Goal: Feedback & Contribution: Contribute content

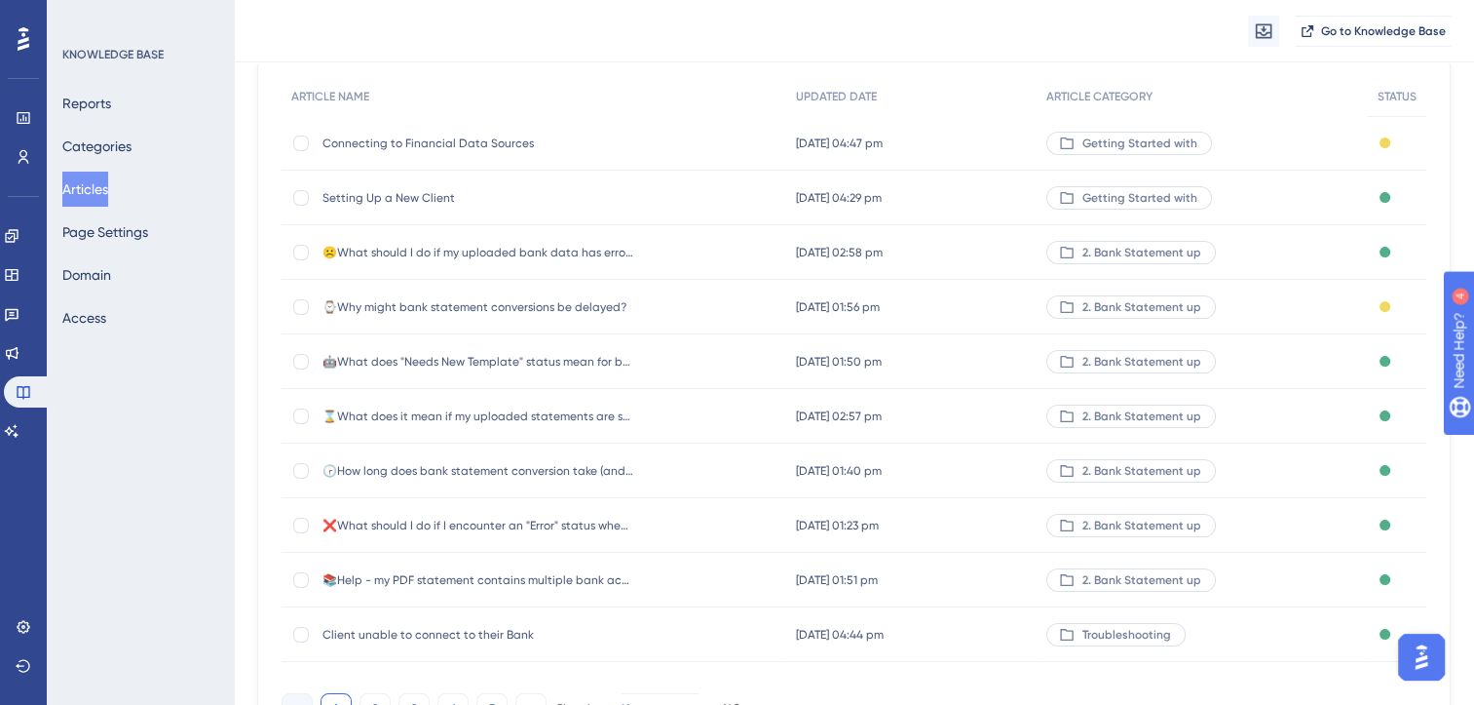
click at [155, 644] on div "KNOWLEDGE BASE Reports Categories Articles Page Settings Domain Access" at bounding box center [140, 352] width 187 height 705
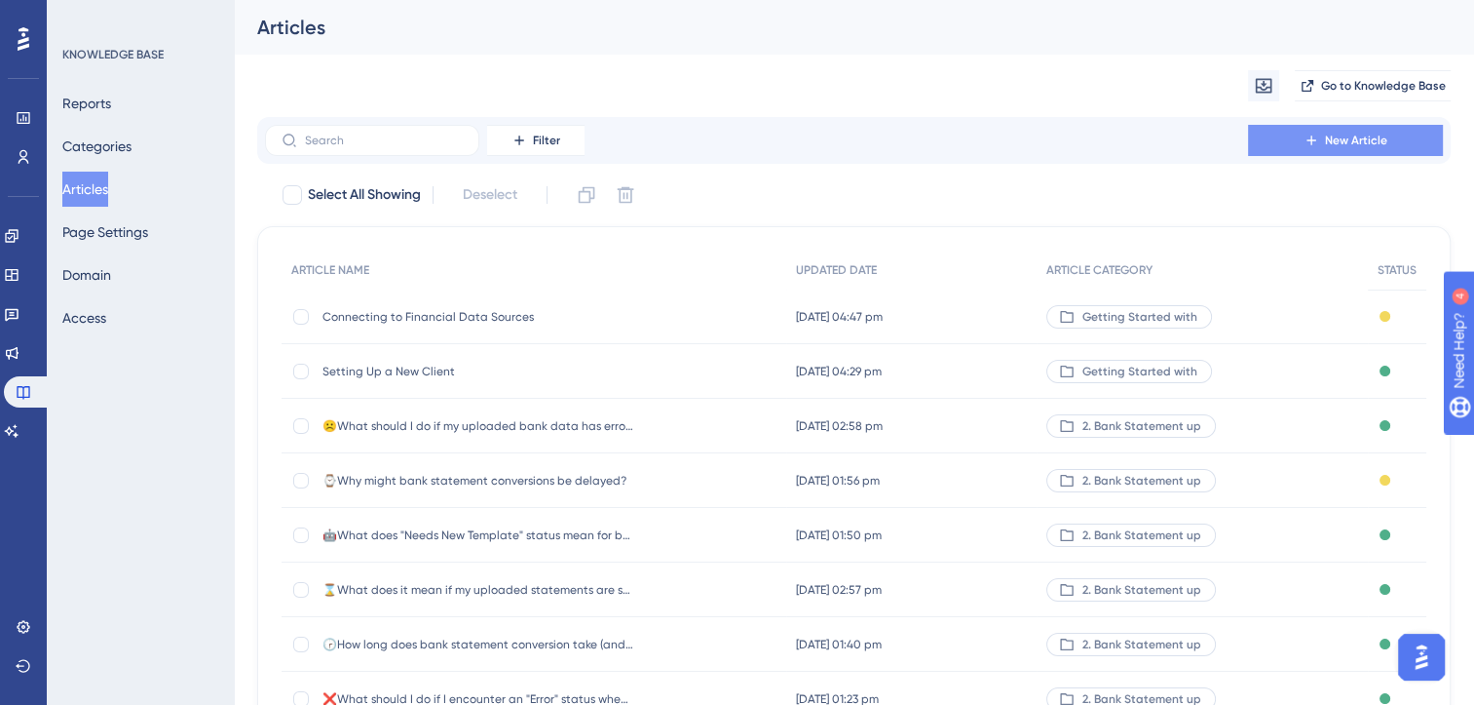
click at [1336, 144] on span "New Article" at bounding box center [1356, 141] width 62 height 16
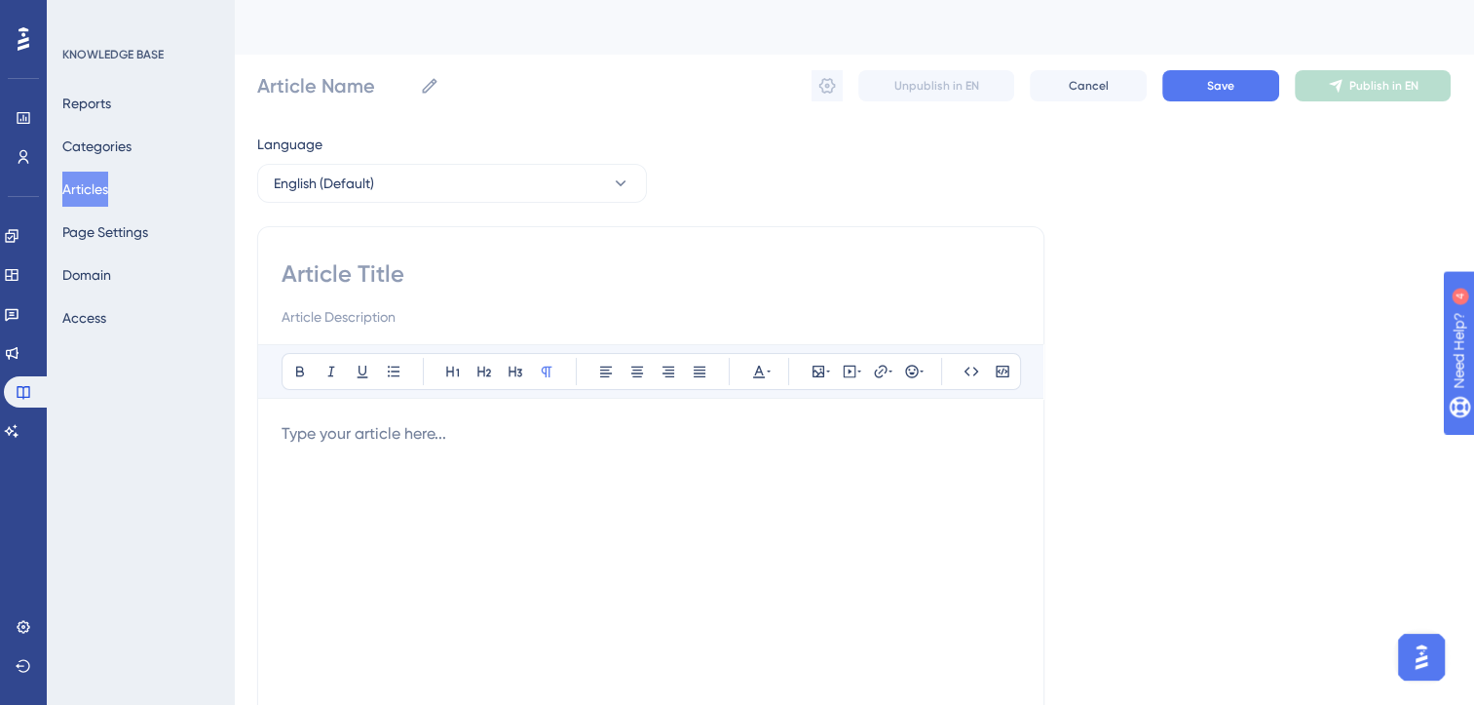
click at [386, 273] on input at bounding box center [651, 273] width 739 height 31
type input "🔄️"
type input "🔄️♻️"
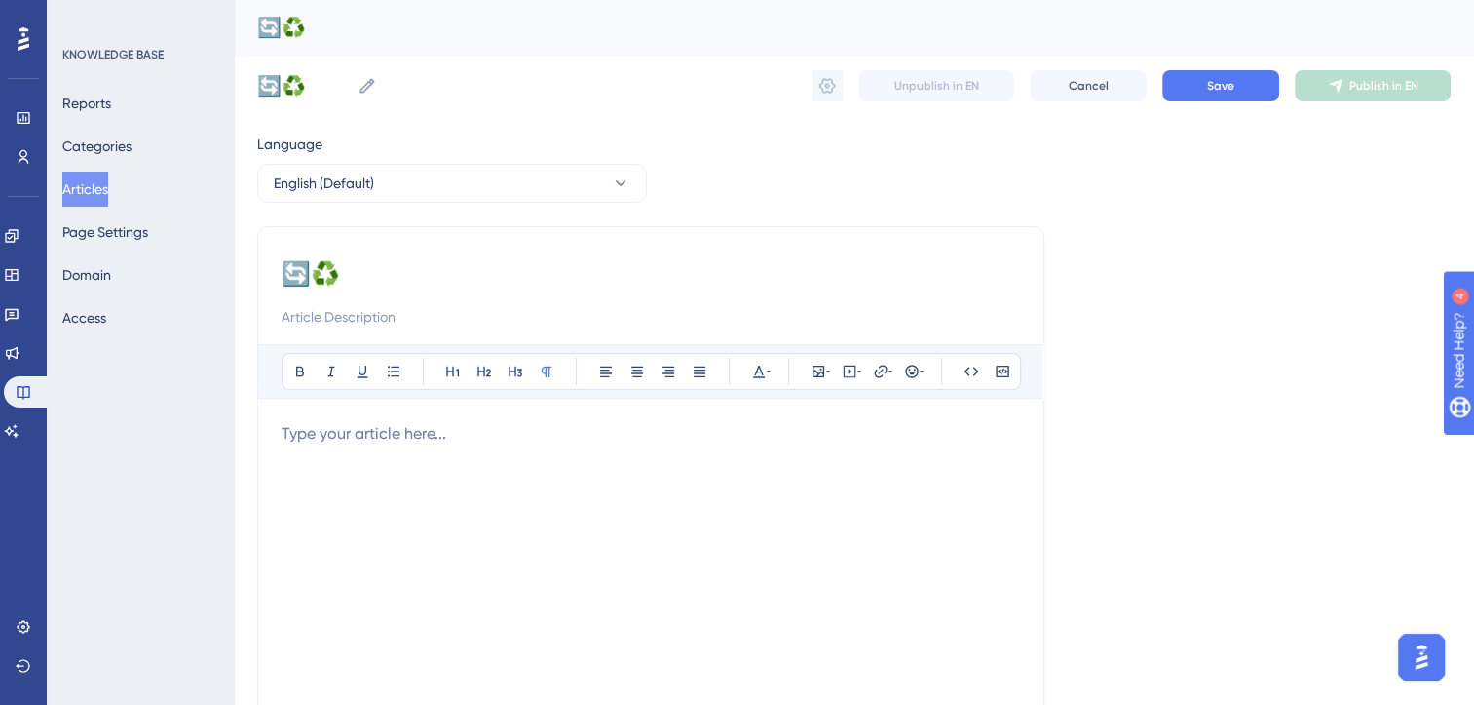
click at [430, 268] on input "🔄️♻️" at bounding box center [651, 273] width 739 height 31
type input "♻️"
click at [374, 278] on input "♻️" at bounding box center [651, 273] width 739 height 31
type input "WIP♻️"
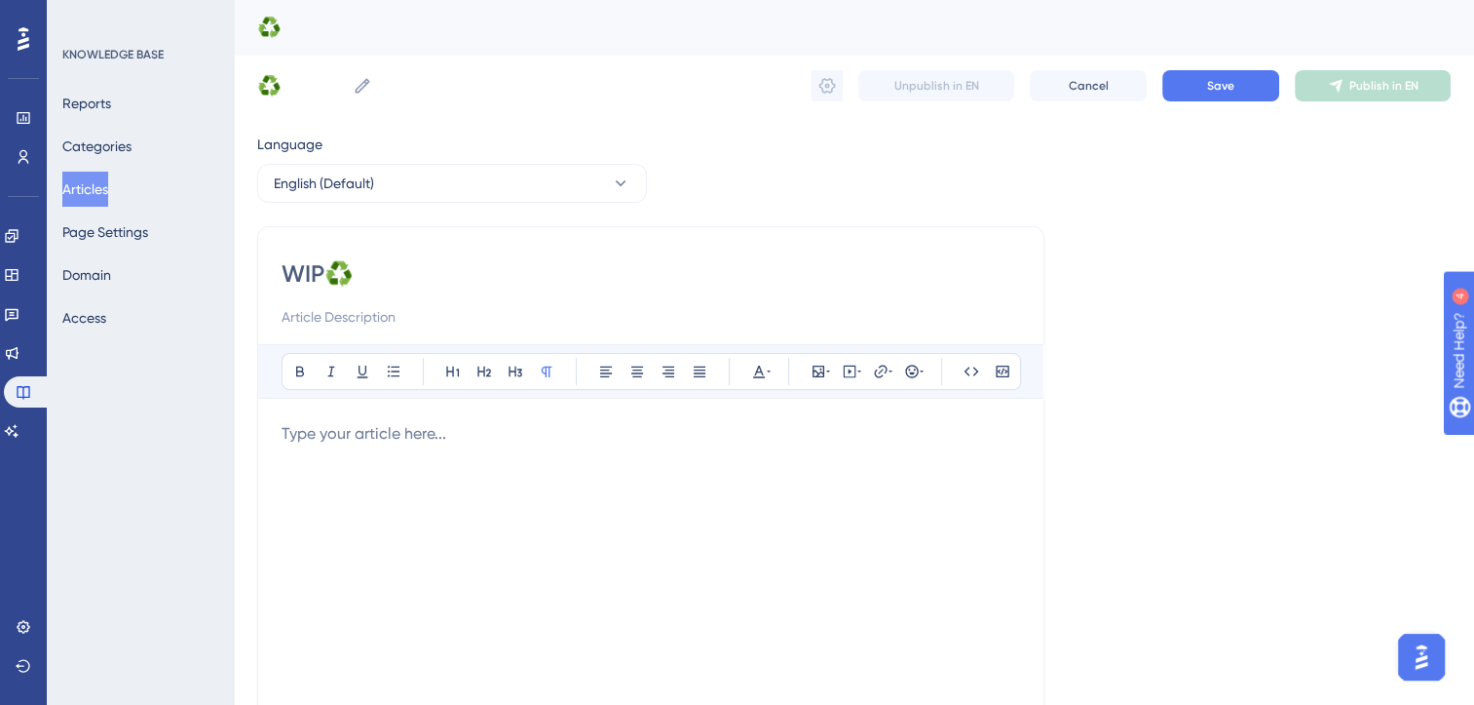
type input "WIP♻️"
click at [374, 278] on input "WIP♻️" at bounding box center [651, 273] width 739 height 31
type input "WIP♻️Change"
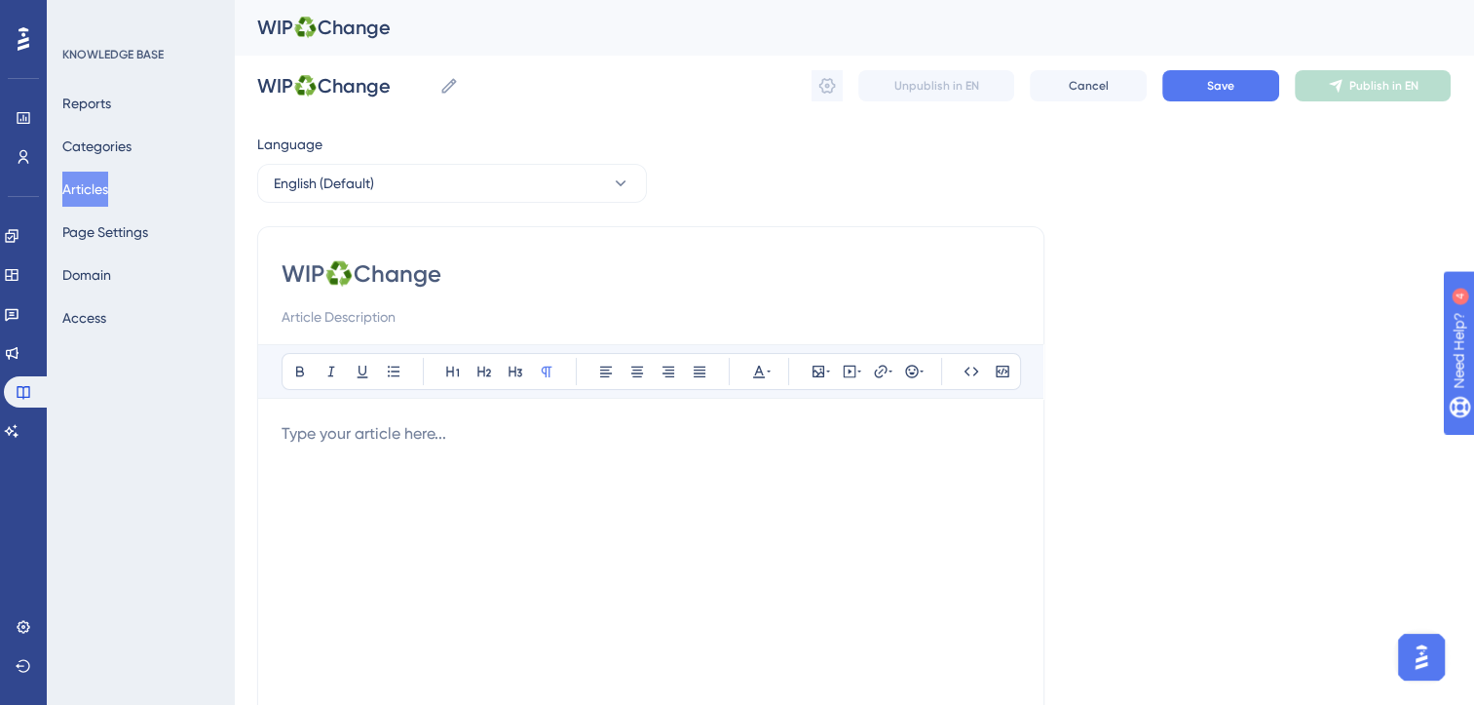
type input "WIP♻️Change"
type input "WIP♻️Change RM"
type input "WIP♻️"
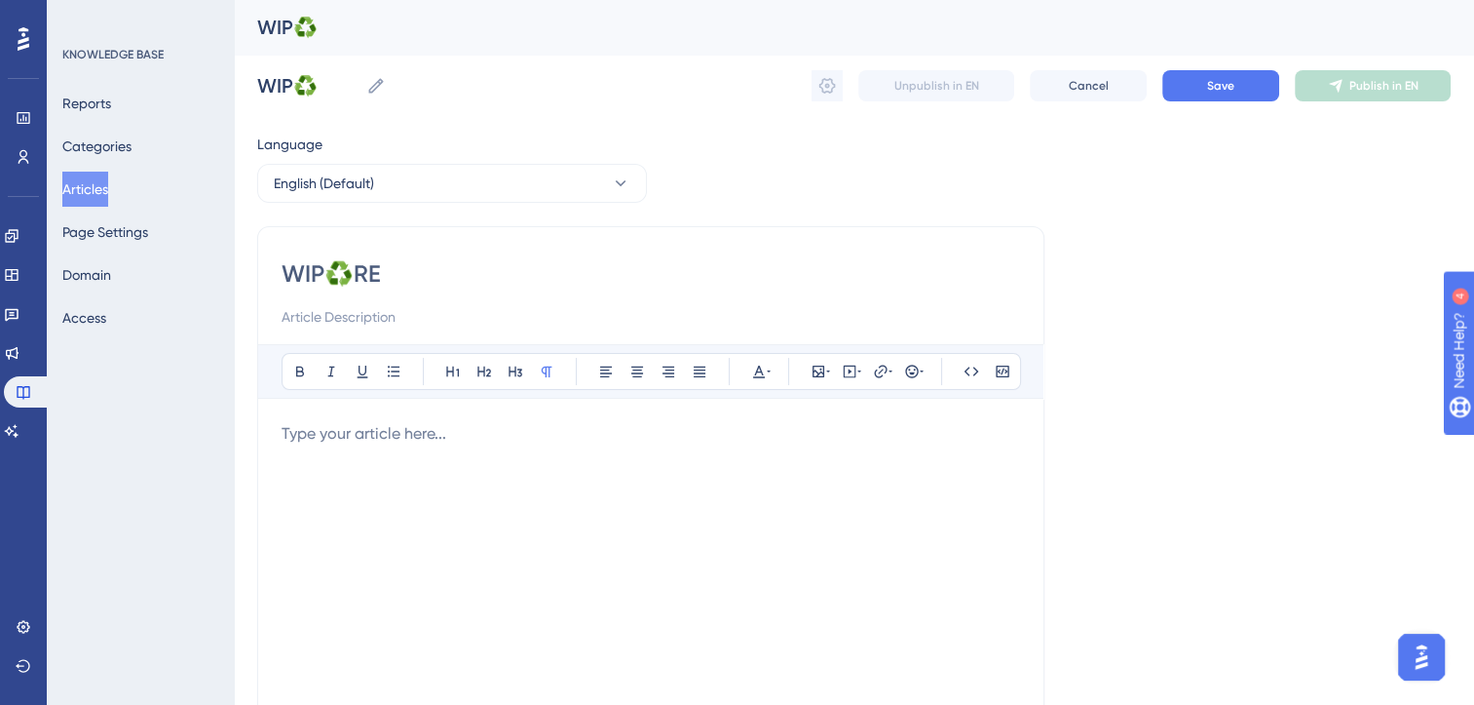
type input "WIP♻️RE-"
type input "WIP♻️RE-a"
type input "WIP♻️RE"
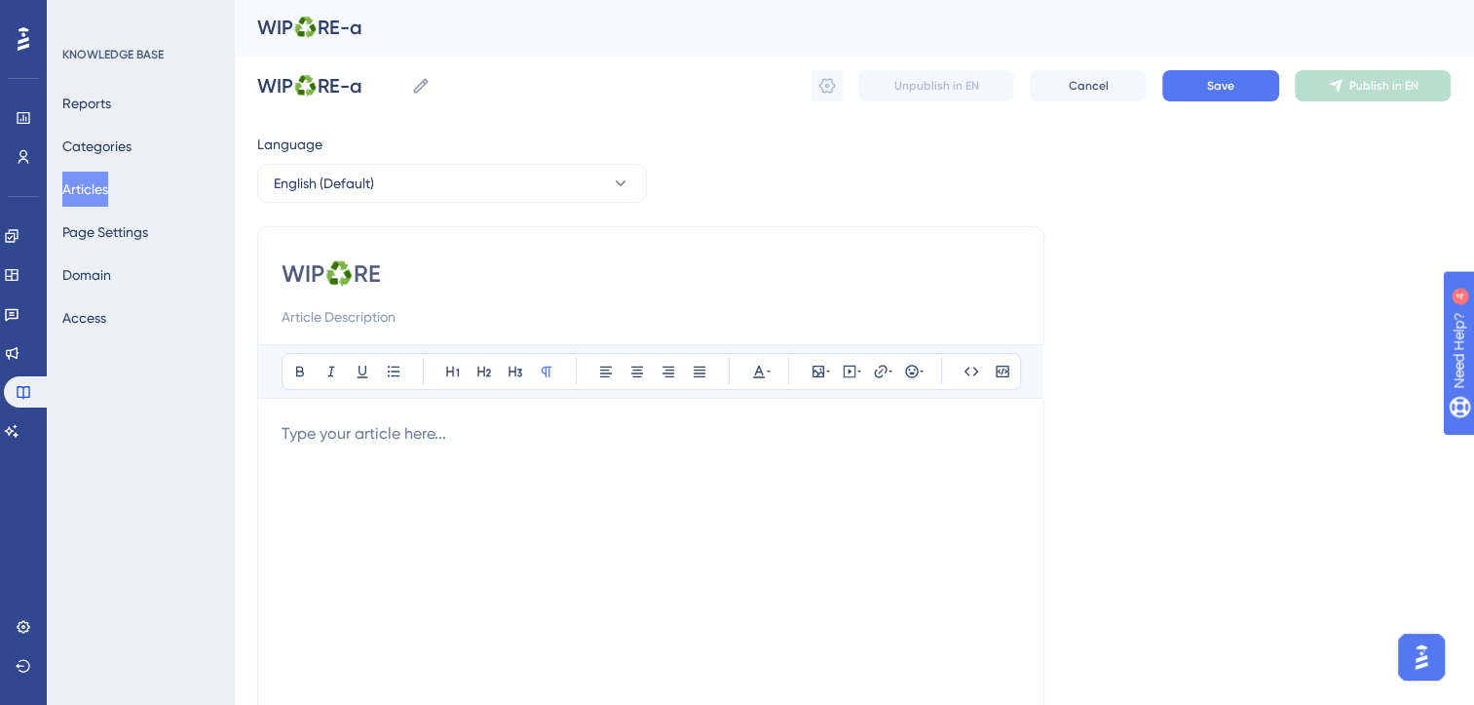
type input "WIP♻️RE"
type input "WIP♻️"
type input "WIP♻️Re"
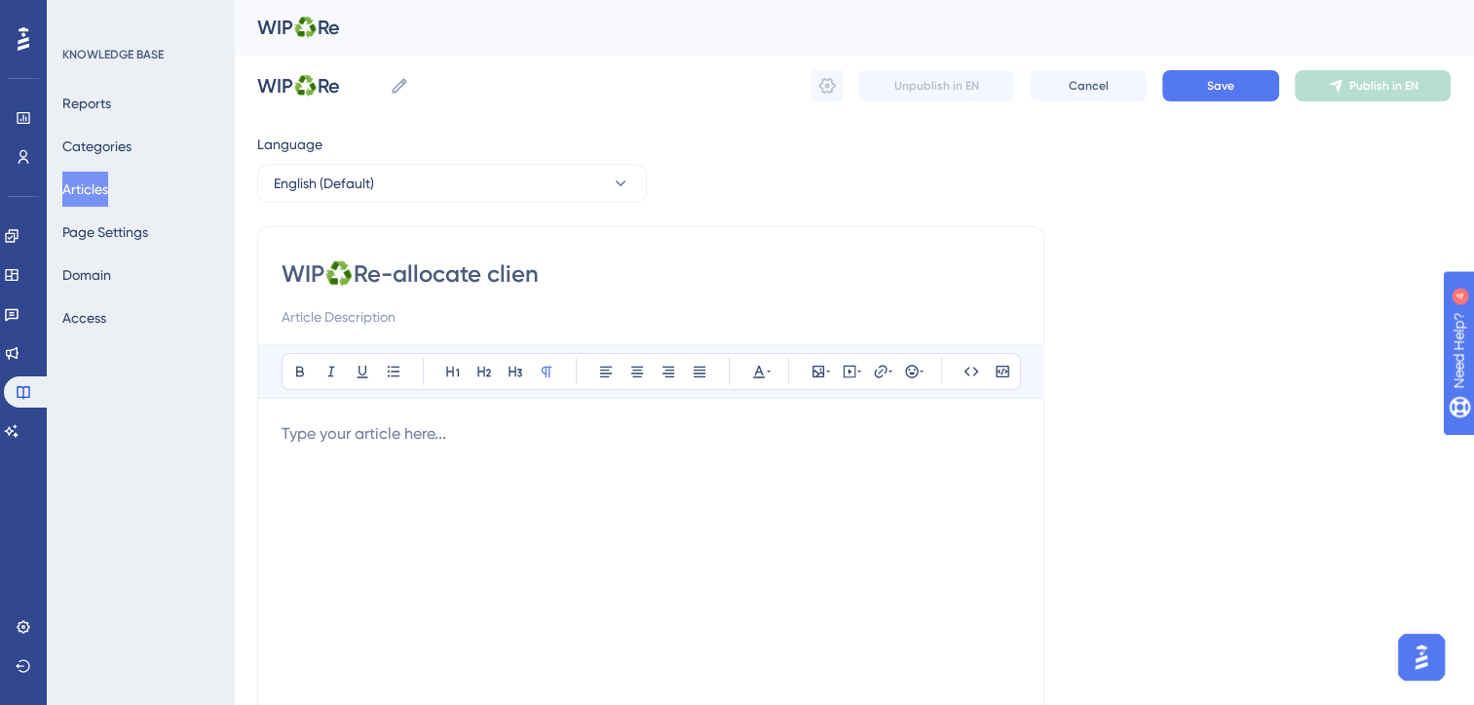
type input "WIP♻️Re-allocate client"
type input "WIP♻️Re-allocate client (change"
type input "WIP♻️Re-allocate client (change RM"
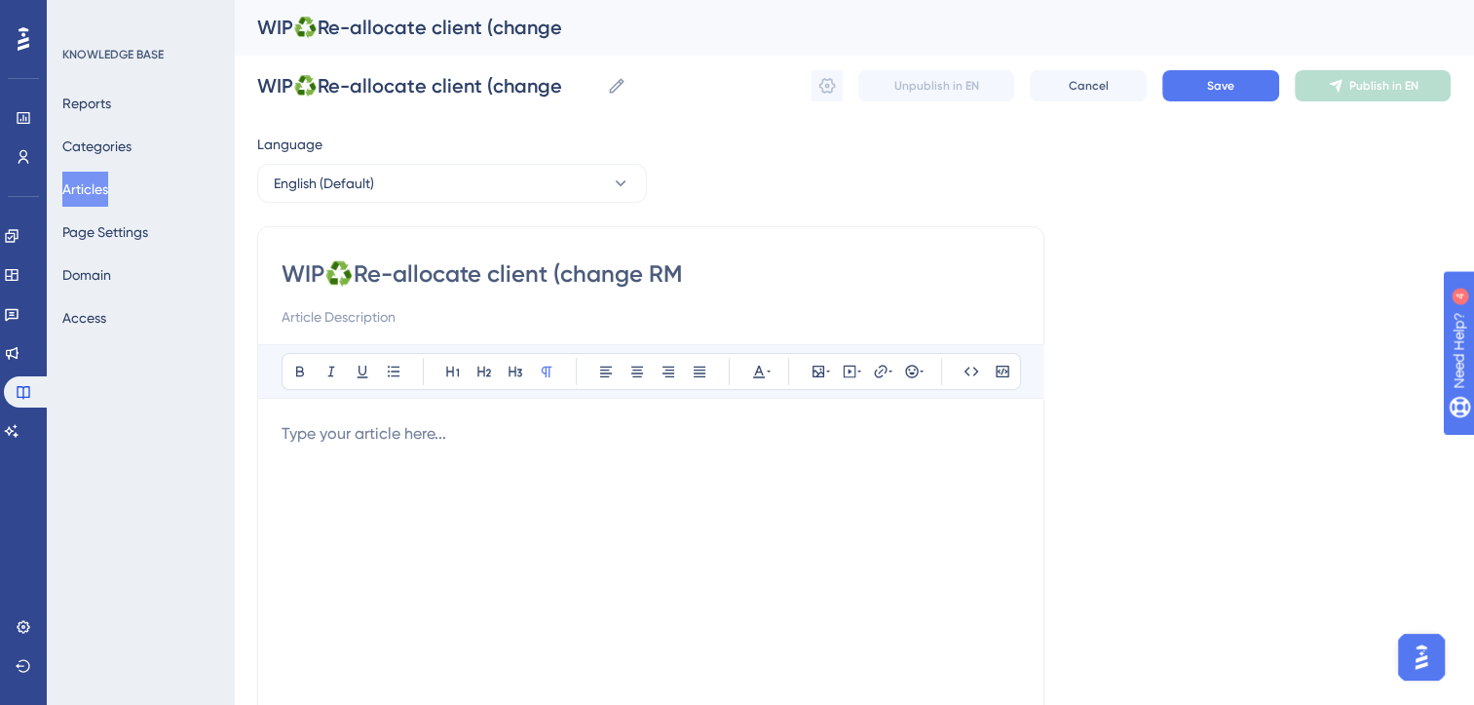
type input "WIP♻️Re-allocate client (change RM"
type input "WIP♻️Re-allocate client (change assi"
type input "WIP♻️Re-allocate client (change assigned"
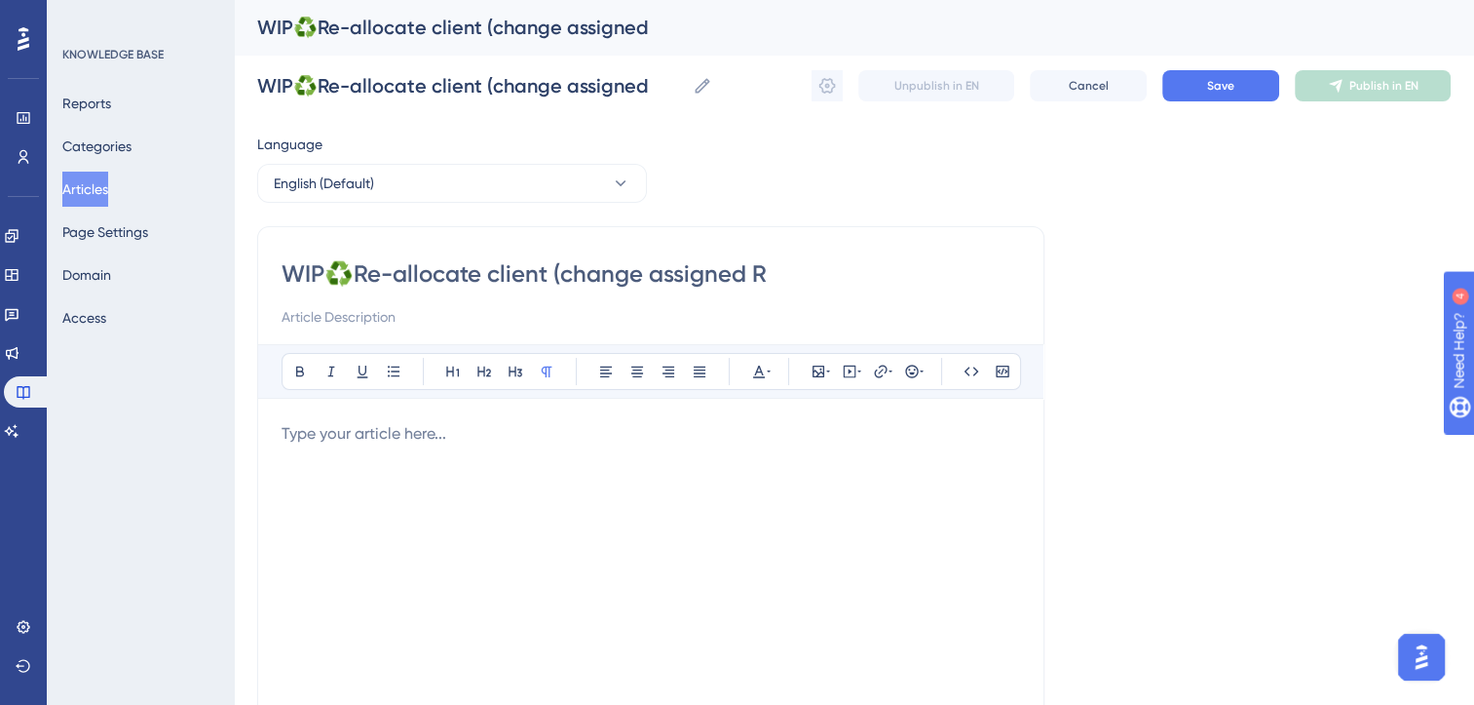
type input "WIP♻️Re-allocate client (change assigned RM"
type input "WIP♻️Re-allocate client (change assigned RM)"
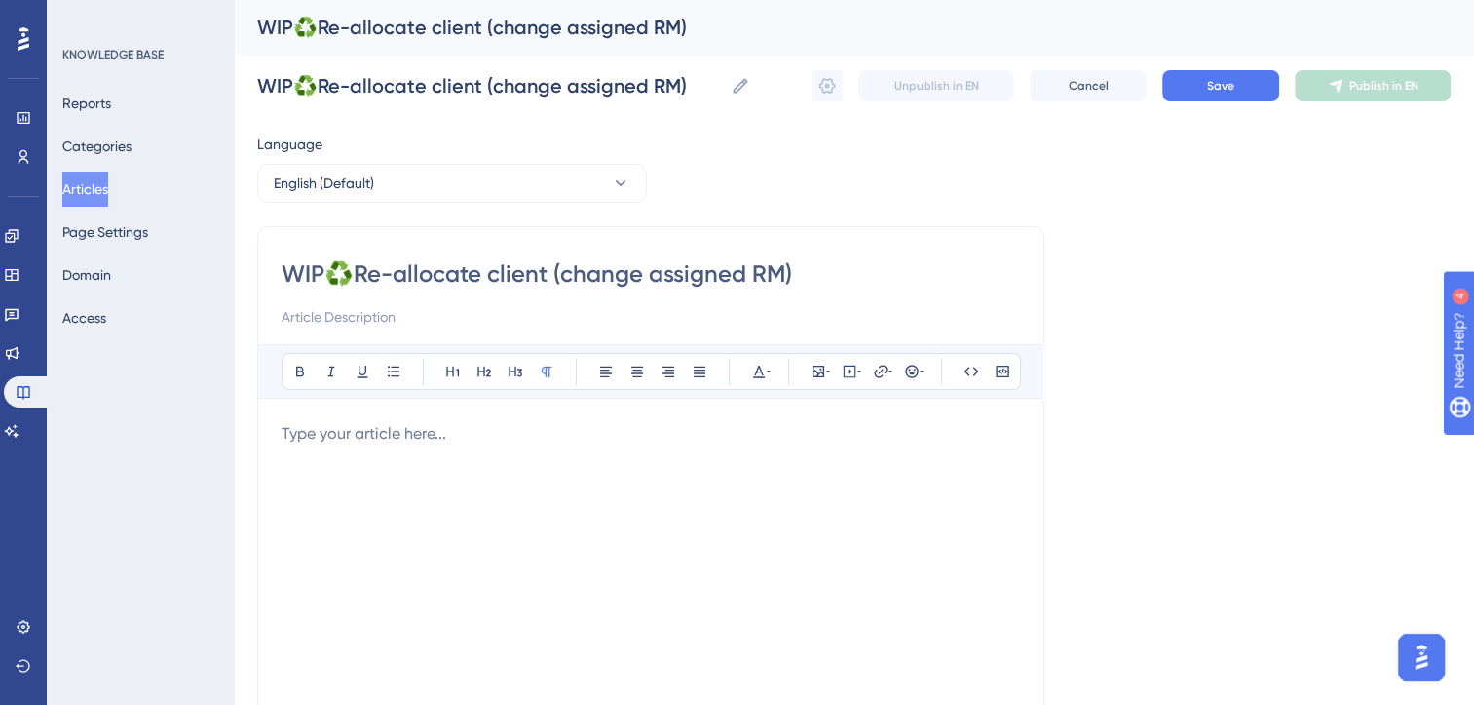
click at [405, 435] on p at bounding box center [651, 433] width 739 height 23
click at [419, 493] on div "tbc" at bounding box center [651, 636] width 739 height 429
click at [1243, 89] on button "Save" at bounding box center [1221, 85] width 117 height 31
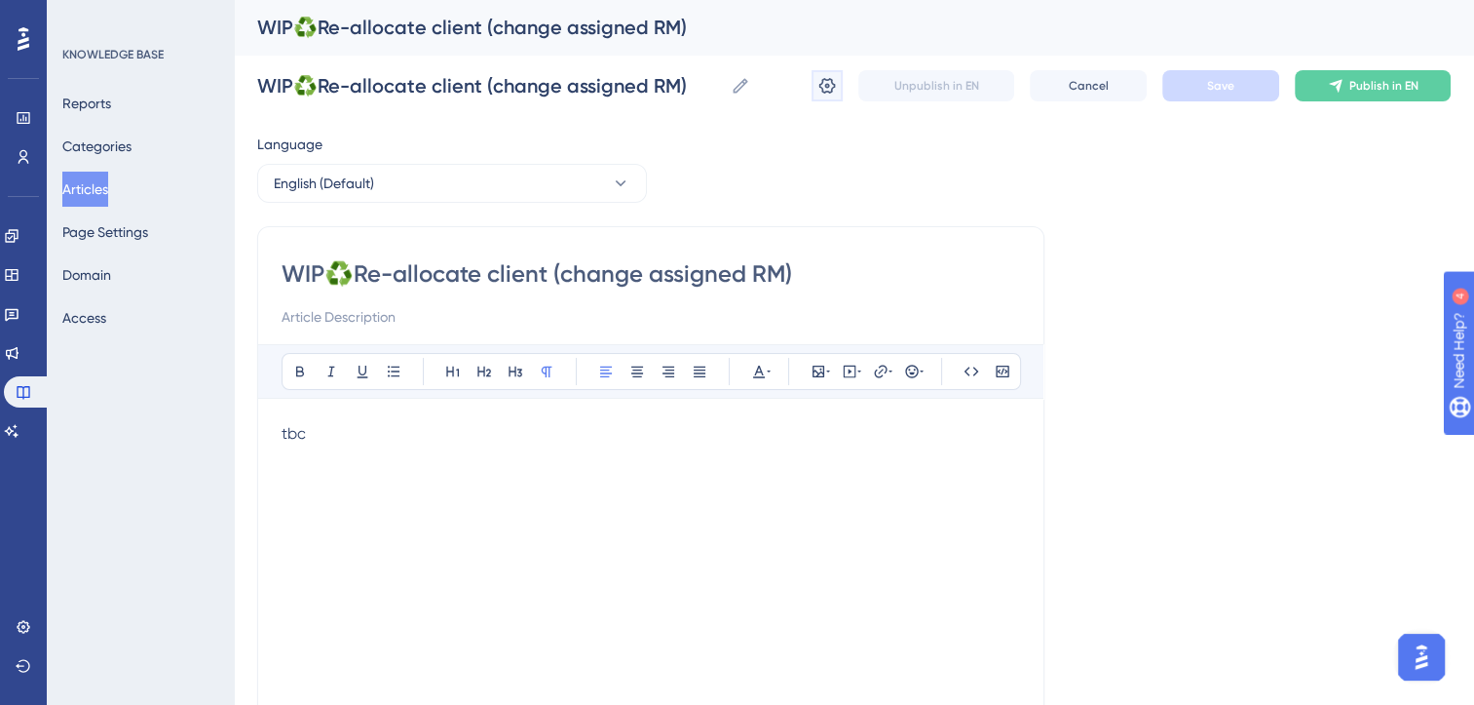
click at [833, 93] on icon at bounding box center [827, 85] width 19 height 19
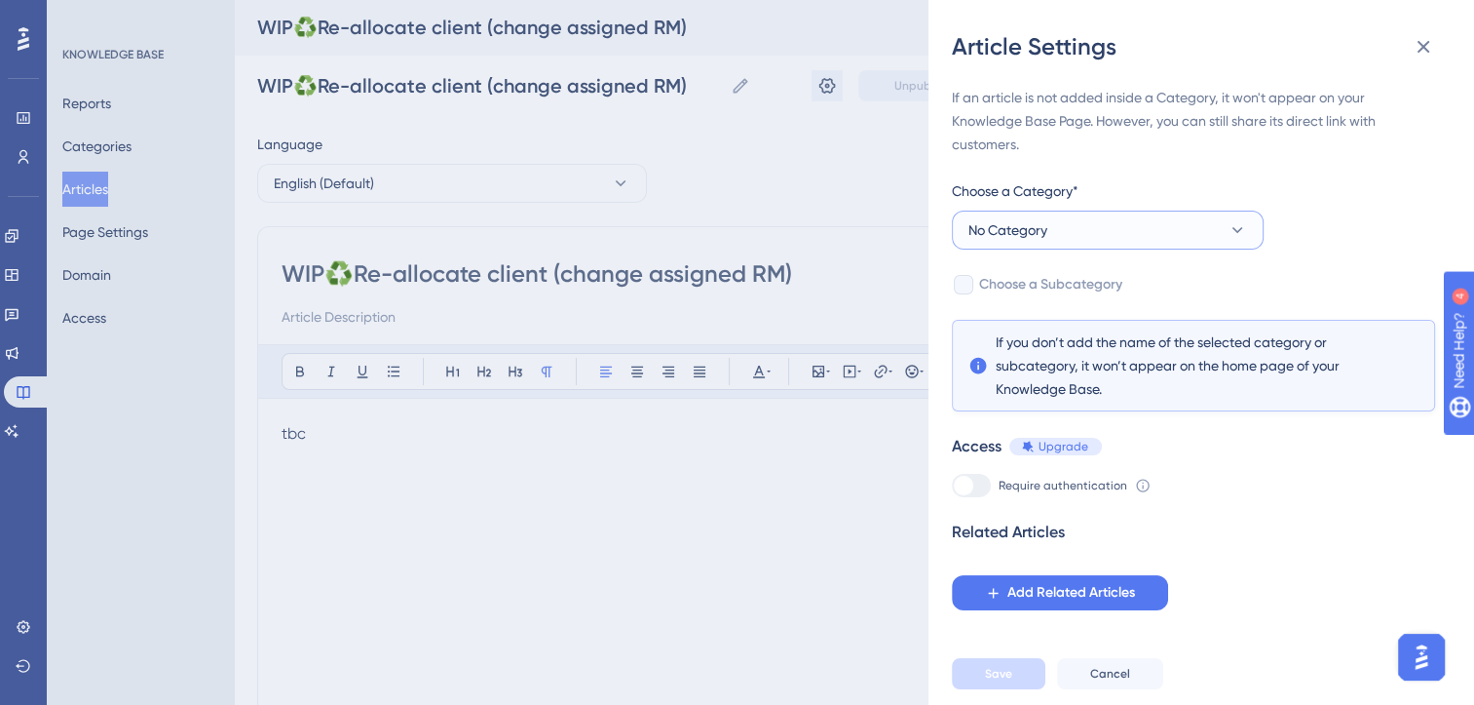
click at [1086, 219] on button "No Category" at bounding box center [1108, 229] width 312 height 39
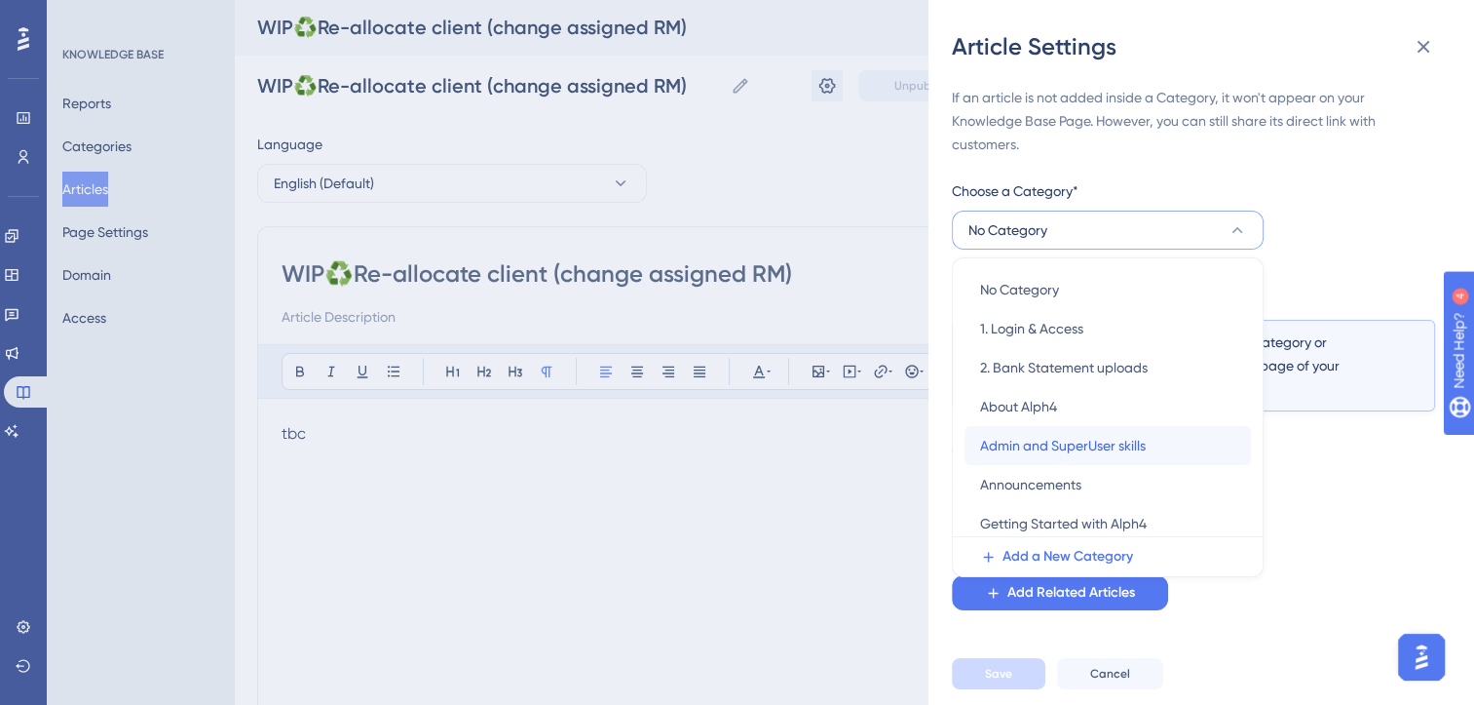
click at [1060, 444] on span "Admin and SuperUser skills" at bounding box center [1063, 445] width 166 height 23
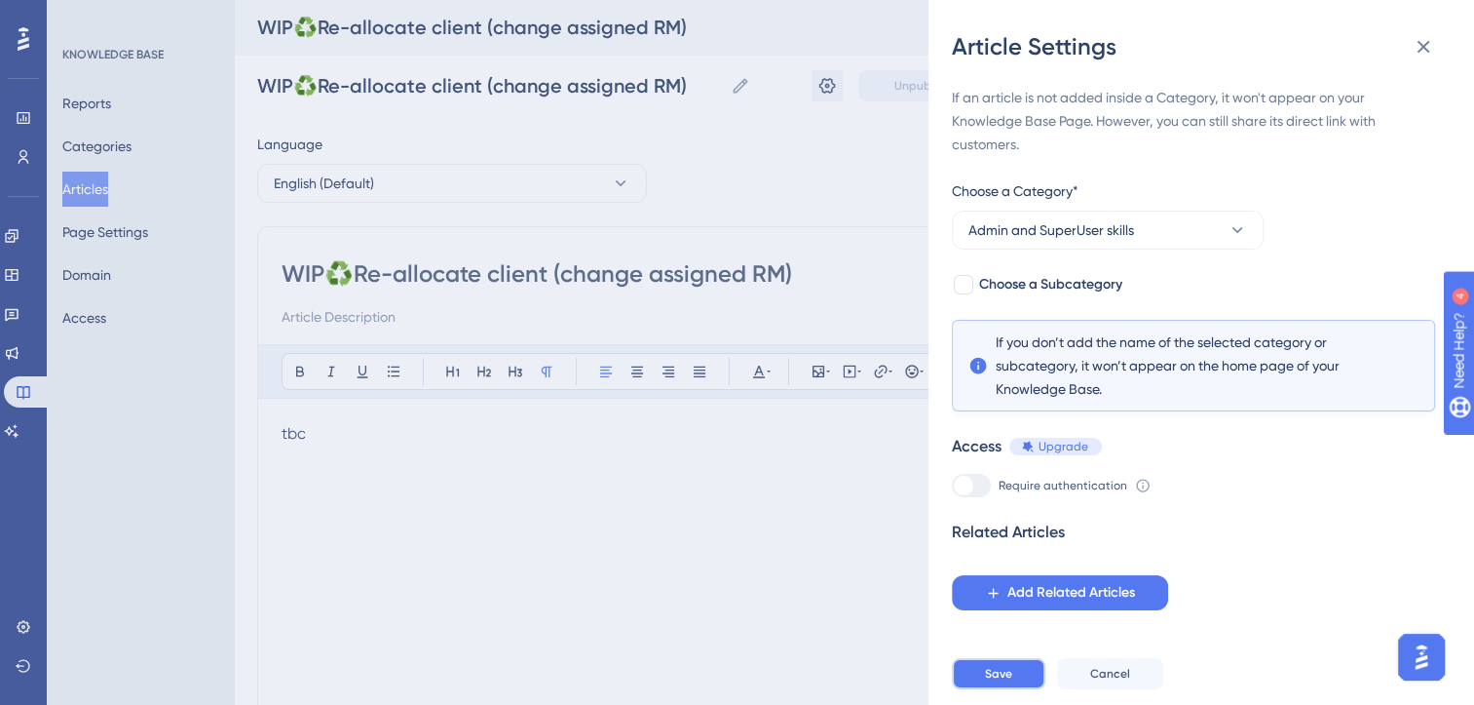
click at [1008, 681] on span "Save" at bounding box center [998, 674] width 27 height 16
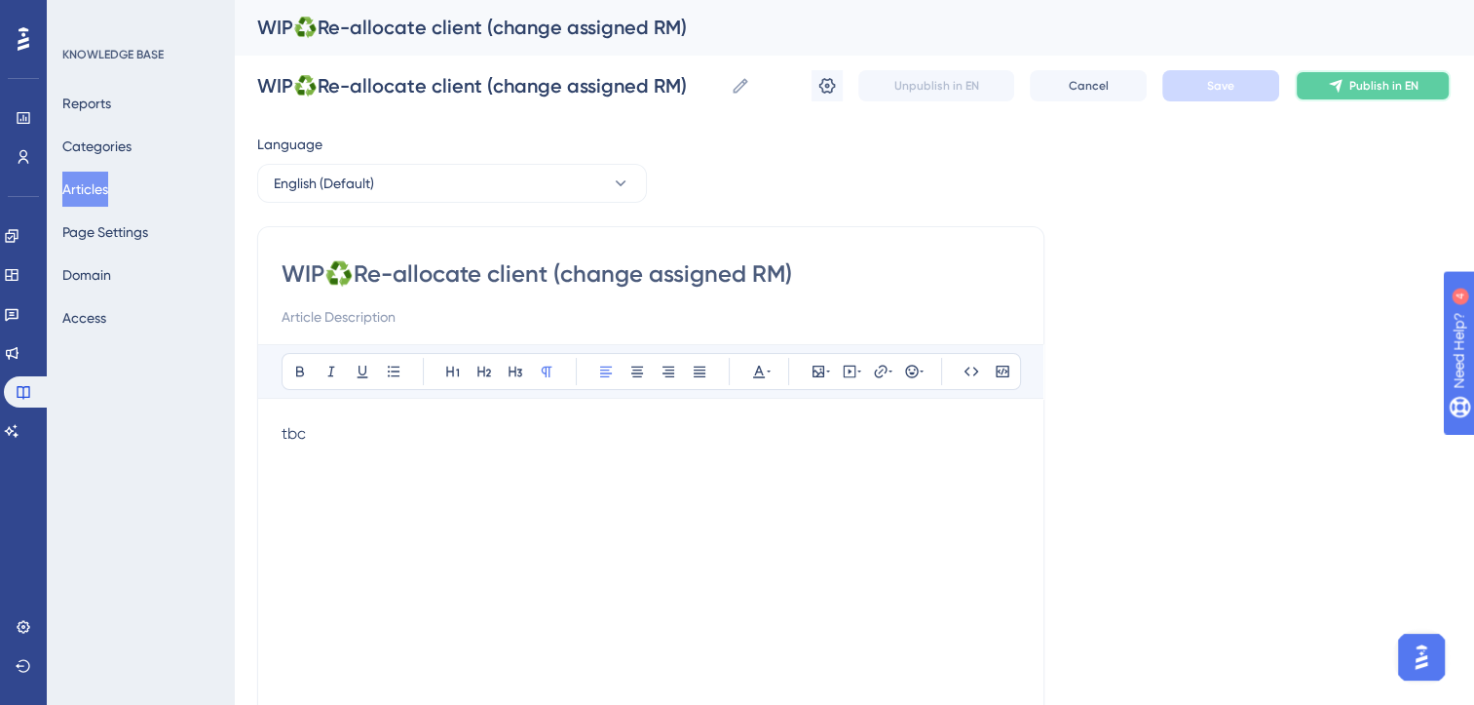
click at [1404, 91] on span "Publish in EN" at bounding box center [1384, 86] width 69 height 16
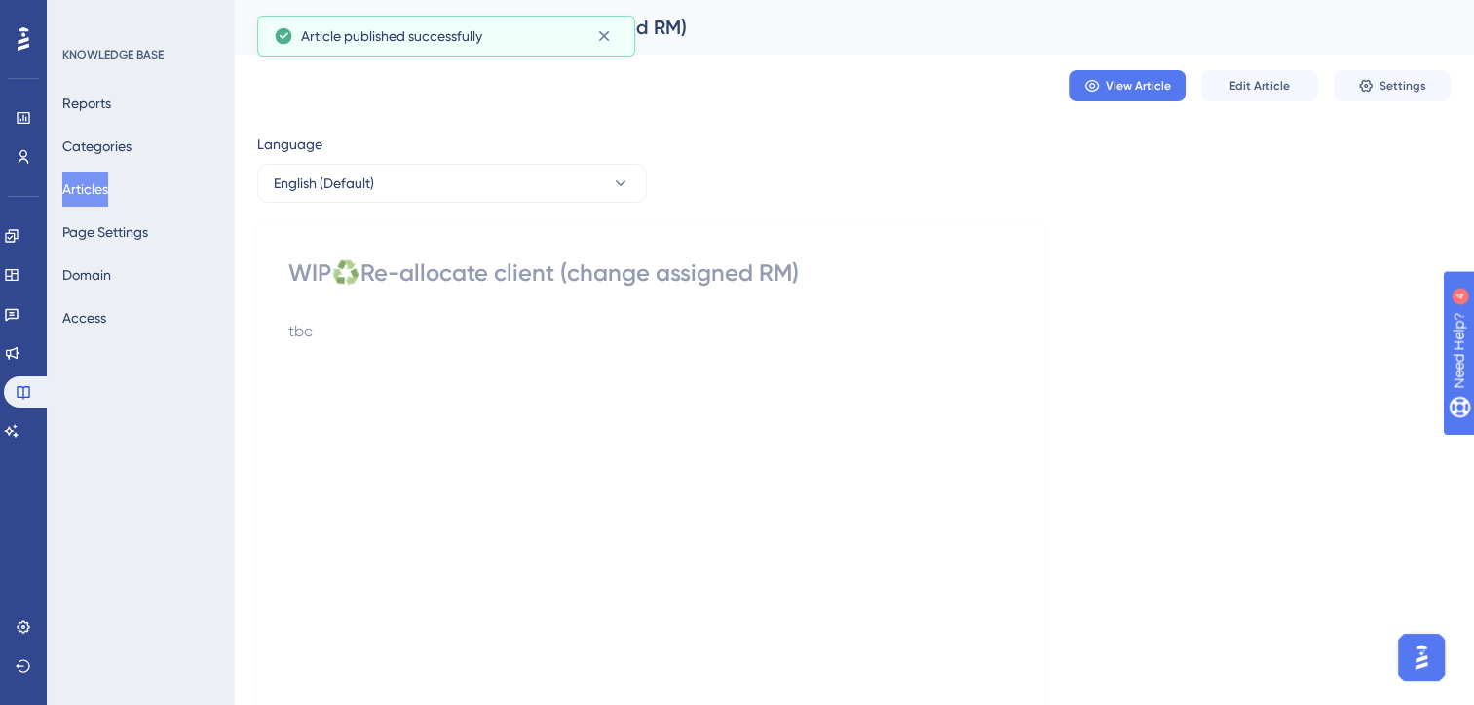
click at [97, 192] on button "Articles" at bounding box center [85, 189] width 46 height 35
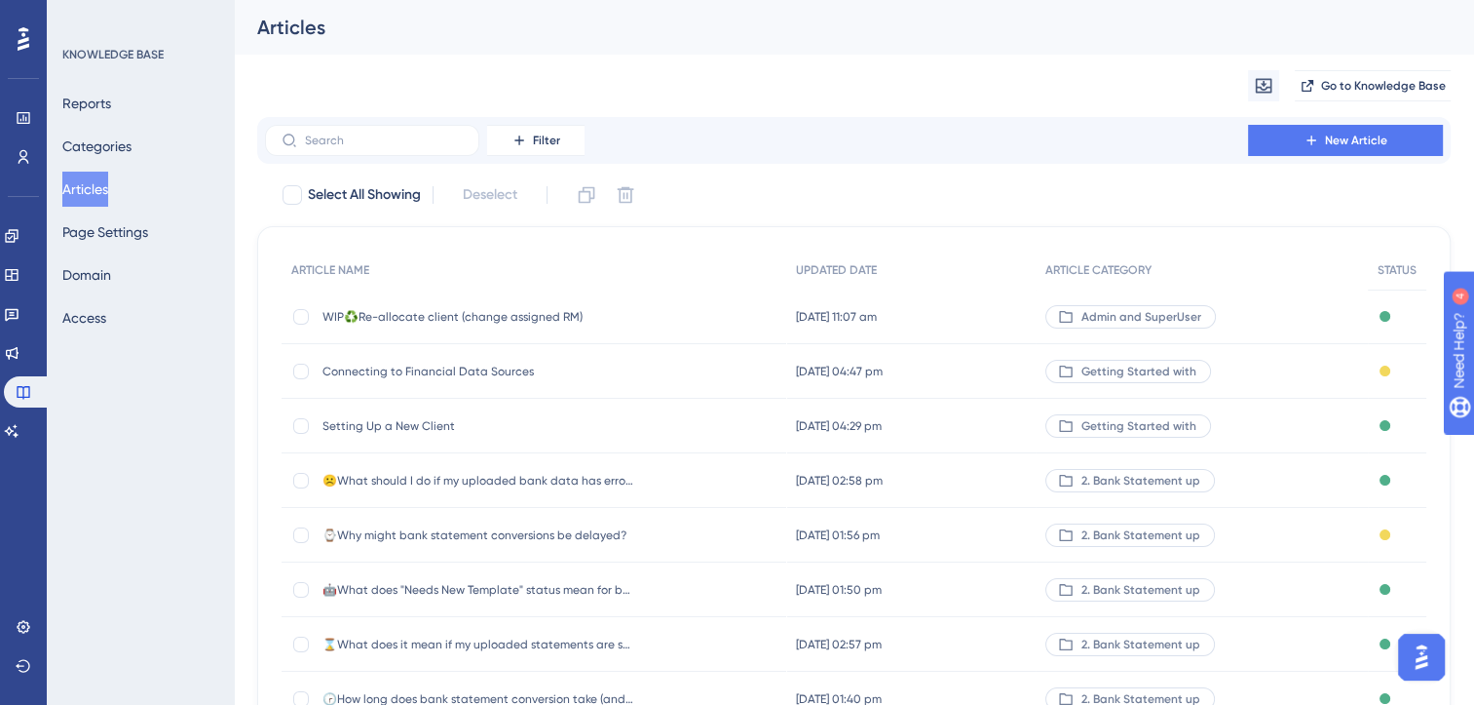
click at [489, 365] on span "Connecting to Financial Data Sources" at bounding box center [479, 371] width 312 height 16
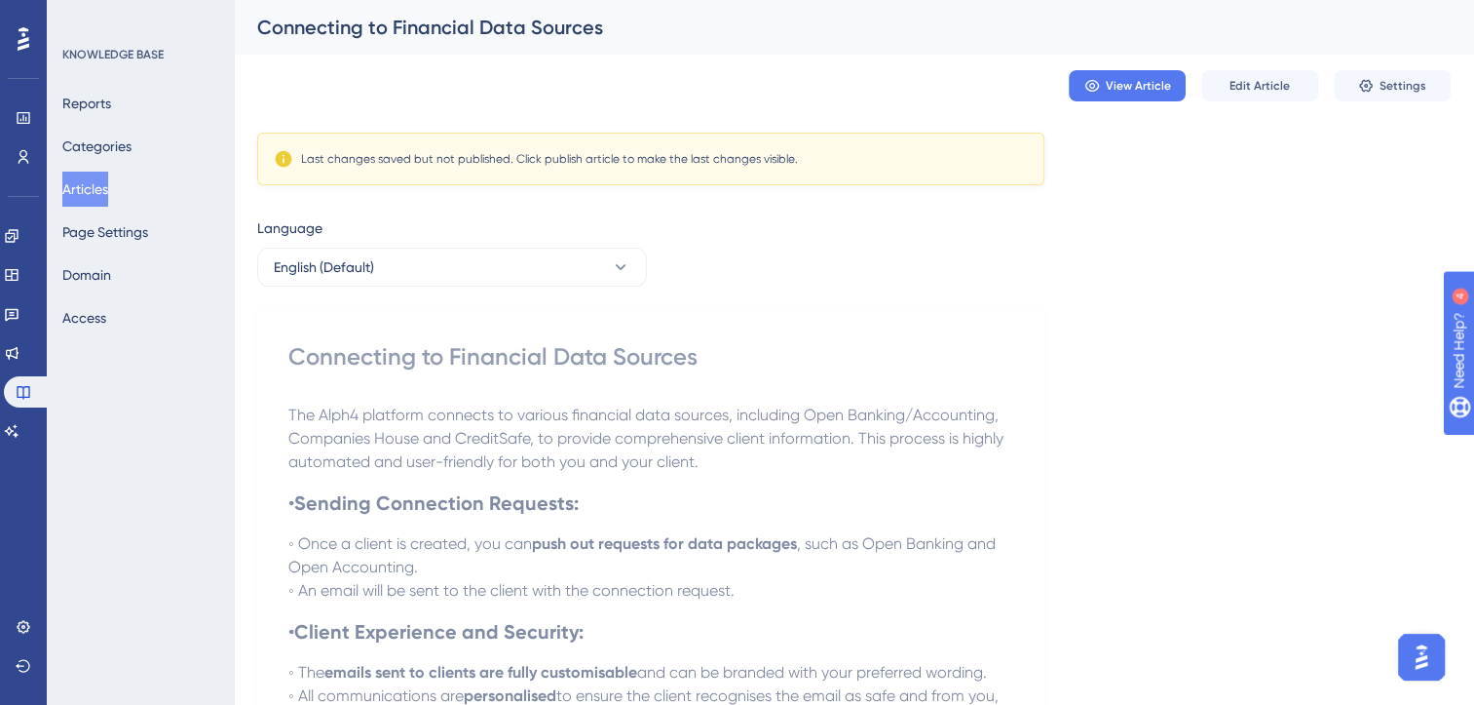
click at [97, 197] on button "Articles" at bounding box center [85, 189] width 46 height 35
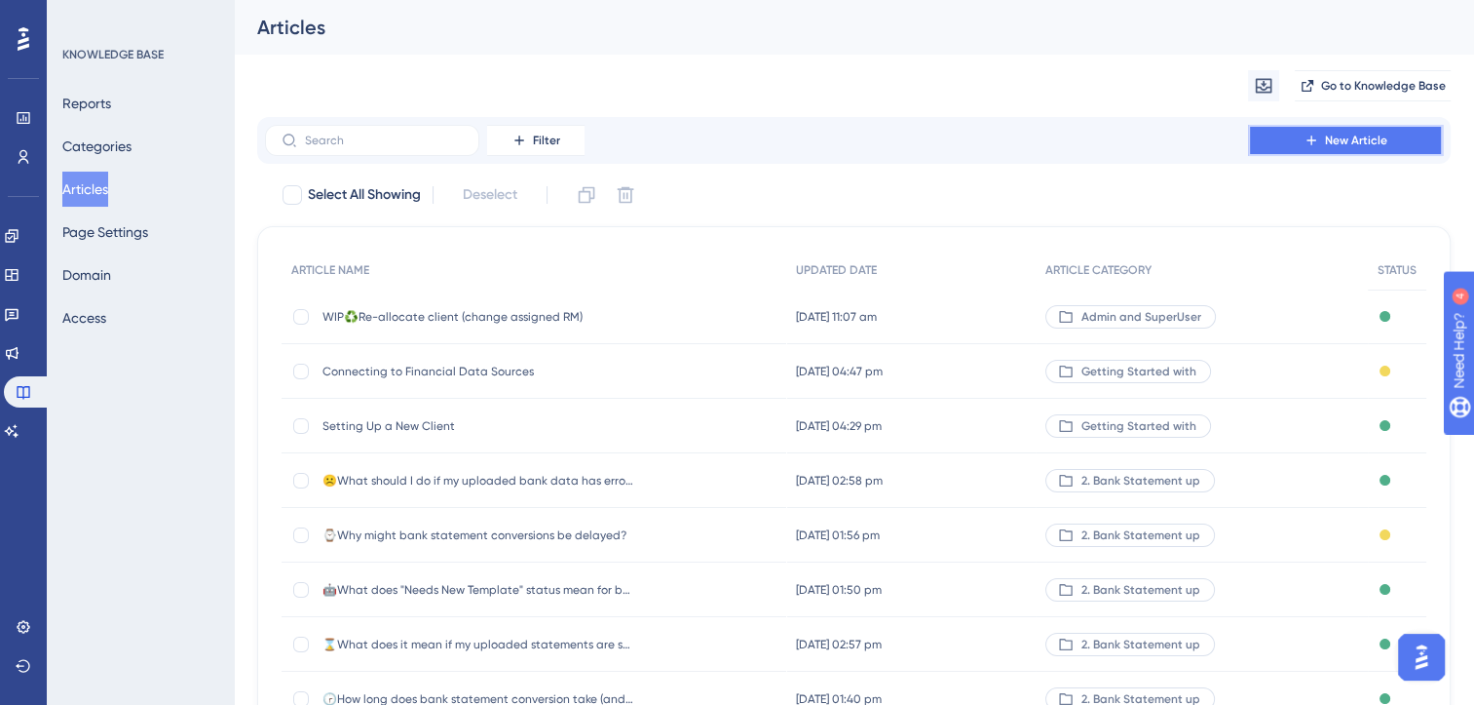
click at [1356, 142] on span "New Article" at bounding box center [1356, 141] width 62 height 16
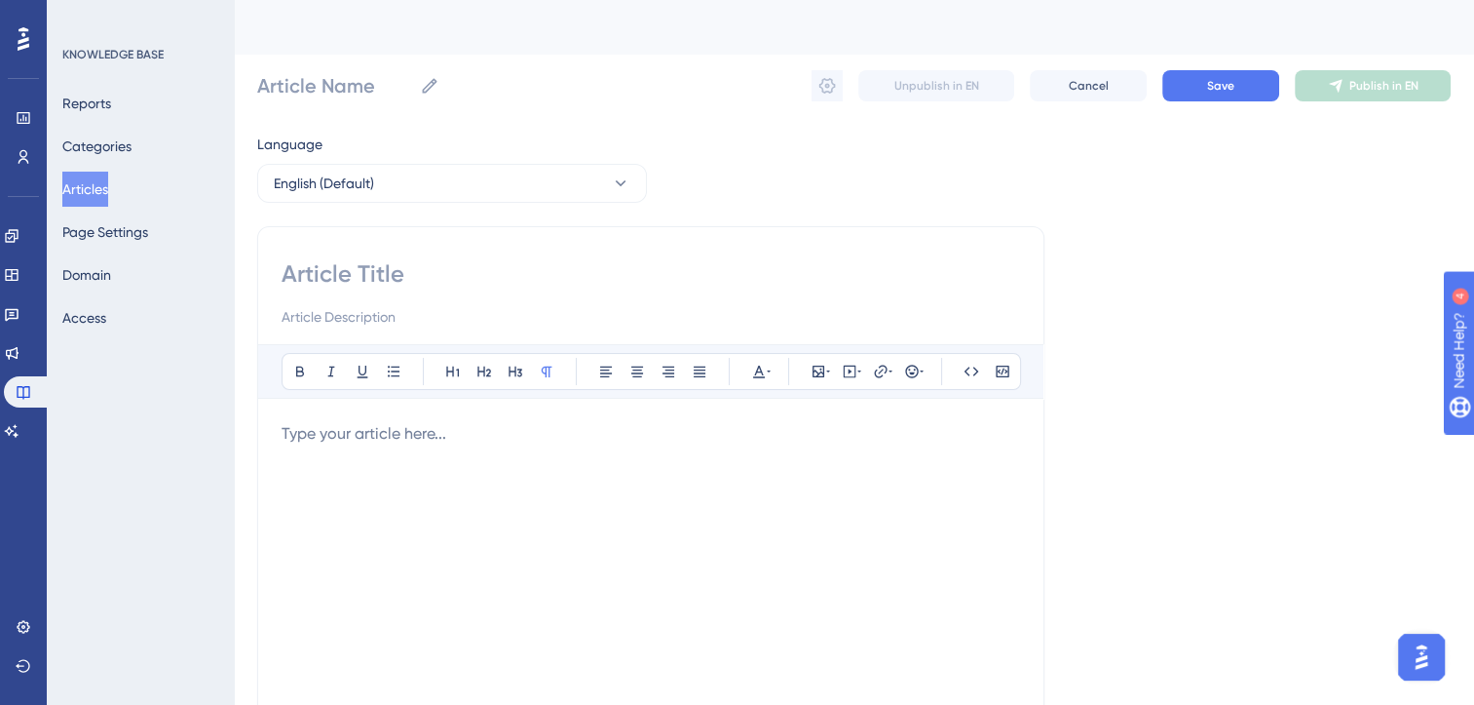
click at [469, 434] on p at bounding box center [651, 433] width 739 height 23
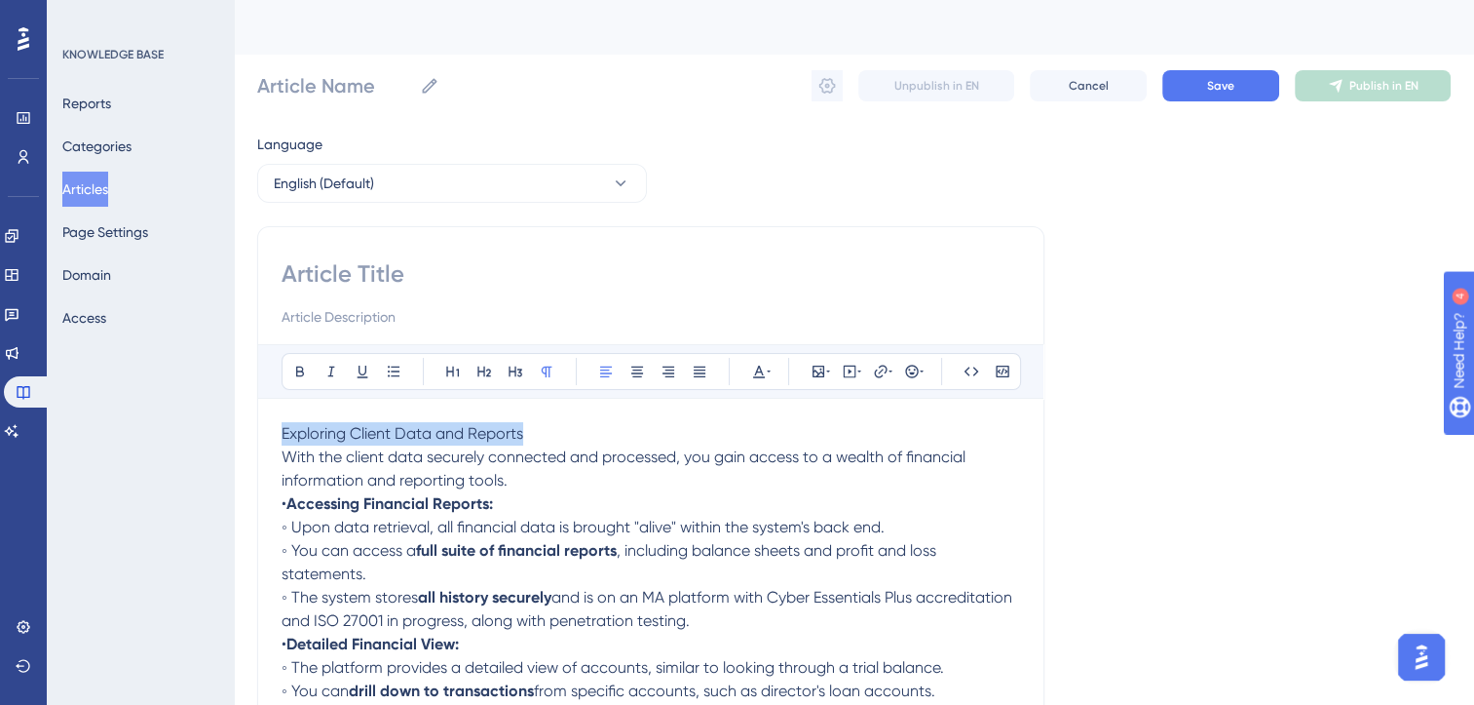
drag, startPoint x: 548, startPoint y: 428, endPoint x: 237, endPoint y: 436, distance: 311.0
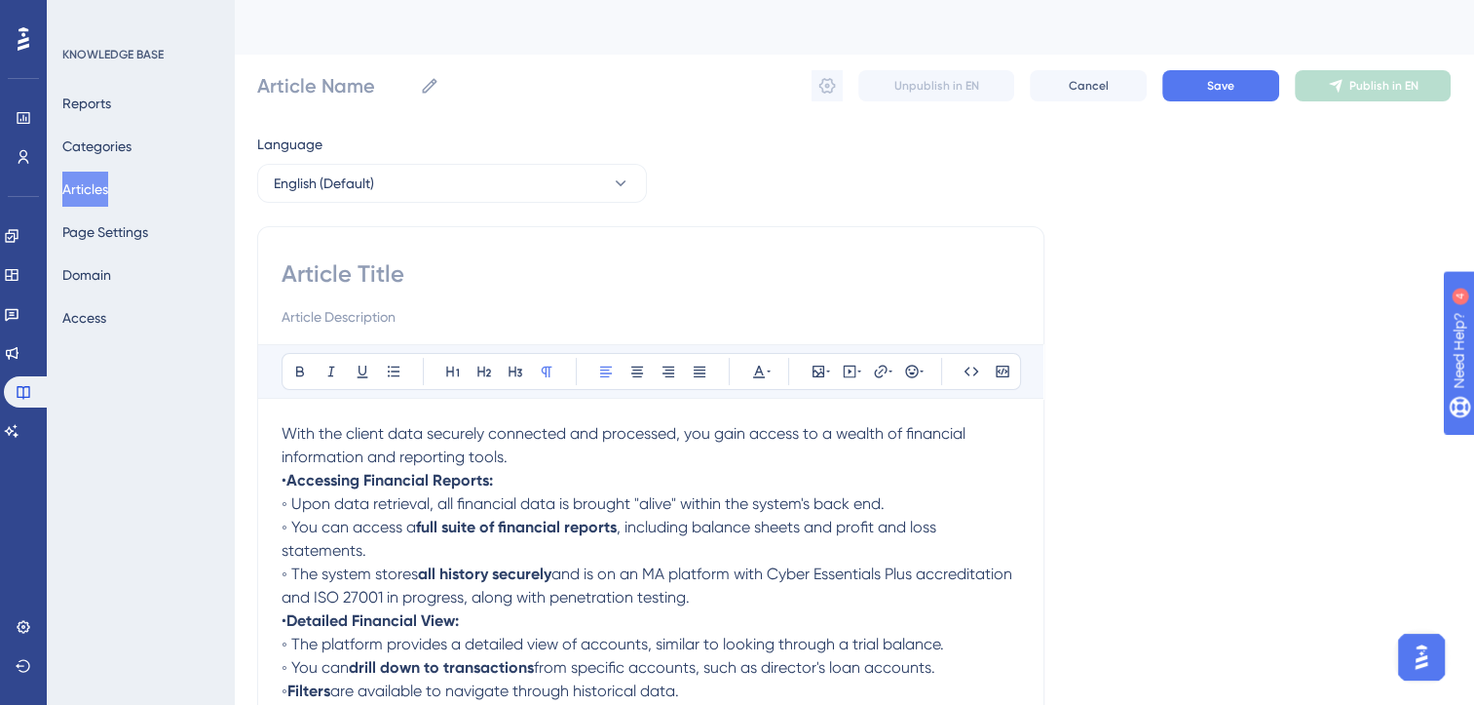
click at [350, 279] on input at bounding box center [651, 273] width 739 height 31
type input "🔭"
paste input "Exploring Client Data and Reports"
type input "🔭Exploring Client Data and Reports"
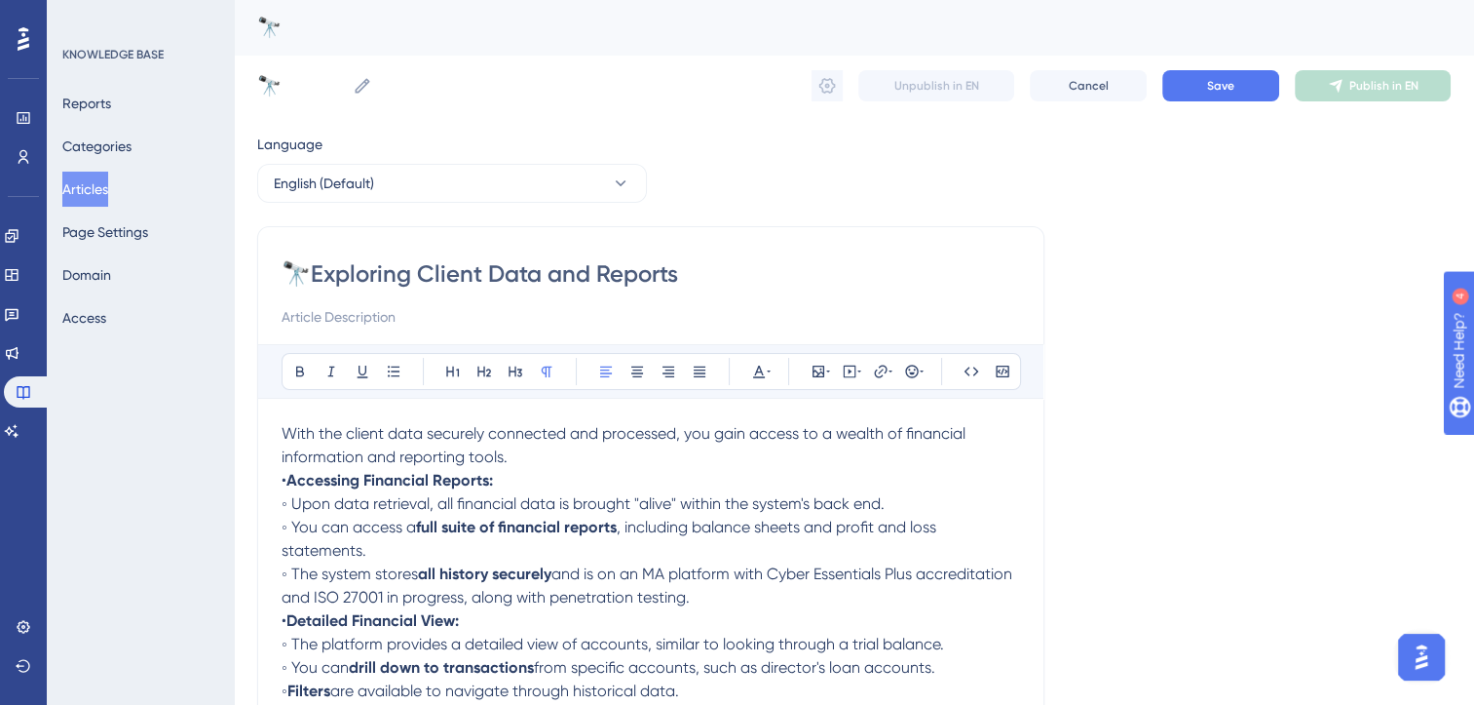
type input "🔭Exploring Client Data and Reports"
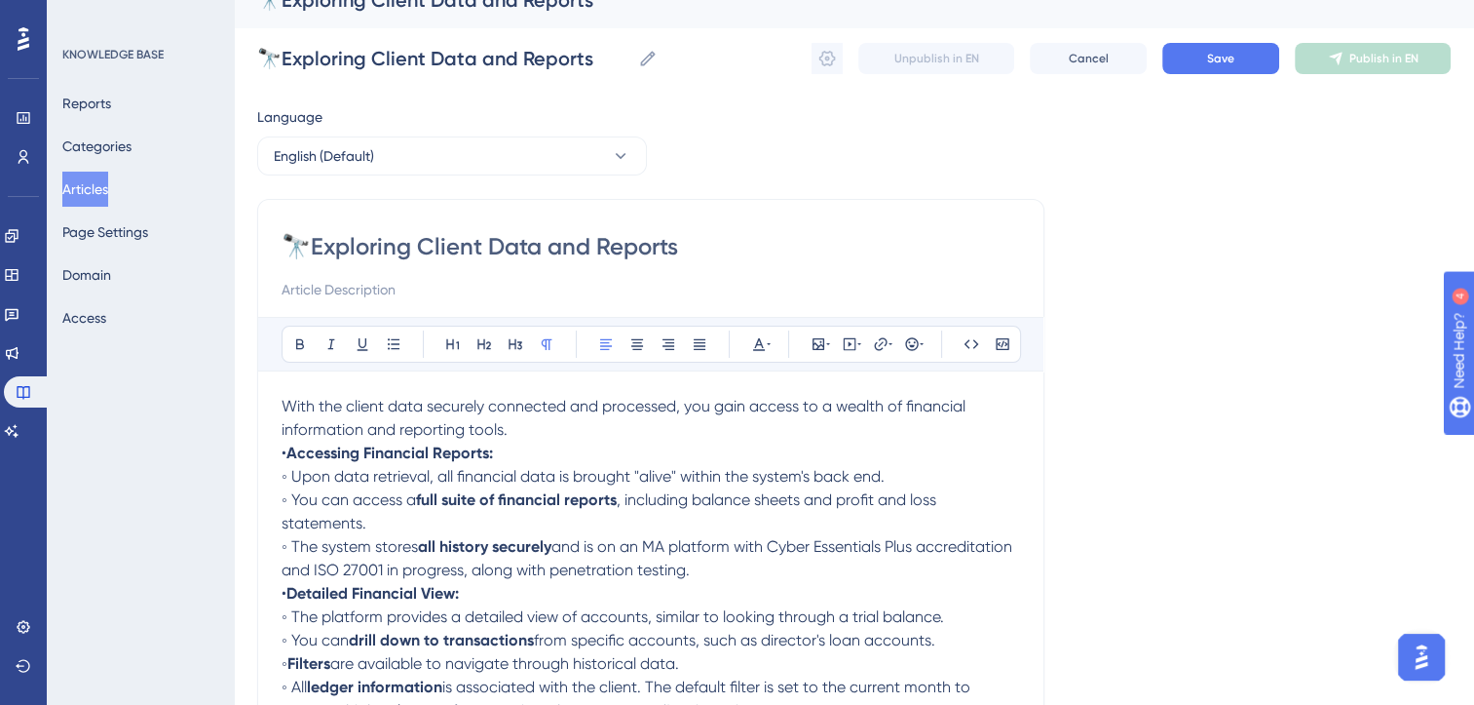
scroll to position [47, 0]
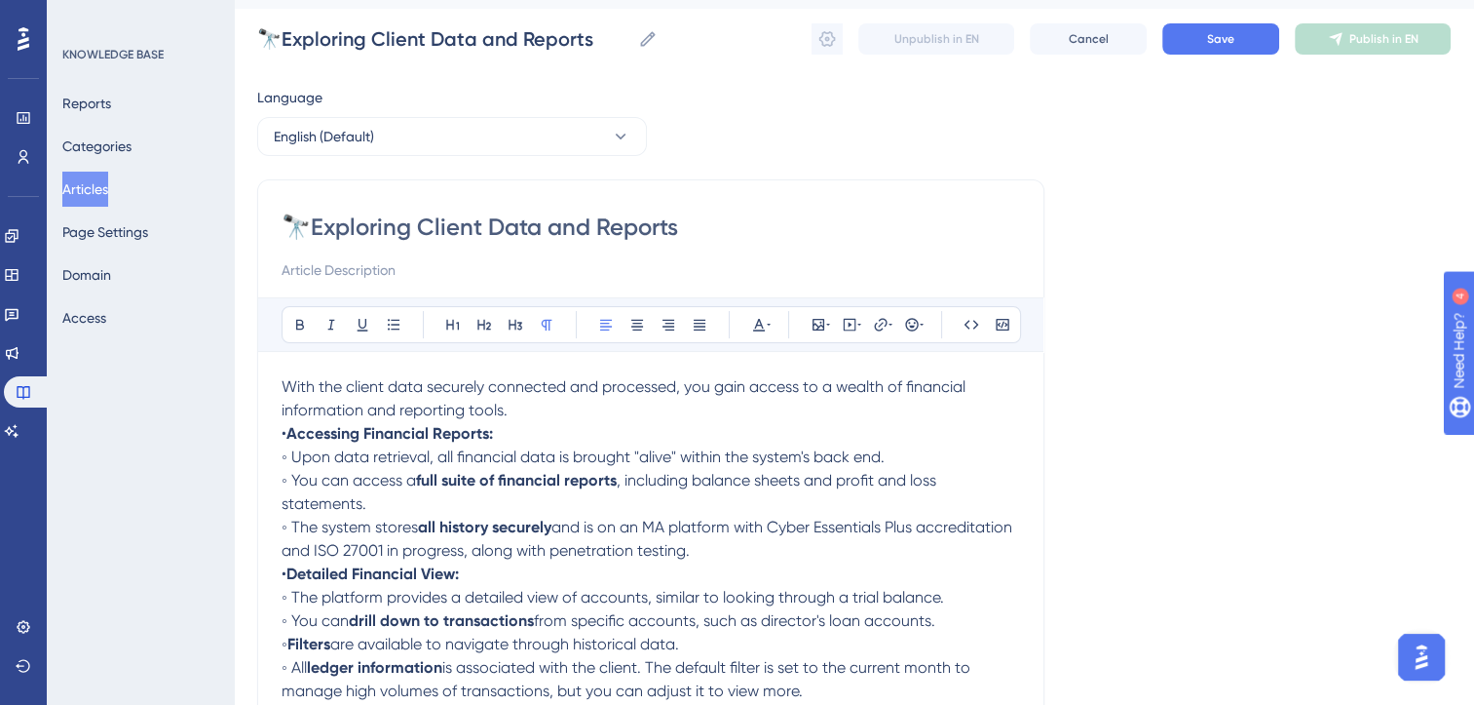
type input "🔭Exploring Client Data and Reports"
click at [524, 407] on p "With the client data securely connected and processed, you gain access to a wea…" at bounding box center [651, 398] width 739 height 47
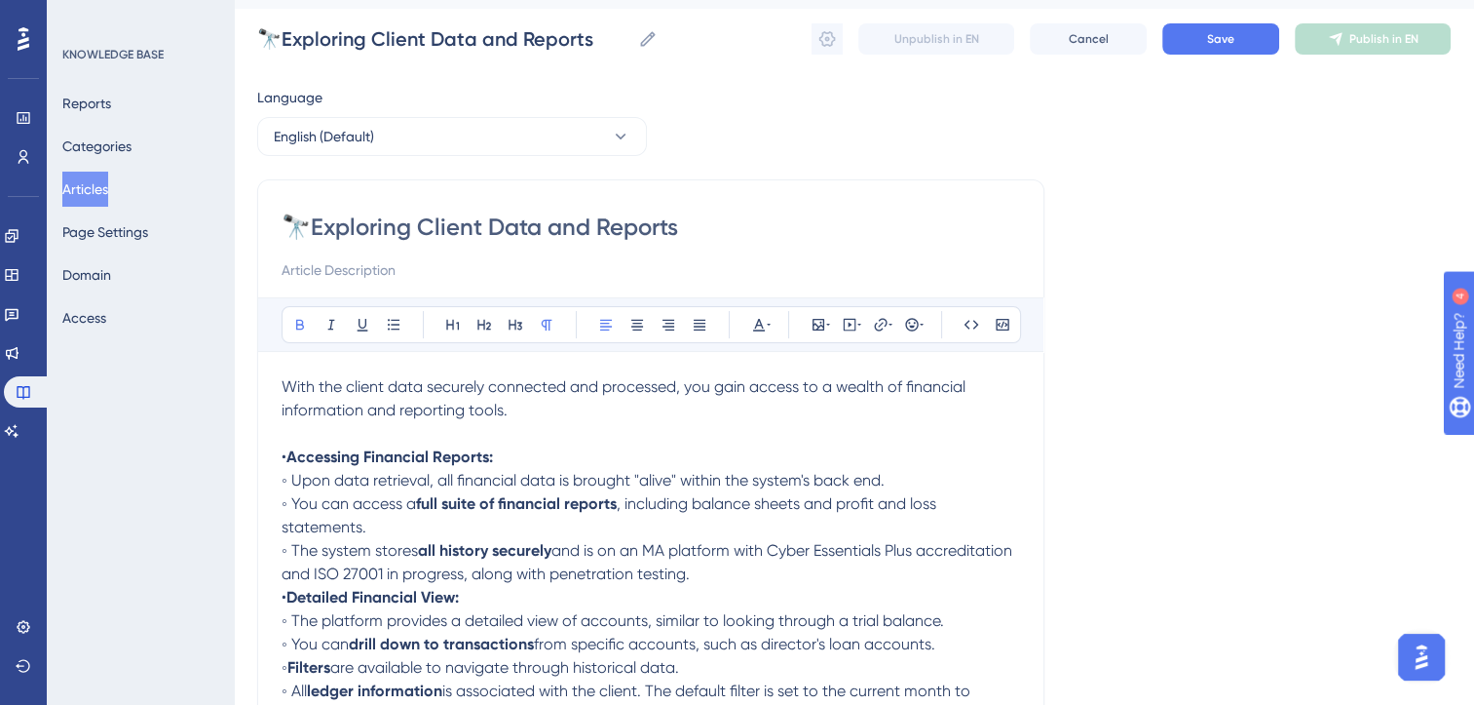
click at [439, 458] on strong "Accessing Financial Reports:" at bounding box center [389, 456] width 207 height 19
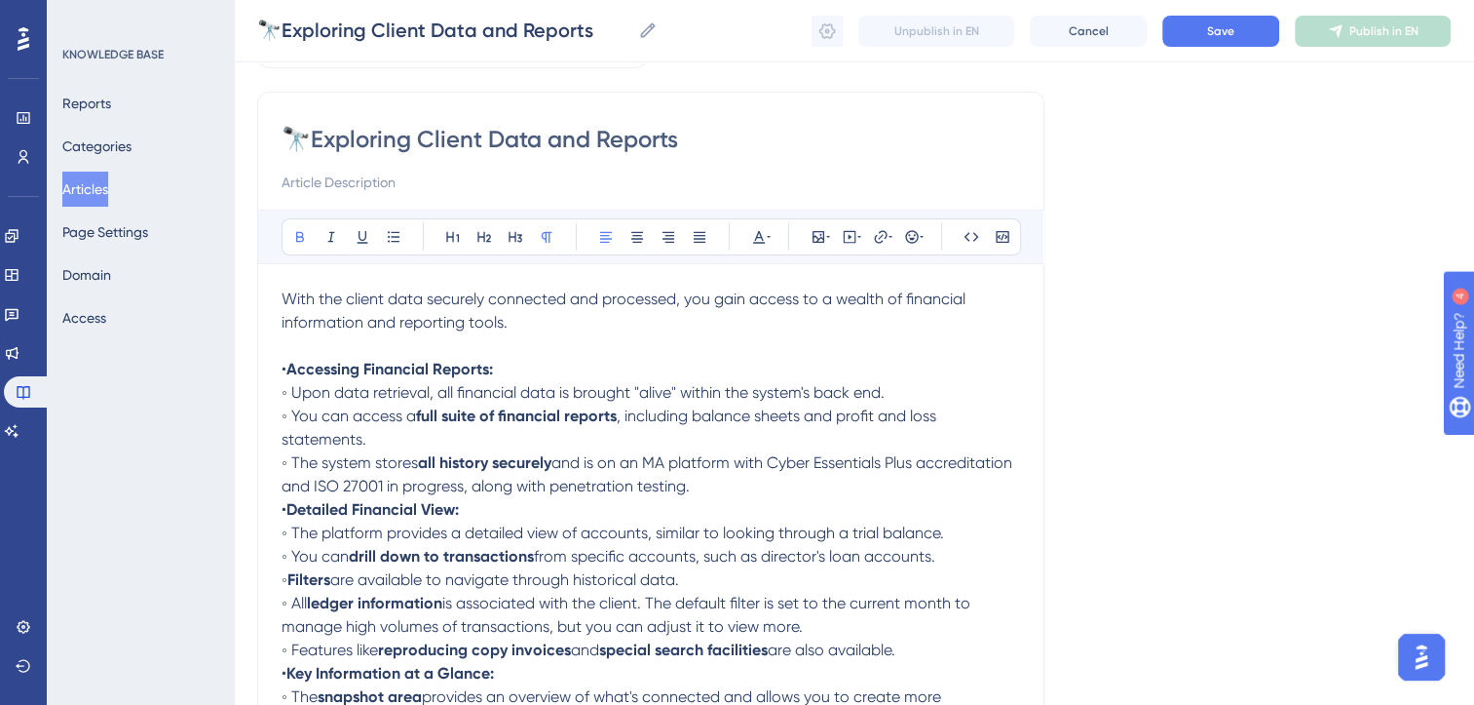
scroll to position [135, 0]
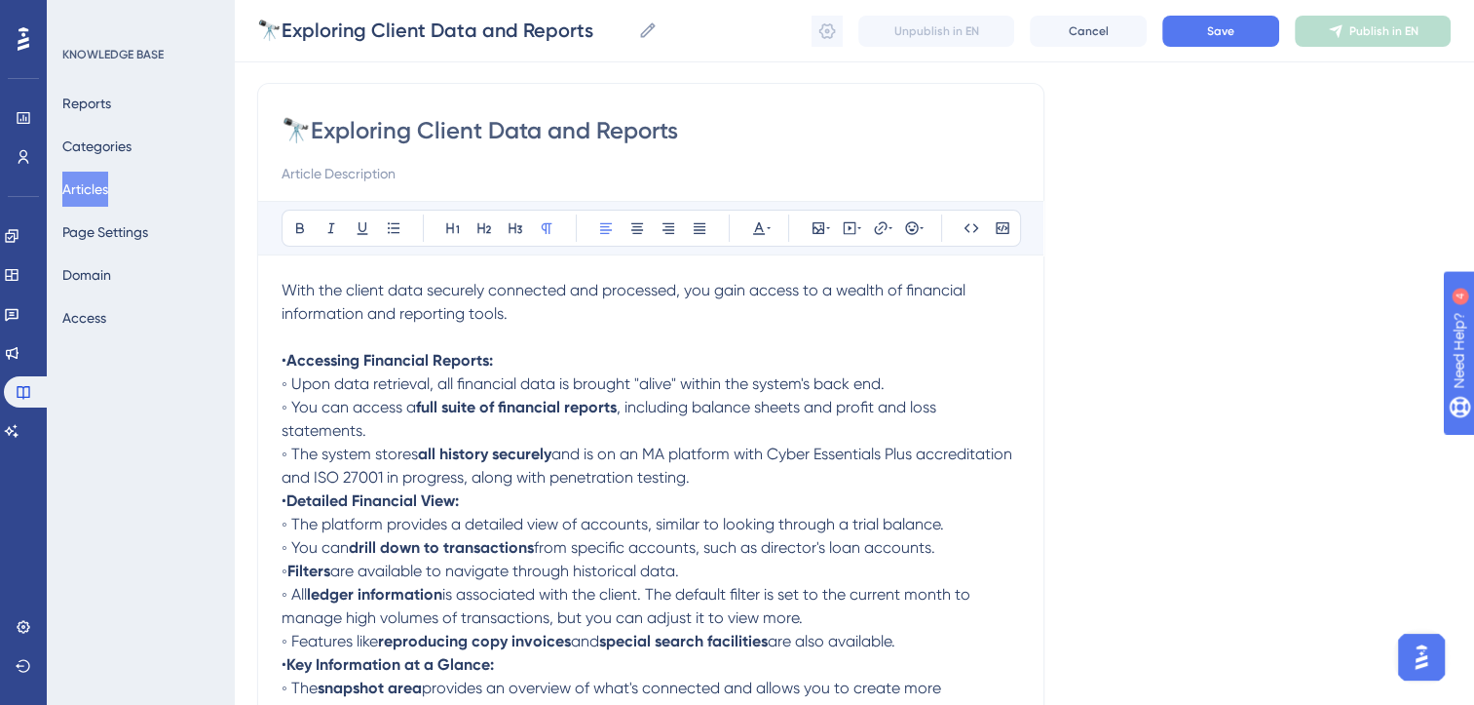
click at [816, 477] on p "◦ The system stores all history securely and is on an MA platform with Cyber Es…" at bounding box center [651, 465] width 739 height 47
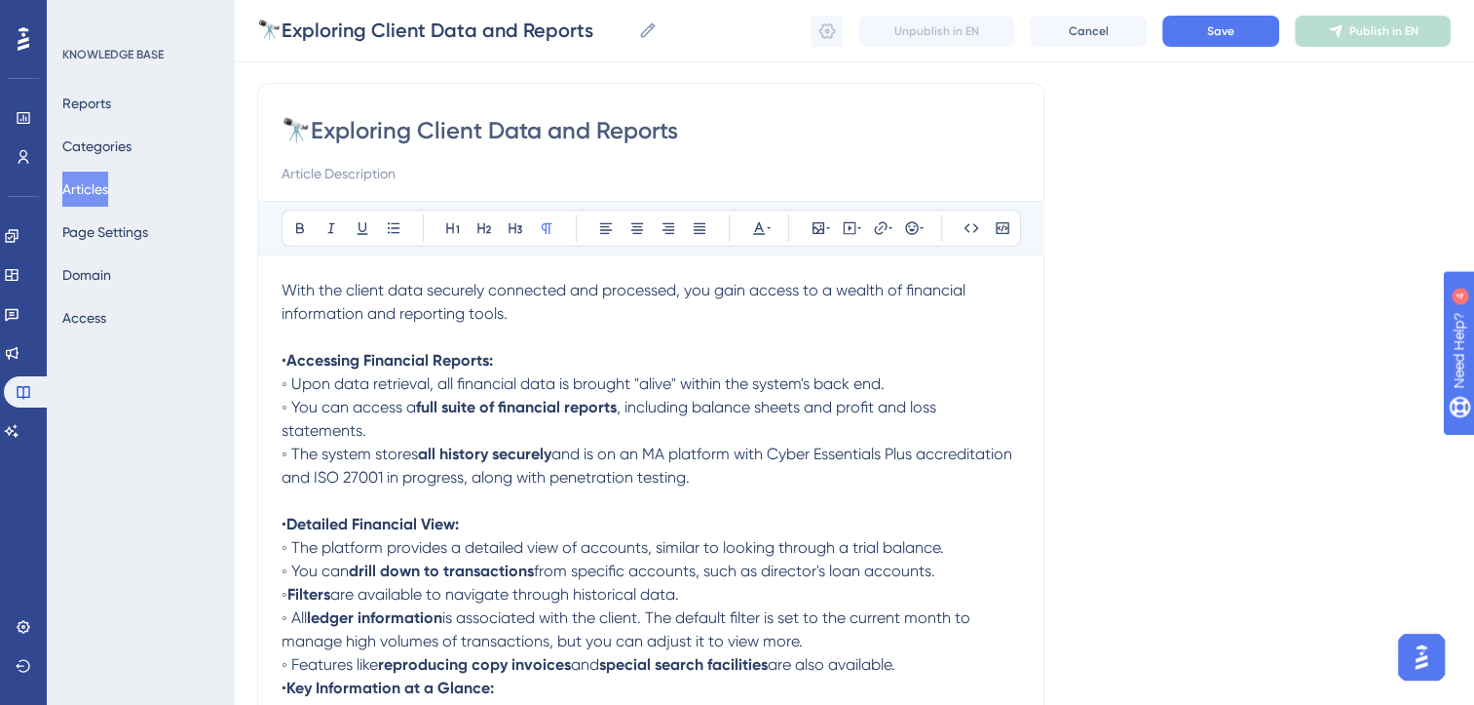
click at [589, 386] on span "◦ Upon data retrieval, all financial data is brought "alive" within the system'…" at bounding box center [583, 383] width 603 height 19
click at [885, 382] on span "◦ Upon data retrieval, all financial data is brought "alive" within the system'…" at bounding box center [583, 383] width 603 height 19
click at [365, 407] on span "◦ You can access a" at bounding box center [349, 407] width 134 height 19
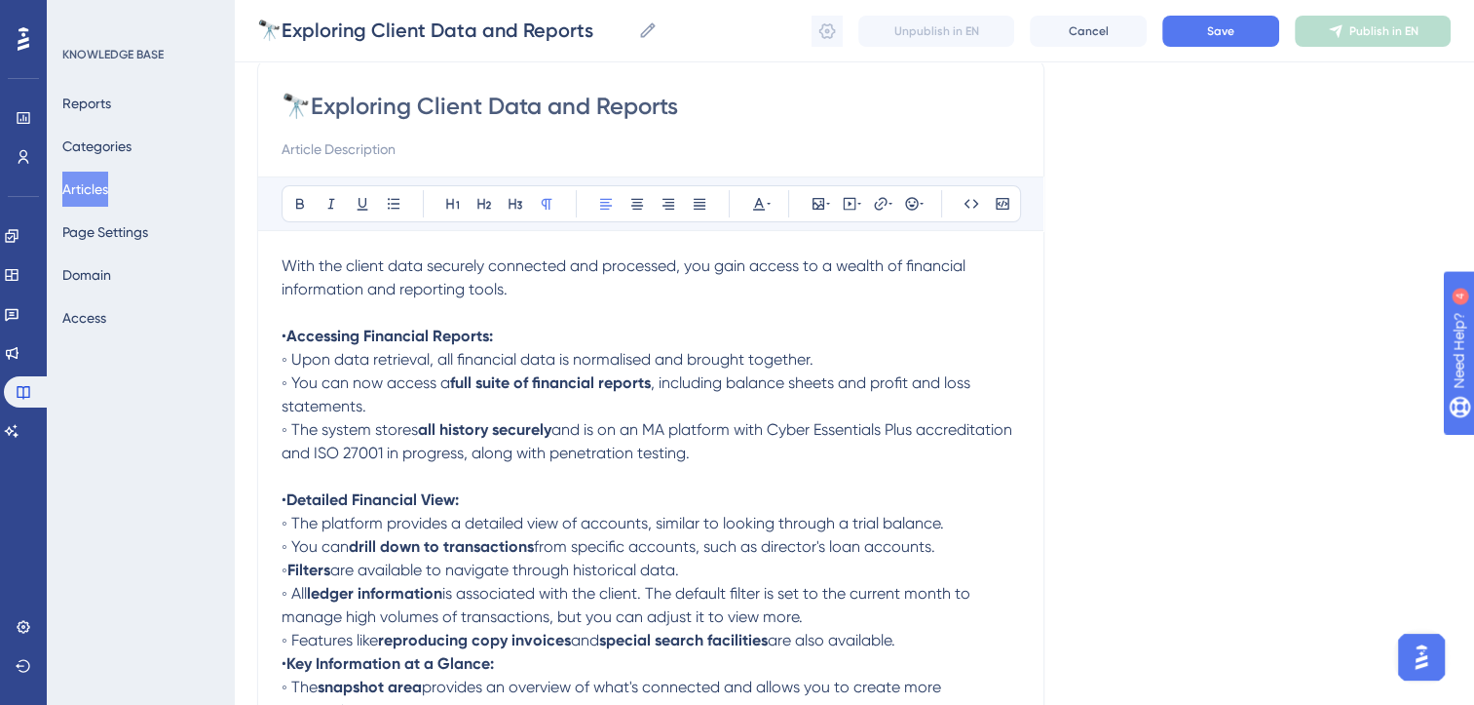
scroll to position [160, 0]
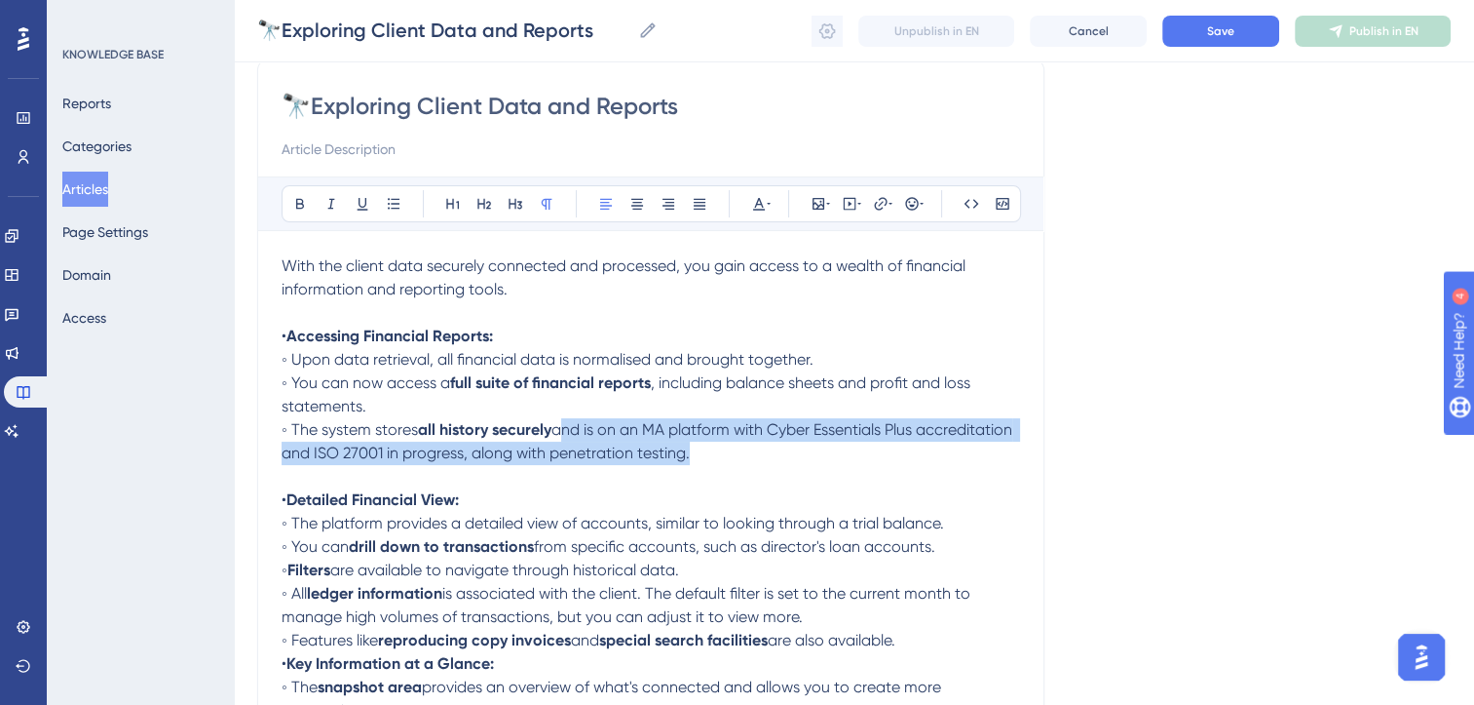
drag, startPoint x: 574, startPoint y: 431, endPoint x: 783, endPoint y: 459, distance: 211.4
click at [783, 459] on span "and is on an MA platform with Cyber Essentials Plus accreditation and ISO 27001…" at bounding box center [649, 441] width 735 height 42
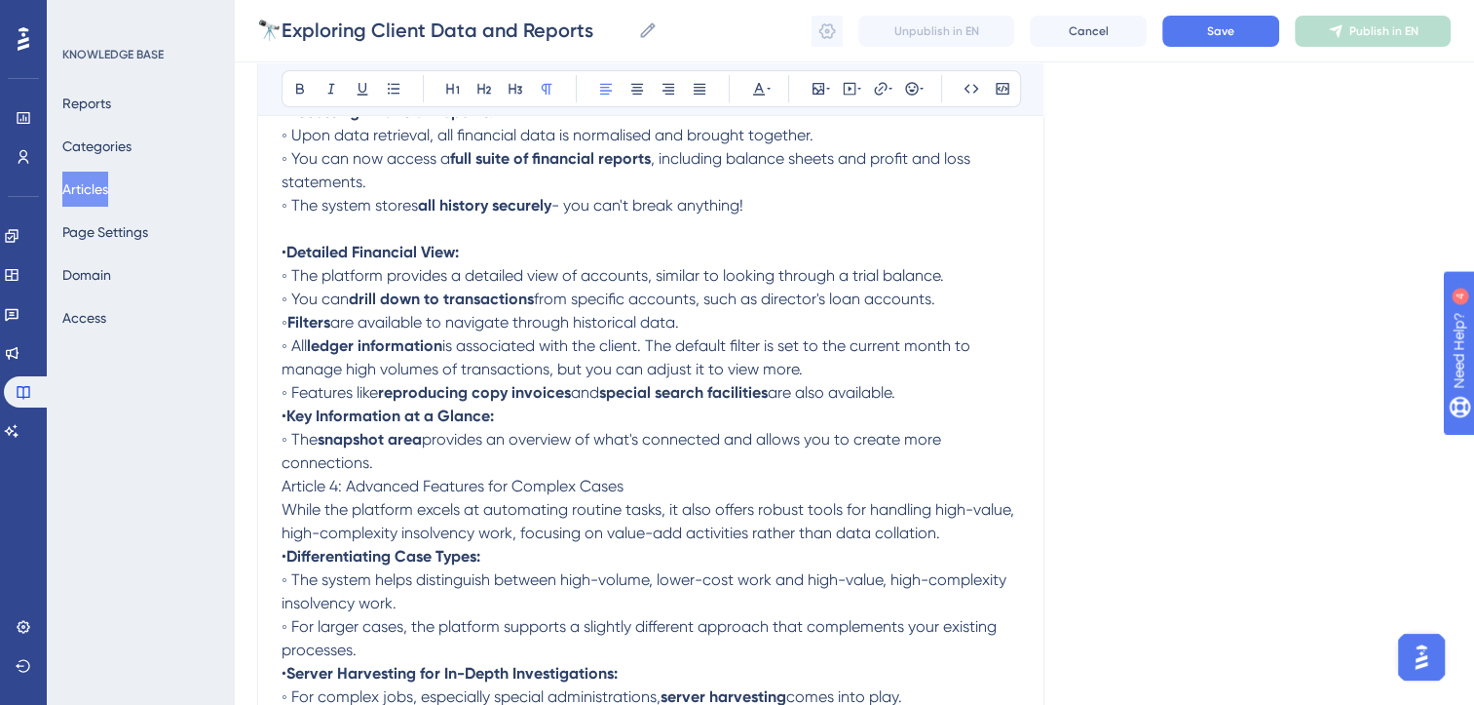
scroll to position [388, 0]
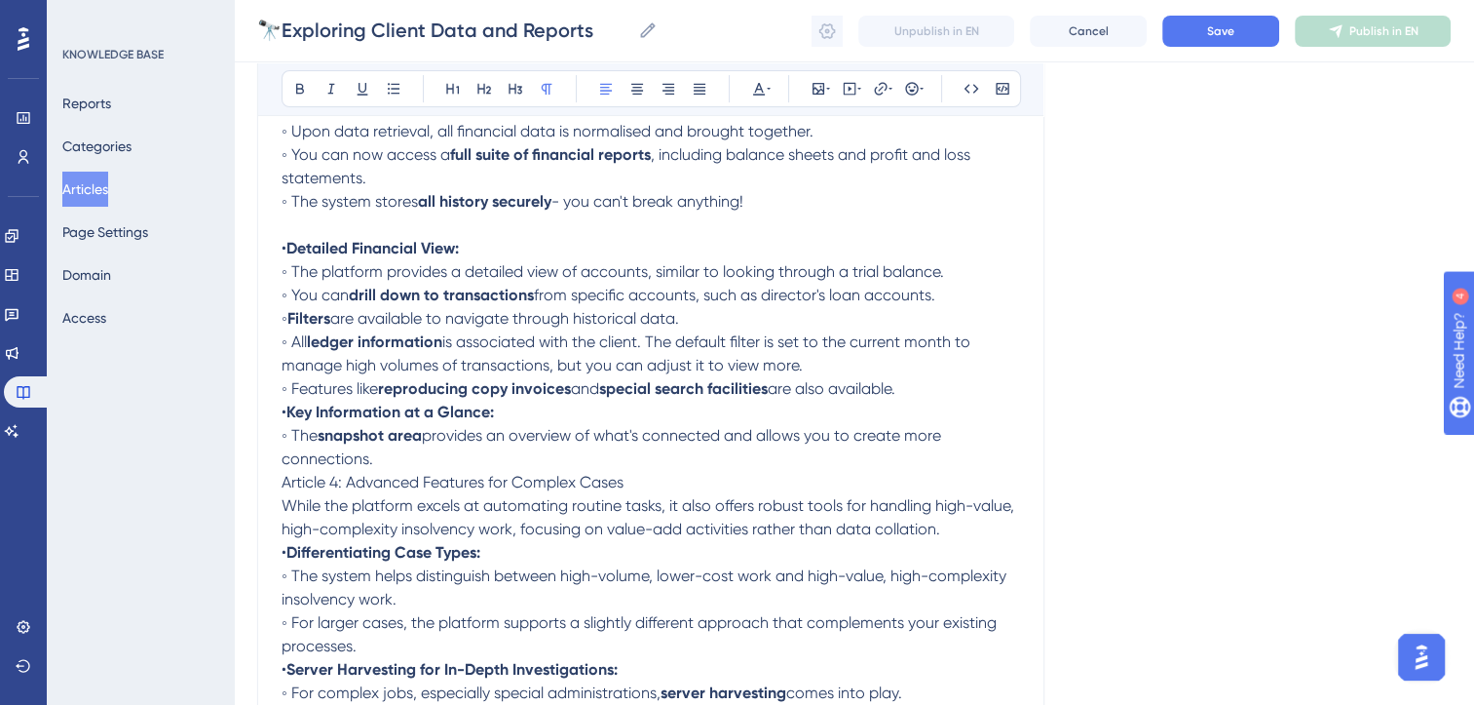
click at [942, 392] on p "◦ Features like reproducing copy invoices and special search facilities are als…" at bounding box center [651, 388] width 739 height 23
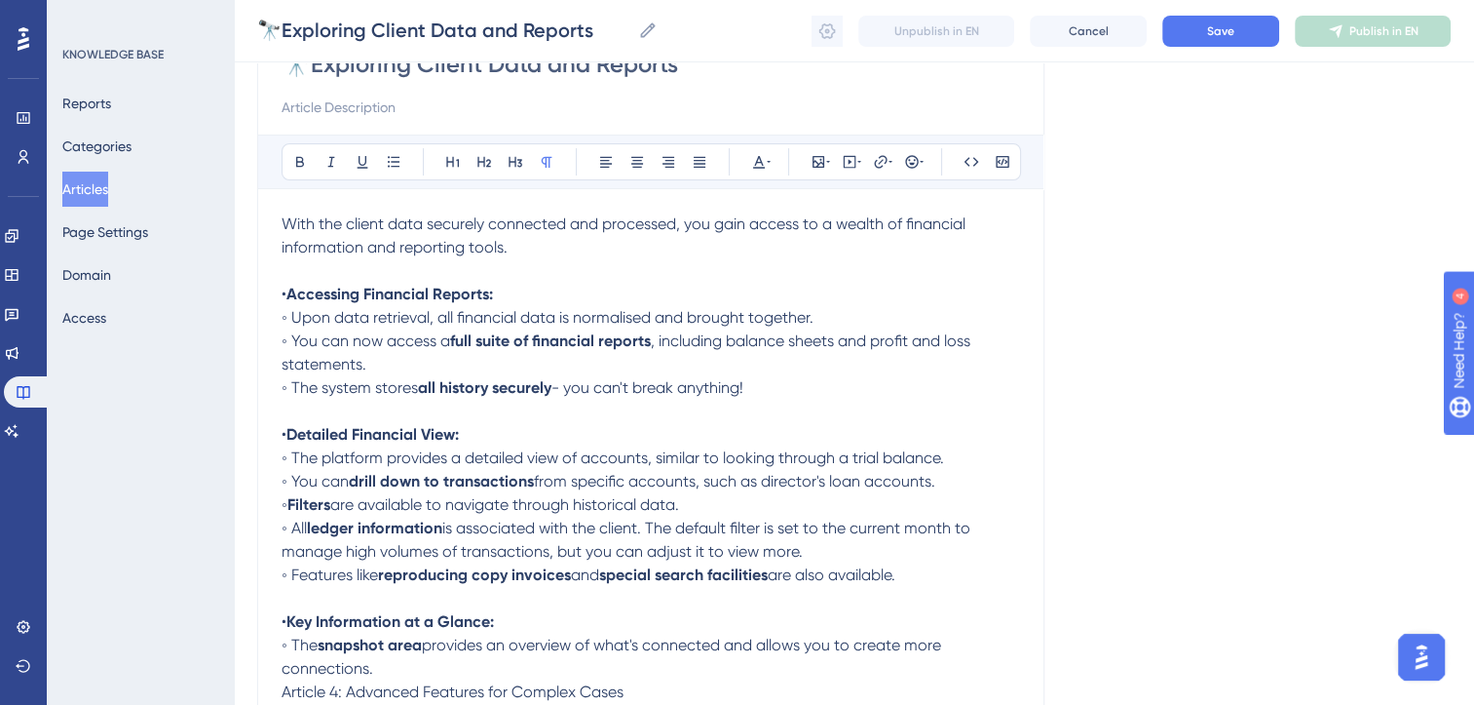
scroll to position [201, 0]
click at [452, 294] on strong "Accessing Financial Reports:" at bounding box center [389, 295] width 207 height 19
click at [478, 162] on icon at bounding box center [484, 163] width 14 height 11
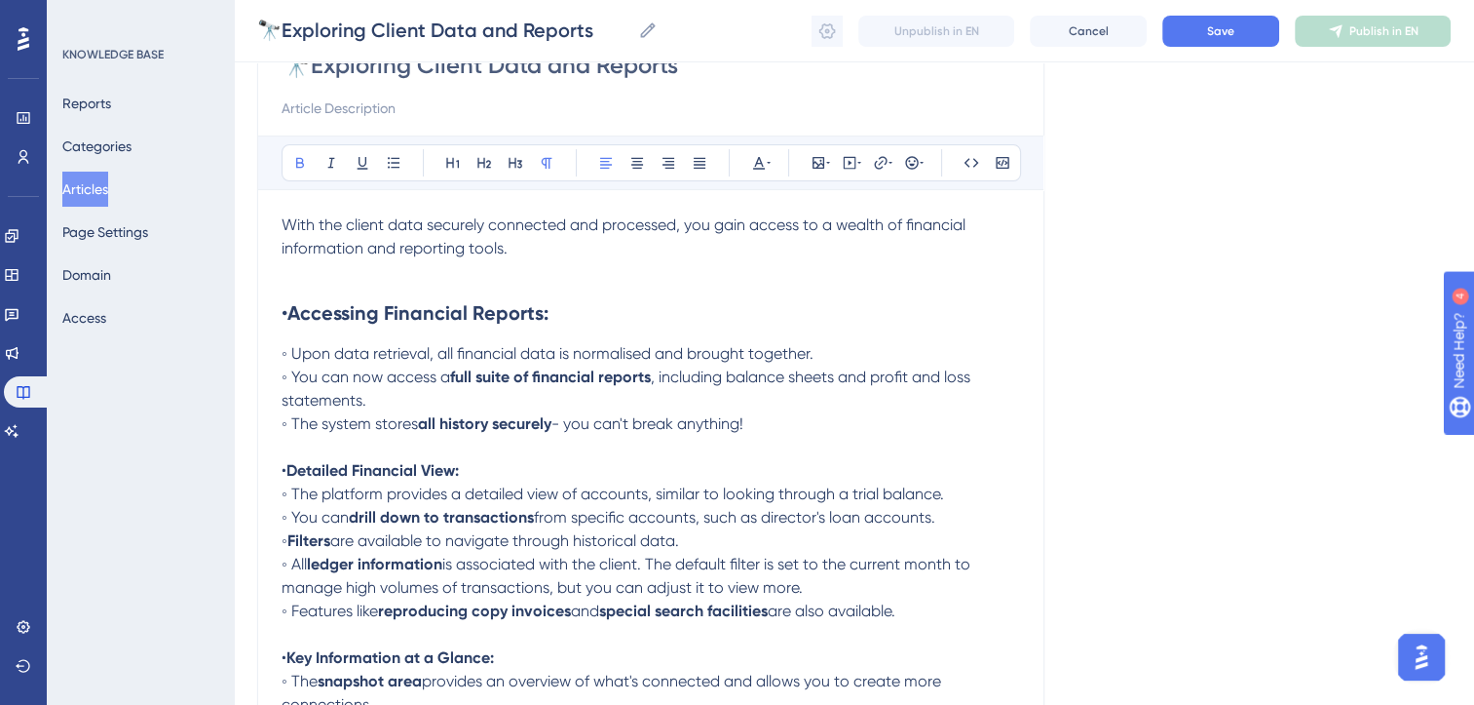
click at [366, 464] on strong "Detailed Financial View:" at bounding box center [372, 470] width 172 height 19
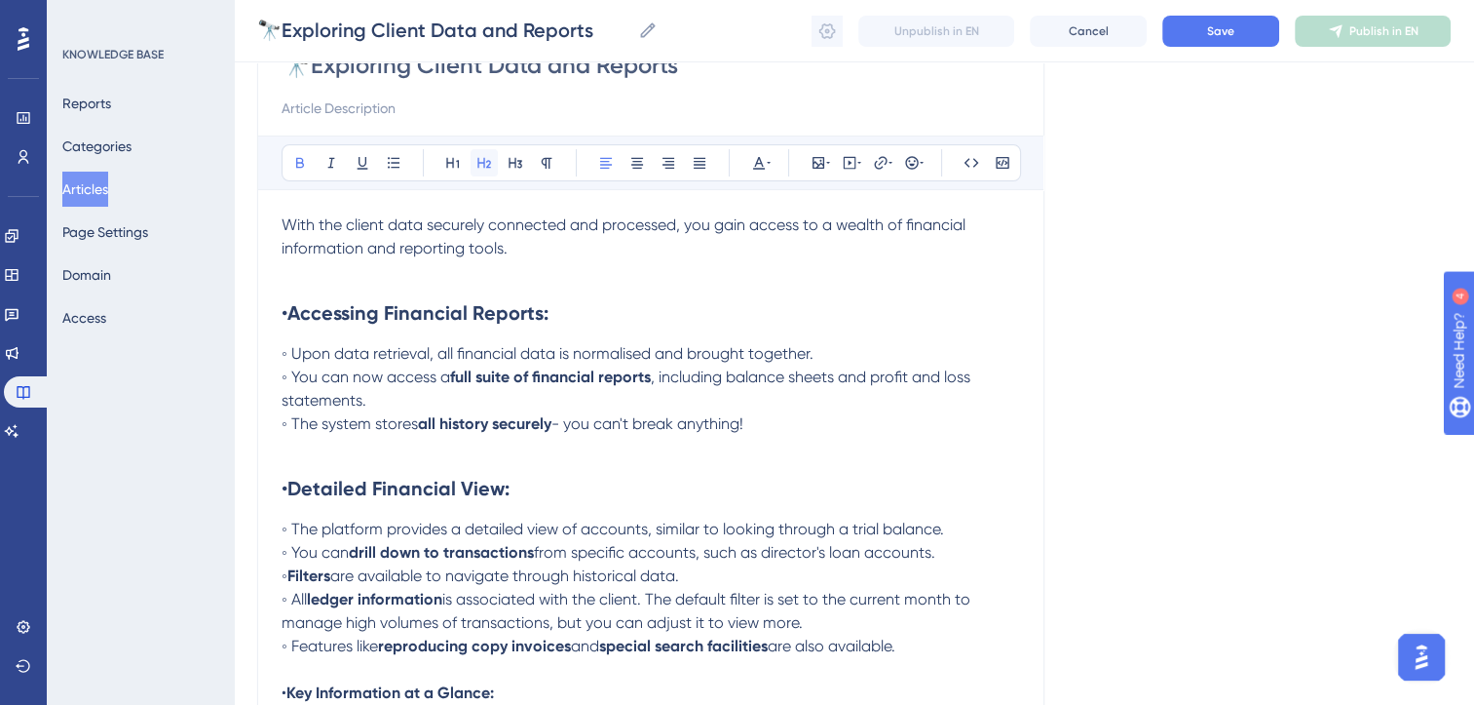
click at [477, 152] on button at bounding box center [484, 162] width 27 height 27
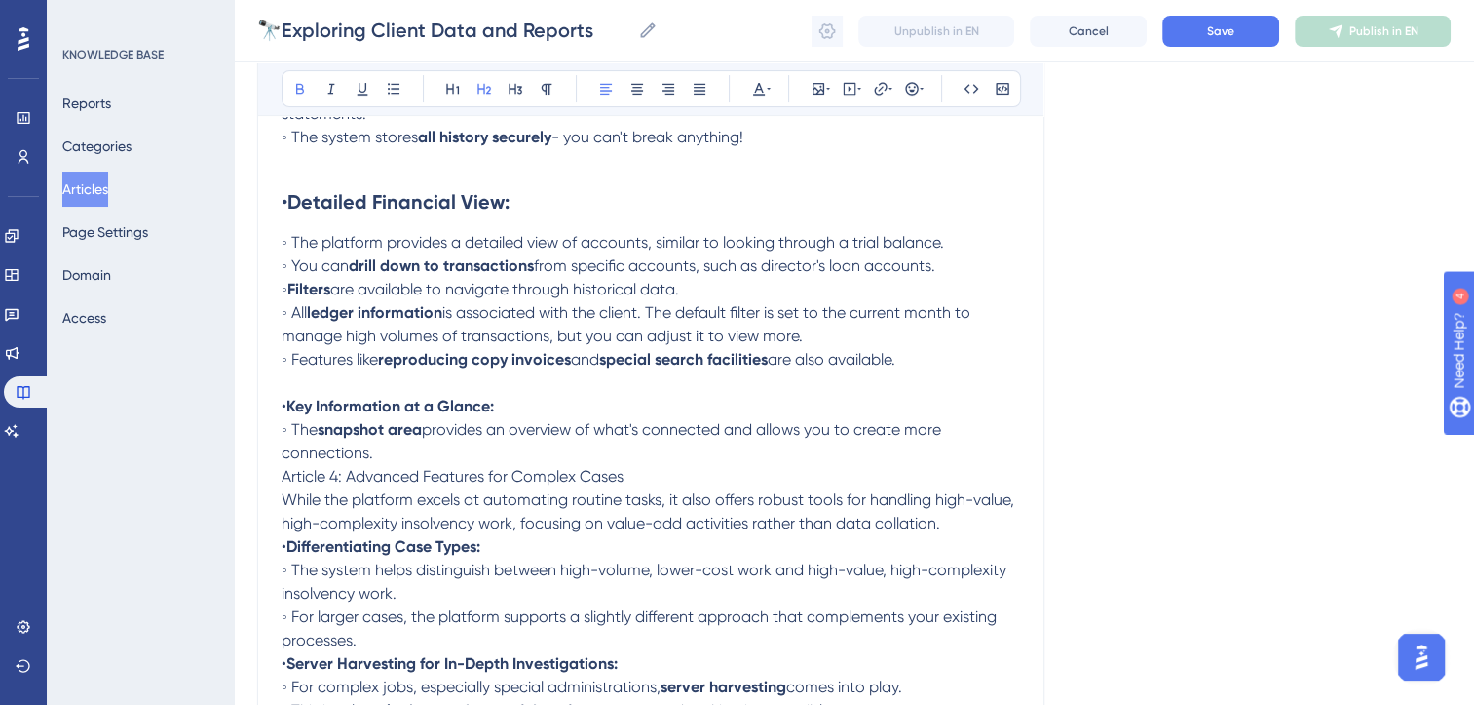
scroll to position [487, 0]
click at [467, 409] on strong "Key Information at a Glance:" at bounding box center [390, 406] width 208 height 19
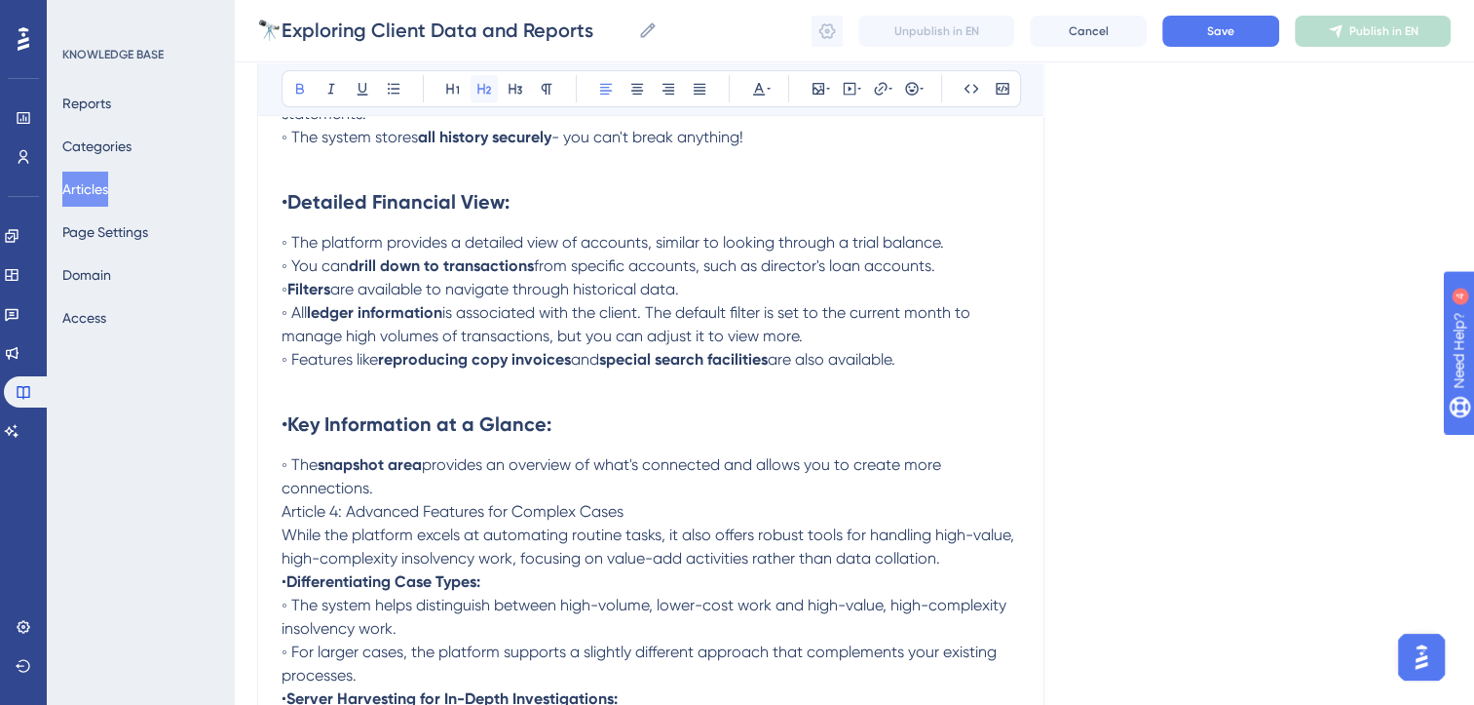
click at [482, 86] on icon at bounding box center [485, 89] width 16 height 16
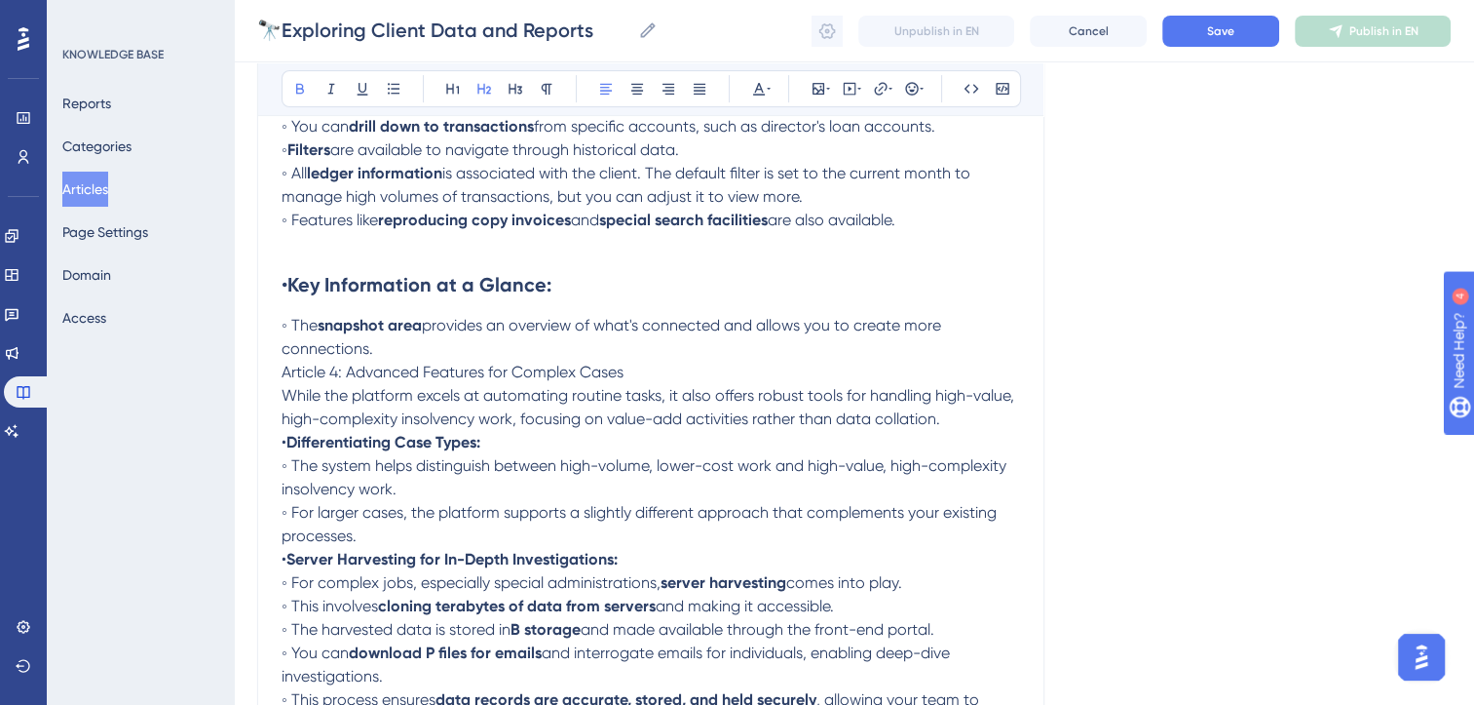
scroll to position [628, 0]
click at [406, 329] on strong "snapshot area" at bounding box center [370, 324] width 104 height 19
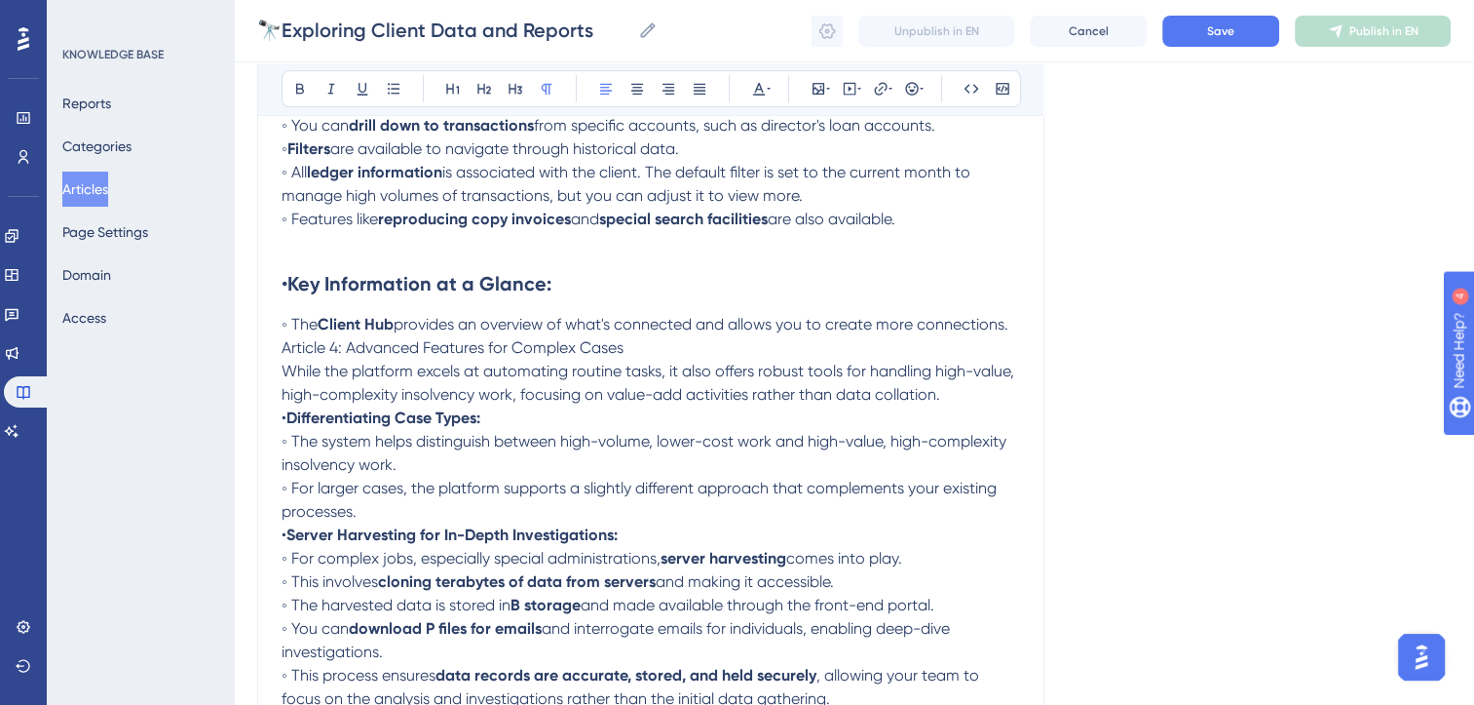
click at [960, 406] on p "While the platform excels at automating routine tasks, it also offers robust to…" at bounding box center [651, 383] width 739 height 47
click at [407, 336] on p "◦ The Client Hub provides an overview of what's connected and allows you to cre…" at bounding box center [651, 324] width 739 height 23
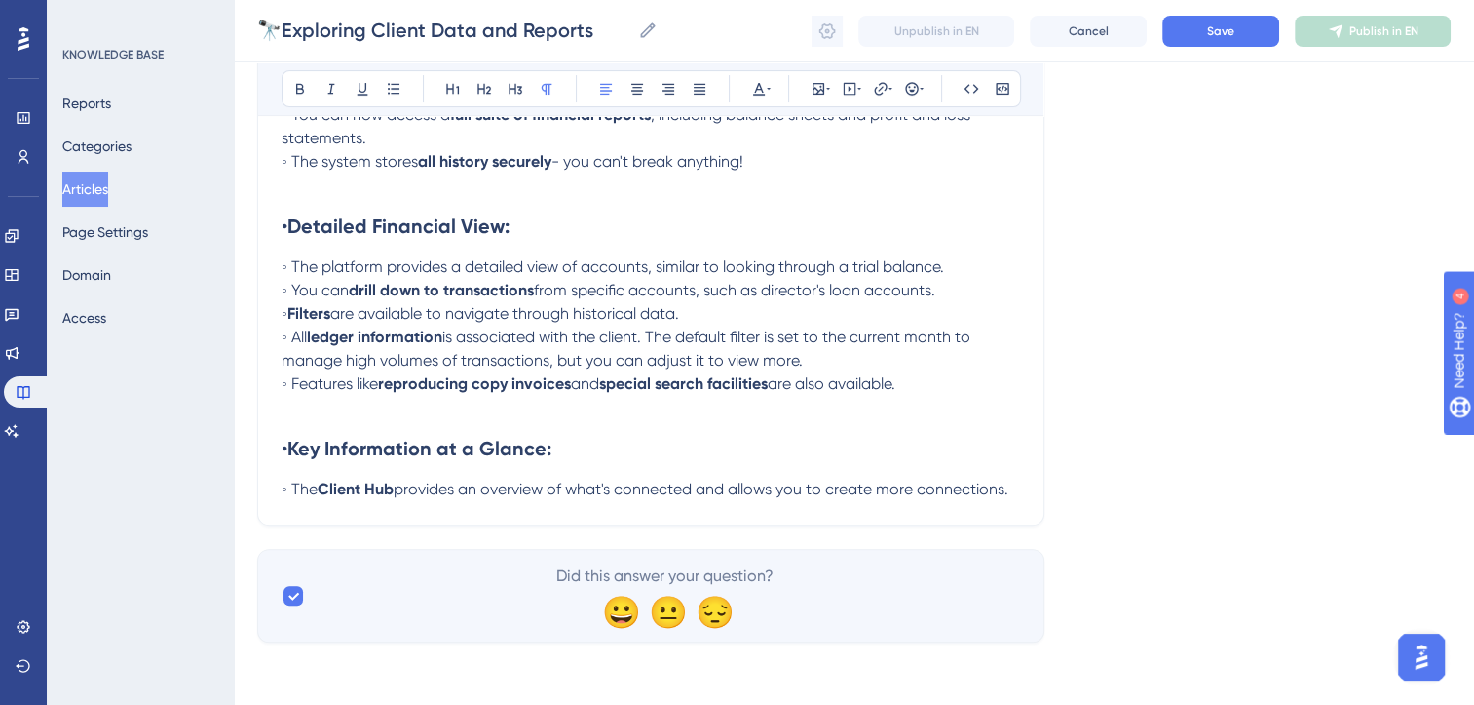
scroll to position [0, 0]
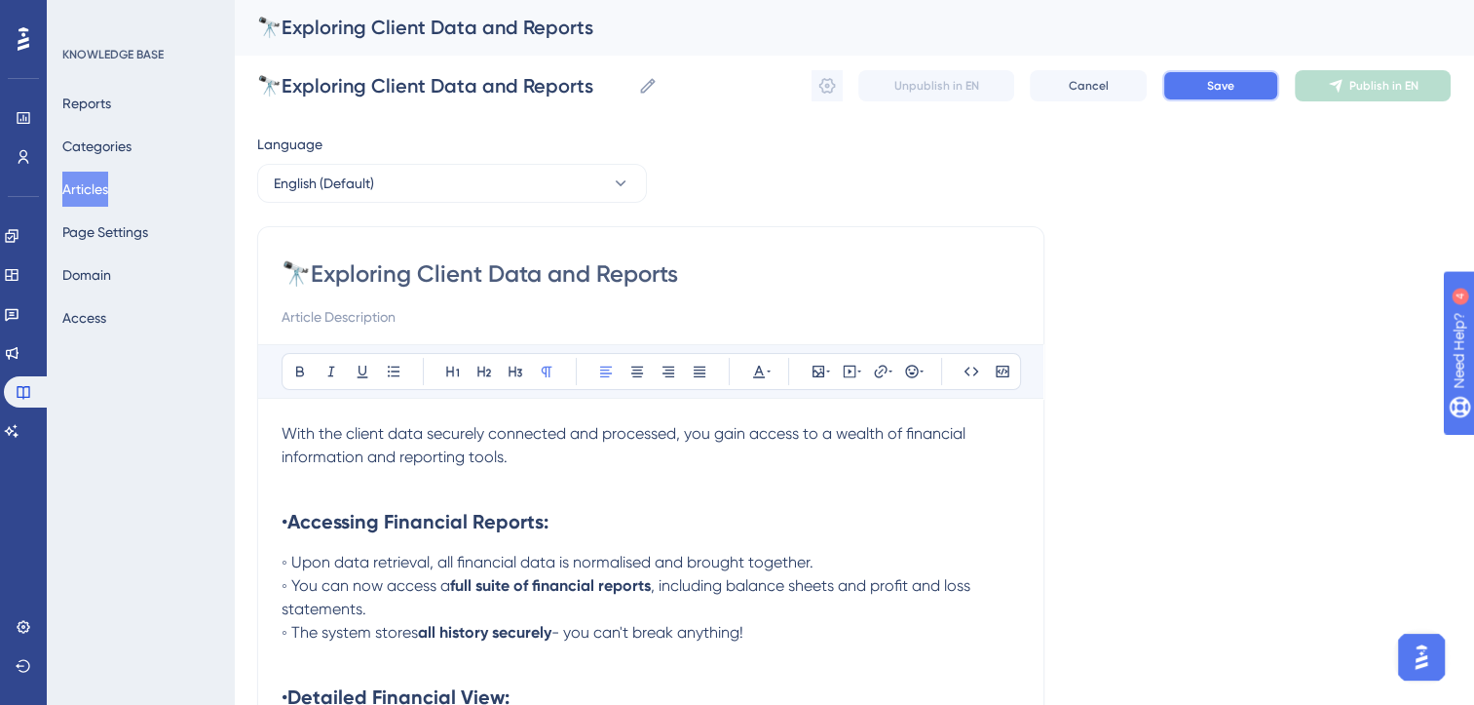
click at [1240, 84] on button "Save" at bounding box center [1221, 85] width 117 height 31
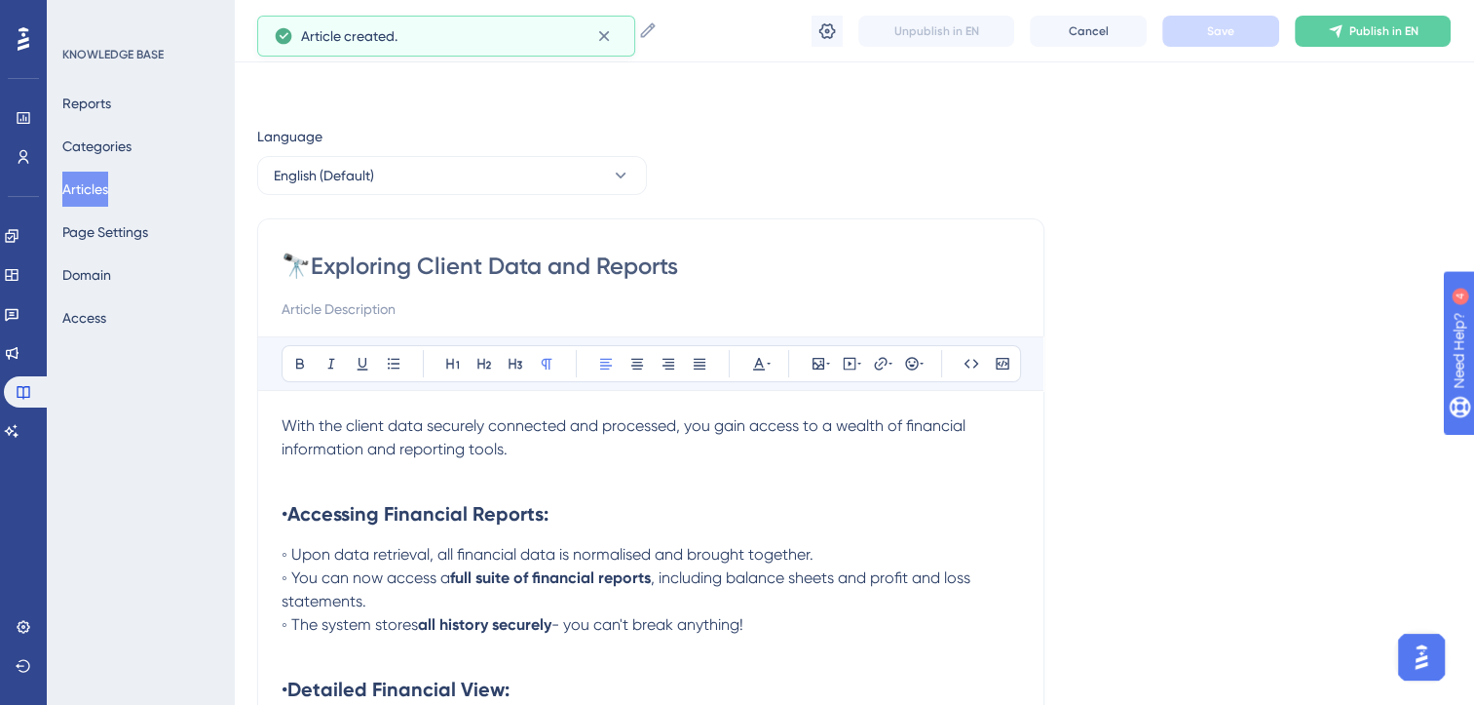
scroll to position [277, 0]
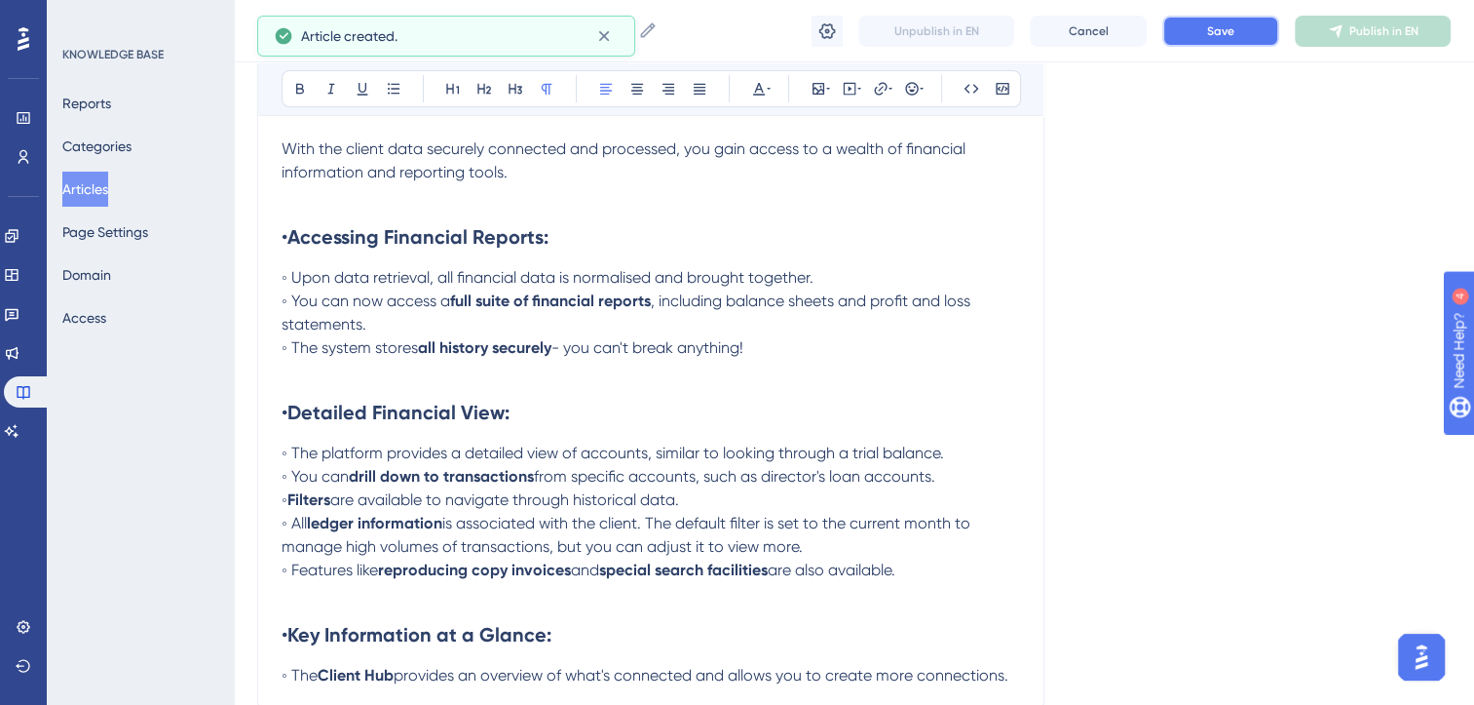
click at [1251, 21] on button "Save" at bounding box center [1221, 31] width 117 height 31
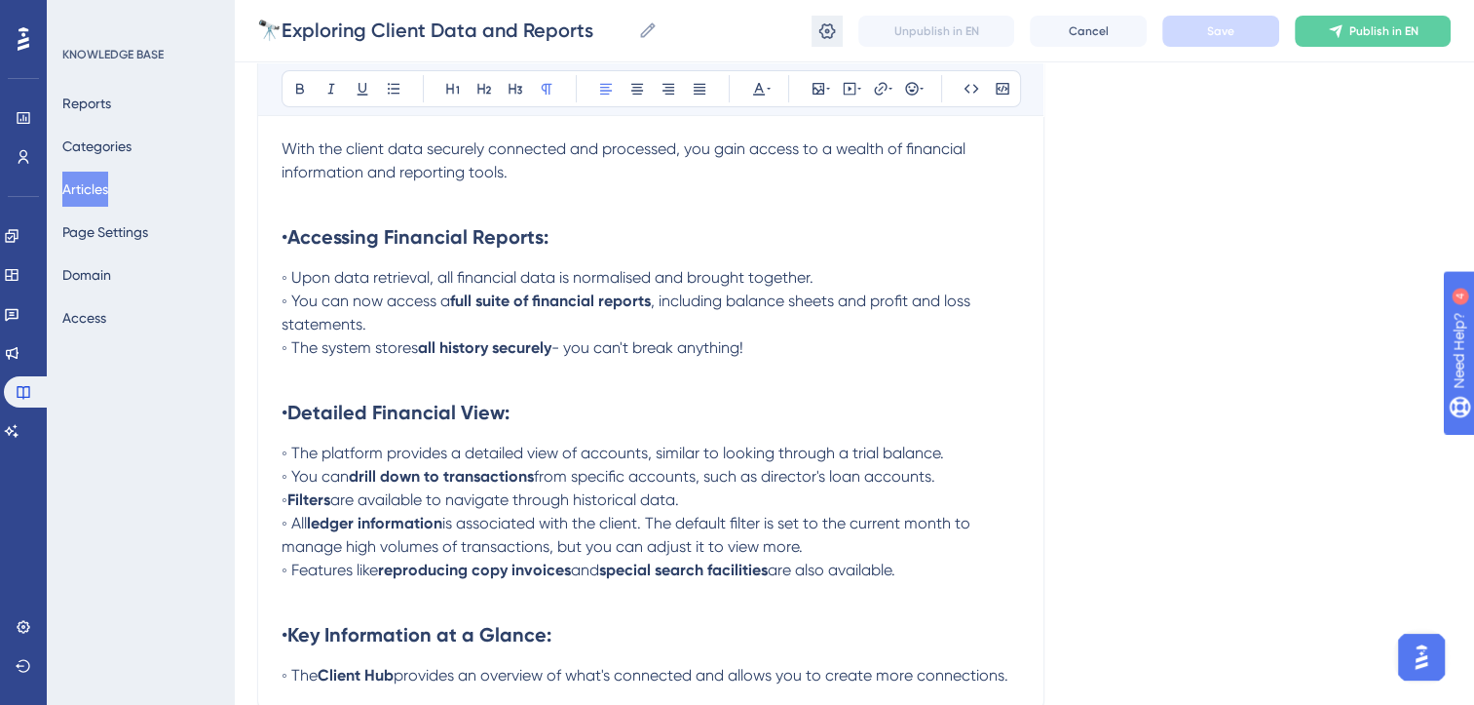
click at [827, 32] on icon at bounding box center [828, 30] width 17 height 16
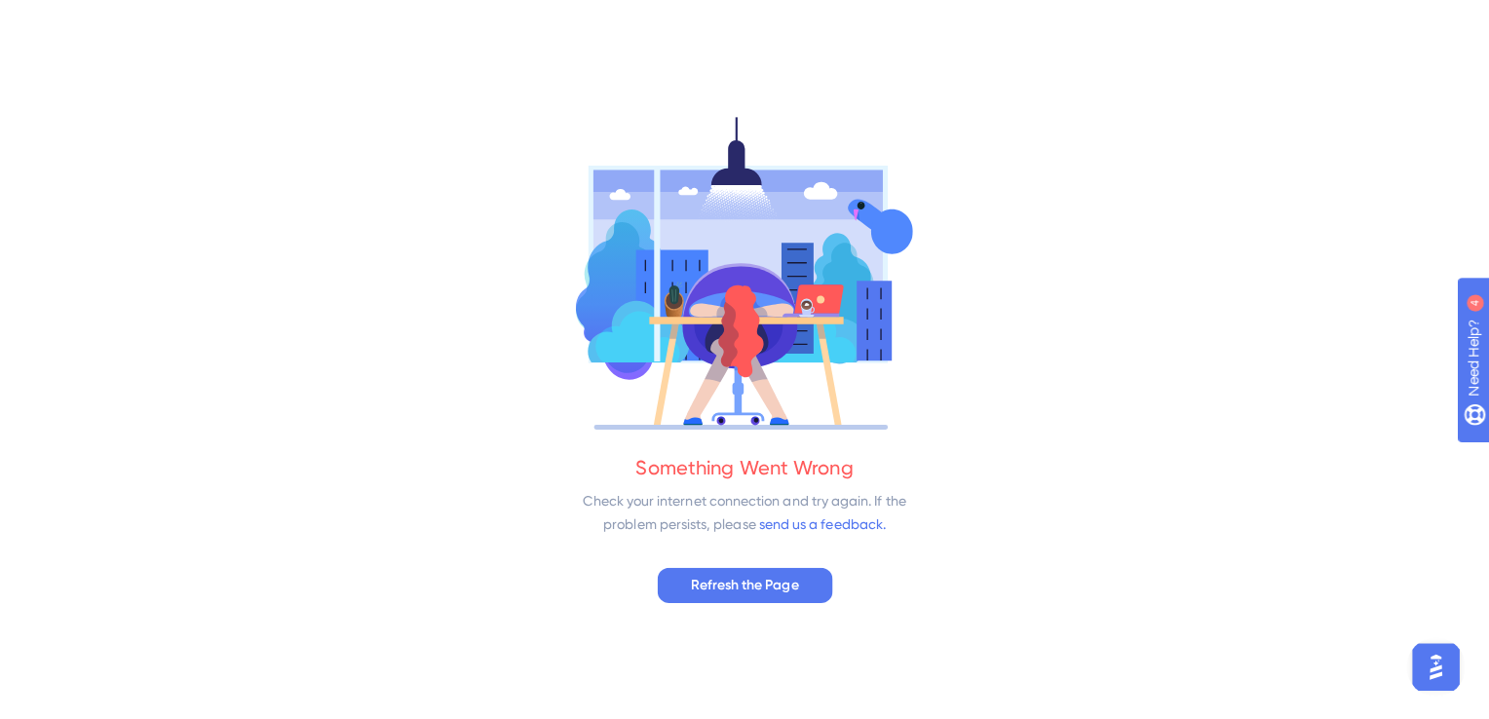
scroll to position [0, 0]
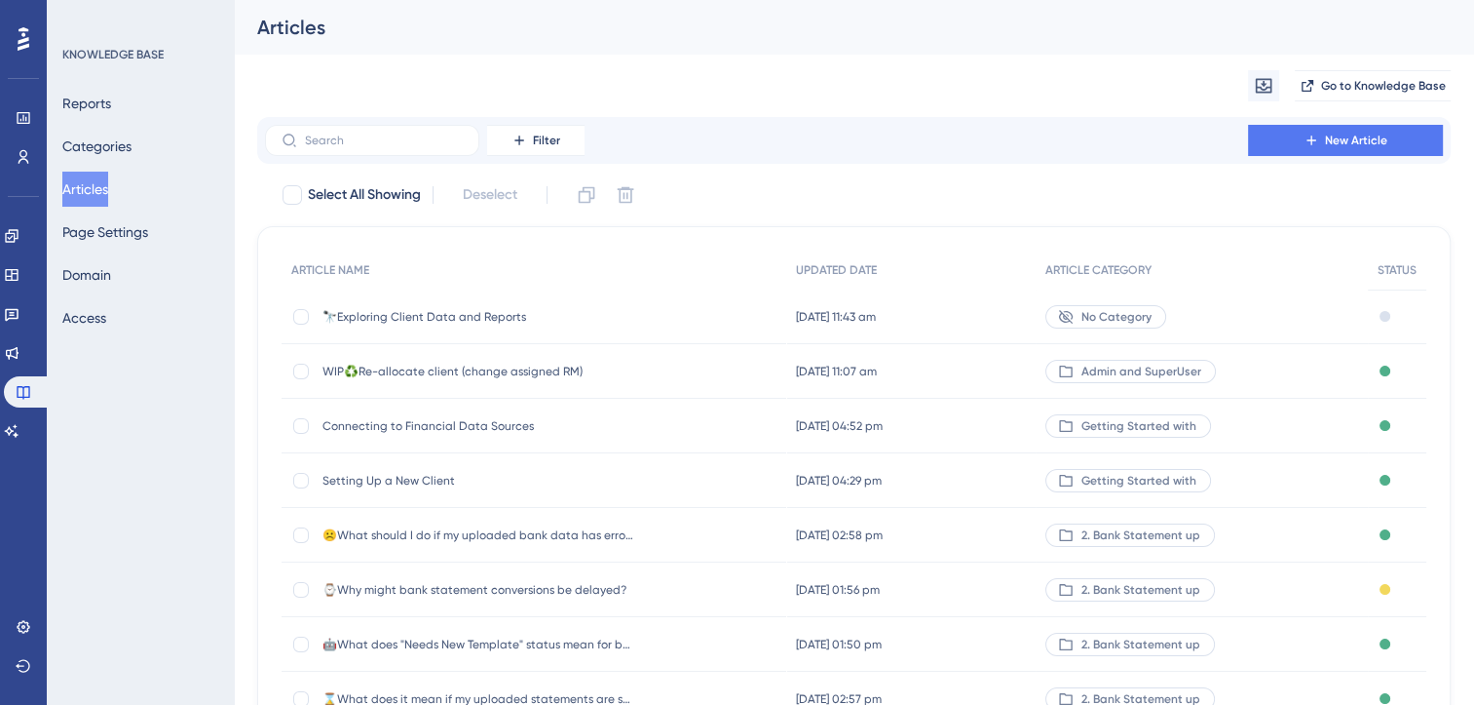
click at [503, 319] on span "🔭Exploring Client Data and Reports" at bounding box center [479, 317] width 312 height 16
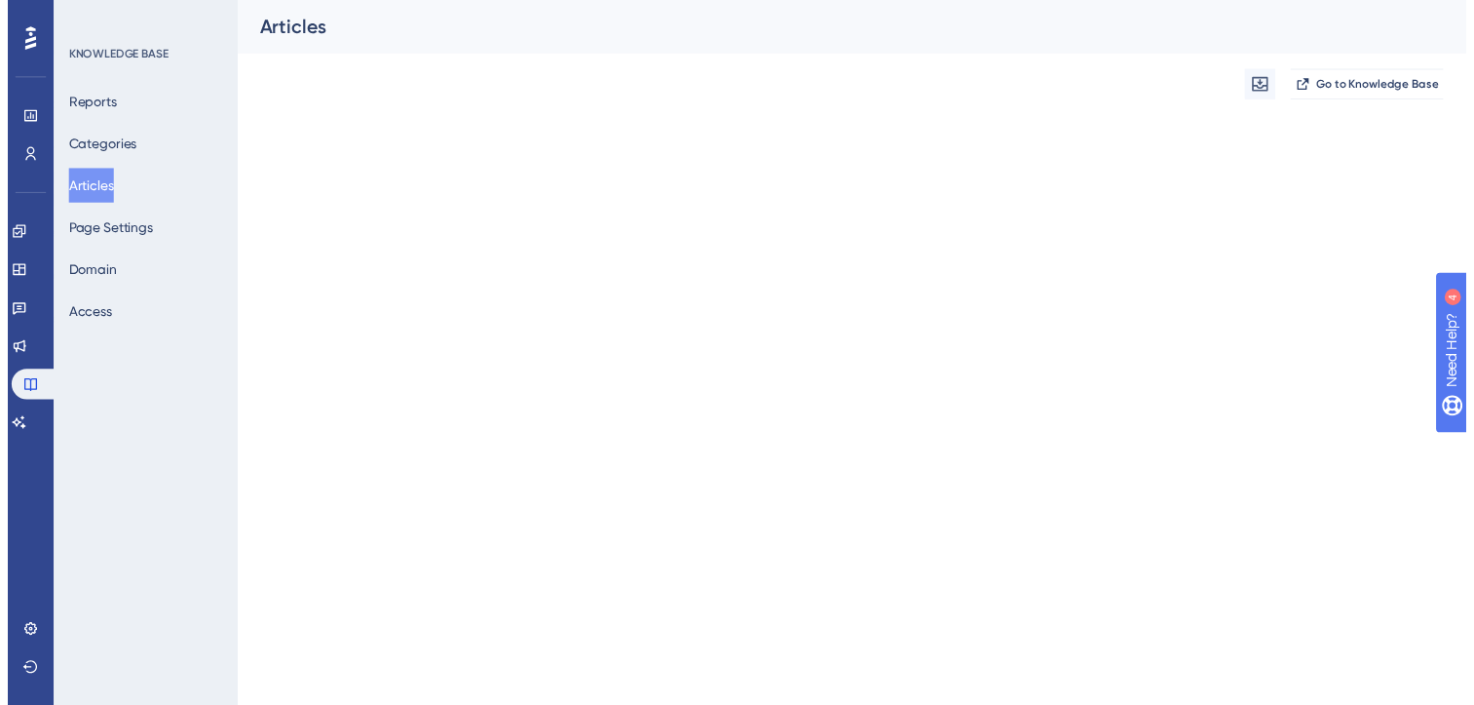
scroll to position [277, 0]
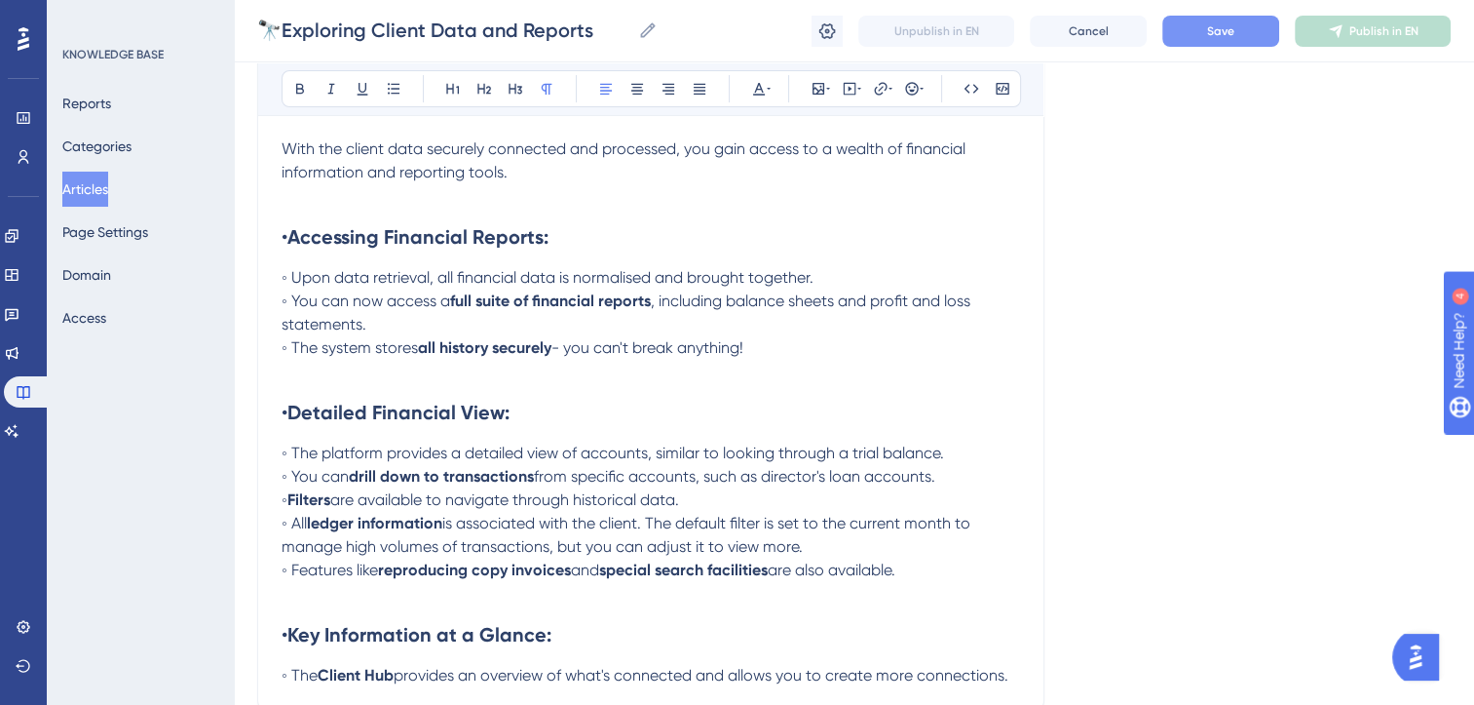
click at [1259, 28] on button "Save" at bounding box center [1221, 31] width 117 height 31
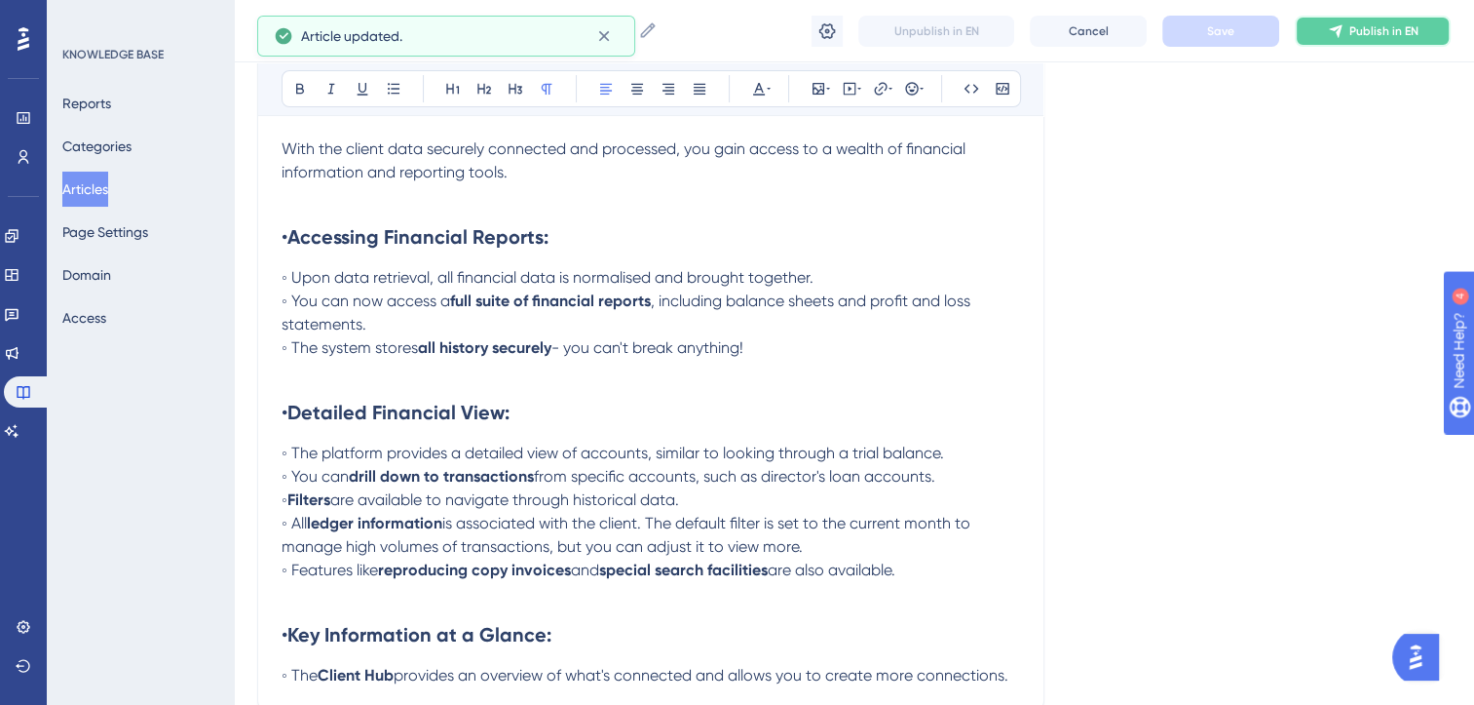
click at [1411, 31] on span "Publish in EN" at bounding box center [1384, 31] width 69 height 16
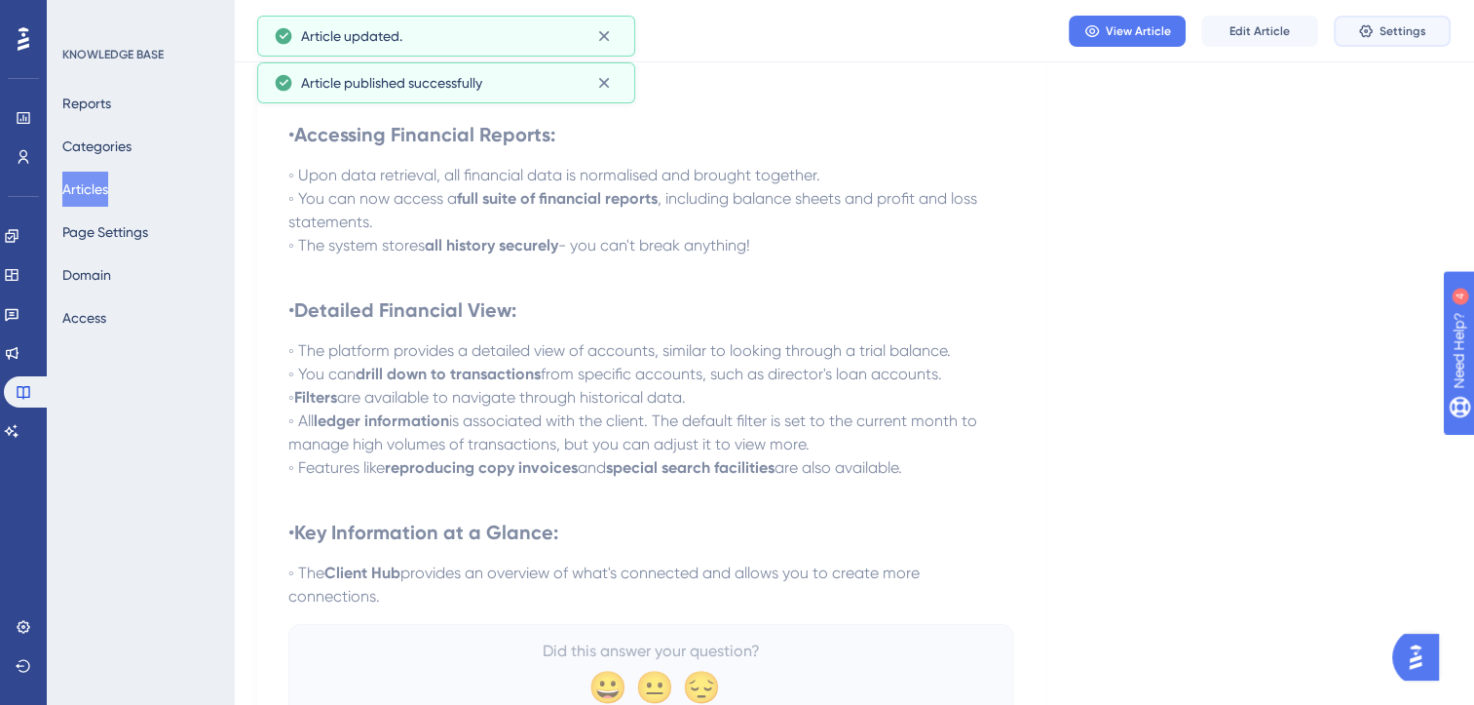
click at [1395, 27] on span "Settings" at bounding box center [1403, 31] width 47 height 16
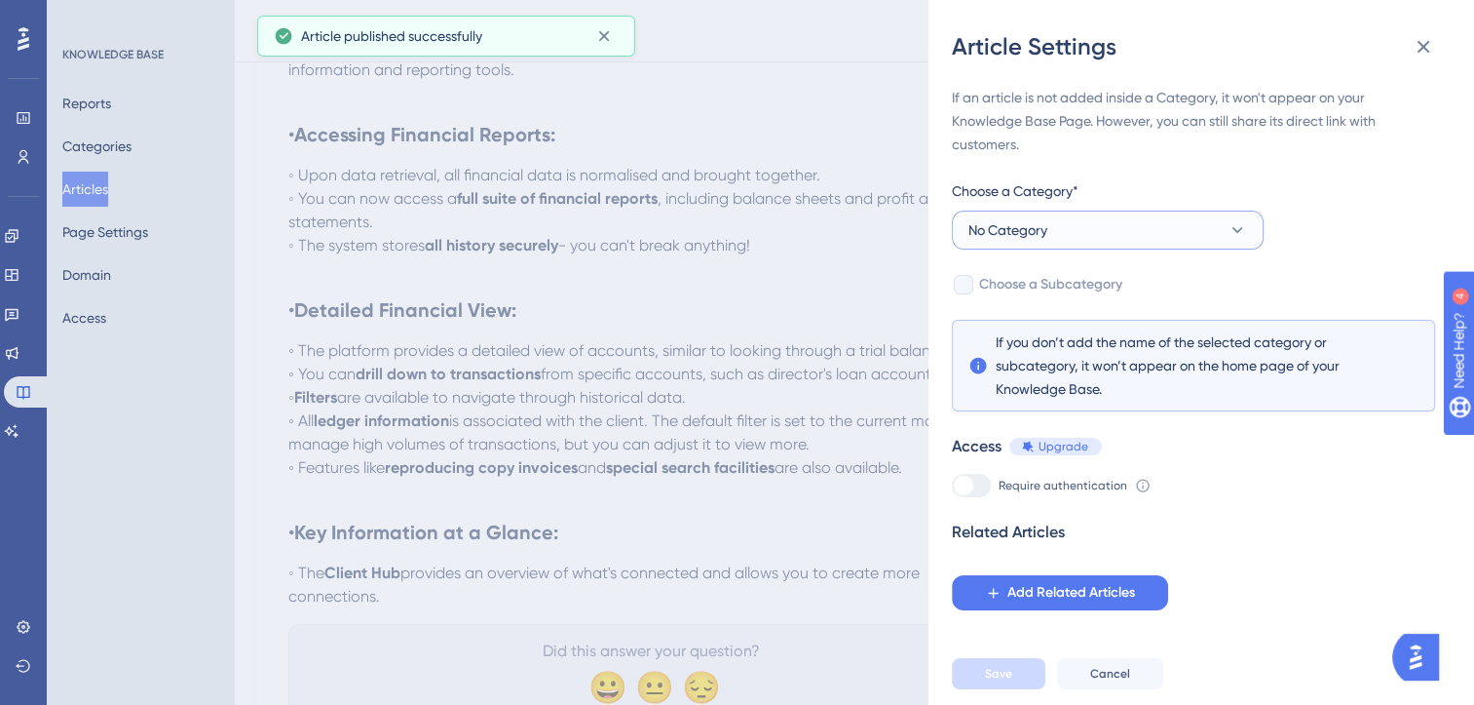
click at [1216, 228] on button "No Category" at bounding box center [1108, 229] width 312 height 39
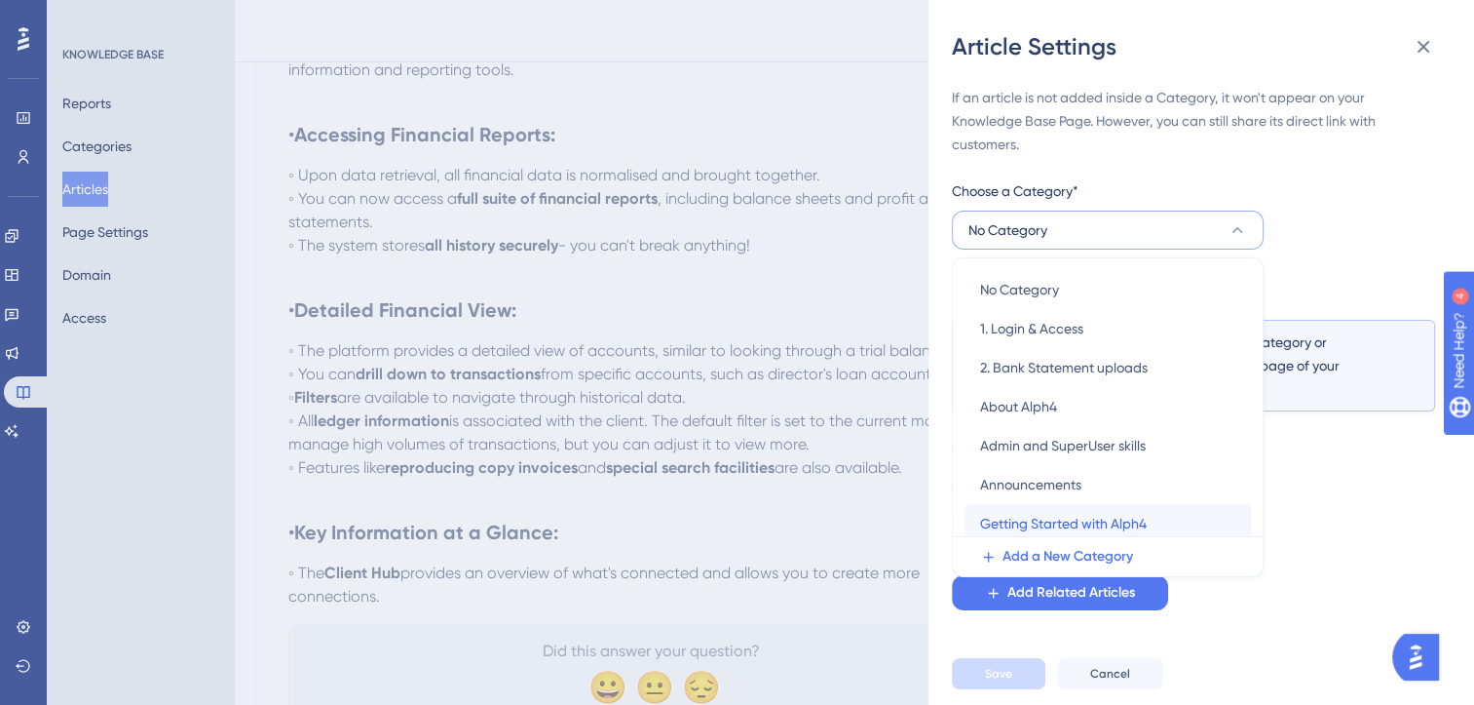
click at [1114, 521] on span "Getting Started with Alph4" at bounding box center [1063, 523] width 167 height 23
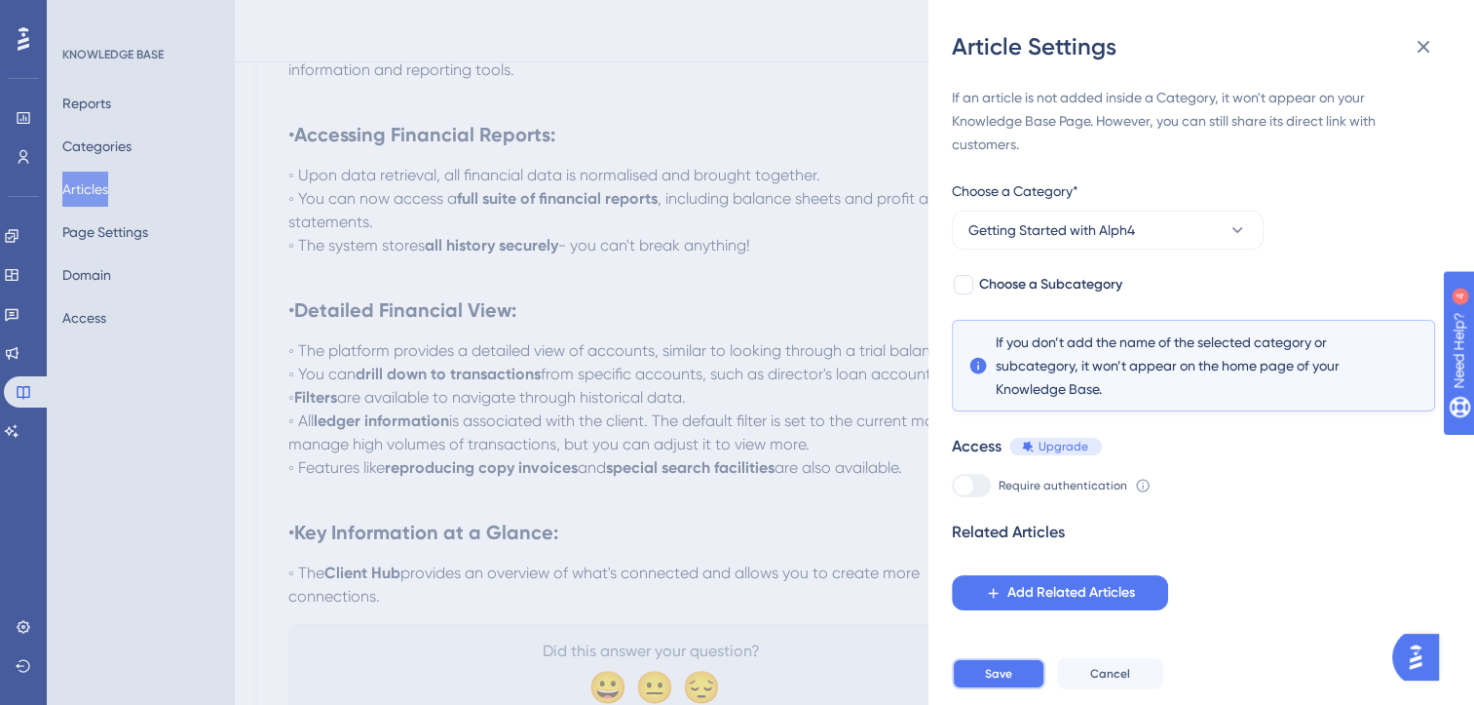
click at [1024, 686] on button "Save" at bounding box center [999, 673] width 94 height 31
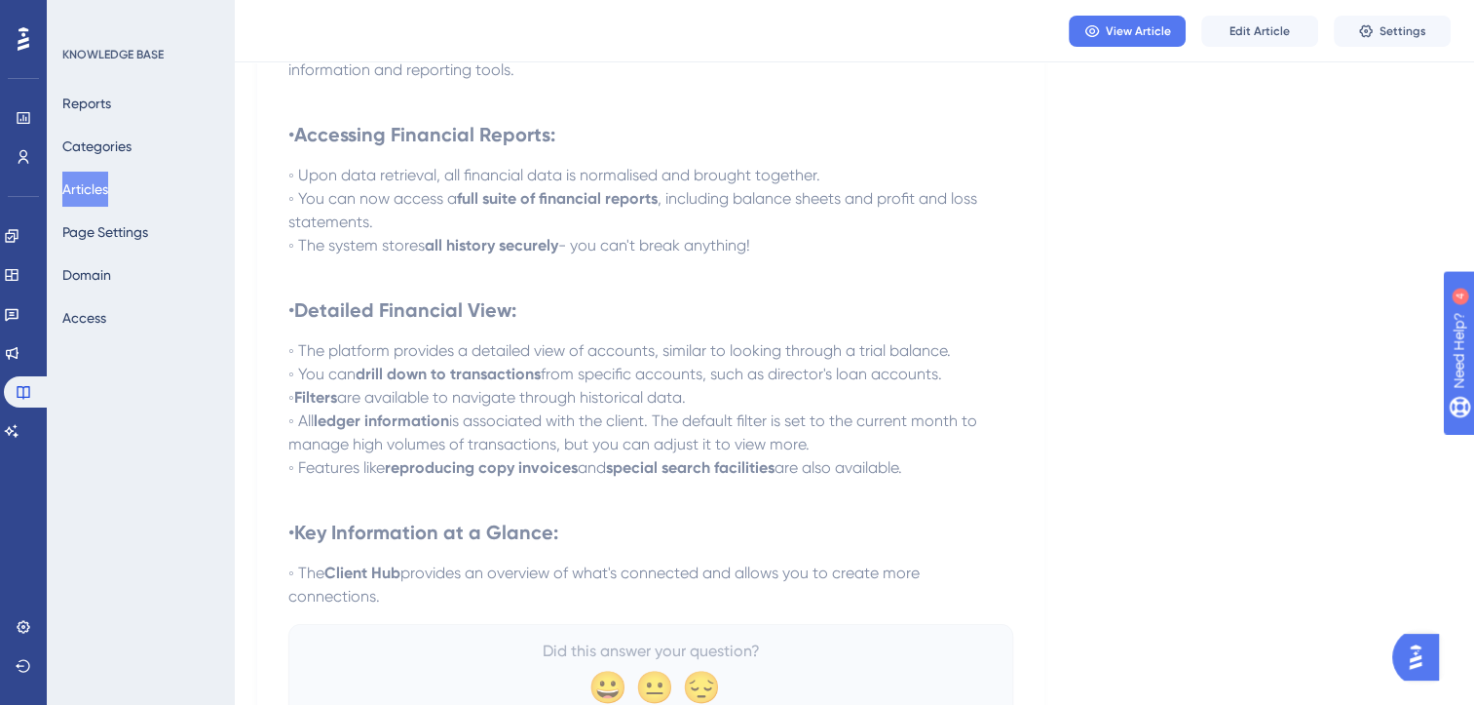
click at [101, 188] on button "Articles" at bounding box center [85, 189] width 46 height 35
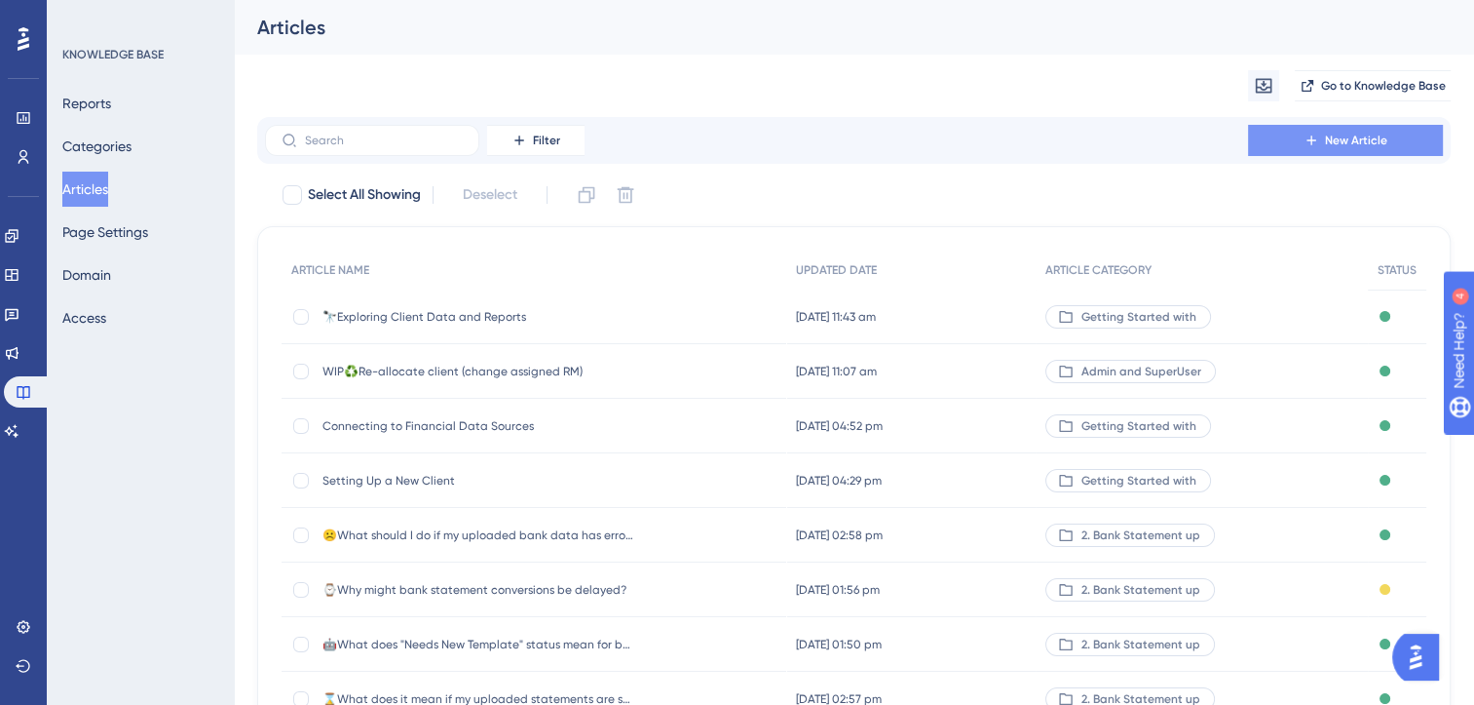
click at [1329, 135] on span "New Article" at bounding box center [1356, 141] width 62 height 16
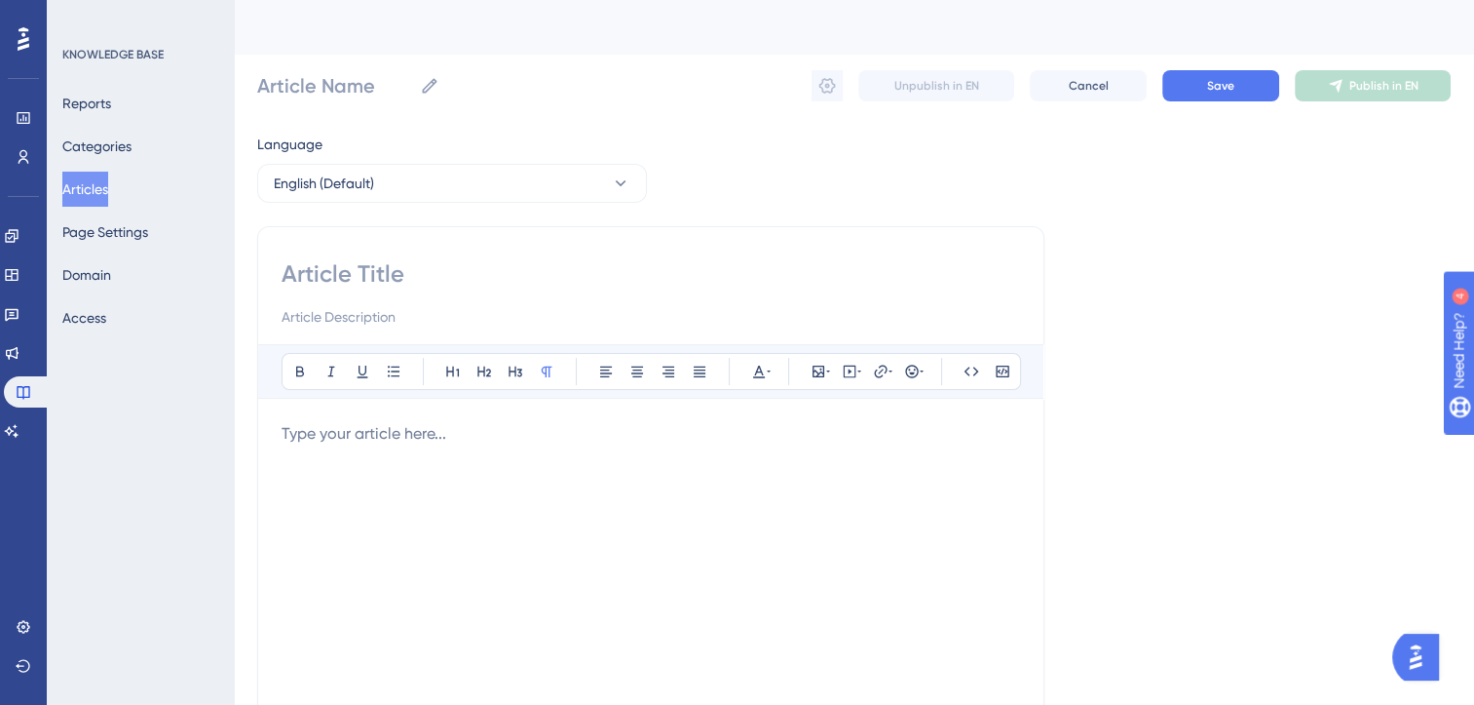
click at [390, 433] on p at bounding box center [651, 433] width 739 height 23
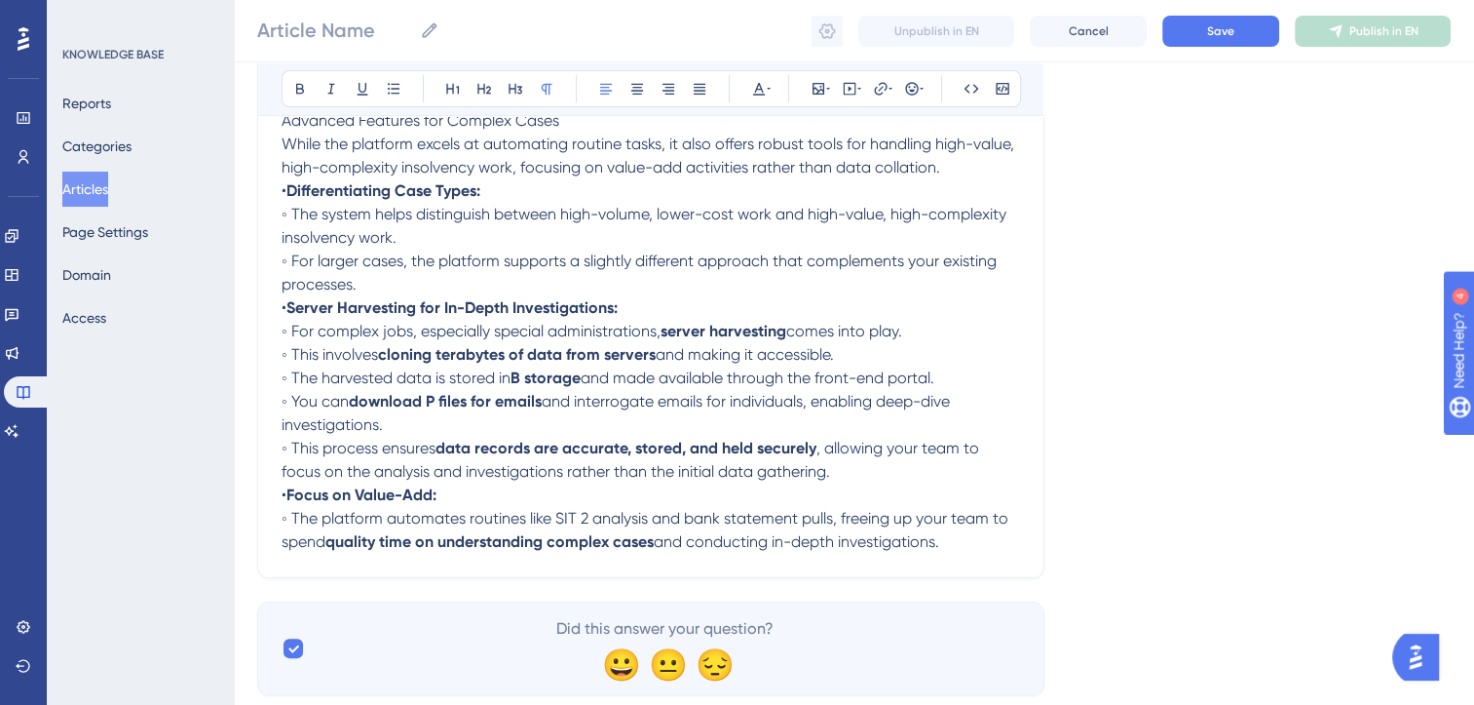
scroll to position [306, 0]
click at [477, 353] on strong "cloning terabytes of data from servers" at bounding box center [517, 353] width 278 height 19
click at [612, 378] on span "and made available through the front-end portal." at bounding box center [758, 376] width 354 height 19
click at [511, 377] on span "◦ The harvested data is stored in" at bounding box center [396, 376] width 229 height 19
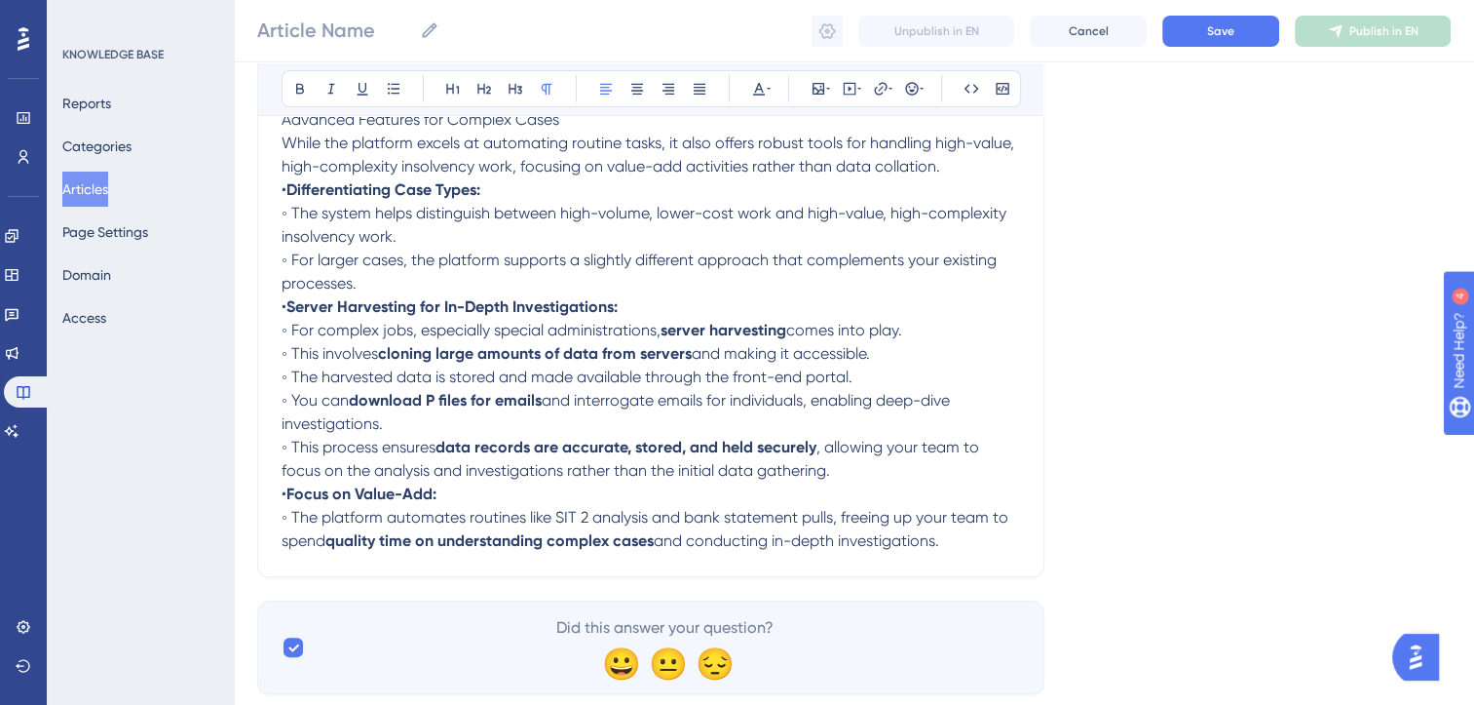
drag, startPoint x: 400, startPoint y: 424, endPoint x: 251, endPoint y: 408, distance: 148.9
click at [251, 408] on div "Performance Users Engagement Widgets Feedback Product Updates Knowledge Base AI…" at bounding box center [854, 209] width 1241 height 1031
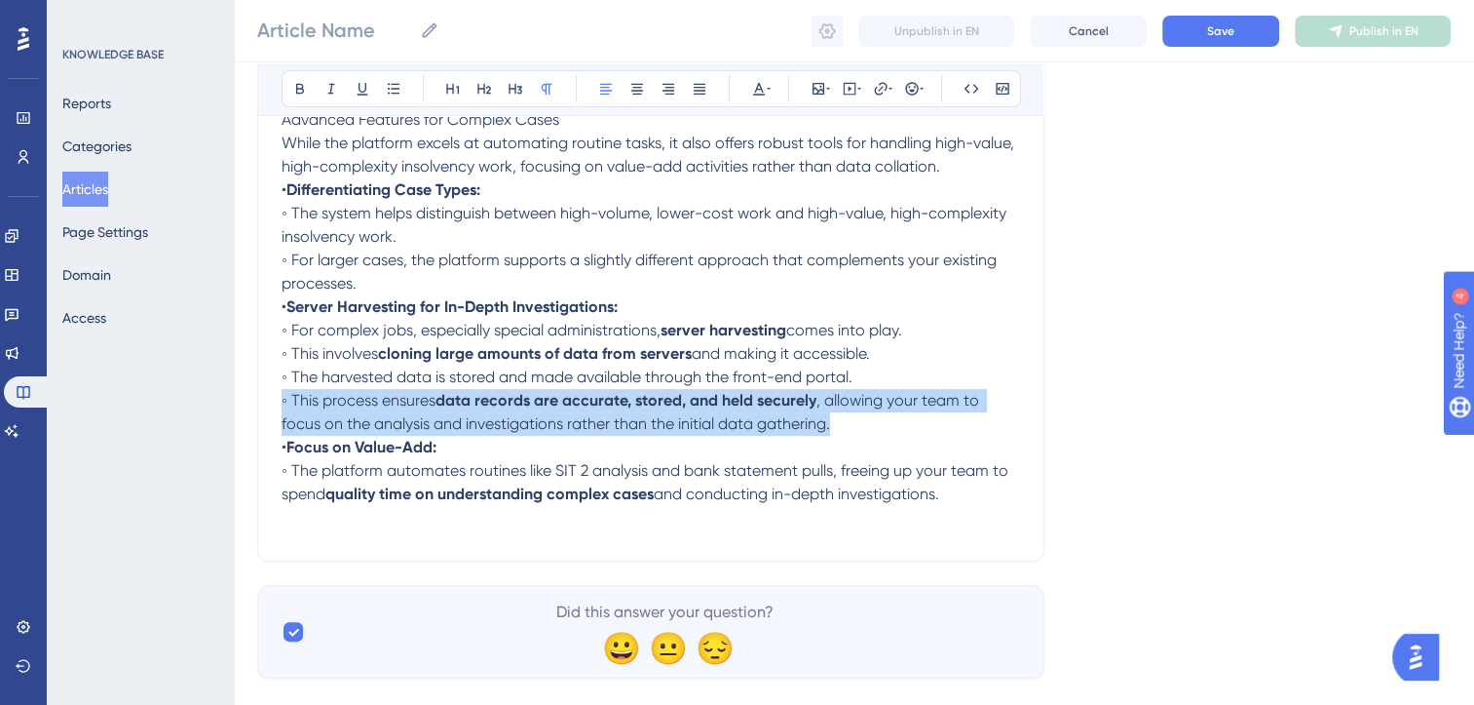
drag, startPoint x: 880, startPoint y: 431, endPoint x: 253, endPoint y: 402, distance: 627.2
click at [253, 402] on div "Performance Users Engagement Widgets Feedback Product Updates Knowledge Base AI…" at bounding box center [854, 201] width 1241 height 1015
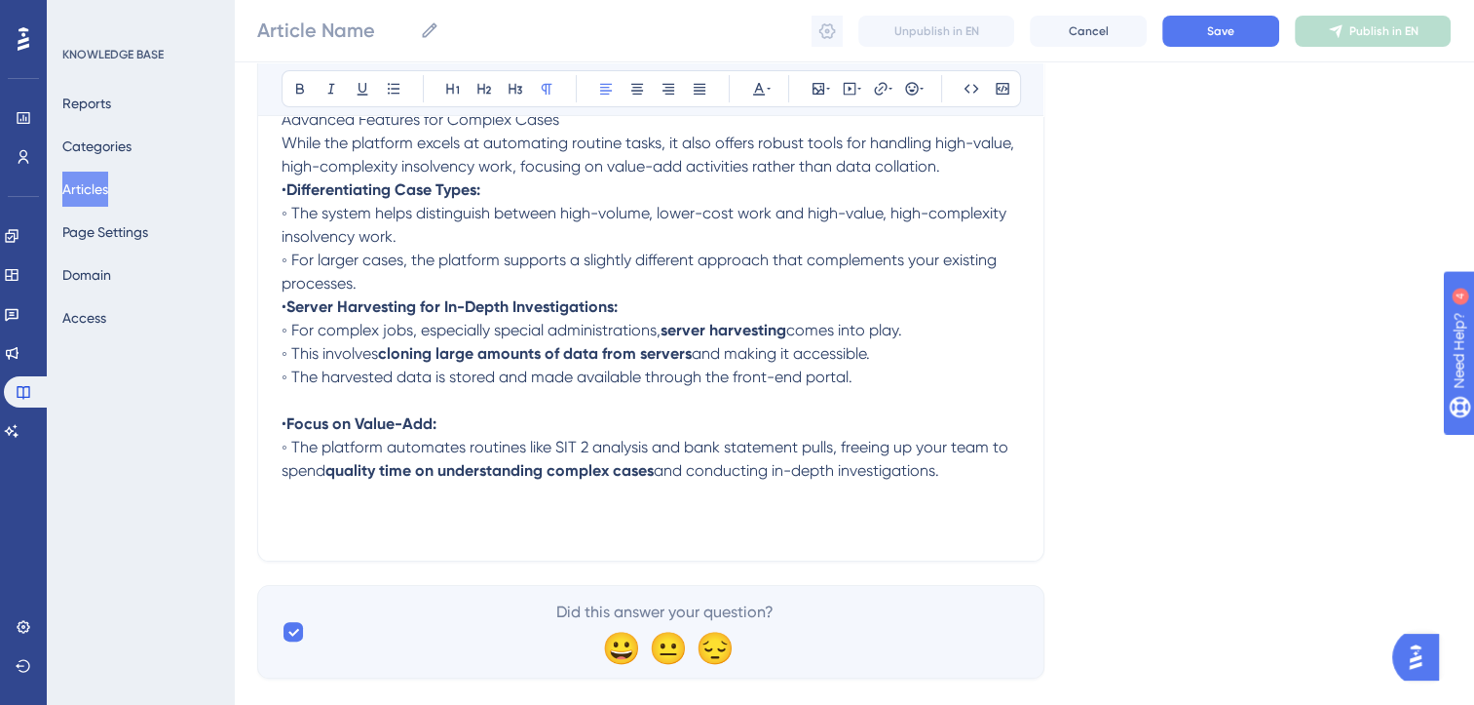
drag, startPoint x: 981, startPoint y: 479, endPoint x: 172, endPoint y: 459, distance: 810.1
click at [234, 459] on div "Performance Users Engagement Widgets Feedback Product Updates Knowledge Base AI…" at bounding box center [854, 201] width 1241 height 1015
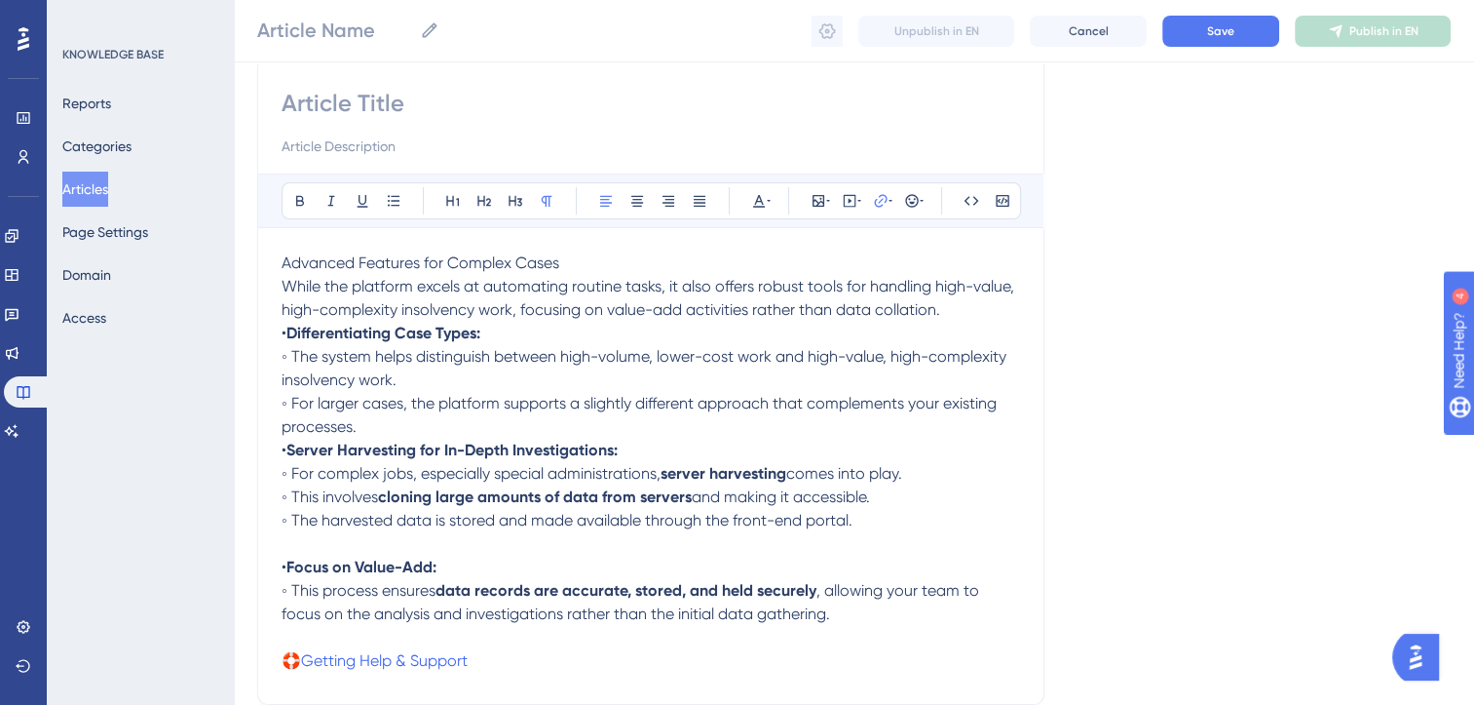
scroll to position [160, 0]
drag, startPoint x: 370, startPoint y: 429, endPoint x: 256, endPoint y: 275, distance: 191.6
click at [256, 275] on div "Performance Users Engagement Widgets Feedback Product Updates Knowledge Base AI…" at bounding box center [854, 347] width 1241 height 1015
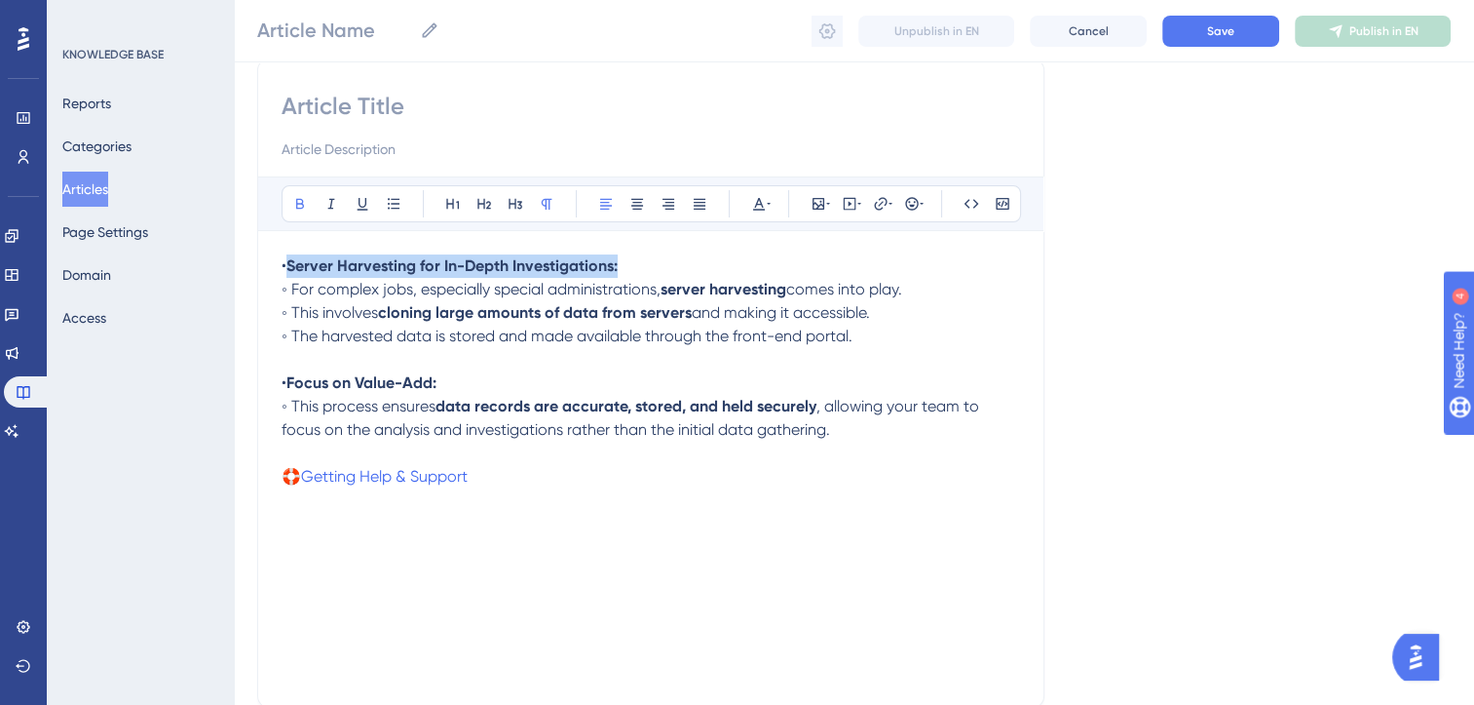
drag, startPoint x: 630, startPoint y: 259, endPoint x: 290, endPoint y: 257, distance: 340.1
click at [290, 257] on p "• Server Harvesting for In-Depth Investigations:" at bounding box center [651, 265] width 739 height 23
copy strong "Server Harvesting for In-Depth Investigations:"
click at [365, 104] on input at bounding box center [651, 106] width 739 height 31
paste input "Server Harvesting for In-Depth Investigations:"
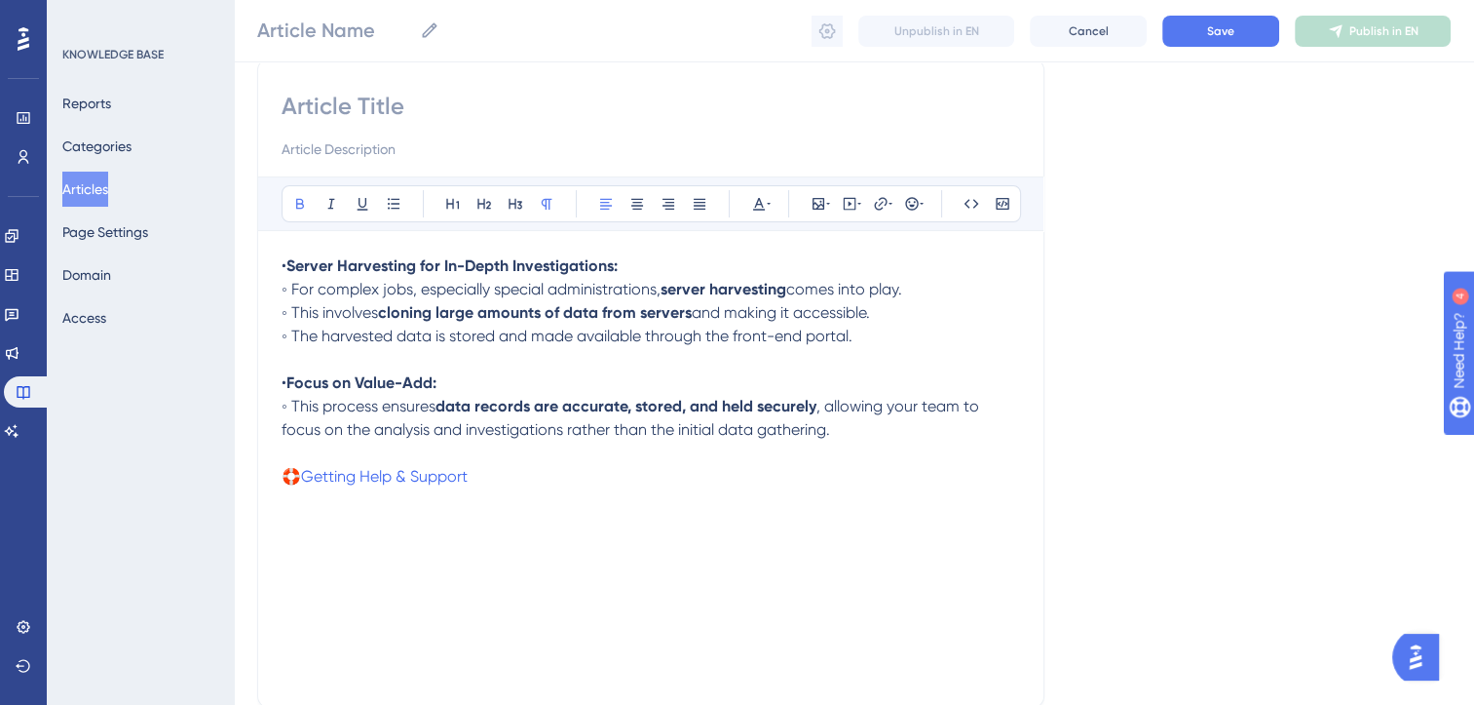
type input "Server Harvesting for In-Depth Investigations:"
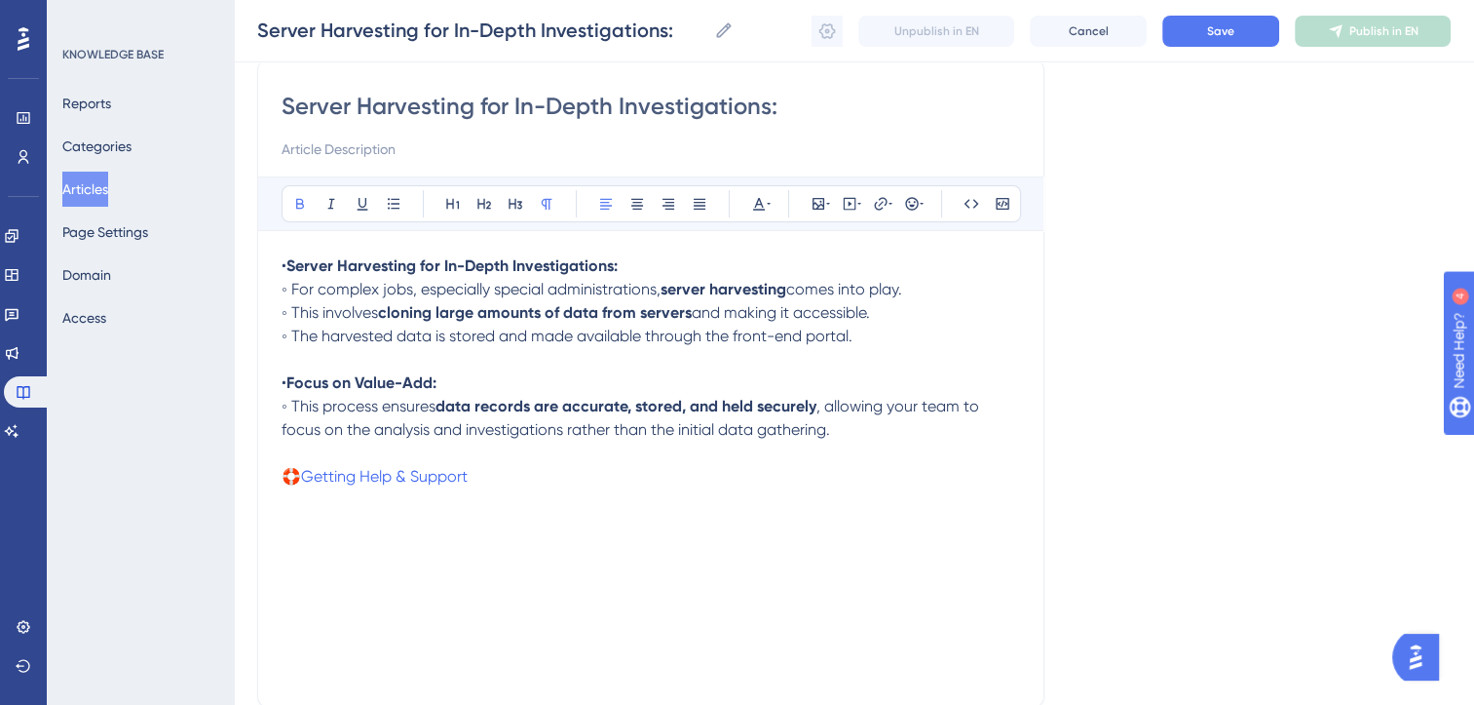
click at [468, 107] on input "Server Harvesting for In-Depth Investigations:" at bounding box center [651, 106] width 739 height 31
type input "Server Harvesting: for In-Depth Investigations:"
click at [783, 110] on input "Server Harvesting: for In-Depth Investigations:" at bounding box center [651, 106] width 739 height 31
drag, startPoint x: 783, startPoint y: 110, endPoint x: 487, endPoint y: 117, distance: 296.3
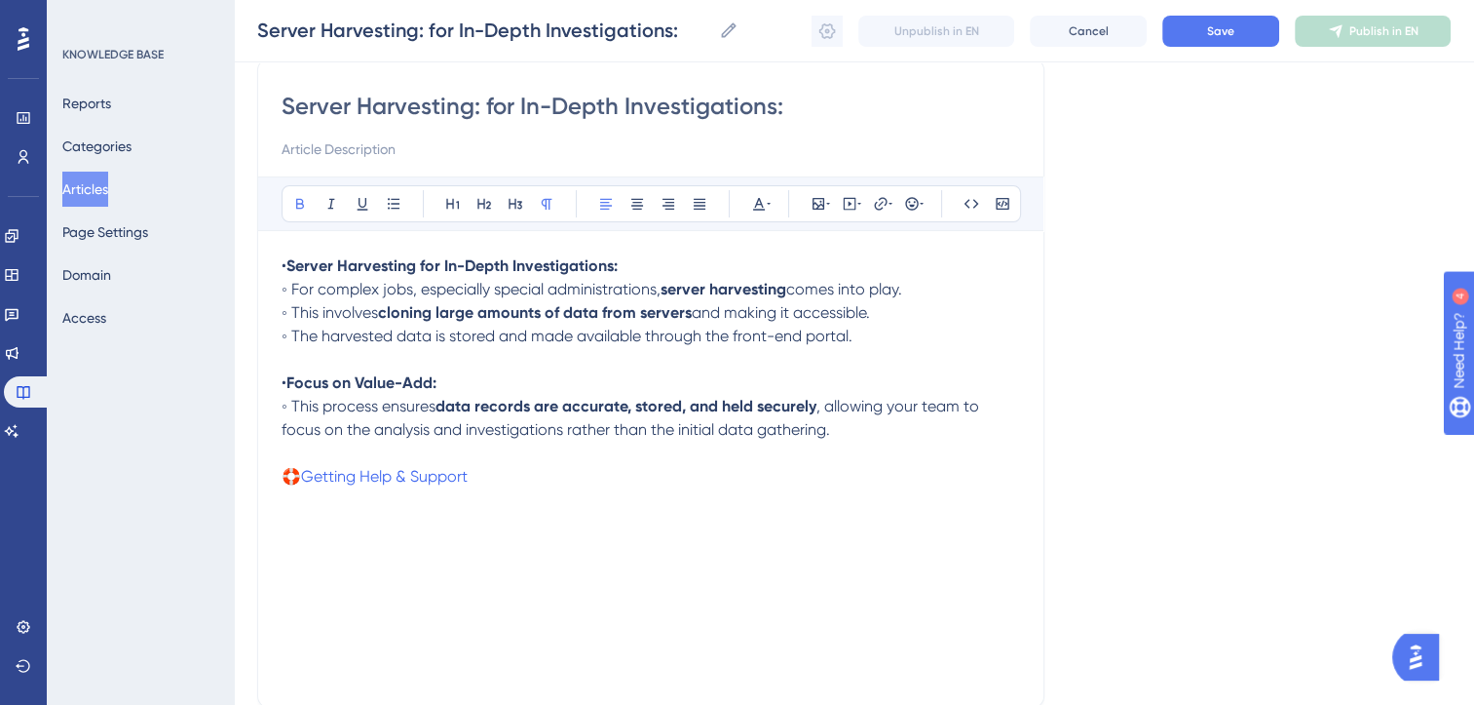
click at [487, 117] on input "Server Harvesting: for In-Depth Investigations:" at bounding box center [651, 106] width 739 height 31
type input "Server Harvesting"
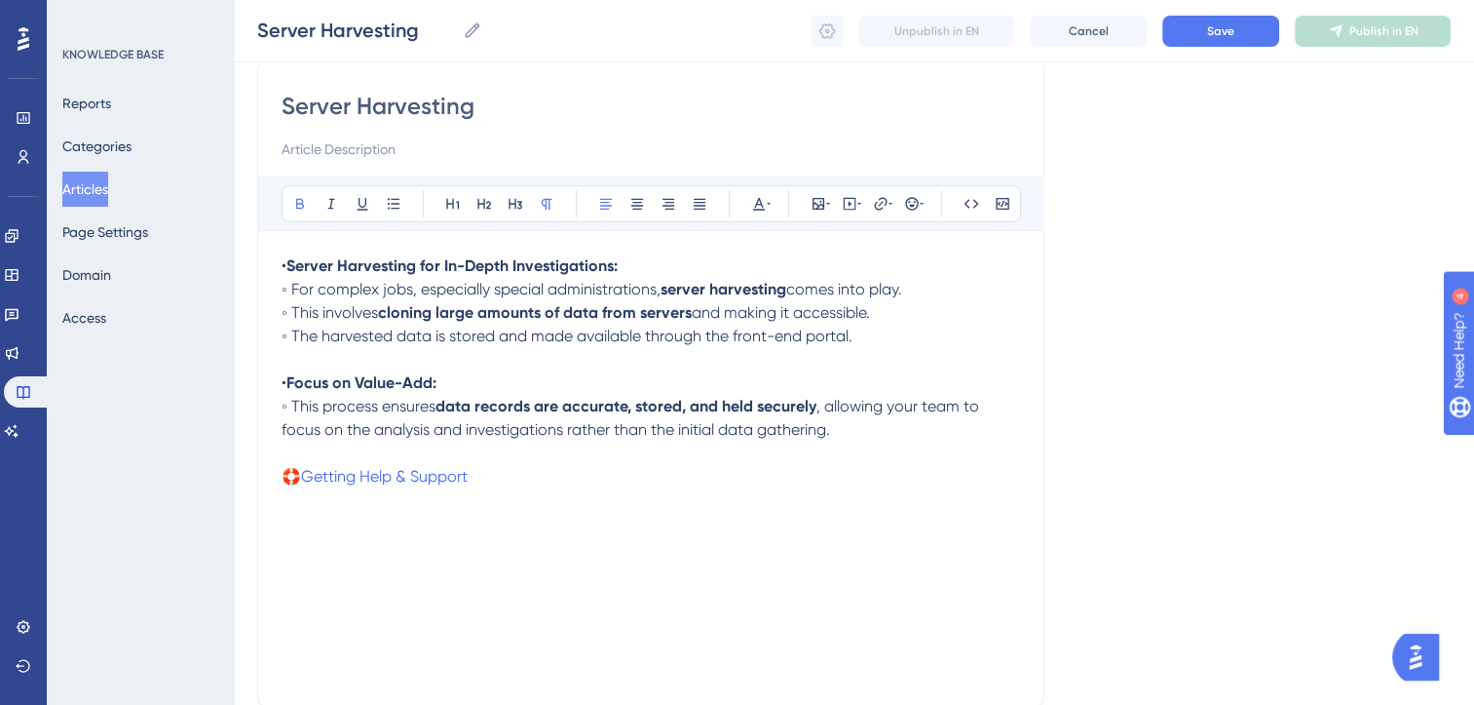
type input "ℹ️Server Harvesting"
click at [1229, 25] on span "Save" at bounding box center [1220, 31] width 27 height 16
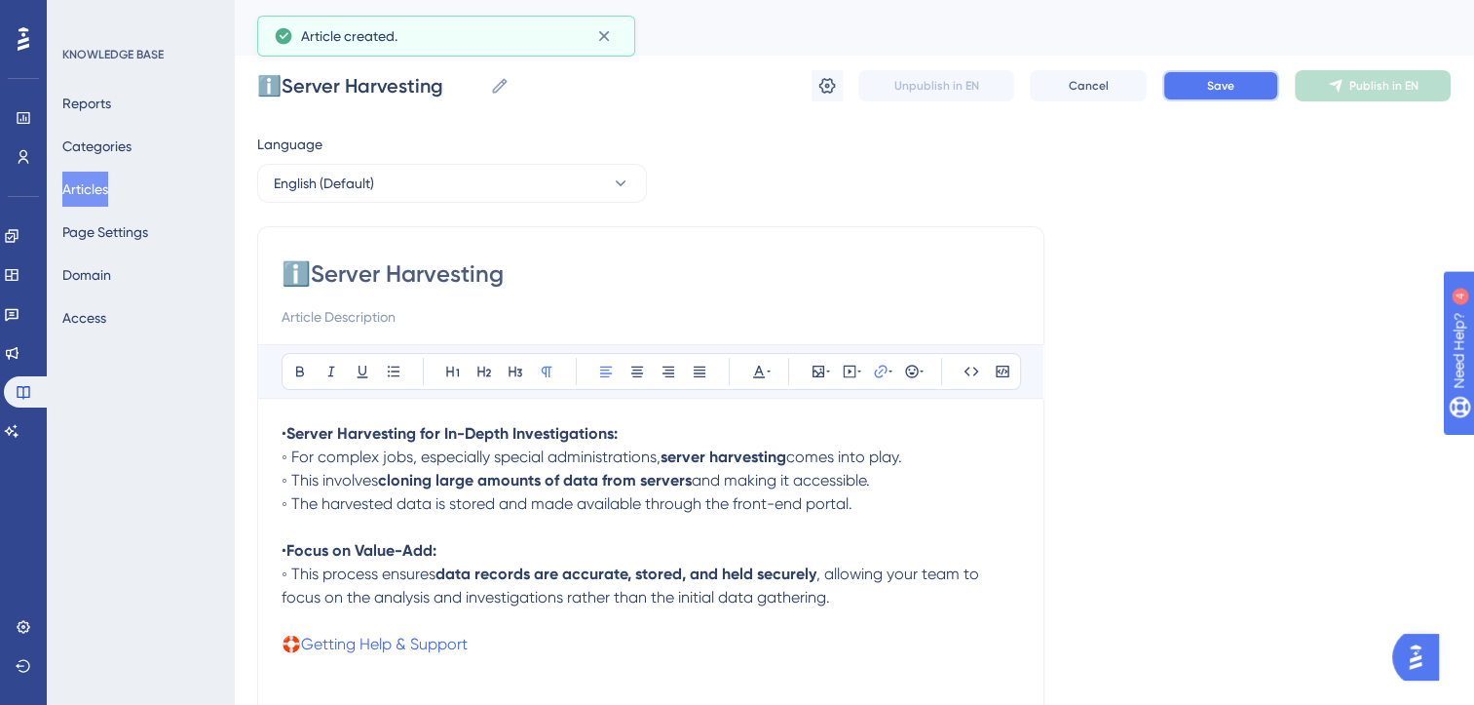
click at [1232, 84] on span "Save" at bounding box center [1220, 86] width 27 height 16
click at [1341, 83] on icon at bounding box center [1335, 86] width 13 height 13
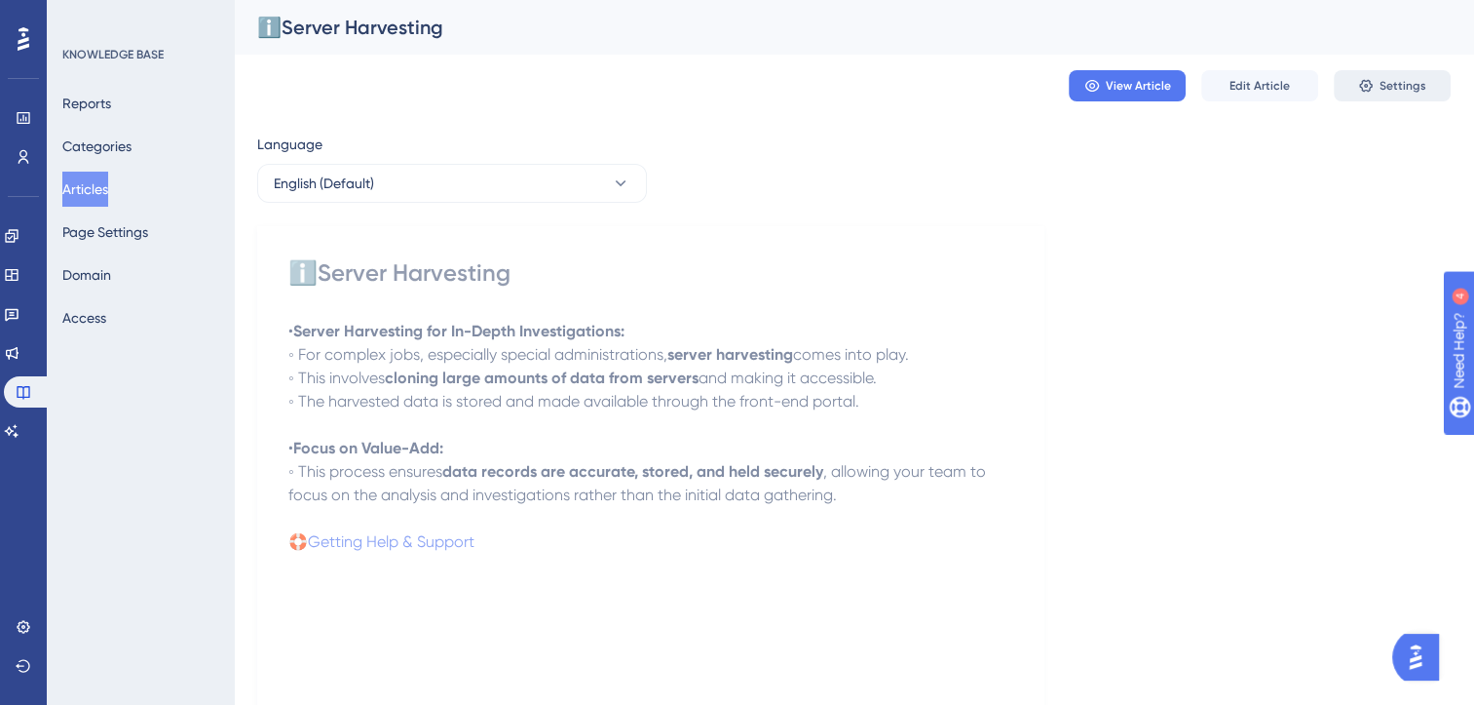
click at [1399, 87] on span "Settings" at bounding box center [1403, 86] width 47 height 16
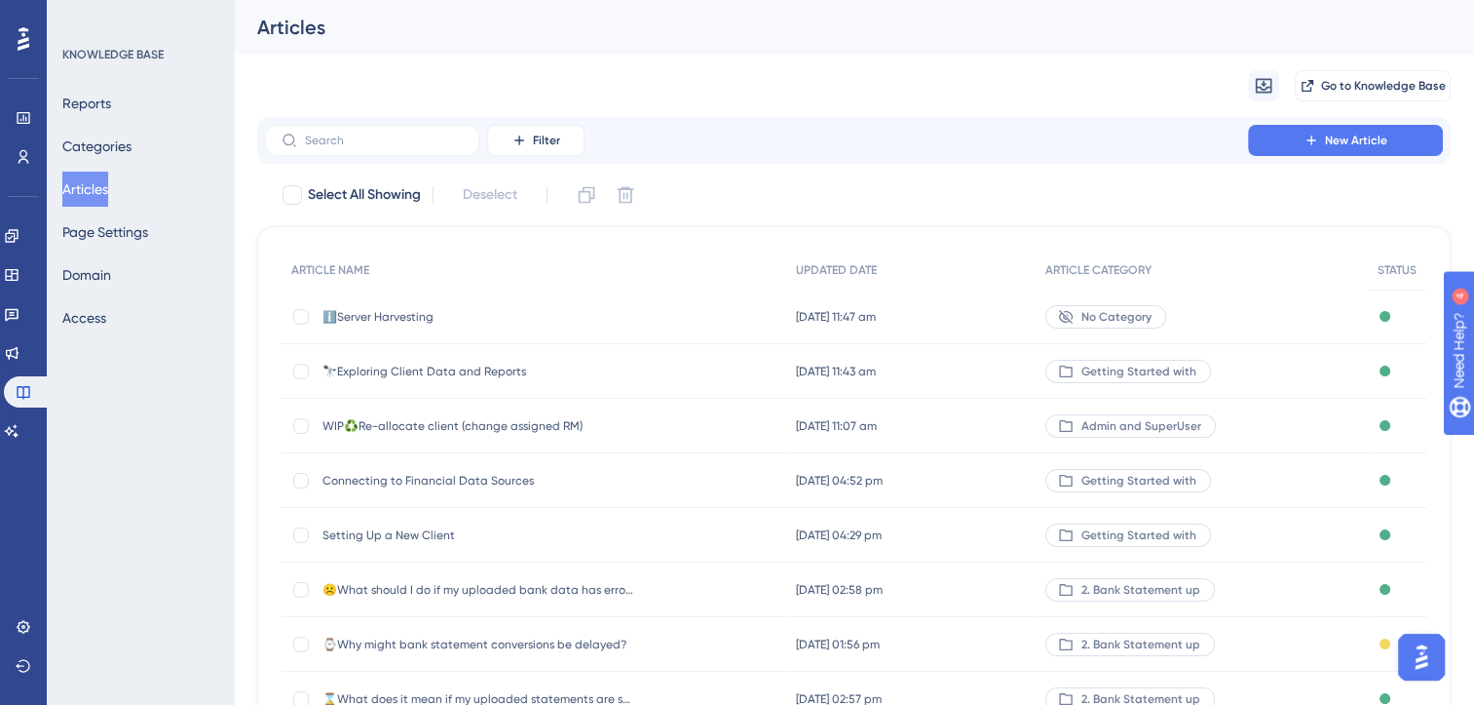
click at [416, 316] on span "ℹ️Server Harvesting" at bounding box center [479, 317] width 312 height 16
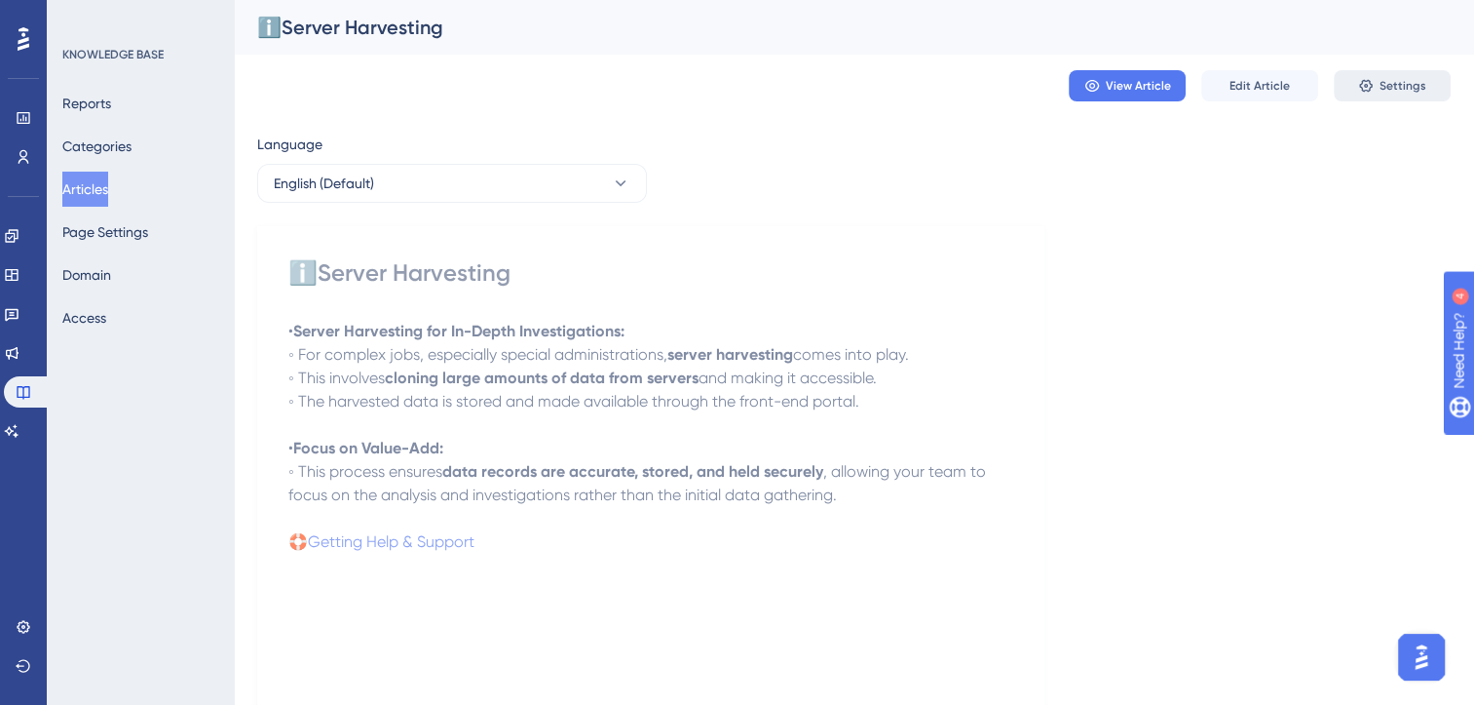
click at [1367, 84] on icon at bounding box center [1366, 86] width 16 height 16
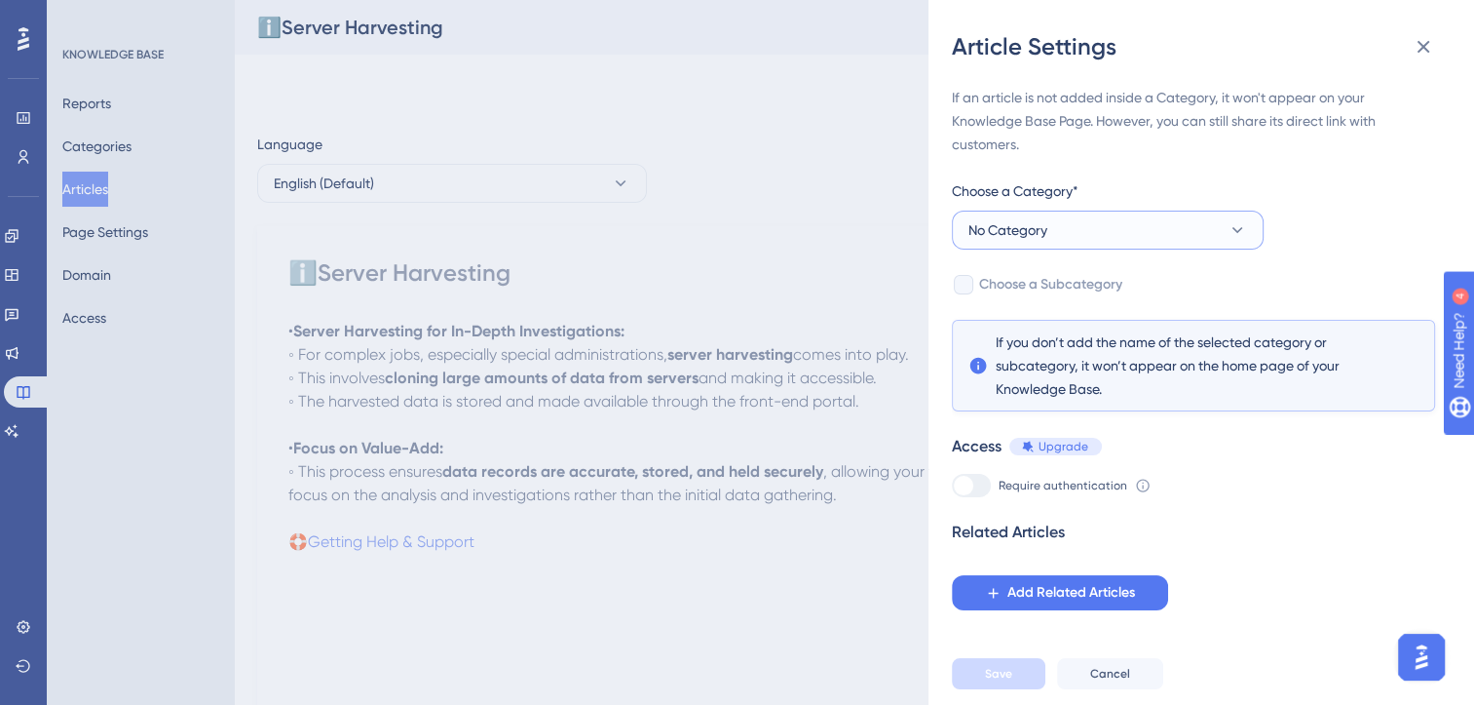
click at [1197, 228] on button "No Category" at bounding box center [1108, 229] width 312 height 39
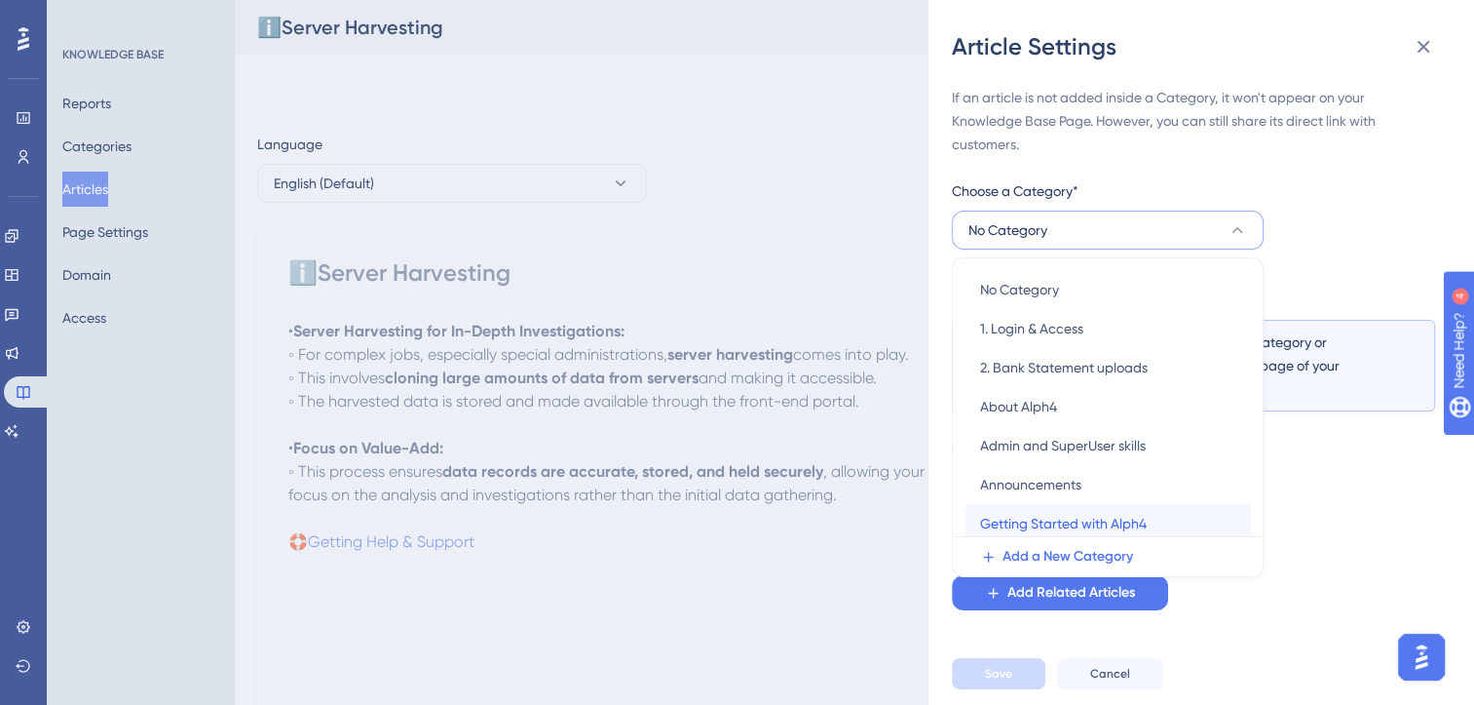
click at [1123, 520] on span "Getting Started with Alph4" at bounding box center [1063, 523] width 167 height 23
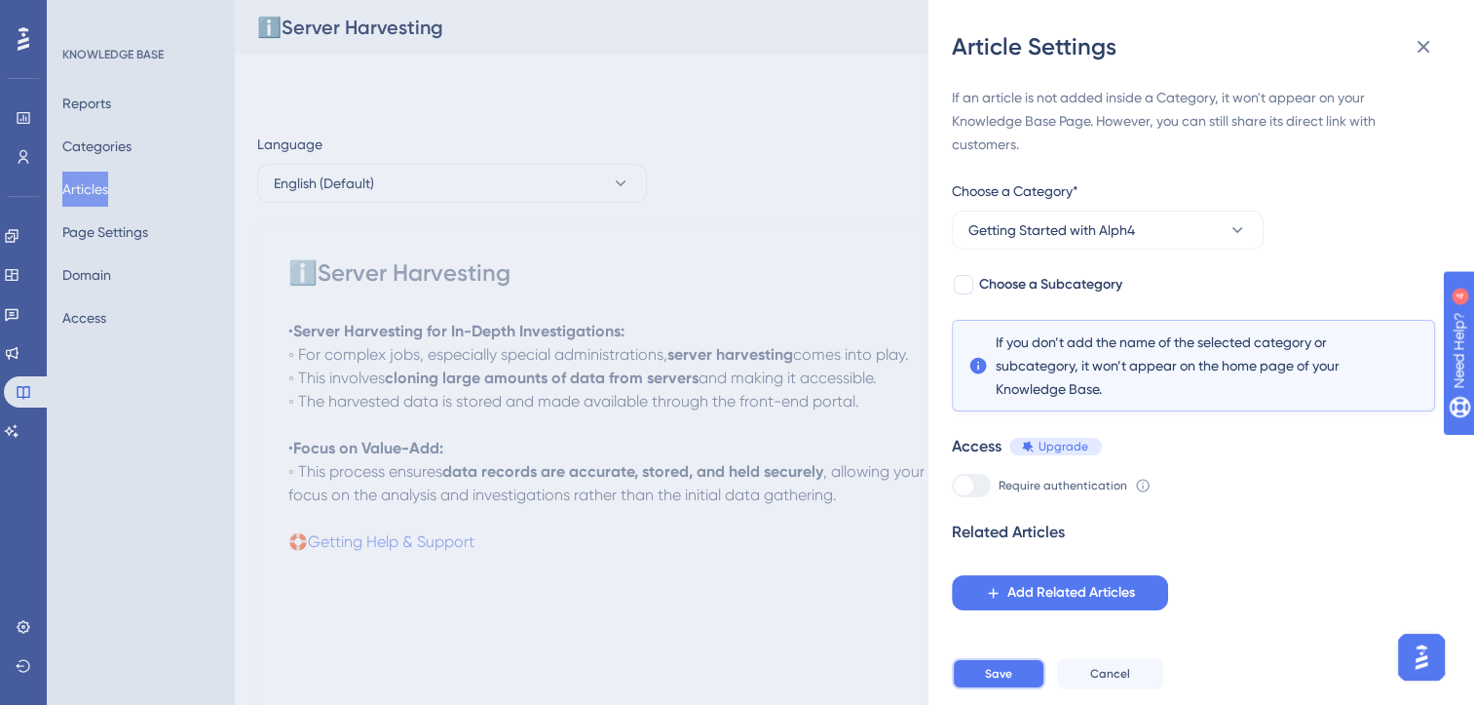
click at [1010, 681] on span "Save" at bounding box center [998, 674] width 27 height 16
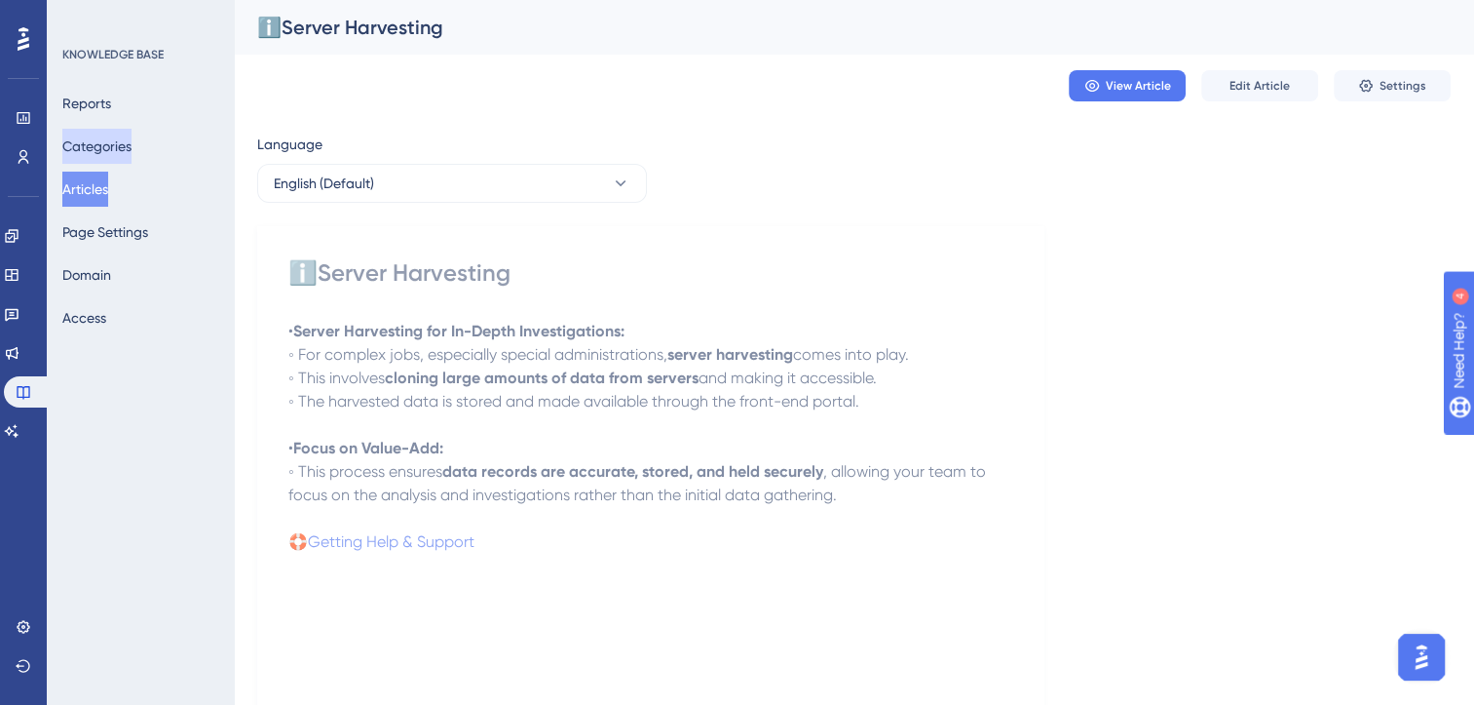
click at [114, 143] on button "Categories" at bounding box center [96, 146] width 69 height 35
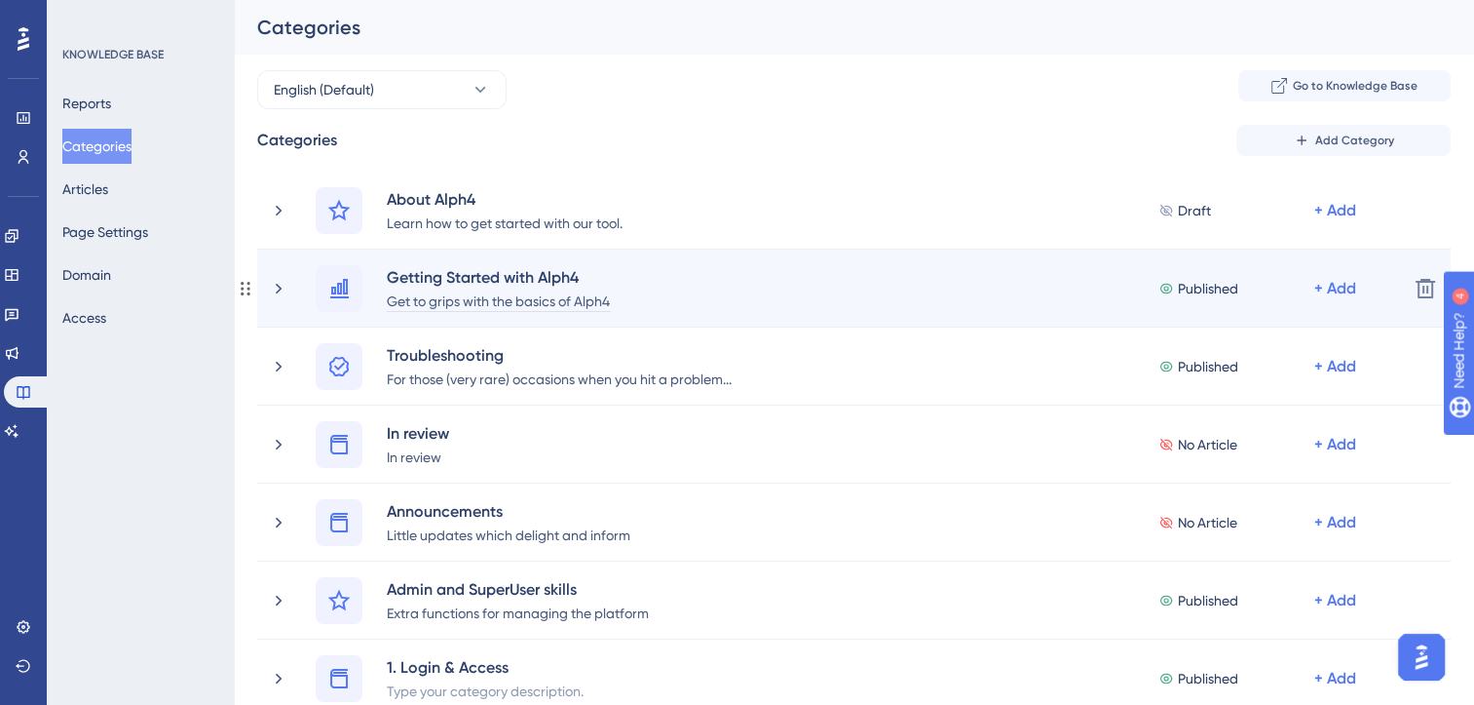
click at [515, 289] on div "Get to grips with the basics of Alph4" at bounding box center [498, 299] width 225 height 23
click at [538, 283] on div "Getting Started with Alph4" at bounding box center [498, 276] width 225 height 23
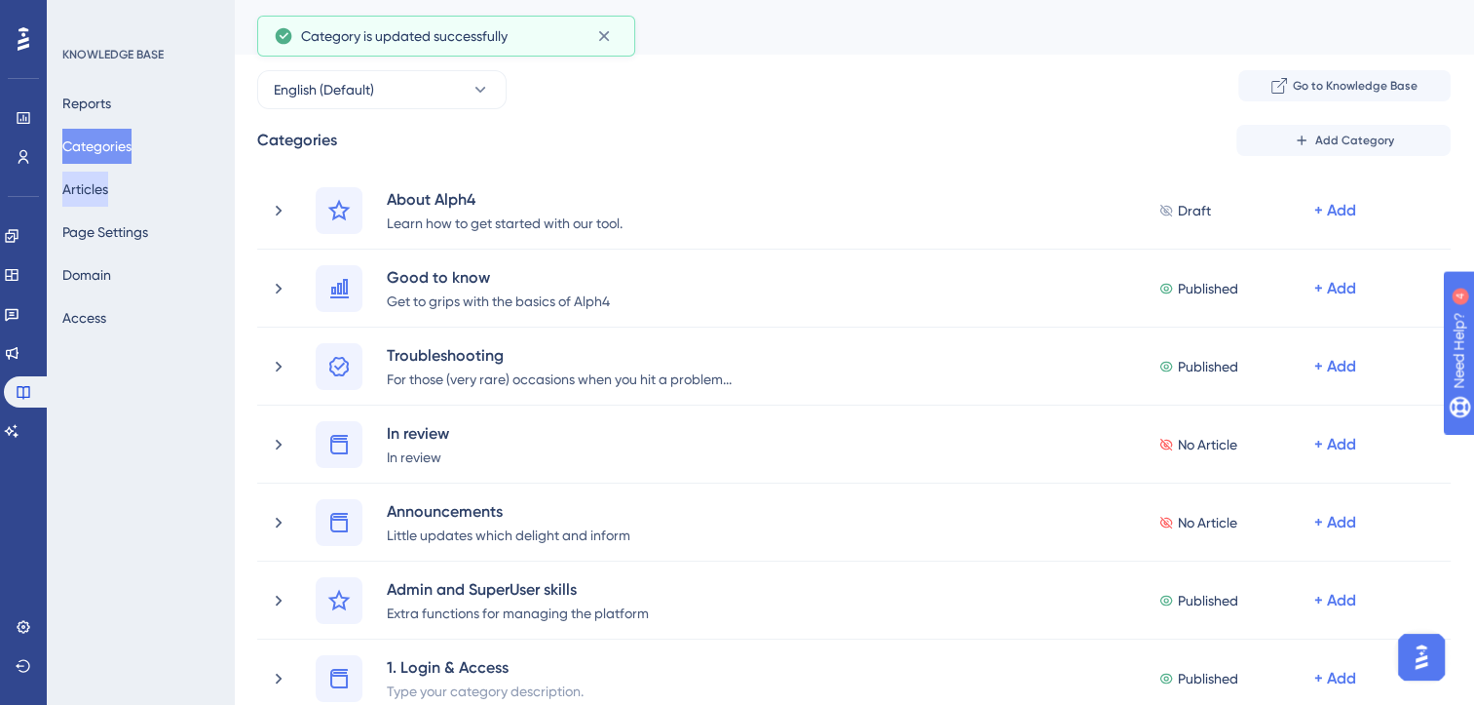
click at [90, 181] on button "Articles" at bounding box center [85, 189] width 46 height 35
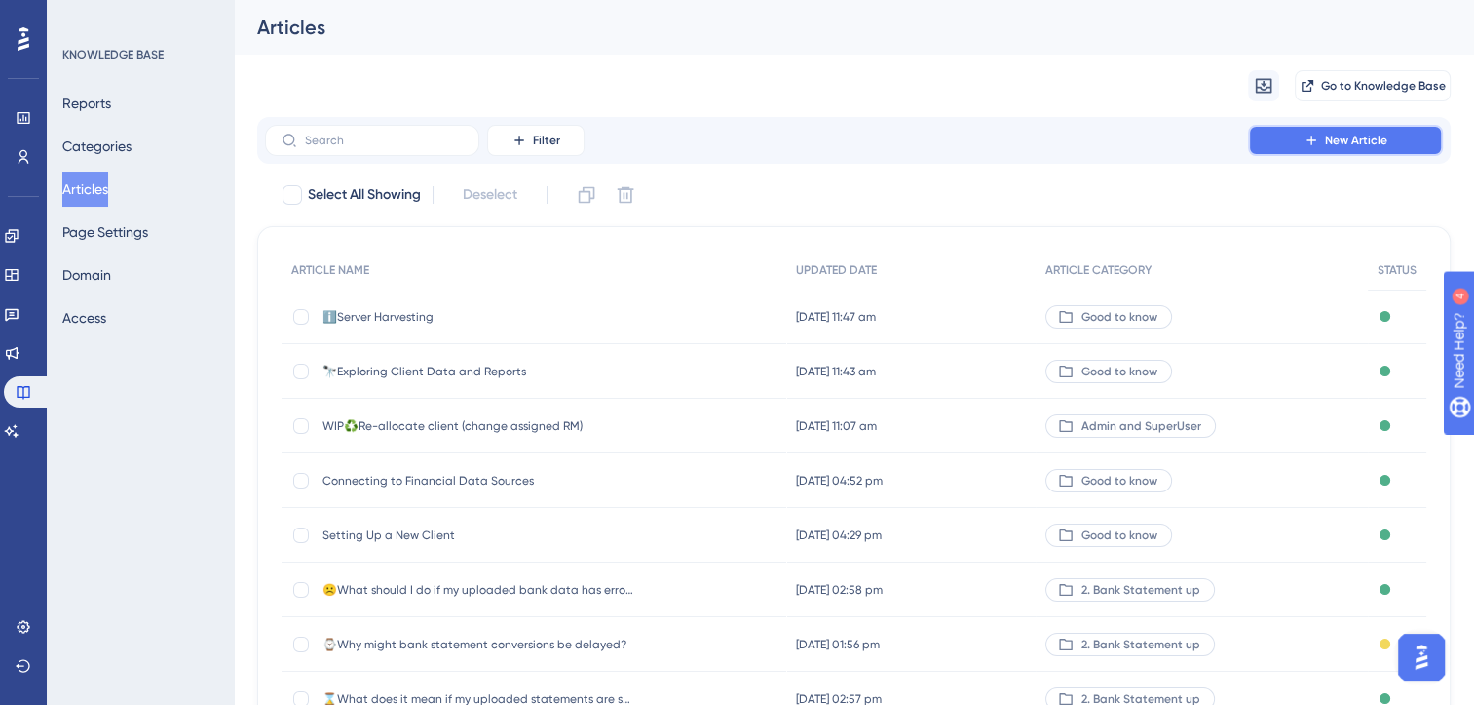
click at [1335, 142] on span "New Article" at bounding box center [1356, 141] width 62 height 16
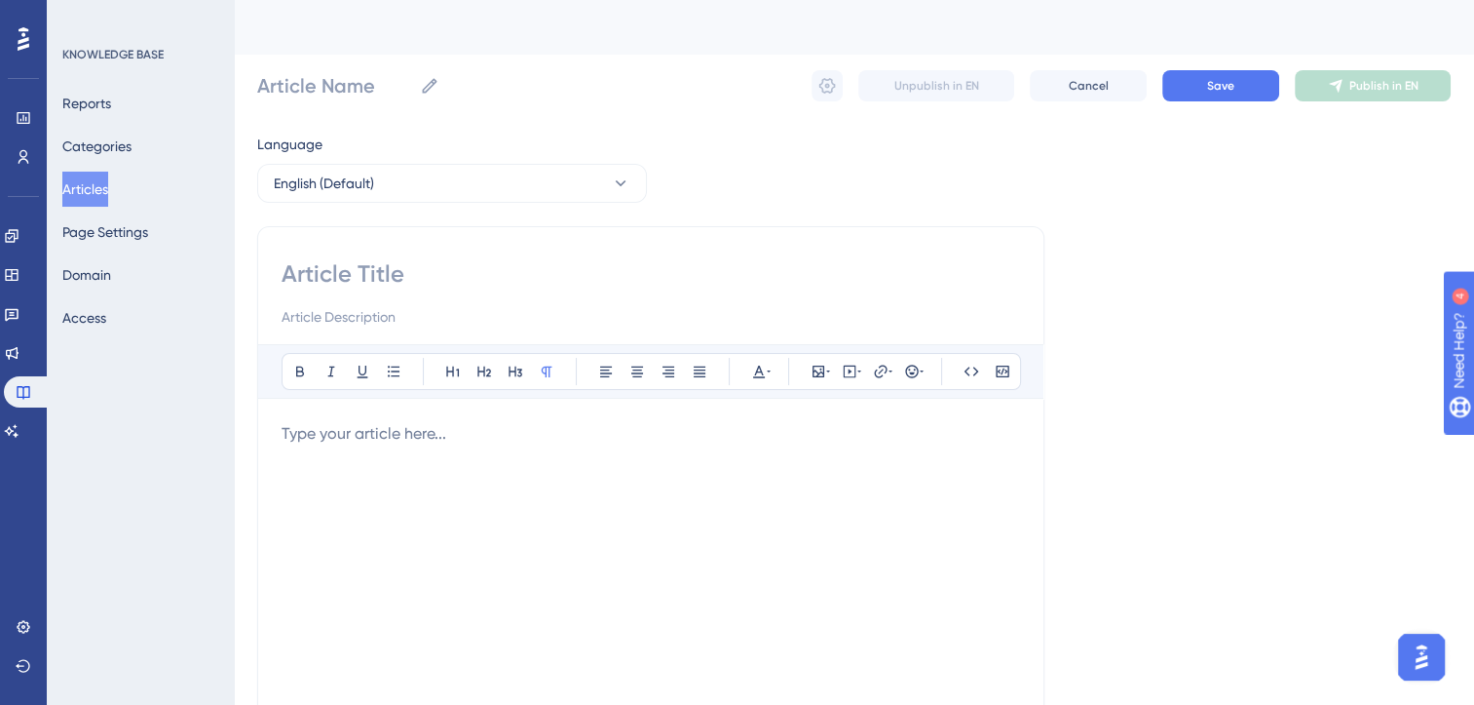
click at [392, 439] on p at bounding box center [651, 433] width 739 height 23
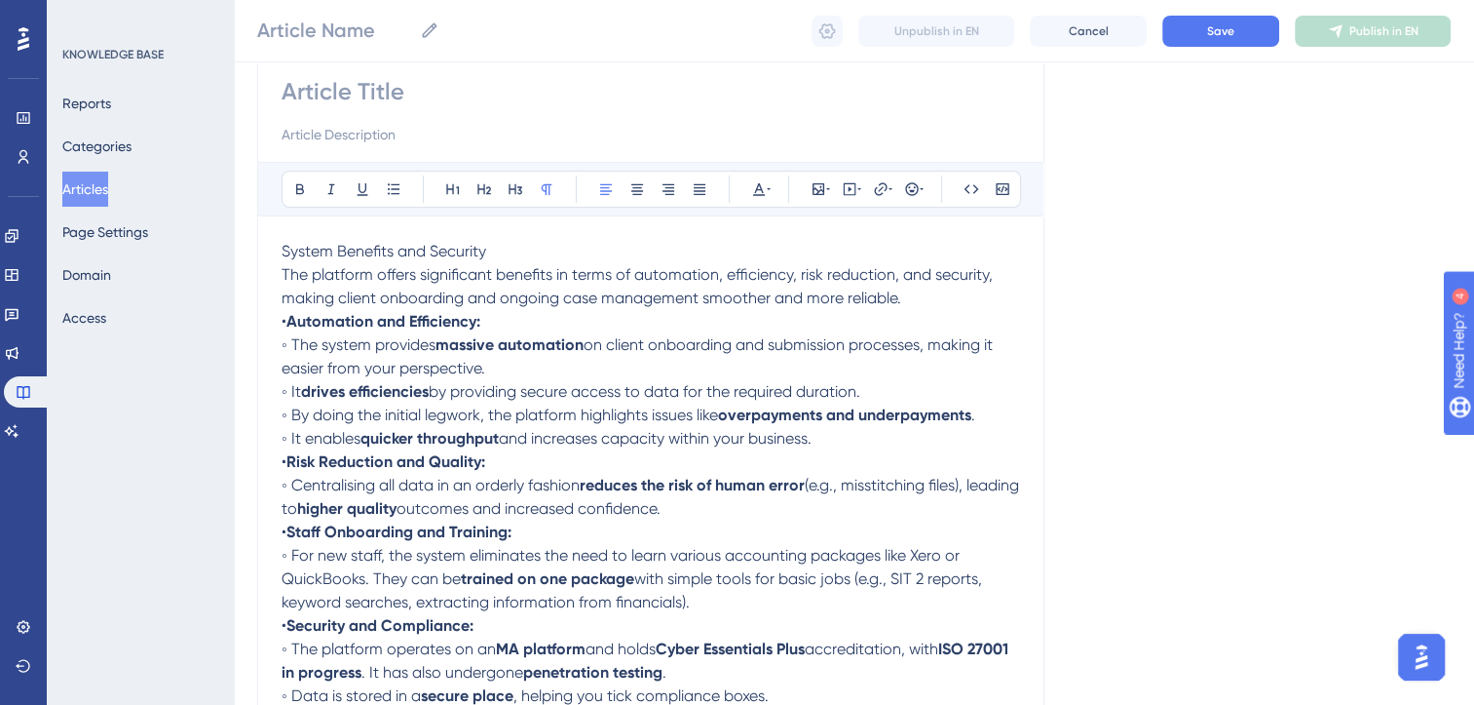
scroll to position [173, 0]
drag, startPoint x: 504, startPoint y: 254, endPoint x: 166, endPoint y: 241, distance: 338.4
click at [234, 241] on div "Performance Users Engagement Widgets Feedback Product Updates Knowledge Base AI…" at bounding box center [854, 377] width 1241 height 1101
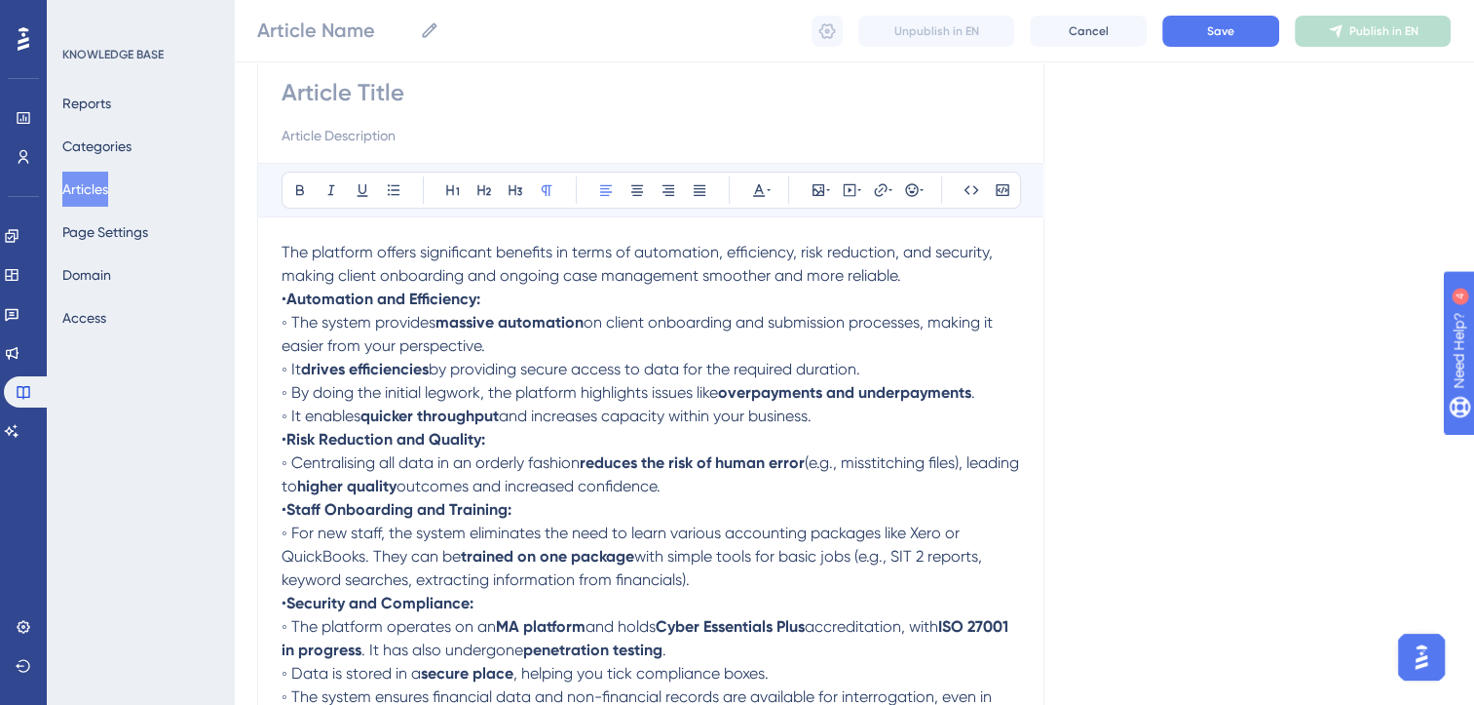
click at [327, 89] on input at bounding box center [651, 92] width 739 height 31
type input "✅"
click at [497, 95] on input "✅" at bounding box center [651, 92] width 739 height 31
paste input "System Benefits and Security"
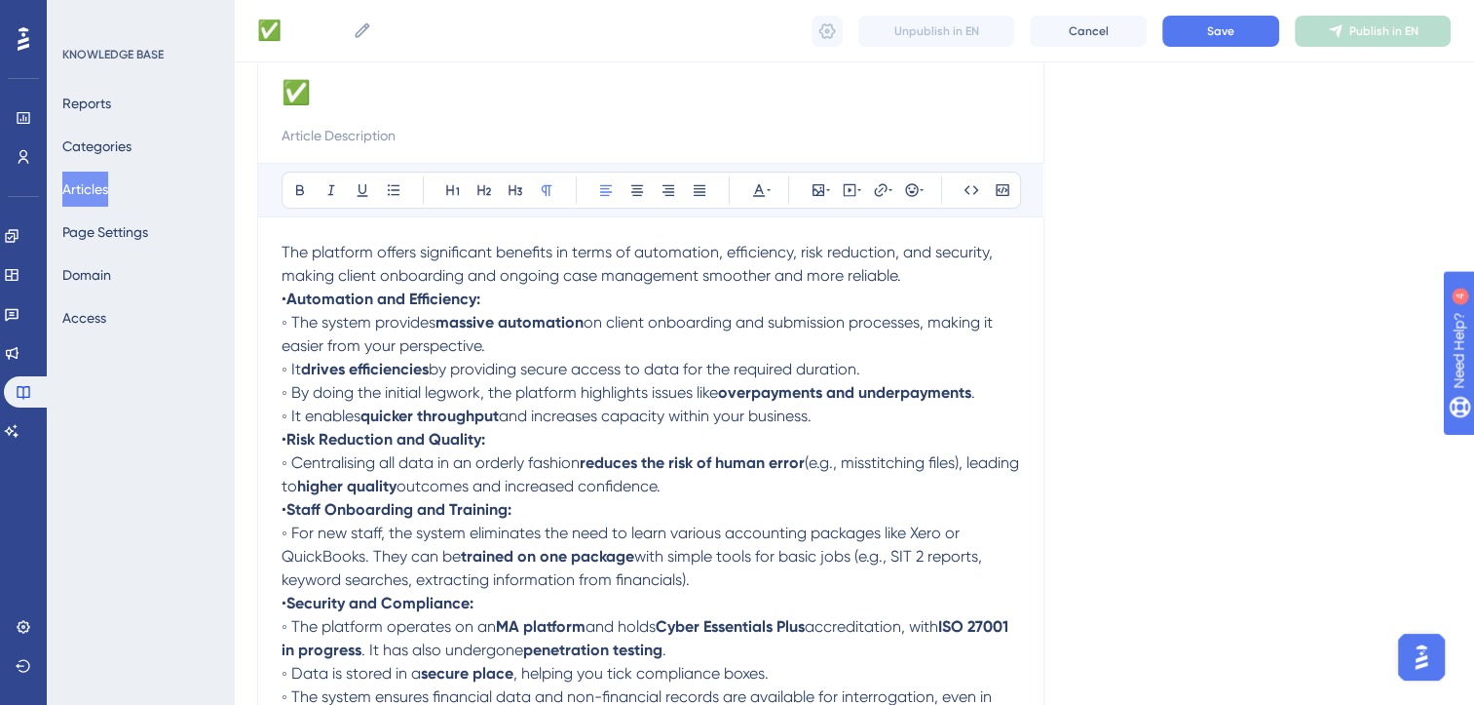
type input "✅System Benefits and Security"
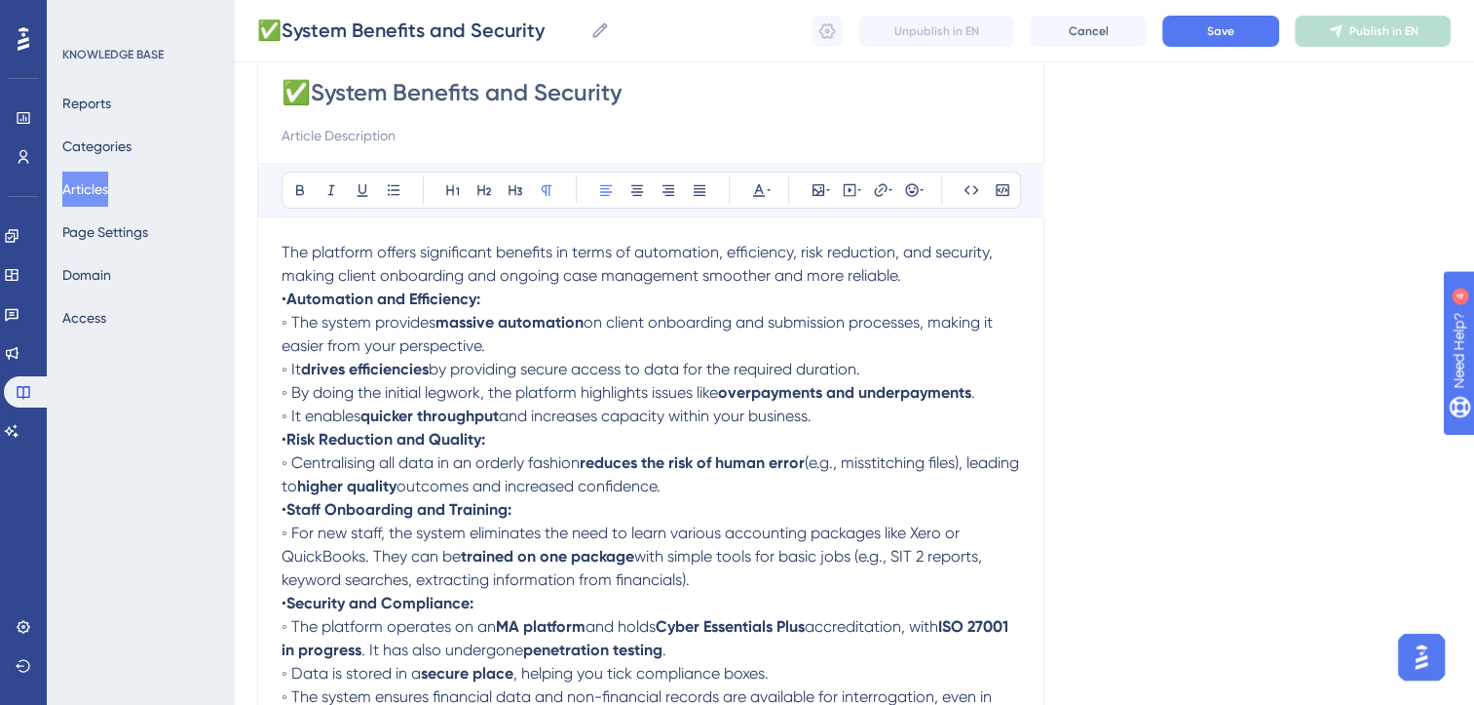
type input "✅System Benefits and Security"
click at [929, 273] on p "The platform offers significant benefits in terms of automation, efficiency, ri…" at bounding box center [651, 264] width 739 height 47
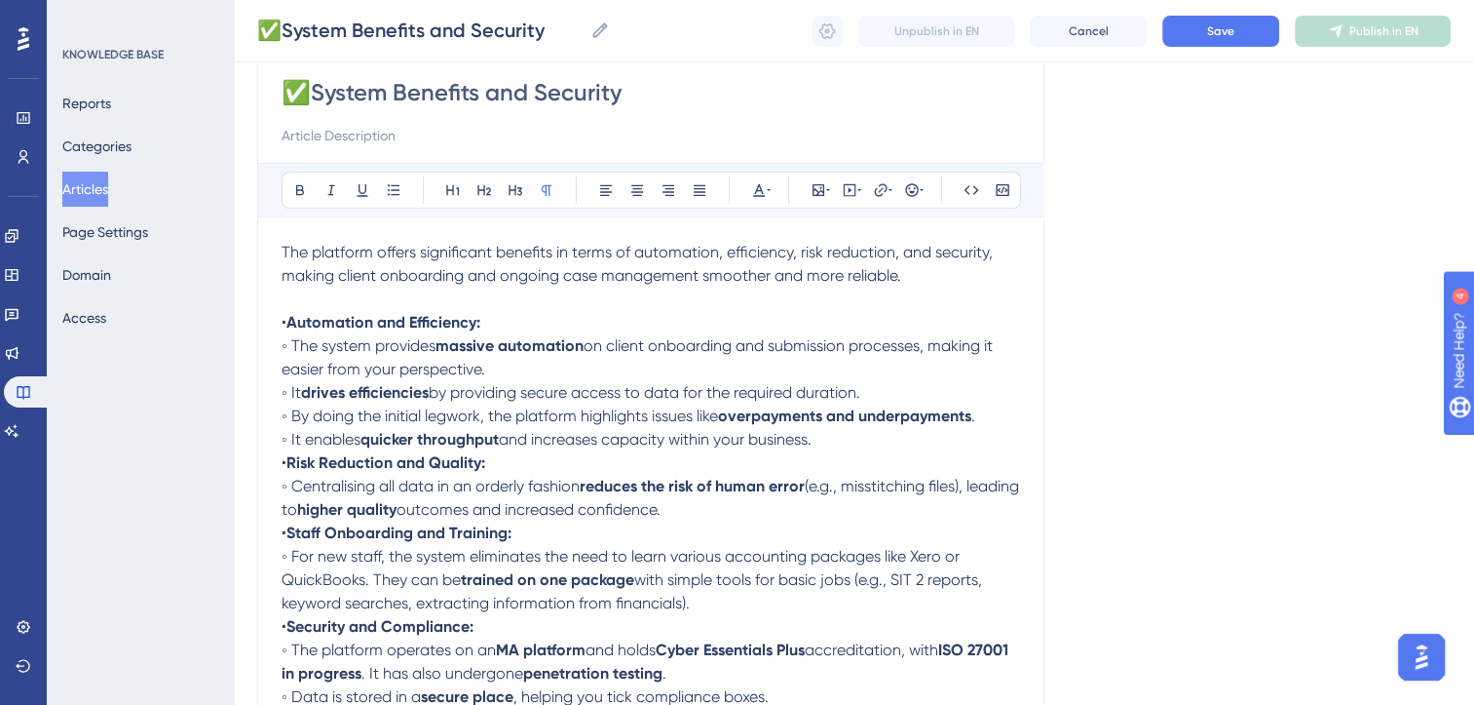
click at [333, 253] on span "The platform offers significant benefits in terms of automation, efficiency, ri…" at bounding box center [639, 264] width 715 height 42
click at [370, 315] on strong "Automation and Efficiency:" at bounding box center [383, 322] width 194 height 19
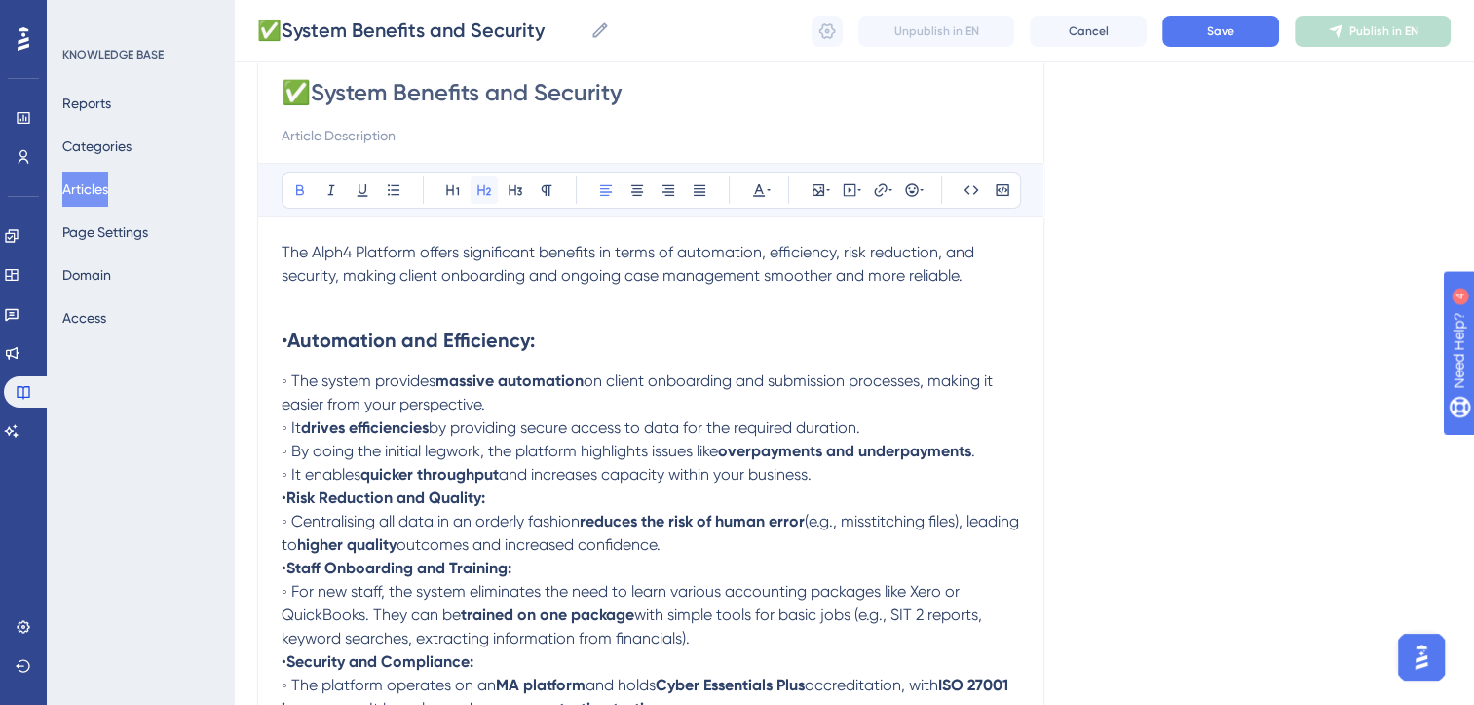
click at [477, 185] on icon at bounding box center [485, 190] width 16 height 16
click at [468, 384] on strong "massive automation" at bounding box center [510, 380] width 148 height 19
click at [434, 403] on span "of client onboarding and submission processes, making it easier from your persp…" at bounding box center [648, 392] width 732 height 42
click at [592, 452] on span "◦ By doing the initial legwork, the platform highlights issues like" at bounding box center [500, 450] width 437 height 19
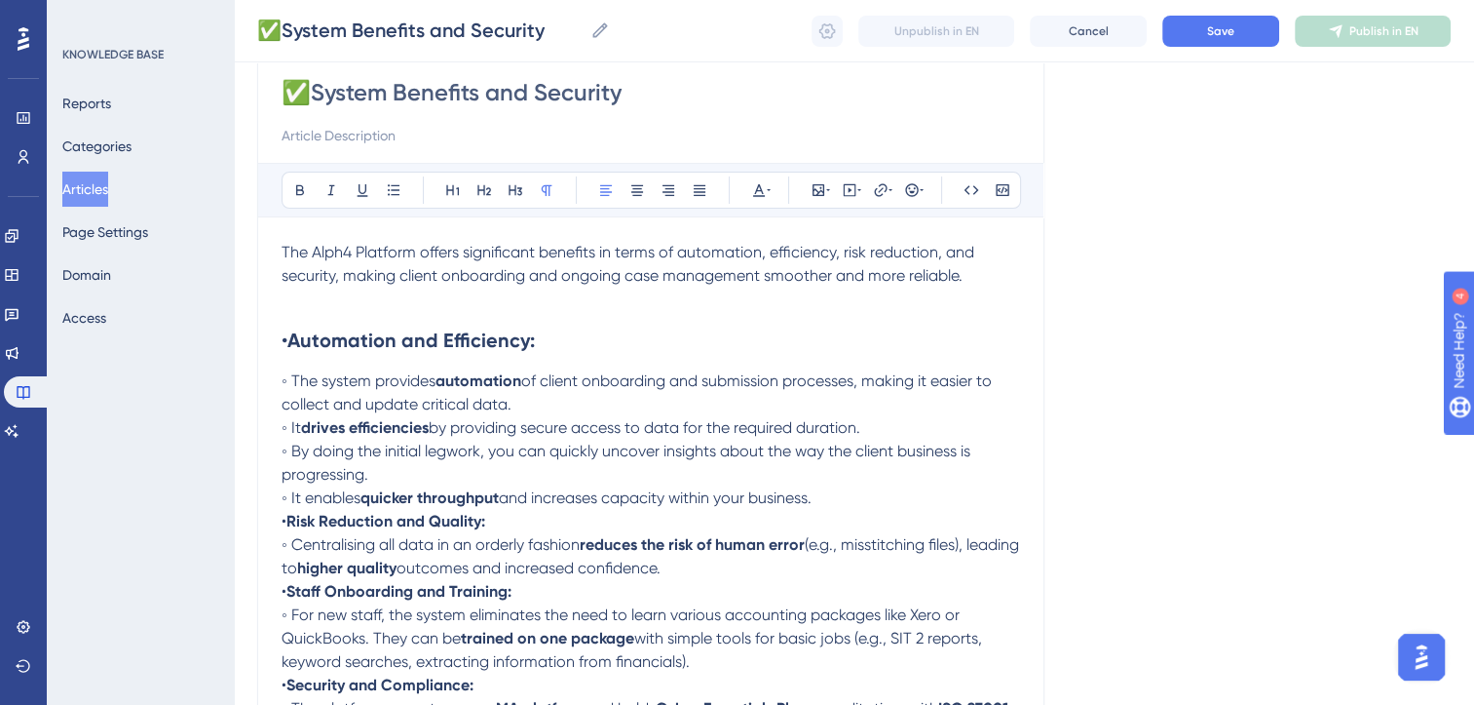
drag, startPoint x: 557, startPoint y: 407, endPoint x: 617, endPoint y: 415, distance: 60.0
click at [617, 415] on div "The Alph4 Platform offers significant benefits in terms of automation, efficien…" at bounding box center [651, 527] width 739 height 573
click at [860, 427] on span "by providing secure access to data for the required duration." at bounding box center [645, 427] width 432 height 19
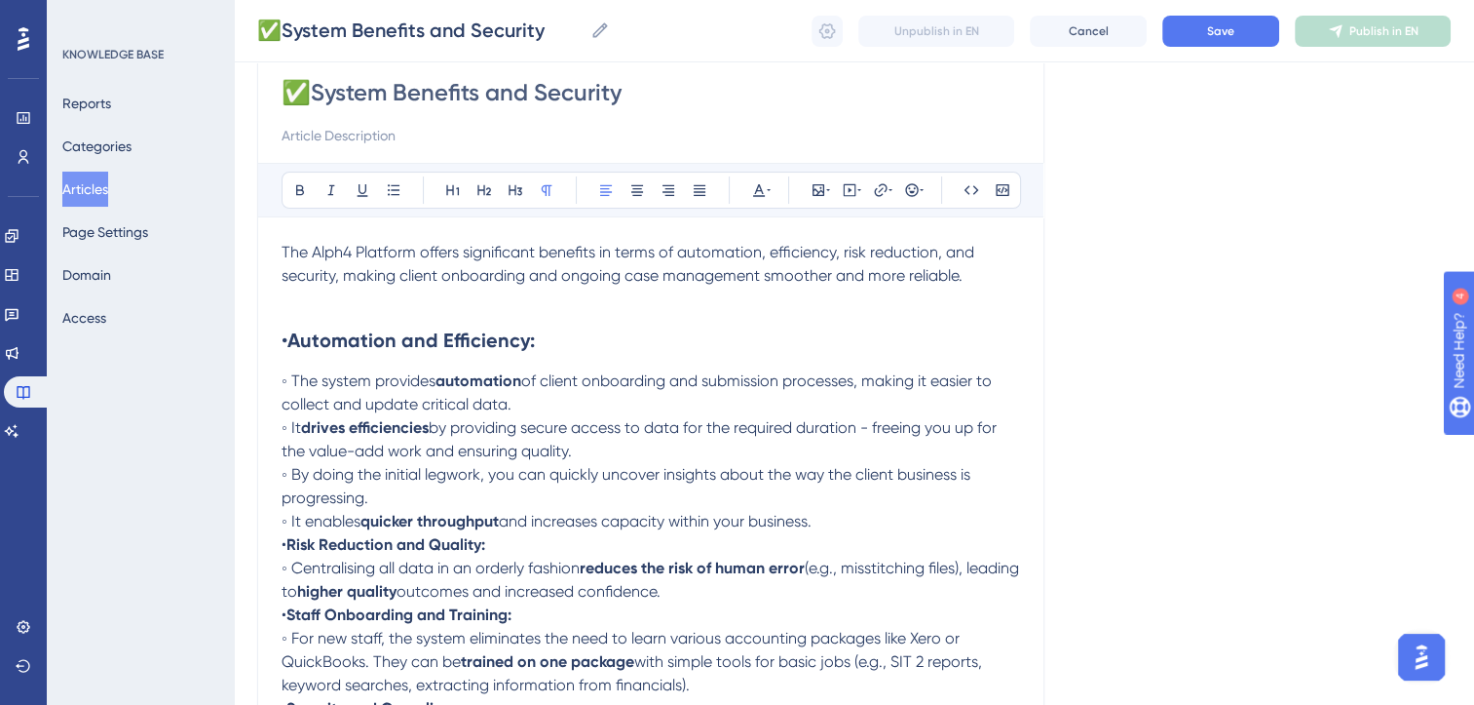
drag, startPoint x: 442, startPoint y: 497, endPoint x: 857, endPoint y: 516, distance: 414.6
click at [857, 516] on div "The Alph4 Platform offers significant benefits in terms of automation, efficien…" at bounding box center [651, 539] width 739 height 596
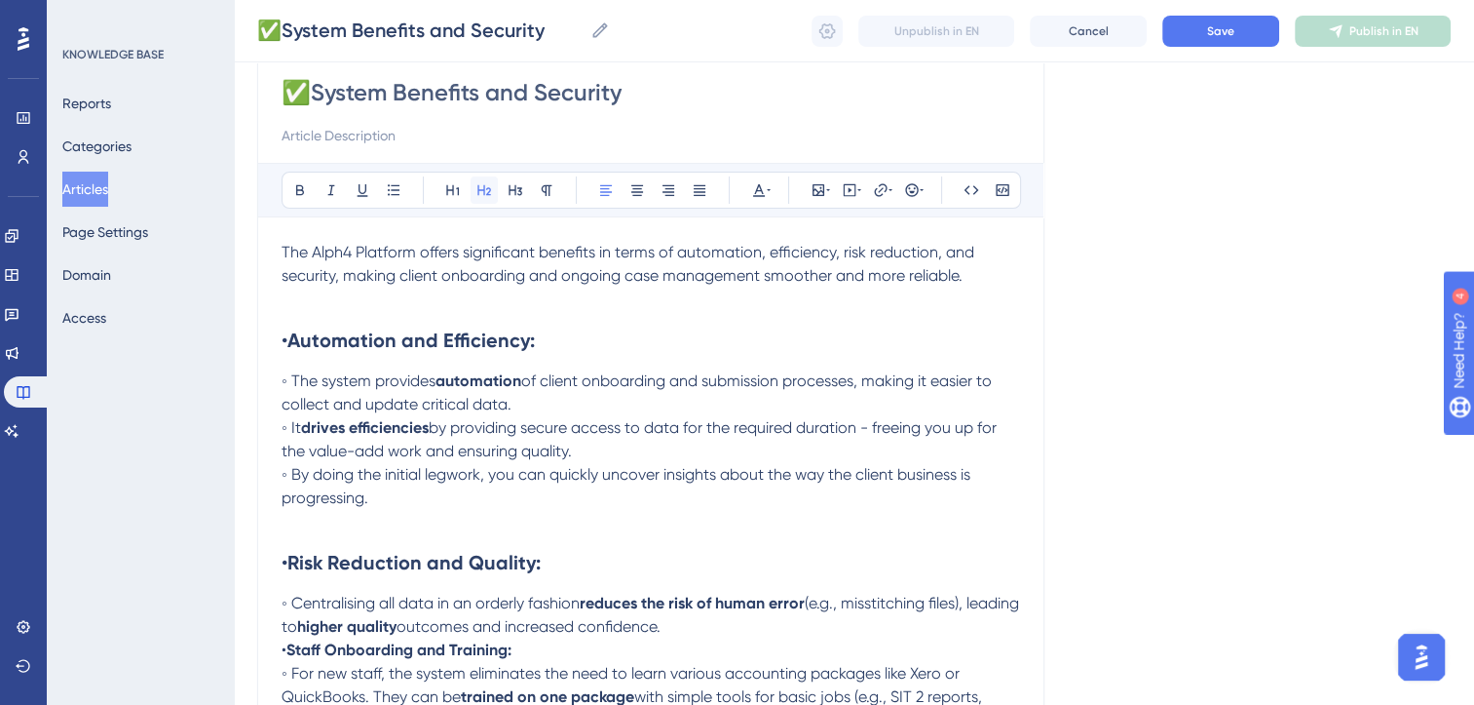
click at [477, 188] on icon at bounding box center [484, 190] width 14 height 11
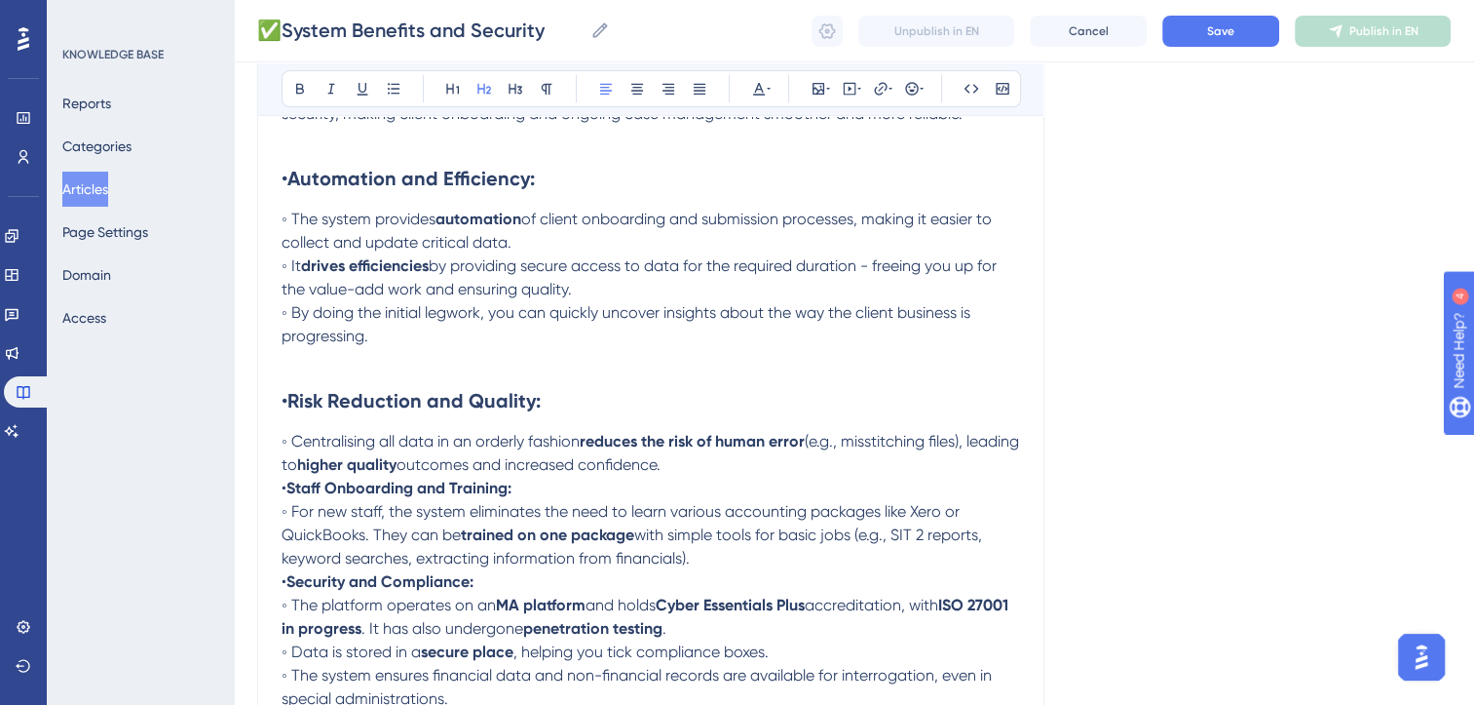
scroll to position [337, 0]
click at [996, 442] on p "◦ Centralising all data in an orderly fashion reduces the risk of human error (…" at bounding box center [651, 451] width 739 height 47
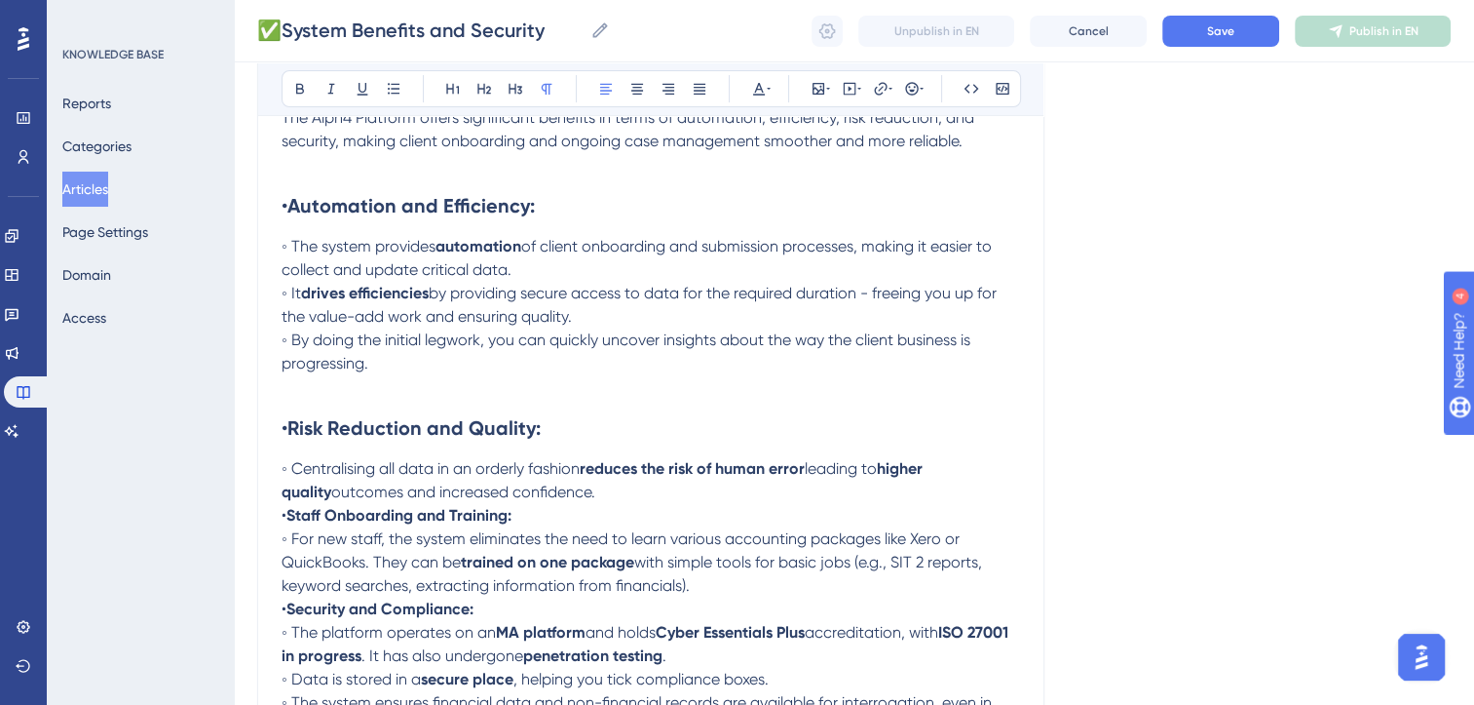
scroll to position [309, 0]
click at [583, 317] on p "◦ It drives efficiencies by providing secure access to data for the required du…" at bounding box center [651, 304] width 739 height 47
click at [1001, 296] on span "by providing secure access to data for the required duration - freeing you up f…" at bounding box center [641, 304] width 719 height 42
click at [565, 486] on p "◦ Centralising all data in an orderly fashion reduces the risk of human error l…" at bounding box center [651, 479] width 739 height 47
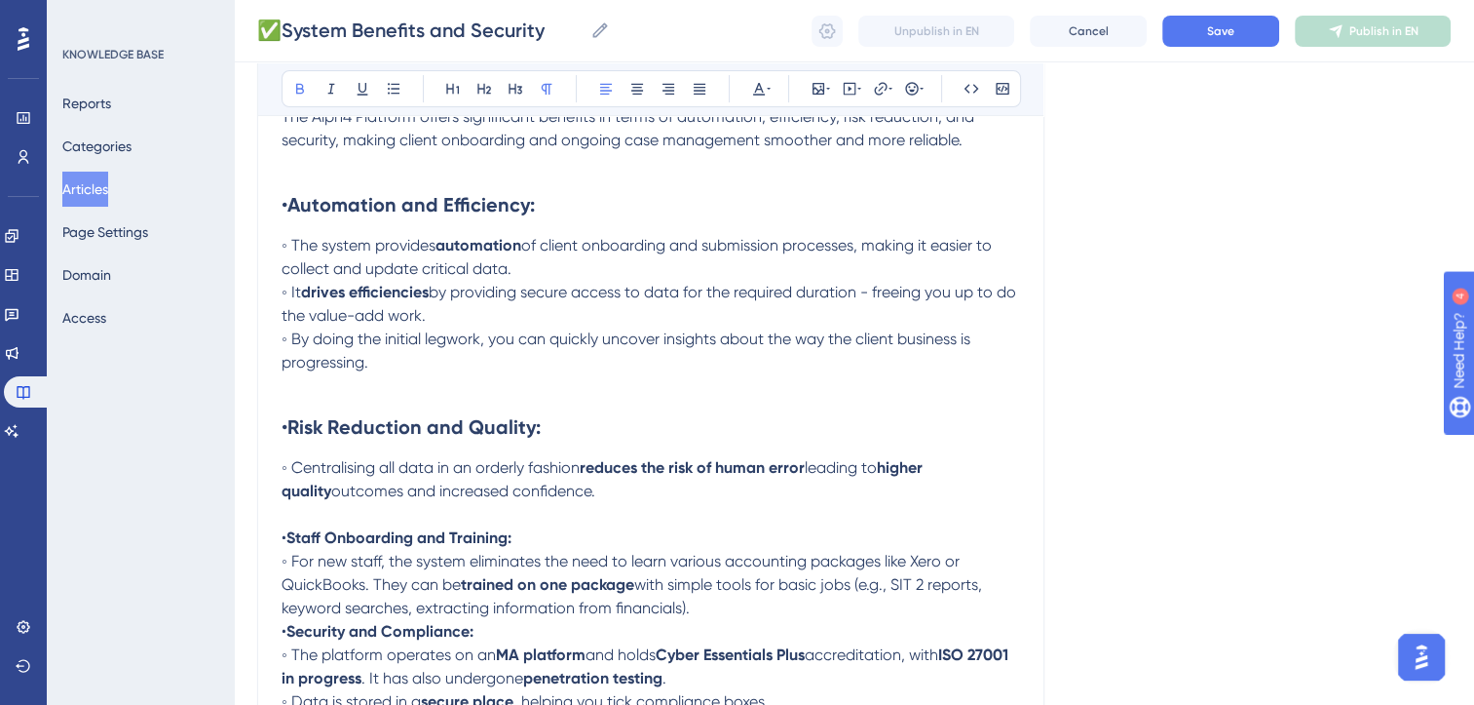
click at [491, 536] on strong "Staff Onboarding and Training:" at bounding box center [398, 537] width 225 height 19
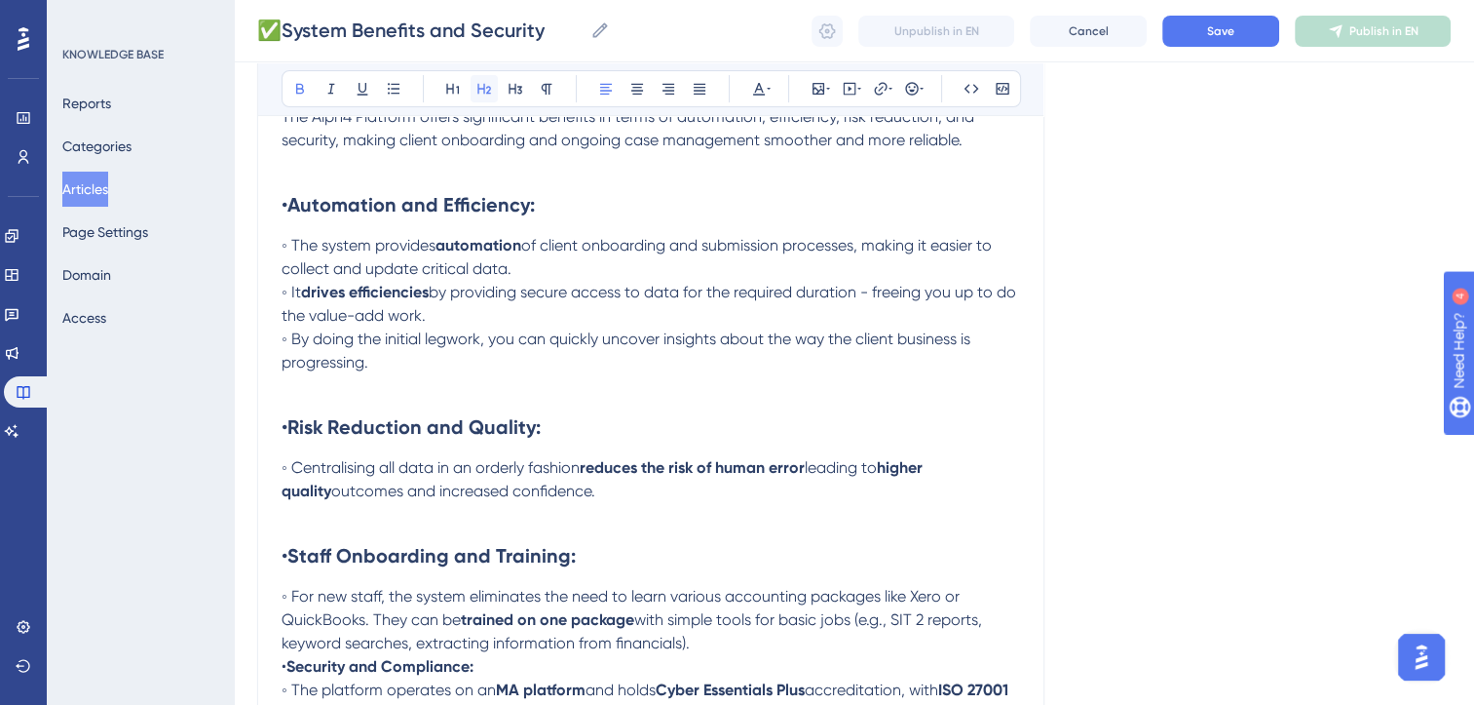
click at [483, 94] on icon at bounding box center [485, 89] width 16 height 16
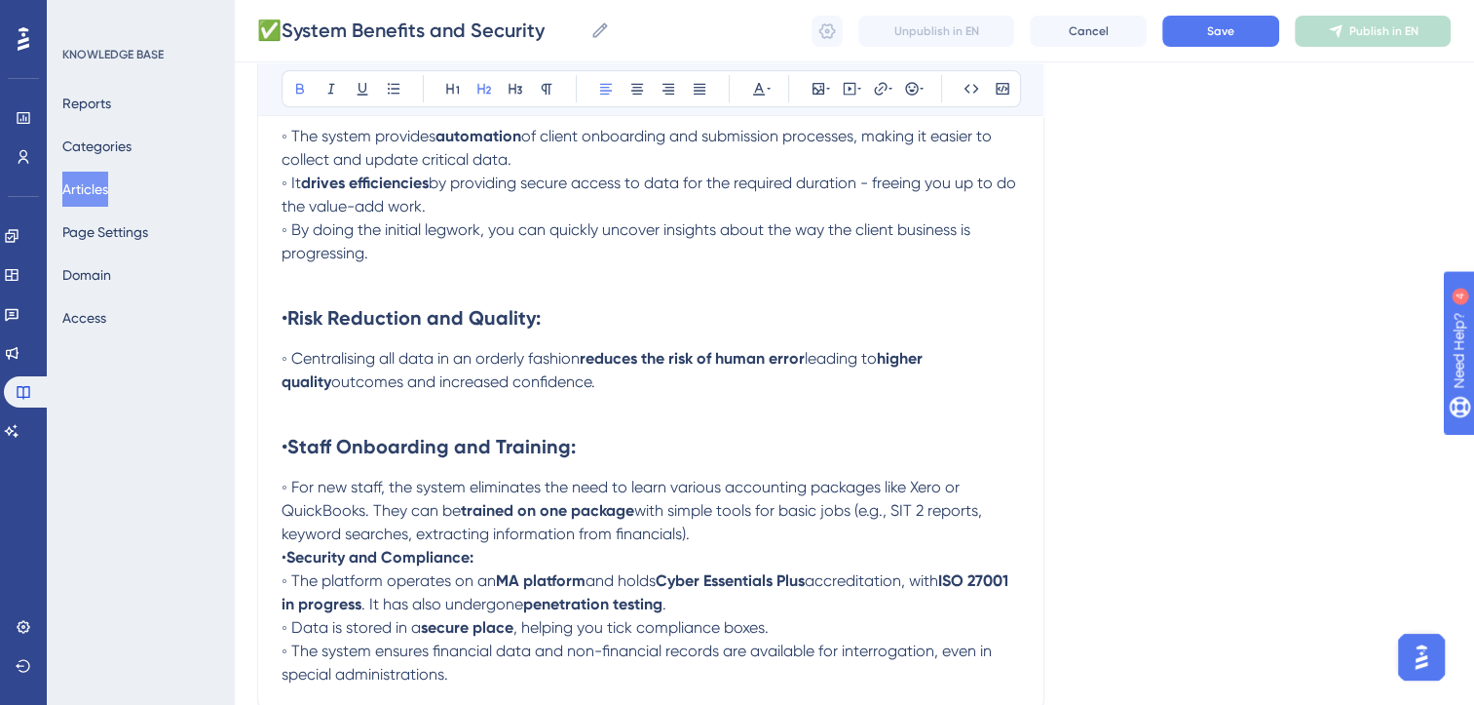
scroll to position [419, 0]
click at [715, 488] on span "◦ For new staff, the system eliminates the need to learn various accounting pac…" at bounding box center [623, 498] width 682 height 42
click at [914, 485] on span "◦ For new staff, the system eliminates the need to learn multiple accounting pa…" at bounding box center [625, 498] width 687 height 42
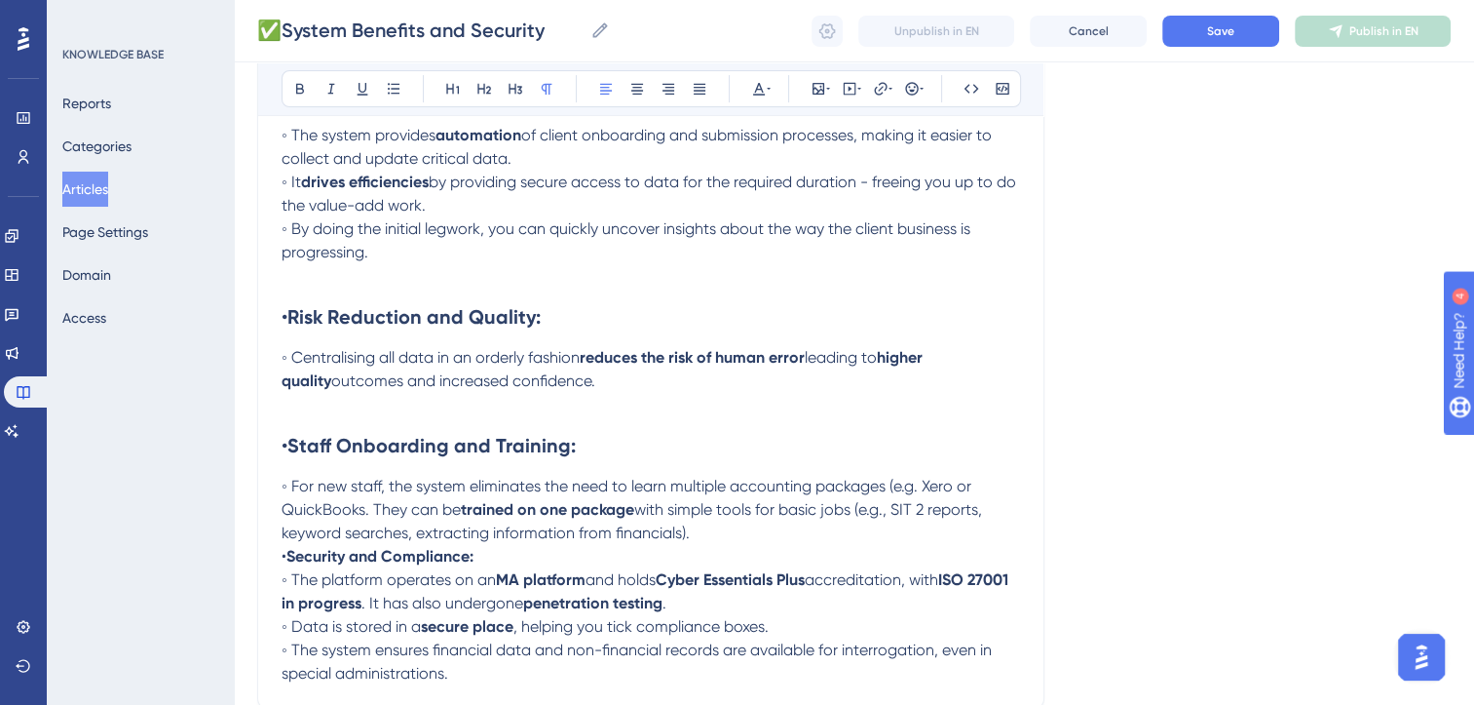
click at [975, 488] on span "◦ For new staff, the system eliminates the need to learn multiple accounting pa…" at bounding box center [629, 498] width 694 height 42
click at [394, 510] on span "◦ For new staff, the system eliminates the need to learn multiple accounting pa…" at bounding box center [621, 498] width 678 height 42
click at [982, 512] on span "with simple tools for basic jobs (e.g., SIT 2 reports, keyword searches, extrac…" at bounding box center [632, 521] width 701 height 42
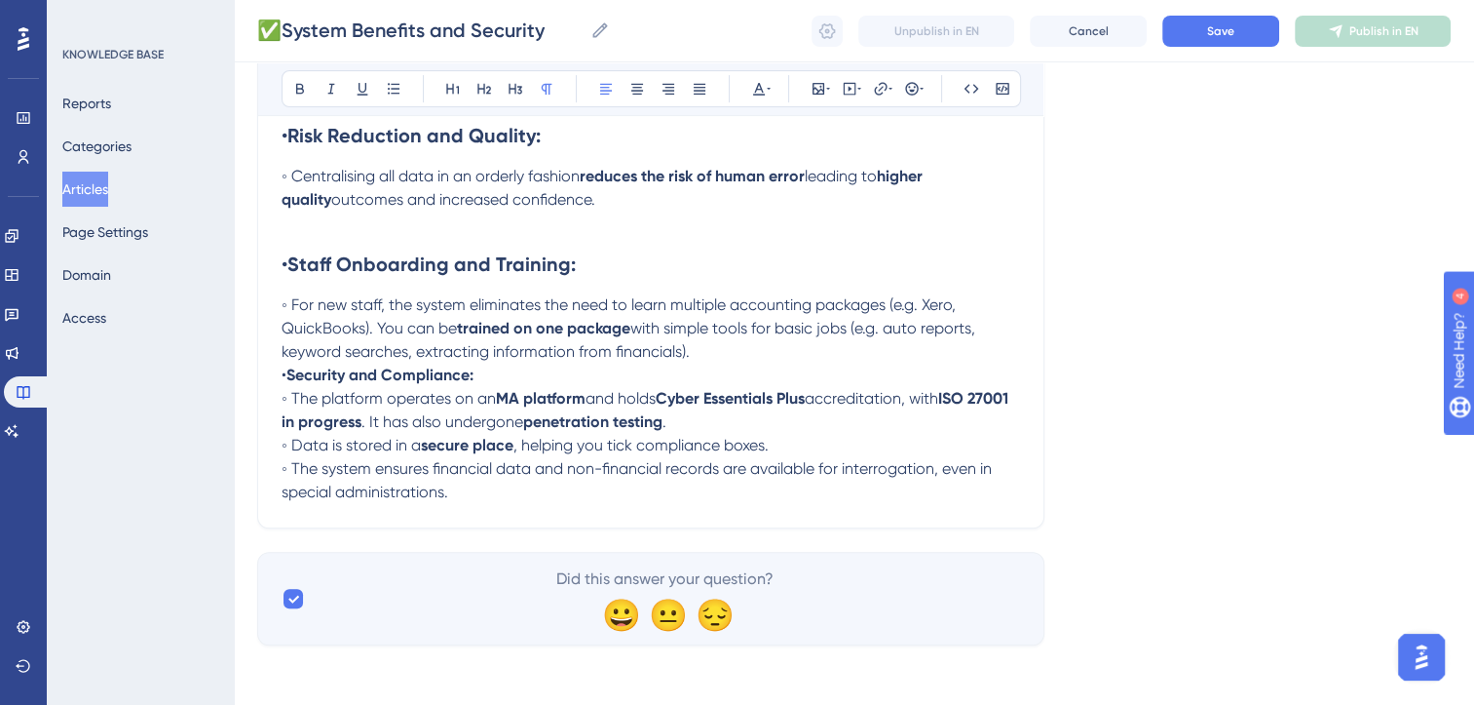
scroll to position [607, 0]
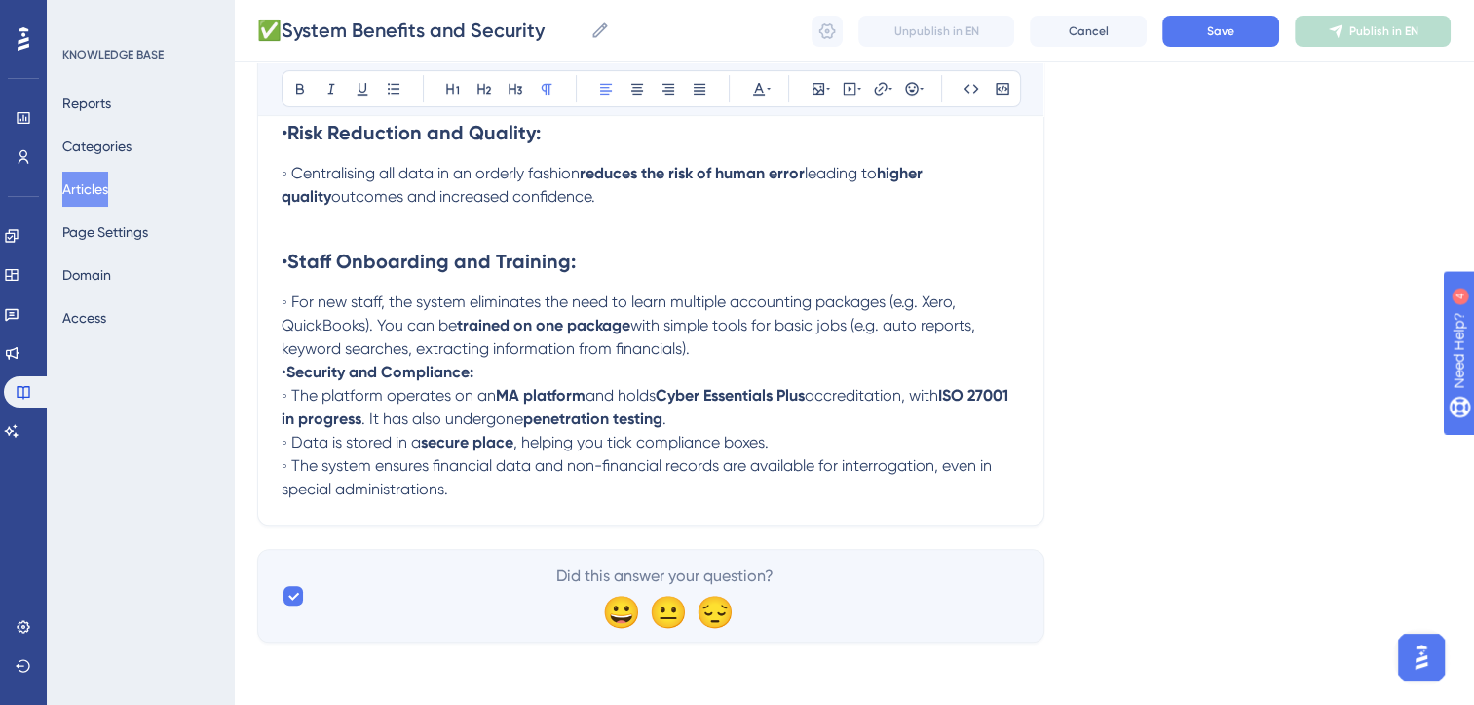
click at [717, 352] on p "◦ For new staff, the system eliminates the need to learn multiple accounting pa…" at bounding box center [651, 325] width 739 height 70
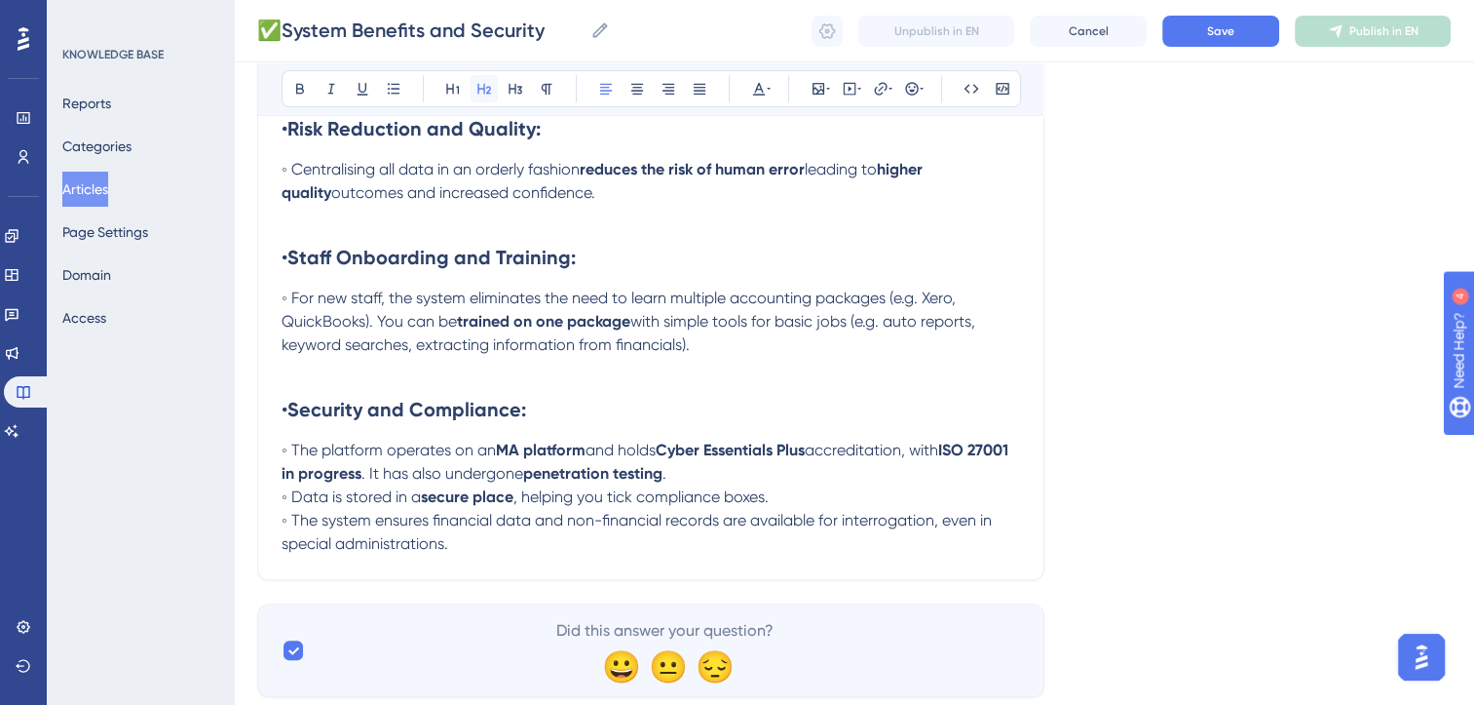
click at [491, 88] on icon at bounding box center [485, 89] width 16 height 16
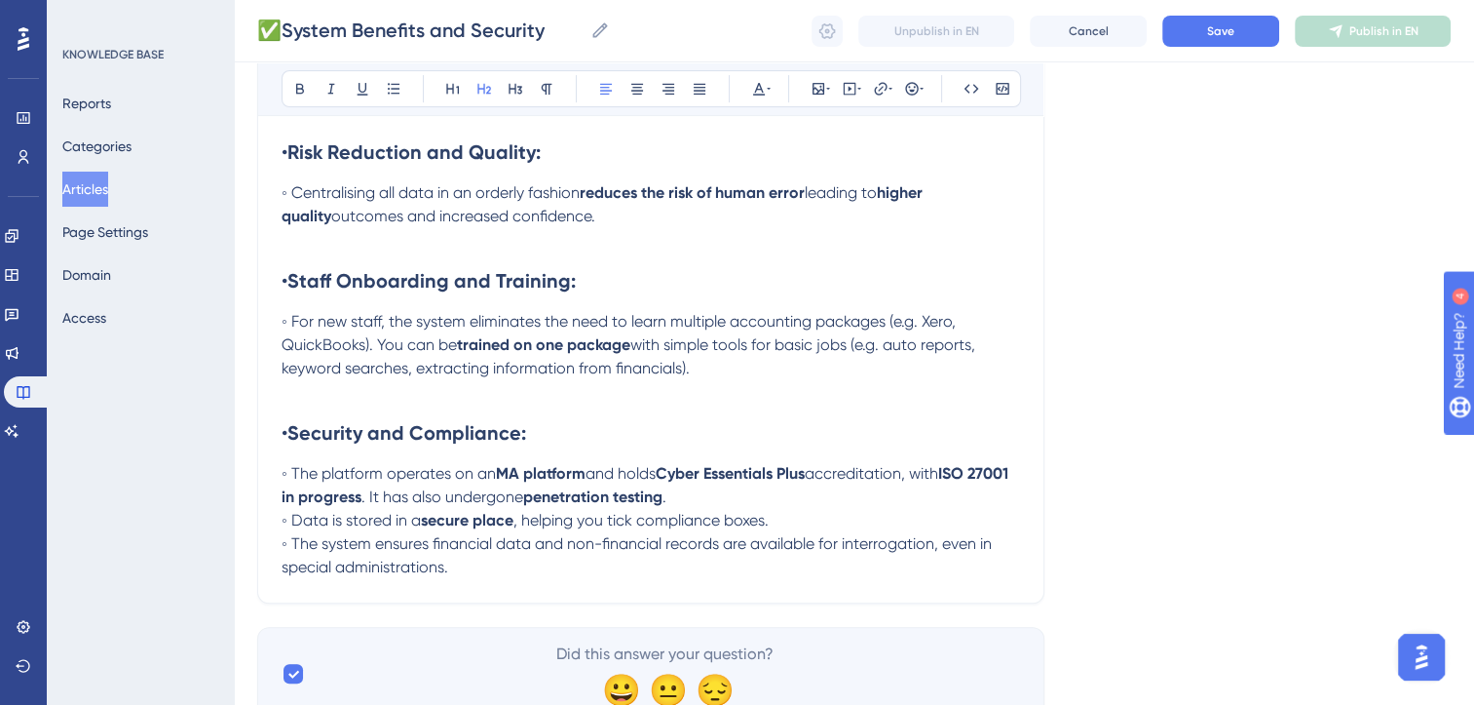
scroll to position [588, 15]
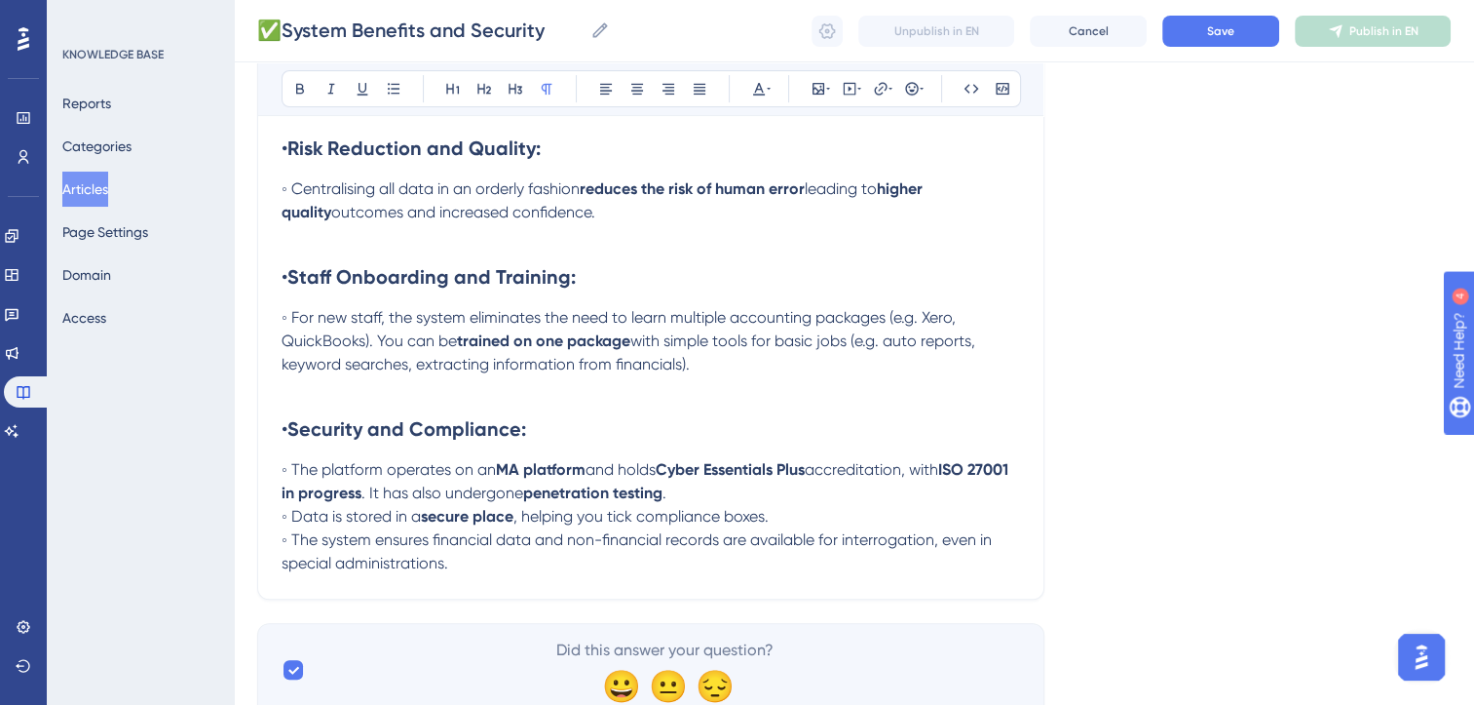
click at [288, 396] on p at bounding box center [651, 387] width 739 height 23
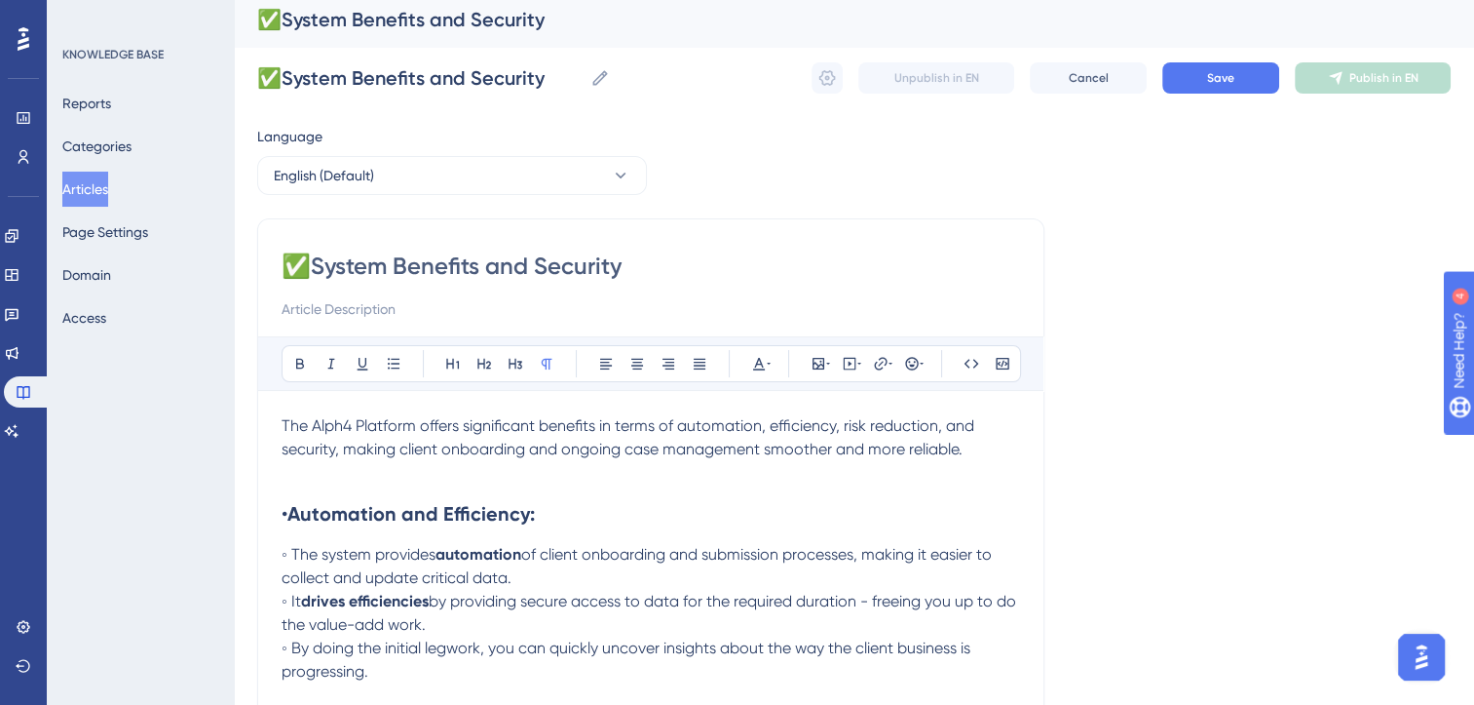
scroll to position [0, 15]
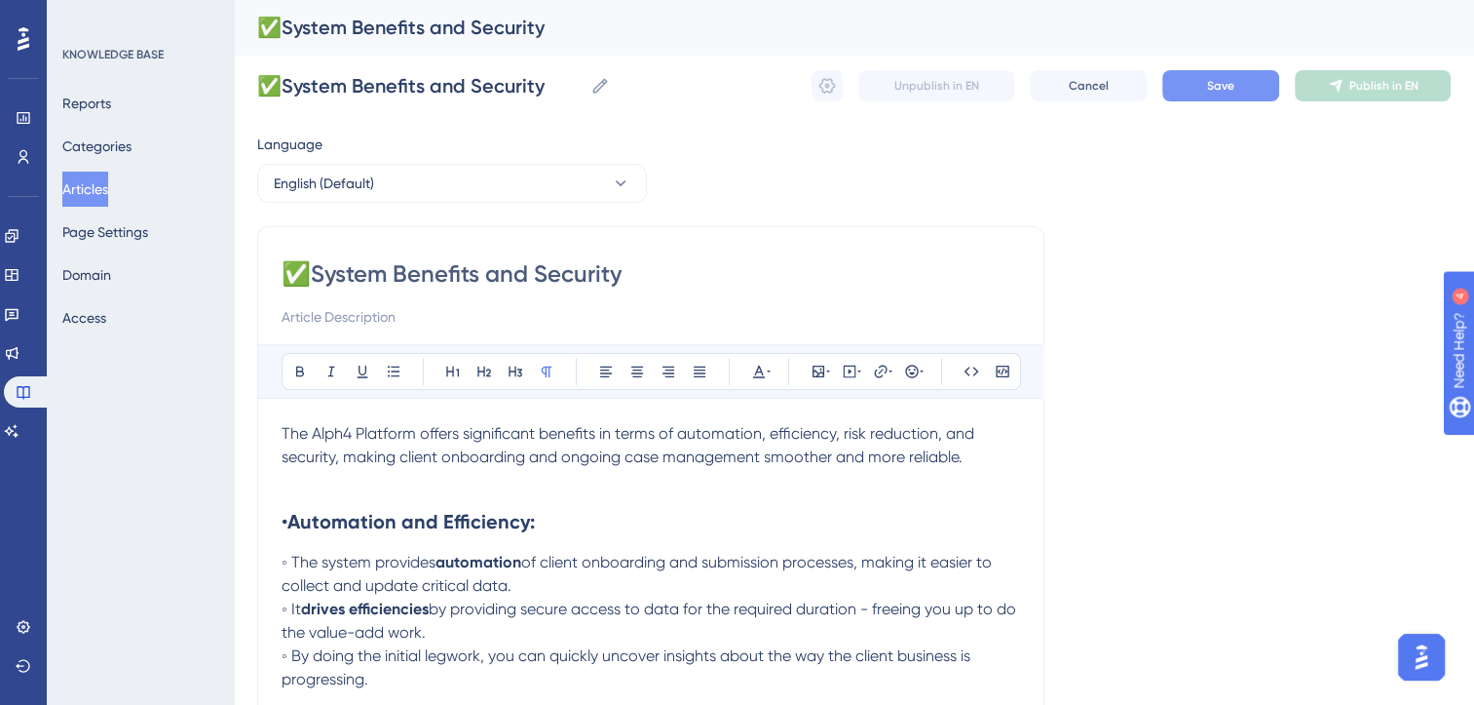
click at [1233, 88] on button "Save" at bounding box center [1221, 85] width 117 height 31
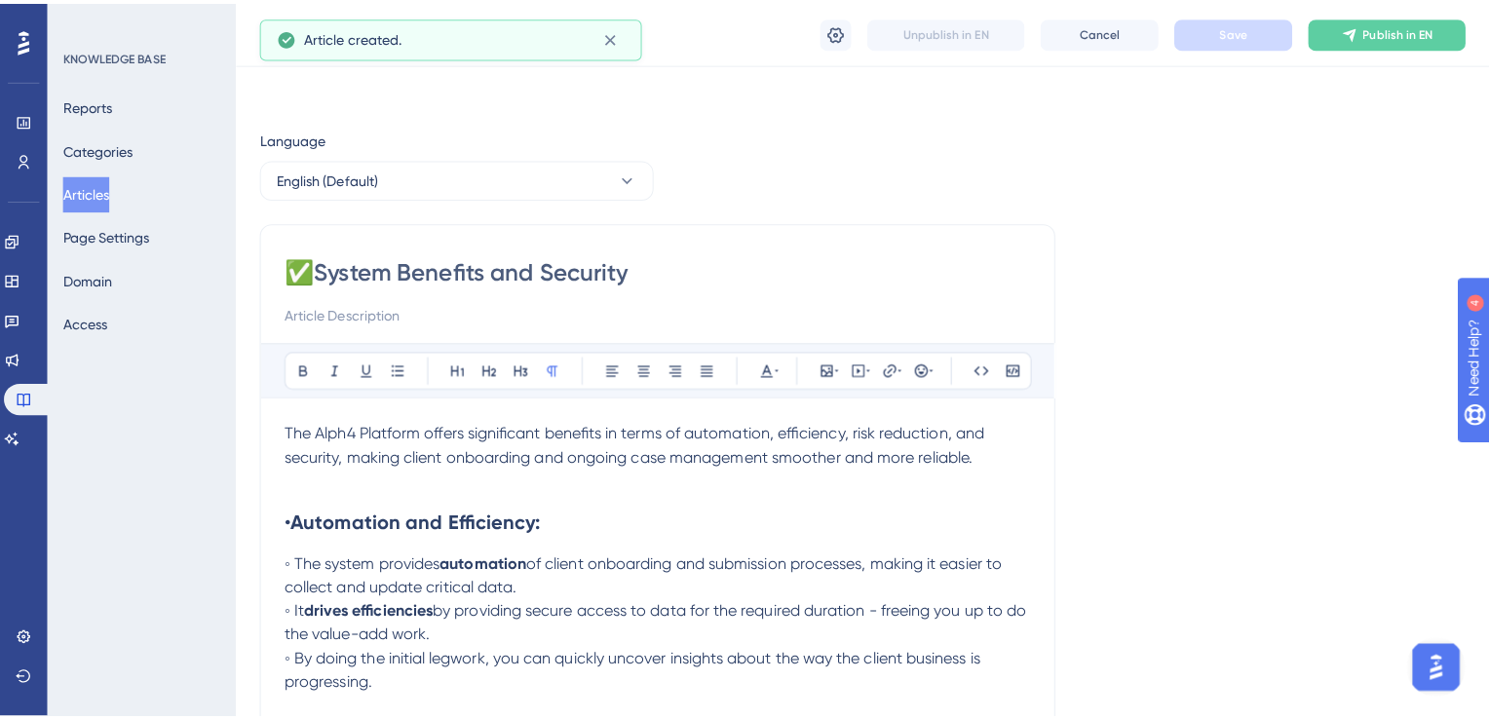
scroll to position [275, 0]
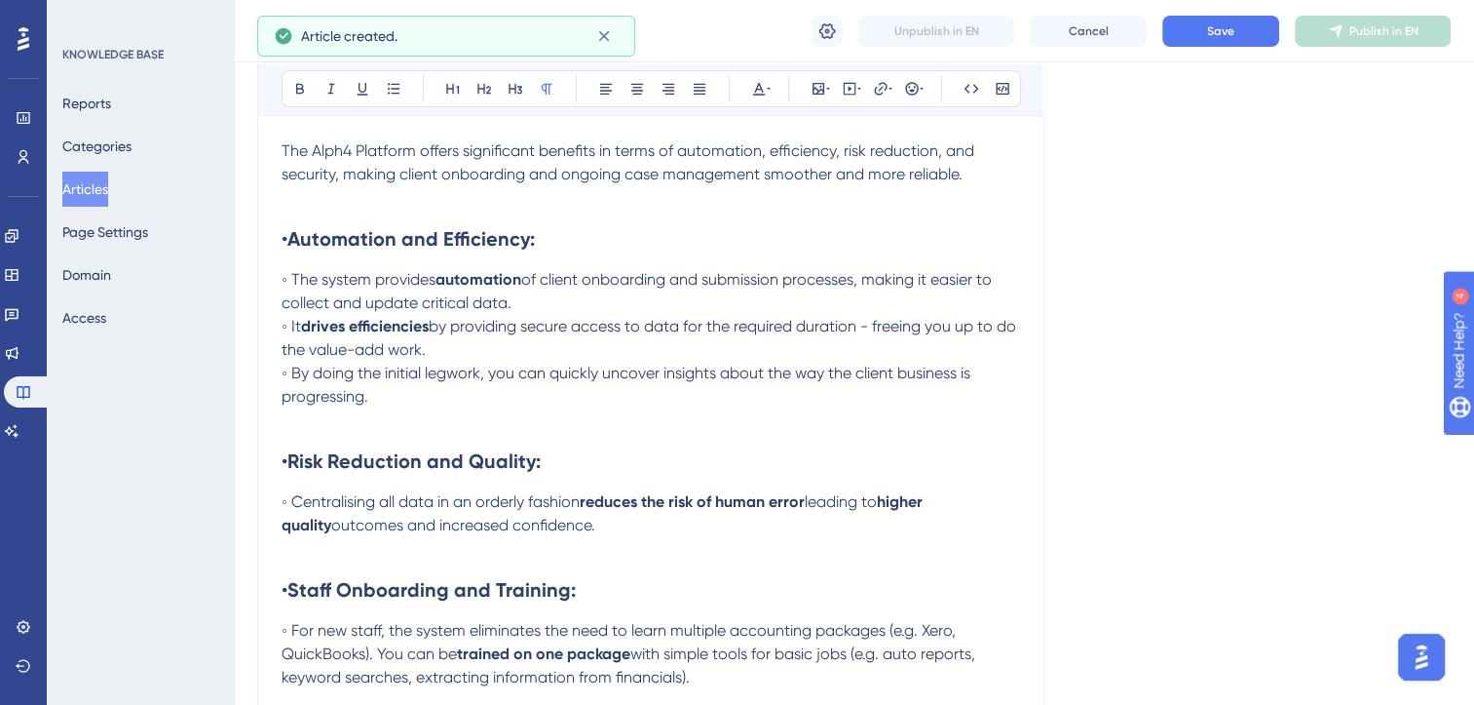
click at [94, 197] on button "Articles" at bounding box center [85, 189] width 46 height 35
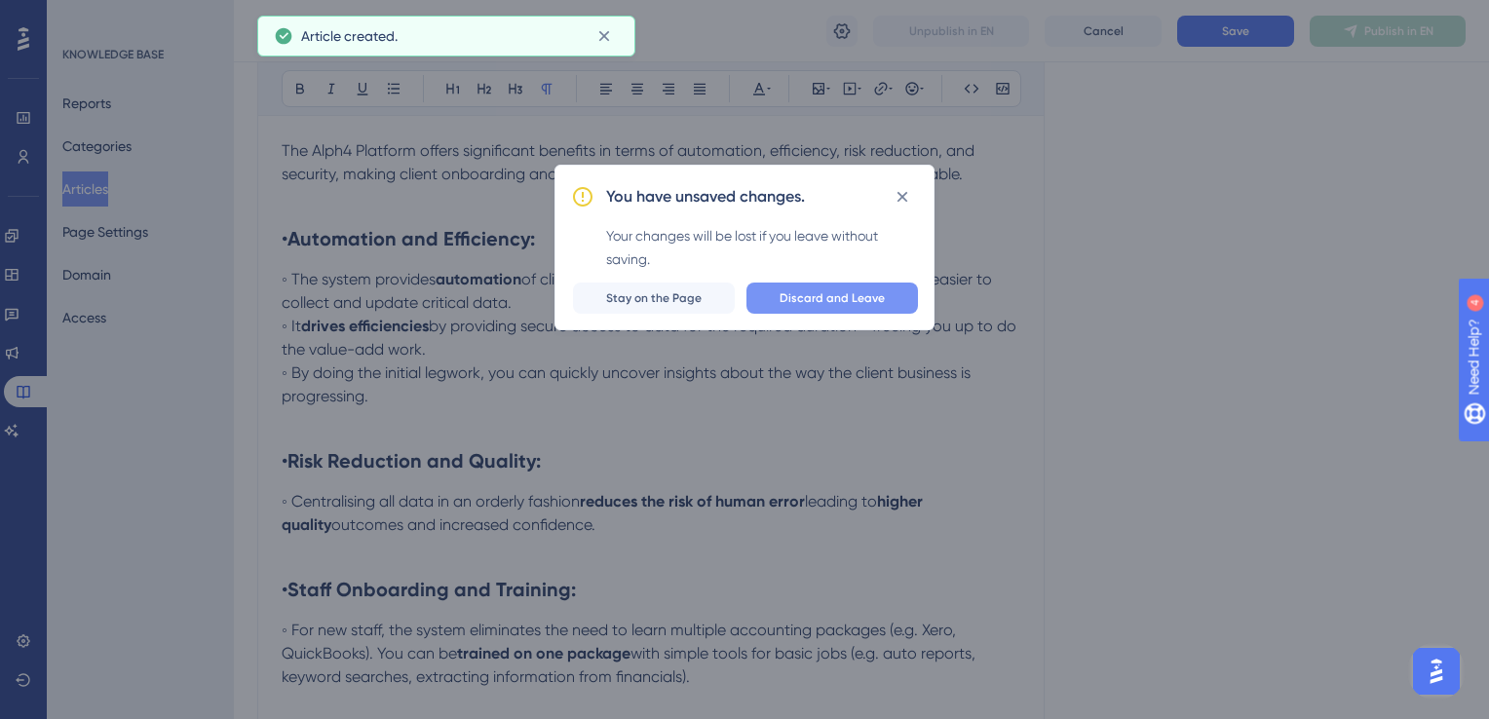
click at [824, 293] on span "Discard and Leave" at bounding box center [832, 298] width 105 height 16
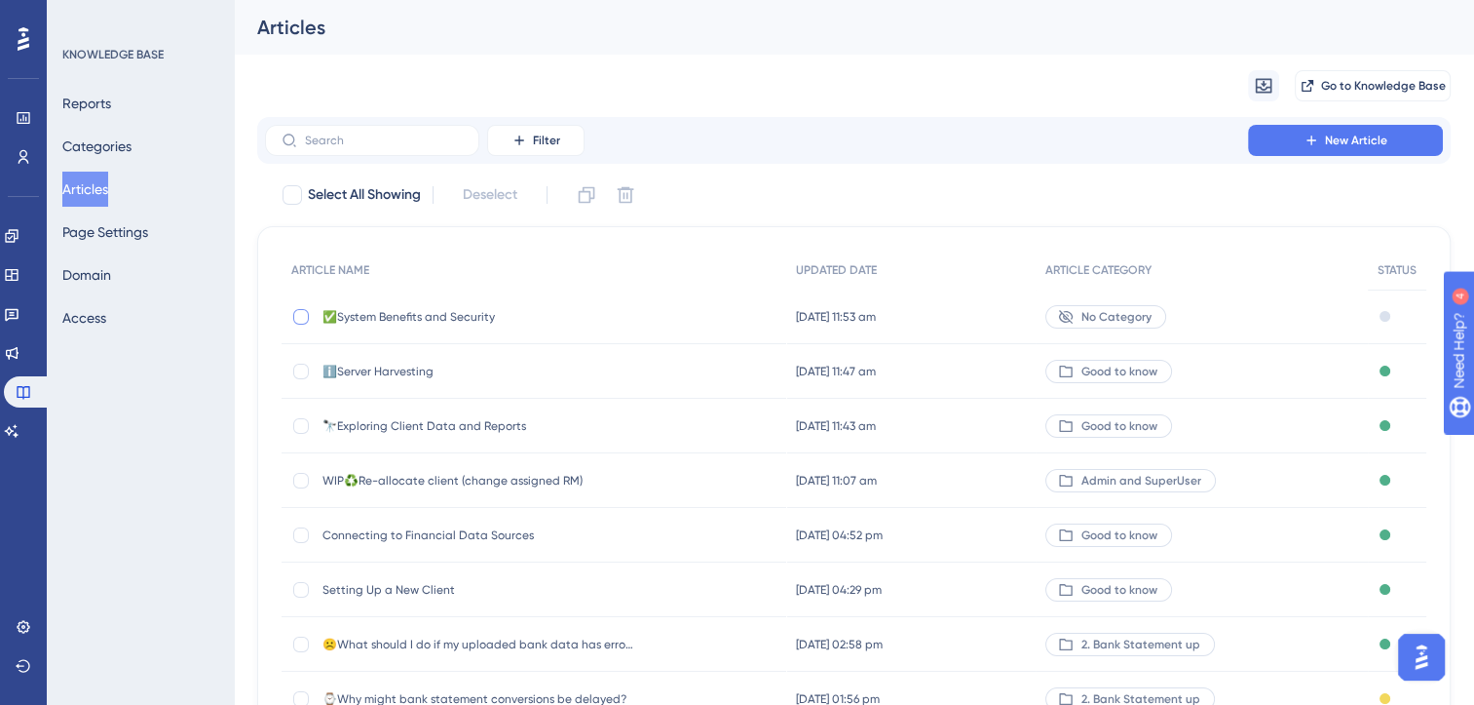
click at [305, 318] on div at bounding box center [301, 317] width 16 height 16
click at [624, 193] on icon at bounding box center [625, 194] width 19 height 19
checkbox input "false"
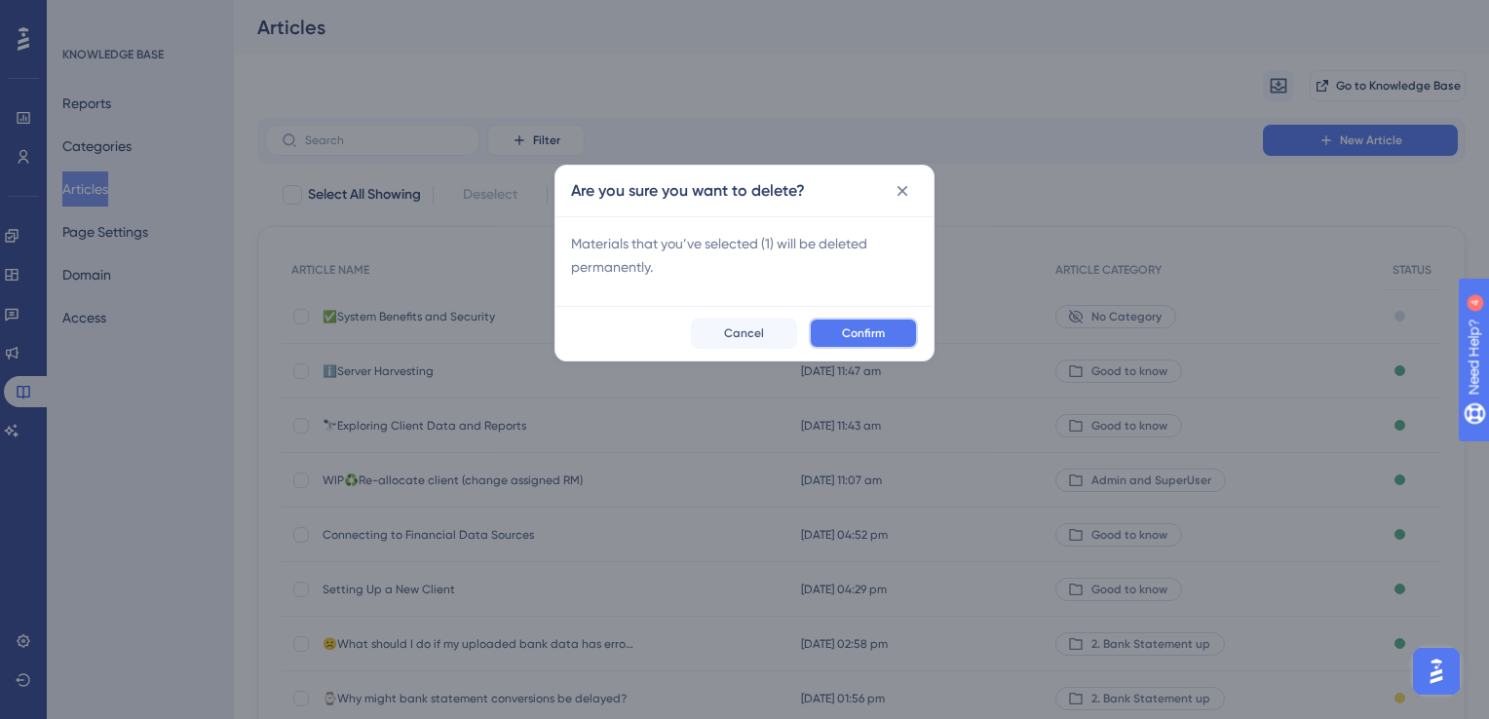
click at [868, 328] on span "Confirm" at bounding box center [863, 333] width 43 height 16
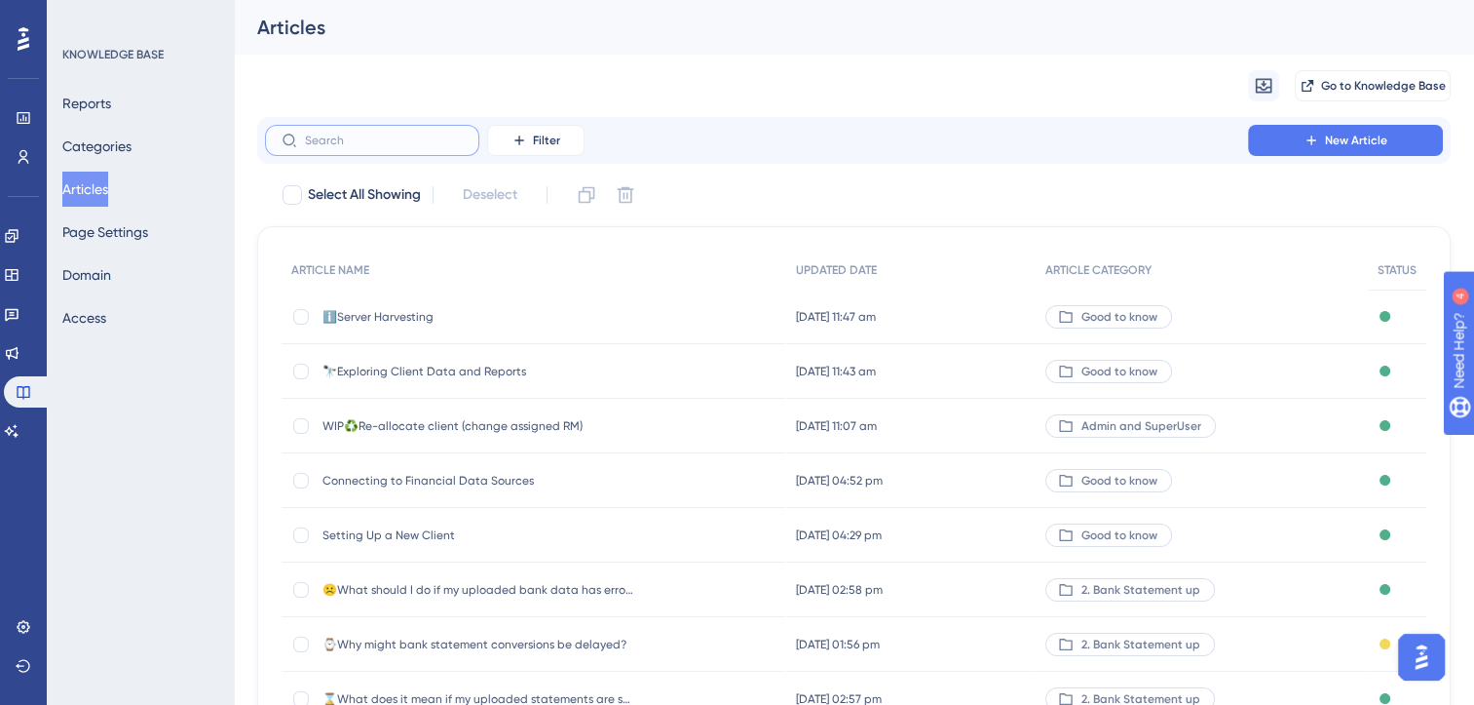
click at [331, 135] on input "text" at bounding box center [384, 141] width 158 height 14
type input "sa"
checkbox input "true"
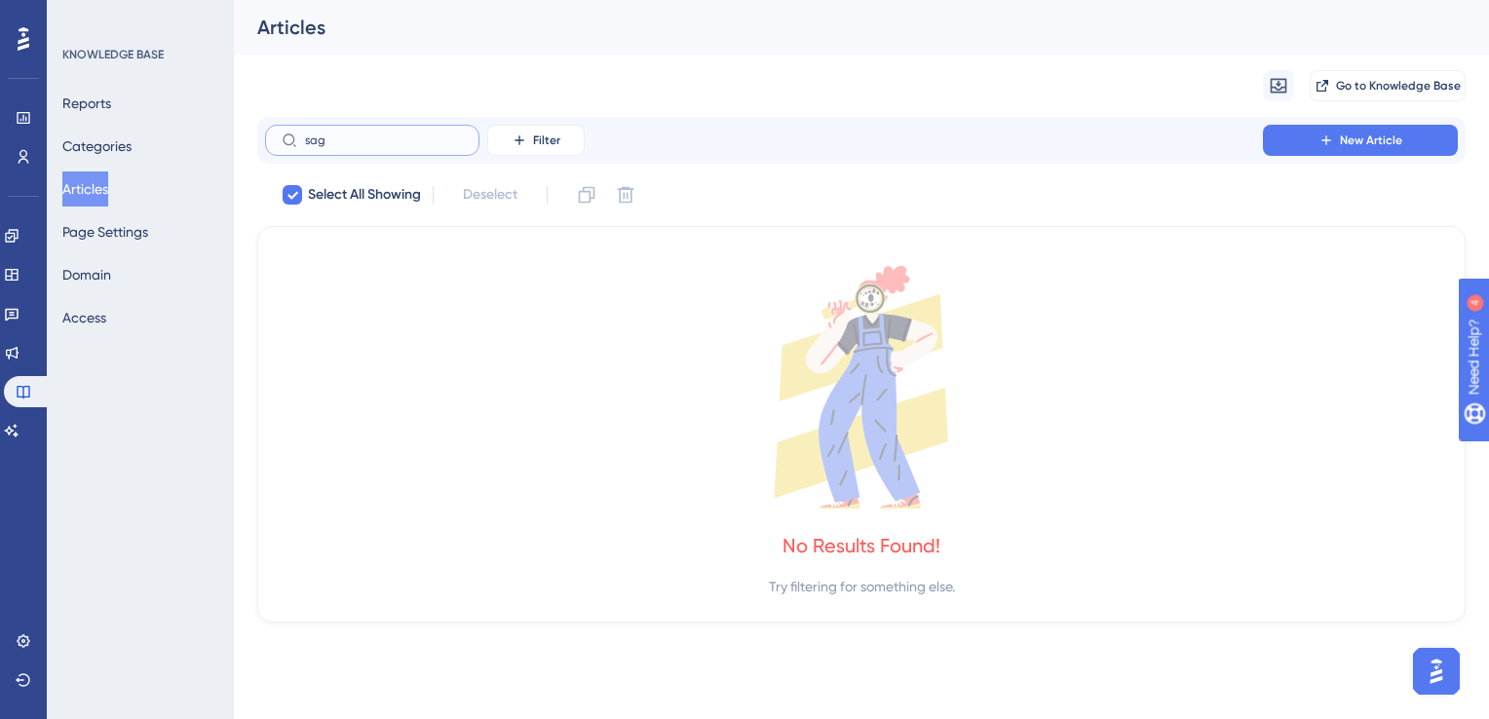
type input "sage"
checkbox input "false"
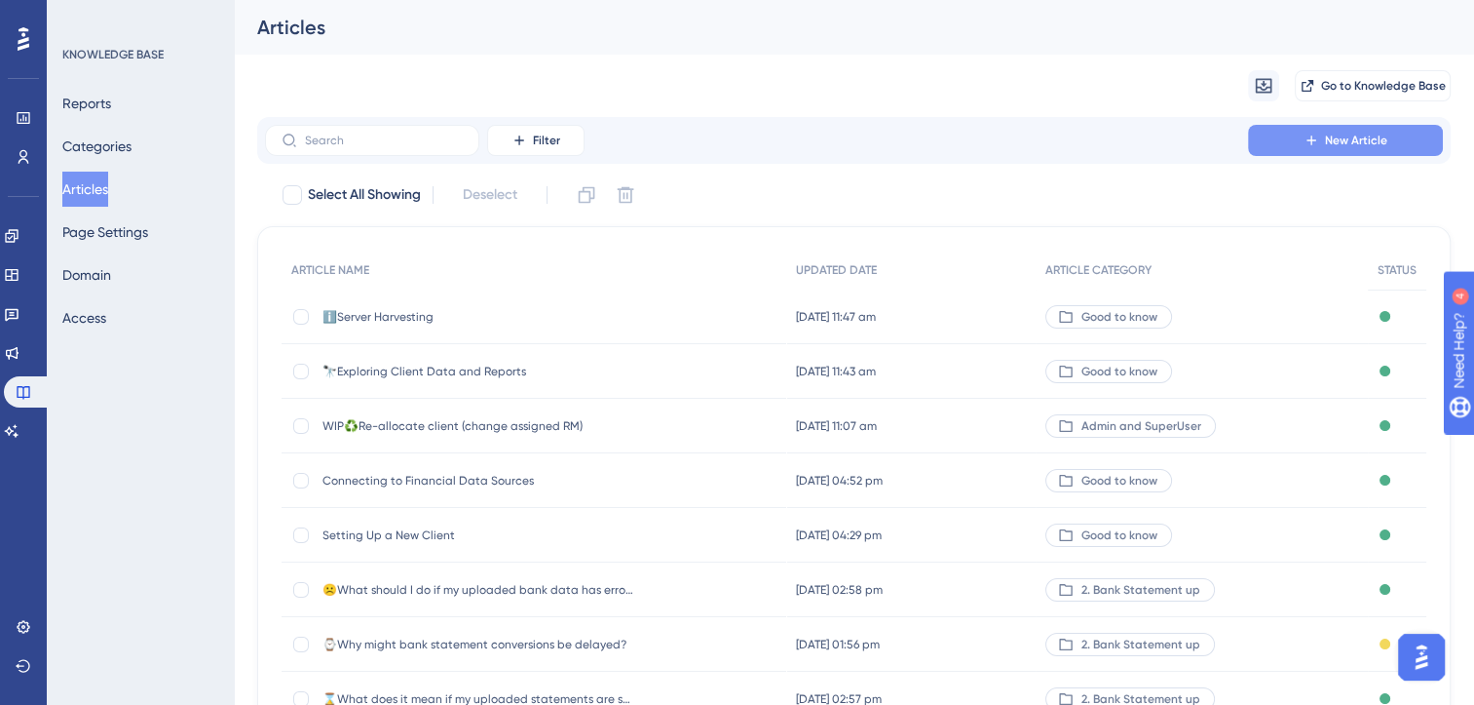
click at [1370, 146] on span "New Article" at bounding box center [1356, 141] width 62 height 16
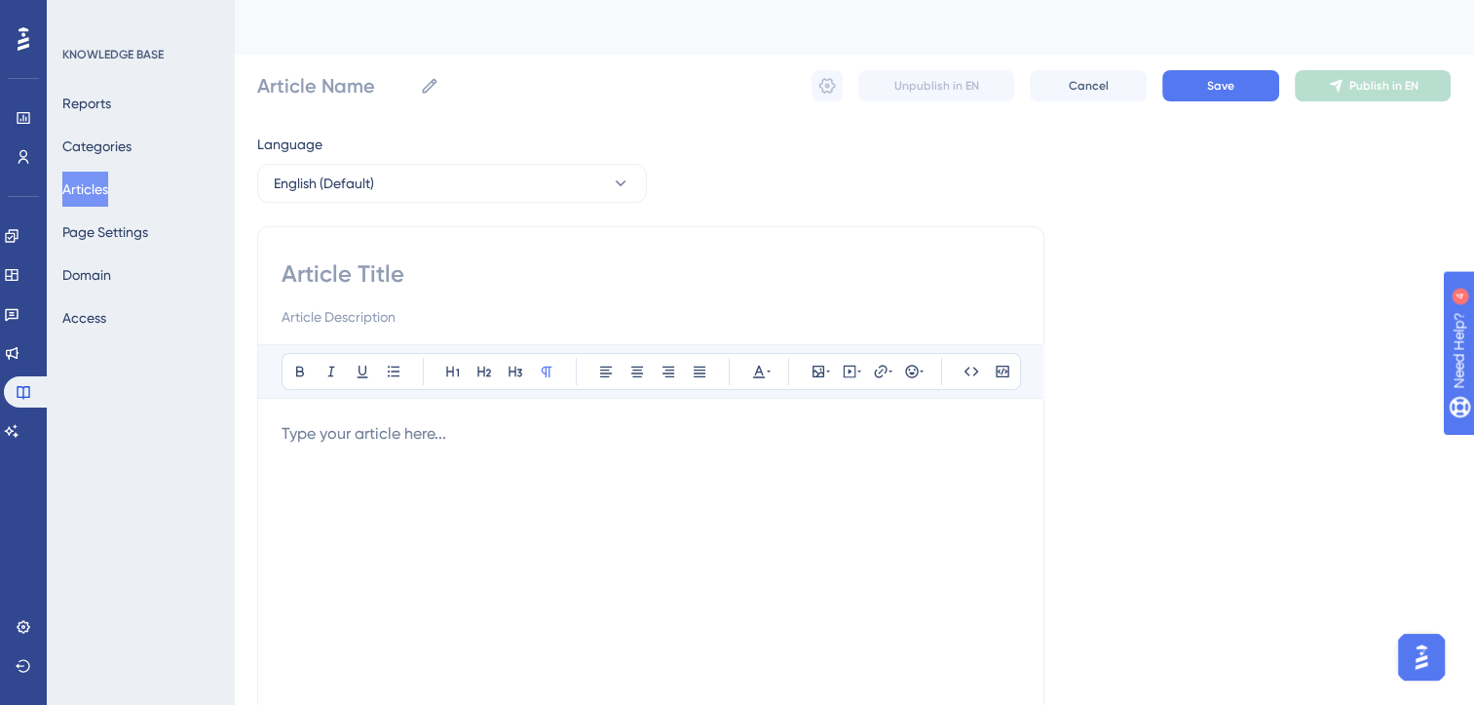
click at [348, 439] on p at bounding box center [651, 433] width 739 height 23
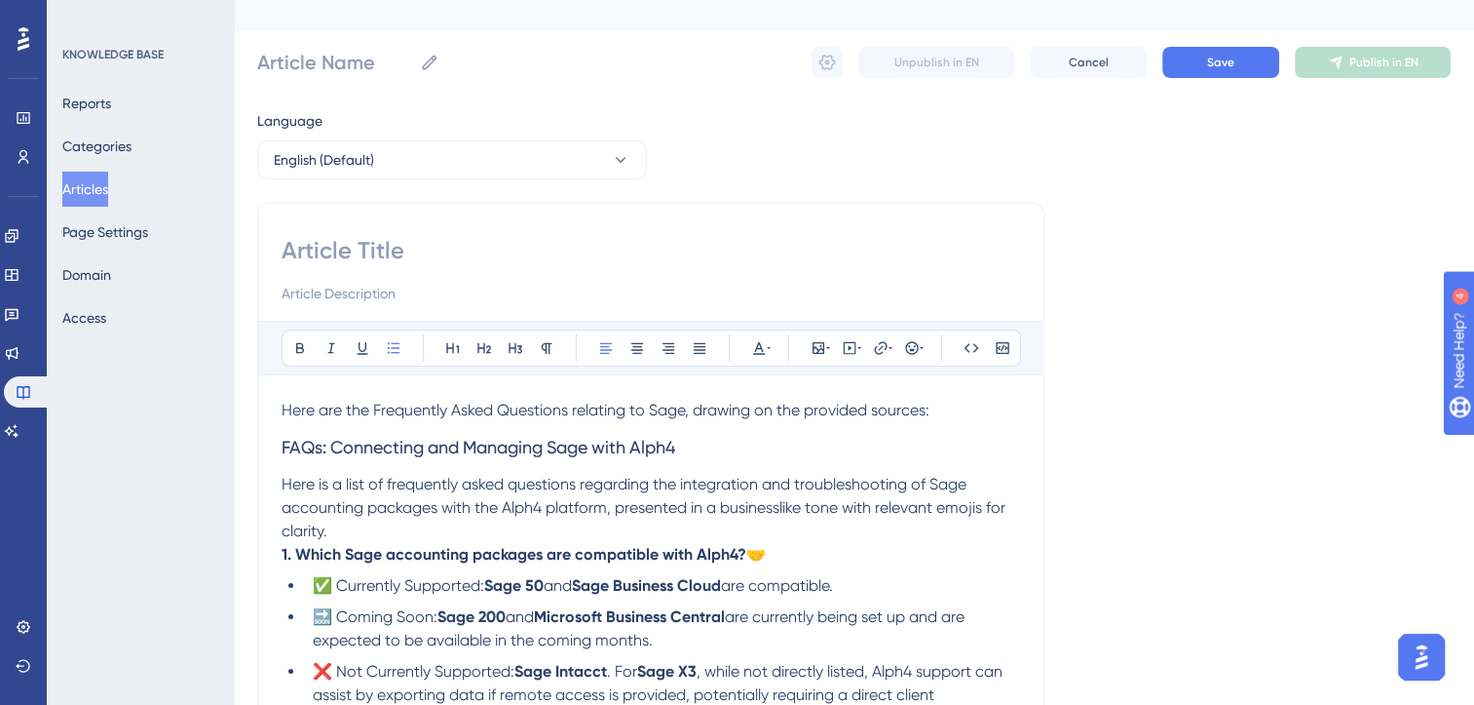
scroll to position [23, 0]
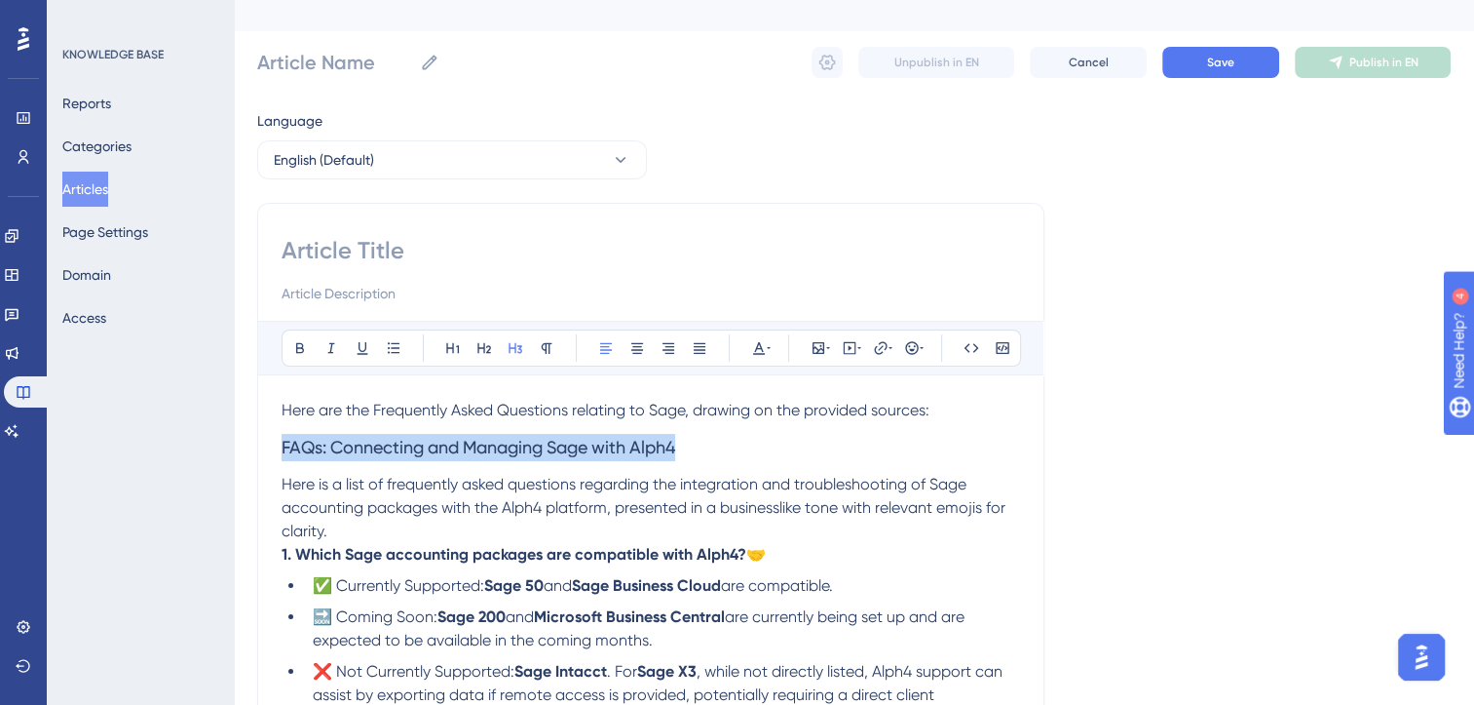
drag, startPoint x: 694, startPoint y: 441, endPoint x: 215, endPoint y: 446, distance: 478.5
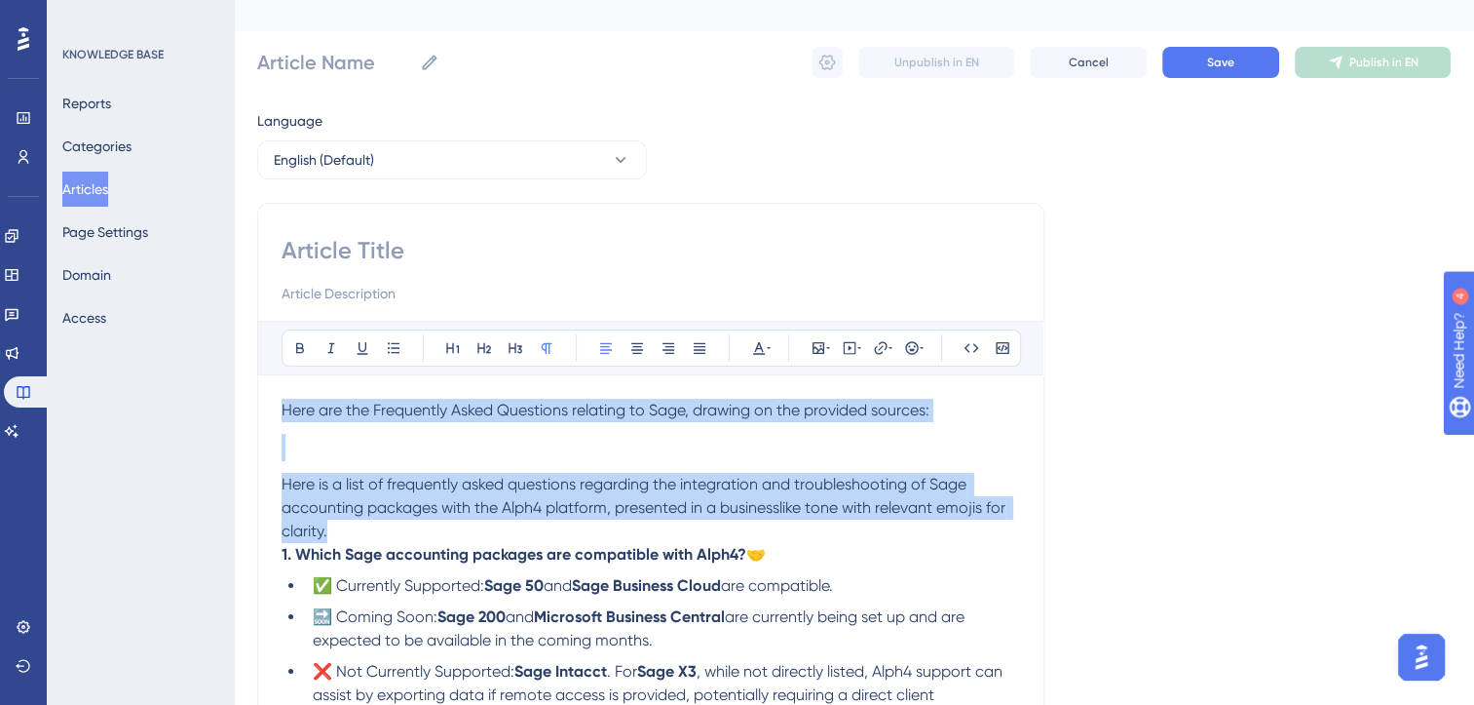
drag, startPoint x: 343, startPoint y: 530, endPoint x: 262, endPoint y: 407, distance: 147.0
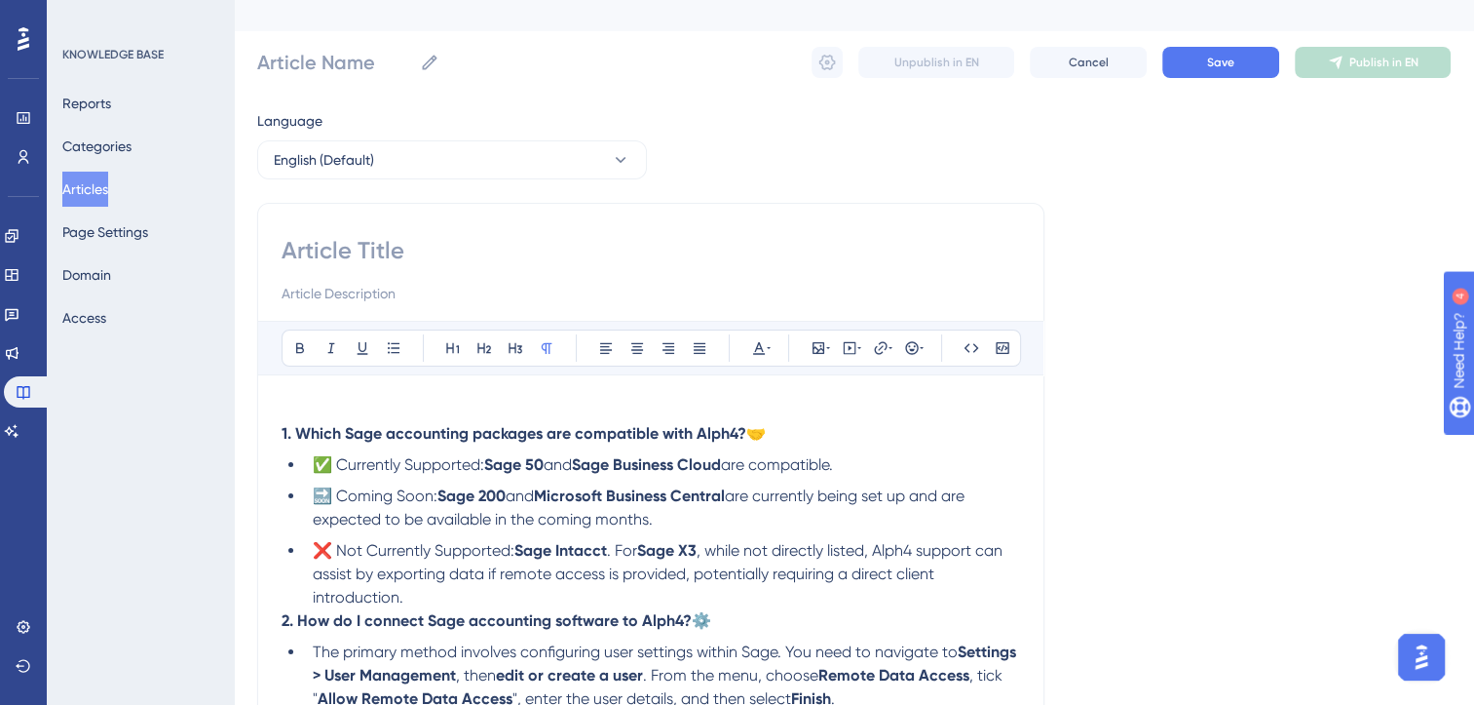
click at [367, 240] on input at bounding box center [651, 250] width 739 height 31
paste input "FAQs: Connecting and Managing Sage with Alph4"
type input "FAQs: Connecting and Managing Sage with Alph4"
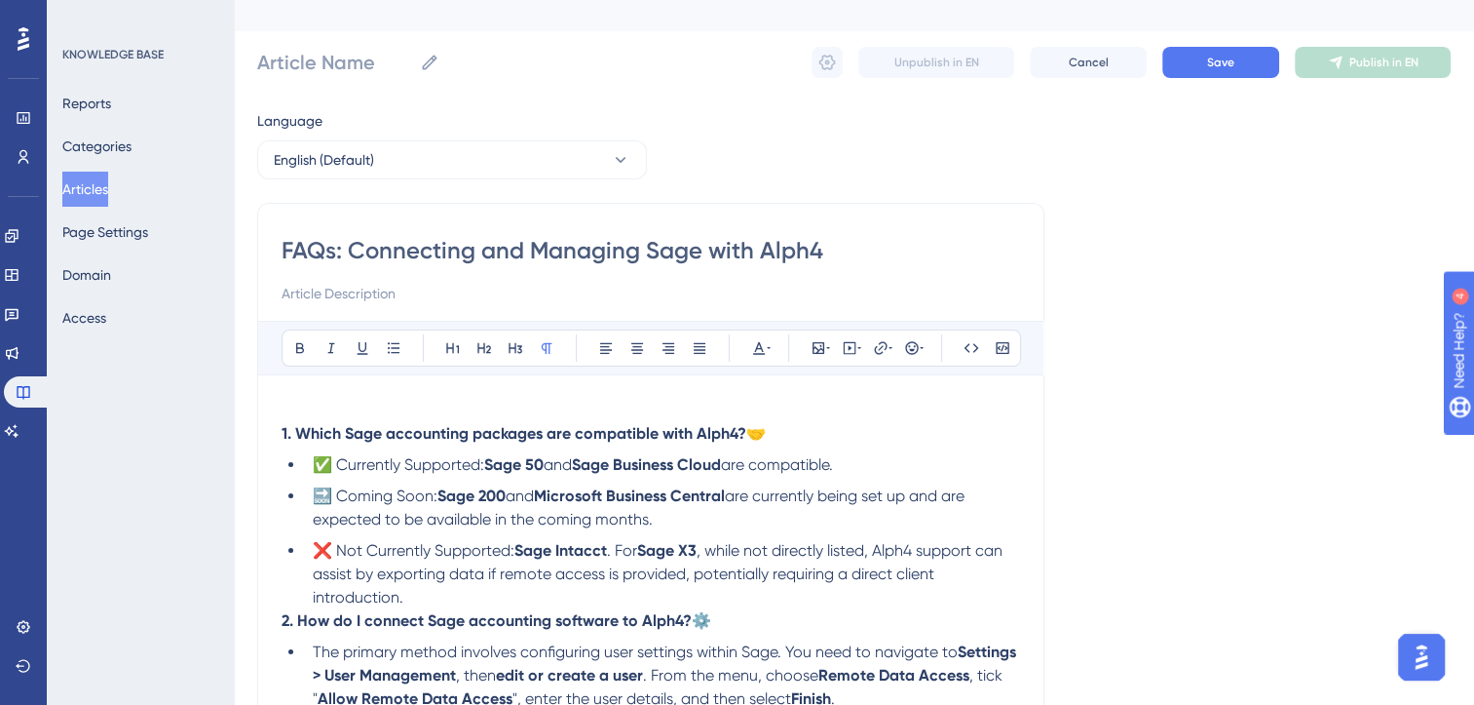
type input "FAQs: Connecting and Managing Sage with Alph4"
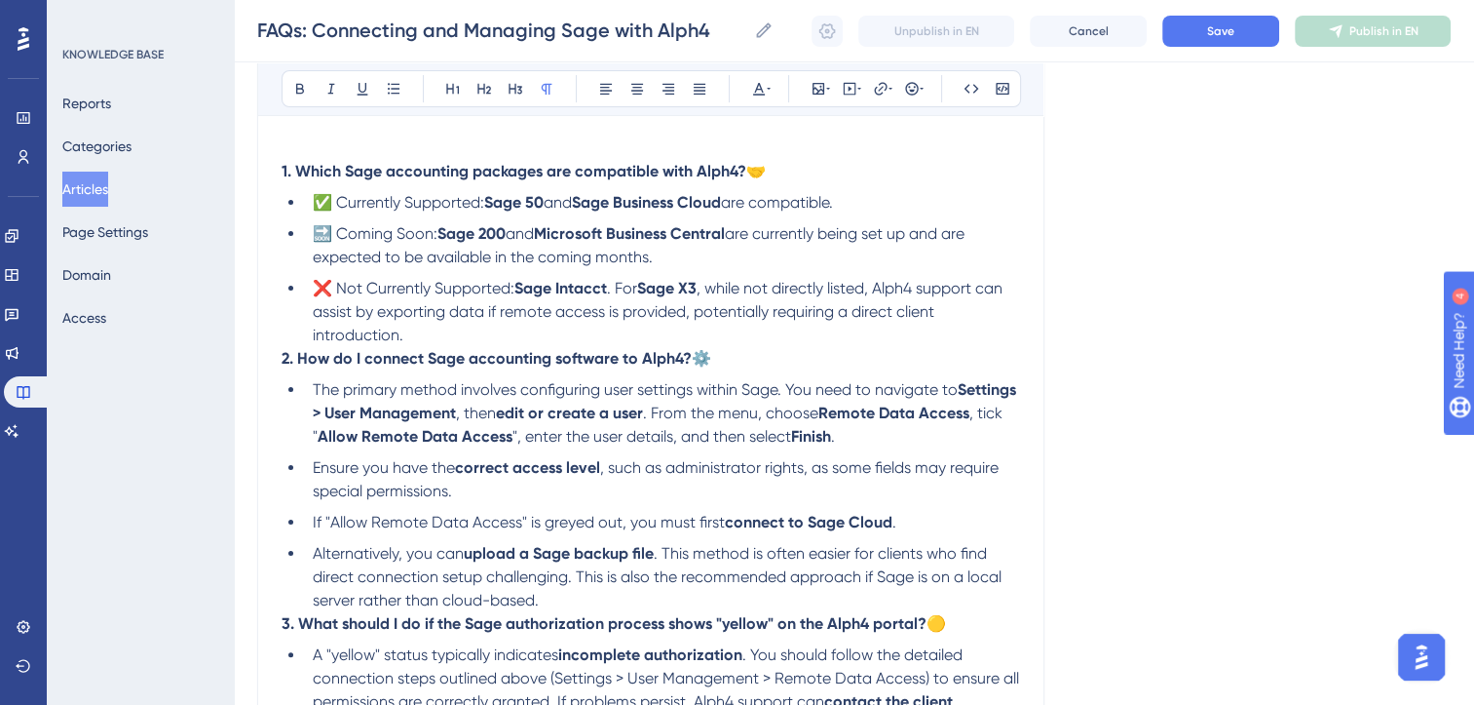
scroll to position [327, 0]
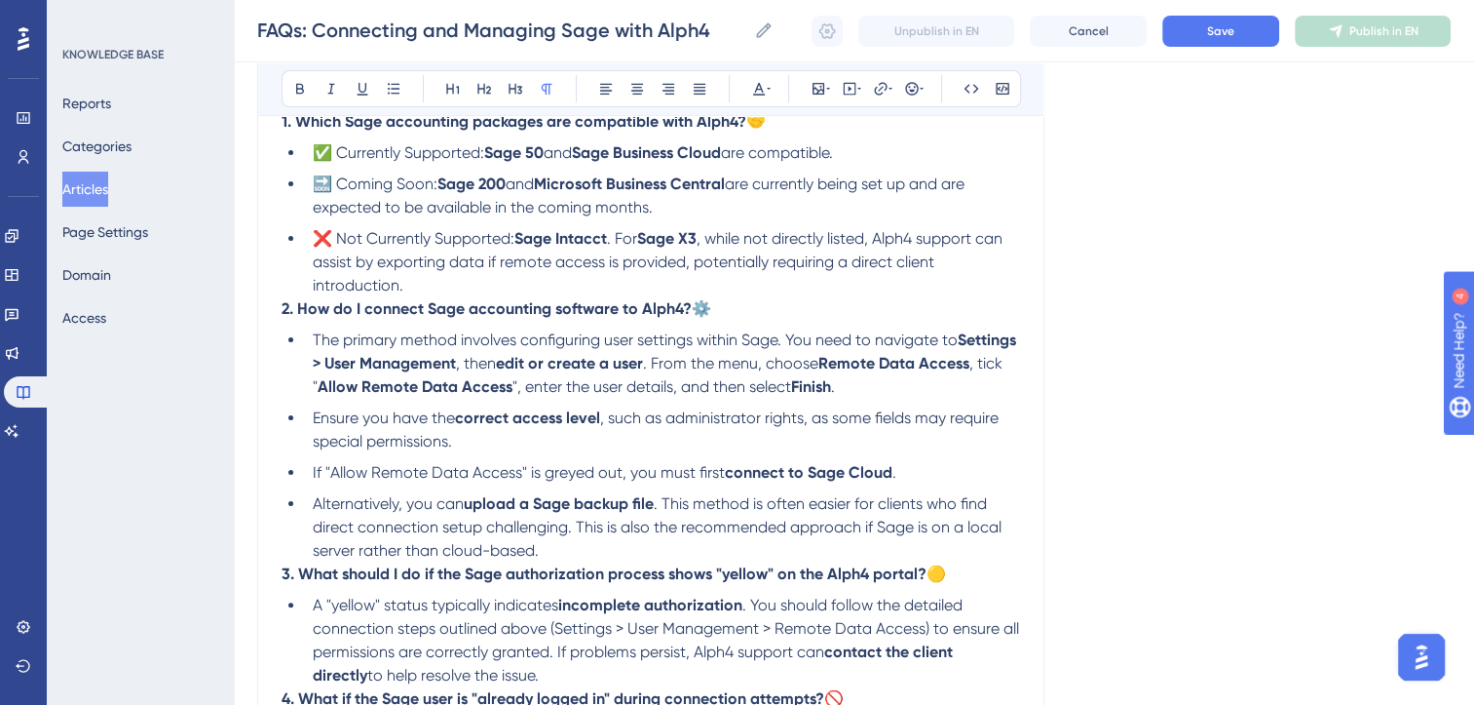
type input "FAQs: Connecting and Managing Sage with Alph4"
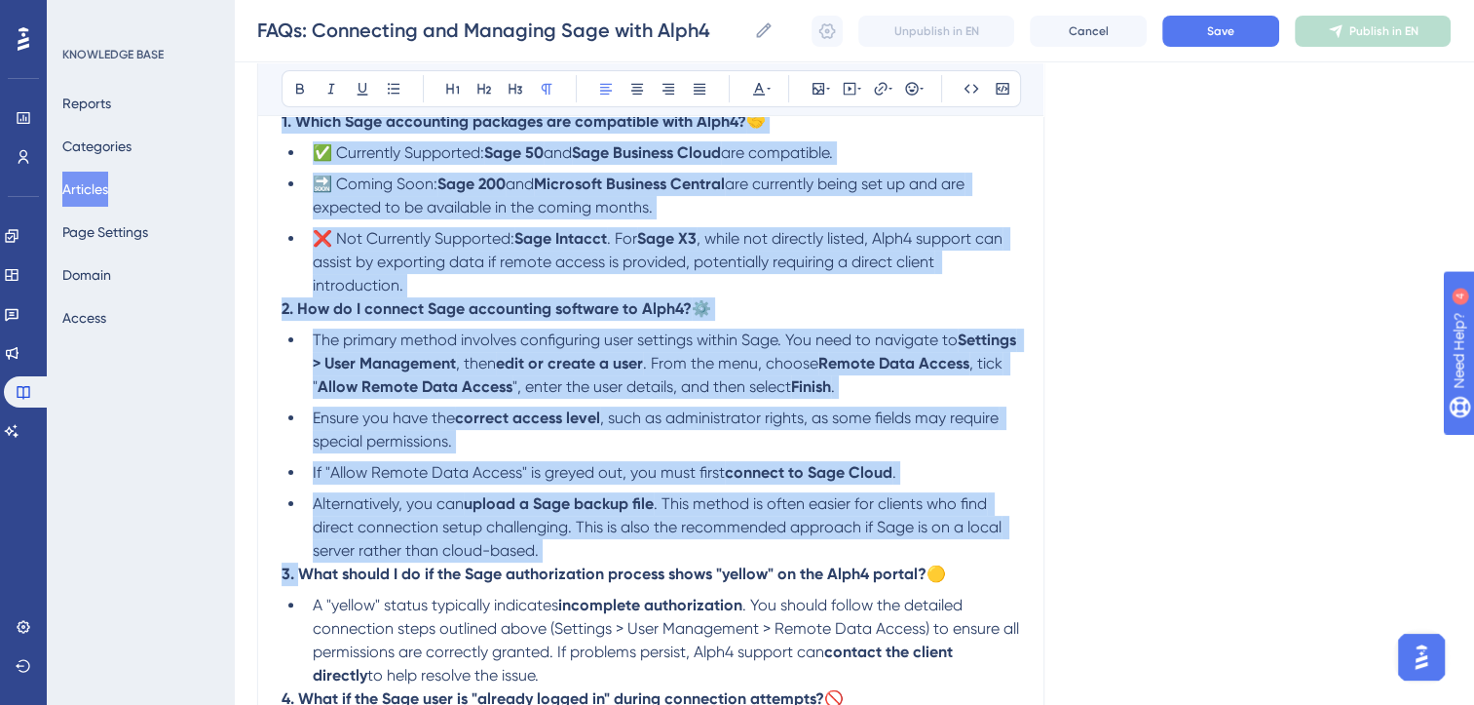
drag, startPoint x: 299, startPoint y: 582, endPoint x: 183, endPoint y: 113, distance: 482.9
click at [234, 113] on div "Performance Users Engagement Widgets Feedback Product Updates Knowledge Base AI…" at bounding box center [854, 660] width 1241 height 1974
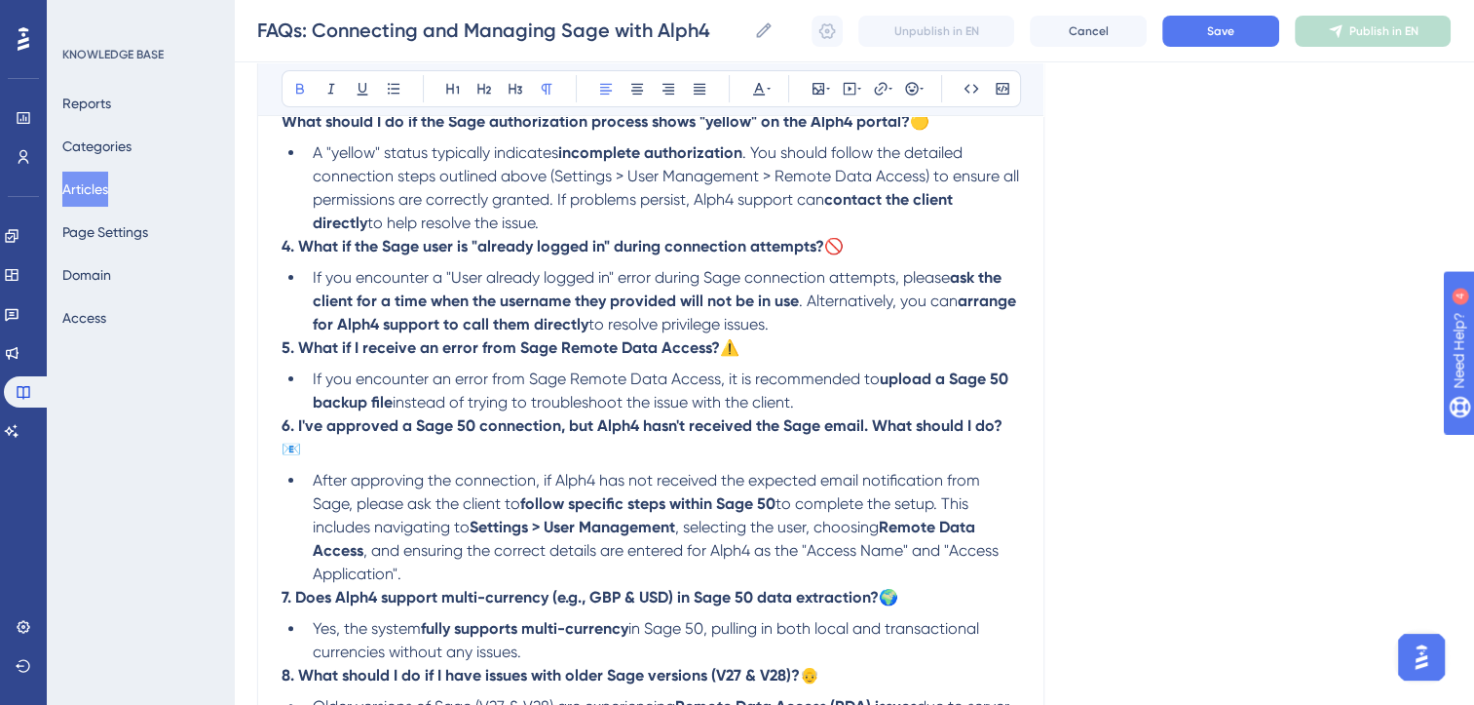
click at [552, 123] on strong "What should I do if the Sage authorization process shows "yellow" on the Alph4 …" at bounding box center [596, 121] width 629 height 19
click at [706, 157] on strong "incomplete authorization" at bounding box center [650, 152] width 184 height 19
click at [522, 180] on span ". You should follow the detailed connection steps outlined above (Settings > Us…" at bounding box center [668, 175] width 710 height 65
click at [511, 224] on li "A "yellow" status typically indicates incomplete authorisation . You should fol…" at bounding box center [662, 188] width 715 height 94
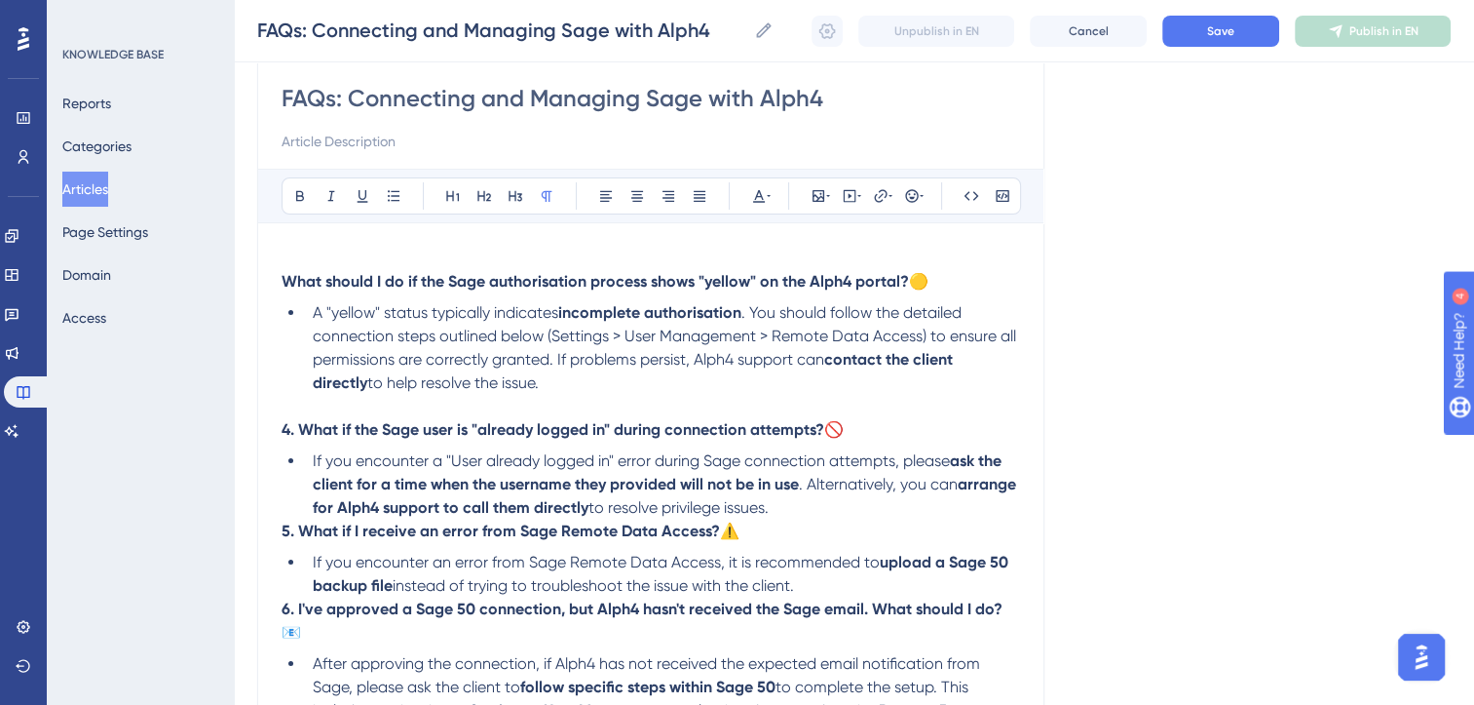
scroll to position [177, 0]
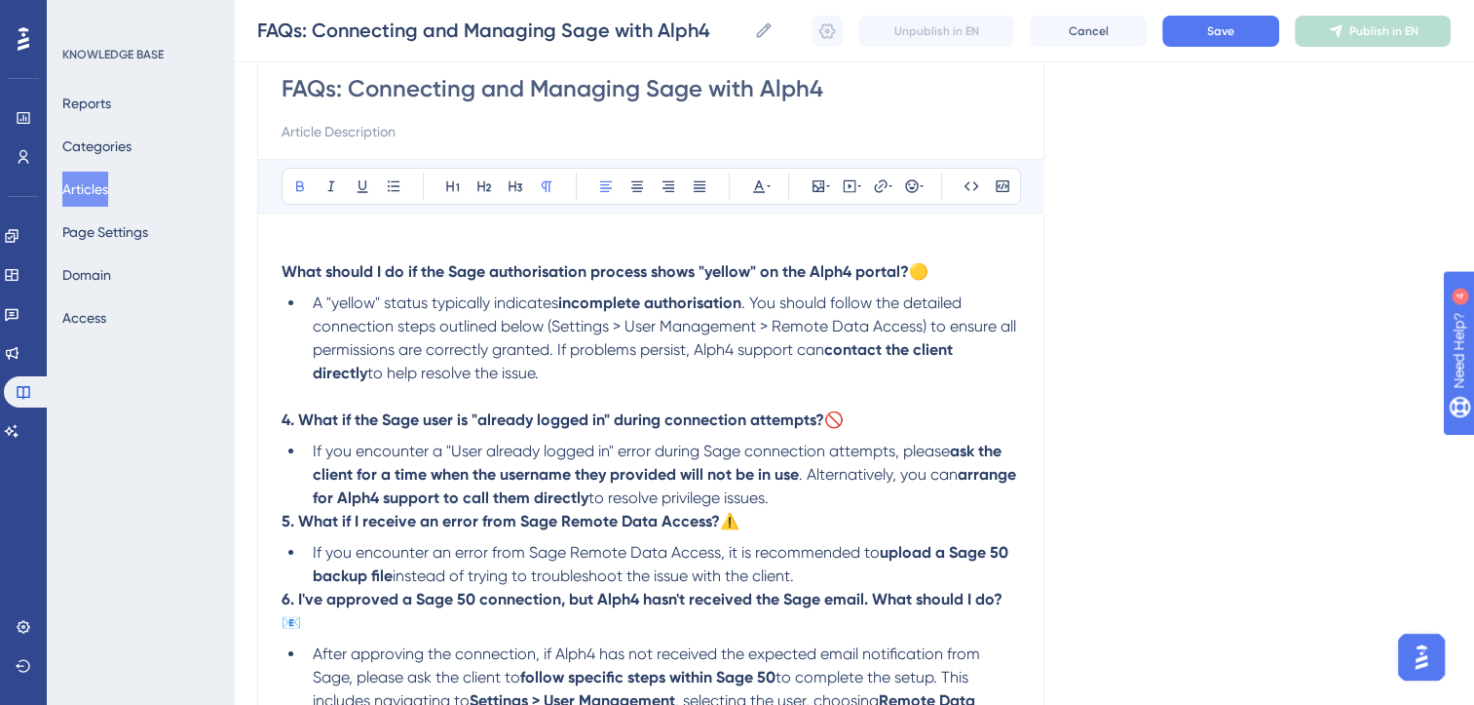
click at [410, 269] on strong "What should I do if the Sage authorisation process shows "yellow" on the Alph4 …" at bounding box center [596, 271] width 628 height 19
click at [483, 188] on icon at bounding box center [484, 186] width 14 height 11
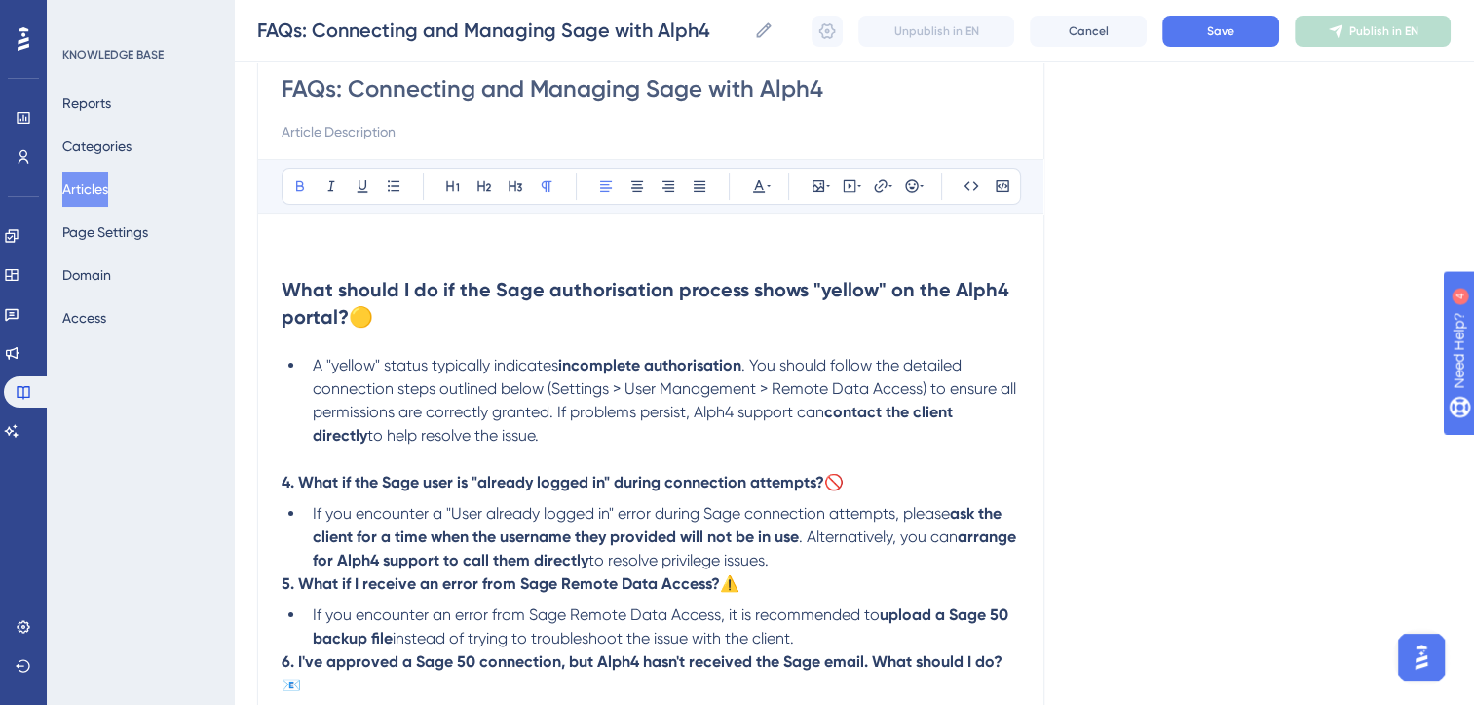
click at [363, 481] on strong "4. What if the Sage user is "already logged in" during connection attempts?" at bounding box center [553, 482] width 543 height 19
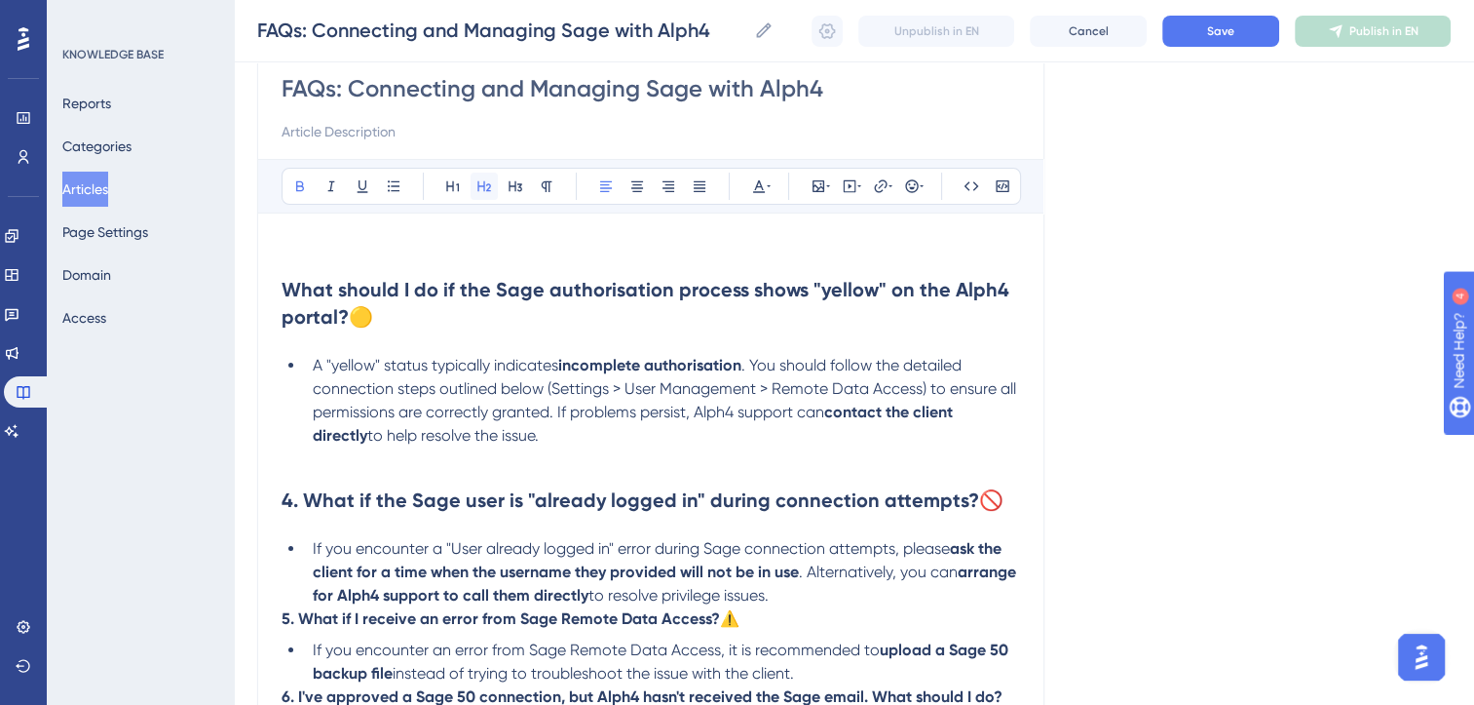
click at [483, 185] on icon at bounding box center [484, 186] width 14 height 11
click at [304, 509] on strong "4. What if the Sage user is "already logged in" during connection attempts?" at bounding box center [631, 499] width 698 height 23
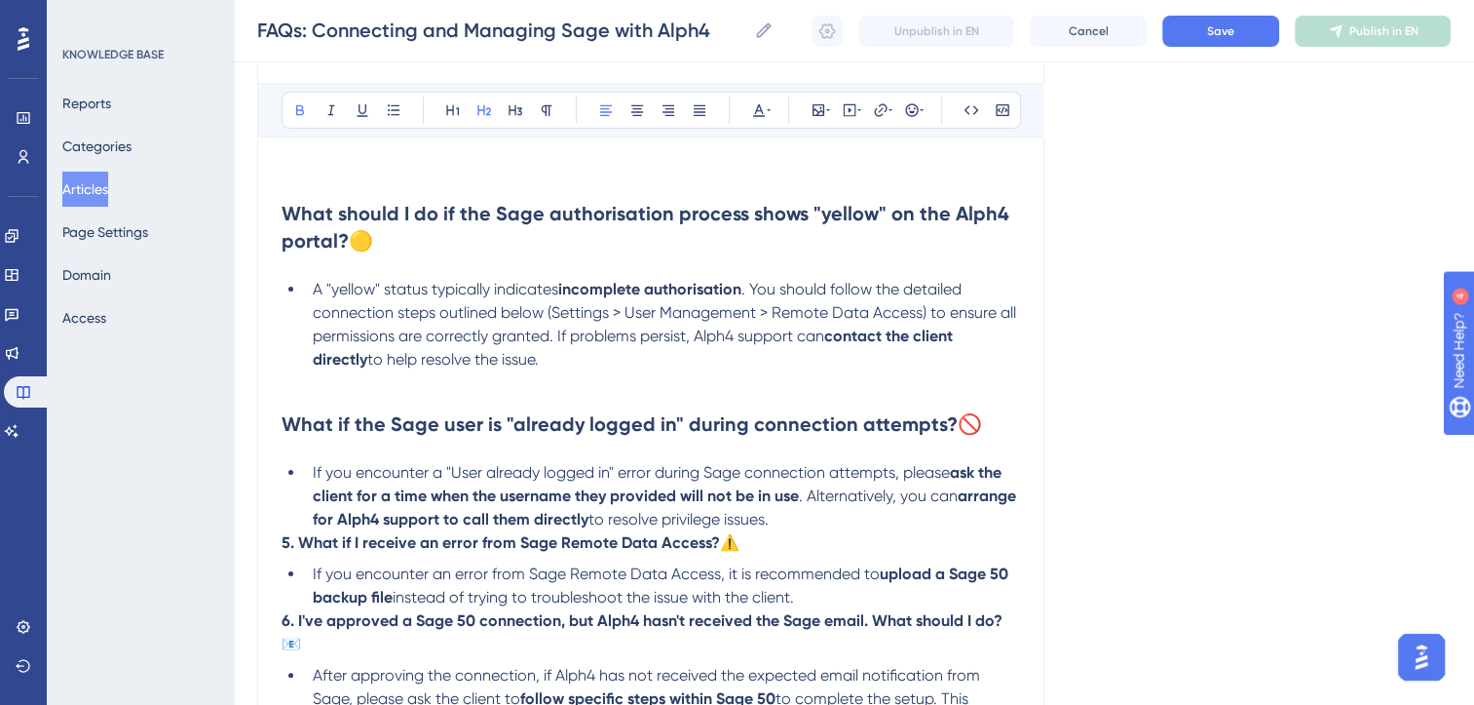
scroll to position [273, 0]
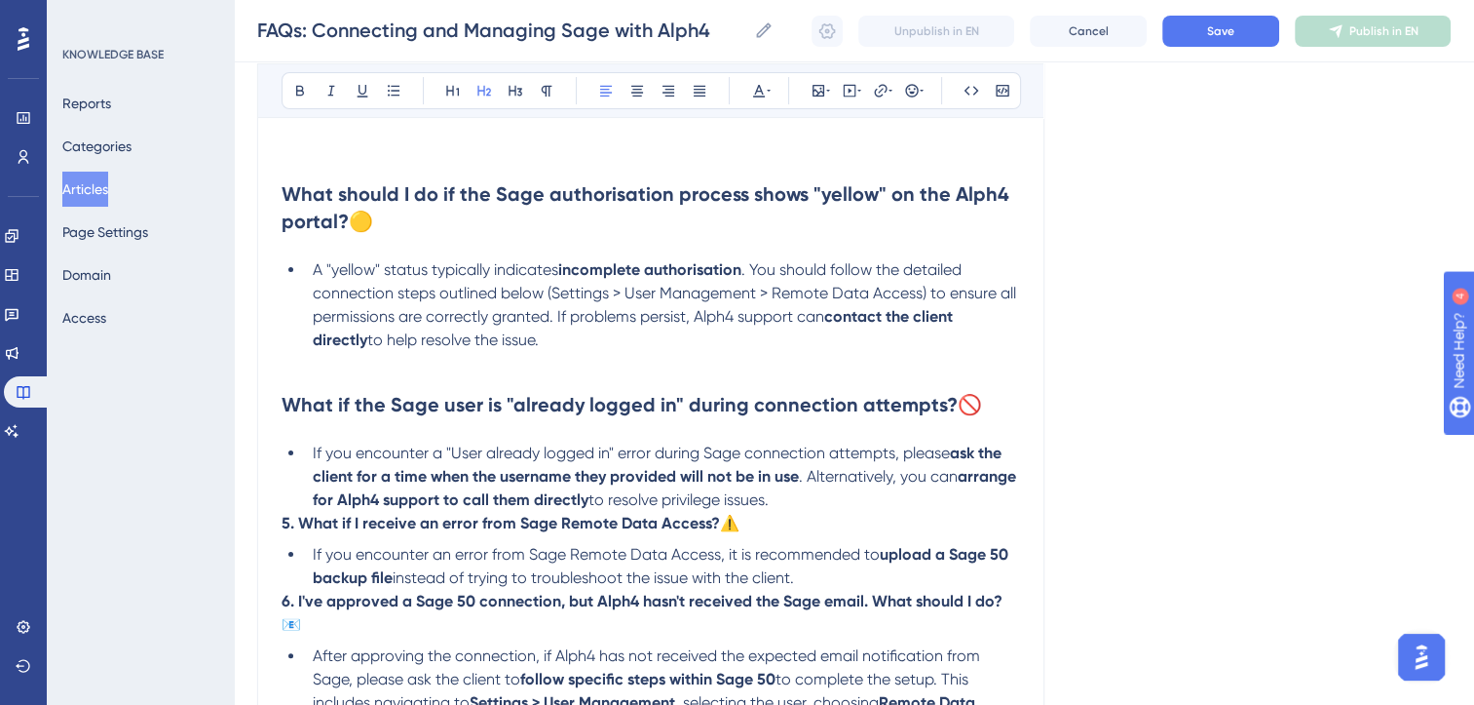
click at [387, 221] on h2 "What should I do if the Sage authorisation process shows "yellow" on the Alph4 …" at bounding box center [651, 208] width 739 height 86
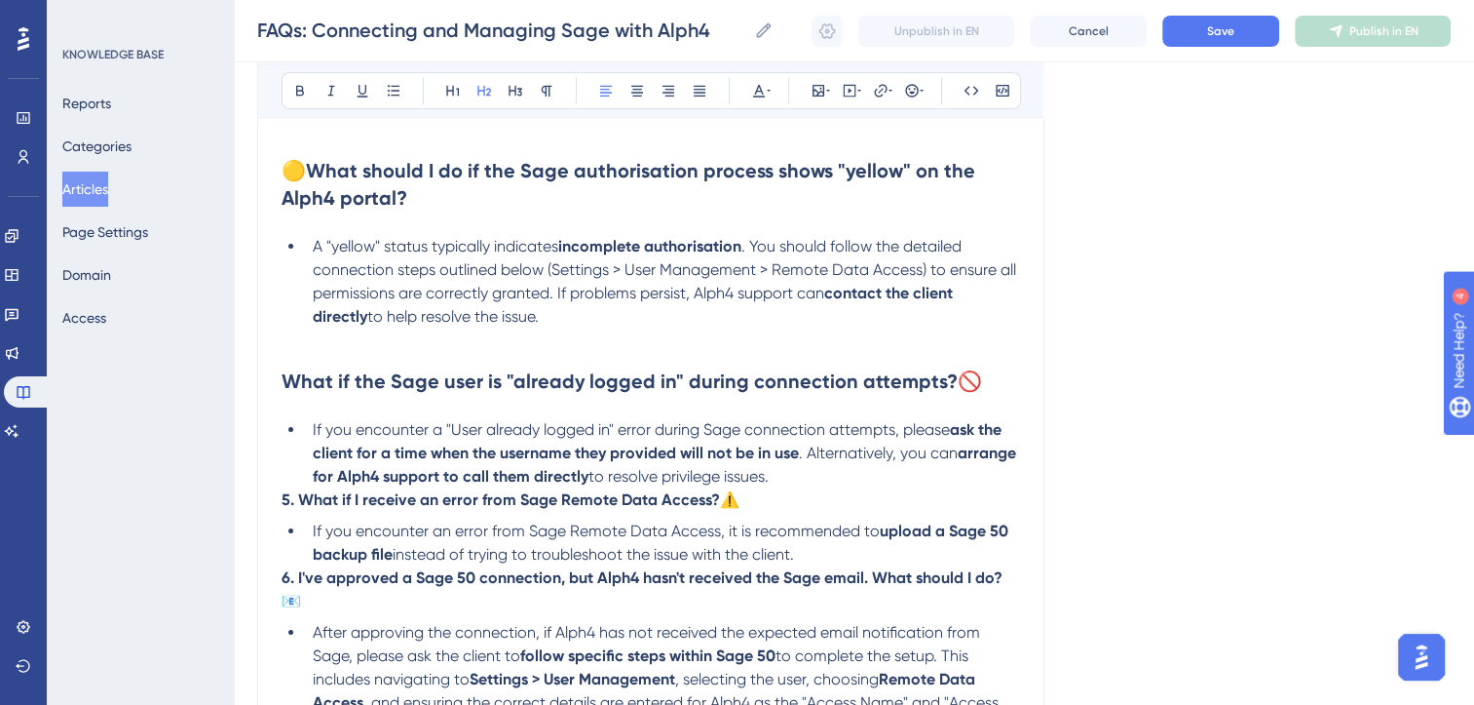
click at [987, 378] on h2 "What if the Sage user is "already logged in" during connection attempts? 🚫" at bounding box center [651, 381] width 739 height 58
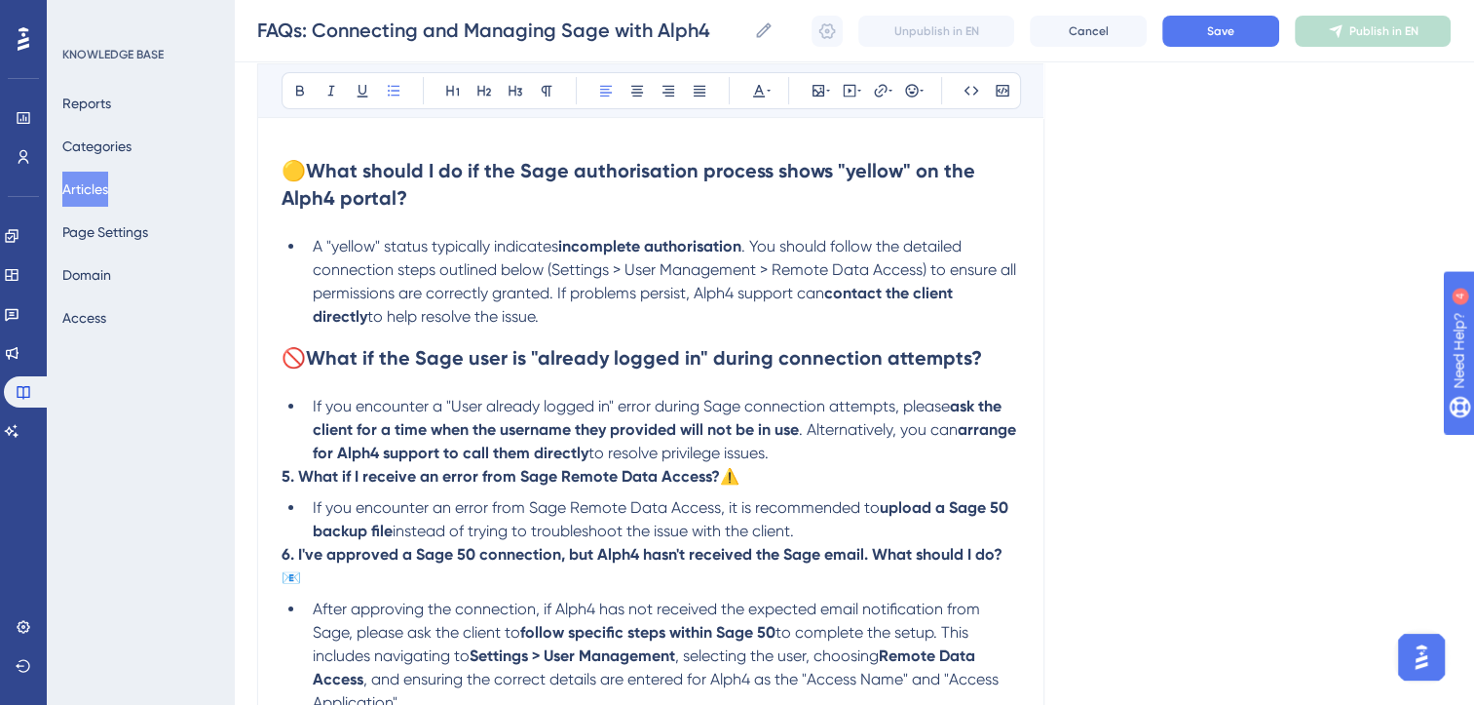
click at [577, 314] on li "A "yellow" status typically indicates incomplete authorisation . You should fol…" at bounding box center [662, 282] width 715 height 94
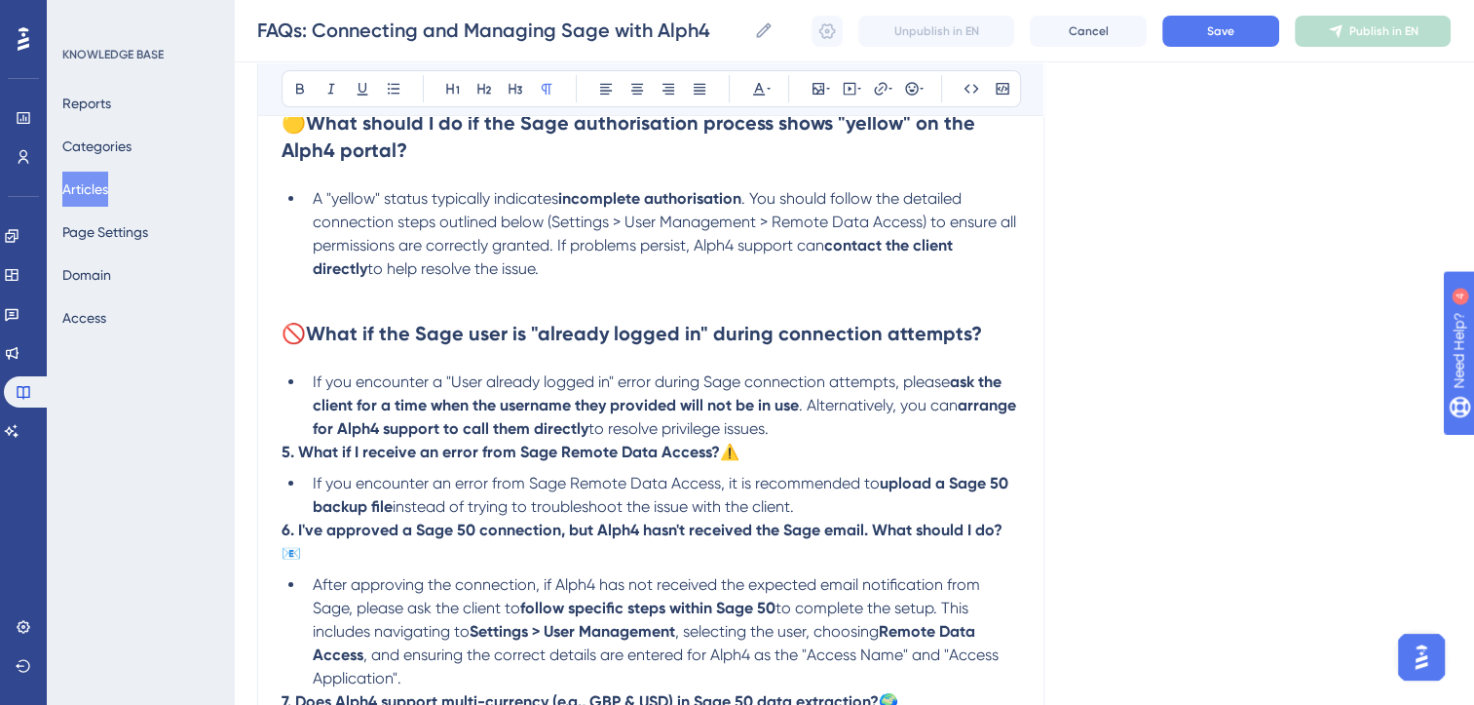
scroll to position [324, 0]
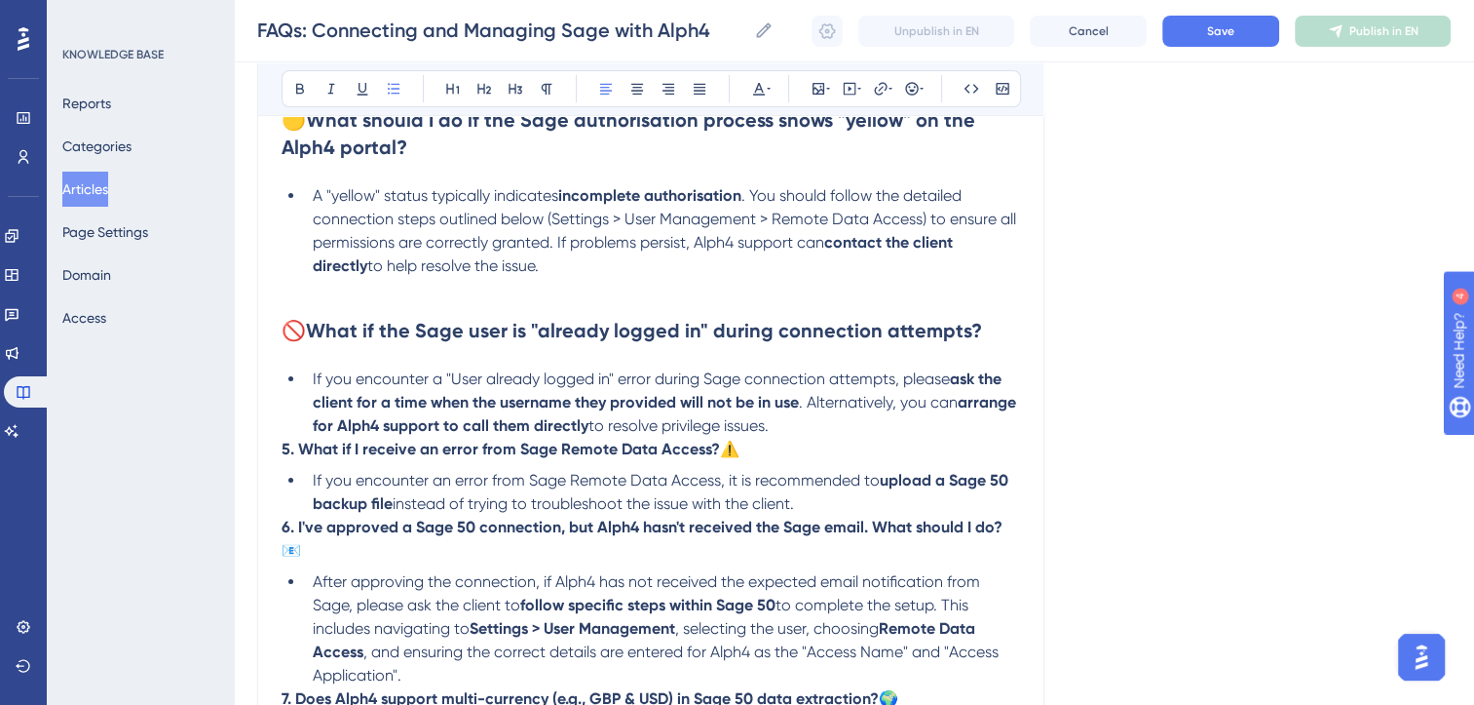
click at [859, 431] on li "If you encounter a "User already logged in" error during Sage connection attemp…" at bounding box center [662, 402] width 715 height 70
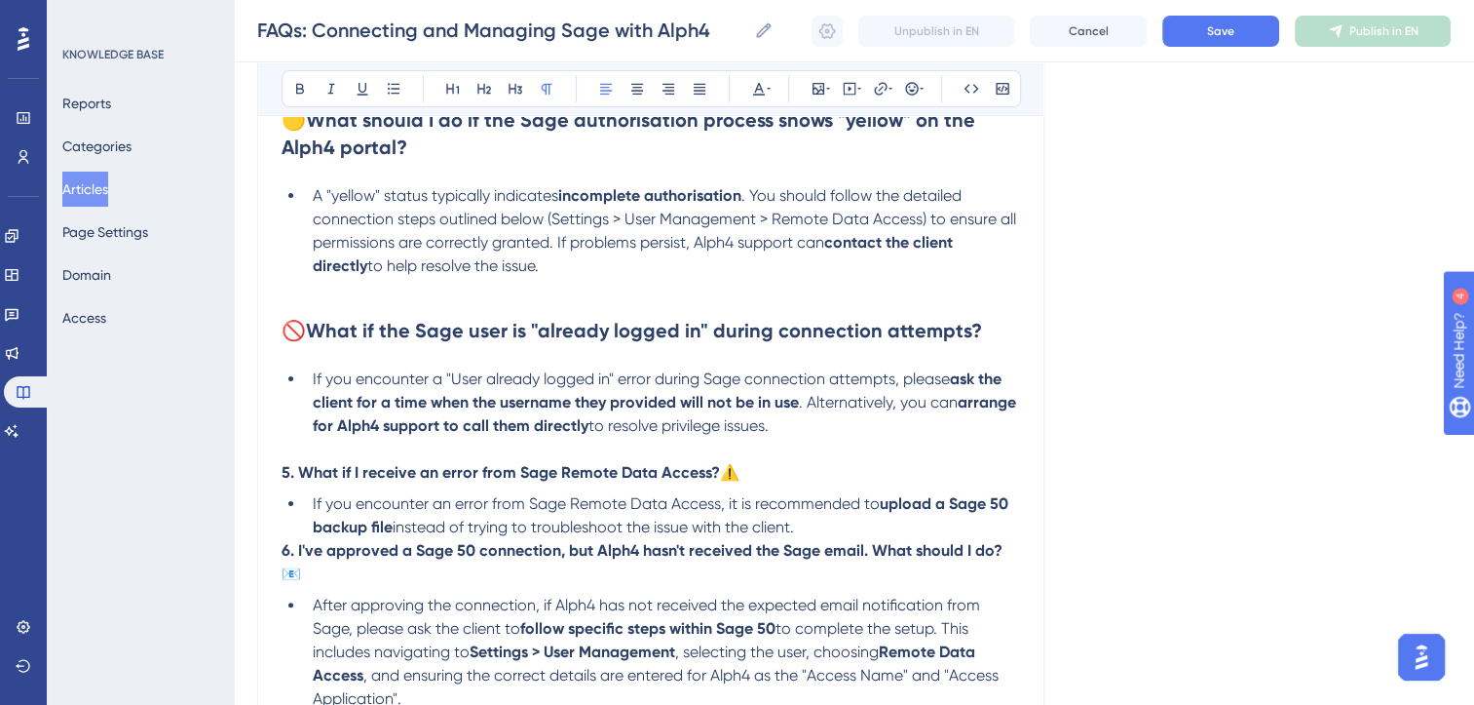
click at [776, 477] on p "5. What if I receive an error from Sage Remote Data Access? ⚠️" at bounding box center [651, 472] width 739 height 23
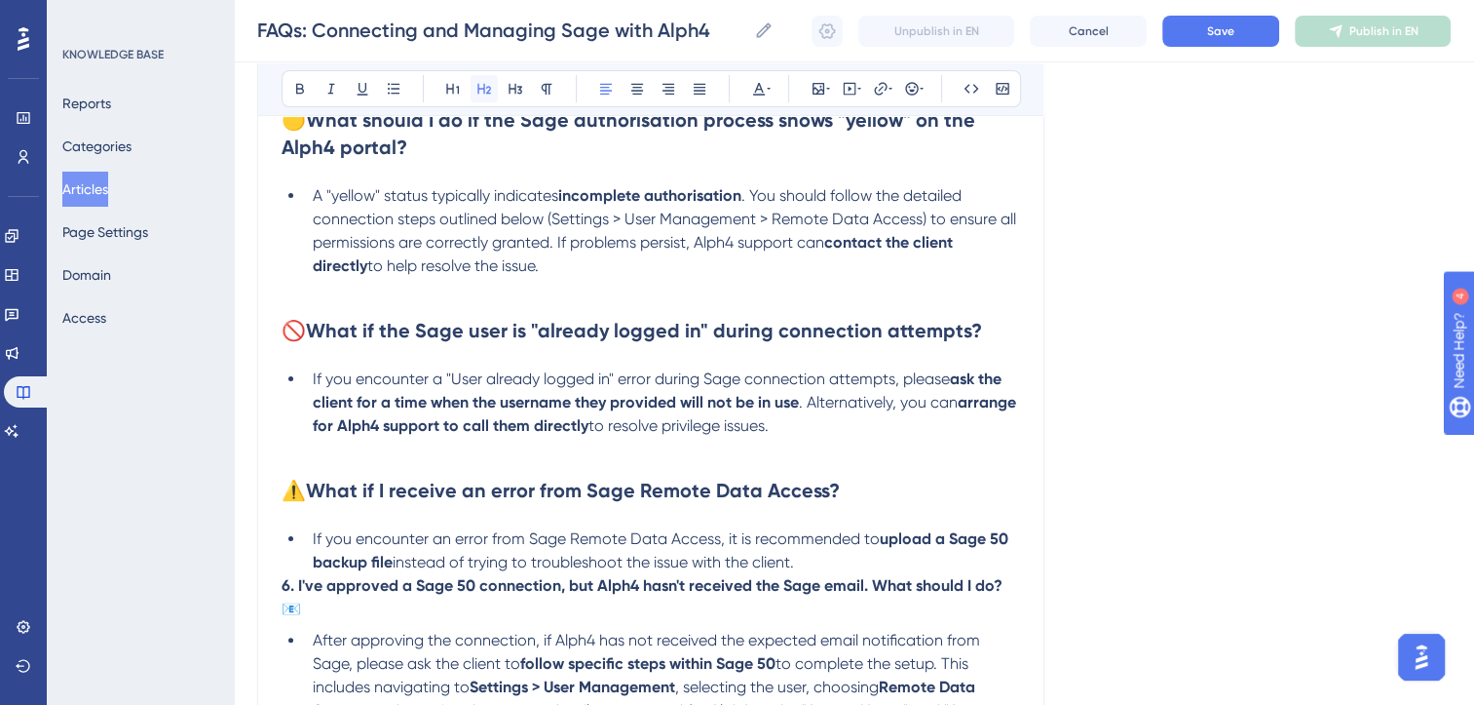
click at [488, 90] on icon at bounding box center [484, 89] width 14 height 11
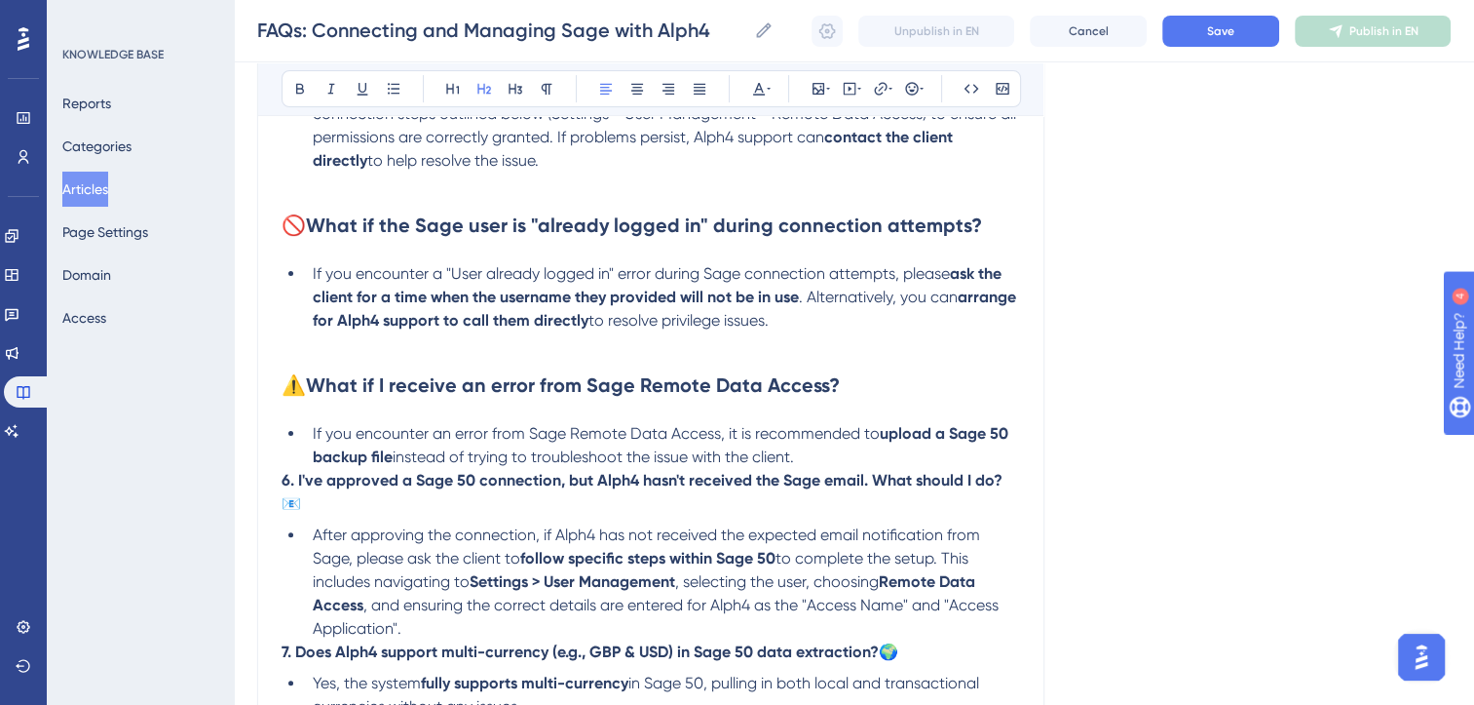
scroll to position [437, 0]
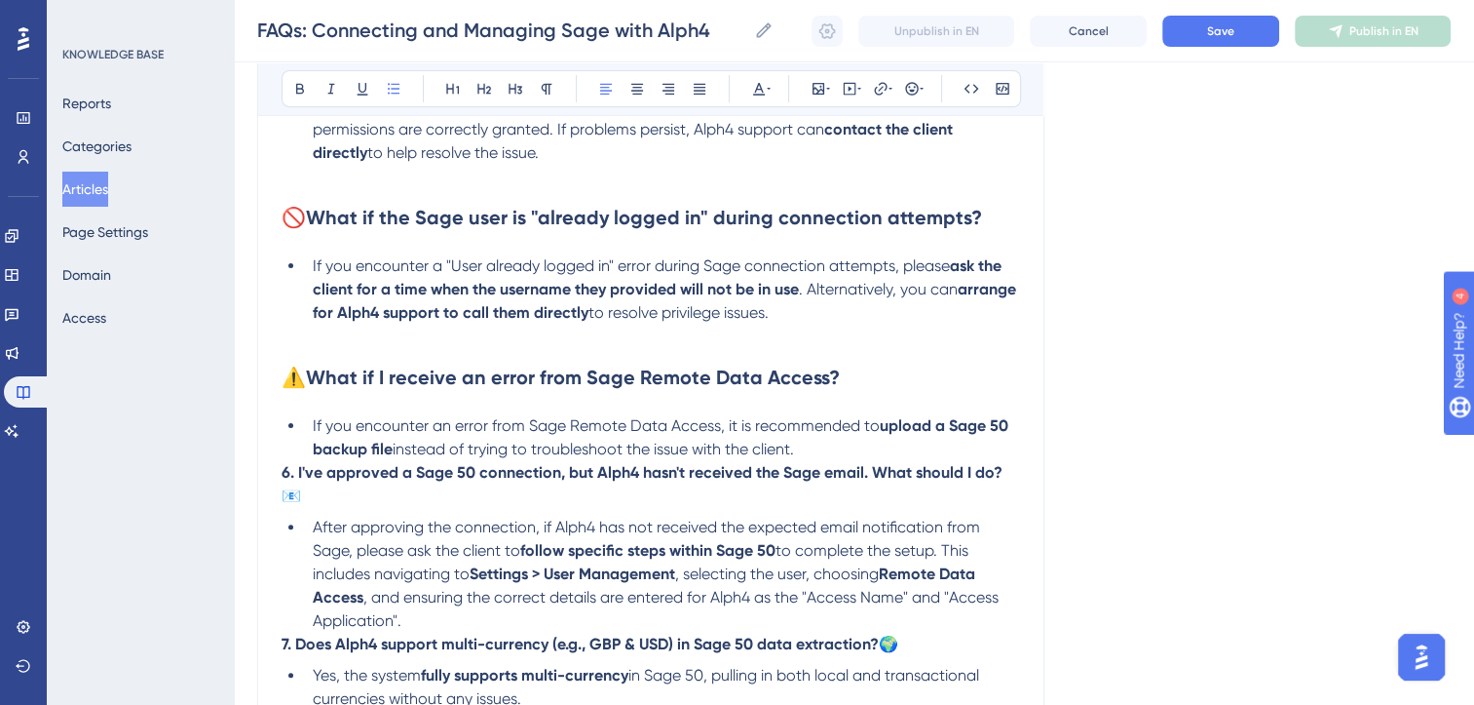
click at [820, 454] on li "If you encounter an error from Sage Remote Data Access, it is recommended to up…" at bounding box center [662, 437] width 715 height 47
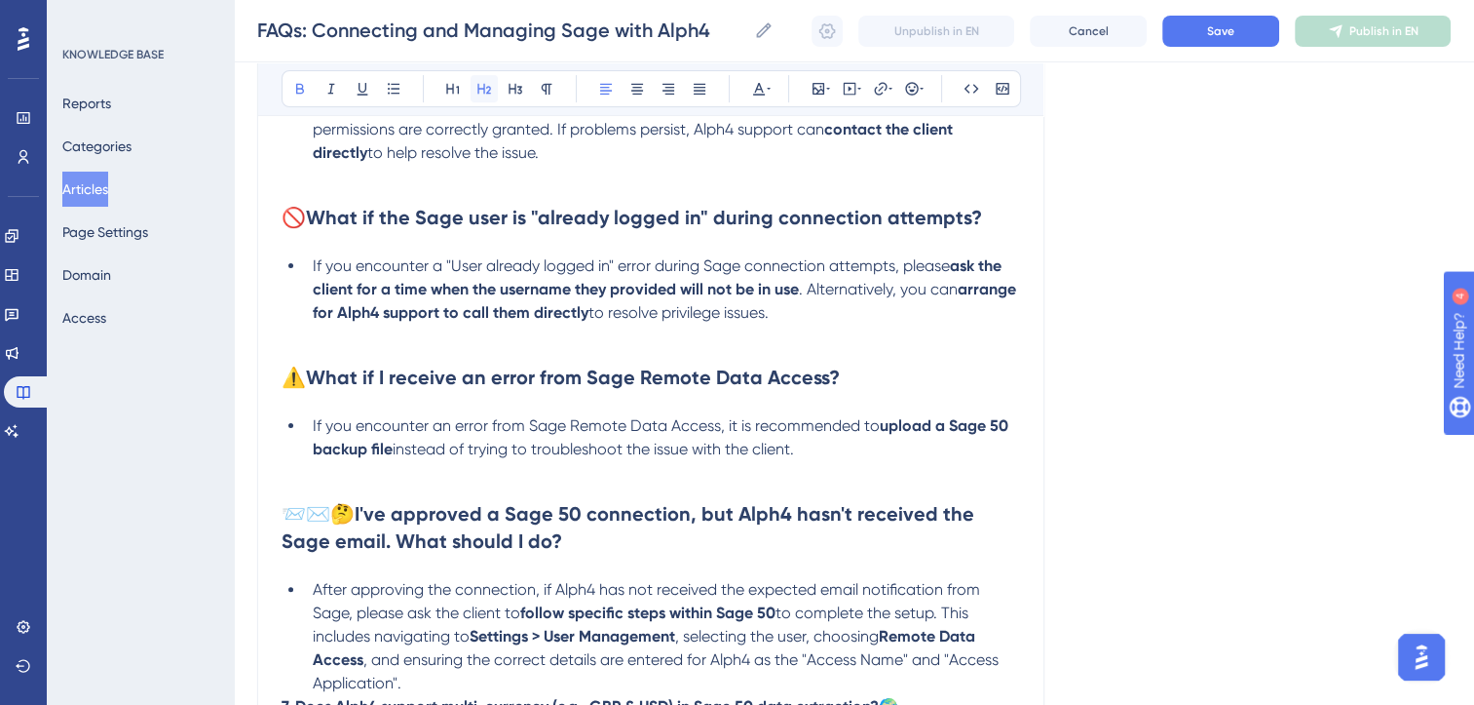
click at [487, 81] on icon at bounding box center [485, 89] width 16 height 16
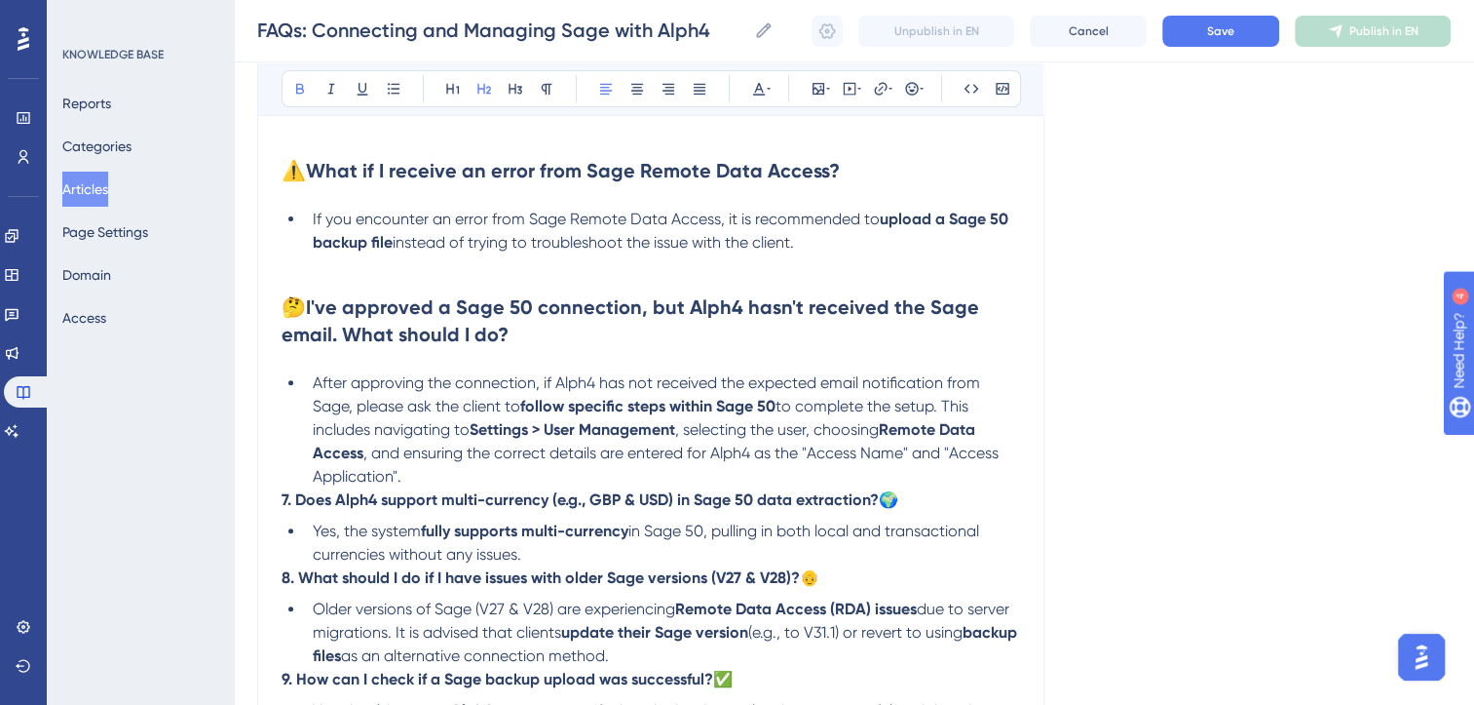
scroll to position [660, 0]
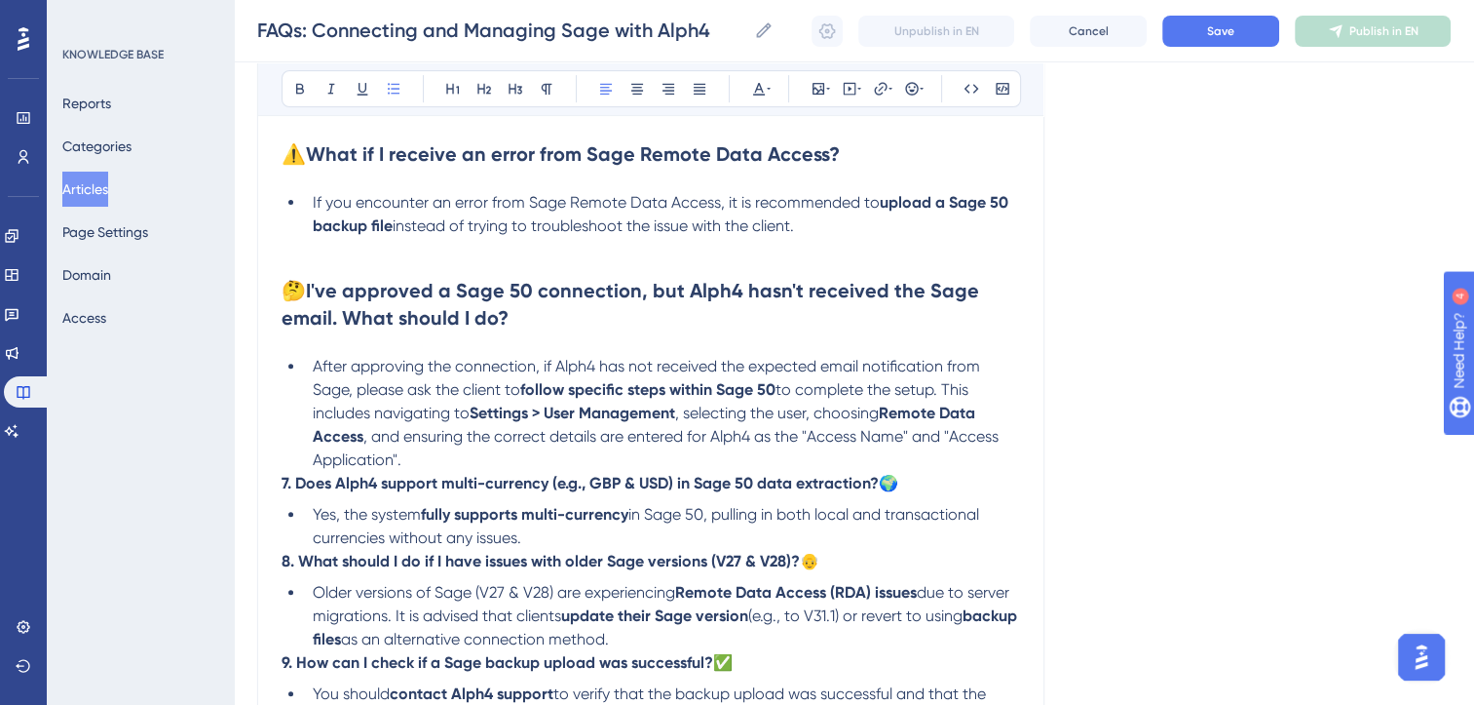
click at [448, 465] on li "After approving the connection, if Alph4 has not received the expected email no…" at bounding box center [662, 413] width 715 height 117
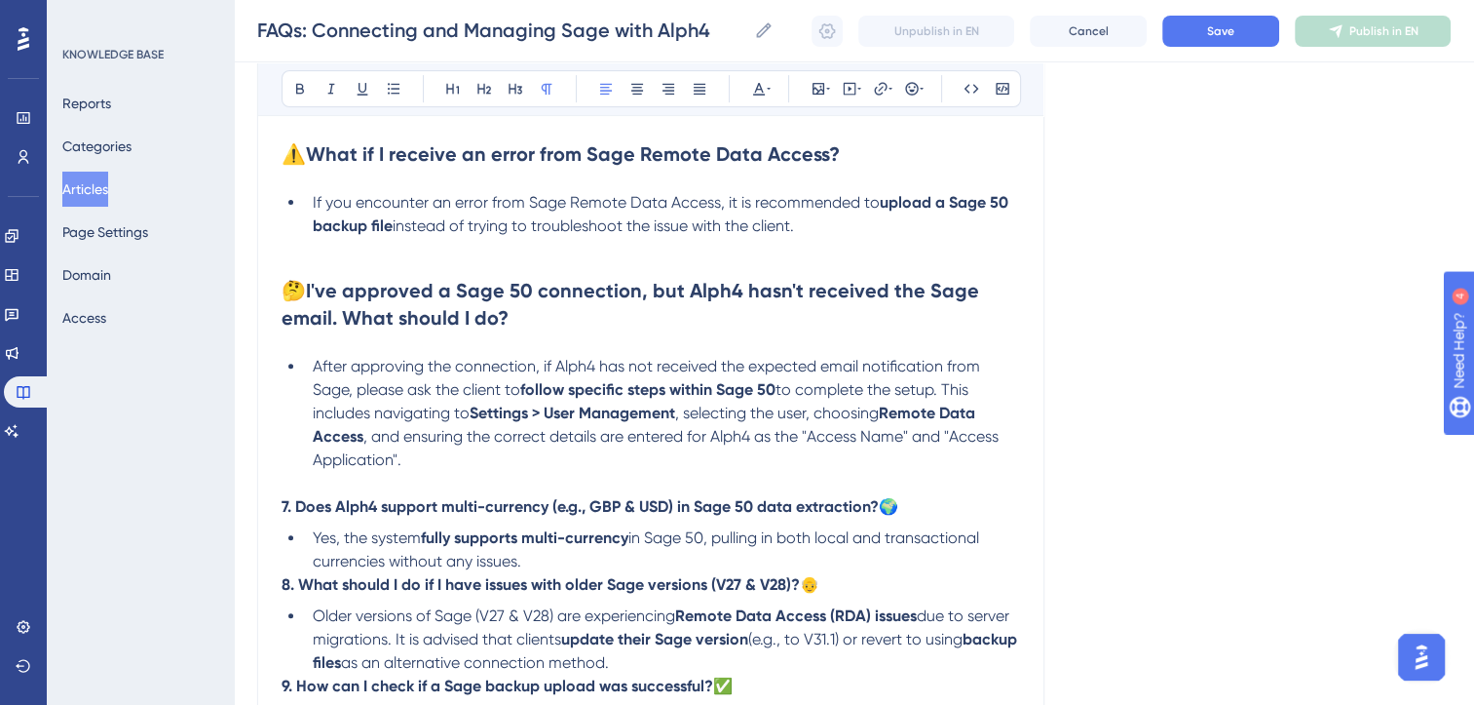
click at [927, 513] on p "7. Does Alph4 support multi-currency (e.g., GBP & USD) in Sage 50 data extracti…" at bounding box center [651, 506] width 739 height 23
click at [482, 86] on icon at bounding box center [485, 89] width 16 height 16
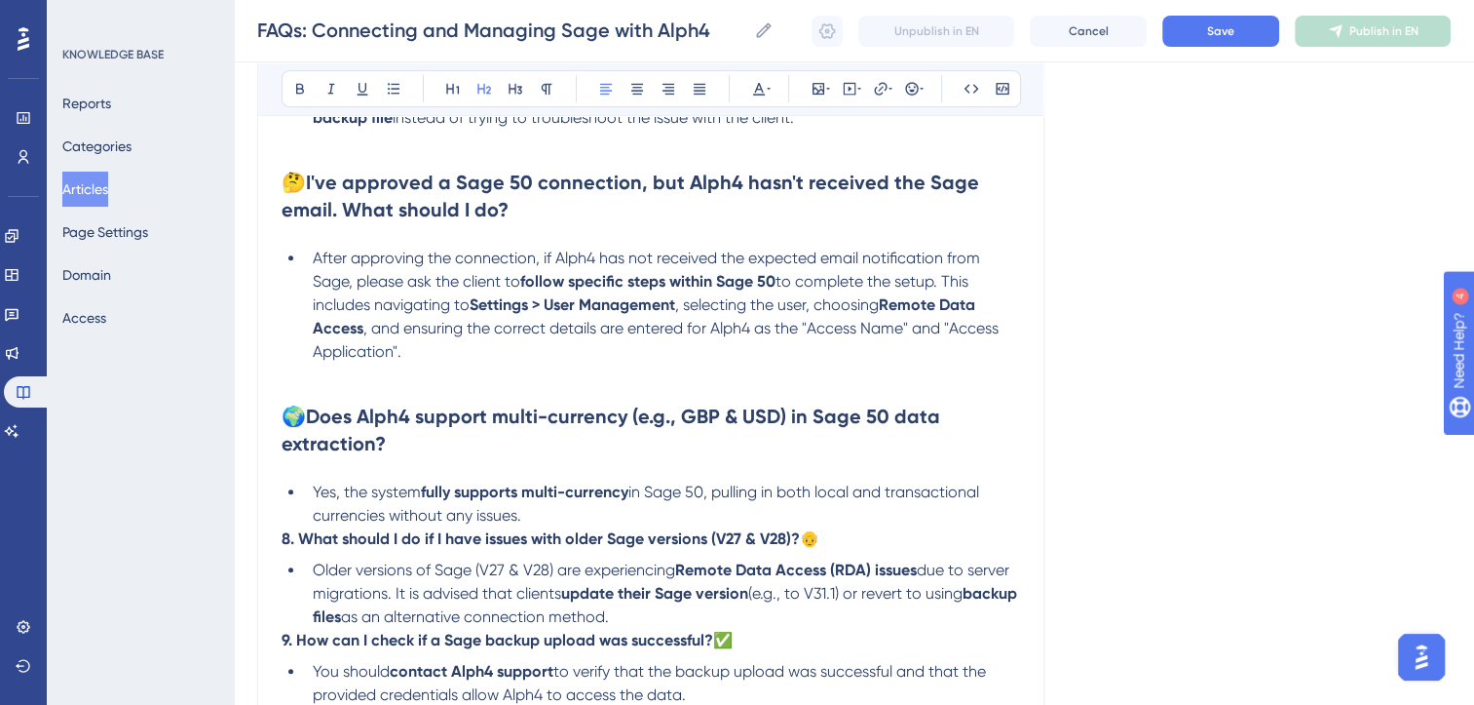
scroll to position [777, 0]
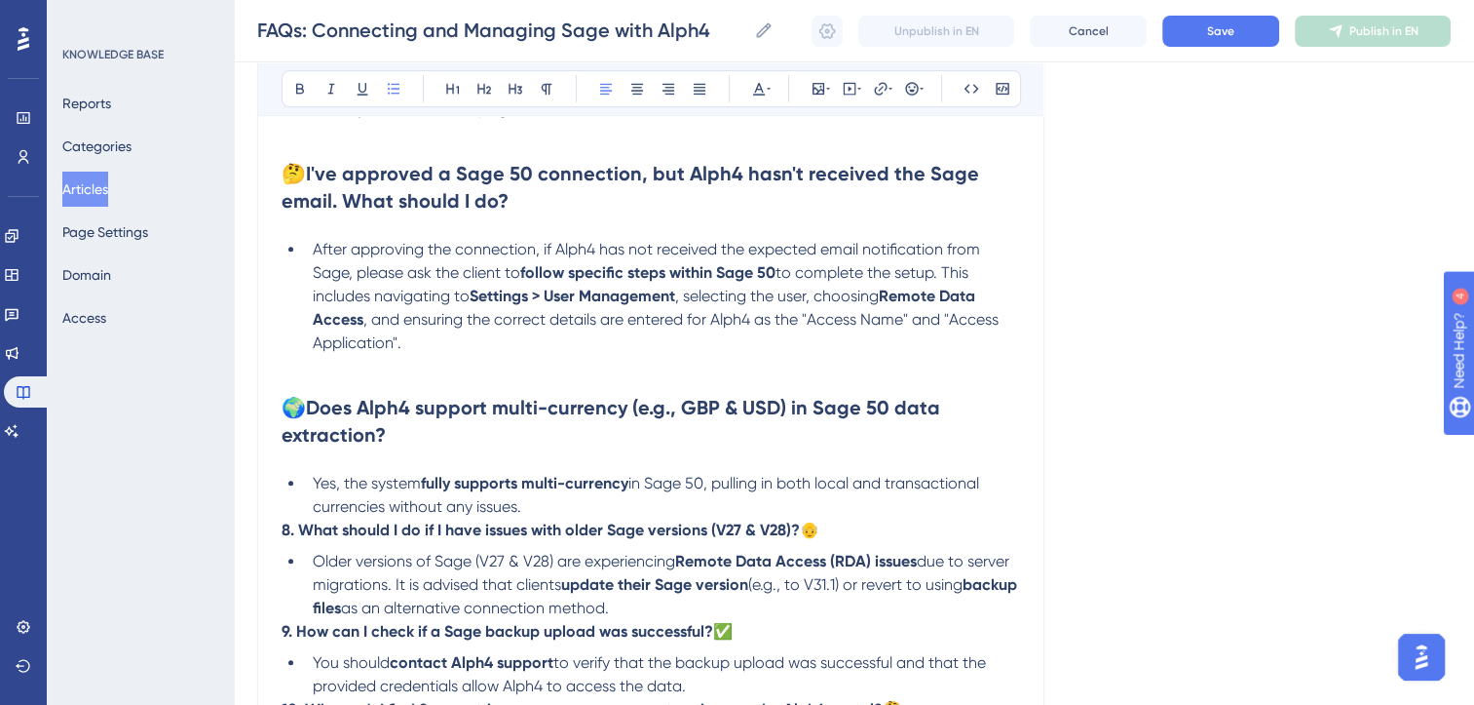
click at [349, 491] on span "Yes, the system" at bounding box center [367, 483] width 108 height 19
click at [645, 489] on span "in Sage 50, pulling in both local and transactional currencies without any issu…" at bounding box center [652, 495] width 678 height 42
click at [389, 518] on li "Alph4 fully supports multi-currency , pulling in both local and transactional c…" at bounding box center [662, 495] width 715 height 47
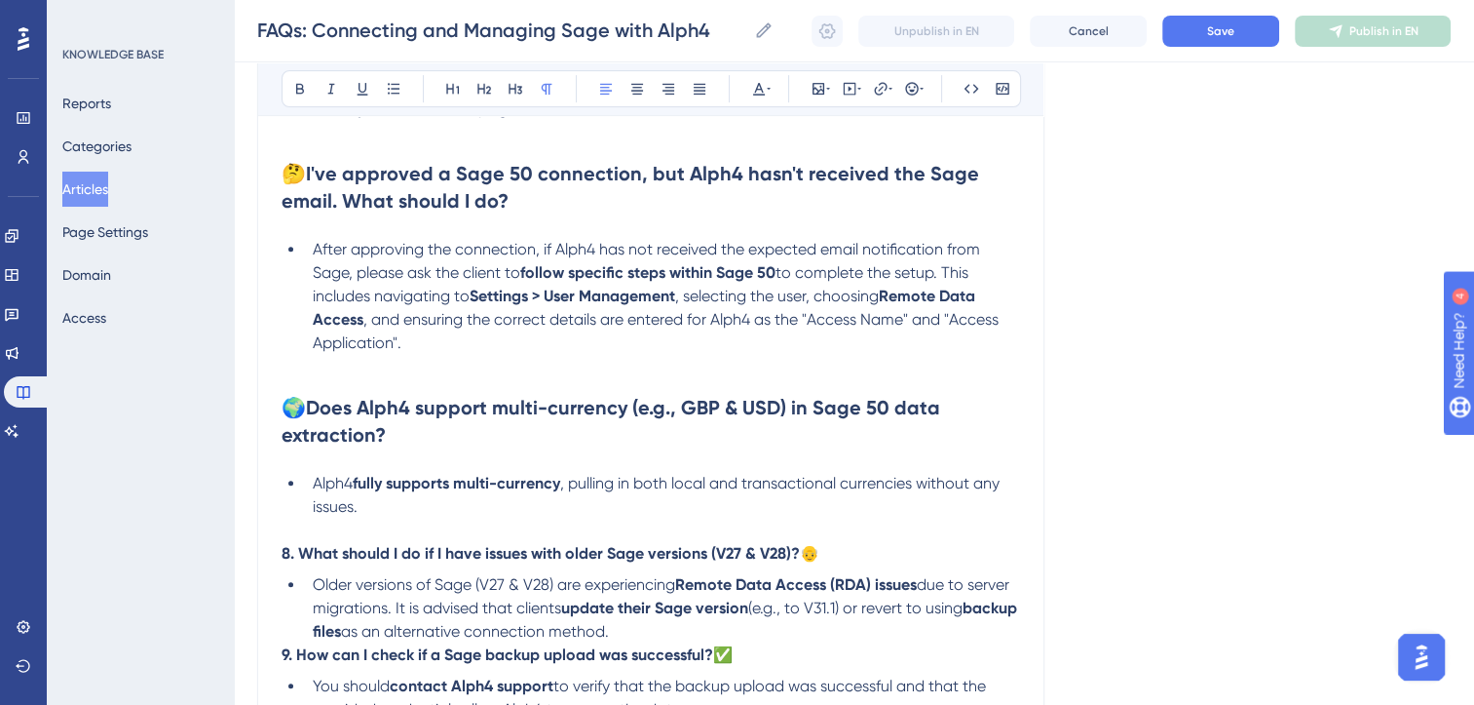
click at [856, 563] on p "8. What should I do if I have issues with older Sage versions (V27 & V28)? 👴" at bounding box center [651, 553] width 739 height 23
click at [487, 93] on icon at bounding box center [484, 89] width 14 height 11
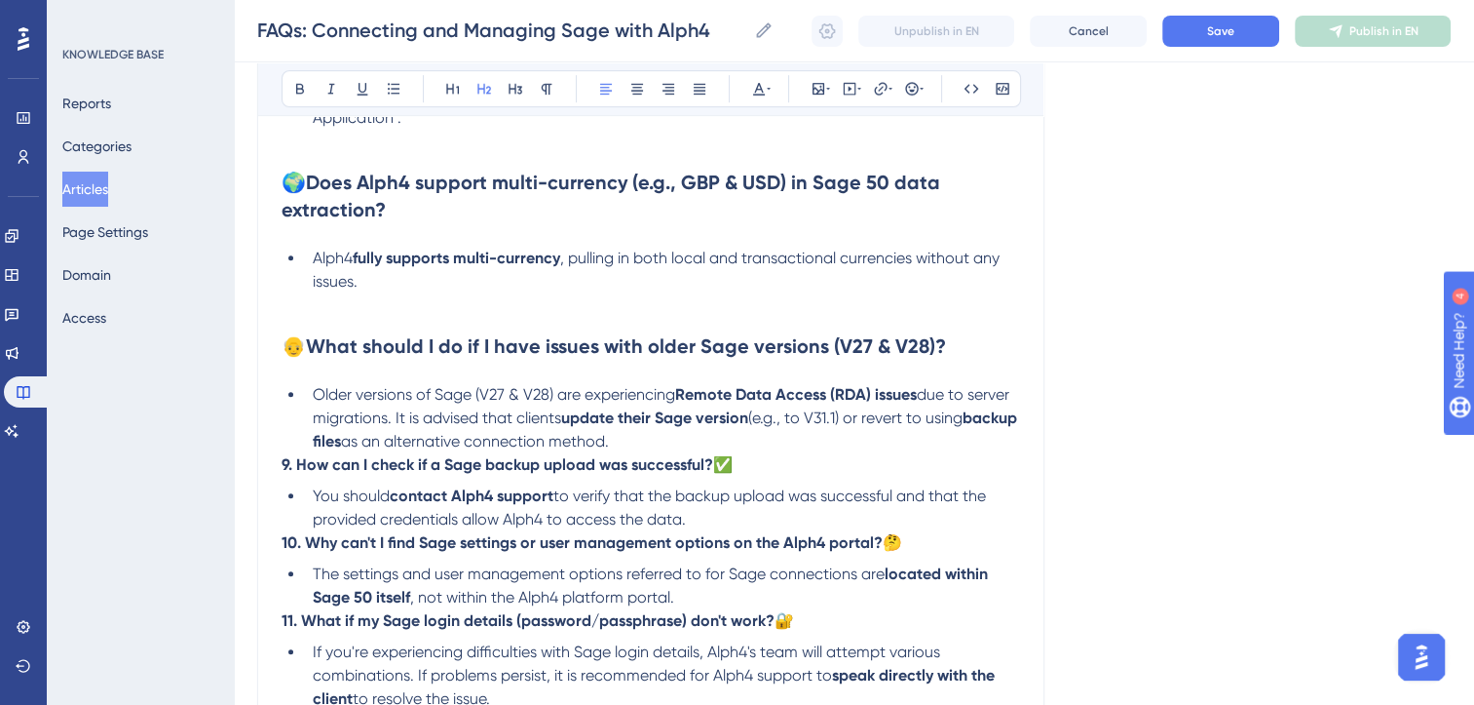
scroll to position [1018, 0]
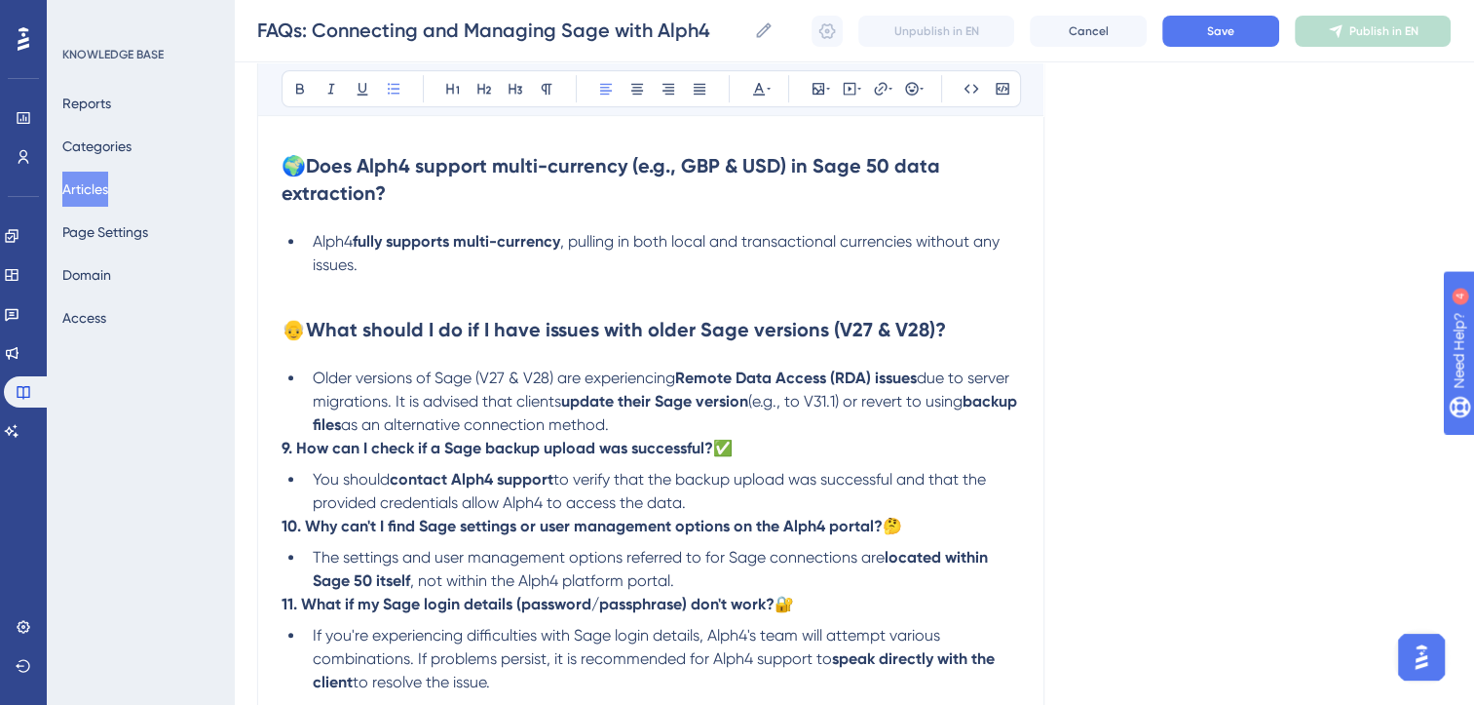
click at [705, 437] on li "Older versions of Sage (V27 & V28) are experiencing Remote Data Access (RDA) is…" at bounding box center [662, 401] width 715 height 70
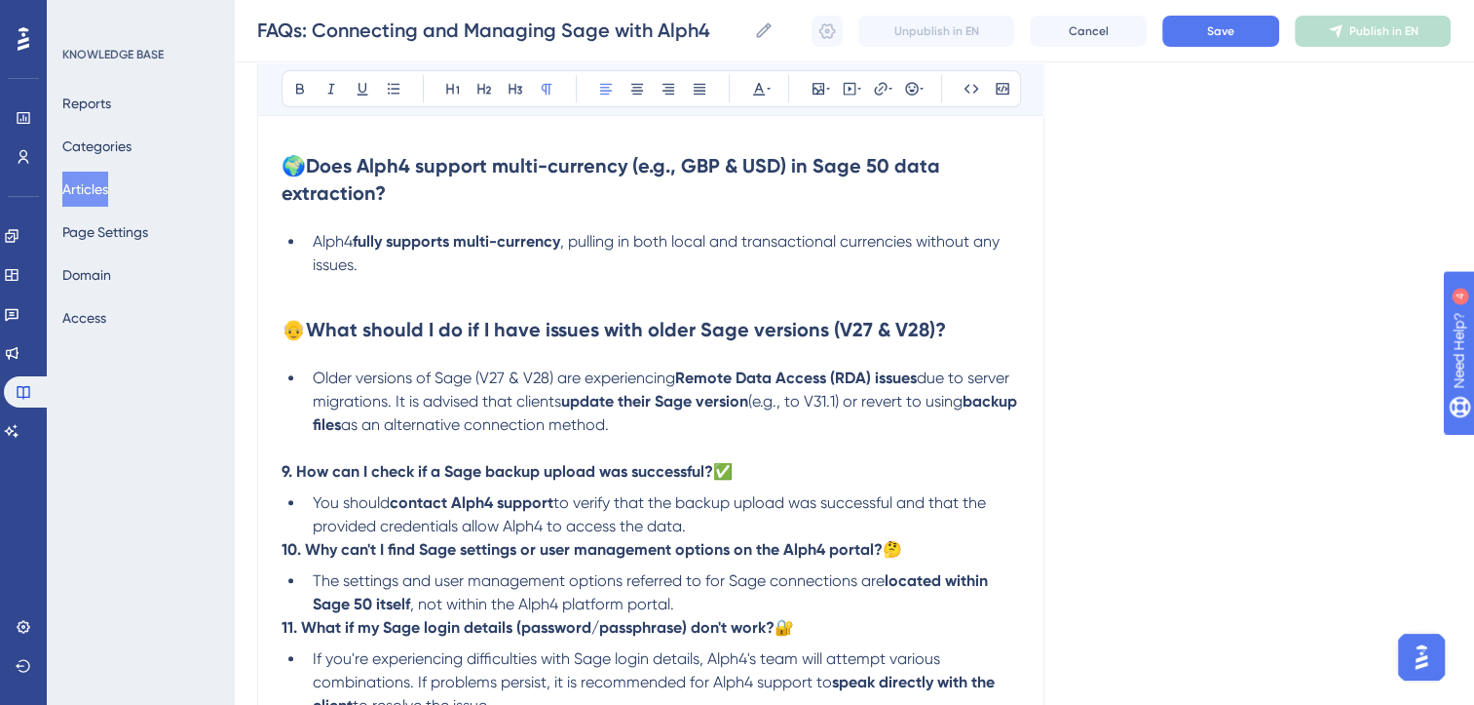
click at [752, 481] on p "9. How can I check if a Sage backup upload was successful? ✅" at bounding box center [651, 471] width 739 height 23
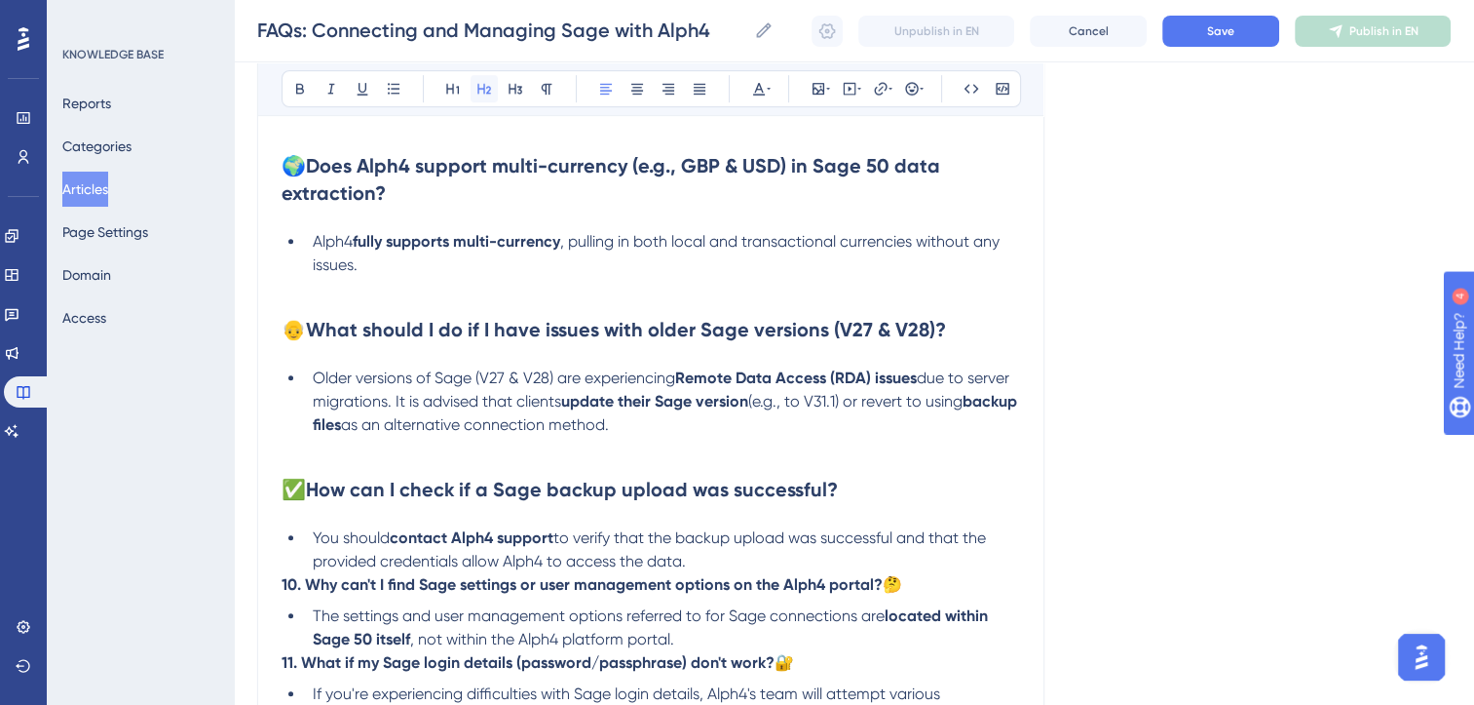
click at [483, 81] on icon at bounding box center [485, 89] width 16 height 16
click at [701, 573] on li "You should contact Alph4 support to verify that the backup upload was successfu…" at bounding box center [662, 549] width 715 height 47
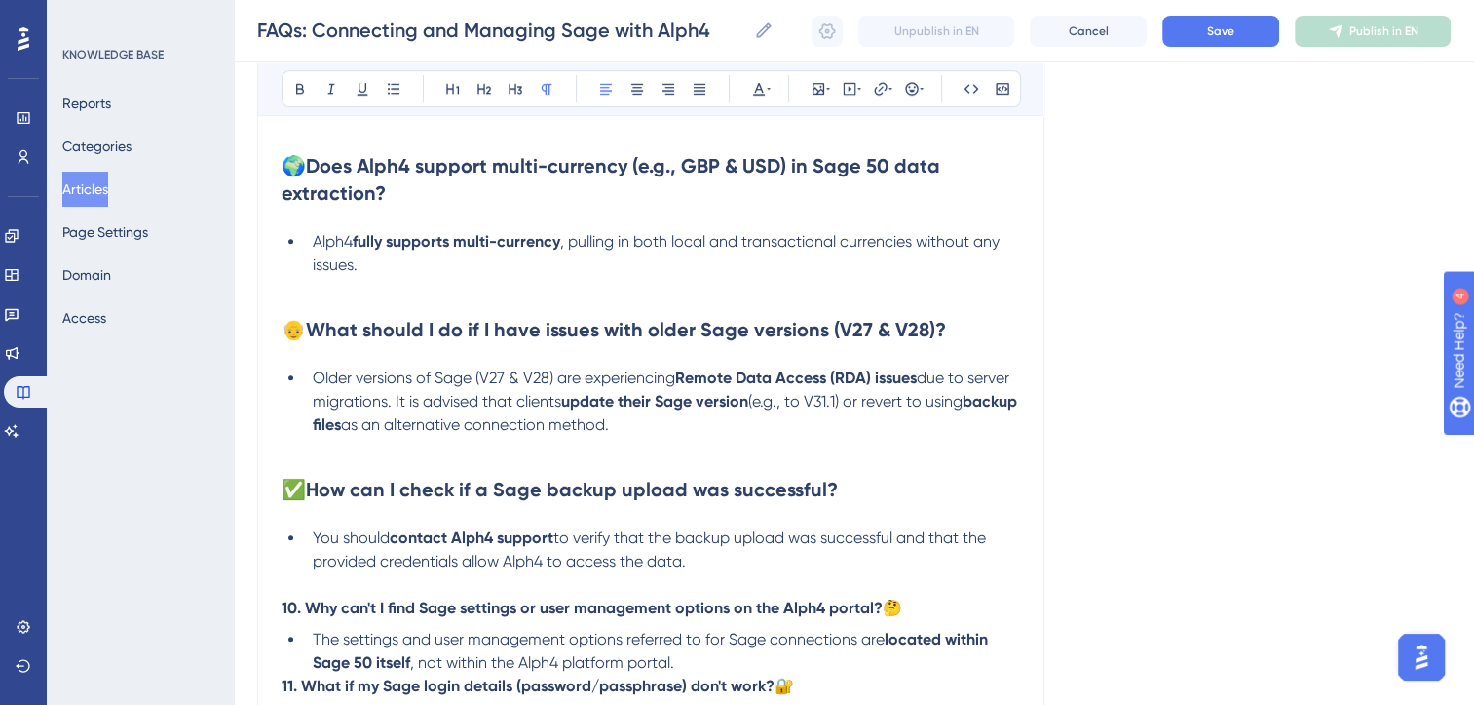
click at [920, 615] on p "10. Why can't I find Sage settings or user management options on the Alph4 port…" at bounding box center [651, 607] width 739 height 23
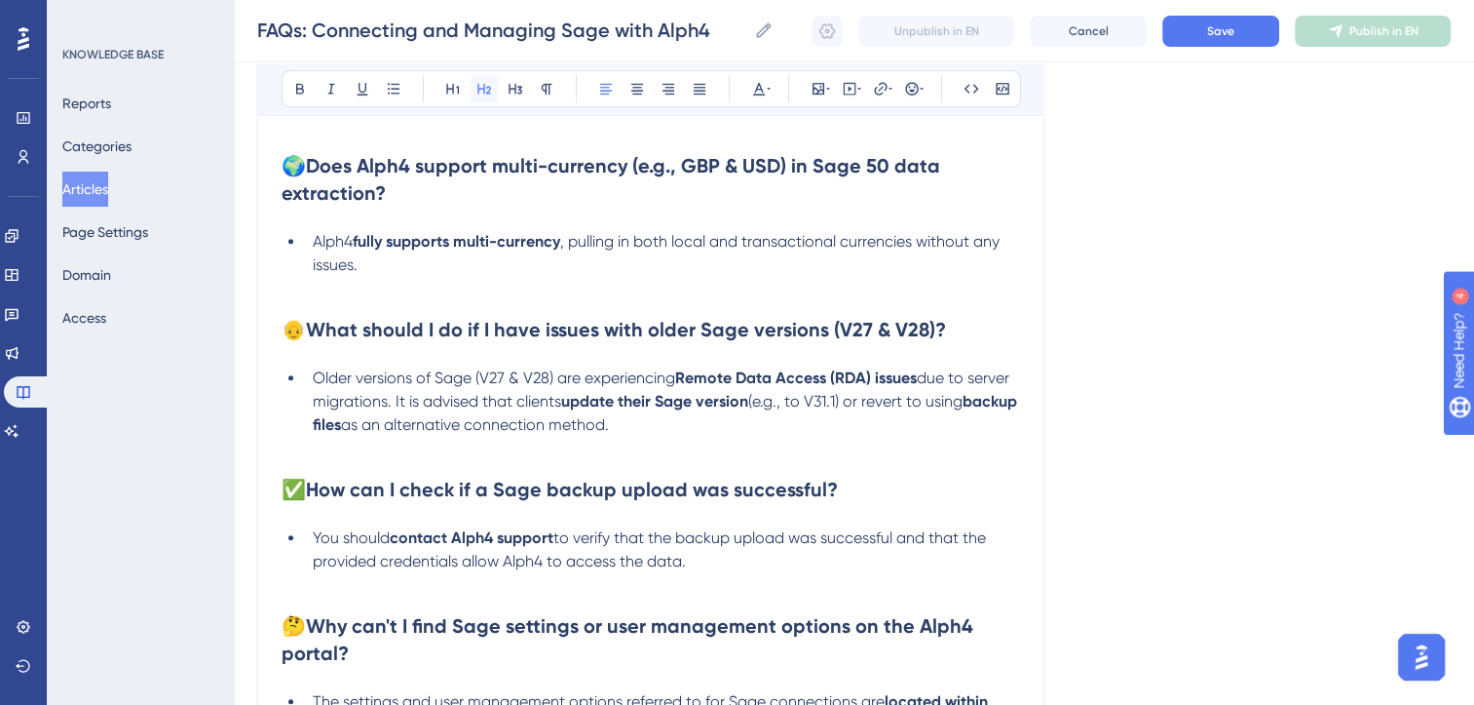
click at [481, 99] on button at bounding box center [484, 88] width 27 height 27
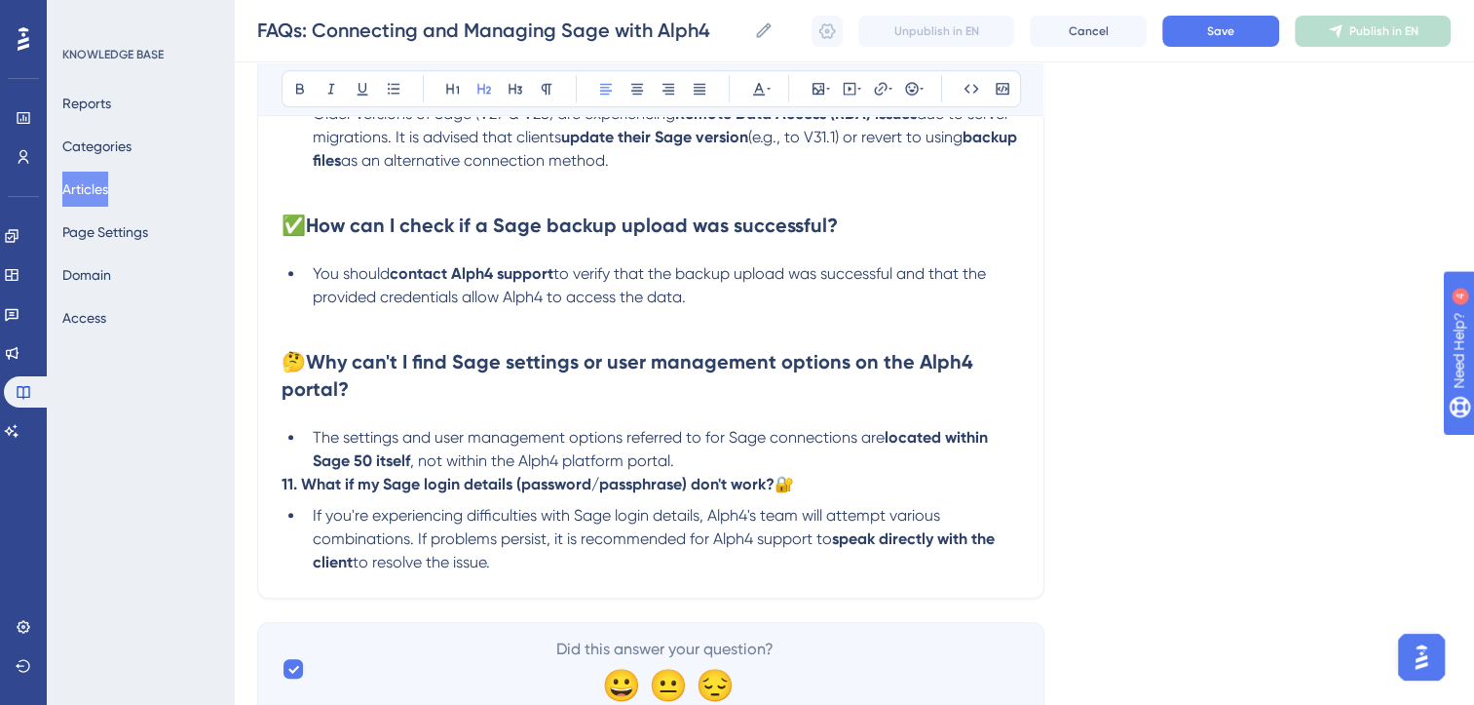
scroll to position [1300, 0]
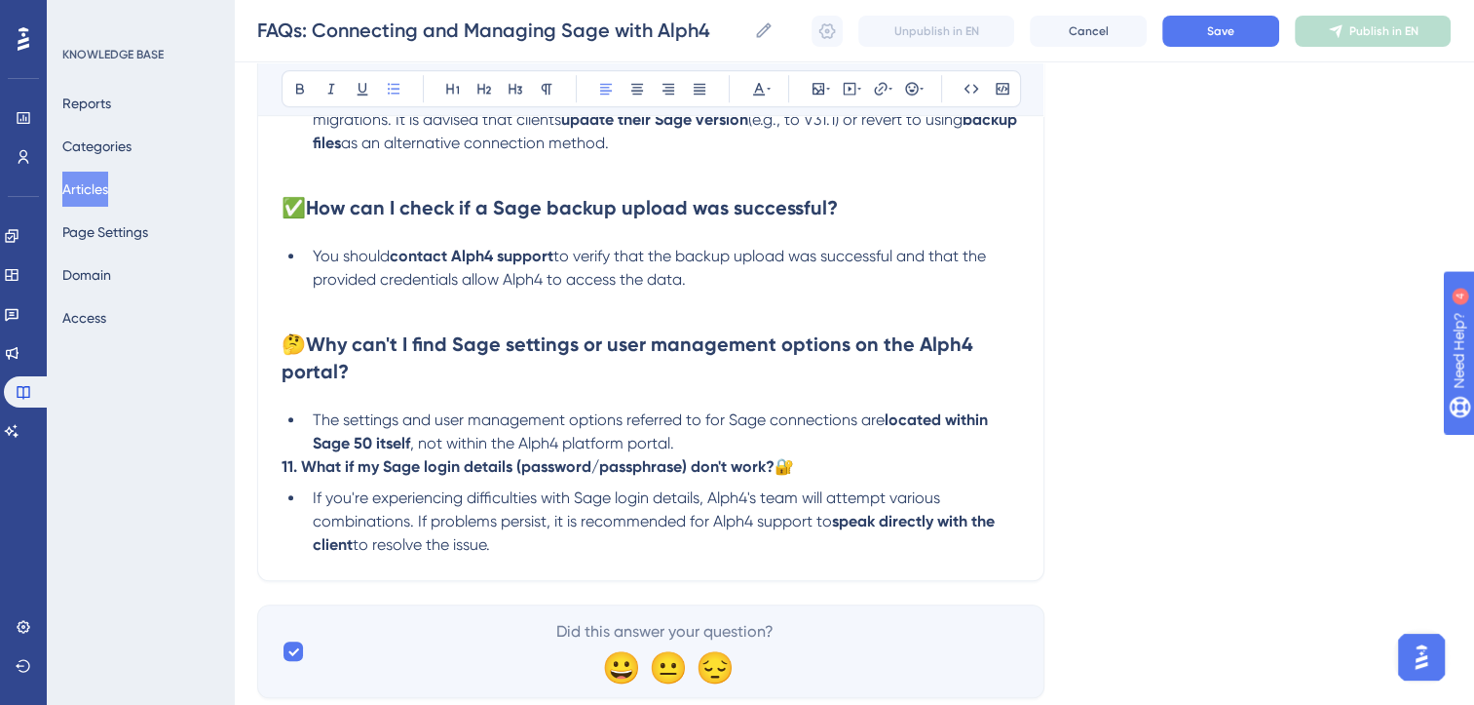
click at [702, 450] on li "The settings and user management options referred to for Sage connections are l…" at bounding box center [662, 431] width 715 height 47
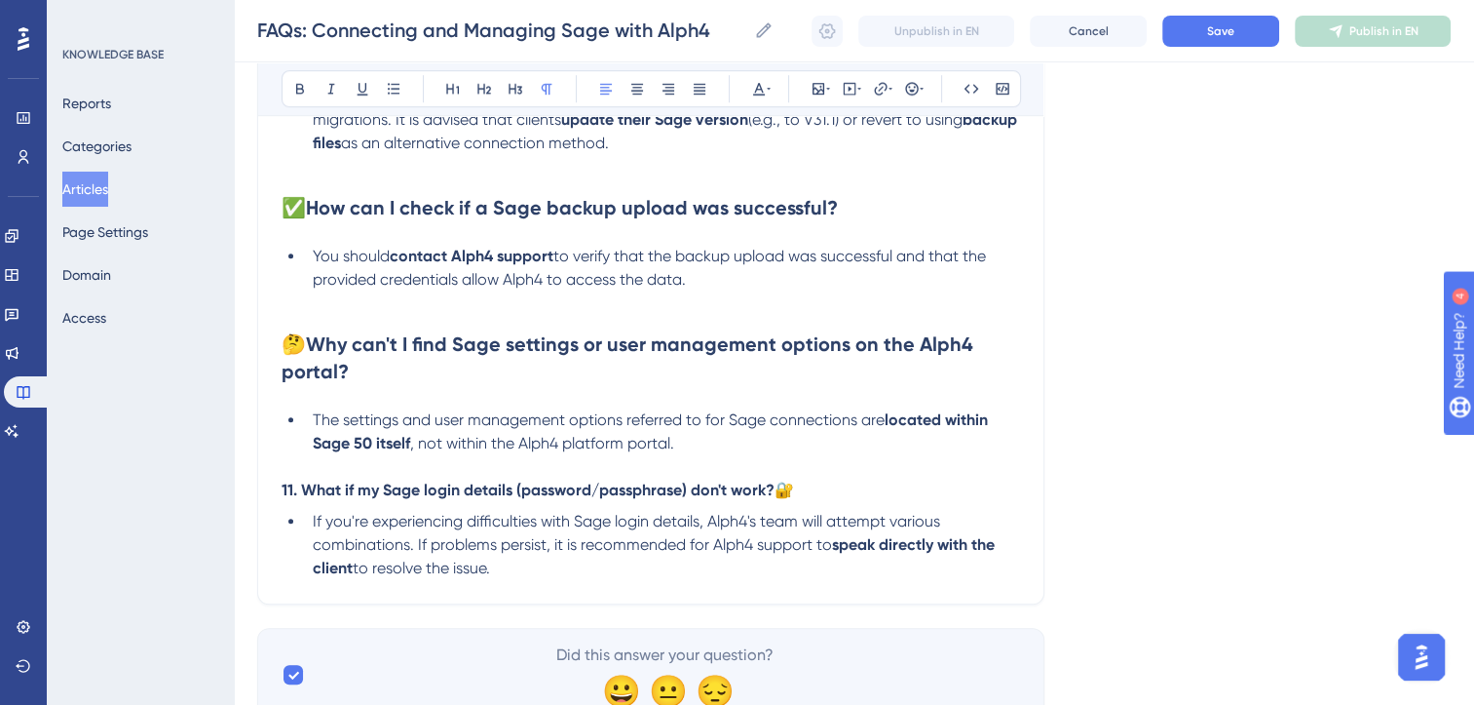
click at [811, 500] on p "11. What if my Sage login details (password/passphrase) don't work? 🔐" at bounding box center [651, 489] width 739 height 23
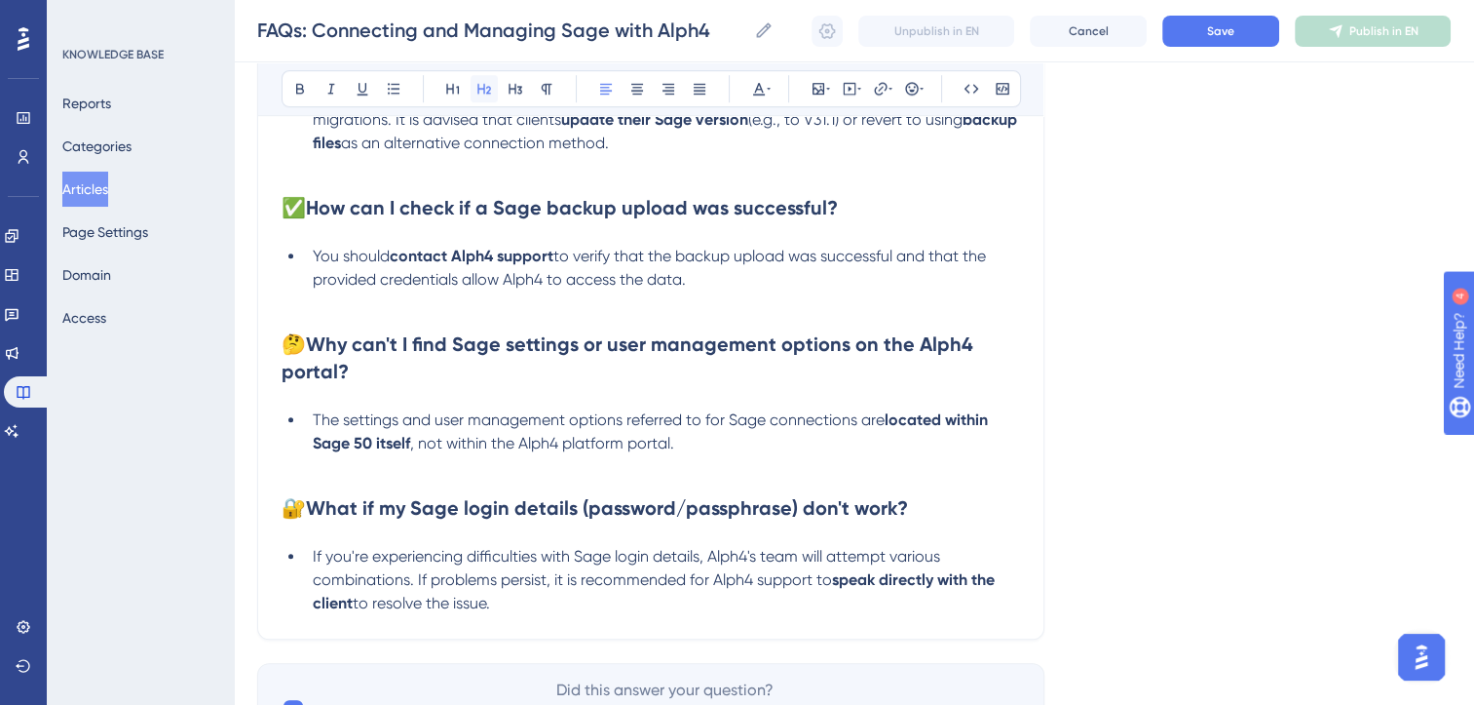
click at [491, 84] on button at bounding box center [484, 88] width 27 height 27
click at [529, 613] on li "If you're experiencing difficulties with Sage login details, Alph4's team will …" at bounding box center [662, 580] width 715 height 70
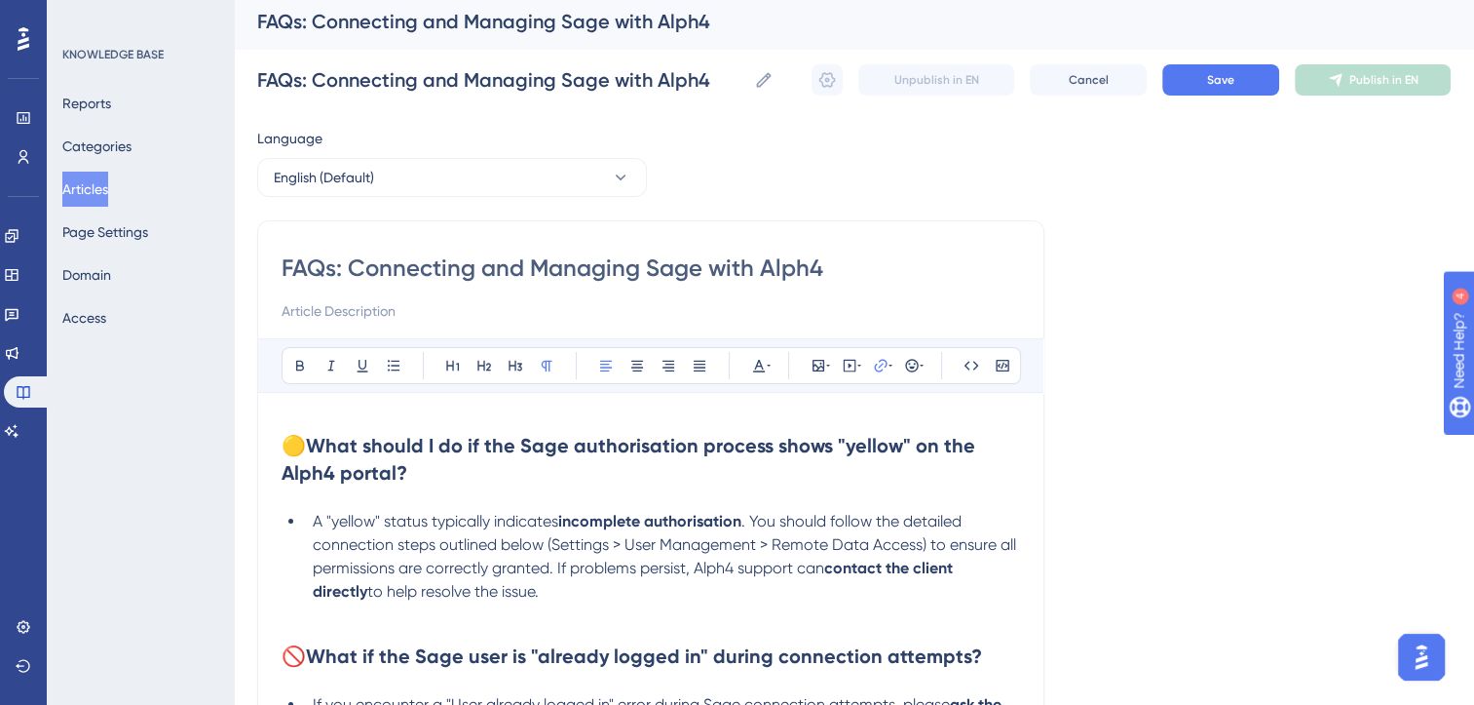
scroll to position [0, 0]
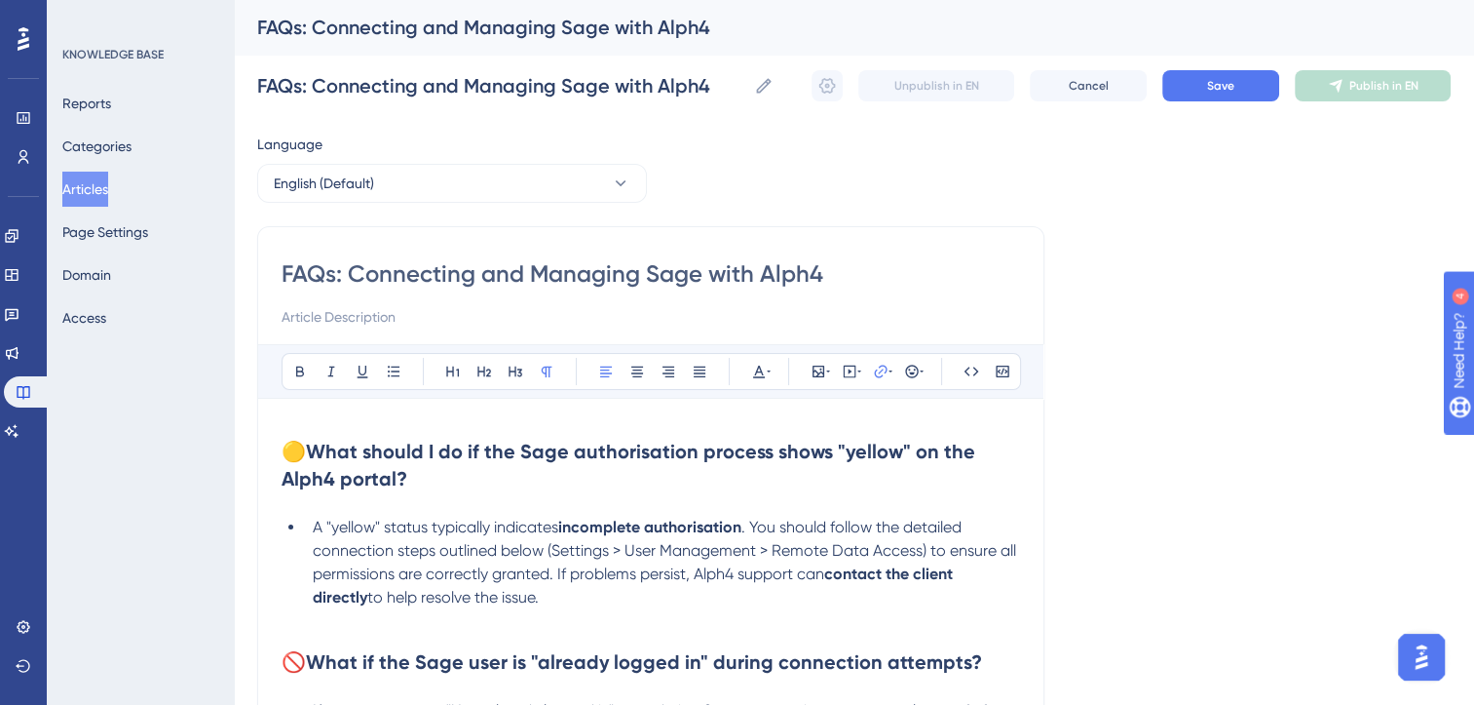
click at [343, 271] on input "FAQs: Connecting and Managing Sage with Alph4" at bounding box center [651, 273] width 739 height 31
type input "Sage Connecting and Managing Sage with Alph4"
type input "Sage: Connecting and Managing Sage with Alph4"
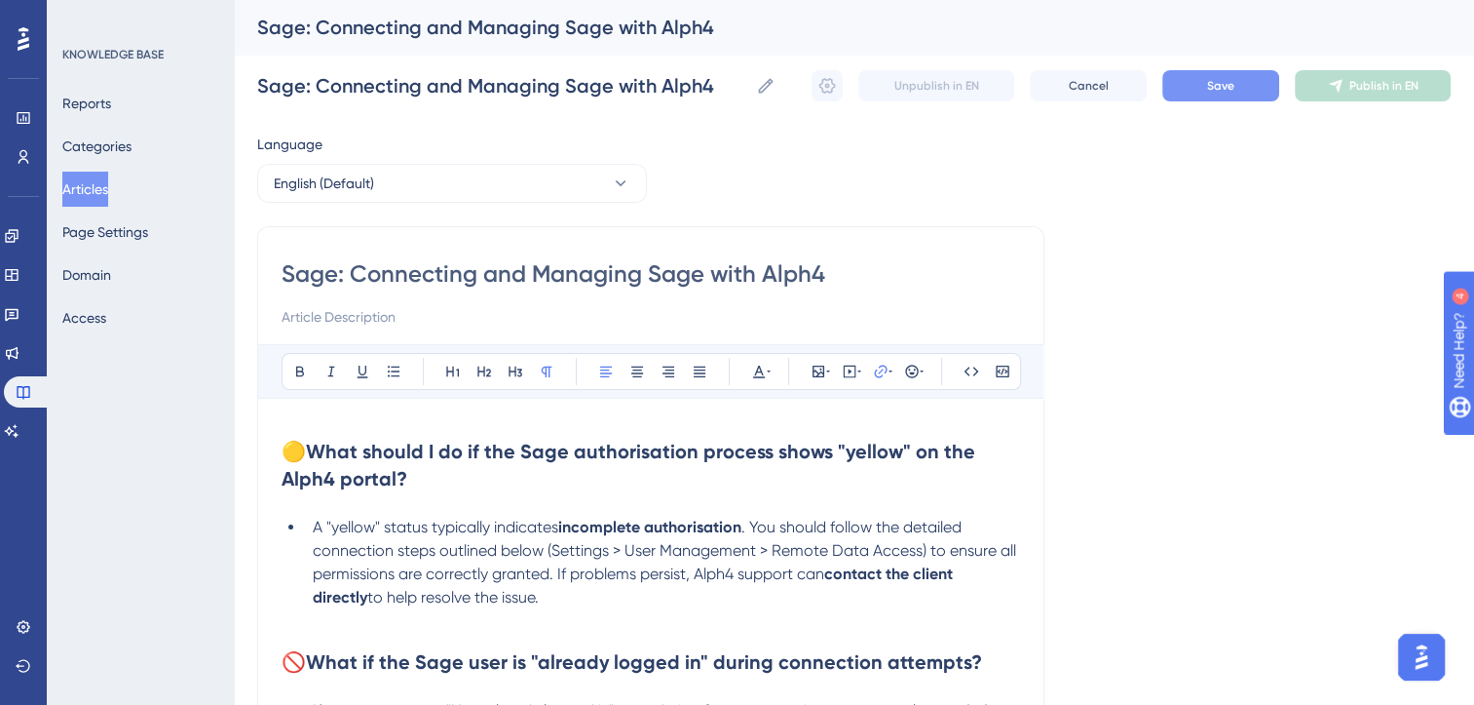
type input "Sage: Connecting and Managing Sage with Alph4"
click at [1241, 90] on button "Save" at bounding box center [1221, 85] width 117 height 31
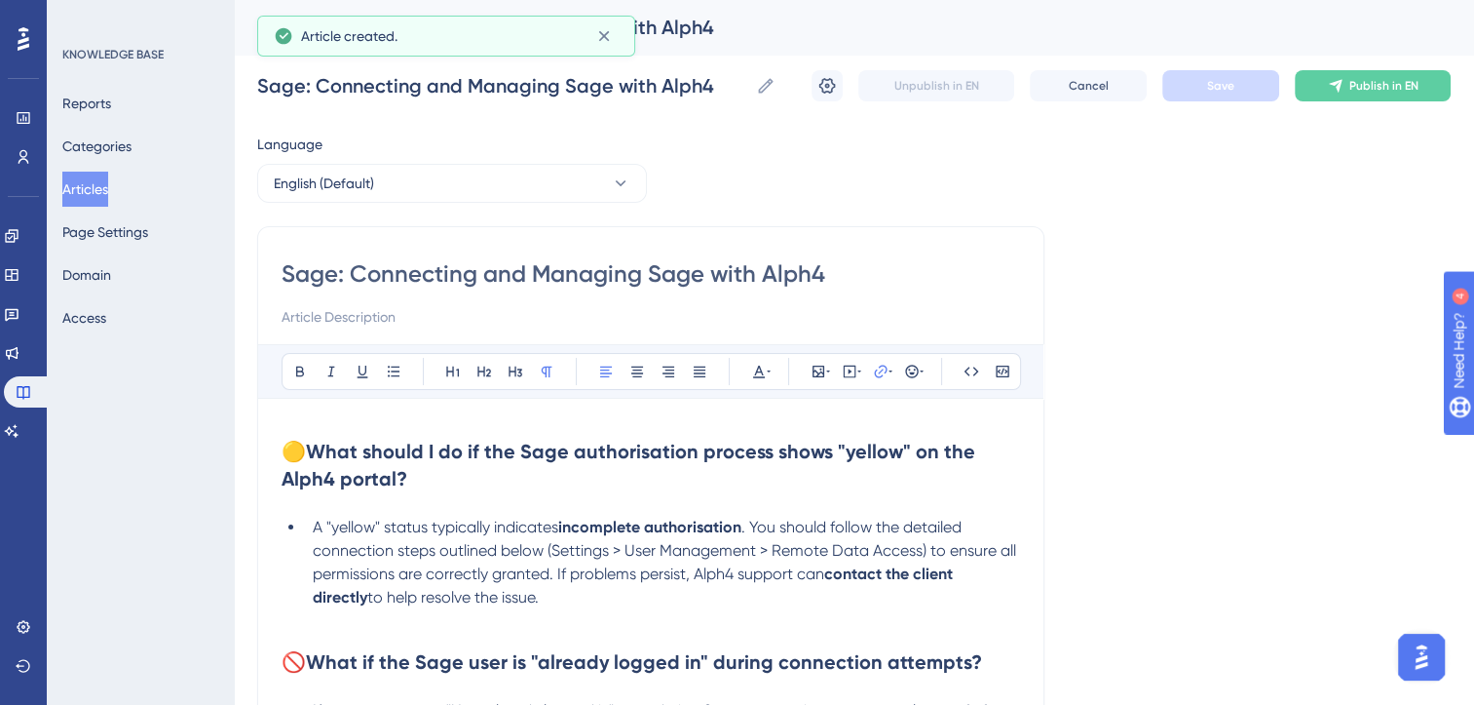
scroll to position [1261, 0]
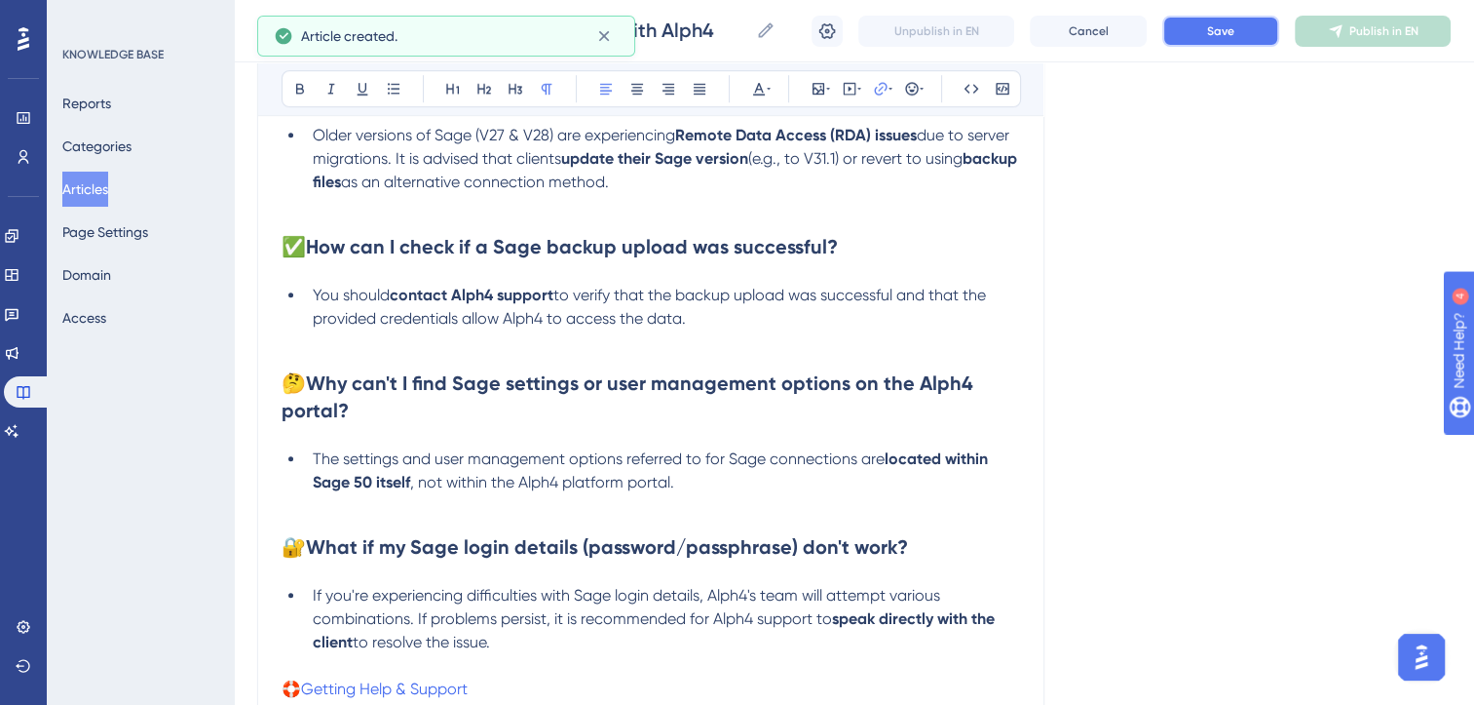
click at [1249, 21] on button "Save" at bounding box center [1221, 31] width 117 height 31
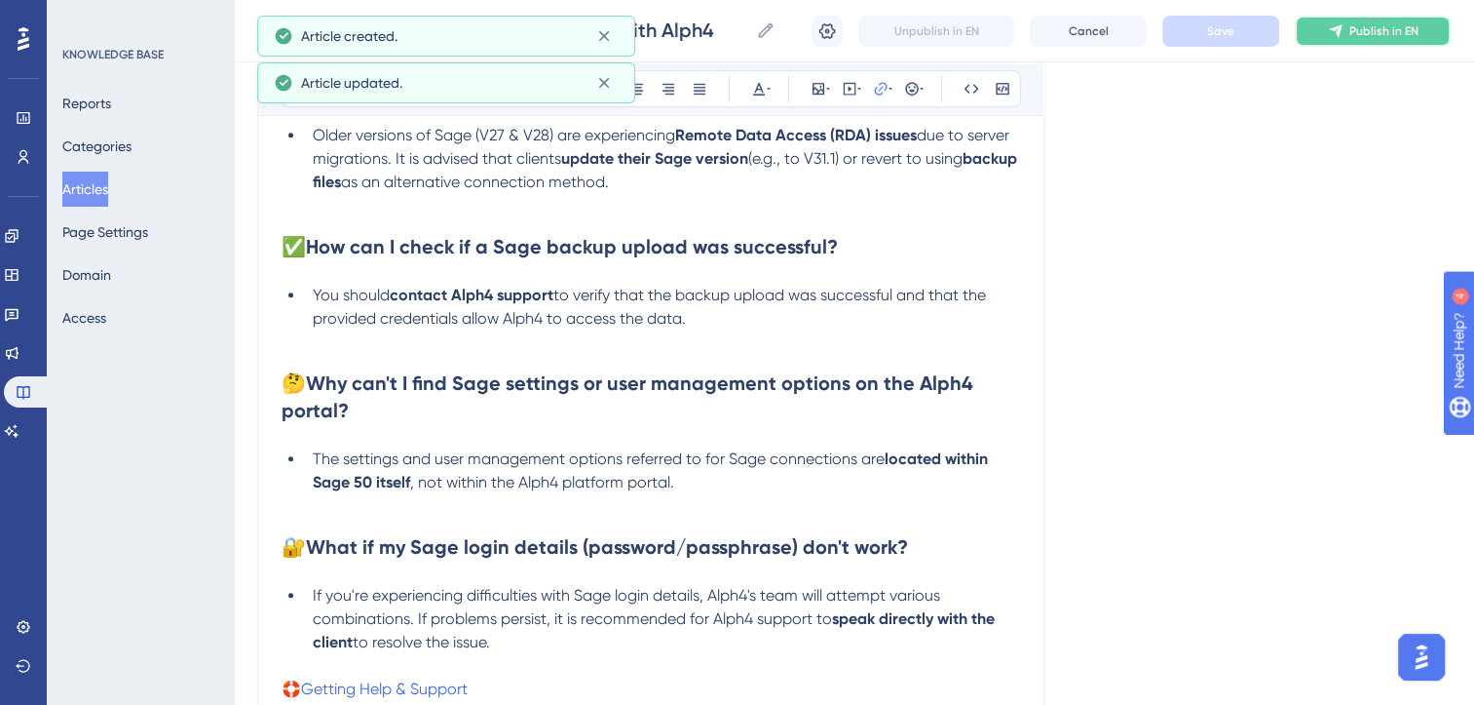
click at [1368, 33] on span "Publish in EN" at bounding box center [1384, 31] width 69 height 16
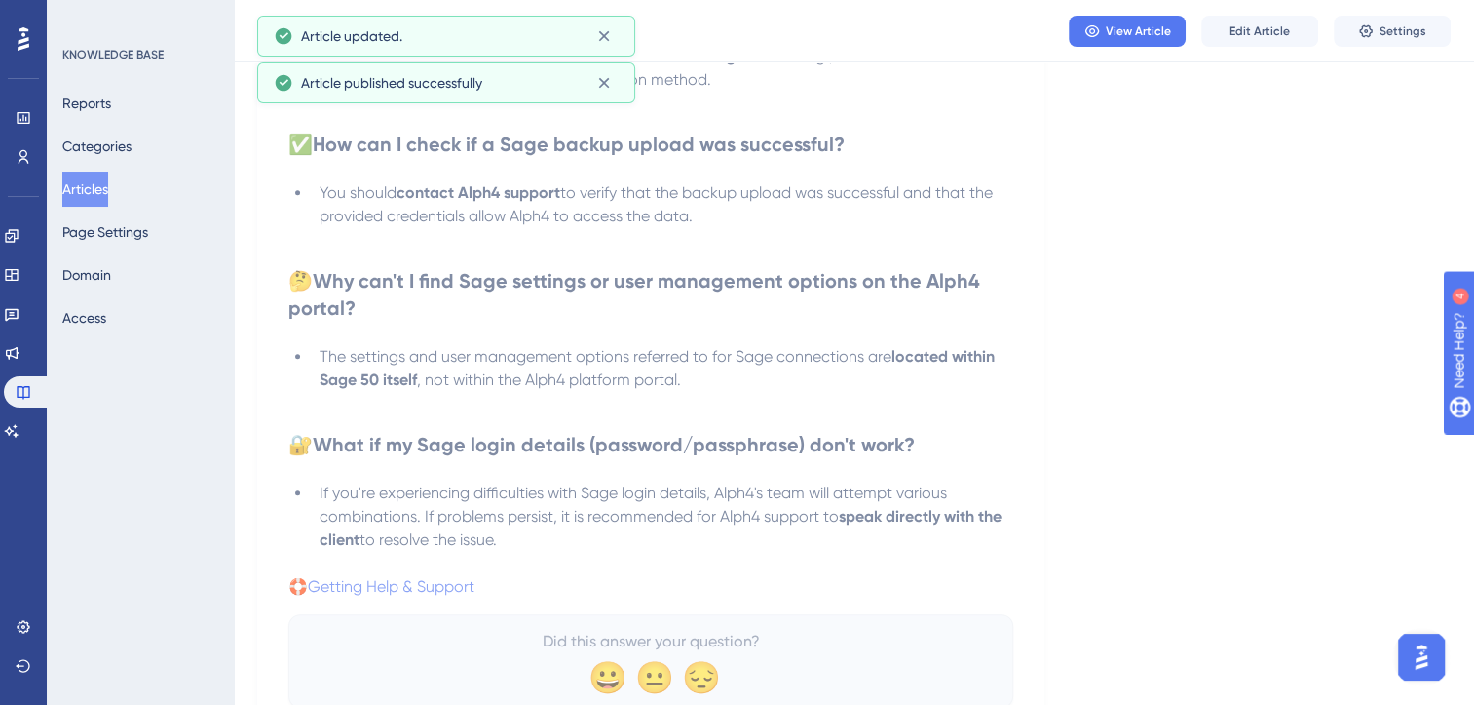
click at [97, 185] on button "Articles" at bounding box center [85, 189] width 46 height 35
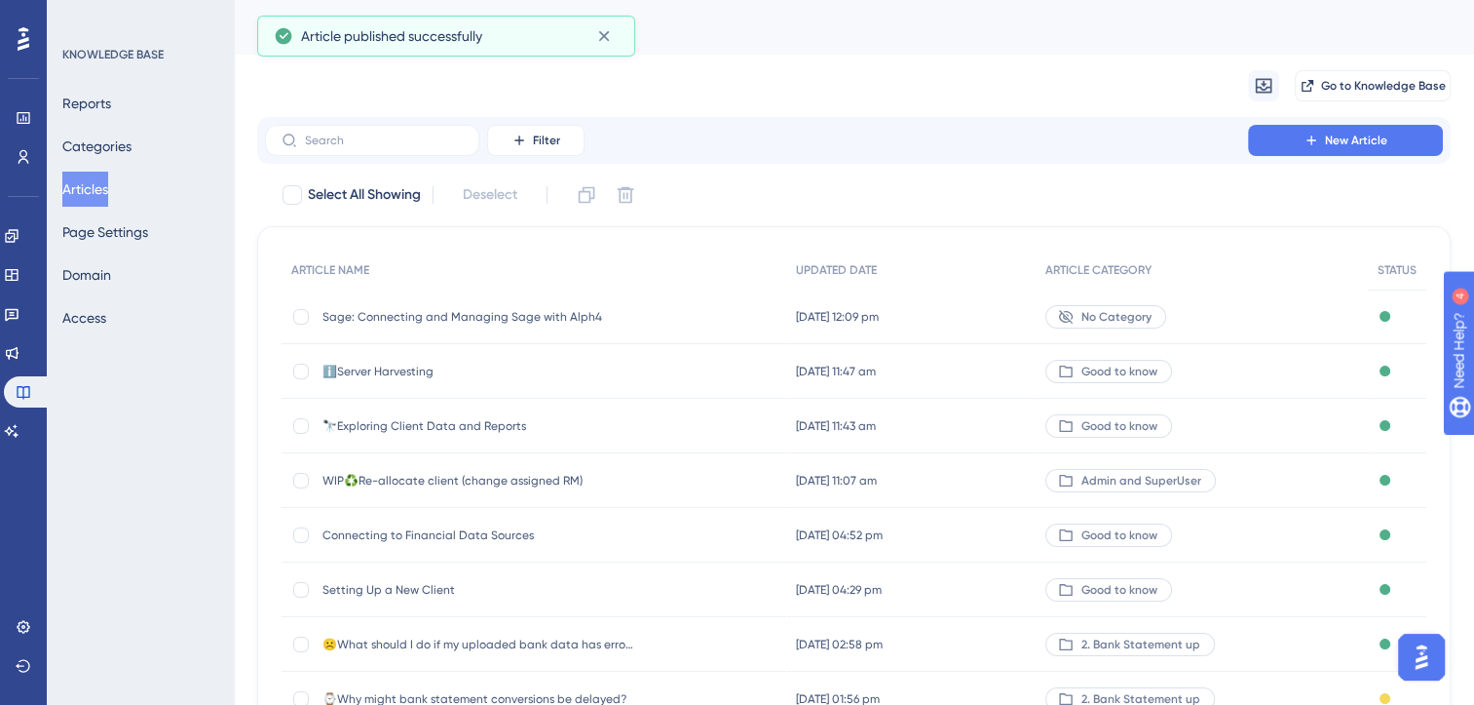
click at [572, 318] on span "Sage: Connecting and Managing Sage with Alph4" at bounding box center [479, 317] width 312 height 16
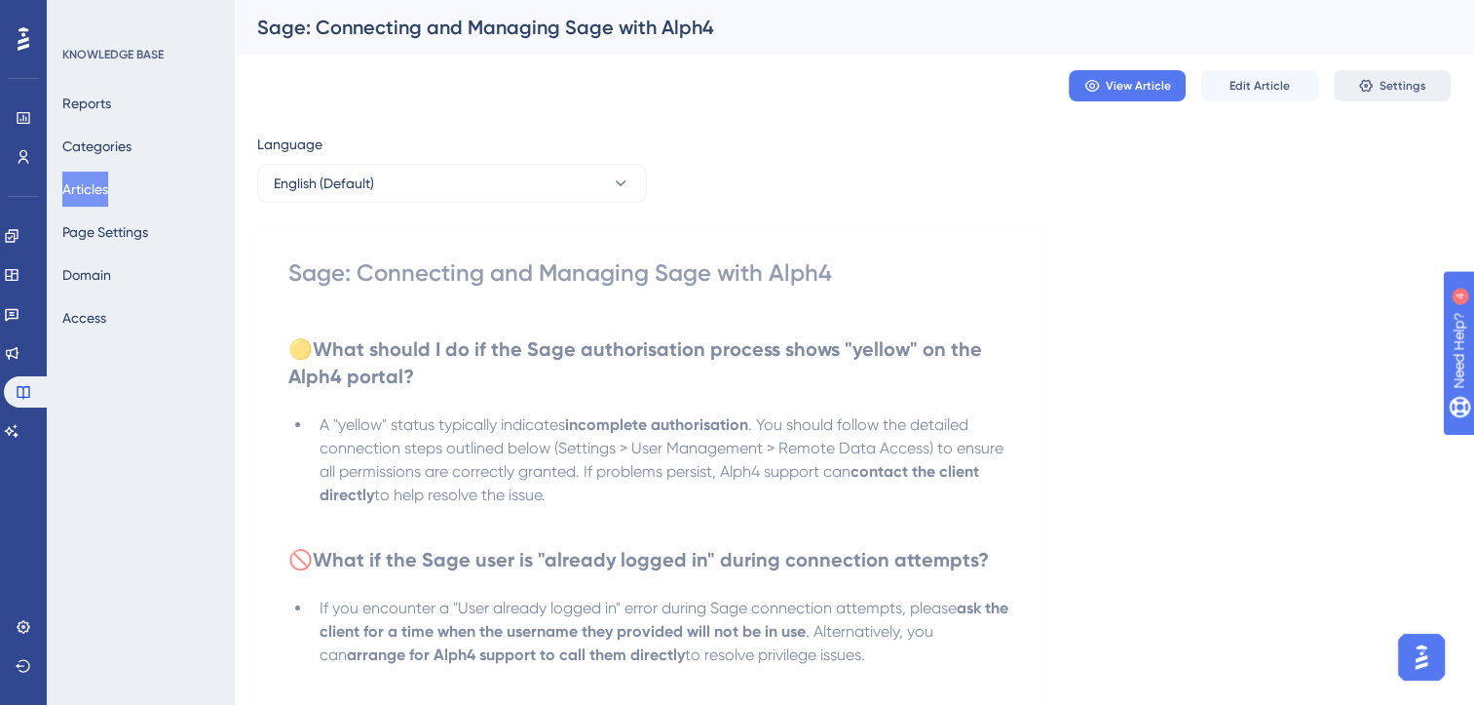
click at [1401, 82] on span "Settings" at bounding box center [1403, 86] width 47 height 16
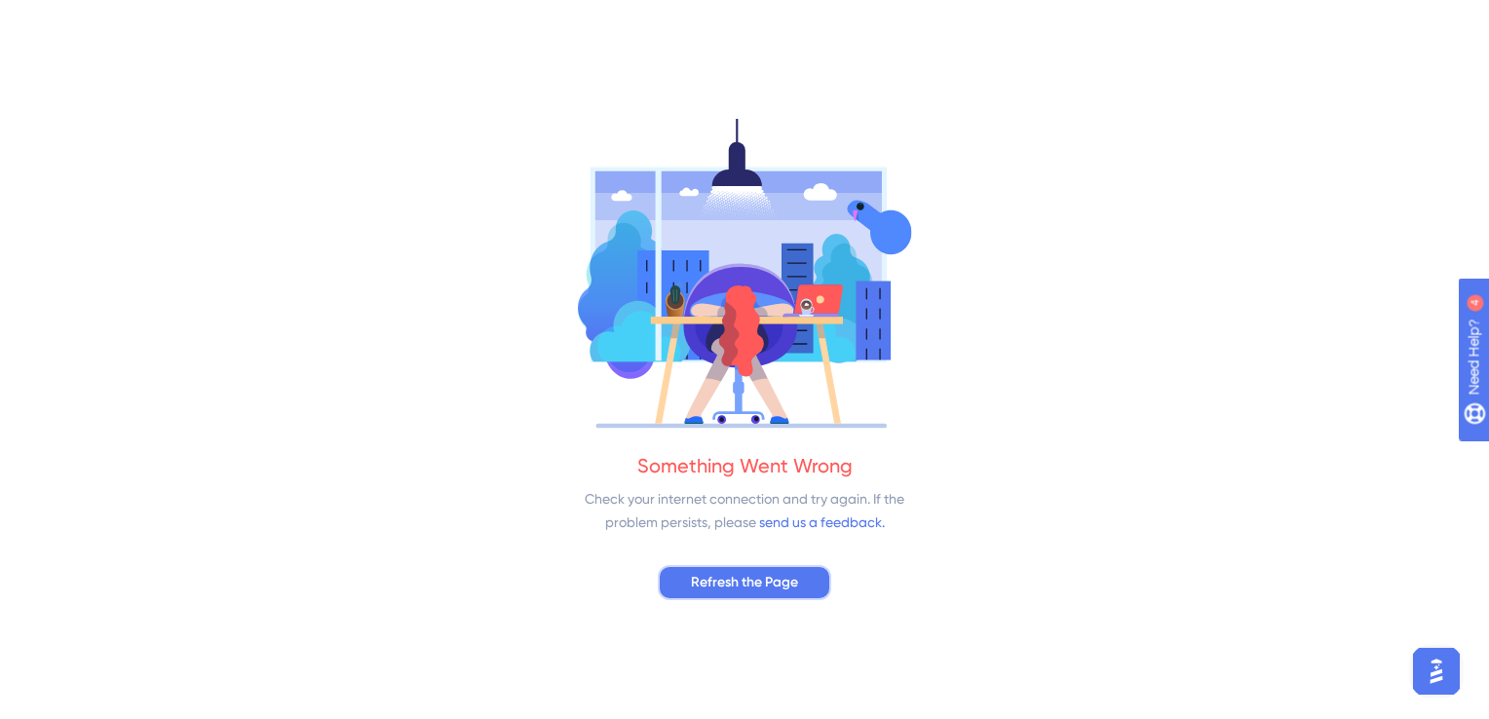
click at [787, 578] on span "Refresh the Page" at bounding box center [744, 582] width 107 height 23
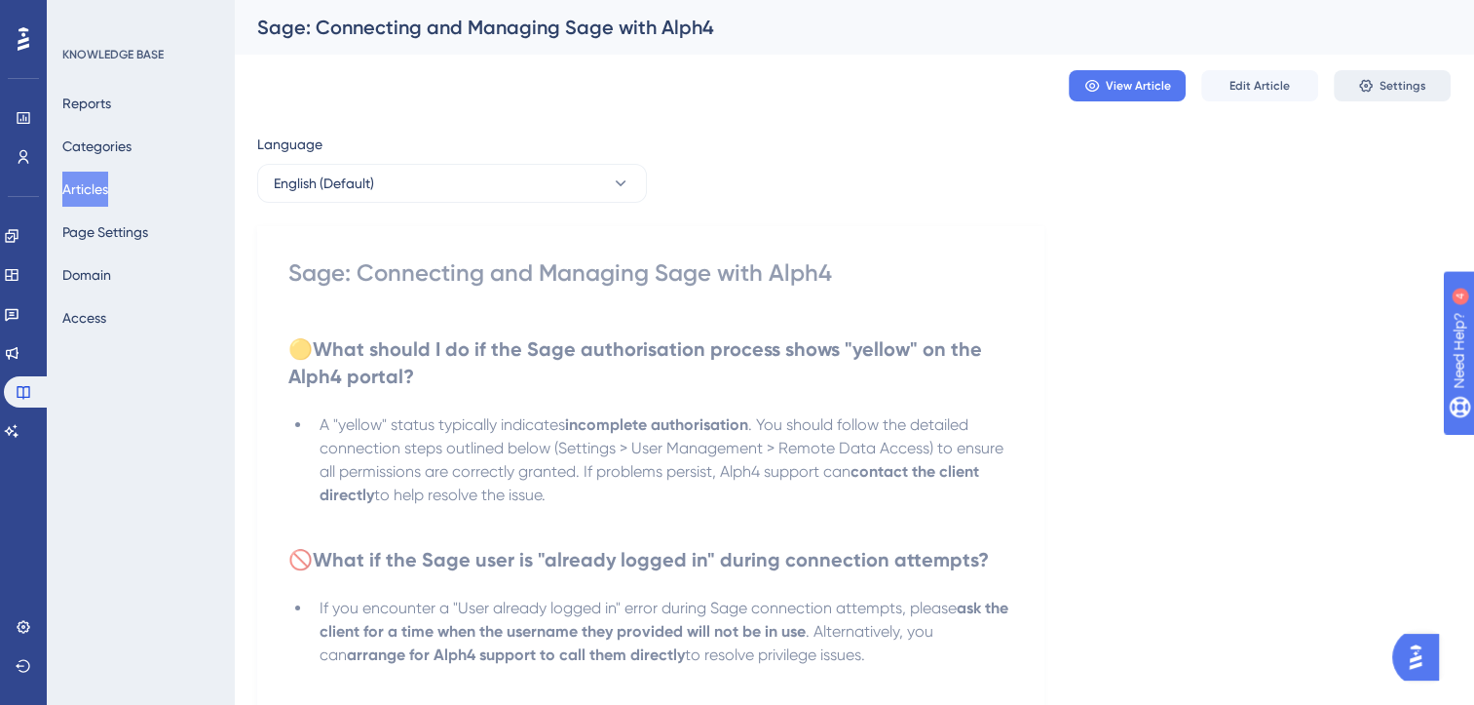
click at [1379, 79] on button "Settings" at bounding box center [1392, 85] width 117 height 31
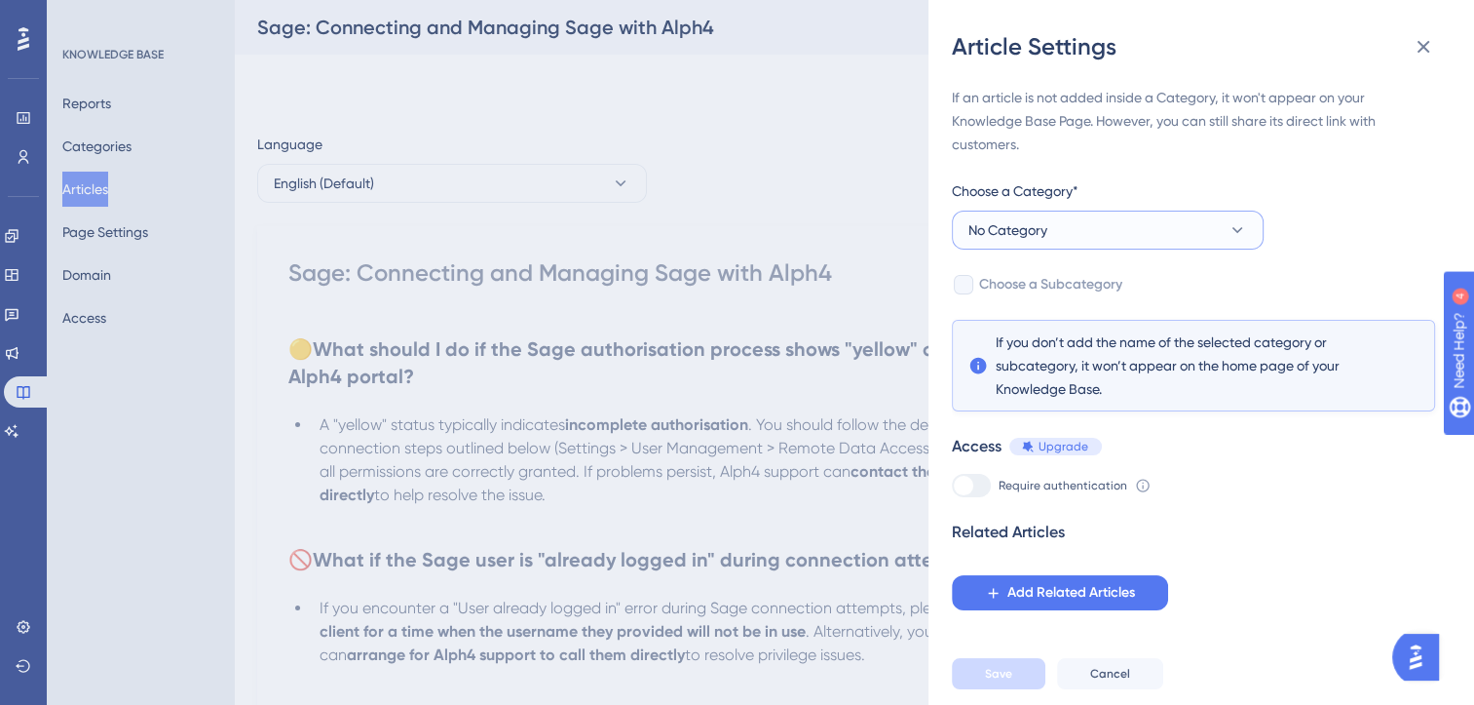
click at [1163, 212] on button "No Category" at bounding box center [1108, 229] width 312 height 39
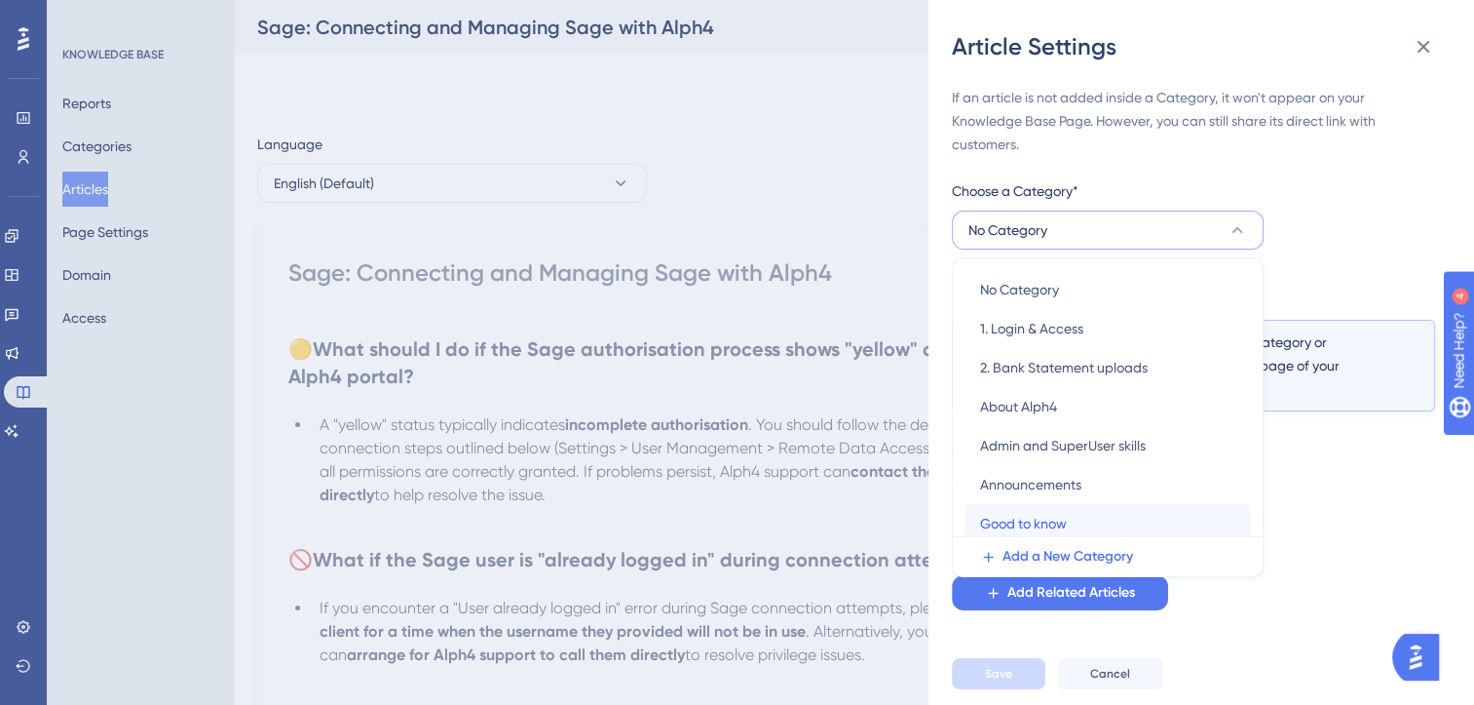
click at [1060, 515] on span "Good to know" at bounding box center [1023, 523] width 87 height 23
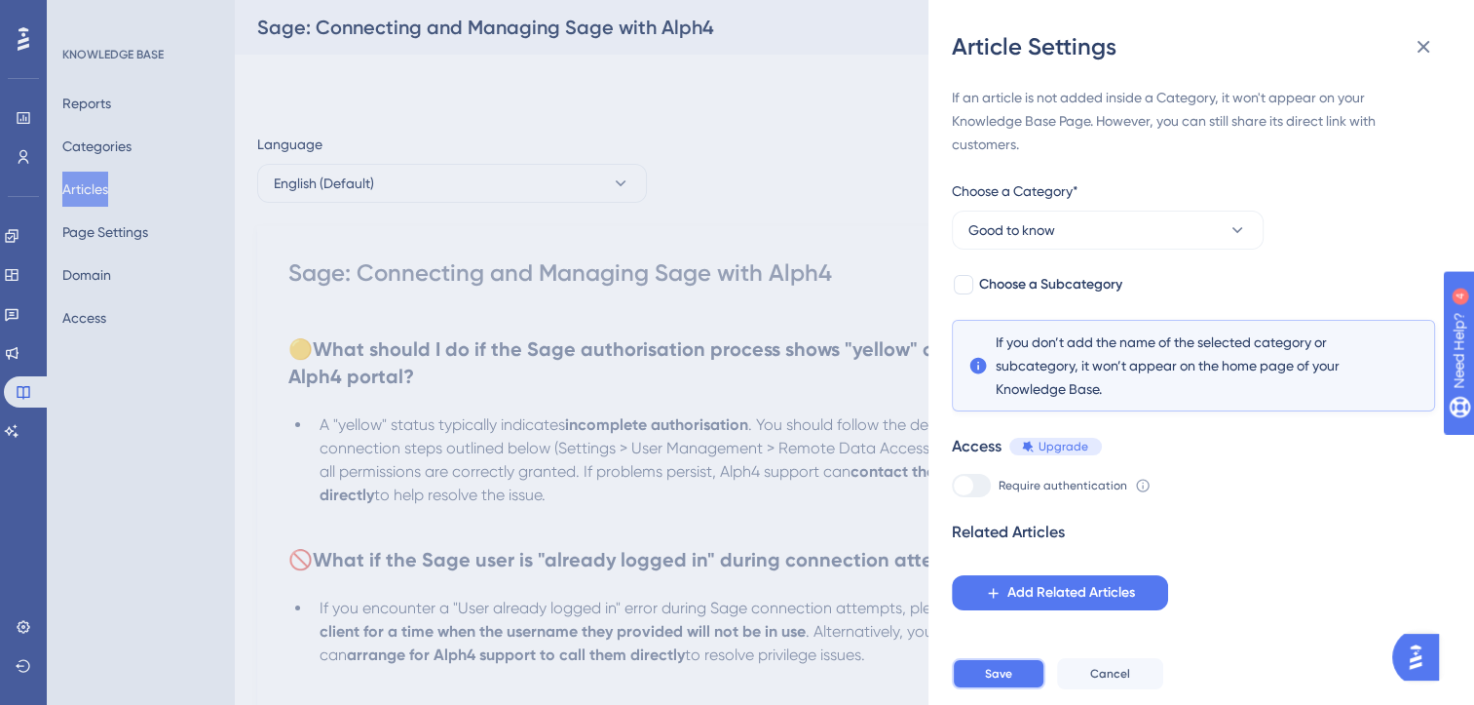
click at [1005, 689] on button "Save" at bounding box center [999, 673] width 94 height 31
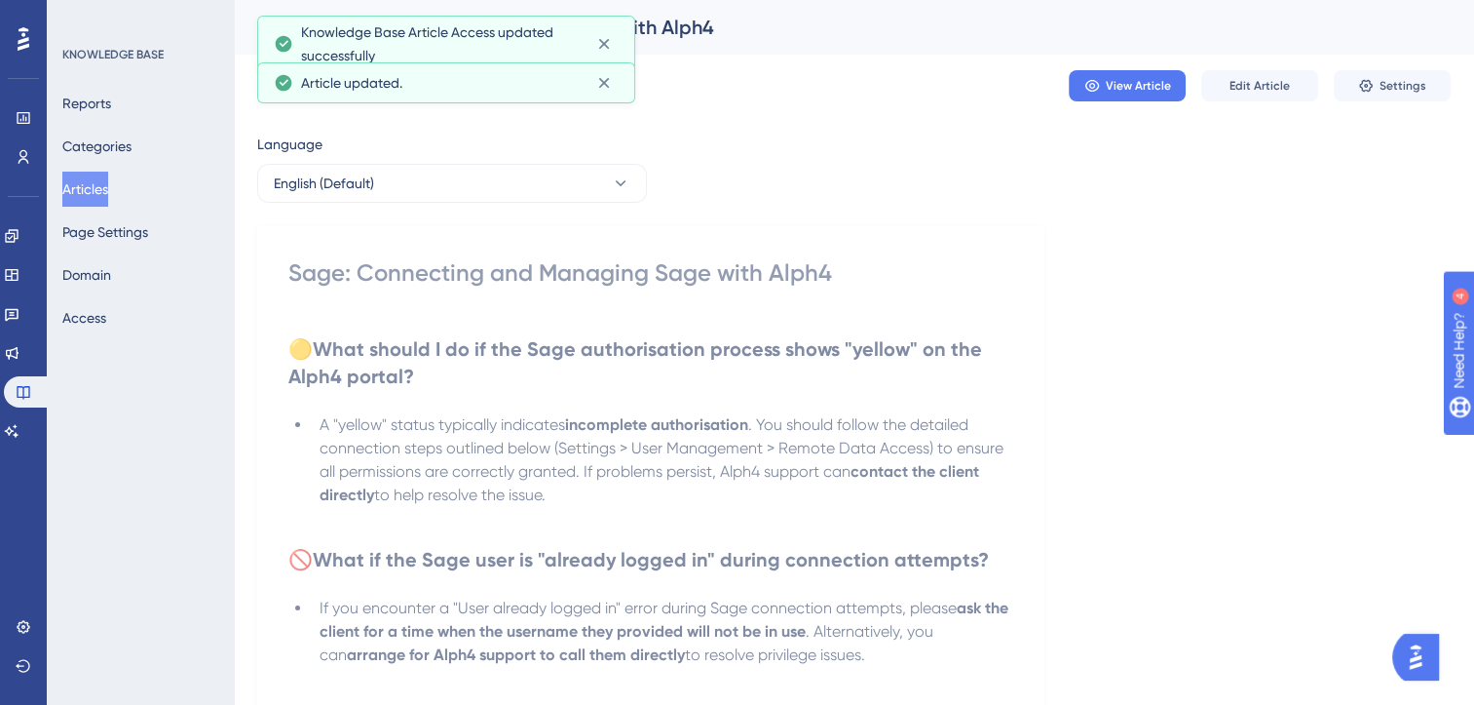
click at [105, 193] on button "Articles" at bounding box center [85, 189] width 46 height 35
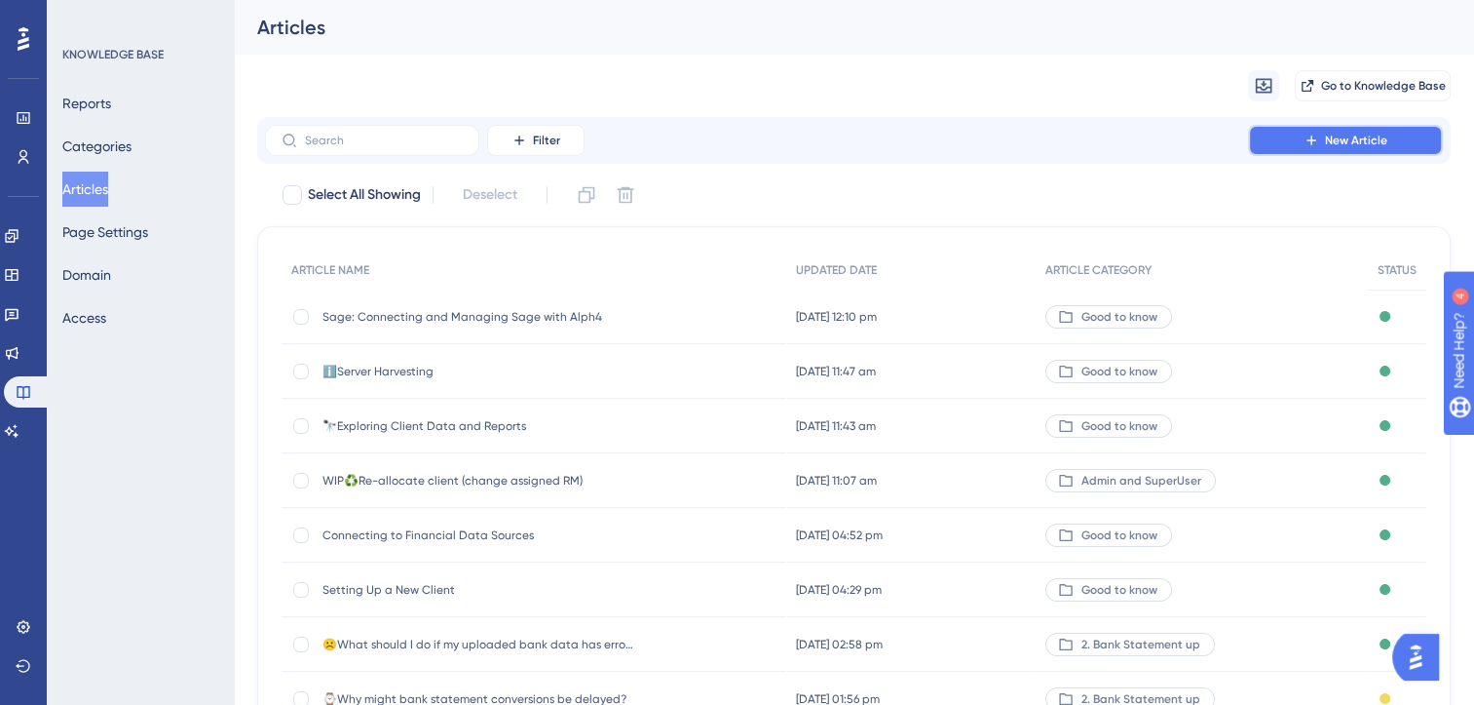
click at [1364, 143] on span "New Article" at bounding box center [1356, 141] width 62 height 16
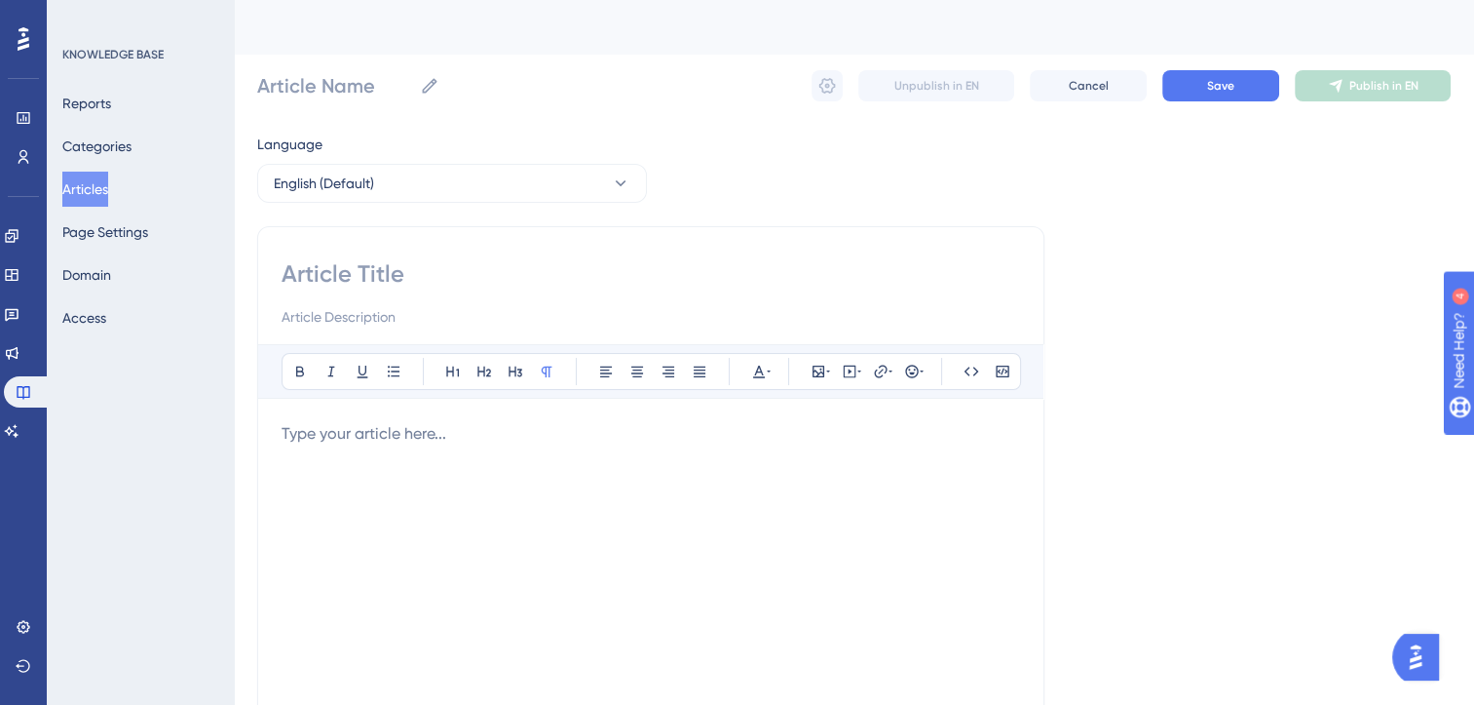
click at [316, 282] on input at bounding box center [651, 273] width 739 height 31
type input "💷"
type input "💷💰"
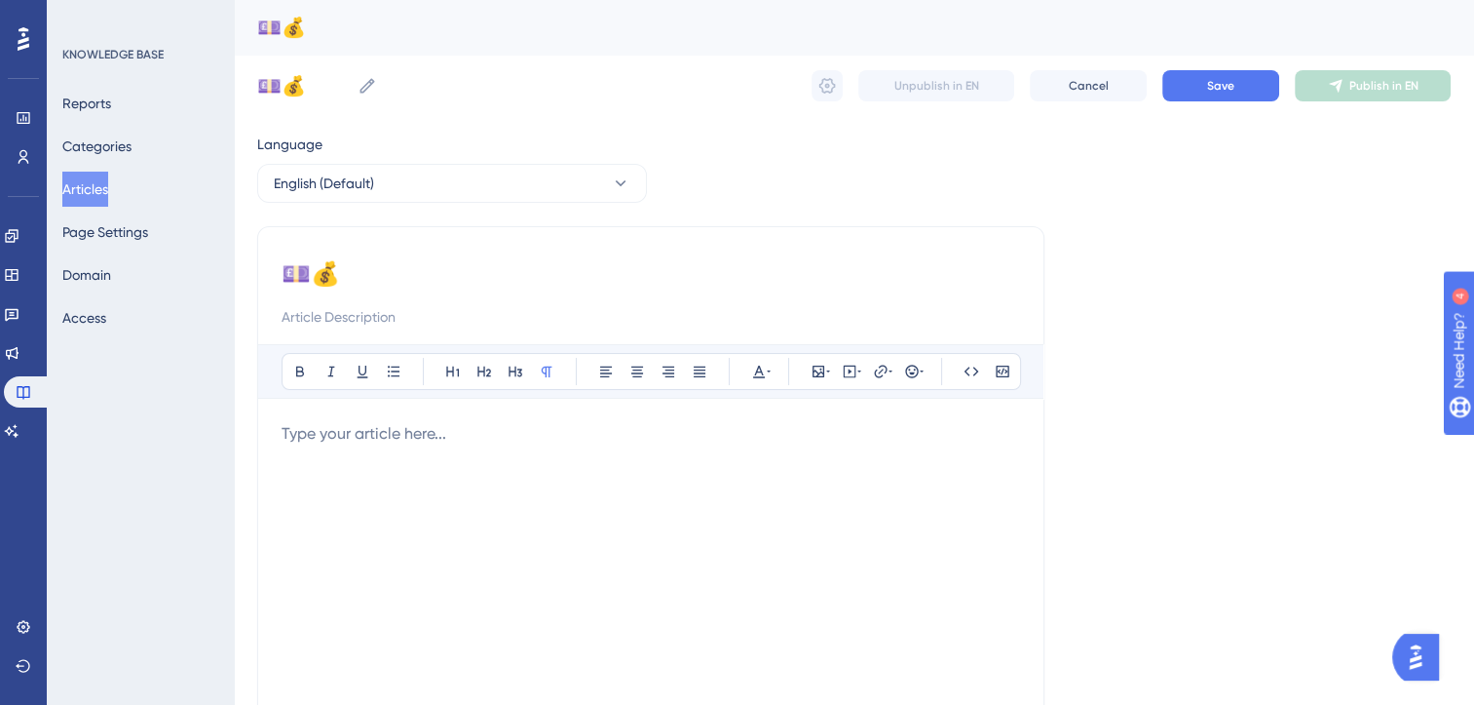
click at [321, 281] on input "💷💰" at bounding box center [651, 273] width 739 height 31
type input "💰"
click at [411, 439] on p at bounding box center [651, 433] width 739 height 23
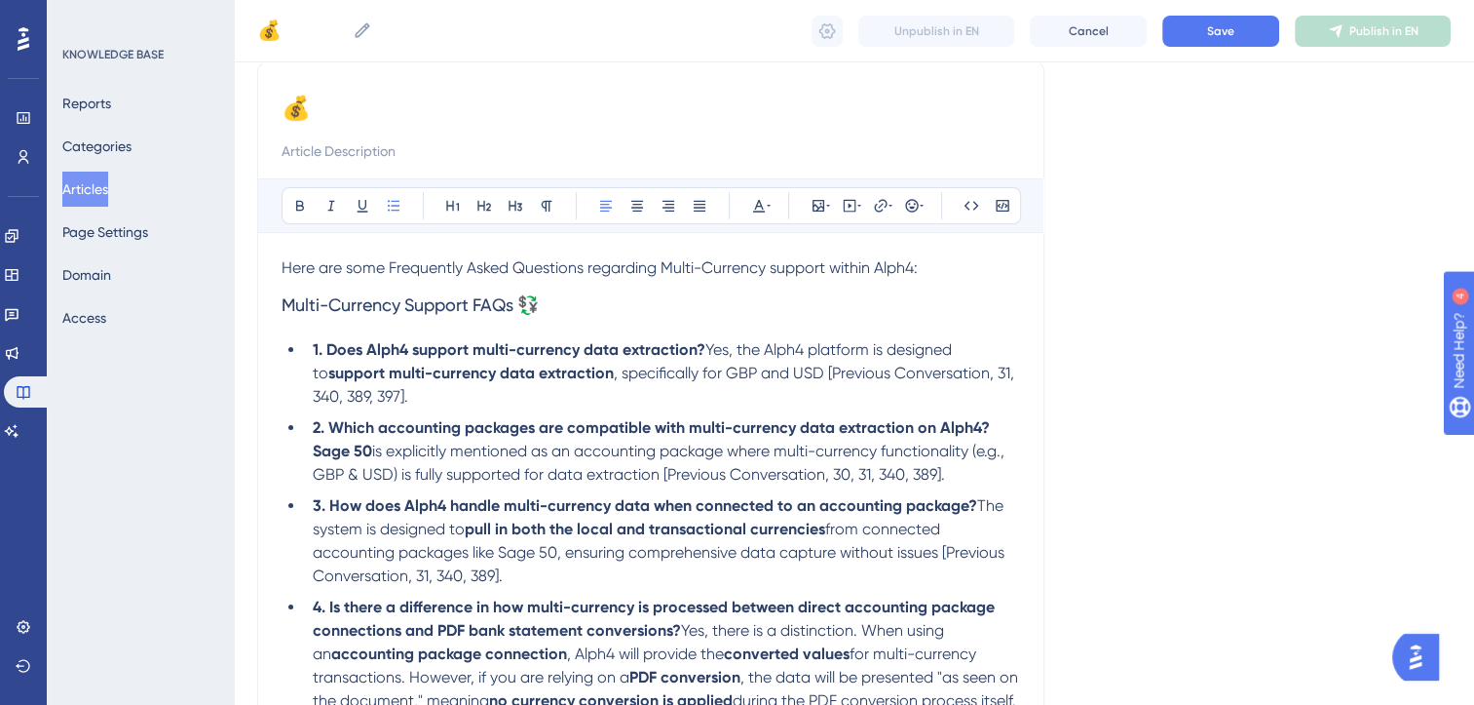
scroll to position [152, 0]
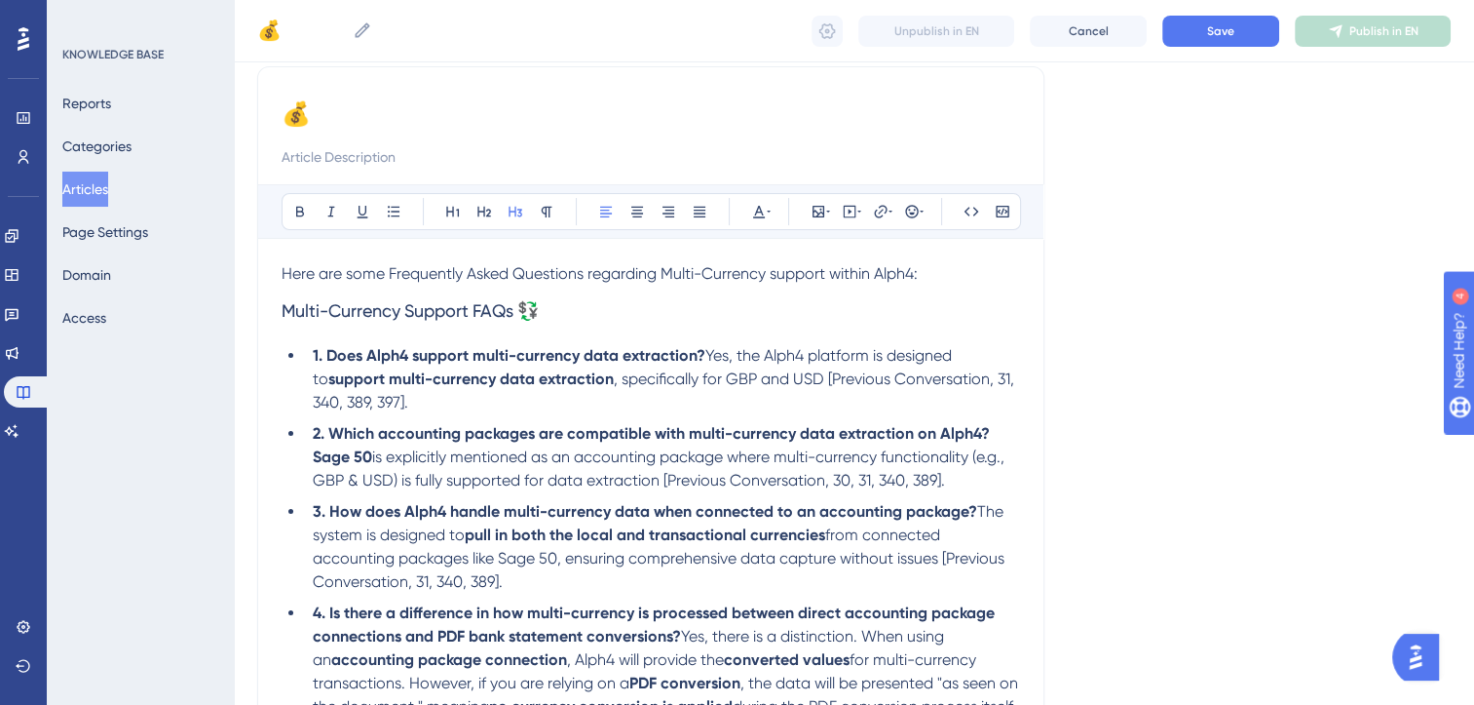
click at [565, 304] on h3 "Multi-Currency Support FAQs 💱" at bounding box center [651, 311] width 739 height 51
click at [324, 107] on input "💰" at bounding box center [651, 113] width 739 height 31
paste input "💱"
type input "💱"
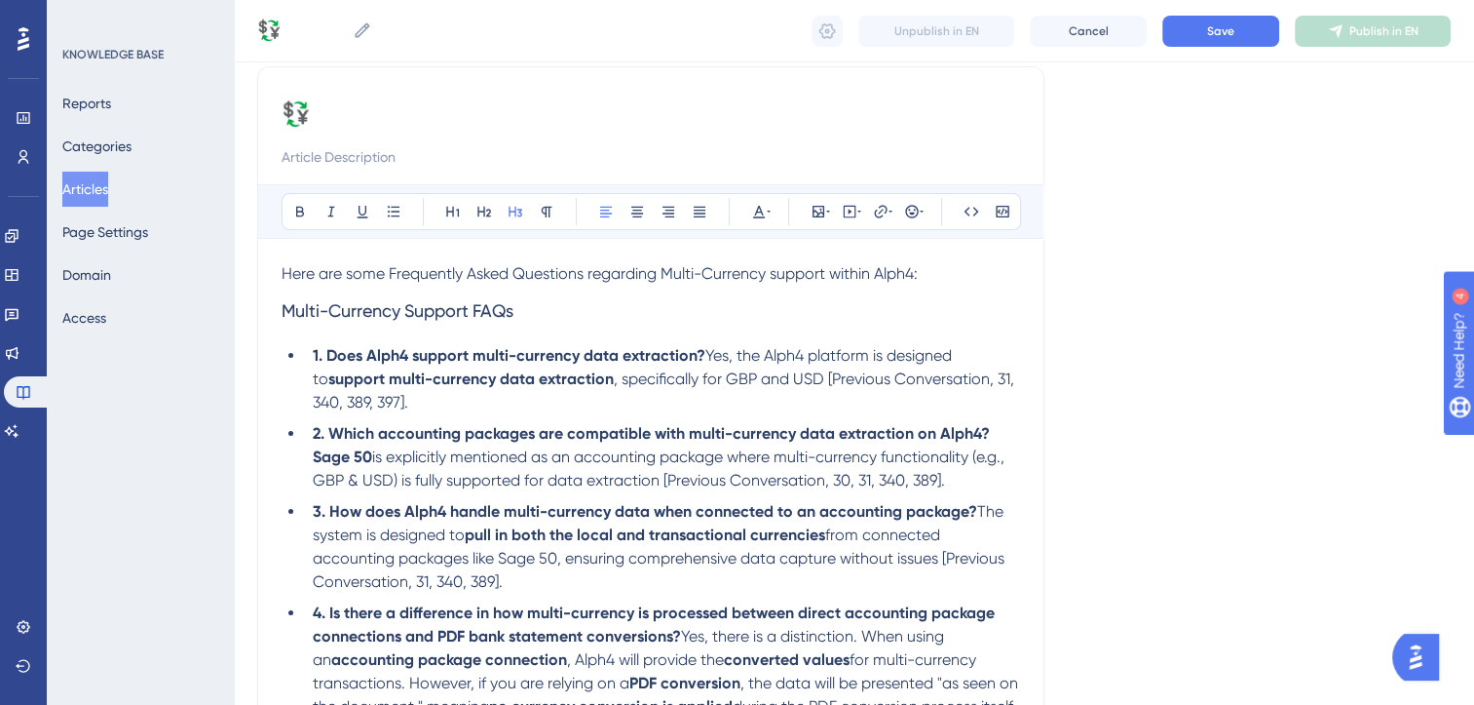
drag, startPoint x: 535, startPoint y: 307, endPoint x: 238, endPoint y: 312, distance: 297.3
click at [238, 312] on div "Performance Users Engagement Widgets Feedback Product Updates Knowledge Base AI…" at bounding box center [854, 369] width 1241 height 1043
click at [357, 111] on input "💱" at bounding box center [651, 113] width 739 height 31
paste input "Multi-Currency Support FAQs"
type input "💱Multi-Currency Support FAQs"
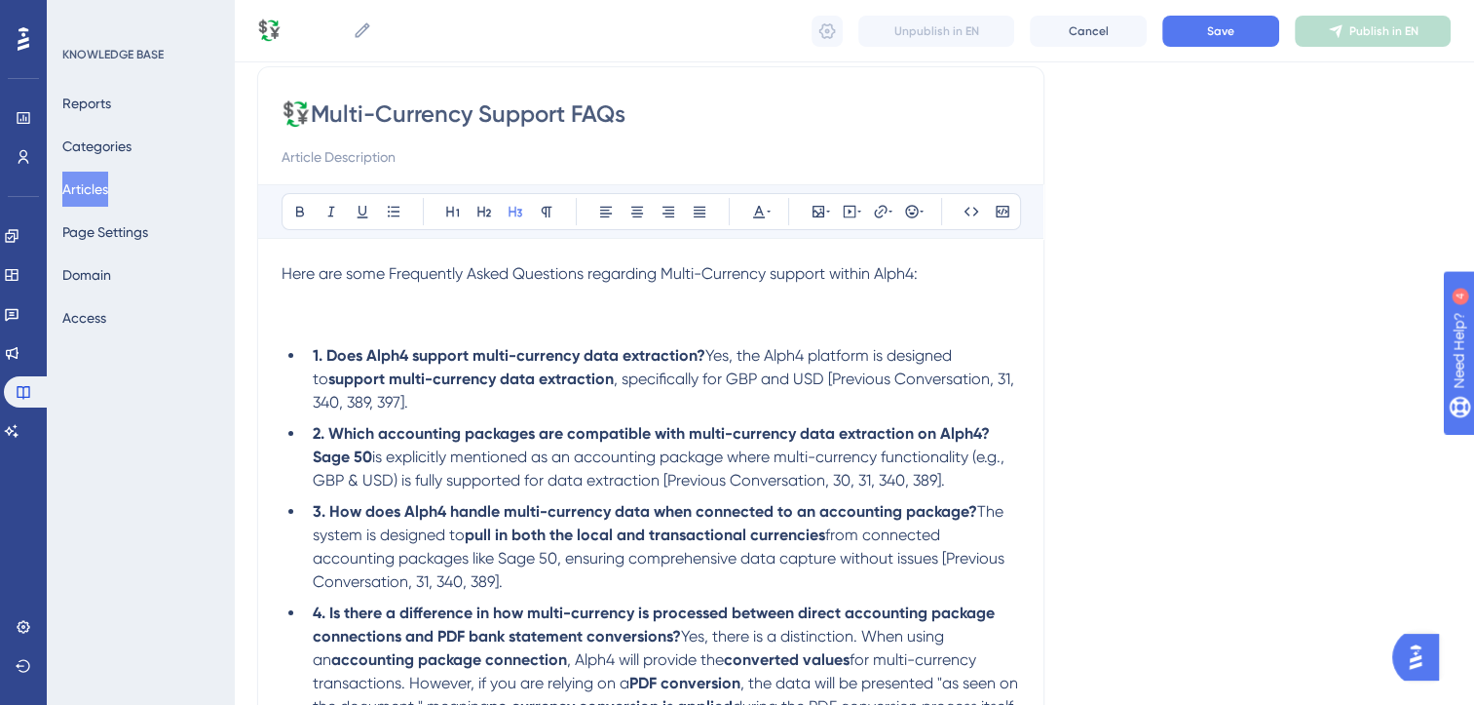
type input "💱Multi-Currency Support FAQs"
click at [328, 357] on strong "1. Does Alph4 support multi-currency data extraction?" at bounding box center [509, 355] width 393 height 19
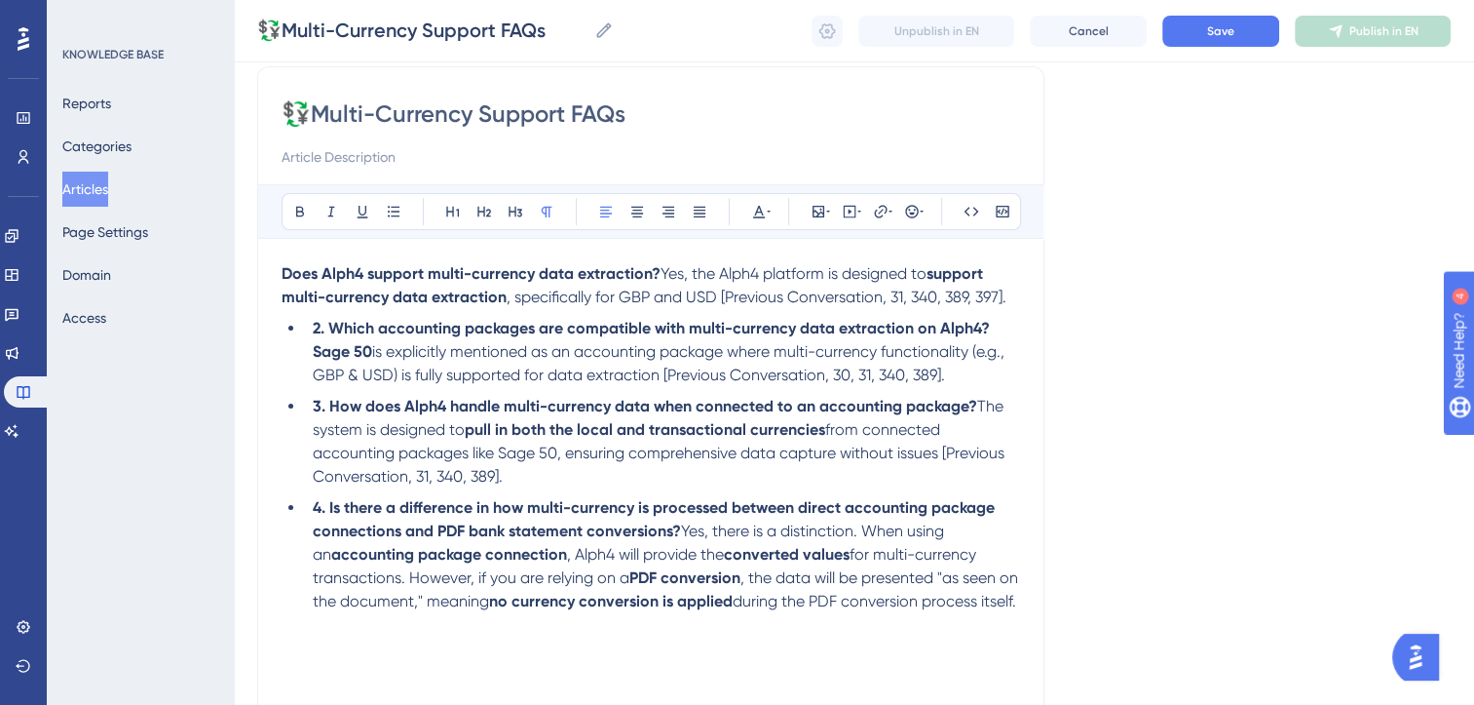
click at [721, 271] on span "Yes, the Alph4 platform is designed to" at bounding box center [794, 273] width 266 height 19
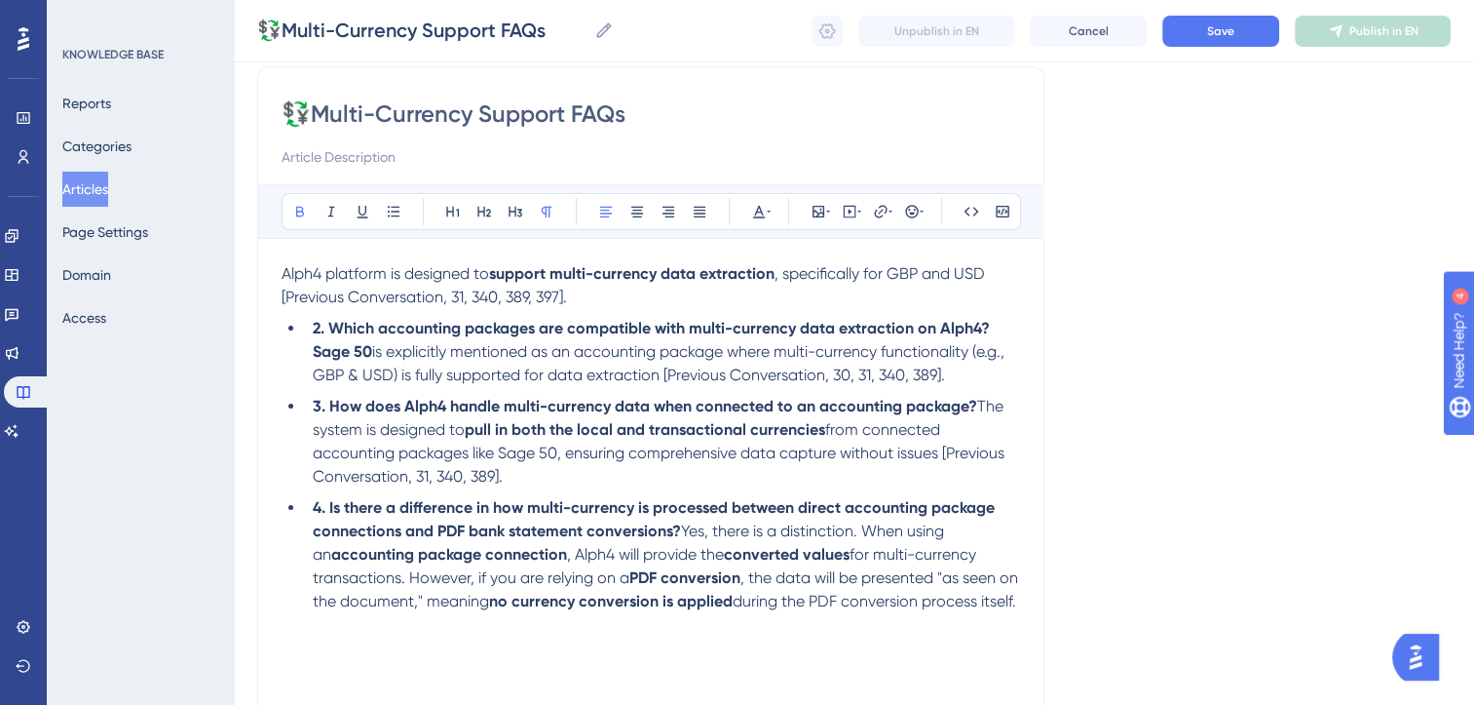
click at [780, 272] on span ", specifically for GBP and USD [Previous Conversation, 31, 340, 389, 397]." at bounding box center [635, 285] width 707 height 42
click at [608, 379] on span "is explicitly mentioned as an accounting package where multi-currency functiona…" at bounding box center [661, 363] width 696 height 42
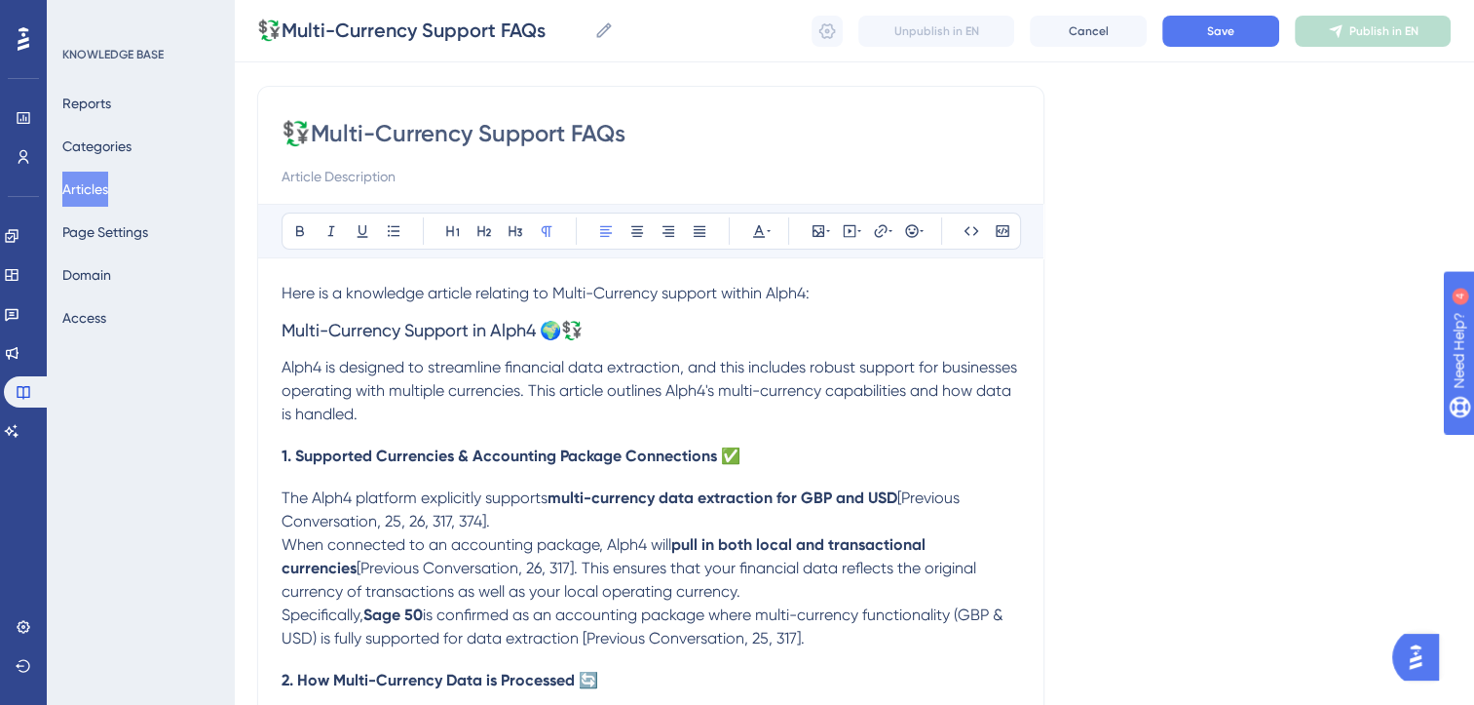
scroll to position [122, 0]
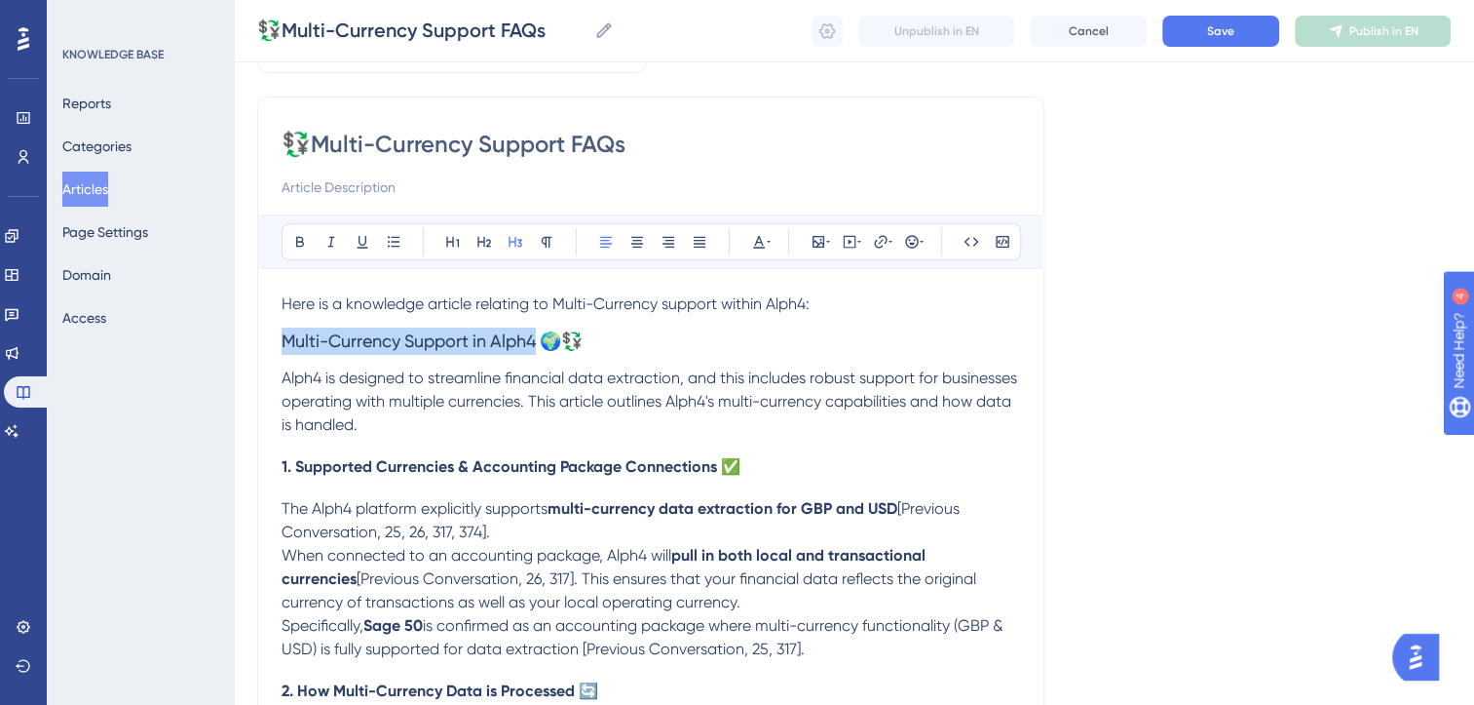
drag, startPoint x: 540, startPoint y: 337, endPoint x: 203, endPoint y: 326, distance: 337.3
click at [234, 326] on div "Performance Users Engagement Widgets Feedback Product Updates Knowledge Base AI…" at bounding box center [854, 536] width 1241 height 1317
drag, startPoint x: 317, startPoint y: 136, endPoint x: 692, endPoint y: 389, distance: 452.2
click at [692, 389] on div "💱Multi-Currency Support FAQs Bold Italic Underline Bullet Point Heading 1 Headi…" at bounding box center [650, 571] width 787 height 950
paste input "in Alph4"
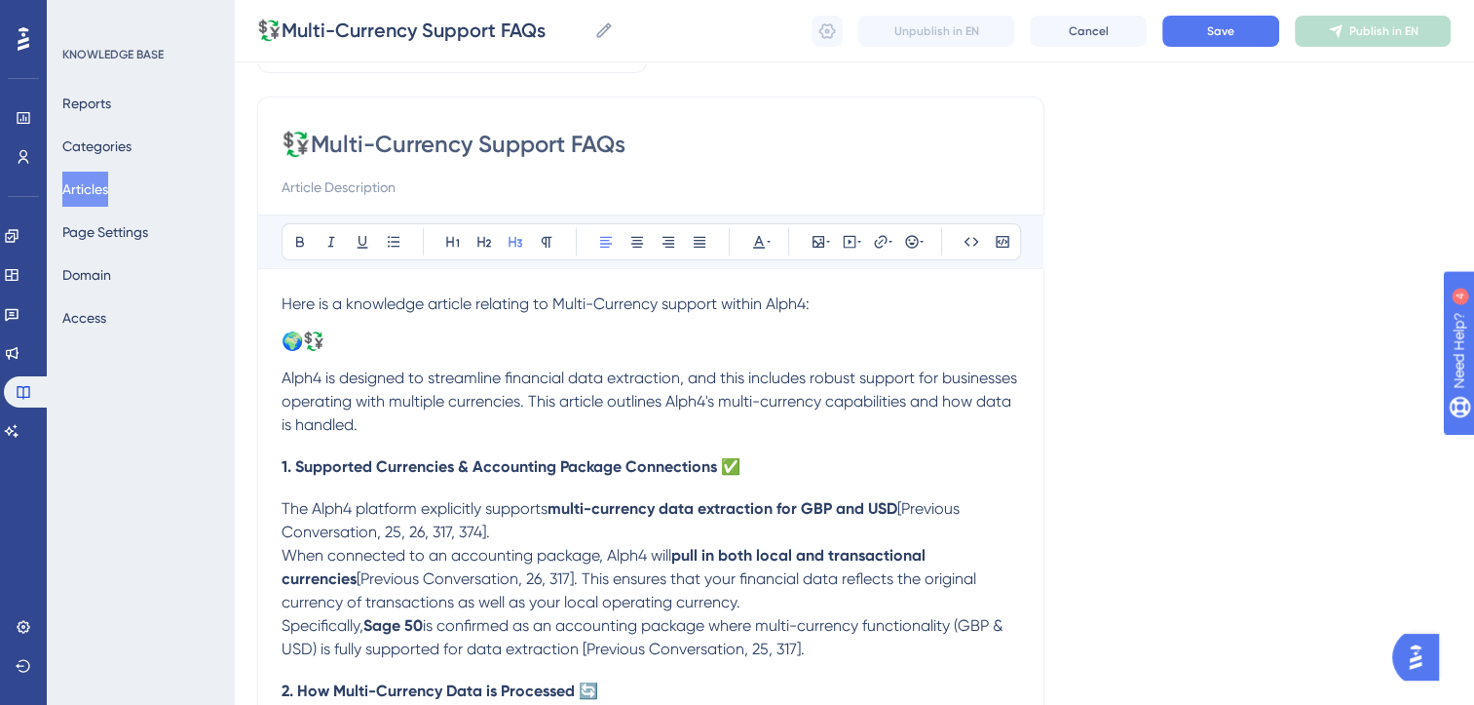
type input "💱Multi-Currency Support in Alph4"
drag, startPoint x: 414, startPoint y: 341, endPoint x: 214, endPoint y: 275, distance: 210.5
click at [234, 275] on div "Performance Users Engagement Widgets Feedback Product Updates Knowledge Base AI…" at bounding box center [854, 536] width 1241 height 1317
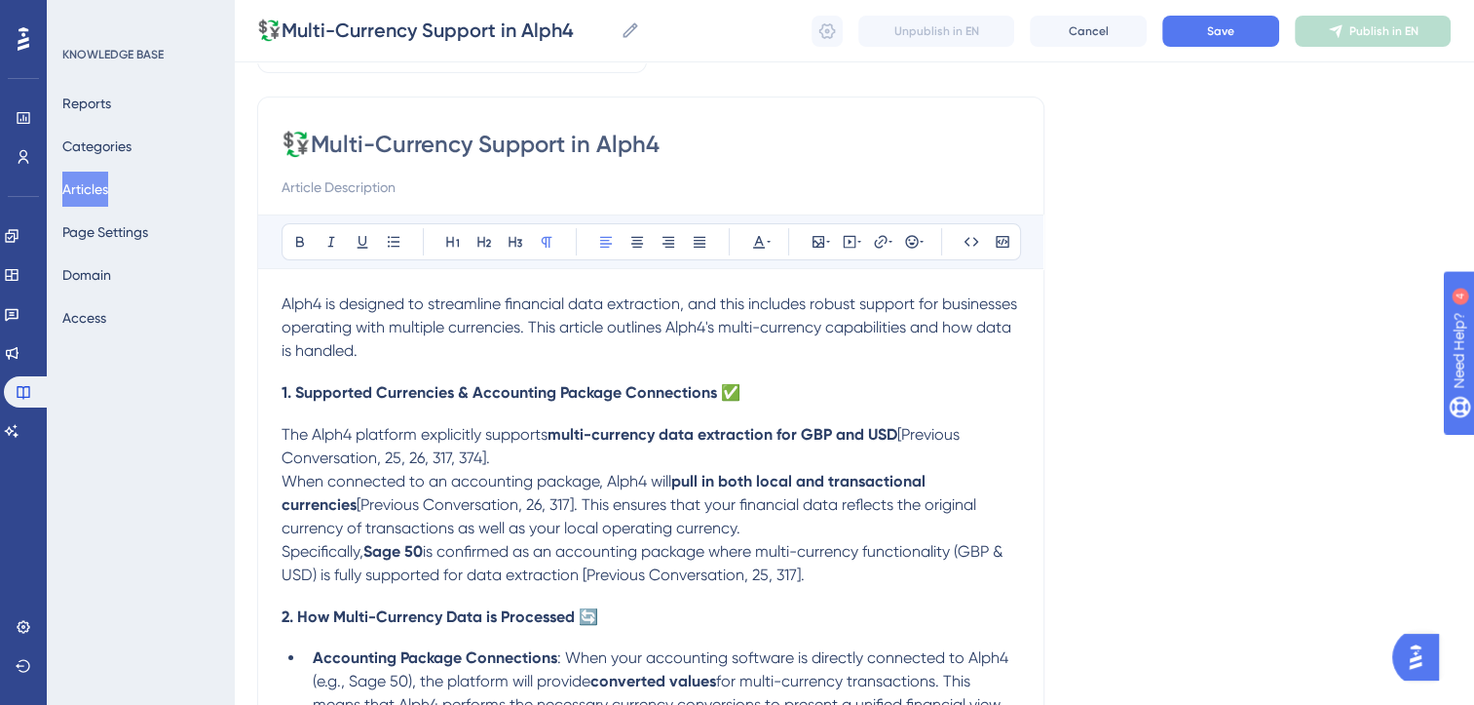
click at [297, 393] on span "1. Supported Currencies & Accounting Package Connections ✅" at bounding box center [511, 392] width 459 height 19
click at [482, 240] on icon at bounding box center [485, 242] width 16 height 16
drag, startPoint x: 542, startPoint y: 459, endPoint x: 253, endPoint y: 439, distance: 289.1
click at [253, 439] on div "Performance Users Engagement Widgets Feedback Product Updates Knowledge Base AI…" at bounding box center [854, 498] width 1241 height 1241
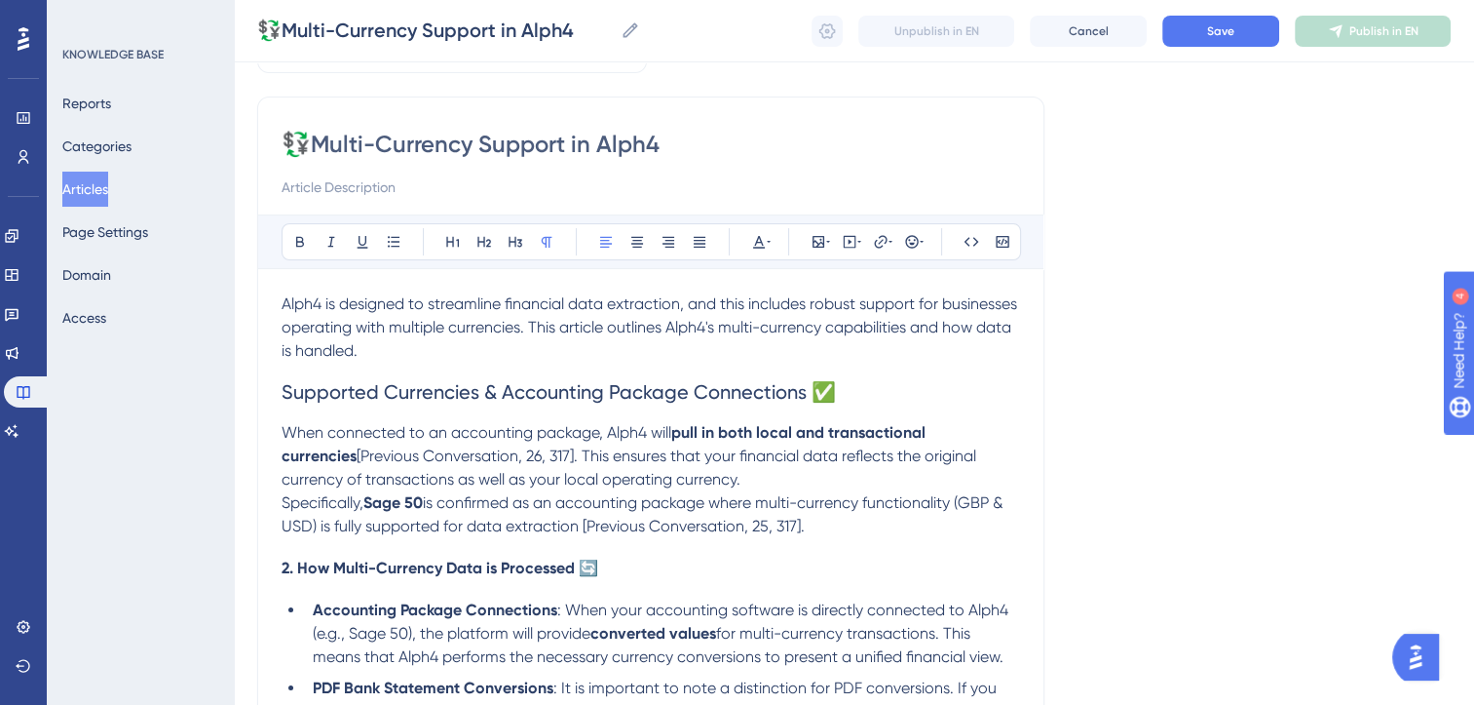
click at [505, 457] on span "[Previous Conversation, 26, 317]. This ensures that your financial data reflect…" at bounding box center [631, 467] width 699 height 42
click at [515, 345] on p "Alph4 is designed to streamline financial data extraction, and this includes ro…" at bounding box center [651, 327] width 739 height 70
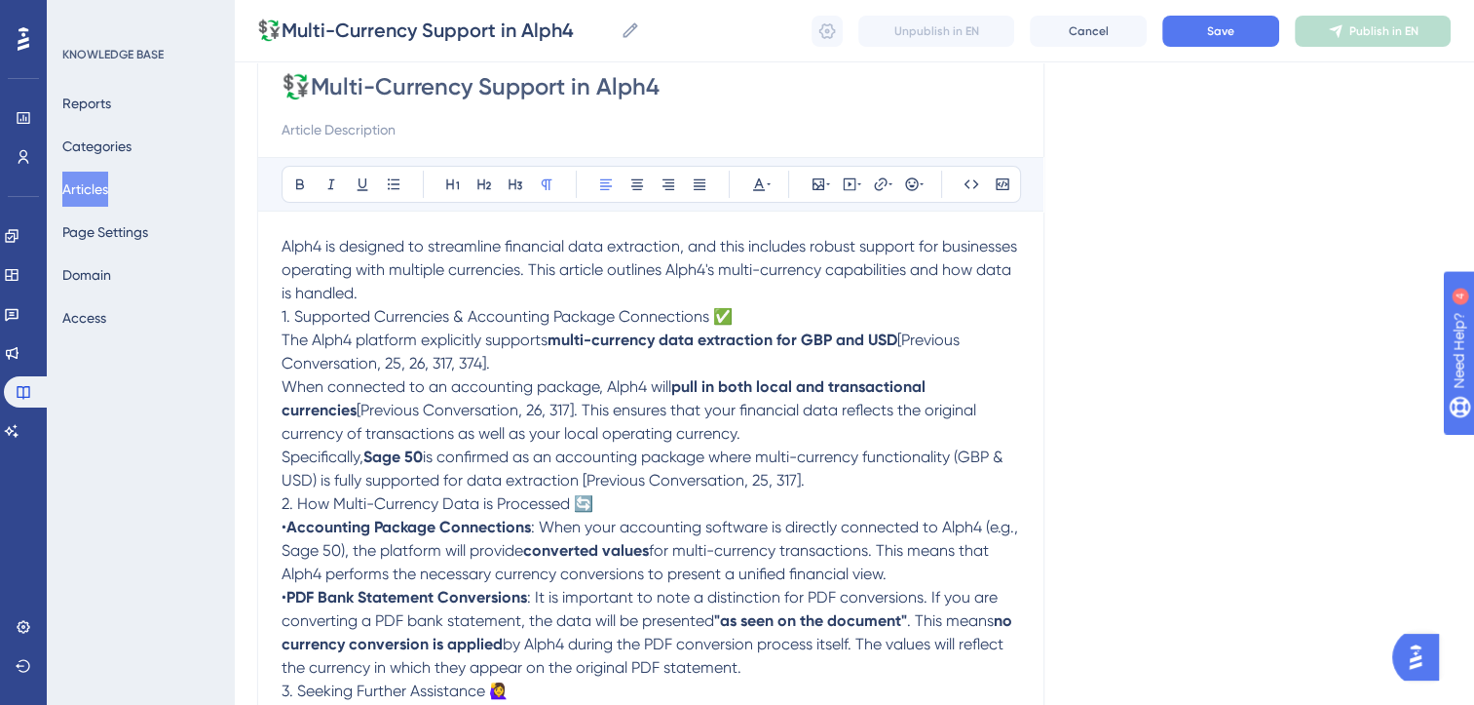
scroll to position [175, 0]
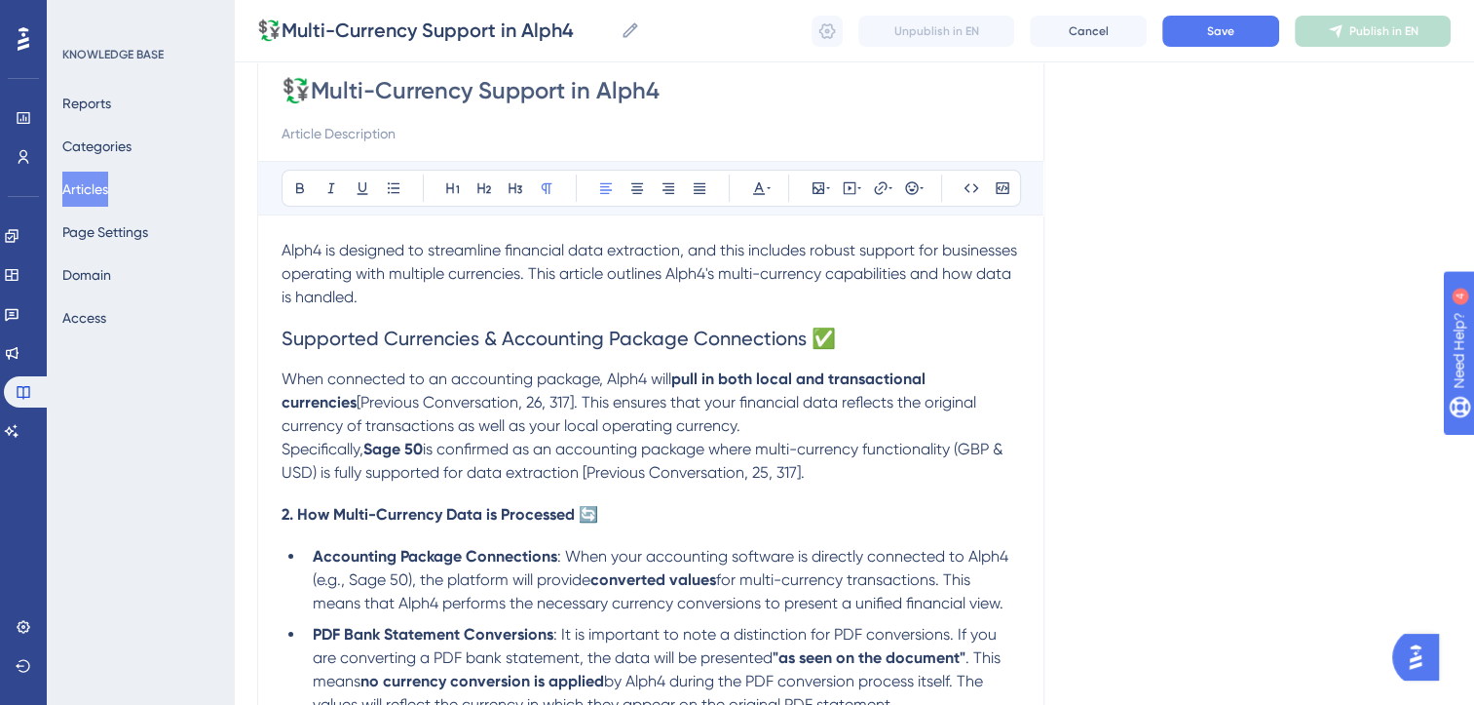
click at [392, 398] on span "[Previous Conversation, 26, 317]. This ensures that your financial data reflect…" at bounding box center [631, 414] width 699 height 42
click at [502, 399] on span "[Previous Conversation, 26, 317]. This ensures that your financial data reflect…" at bounding box center [631, 414] width 699 height 42
click at [531, 426] on p "When connected to an accounting package, Alph4 will pull in both local and tran…" at bounding box center [651, 402] width 739 height 70
click at [818, 474] on p "Specifically, Sage 50 is confirmed as an accounting package where multi-currenc…" at bounding box center [651, 461] width 739 height 47
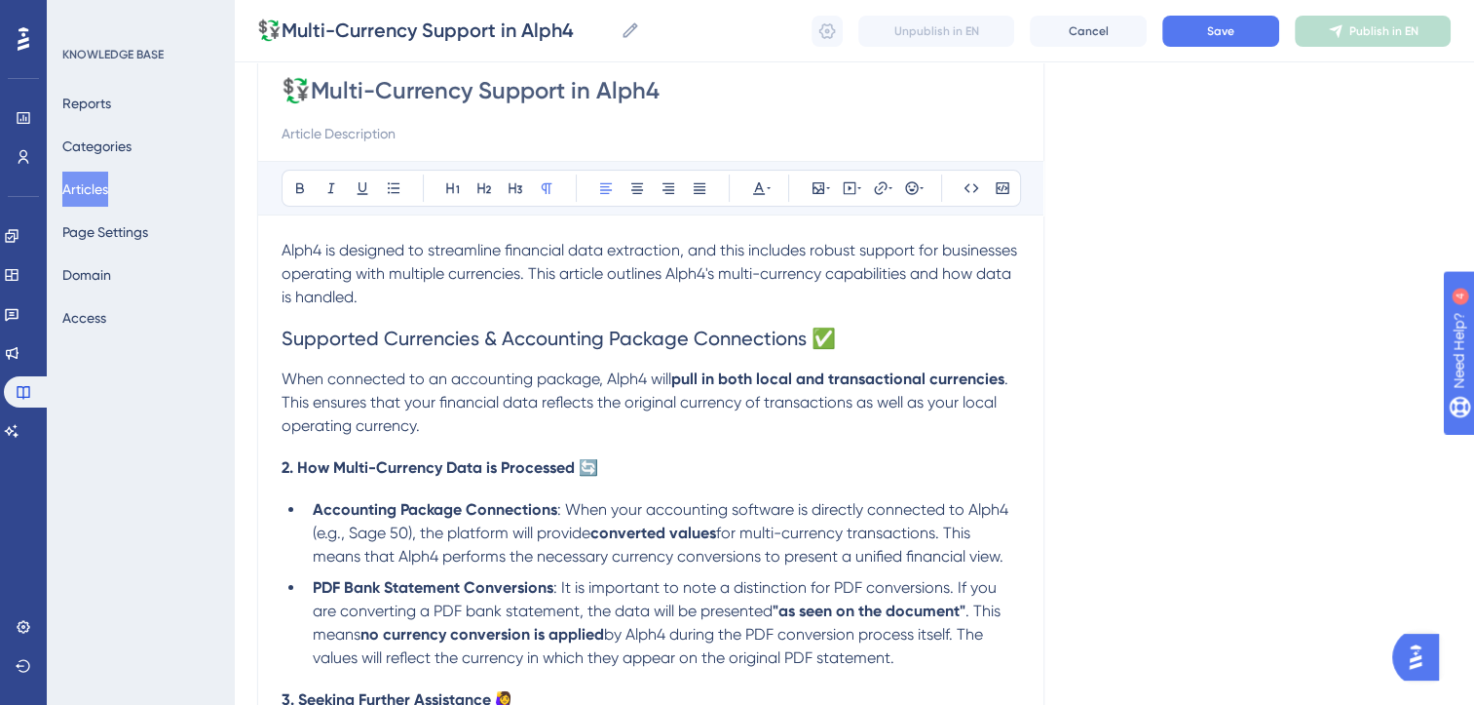
click at [324, 472] on span "2. How Multi-Currency Data is Processed 🔄" at bounding box center [440, 467] width 317 height 19
click at [299, 468] on span "2. How Multi-Currency Data is Processed 🔄" at bounding box center [440, 467] width 317 height 19
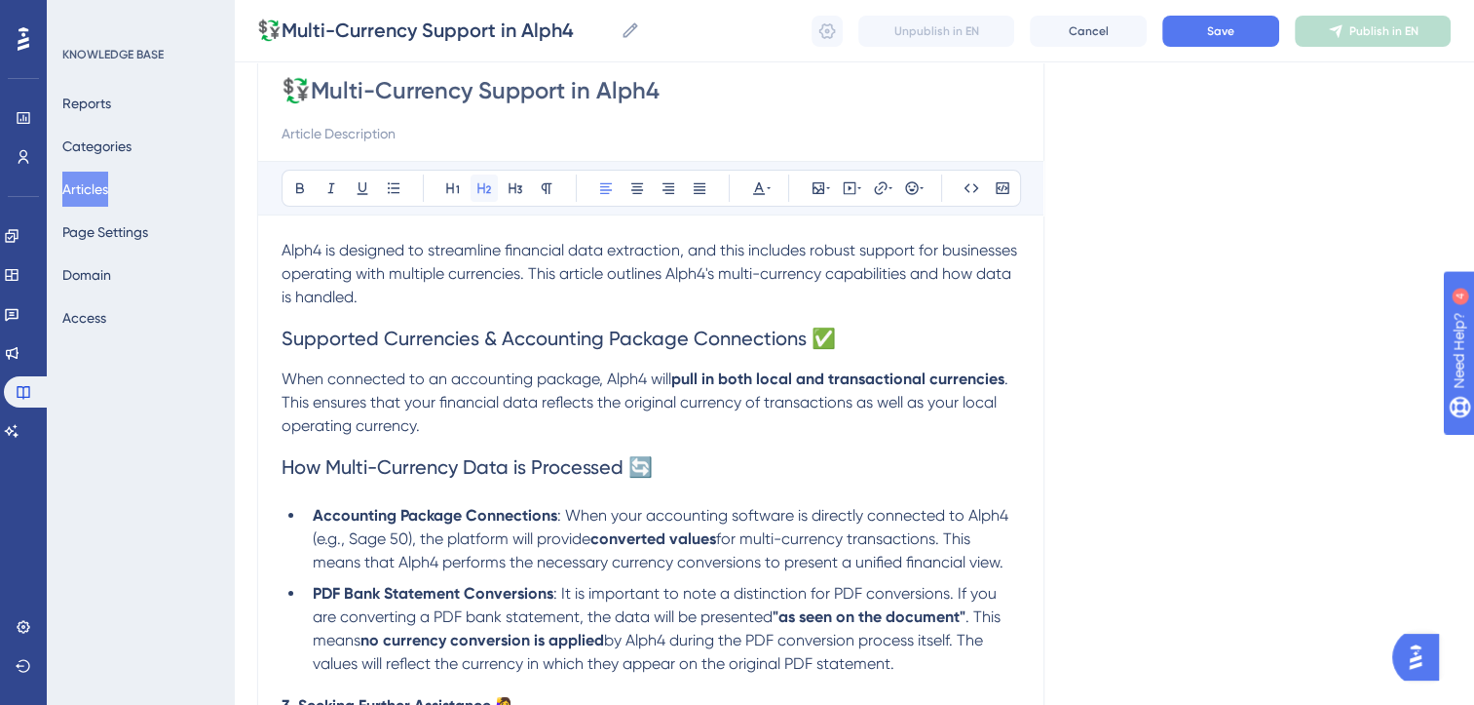
click at [485, 174] on button at bounding box center [484, 187] width 27 height 27
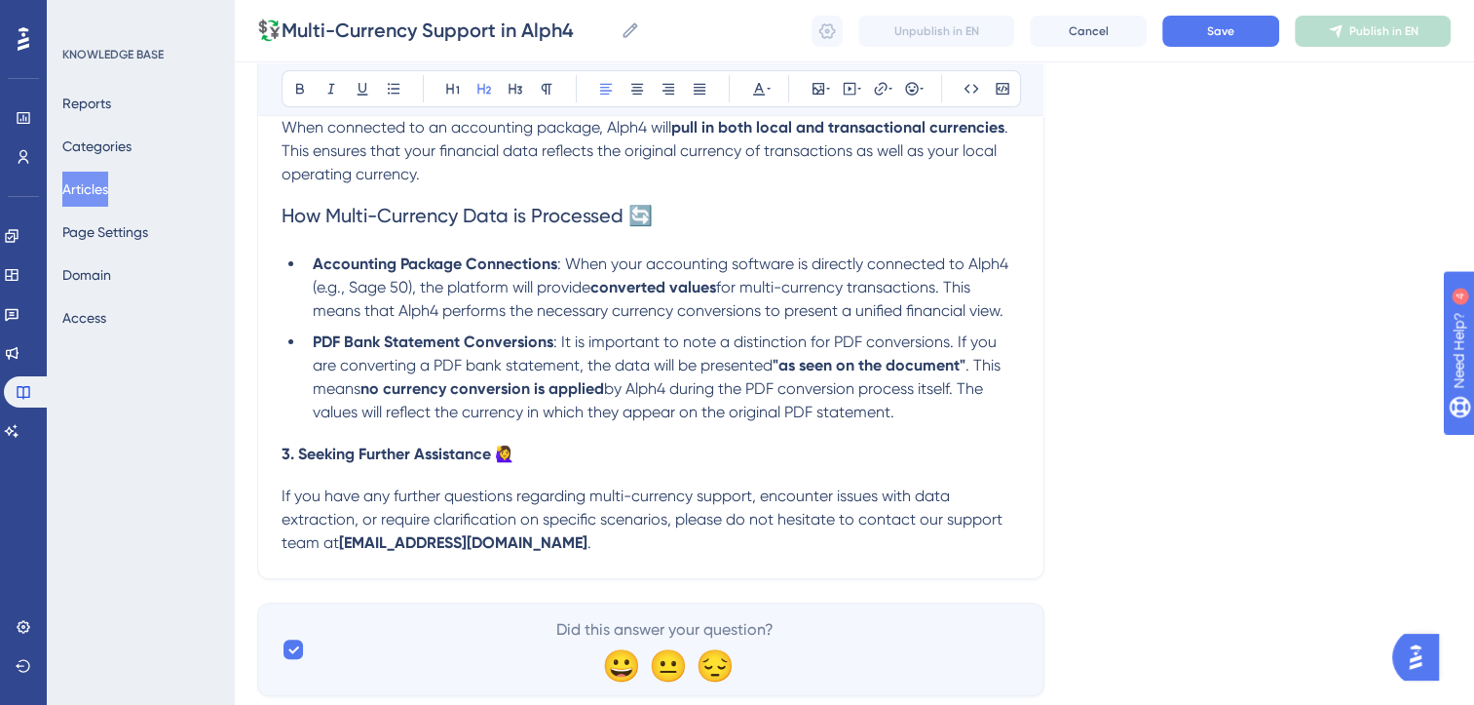
scroll to position [428, 0]
click at [556, 546] on p "If you have any further questions regarding multi-currency support, encounter i…" at bounding box center [651, 518] width 739 height 70
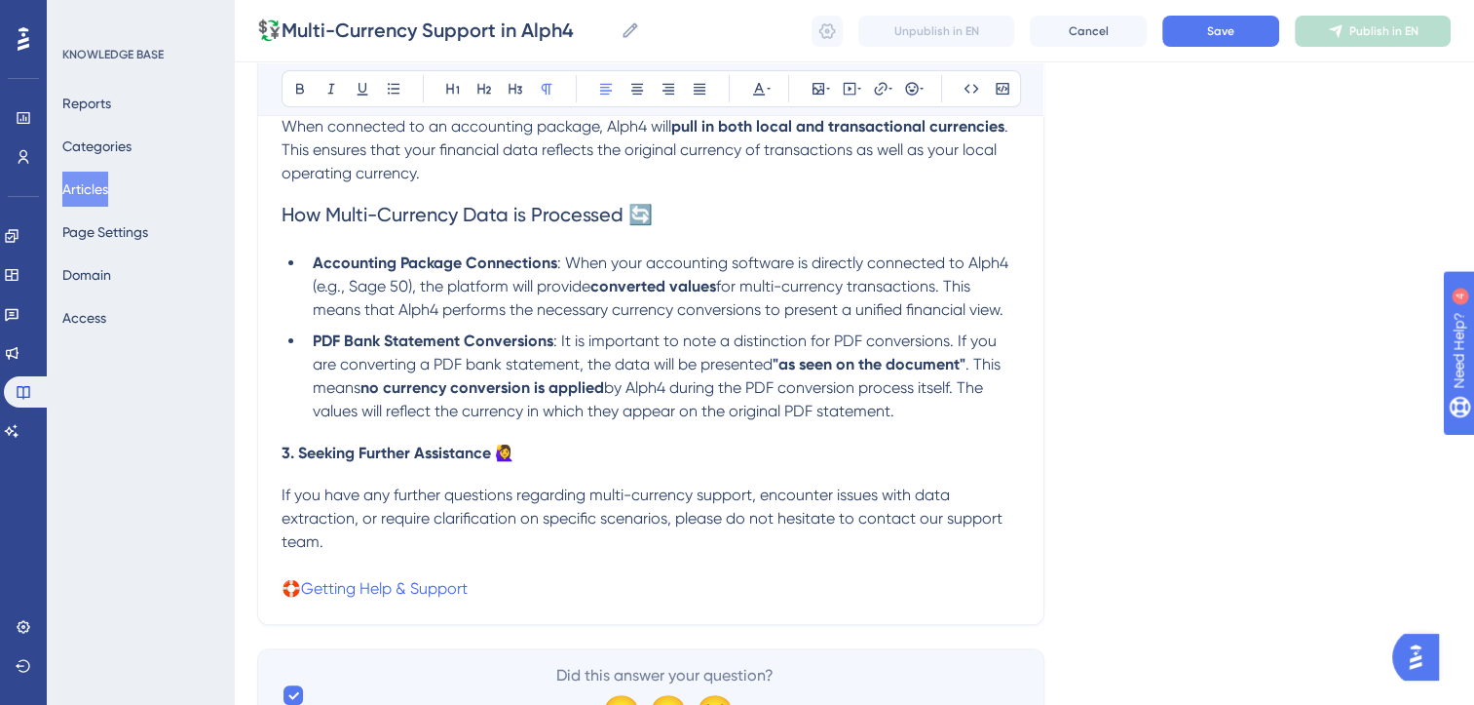
click at [360, 461] on span "3. Seeking Further Assistance 🙋‍♀️" at bounding box center [398, 452] width 233 height 19
click at [483, 88] on icon at bounding box center [484, 89] width 14 height 11
click at [949, 423] on li "PDF Bank Statement Conversions : It is important to note a distinction for PDF …" at bounding box center [662, 376] width 715 height 94
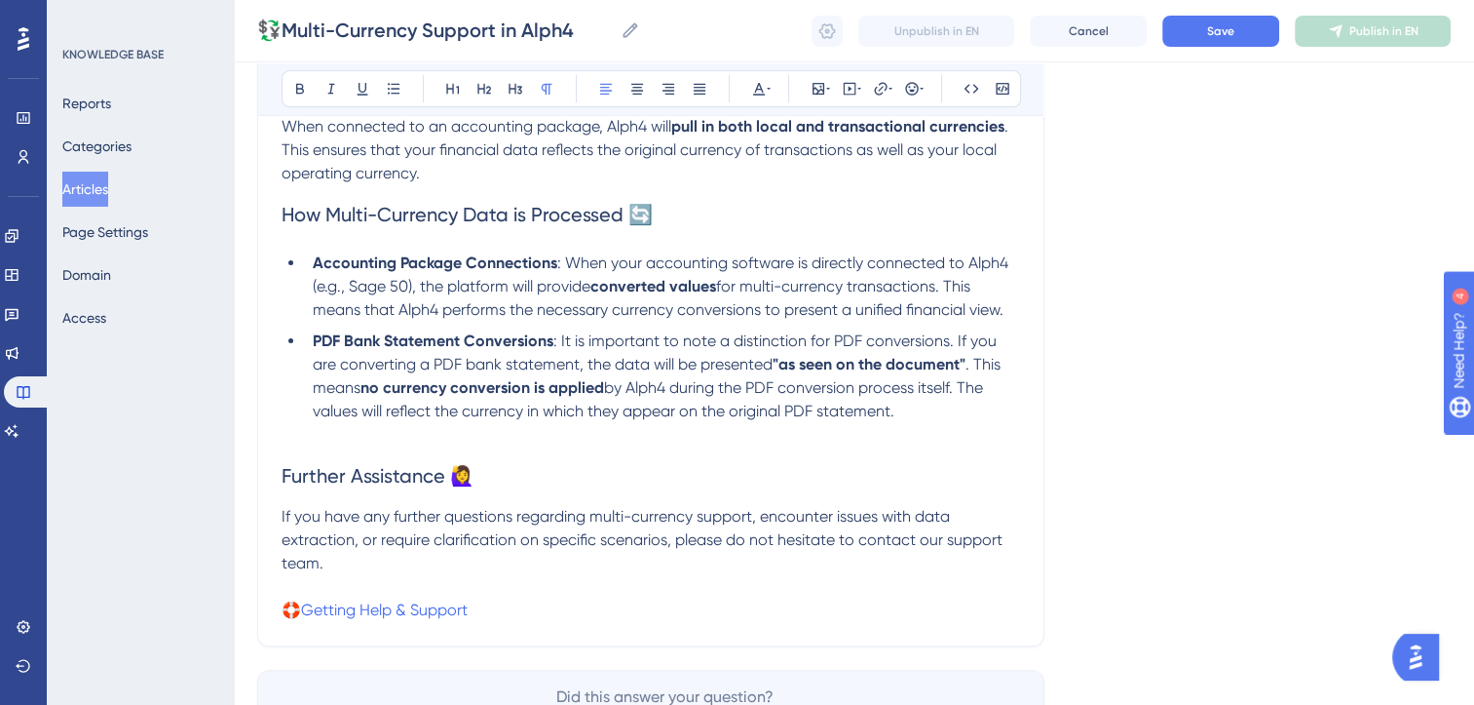
click at [433, 170] on p "When connected to an accounting package, Alph4 will pull in both local and tran…" at bounding box center [651, 150] width 739 height 70
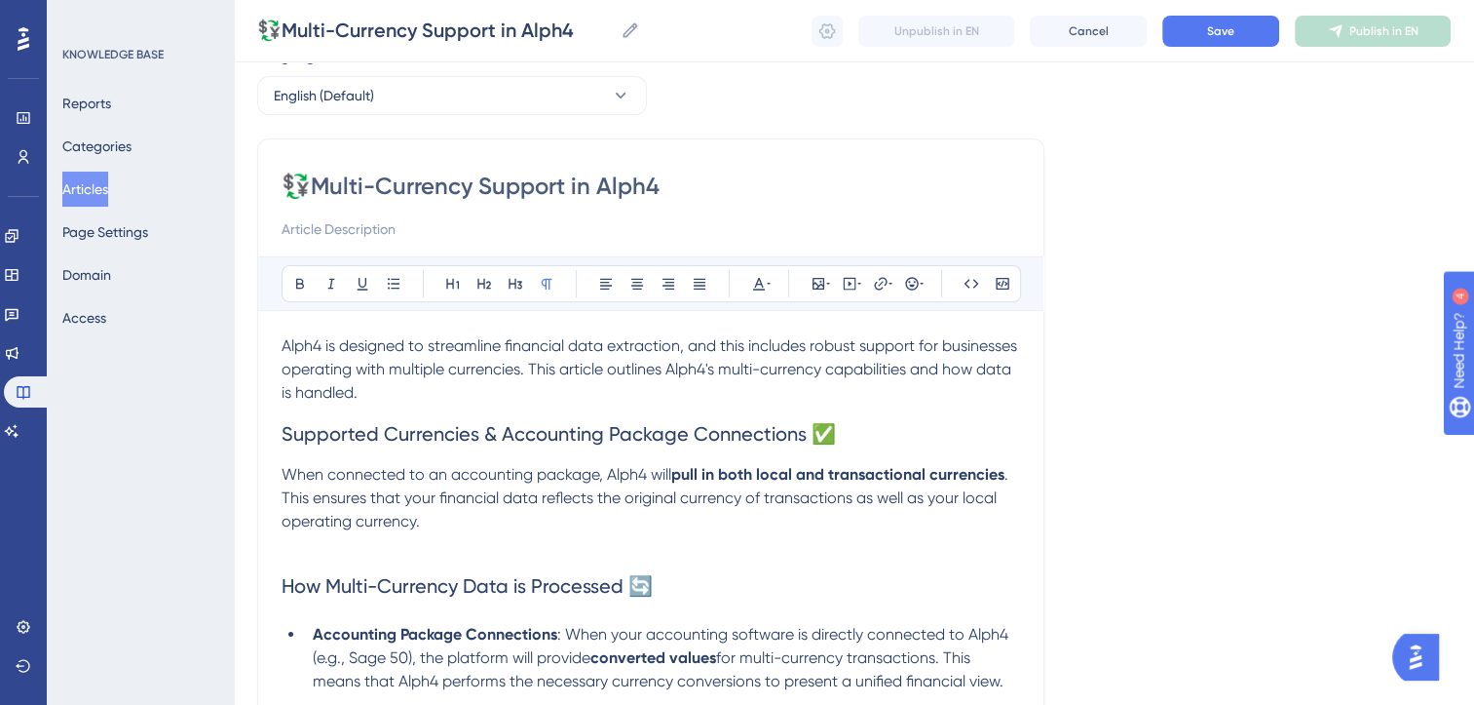
scroll to position [0, 0]
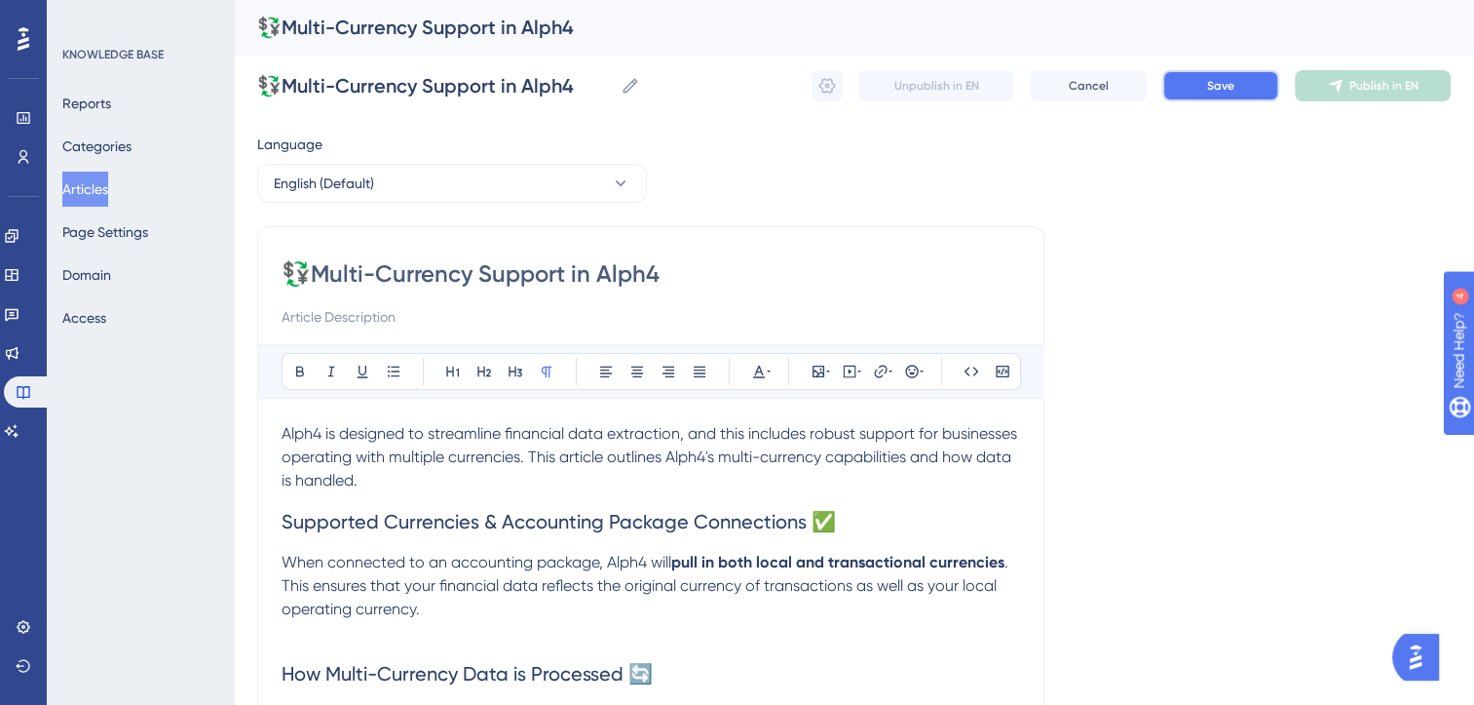
click at [1240, 92] on button "Save" at bounding box center [1221, 85] width 117 height 31
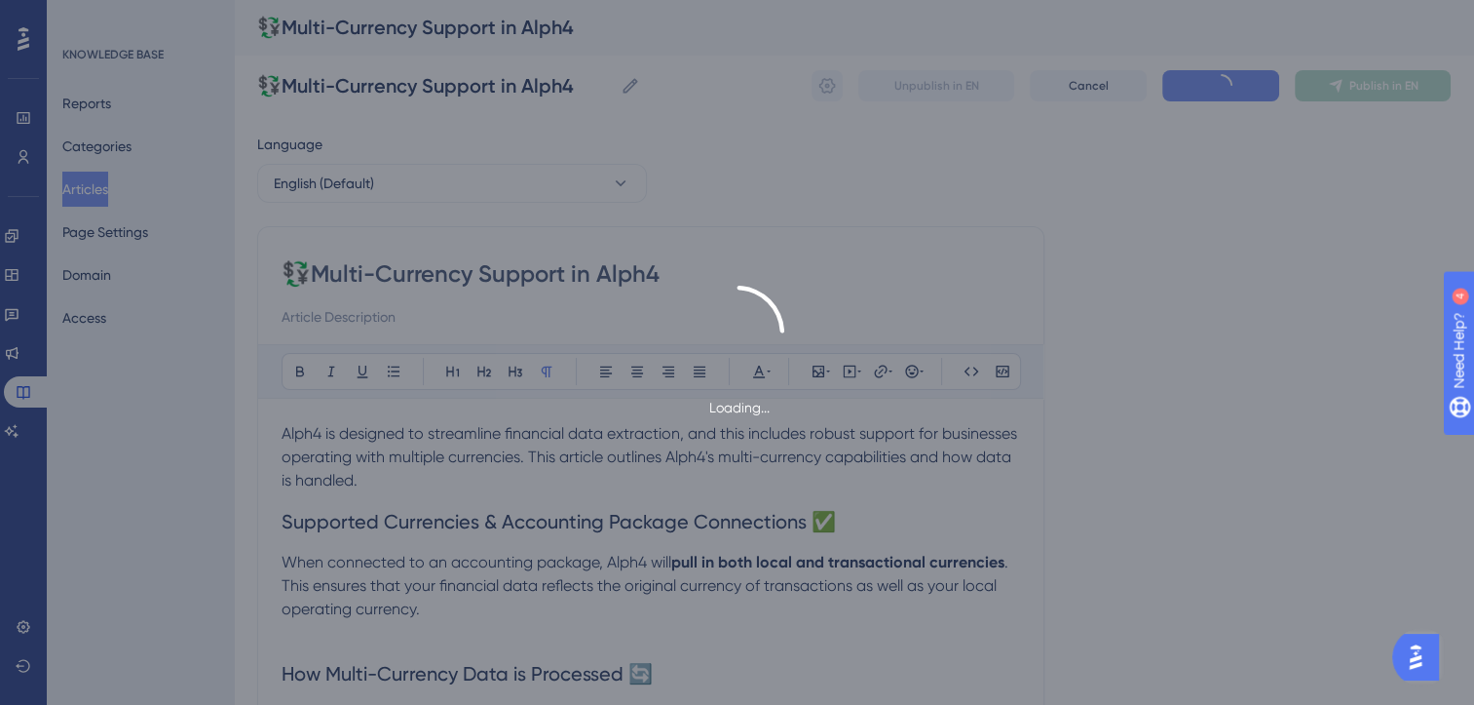
scroll to position [362, 0]
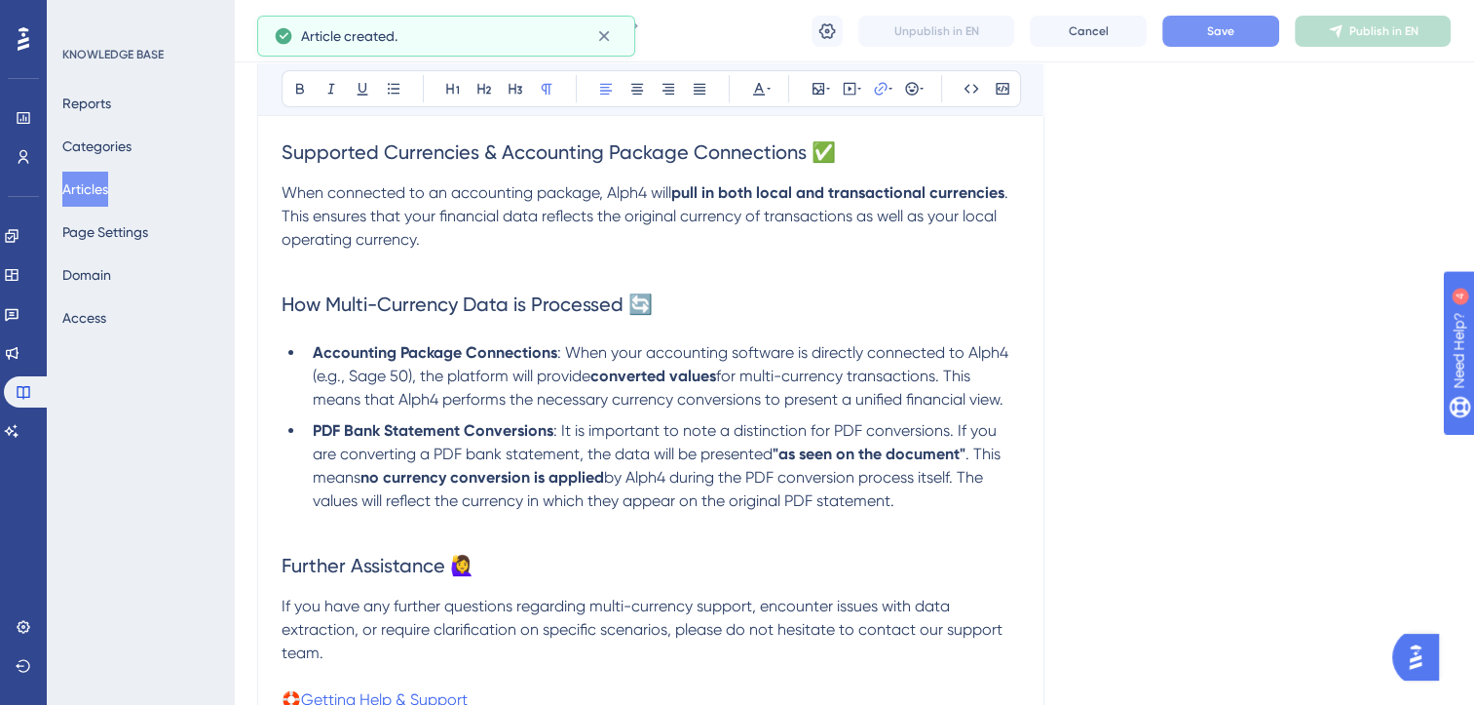
click at [1245, 20] on button "Save" at bounding box center [1221, 31] width 117 height 31
click at [1364, 45] on button "Publish in EN" at bounding box center [1373, 31] width 156 height 31
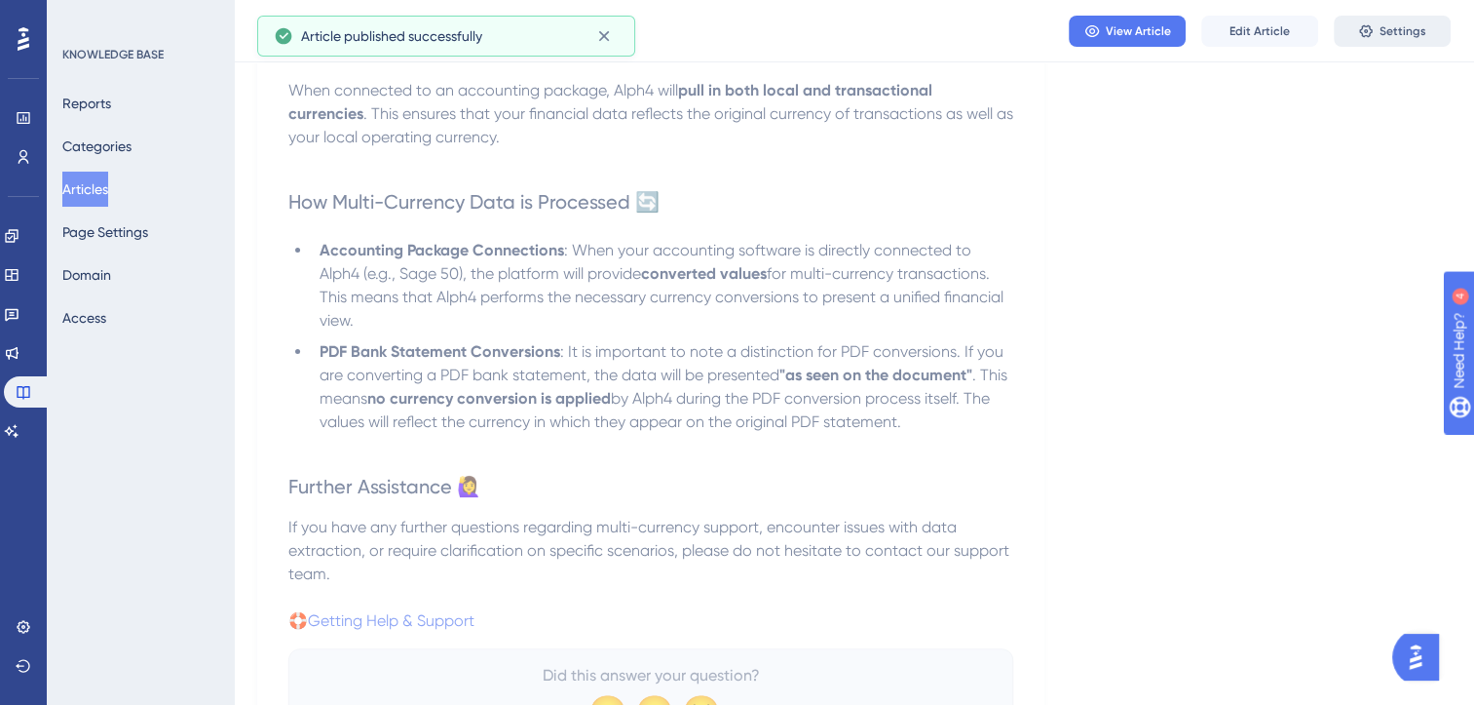
click at [1367, 33] on icon at bounding box center [1366, 31] width 16 height 16
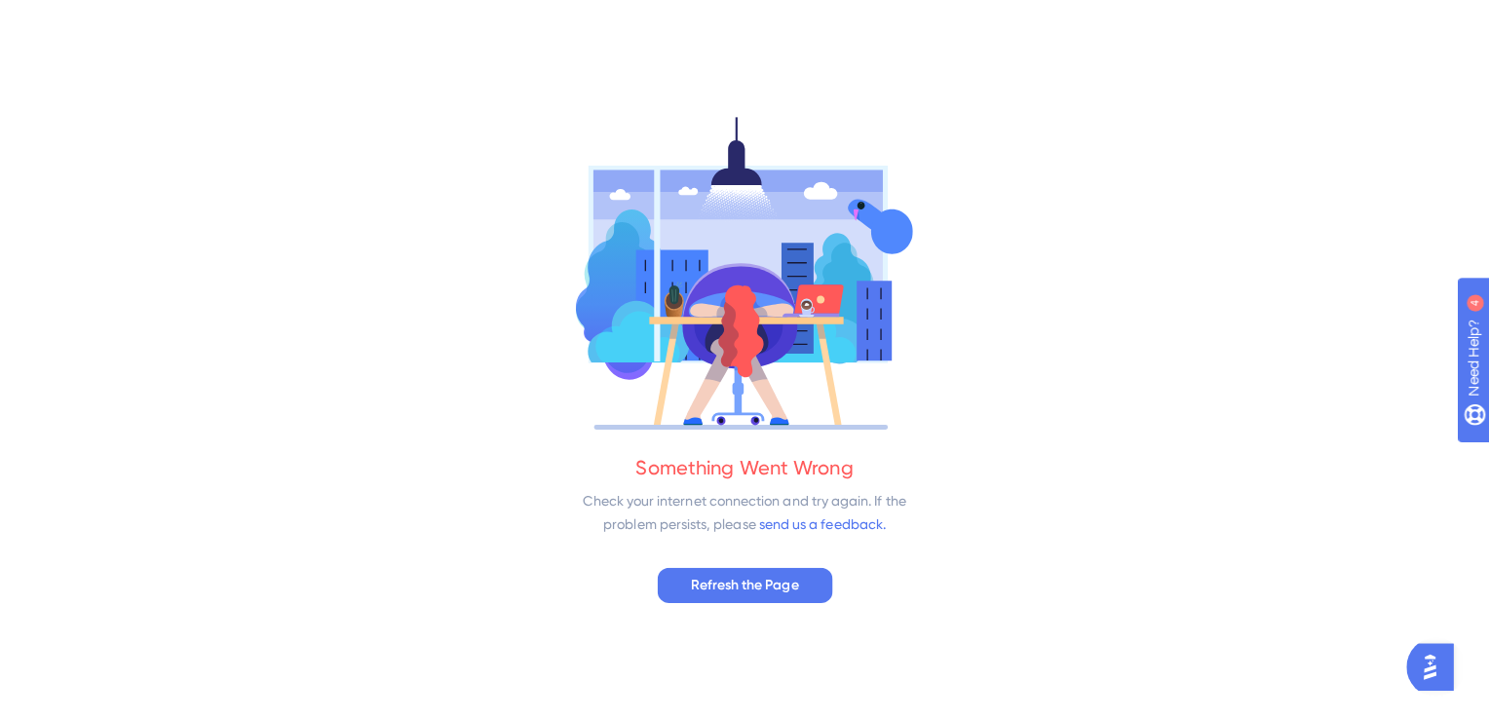
scroll to position [0, 0]
click at [799, 575] on button "Refresh the Page" at bounding box center [744, 582] width 173 height 35
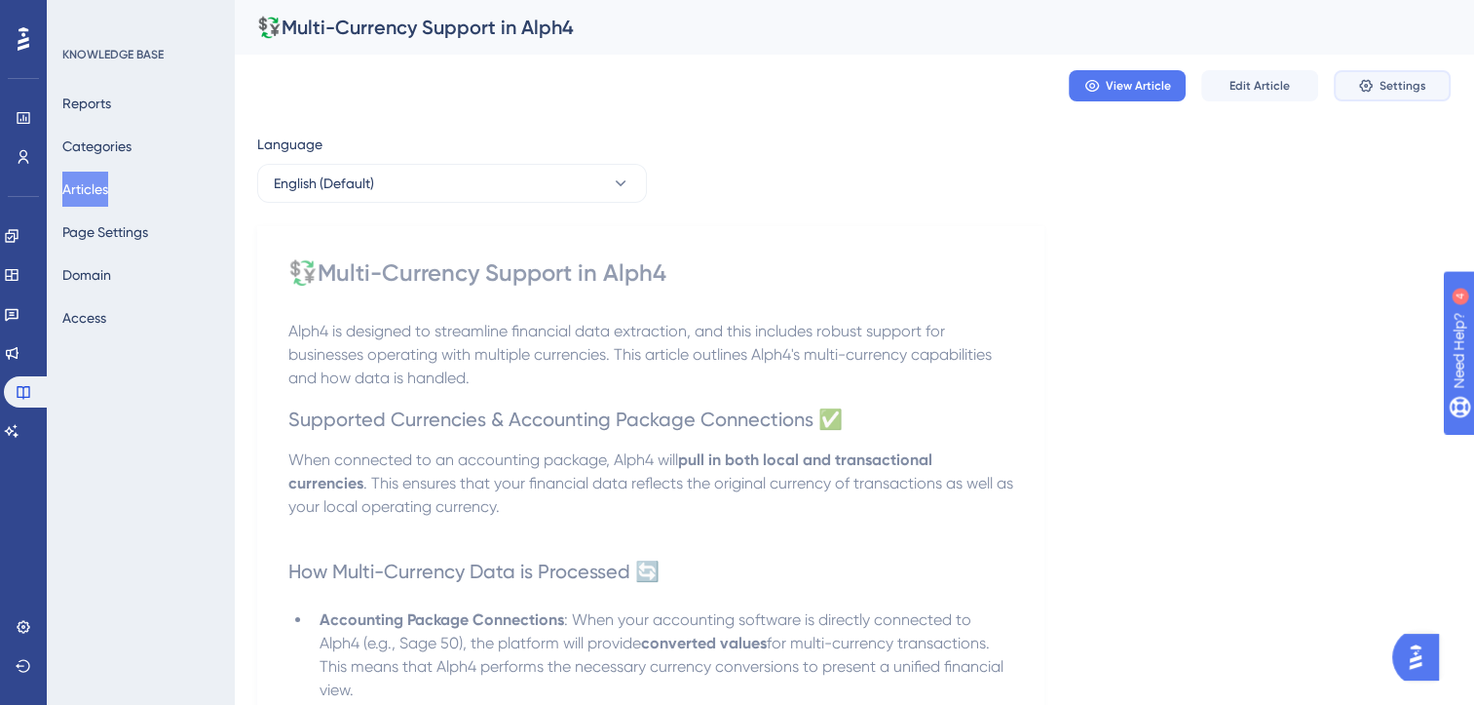
click at [1396, 83] on span "Settings" at bounding box center [1403, 86] width 47 height 16
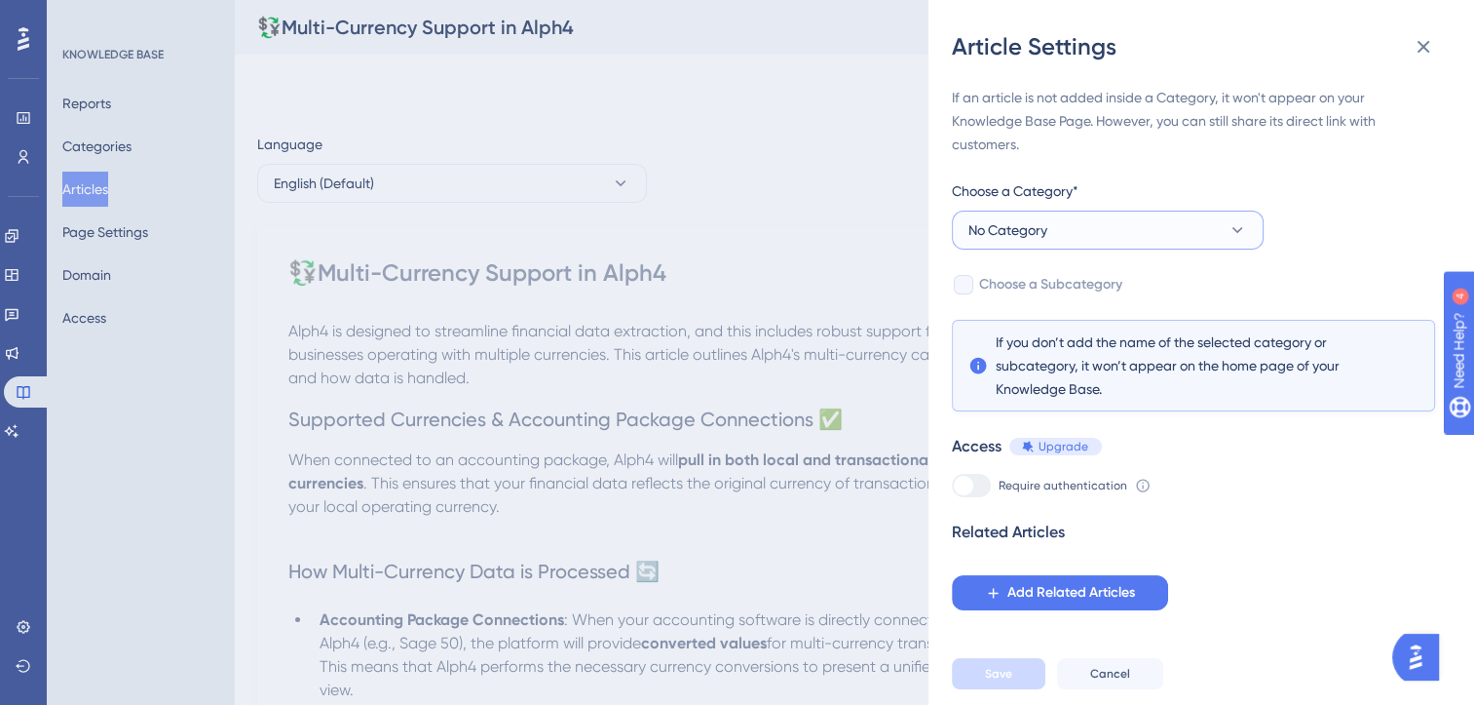
click at [1180, 228] on button "No Category" at bounding box center [1108, 229] width 312 height 39
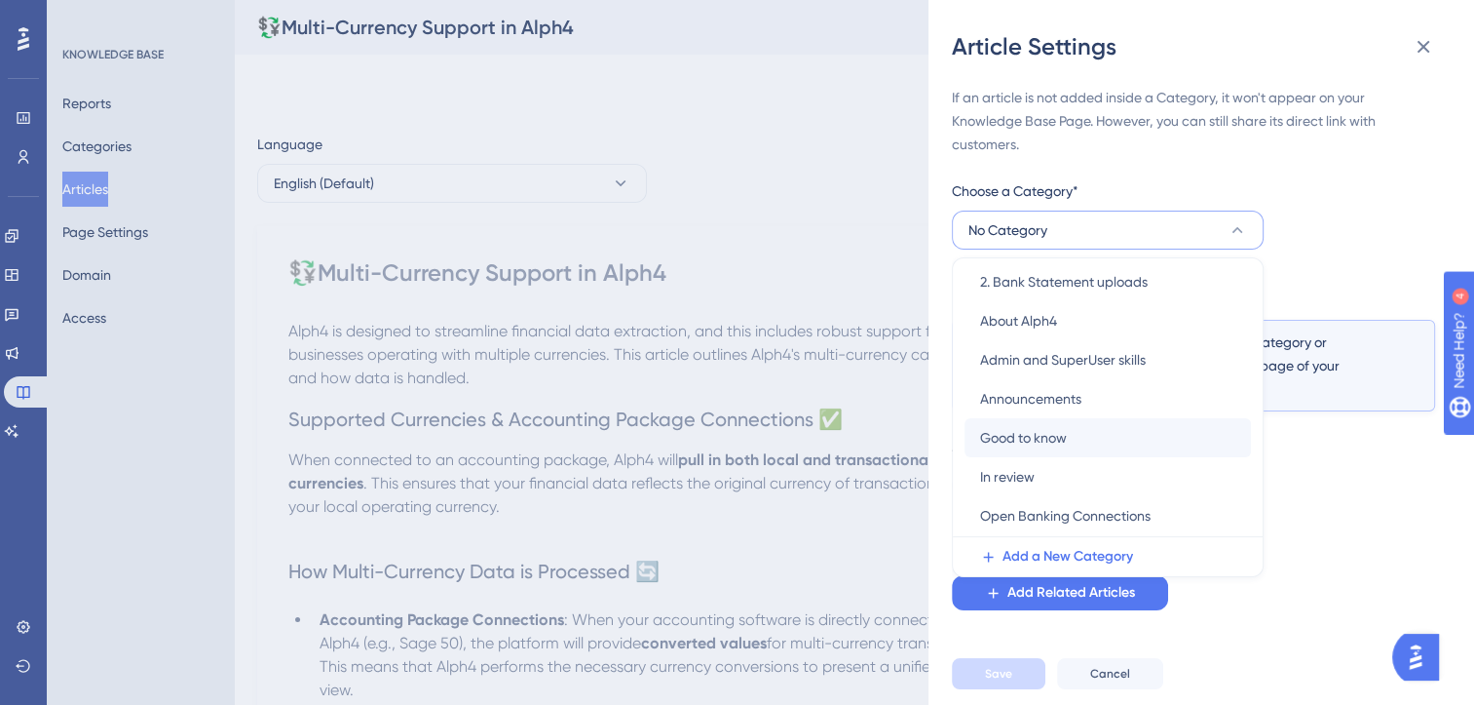
scroll to position [123, 0]
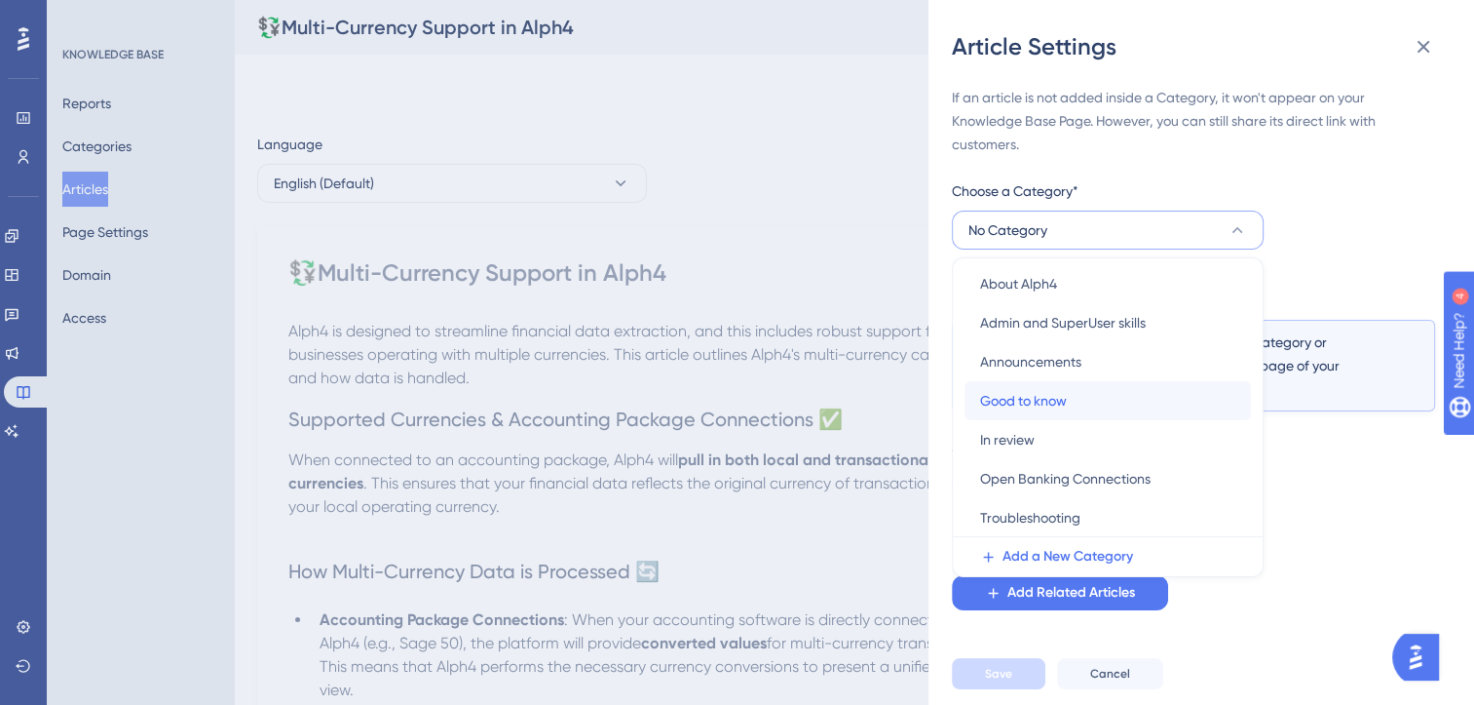
click at [1054, 399] on span "Good to know" at bounding box center [1023, 400] width 87 height 23
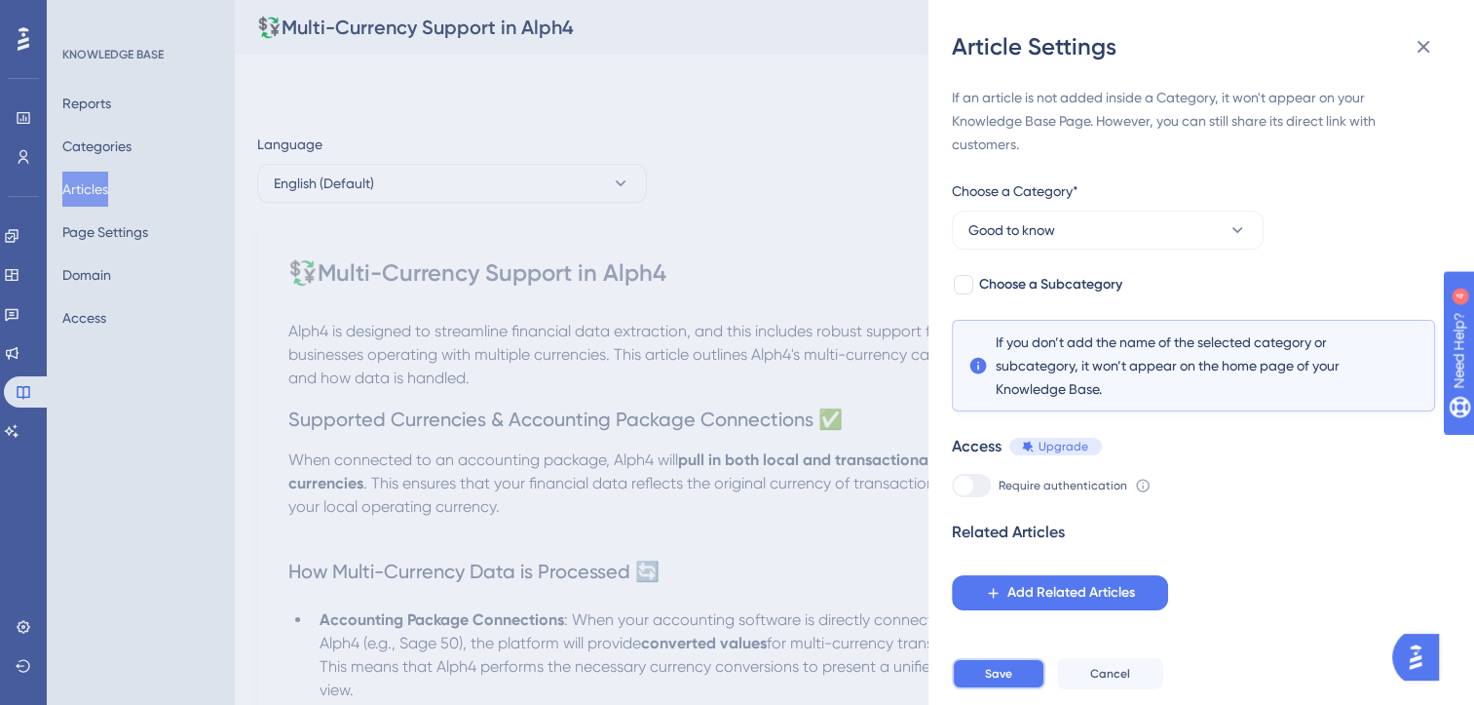
click at [1010, 681] on span "Save" at bounding box center [998, 674] width 27 height 16
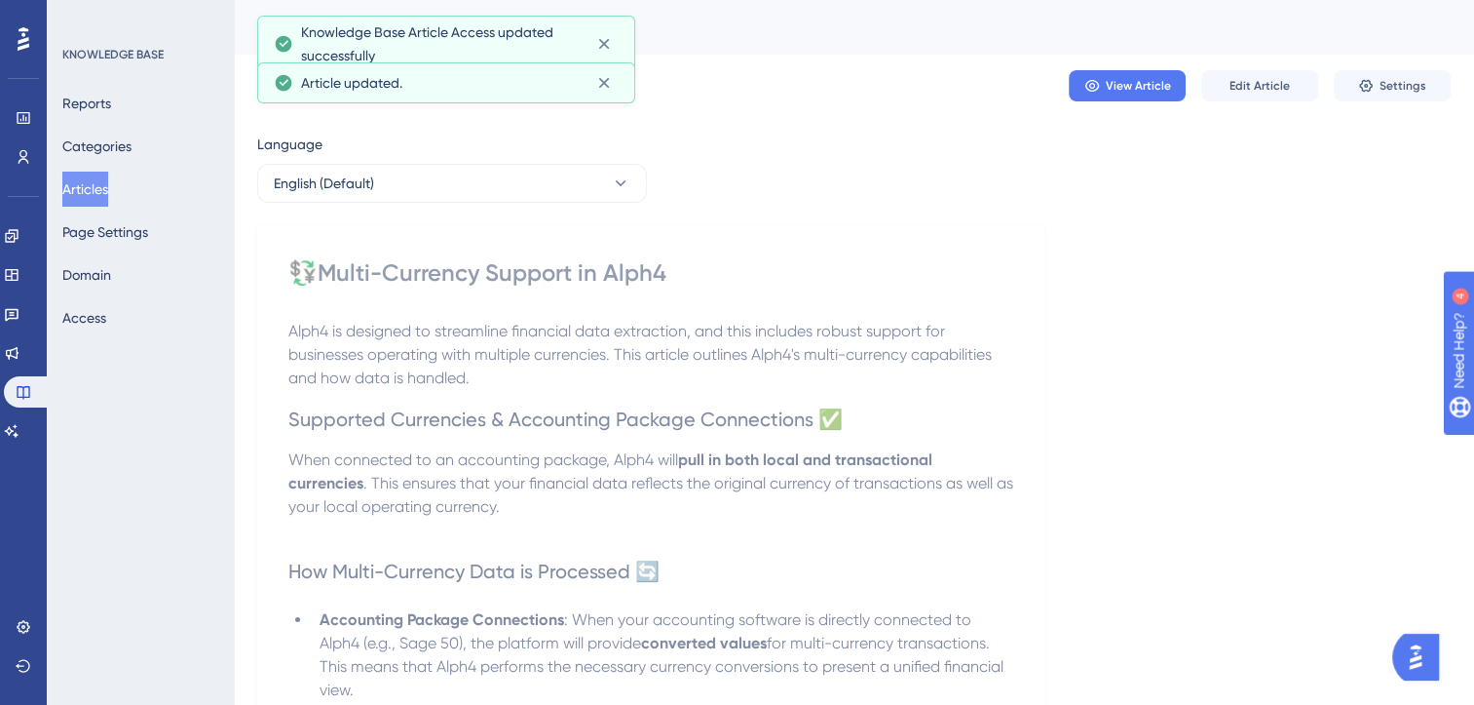
click at [108, 179] on button "Articles" at bounding box center [85, 189] width 46 height 35
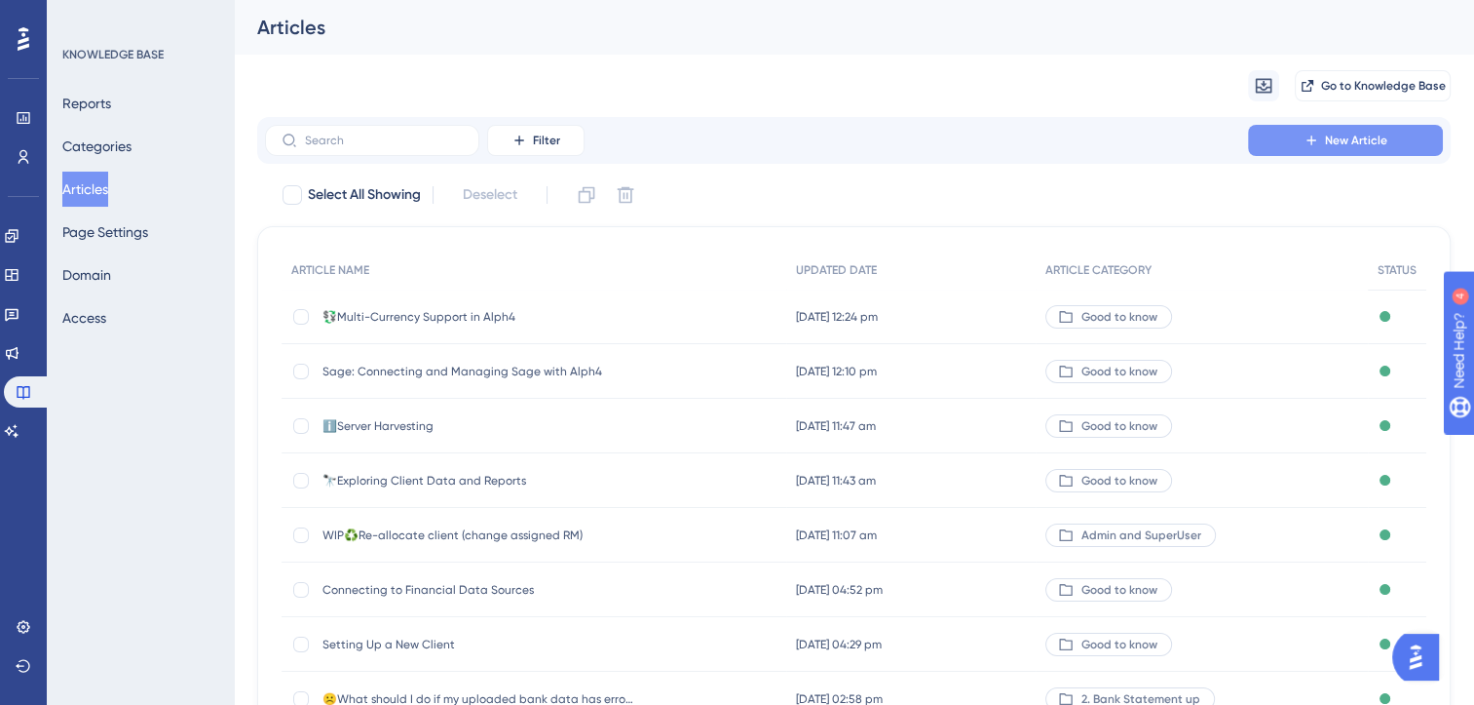
click at [1355, 142] on span "New Article" at bounding box center [1356, 141] width 62 height 16
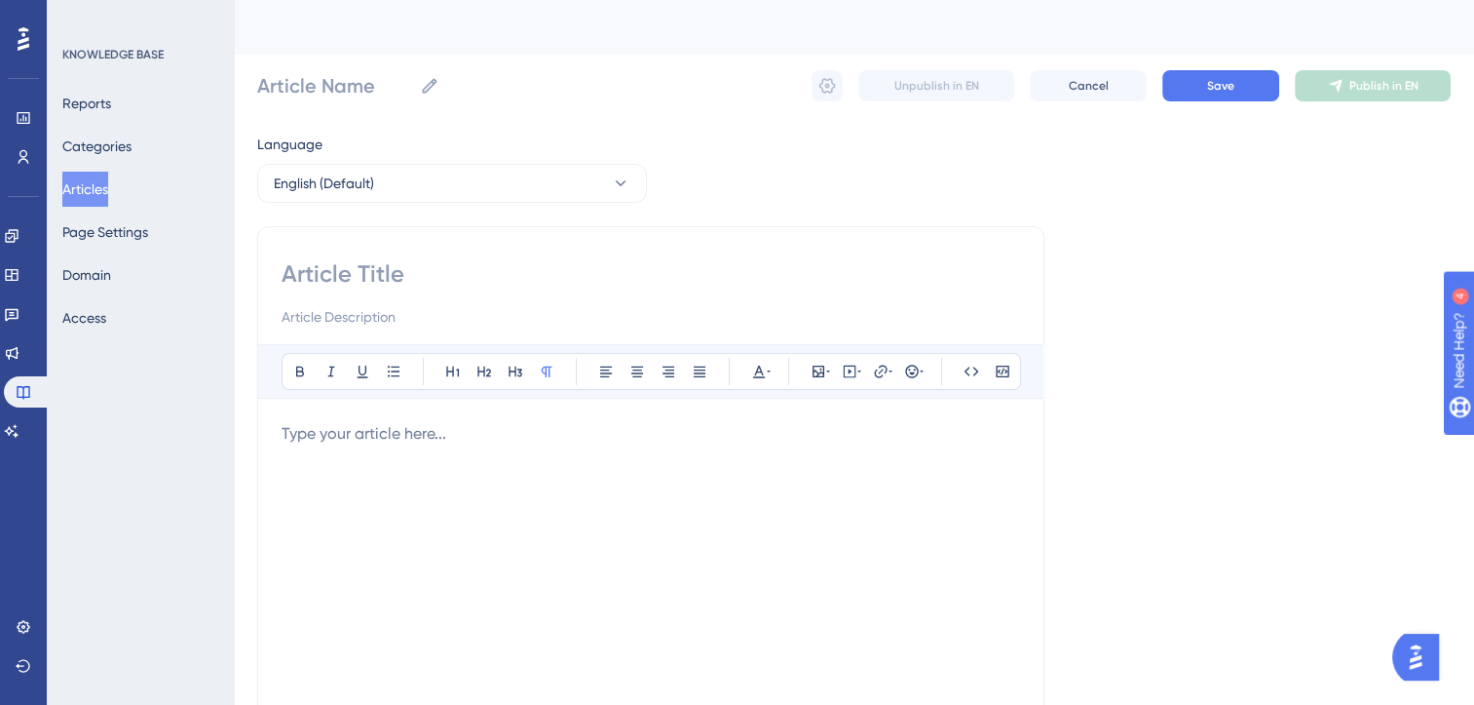
click at [438, 439] on p at bounding box center [651, 433] width 739 height 23
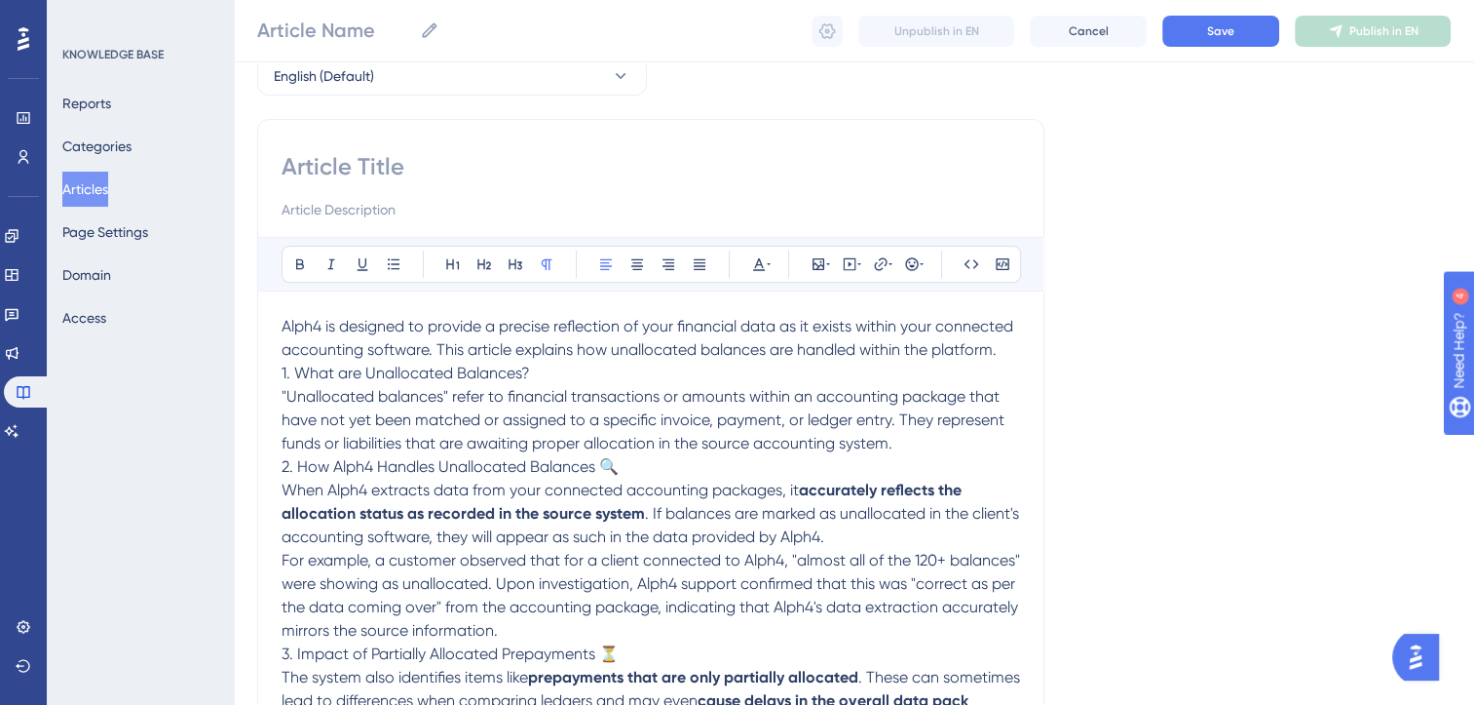
scroll to position [101, 0]
click at [1017, 344] on p "Alph4 is designed to provide a precise reflection of your financial data as it …" at bounding box center [651, 336] width 739 height 47
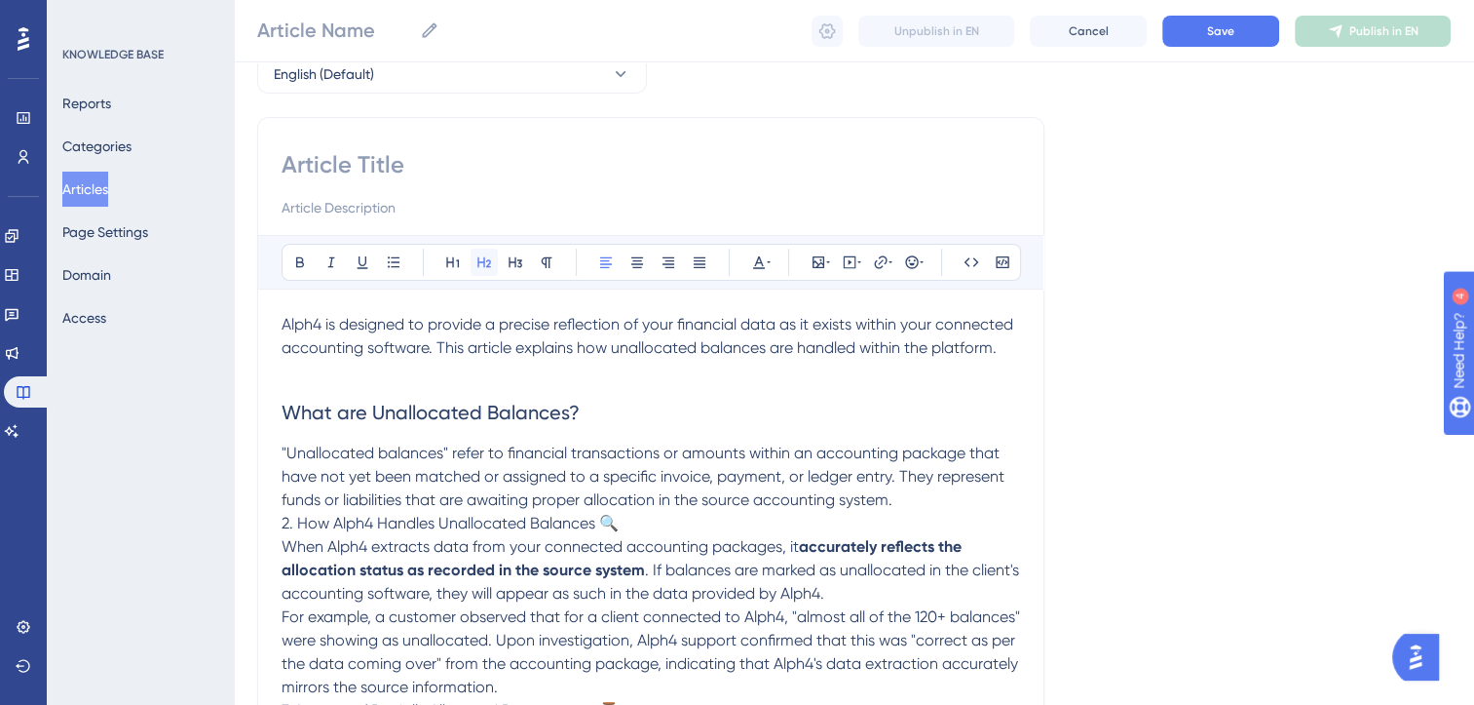
click at [478, 257] on icon at bounding box center [484, 262] width 14 height 11
paste input "Knowledge Article: Understanding Unallocated Balances in Alph4 📊"
type input "Knowledge Article: Understanding Unallocated Balances in Alph4 📊"
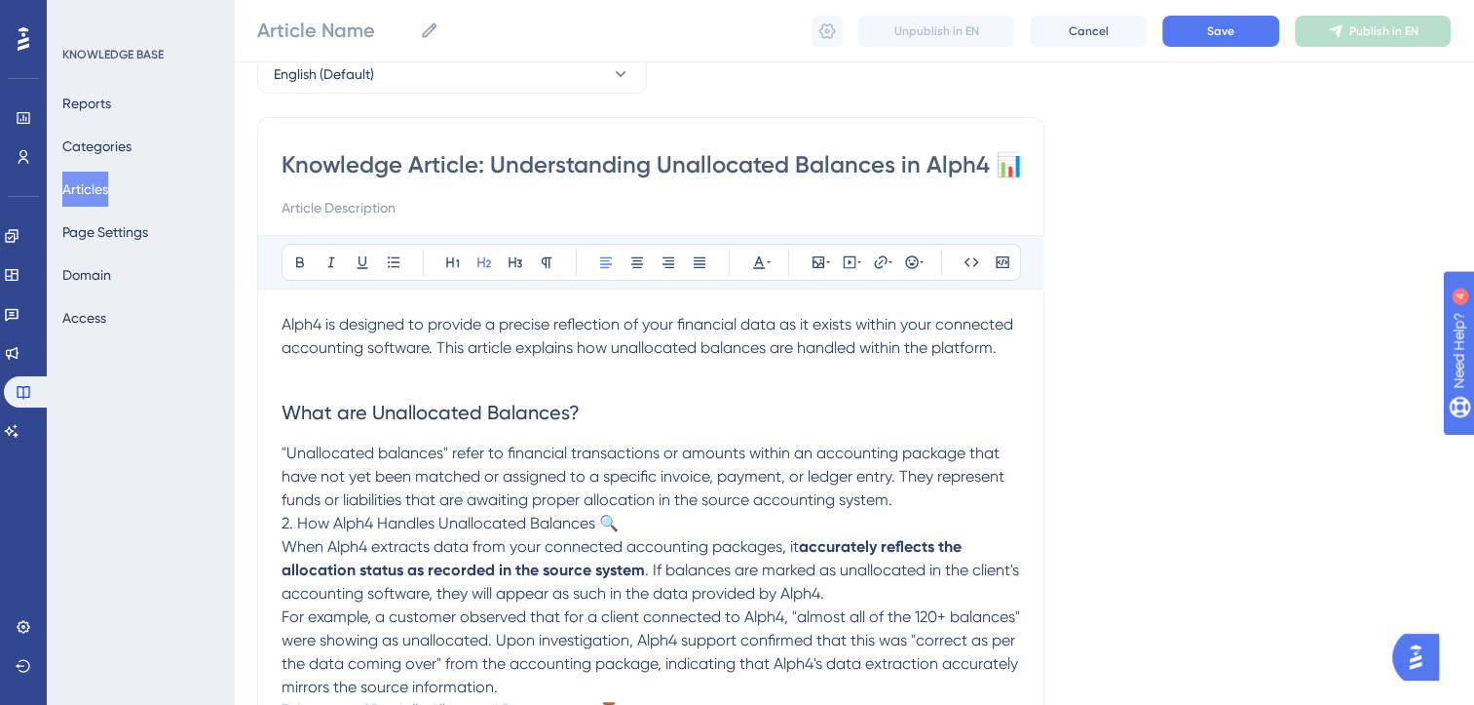
click at [374, 160] on input "Knowledge Article: Understanding Unallocated Balances in Alph4 📊" at bounding box center [651, 164] width 739 height 31
type input "Knowledge Article: Understanding Unallocated Balances in Alph4 📊"
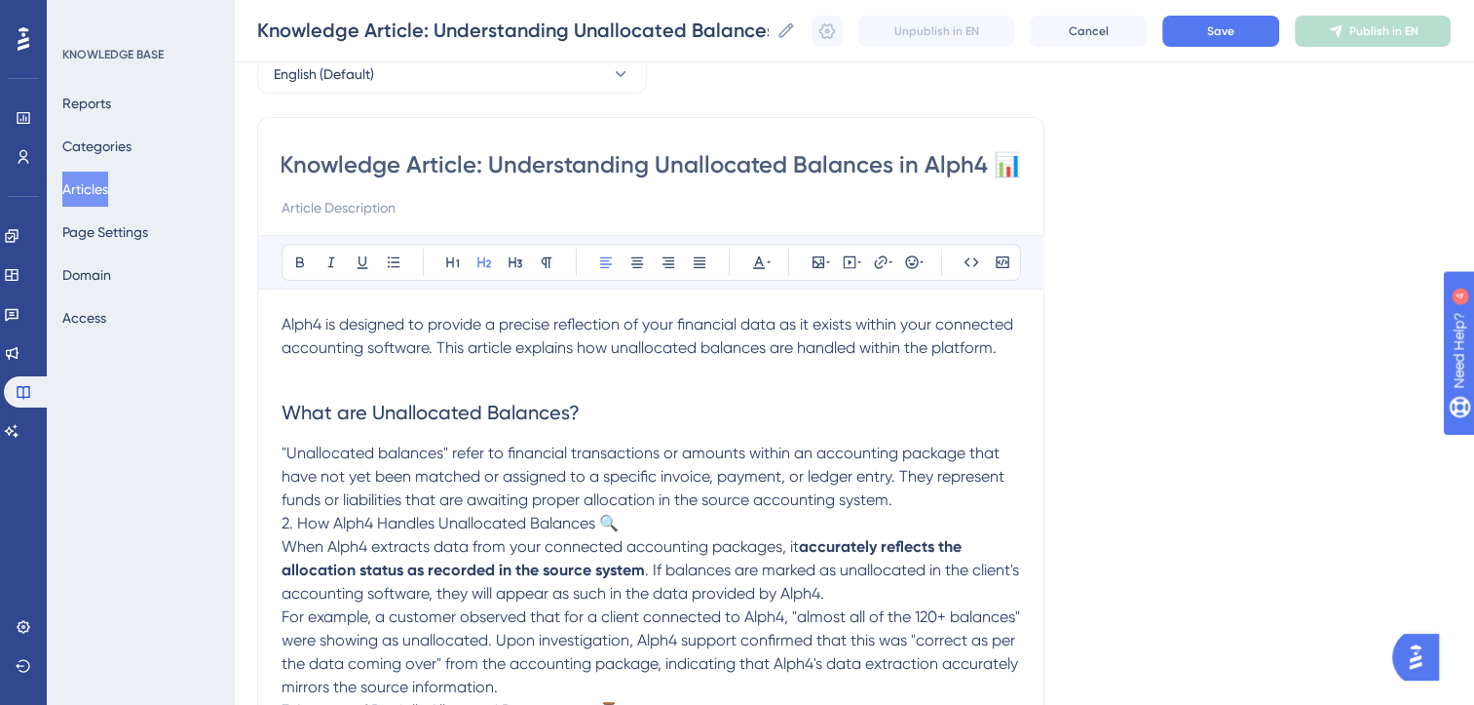
click at [487, 160] on input "Knowledge Article: Understanding Unallocated Balances in Alph4 📊" at bounding box center [651, 164] width 739 height 31
type input "Understanding Unallocated Balances in Alph4 📊"
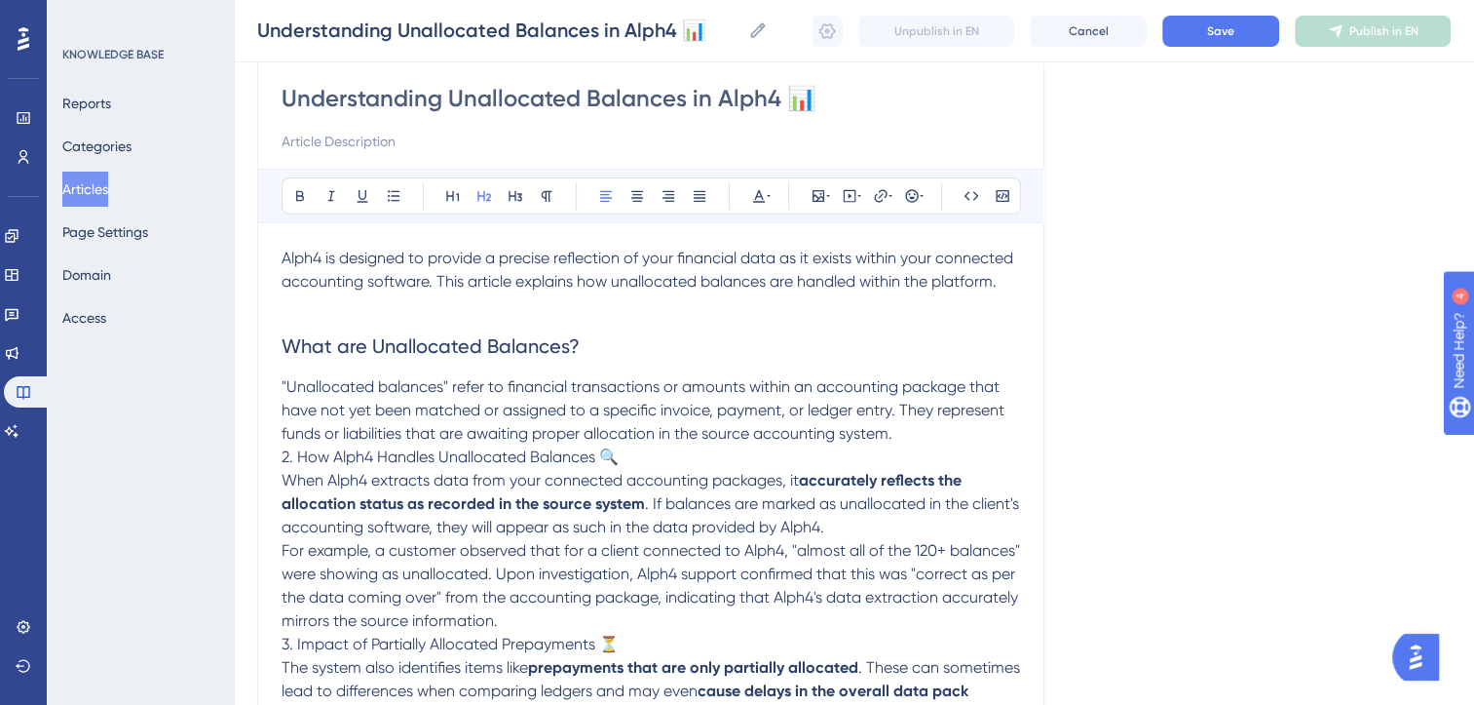
scroll to position [177, 0]
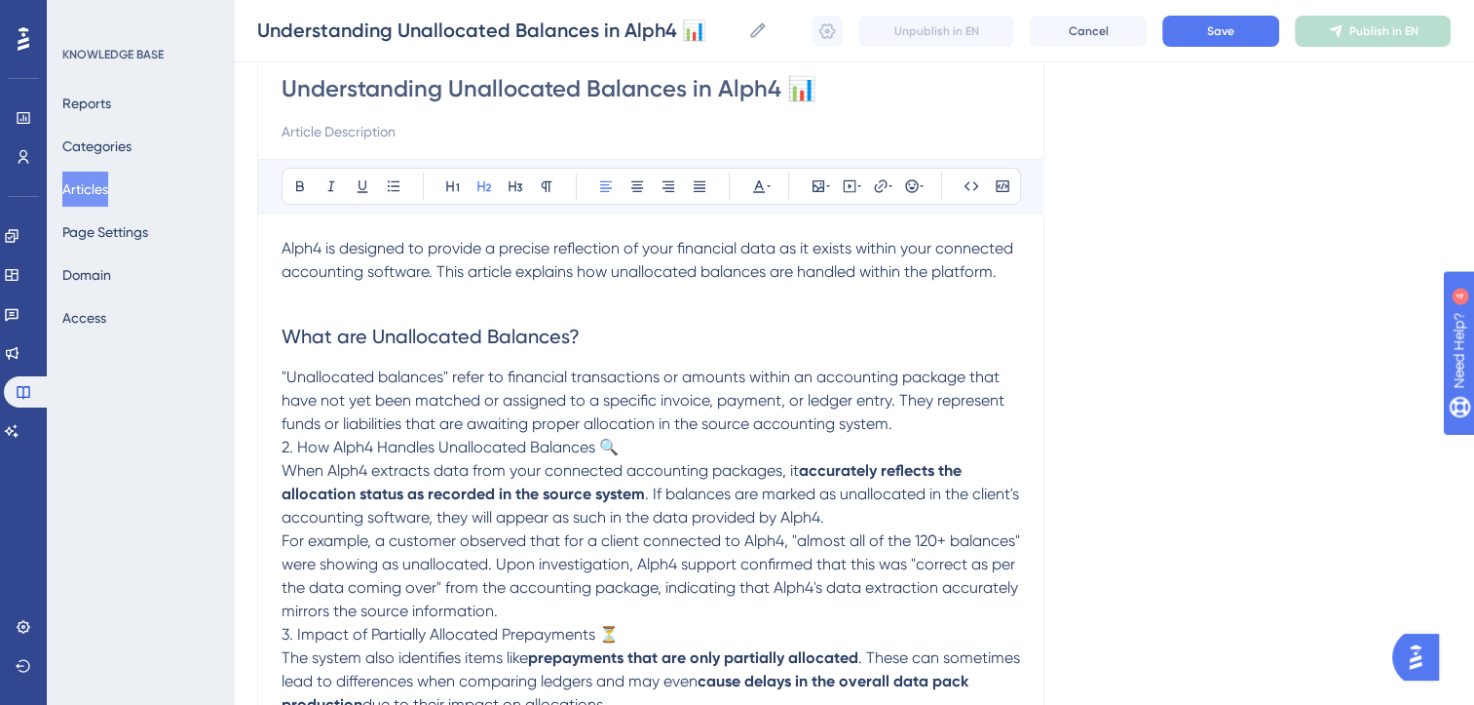
type input "Understanding Unallocated Balances in Alph4 📊"
click at [924, 423] on p ""Unallocated balances" refer to financial transactions or amounts within an acc…" at bounding box center [651, 400] width 739 height 70
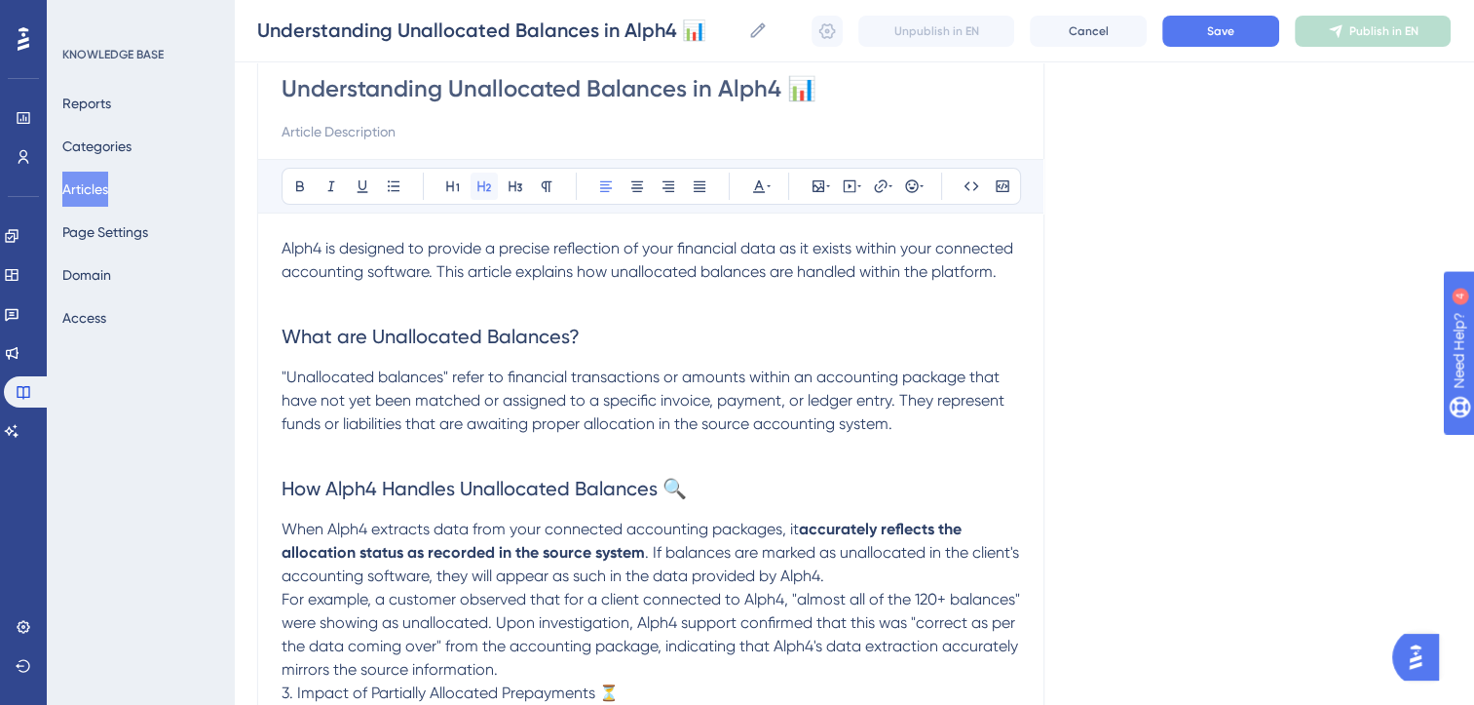
click at [484, 182] on icon at bounding box center [485, 186] width 16 height 16
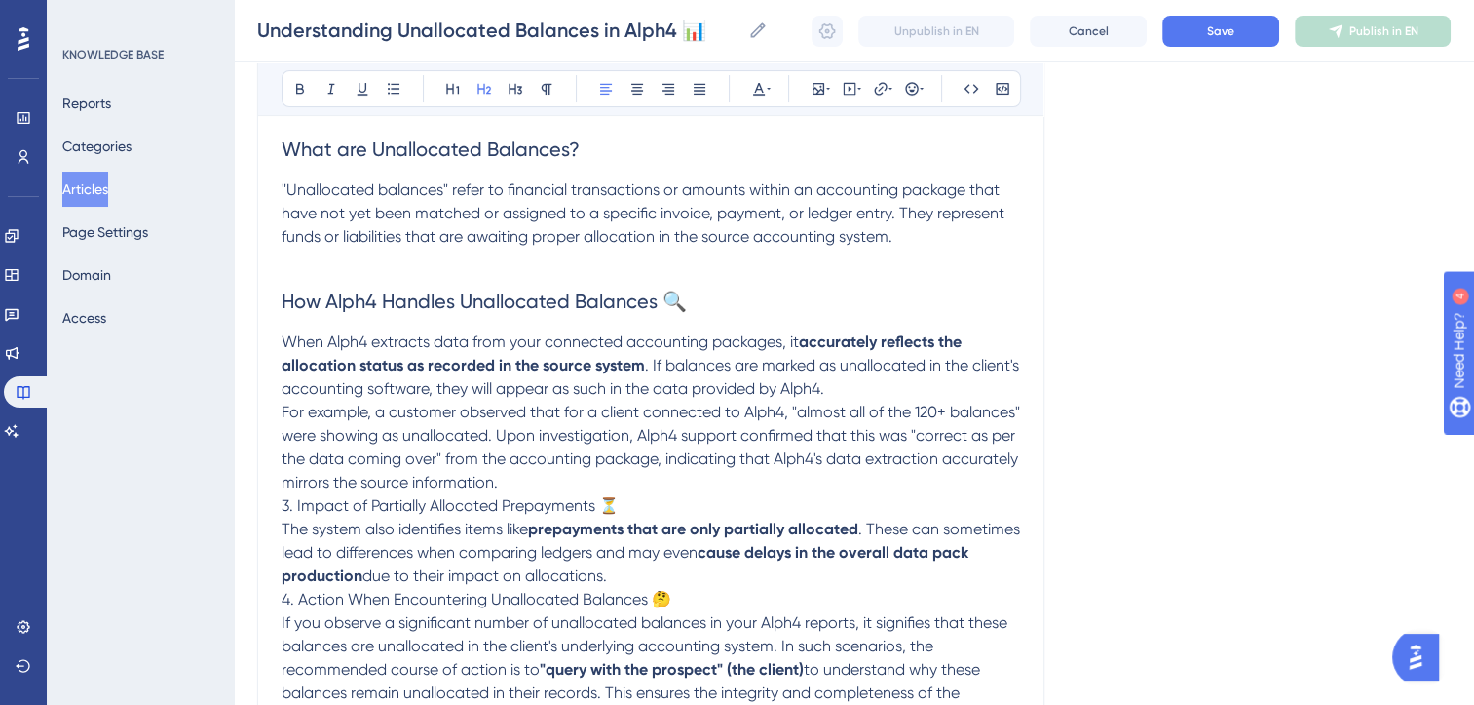
scroll to position [366, 0]
click at [846, 390] on p "When Alph4 extracts data from your connected accounting packages, it accurately…" at bounding box center [651, 363] width 739 height 70
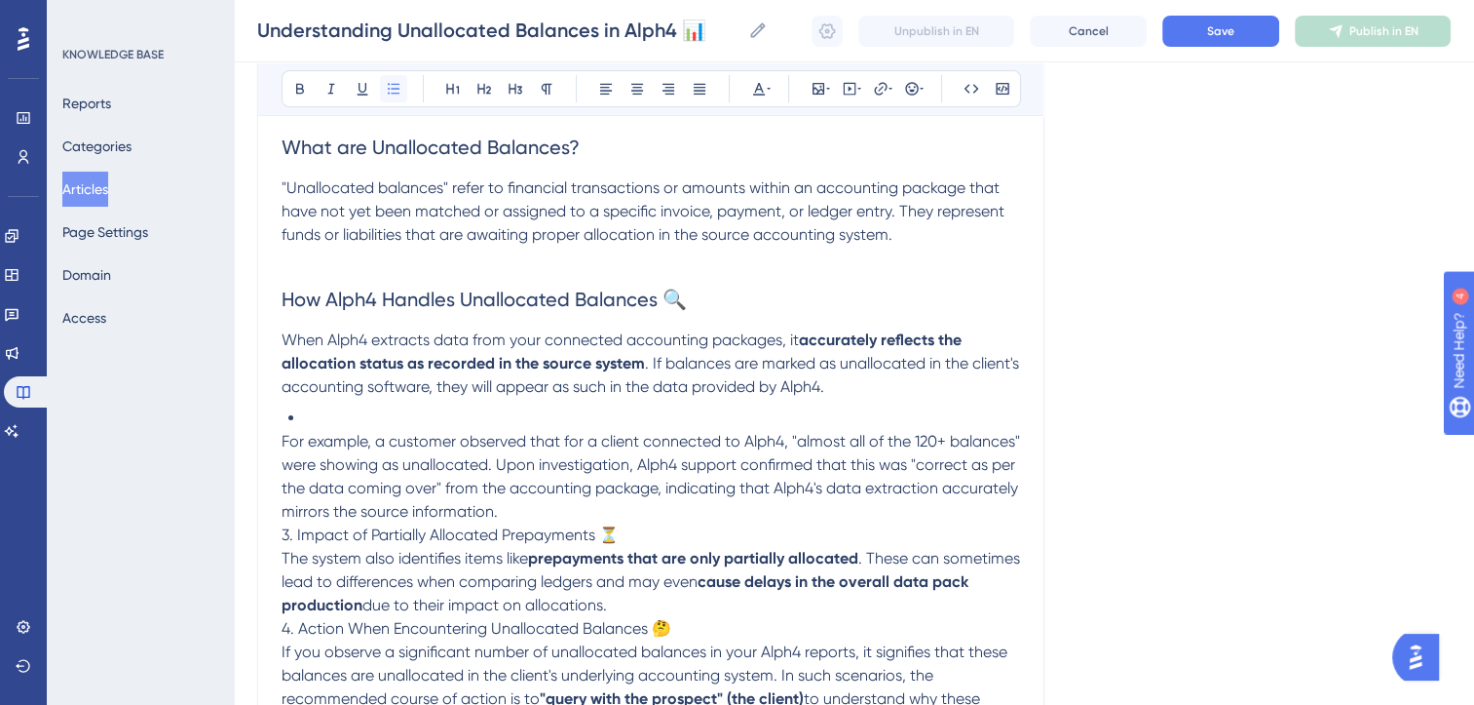
click at [401, 100] on button at bounding box center [393, 88] width 27 height 27
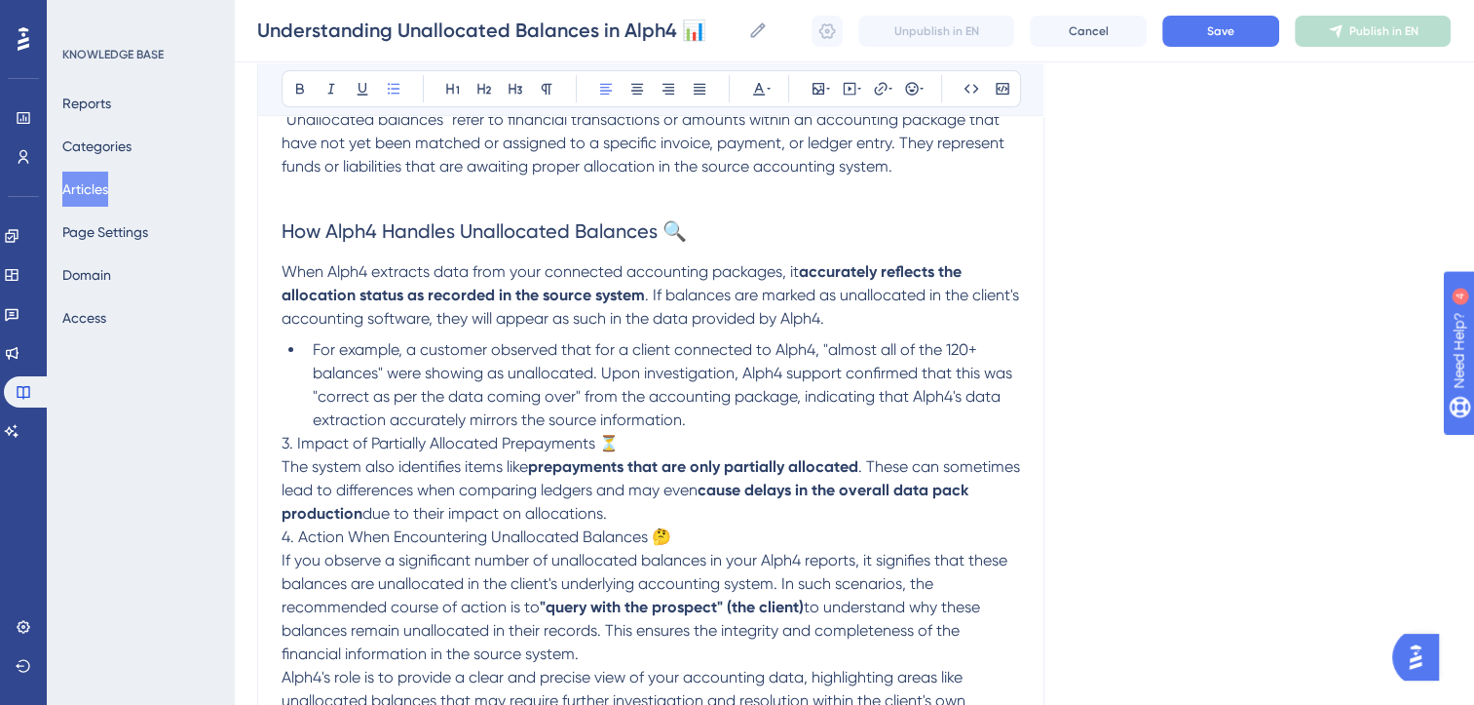
scroll to position [437, 0]
click at [867, 313] on p "When Alph4 extracts data from your connected accounting packages, it accurately…" at bounding box center [651, 293] width 739 height 70
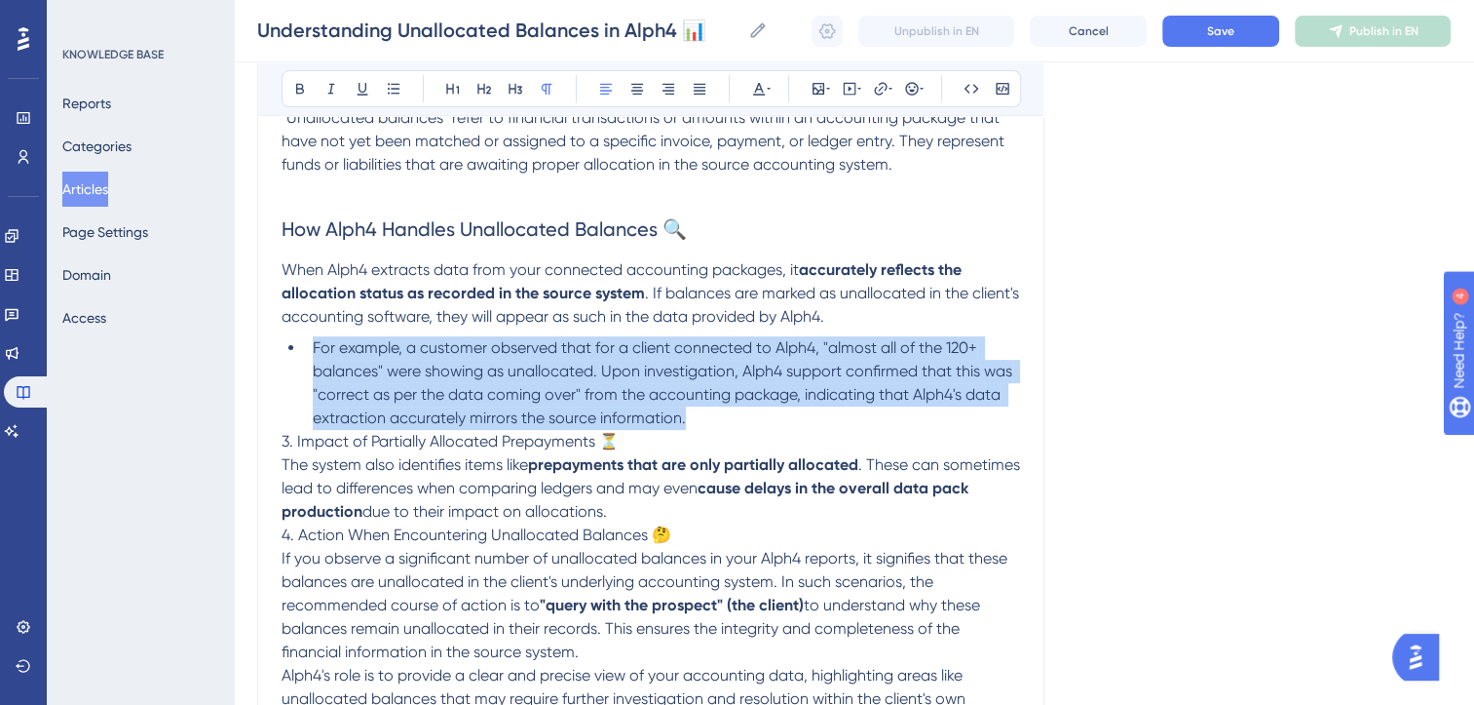
click at [709, 418] on li "For example, a customer observed that for a client connected to Alph4, "almost …" at bounding box center [662, 383] width 715 height 94
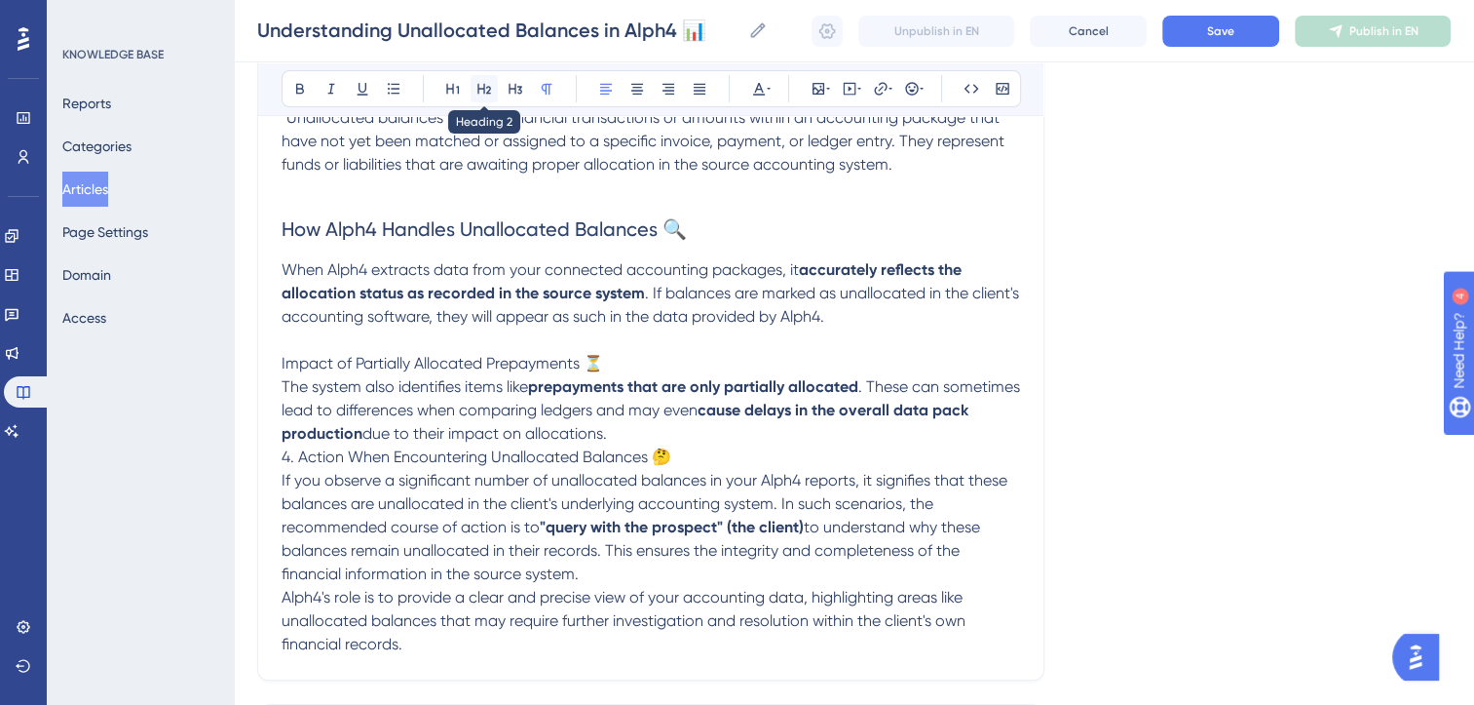
click at [490, 88] on icon at bounding box center [484, 89] width 14 height 11
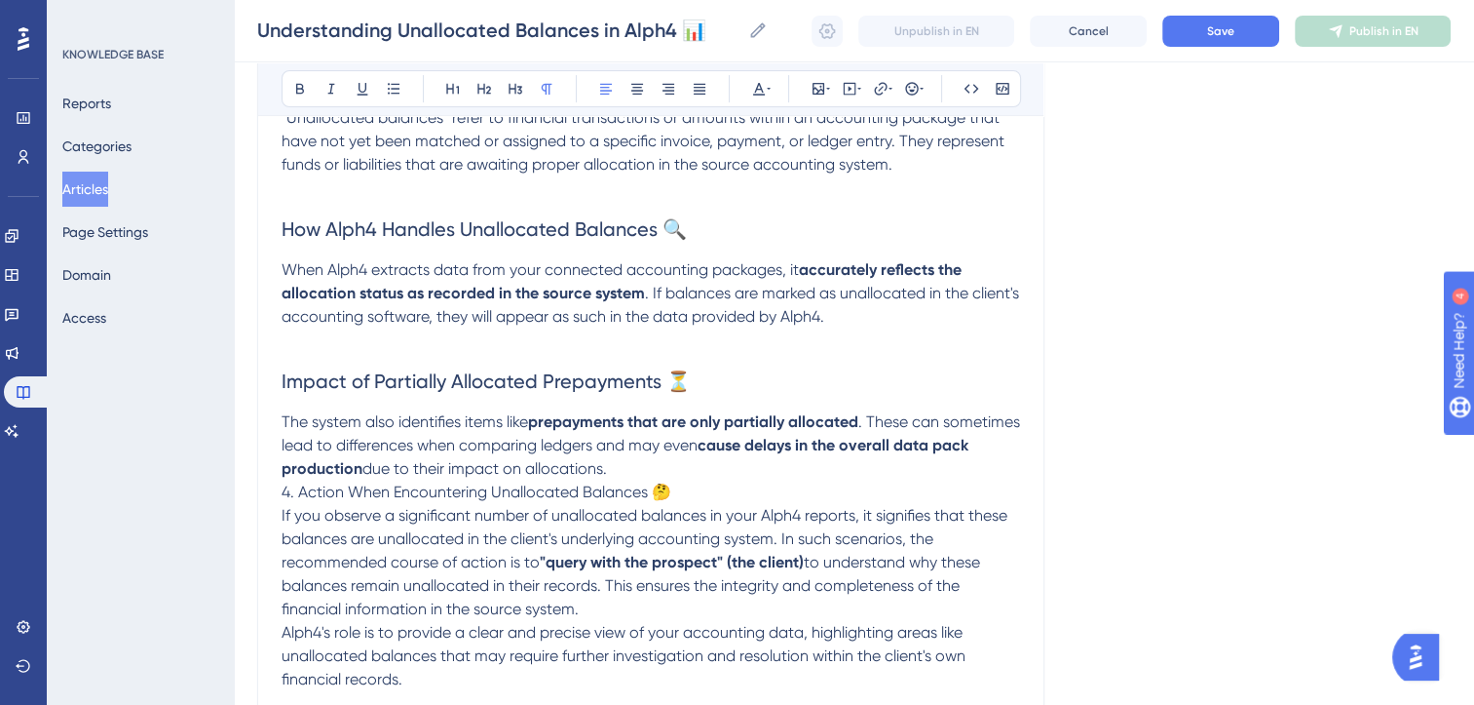
click at [668, 466] on p "The system also identifies items like prepayments that are only partially alloc…" at bounding box center [651, 445] width 739 height 70
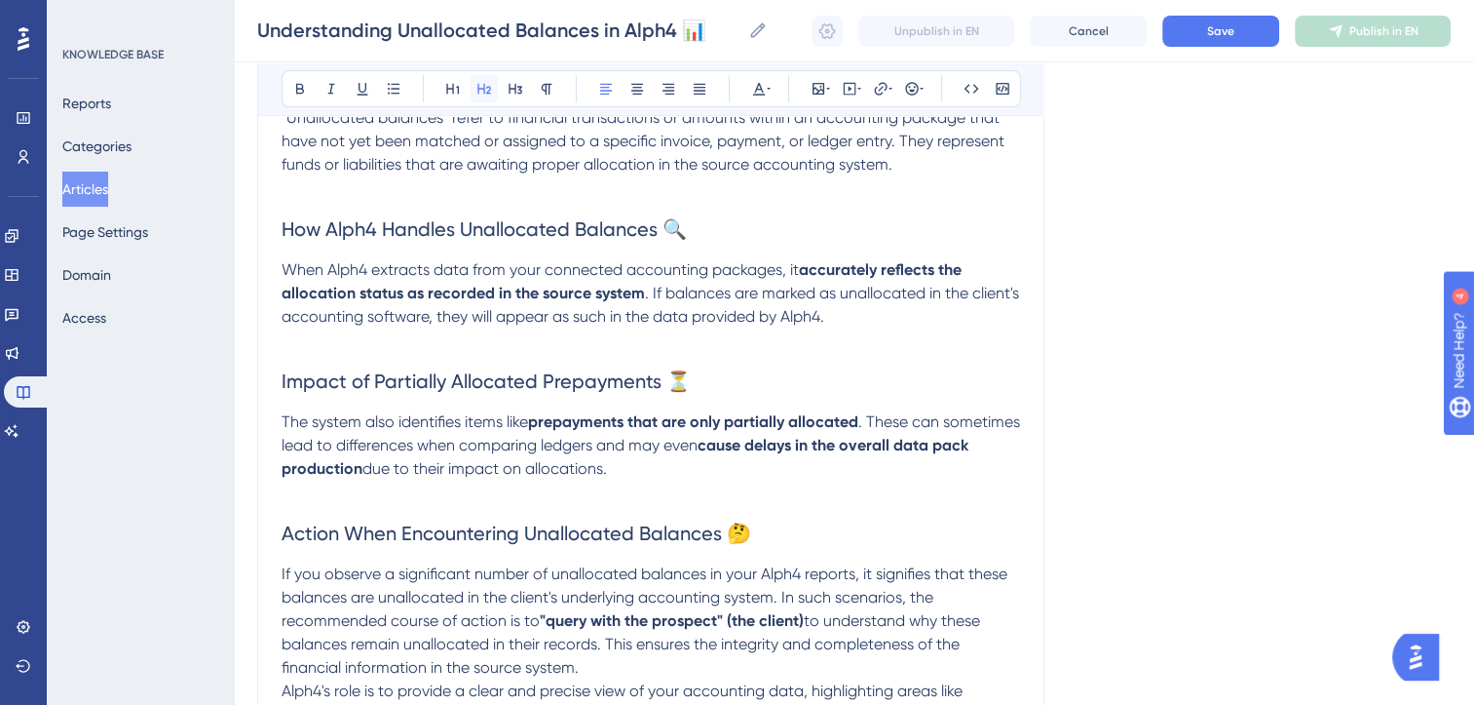
click at [474, 81] on button at bounding box center [484, 88] width 27 height 27
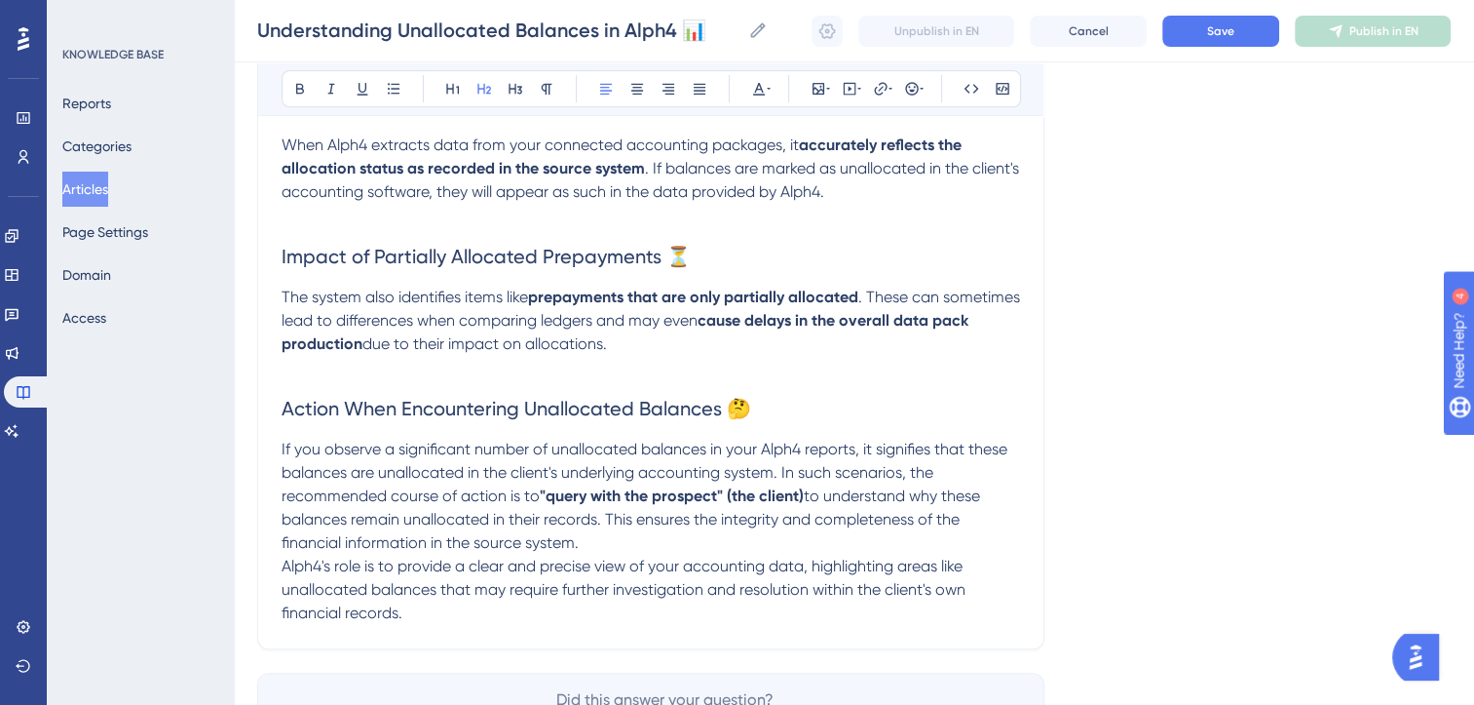
scroll to position [561, 0]
click at [606, 541] on p "If you observe a significant number of unallocated balances in your Alph4 repor…" at bounding box center [651, 496] width 739 height 117
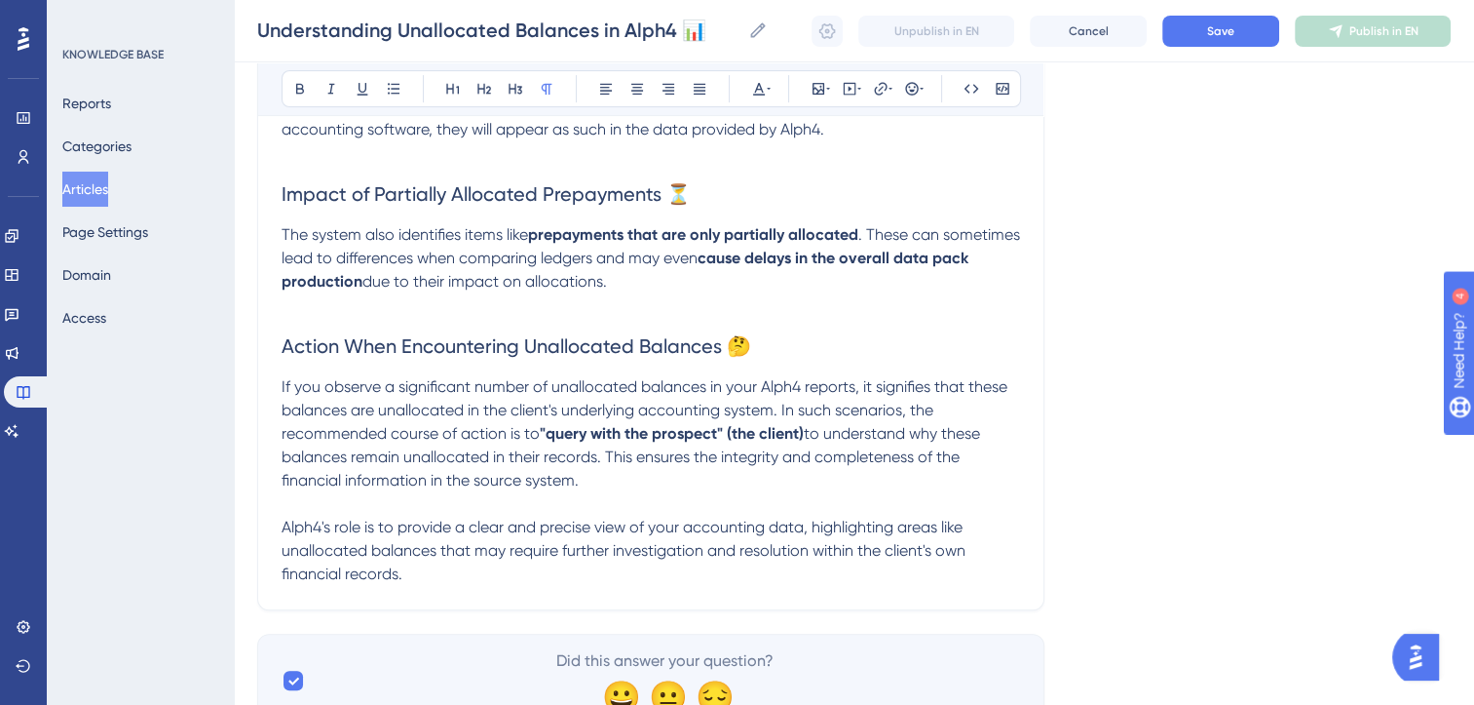
scroll to position [624, 0]
click at [433, 575] on p "Alph4's role is to provide a clear and precise view of your accounting data, hi…" at bounding box center [651, 551] width 739 height 70
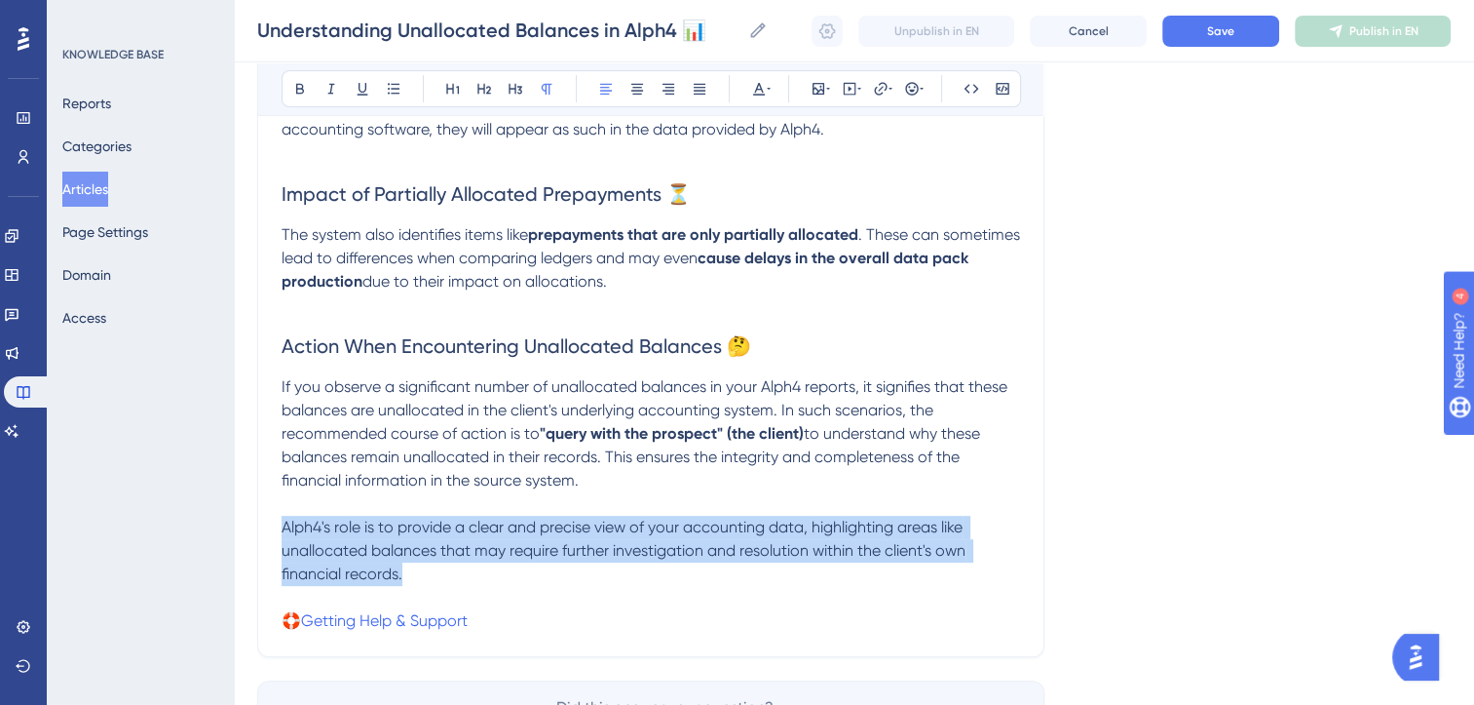
drag, startPoint x: 429, startPoint y: 576, endPoint x: 238, endPoint y: 521, distance: 198.6
click at [238, 521] on div "Performance Users Engagement Widgets Feedback Product Updates Knowledge Base AI…" at bounding box center [854, 90] width 1241 height 1429
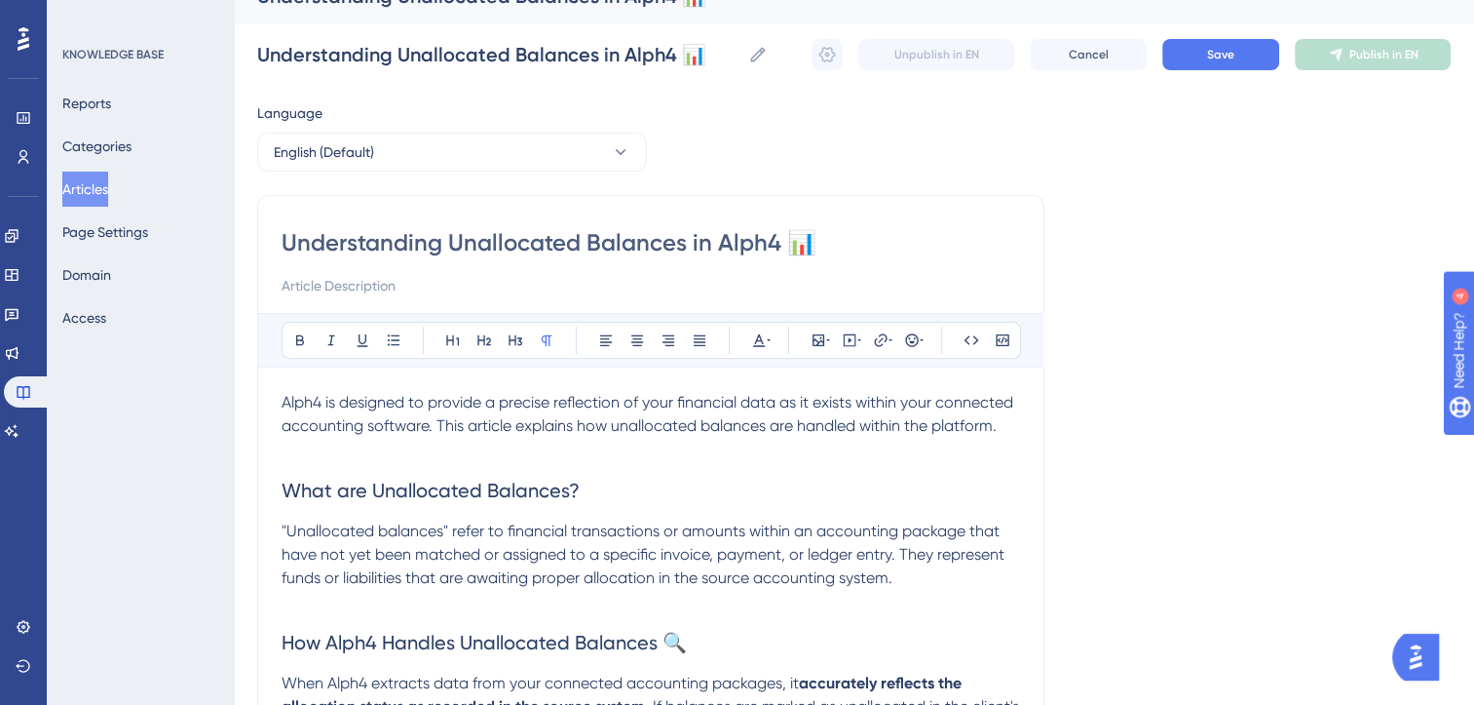
scroll to position [0, 0]
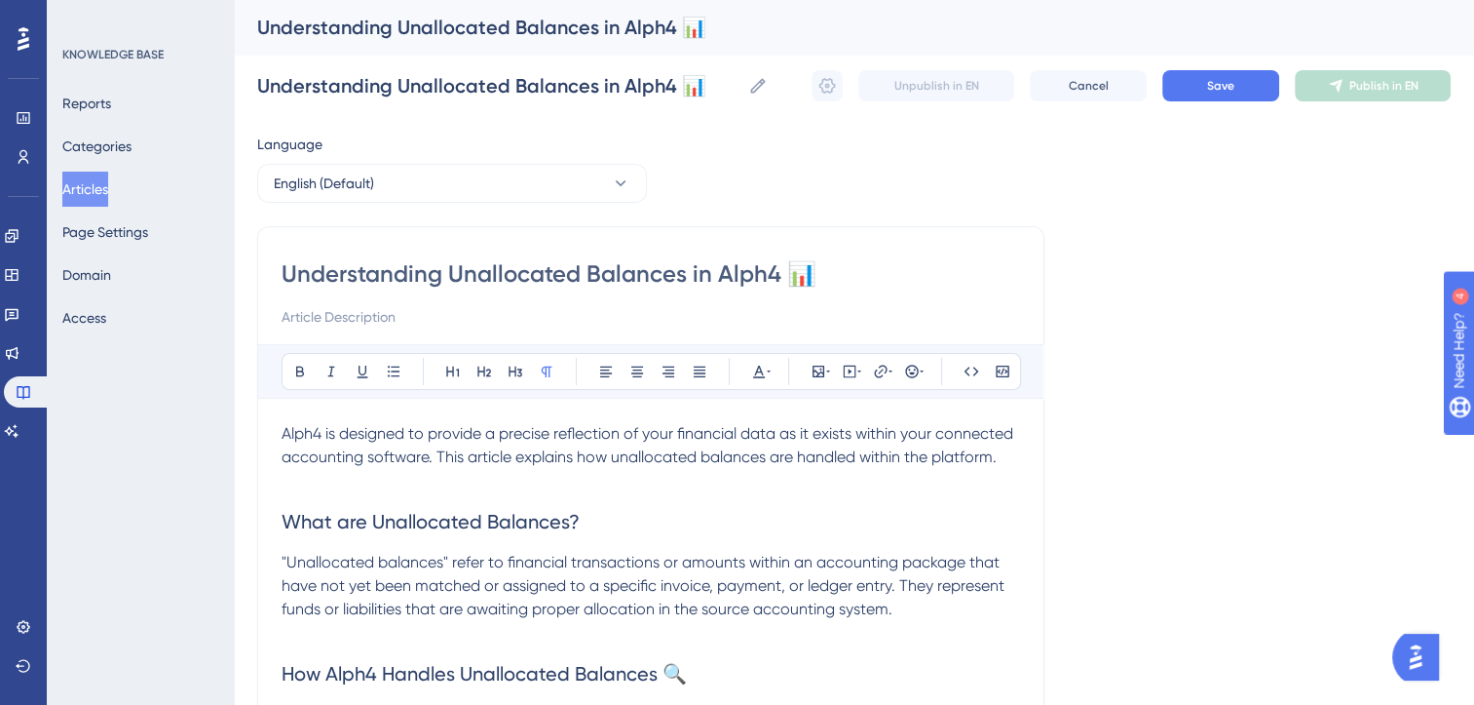
click at [1204, 101] on div "Understanding Unallocated Balances in Alph4 📊 Understanding Unallocated Balance…" at bounding box center [854, 86] width 1194 height 62
click at [1227, 91] on span "Save" at bounding box center [1220, 86] width 27 height 16
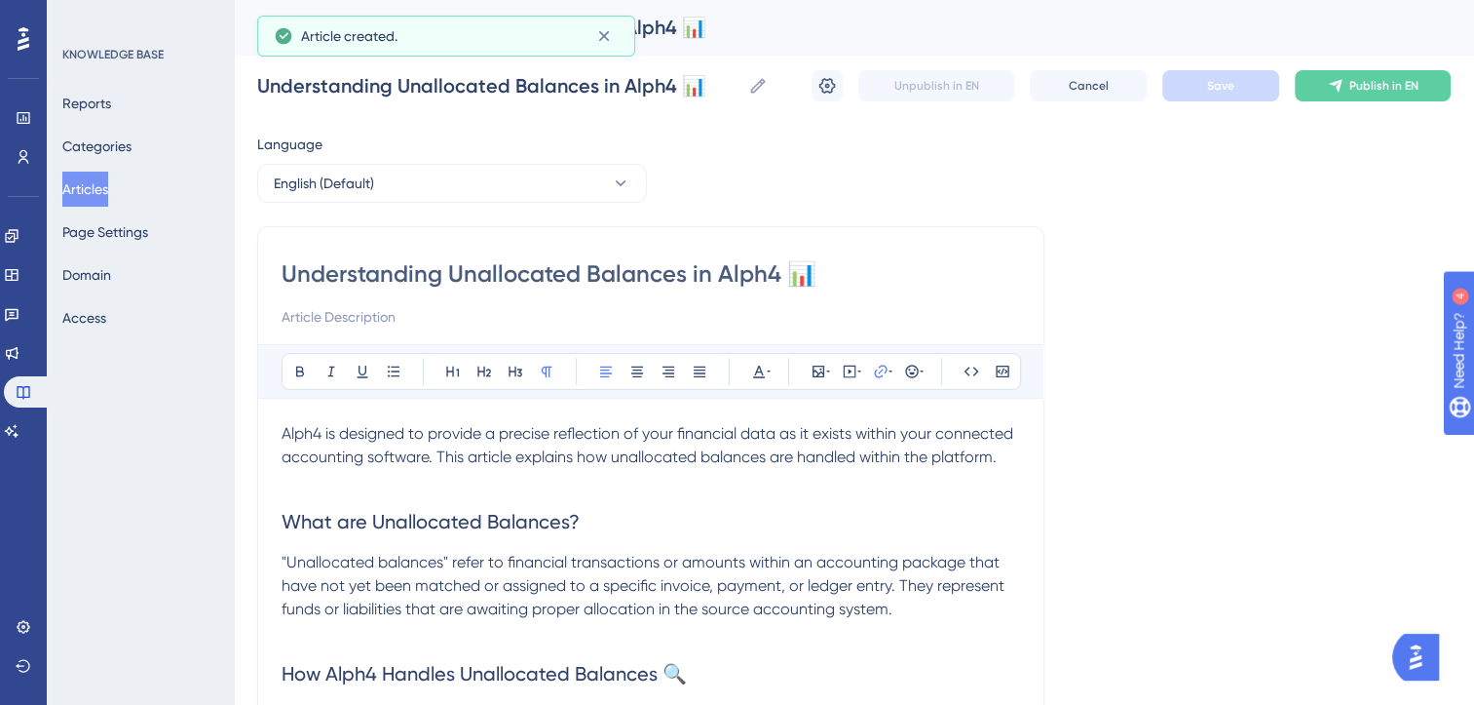
scroll to position [452, 0]
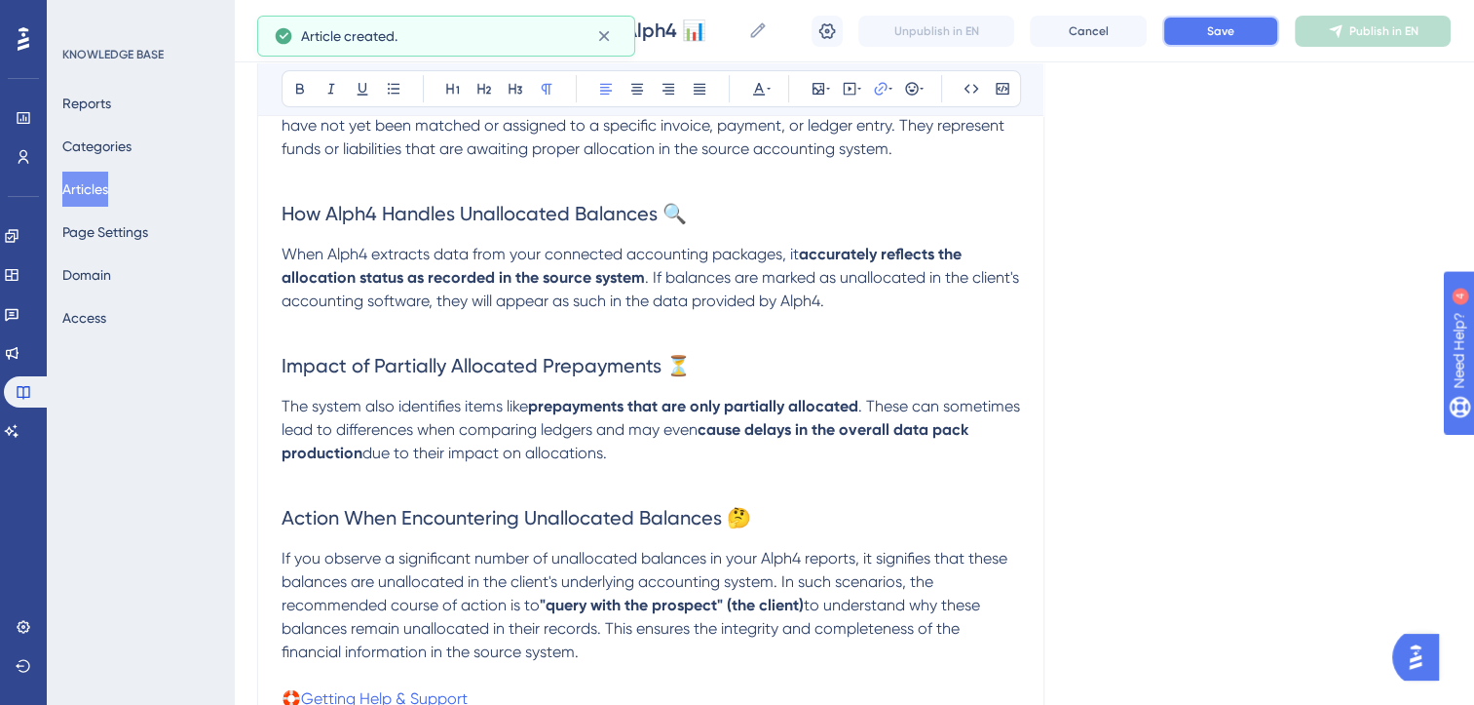
click at [1255, 31] on button "Save" at bounding box center [1221, 31] width 117 height 31
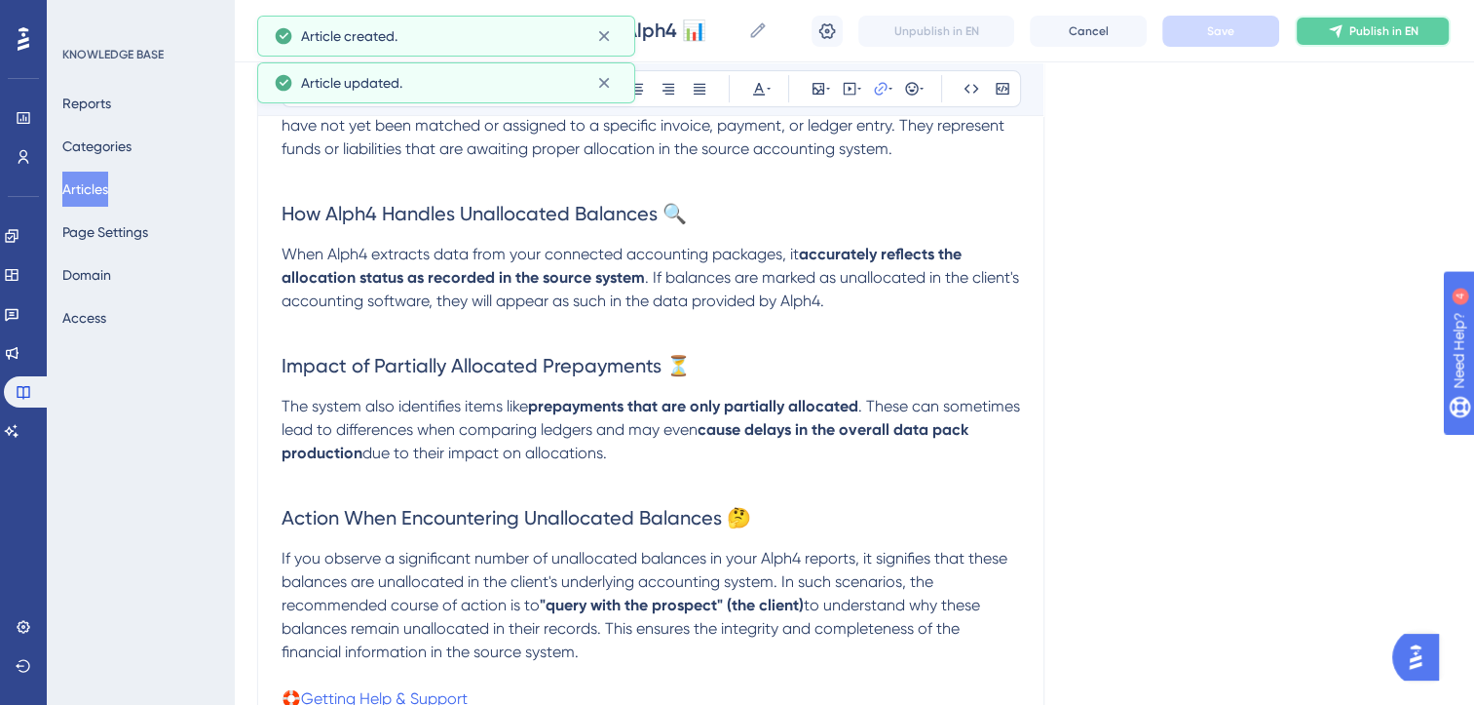
click at [1404, 23] on span "Publish in EN" at bounding box center [1384, 31] width 69 height 16
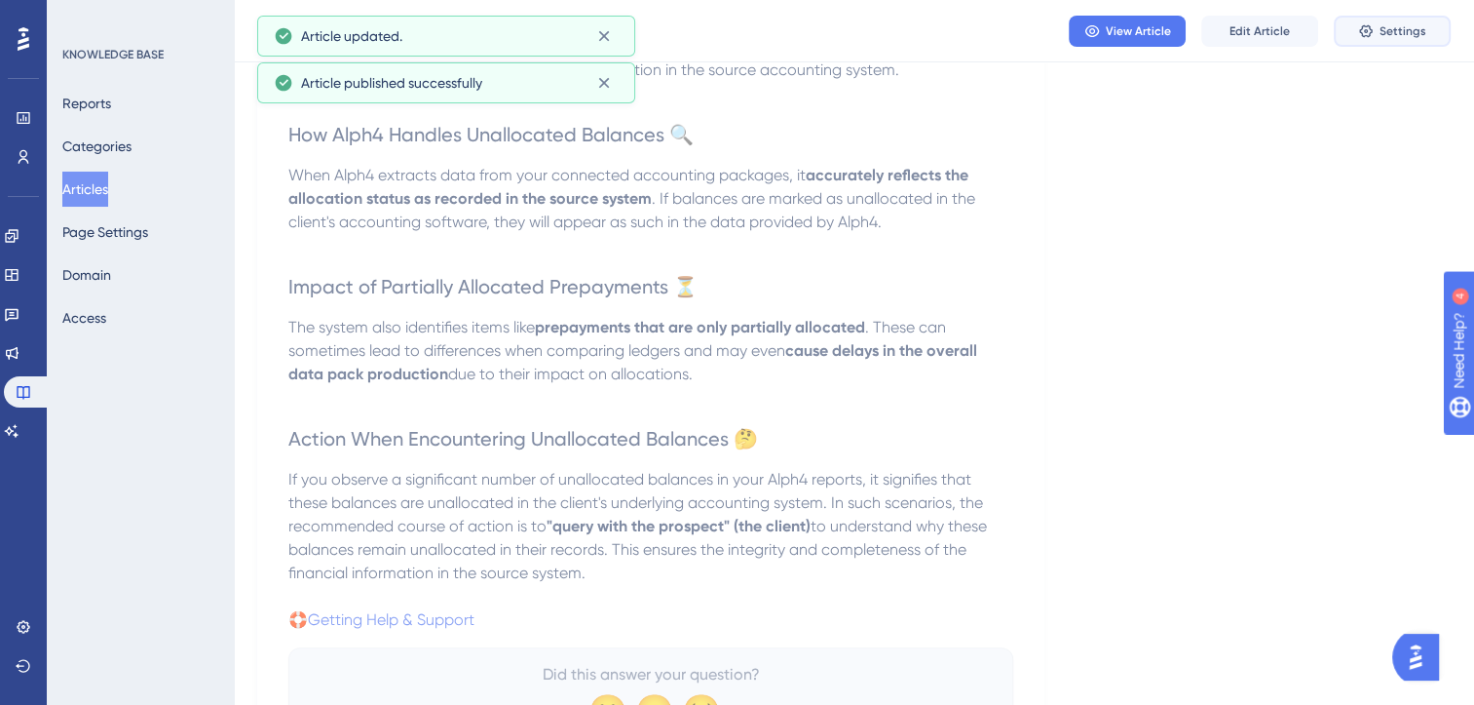
click at [1404, 23] on span "Settings" at bounding box center [1403, 31] width 47 height 16
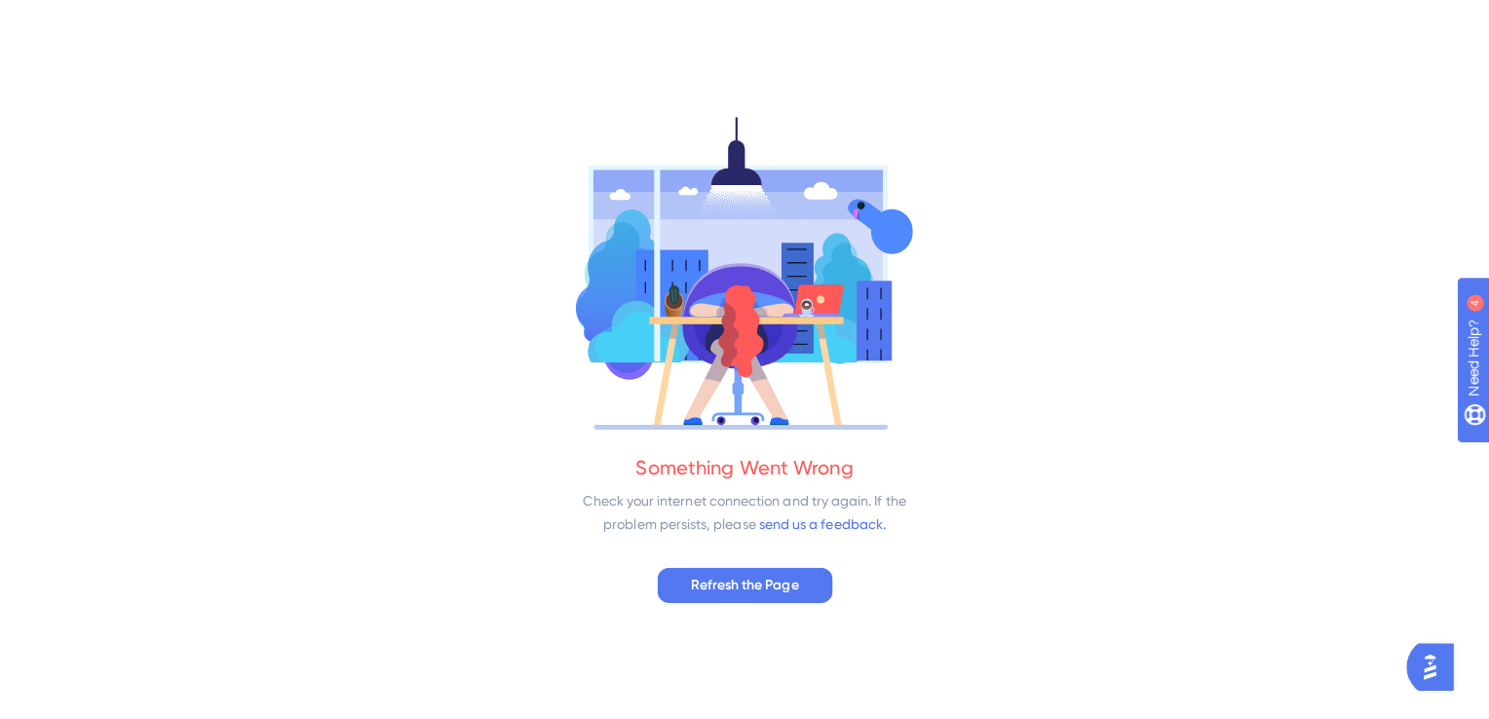
scroll to position [0, 0]
click at [728, 590] on span "Refresh the Page" at bounding box center [744, 582] width 107 height 23
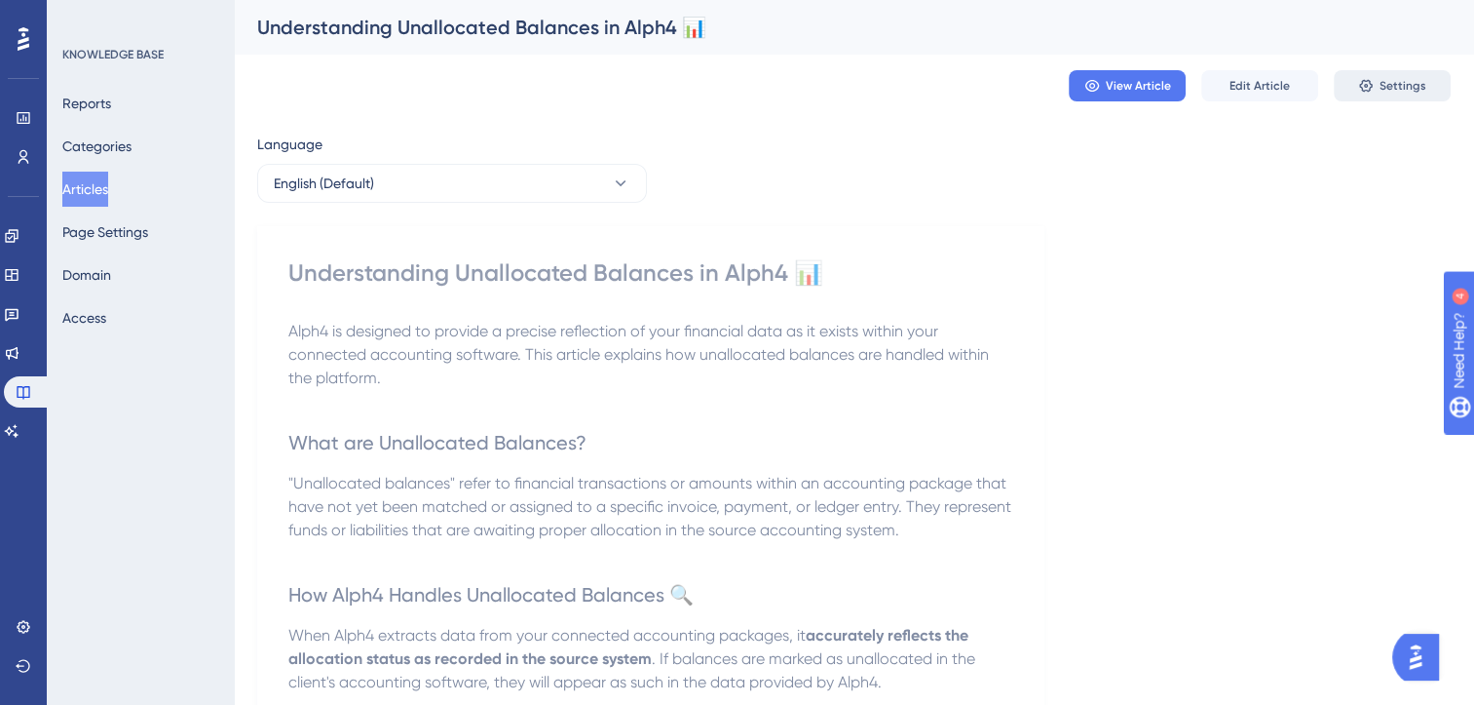
click at [1399, 80] on span "Settings" at bounding box center [1403, 86] width 47 height 16
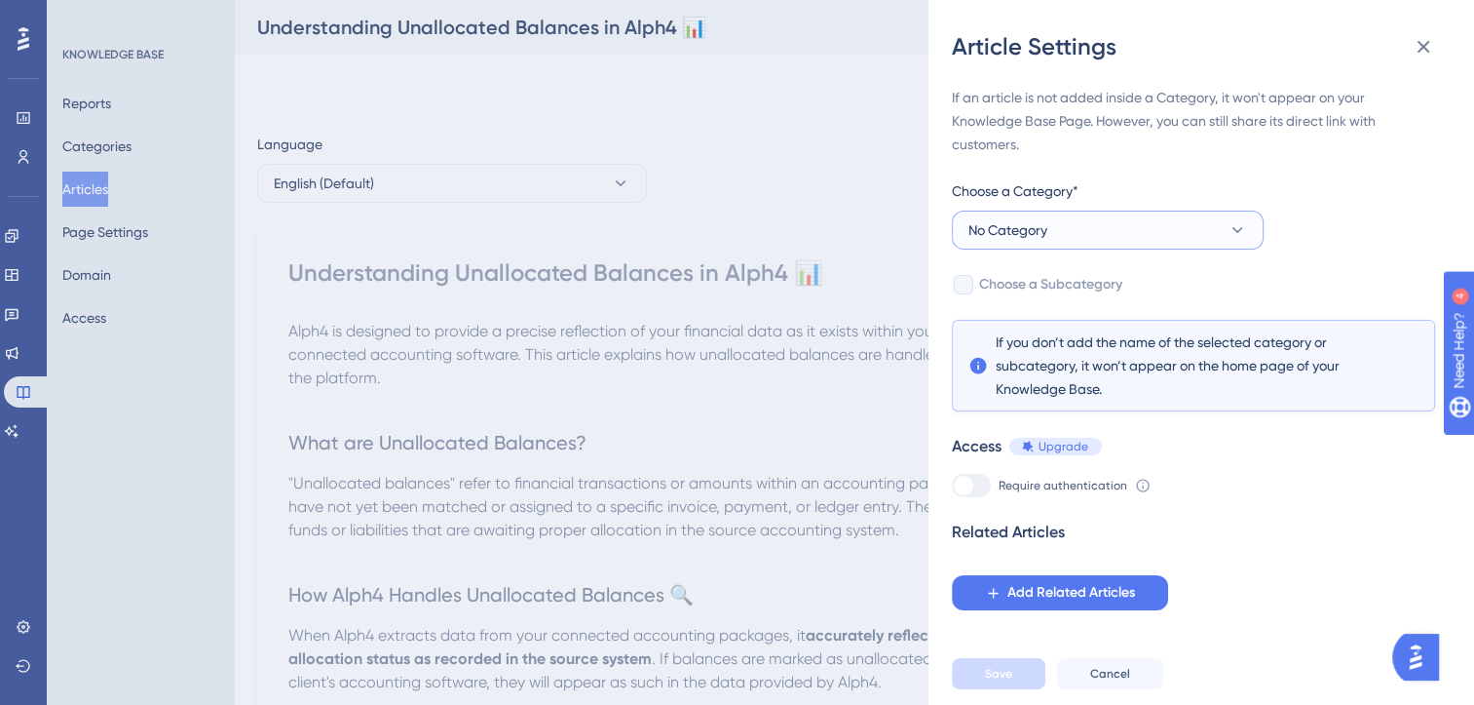
click at [1177, 232] on button "No Category" at bounding box center [1108, 229] width 312 height 39
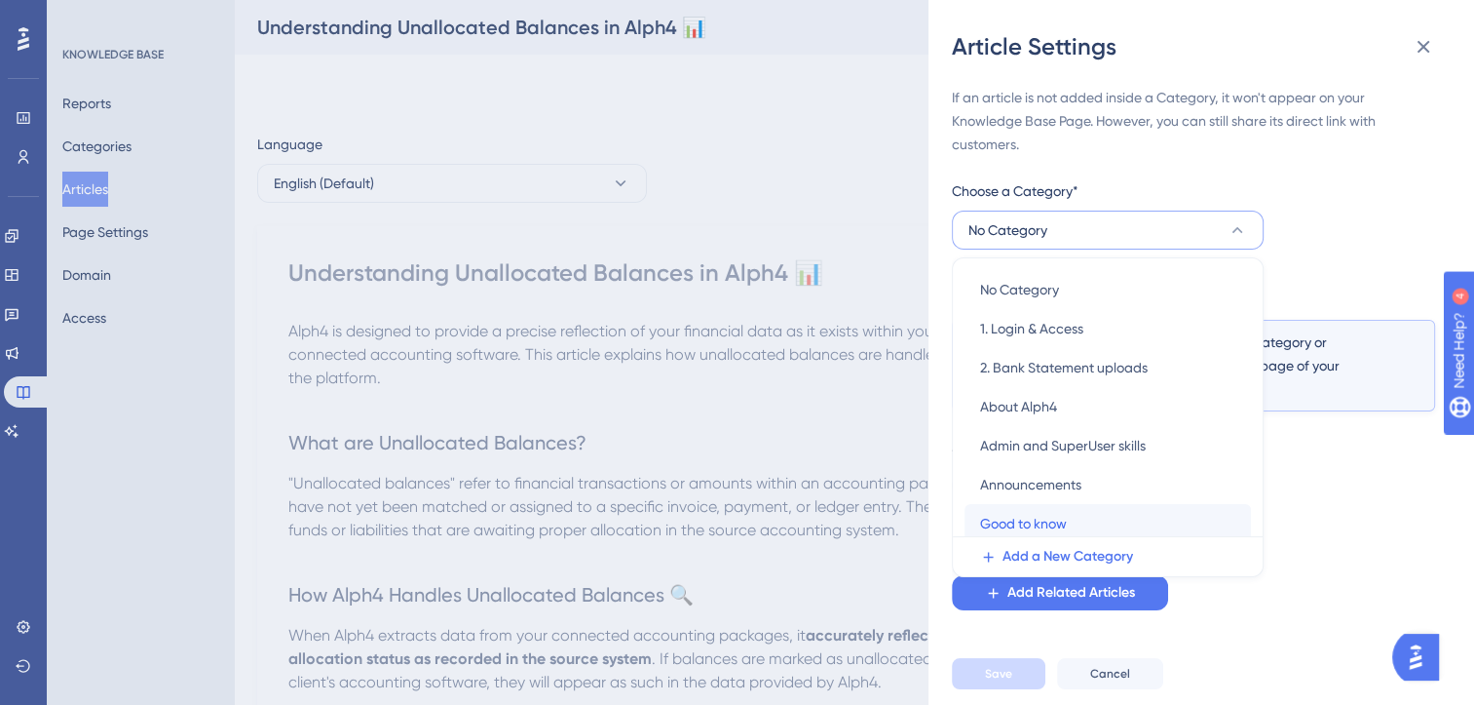
click at [1007, 514] on span "Good to know" at bounding box center [1023, 523] width 87 height 23
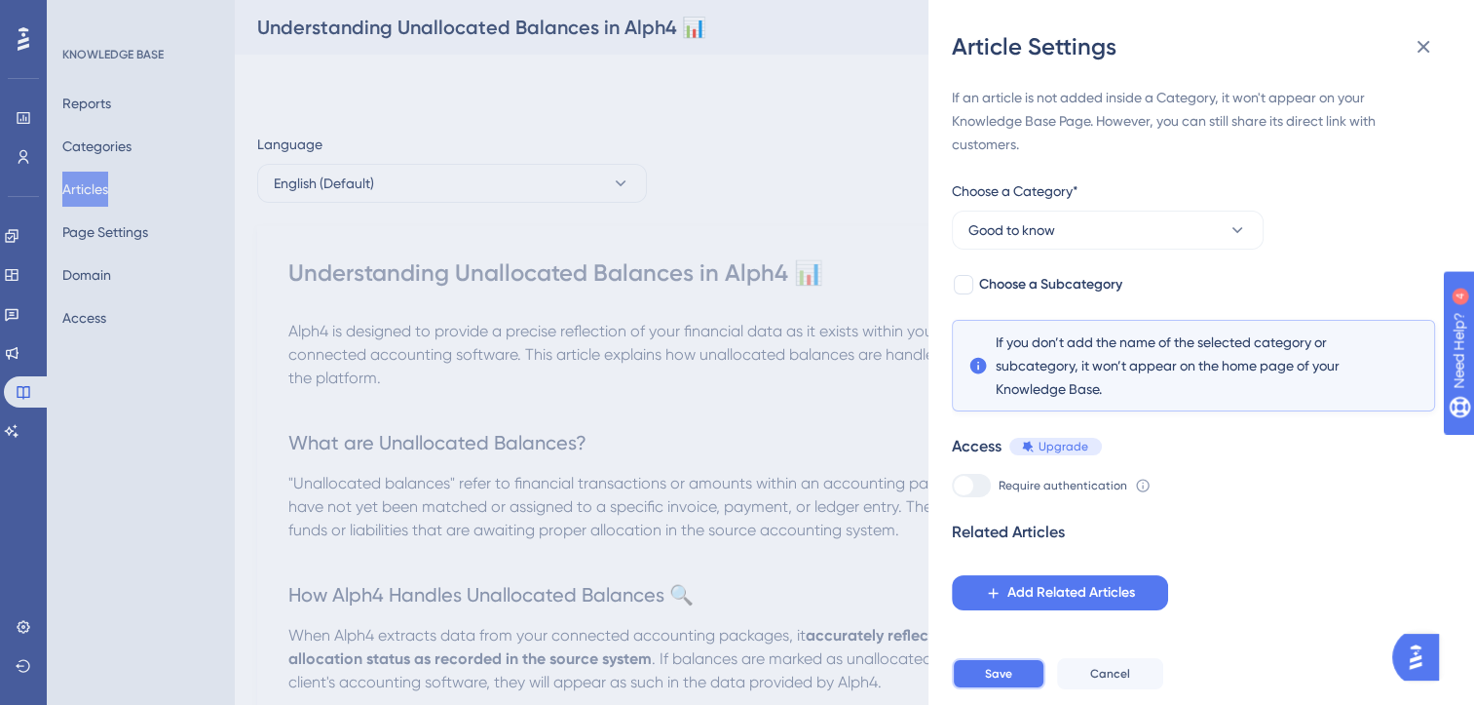
click at [990, 681] on span "Save" at bounding box center [998, 674] width 27 height 16
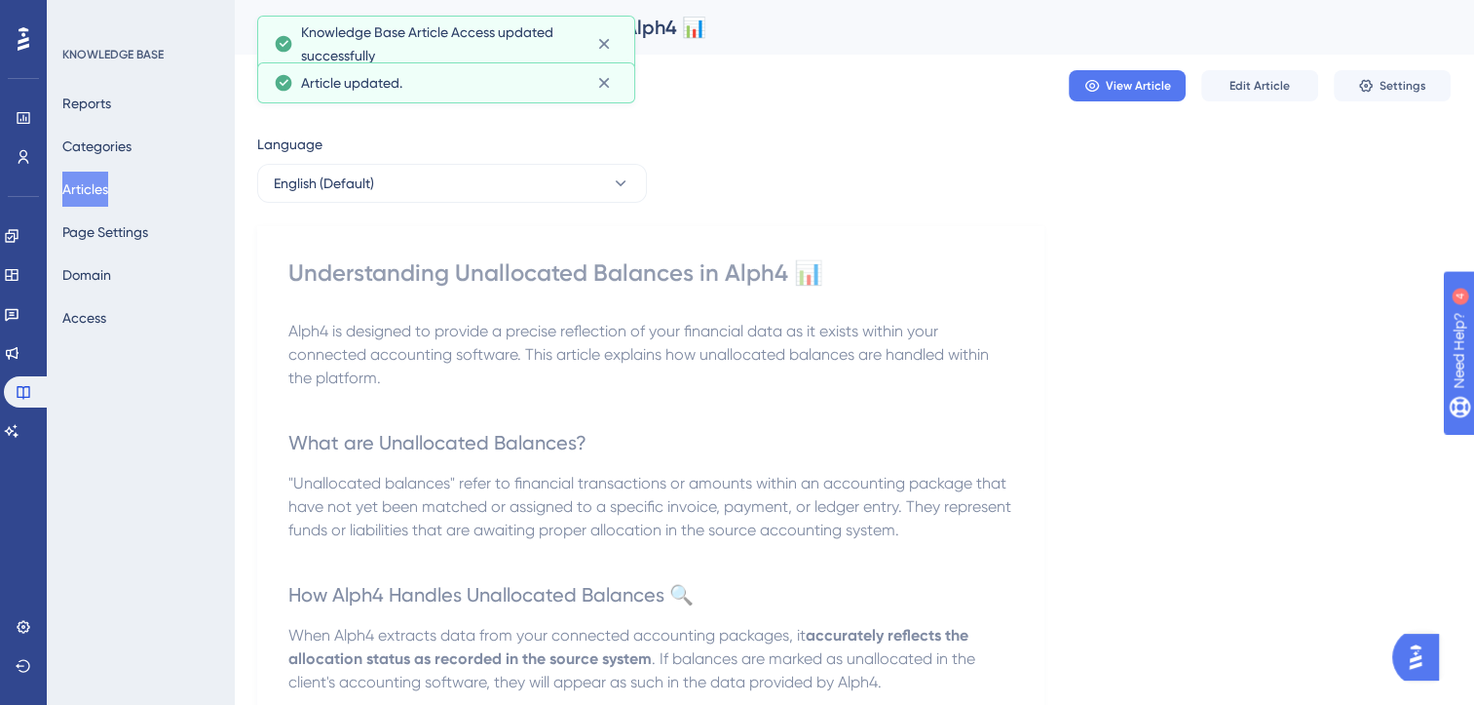
click at [105, 192] on button "Articles" at bounding box center [85, 189] width 46 height 35
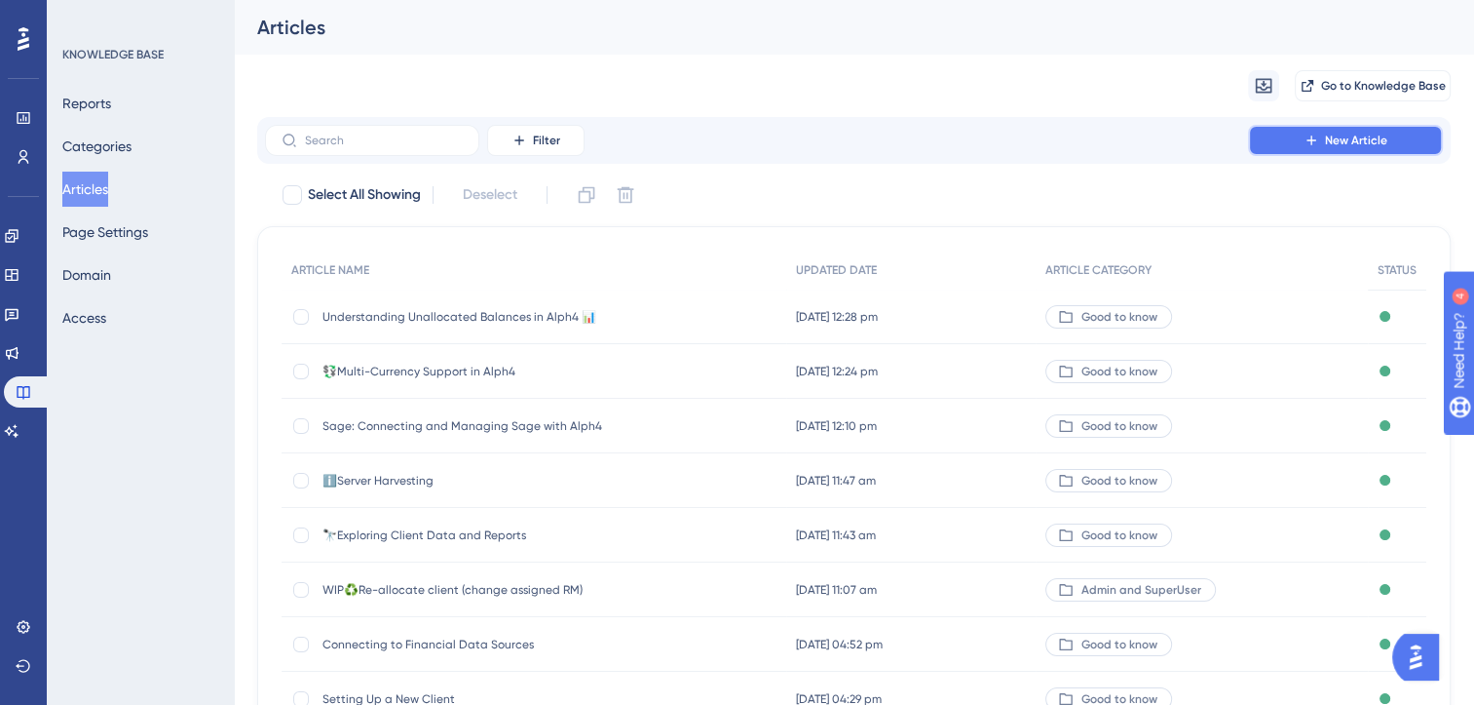
click at [1335, 138] on span "New Article" at bounding box center [1356, 141] width 62 height 16
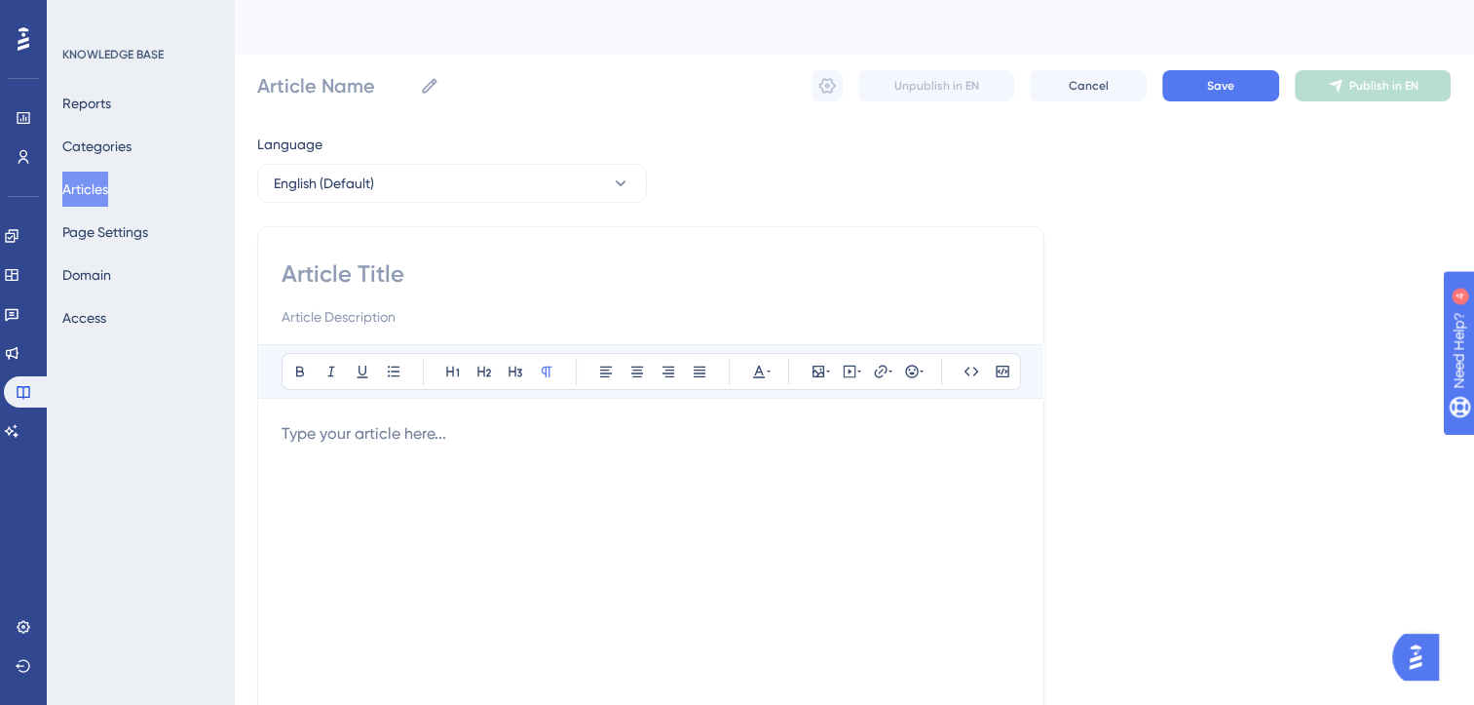
click at [354, 270] on input at bounding box center [651, 273] width 739 height 31
type input "WIP"
type input "WIP -"
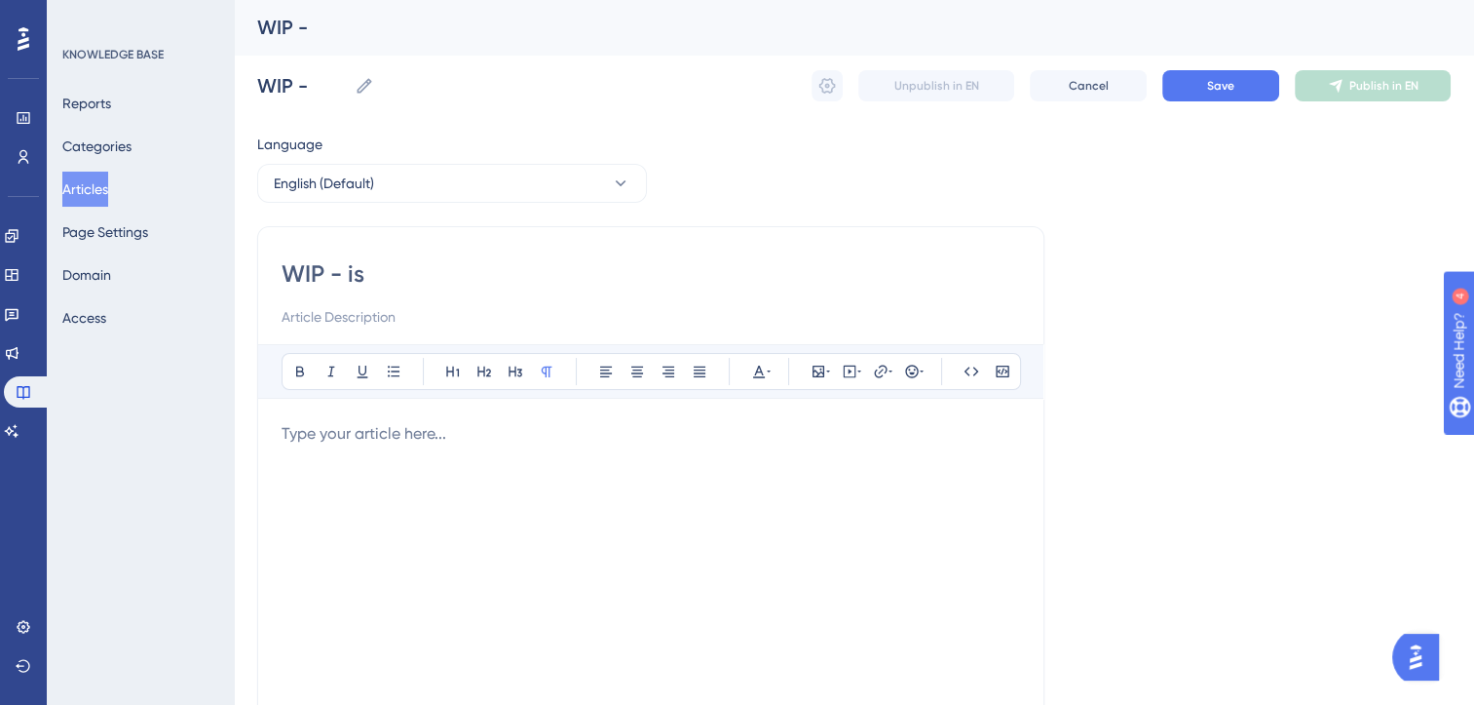
type input "WIP - is"
type input "WIP - is my bak"
type input "WIP - is my bank"
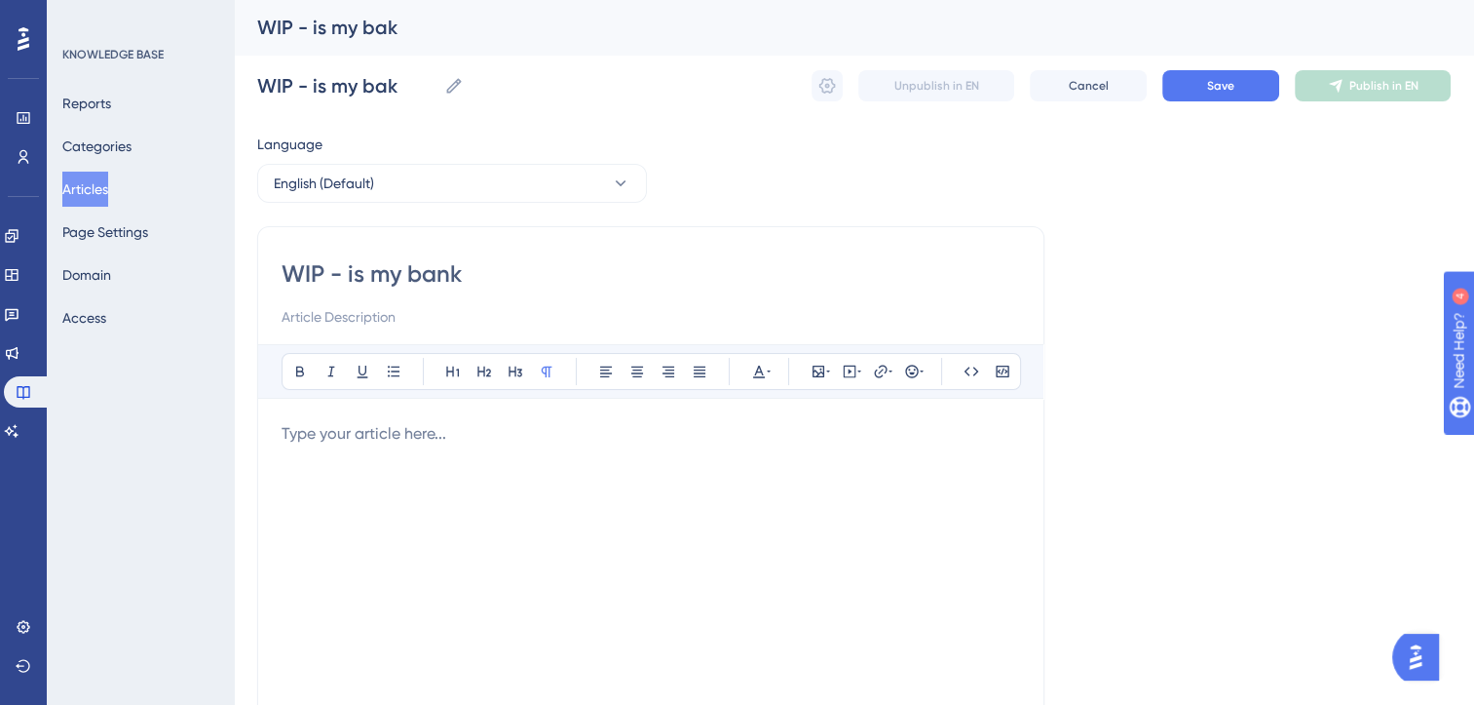
type input "WIP - is my bank"
type input "WIP - is my bank / acounting"
type input "WIP - is my bank / acounting package"
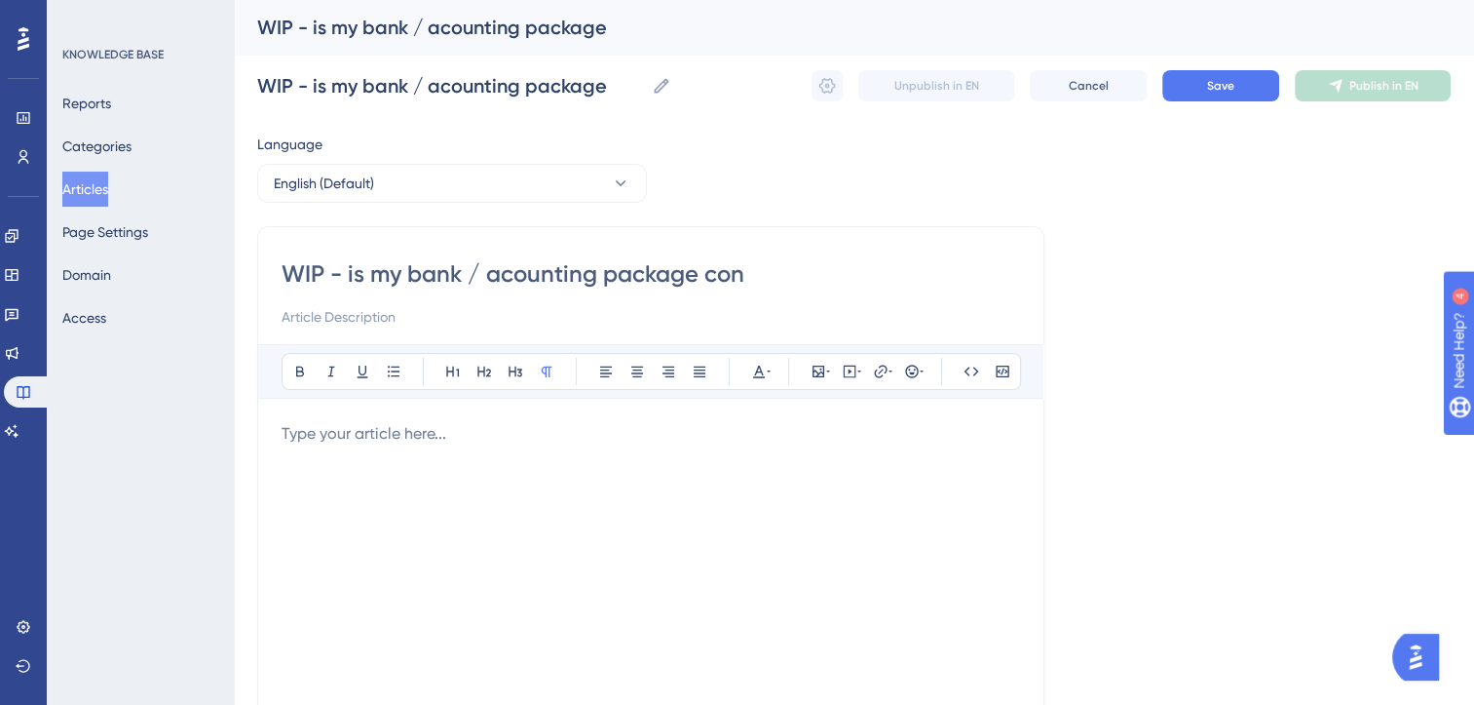
type input "WIP - is my bank / acounting package conn"
type input "WIP - is my bank / acounting package connec"
type input "WIP - is my bank / acounting package connect to Alpht"
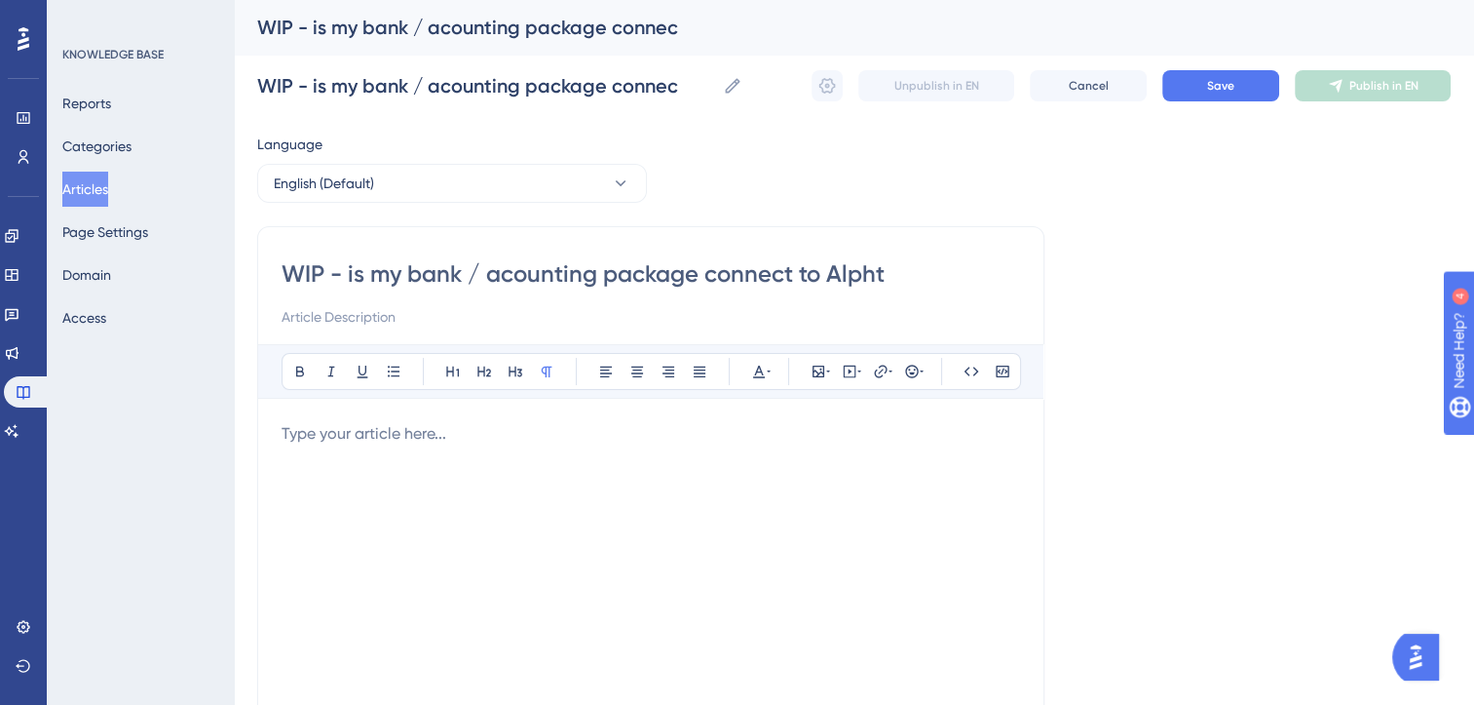
type input "WIP - is my bank / acounting package connect to Alpht"
type input "WIP - is my bank / acounting package connect to Alph4"
click at [348, 274] on input "WIP - is my bank / acounting package connect to Alph4" at bounding box center [651, 273] width 739 height 31
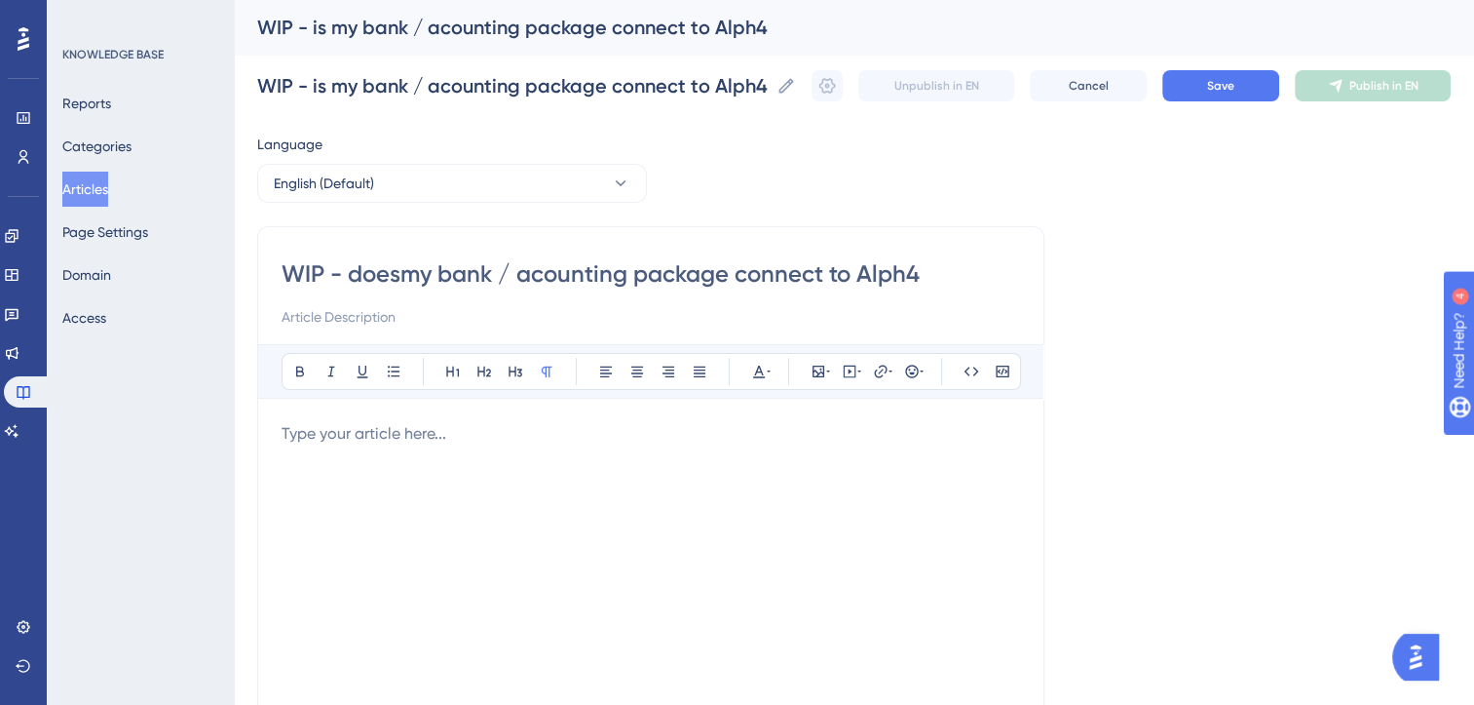
type input "WIP - does my bank / acounting package connect to Alph4"
click at [450, 435] on p at bounding box center [651, 433] width 739 height 23
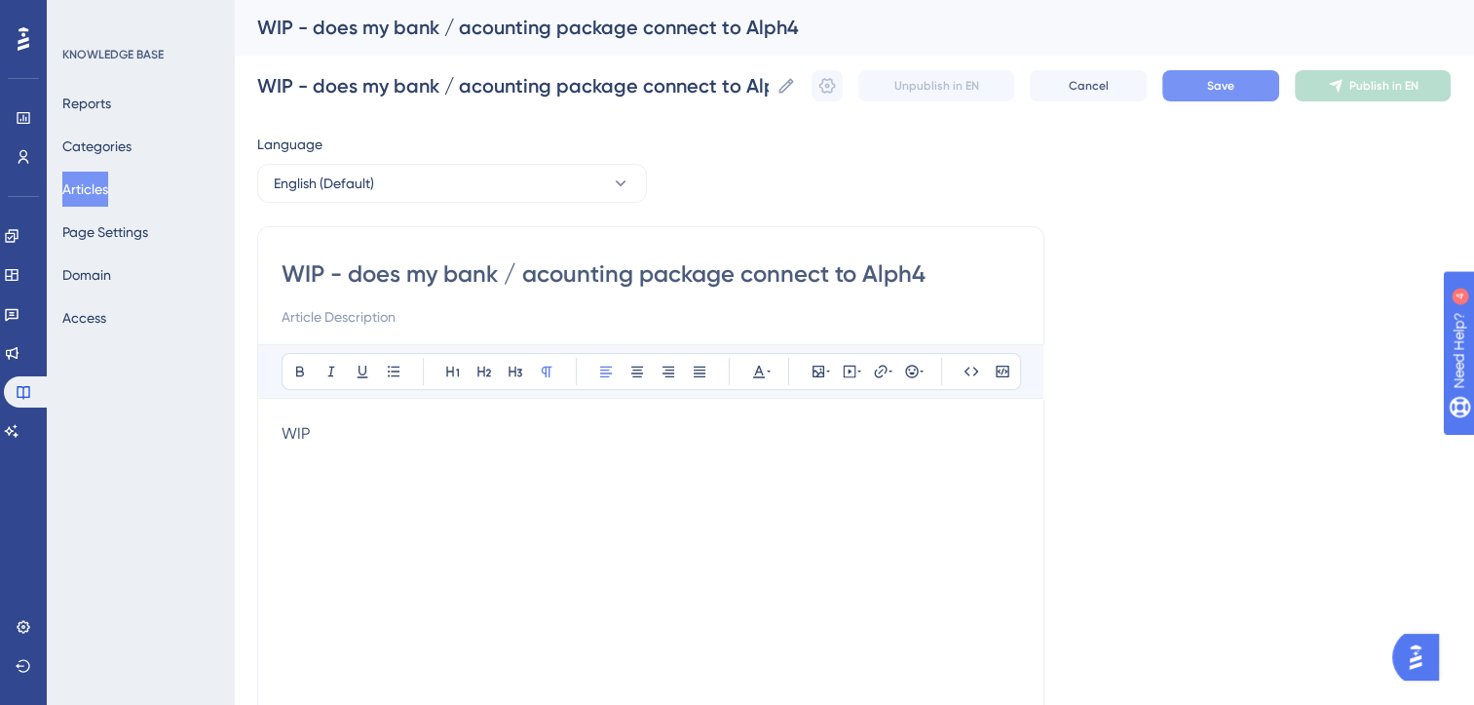
click at [1213, 86] on button "Save" at bounding box center [1221, 85] width 117 height 31
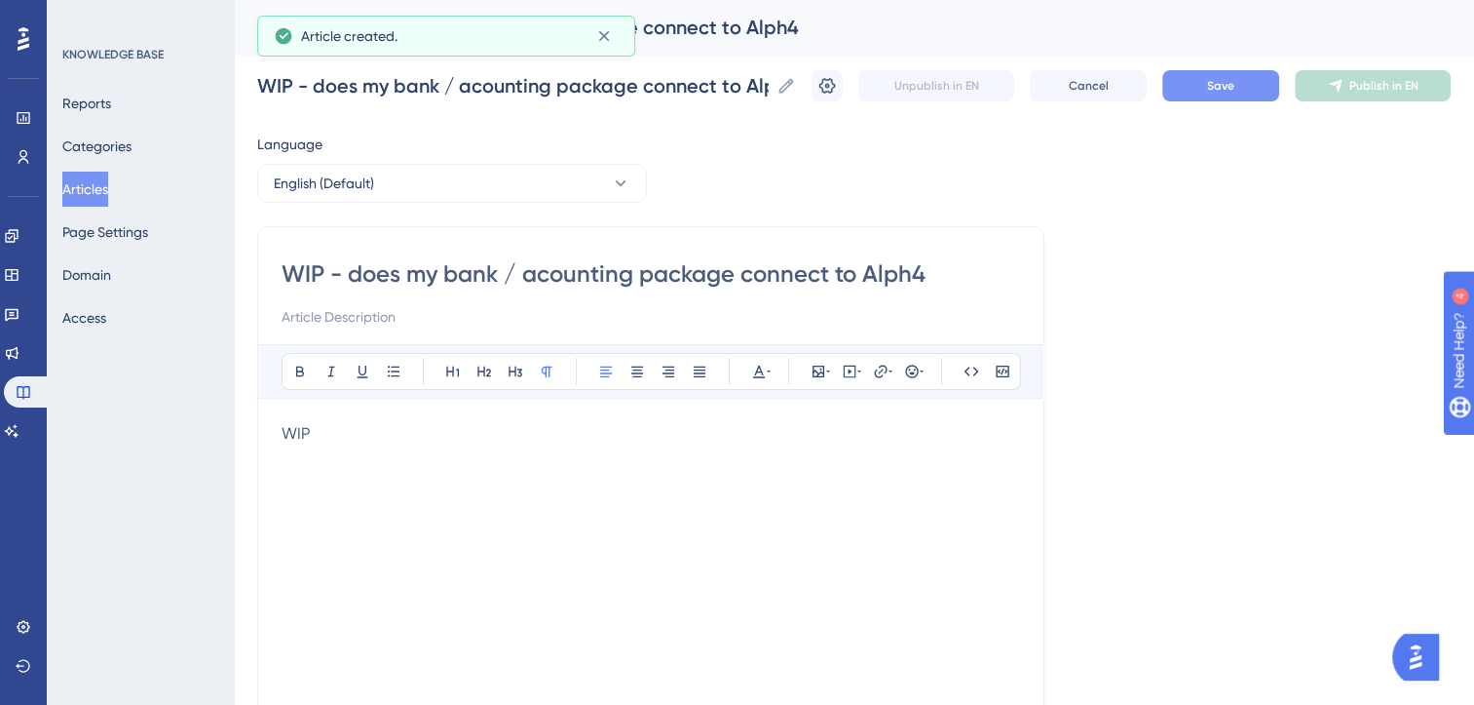
click at [1213, 86] on button "Save" at bounding box center [1221, 85] width 117 height 31
click at [1394, 84] on span "Publish in EN" at bounding box center [1384, 86] width 69 height 16
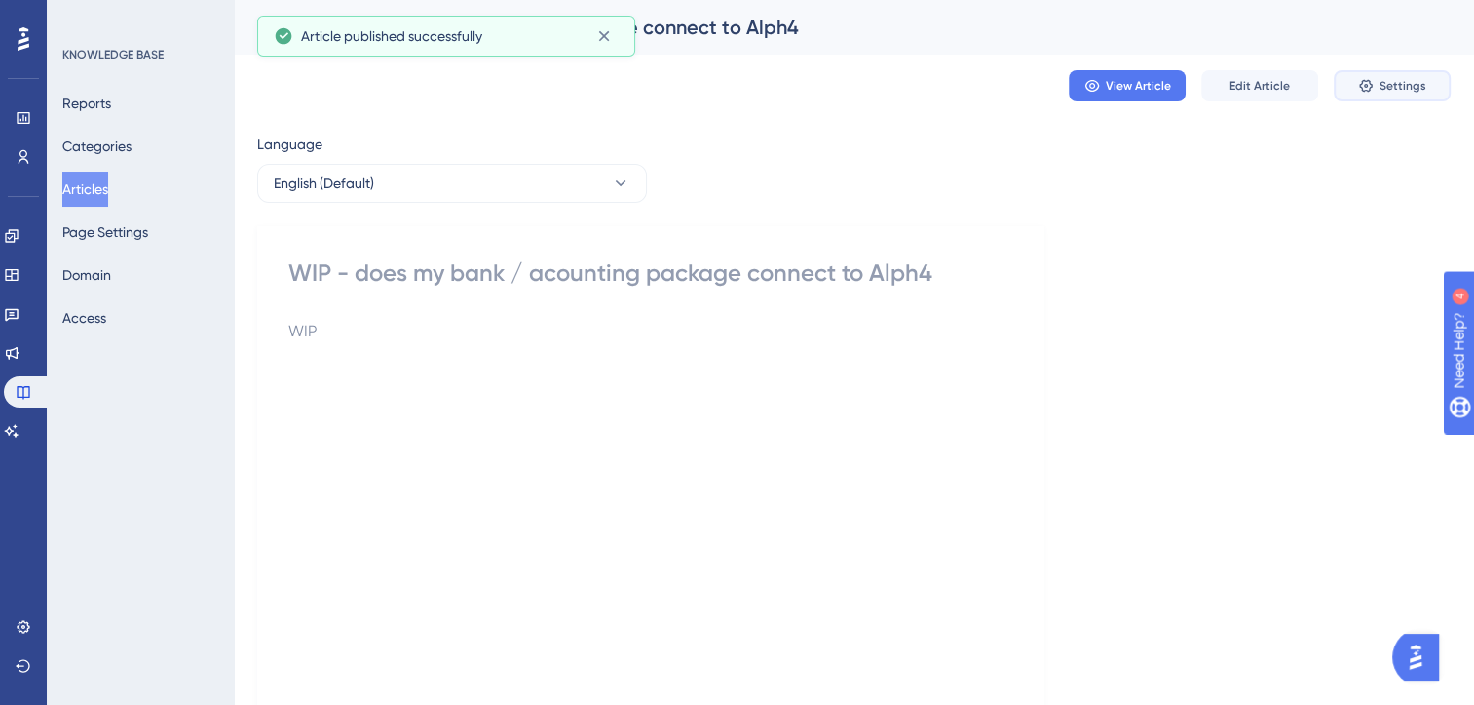
click at [1372, 80] on icon at bounding box center [1366, 86] width 16 height 16
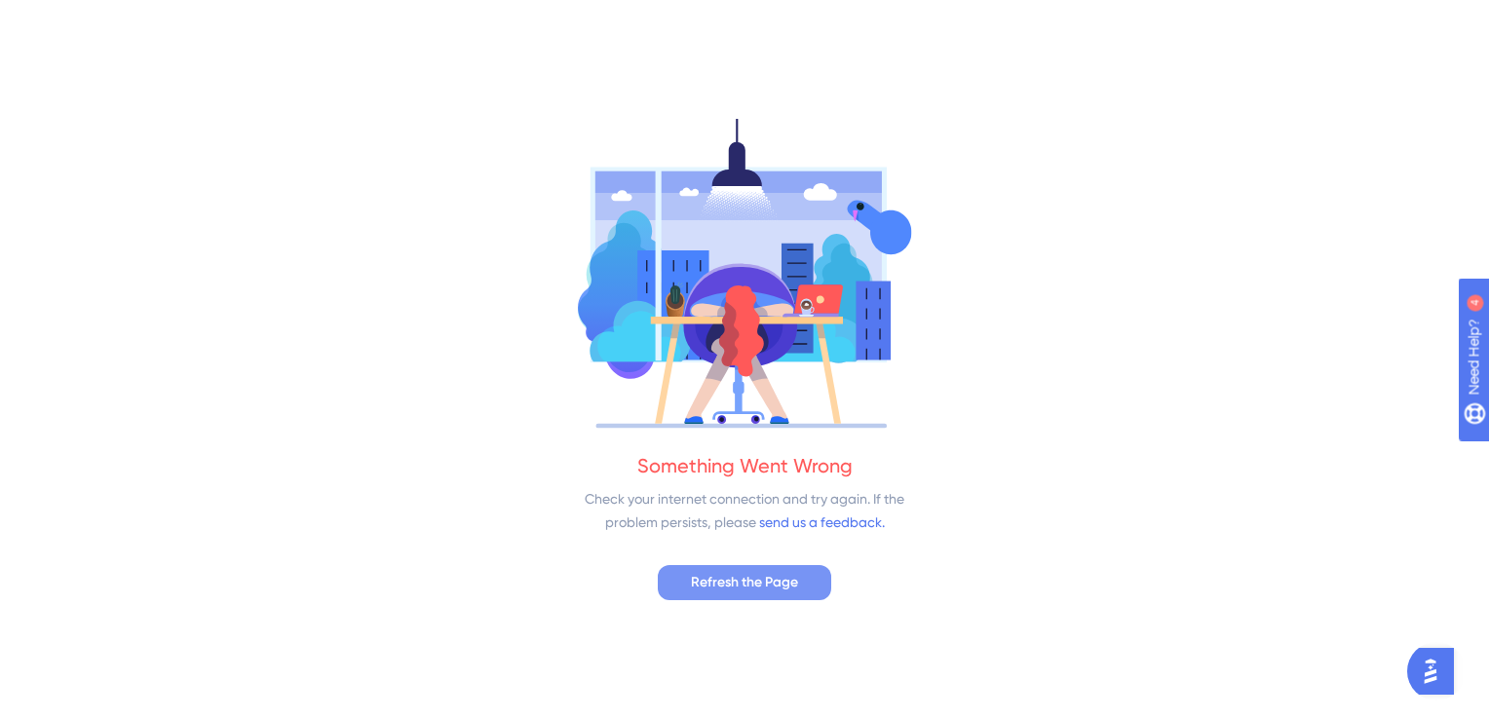
click at [782, 587] on span "Refresh the Page" at bounding box center [744, 582] width 107 height 23
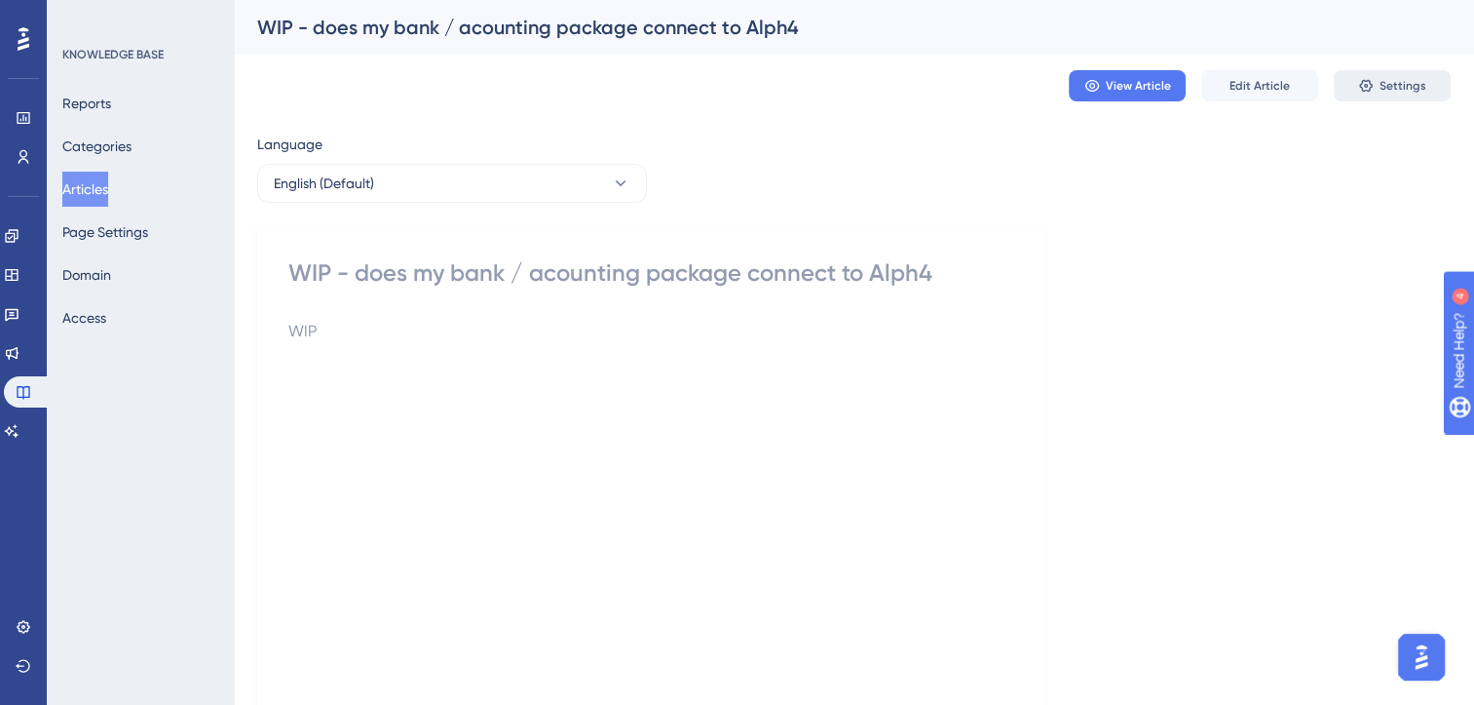
click at [1360, 91] on icon at bounding box center [1366, 86] width 16 height 16
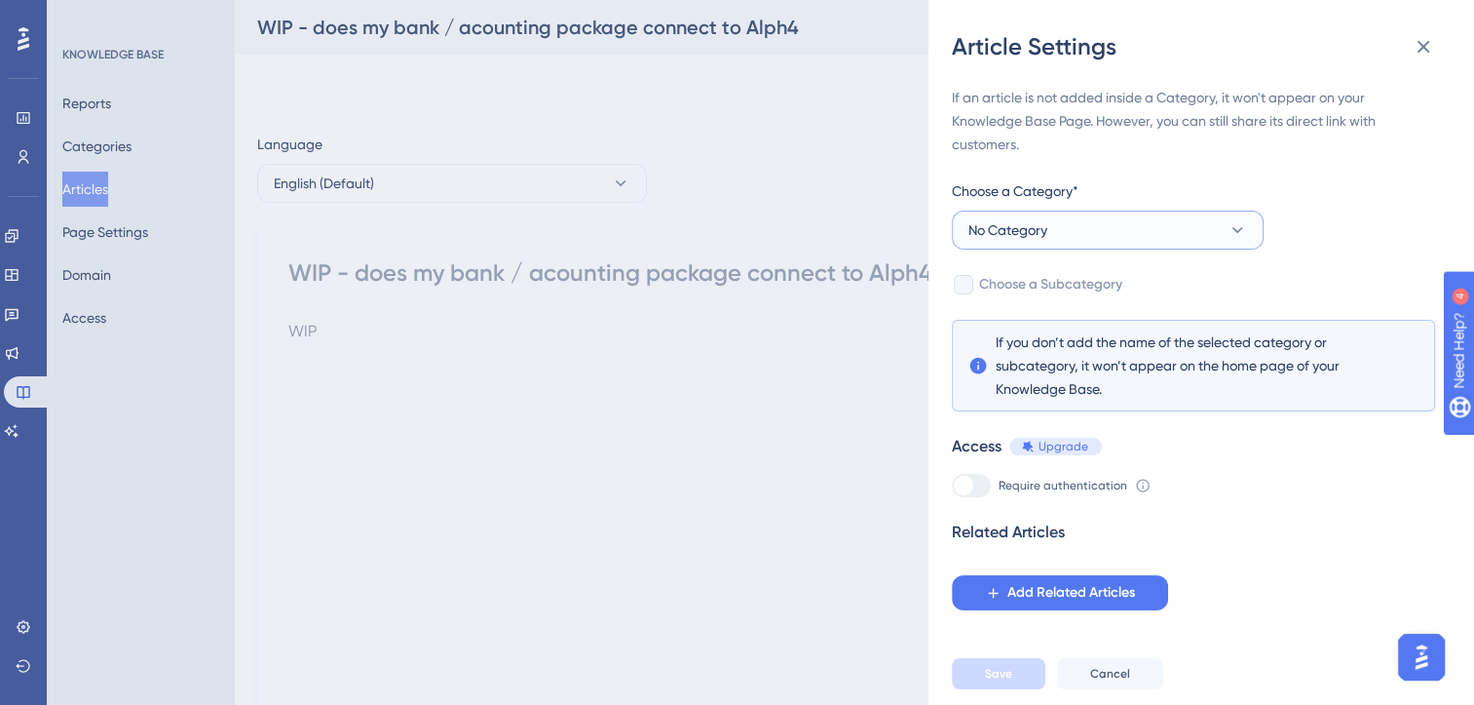
click at [1188, 225] on button "No Category" at bounding box center [1108, 229] width 312 height 39
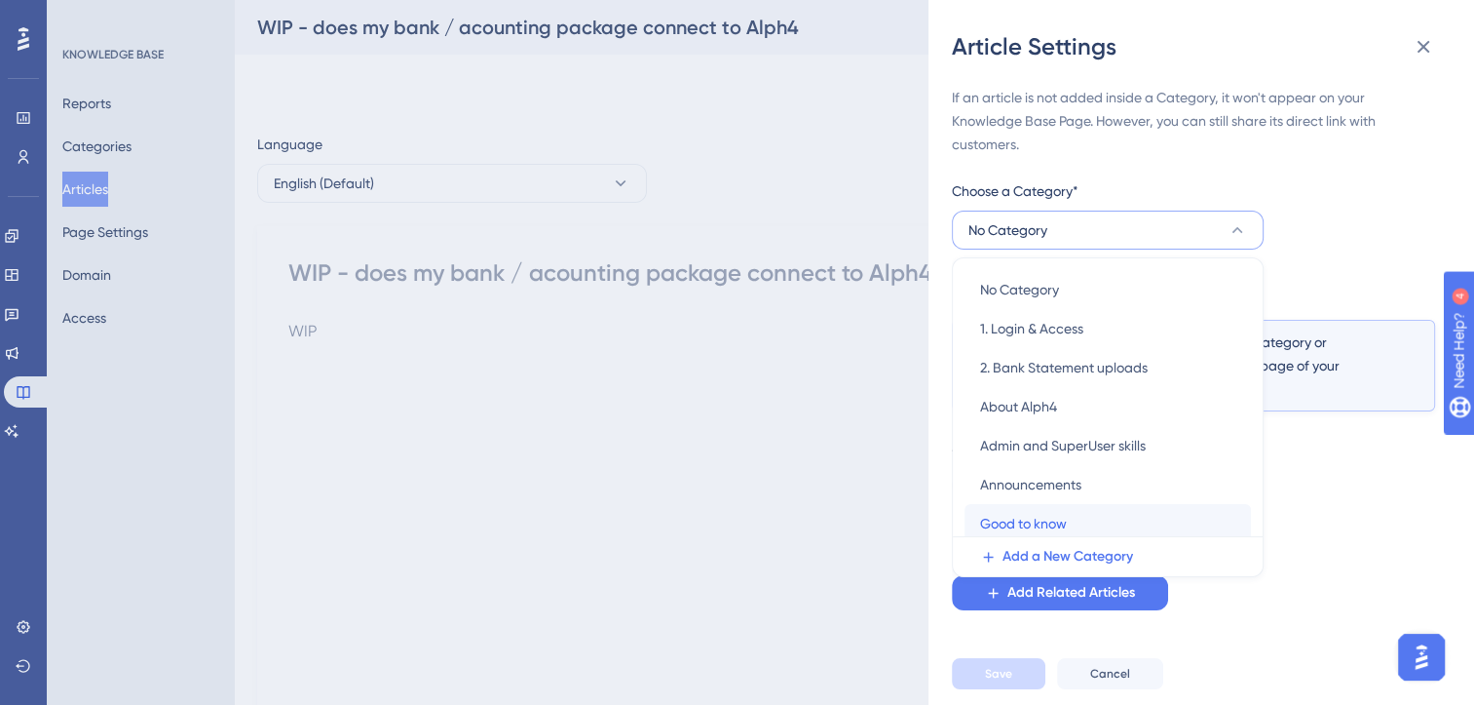
click at [1036, 513] on span "Good to know" at bounding box center [1023, 523] width 87 height 23
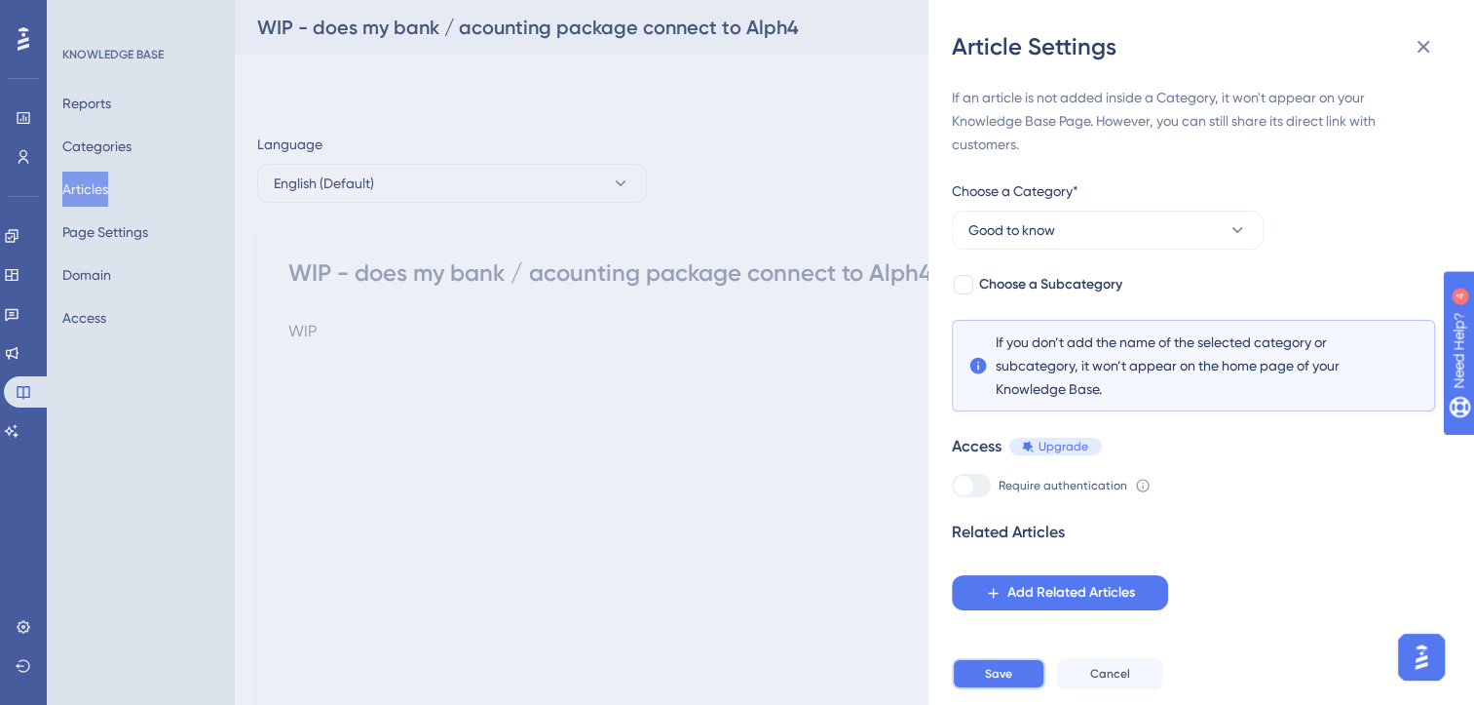
click at [1010, 681] on span "Save" at bounding box center [998, 674] width 27 height 16
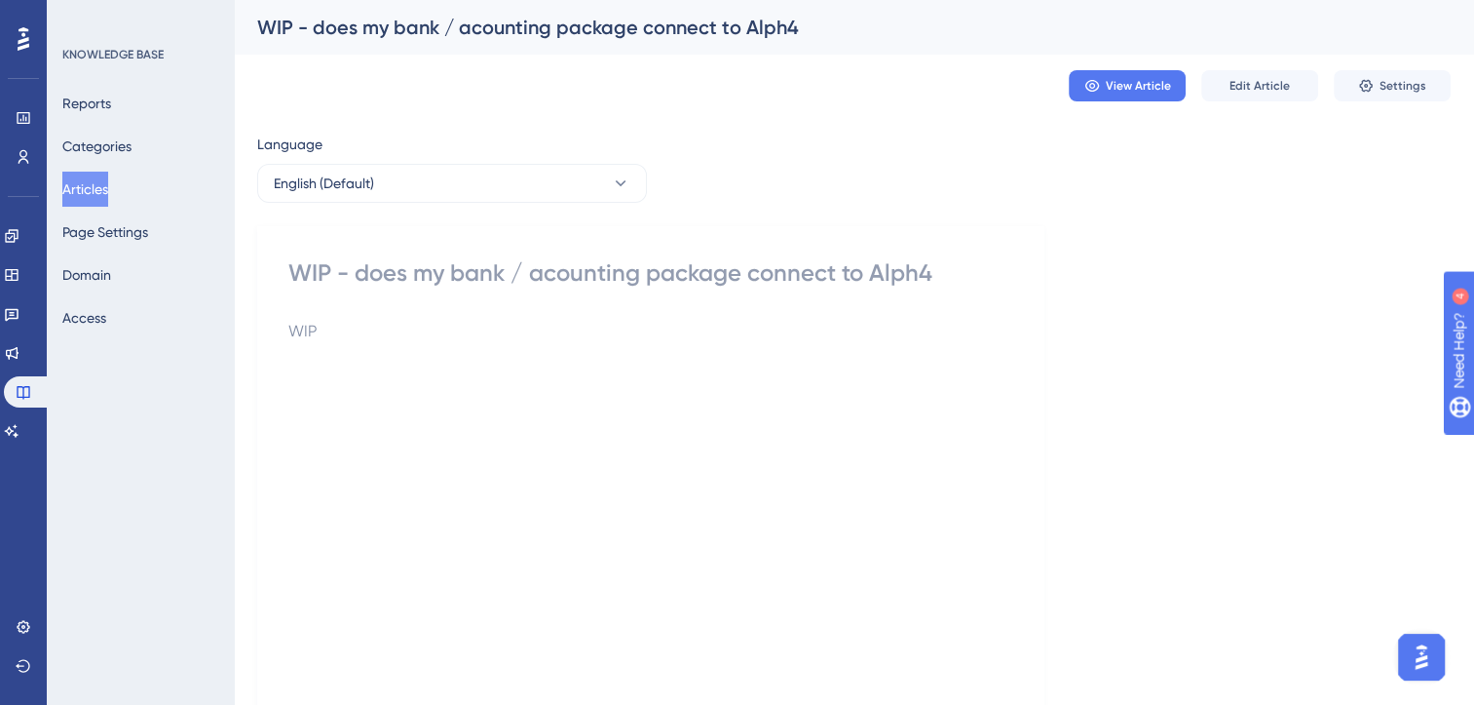
click at [108, 177] on button "Articles" at bounding box center [85, 189] width 46 height 35
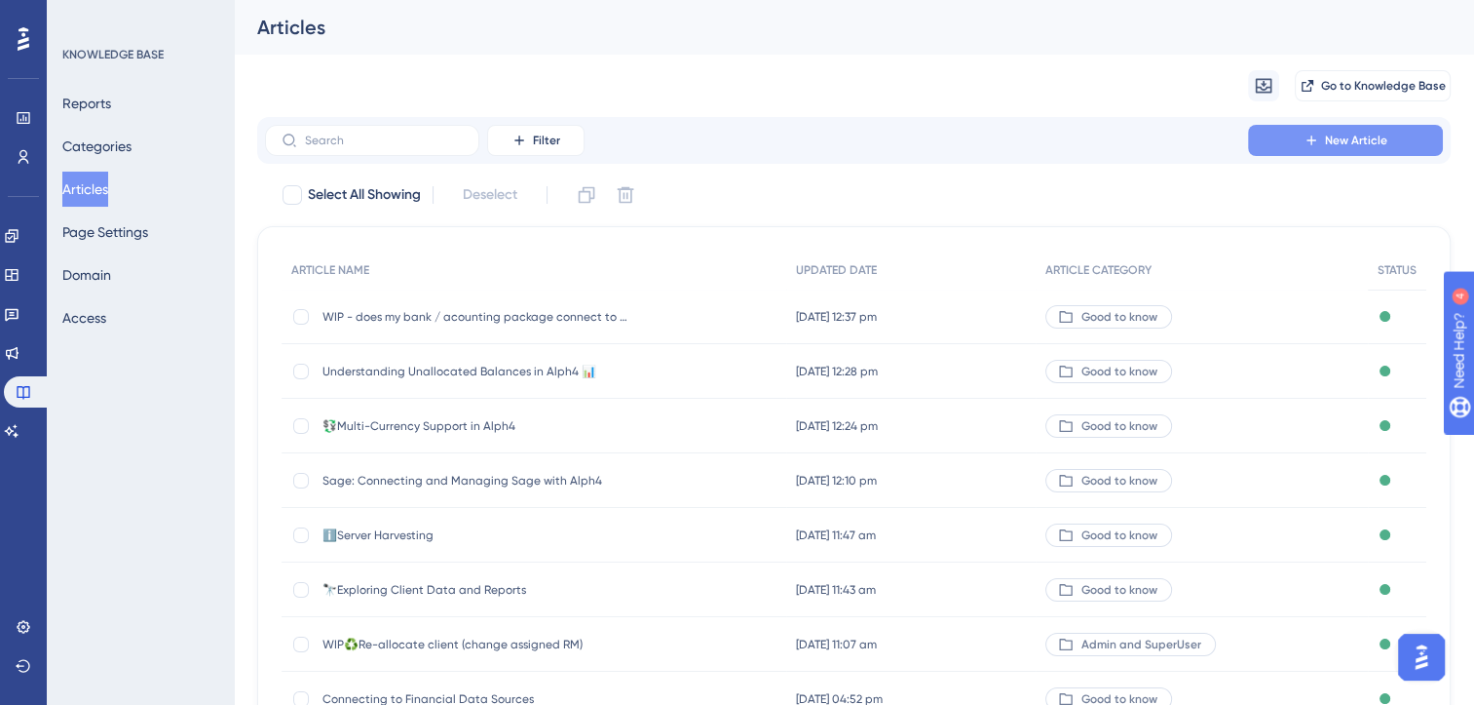
click at [1306, 138] on icon at bounding box center [1312, 141] width 16 height 16
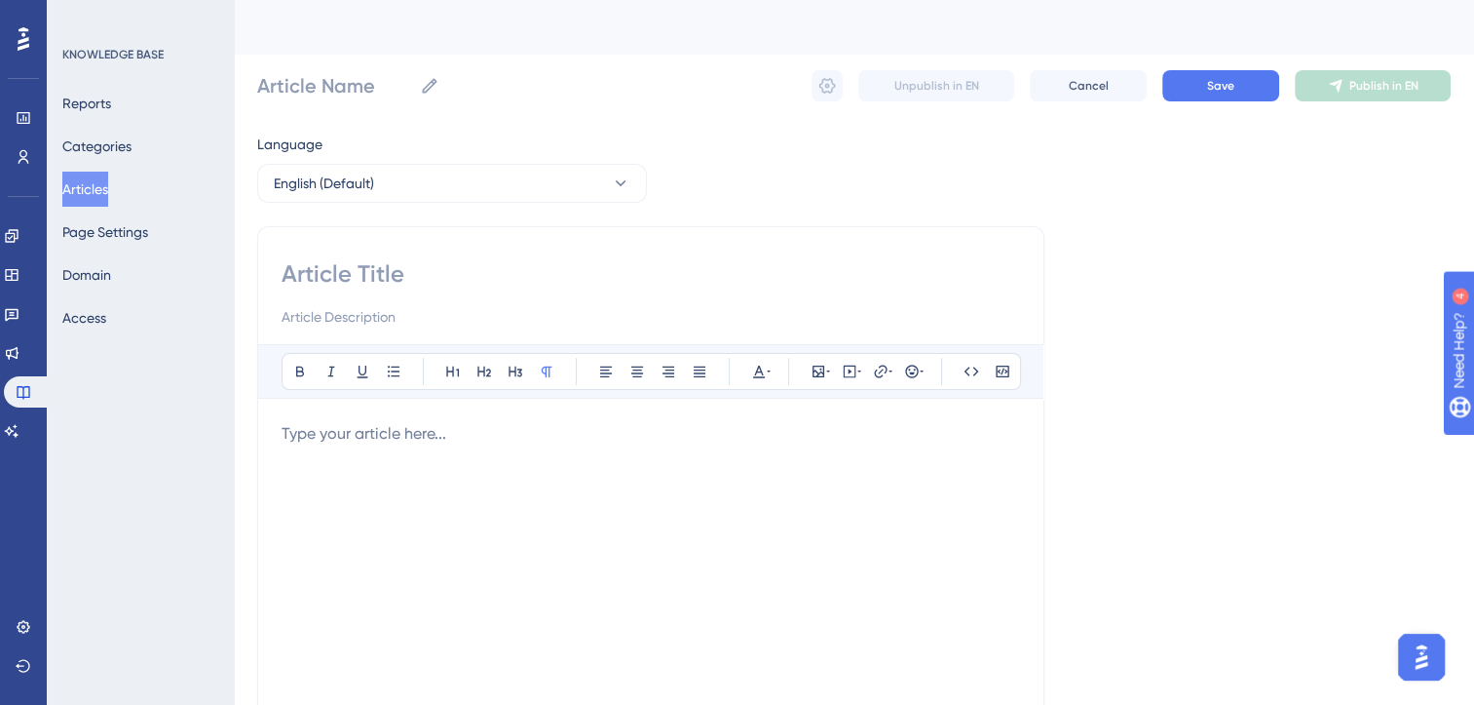
click at [408, 443] on p at bounding box center [651, 433] width 739 height 23
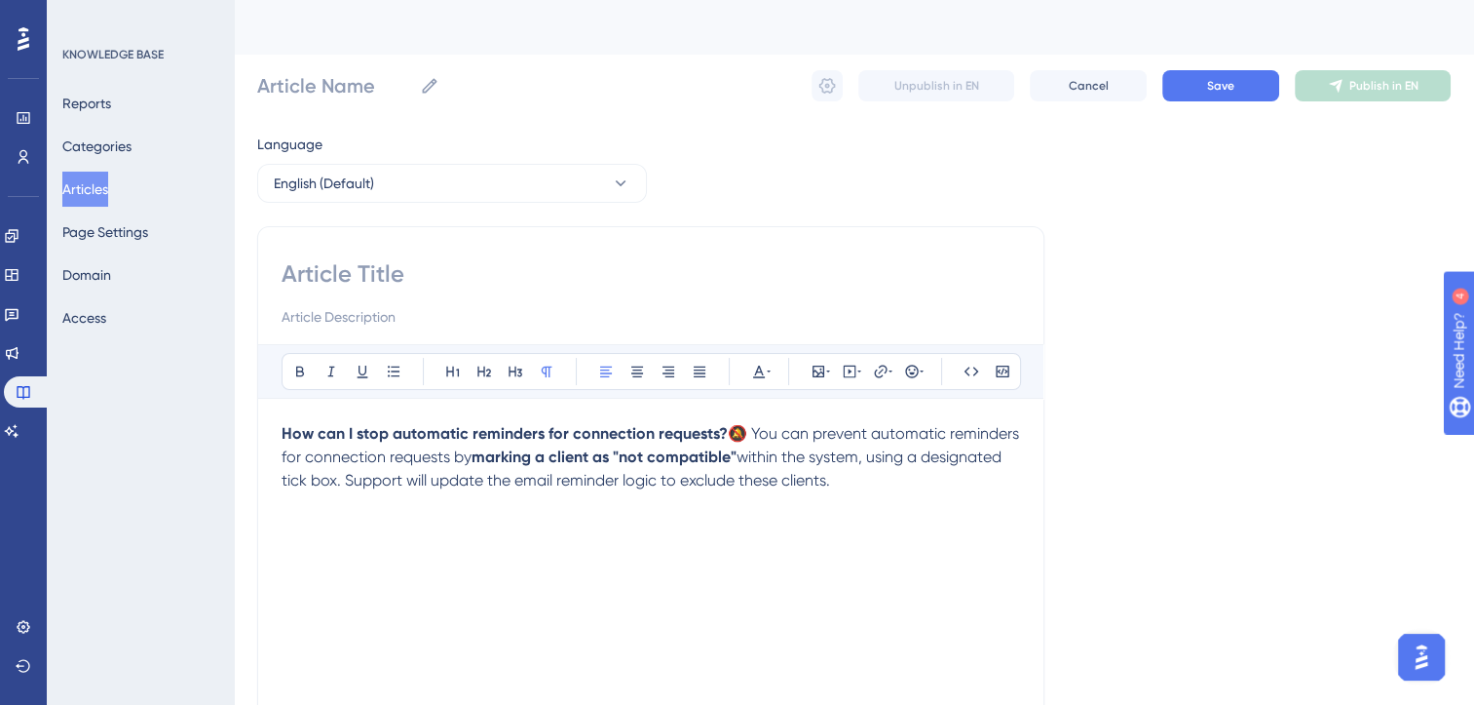
click at [748, 431] on span "🔕 You can prevent automatic reminders for connection requests by" at bounding box center [653, 445] width 742 height 42
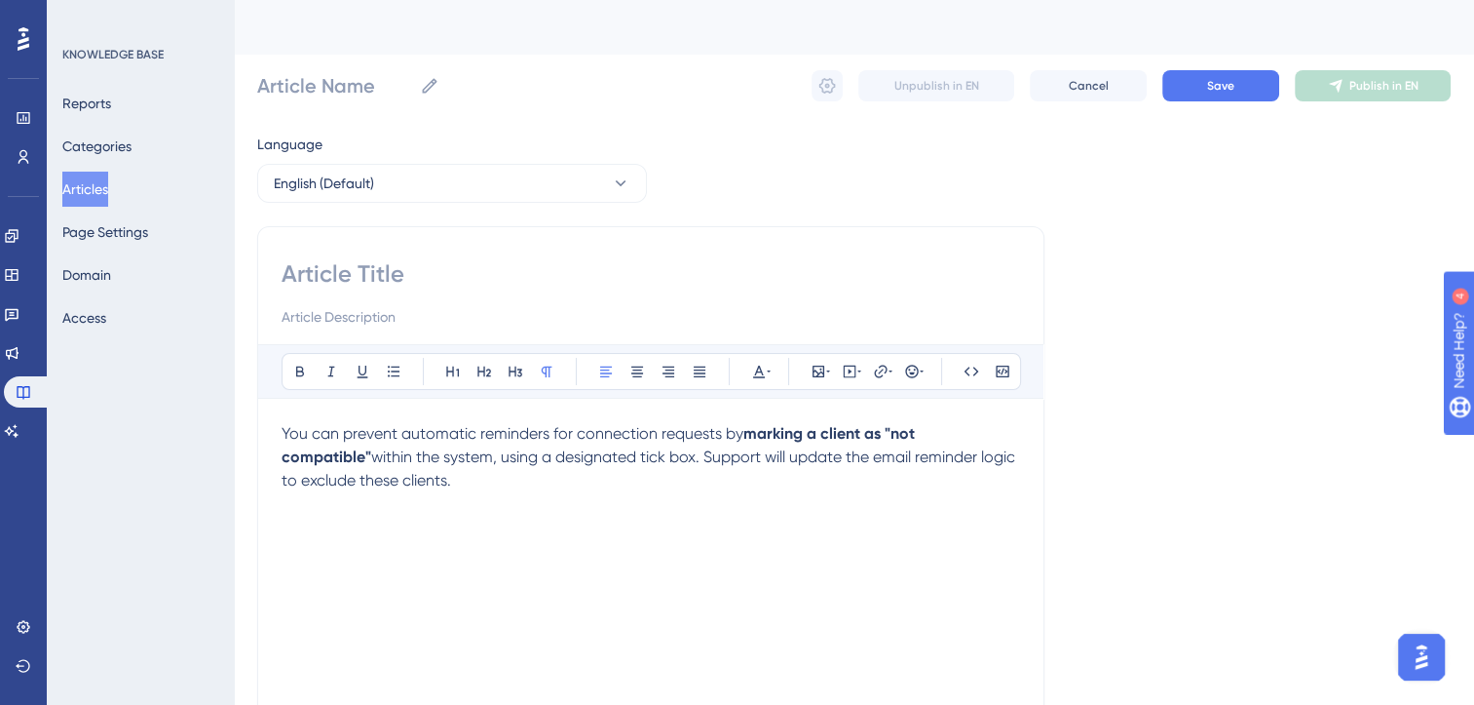
click at [372, 275] on input at bounding box center [651, 273] width 739 height 31
paste input "How can I stop automatic reminders for connection requests? 🔕"
type input "How can I stop automatic reminders for connection requests? 🔕"
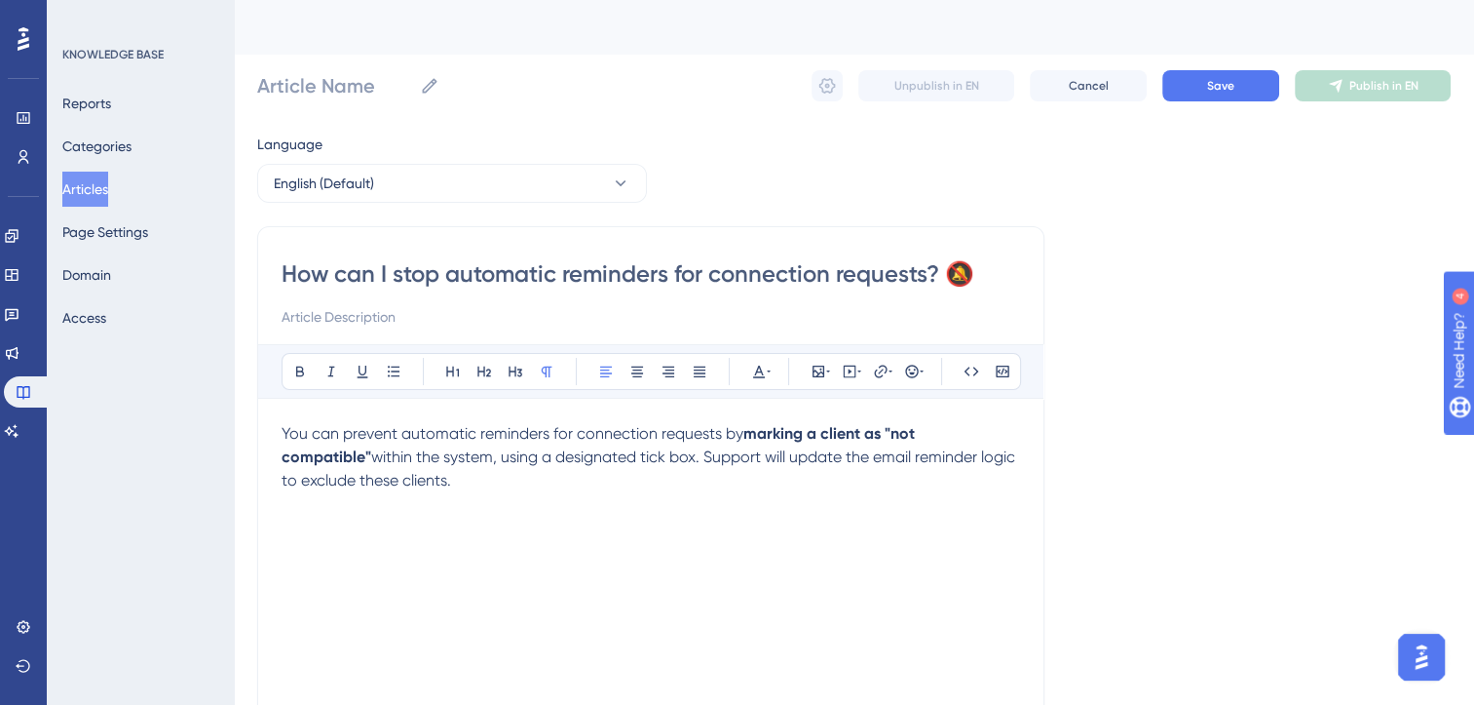
type input "How can I stop automatic reminders for connection requests? 🔕"
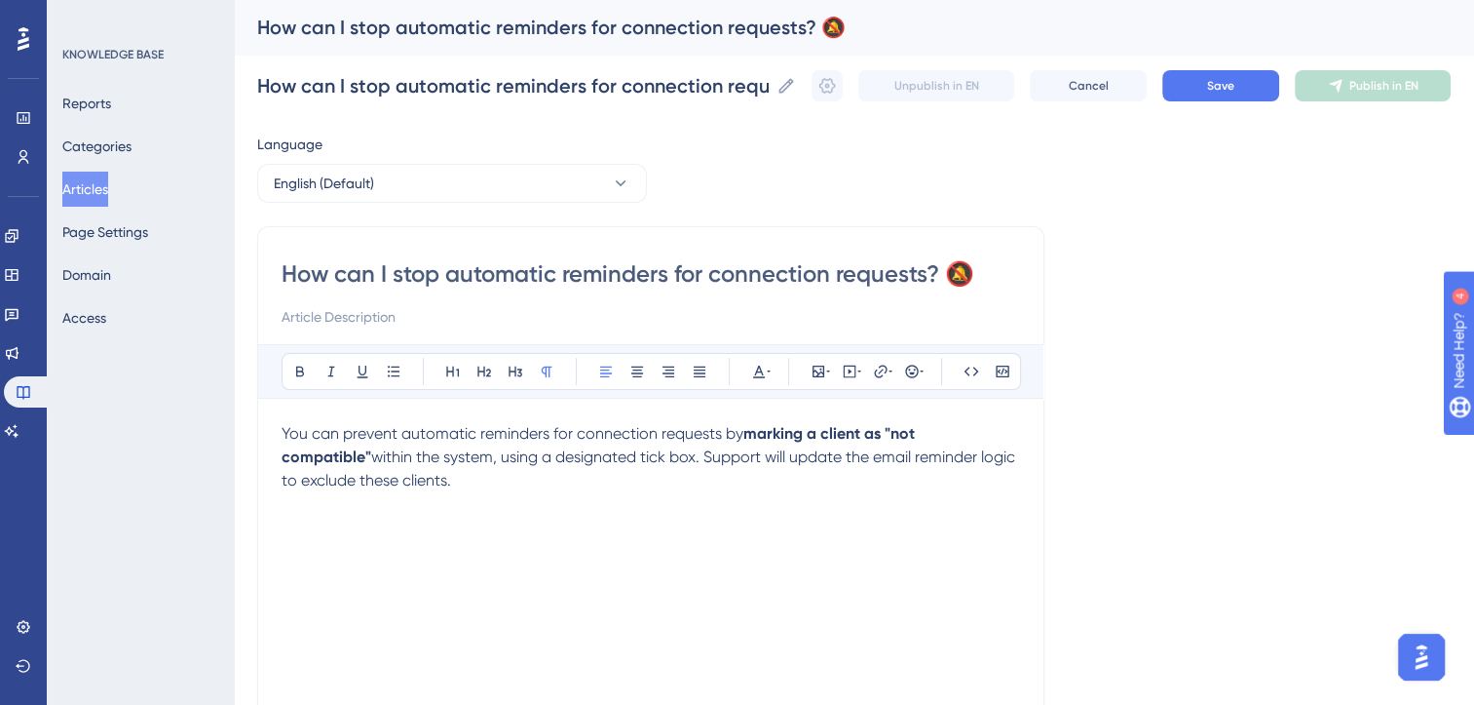
type input "How can I stop automatic reminders for connection requests?"
paste input "🔕"
type input "🔕How can I stop automatic reminders for connection requests?"
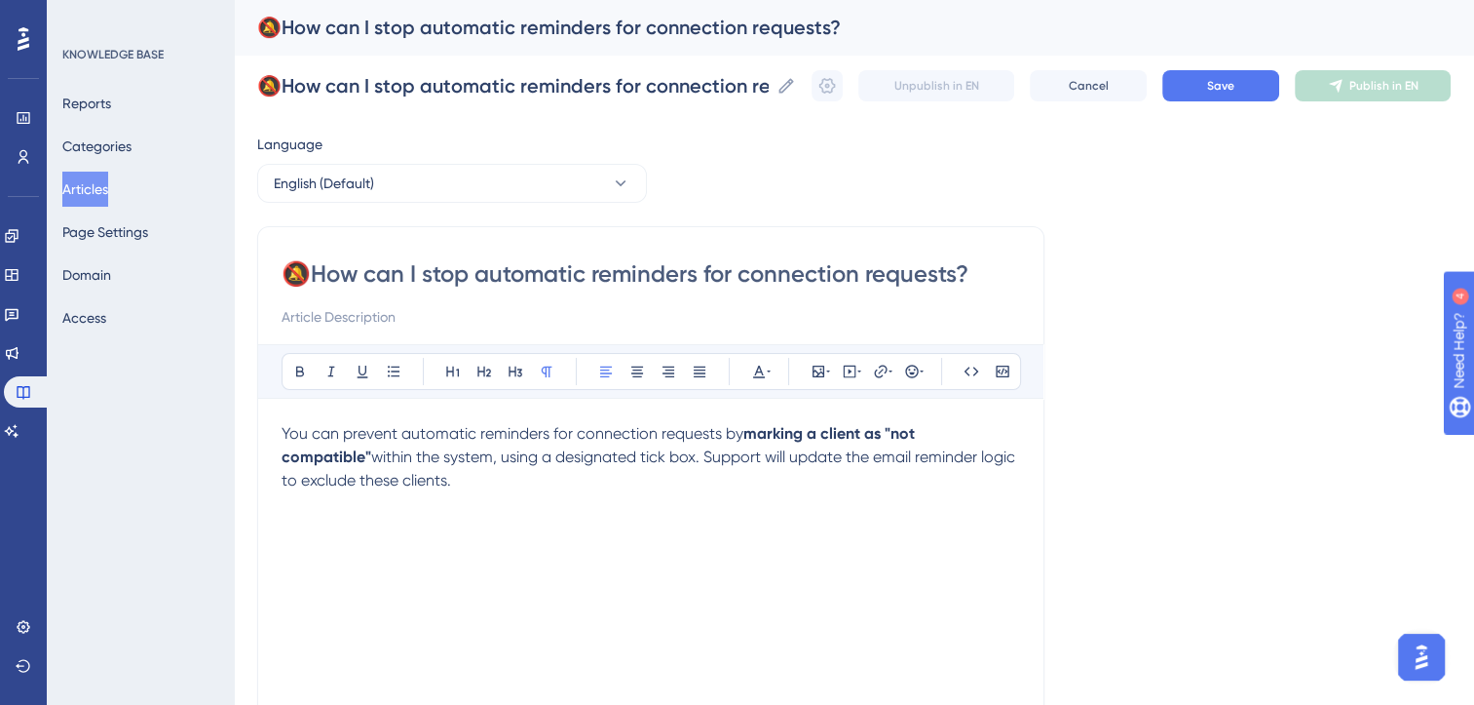
click at [285, 432] on span "You can prevent automatic reminders for connection requests by" at bounding box center [513, 433] width 462 height 19
drag, startPoint x: 615, startPoint y: 456, endPoint x: 614, endPoint y: 509, distance: 52.6
click at [614, 509] on div "You can prevent automatic reminders for connection requests by marking a client…" at bounding box center [651, 636] width 739 height 429
click at [401, 278] on input "🔕How can I stop automatic reminders for connection requests?" at bounding box center [651, 273] width 739 height 31
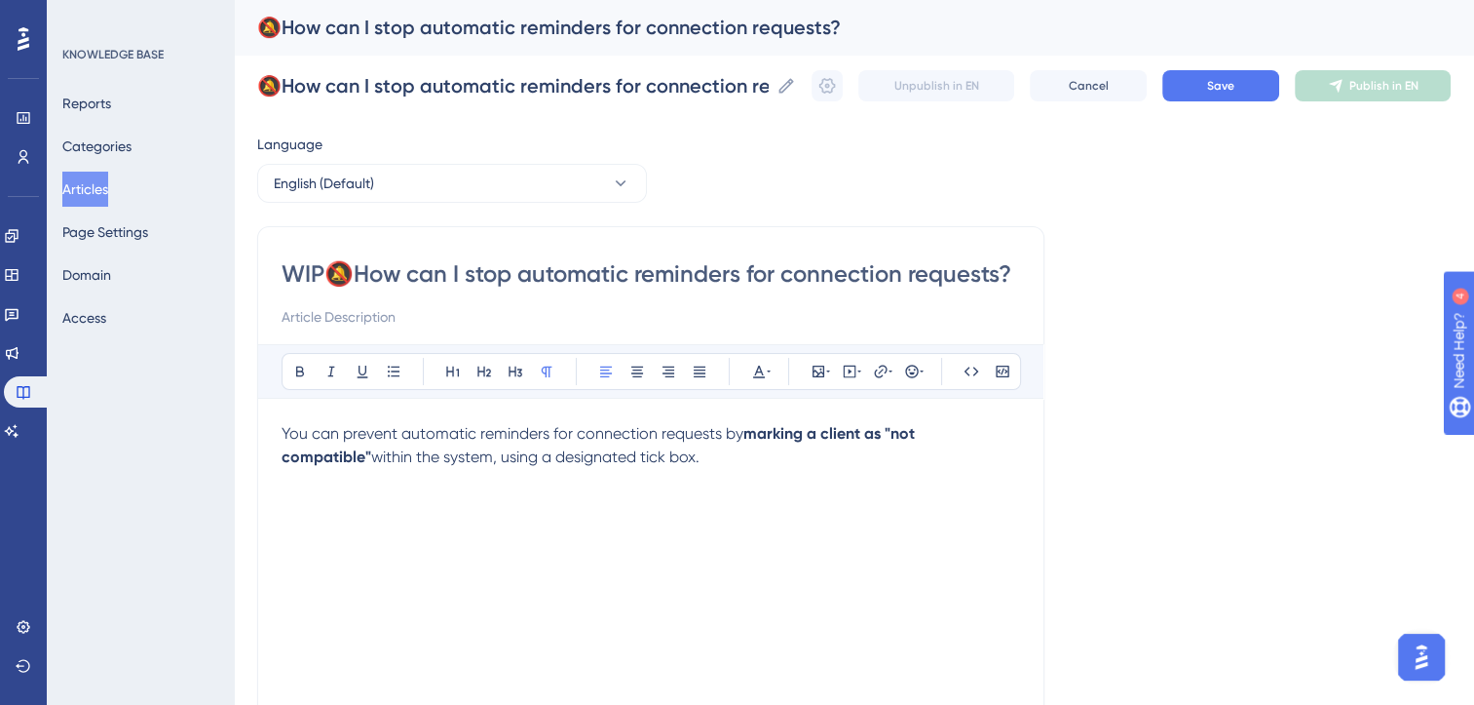
type input "WIP 🔕How can I stop automatic reminders for connection requests?"
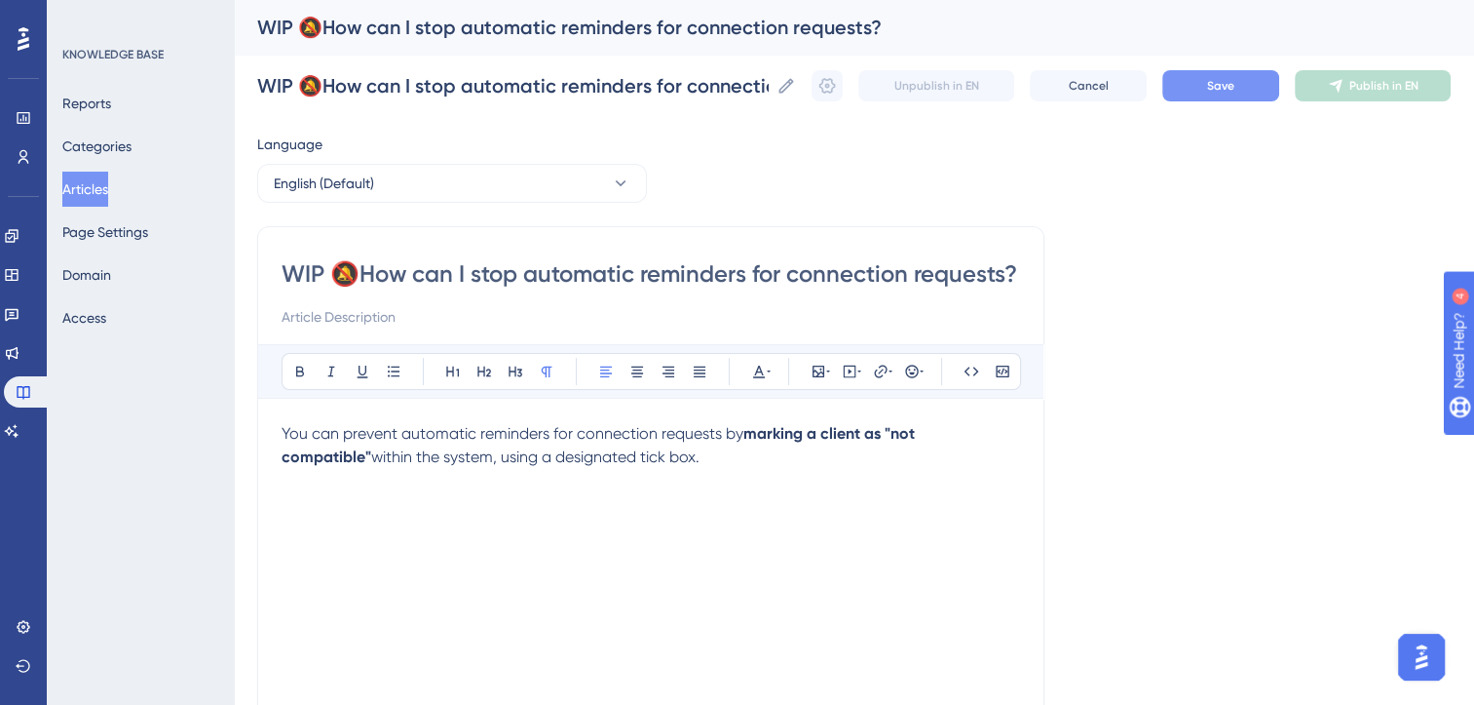
type input "WIP 🔕How can I stop automatic reminders for connection requests?"
click at [1249, 85] on button "Save" at bounding box center [1221, 85] width 117 height 31
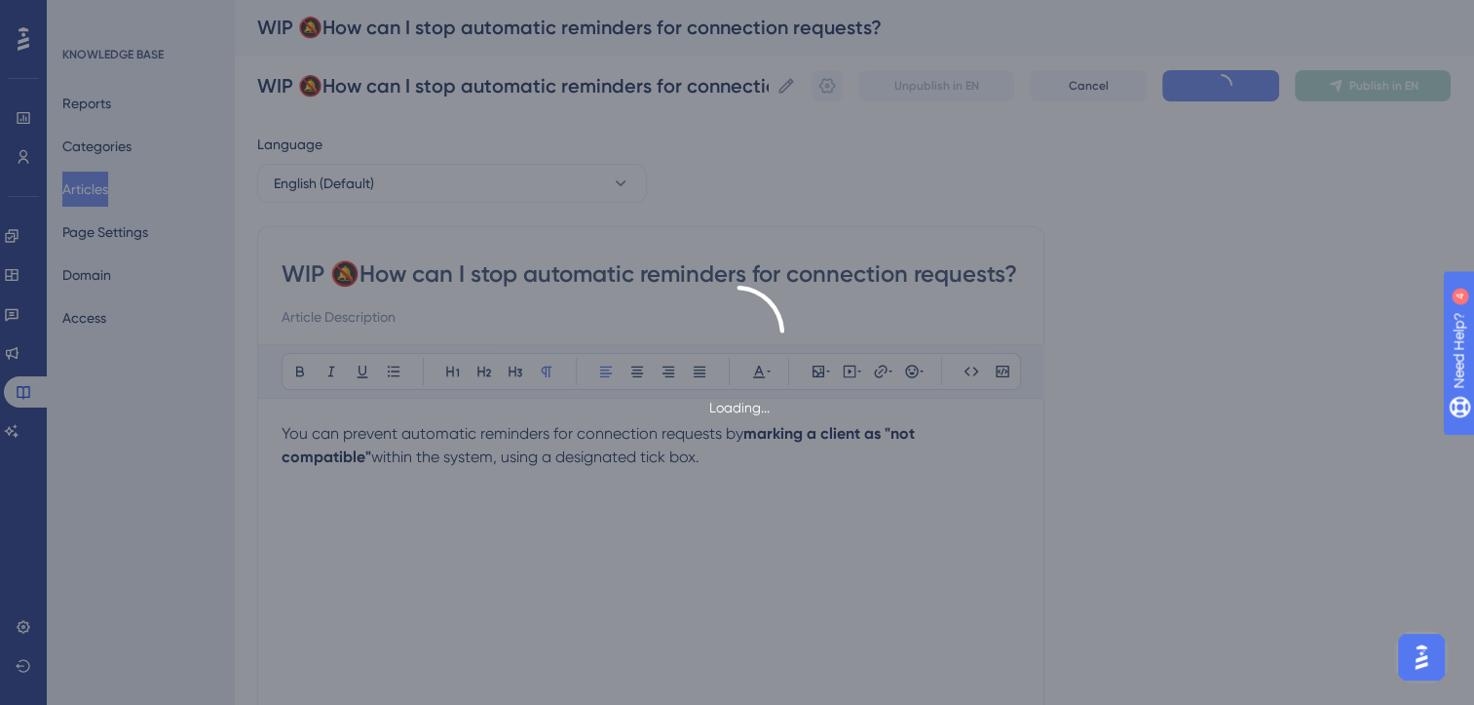
type input "WIP 🔕How can I stop automatic reminders for connection requests?"
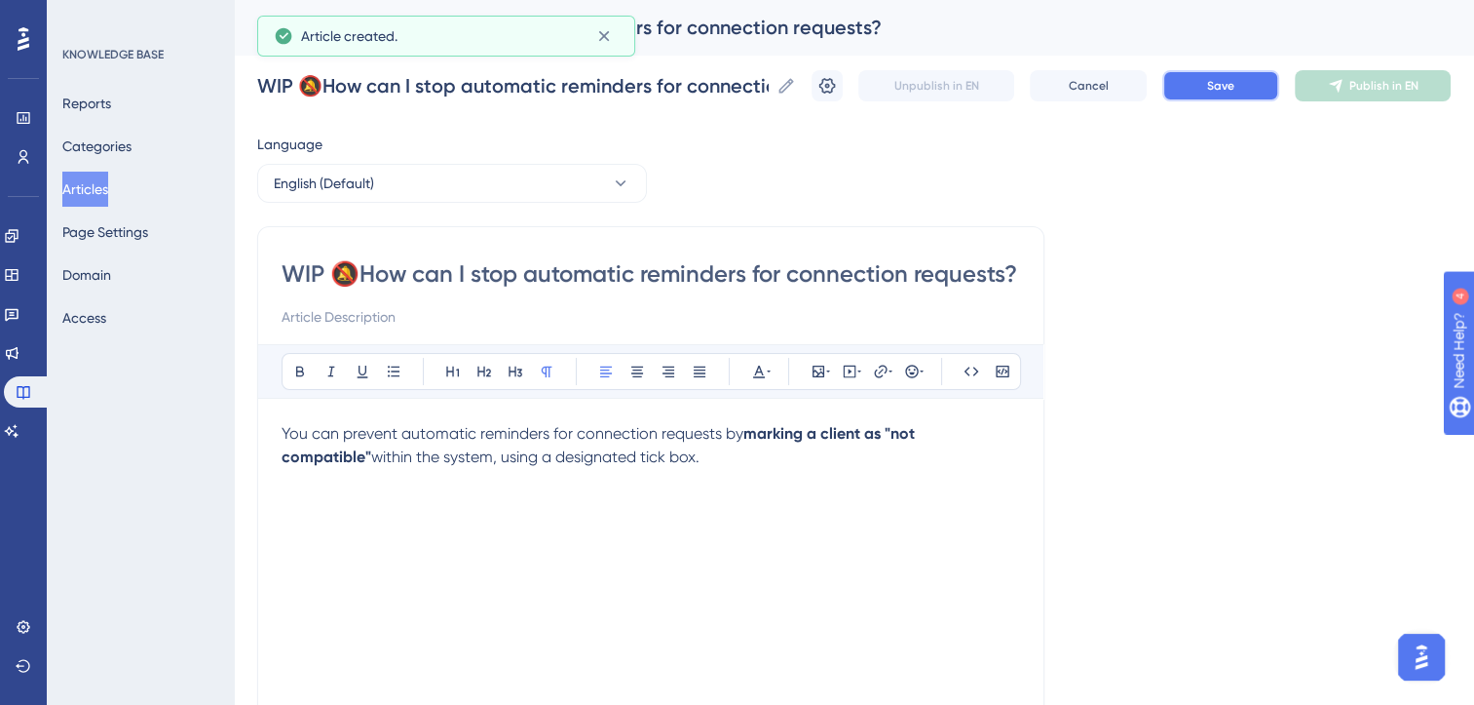
click at [1249, 85] on button "Save" at bounding box center [1221, 85] width 117 height 31
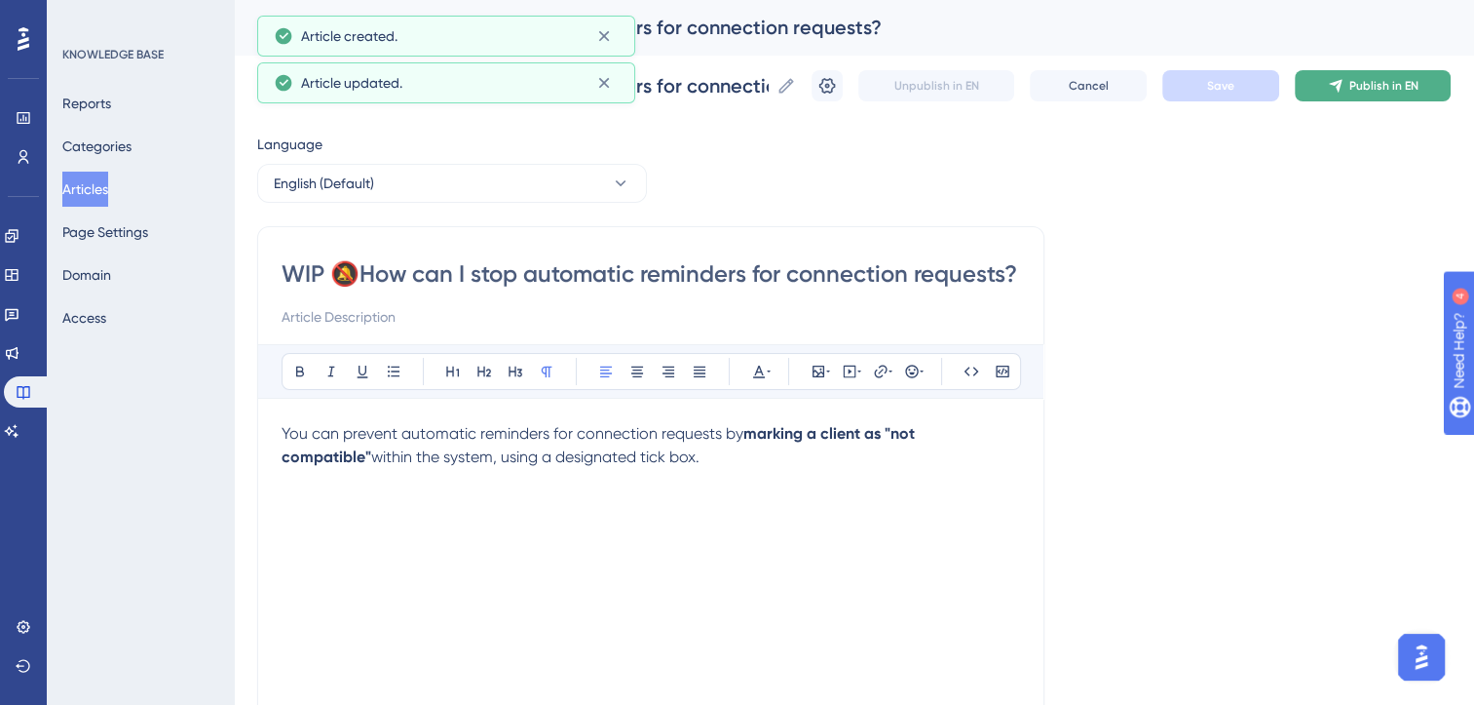
click at [1411, 92] on span "Publish in EN" at bounding box center [1384, 86] width 69 height 16
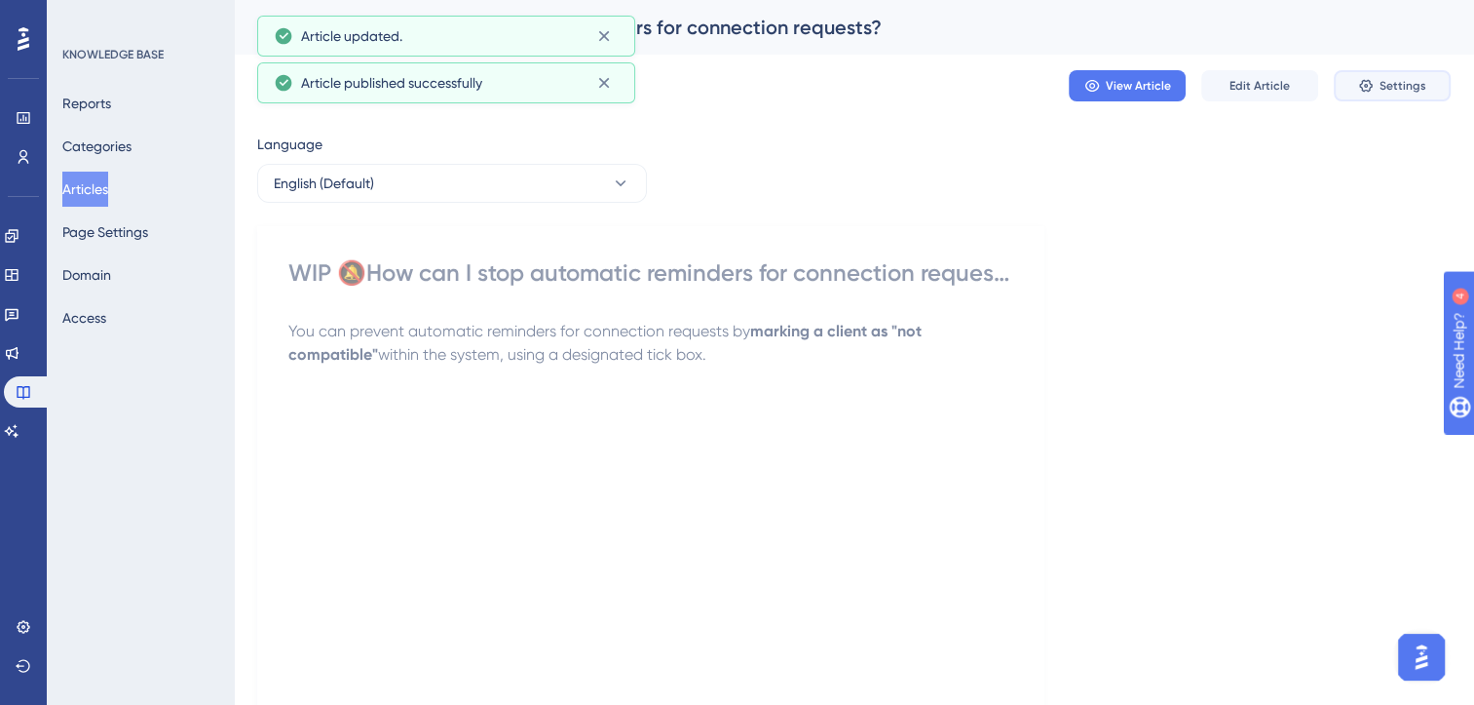
click at [1411, 92] on span "Settings" at bounding box center [1403, 86] width 47 height 16
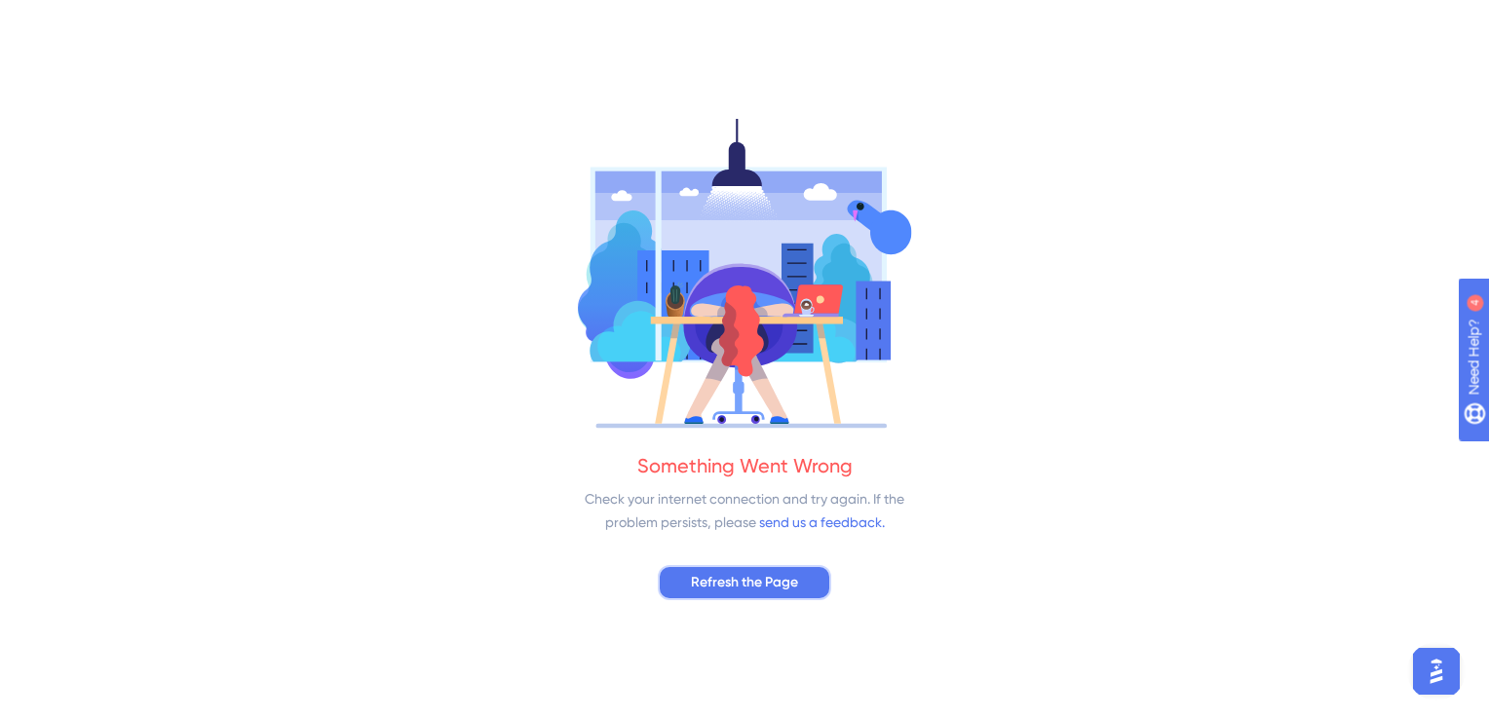
click at [806, 577] on button "Refresh the Page" at bounding box center [744, 582] width 173 height 35
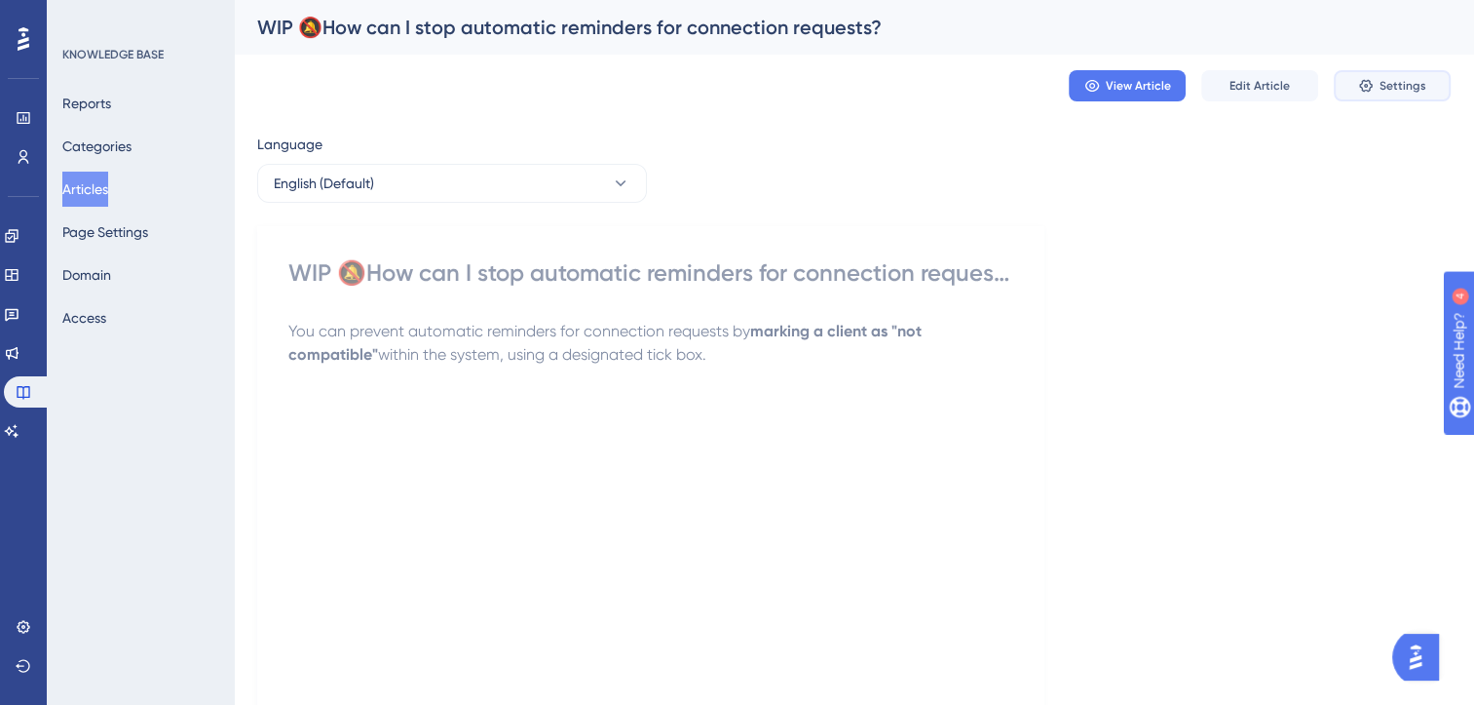
click at [1395, 80] on span "Settings" at bounding box center [1403, 86] width 47 height 16
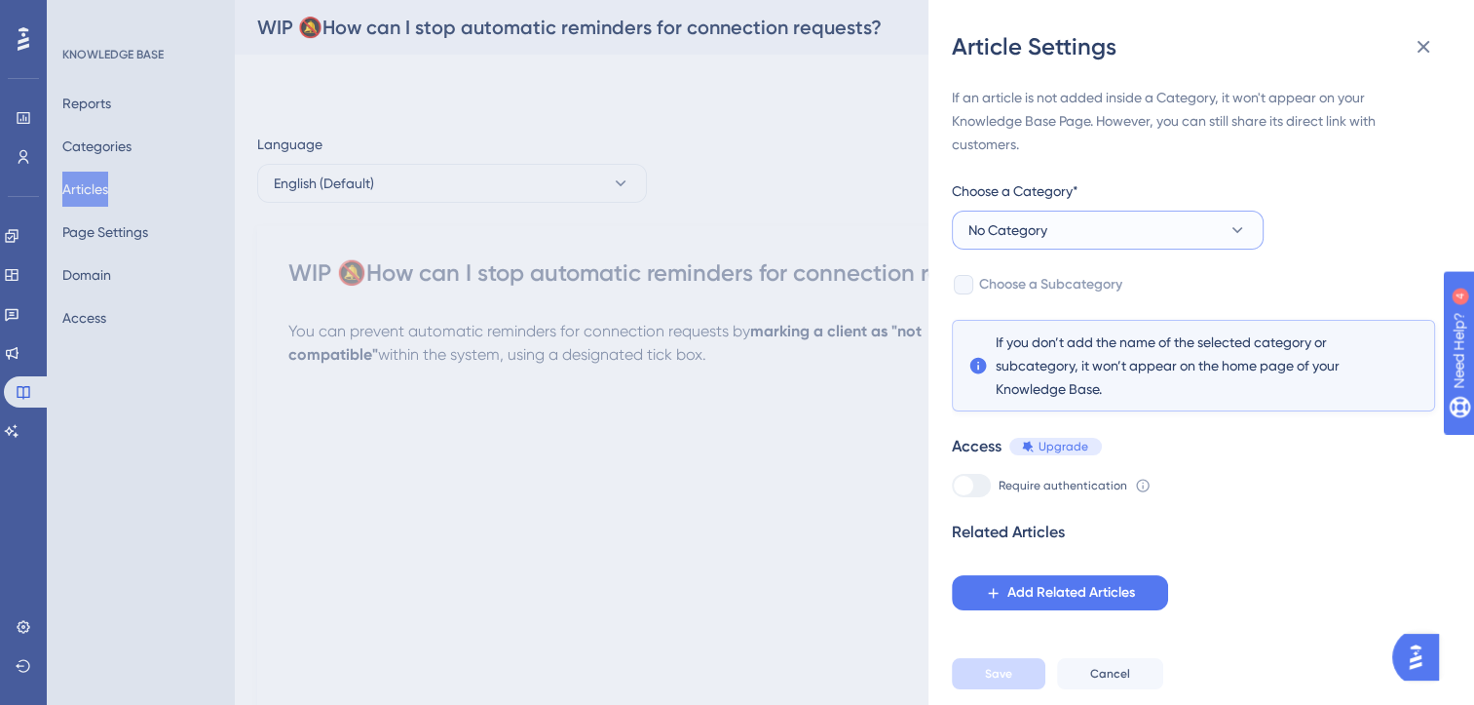
click at [1232, 225] on icon at bounding box center [1237, 229] width 19 height 19
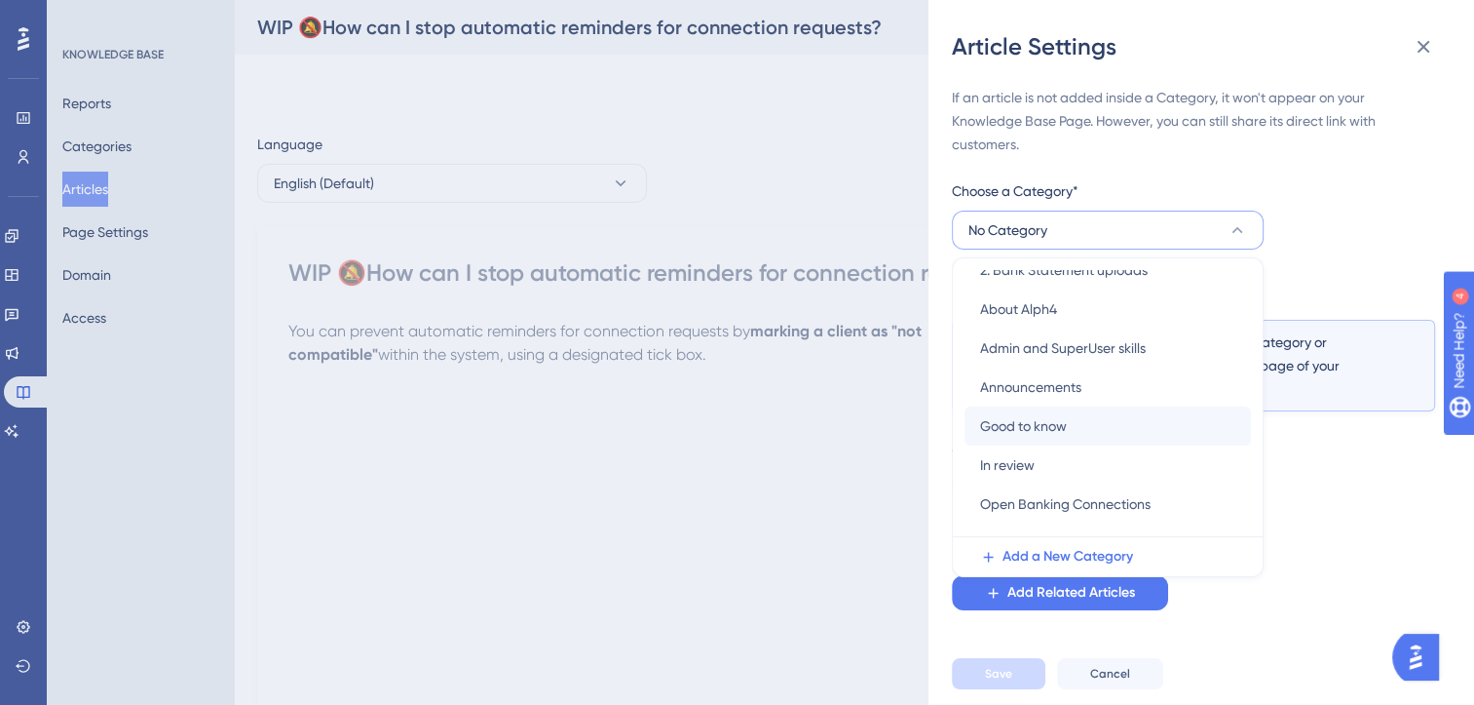
scroll to position [123, 0]
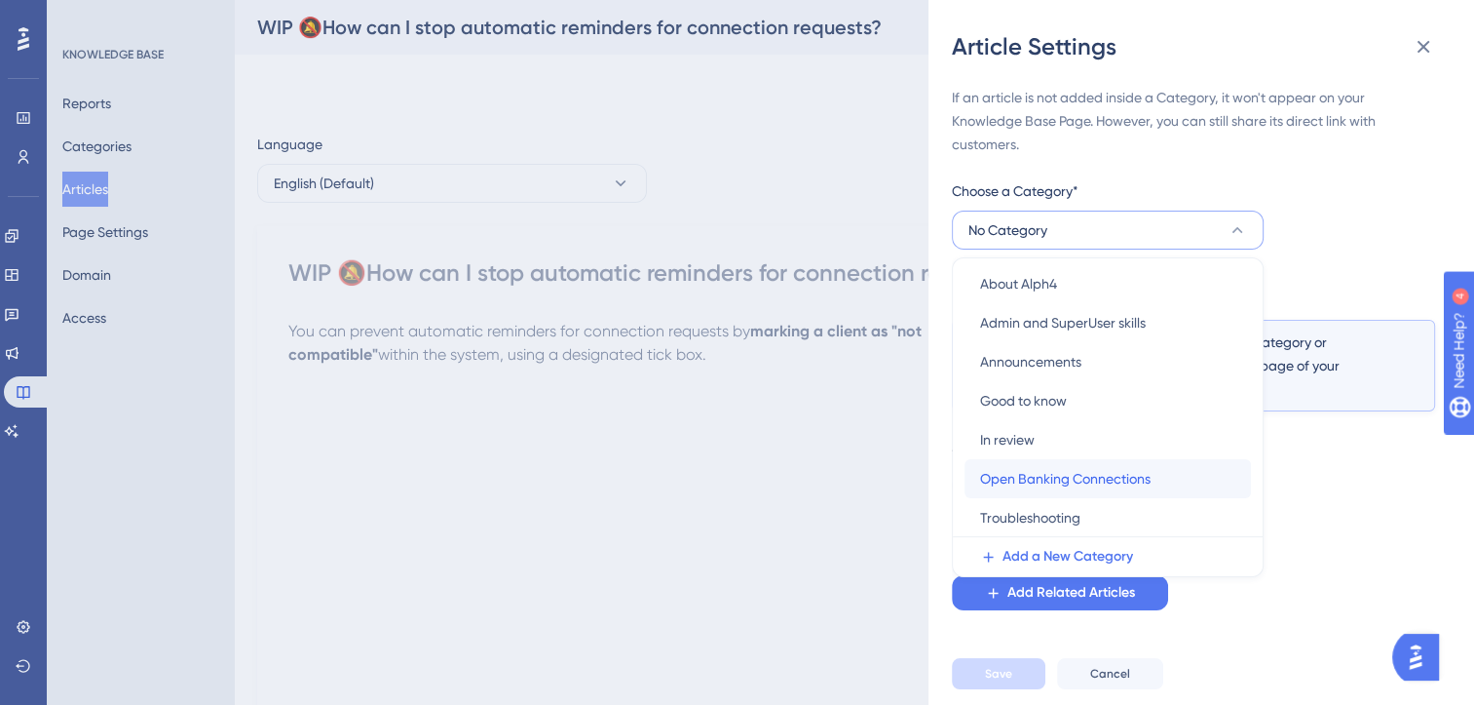
click at [1067, 477] on span "Open Banking Connections" at bounding box center [1065, 478] width 171 height 23
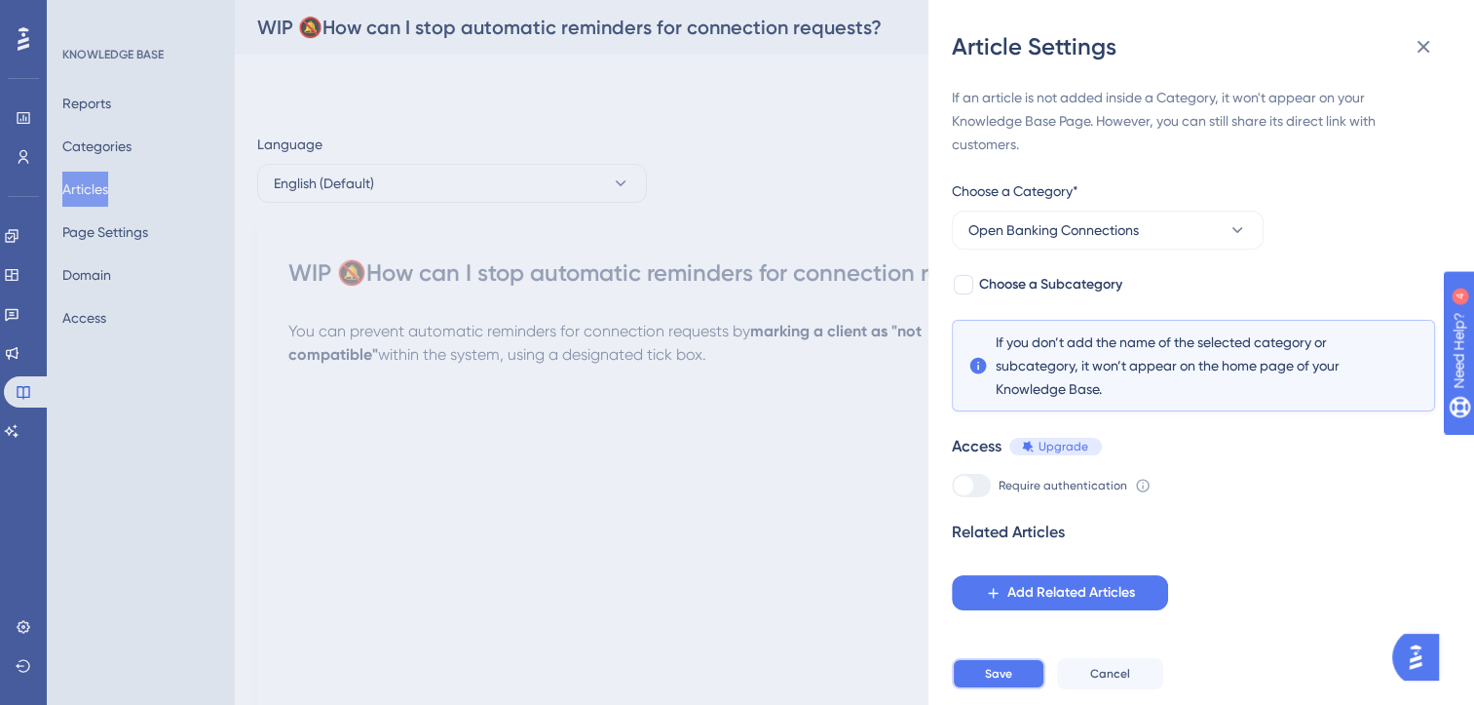
click at [1007, 681] on span "Save" at bounding box center [998, 674] width 27 height 16
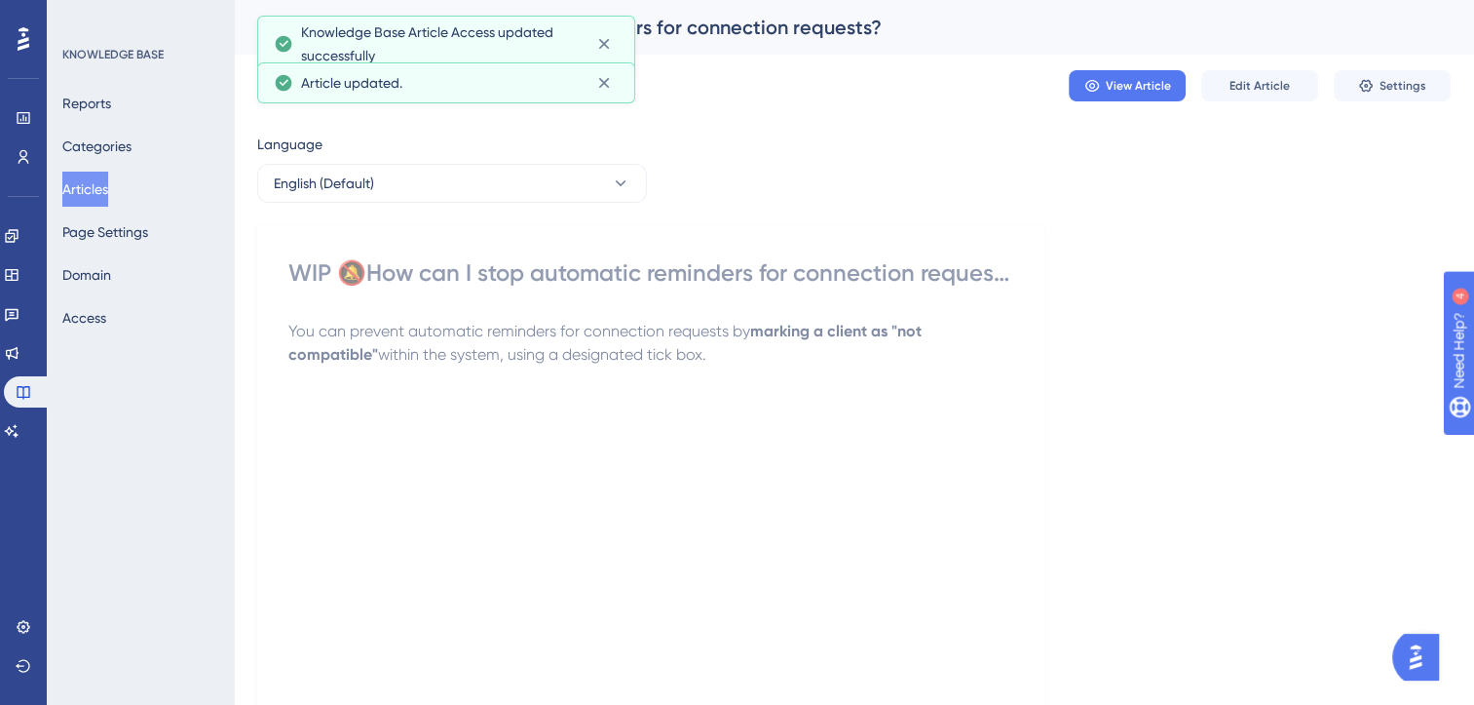
click at [105, 187] on button "Articles" at bounding box center [85, 189] width 46 height 35
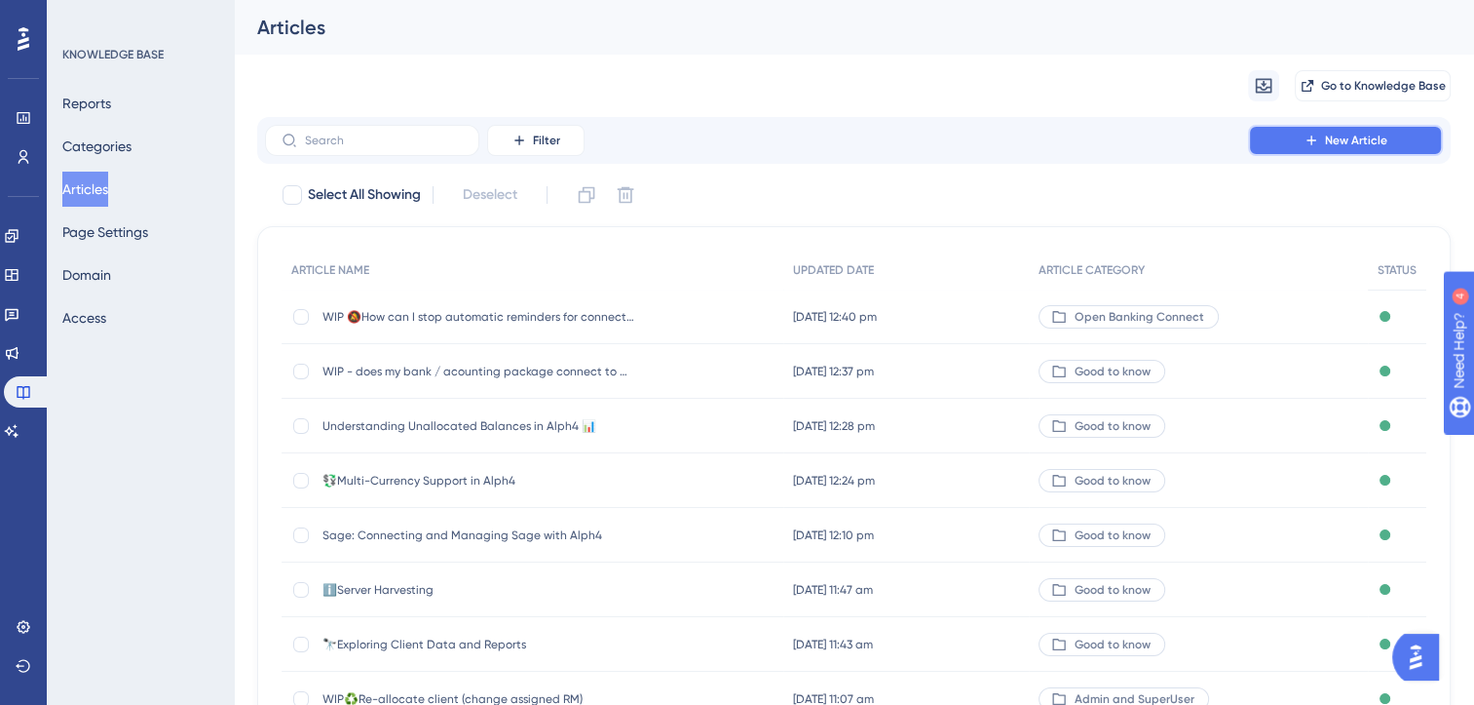
click at [1279, 152] on button "New Article" at bounding box center [1345, 140] width 195 height 31
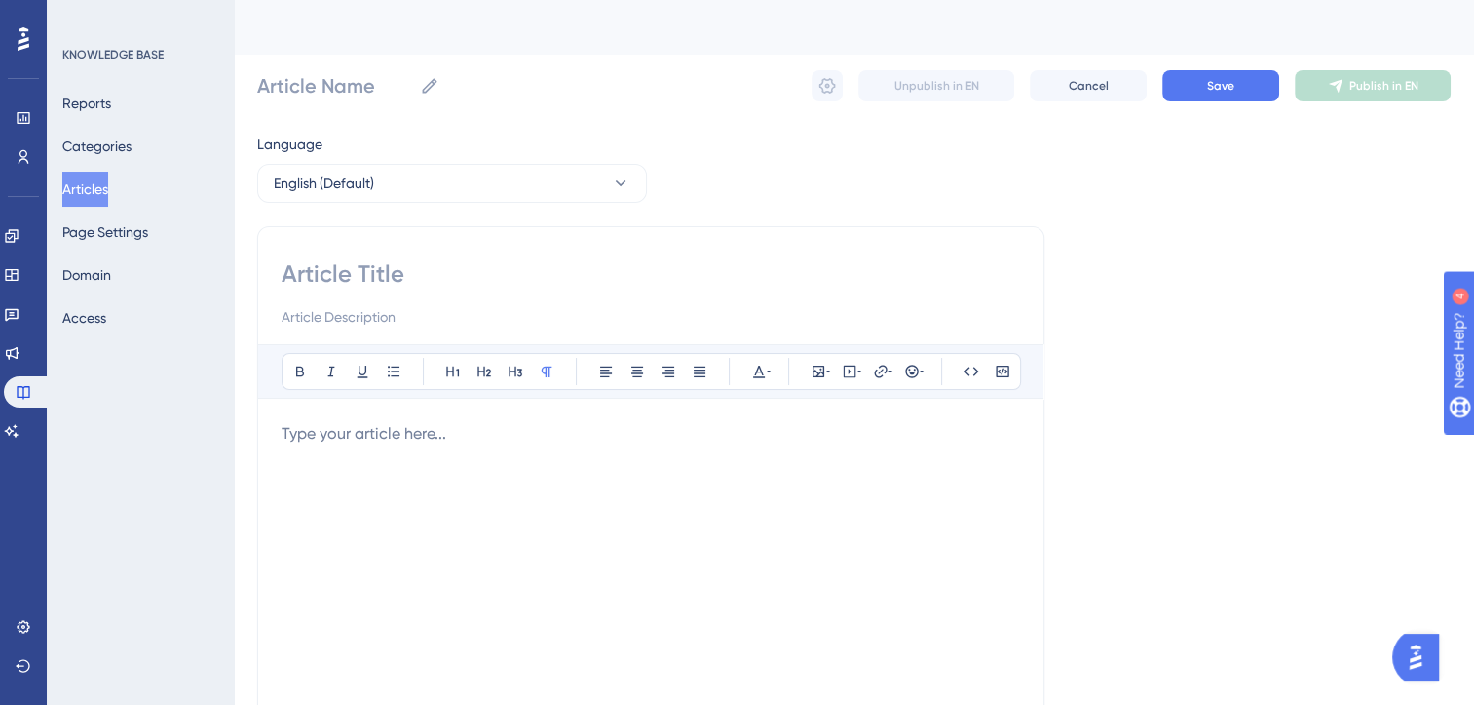
click at [417, 423] on p at bounding box center [651, 433] width 739 height 23
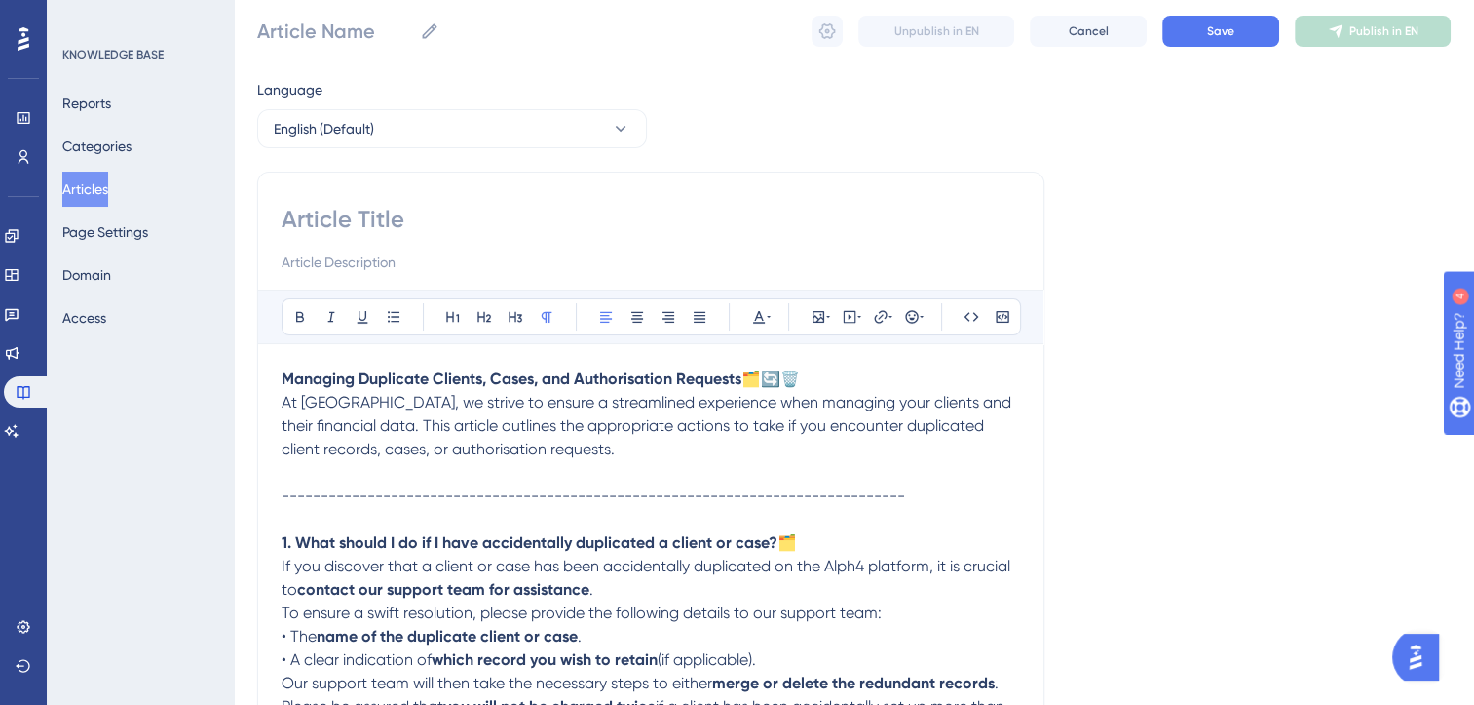
scroll to position [54, 0]
click at [829, 381] on p "Managing Duplicate Clients, Cases, and Authorisation Requests 🗂️🔄🗑️" at bounding box center [651, 379] width 739 height 23
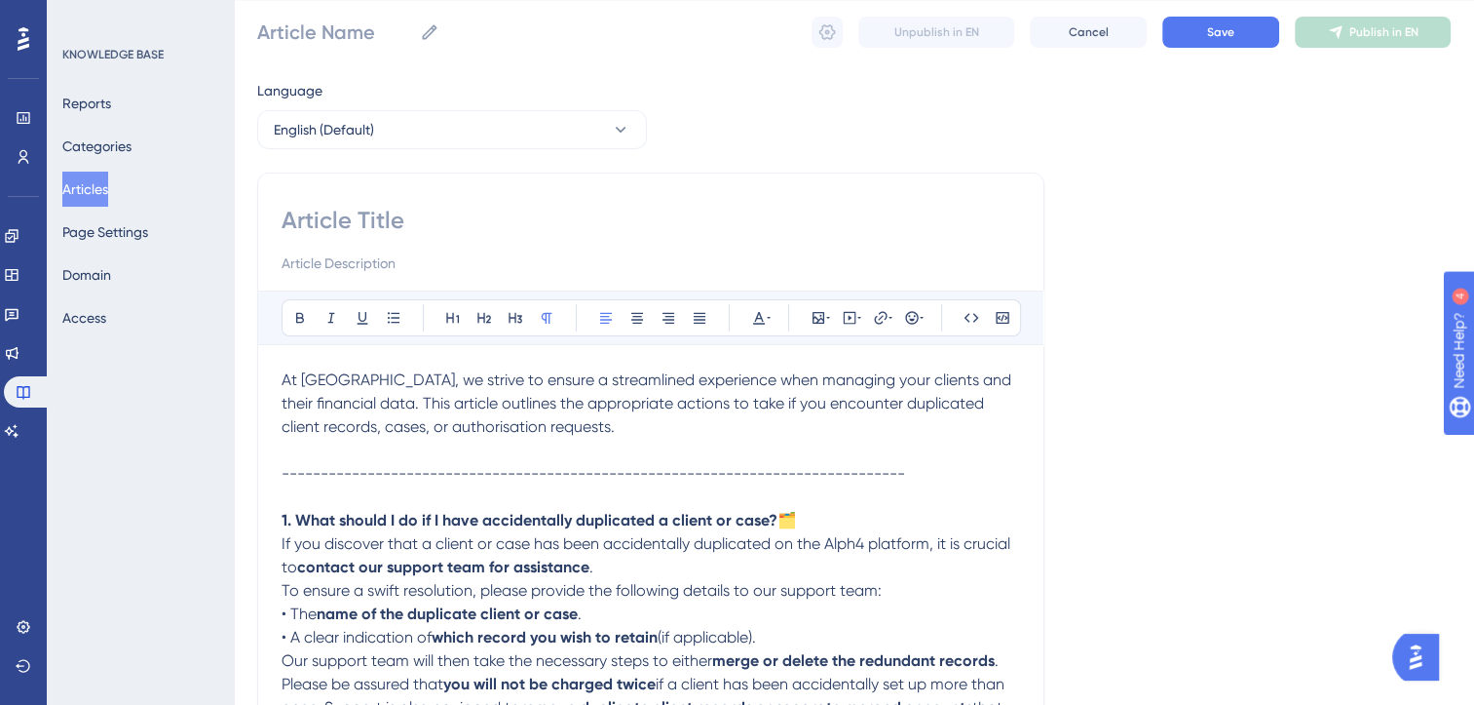
click at [328, 216] on input at bounding box center [651, 220] width 739 height 31
paste input "Managing Duplicate Clients, Cases, and Authorisation Requests 🗂️🔄🗑️"
type input "Managing Duplicate Clients, Cases, and Authorisation Requests 🗂️🔄🗑️"
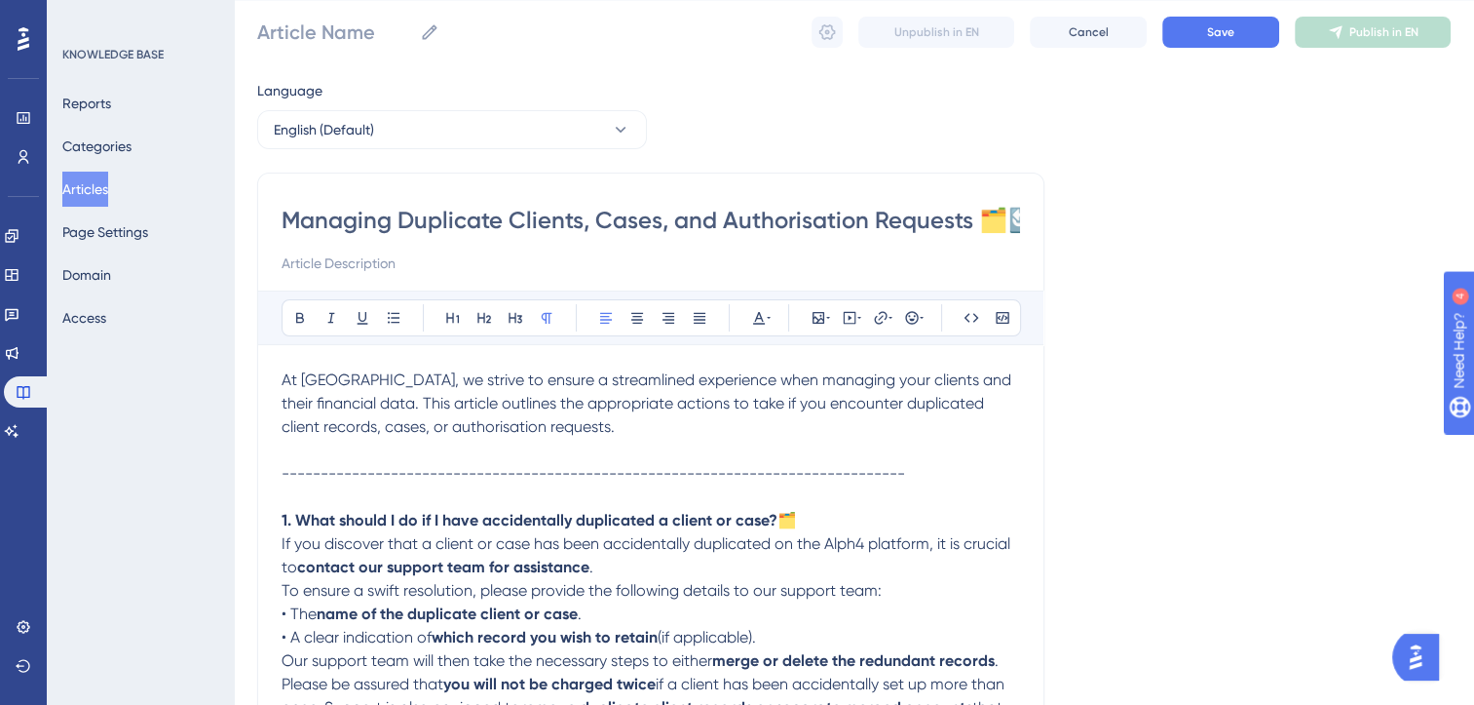
scroll to position [0, 51]
type input "Managing Duplicate Clients, Cases, and Authorisation Requests 🗂️🔄🗑️"
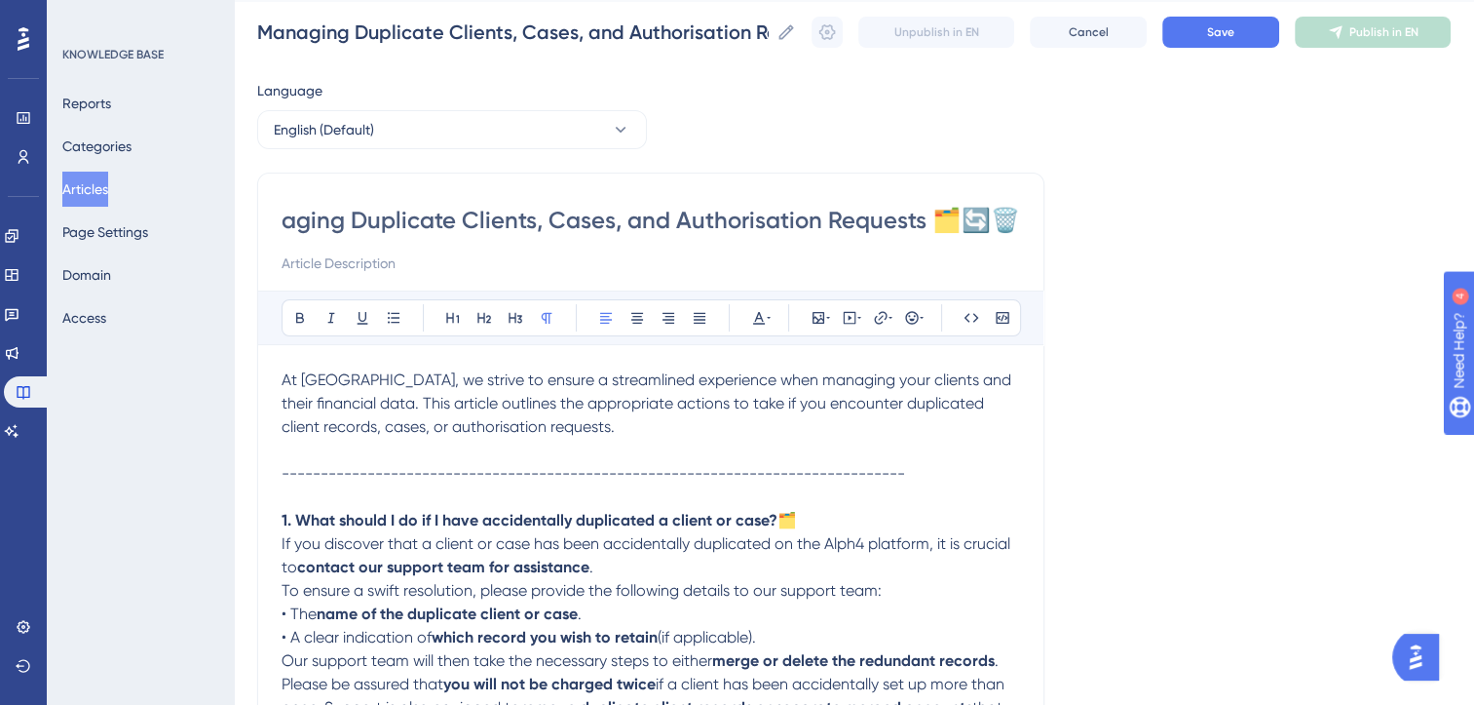
type input "Managing Duplicate Clients, Cases, and Authorisation Requests"
paste input "🗂️🔄🗑️"
type input "🗂️🔄🗑️Managing Duplicate Clients, Cases, and Authorisation Requests"
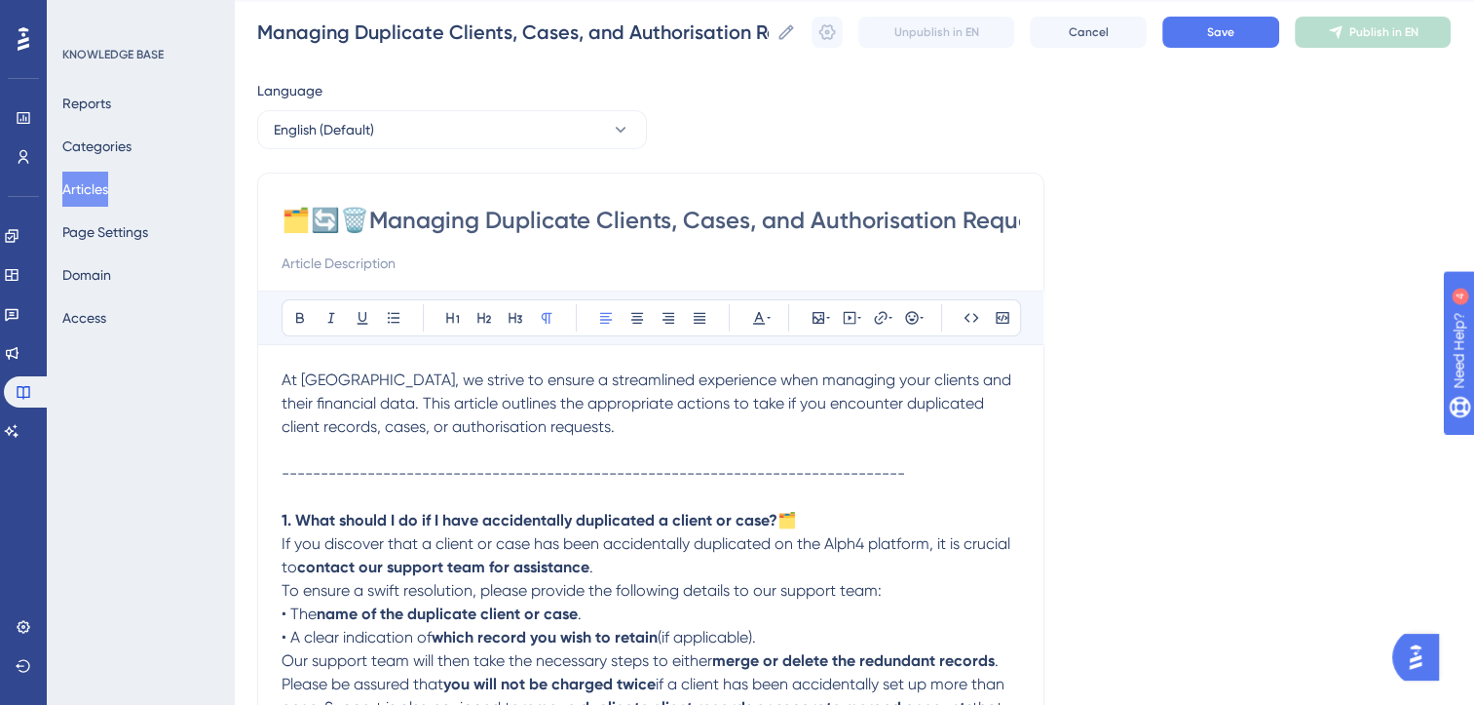
type input "🗂️🔄🗑️Managing Duplicate Clients, Cases, and Authorisation Requests"
click at [331, 461] on p "--------------------------------------------------------------------------------" at bounding box center [651, 474] width 739 height 70
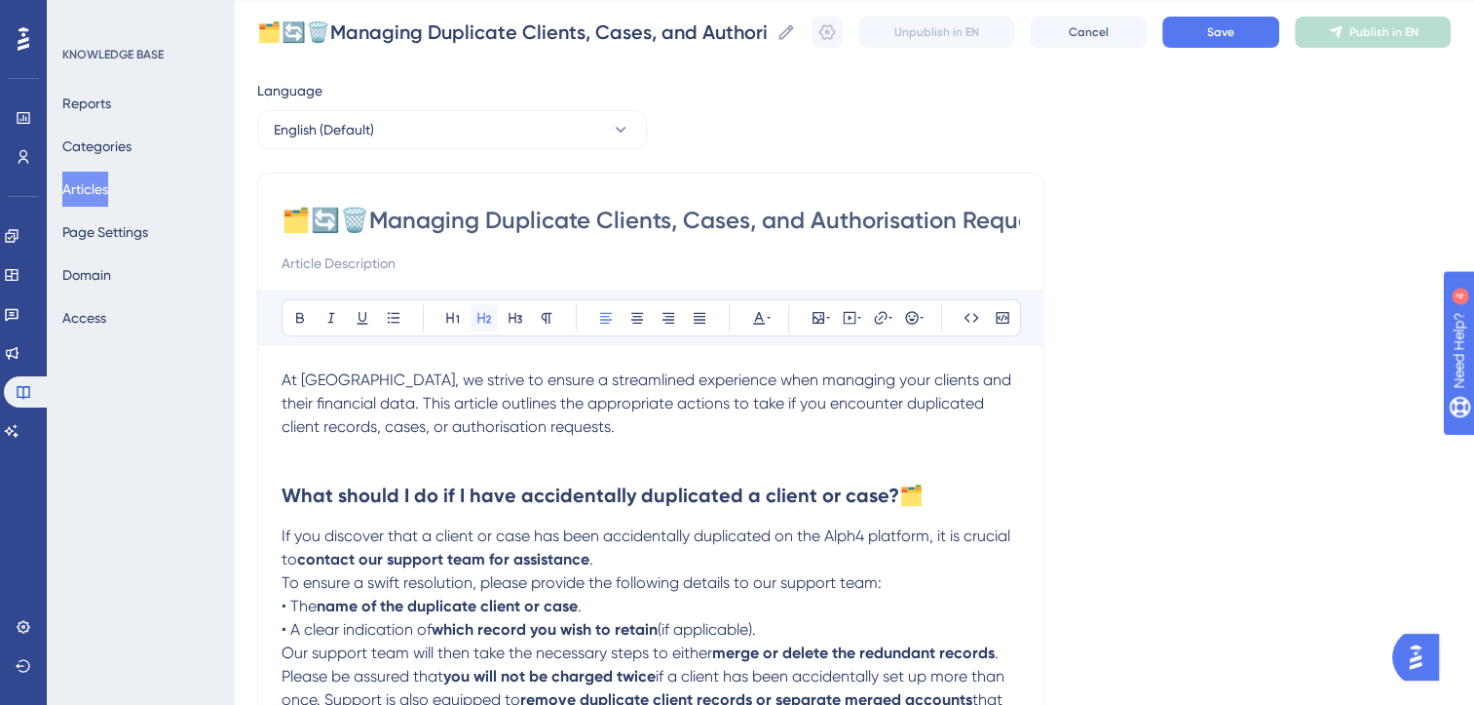
click at [487, 314] on icon at bounding box center [484, 318] width 14 height 11
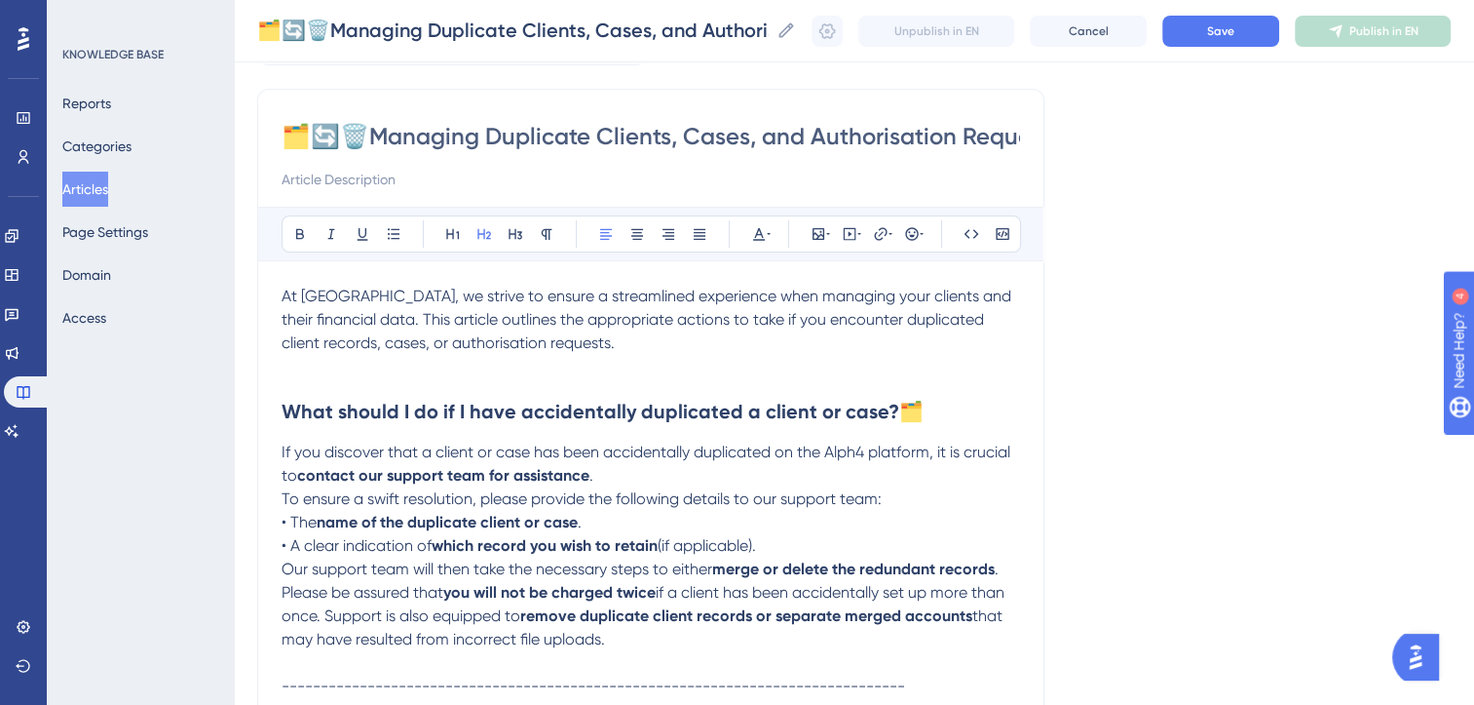
scroll to position [167, 0]
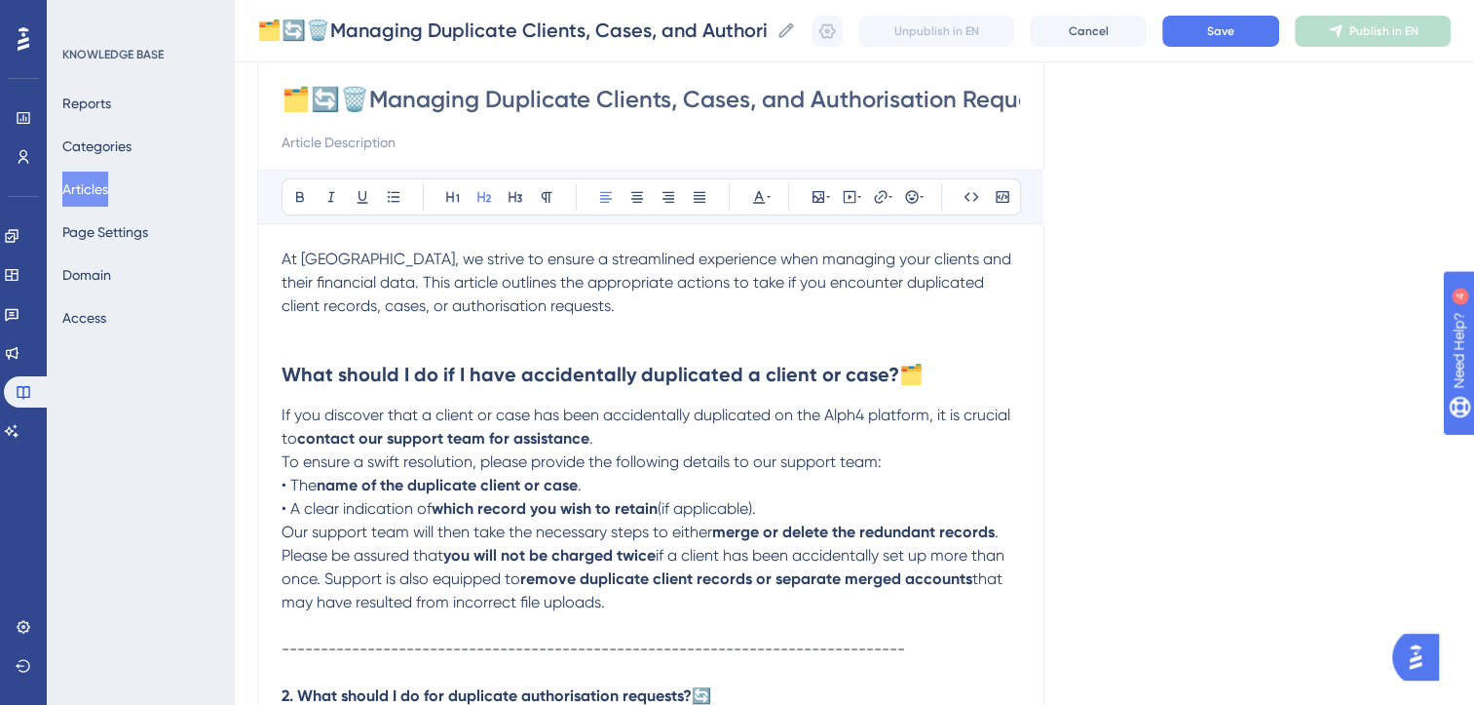
click at [939, 412] on span "If you discover that a client or case has been accidentally duplicated on the A…" at bounding box center [648, 426] width 733 height 42
click at [594, 439] on p "If you discover that a client or case has been accidentally duplicated on the A…" at bounding box center [651, 426] width 739 height 47
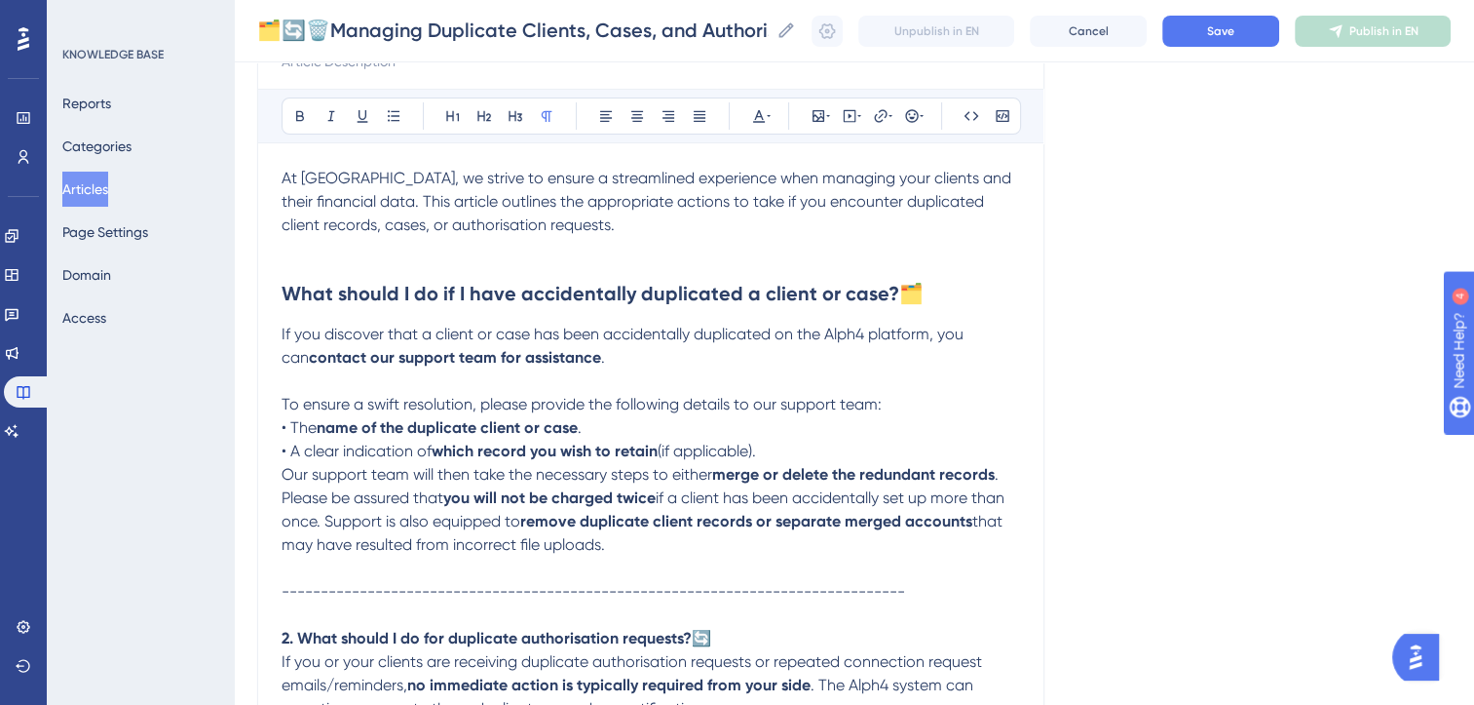
scroll to position [248, 0]
click at [789, 450] on p "• A clear indication of which record you wish to retain (if applicable)." at bounding box center [651, 450] width 739 height 23
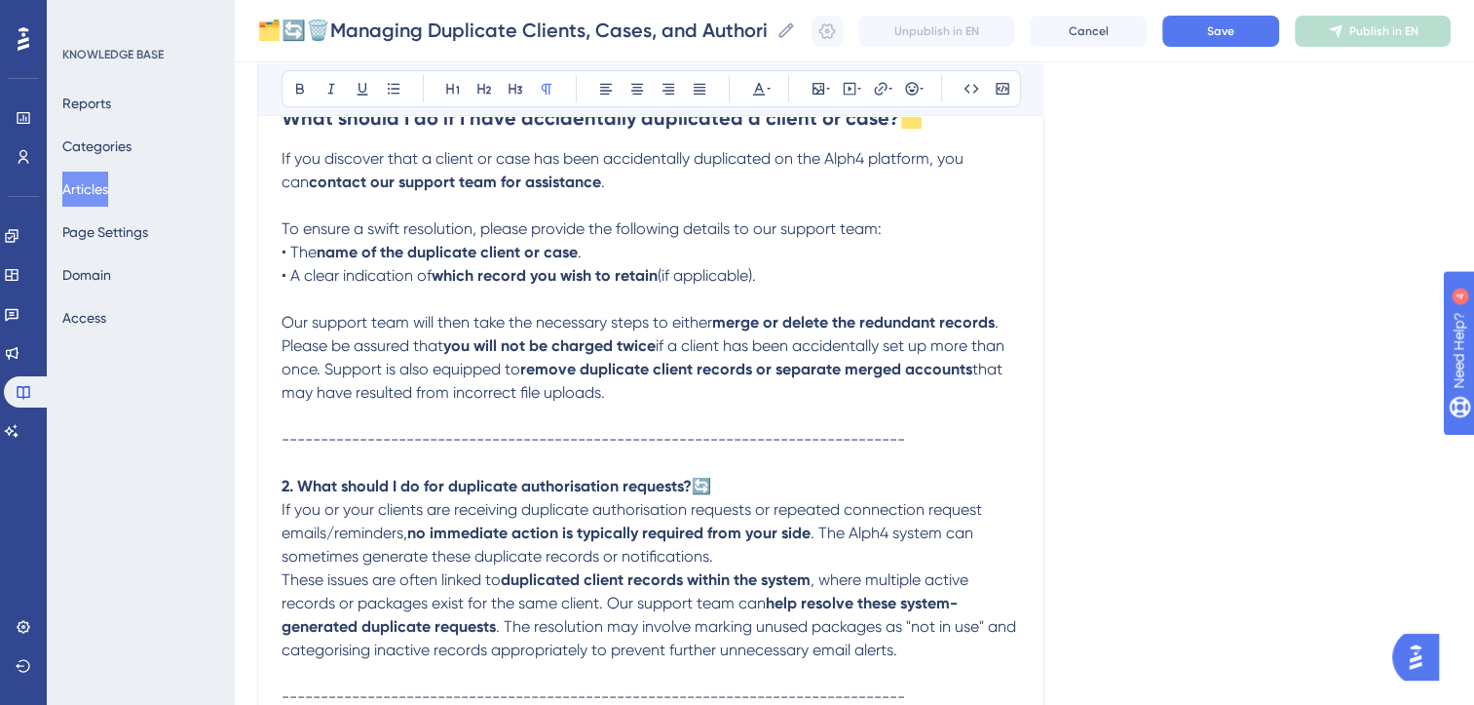
scroll to position [431, 0]
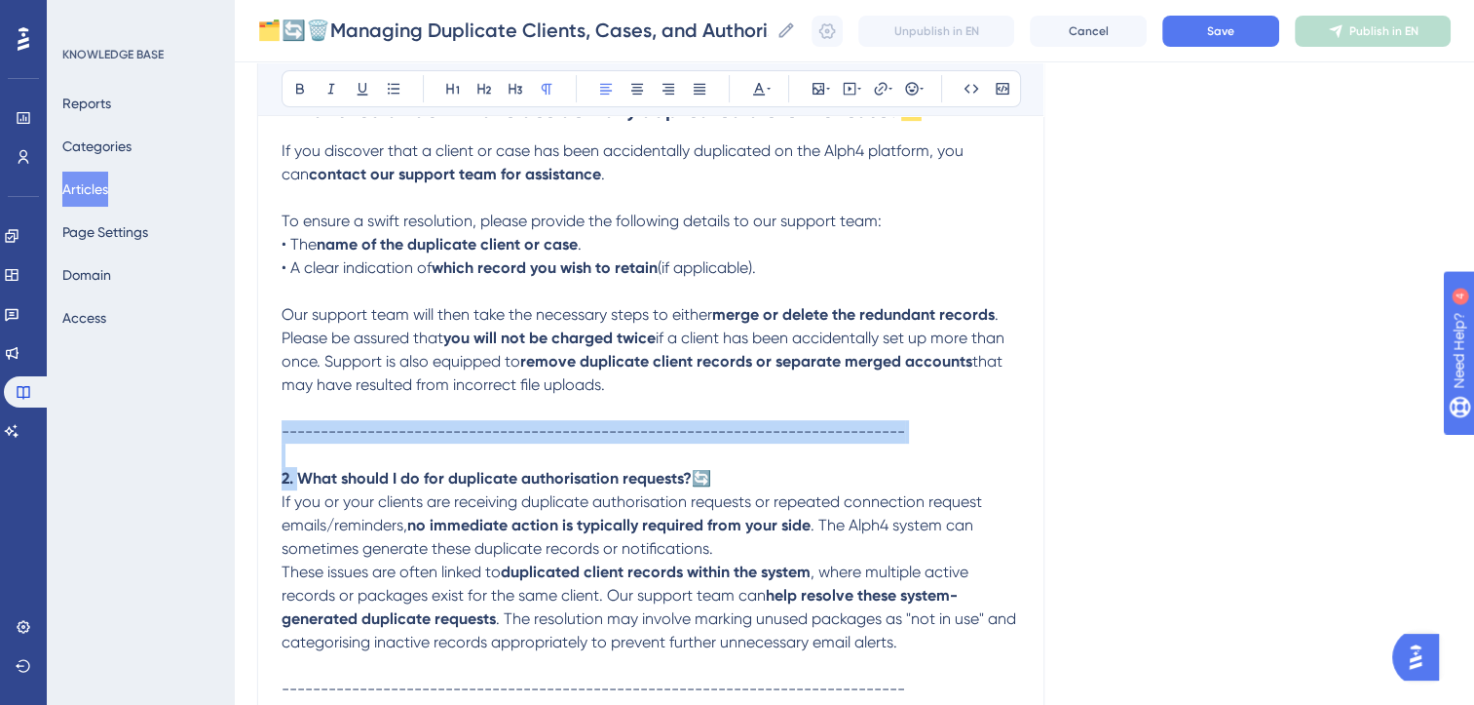
drag, startPoint x: 284, startPoint y: 432, endPoint x: 300, endPoint y: 480, distance: 51.5
click at [300, 480] on div "At Alph4, we strive to ensure a streamlined experience when managing your clien…" at bounding box center [651, 400] width 739 height 834
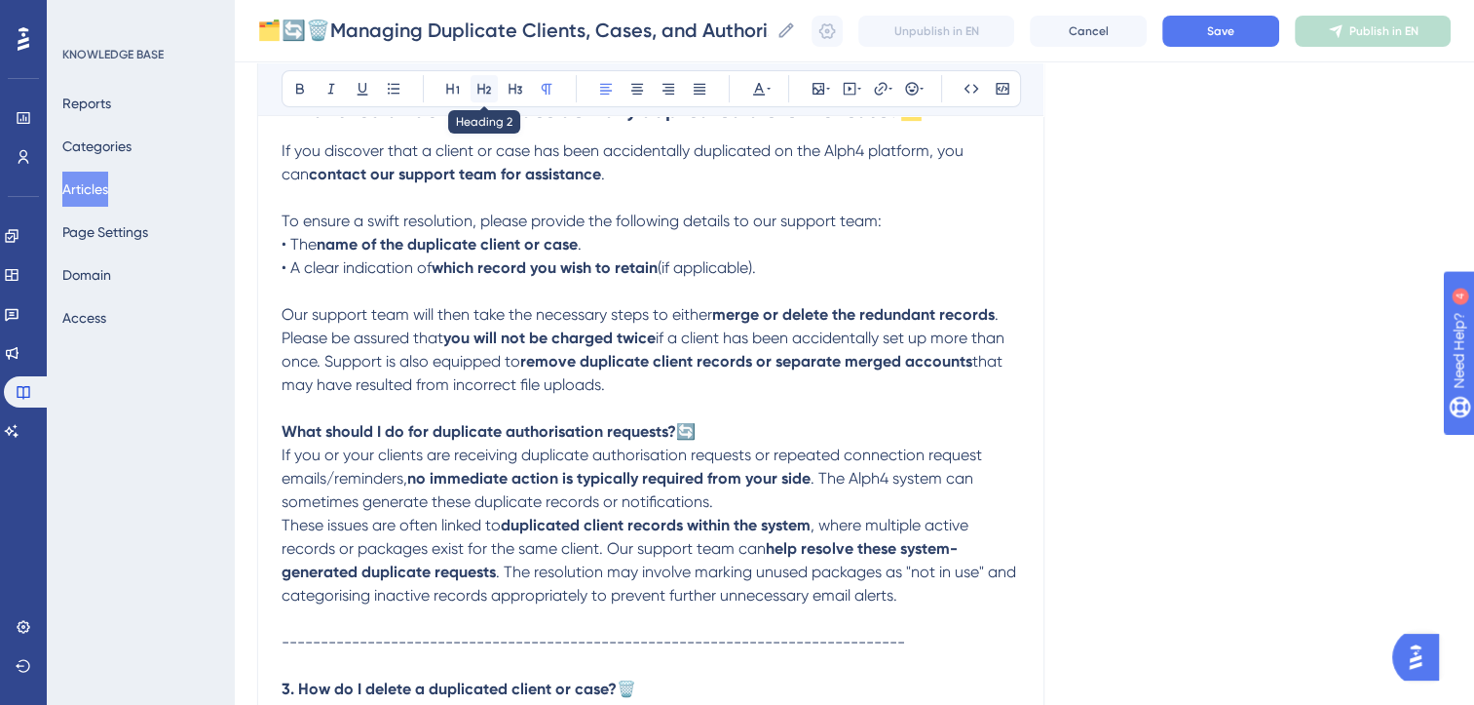
click at [481, 92] on icon at bounding box center [485, 89] width 16 height 16
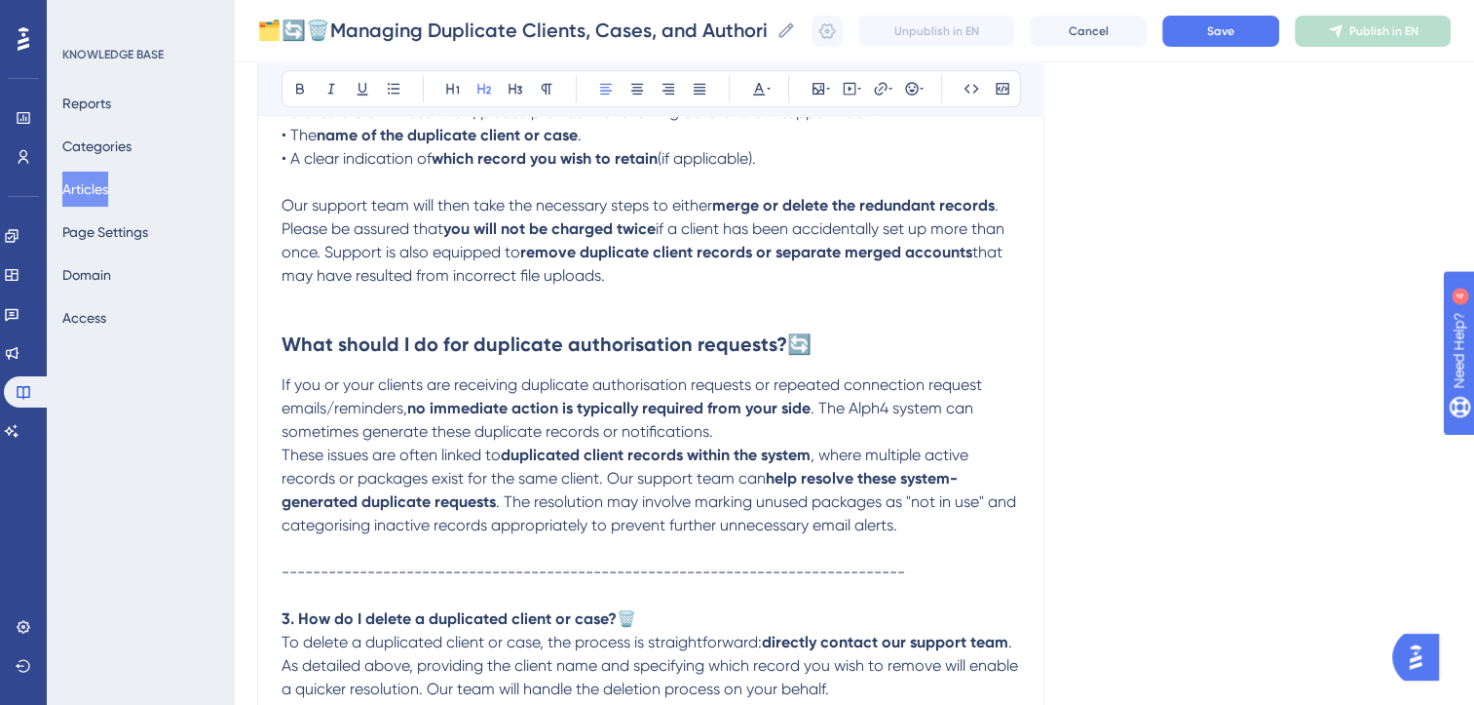
scroll to position [544, 0]
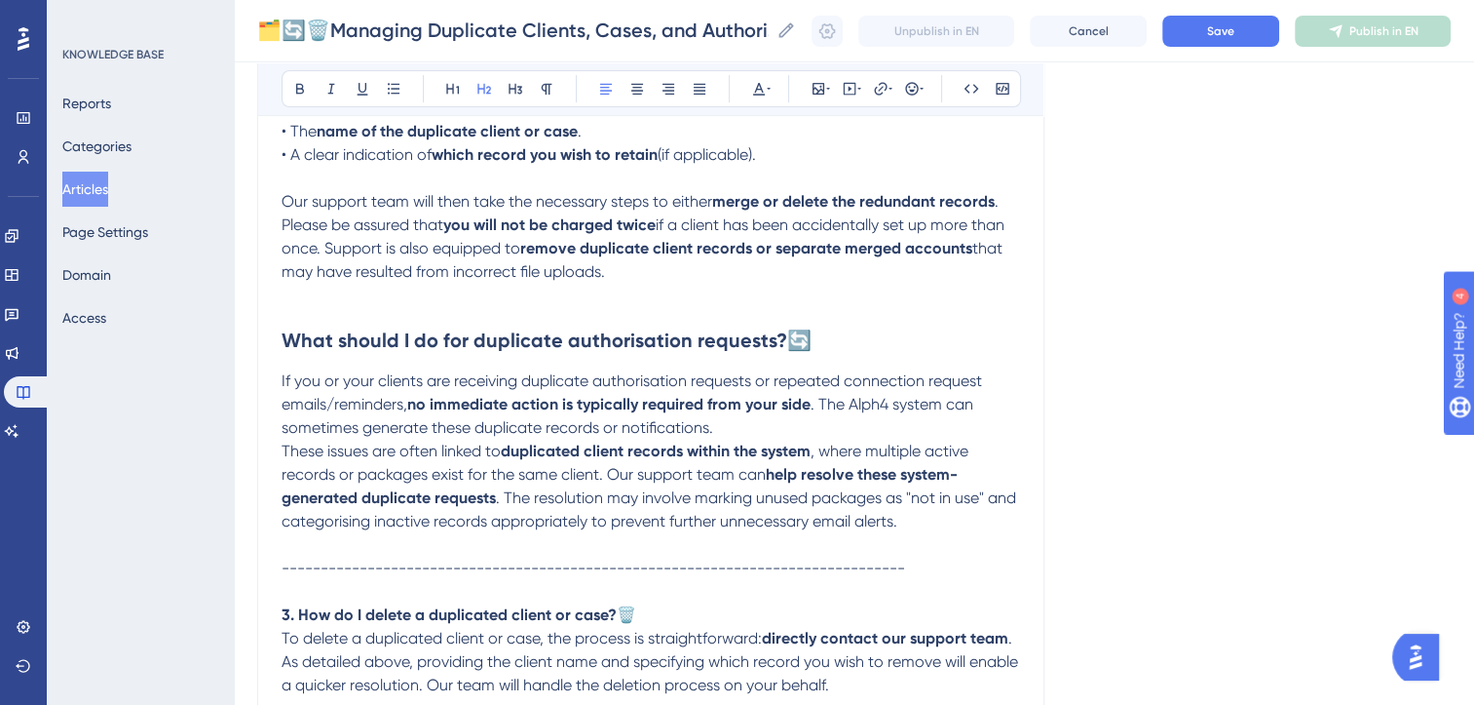
click at [792, 435] on p "If you or your clients are receiving duplicate authorisation requests or repeat…" at bounding box center [651, 404] width 739 height 70
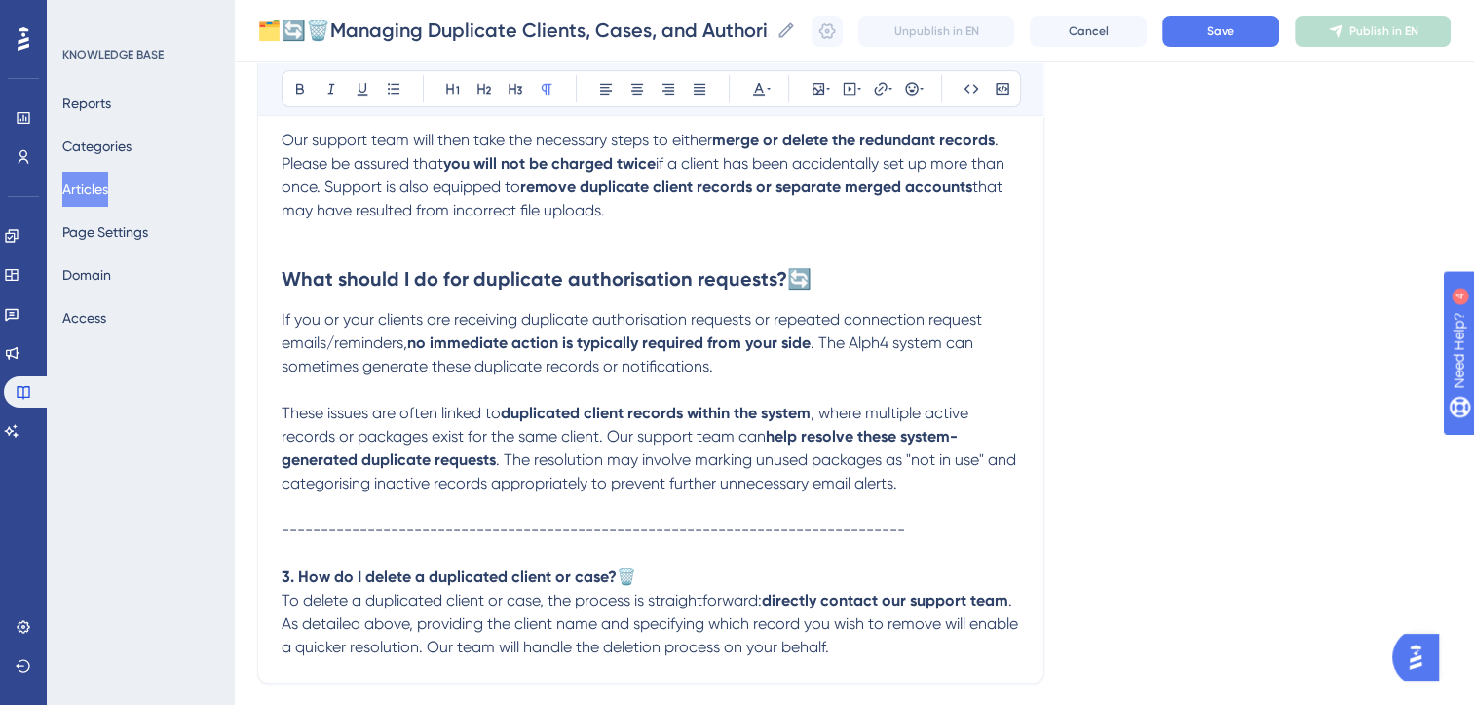
scroll to position [606, 0]
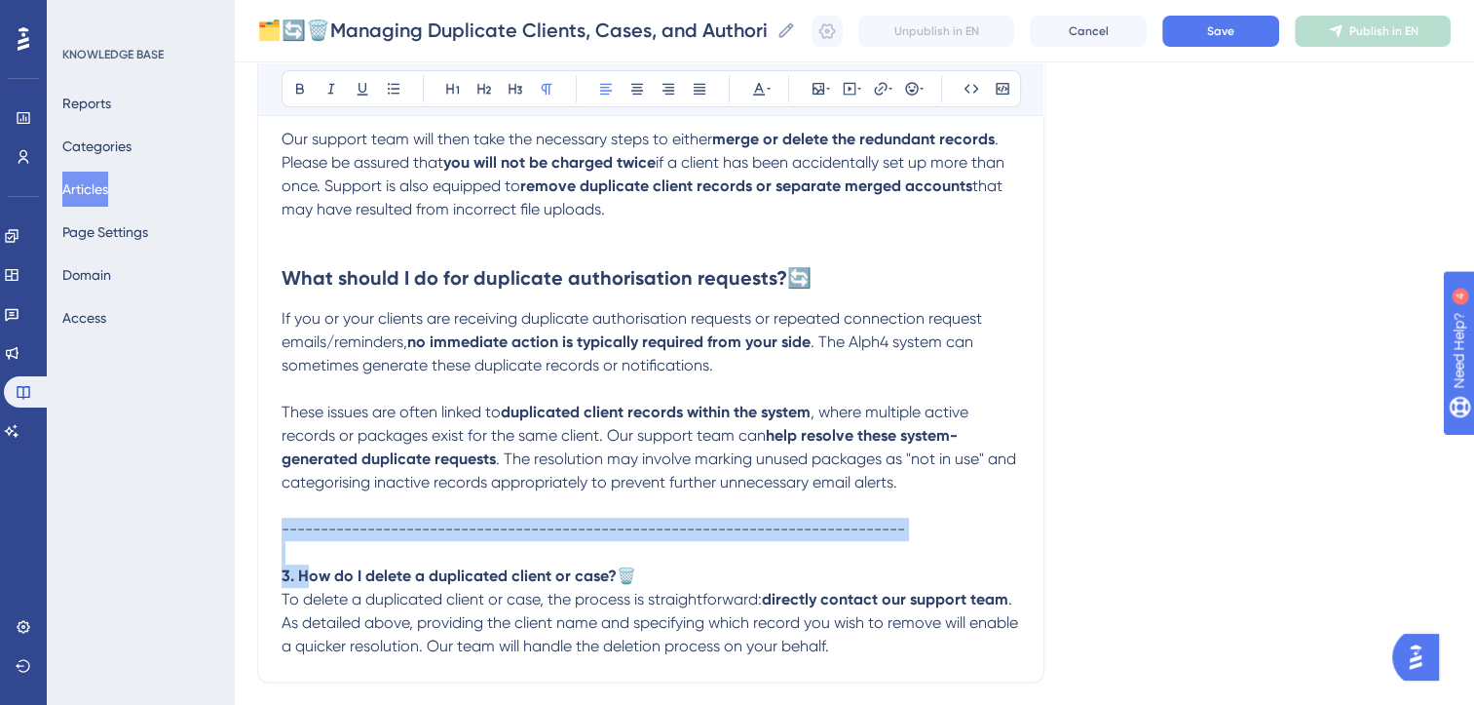
drag, startPoint x: 283, startPoint y: 534, endPoint x: 304, endPoint y: 576, distance: 47.1
click at [304, 576] on div "At Alph4, we strive to ensure a streamlined experience when managing your clien…" at bounding box center [651, 233] width 739 height 850
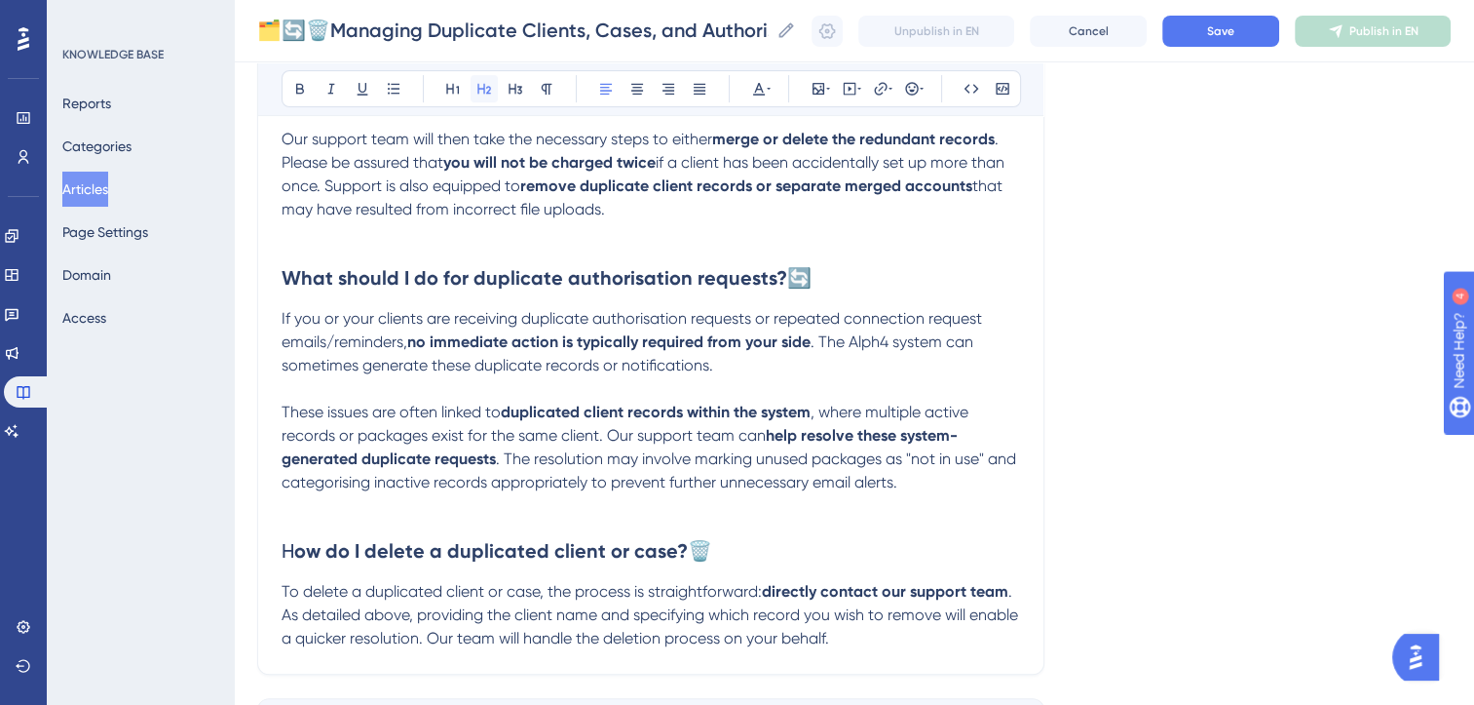
click at [483, 101] on button at bounding box center [484, 88] width 27 height 27
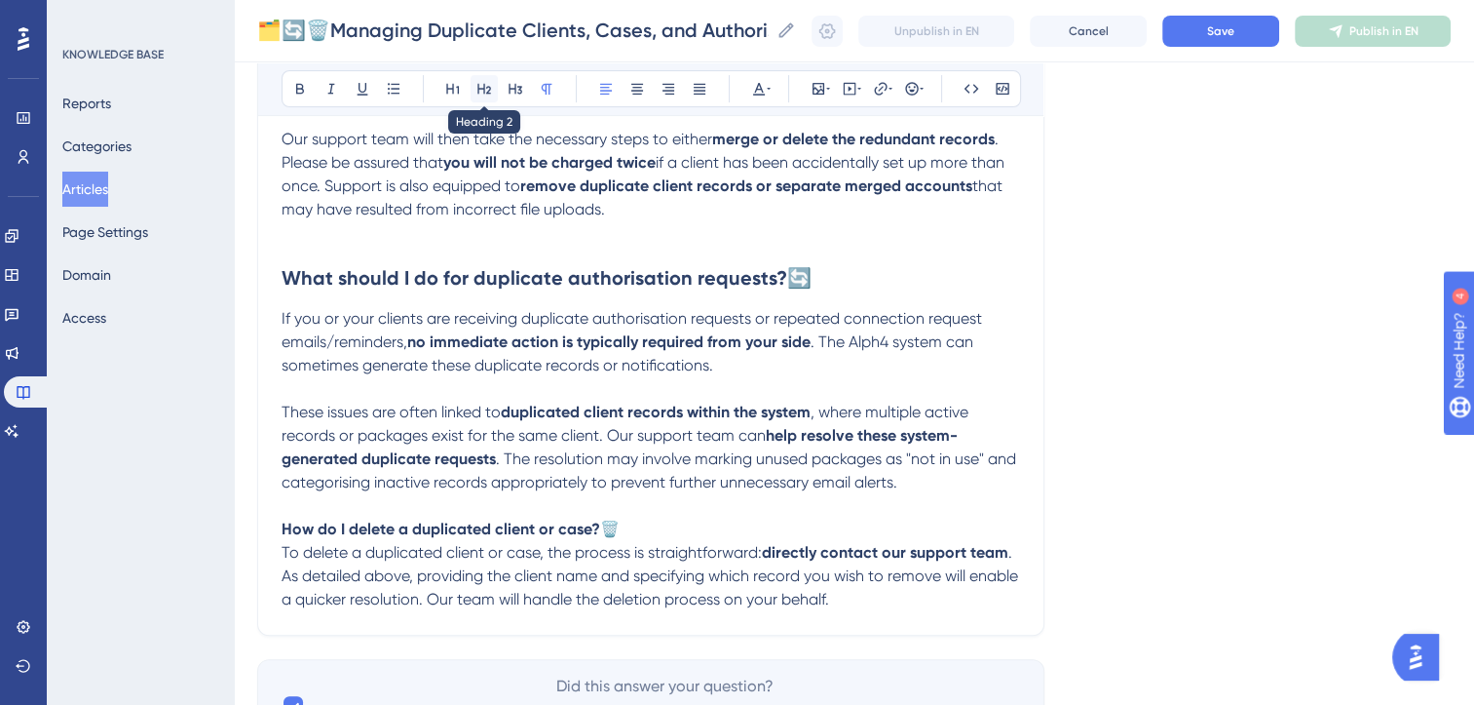
click at [487, 85] on icon at bounding box center [485, 89] width 16 height 16
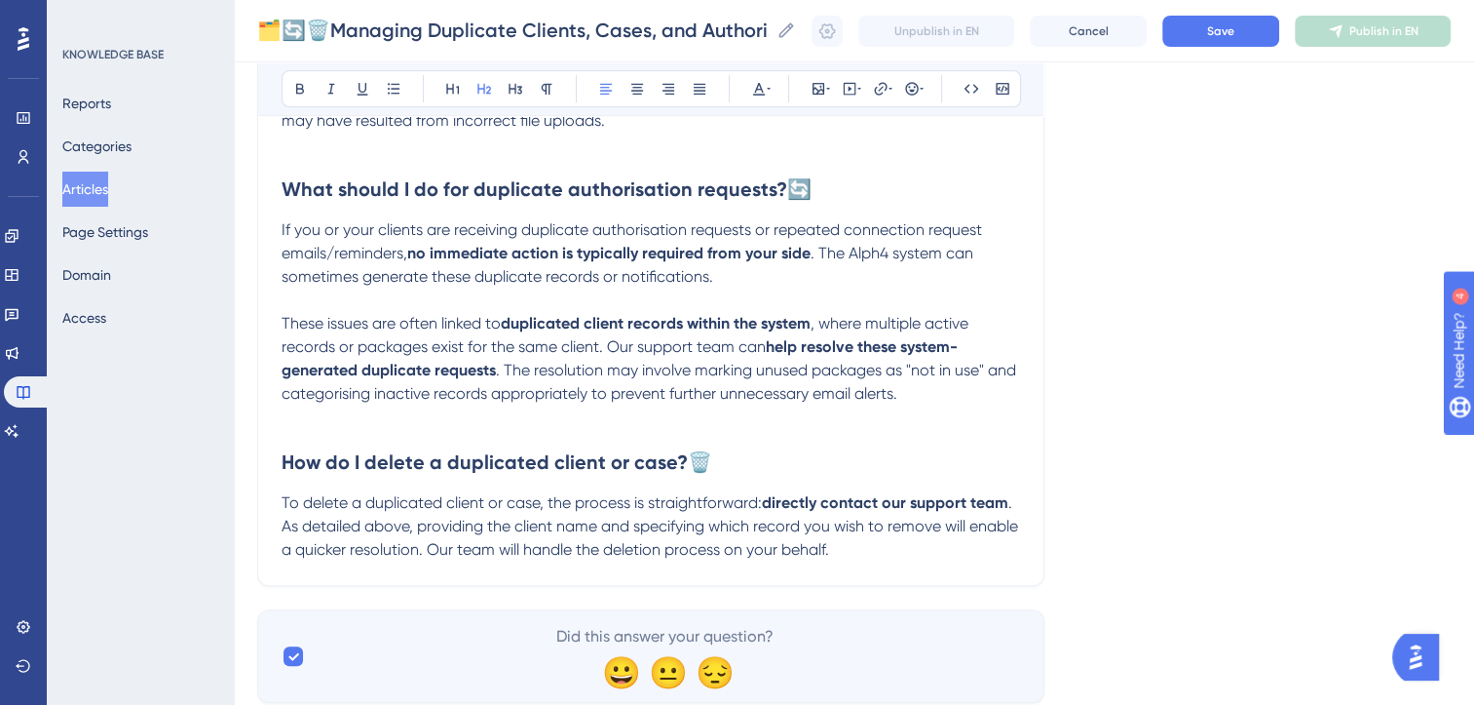
scroll to position [719, 0]
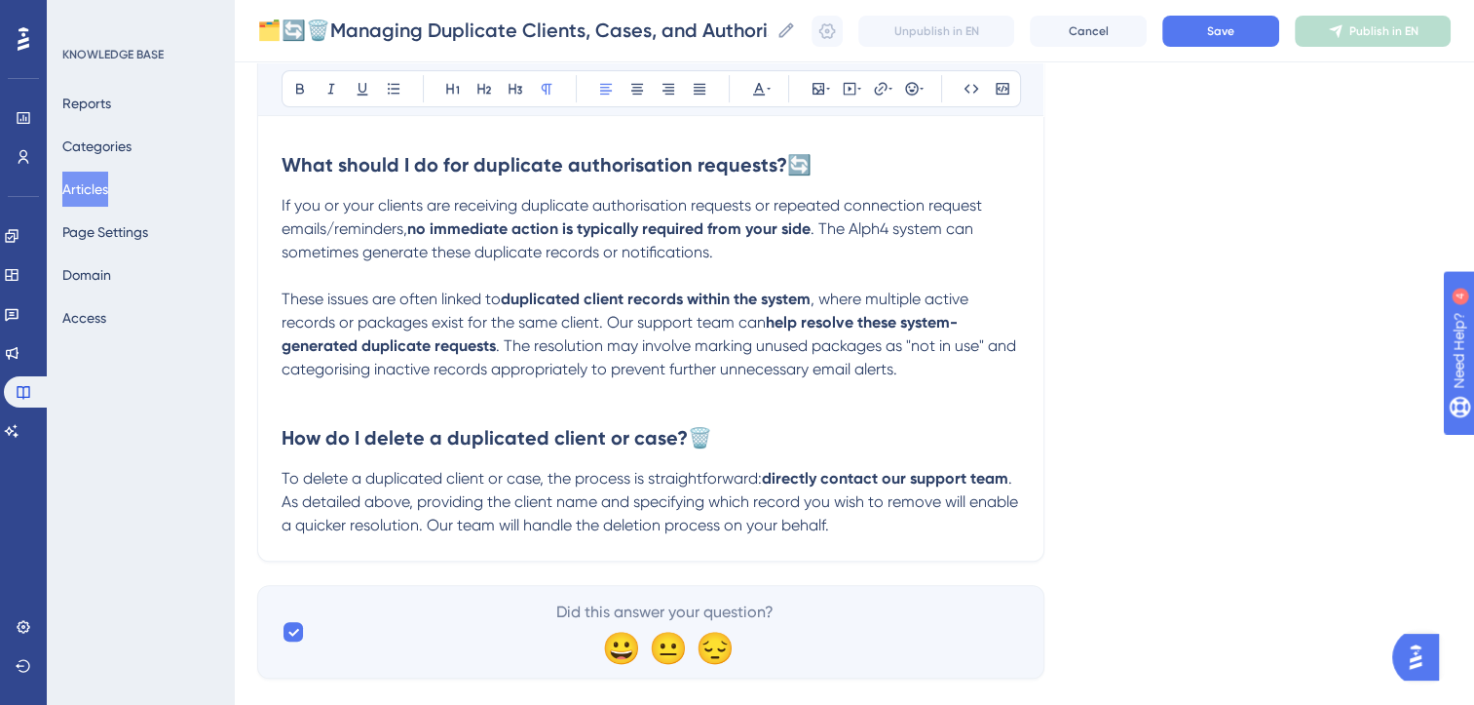
click at [541, 487] on span "To delete a duplicated client or case, the process is straightforward:" at bounding box center [522, 478] width 480 height 19
click at [820, 484] on strong "directly contact our support team" at bounding box center [885, 478] width 247 height 19
click at [628, 528] on p "To delete a duplicated client or case contact our support team . As detailed ab…" at bounding box center [651, 502] width 739 height 70
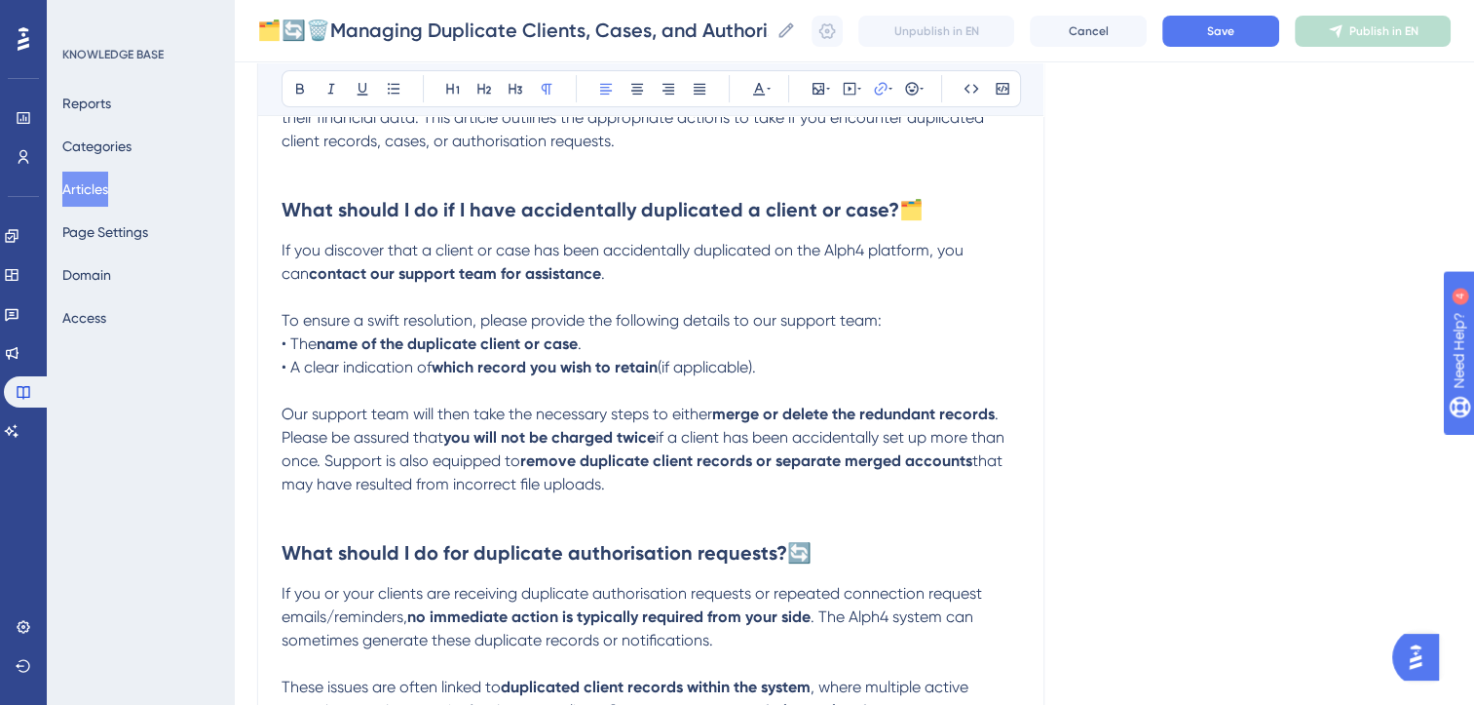
scroll to position [329, 0]
click at [631, 487] on p "Our support team will then take the necessary steps to either merge or delete t…" at bounding box center [651, 451] width 739 height 94
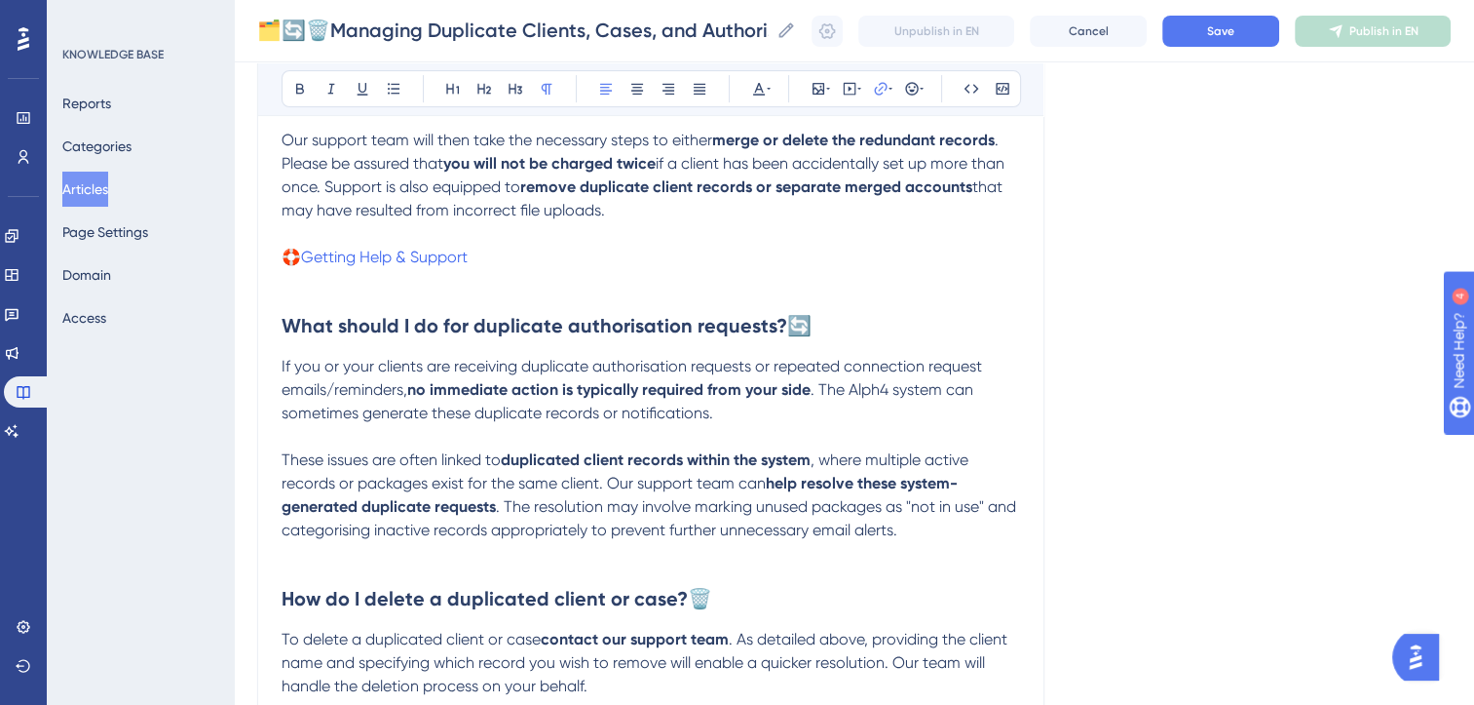
scroll to position [609, 0]
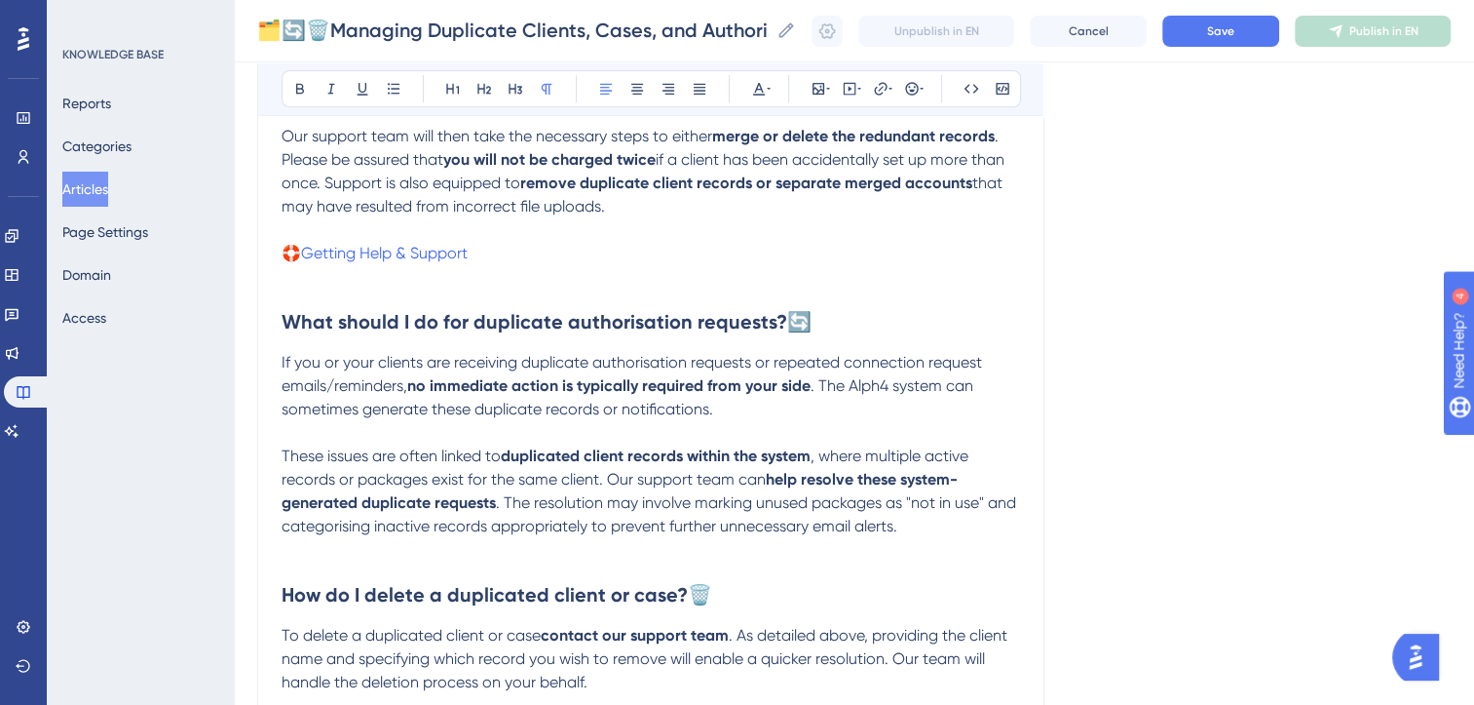
click at [916, 532] on p "These issues are often linked to duplicated client records within the system , …" at bounding box center [651, 491] width 739 height 94
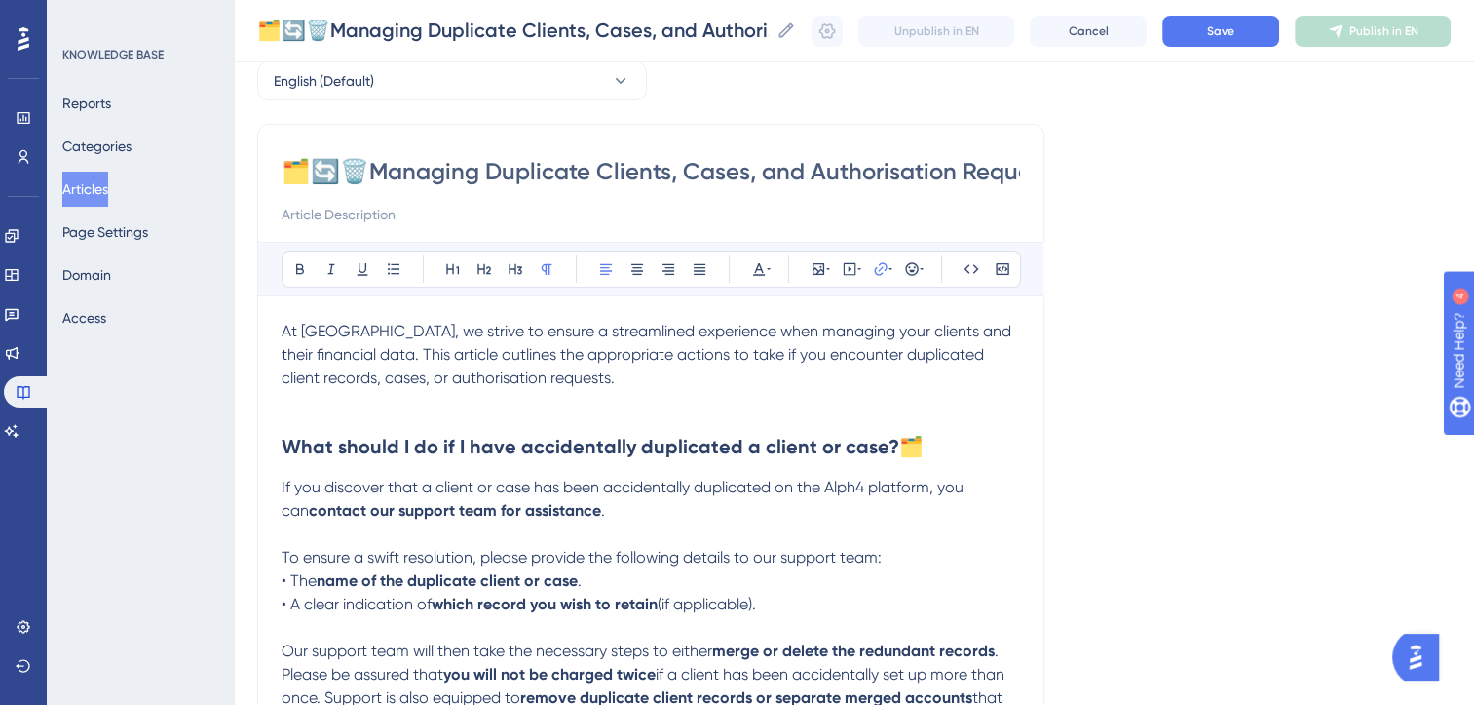
scroll to position [0, 0]
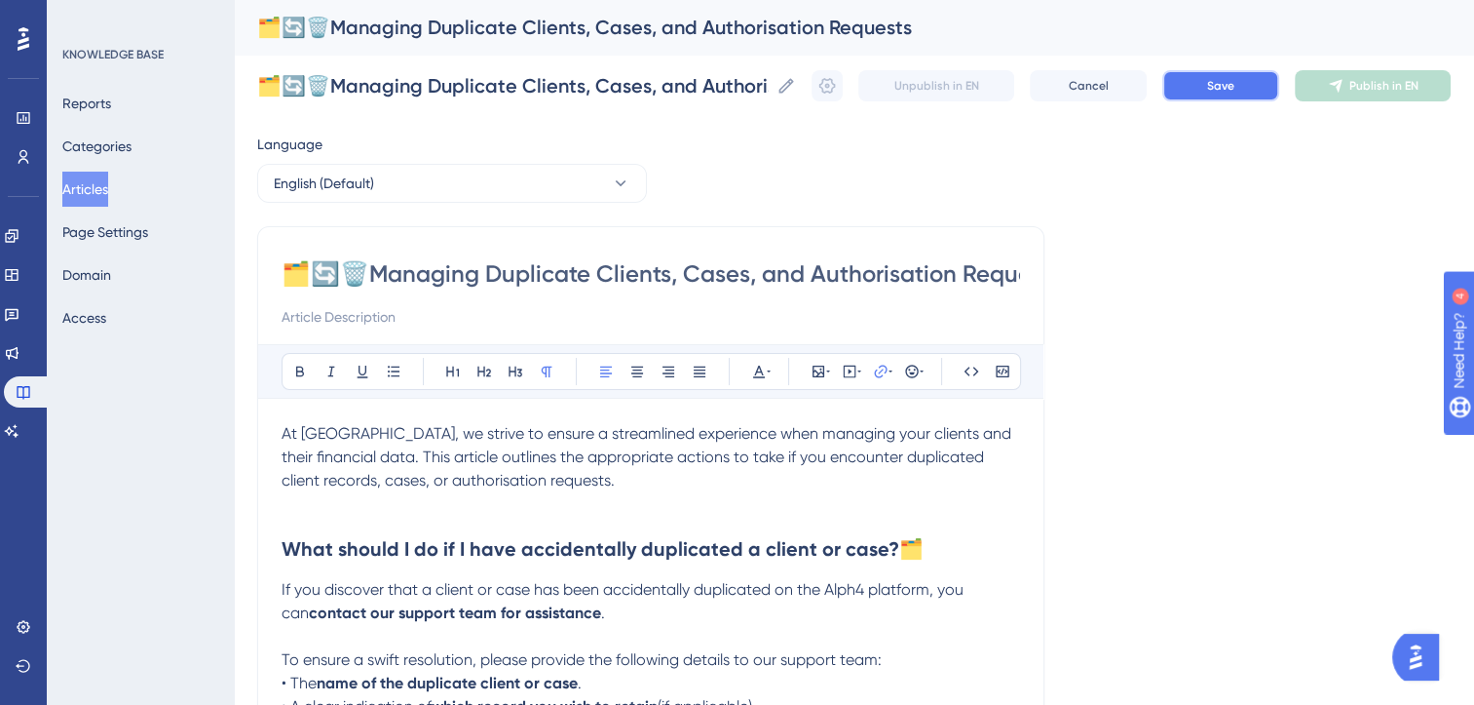
click at [1235, 88] on span "Save" at bounding box center [1220, 86] width 27 height 16
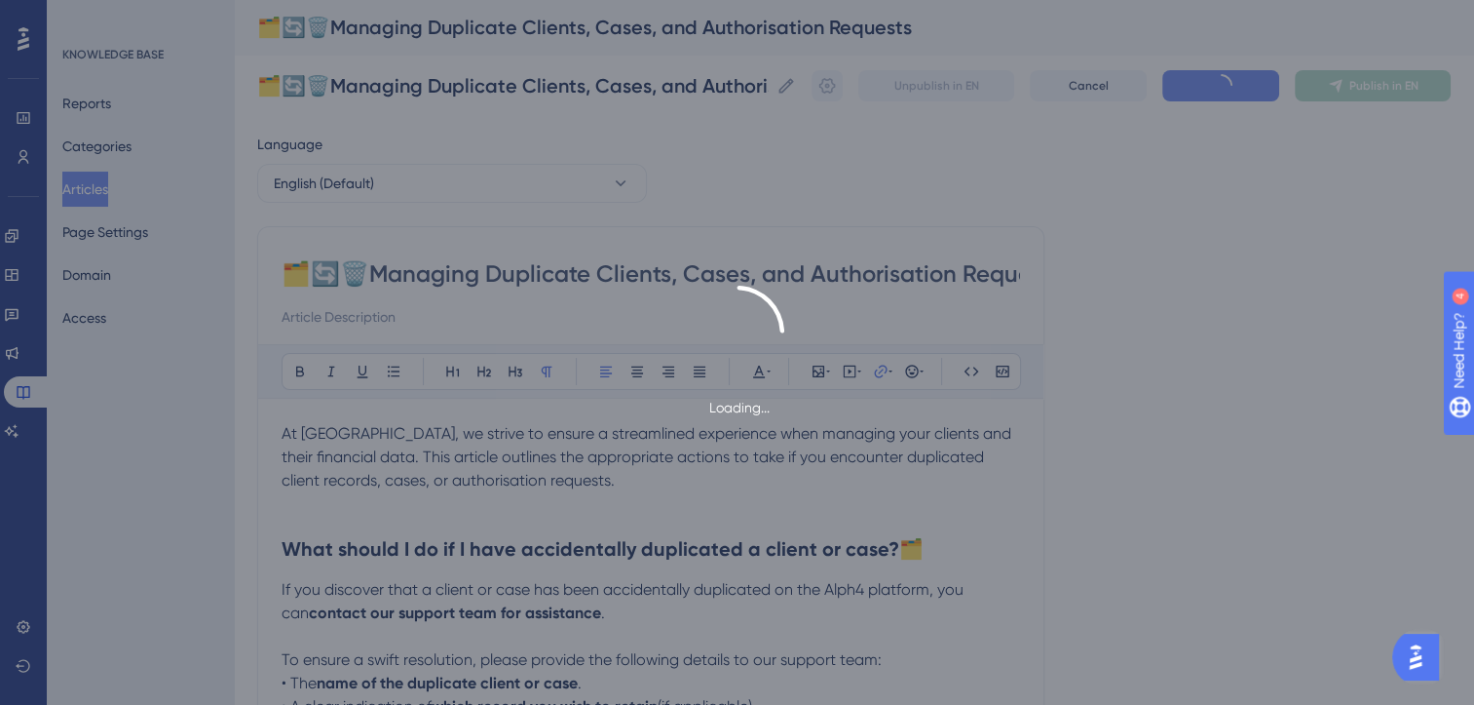
type input "🗂️🔄🗑️Managing Duplicate Clients, Cases, and Authorisation Requests"
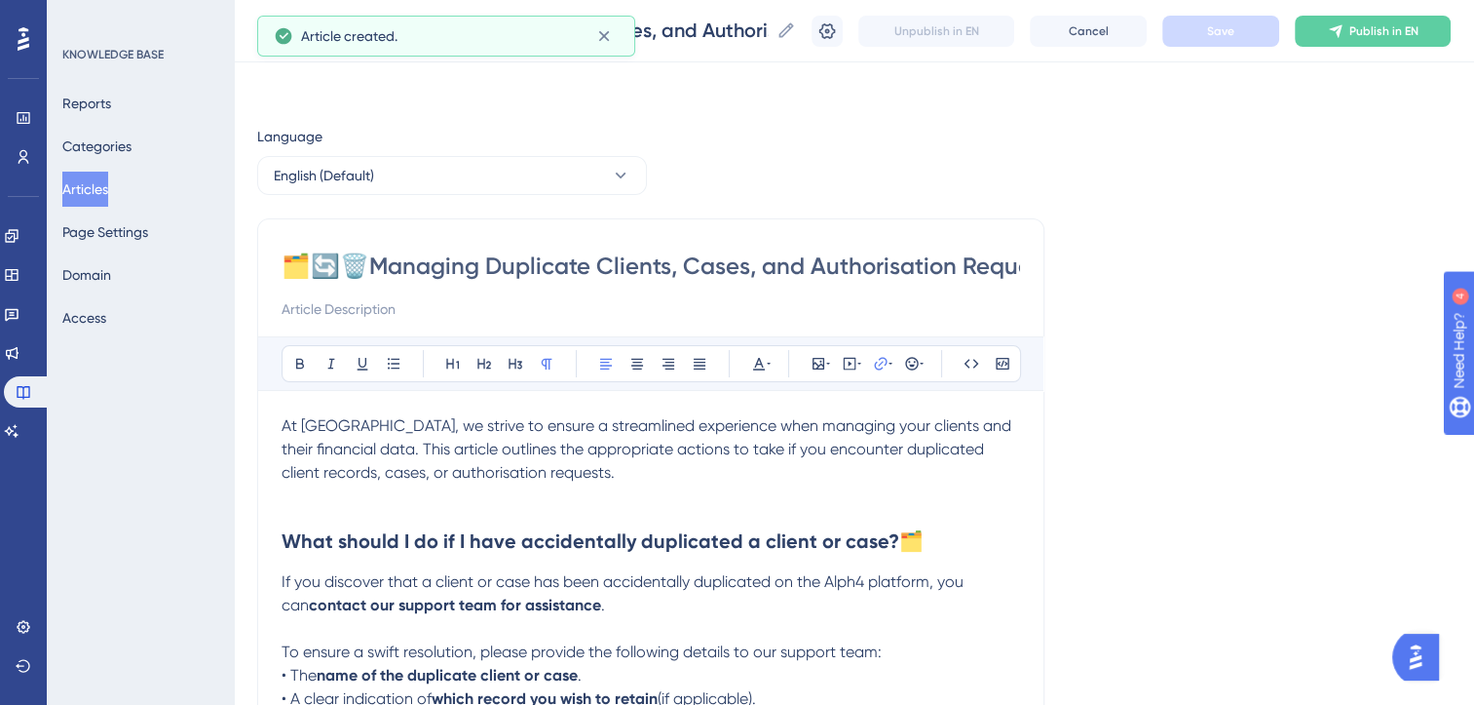
scroll to position [690, 0]
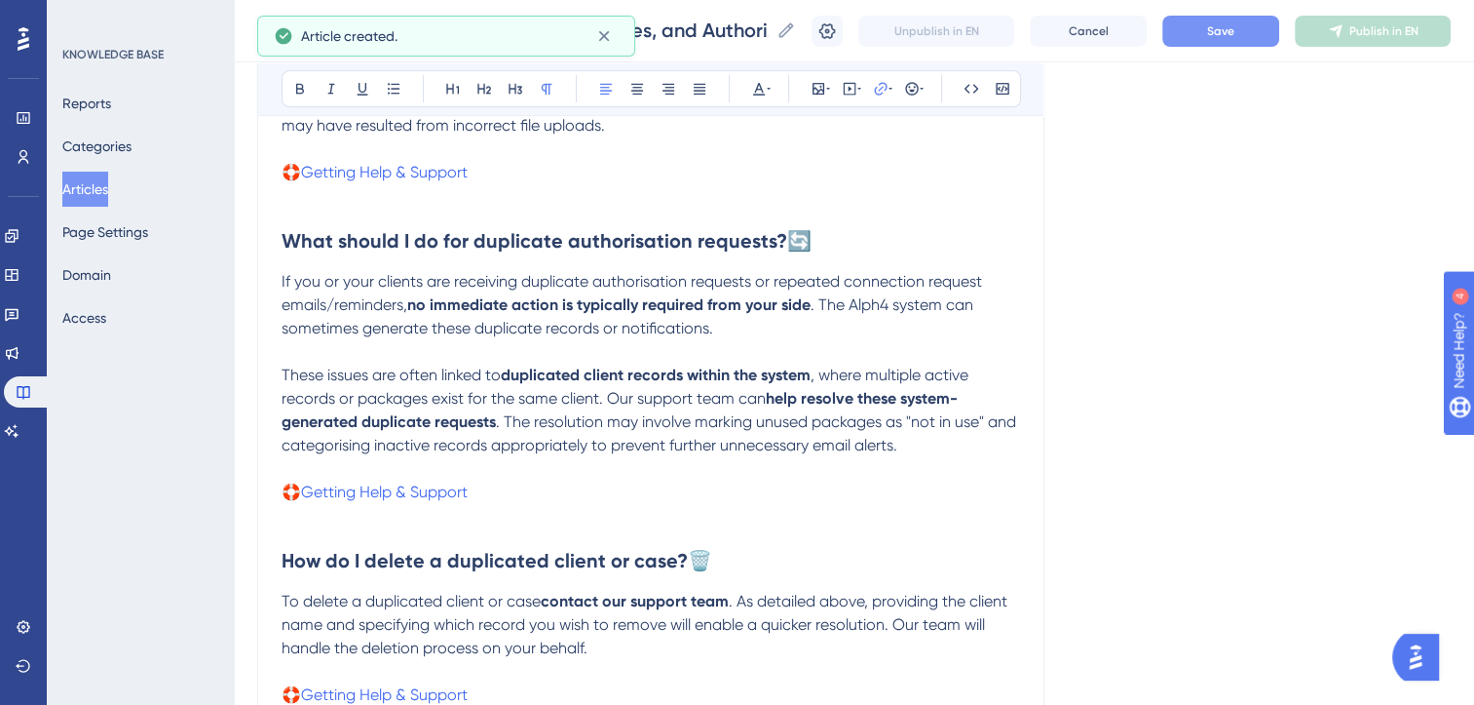
click at [1266, 26] on button "Save" at bounding box center [1221, 31] width 117 height 31
click at [1364, 30] on span "Publish in EN" at bounding box center [1384, 31] width 69 height 16
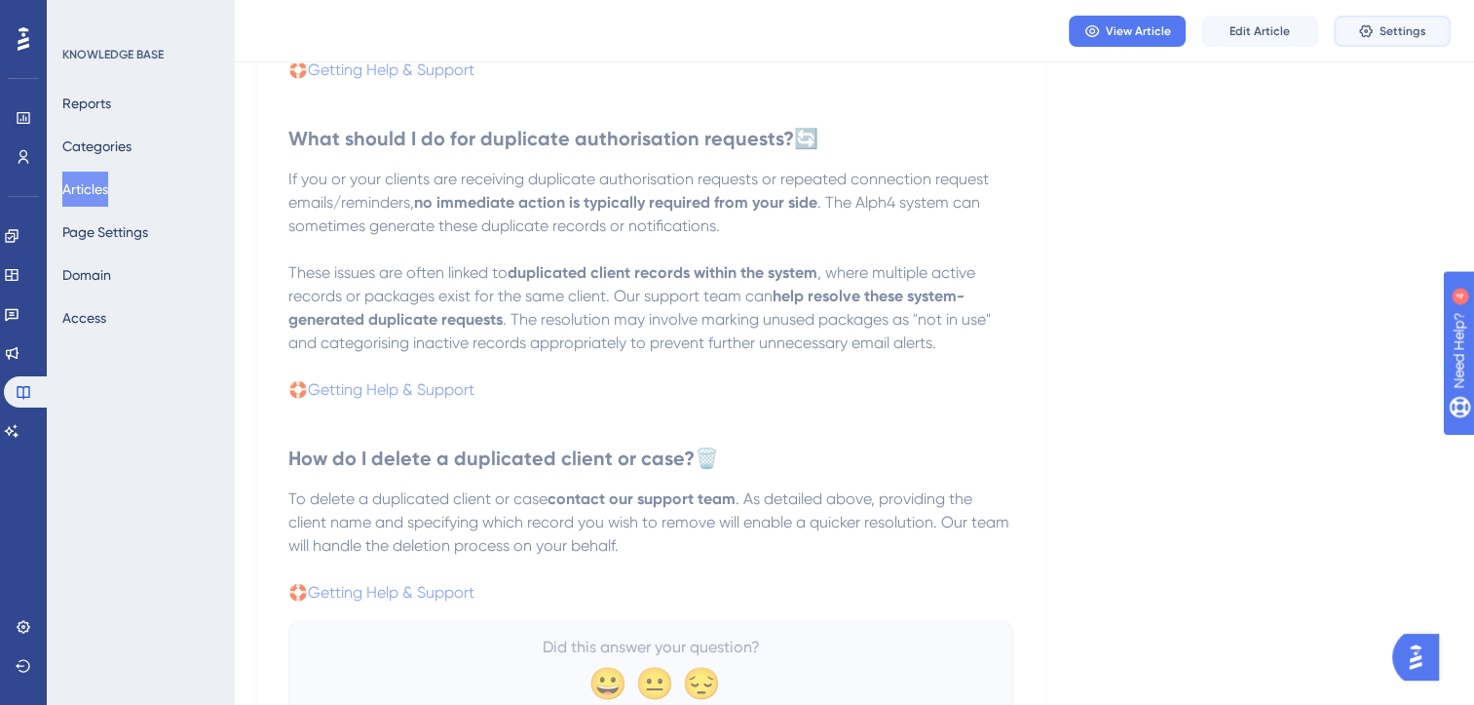
click at [1364, 30] on icon at bounding box center [1366, 31] width 16 height 16
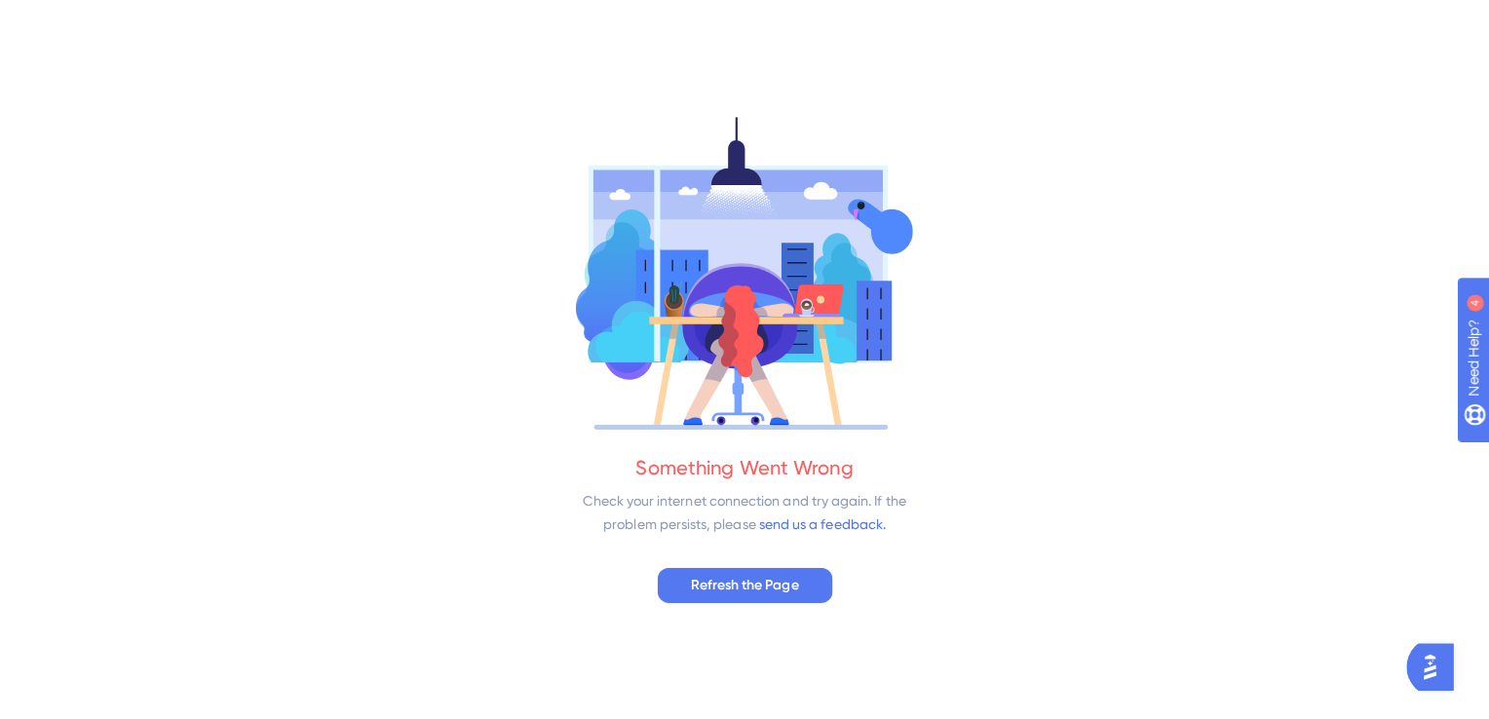
scroll to position [0, 0]
click at [799, 579] on button "Refresh the Page" at bounding box center [744, 582] width 173 height 35
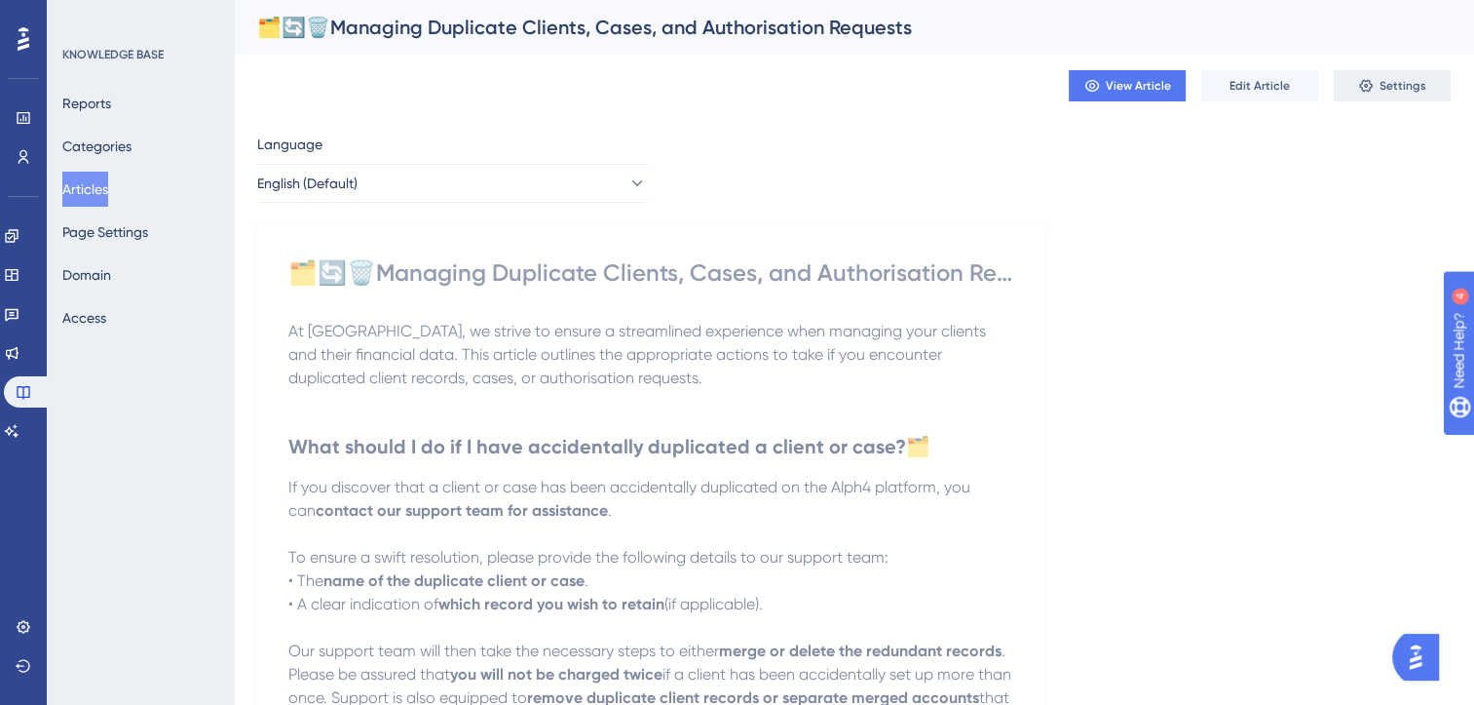
click at [1399, 82] on span "Settings" at bounding box center [1403, 86] width 47 height 16
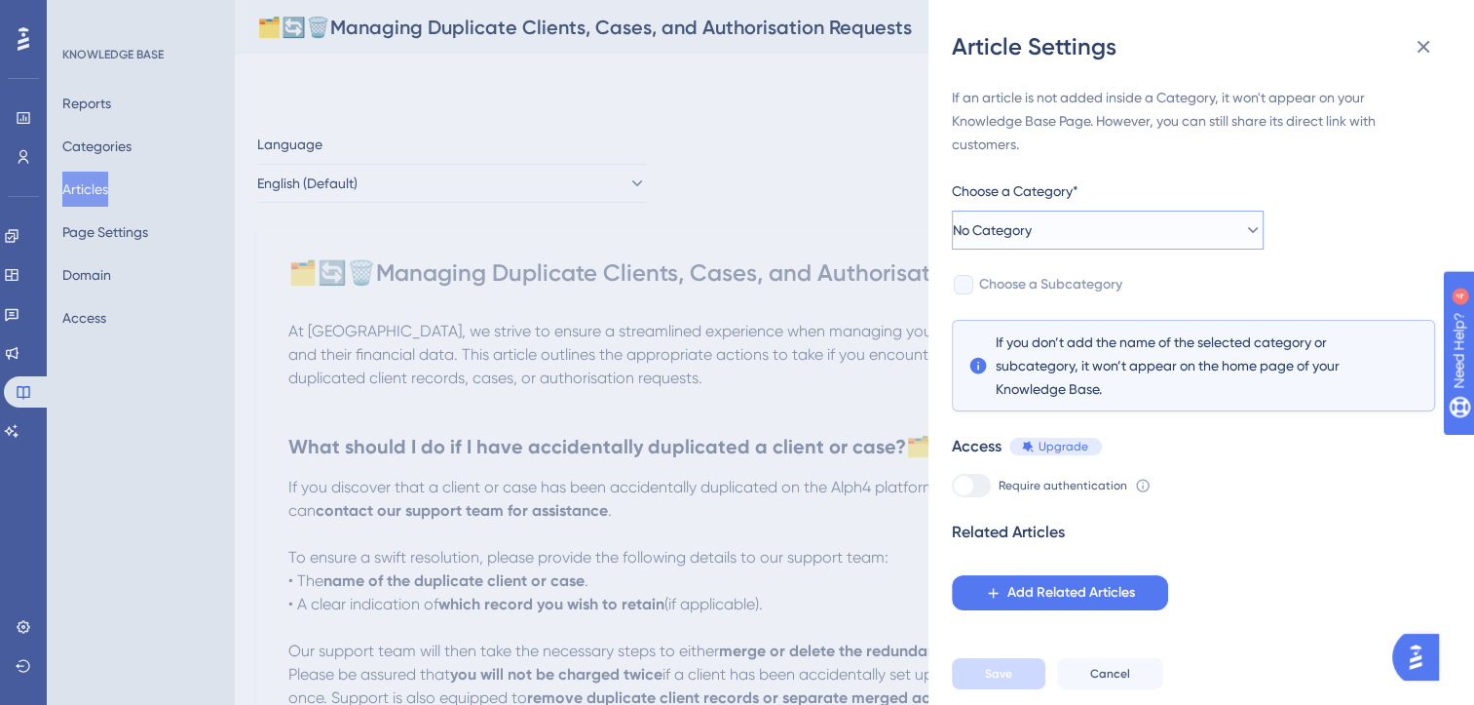
click at [1164, 220] on button "No Category" at bounding box center [1108, 229] width 312 height 39
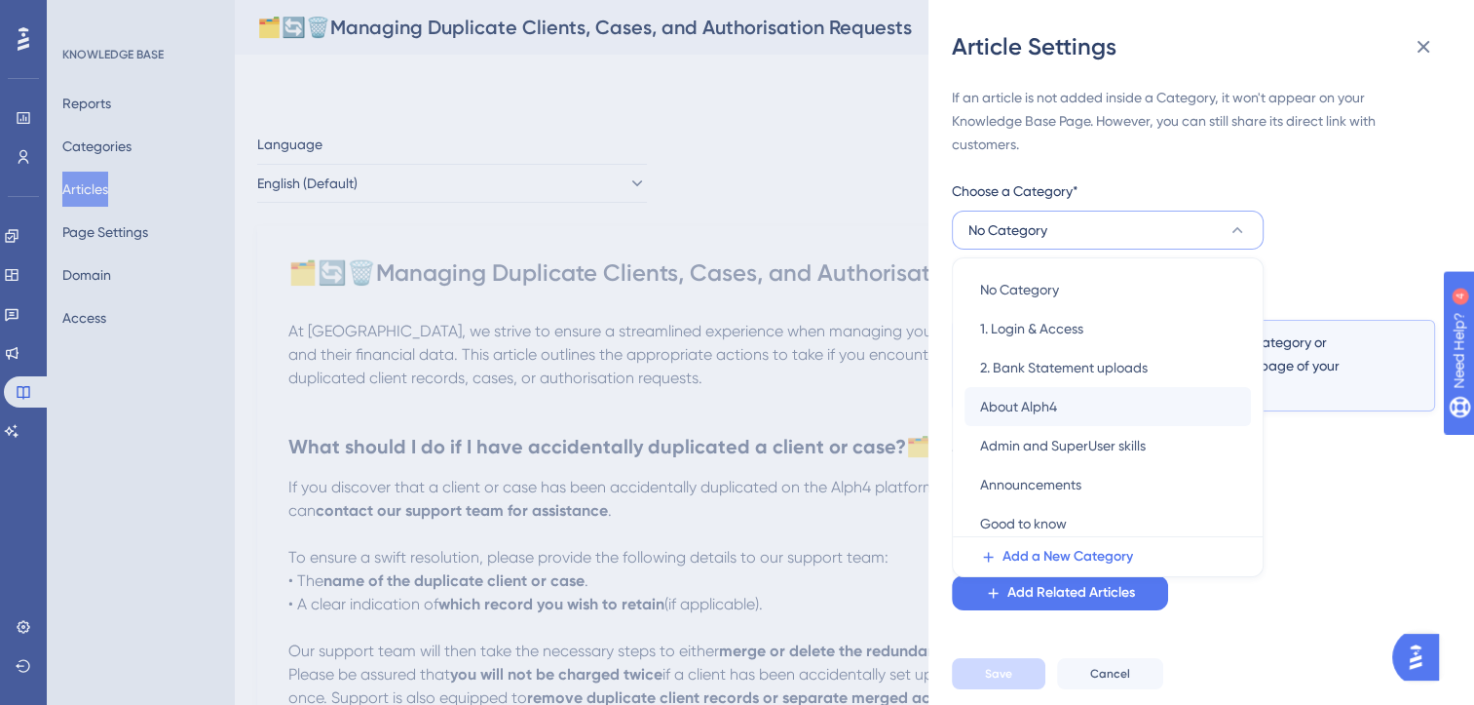
scroll to position [123, 0]
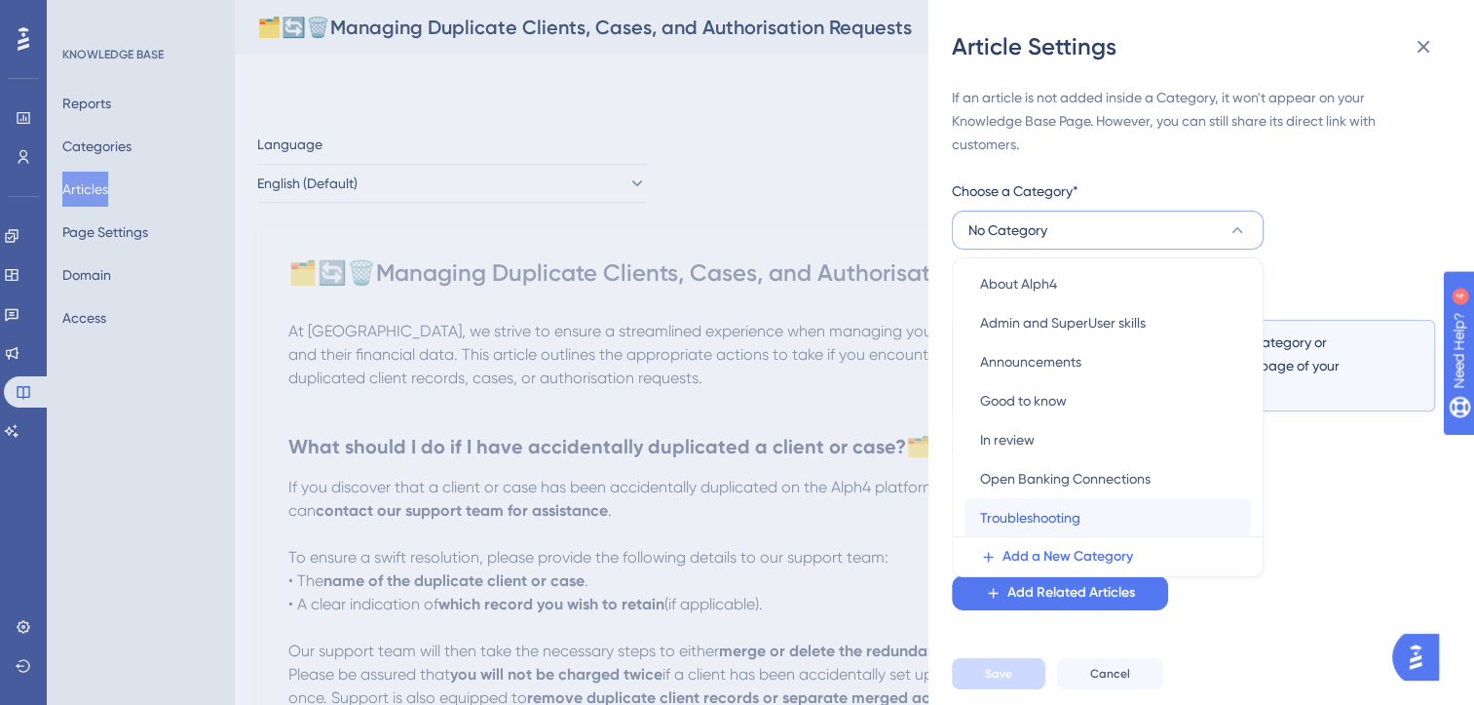
click at [1051, 502] on div "Troubleshooting Troubleshooting" at bounding box center [1107, 517] width 255 height 39
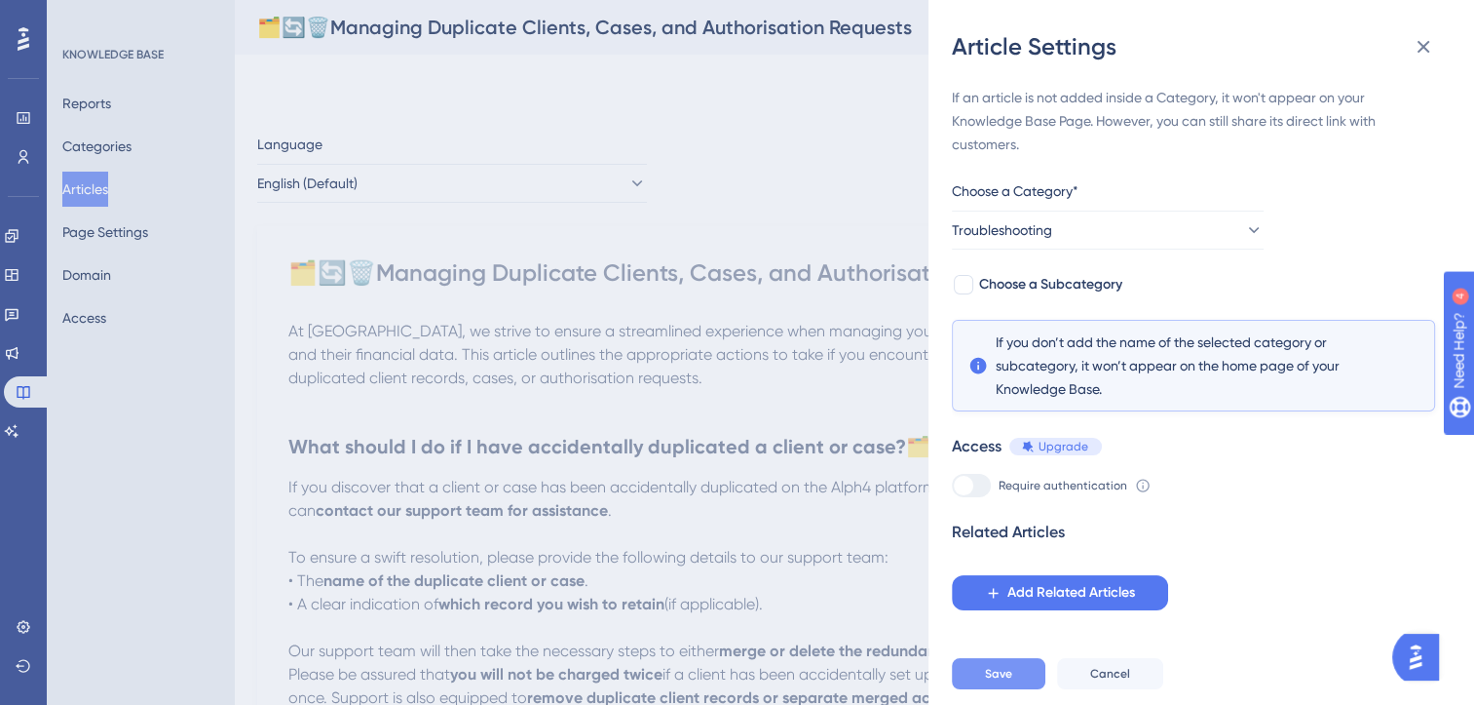
click at [1005, 681] on span "Save" at bounding box center [998, 674] width 27 height 16
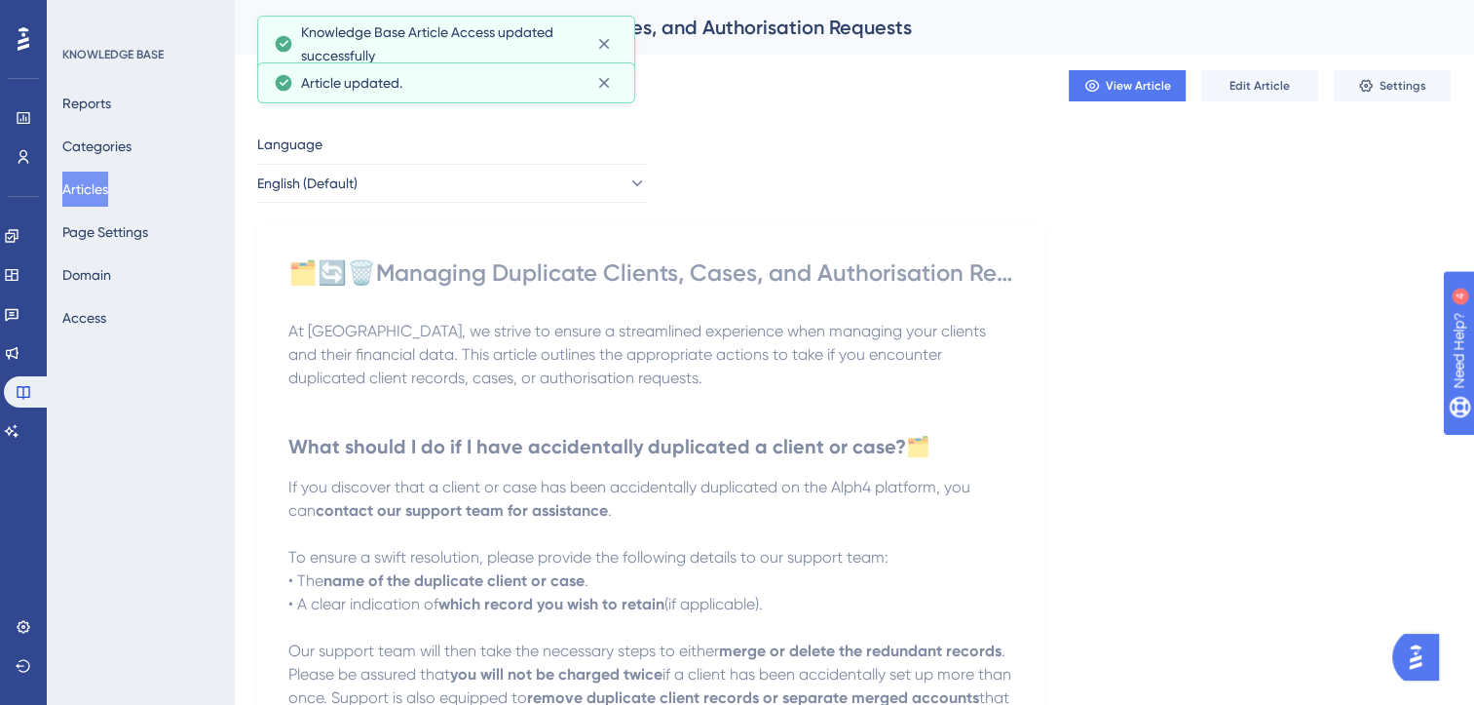
click at [96, 185] on button "Articles" at bounding box center [85, 189] width 46 height 35
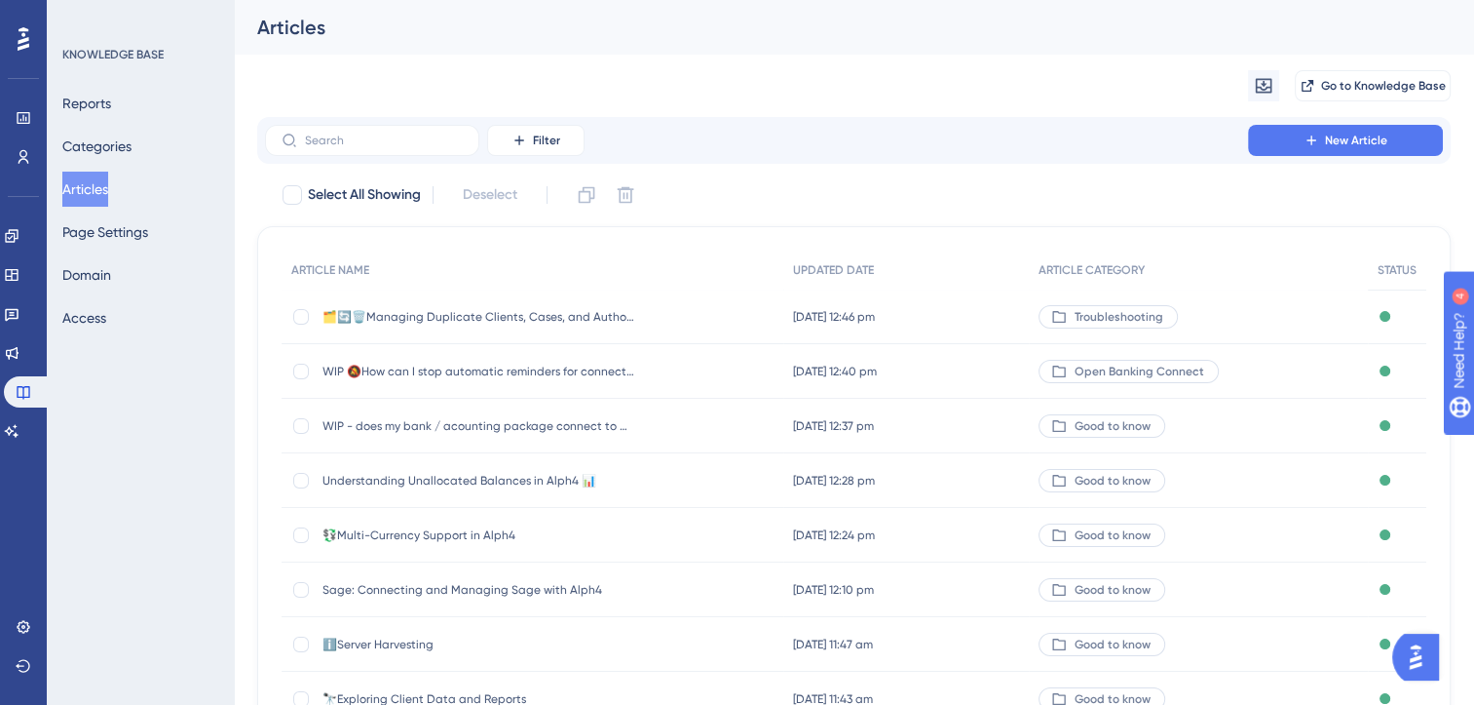
scroll to position [286, 0]
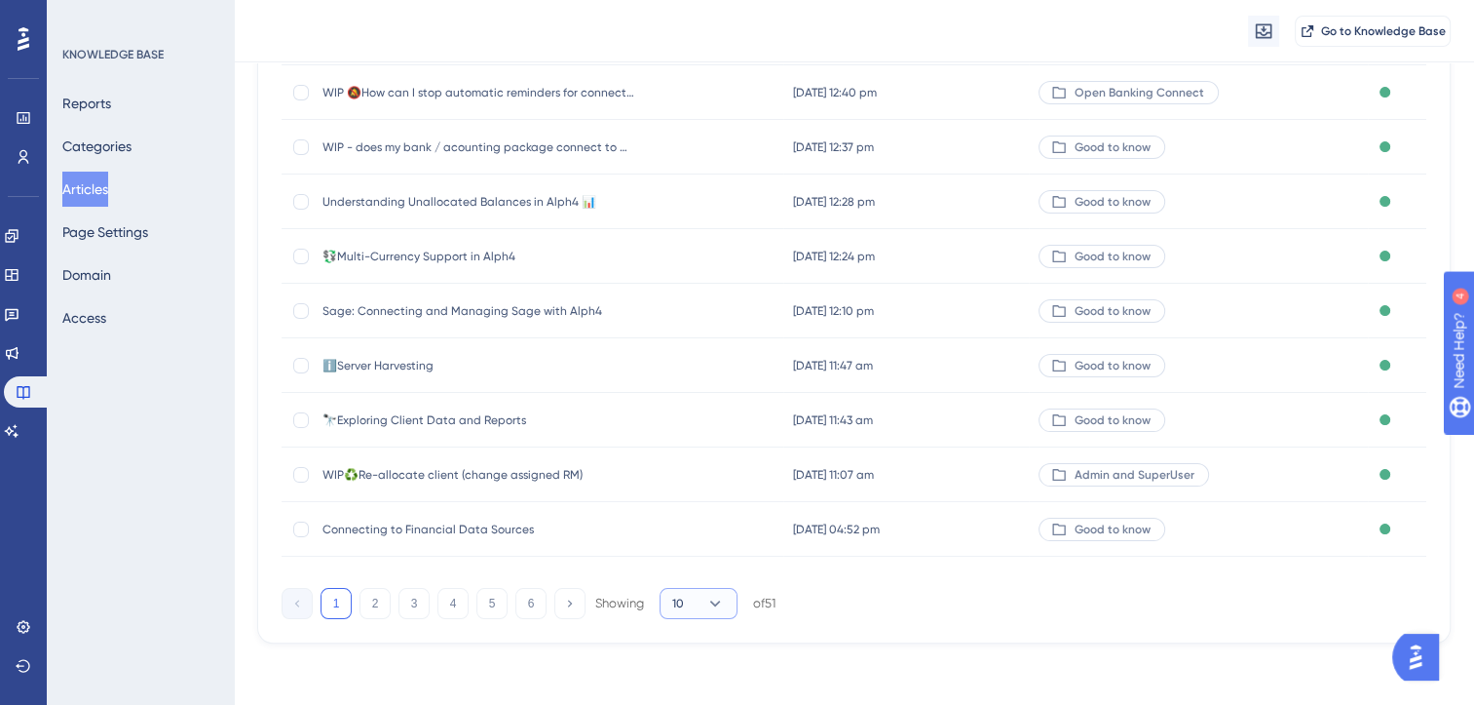
click at [723, 596] on icon at bounding box center [715, 602] width 19 height 19
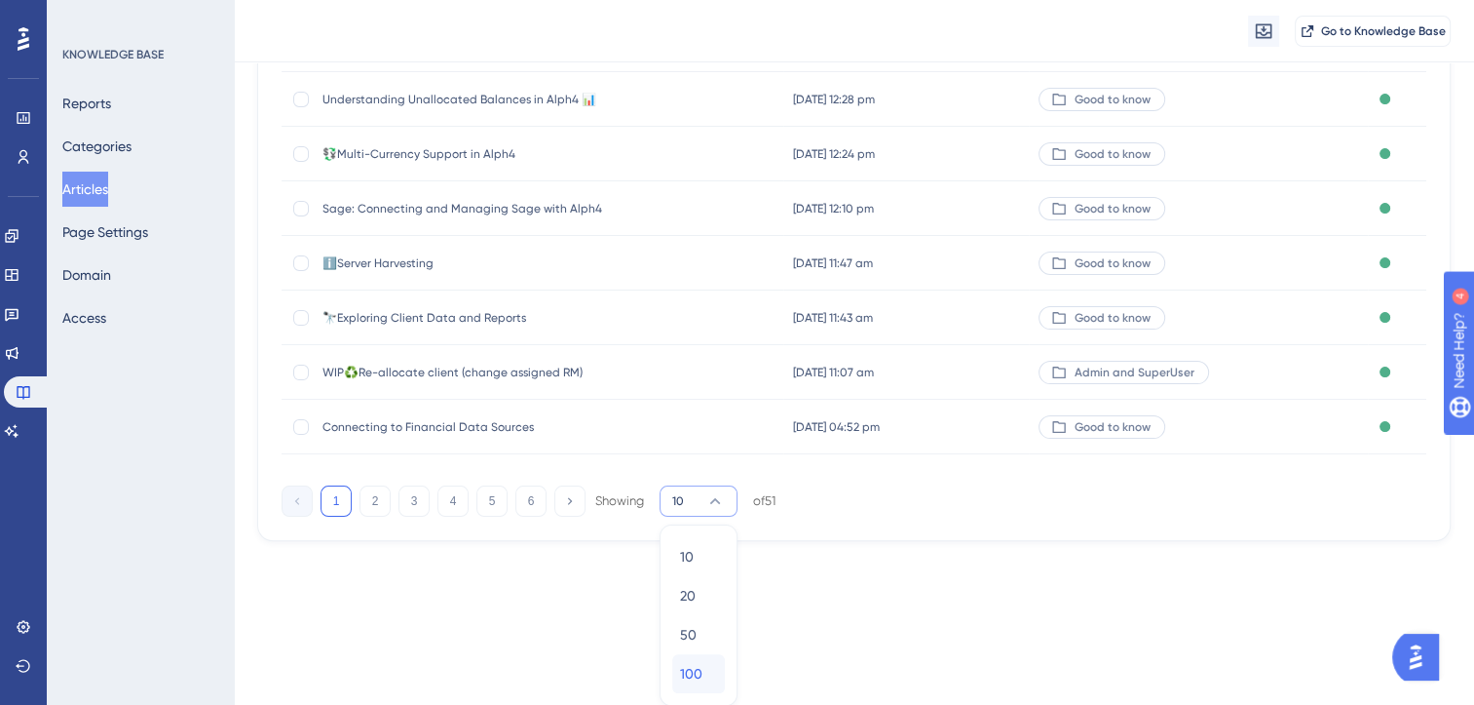
click at [703, 667] on div "100 100" at bounding box center [698, 673] width 37 height 39
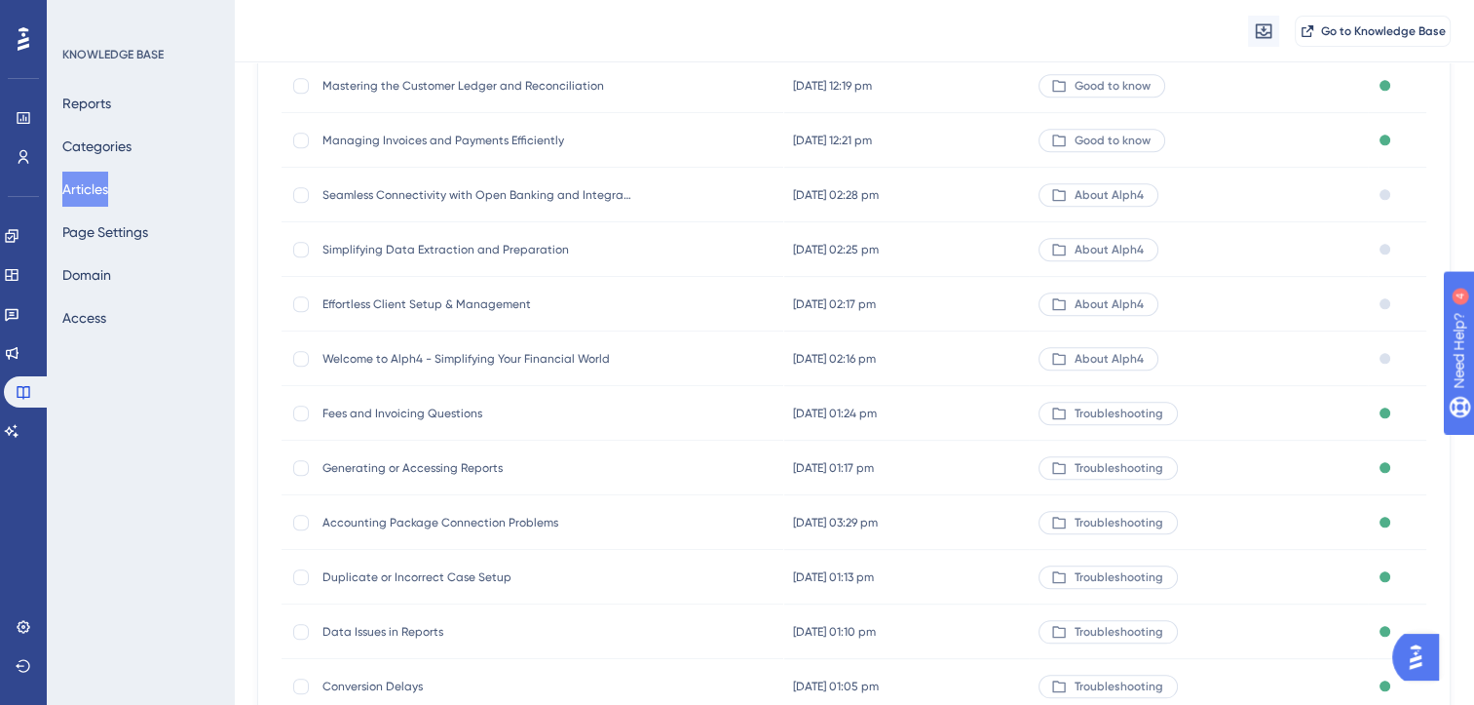
scroll to position [2485, 0]
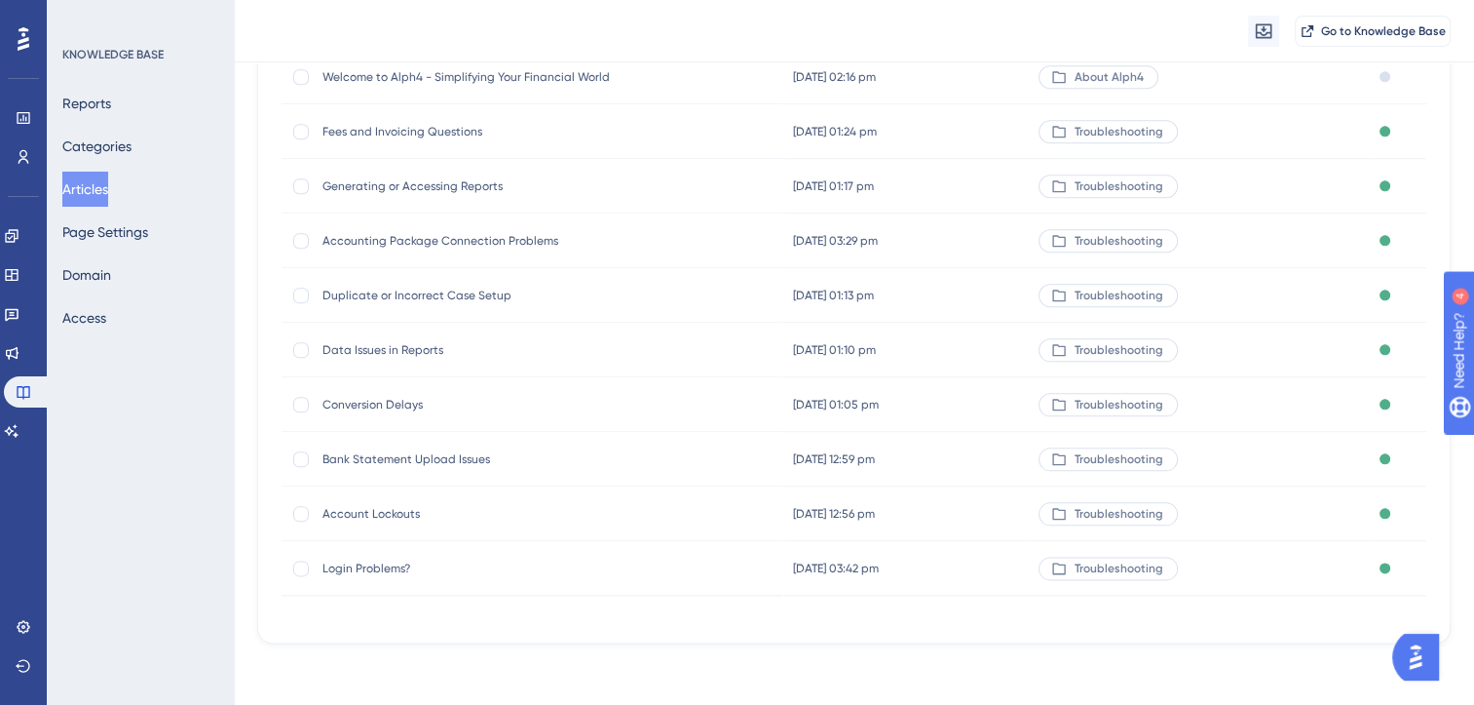
click at [390, 563] on span "Login Problems?" at bounding box center [479, 568] width 312 height 16
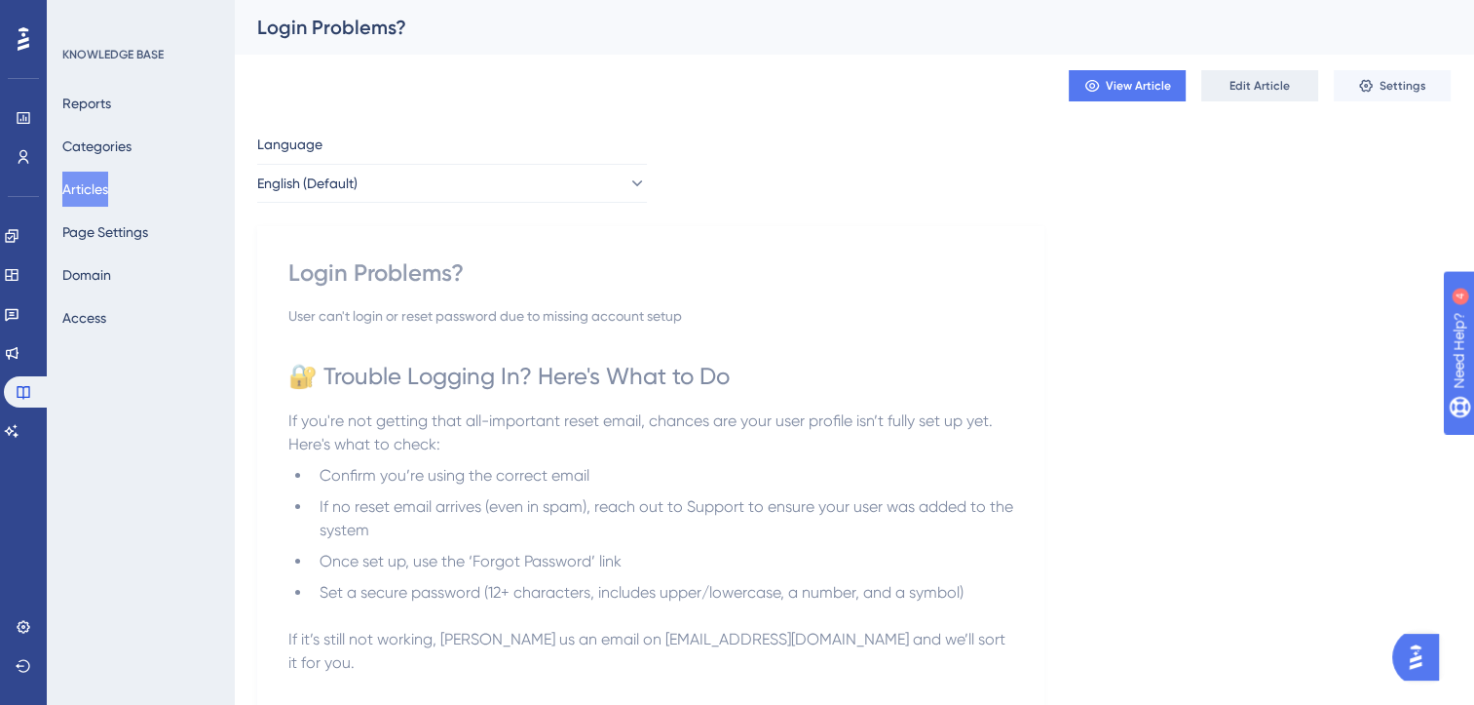
click at [1267, 89] on span "Edit Article" at bounding box center [1260, 86] width 60 height 16
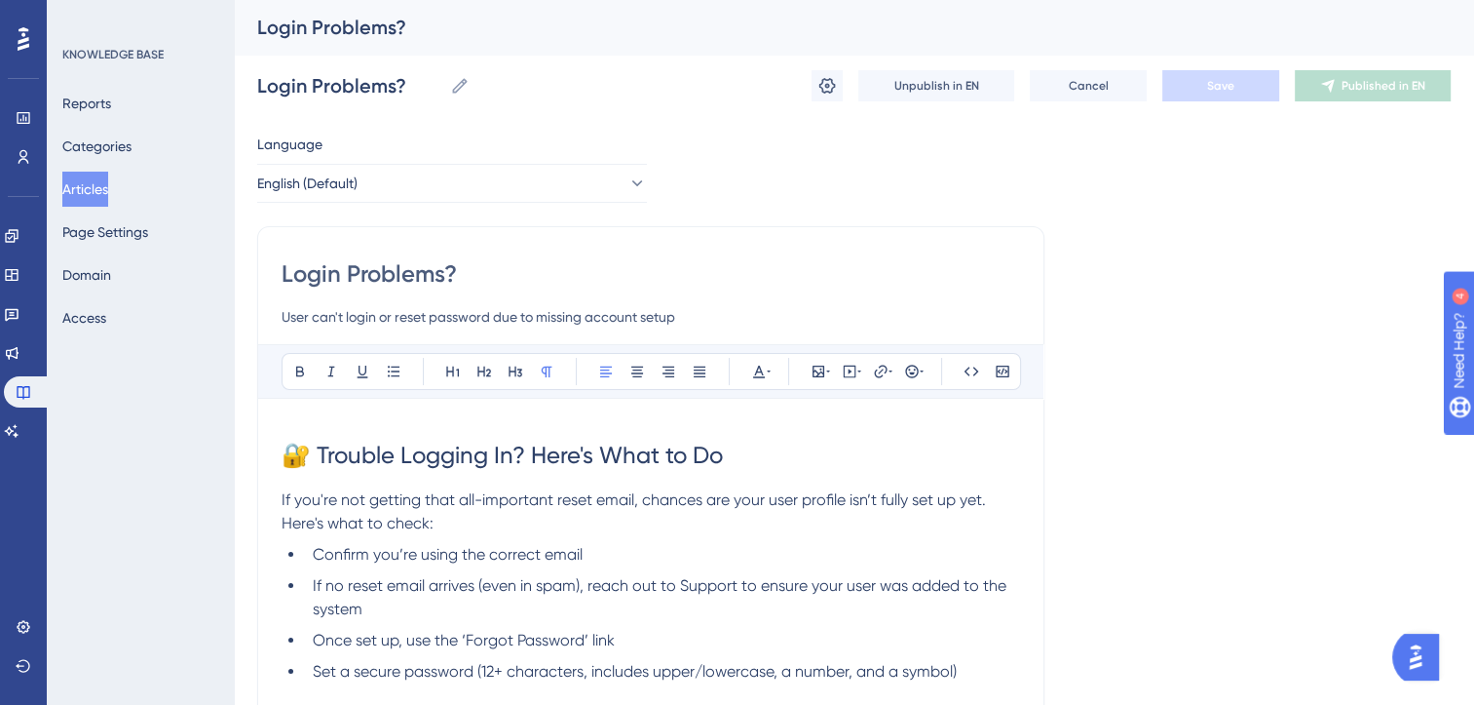
scroll to position [6, 0]
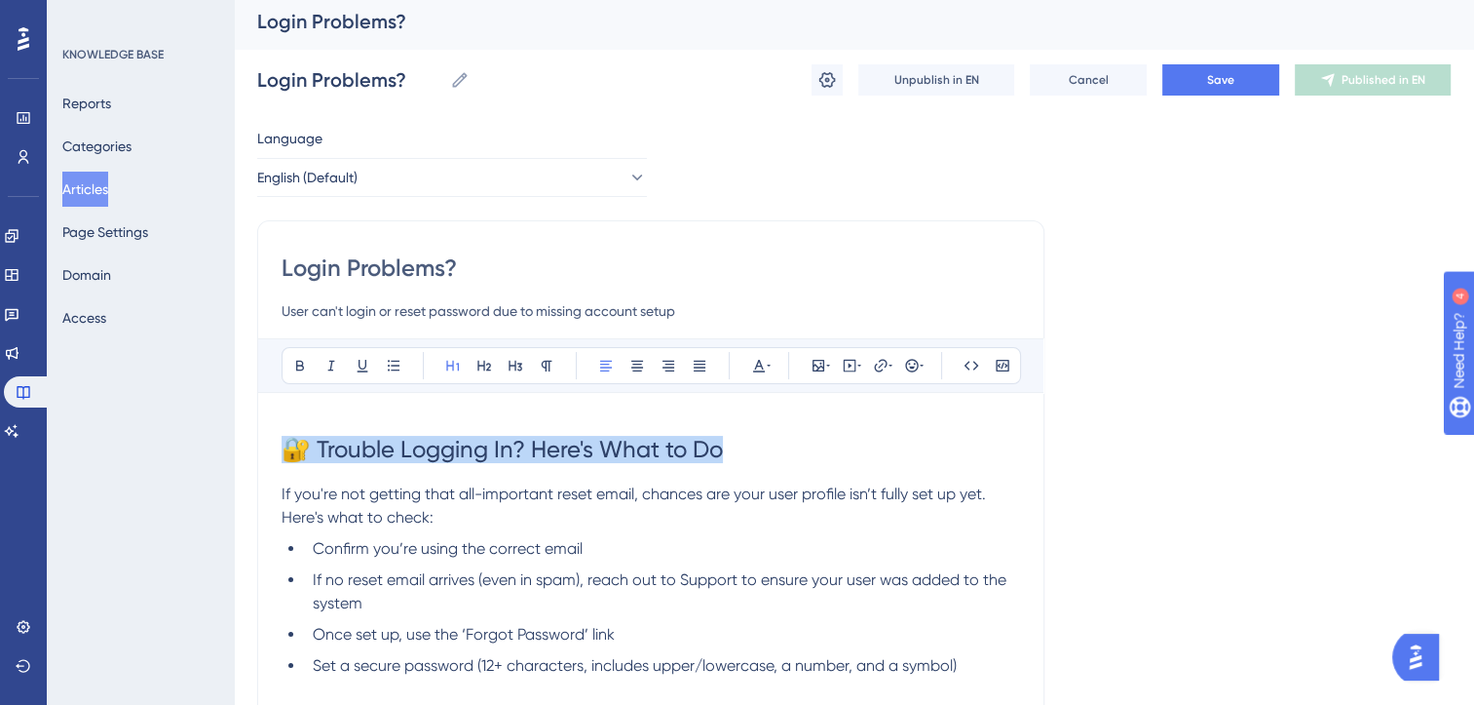
drag, startPoint x: 745, startPoint y: 450, endPoint x: 239, endPoint y: 424, distance: 506.4
click at [239, 424] on div "Performance Users Engagement Widgets Feedback Product Updates Knowledge Base AI…" at bounding box center [854, 505] width 1241 height 1023
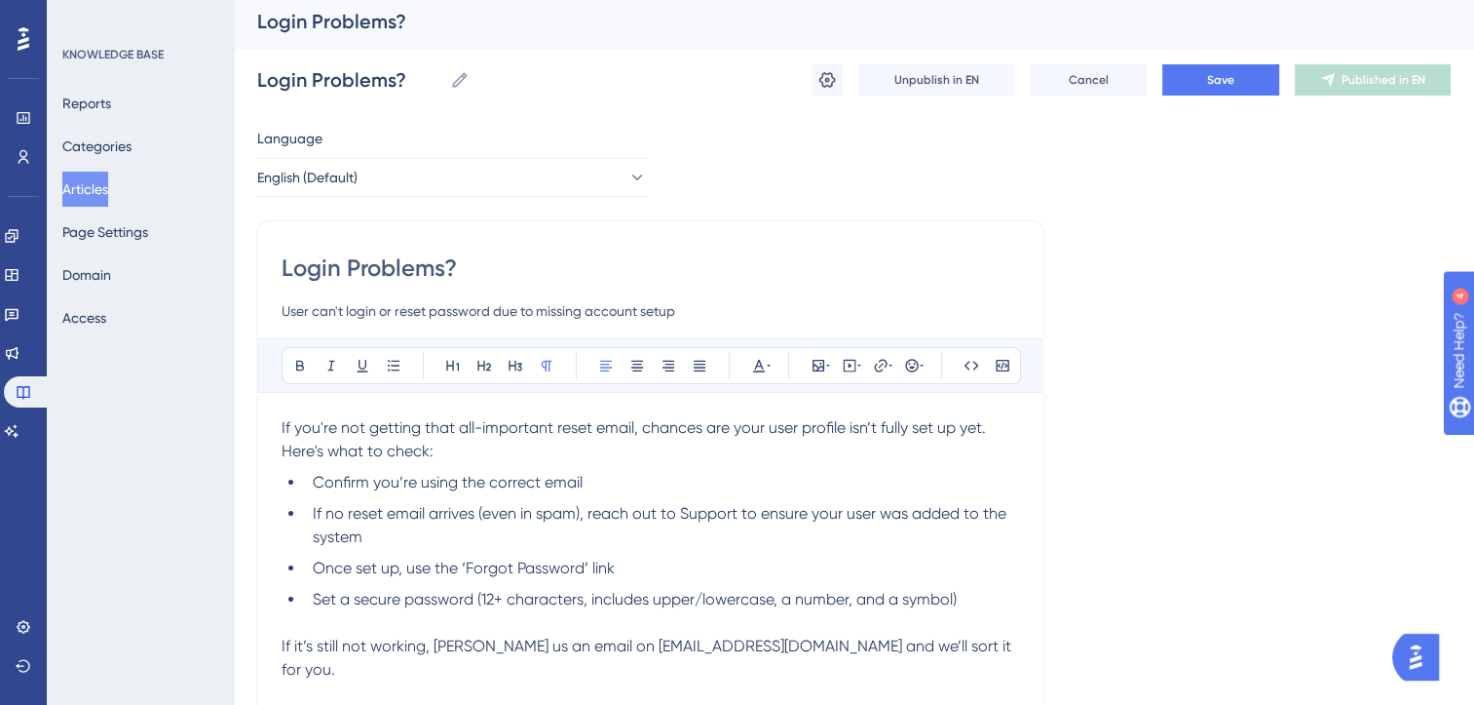
click at [409, 267] on input "Login Problems?" at bounding box center [651, 267] width 739 height 31
paste input "🔐 Trouble Logging In? Here's What to Do"
type input "🔐 Trouble Logging In? Here's What to Do"
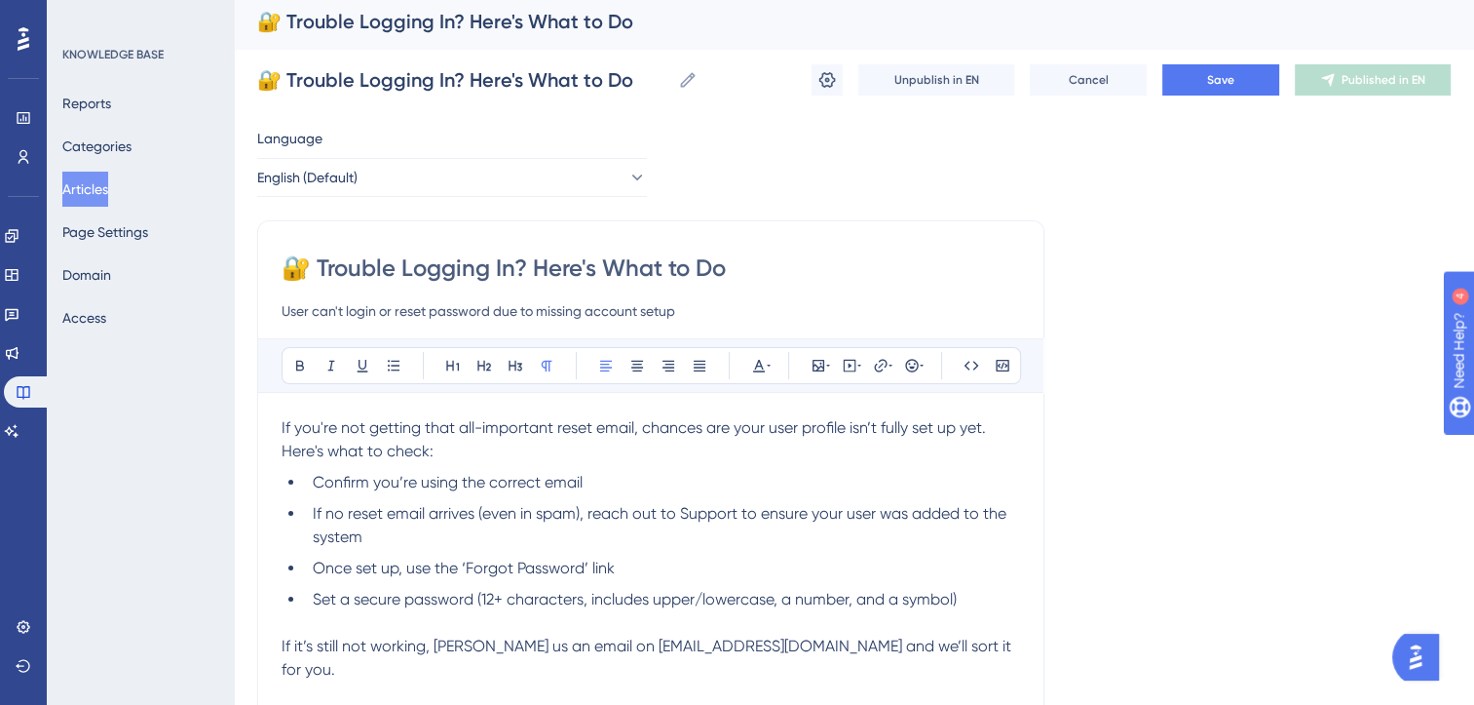
type input "🔐 Trouble Logging In? Here's What to Do"
click at [442, 304] on input "User can't login or reset password due to missing account setup" at bounding box center [651, 310] width 739 height 23
click at [668, 491] on li "Confirm you’re using the correct email" at bounding box center [662, 482] width 715 height 23
click at [1225, 81] on span "Save" at bounding box center [1220, 80] width 27 height 16
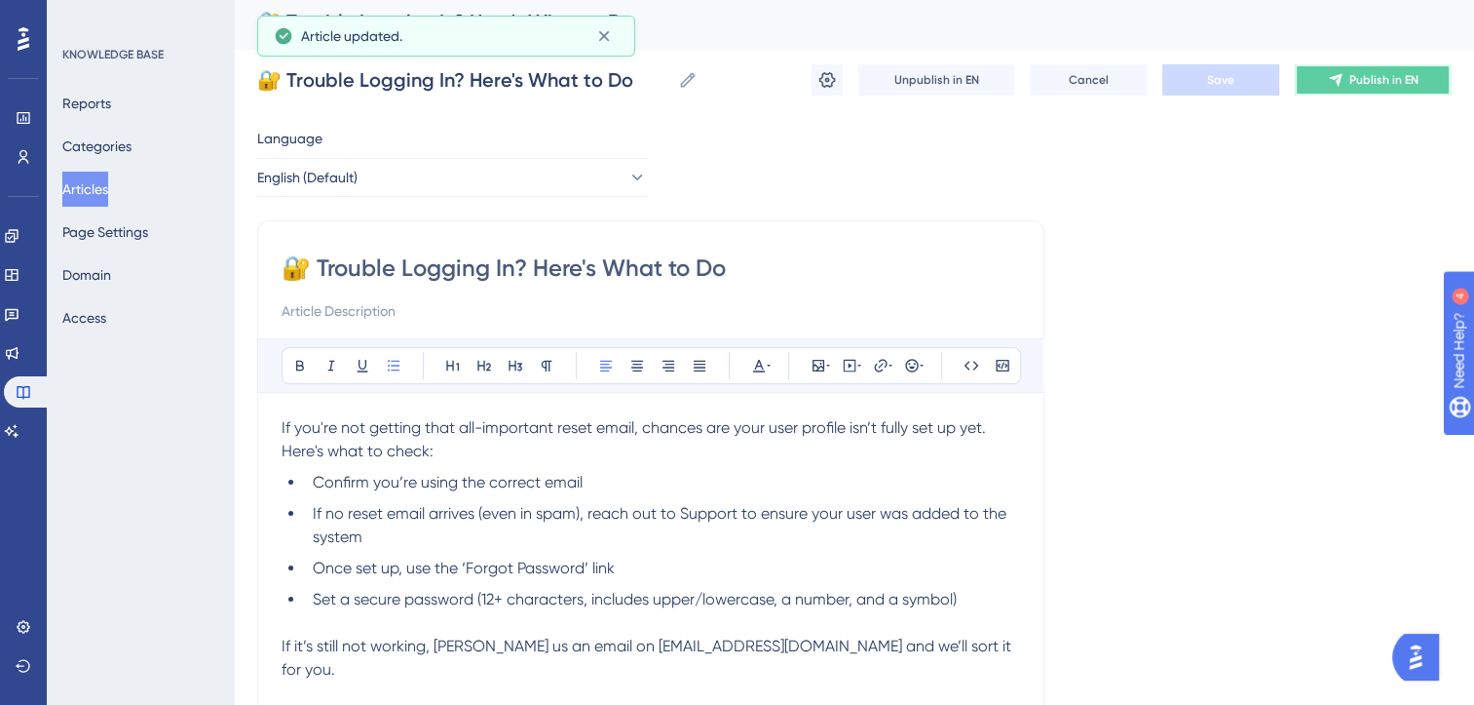
click at [1364, 88] on button "Publish in EN" at bounding box center [1373, 79] width 156 height 31
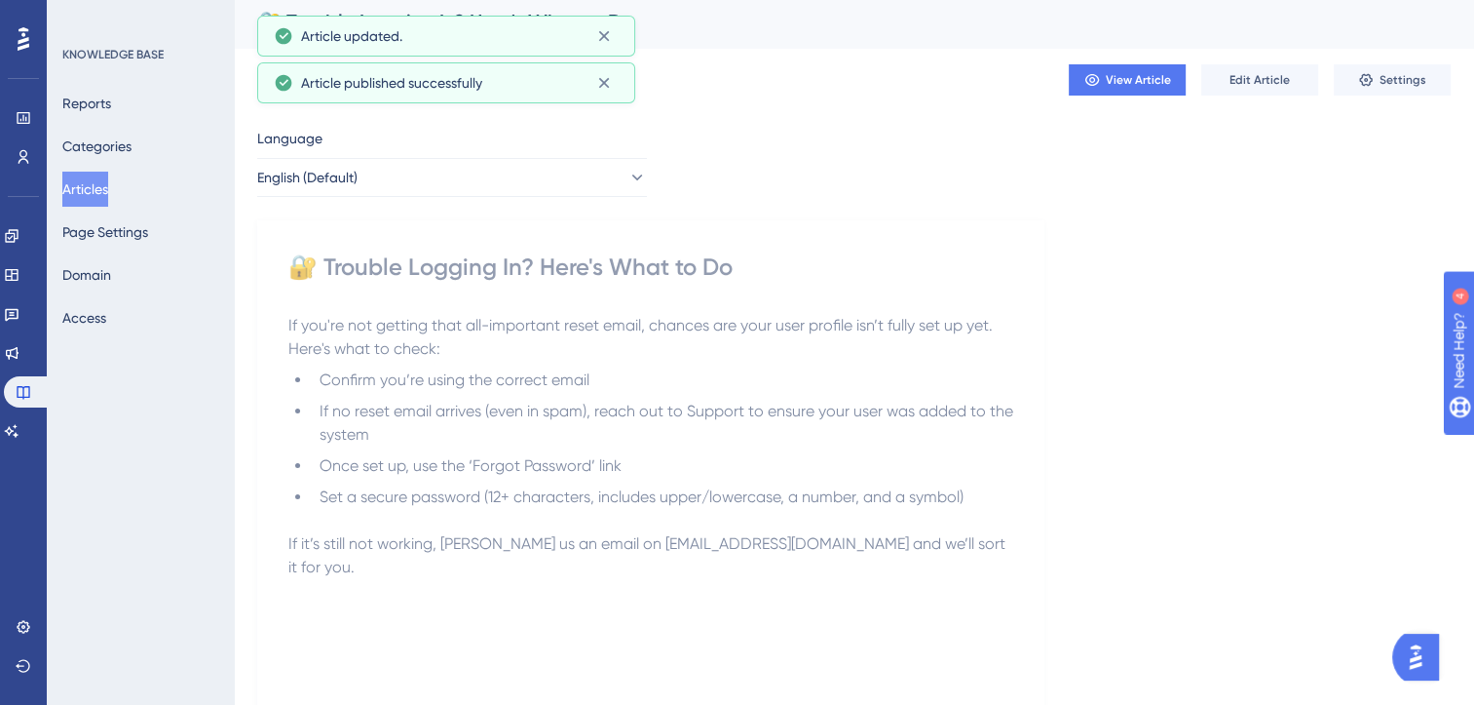
click at [1364, 88] on button "Settings" at bounding box center [1392, 79] width 117 height 31
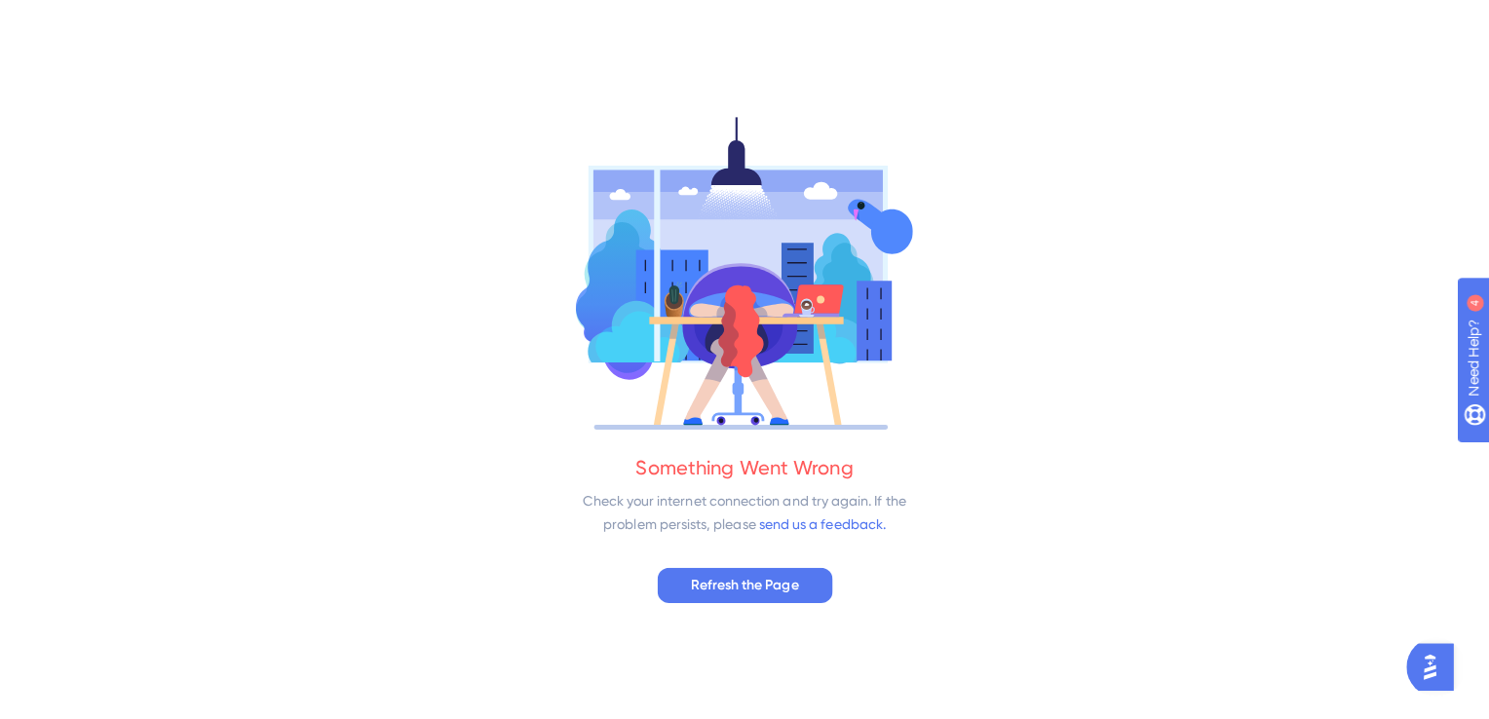
scroll to position [0, 0]
click at [801, 587] on button "Refresh the Page" at bounding box center [744, 582] width 173 height 35
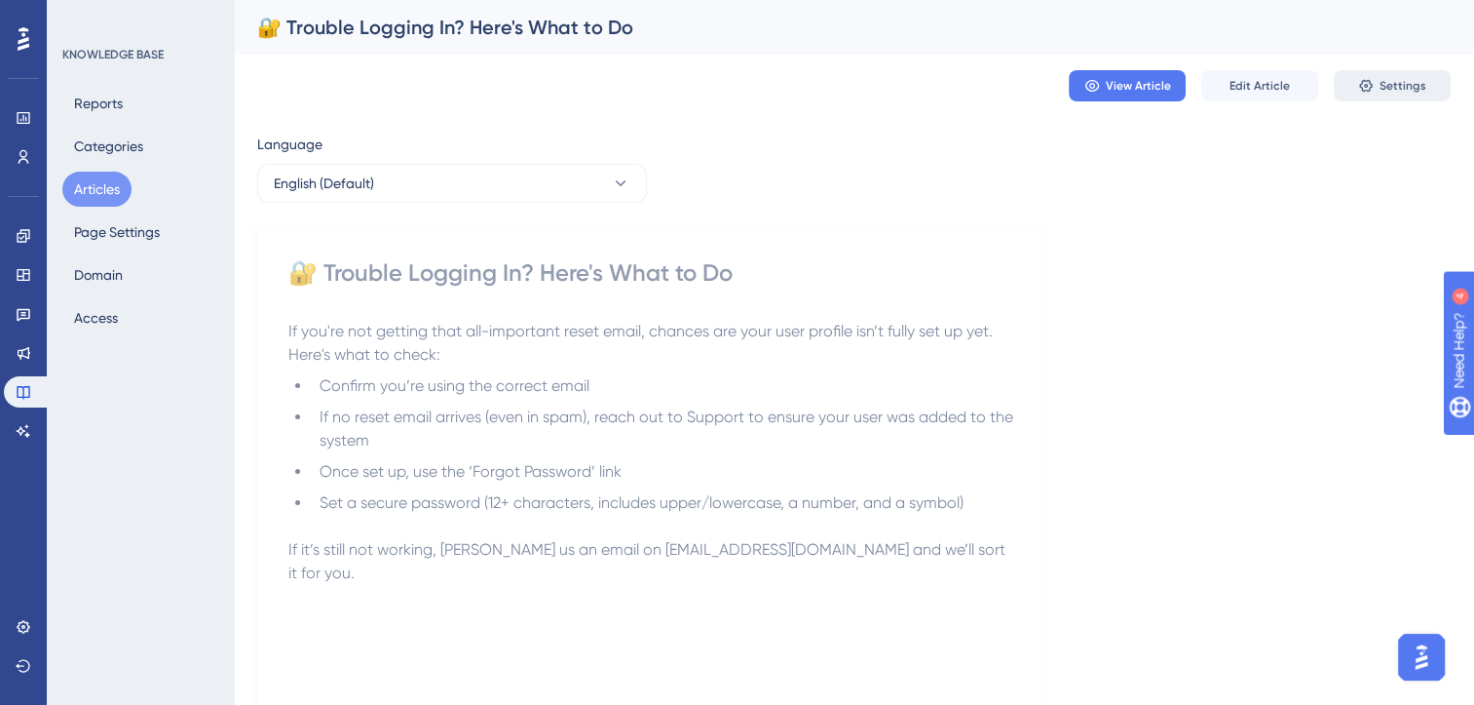
click at [1356, 89] on button "Settings" at bounding box center [1392, 85] width 117 height 31
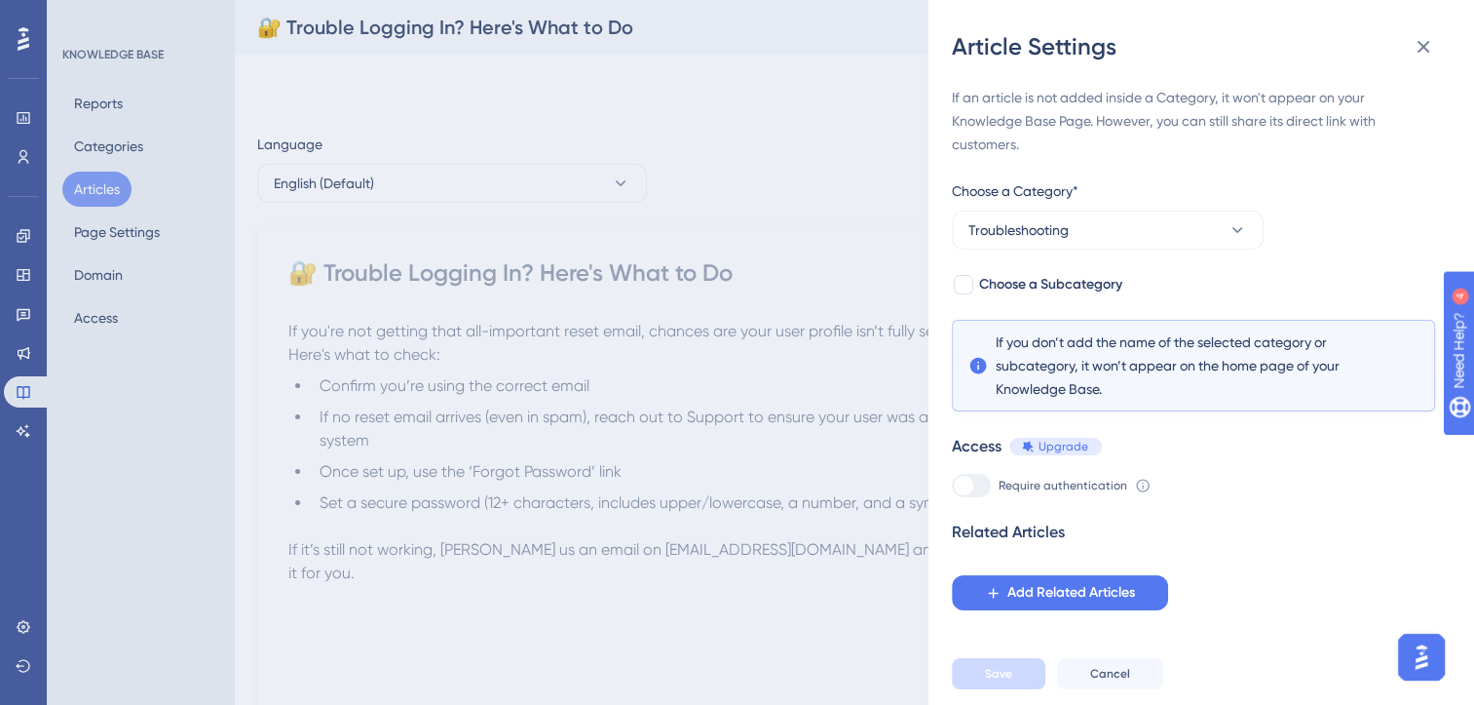
click at [631, 455] on div "Article Settings If an article is not added inside a Category, it won't appear …" at bounding box center [737, 352] width 1474 height 705
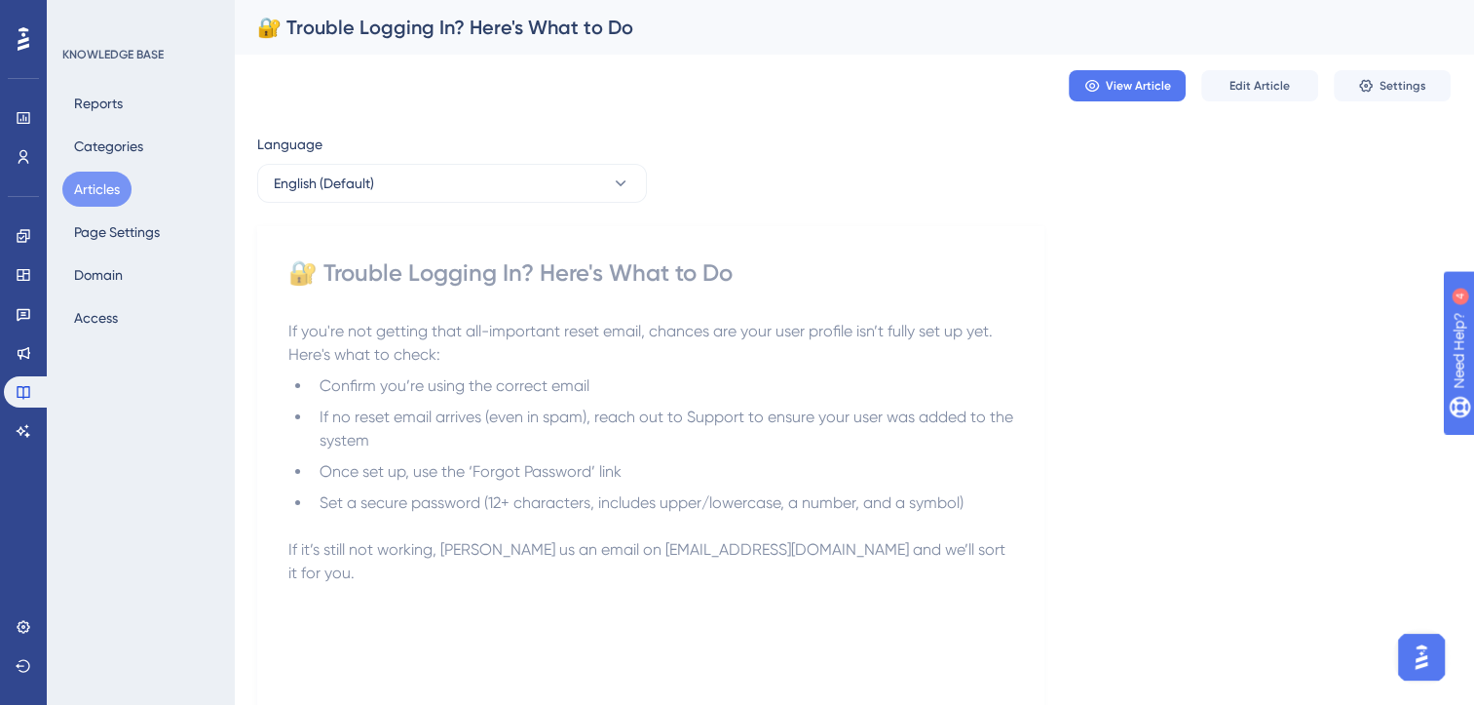
click at [103, 180] on button "Articles" at bounding box center [96, 189] width 69 height 35
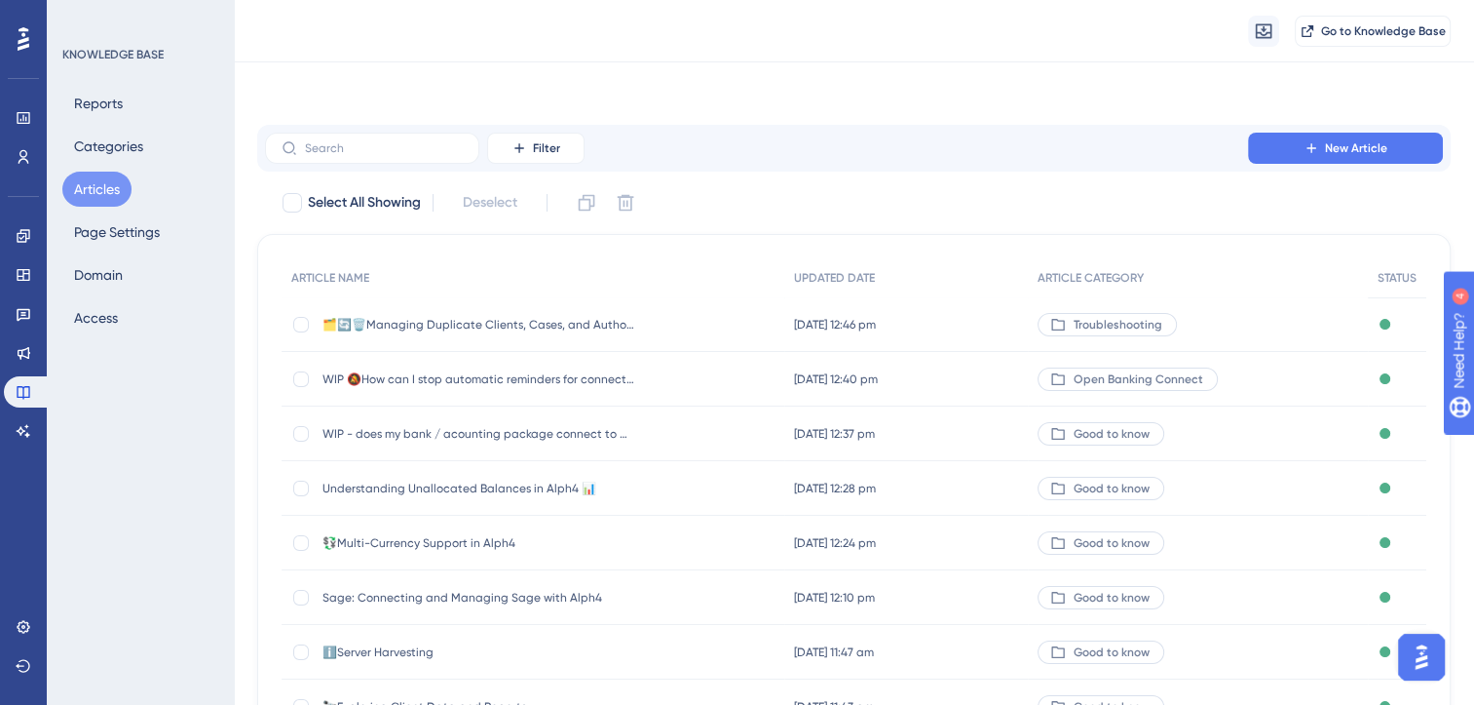
scroll to position [286, 0]
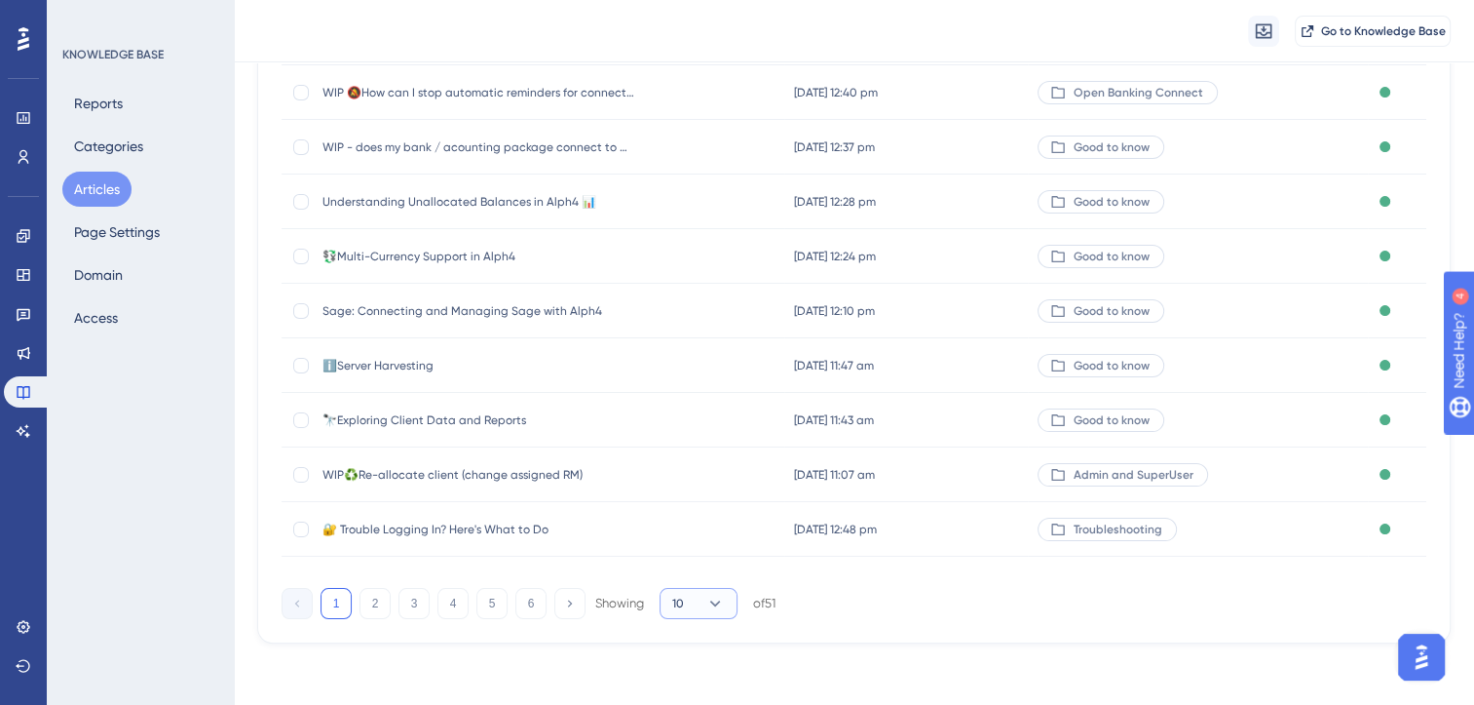
drag, startPoint x: 53, startPoint y: 2, endPoint x: 719, endPoint y: 602, distance: 897.0
click at [719, 602] on icon at bounding box center [715, 602] width 19 height 19
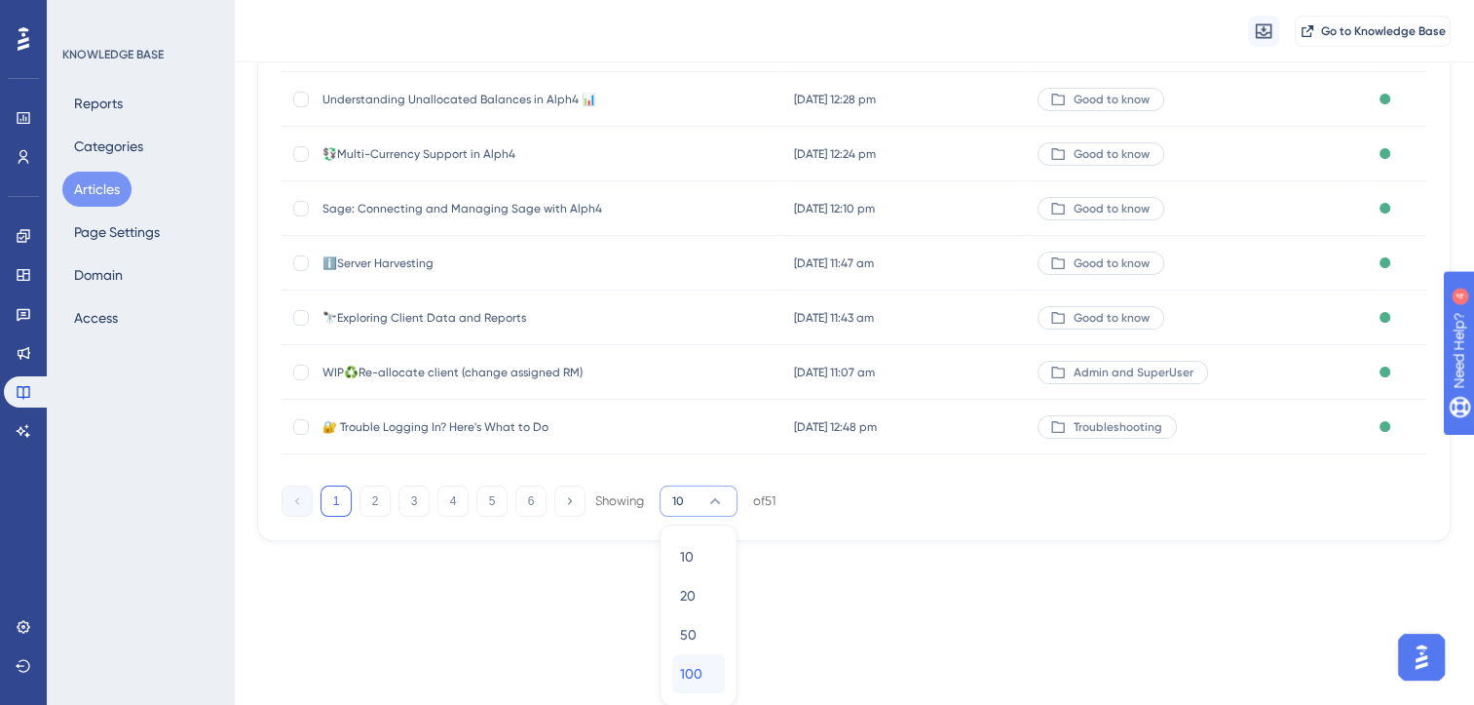
click at [704, 668] on div "100 100" at bounding box center [698, 673] width 37 height 39
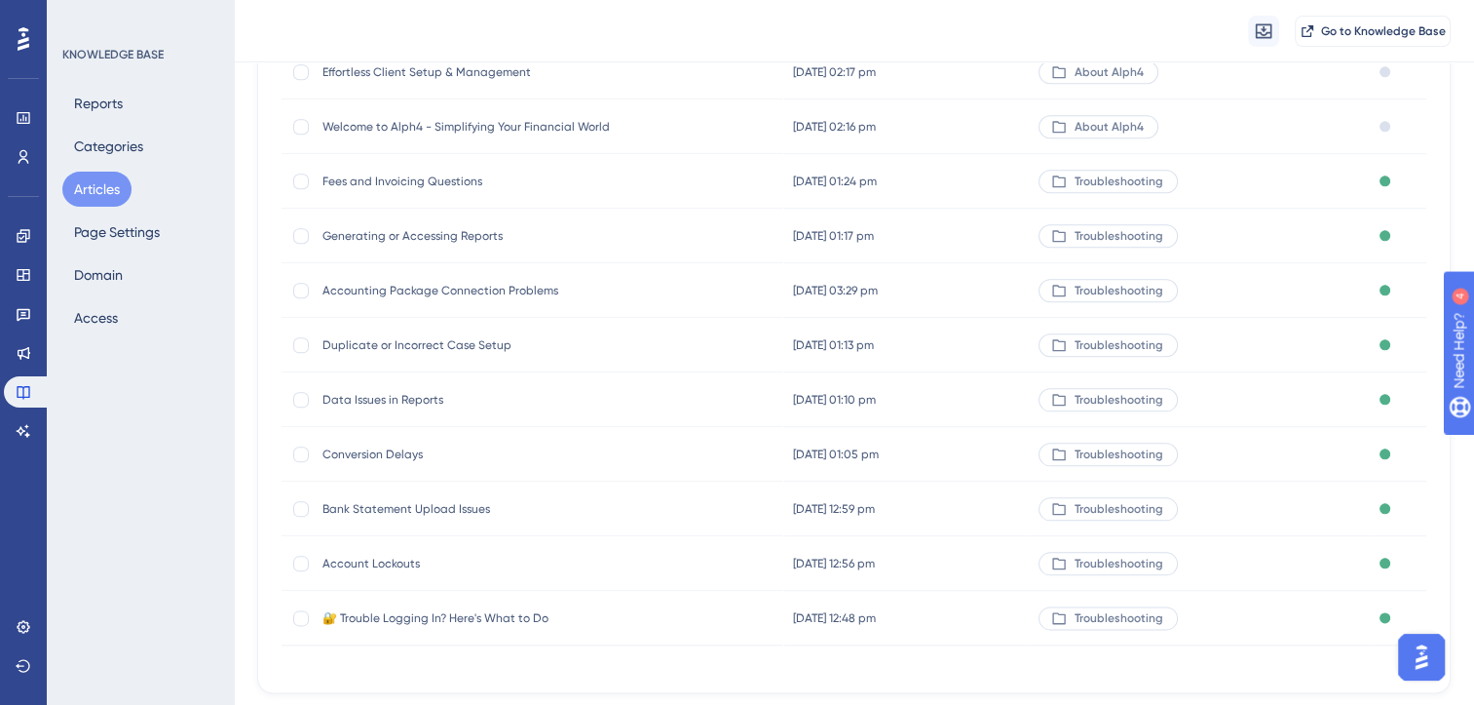
scroll to position [2485, 0]
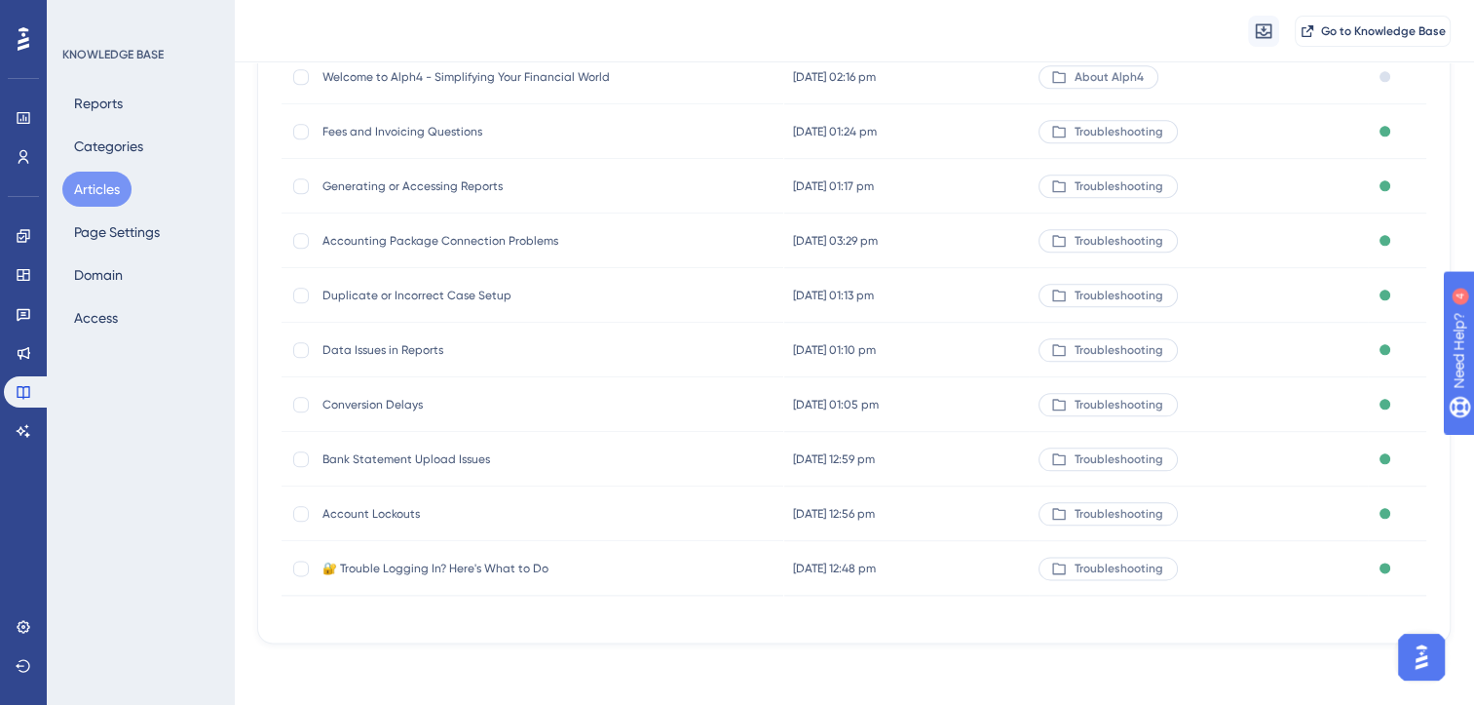
click at [396, 513] on span "Account Lockouts" at bounding box center [479, 514] width 312 height 16
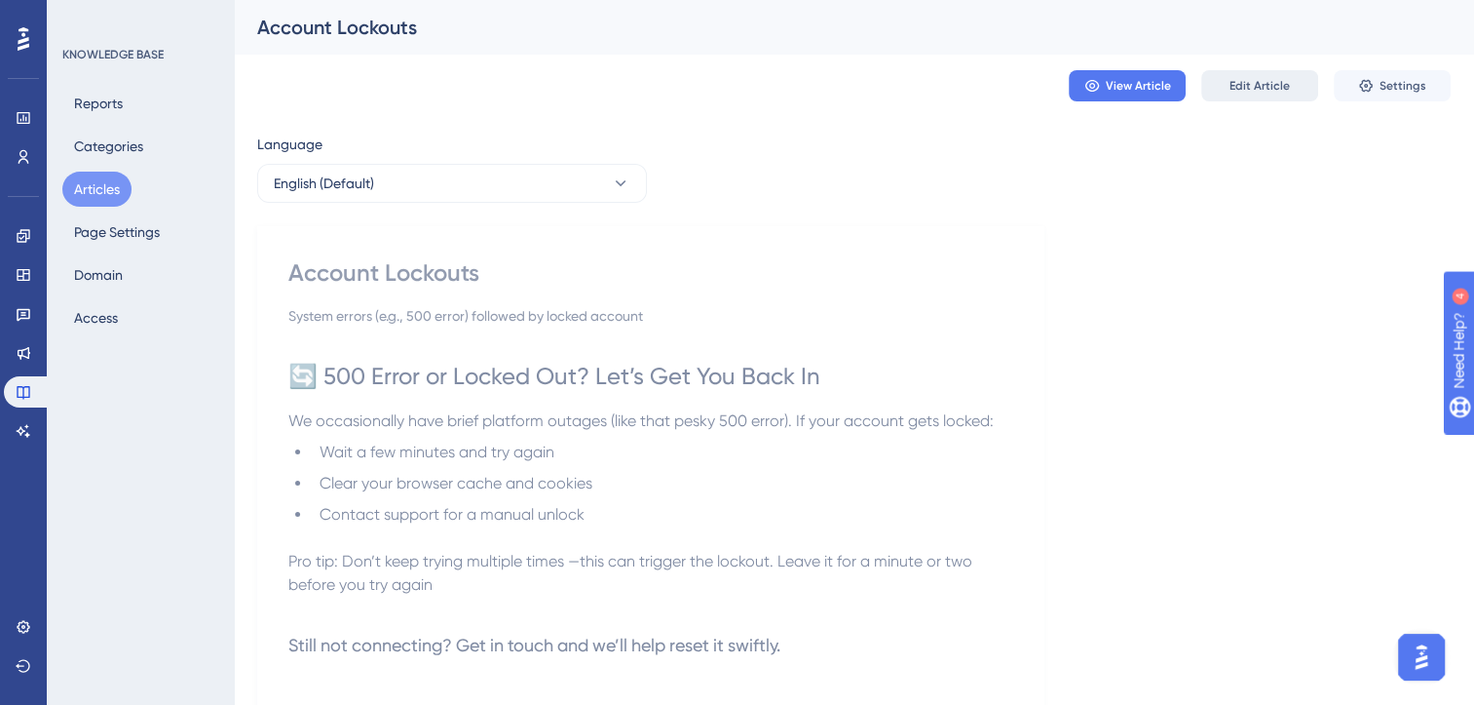
click at [1285, 87] on span "Edit Article" at bounding box center [1260, 86] width 60 height 16
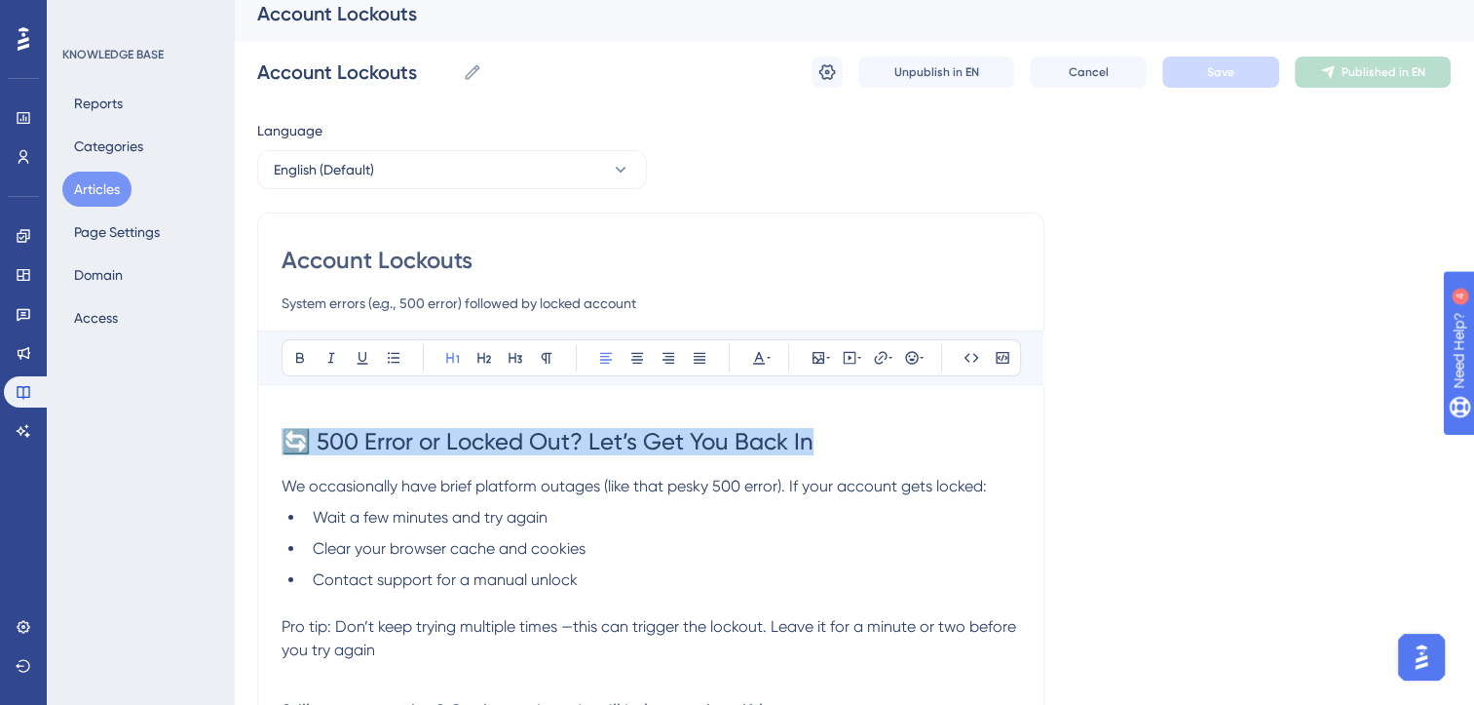
drag, startPoint x: 842, startPoint y: 435, endPoint x: 193, endPoint y: 431, distance: 649.0
click at [234, 431] on div "Performance Users Engagement Widgets Feedback Product Updates Knowledge Base AI…" at bounding box center [854, 497] width 1241 height 1023
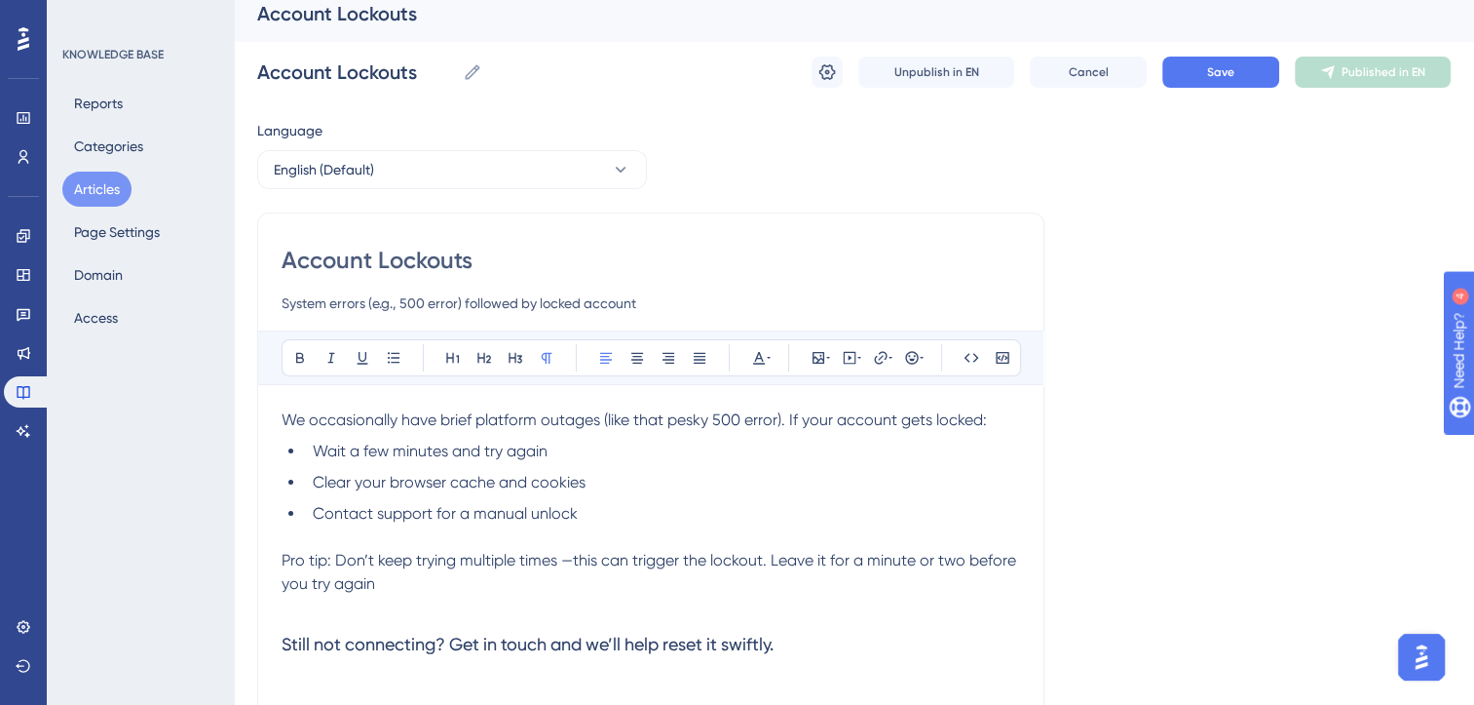
click at [433, 255] on input "Account Lockouts" at bounding box center [651, 260] width 739 height 31
paste input "🔄 500 Error or Locked Out? Let’s Get You Back In"
type input "🔄 500 Error or Locked Out? Let’s Get You Back In"
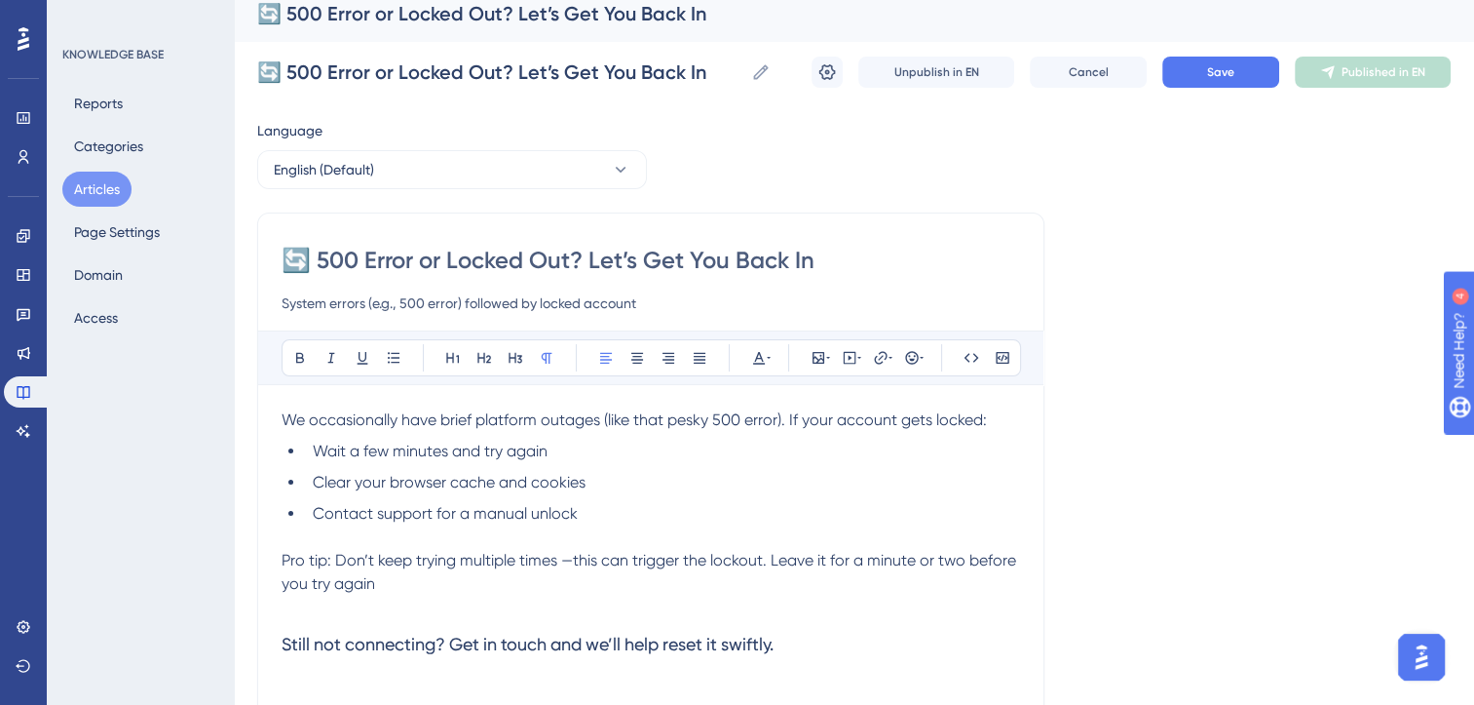
click at [452, 260] on input "🔄 500 Error or Locked Out? Let’s Get You Back In" at bounding box center [651, 260] width 739 height 31
type input "🔄 500 Error or Account Locked Out? Let’s Get You Back In"
click at [499, 310] on input "System errors (e.g., 500 error) followed by locked account" at bounding box center [651, 302] width 739 height 23
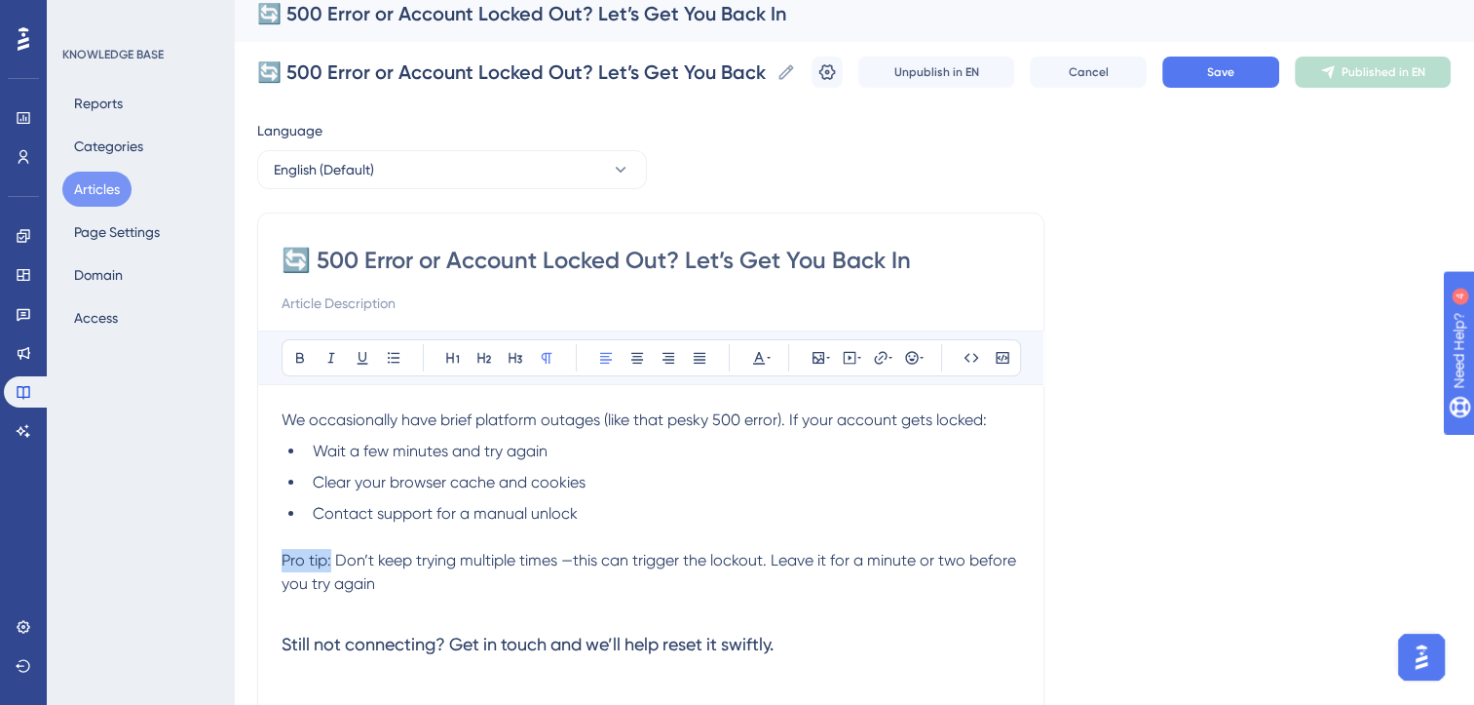
drag, startPoint x: 331, startPoint y: 558, endPoint x: 202, endPoint y: 552, distance: 129.8
click at [234, 552] on div "Performance Users Engagement Widgets Feedback Product Updates Knowledge Base AI…" at bounding box center [854, 497] width 1241 height 1023
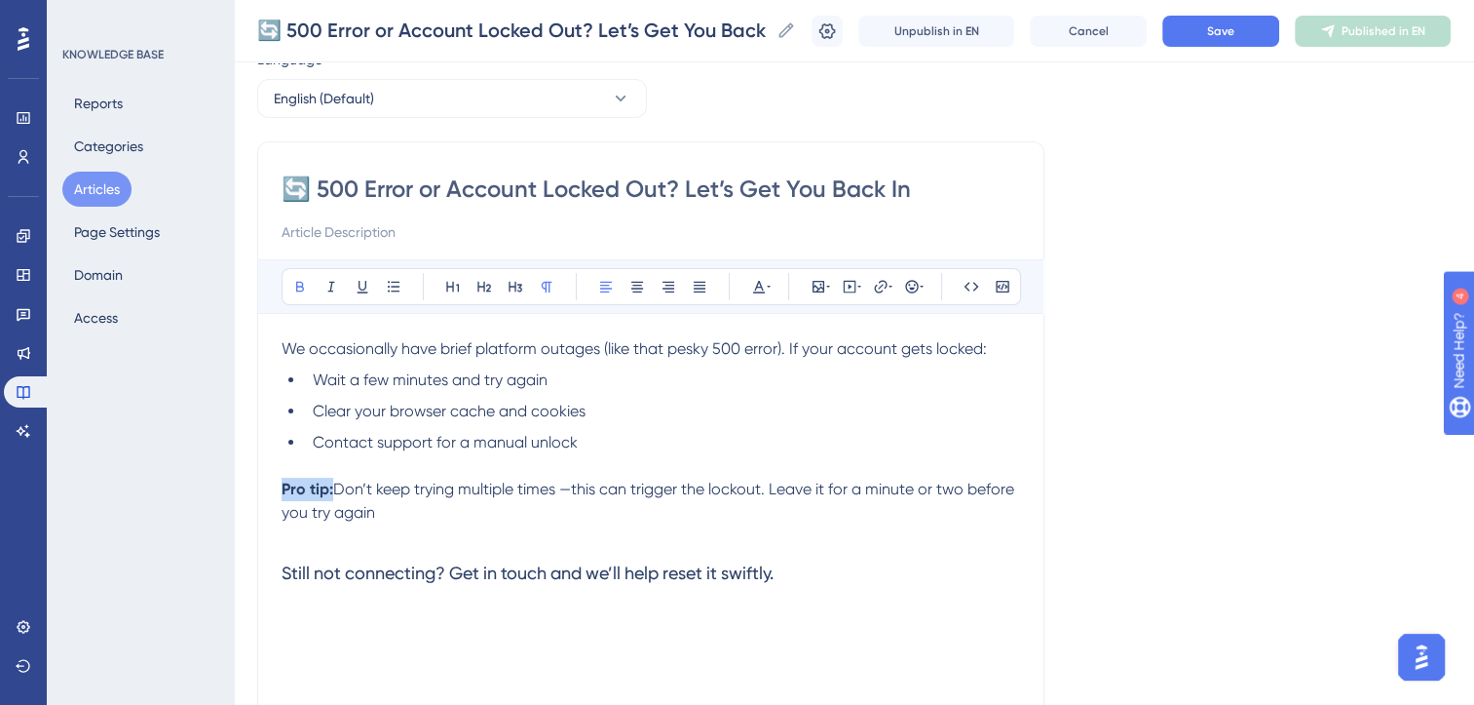
scroll to position [90, 0]
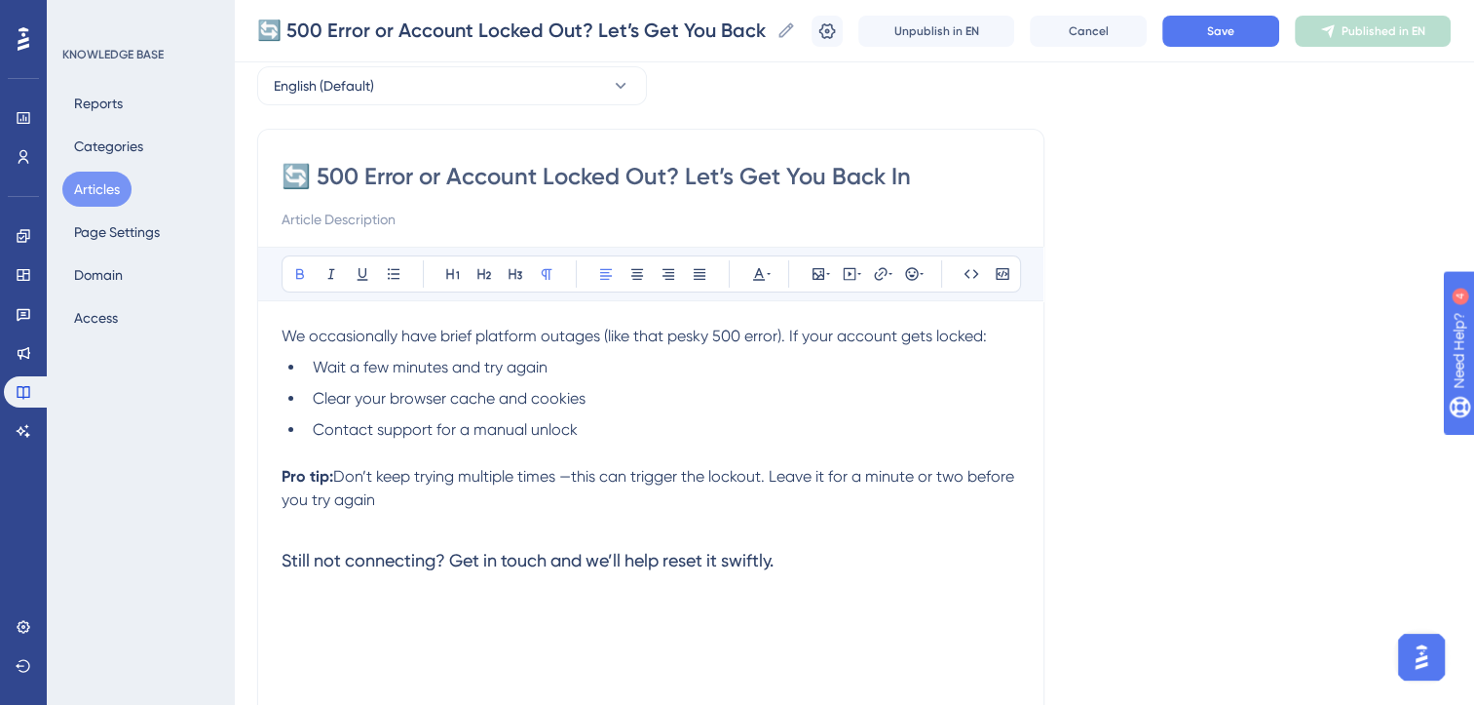
click at [808, 563] on h3 "Still not connecting? Get in touch and we’ll help reset it swiftly." at bounding box center [651, 560] width 739 height 51
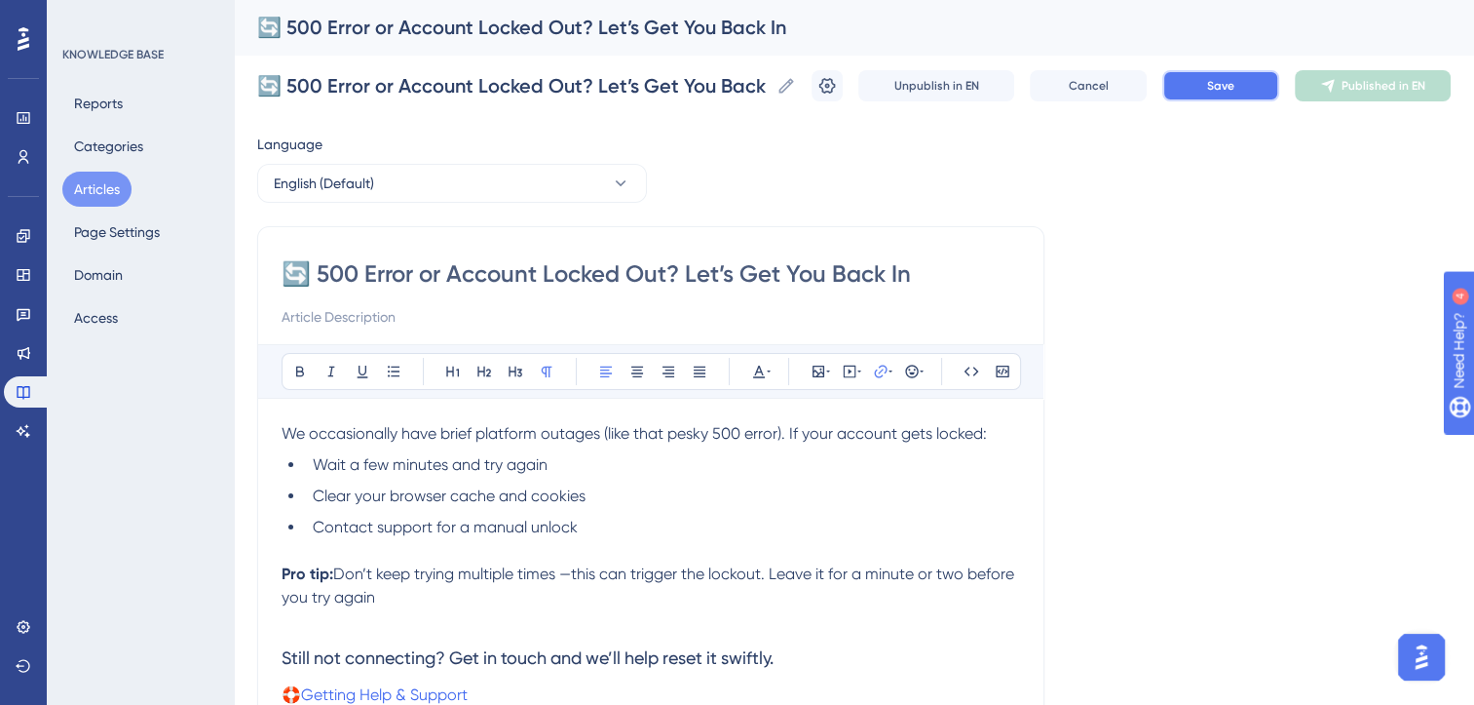
click at [1235, 92] on span "Save" at bounding box center [1220, 86] width 27 height 16
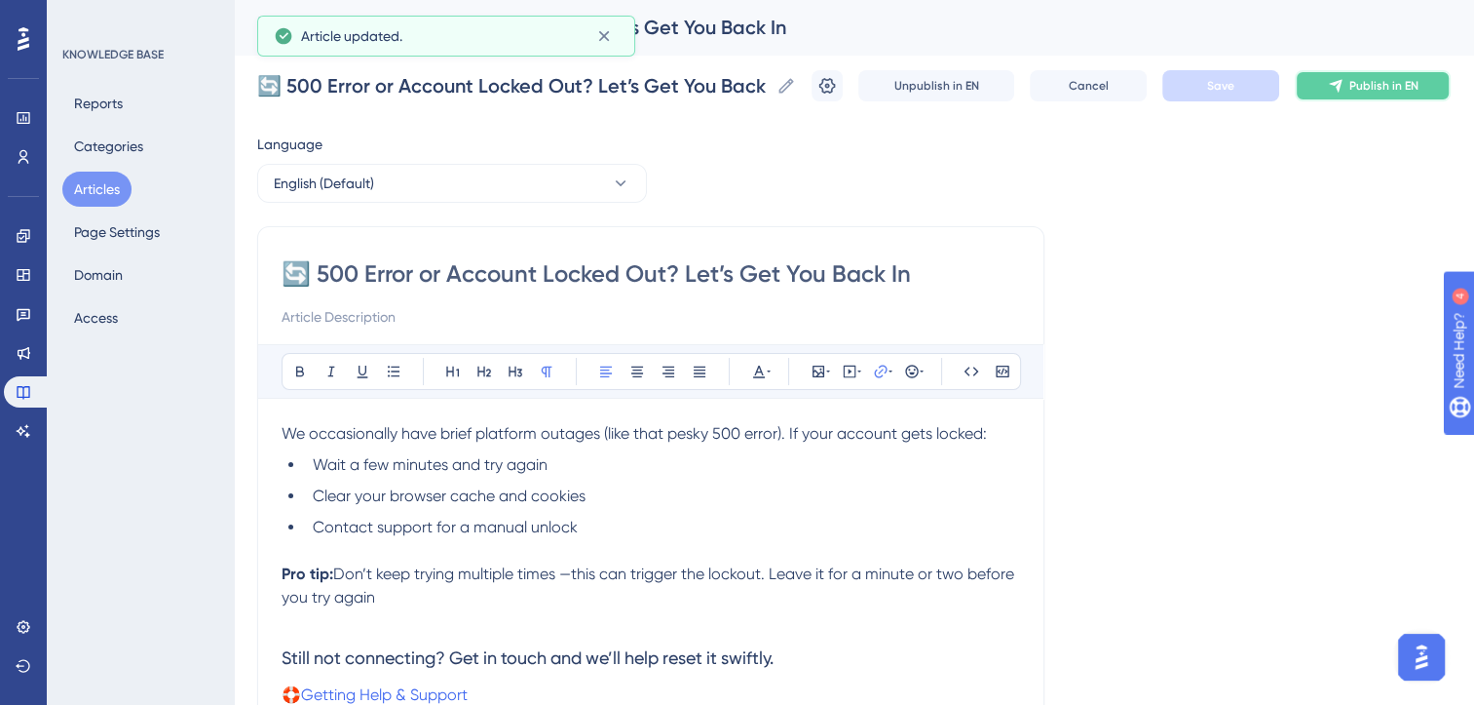
click at [1365, 84] on span "Publish in EN" at bounding box center [1384, 86] width 69 height 16
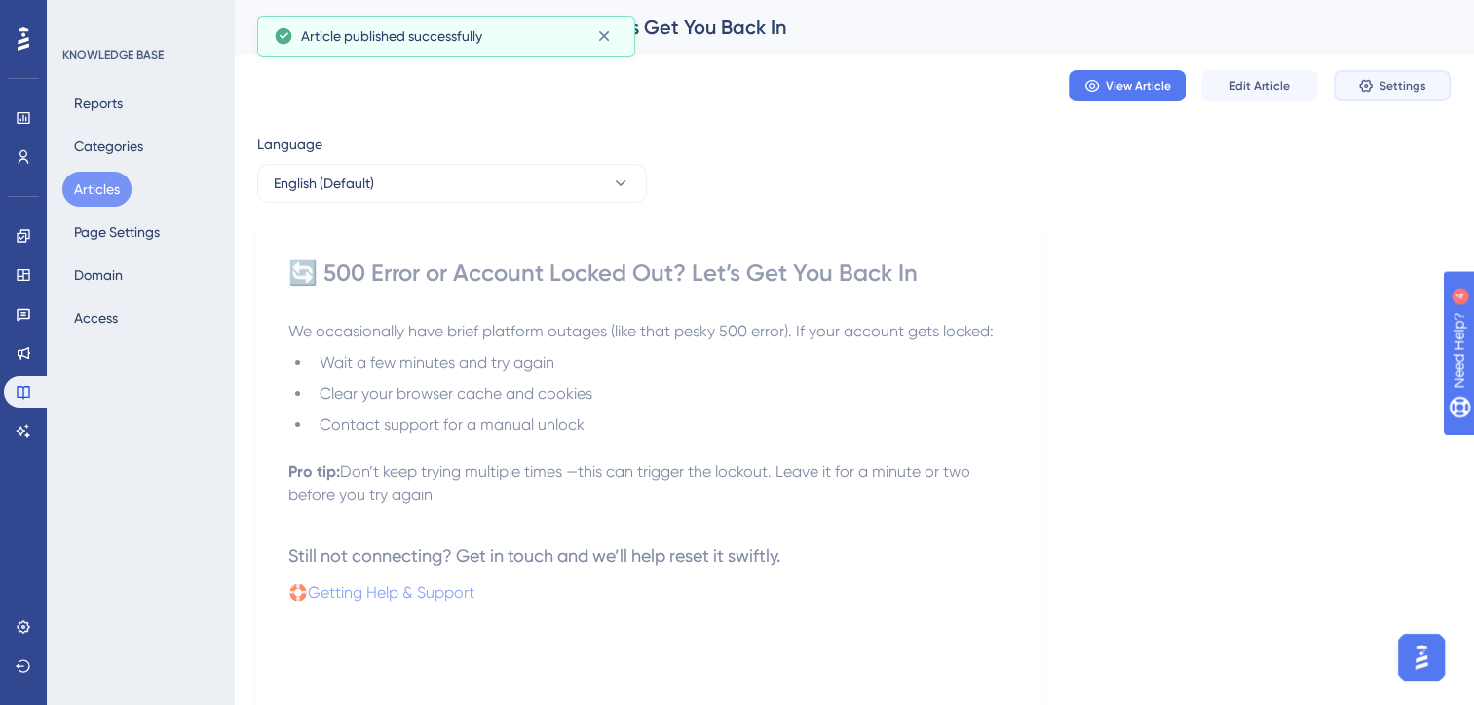
click at [1365, 84] on icon at bounding box center [1366, 86] width 16 height 16
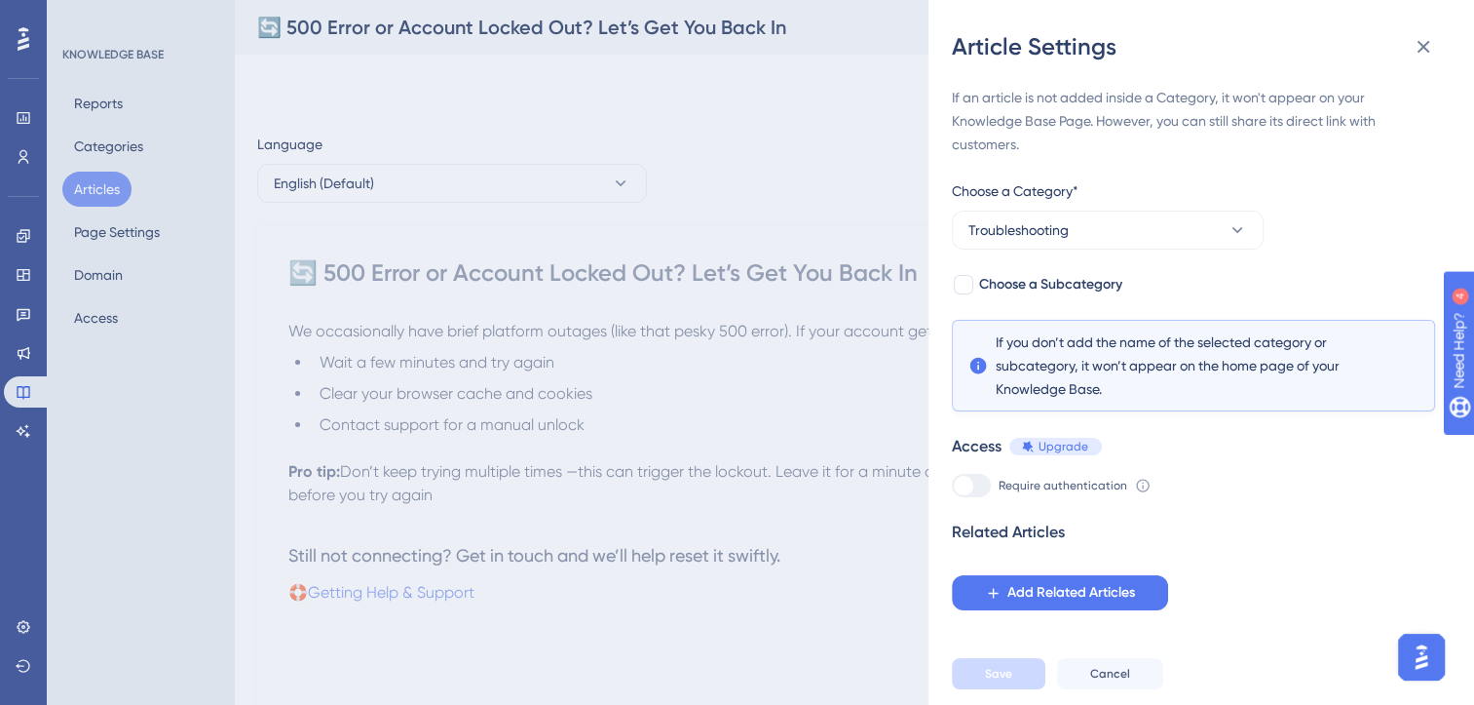
click at [766, 617] on div "Article Settings If an article is not added inside a Category, it won't appear …" at bounding box center [737, 352] width 1474 height 705
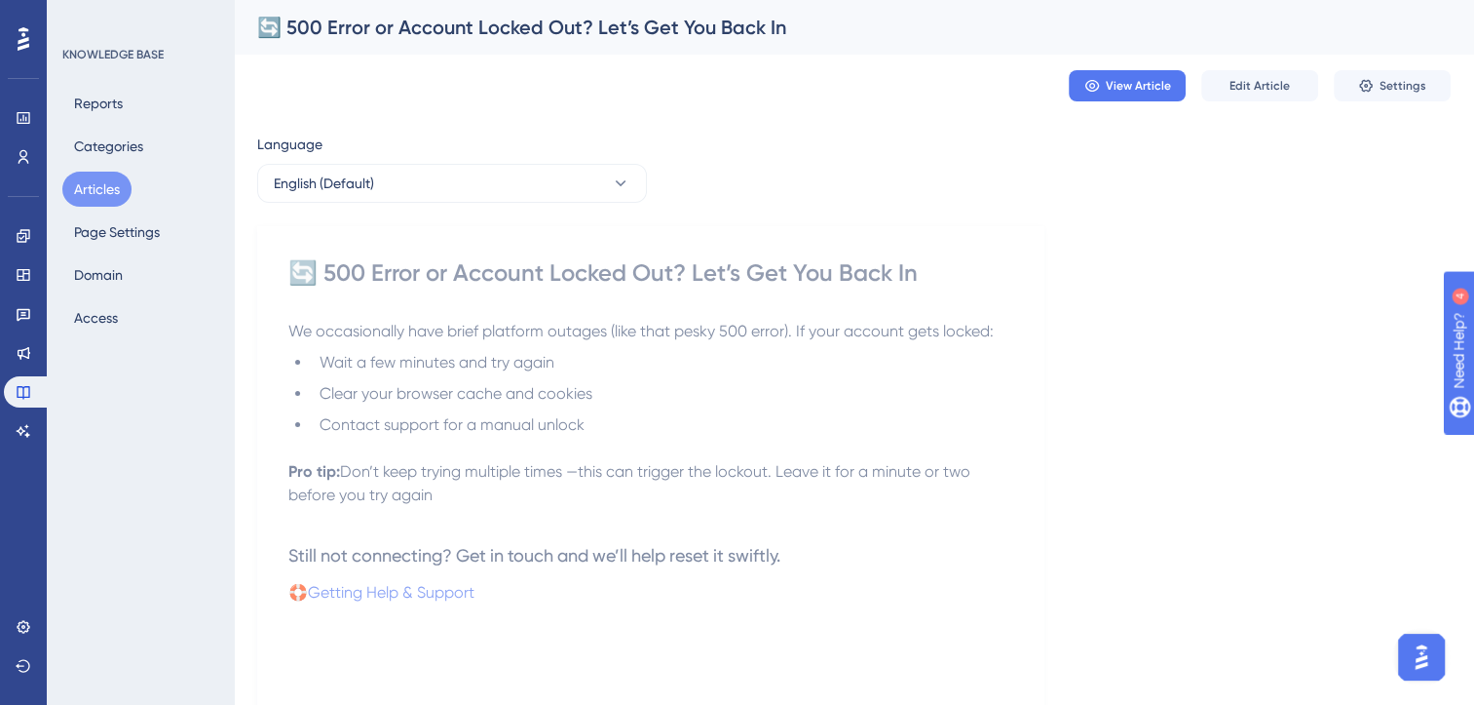
click at [99, 190] on button "Articles" at bounding box center [96, 189] width 69 height 35
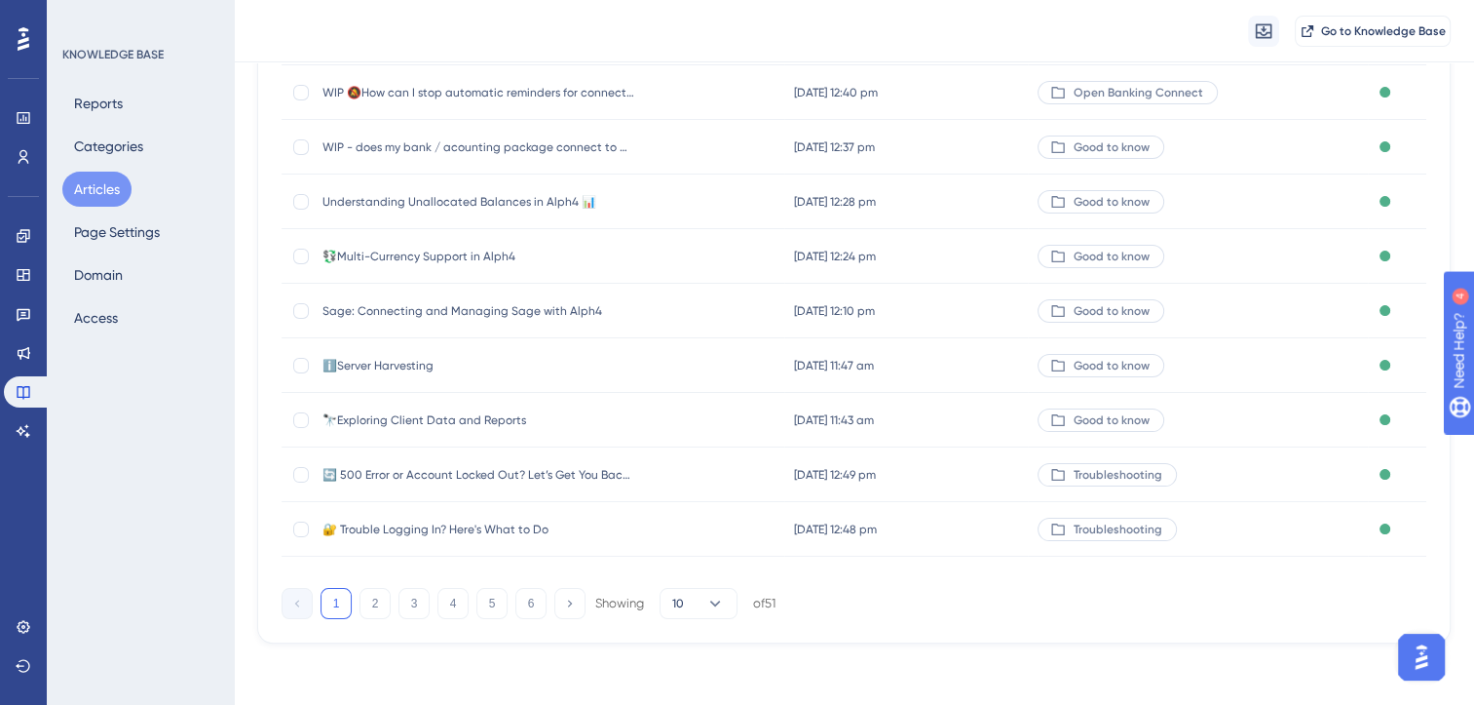
scroll to position [286, 15]
click at [706, 598] on icon at bounding box center [715, 602] width 19 height 19
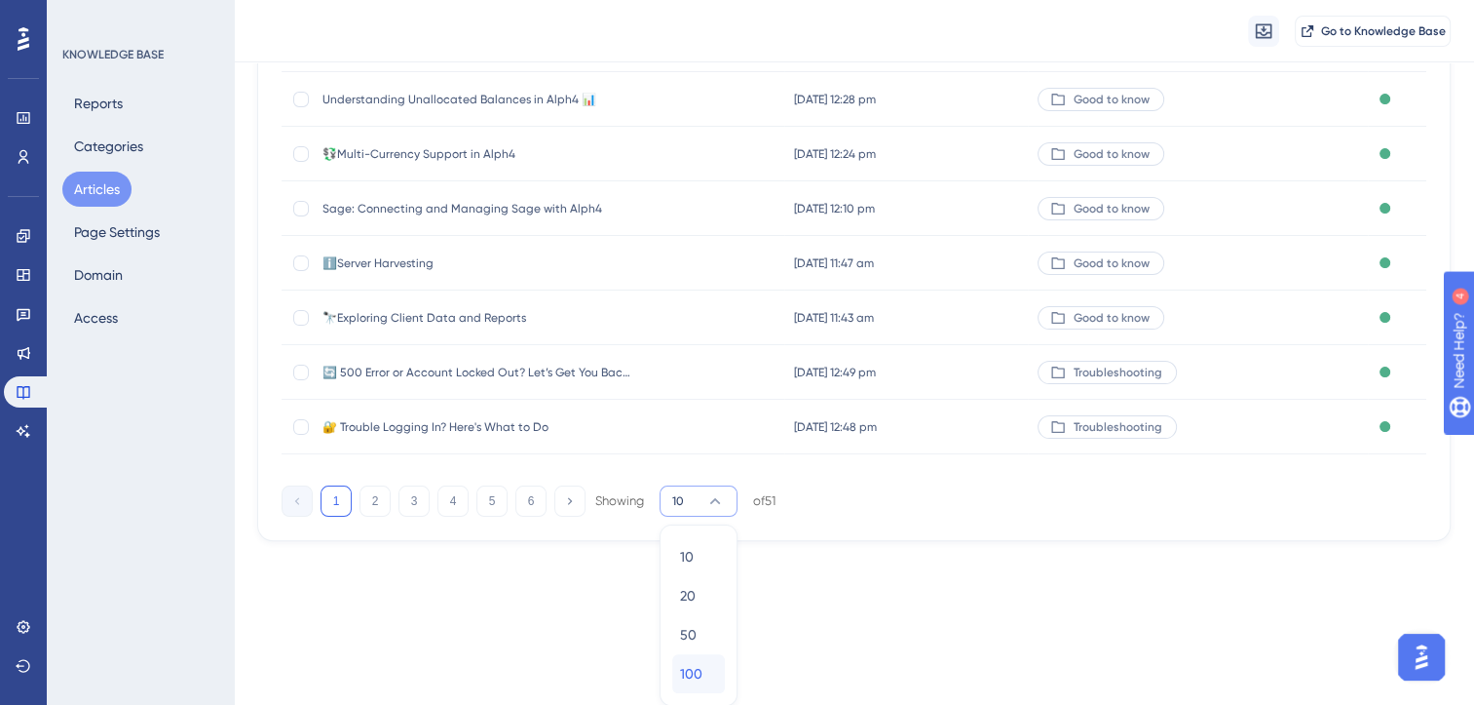
click at [690, 665] on div "100 100" at bounding box center [698, 673] width 37 height 39
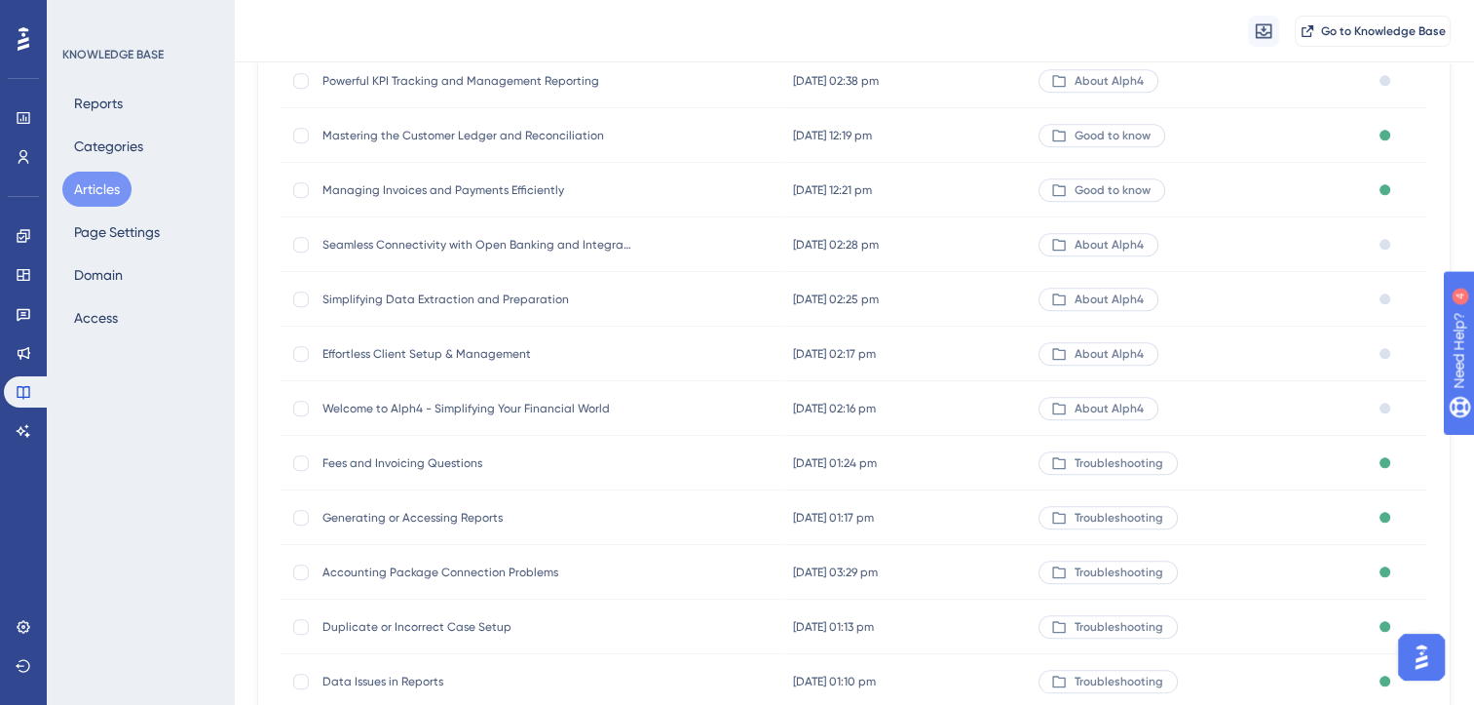
scroll to position [2485, 15]
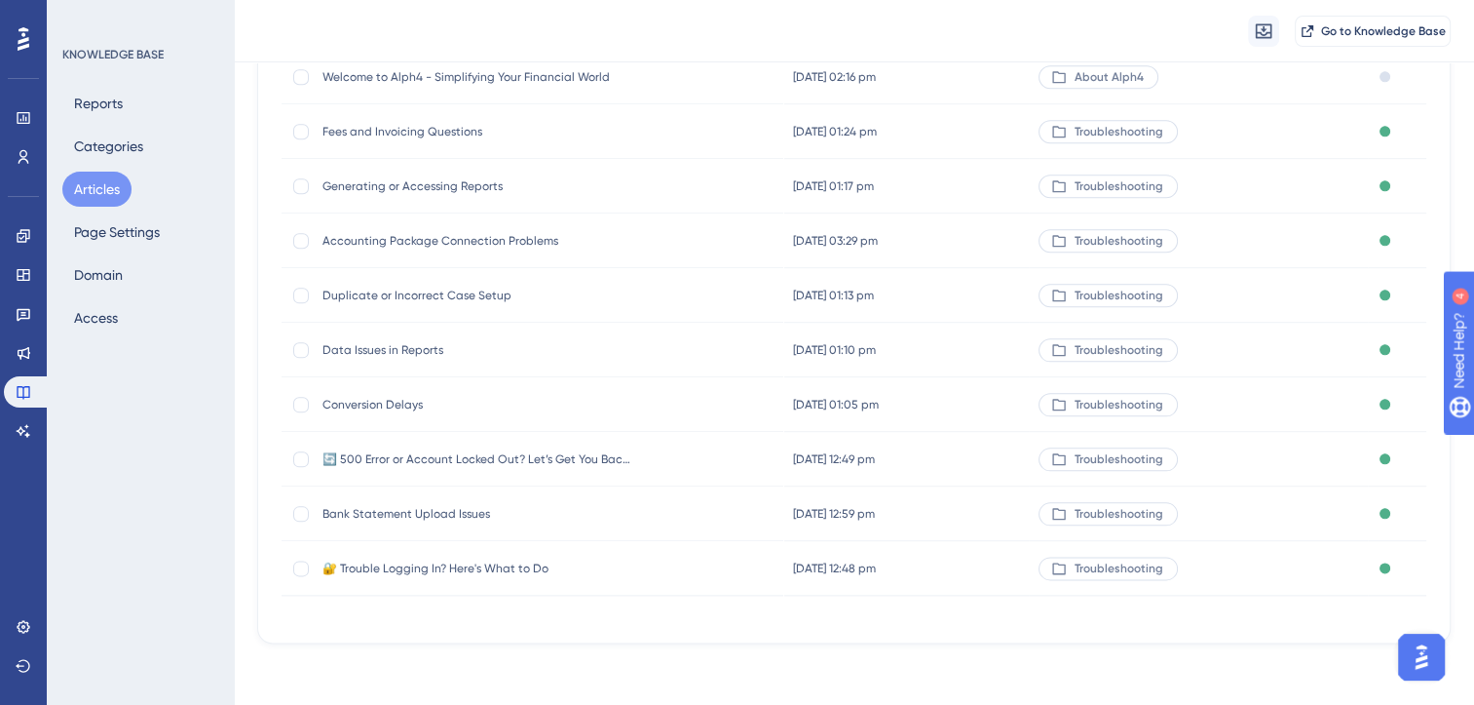
click at [492, 566] on span "🔐 Trouble Logging In? Here's What to Do" at bounding box center [479, 568] width 312 height 16
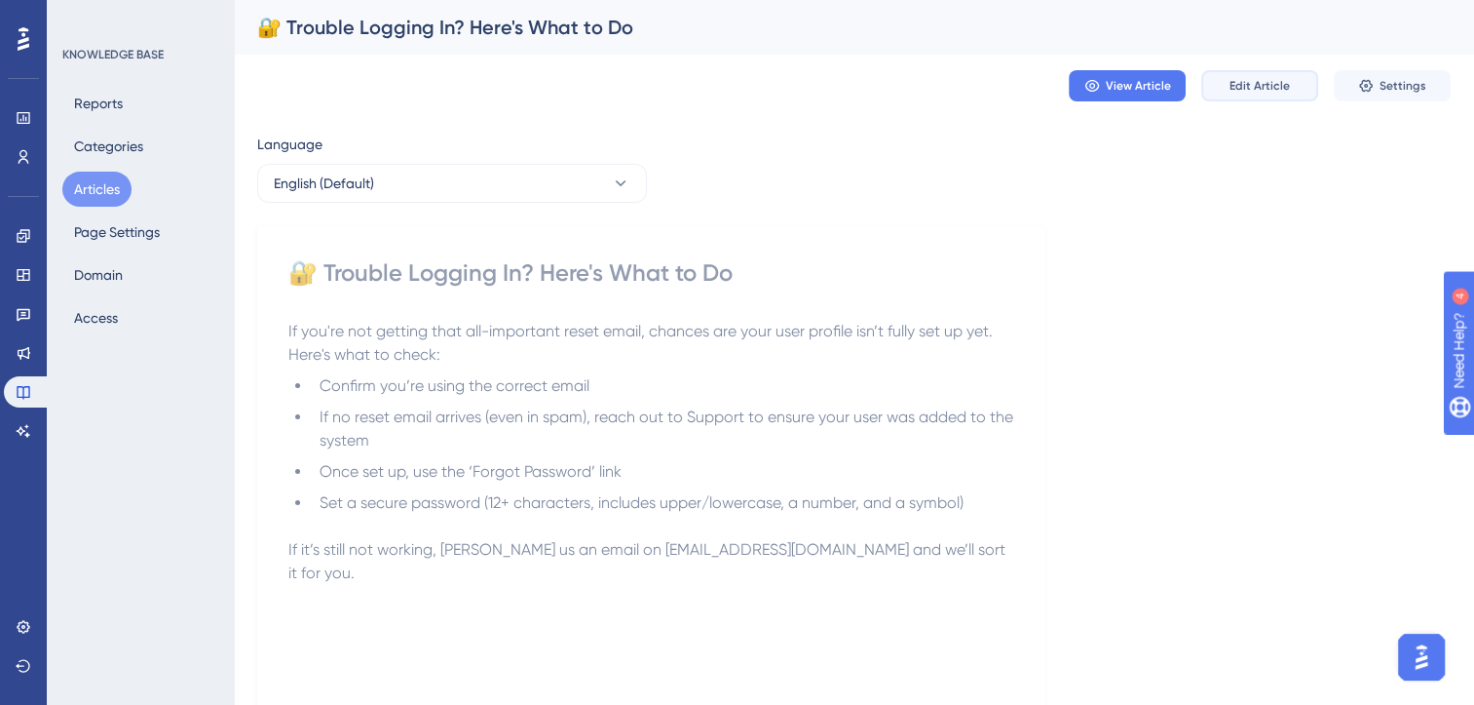
click at [1271, 88] on span "Edit Article" at bounding box center [1260, 86] width 60 height 16
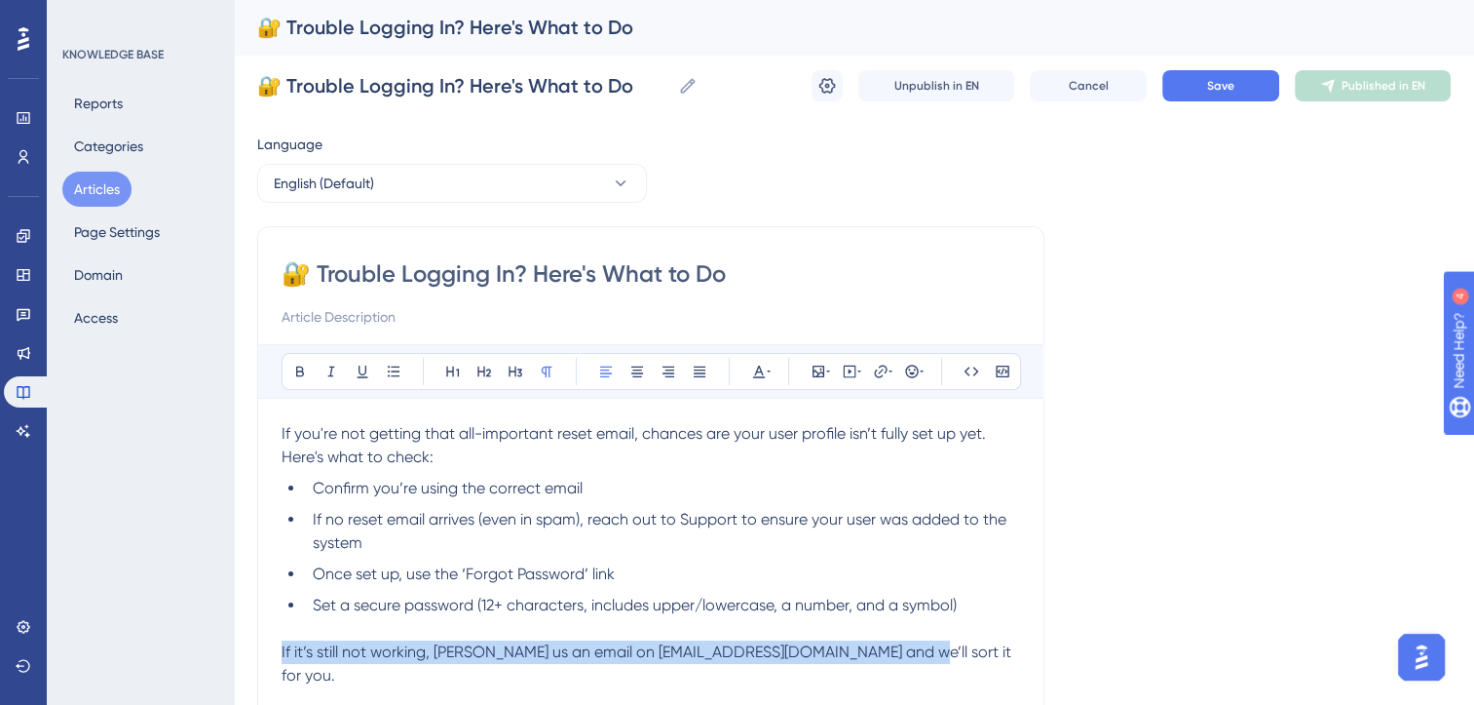
drag, startPoint x: 877, startPoint y: 649, endPoint x: 195, endPoint y: 654, distance: 682.2
click at [234, 654] on div "Performance Users Engagement Widgets Feedback Product Updates Knowledge Base AI…" at bounding box center [854, 511] width 1241 height 1023
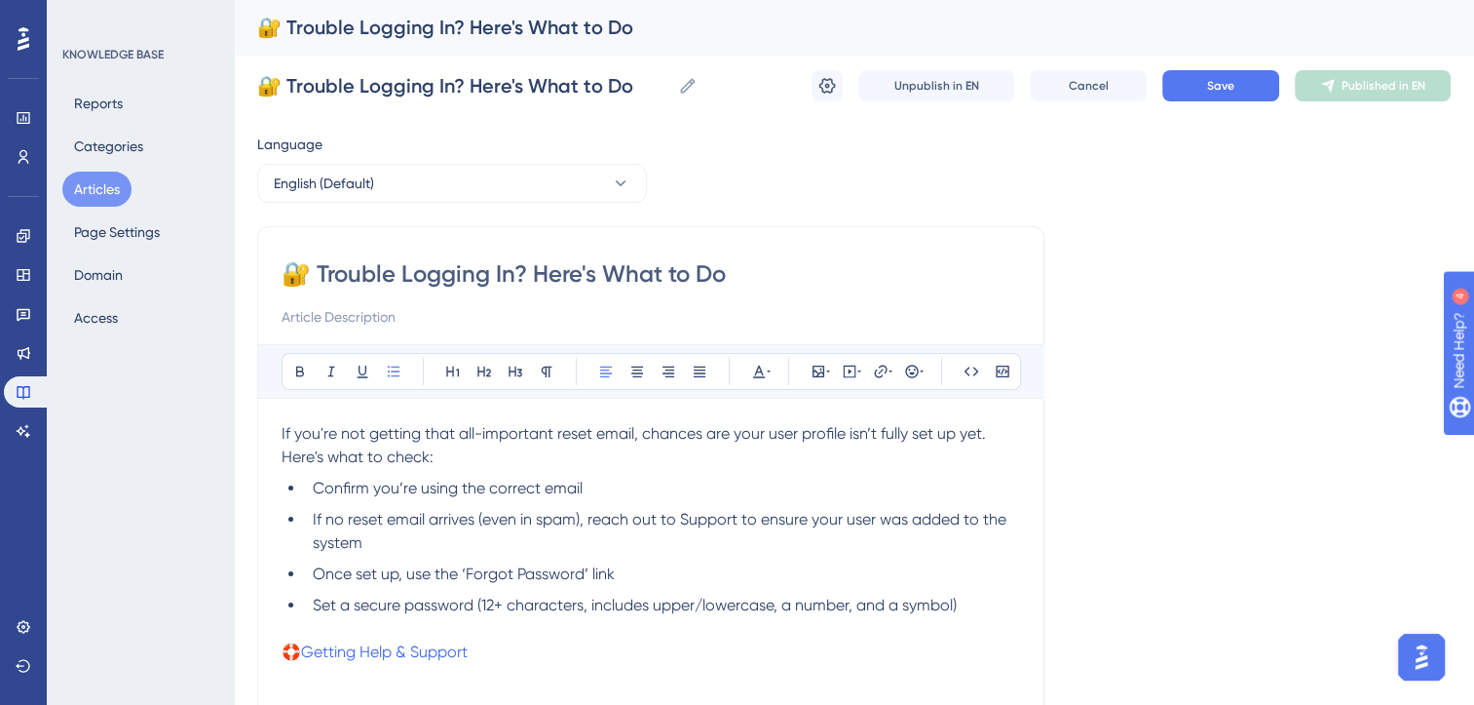
click at [997, 602] on li "Set a secure password (12+ characters, includes upper/lowercase, a number, and …" at bounding box center [662, 604] width 715 height 23
click at [312, 649] on span "Need help?" at bounding box center [322, 651] width 80 height 19
click at [483, 368] on icon at bounding box center [484, 371] width 14 height 11
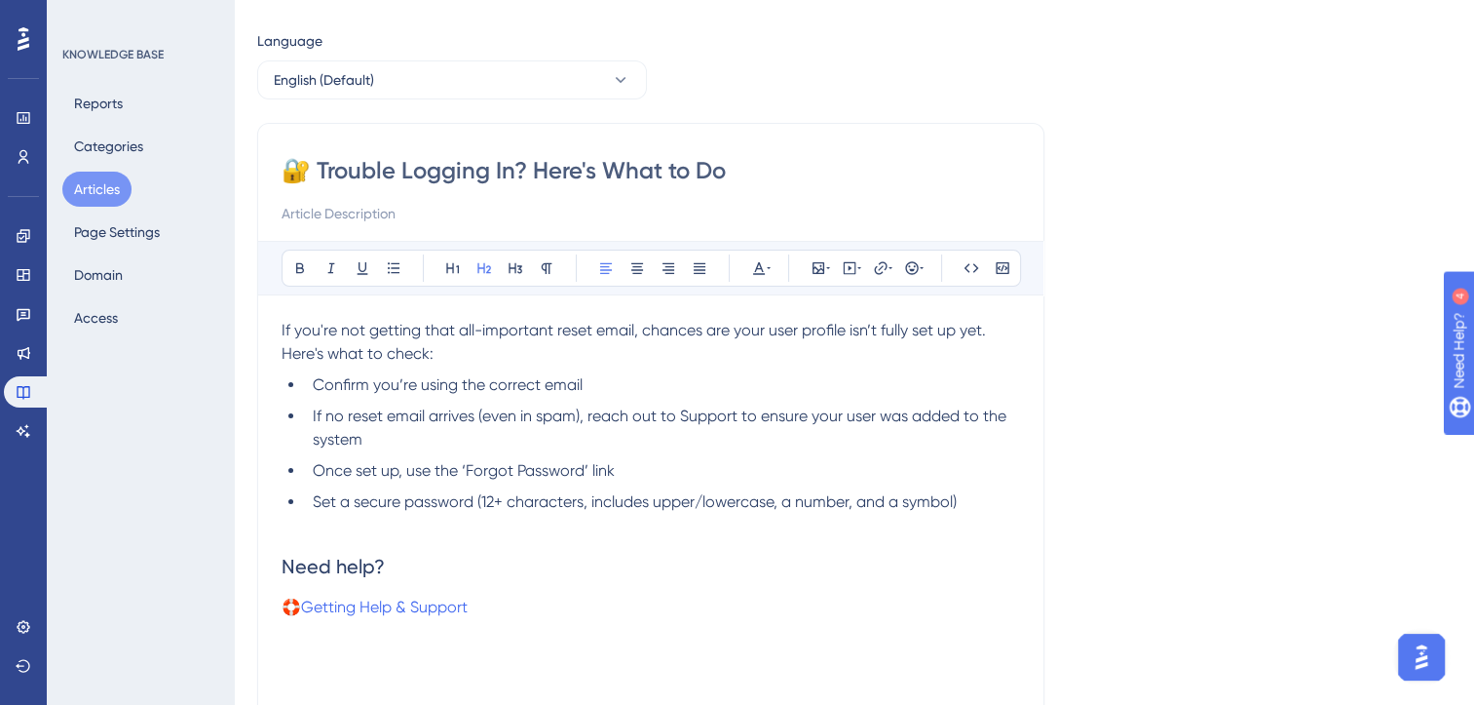
scroll to position [0, 15]
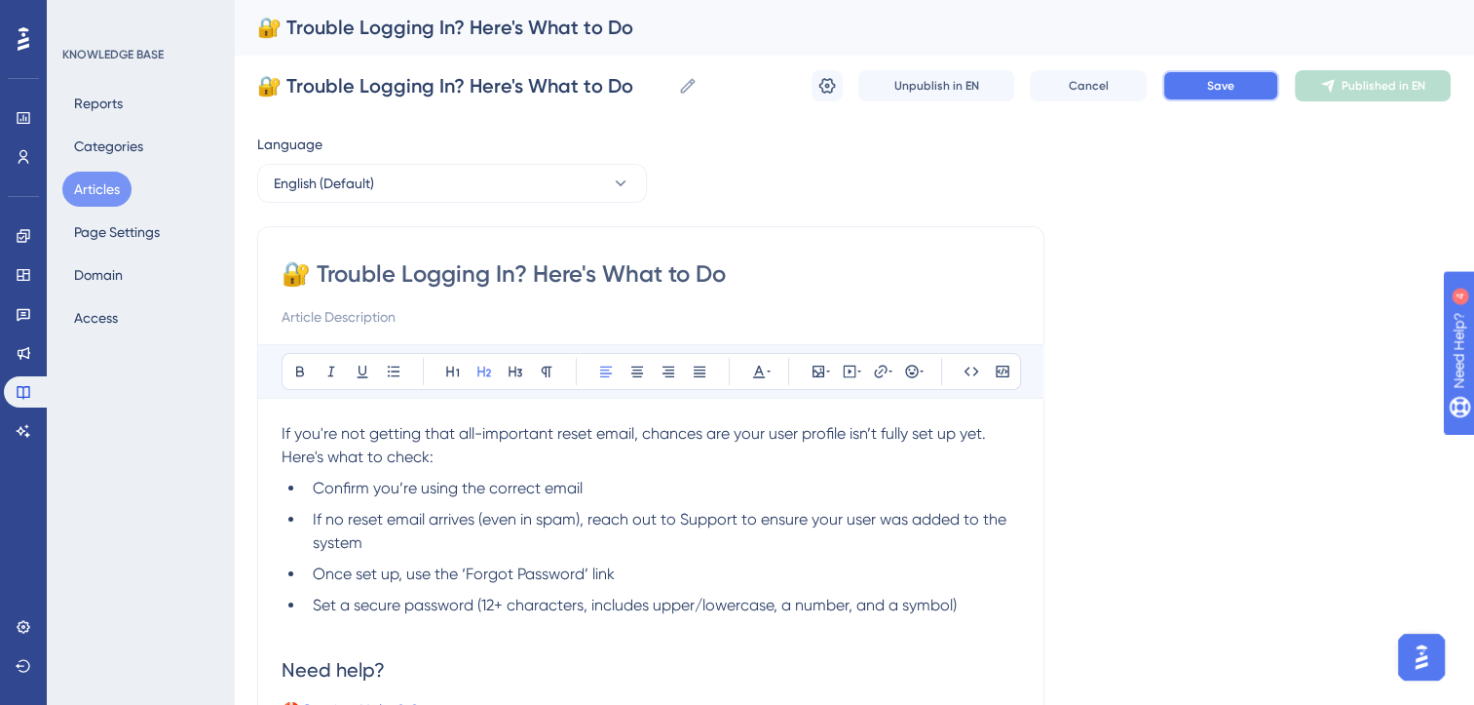
click at [1227, 79] on button "Save" at bounding box center [1221, 85] width 117 height 31
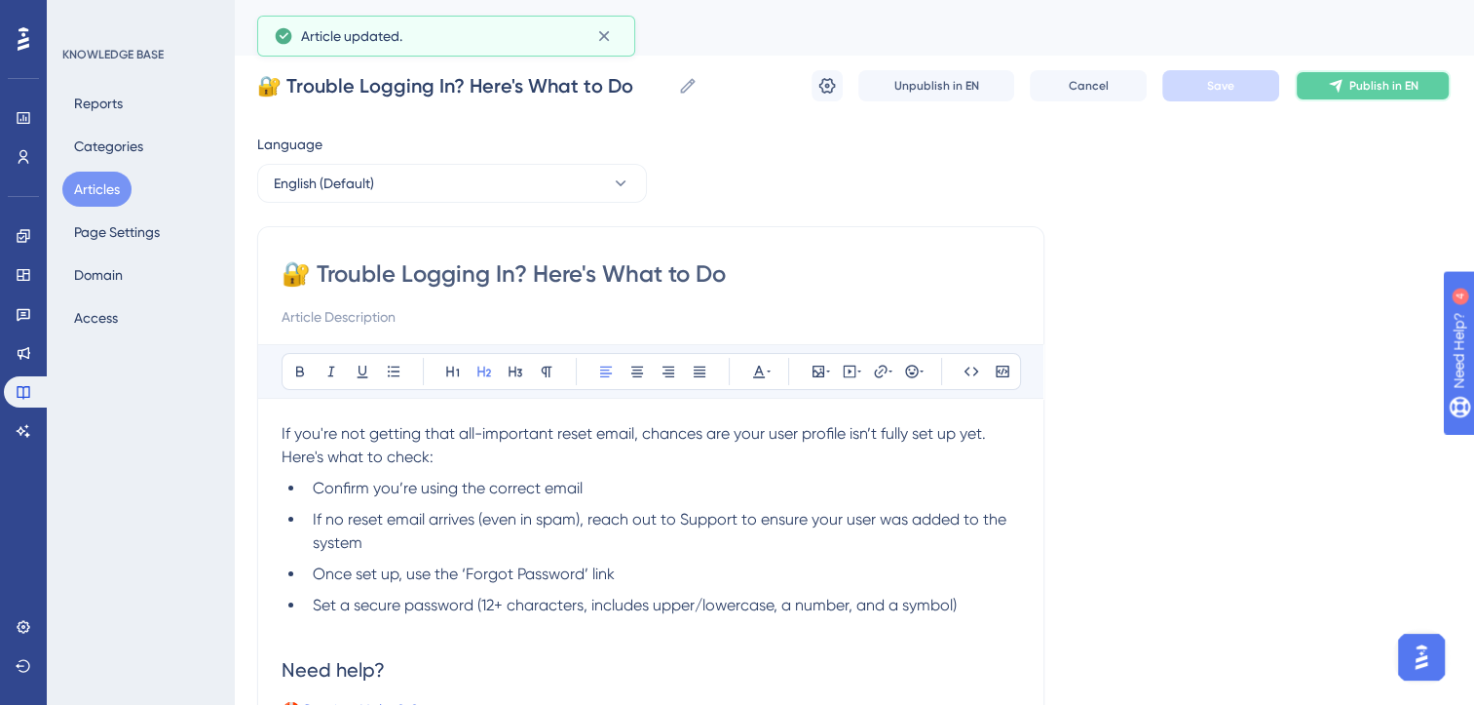
click at [1332, 85] on button "Publish in EN" at bounding box center [1373, 85] width 156 height 31
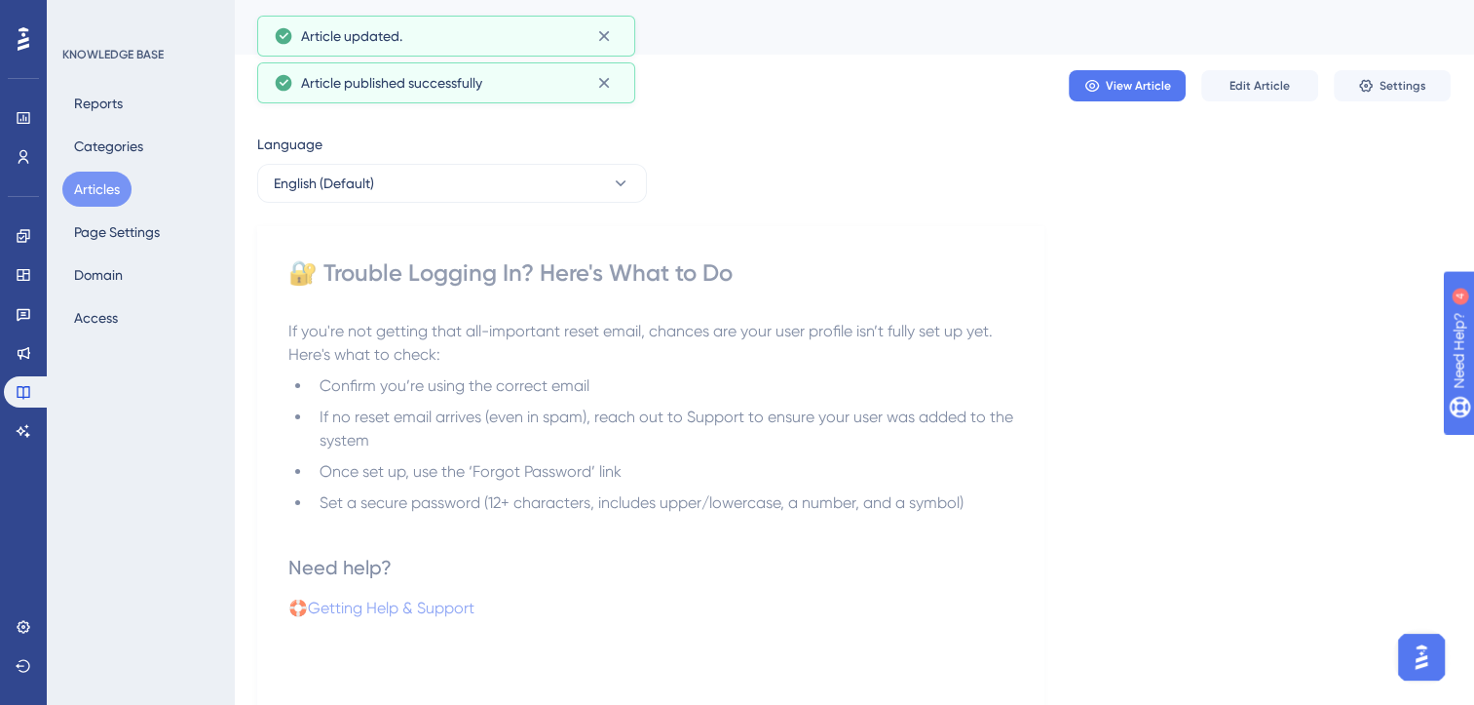
click at [105, 184] on button "Articles" at bounding box center [96, 189] width 69 height 35
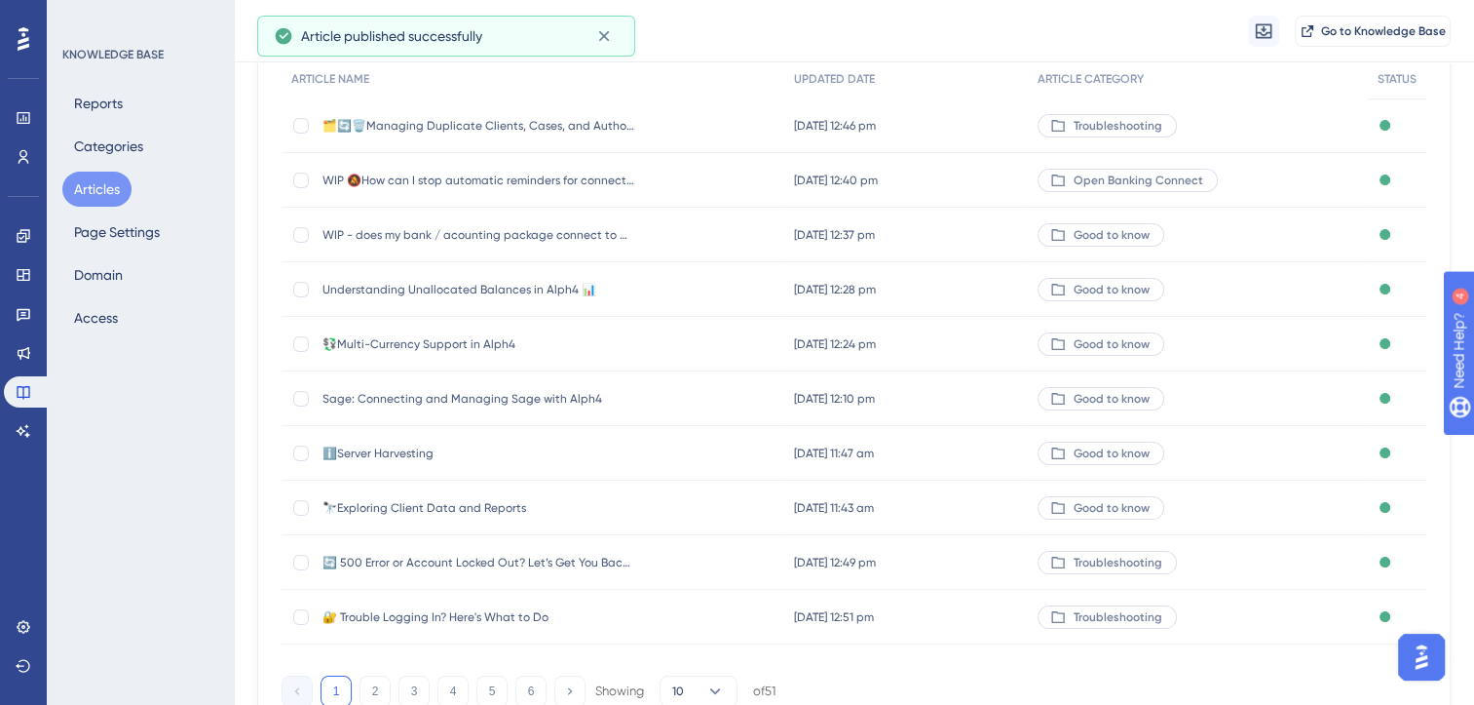
scroll to position [286, 0]
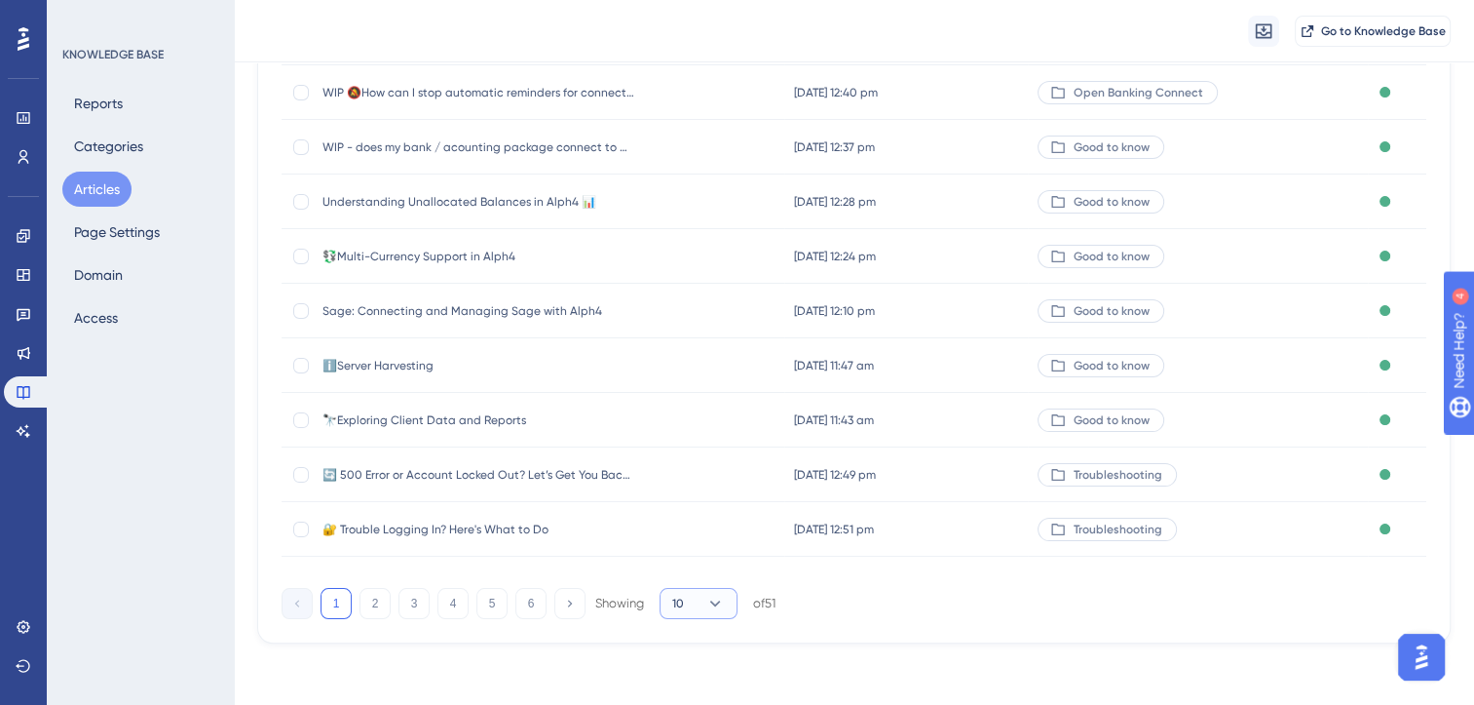
click at [715, 604] on icon at bounding box center [715, 603] width 11 height 6
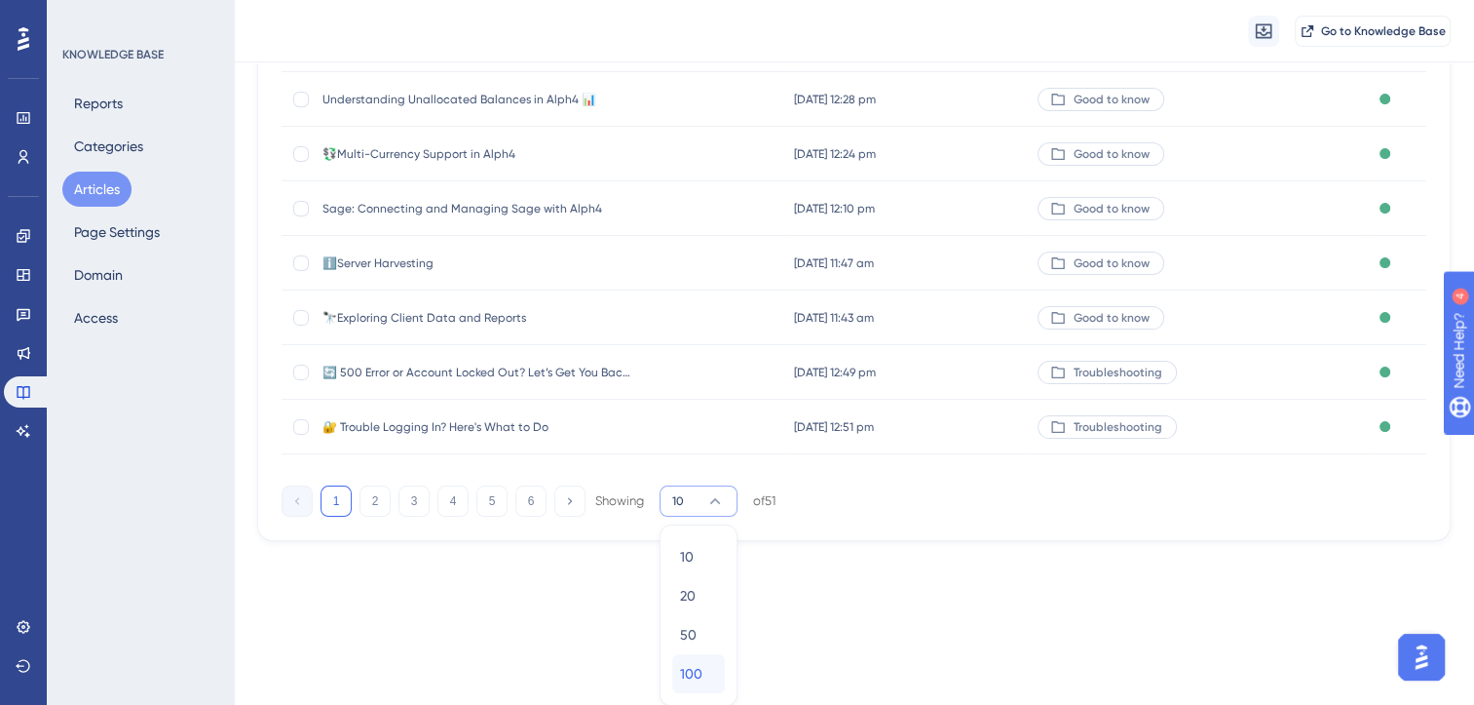
click at [702, 671] on span "100" at bounding box center [691, 673] width 22 height 23
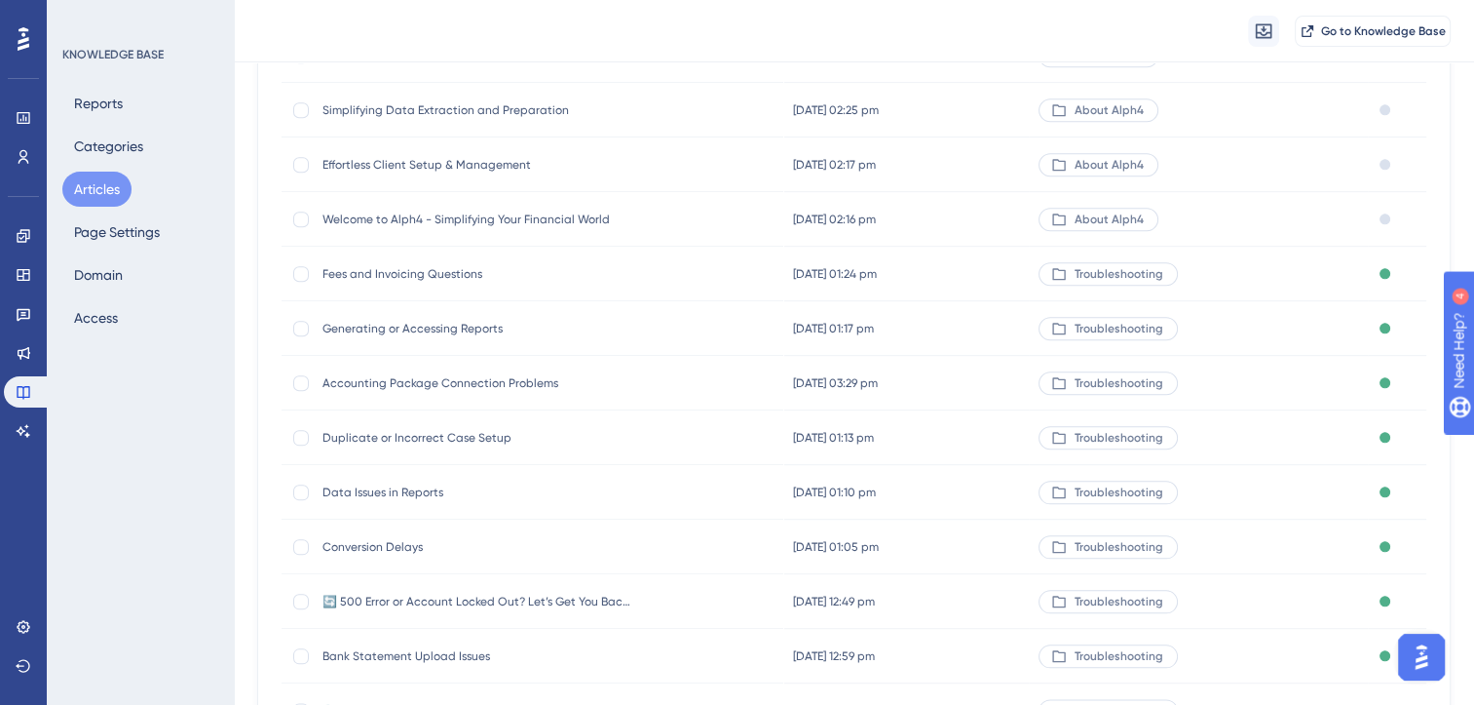
scroll to position [2485, 0]
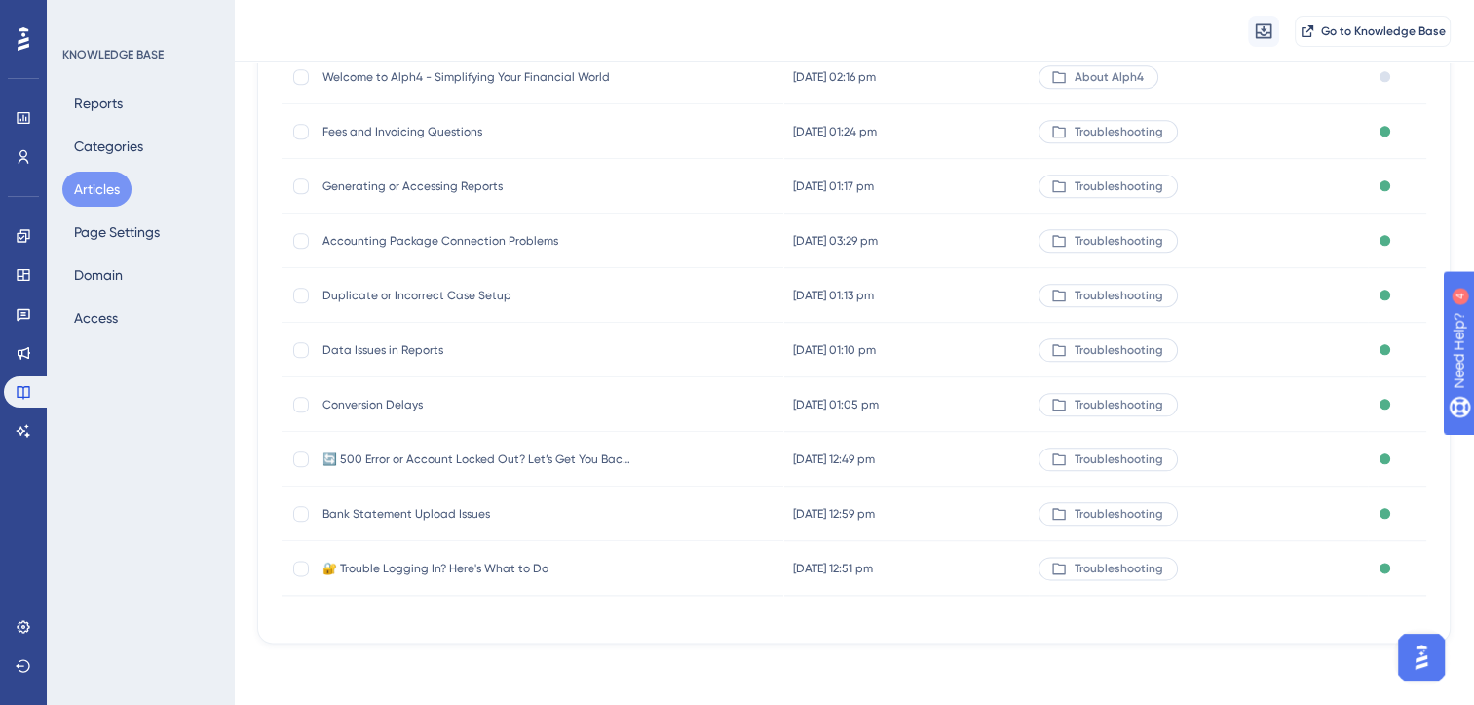
click at [474, 512] on span "Bank Statement Upload Issues" at bounding box center [479, 514] width 312 height 16
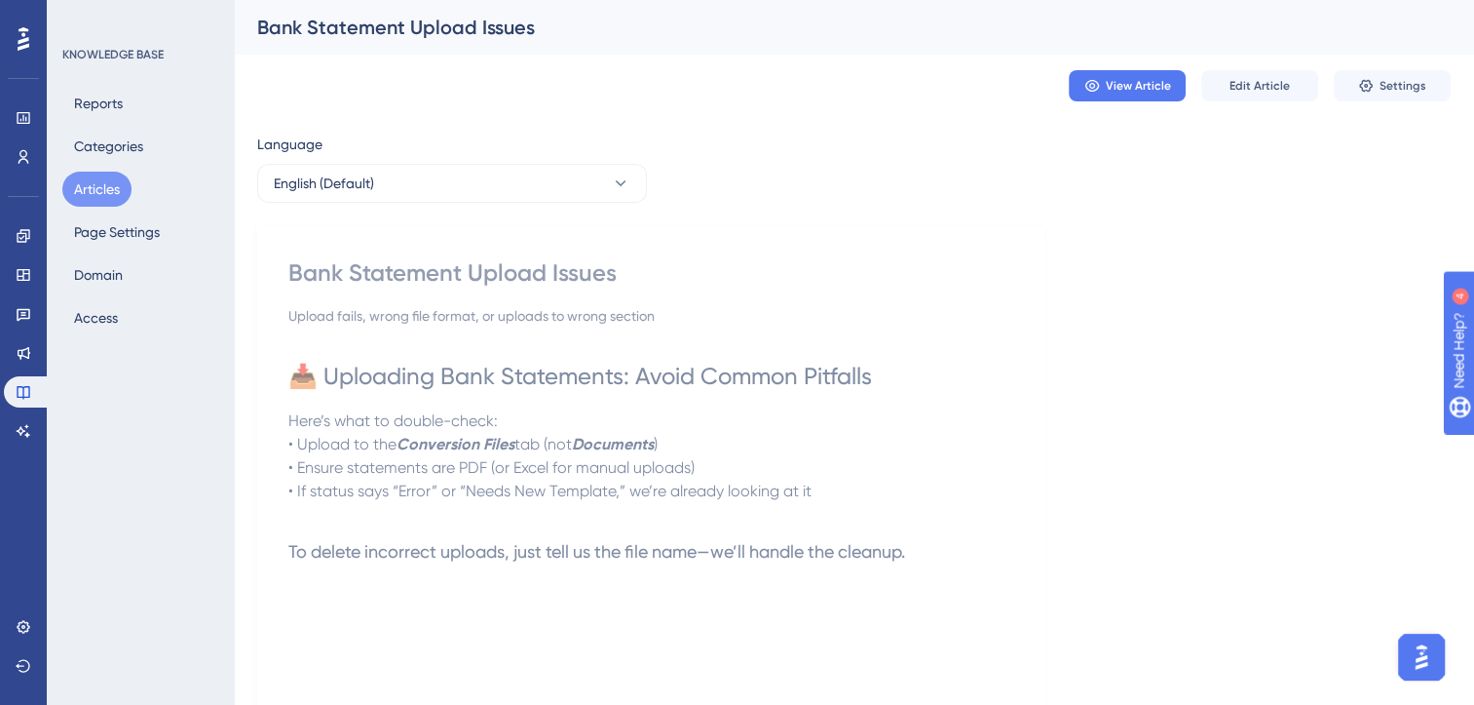
click at [94, 191] on button "Articles" at bounding box center [96, 189] width 69 height 35
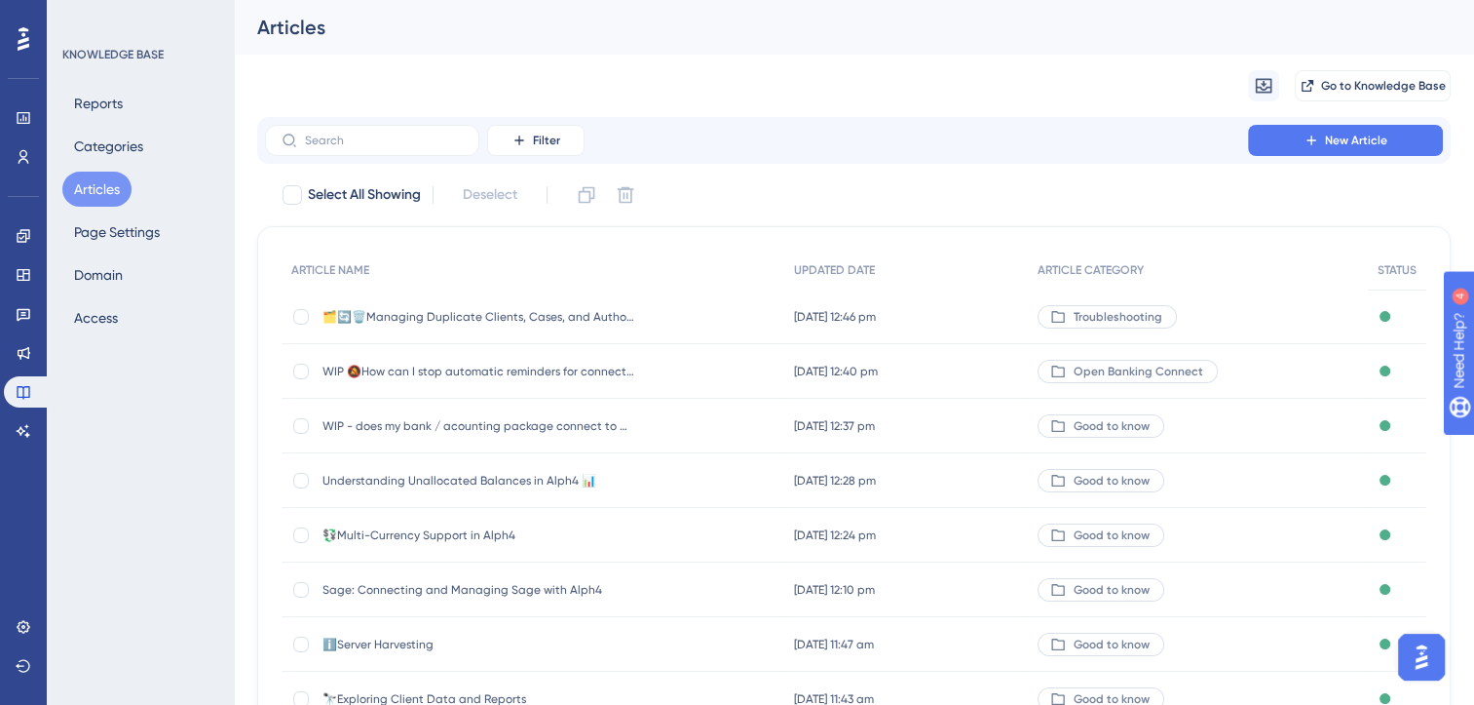
scroll to position [286, 0]
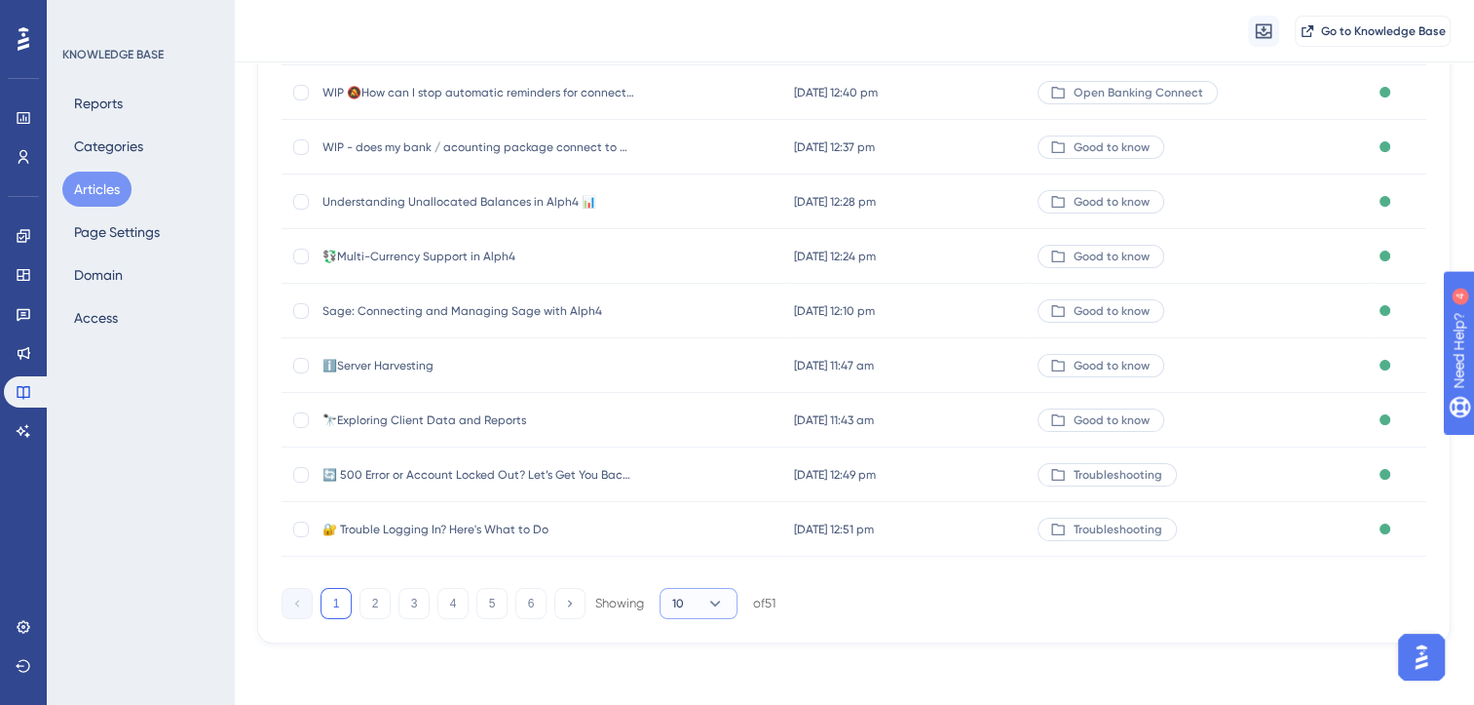
click at [718, 596] on icon at bounding box center [715, 602] width 19 height 19
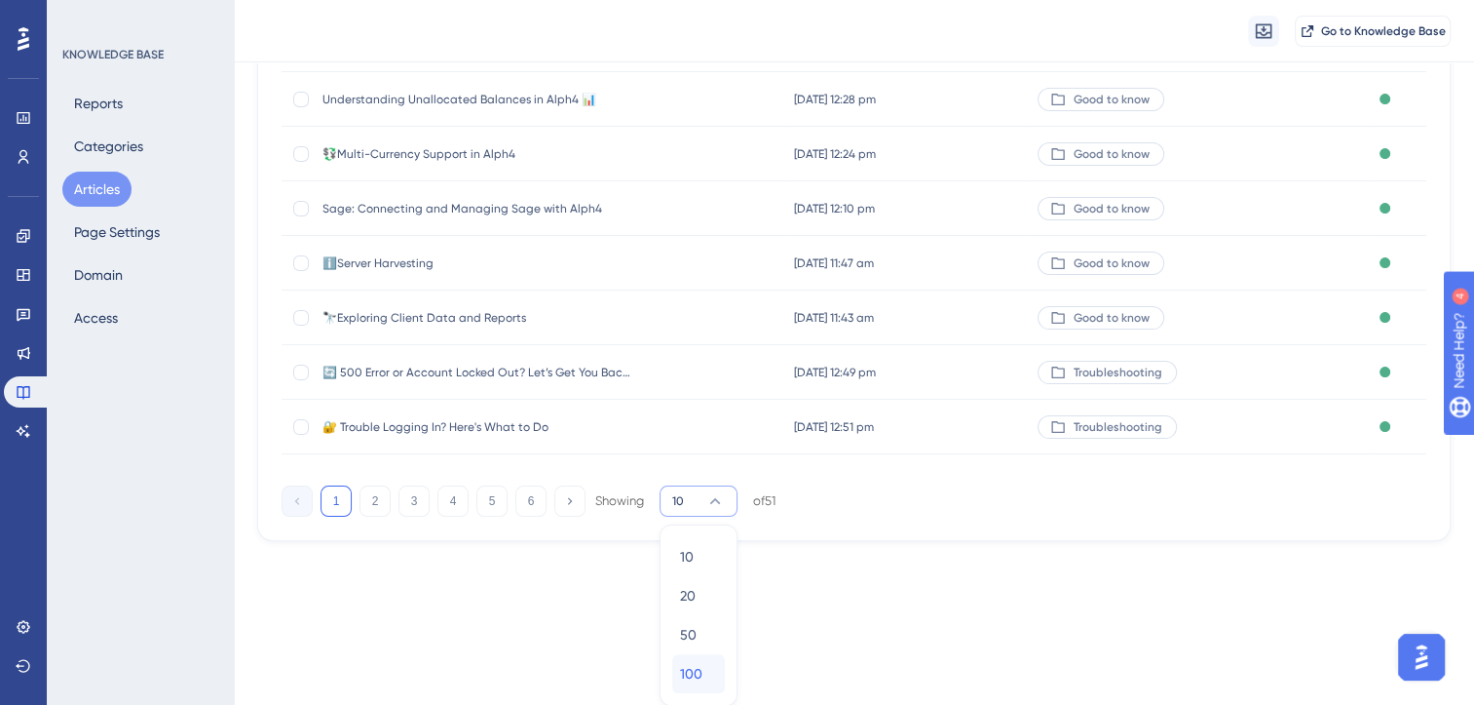
click at [704, 661] on div "100 100" at bounding box center [698, 673] width 37 height 39
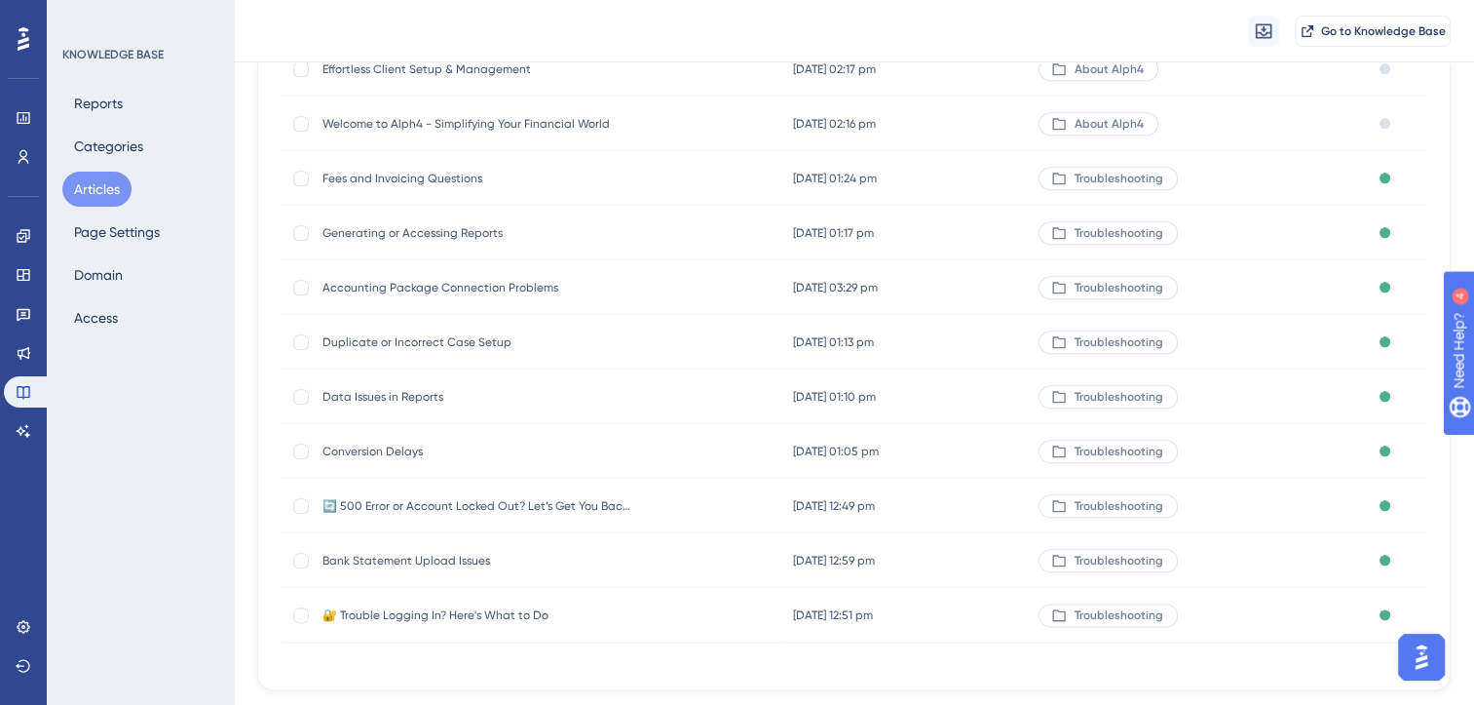
scroll to position [2485, 0]
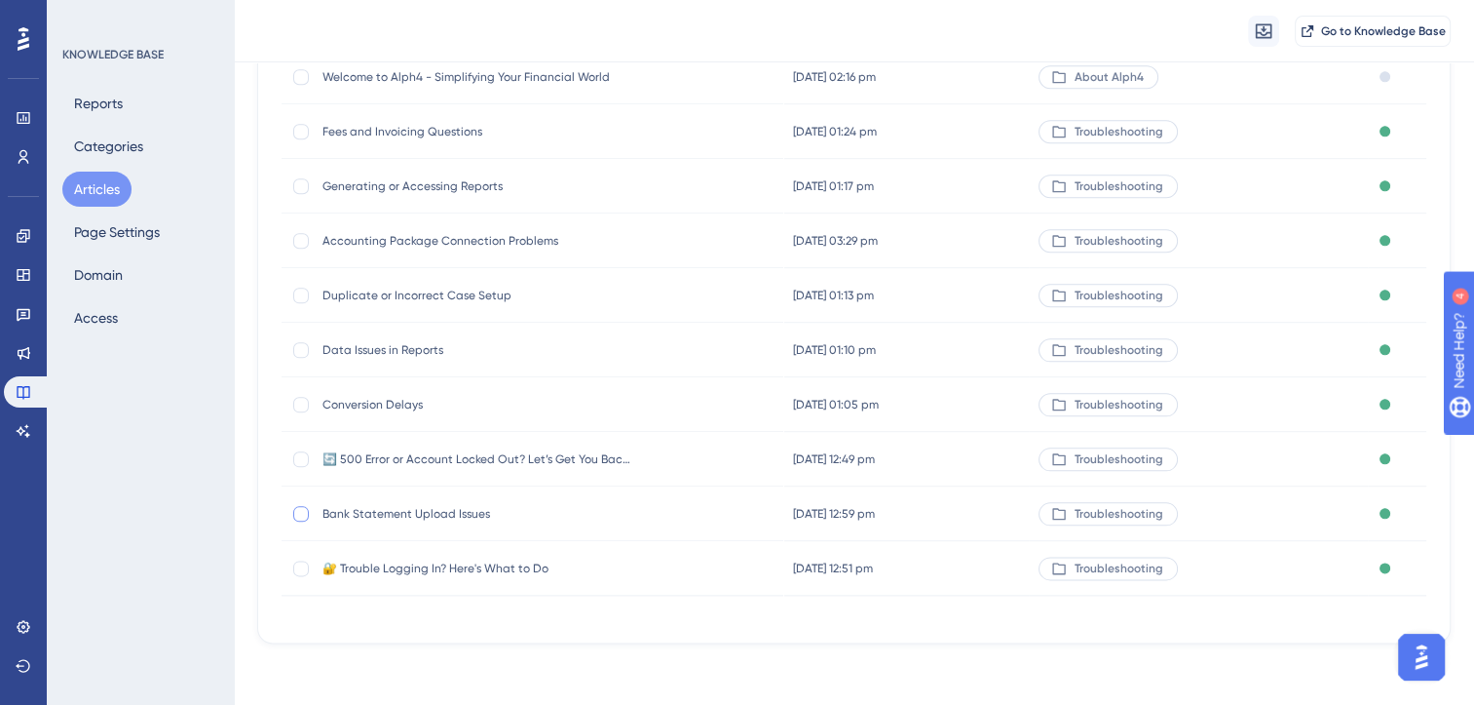
click at [304, 517] on div at bounding box center [301, 514] width 16 height 16
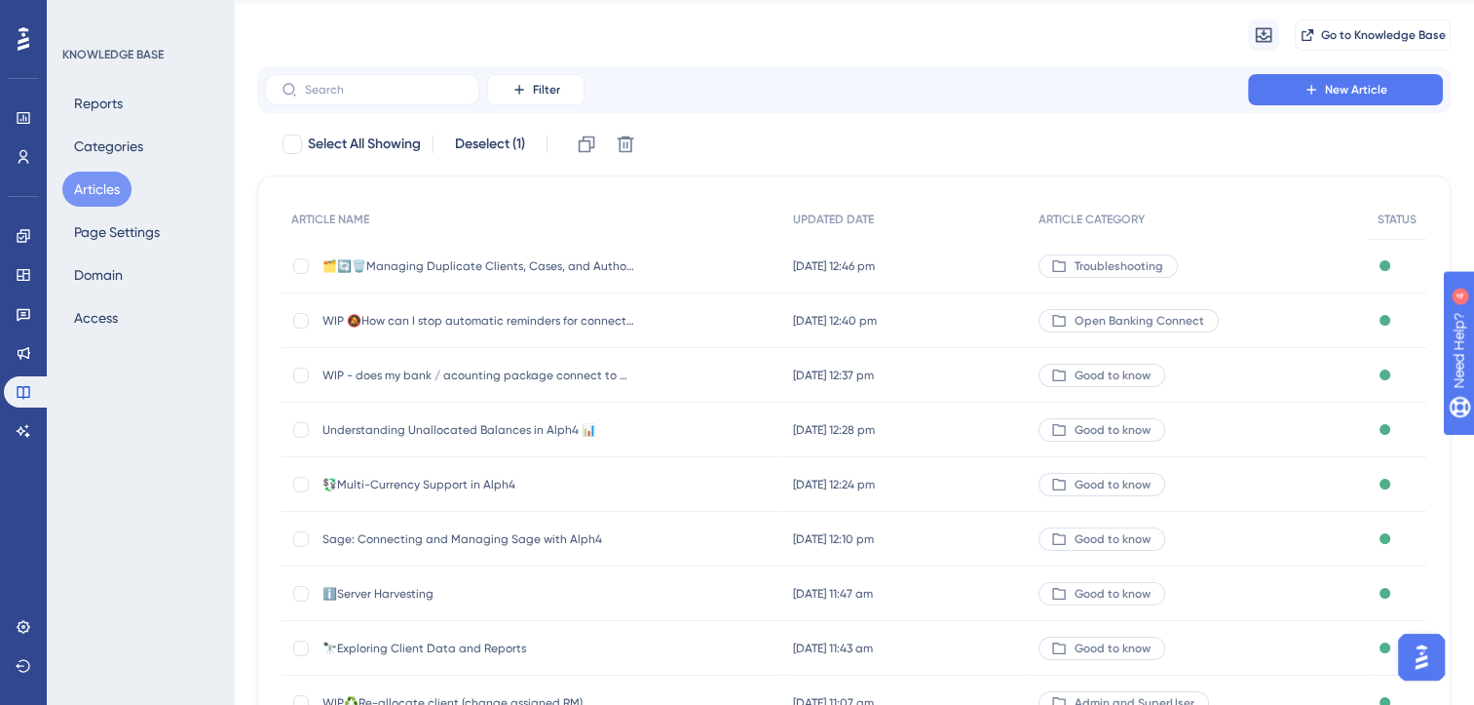
scroll to position [0, 0]
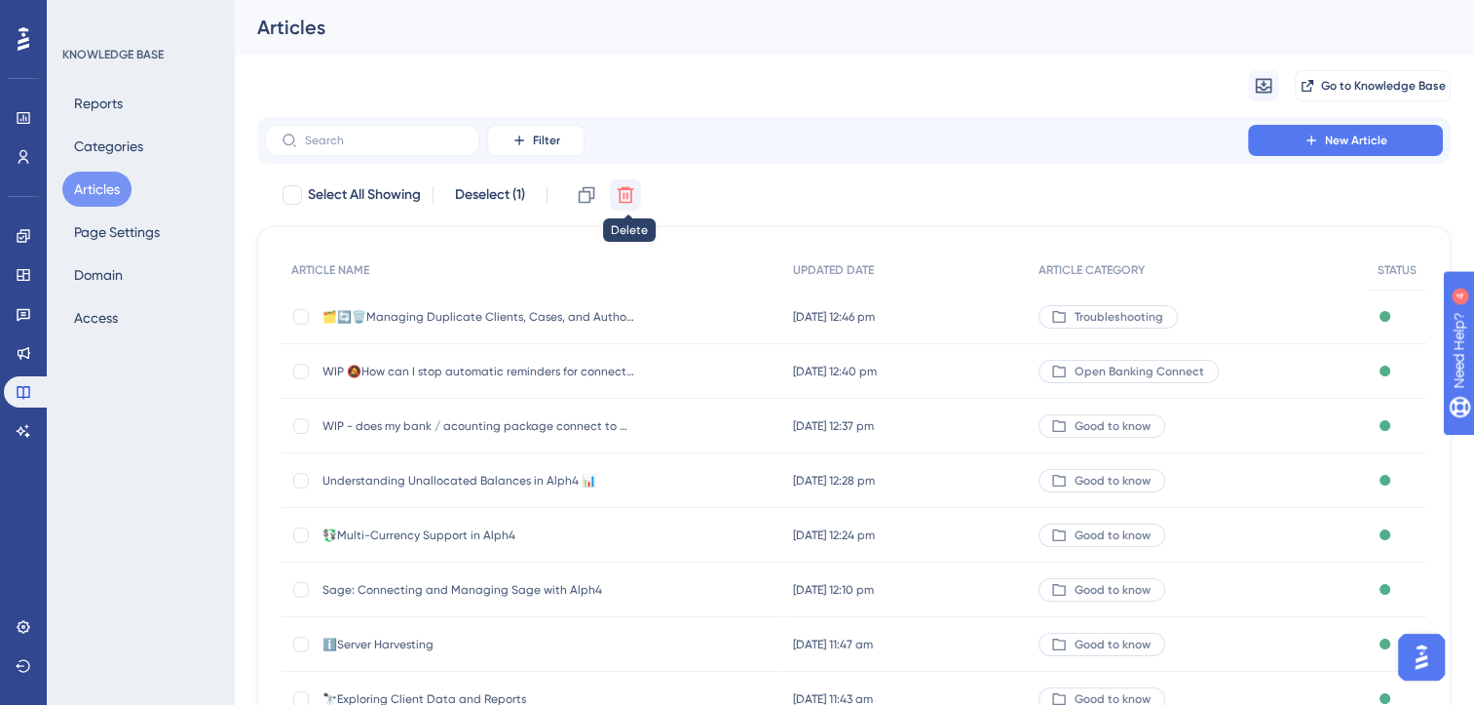
click at [628, 191] on icon at bounding box center [625, 194] width 19 height 19
checkbox input "false"
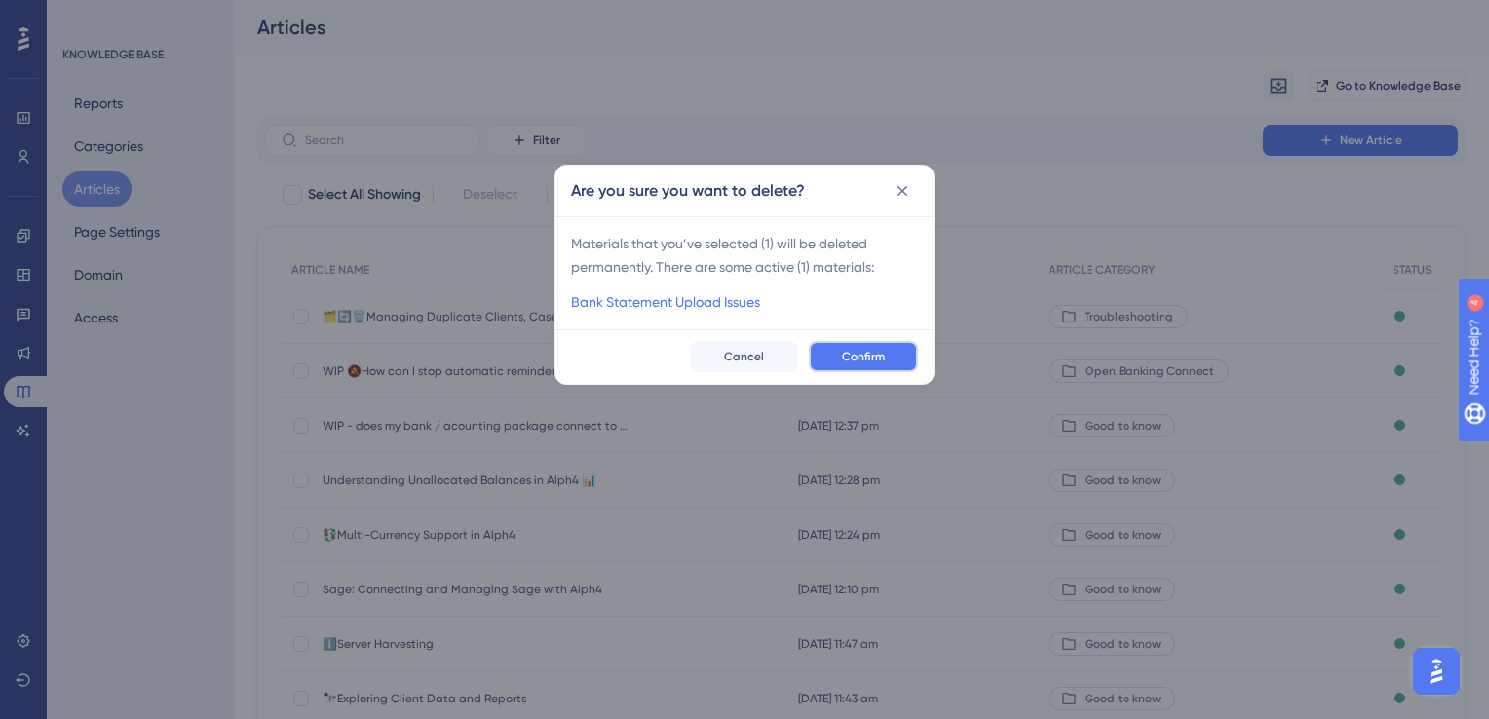
click at [843, 354] on span "Confirm" at bounding box center [863, 357] width 43 height 16
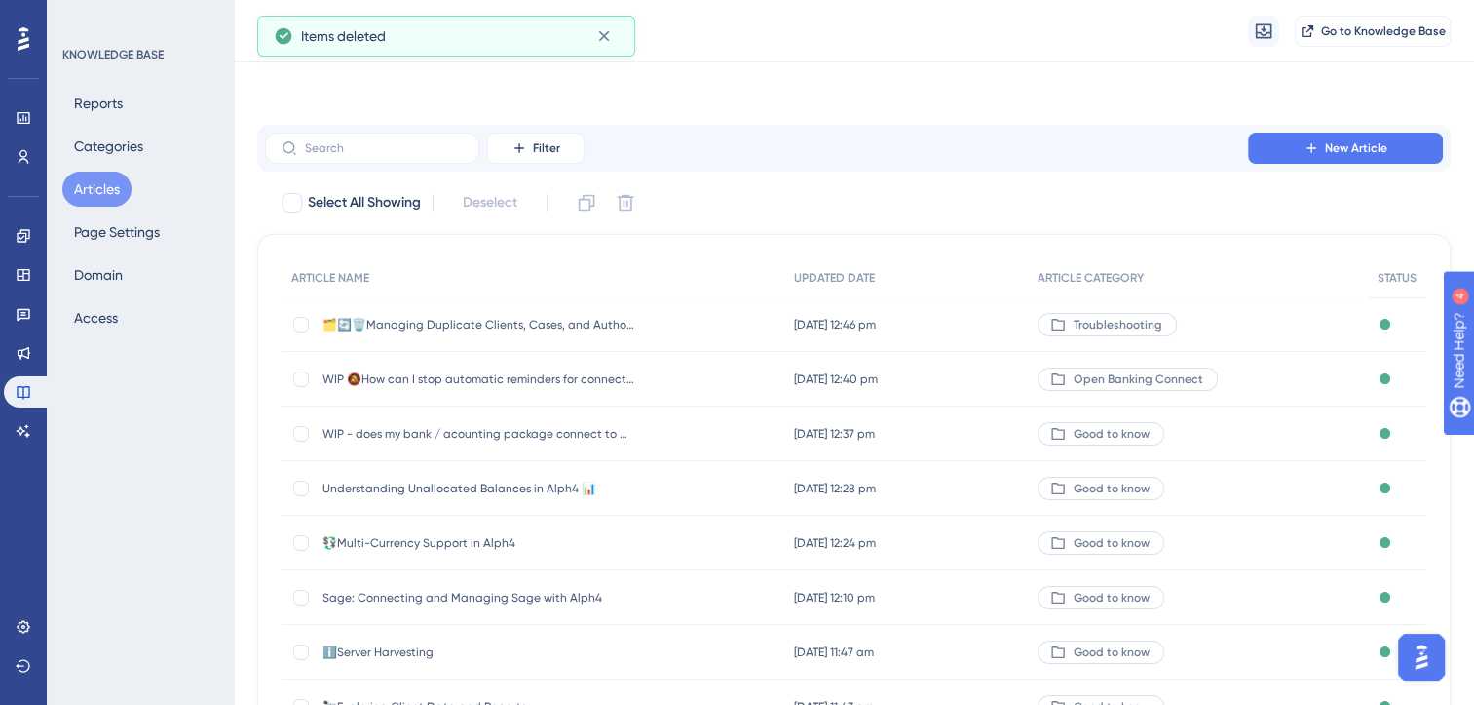
scroll to position [286, 0]
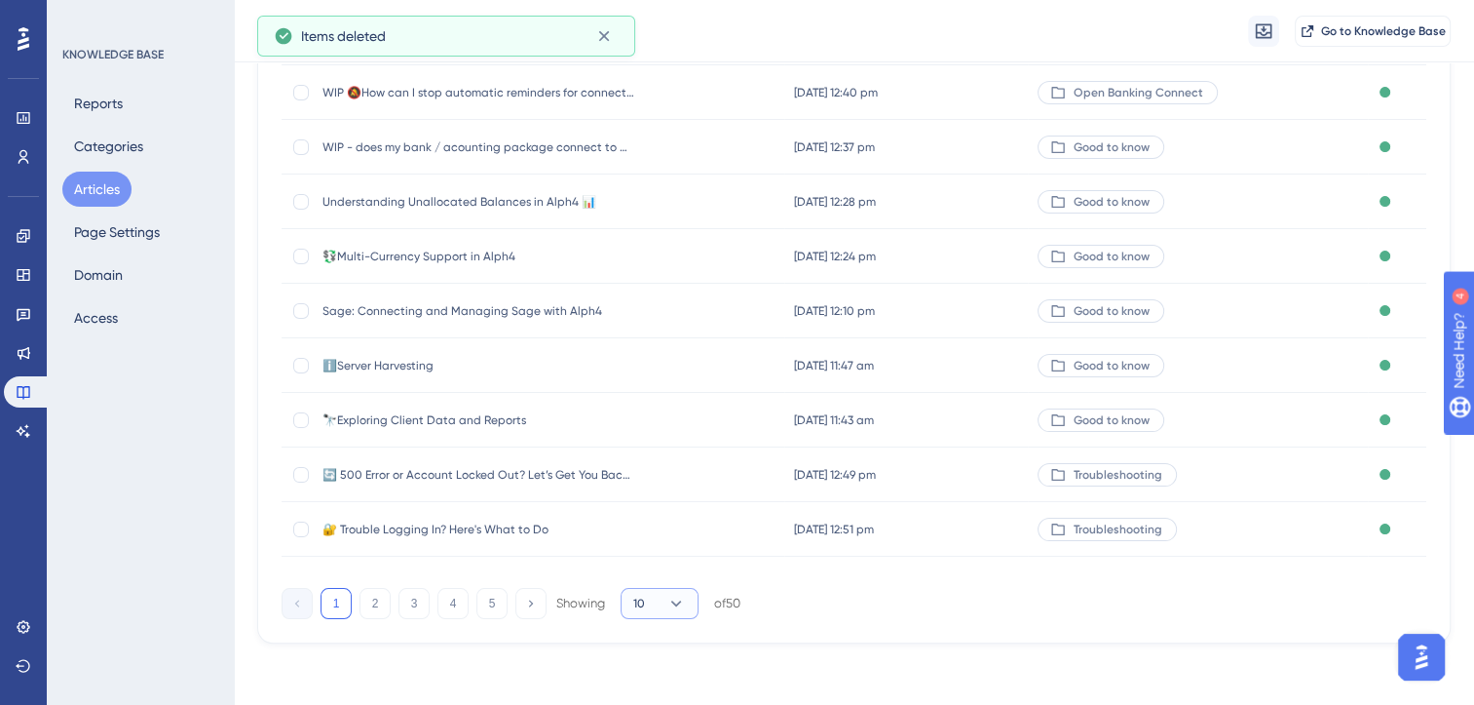
click at [676, 593] on icon at bounding box center [676, 602] width 19 height 19
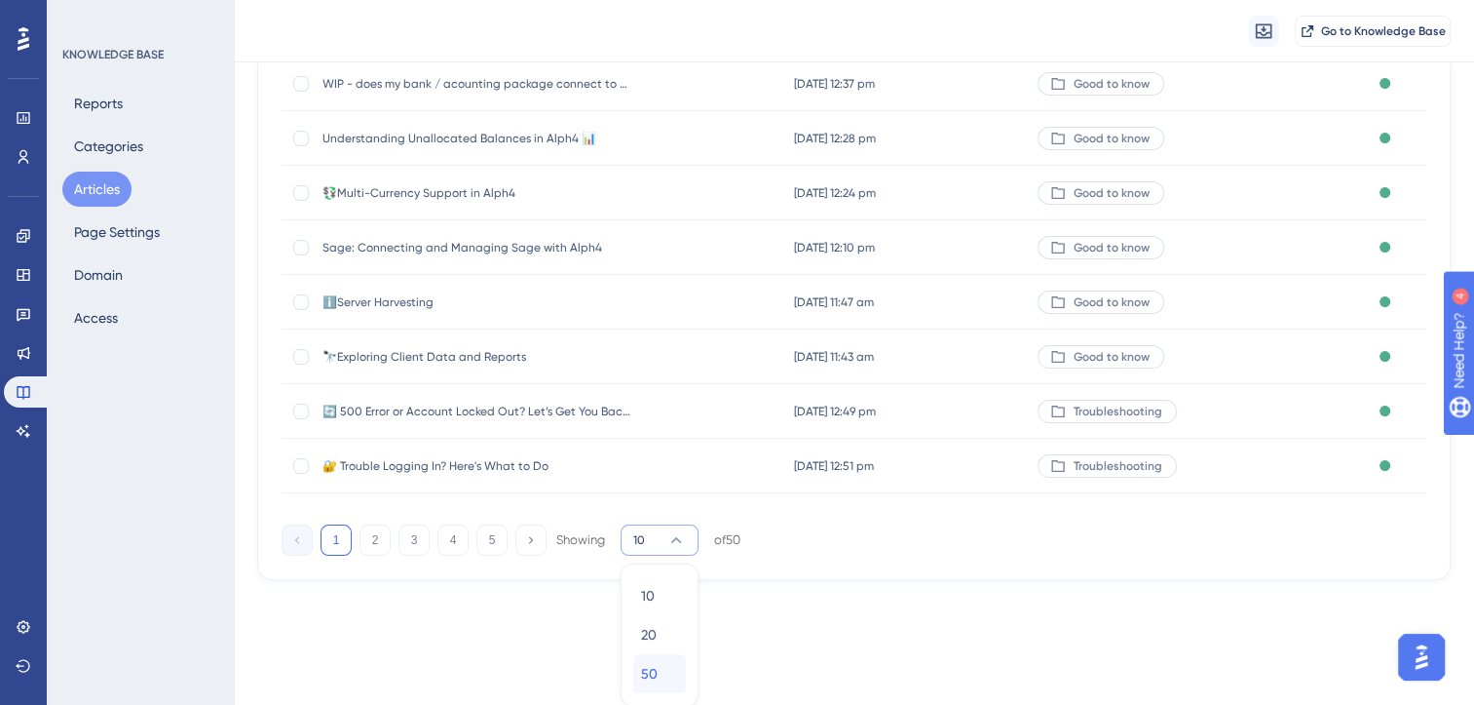
click at [665, 662] on div "50 50" at bounding box center [659, 673] width 37 height 39
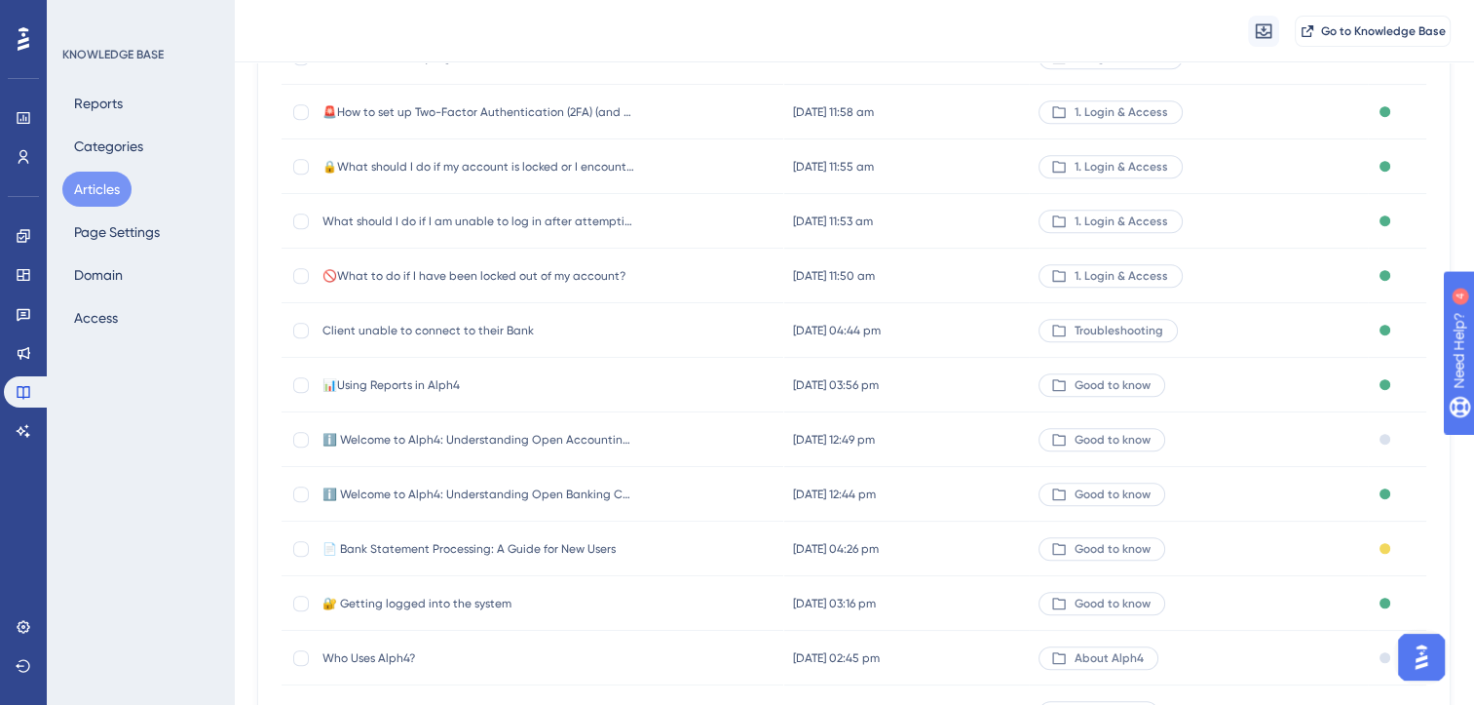
scroll to position [2430, 0]
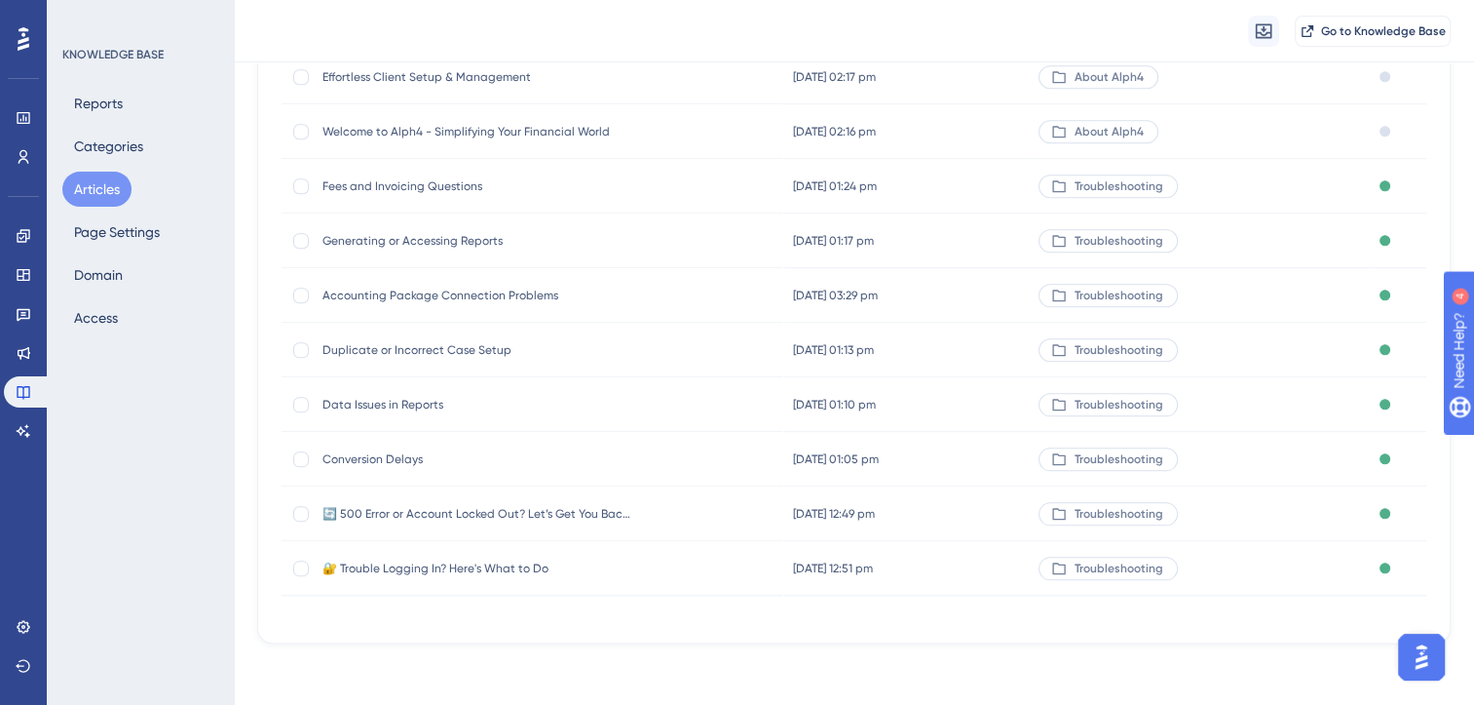
click at [386, 460] on span "Conversion Delays" at bounding box center [479, 459] width 312 height 16
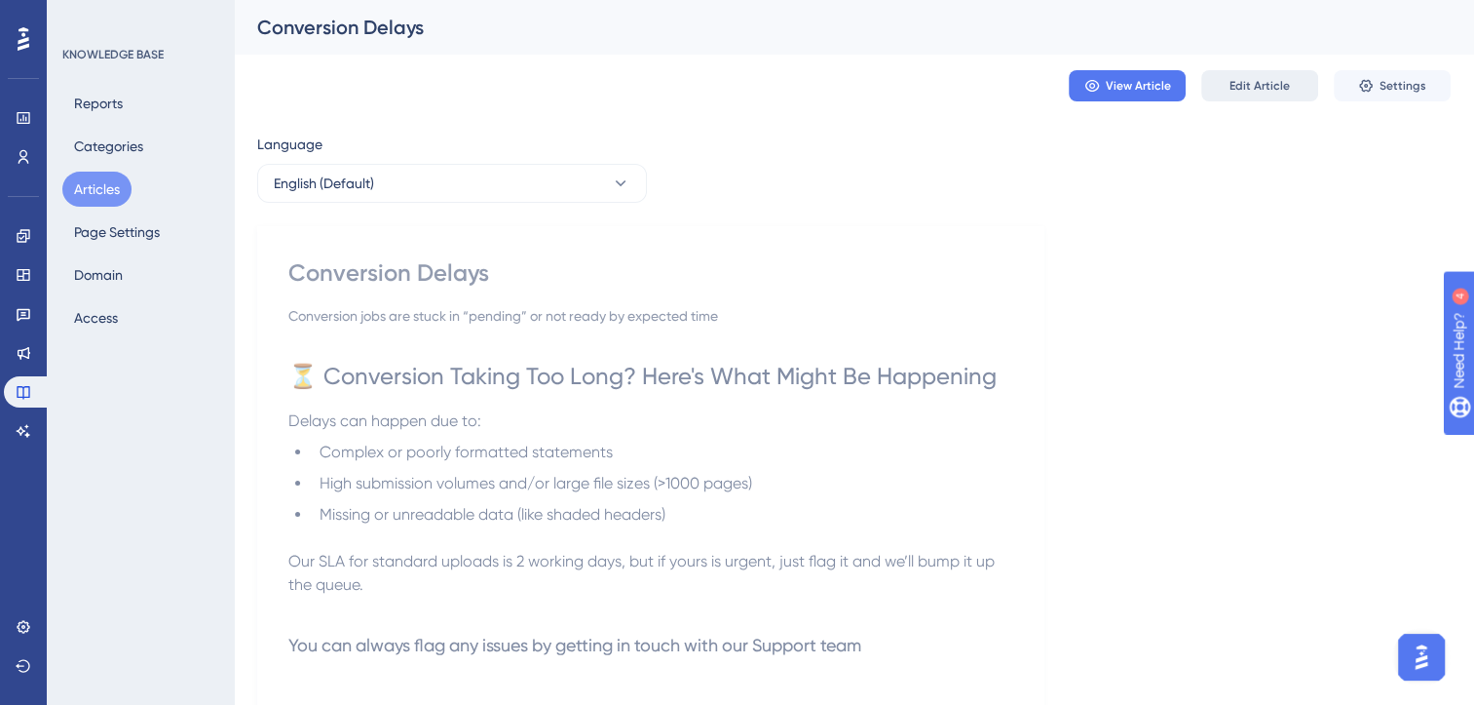
click at [1277, 92] on span "Edit Article" at bounding box center [1260, 86] width 60 height 16
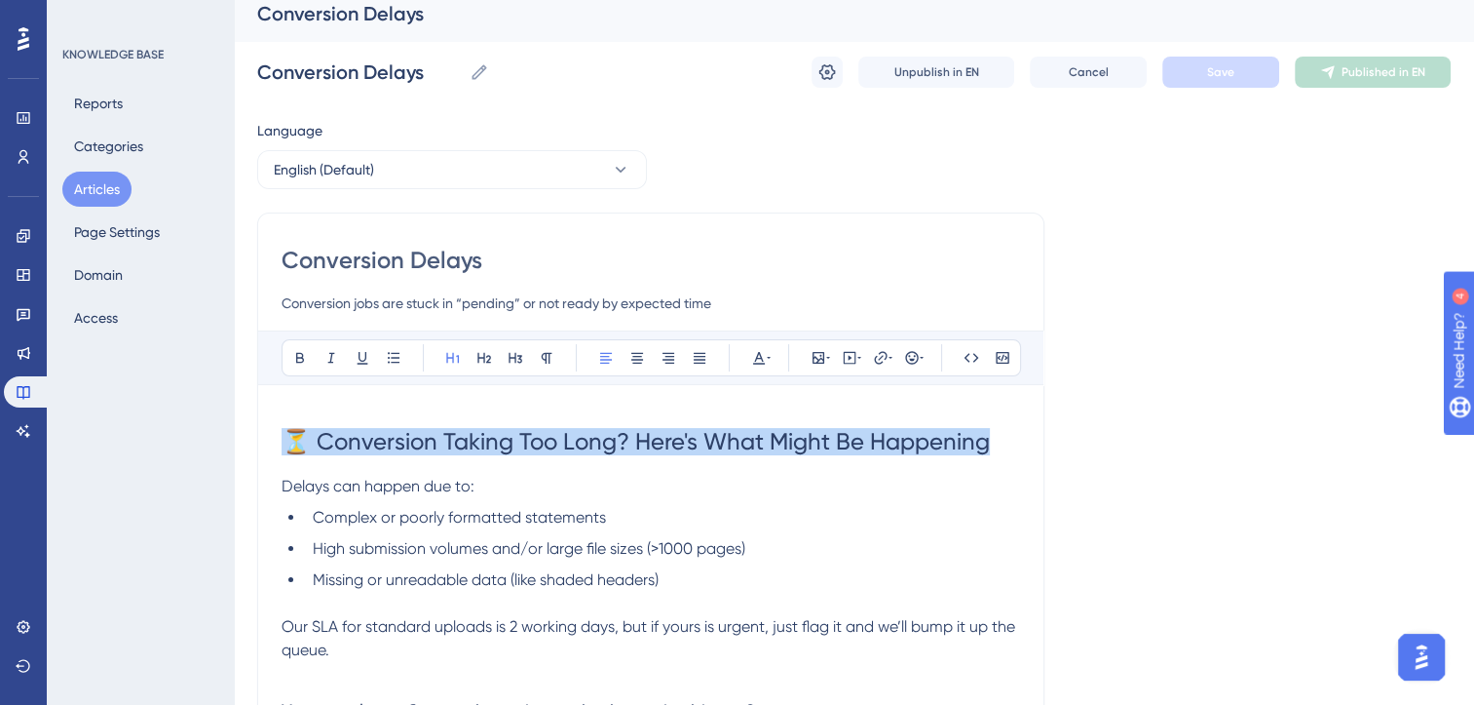
drag, startPoint x: 1004, startPoint y: 445, endPoint x: 127, endPoint y: 454, distance: 877.1
click at [234, 454] on div "Performance Users Engagement Widgets Feedback Product Updates Knowledge Base AI…" at bounding box center [854, 497] width 1241 height 1023
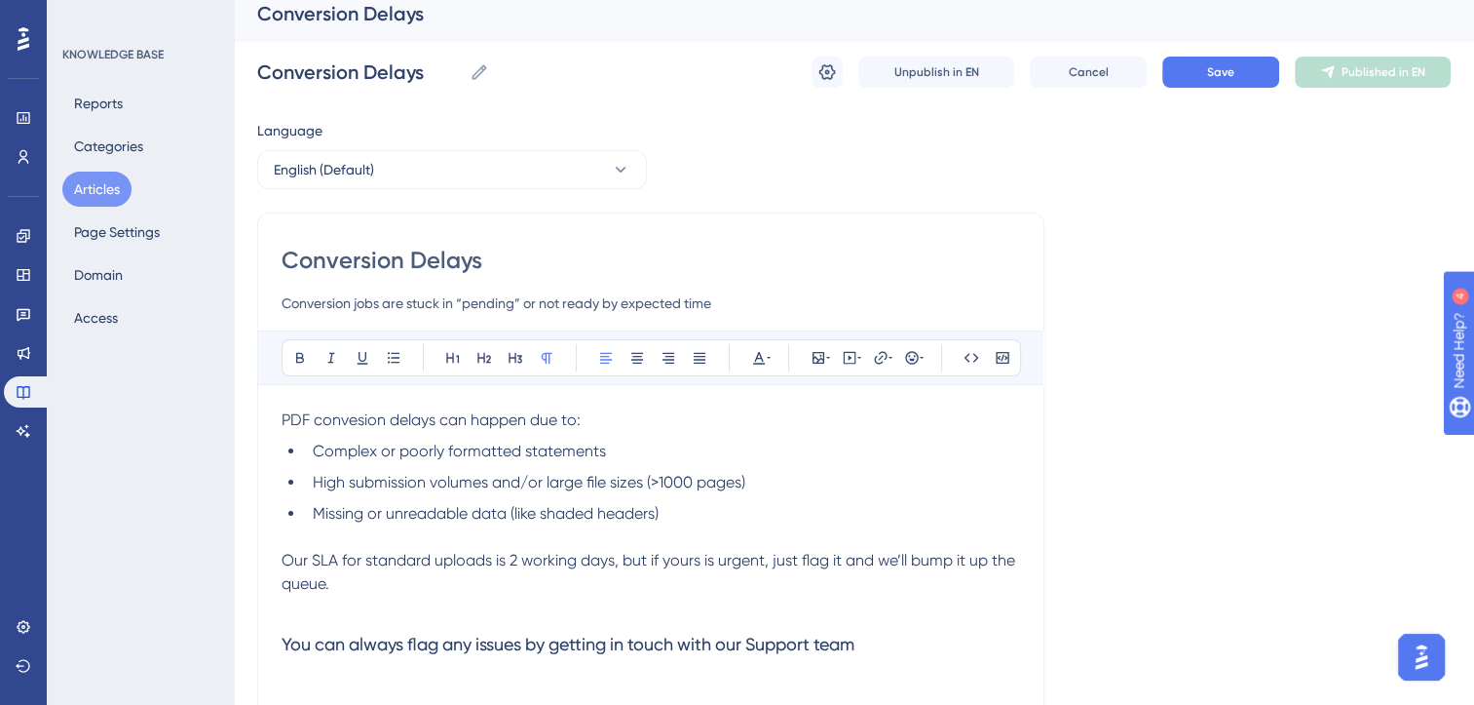
click at [355, 423] on span "PDF convesion delays can happen due to:" at bounding box center [431, 419] width 299 height 19
click at [889, 645] on h3 "You can always flag any issues by getting in touch with our Support team" at bounding box center [651, 644] width 739 height 51
click at [434, 271] on input "Conversion Delays" at bounding box center [651, 260] width 739 height 31
paste input "⏳ Conversion Taking Too Long? Here's What Might Be Happening"
type input "⏳ Conversion Taking Too Long? Here's What Might Be Happening"
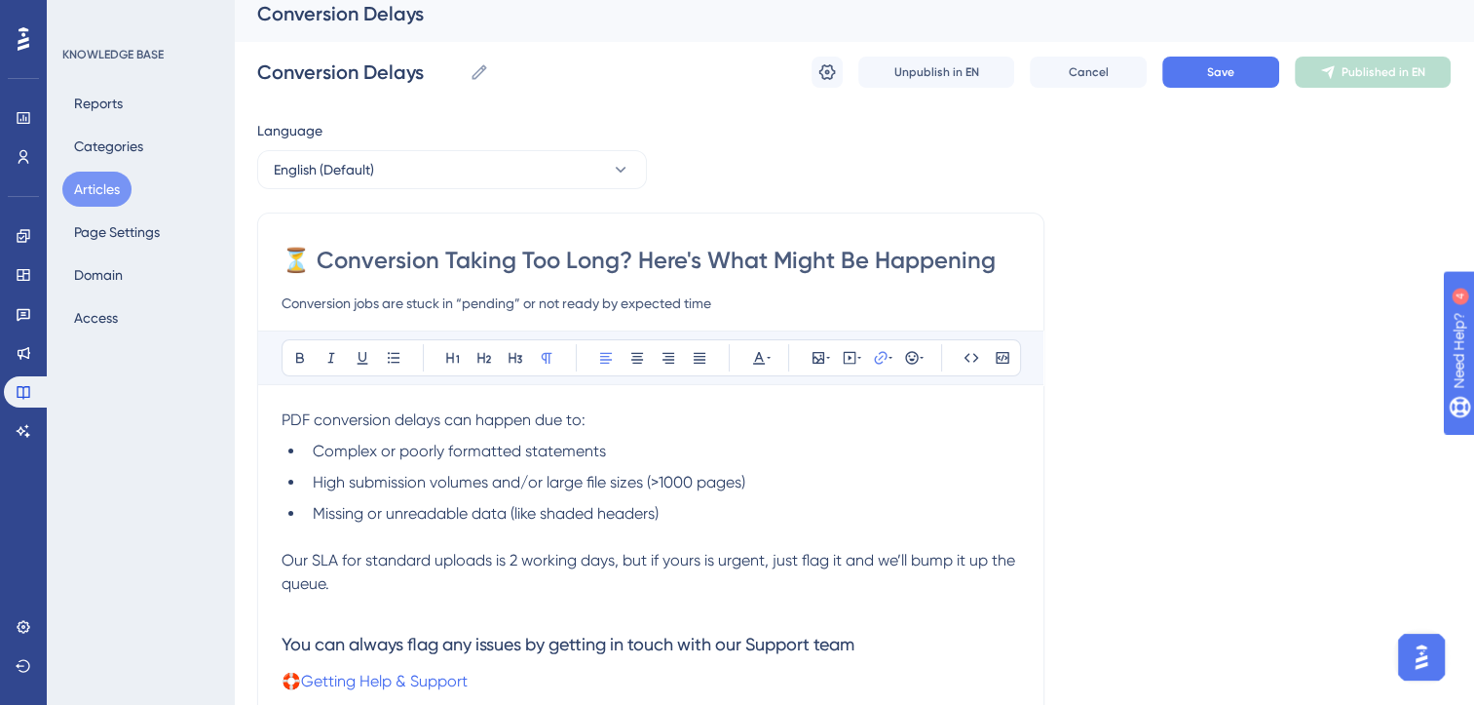
type input "⏳ Conversion Taking Too Long? Here's What Might Be Happening"
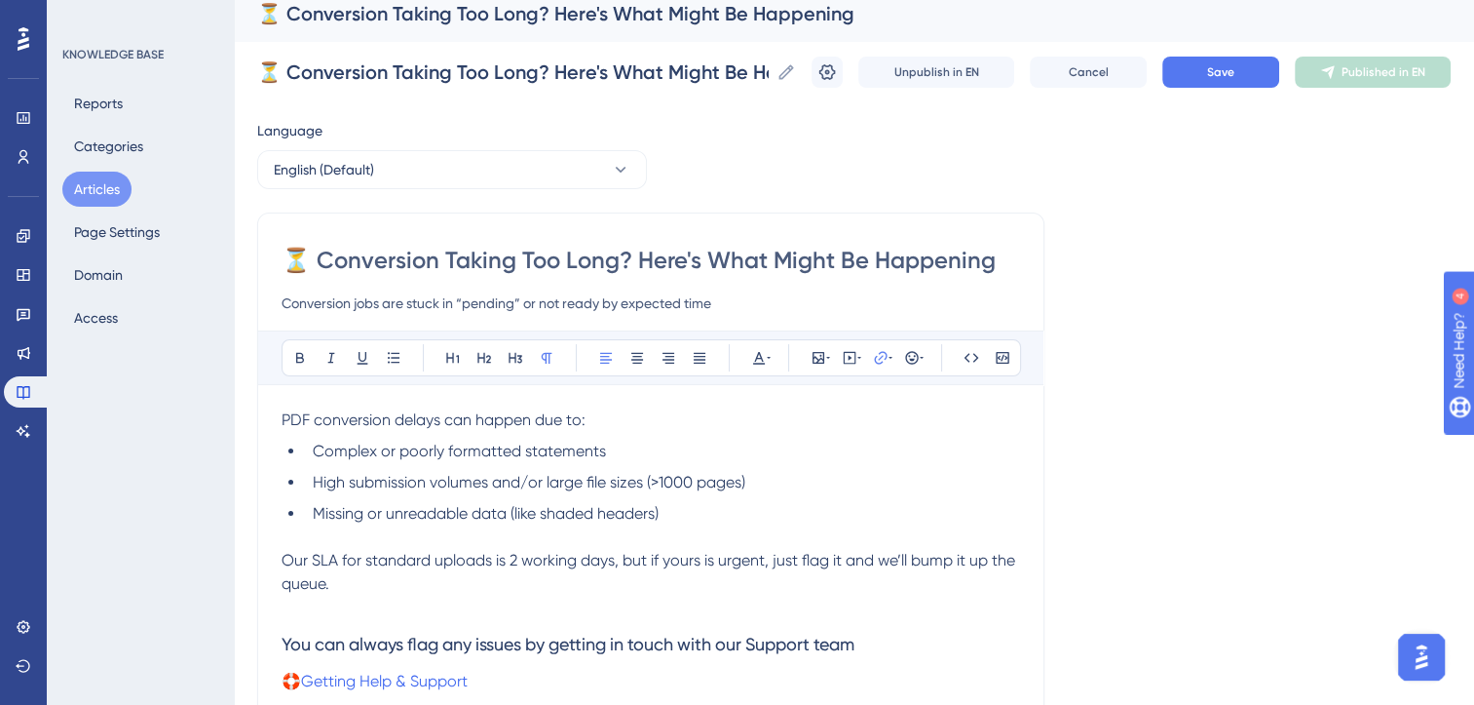
type input "⏳ Conversion Taking Too Long? Here's What Might Be Happening"
click at [552, 301] on input "Conversion jobs are stuck in “pending” or not ready by expected time" at bounding box center [651, 302] width 739 height 23
click at [1267, 66] on button "Save" at bounding box center [1221, 72] width 117 height 31
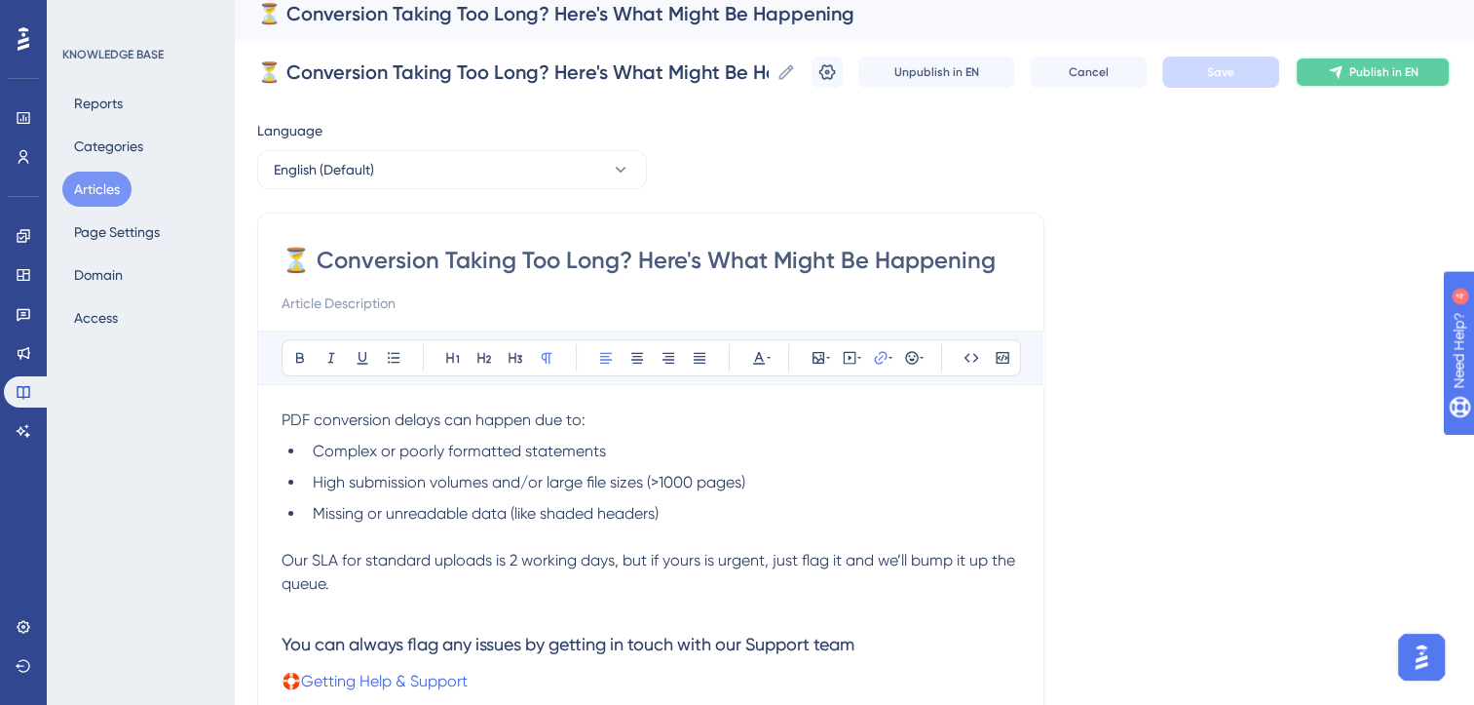
click at [1379, 65] on span "Publish in EN" at bounding box center [1384, 72] width 69 height 16
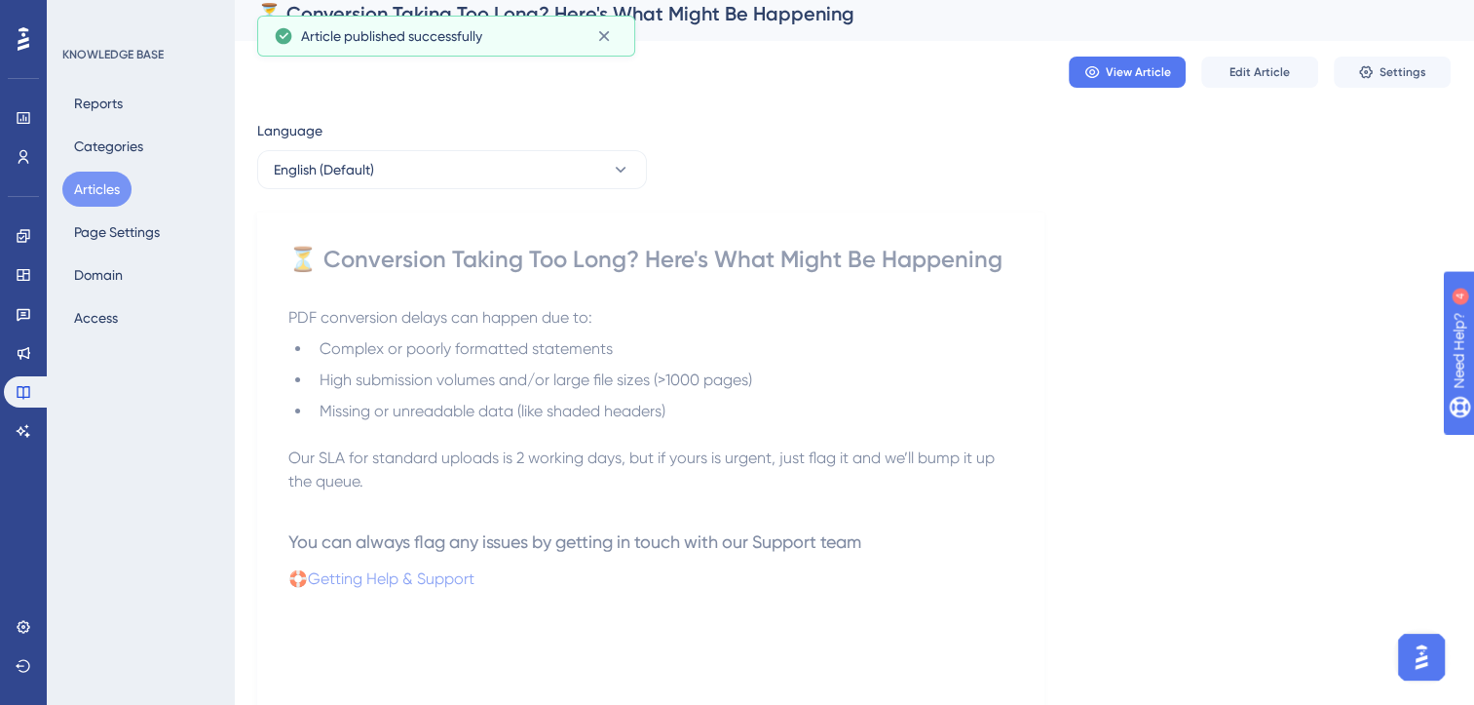
click at [98, 196] on button "Articles" at bounding box center [96, 189] width 69 height 35
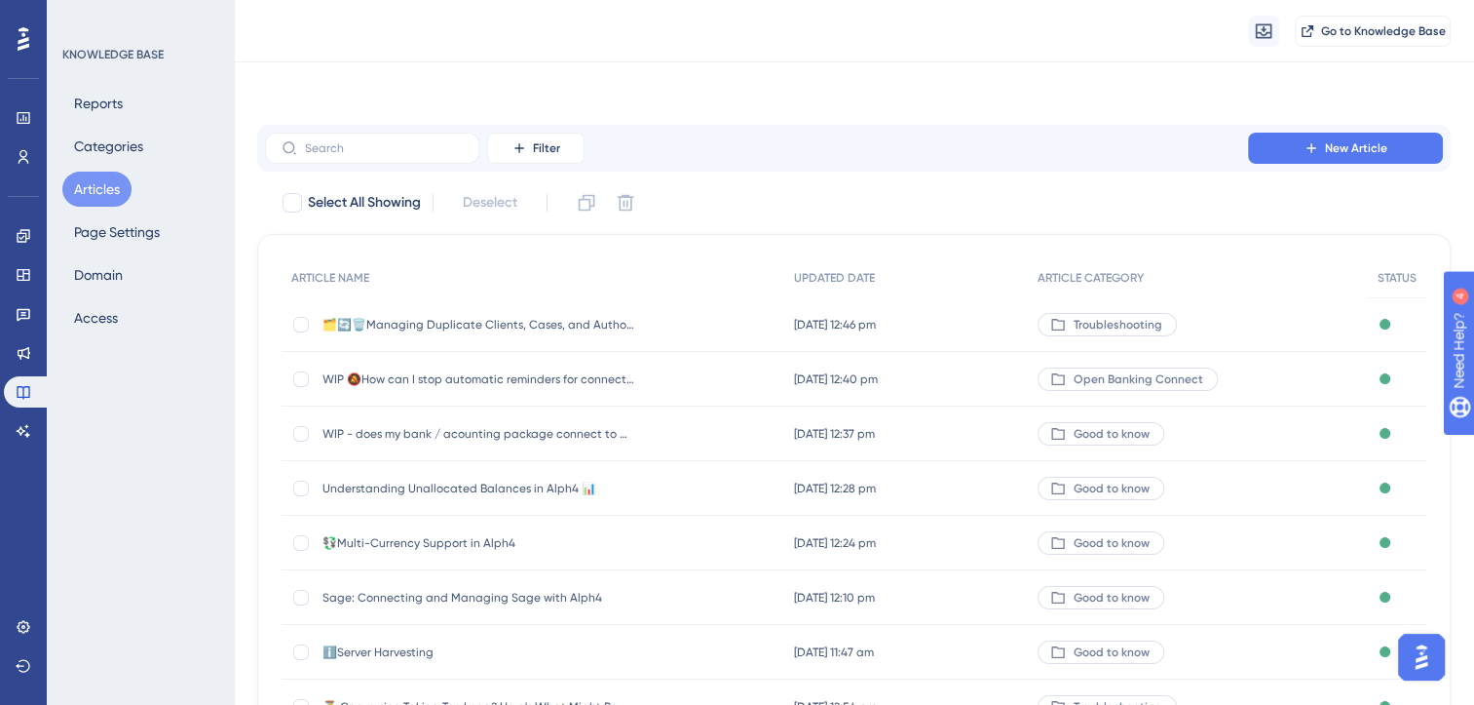
scroll to position [286, 0]
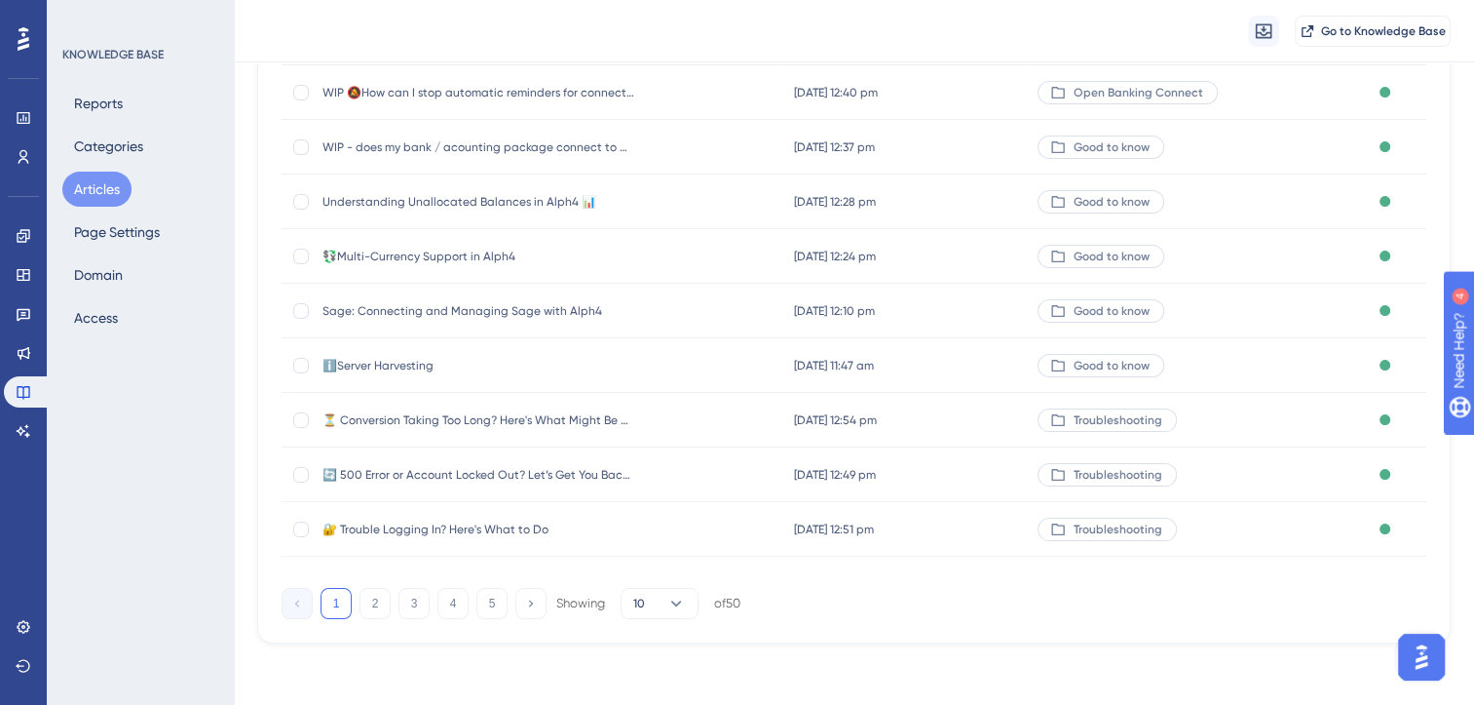
click at [730, 595] on div "of 50" at bounding box center [727, 603] width 26 height 18
click at [682, 611] on icon at bounding box center [676, 602] width 19 height 19
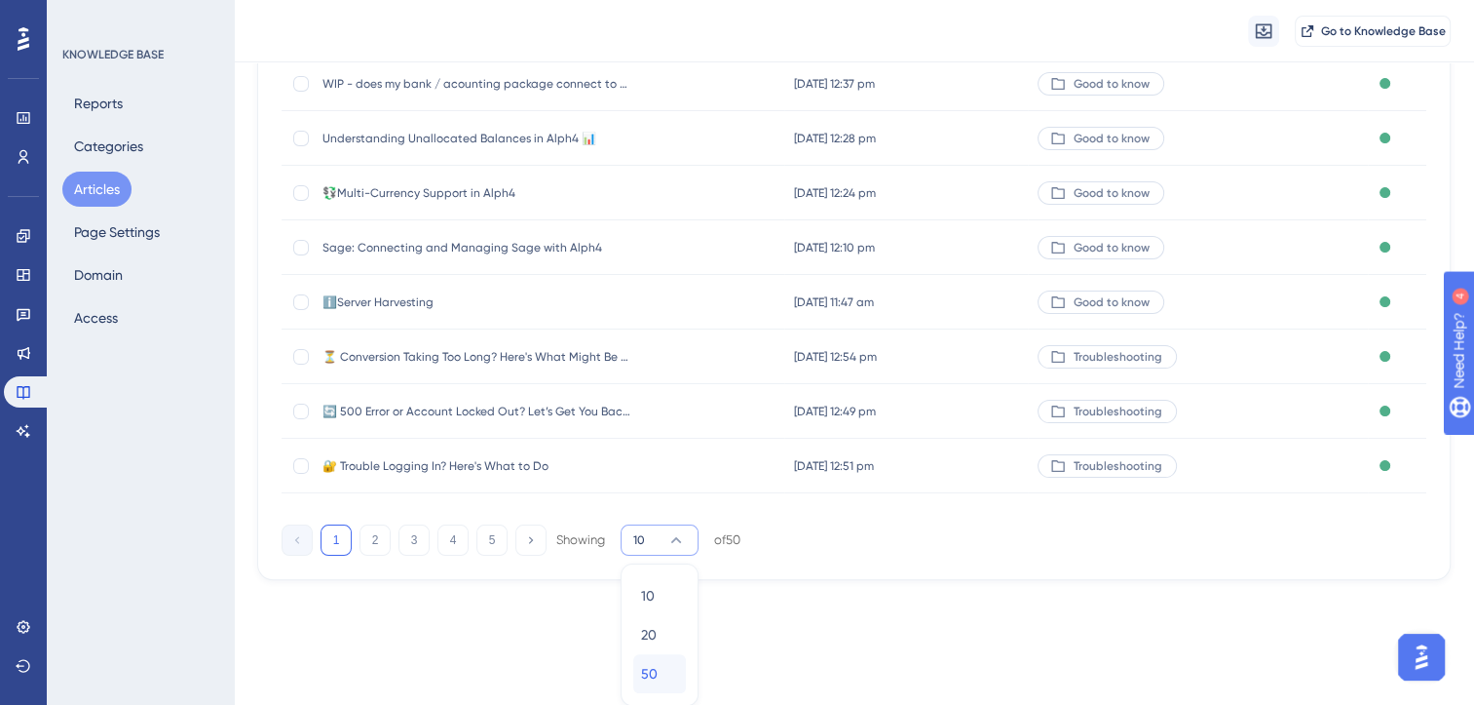
click at [659, 676] on div "50 50" at bounding box center [659, 673] width 37 height 39
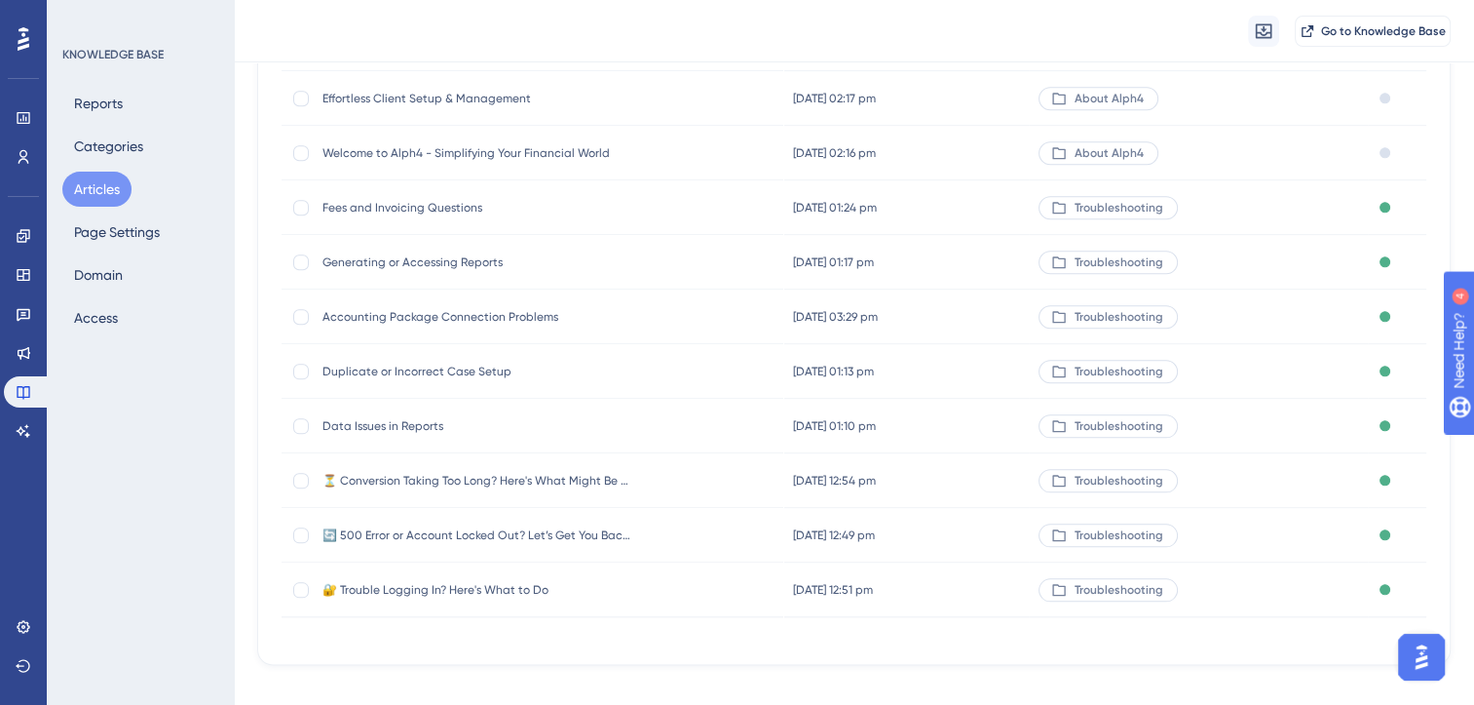
scroll to position [2430, 0]
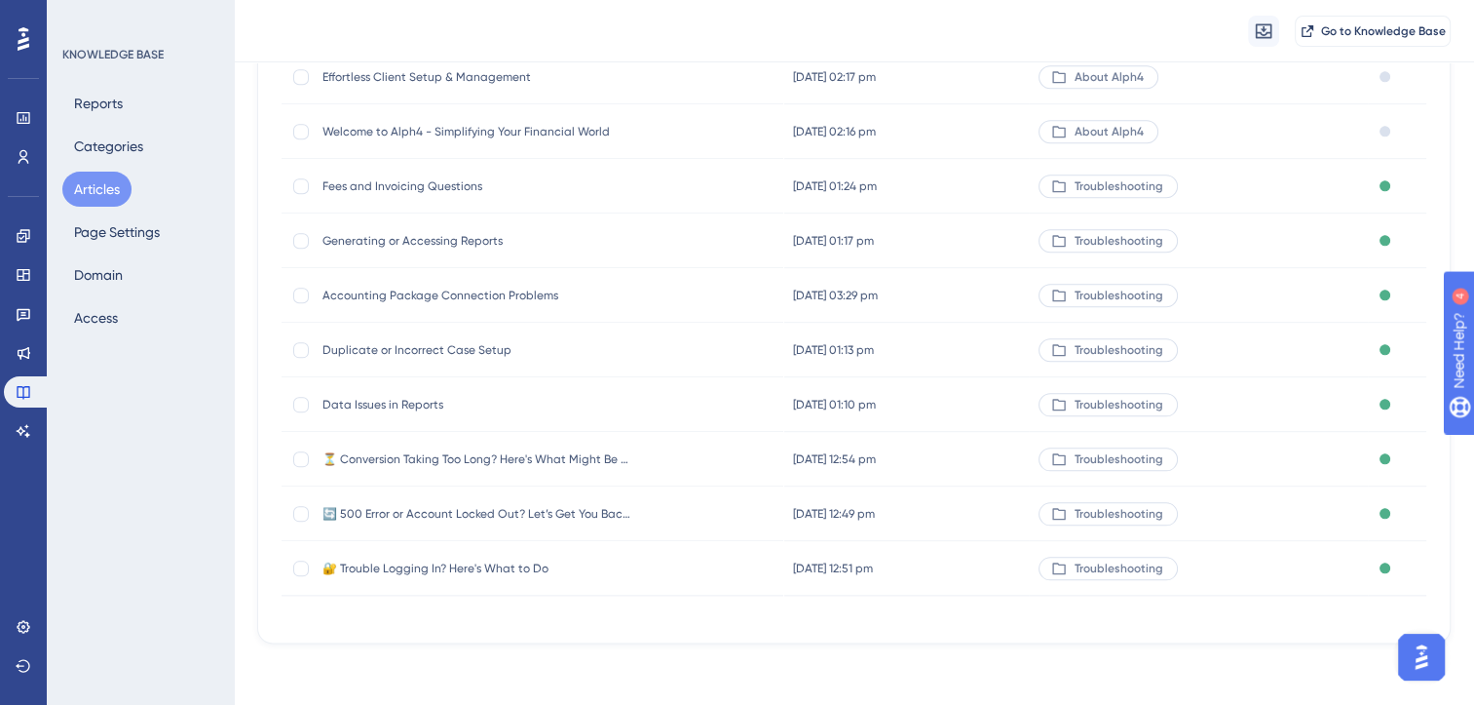
click at [401, 403] on span "Data Issues in Reports" at bounding box center [479, 405] width 312 height 16
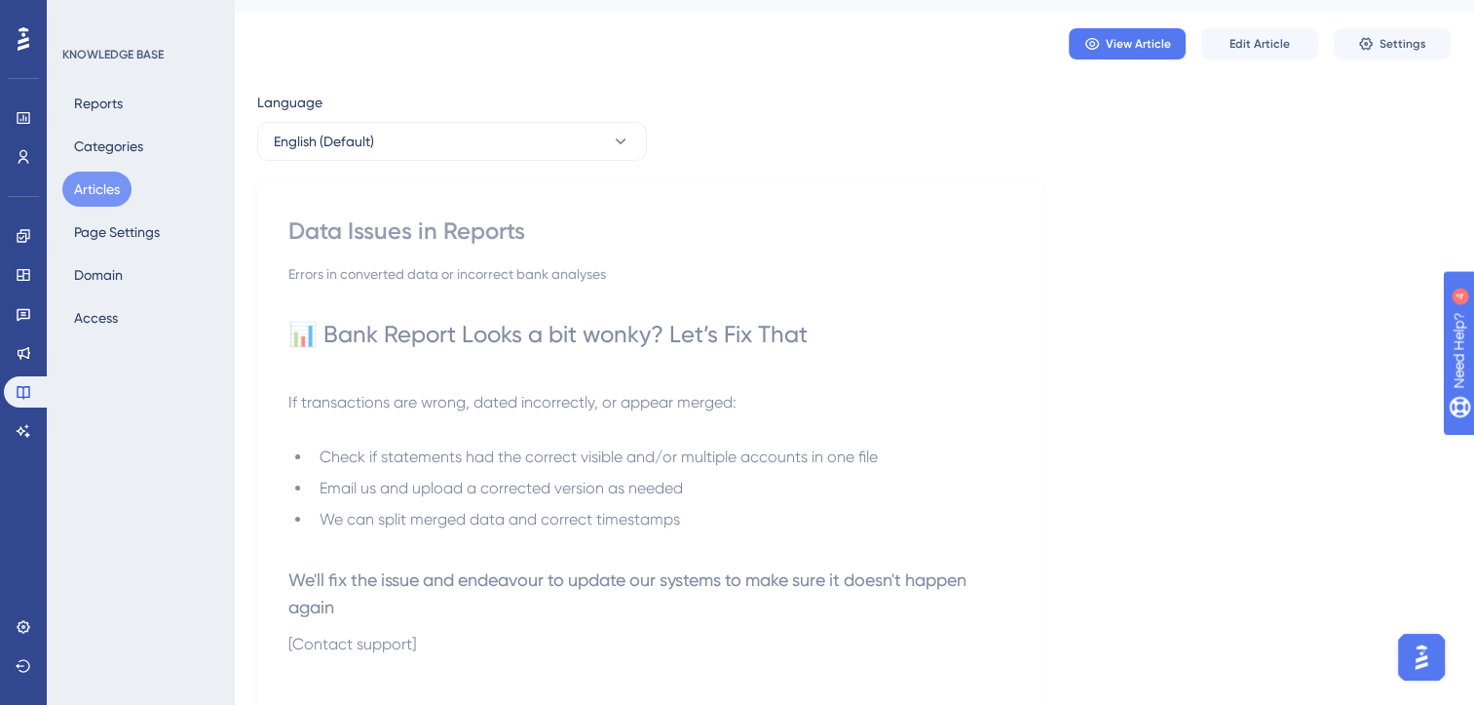
scroll to position [43, 0]
drag, startPoint x: 507, startPoint y: 229, endPoint x: 220, endPoint y: 228, distance: 286.5
click at [234, 228] on div "Performance Users Engagement Widgets Feedback Product Updates Knowledge Base AI…" at bounding box center [854, 430] width 1241 height 947
copy div "Data Issues in Reports View Article Edit Article Settings Language English (Def…"
click at [100, 192] on button "Articles" at bounding box center [96, 189] width 69 height 35
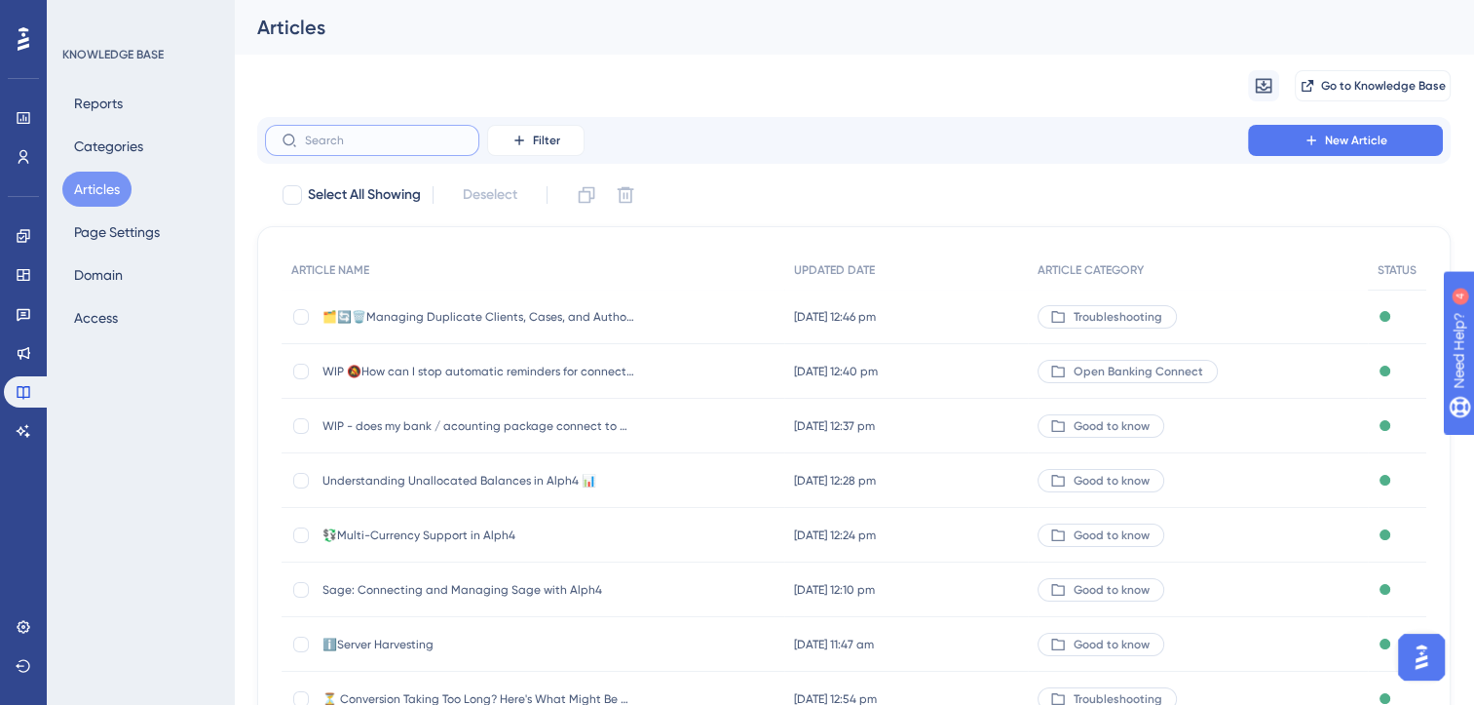
paste input "Data Issues in Reports Data Issues in Repor"
type input "Data Issues in Reports Data Issues in Repor"
checkbox input "true"
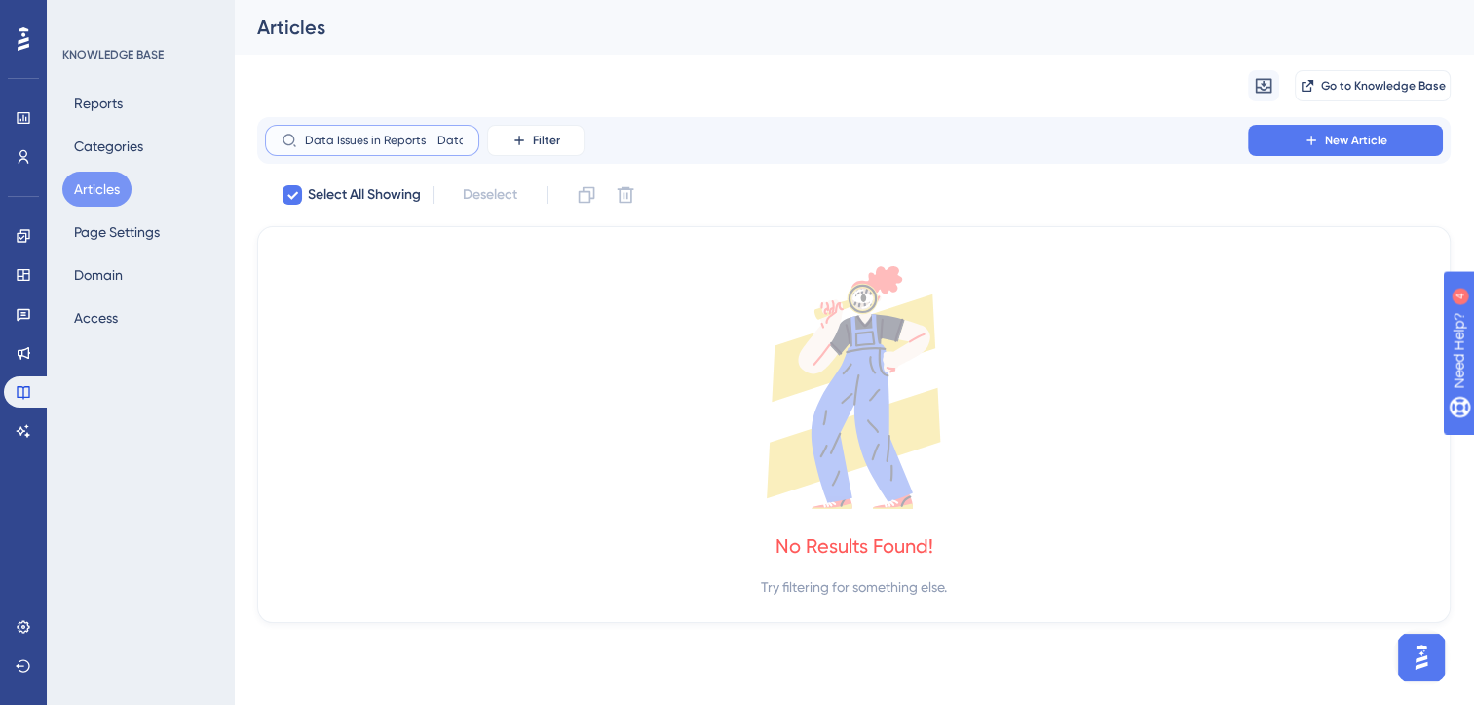
click at [384, 138] on input "Data Issues in Reports Data Issues in Repor" at bounding box center [384, 141] width 158 height 14
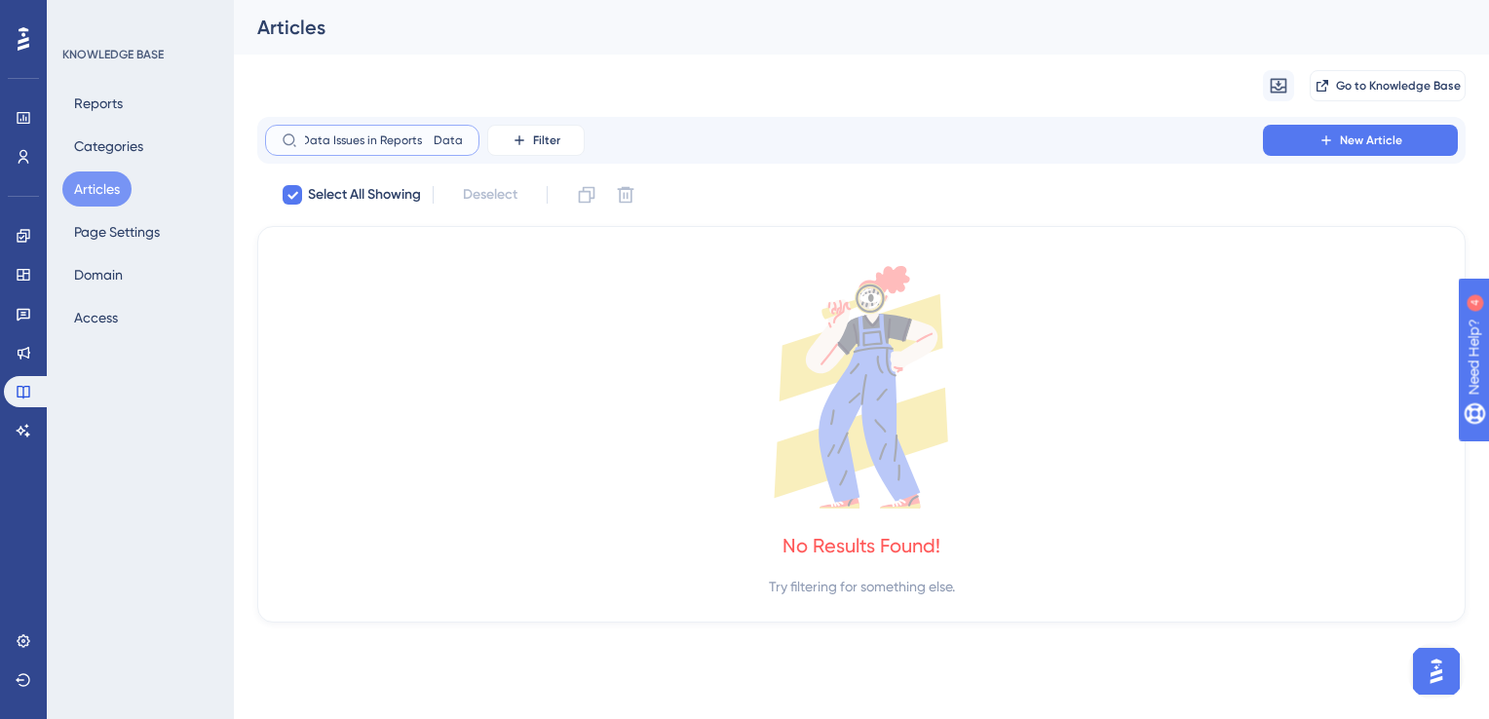
scroll to position [0, 2]
type input "Data Issues in"
checkbox input "false"
type input "Data"
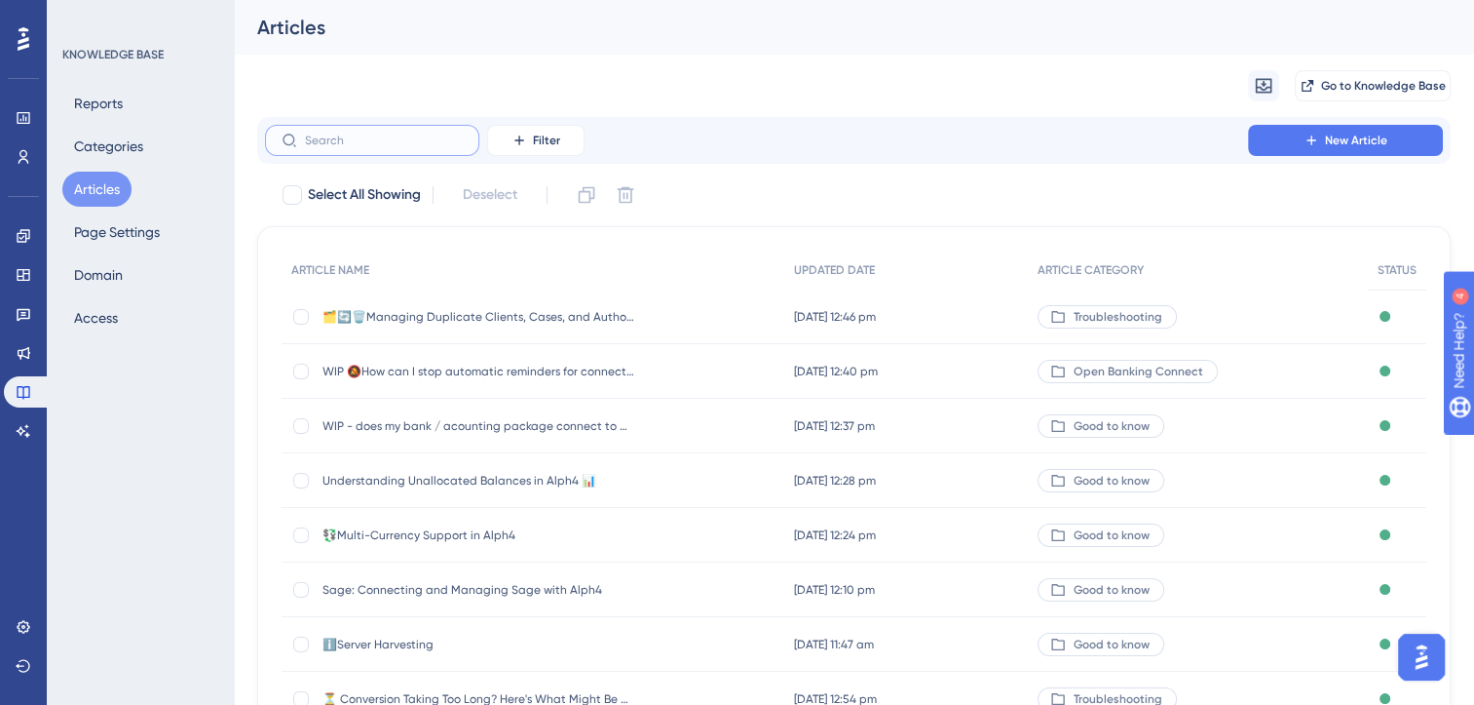
paste input "Data Issues in Reports Data Issues in Repor"
type input "Data Issues in Reports Data Issues in Repor"
checkbox input "true"
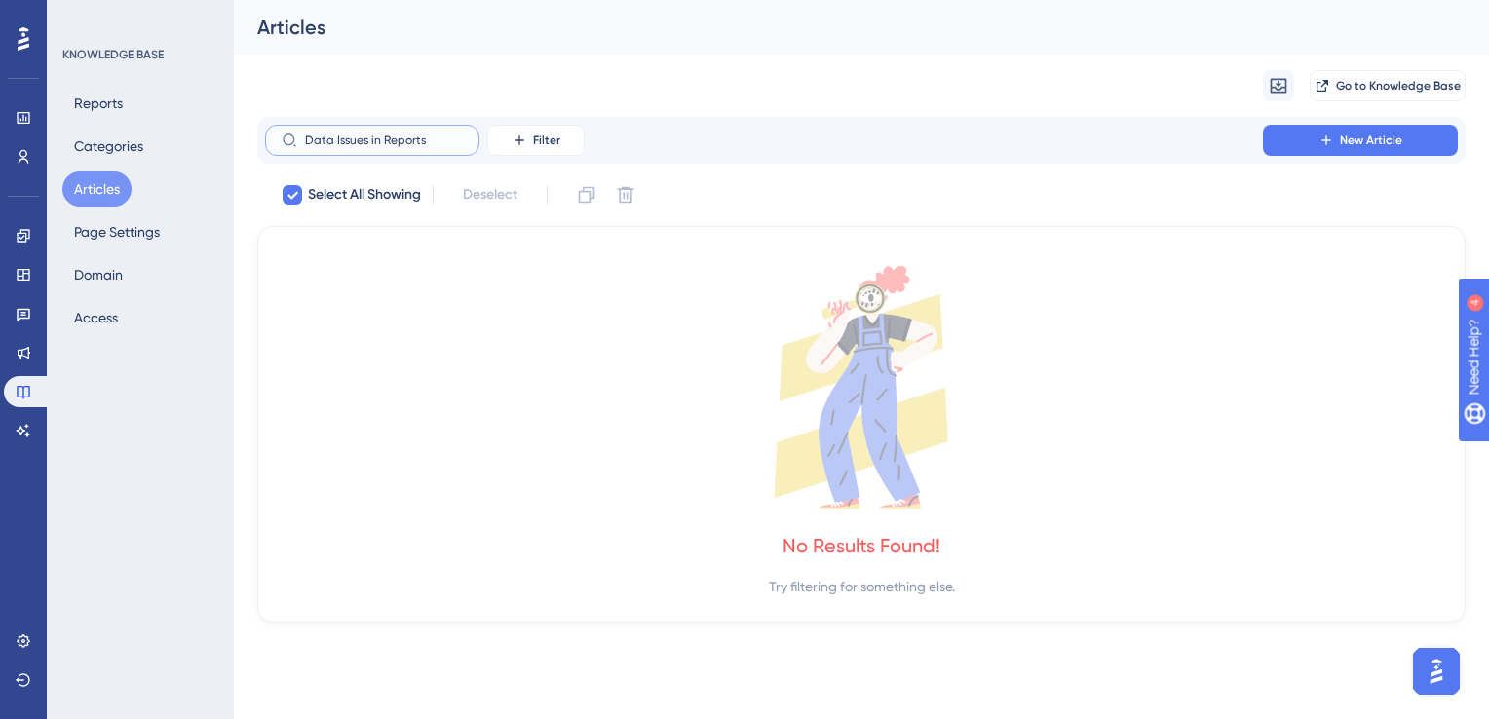
type input "Data Issues in"
checkbox input "false"
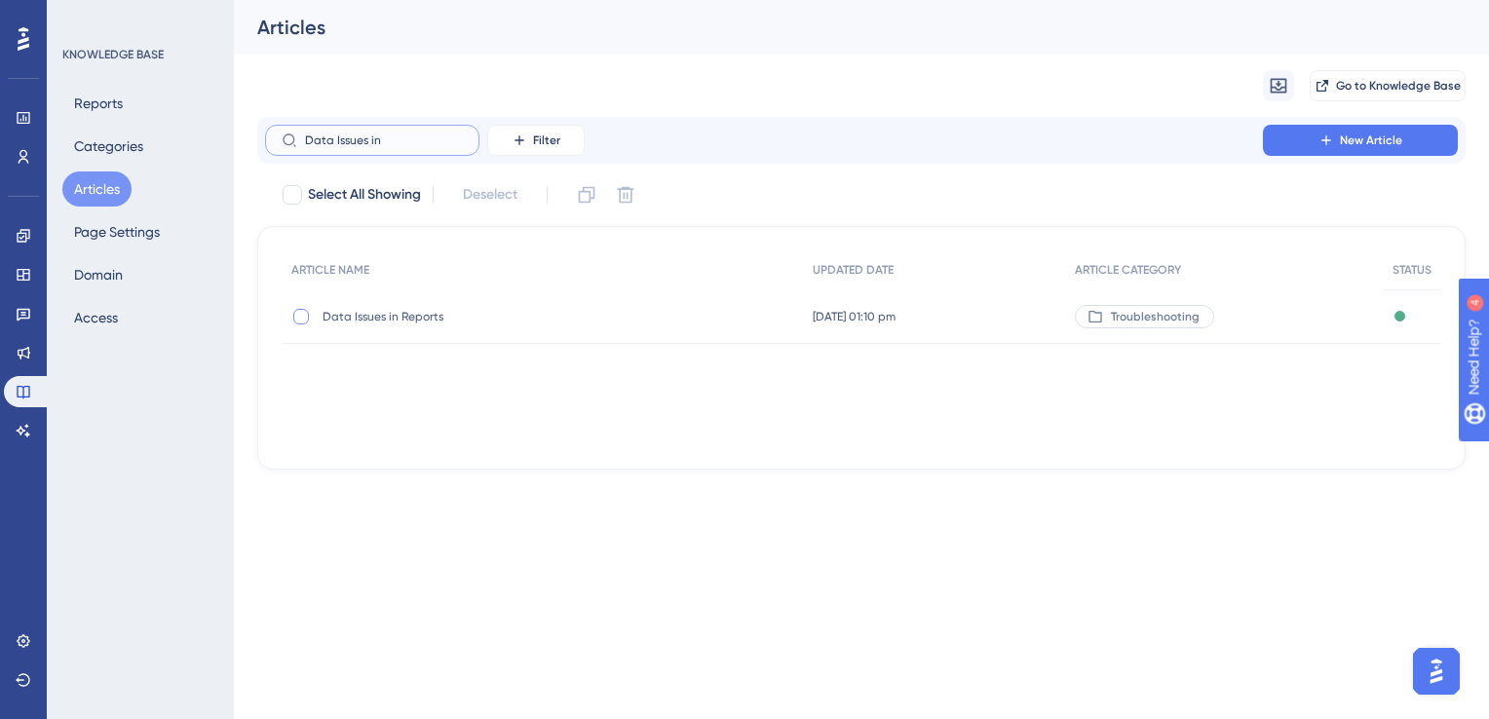
type input "Data Issues in"
click at [301, 322] on div at bounding box center [301, 317] width 16 height 16
checkbox input "true"
click at [625, 194] on icon at bounding box center [625, 194] width 19 height 19
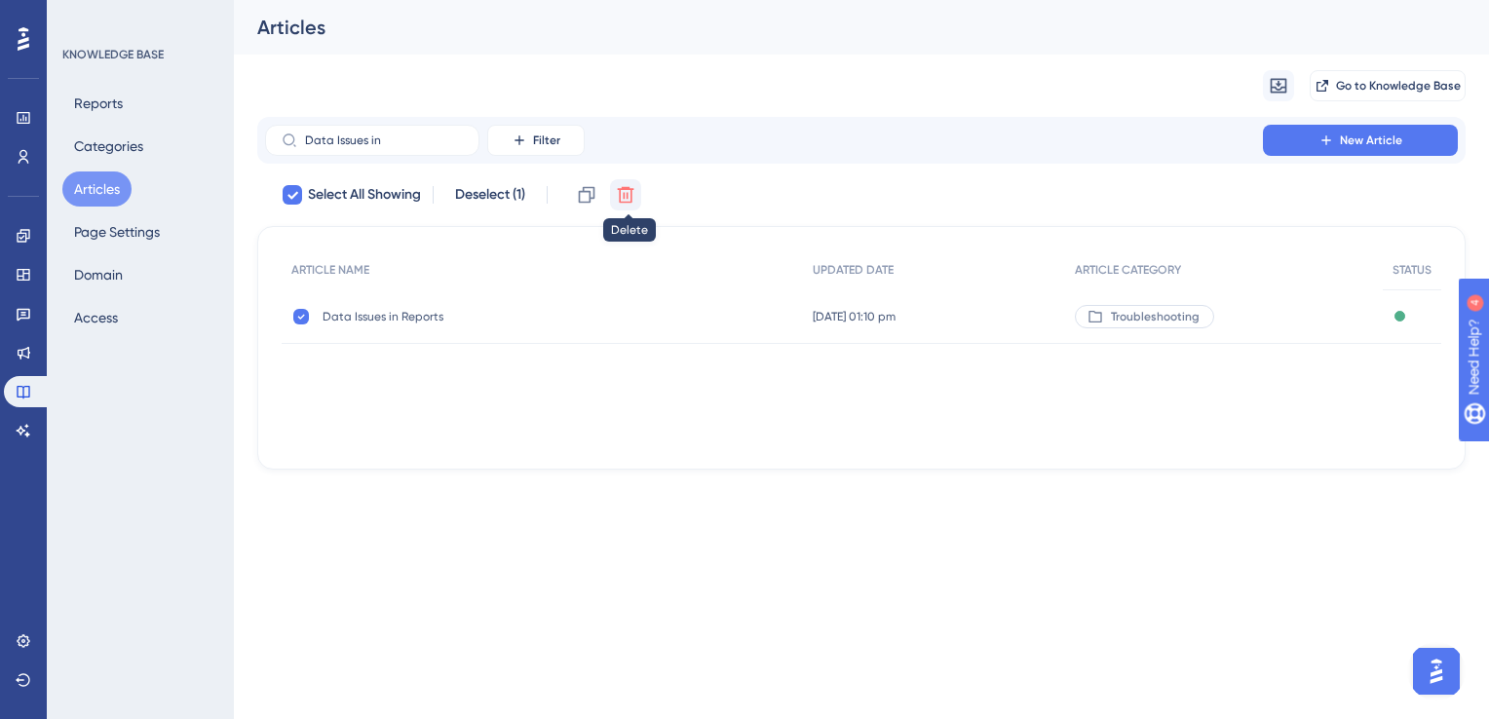
checkbox input "false"
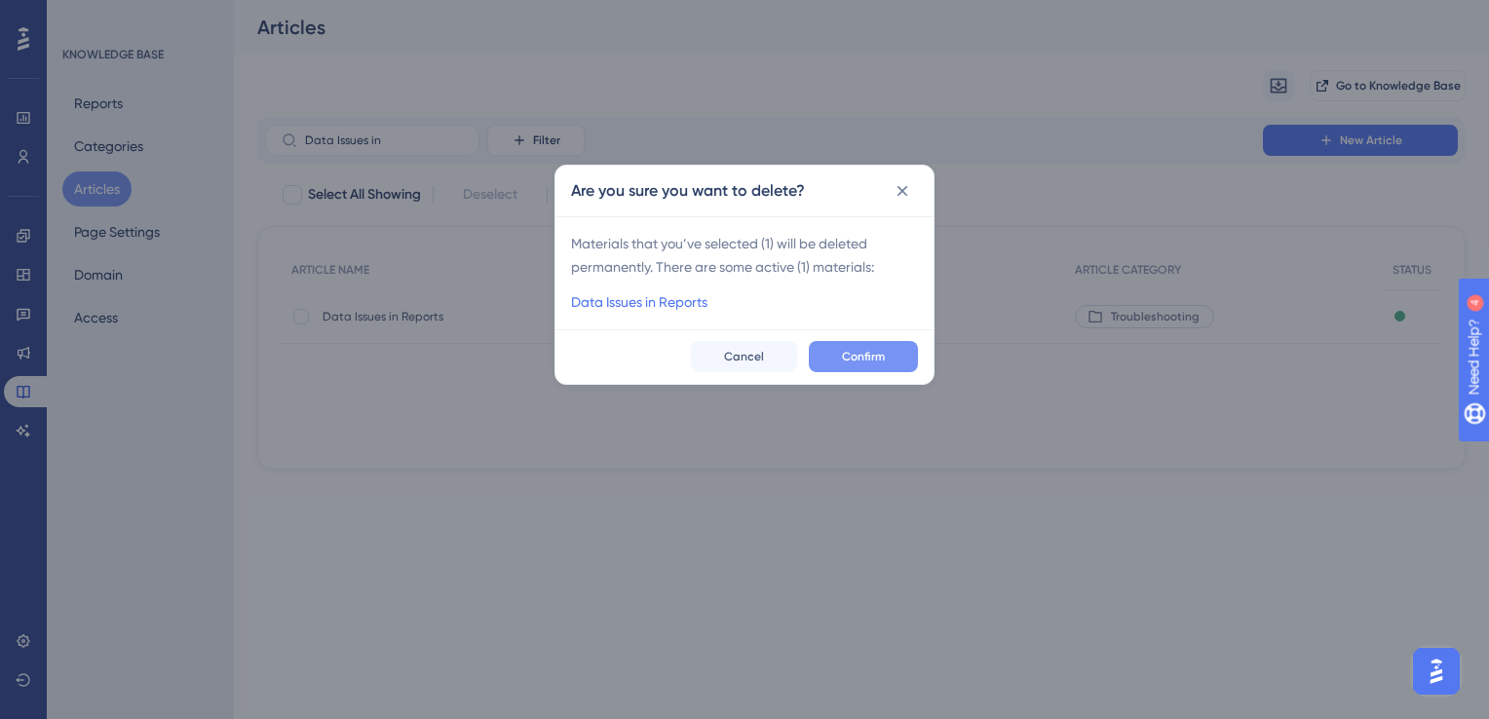
click at [865, 368] on button "Confirm" at bounding box center [863, 356] width 109 height 31
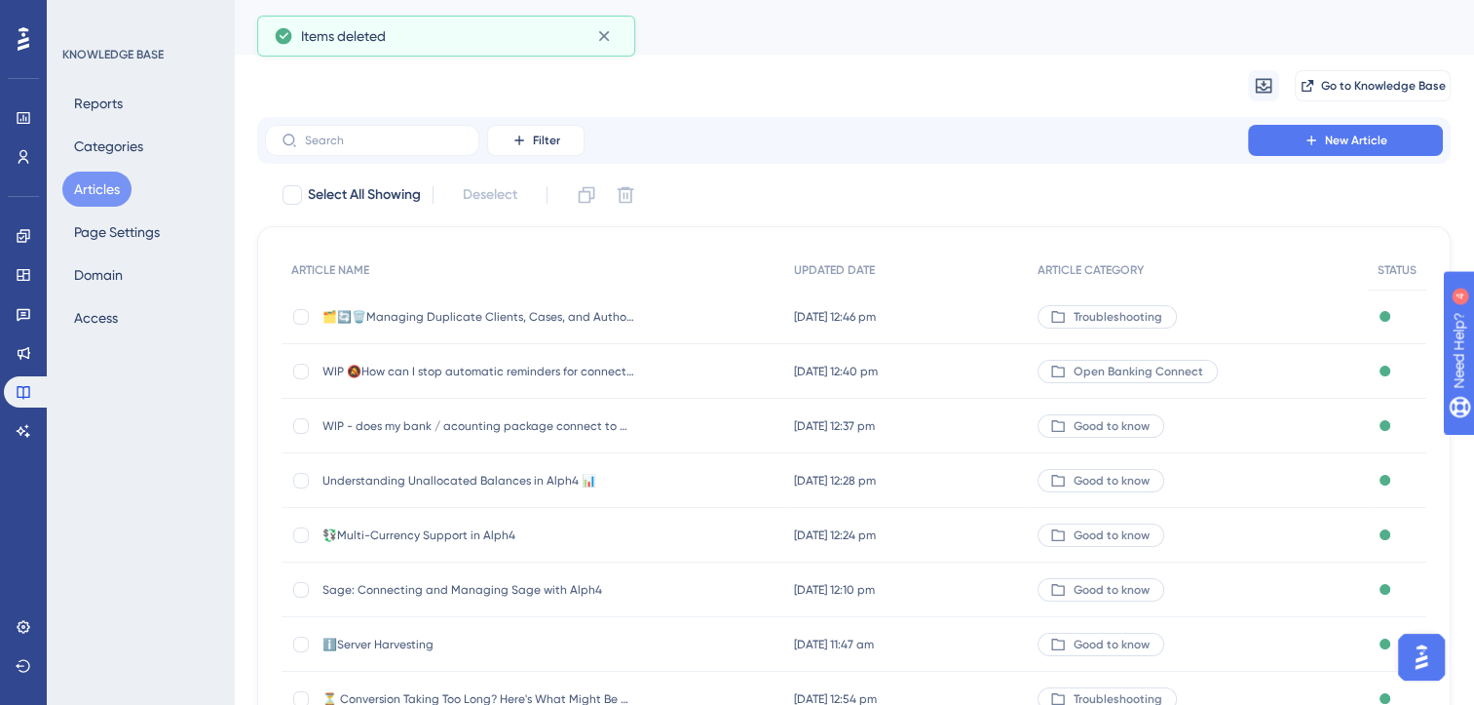
scroll to position [286, 0]
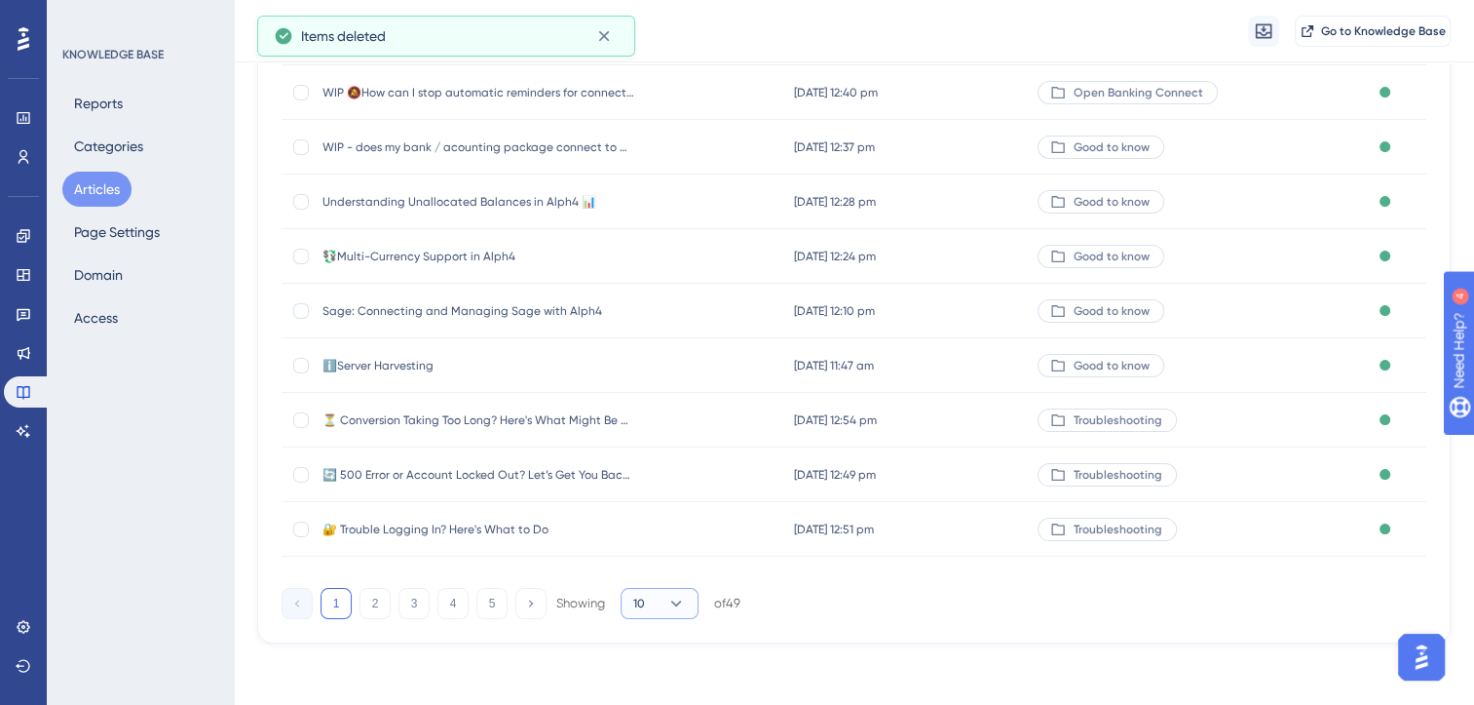
click at [671, 592] on button "10" at bounding box center [660, 603] width 78 height 31
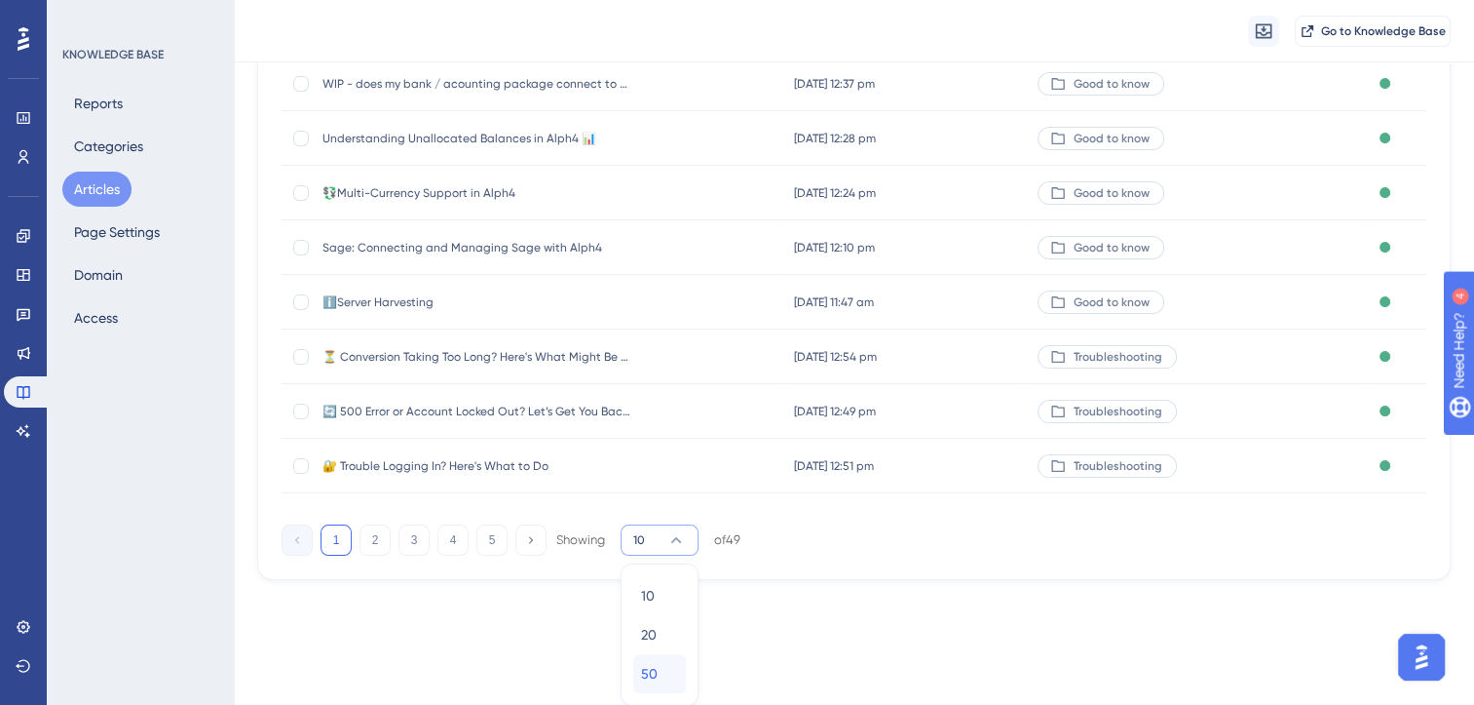
click at [659, 671] on div "50 50" at bounding box center [659, 673] width 37 height 39
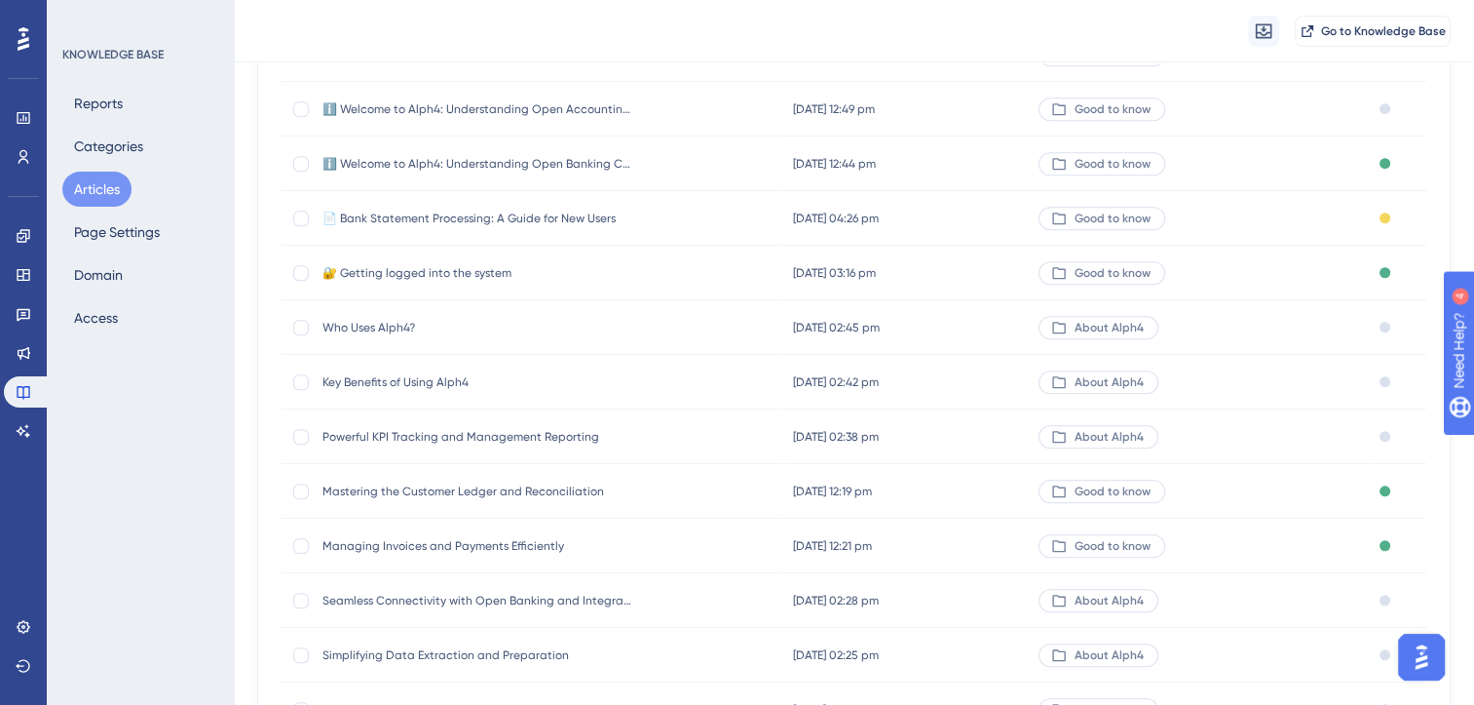
scroll to position [2376, 0]
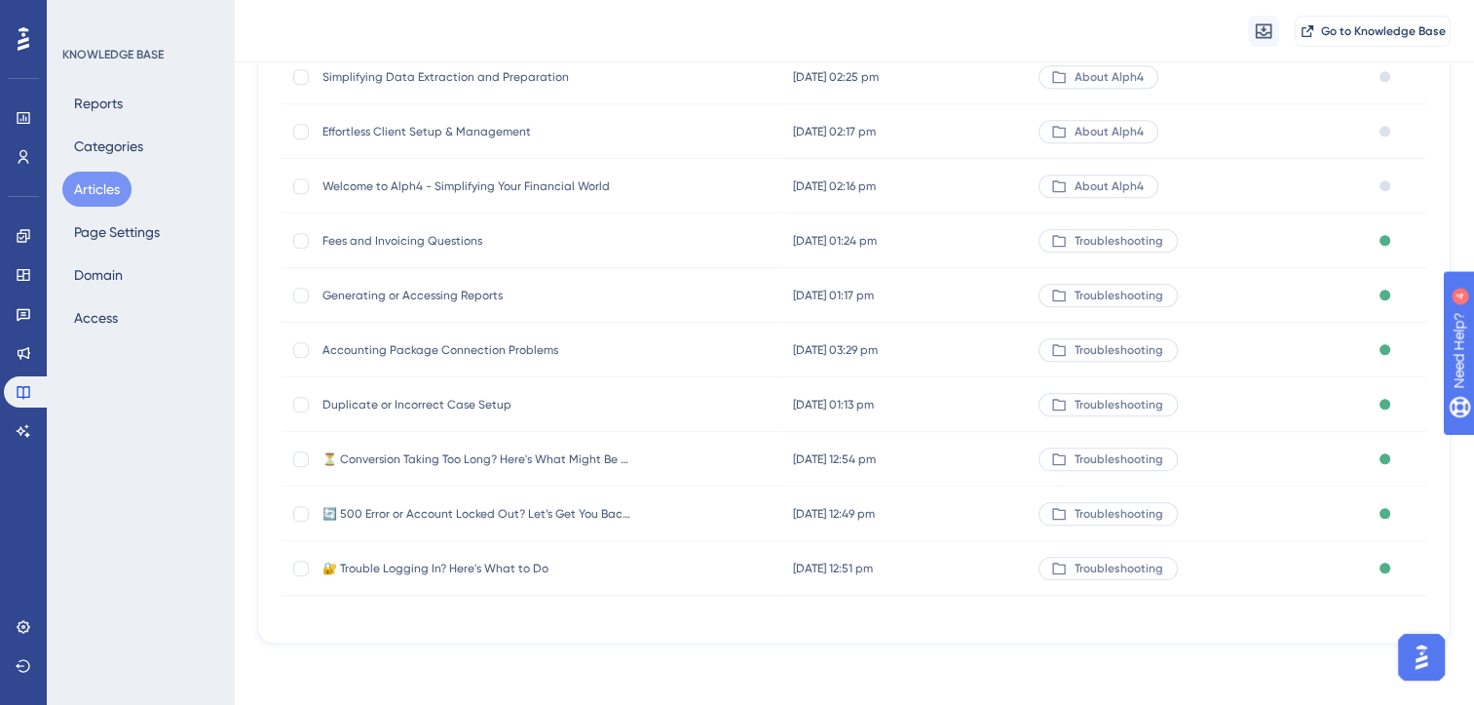
click at [445, 403] on span "Duplicate or Incorrect Case Setup" at bounding box center [479, 405] width 312 height 16
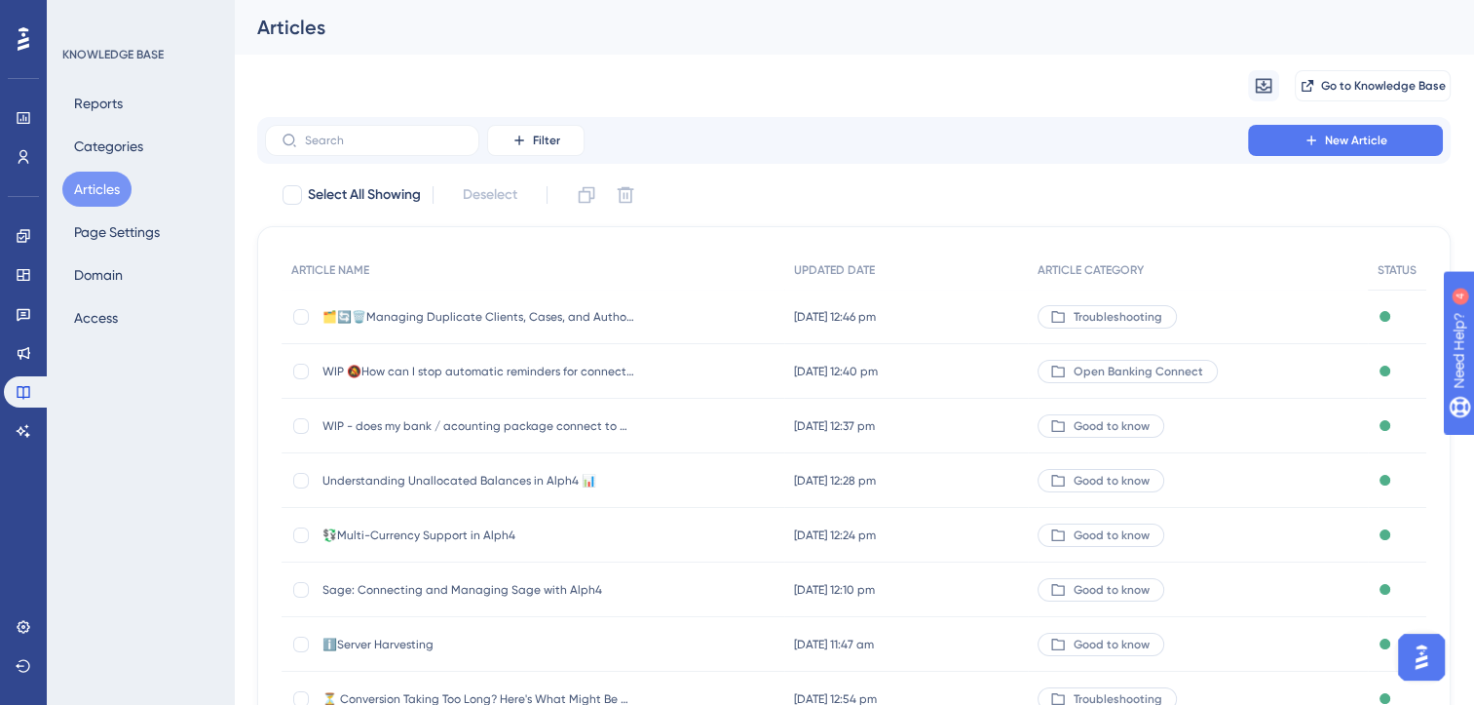
scroll to position [279, 0]
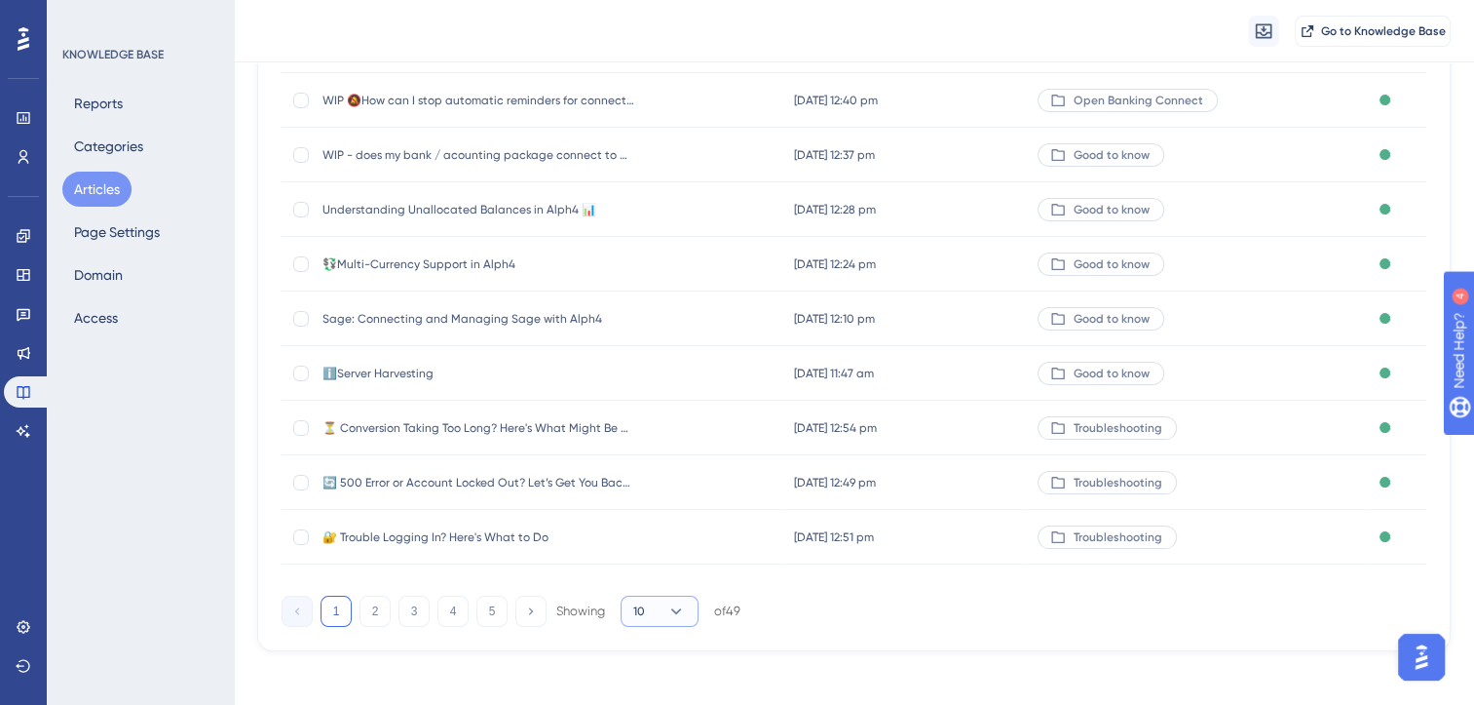
click at [676, 612] on icon at bounding box center [676, 611] width 11 height 6
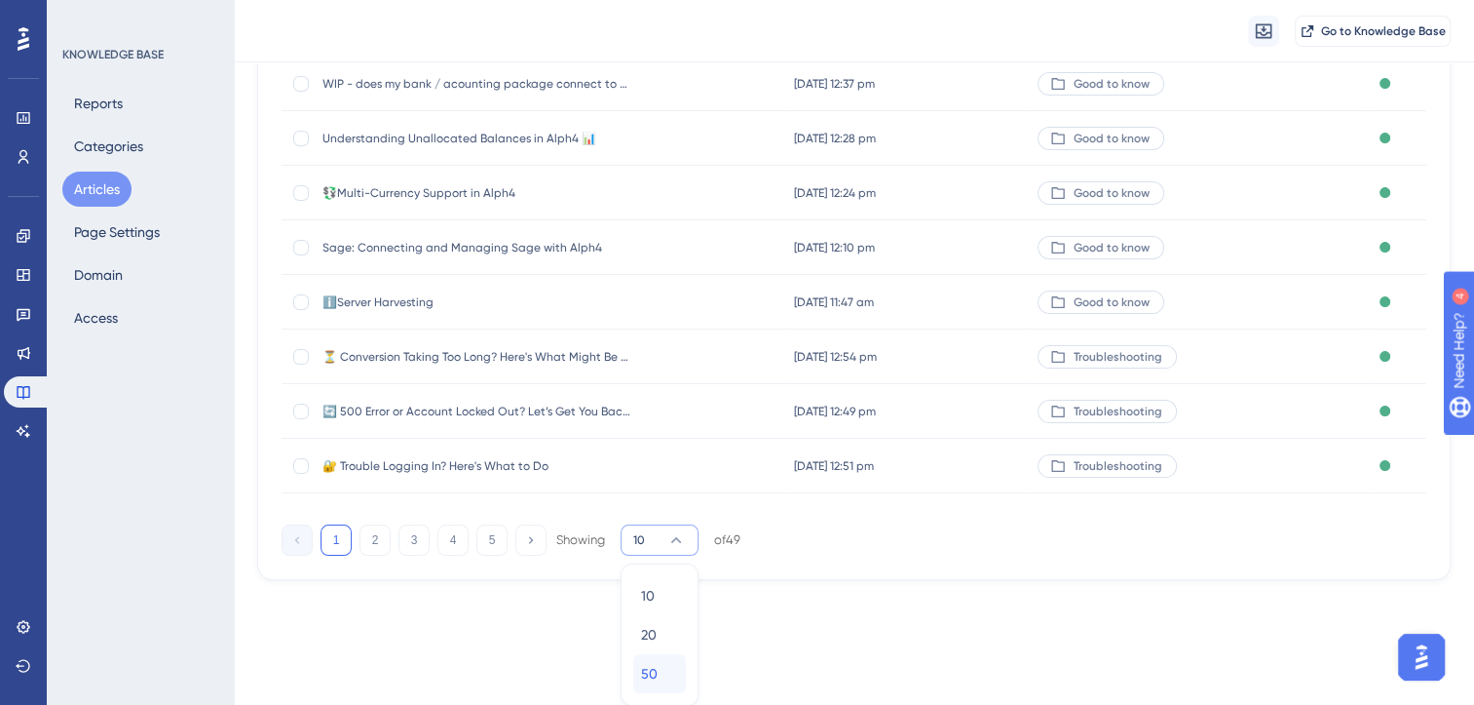
click at [675, 663] on div "50 50" at bounding box center [659, 673] width 37 height 39
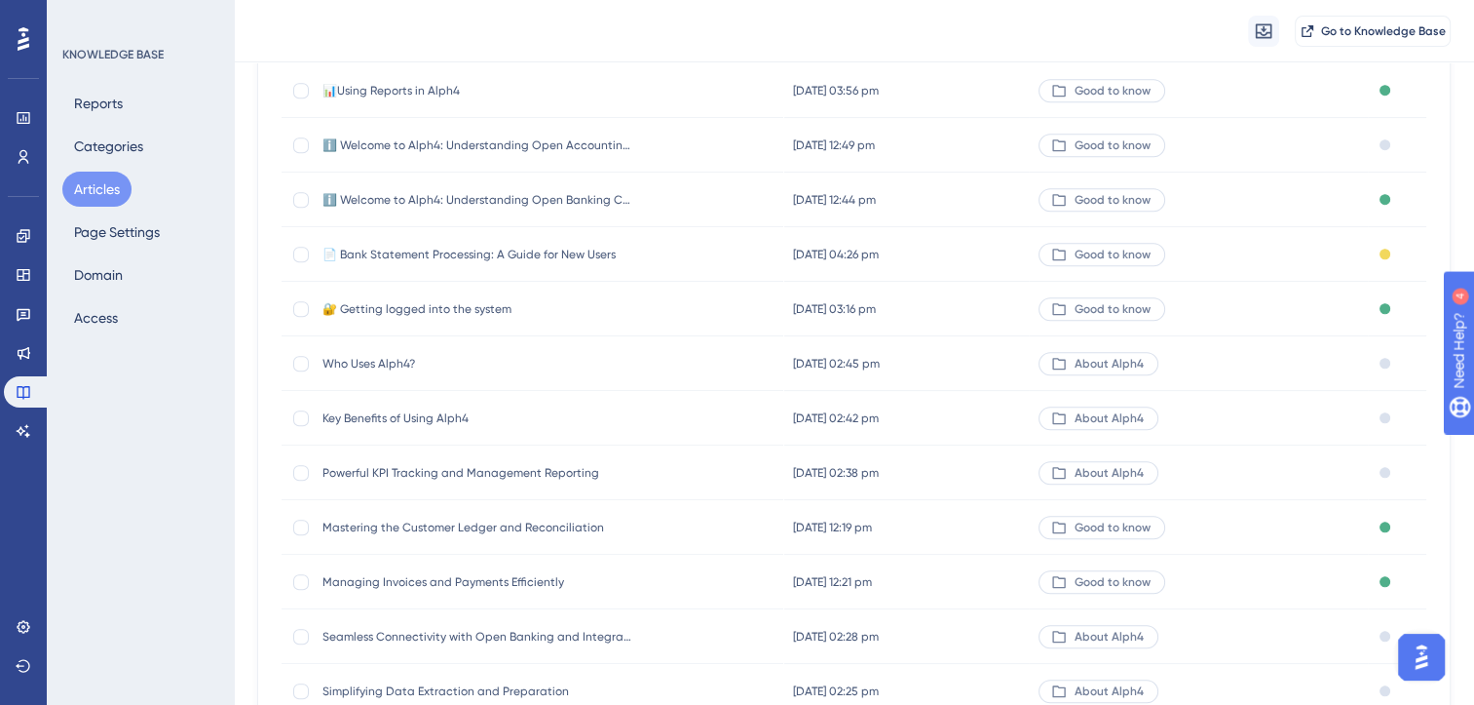
scroll to position [2376, 0]
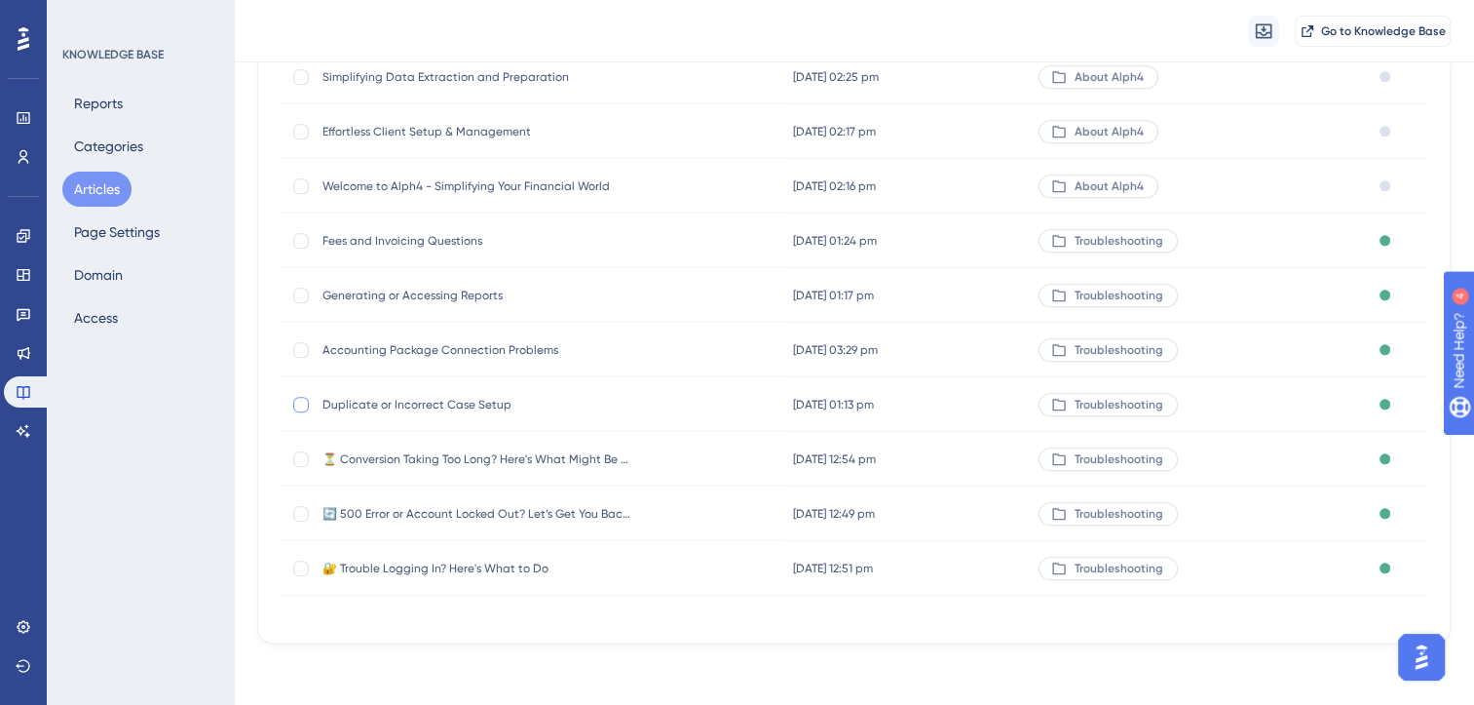
click at [303, 407] on div at bounding box center [301, 405] width 16 height 16
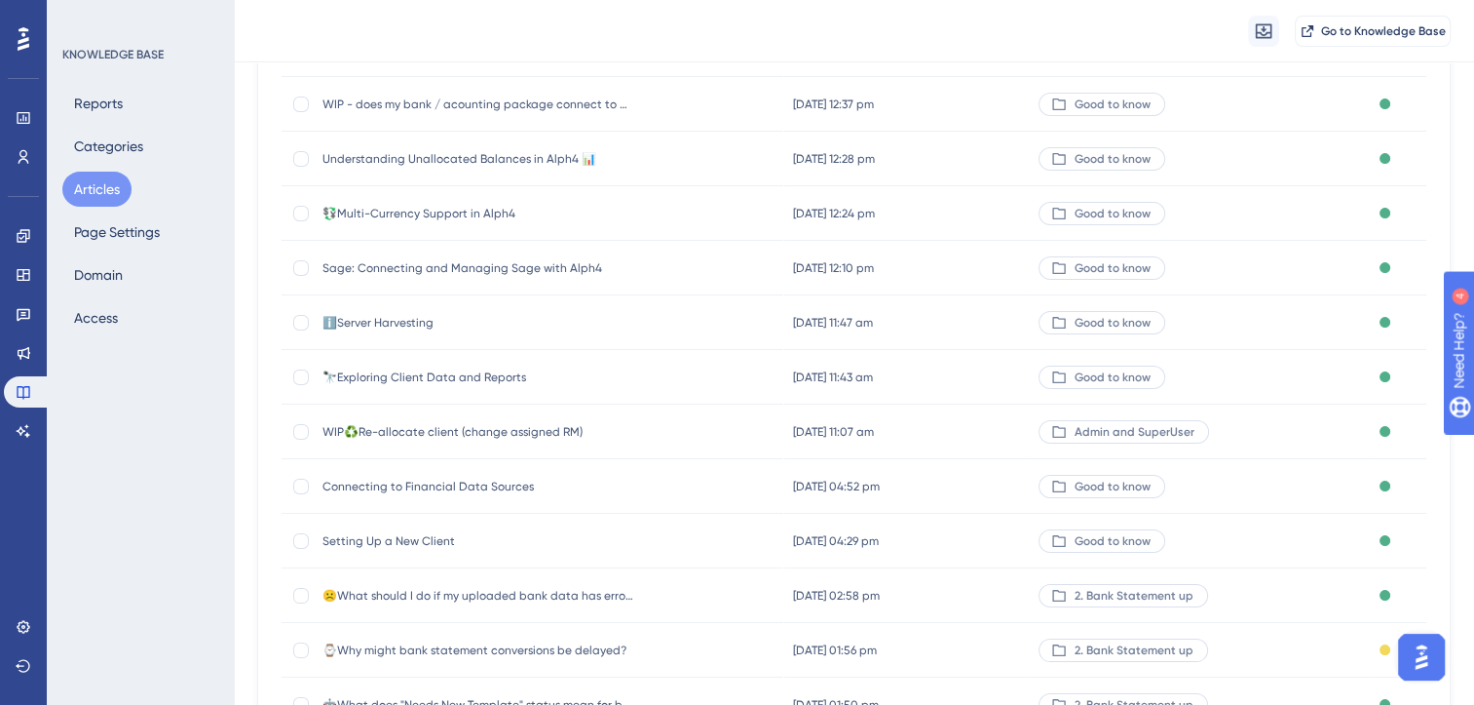
scroll to position [0, 0]
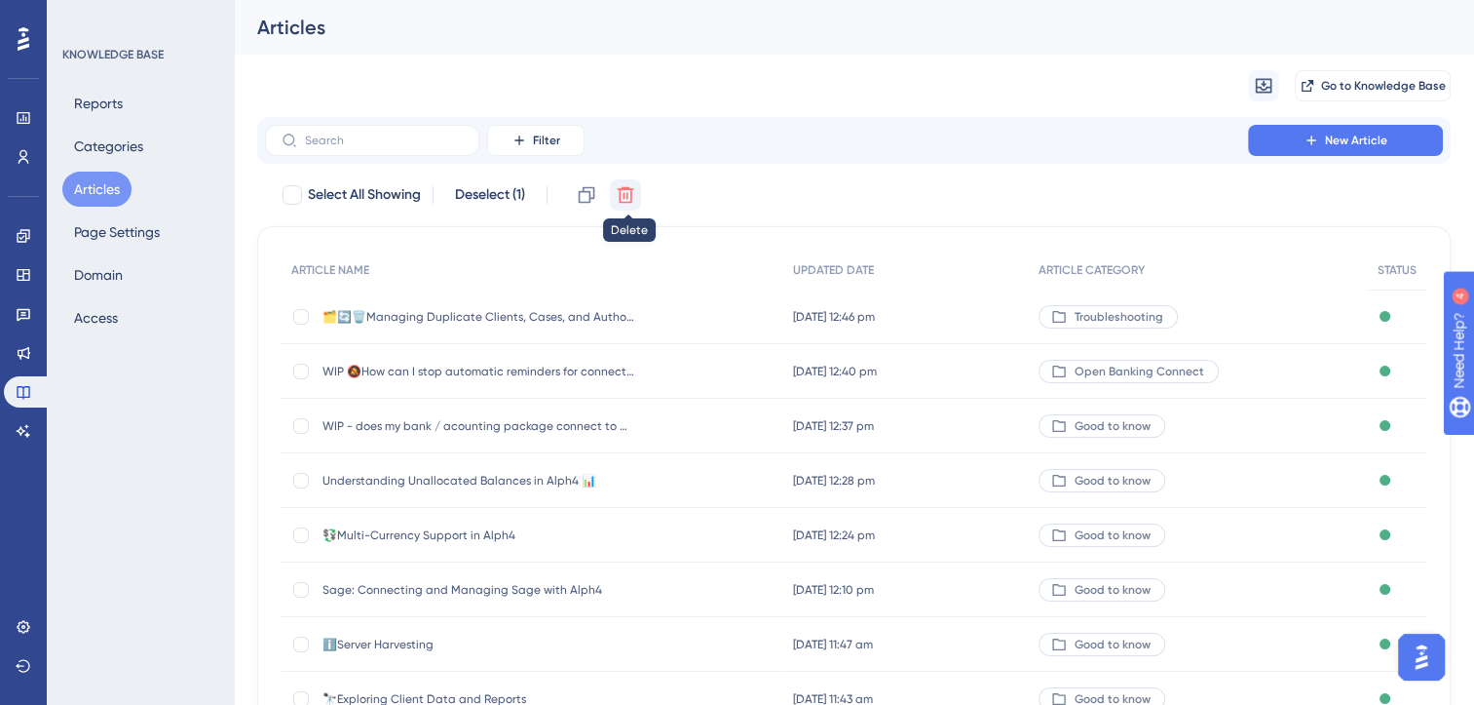
click at [628, 190] on icon at bounding box center [625, 194] width 19 height 19
checkbox input "false"
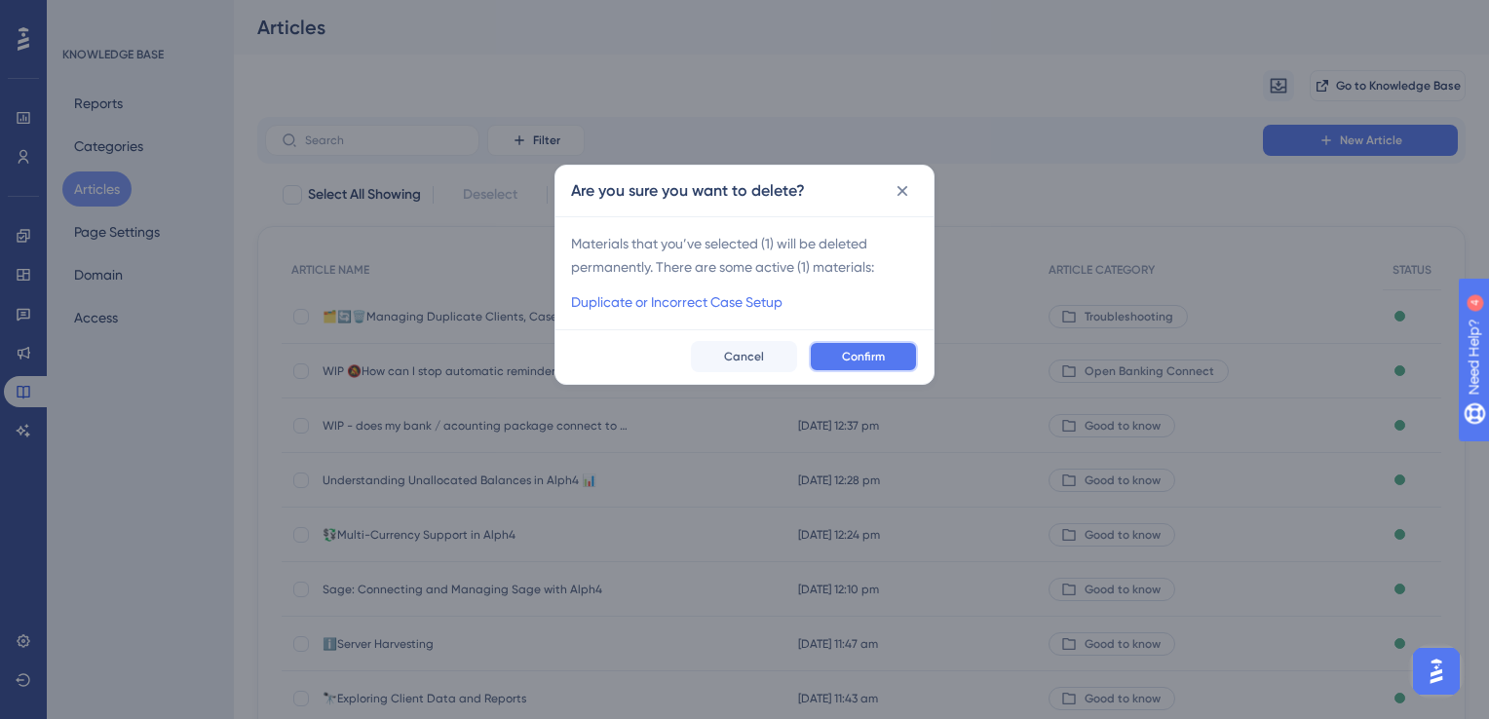
click at [861, 357] on span "Confirm" at bounding box center [863, 357] width 43 height 16
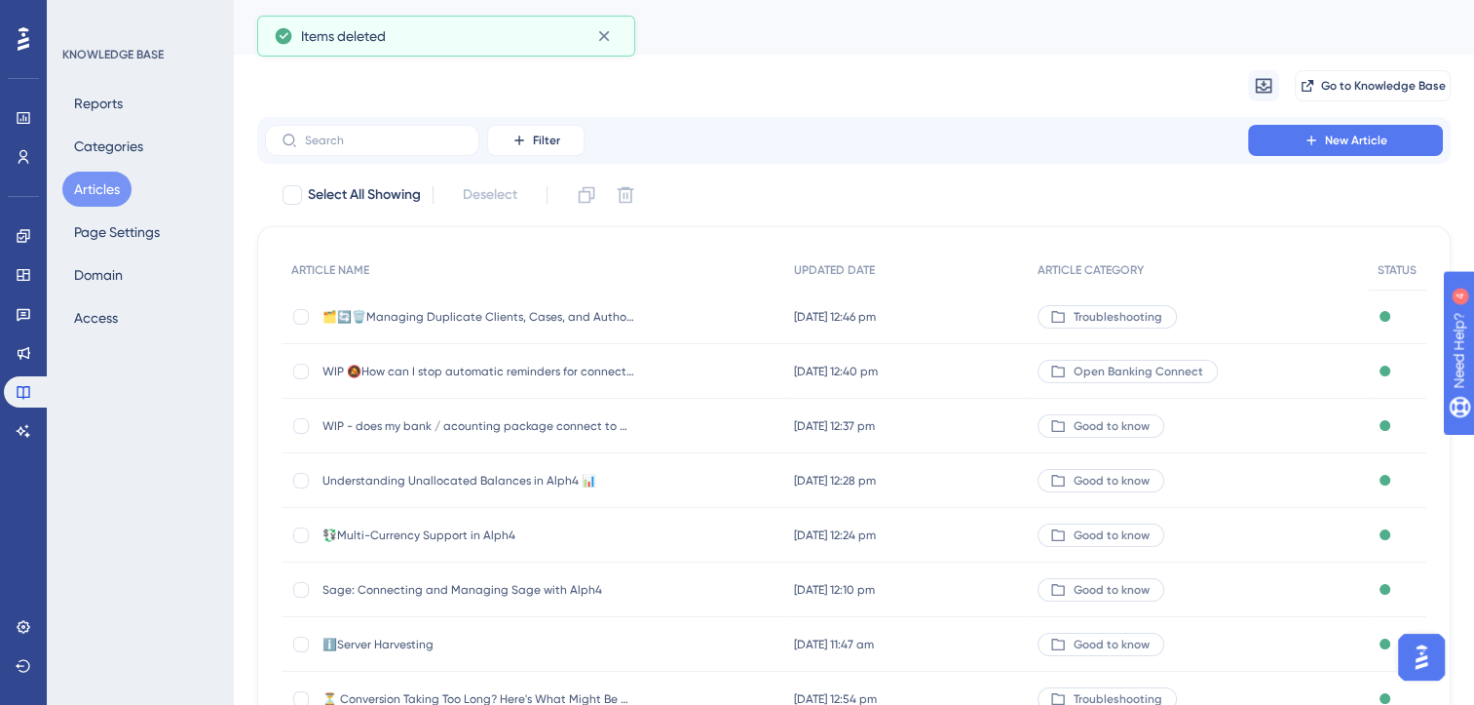
scroll to position [286, 0]
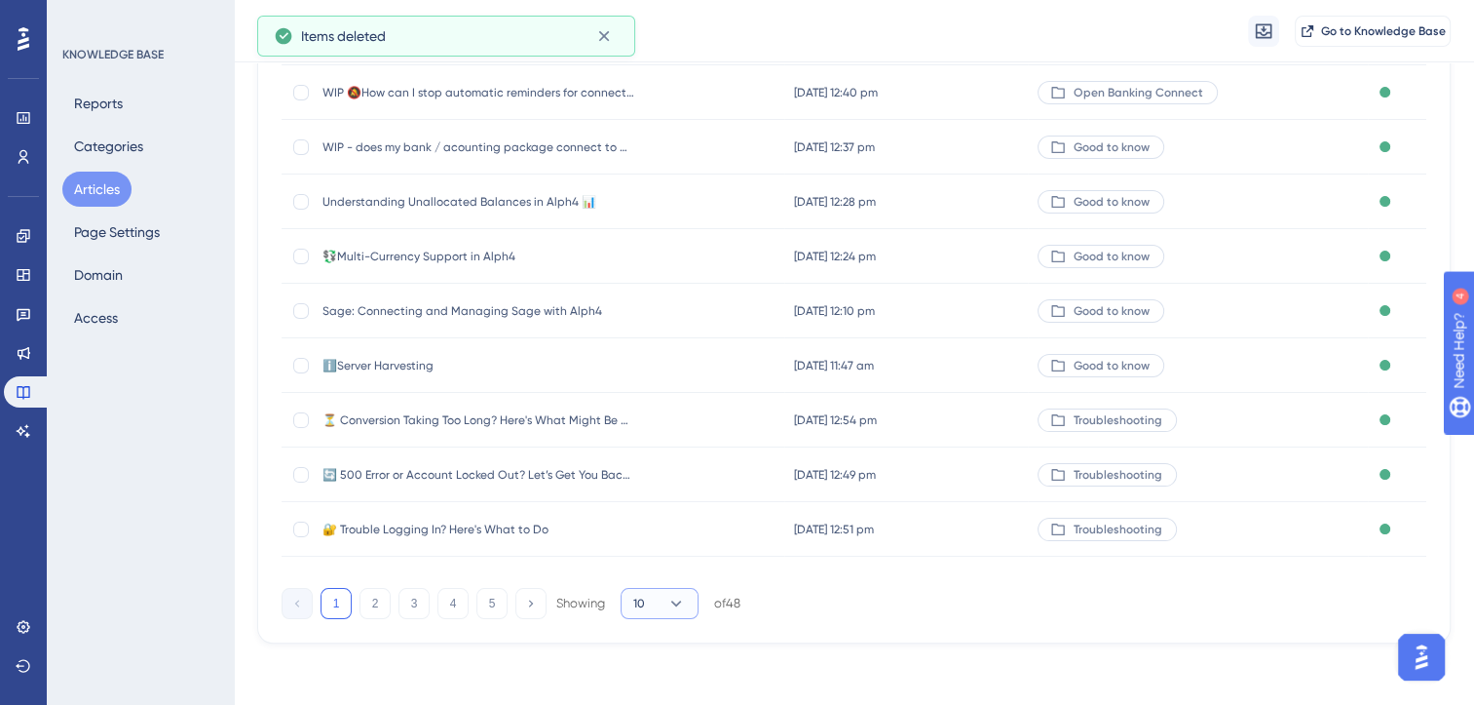
click at [674, 597] on icon at bounding box center [676, 602] width 19 height 19
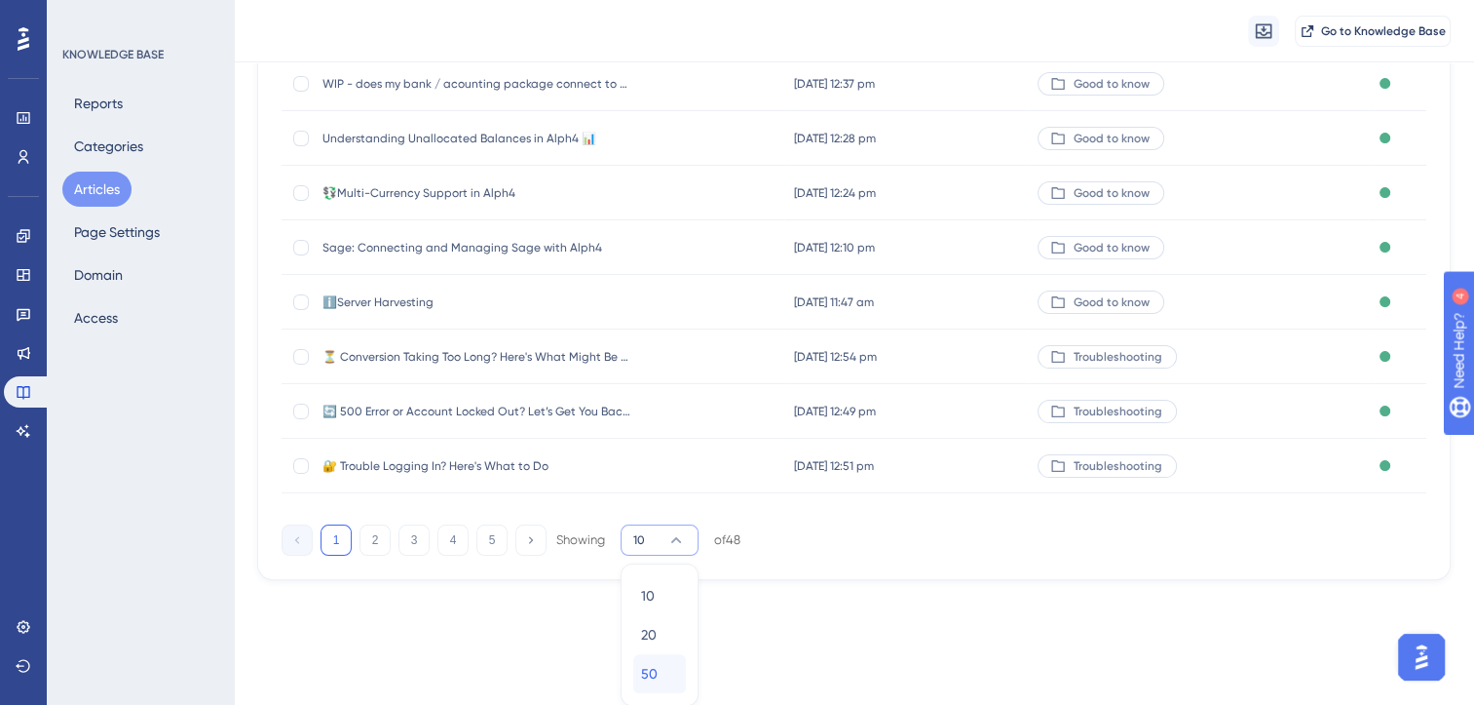
click at [663, 673] on div "50 50" at bounding box center [659, 673] width 37 height 39
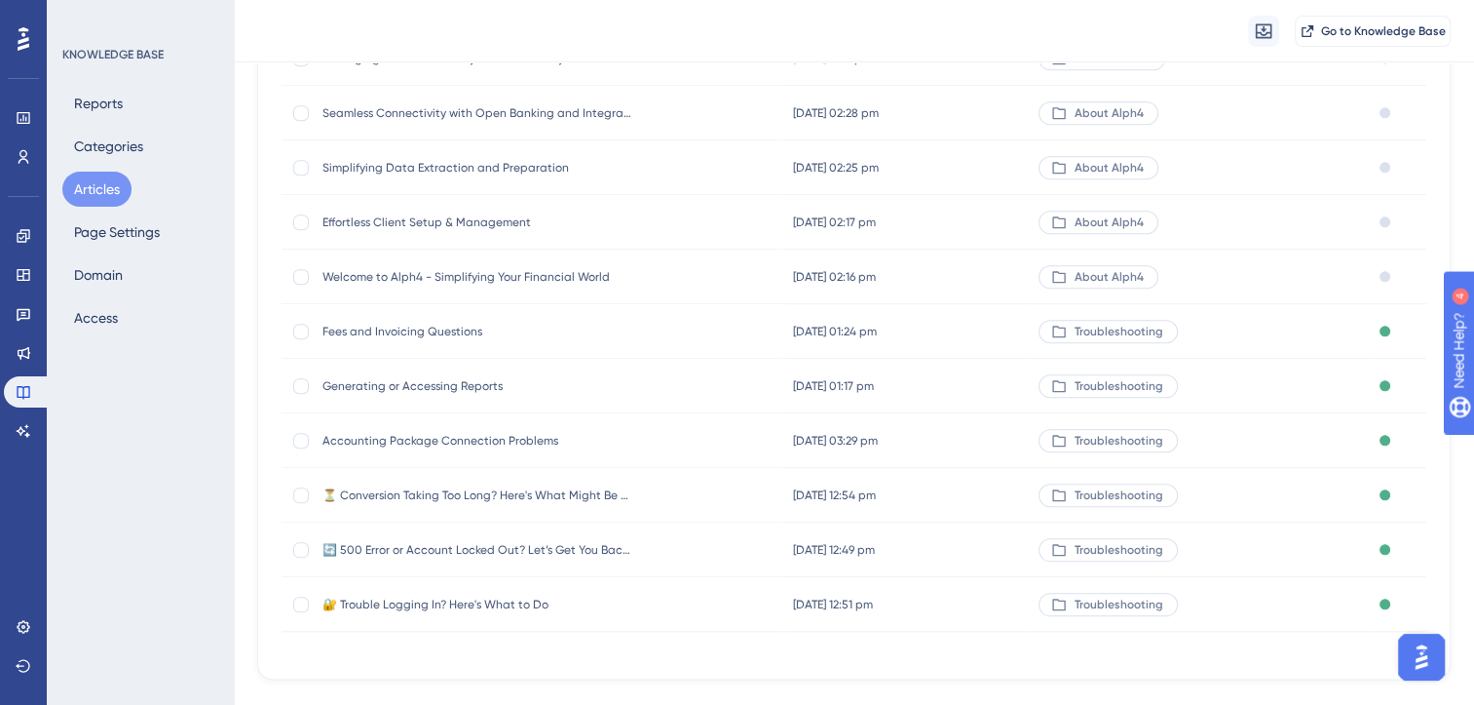
scroll to position [2321, 0]
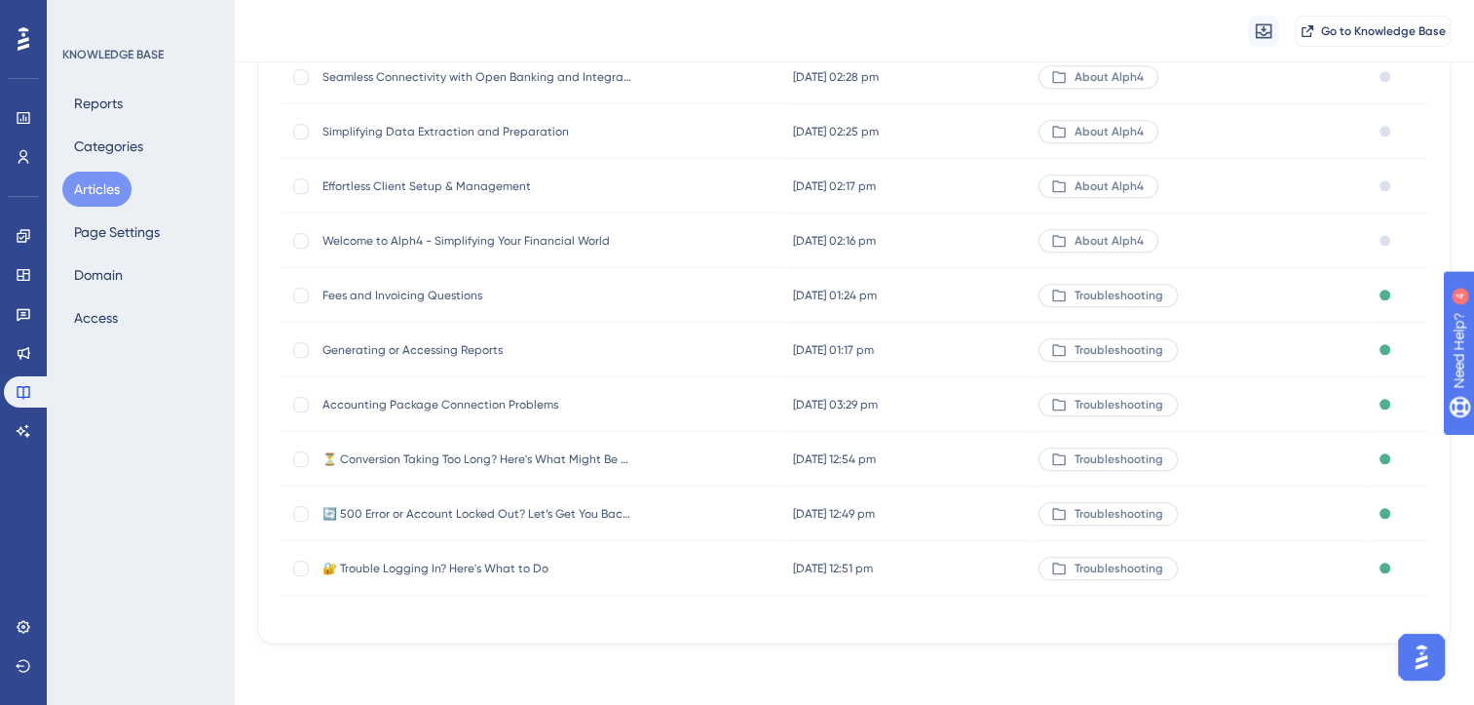
click at [518, 403] on span "Accounting Package Connection Problems" at bounding box center [479, 405] width 312 height 16
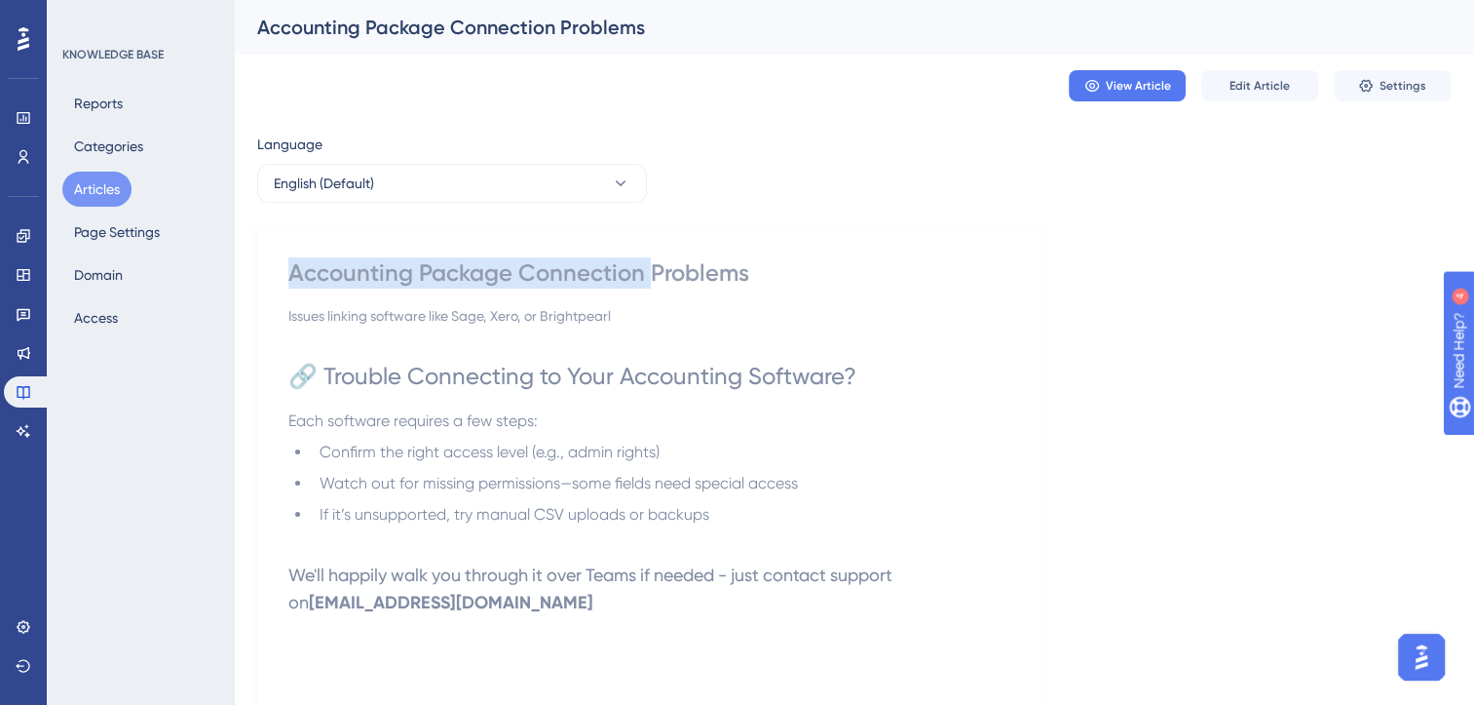
drag, startPoint x: 646, startPoint y: 276, endPoint x: 283, endPoint y: 282, distance: 363.5
click at [283, 282] on div "Accounting Package Connection Problems Issues linking software like Sage, Xero,…" at bounding box center [650, 571] width 787 height 690
copy div "Accounting Package Connection"
click at [89, 181] on button "Articles" at bounding box center [96, 189] width 69 height 35
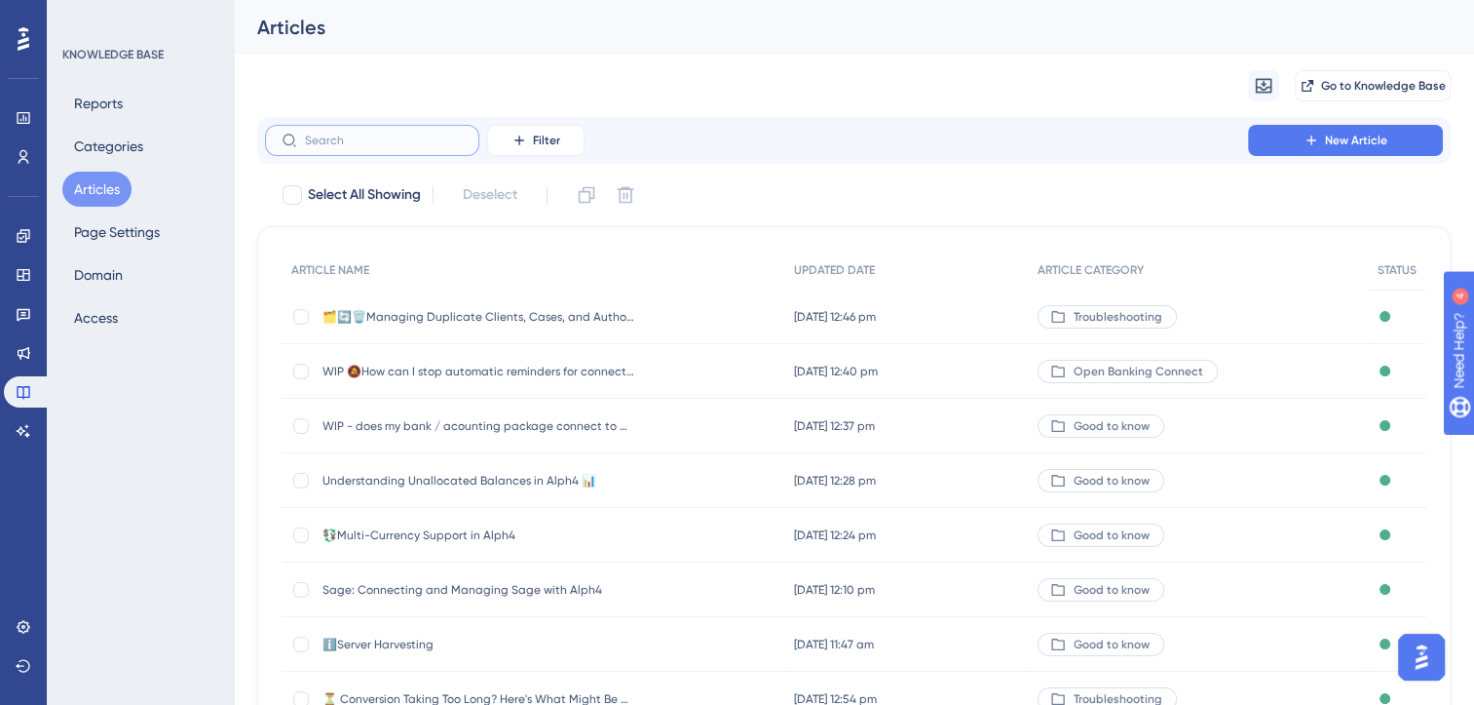
paste input "Accounting Package Connection"
click at [343, 138] on input "text" at bounding box center [384, 141] width 158 height 14
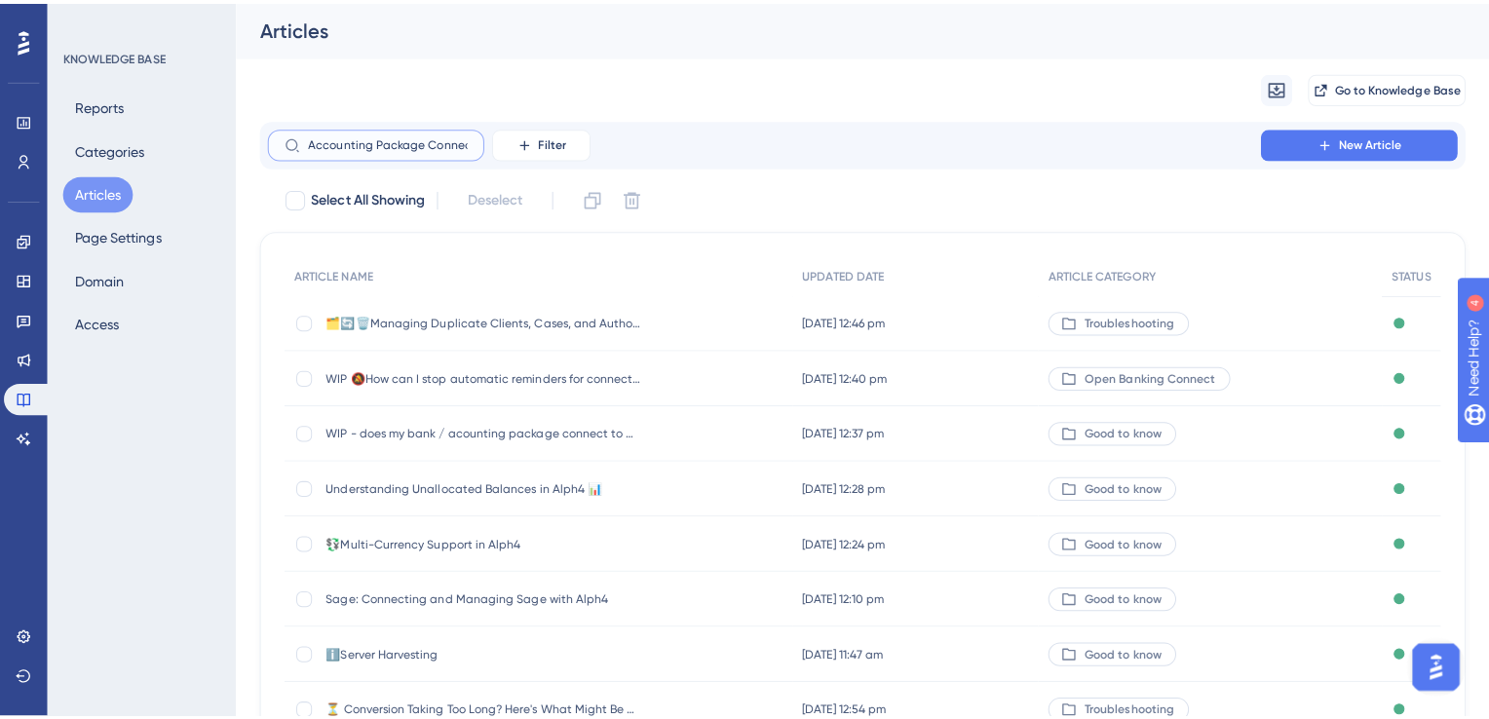
scroll to position [0, 21]
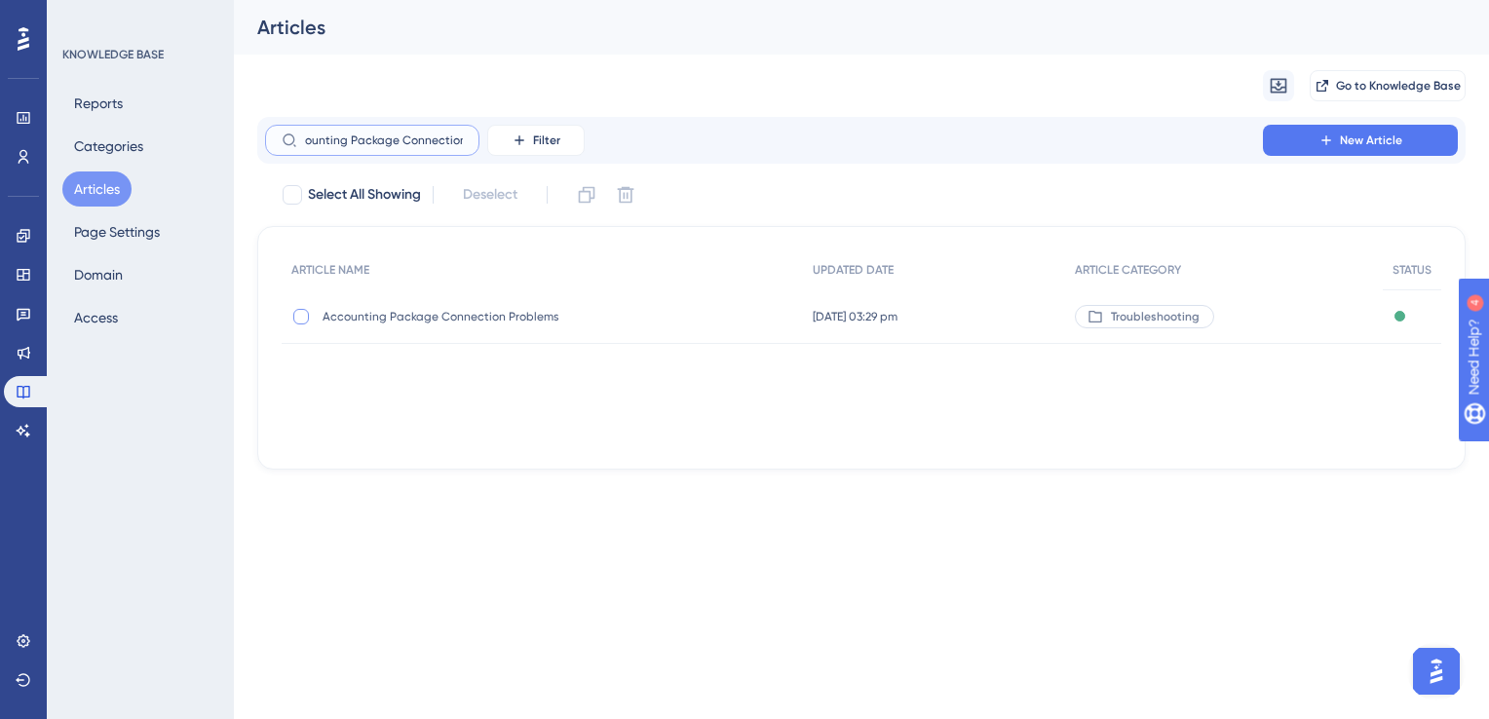
type input "Accounting Package Connection"
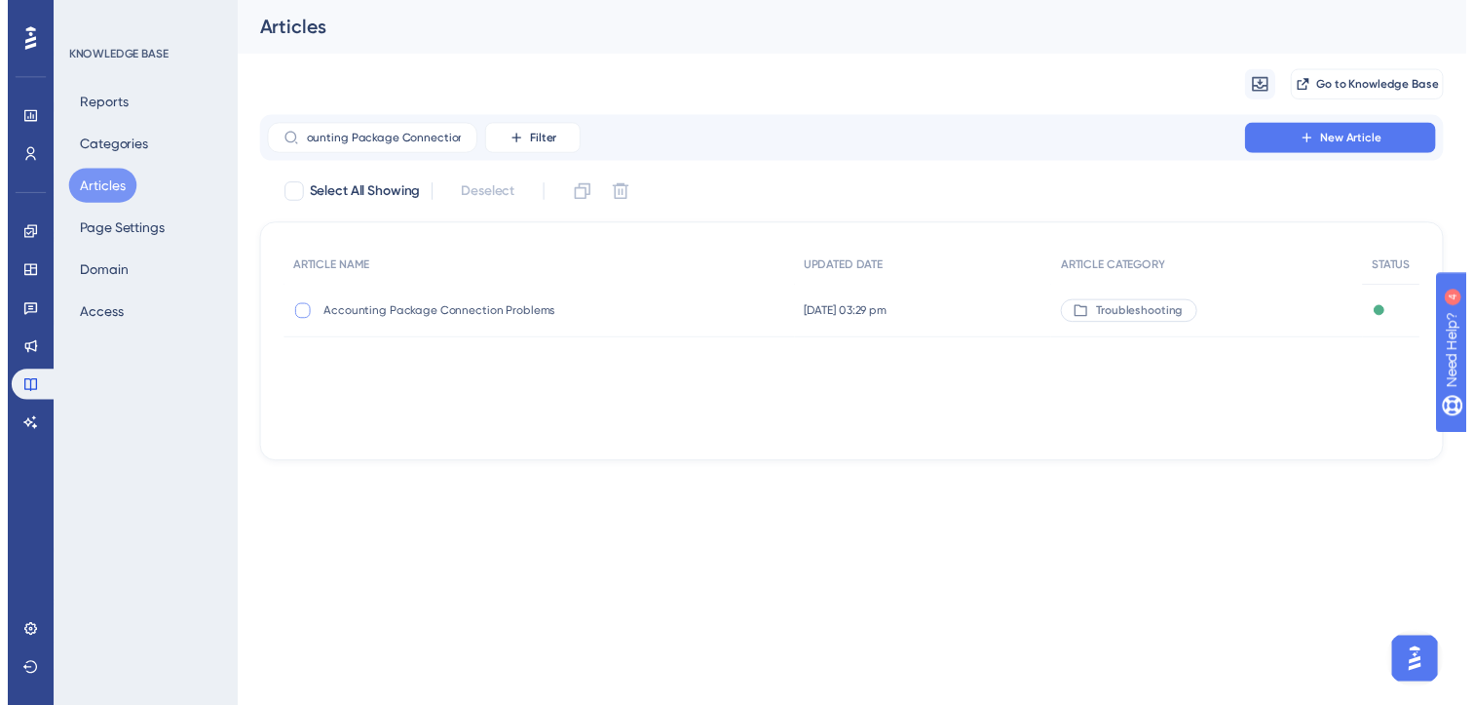
scroll to position [0, 0]
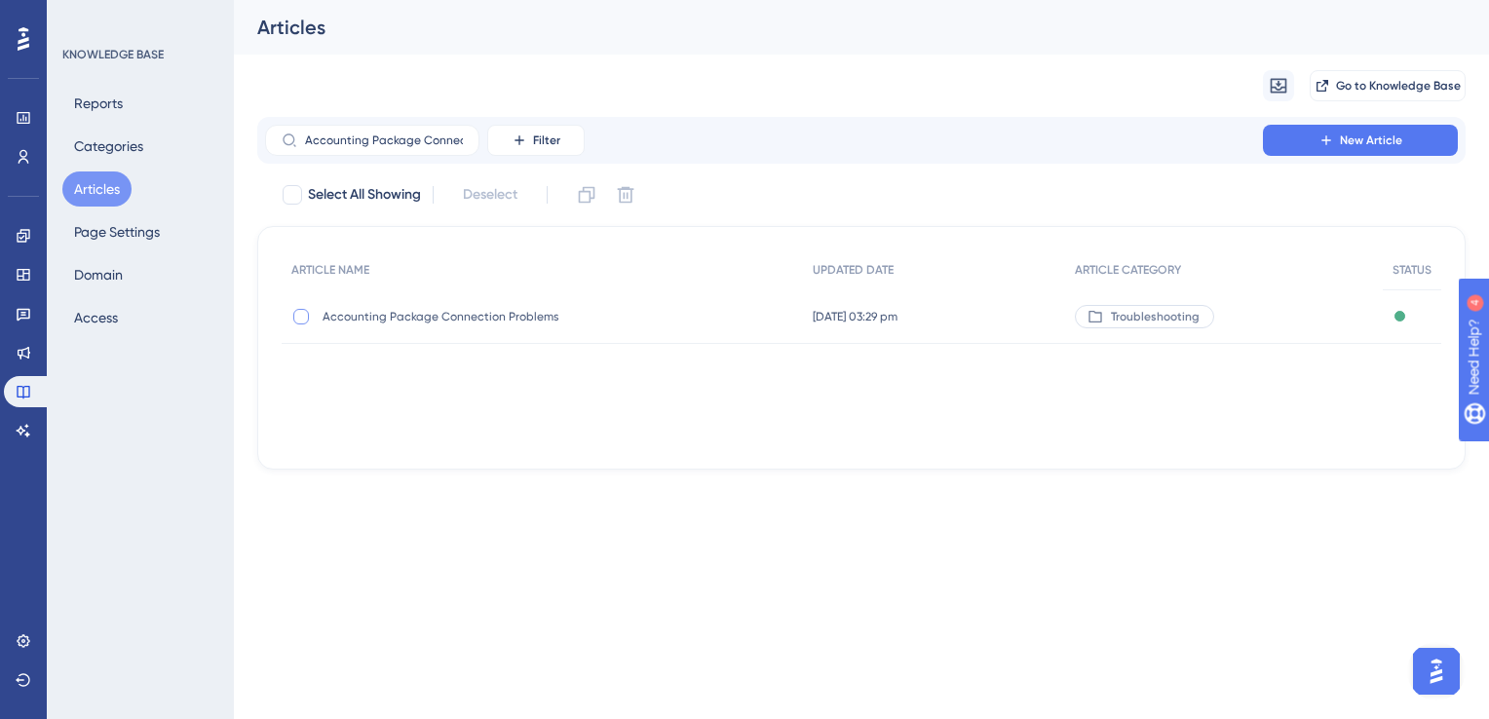
click at [307, 314] on div at bounding box center [301, 317] width 16 height 16
checkbox input "true"
click at [630, 193] on icon at bounding box center [626, 195] width 17 height 17
checkbox input "false"
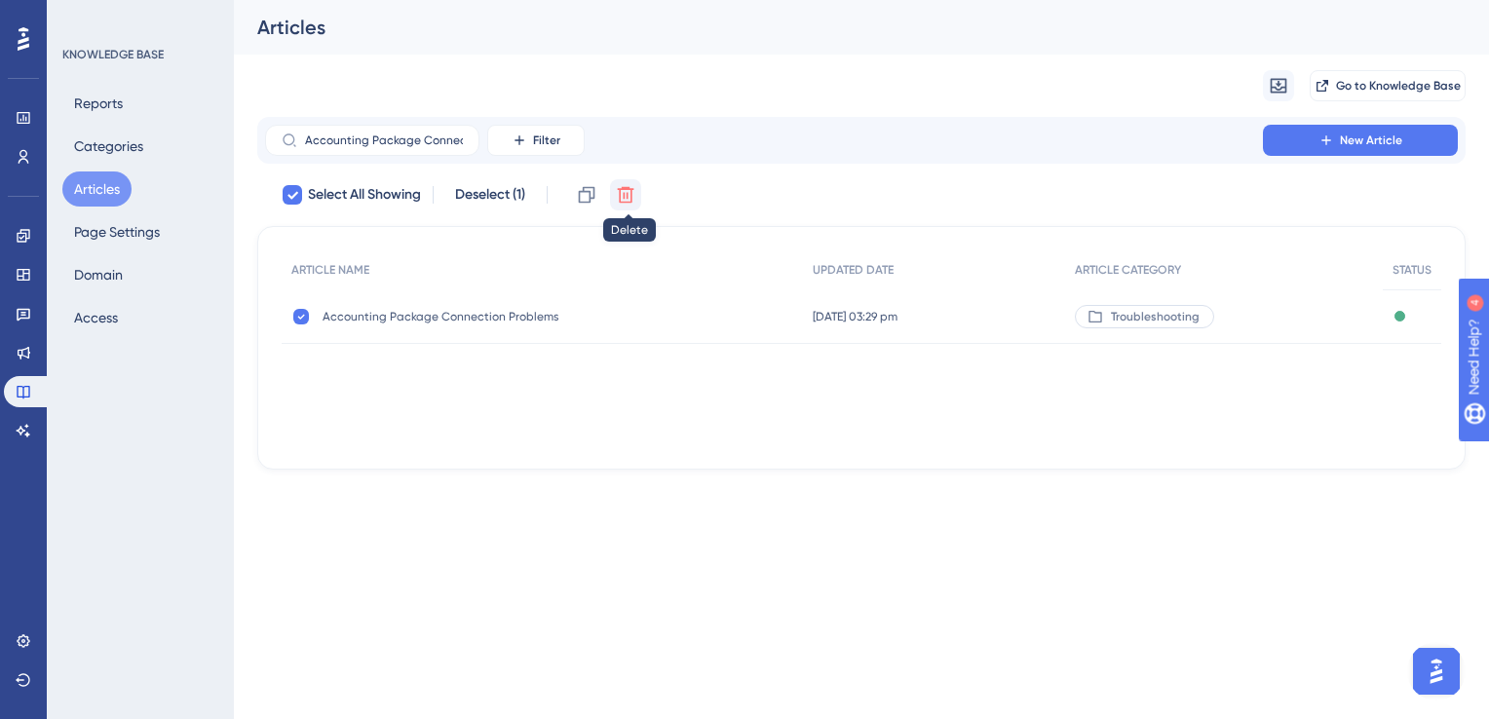
checkbox input "false"
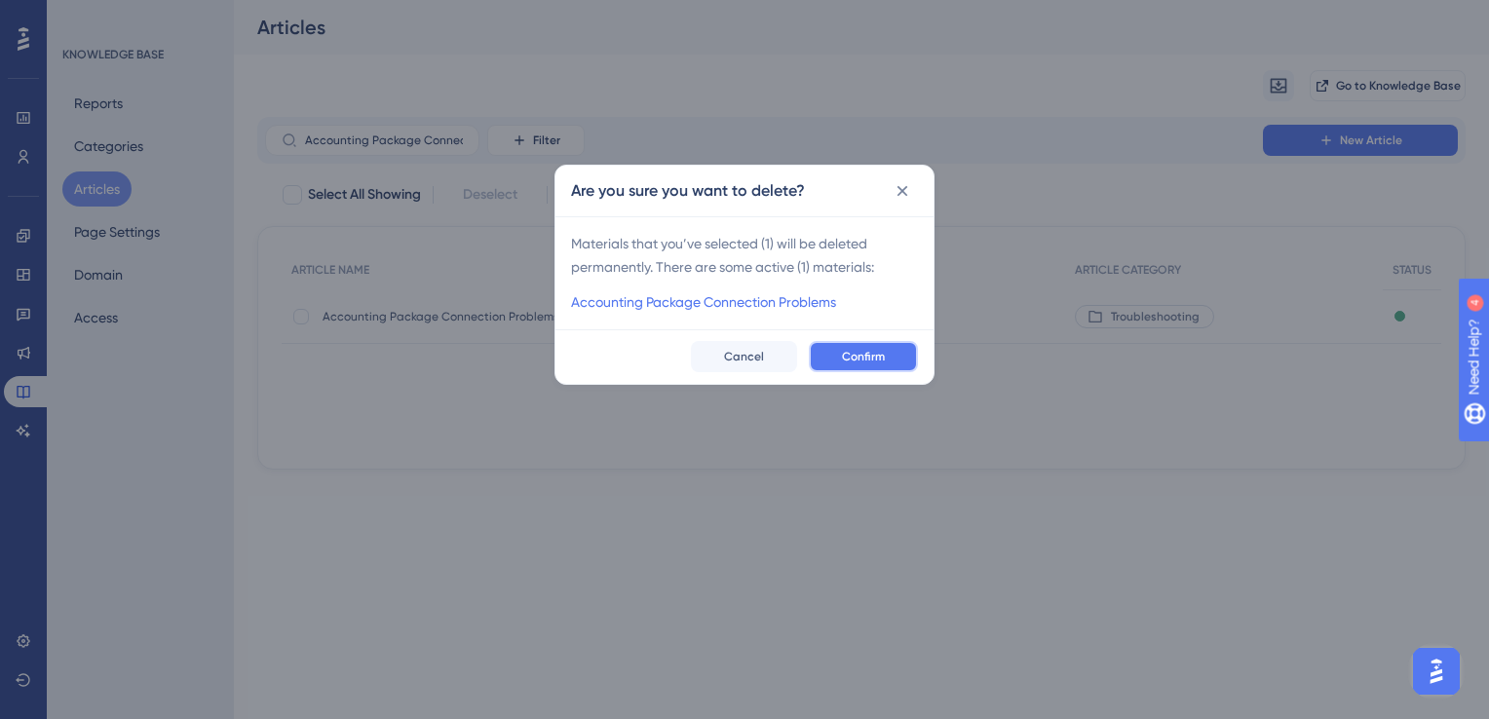
click at [853, 357] on span "Confirm" at bounding box center [863, 357] width 43 height 16
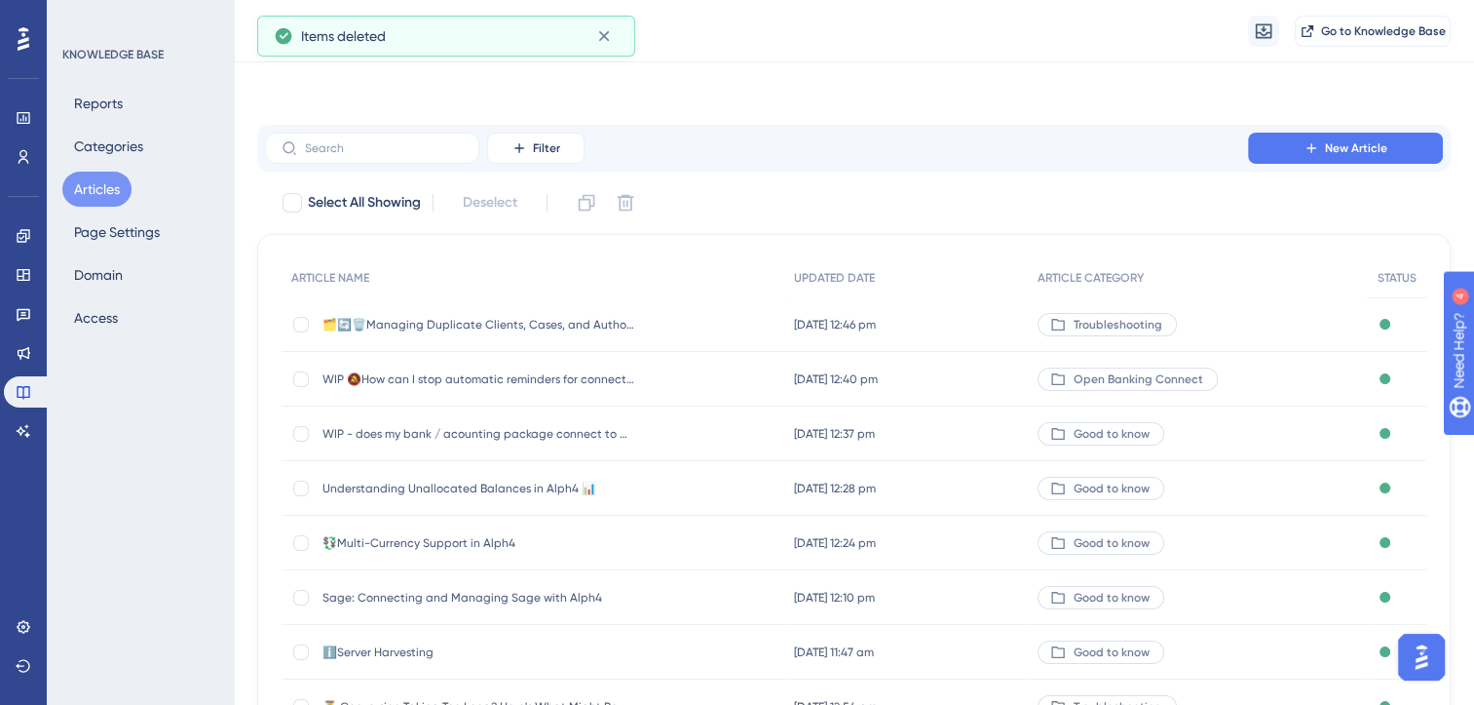
scroll to position [286, 0]
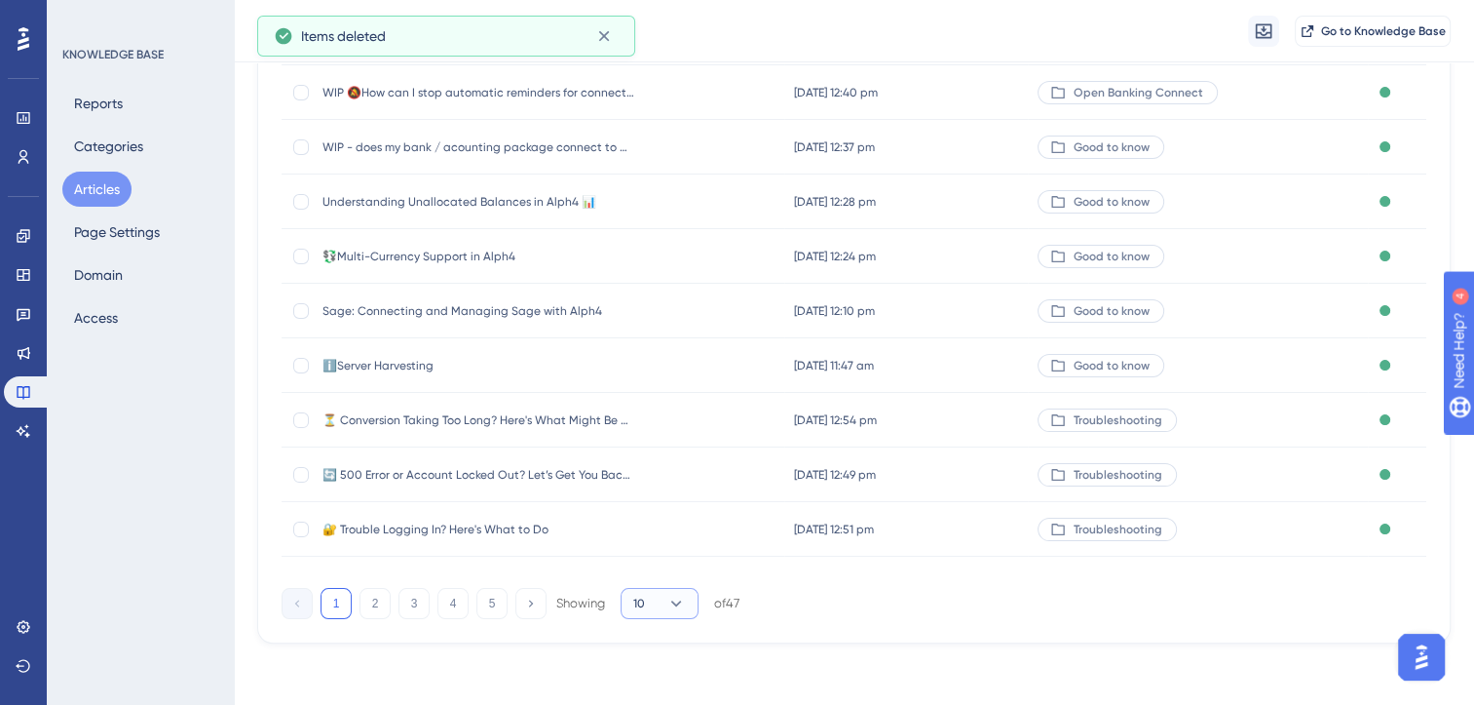
click at [664, 607] on button "10" at bounding box center [660, 603] width 78 height 31
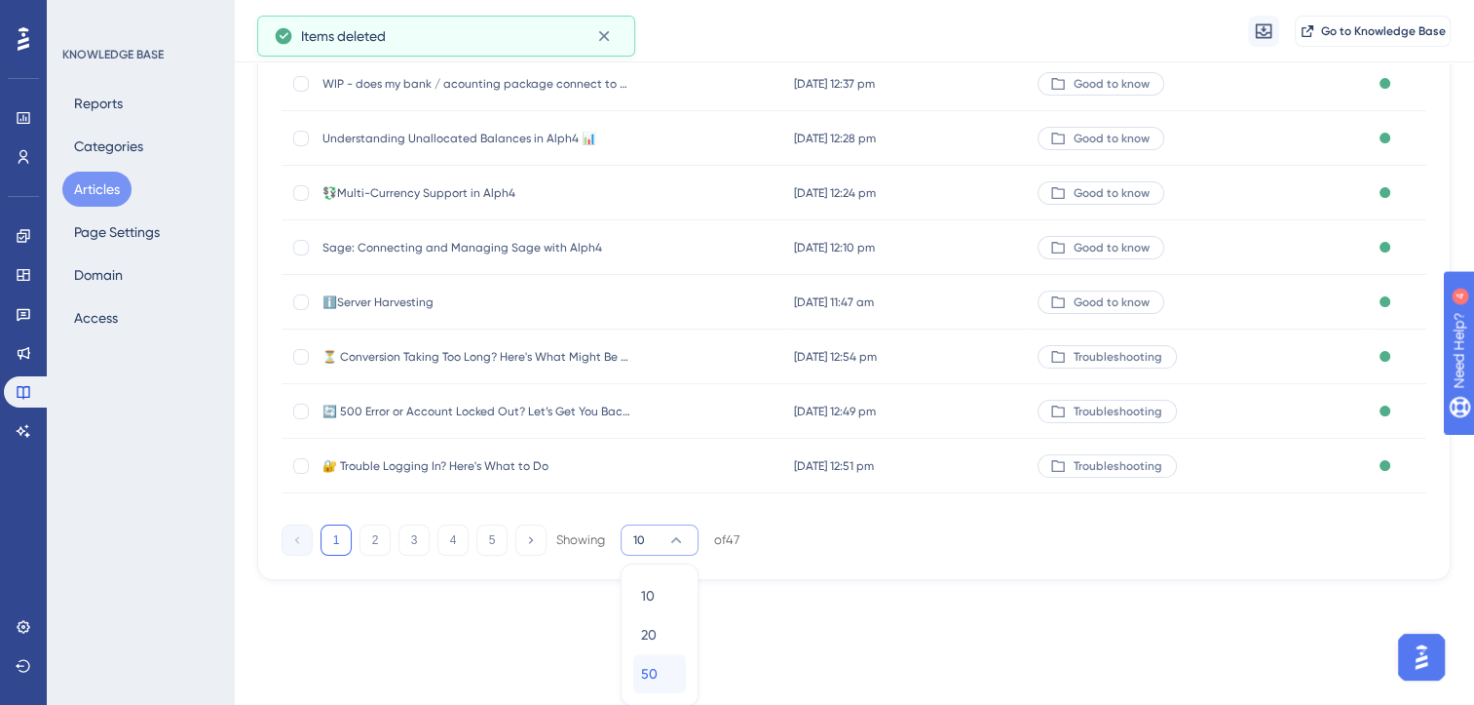
click at [659, 672] on div "50 50" at bounding box center [659, 673] width 37 height 39
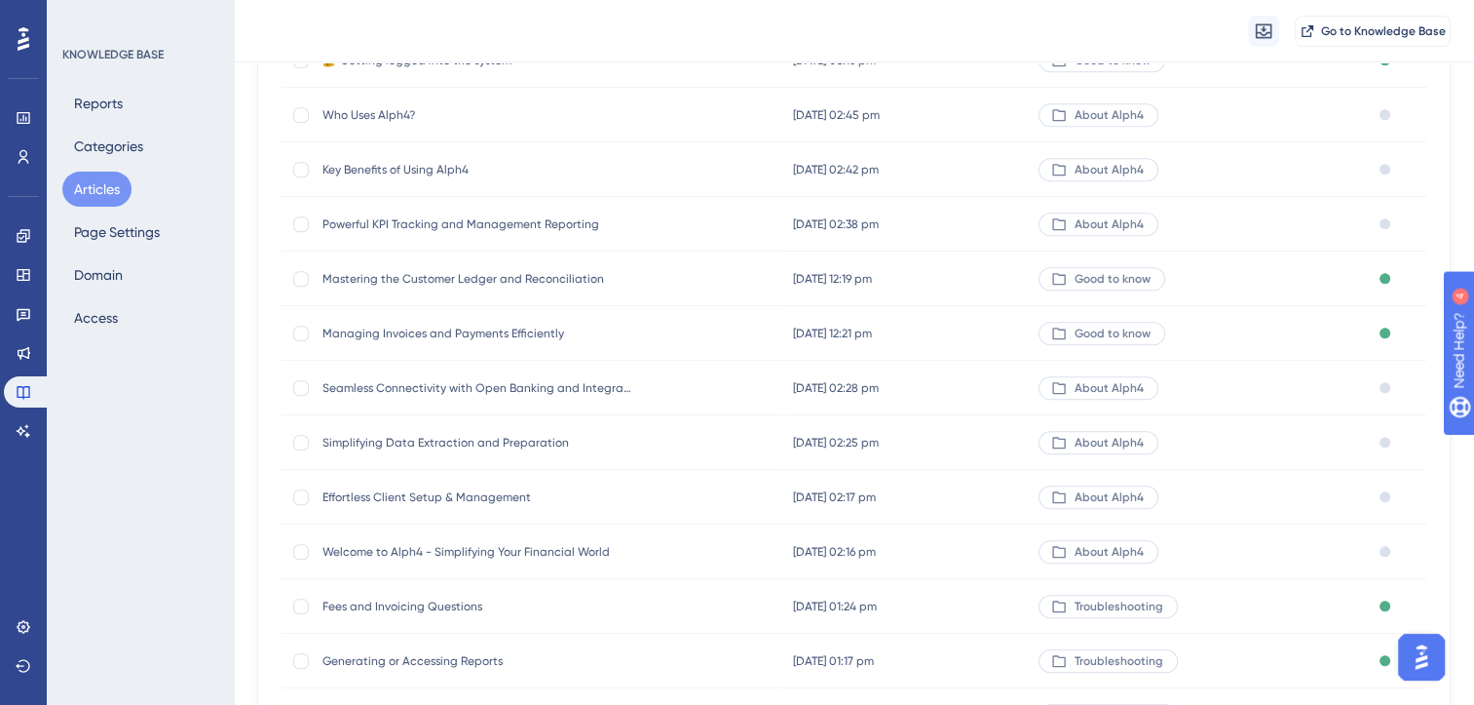
scroll to position [2267, 0]
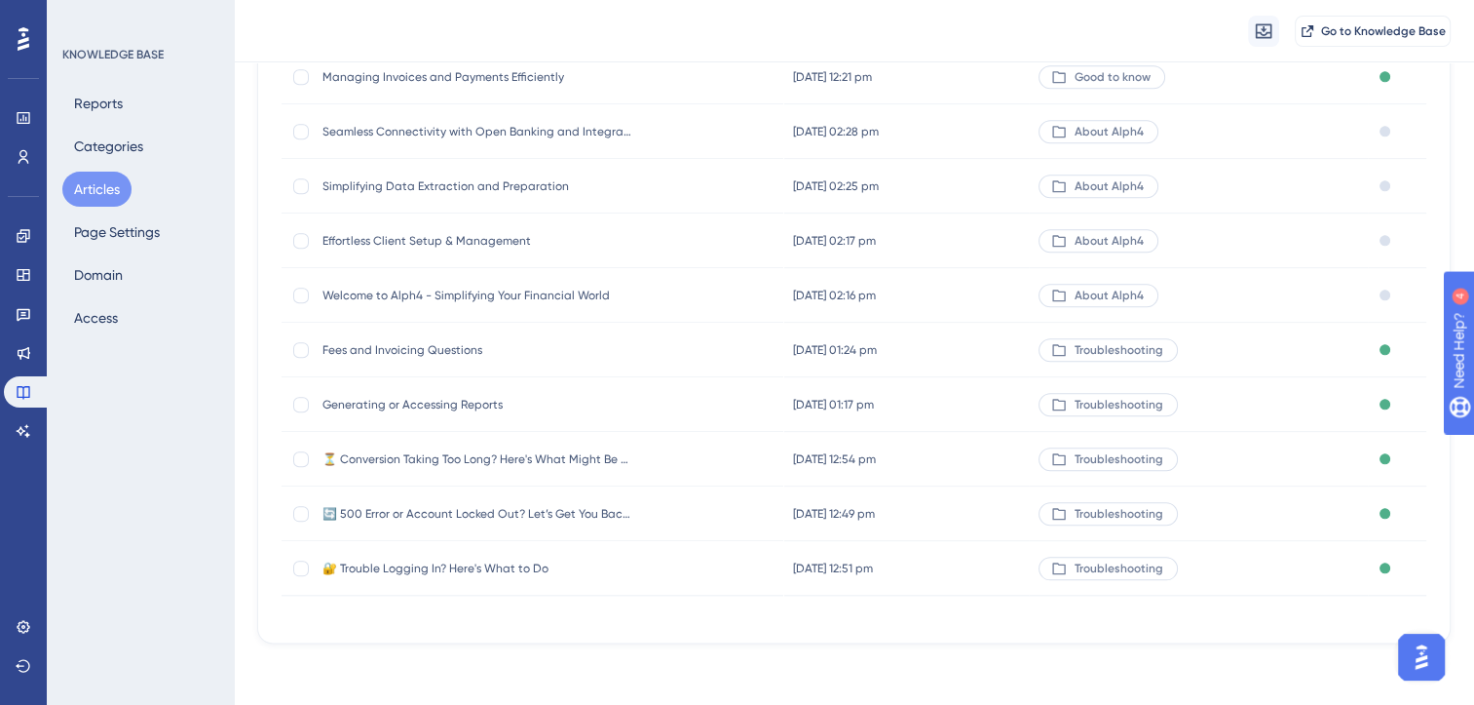
click at [447, 400] on span "Generating or Accessing Reports" at bounding box center [479, 405] width 312 height 16
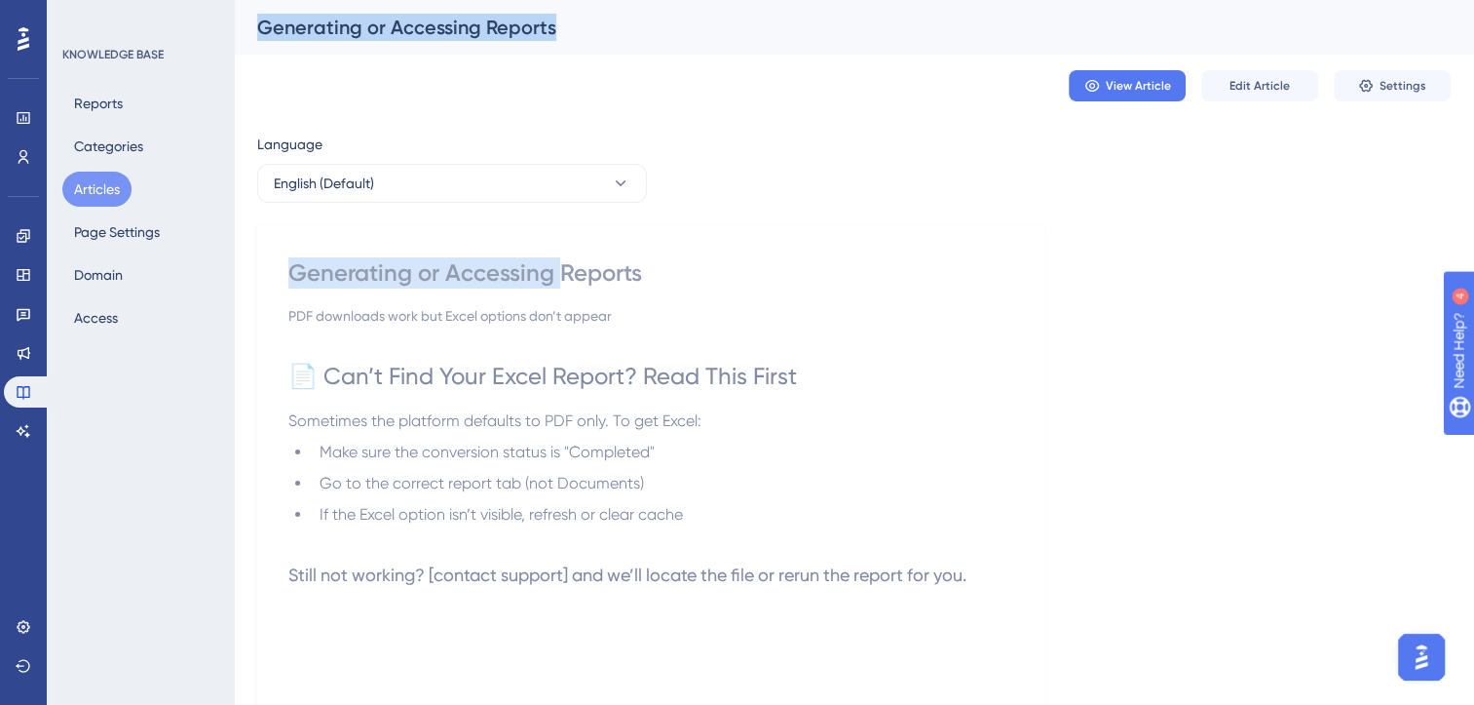
drag, startPoint x: 558, startPoint y: 275, endPoint x: 207, endPoint y: 265, distance: 351.9
click at [234, 265] on div "Performance Users Engagement Widgets Feedback Product Updates Knowledge Base AI…" at bounding box center [854, 473] width 1241 height 947
copy div "Generating or Accessing Reports View Article Edit Article Settings Language Eng…"
click at [103, 191] on button "Articles" at bounding box center [96, 189] width 69 height 35
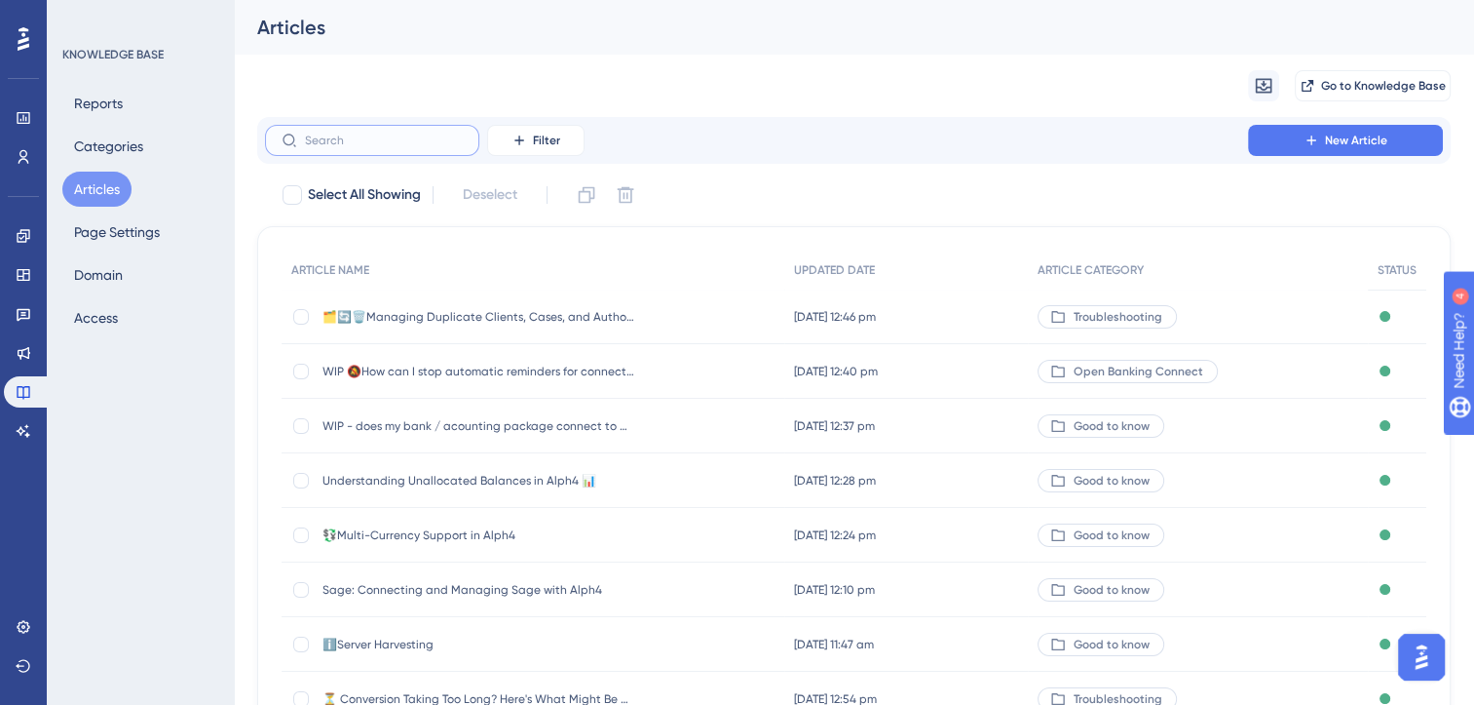
click at [339, 138] on input "text" at bounding box center [384, 141] width 158 height 14
paste input "Generating or Accessing Reports Generating or Accessing"
type input "Generating or Accessing Reports Generating or Accessing"
checkbox input "true"
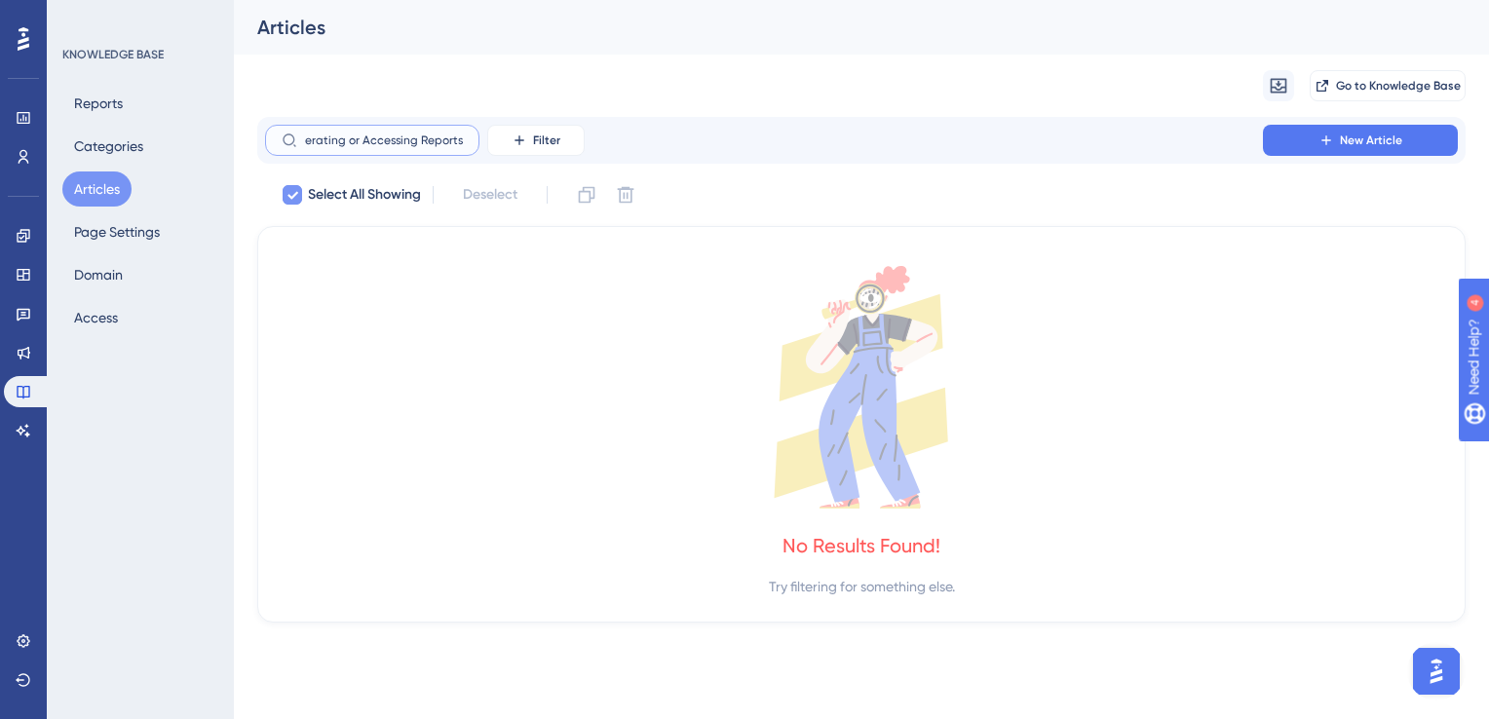
scroll to position [0, 29]
type input "Generating or Accessing"
checkbox input "false"
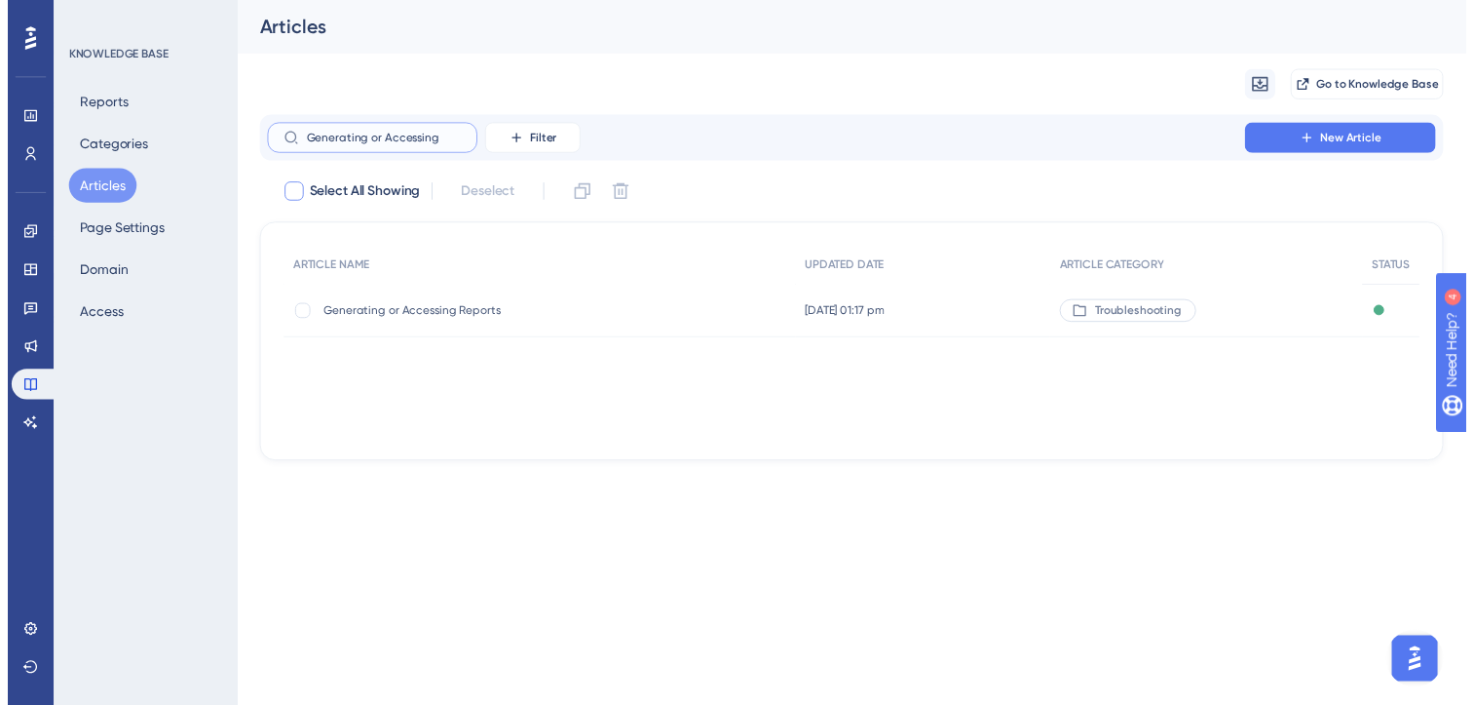
scroll to position [0, 0]
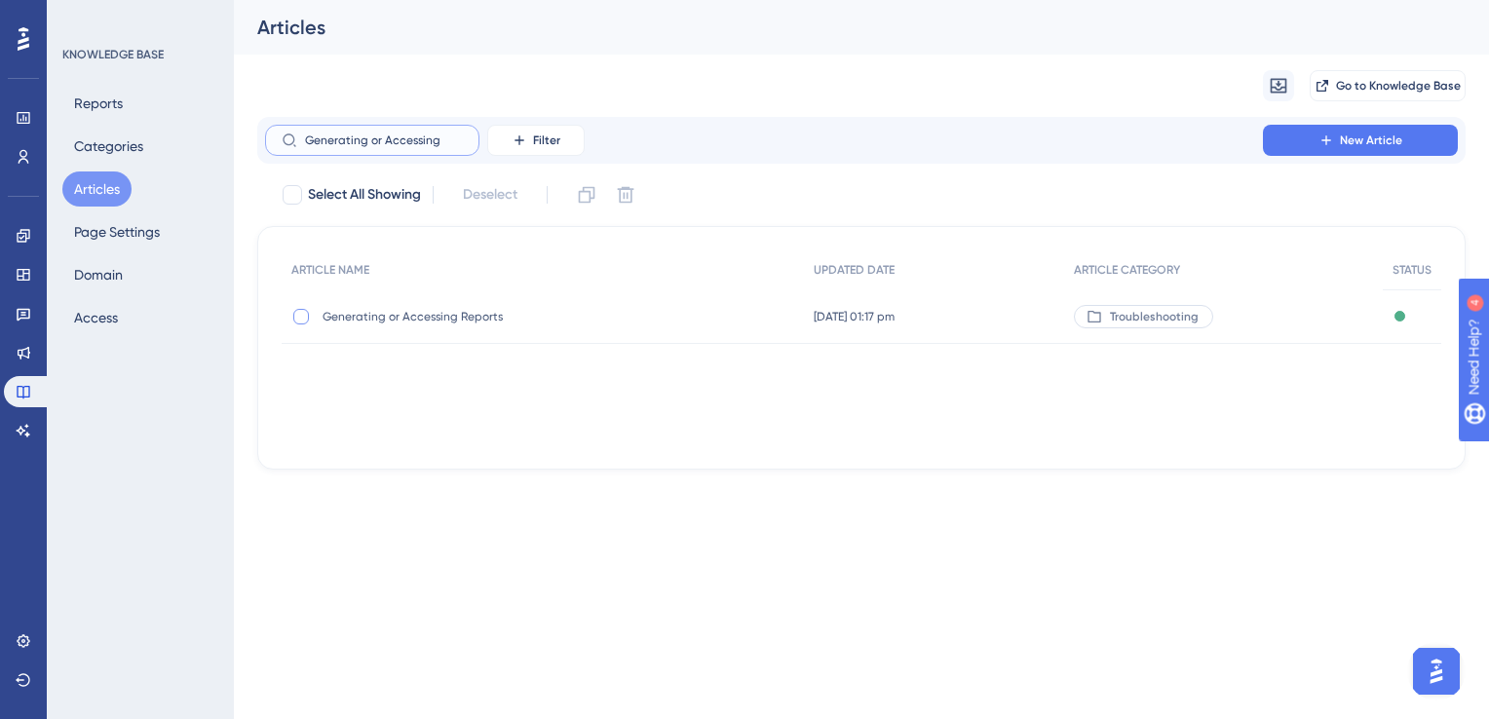
type input "Generating or Accessing"
click at [300, 316] on div at bounding box center [301, 317] width 16 height 16
checkbox input "true"
click at [631, 189] on icon at bounding box center [626, 195] width 17 height 17
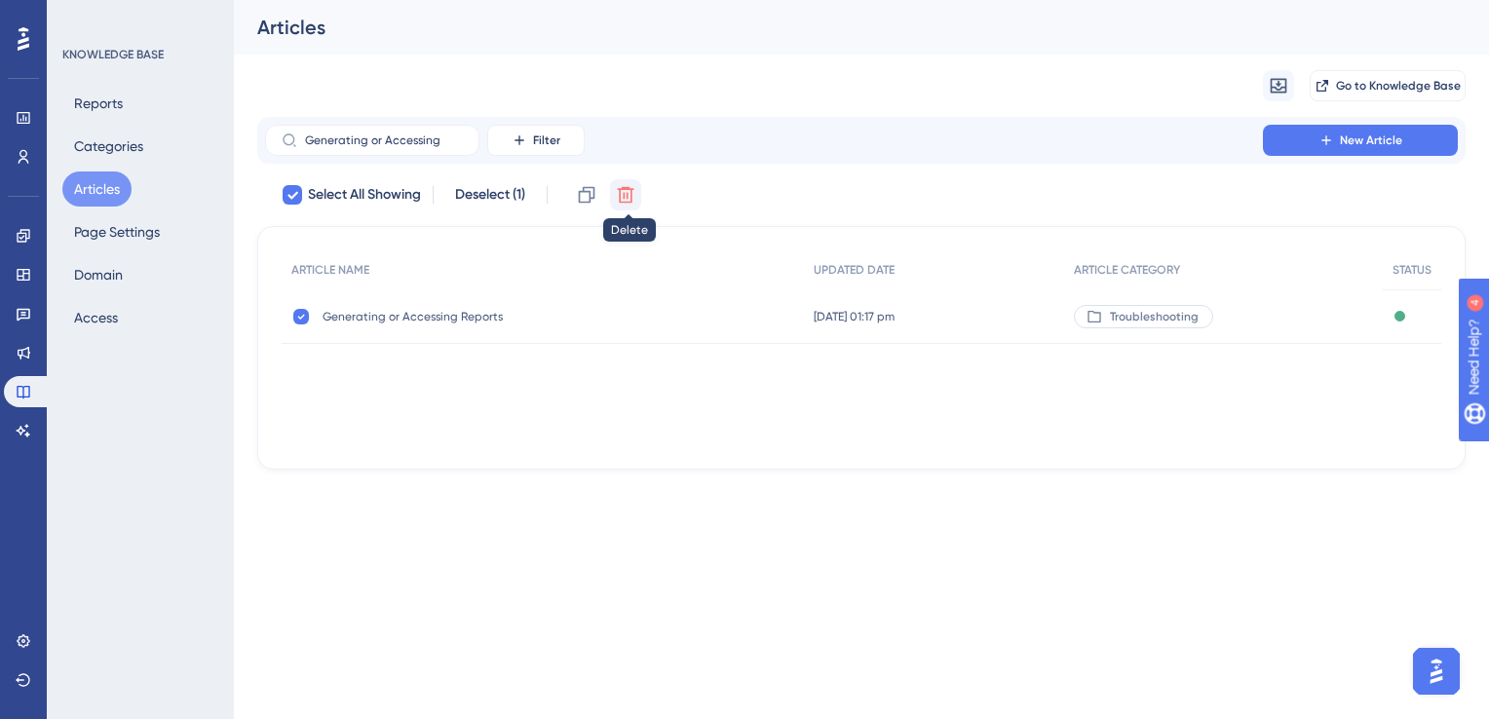
checkbox input "false"
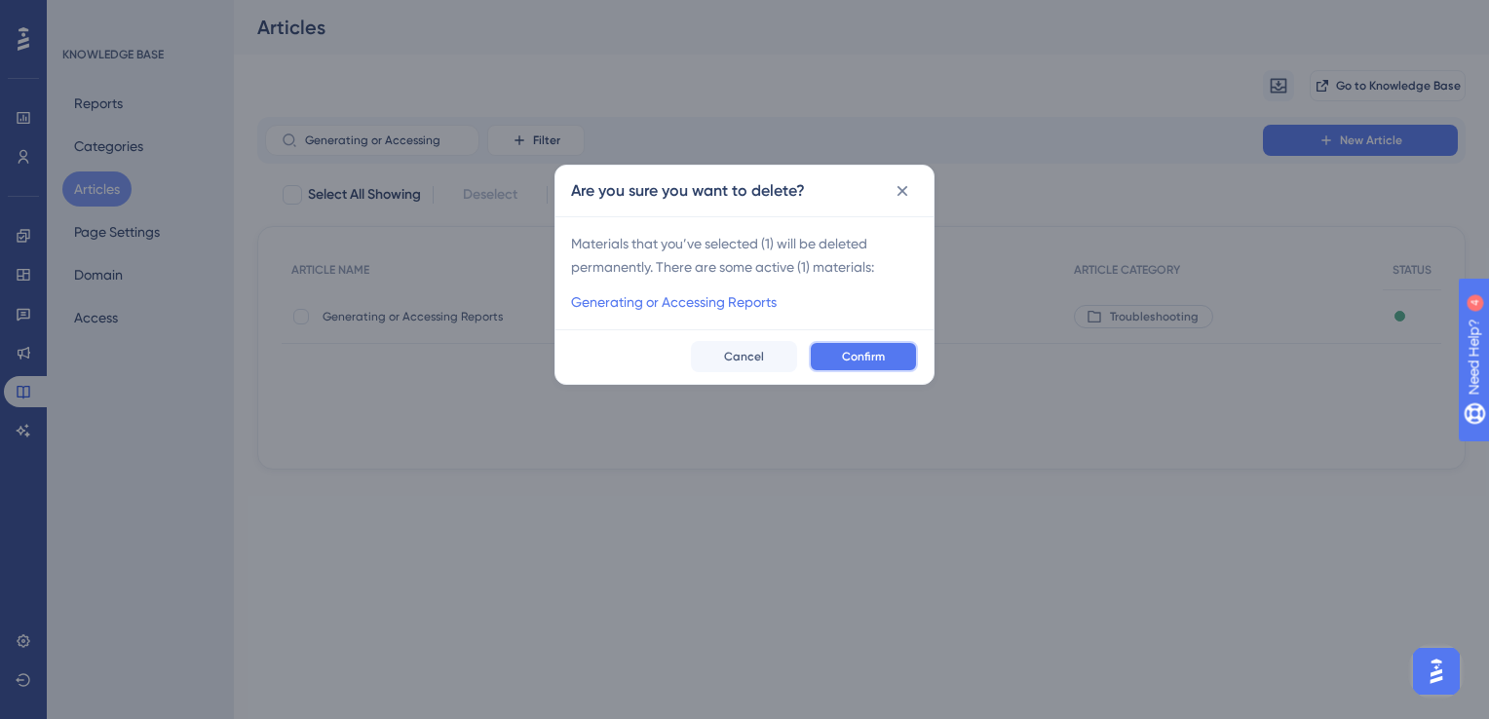
click at [881, 363] on span "Confirm" at bounding box center [863, 357] width 43 height 16
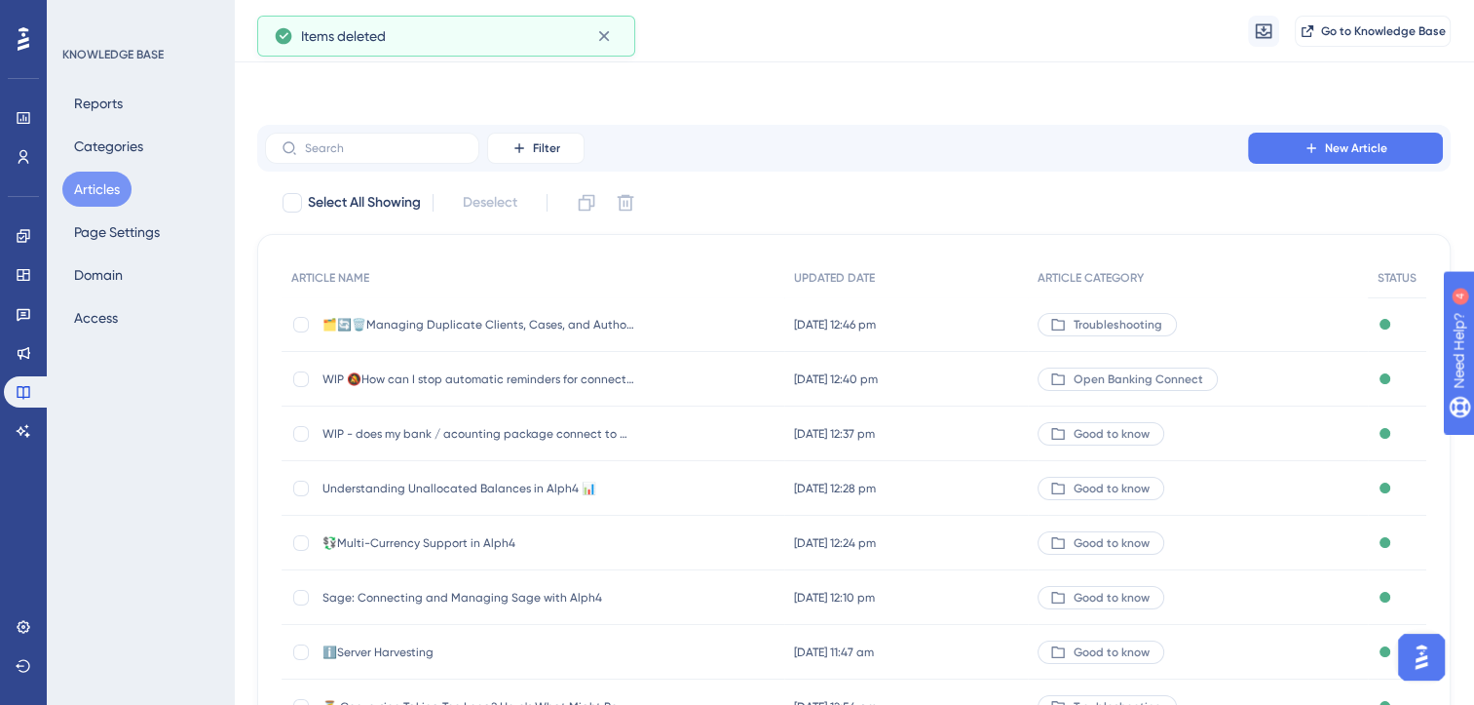
scroll to position [286, 0]
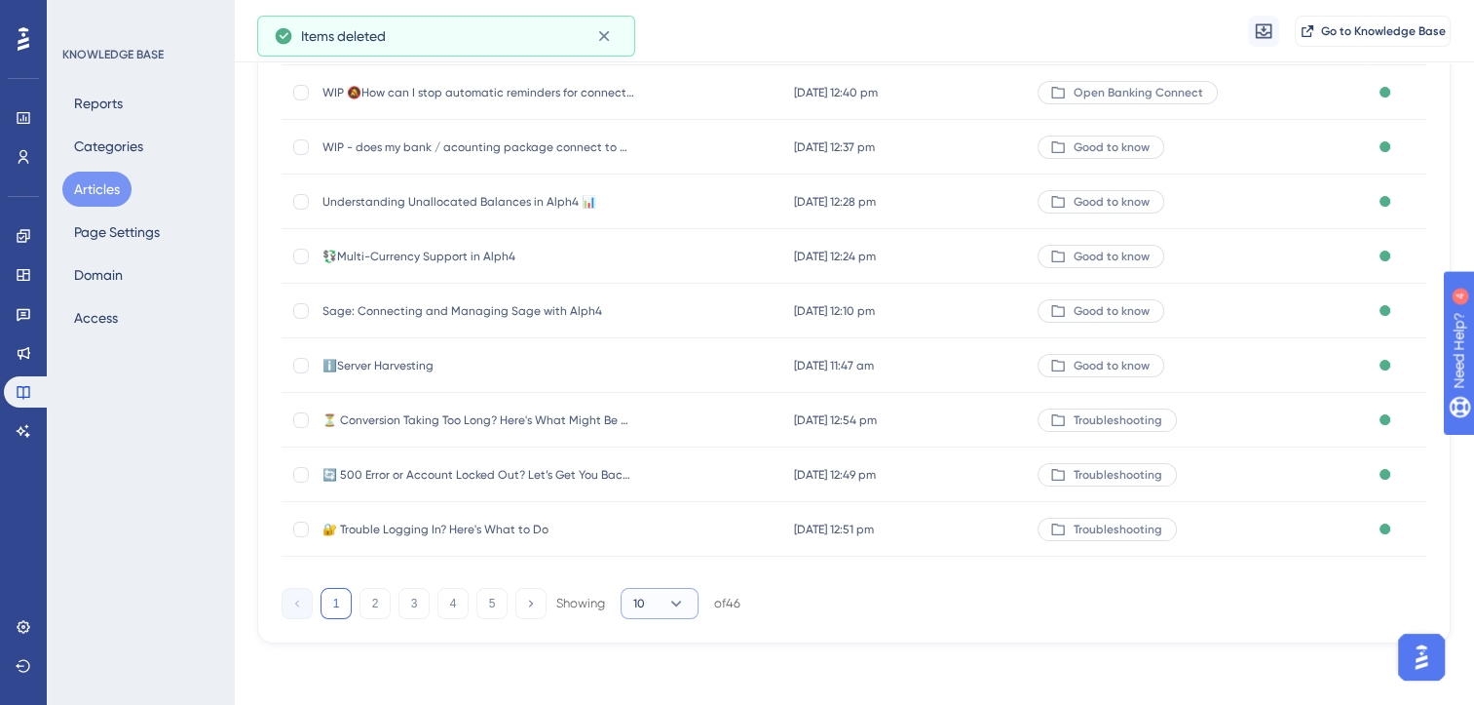
click at [674, 607] on icon at bounding box center [676, 602] width 19 height 19
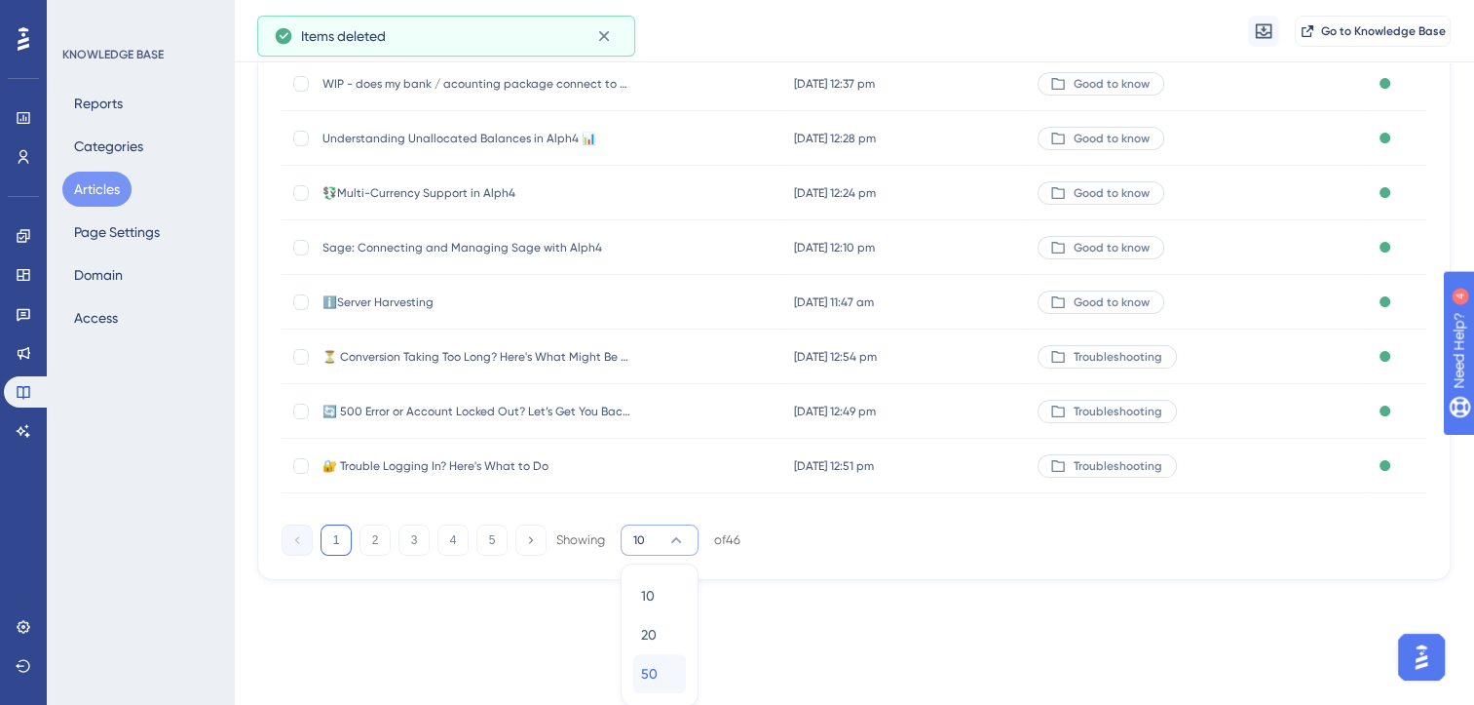
click at [661, 674] on div "50 50" at bounding box center [659, 673] width 37 height 39
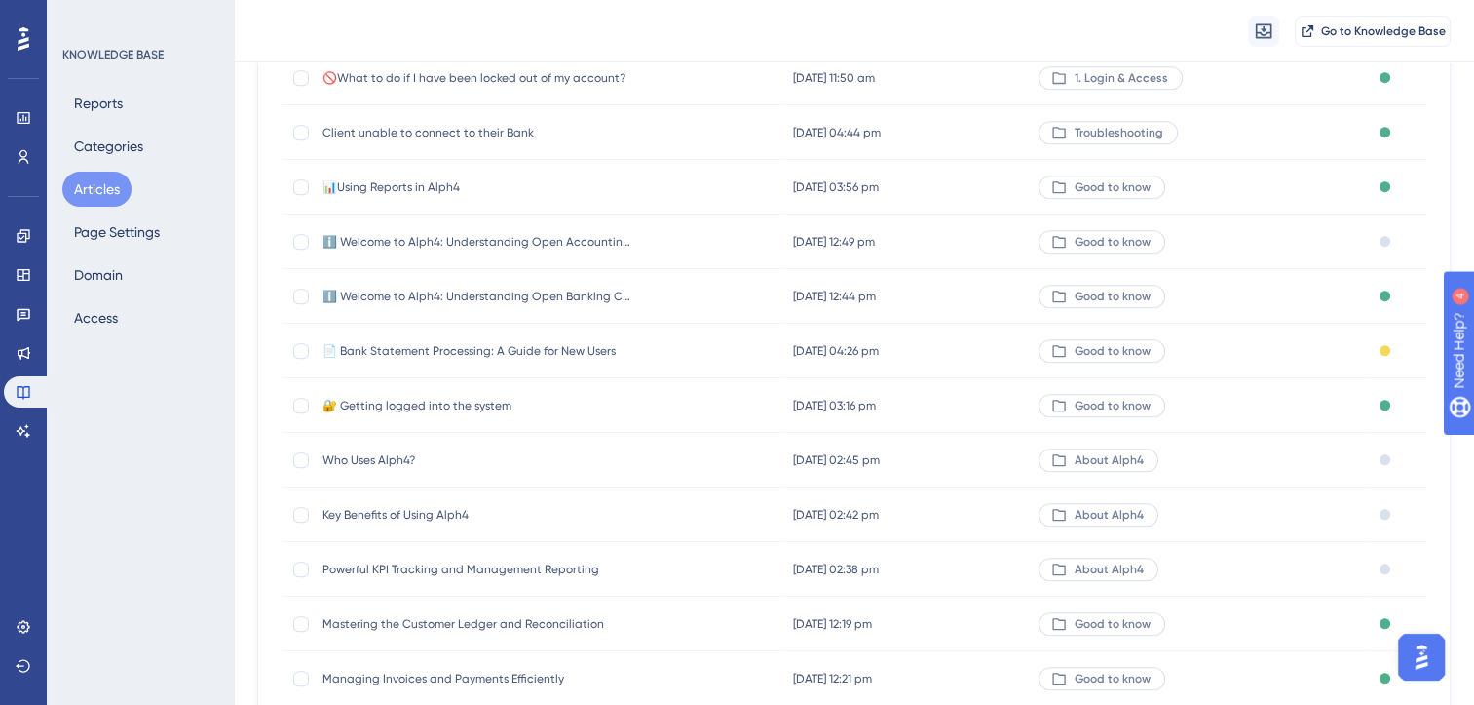
scroll to position [2212, 0]
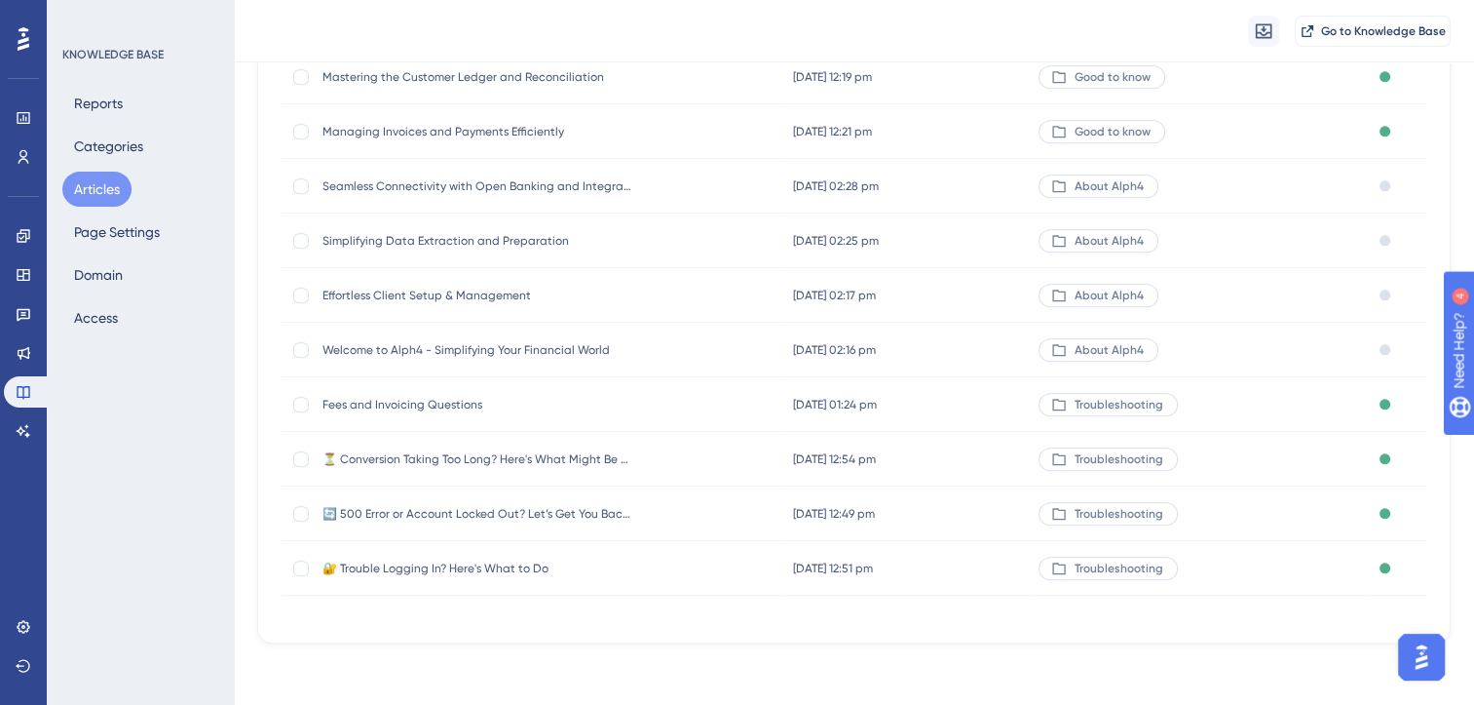
click at [378, 404] on span "Fees and Invoicing Questions" at bounding box center [479, 405] width 312 height 16
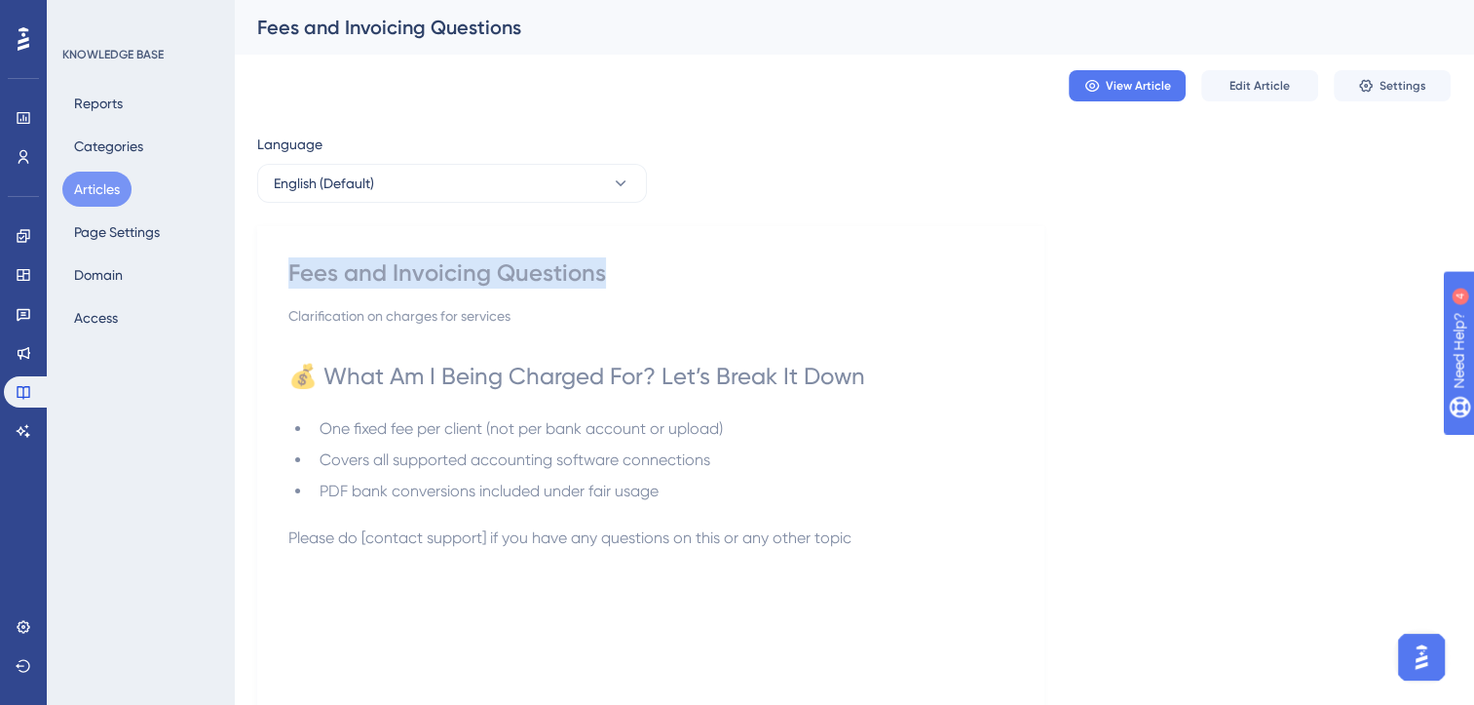
drag, startPoint x: 612, startPoint y: 268, endPoint x: 237, endPoint y: 239, distance: 376.3
click at [237, 239] on div "Performance Users Engagement Widgets Feedback Product Updates Knowledge Base AI…" at bounding box center [854, 473] width 1241 height 947
copy div "Fees and Invoicing Questions"
click at [105, 192] on button "Articles" at bounding box center [96, 189] width 69 height 35
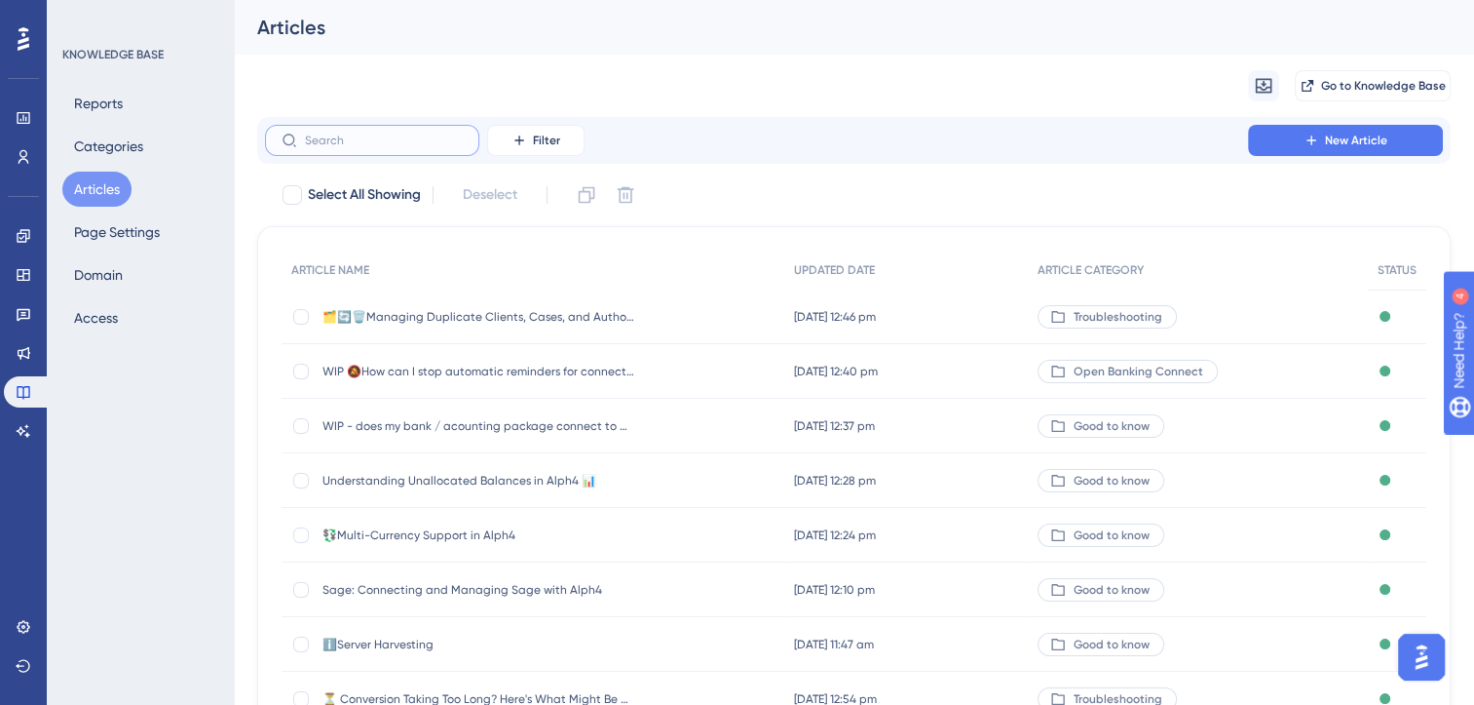
paste input "Fees and Invoicing Questions"
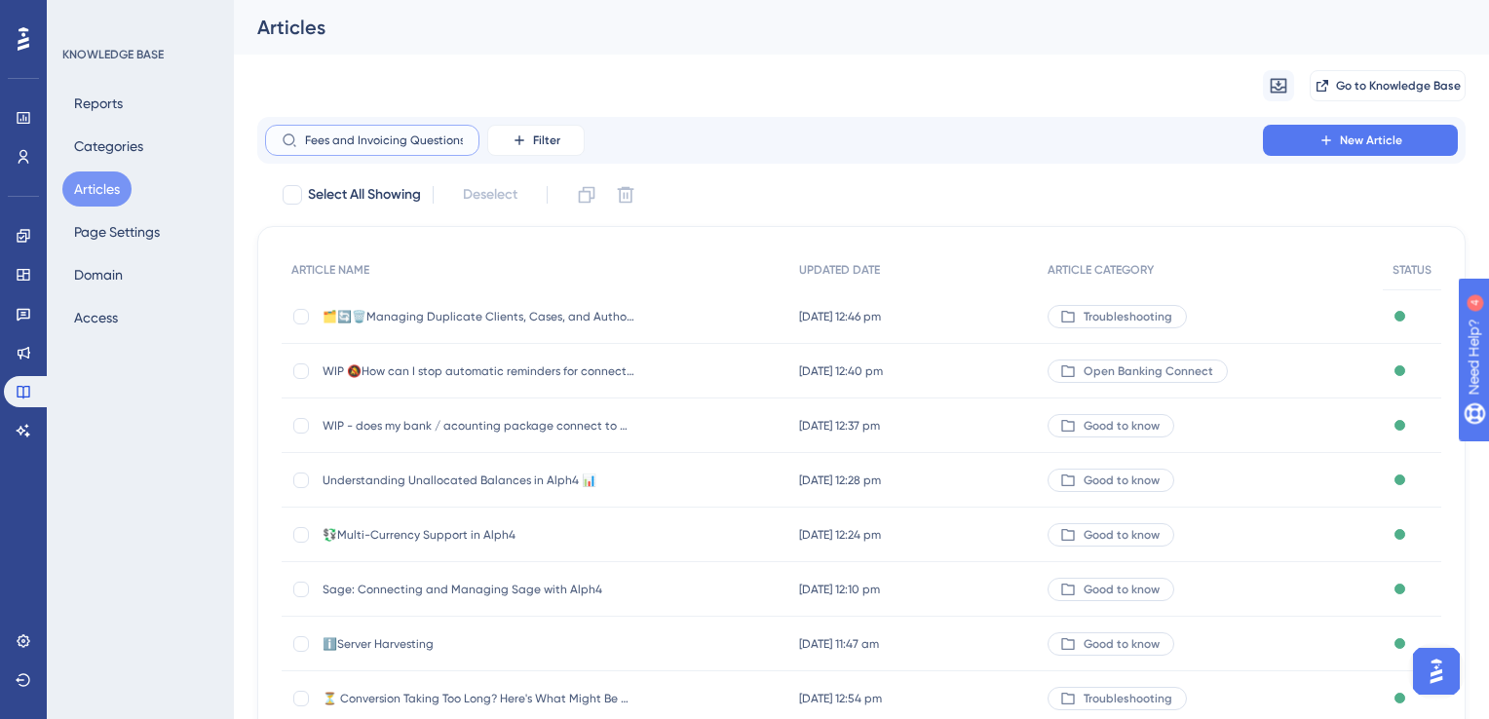
click at [325, 146] on input "Fees and Invoicing Questions" at bounding box center [384, 141] width 158 height 14
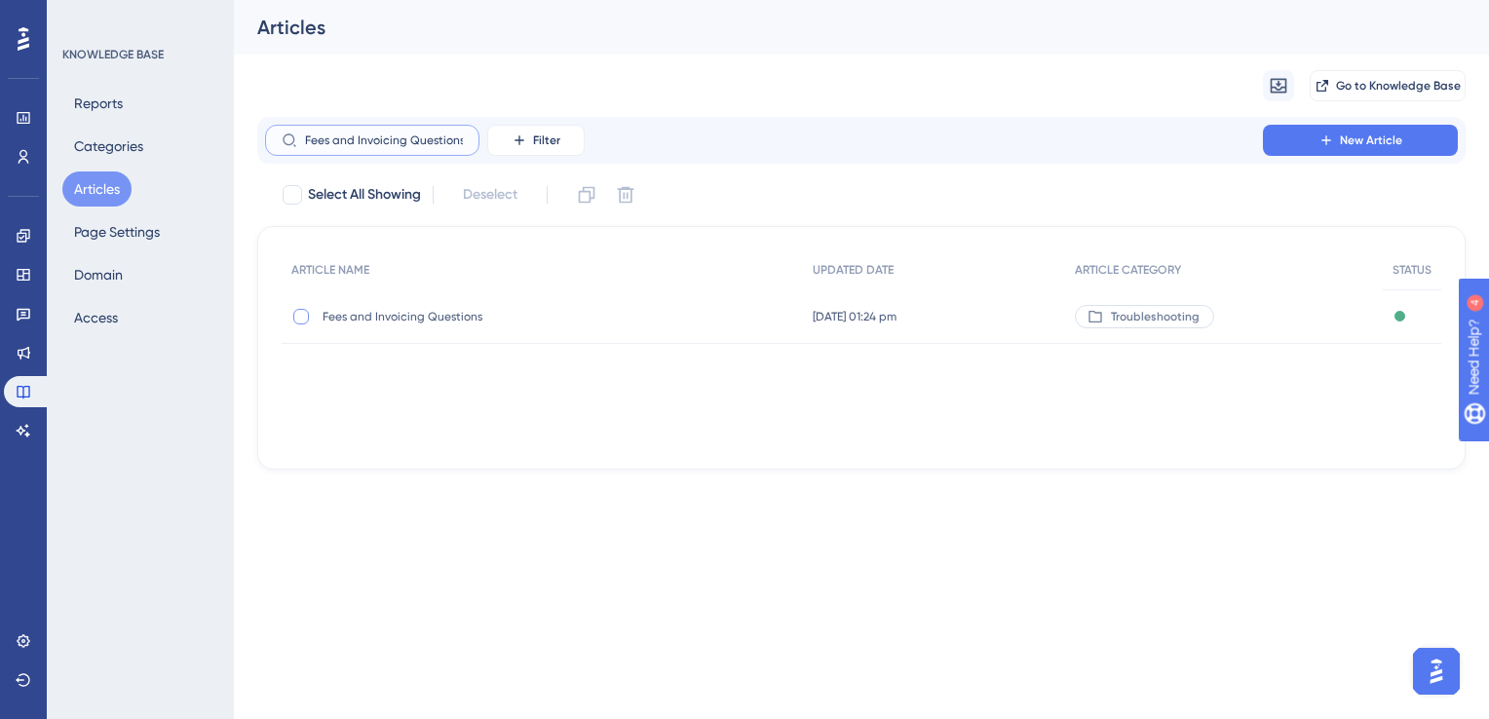
type input "Fees and Invoicing Questions"
click at [305, 322] on div at bounding box center [301, 317] width 16 height 16
checkbox input "true"
click at [633, 199] on icon at bounding box center [626, 195] width 17 height 17
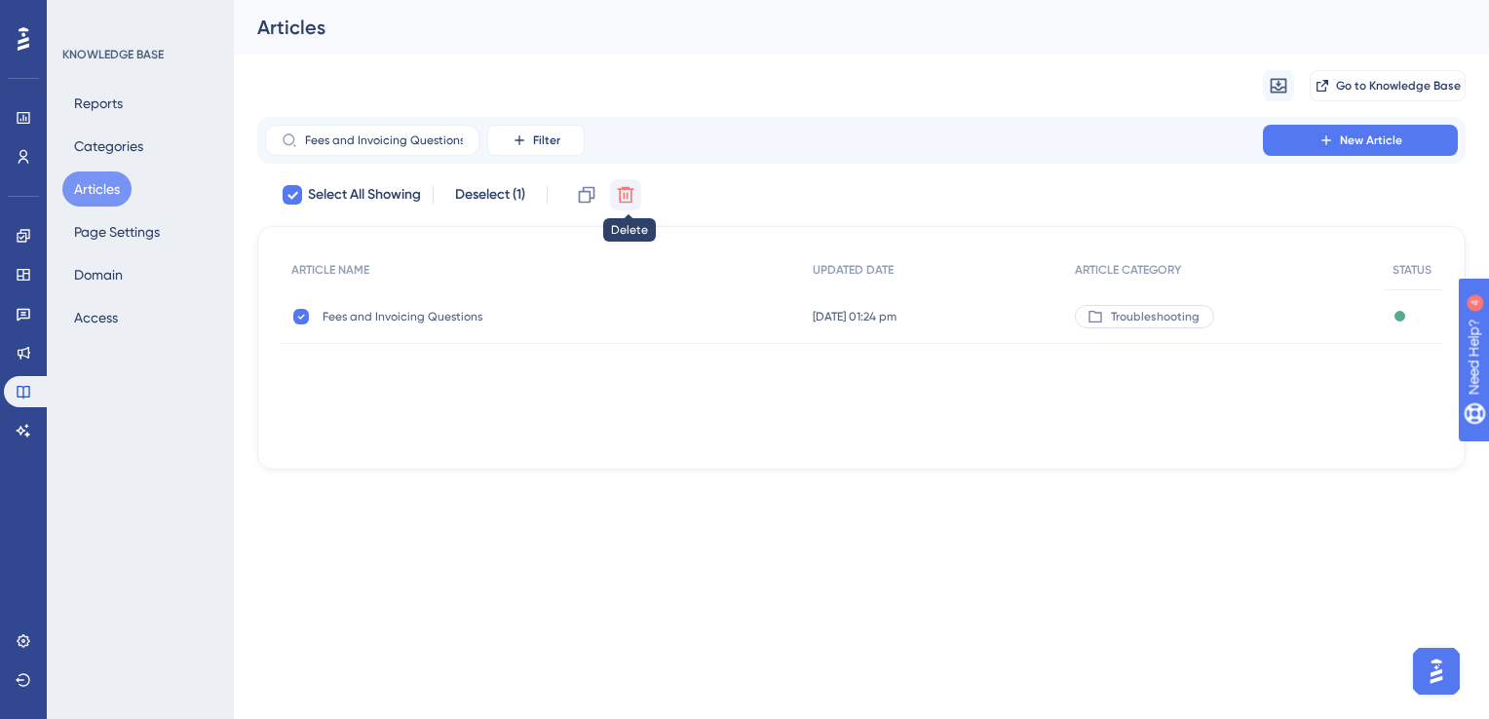
checkbox input "false"
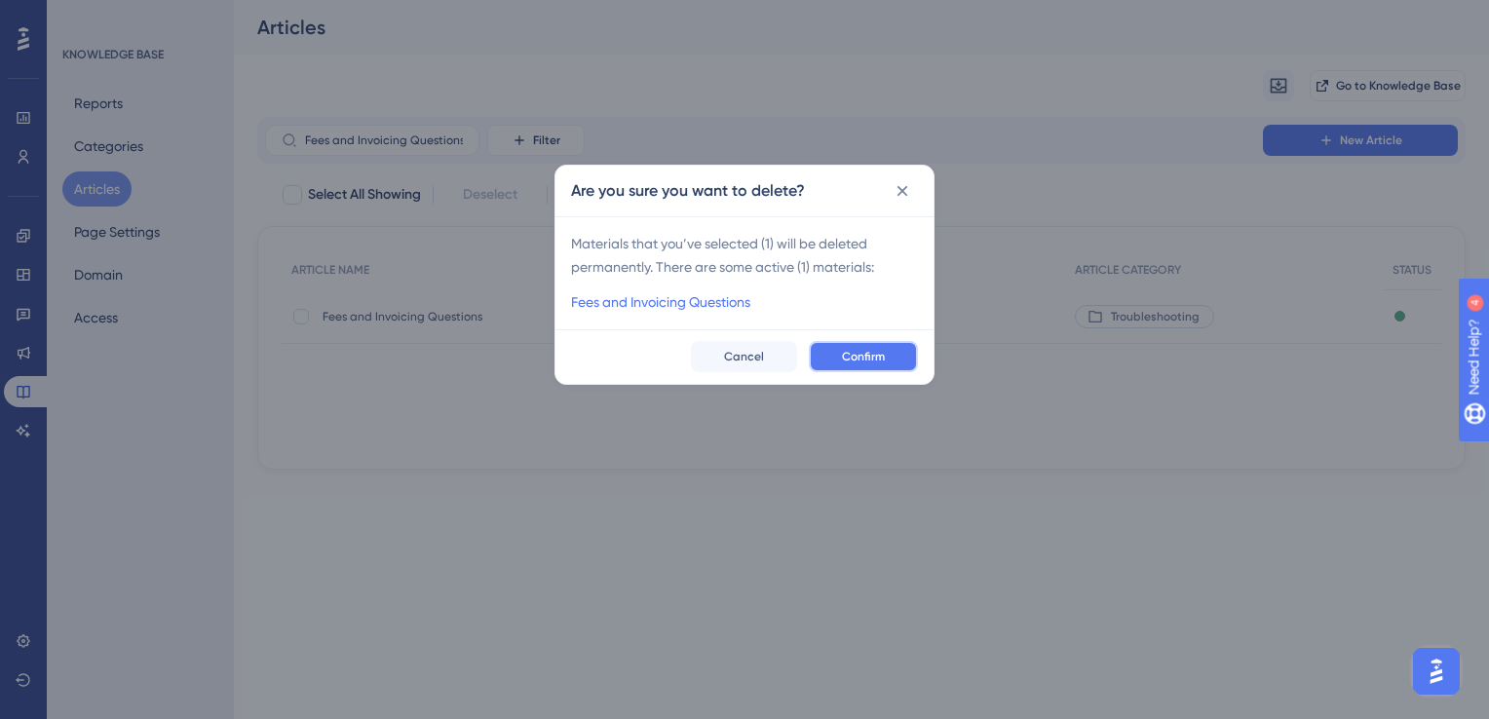
click at [844, 349] on span "Confirm" at bounding box center [863, 357] width 43 height 16
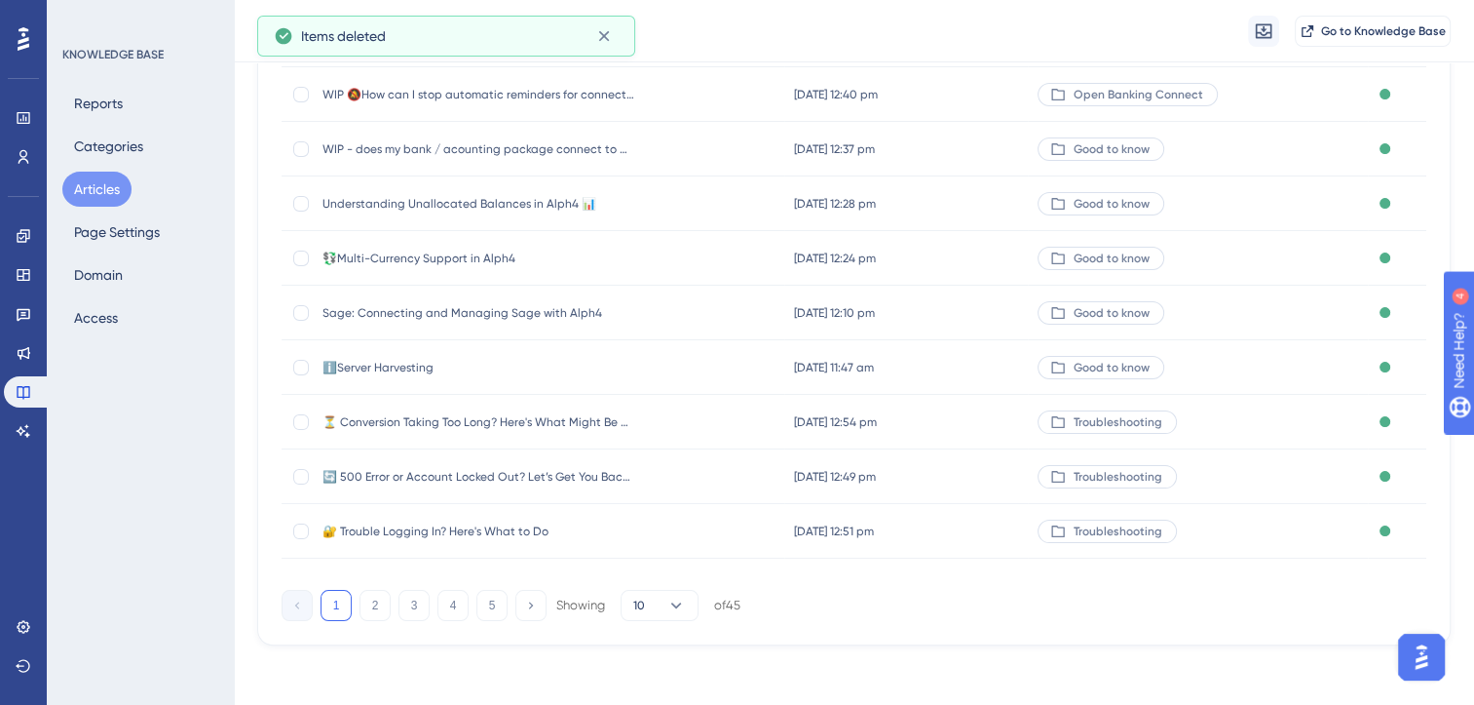
scroll to position [286, 0]
click at [652, 598] on button "10" at bounding box center [660, 603] width 78 height 31
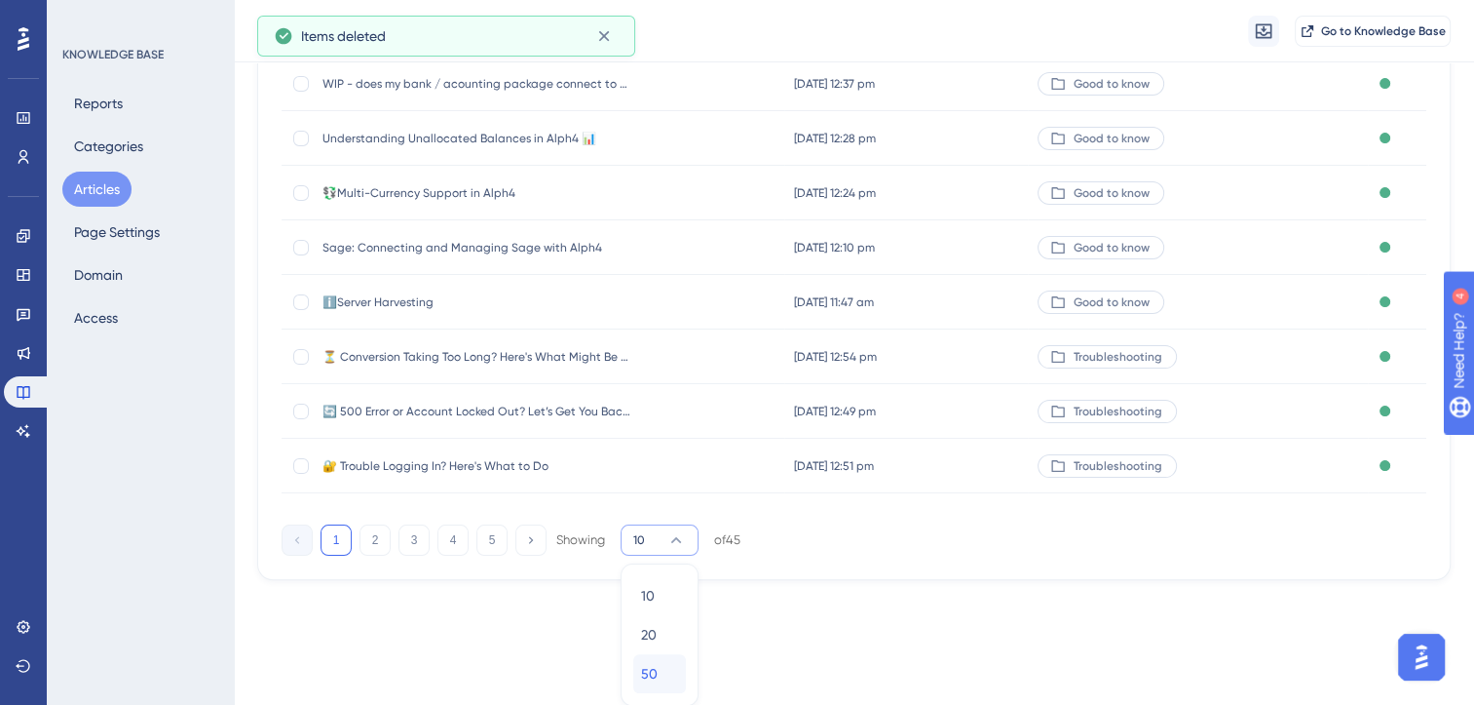
click at [652, 662] on span "50" at bounding box center [649, 673] width 17 height 23
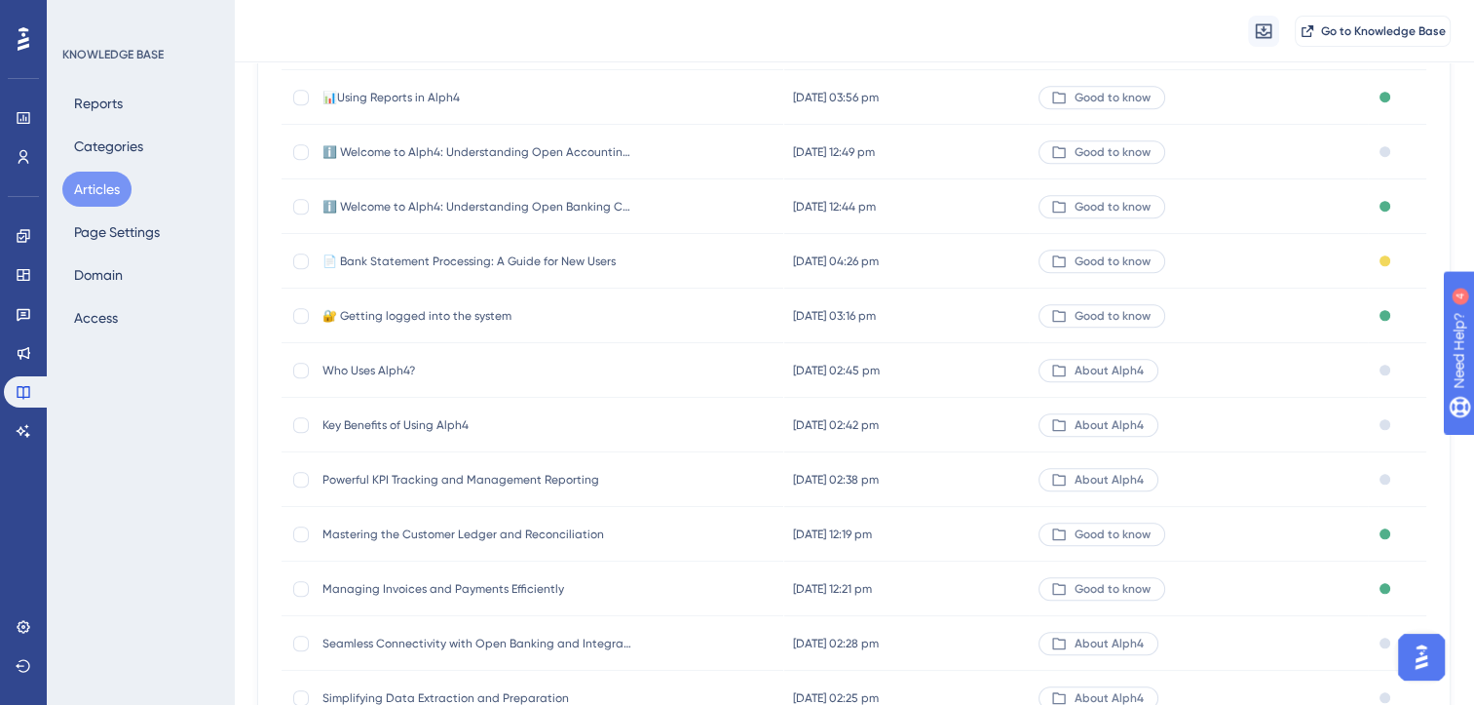
scroll to position [2158, 0]
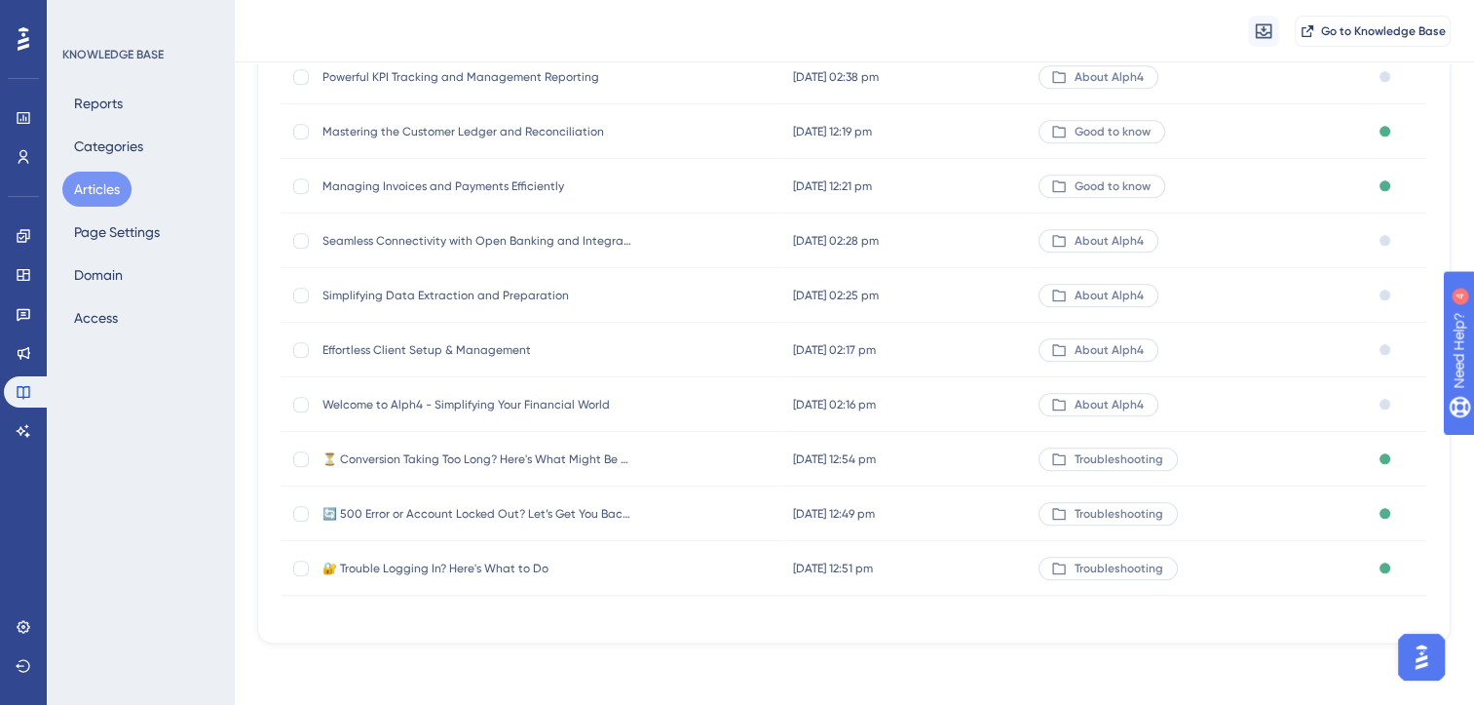
click at [447, 401] on span "Welcome to Alph4 - Simplifying Your Financial World" at bounding box center [479, 405] width 312 height 16
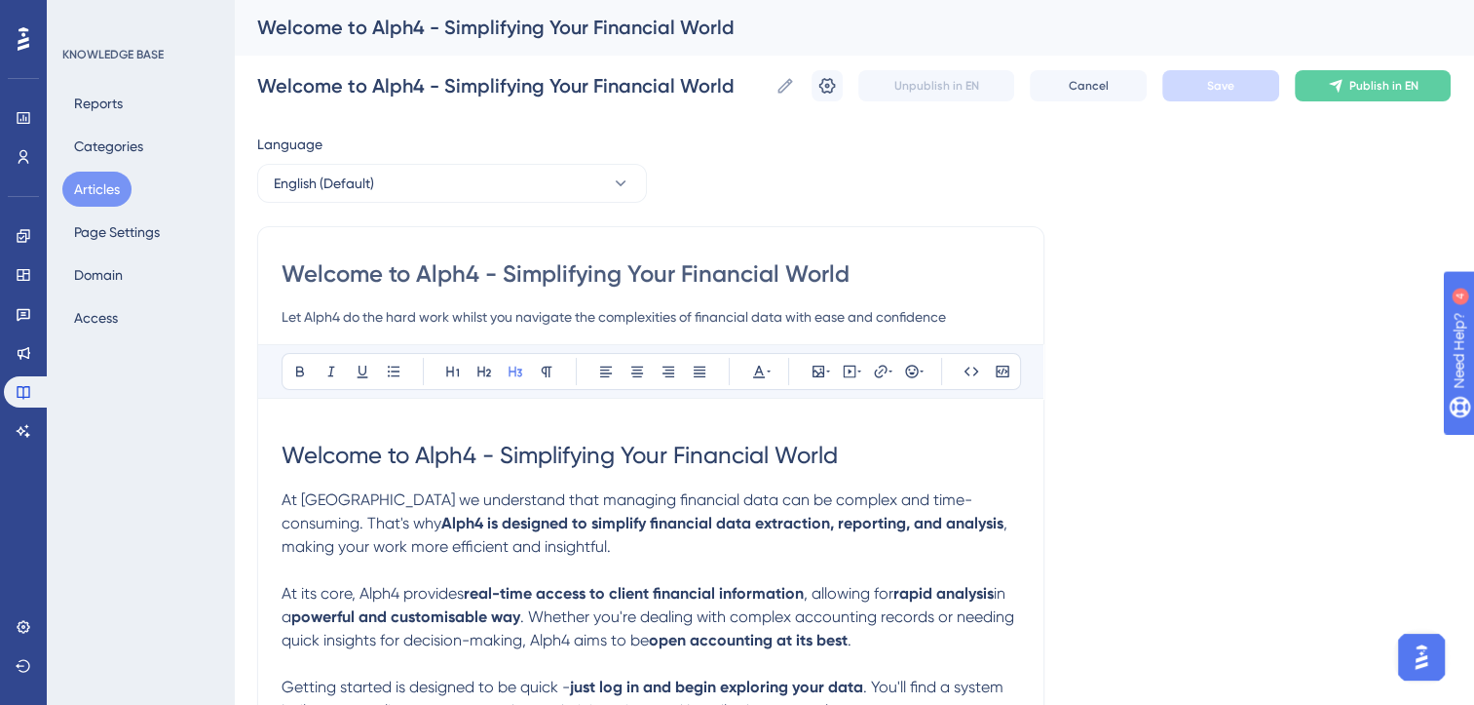
click at [105, 186] on button "Articles" at bounding box center [96, 189] width 69 height 35
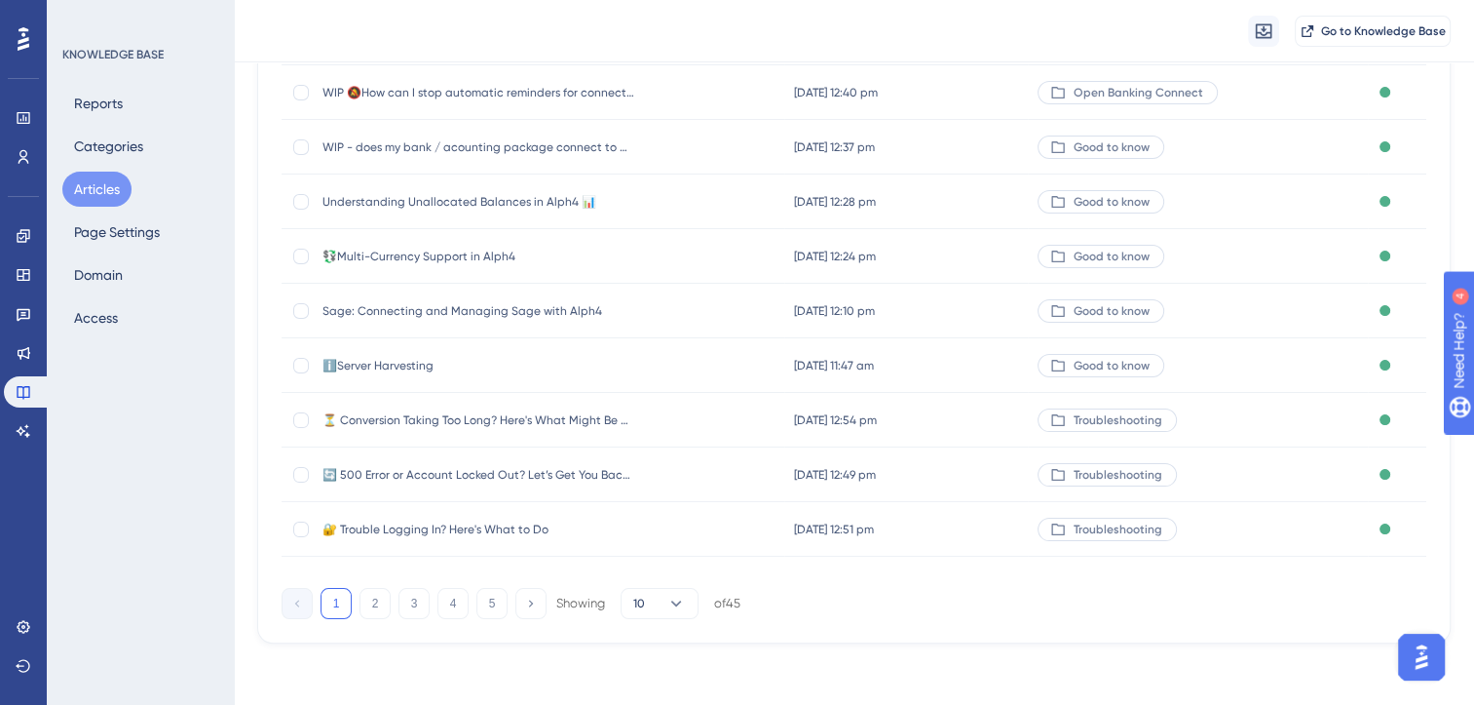
scroll to position [286, 15]
click at [667, 593] on icon at bounding box center [676, 602] width 19 height 19
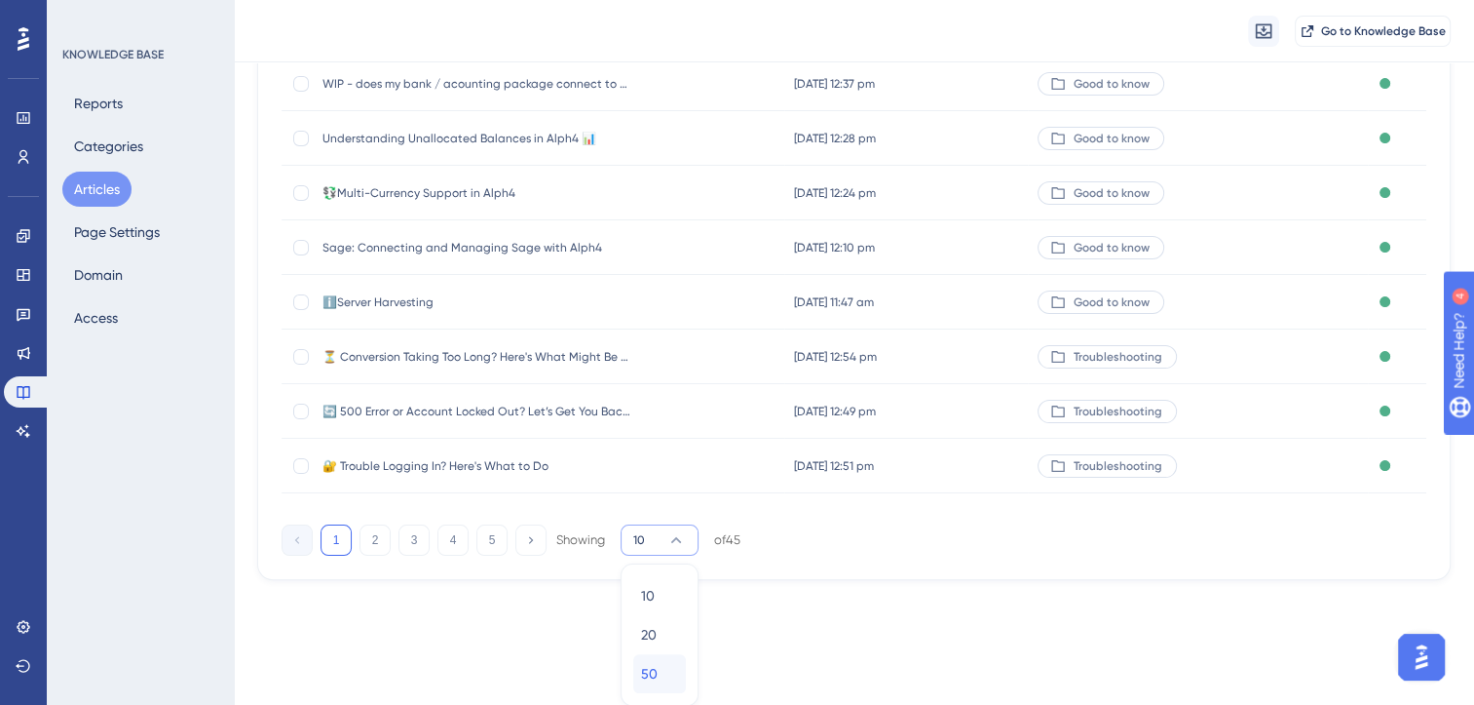
click at [641, 672] on span "50" at bounding box center [649, 673] width 17 height 23
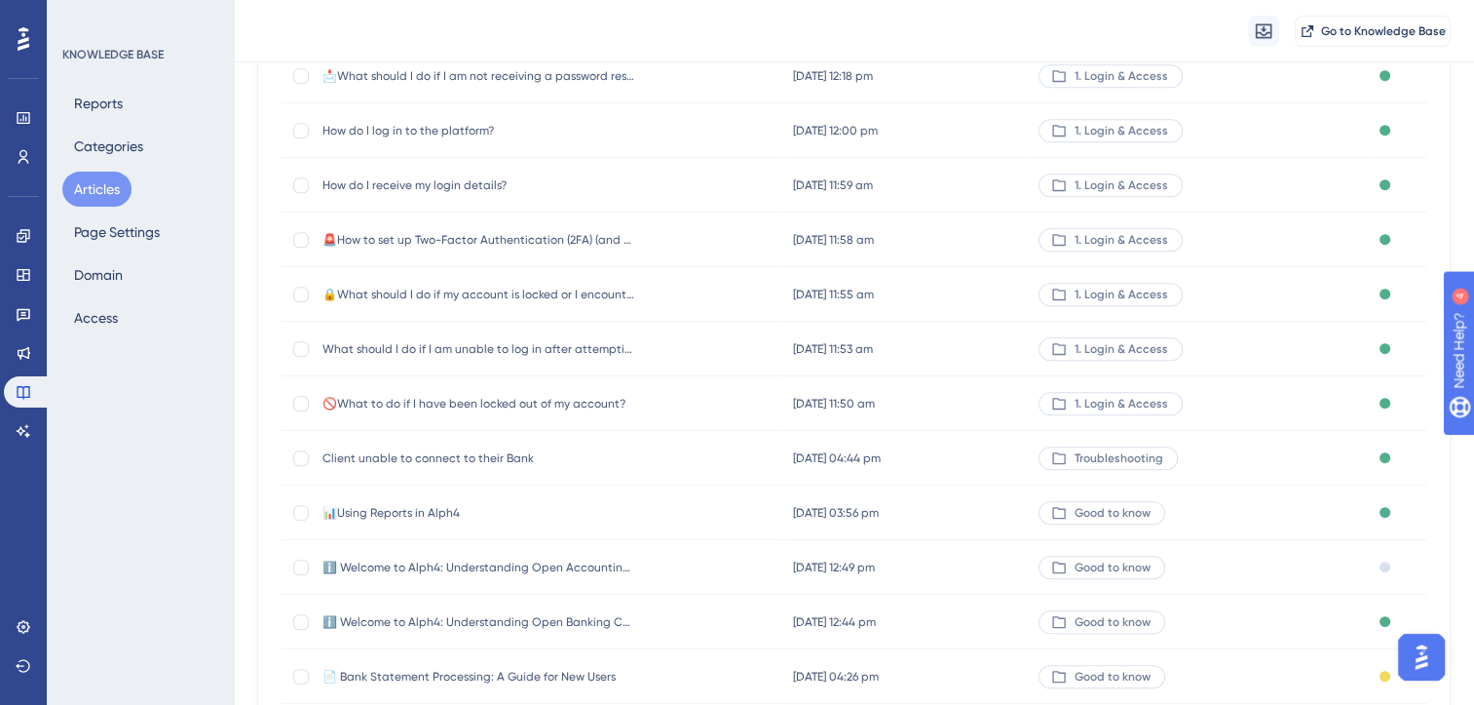
scroll to position [2158, 15]
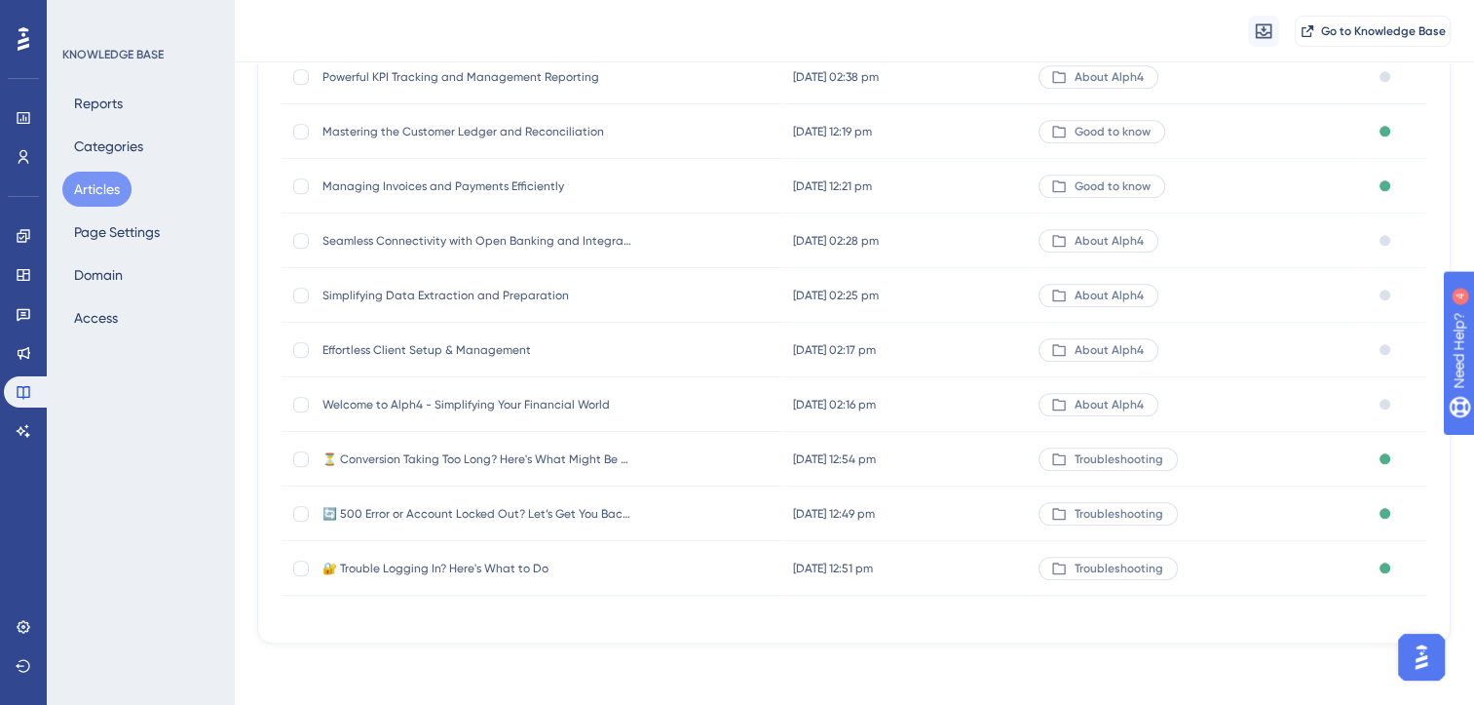
click at [500, 183] on span "Managing Invoices and Payments Efficiently" at bounding box center [479, 186] width 312 height 16
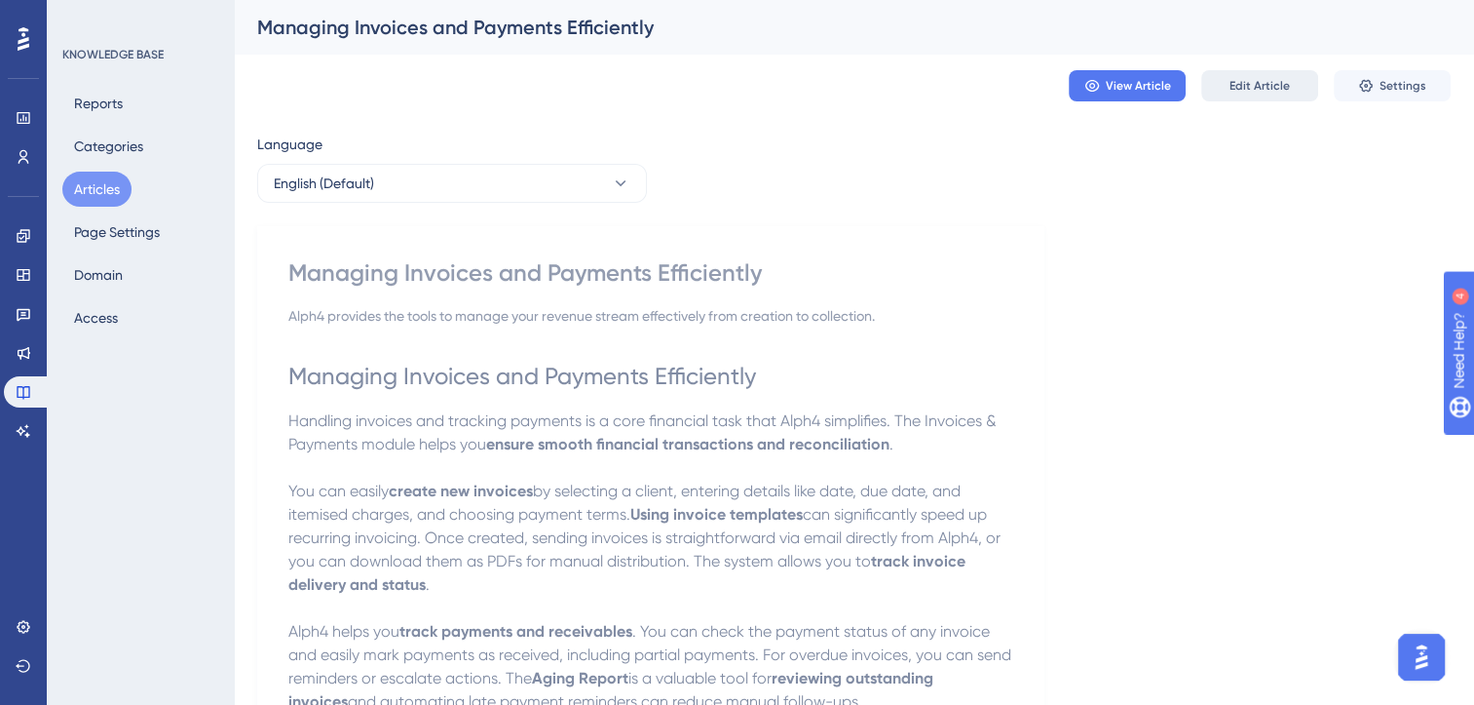
click at [1247, 83] on span "Edit Article" at bounding box center [1260, 86] width 60 height 16
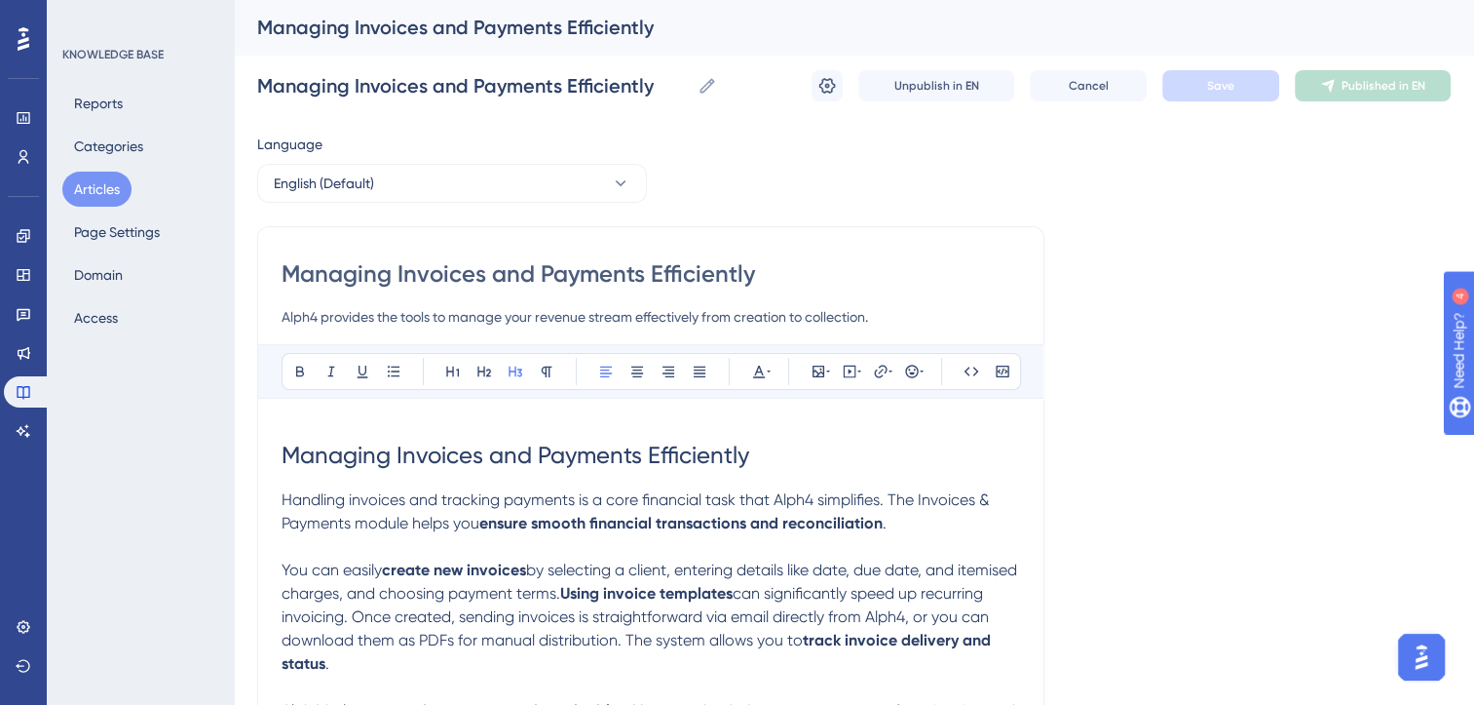
click at [284, 275] on input "Managing Invoices and Payments Efficiently" at bounding box center [651, 273] width 739 height 31
type input "WIP Managing Invoices and Payments Efficiently"
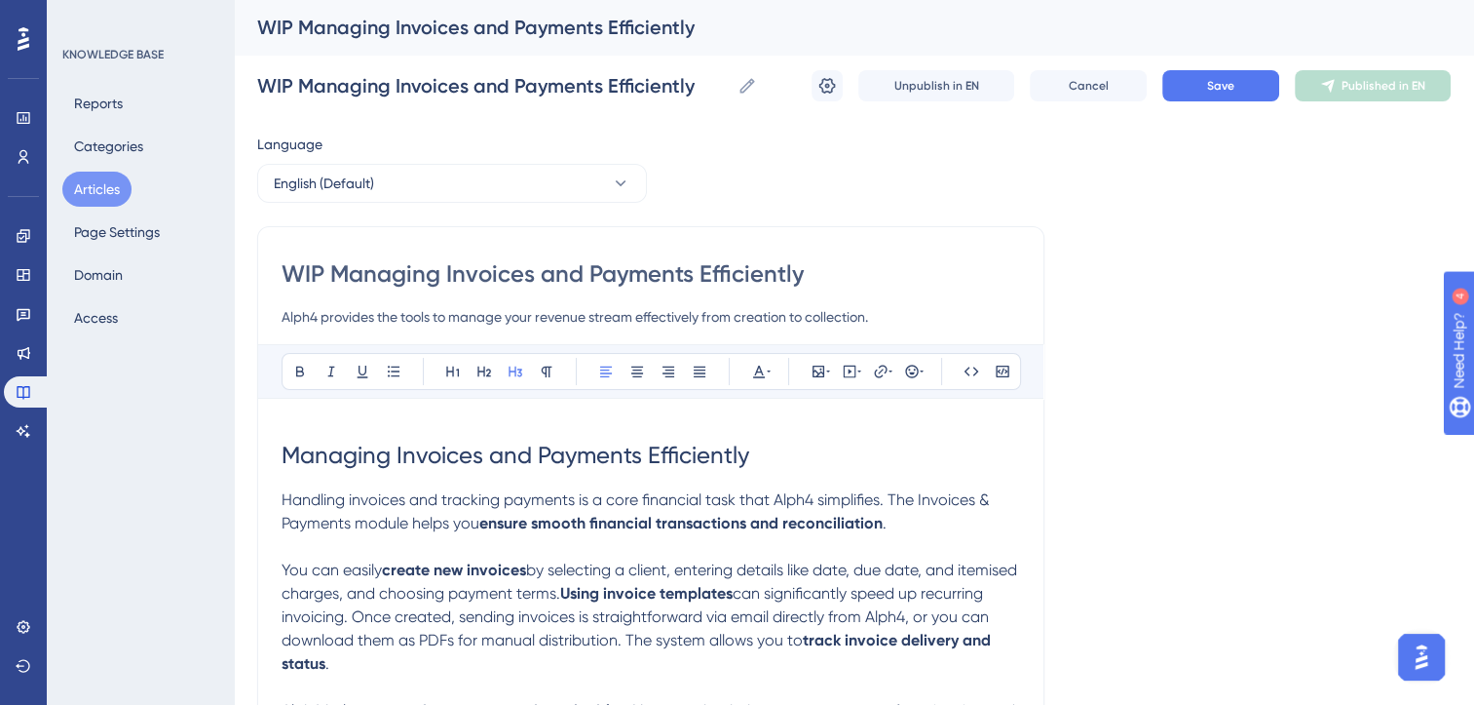
type input "WIP Managing Invoices and Payments Efficiently"
click at [339, 319] on input "Alph4 provides the tools to manage your revenue stream effectively from creatio…" at bounding box center [651, 316] width 739 height 23
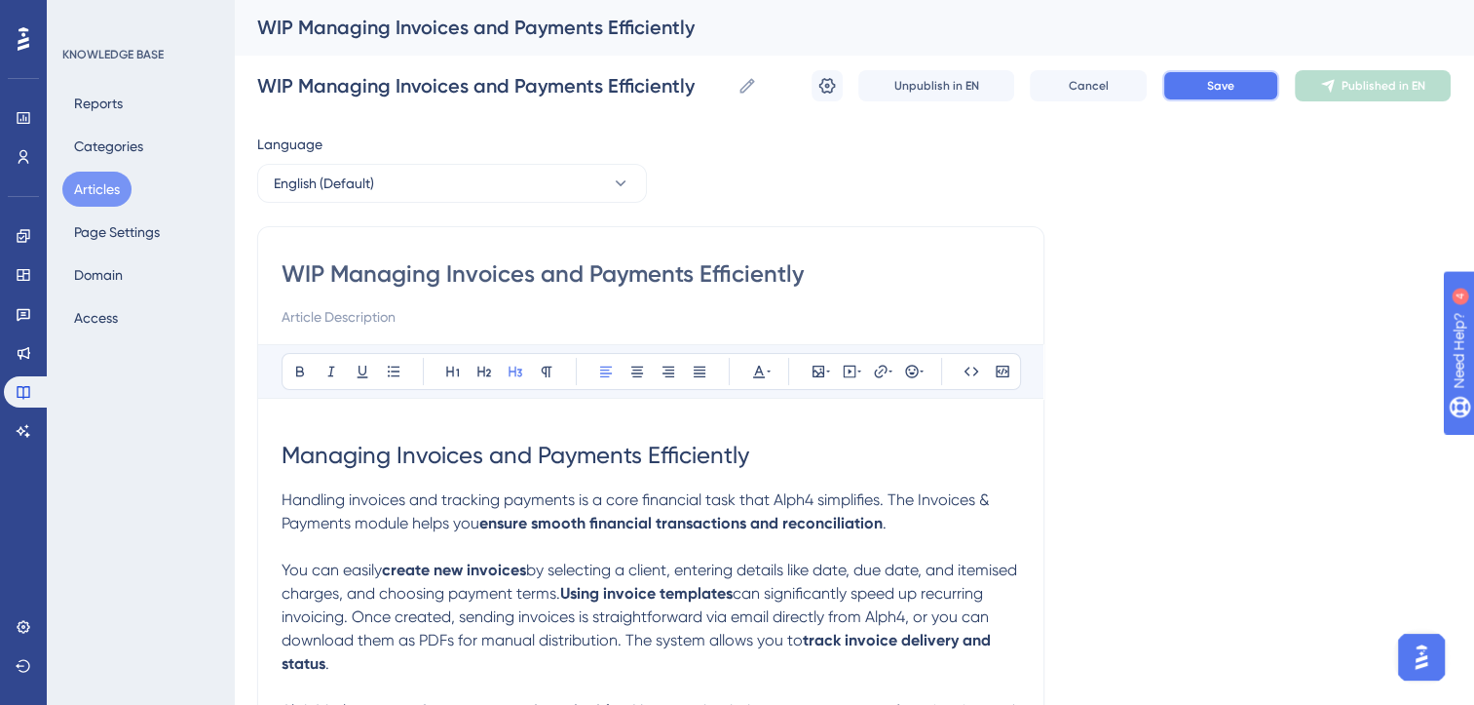
click at [1221, 76] on button "Save" at bounding box center [1221, 85] width 117 height 31
click at [1355, 95] on button "Publish in EN" at bounding box center [1373, 85] width 156 height 31
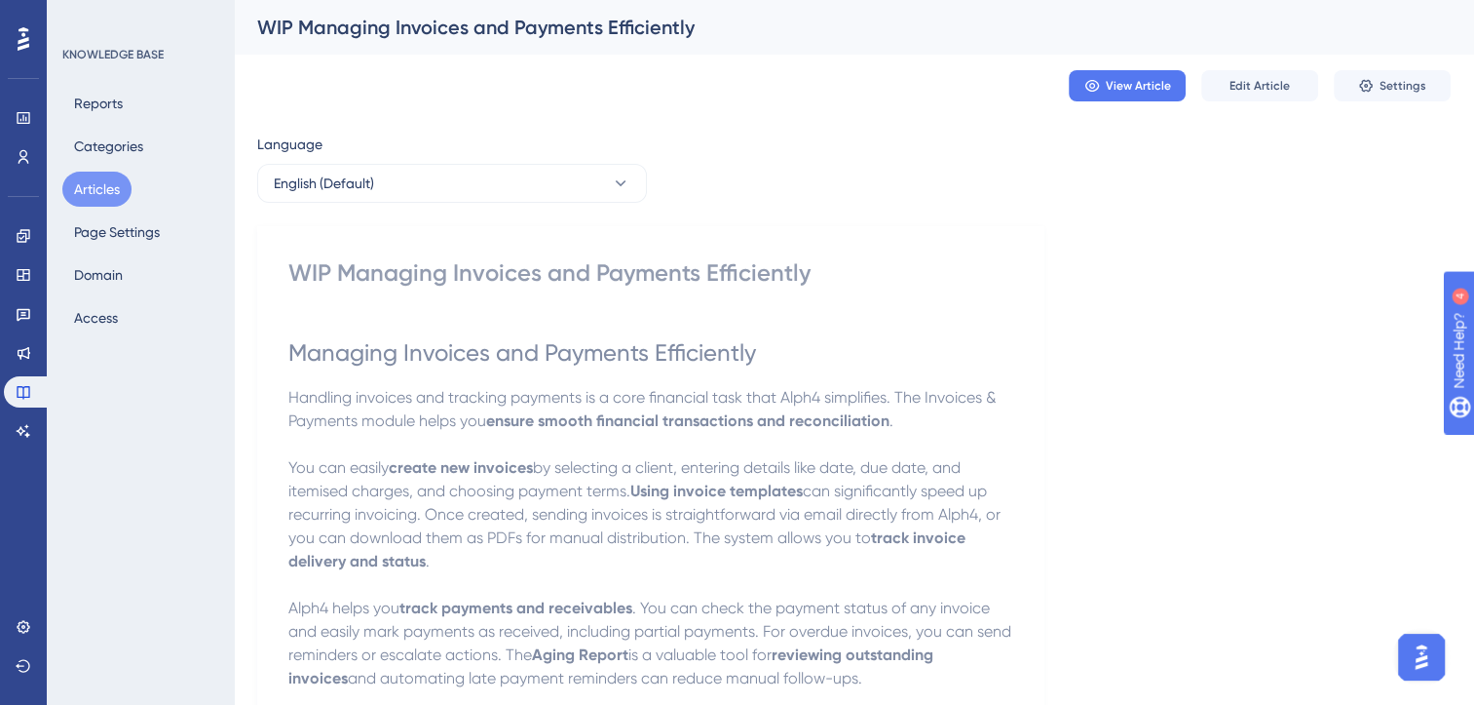
click at [101, 192] on button "Articles" at bounding box center [96, 189] width 69 height 35
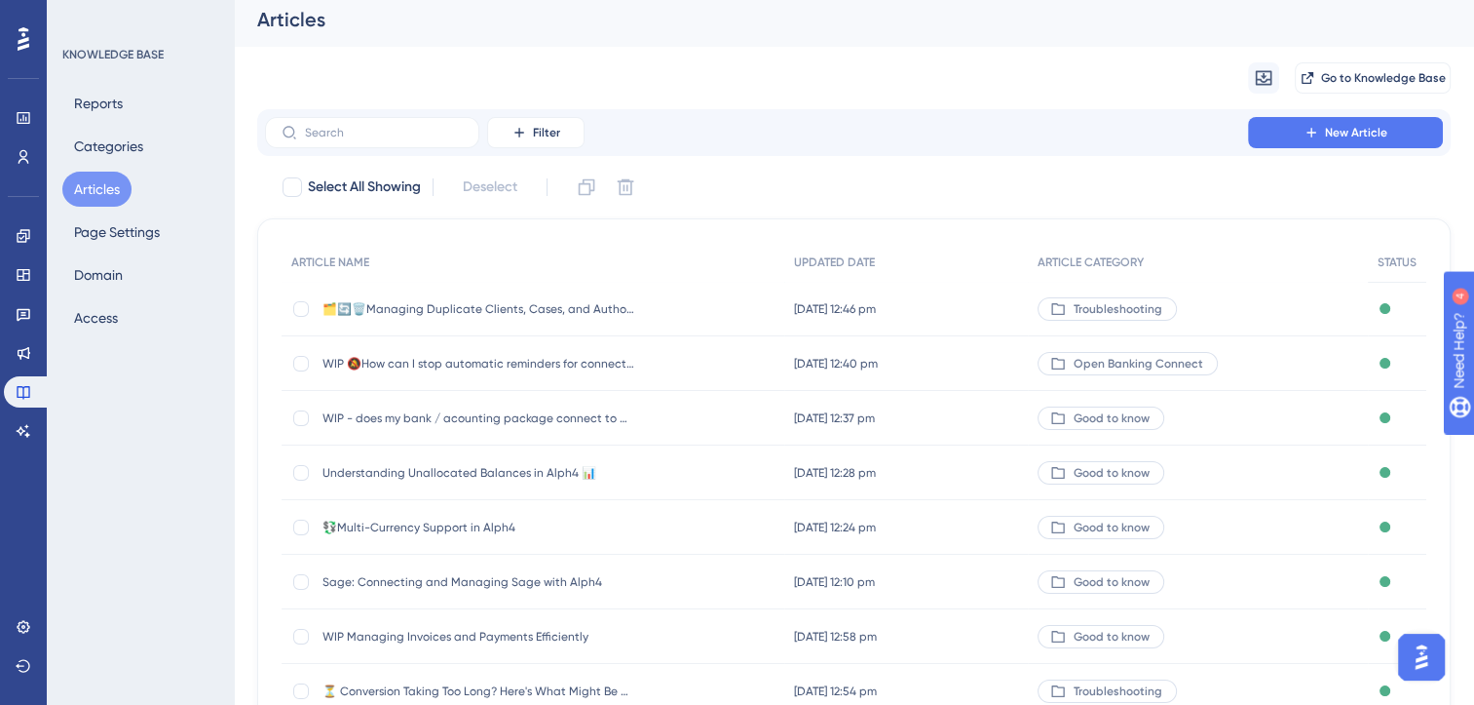
scroll to position [286, 0]
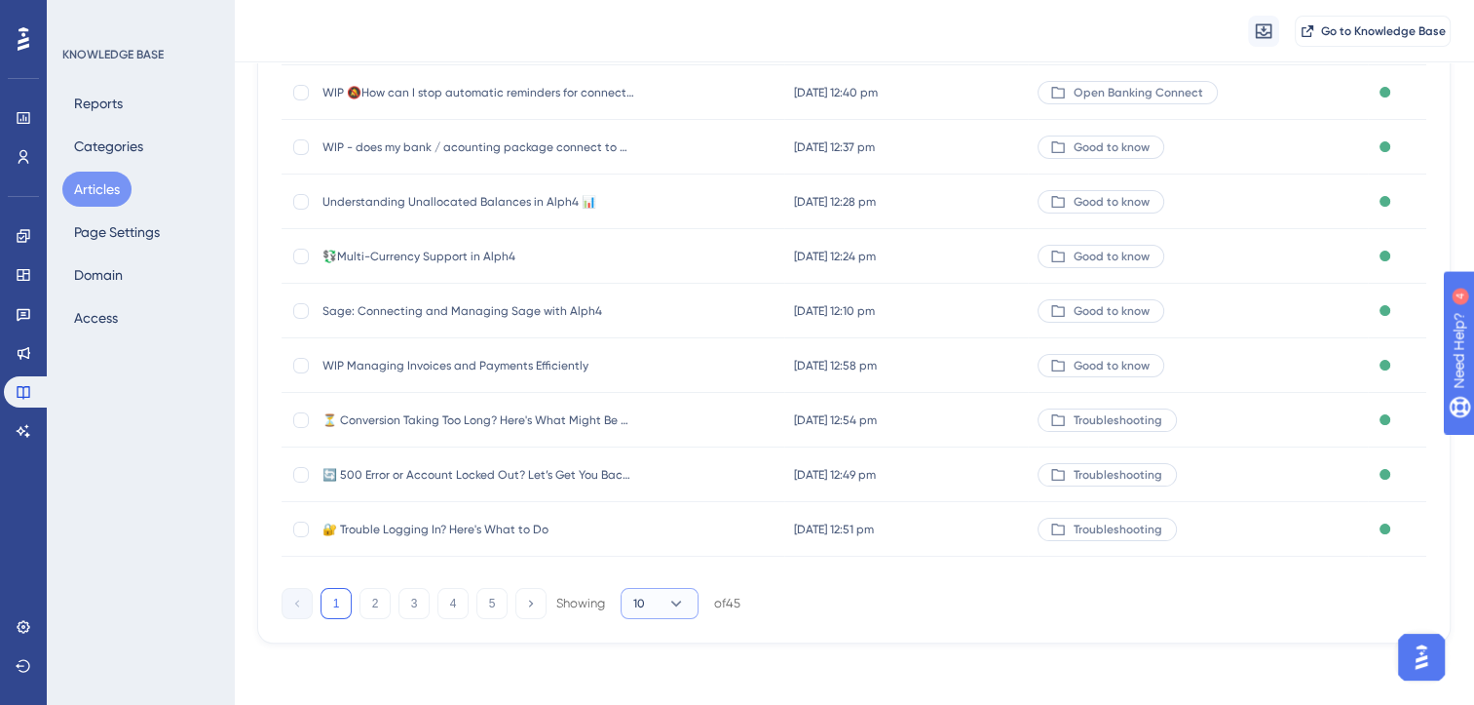
click at [656, 600] on button "10" at bounding box center [660, 603] width 78 height 31
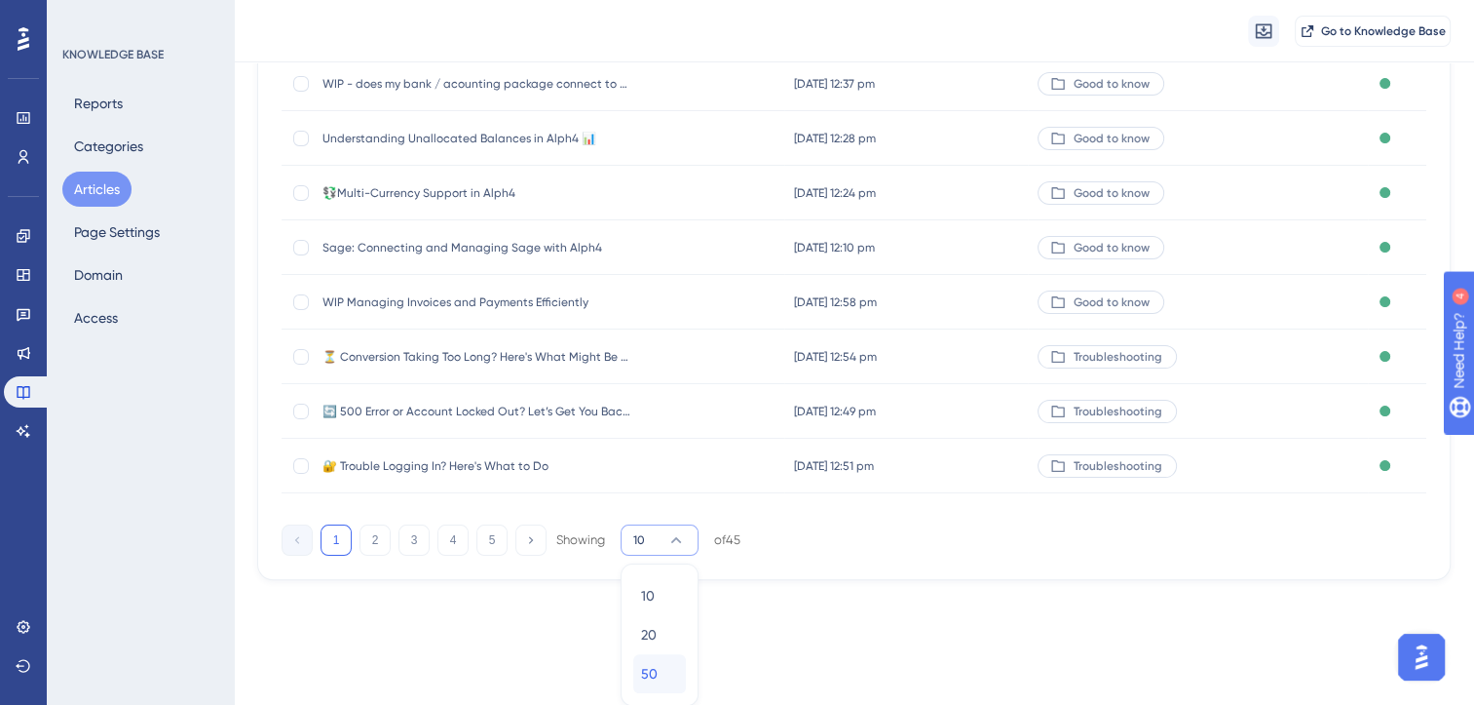
click at [658, 673] on div "50 50" at bounding box center [659, 673] width 37 height 39
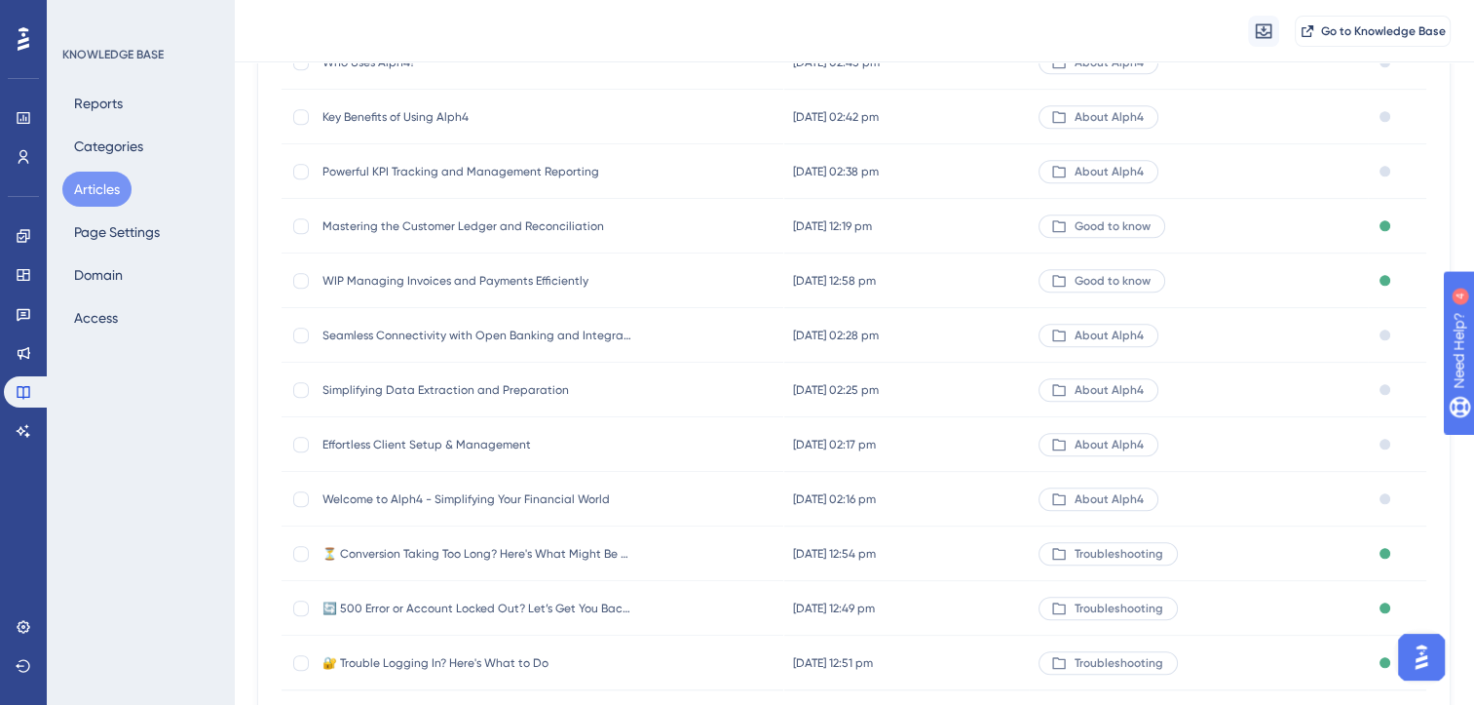
scroll to position [2158, 0]
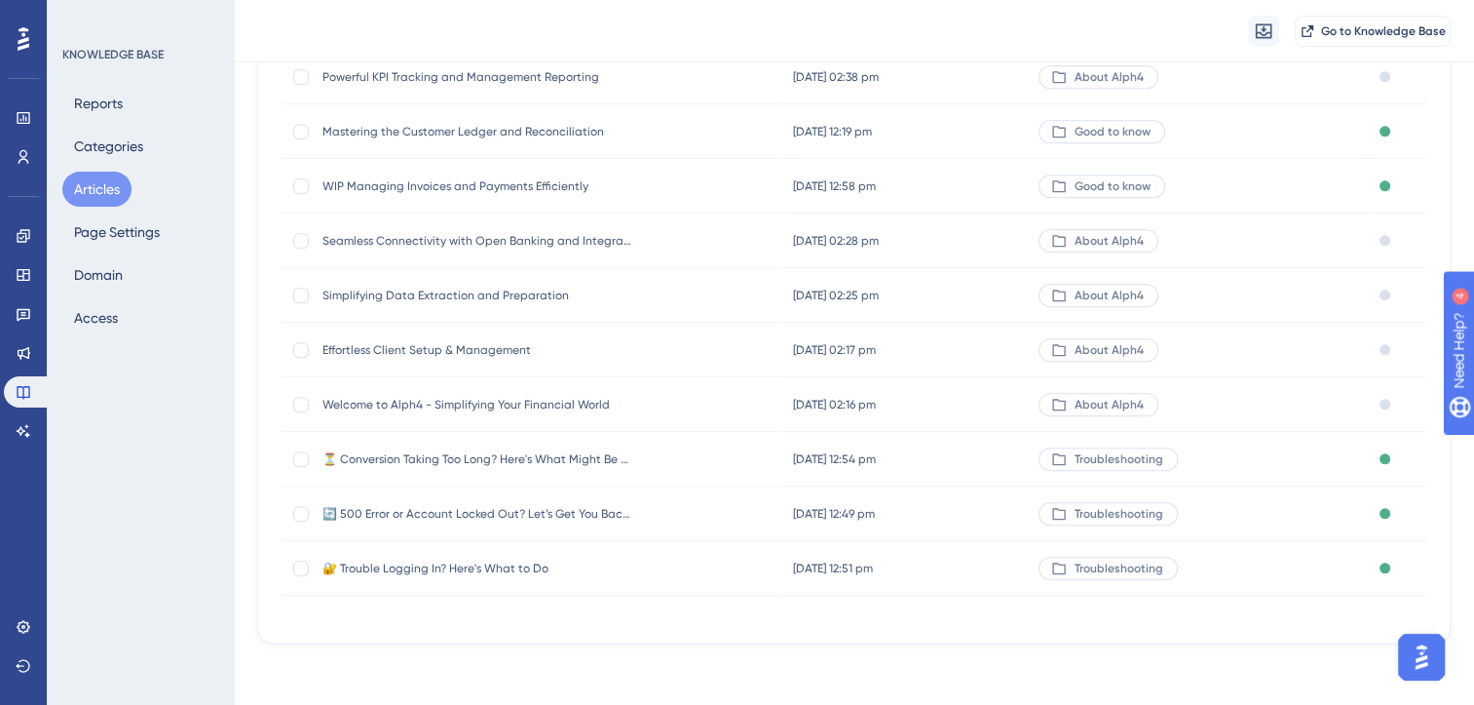
click at [508, 131] on span "Mastering the Customer Ledger and Reconciliation" at bounding box center [479, 132] width 312 height 16
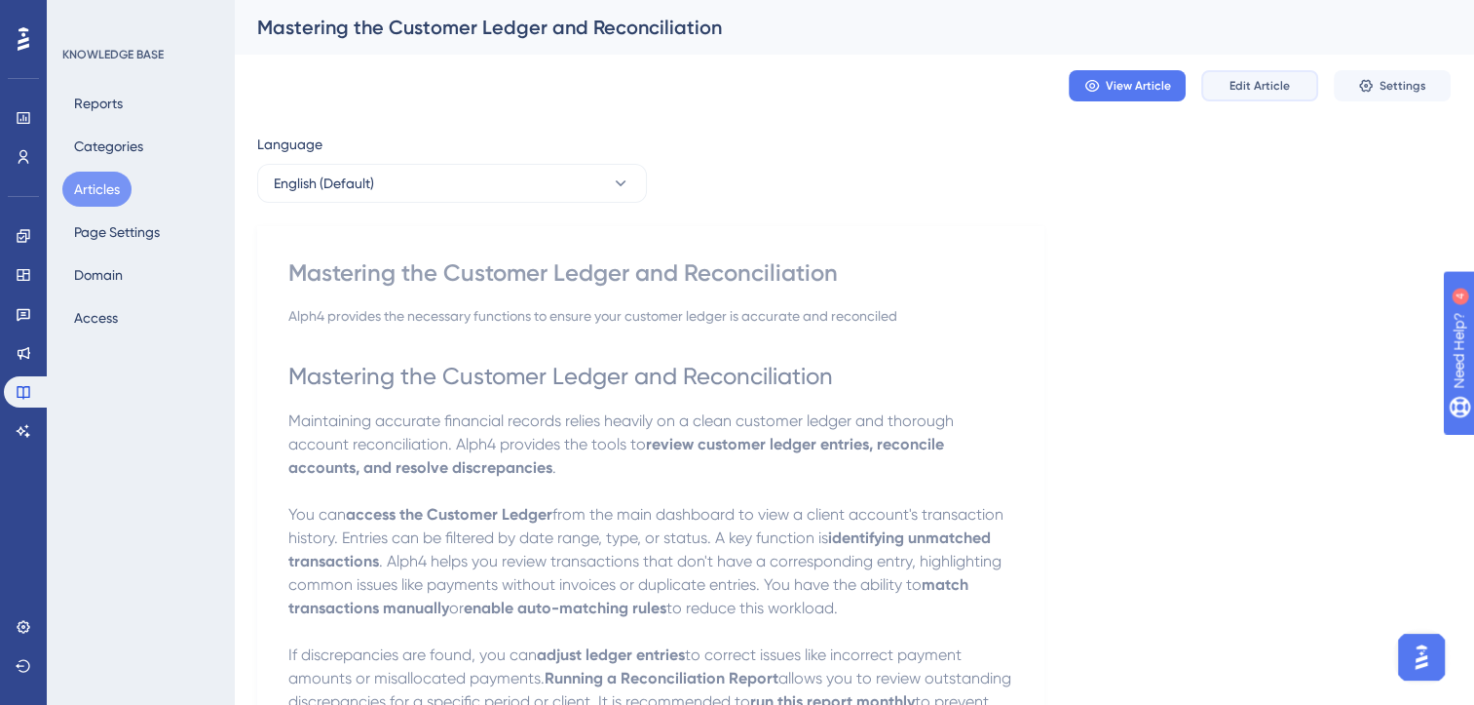
click at [1248, 80] on span "Edit Article" at bounding box center [1260, 86] width 60 height 16
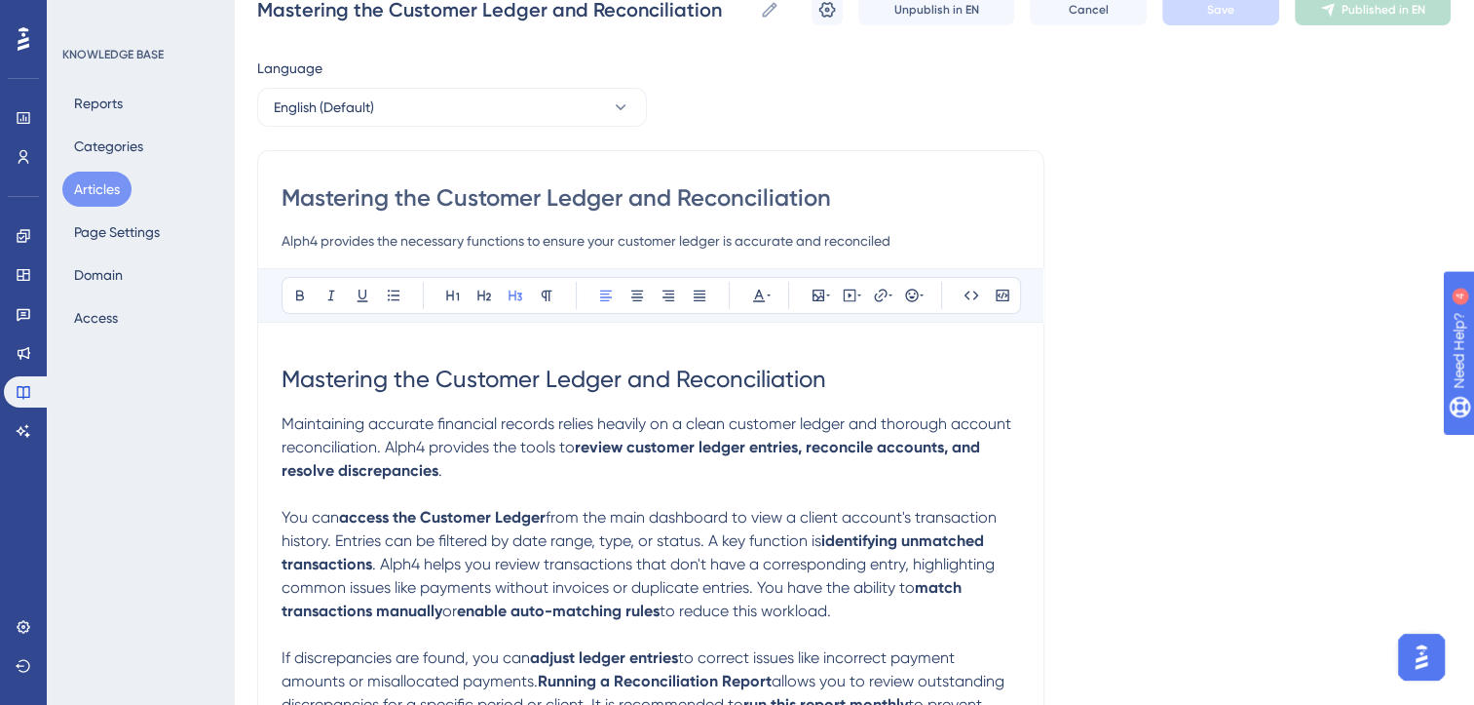
scroll to position [39, 0]
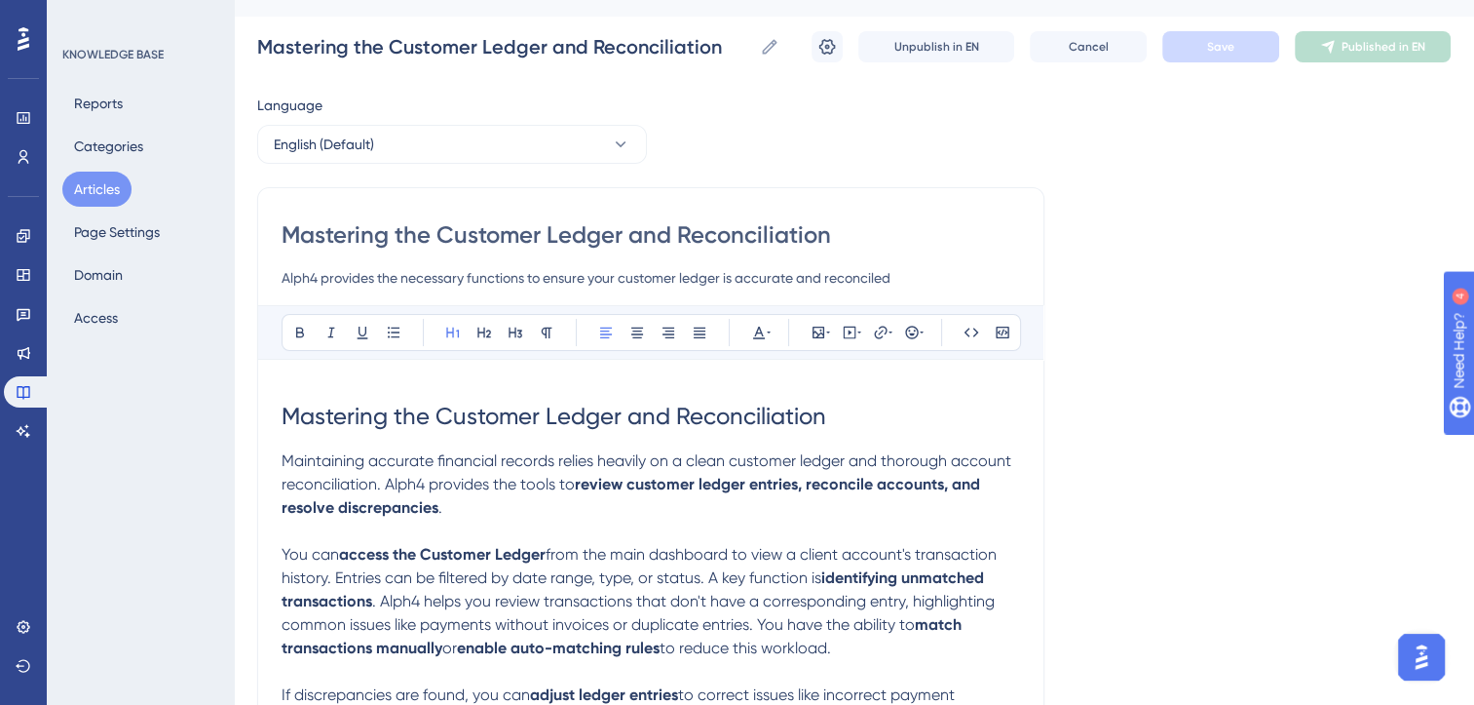
click at [850, 415] on h1 "Mastering the Customer Ledger and Reconciliation" at bounding box center [651, 416] width 739 height 66
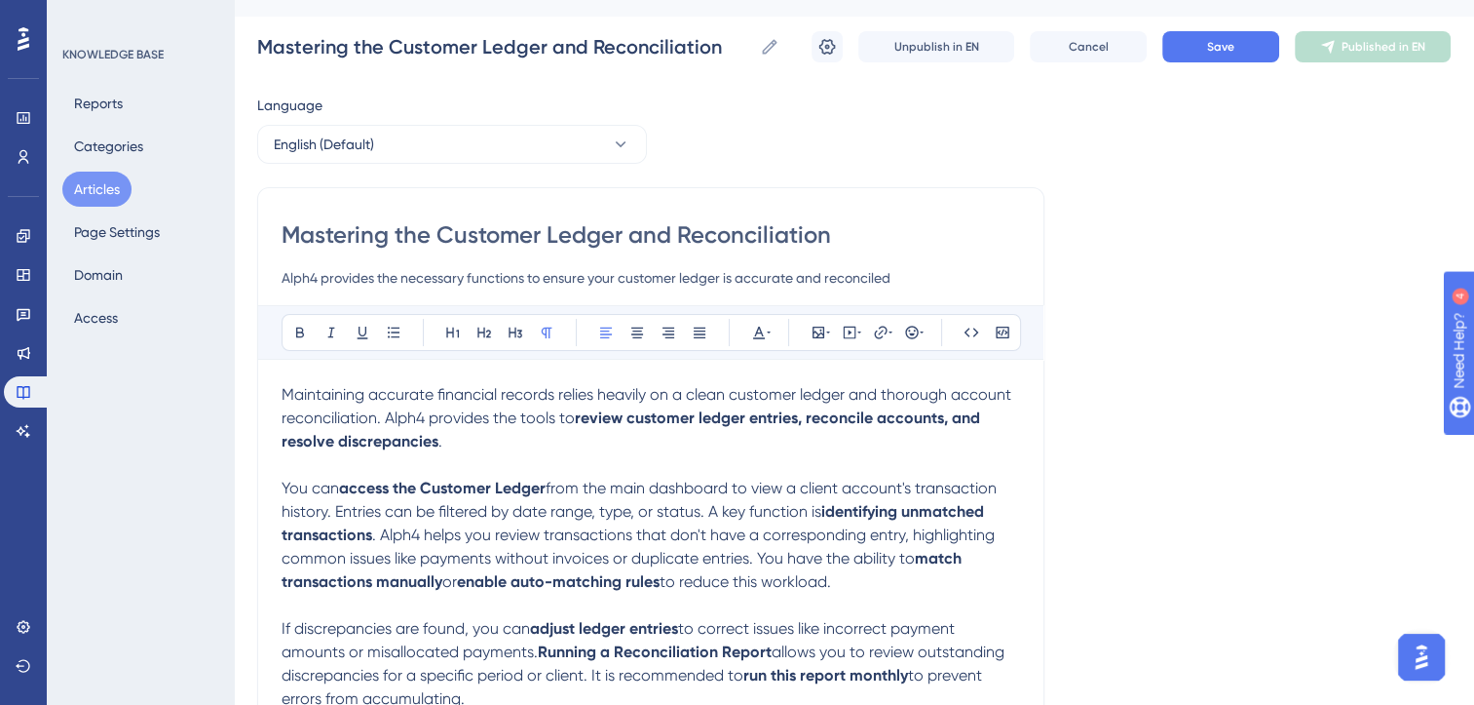
click at [766, 273] on input "Alph4 provides the necessary functions to ensure your customer ledger is accura…" at bounding box center [651, 277] width 739 height 23
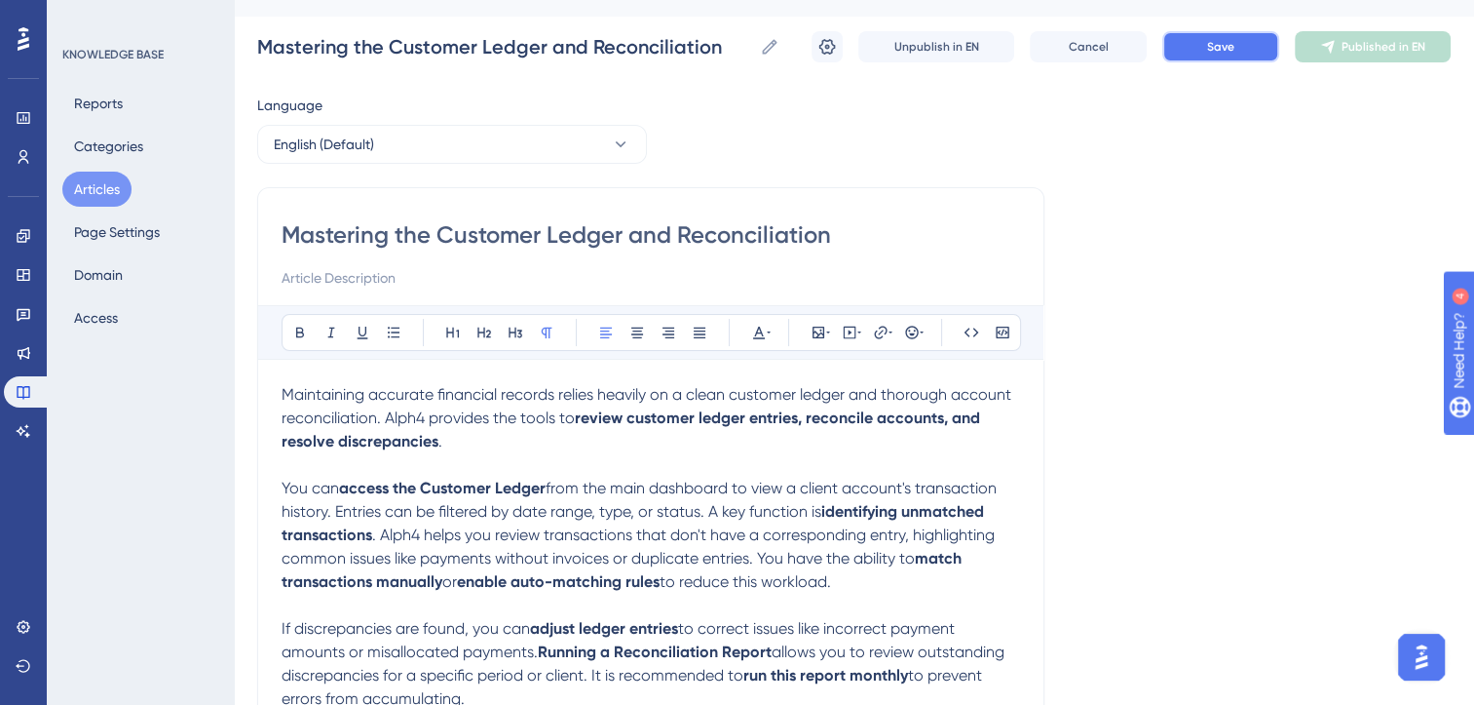
click at [1243, 37] on button "Save" at bounding box center [1221, 46] width 117 height 31
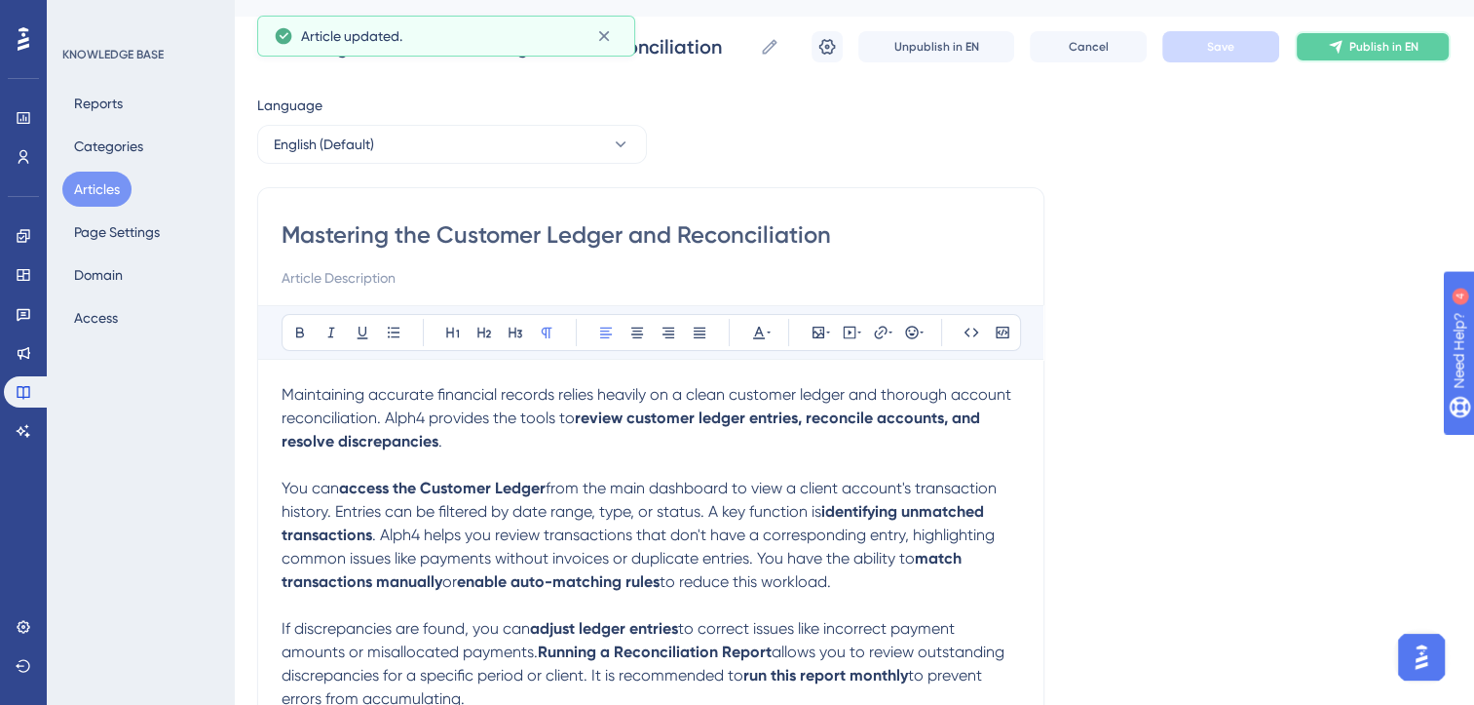
click at [1355, 45] on span "Publish in EN" at bounding box center [1384, 47] width 69 height 16
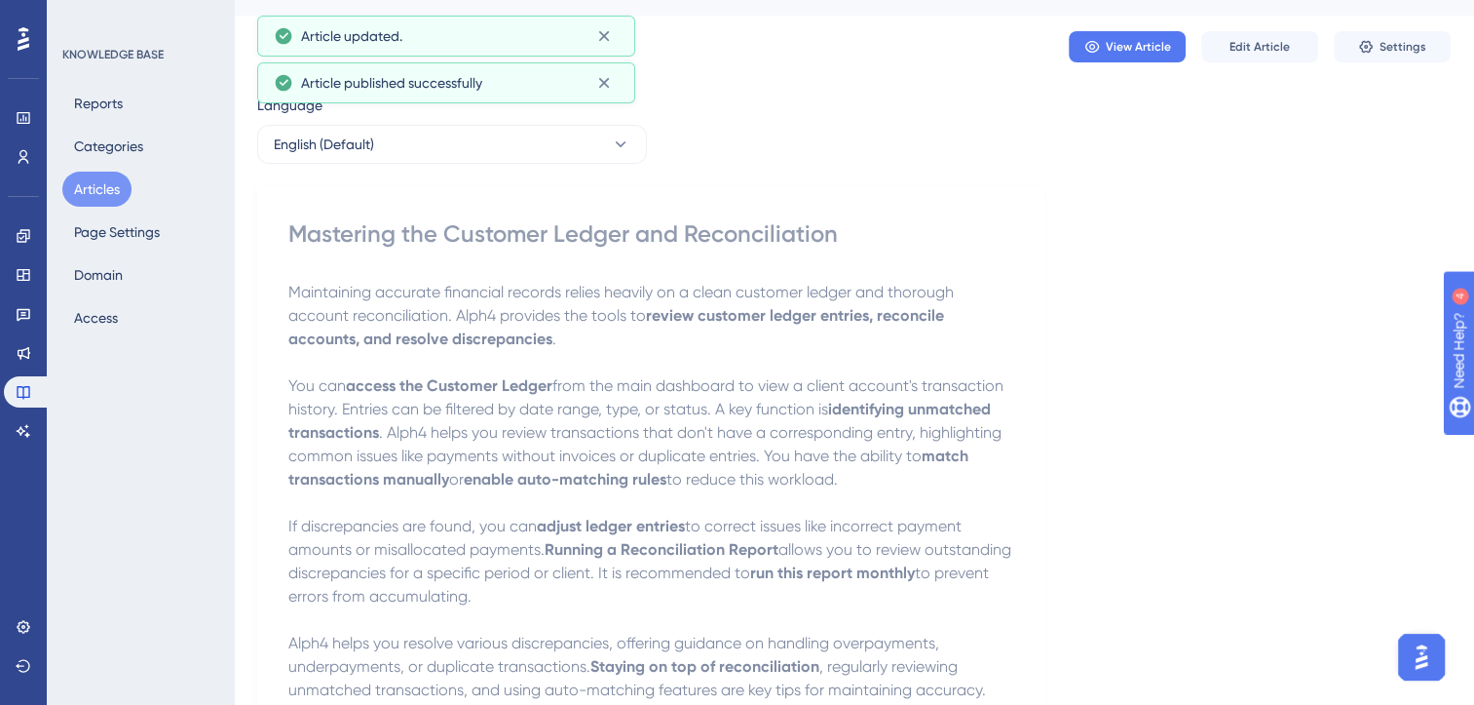
click at [79, 193] on button "Articles" at bounding box center [96, 189] width 69 height 35
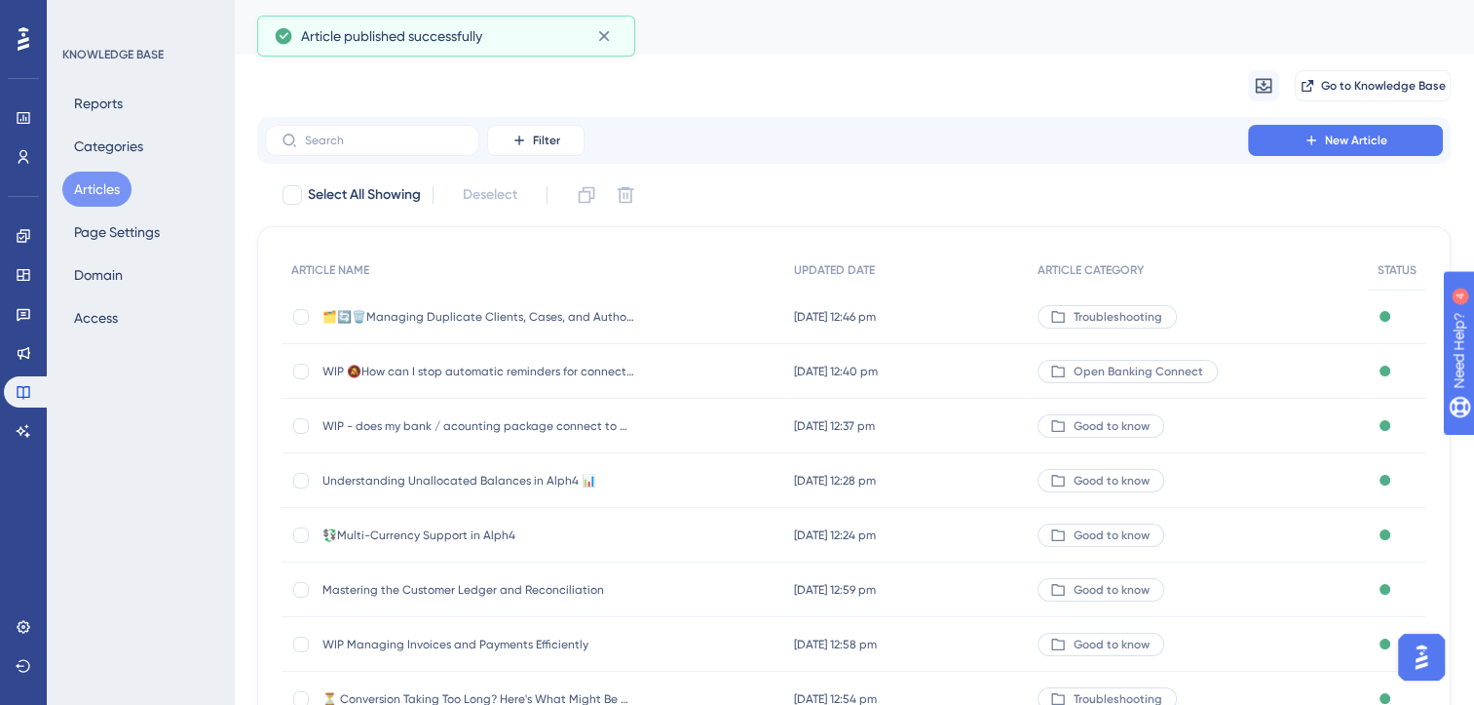
scroll to position [286, 0]
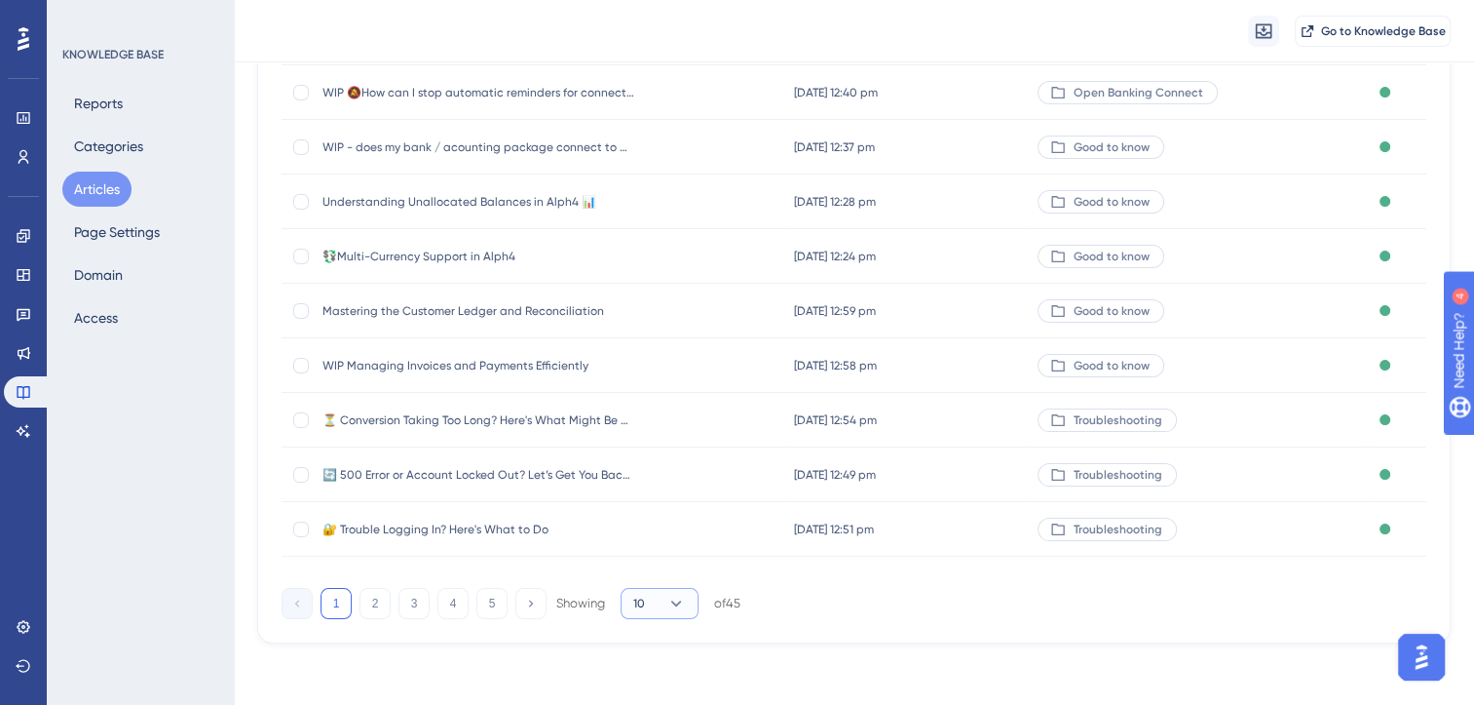
click at [680, 600] on icon at bounding box center [676, 603] width 11 height 6
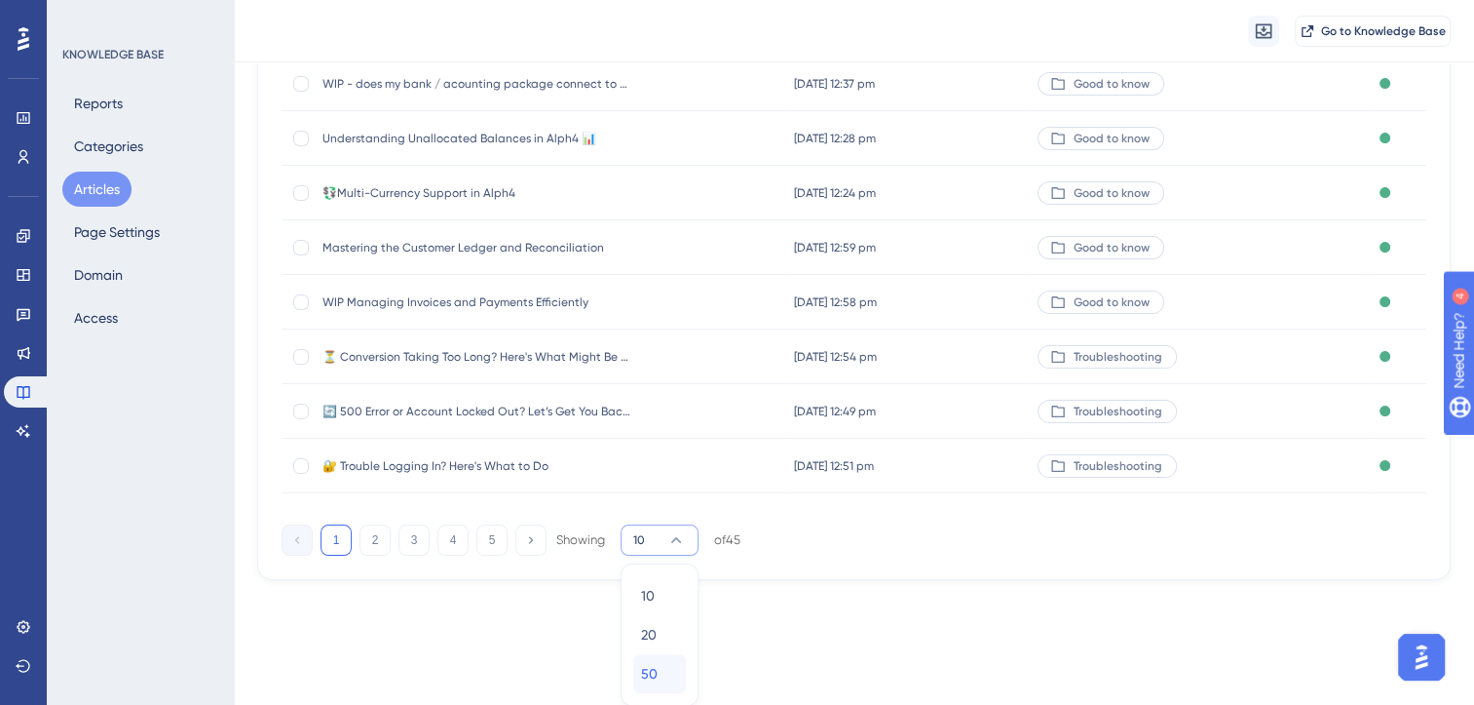
click at [663, 668] on div "50 50" at bounding box center [659, 673] width 37 height 39
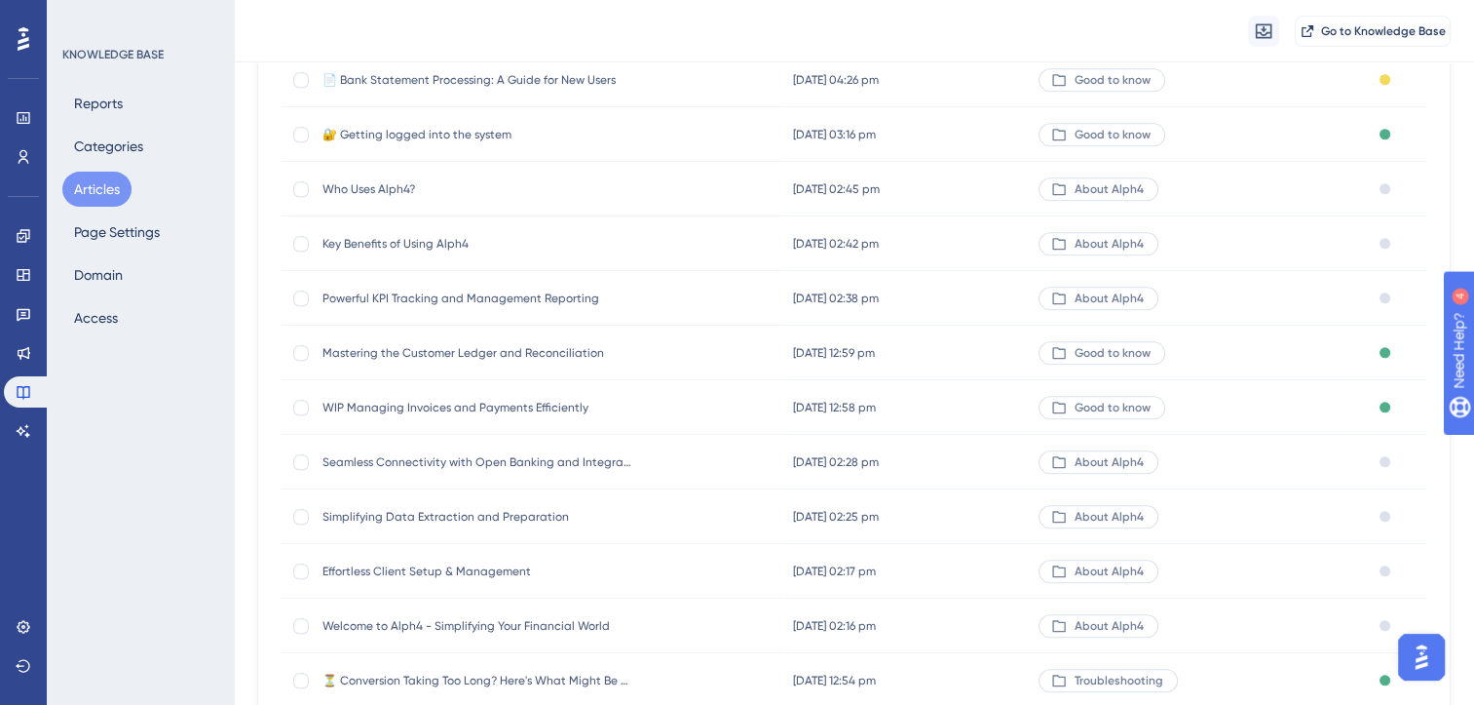
scroll to position [1935, 0]
click at [479, 134] on span "🔐 Getting logged into the system" at bounding box center [479, 136] width 312 height 16
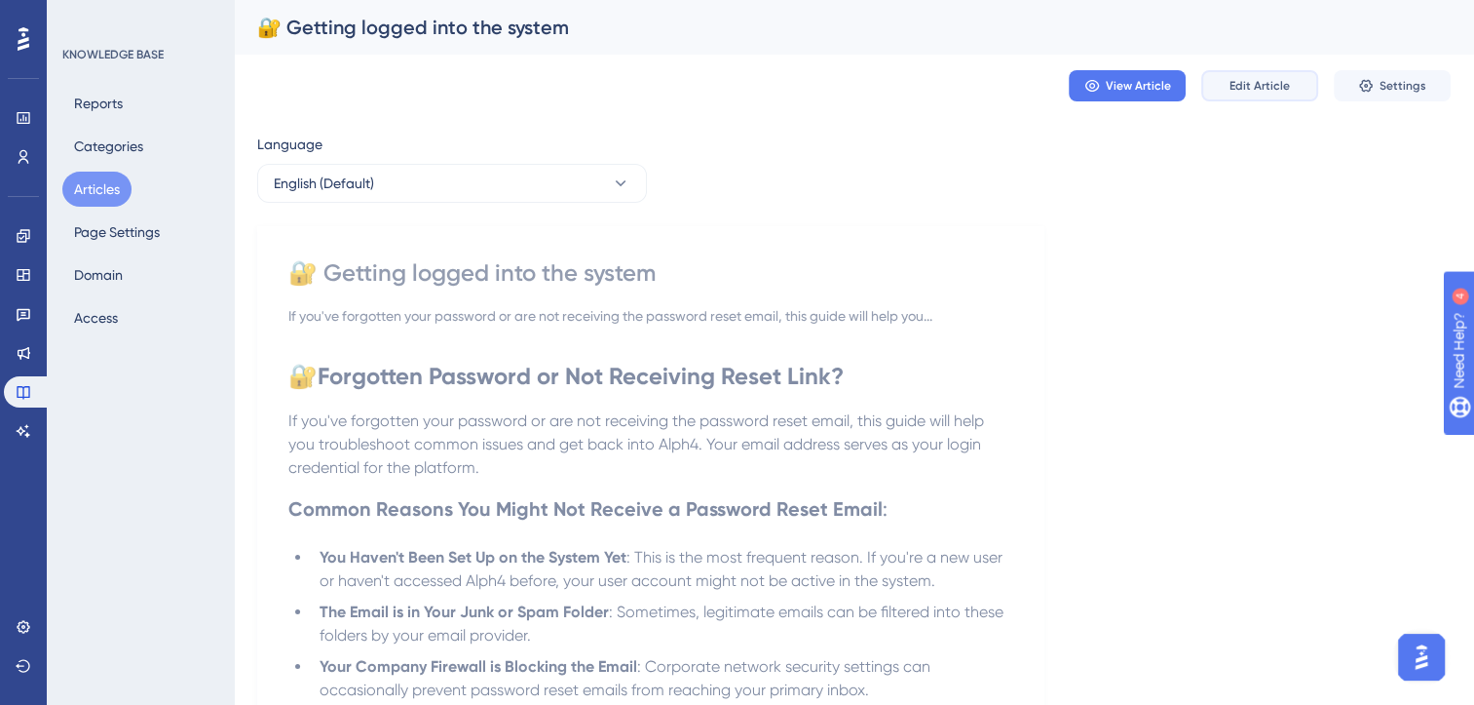
click at [1255, 80] on span "Edit Article" at bounding box center [1260, 86] width 60 height 16
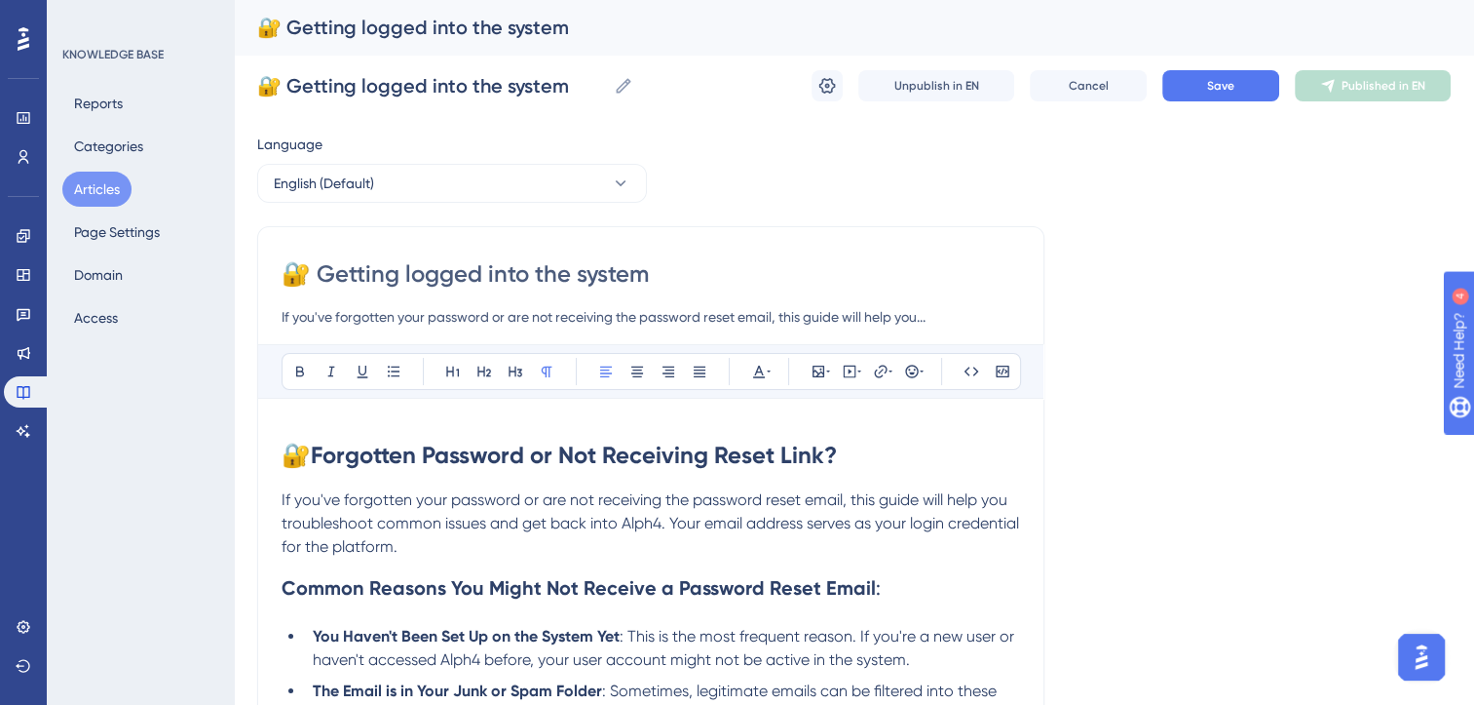
click at [762, 314] on input "If you've forgotten your password or are not receiving the password reset email…" at bounding box center [651, 316] width 739 height 23
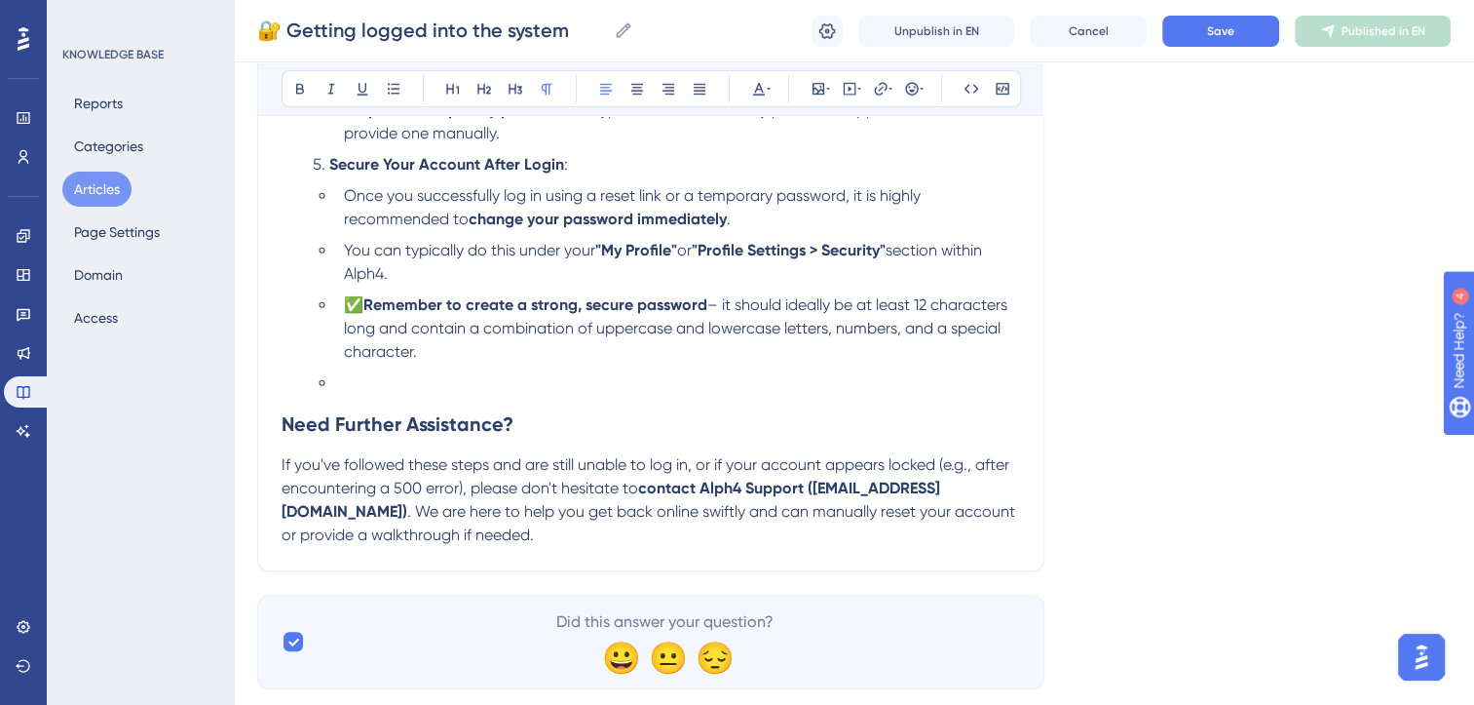
scroll to position [1296, 0]
click at [398, 540] on p "If you've followed these steps and are still unable to log in, or if your accou…" at bounding box center [651, 498] width 739 height 94
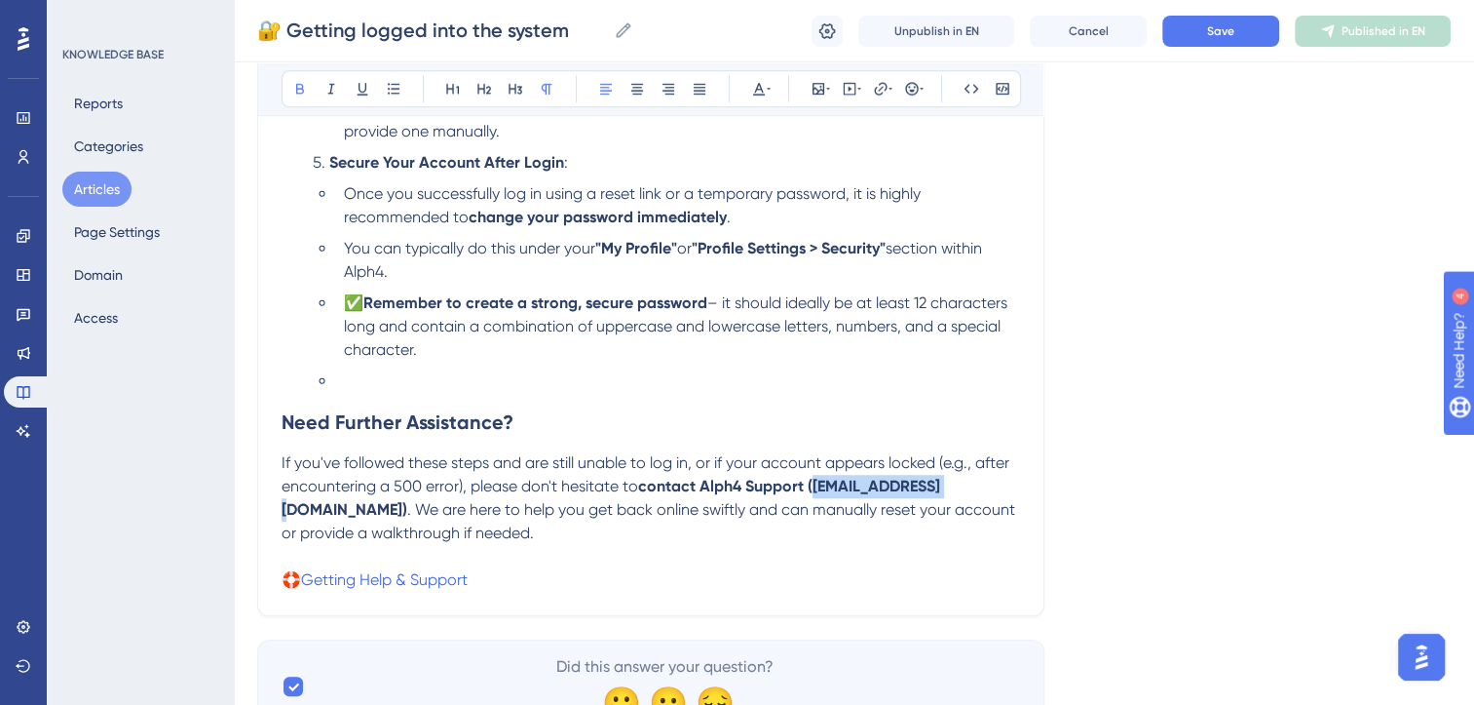
drag, startPoint x: 815, startPoint y: 500, endPoint x: 947, endPoint y: 505, distance: 132.6
click at [940, 505] on strong "contact Alph4 Support (support@alph4.uk)" at bounding box center [611, 498] width 659 height 42
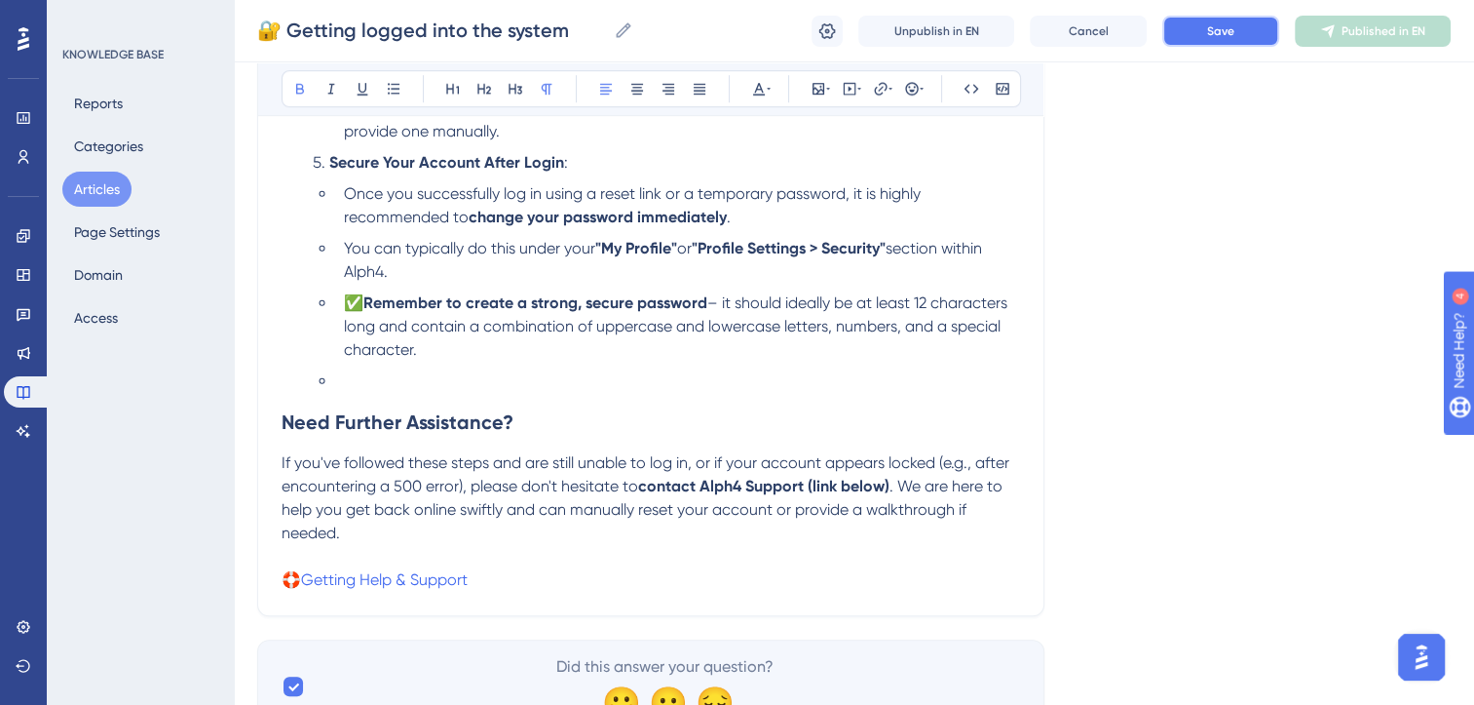
click at [1227, 32] on span "Save" at bounding box center [1220, 31] width 27 height 16
click at [1360, 29] on span "Publish in EN" at bounding box center [1384, 31] width 69 height 16
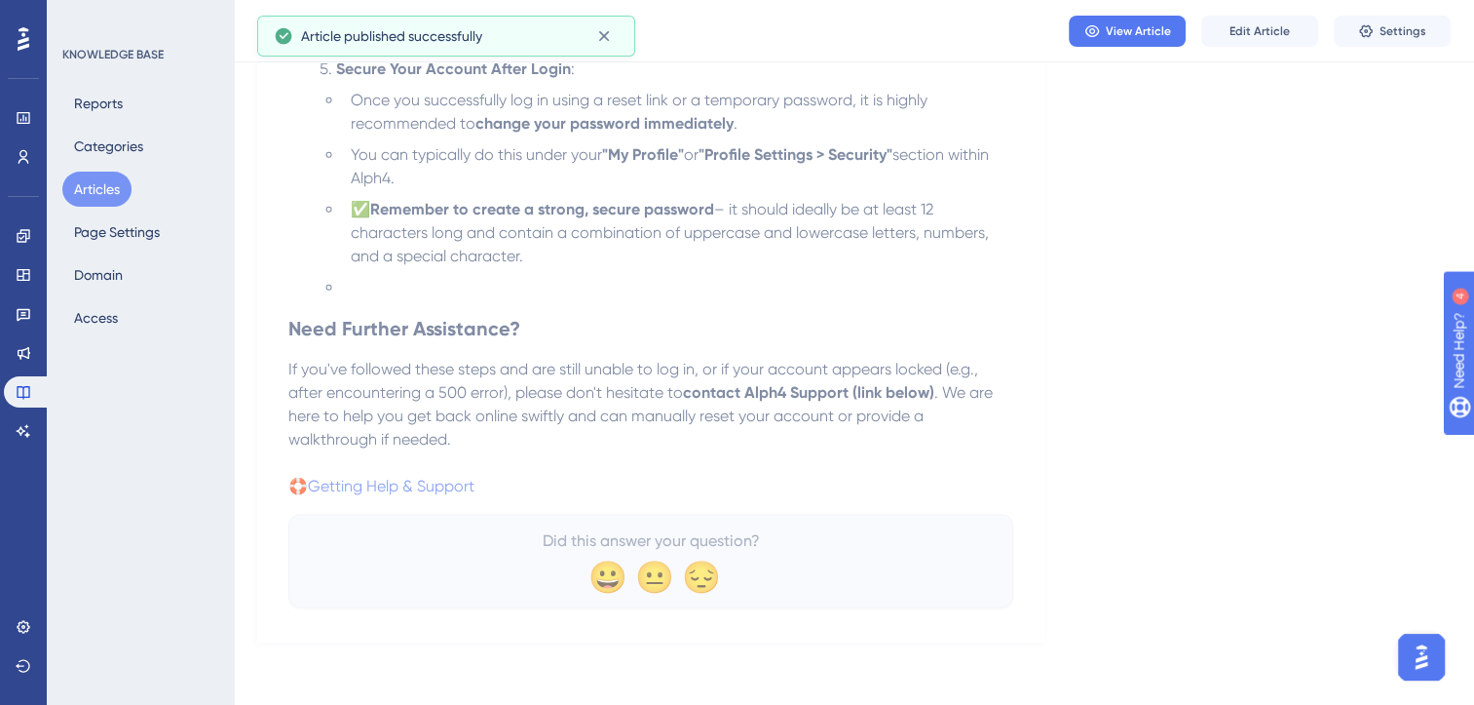
click at [97, 193] on button "Articles" at bounding box center [96, 189] width 69 height 35
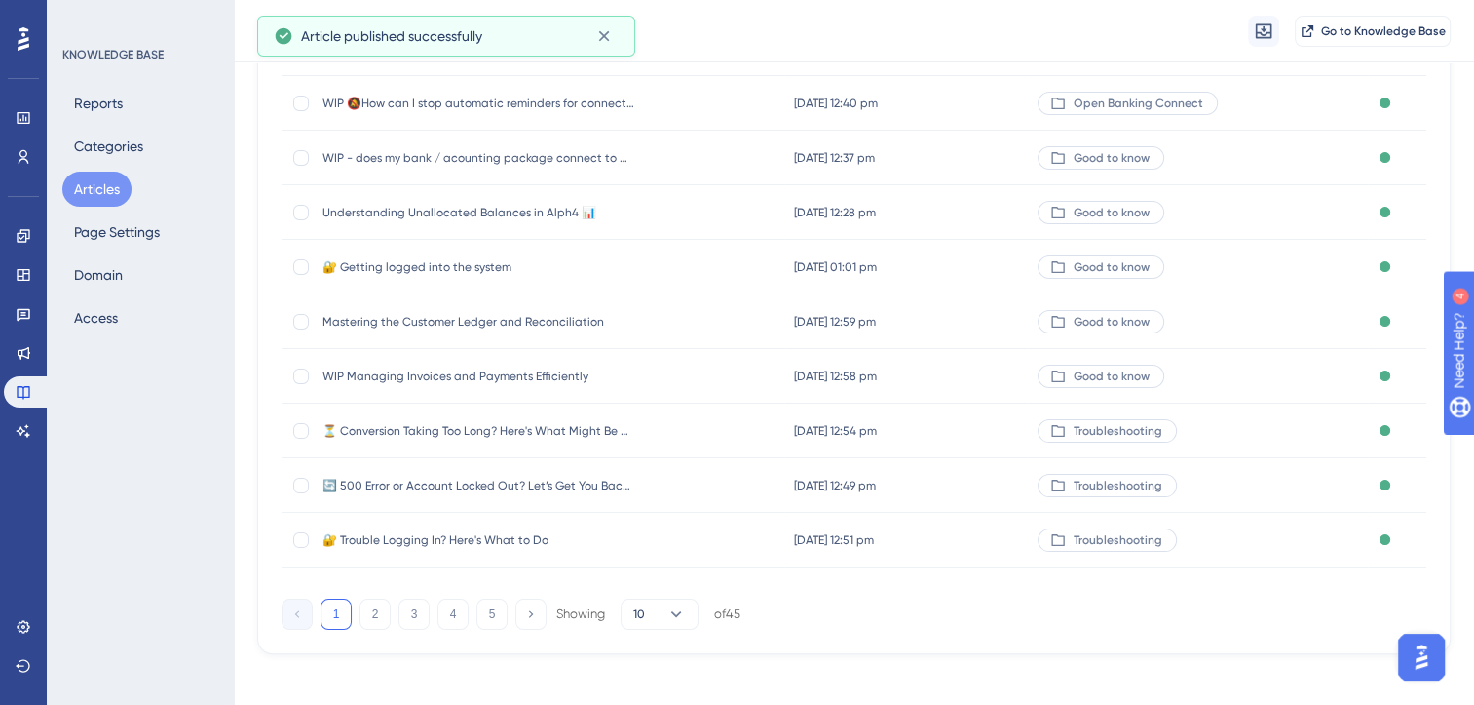
scroll to position [286, 0]
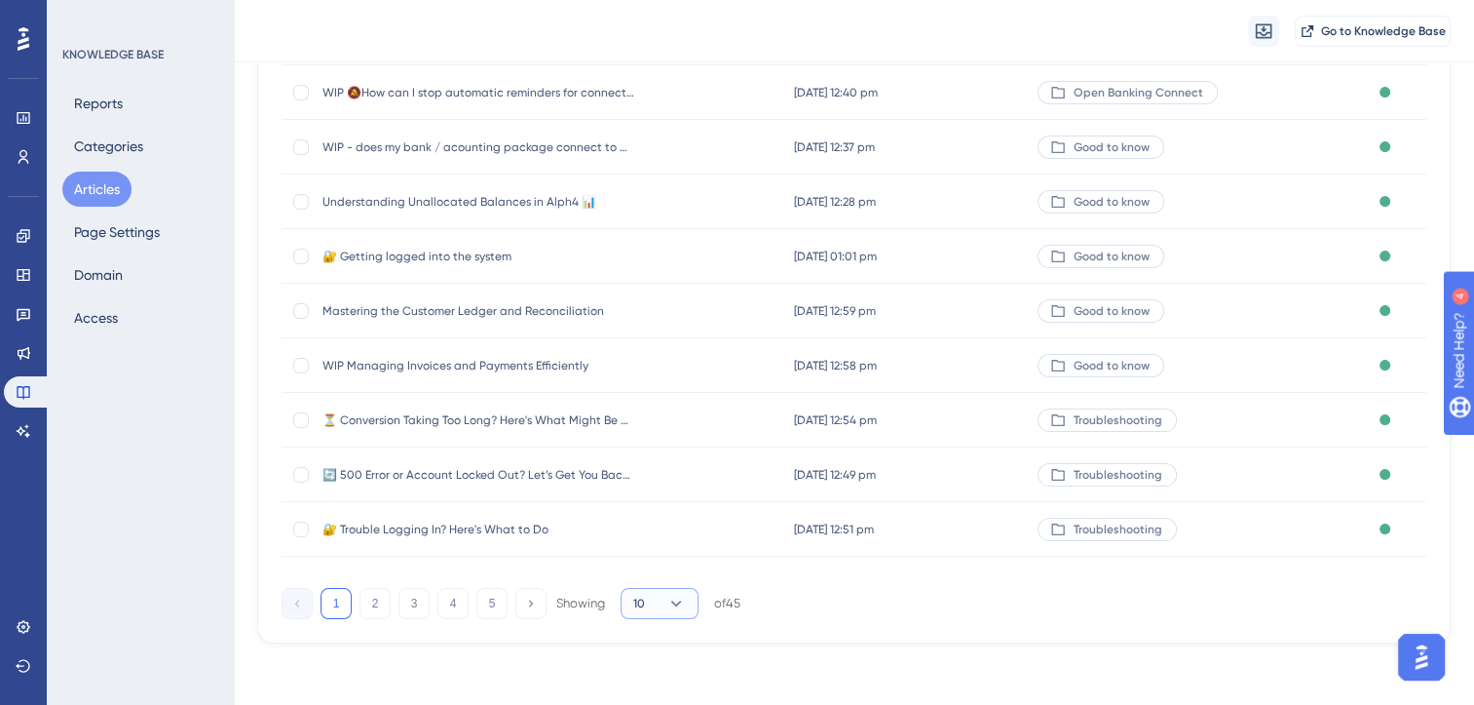
click at [688, 617] on button "10" at bounding box center [660, 603] width 78 height 31
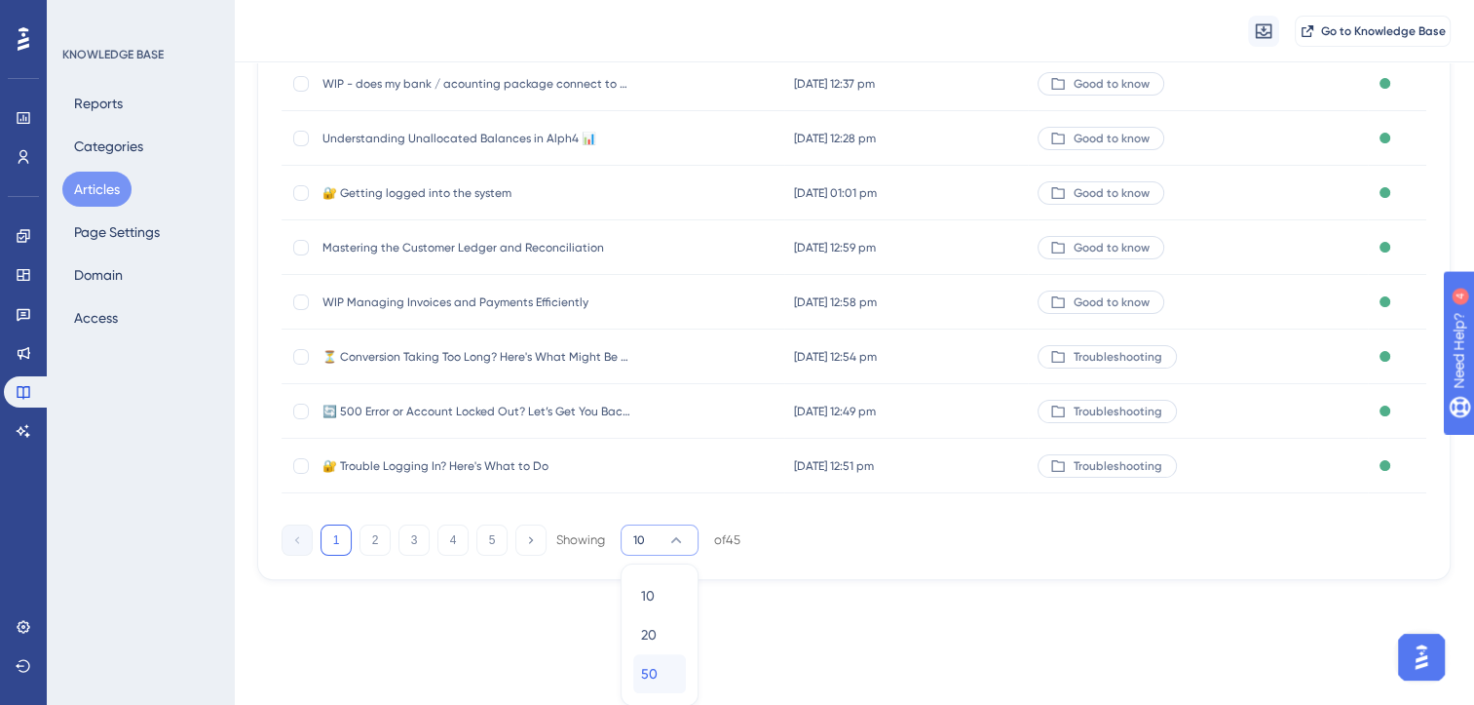
click at [660, 665] on div "50 50" at bounding box center [659, 673] width 37 height 39
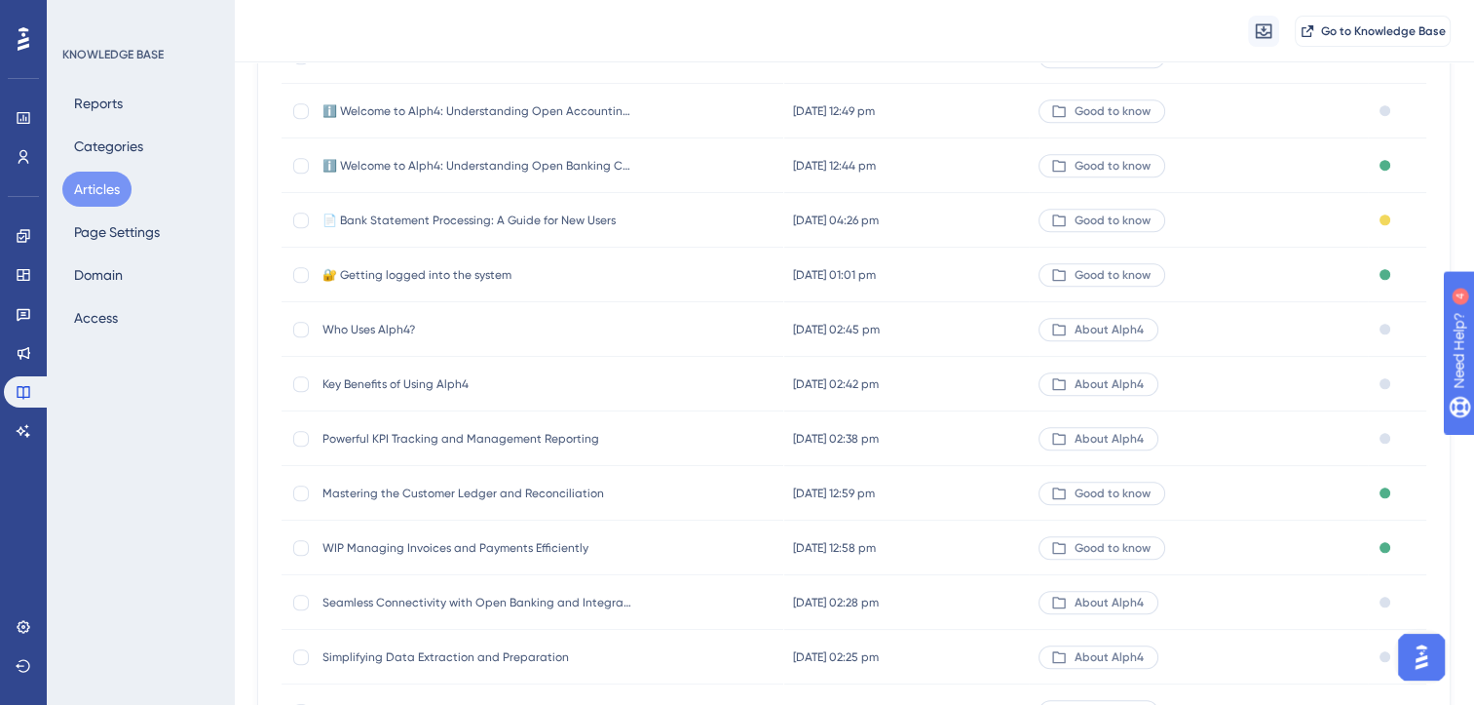
scroll to position [1760, 0]
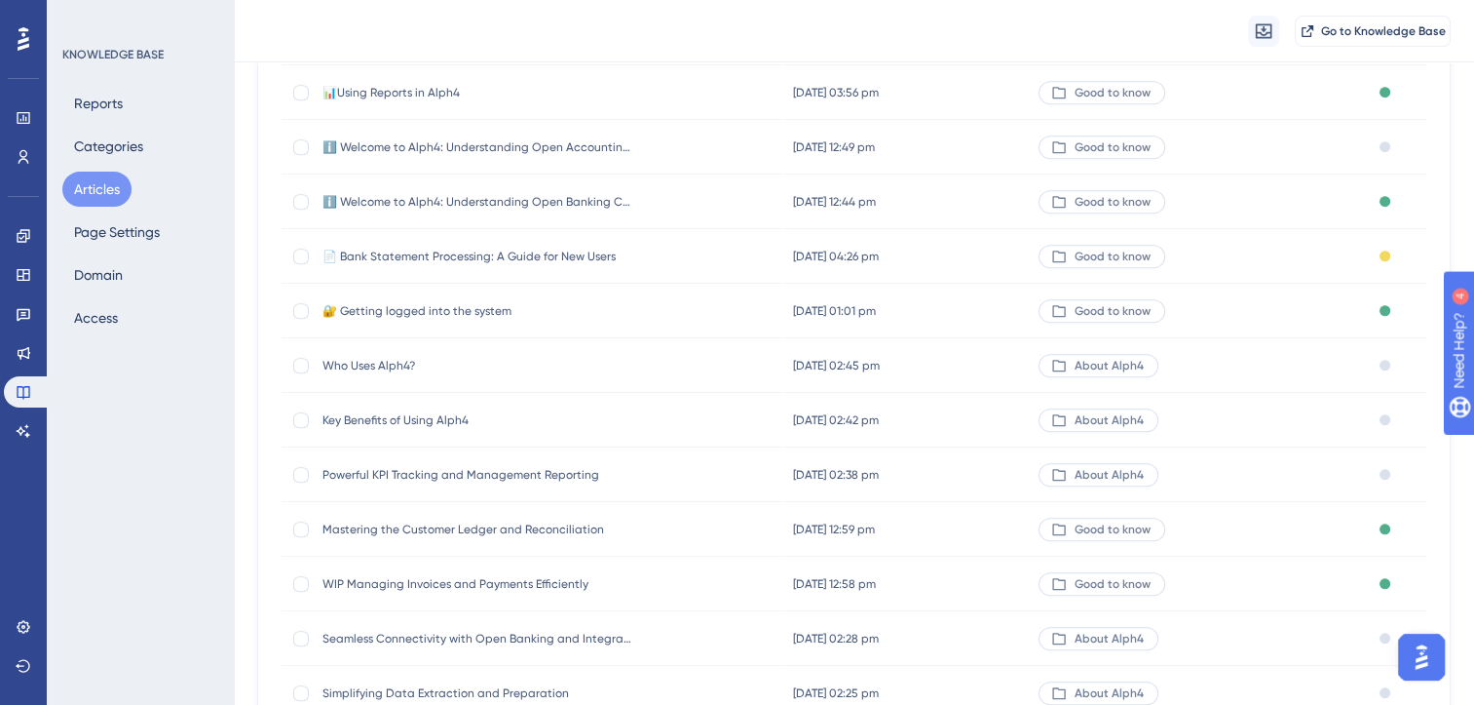
click at [540, 255] on span "📄 Bank Statement Processing: A Guide for New Users" at bounding box center [479, 256] width 312 height 16
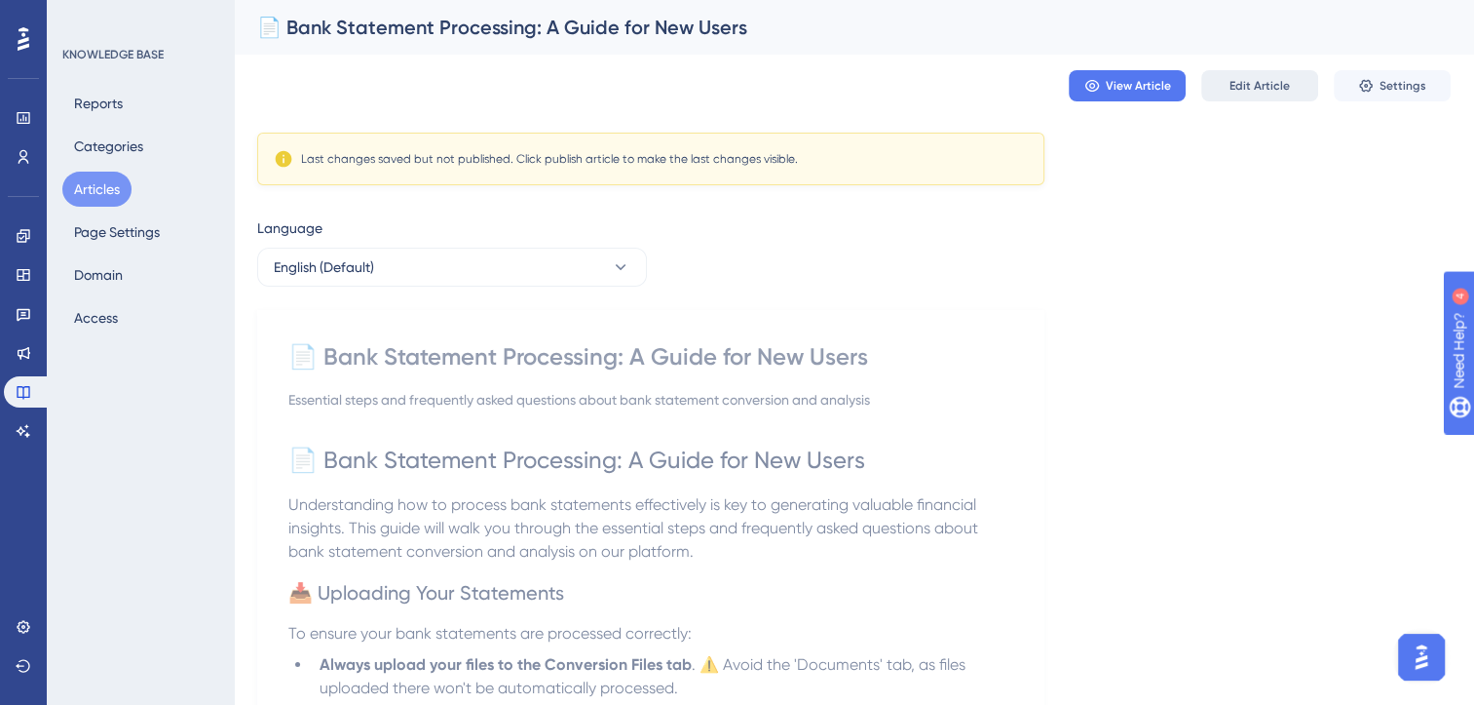
click at [1232, 79] on span "Edit Article" at bounding box center [1260, 86] width 60 height 16
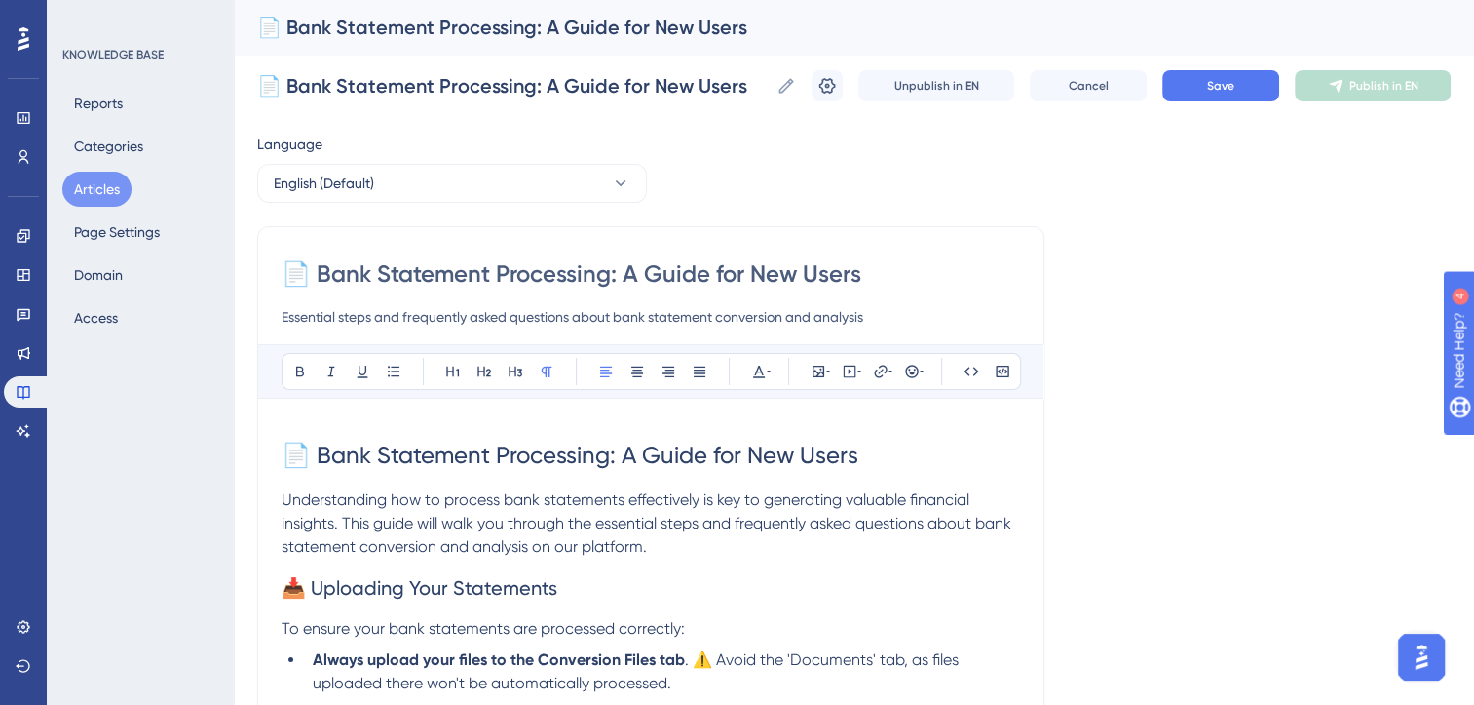
click at [675, 311] on input "Essential steps and frequently asked questions about bank statement conversion …" at bounding box center [651, 316] width 739 height 23
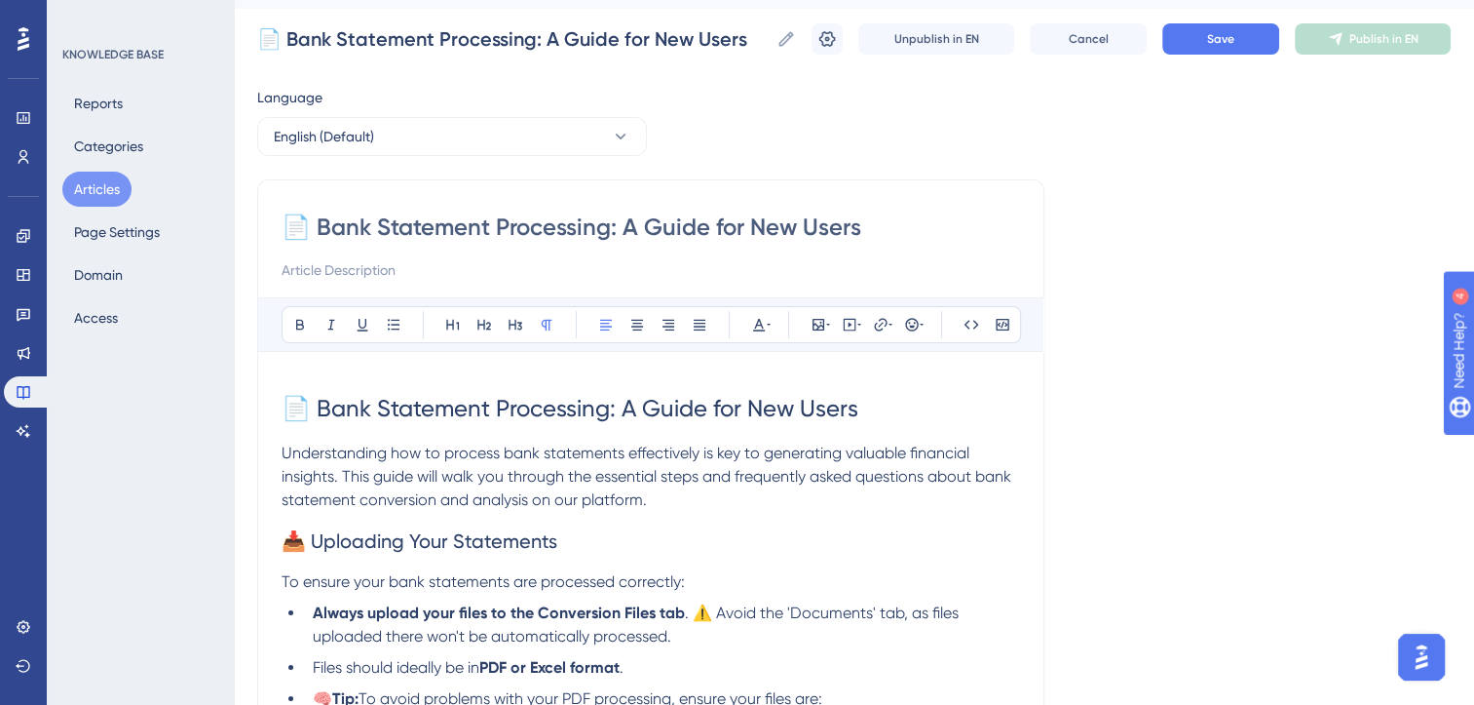
scroll to position [50, 0]
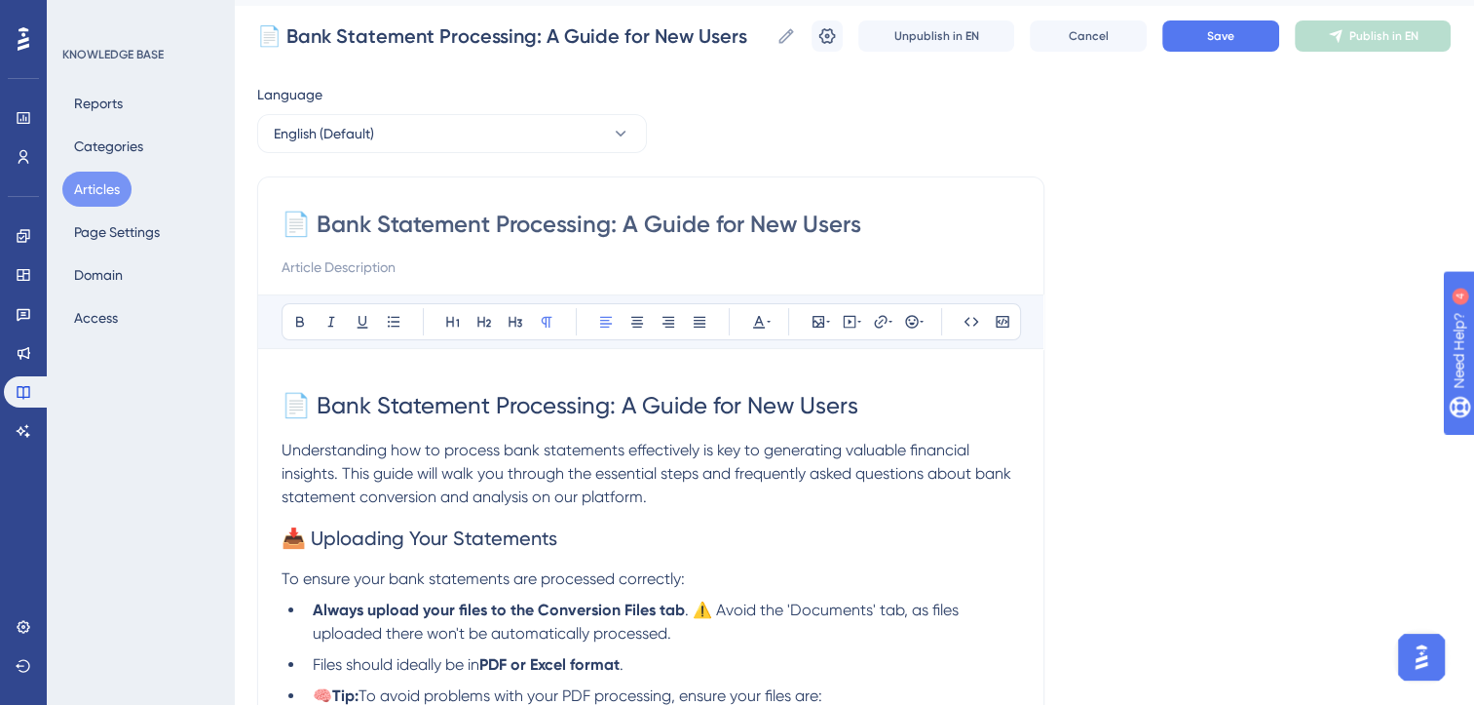
click at [561, 224] on input "📄 Bank Statement Processing: A Guide for New Users" at bounding box center [651, 224] width 739 height 31
type input "📄 Bank Statement uploadin: A Guide for New Users"
type input "📄 Bank Statement uploading: A Guide for New Users"
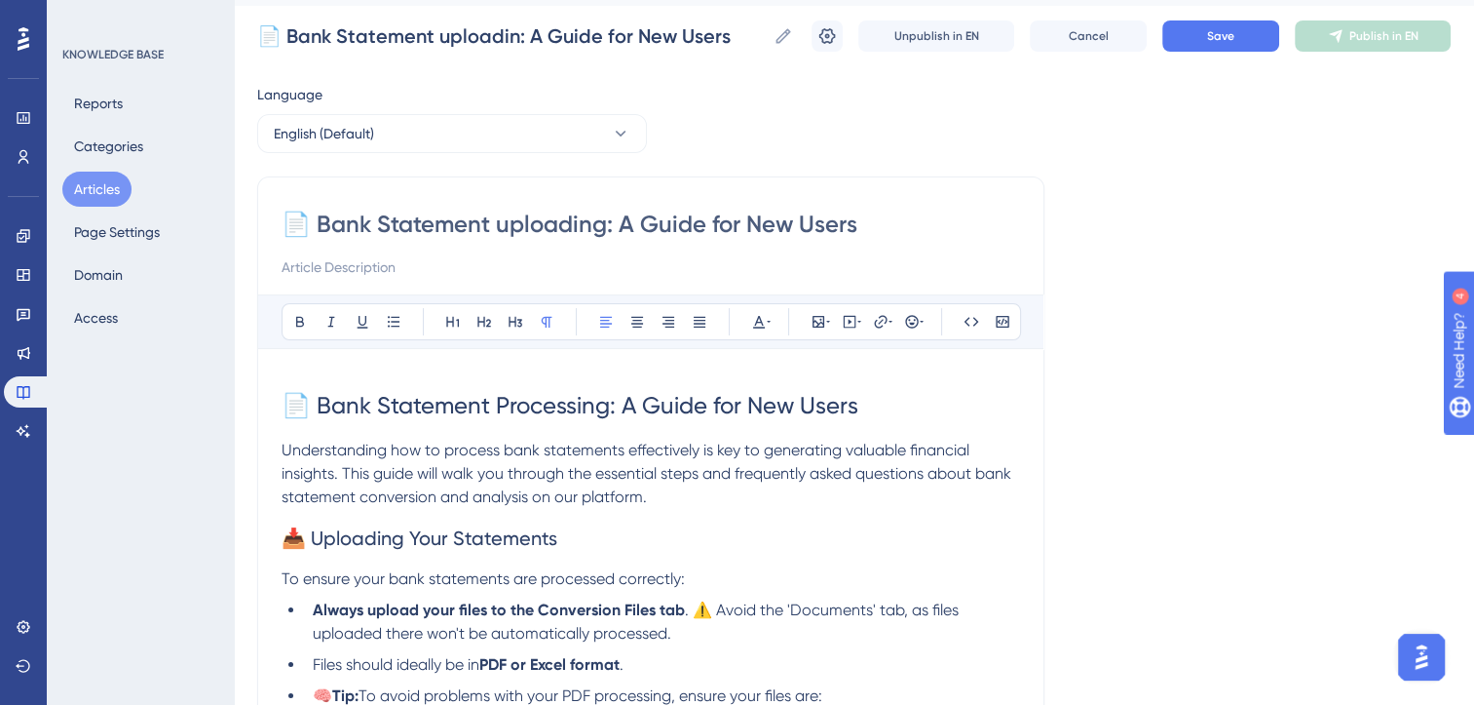
type input "📄 Bank Statement uploading: A Guide for New Users"
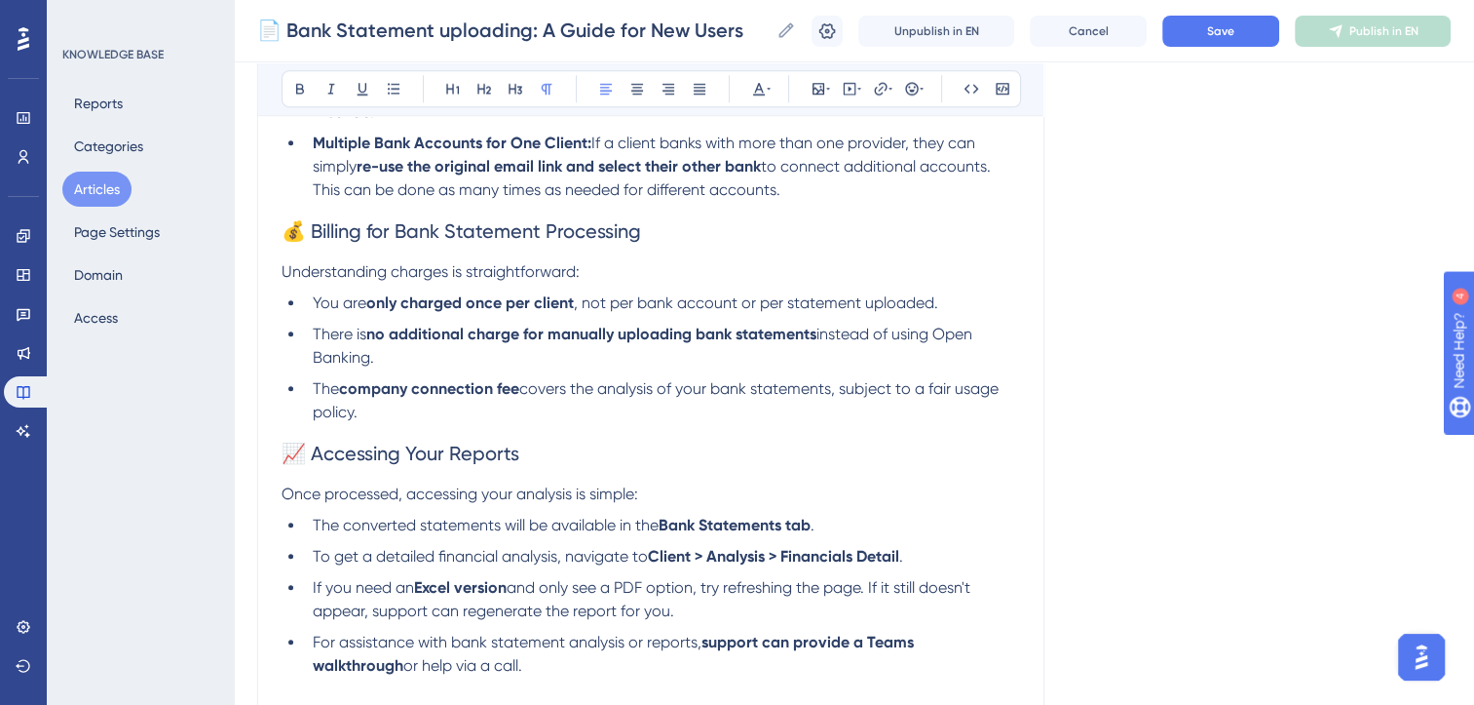
scroll to position [1715, 0]
type input "📄 Bank Statement uploading: A Guide for New Users"
click at [399, 422] on li "The company connection fee covers the analysis of your bank statements, subject…" at bounding box center [662, 402] width 715 height 47
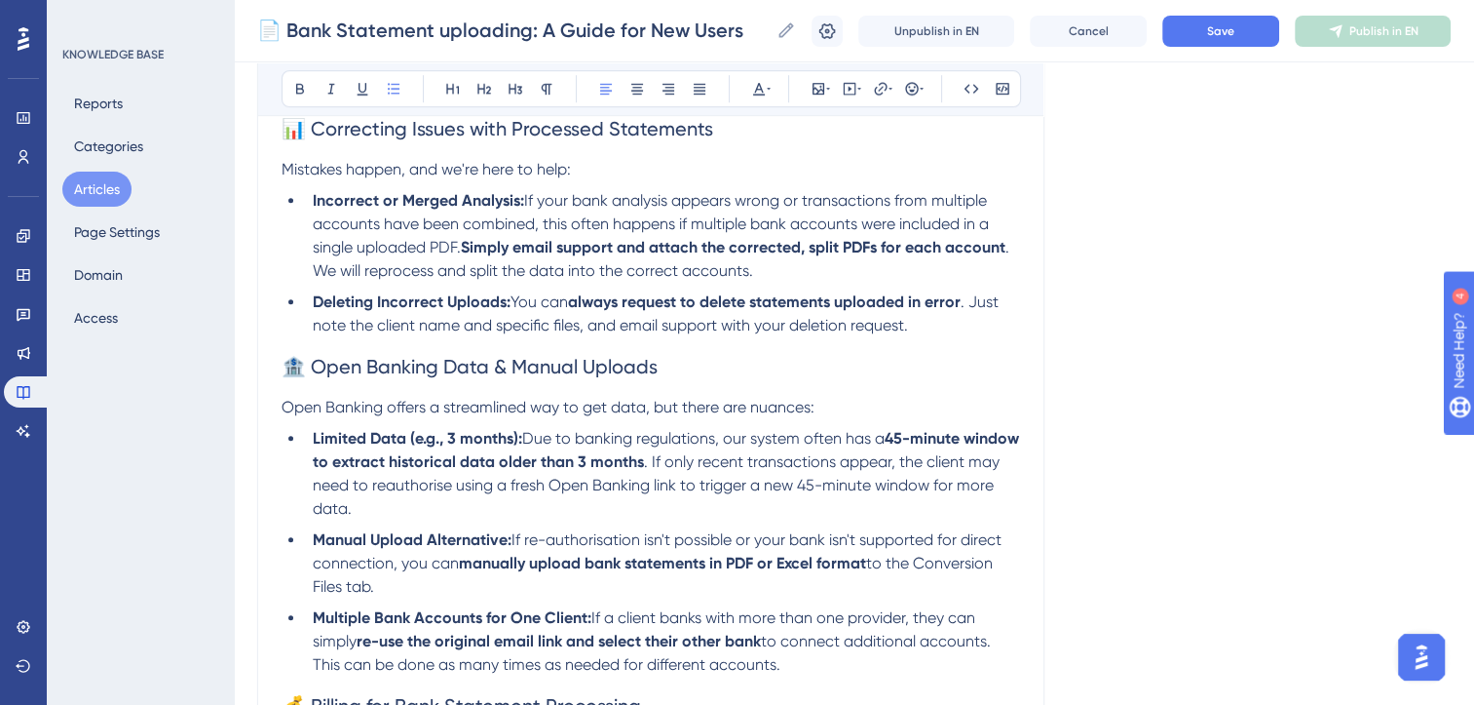
scroll to position [1230, 0]
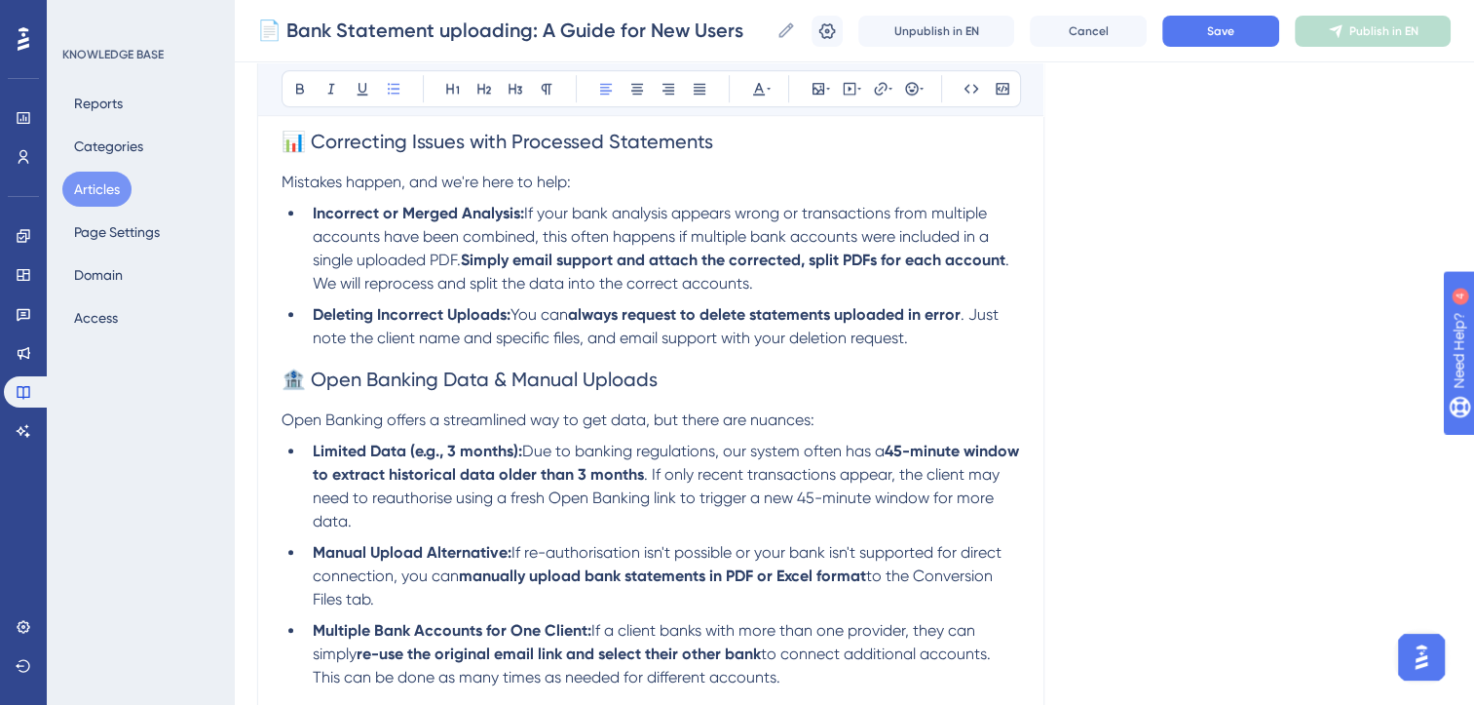
click at [284, 389] on span "🏦 Open Banking Data & Manual Uploads" at bounding box center [470, 378] width 376 height 23
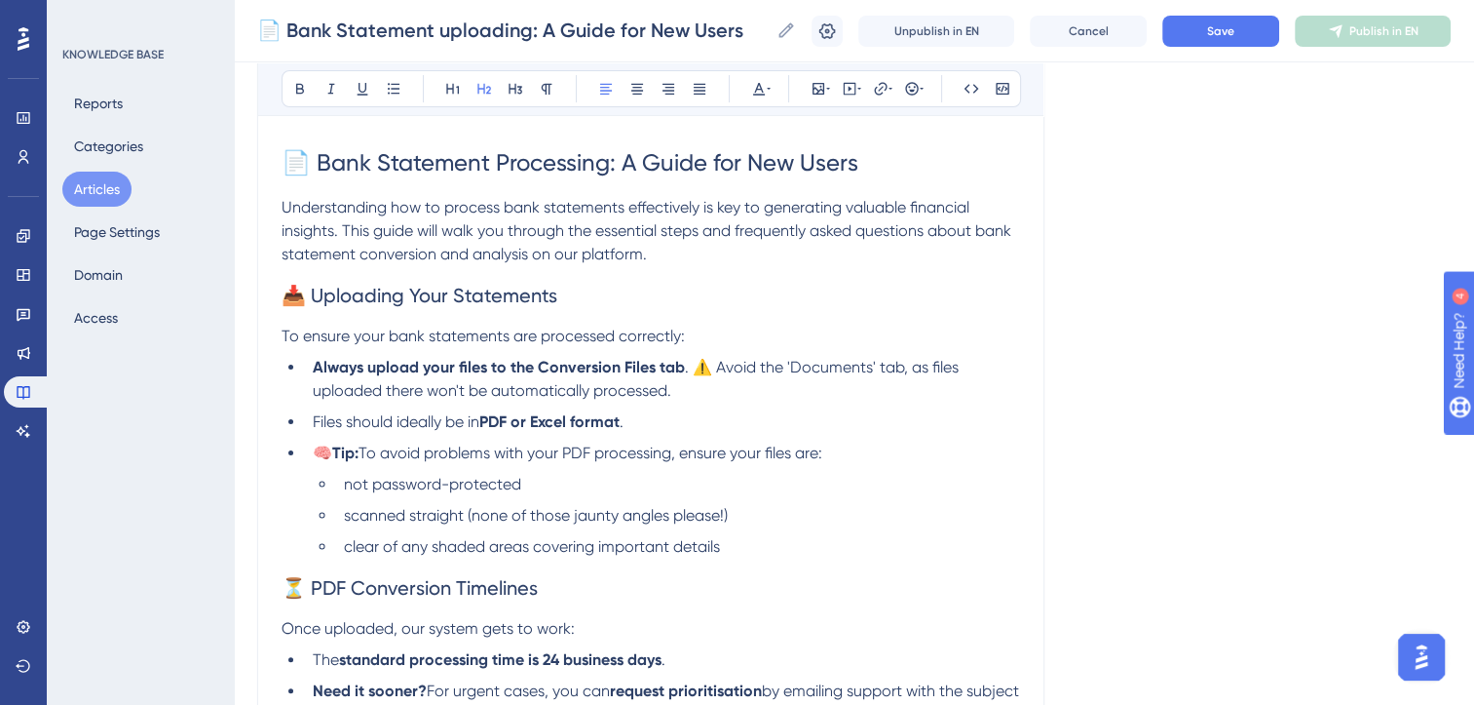
scroll to position [0, 0]
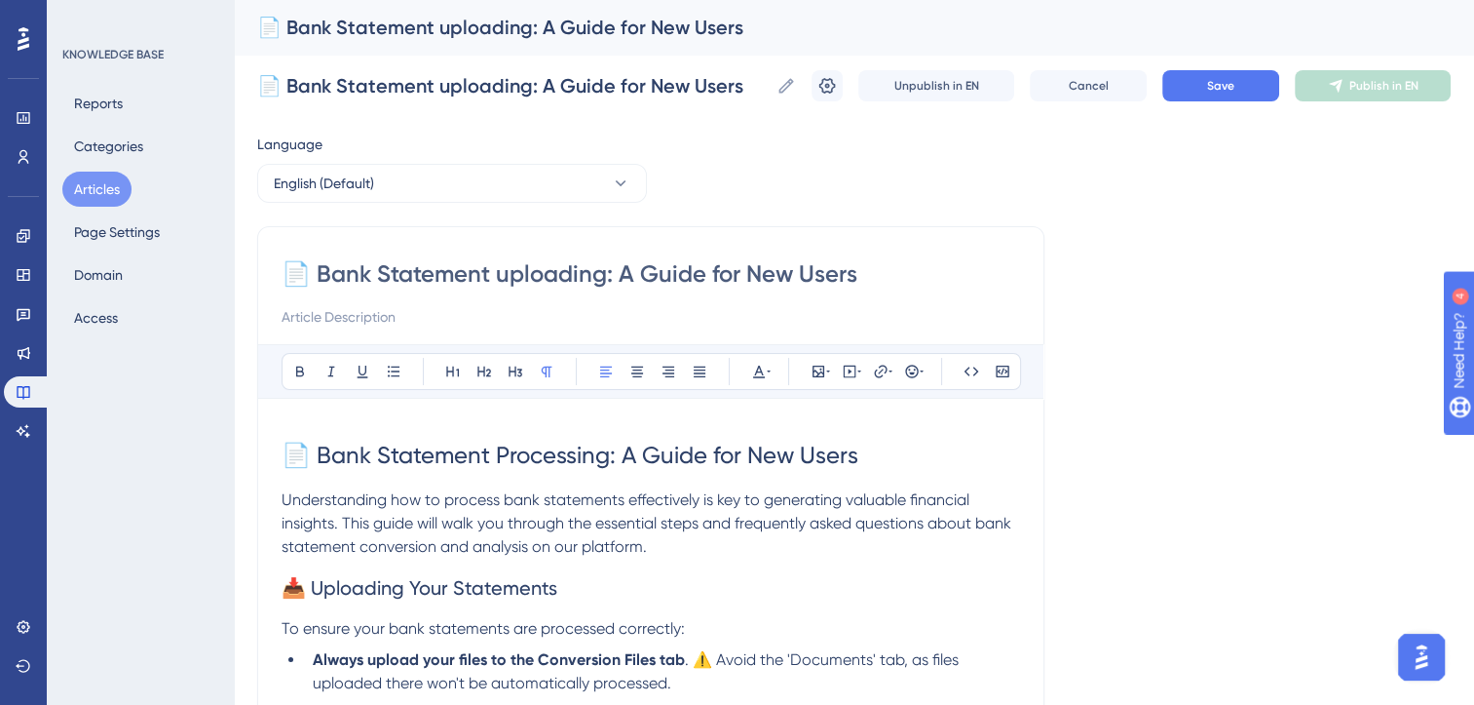
click at [285, 501] on span "Understanding how to process bank statements effectively is key to generating v…" at bounding box center [649, 522] width 734 height 65
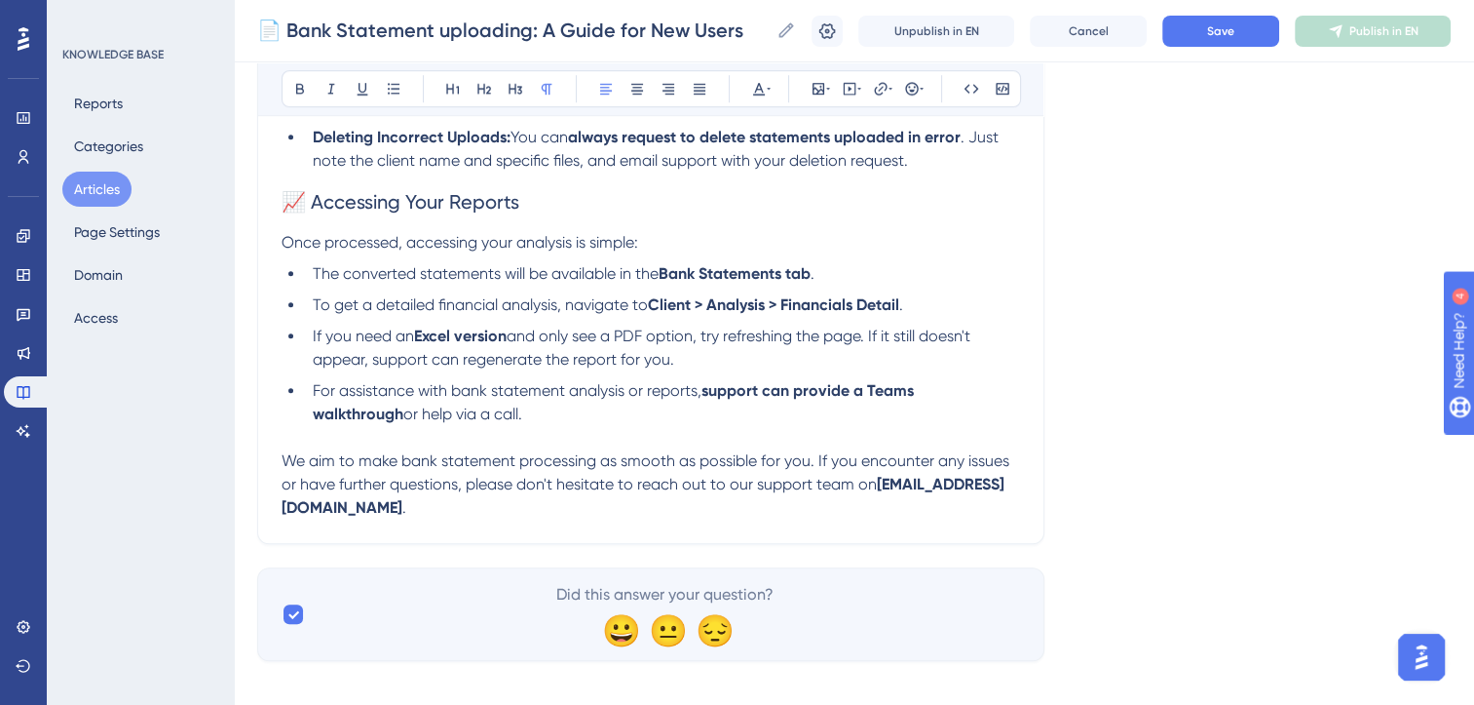
scroll to position [1349, 0]
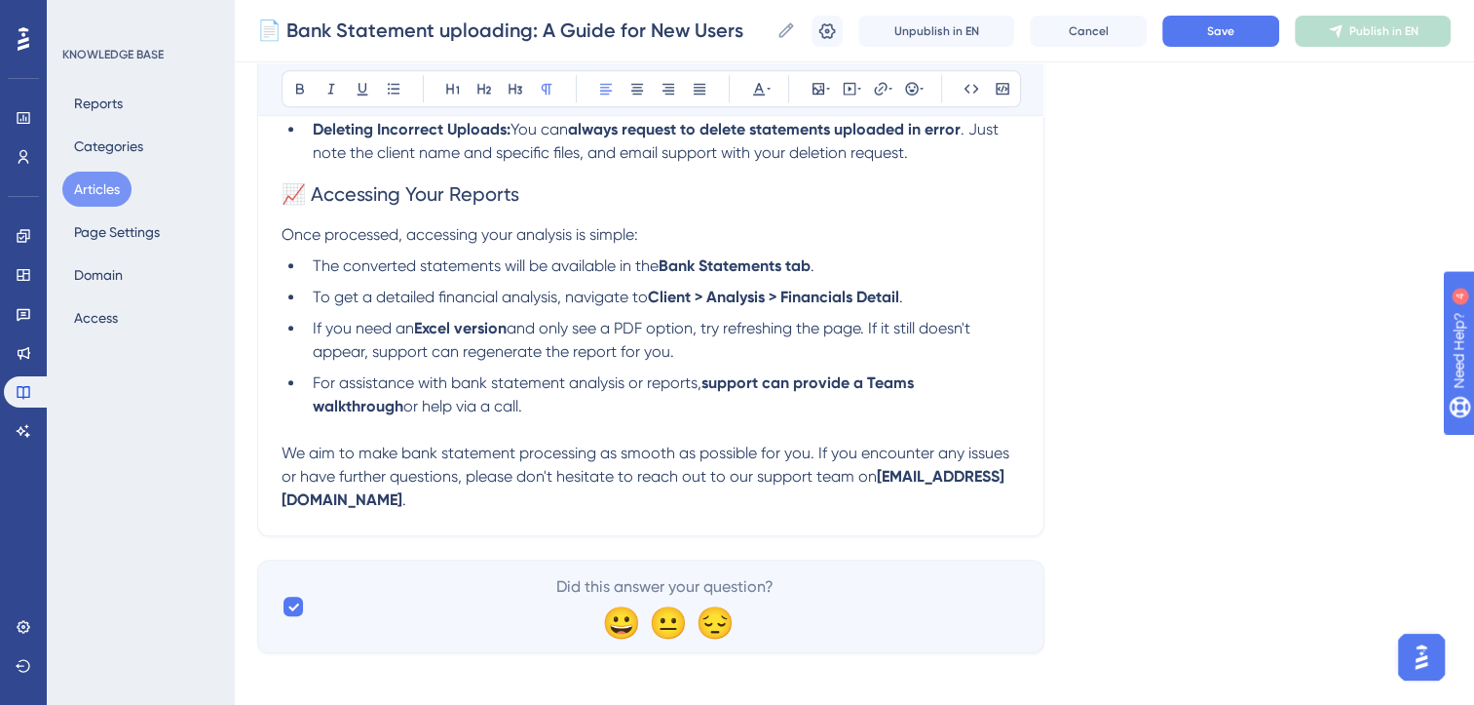
click at [1016, 489] on p "We aim to make bank statement processing as smooth as possible for you. If you …" at bounding box center [651, 476] width 739 height 70
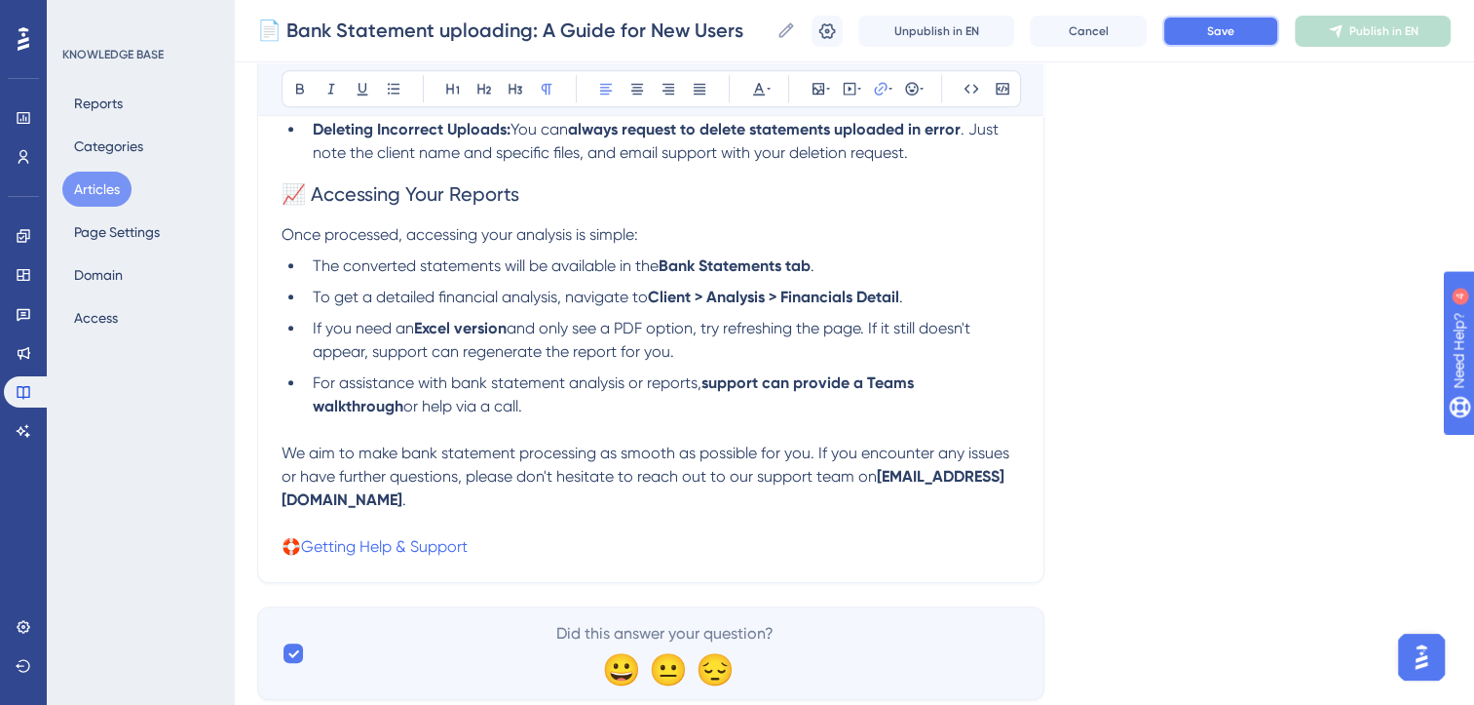
click at [1248, 36] on button "Save" at bounding box center [1221, 31] width 117 height 31
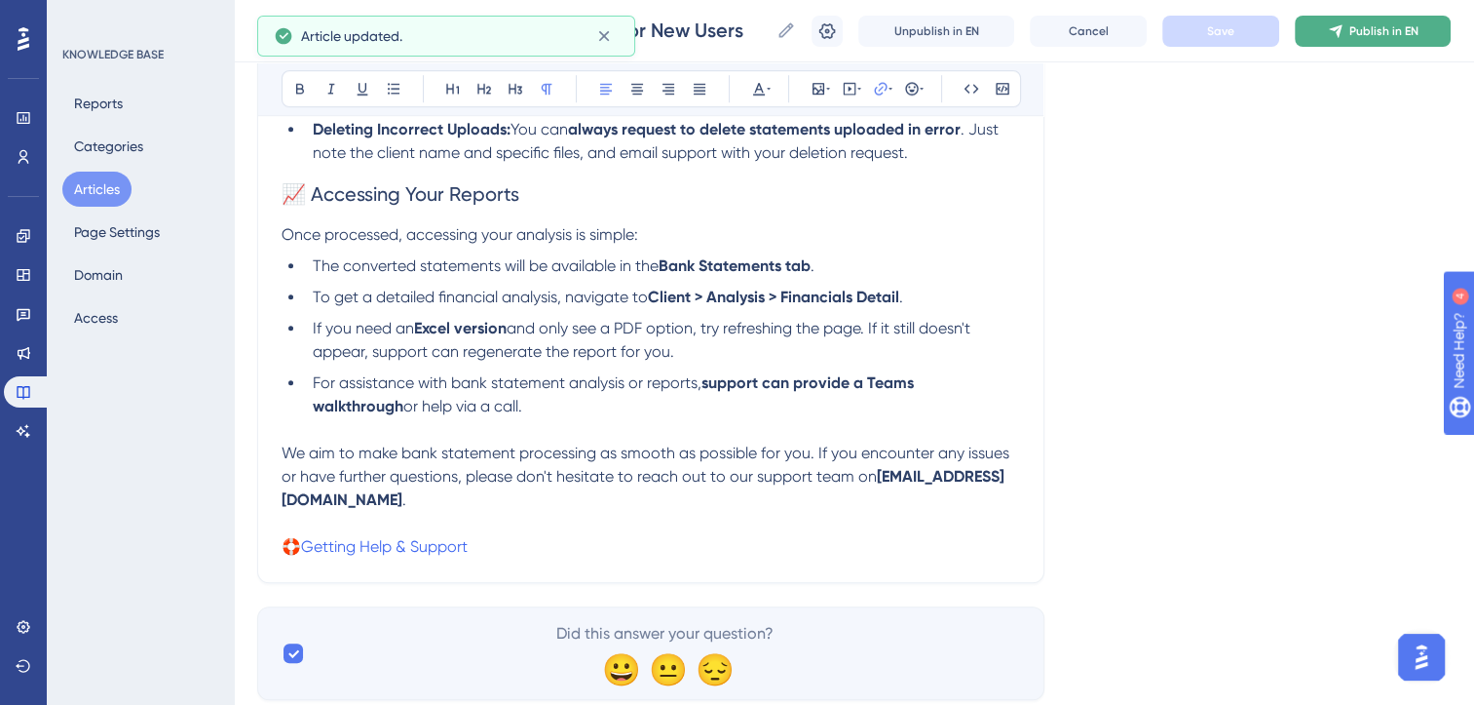
click at [1370, 33] on span "Publish in EN" at bounding box center [1384, 31] width 69 height 16
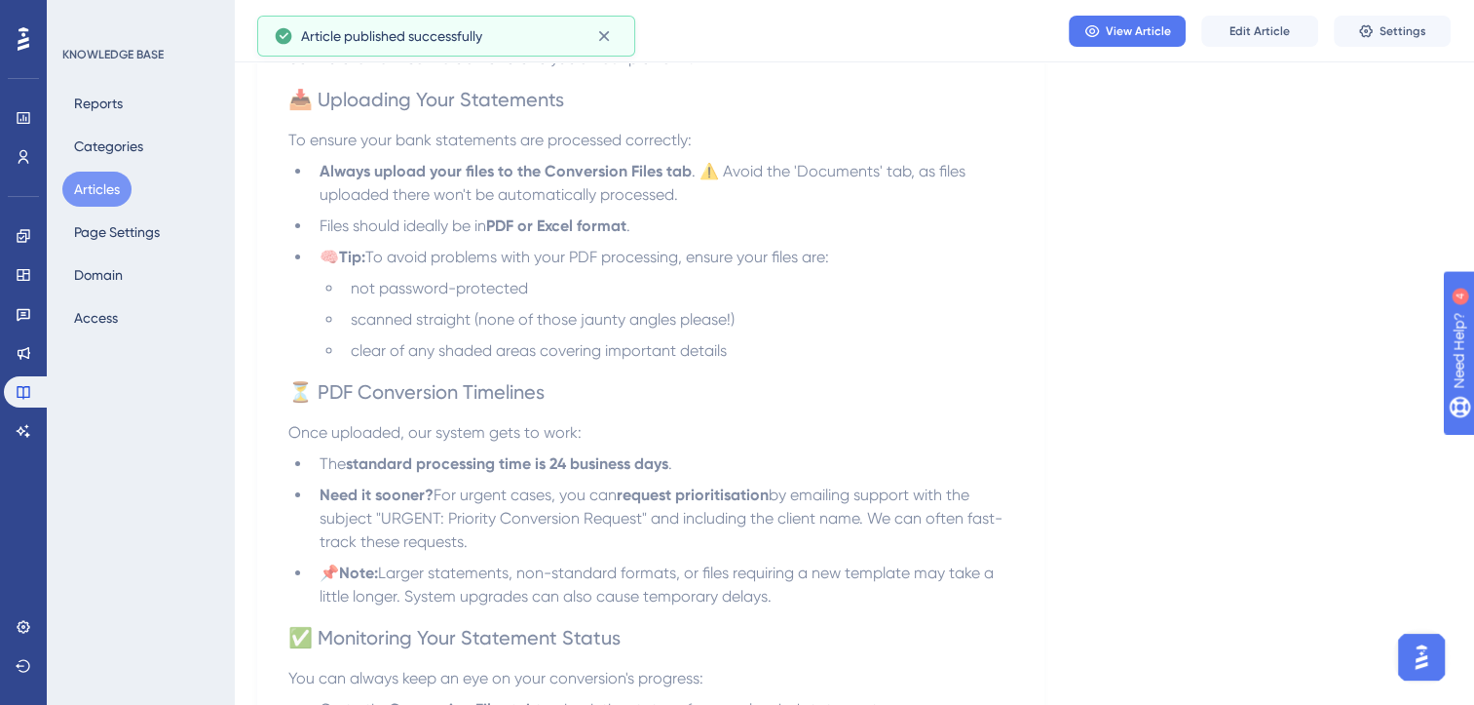
scroll to position [0, 0]
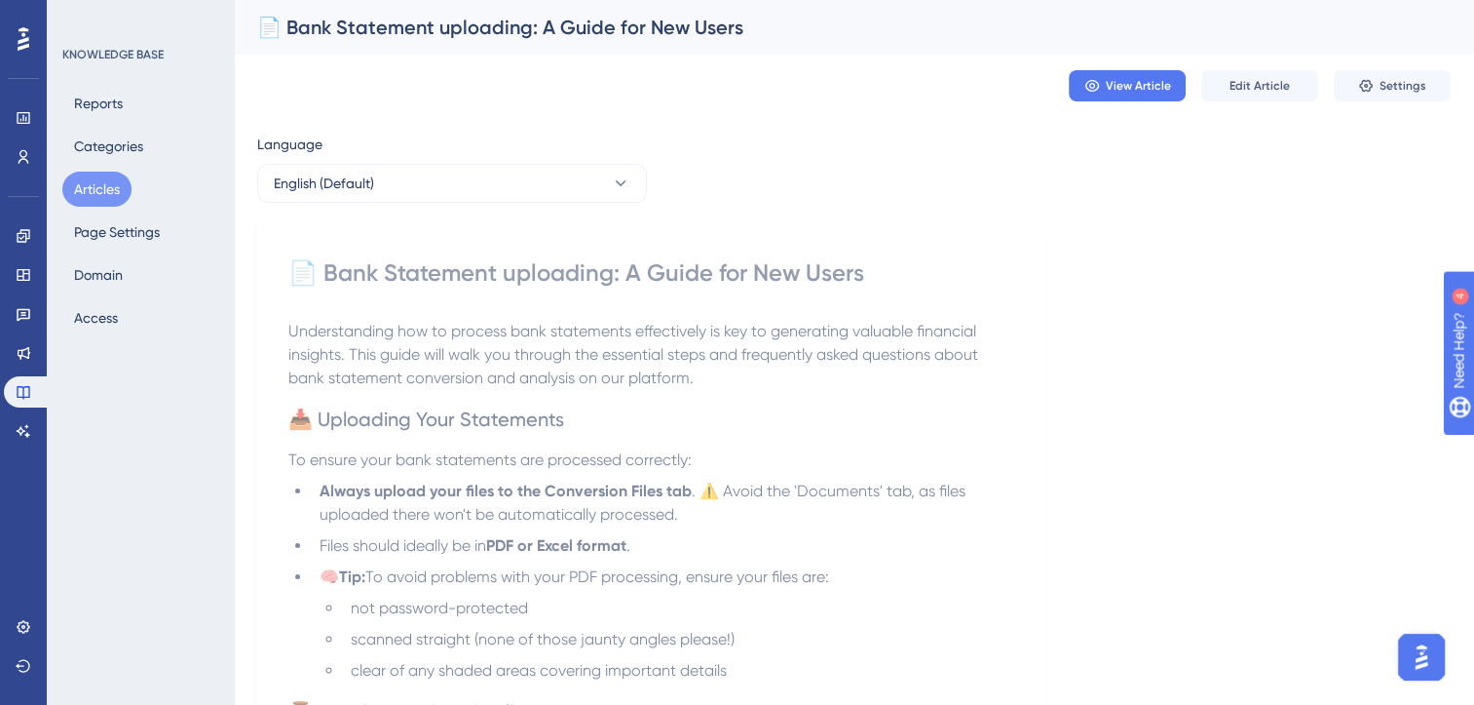
click at [108, 189] on button "Articles" at bounding box center [96, 189] width 69 height 35
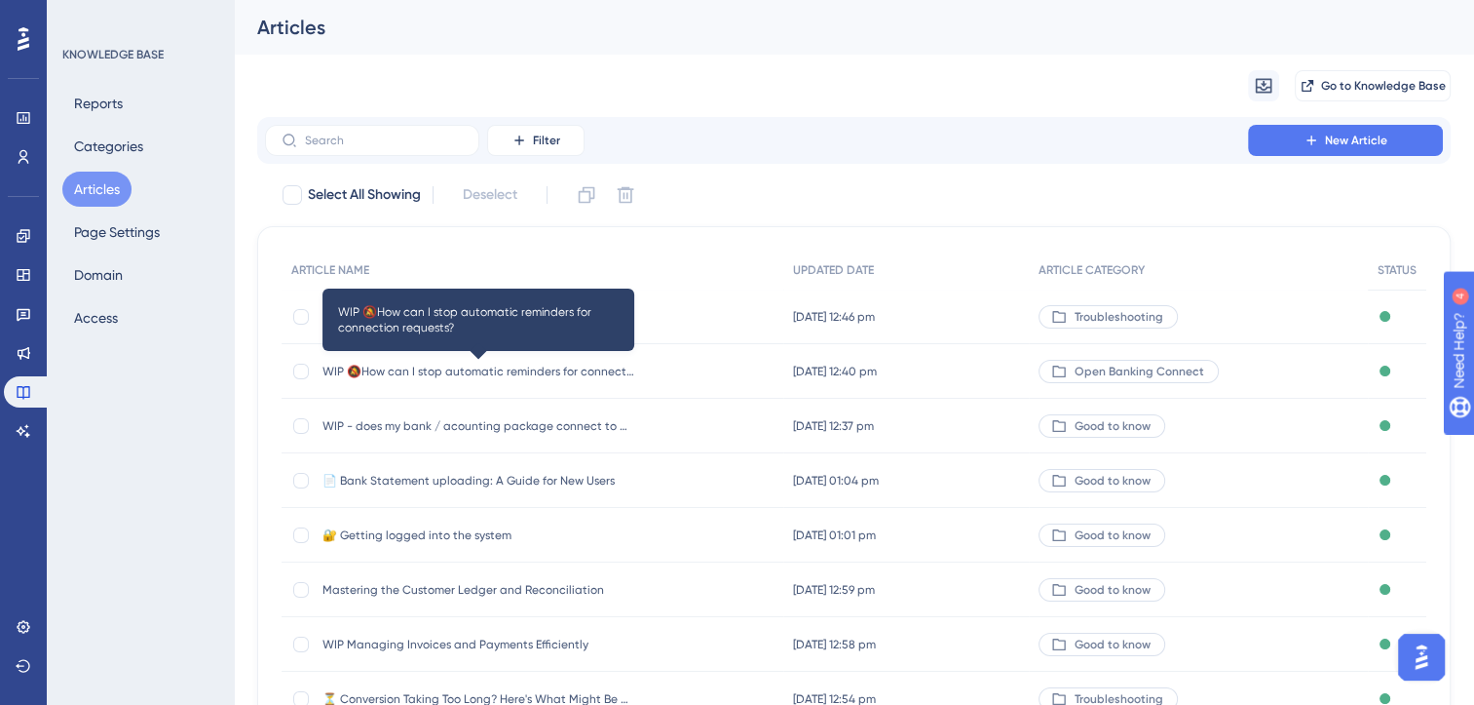
scroll to position [286, 0]
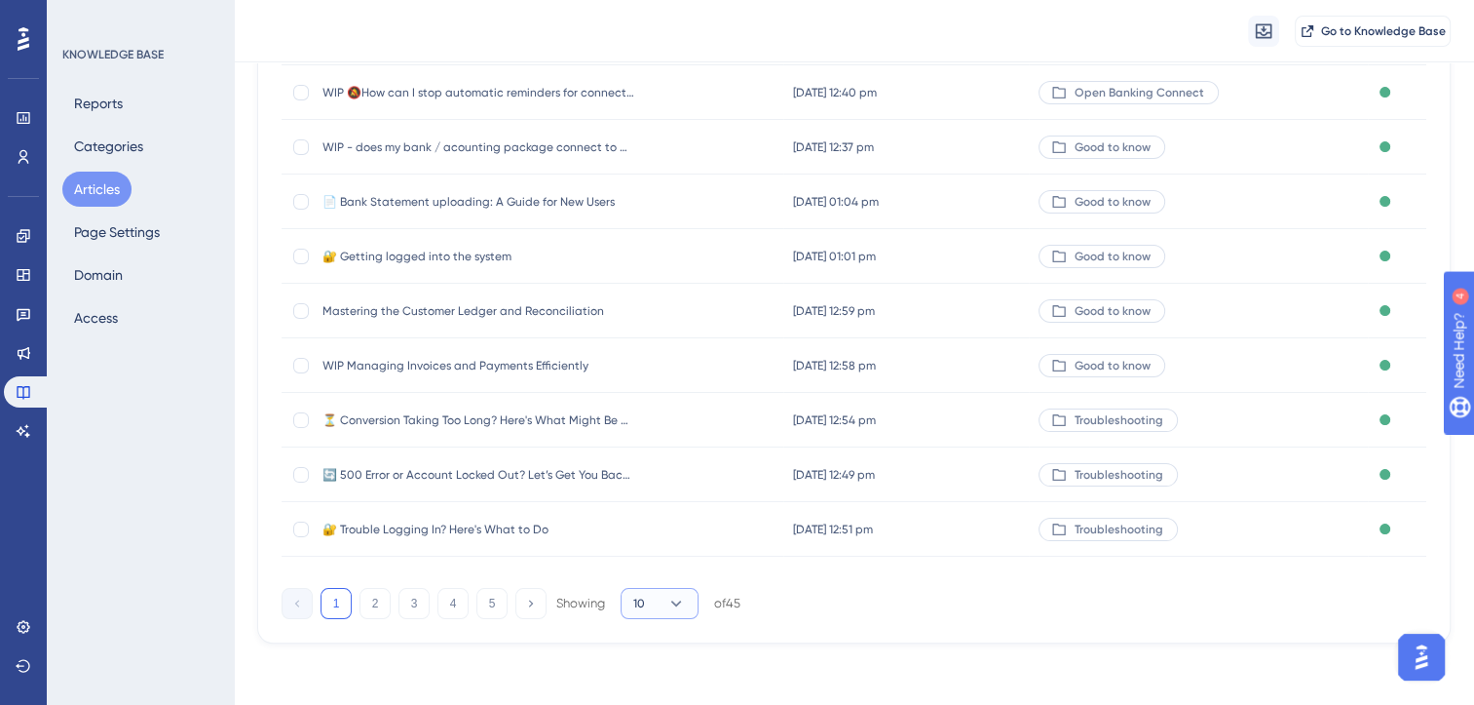
click at [682, 599] on icon at bounding box center [676, 602] width 19 height 19
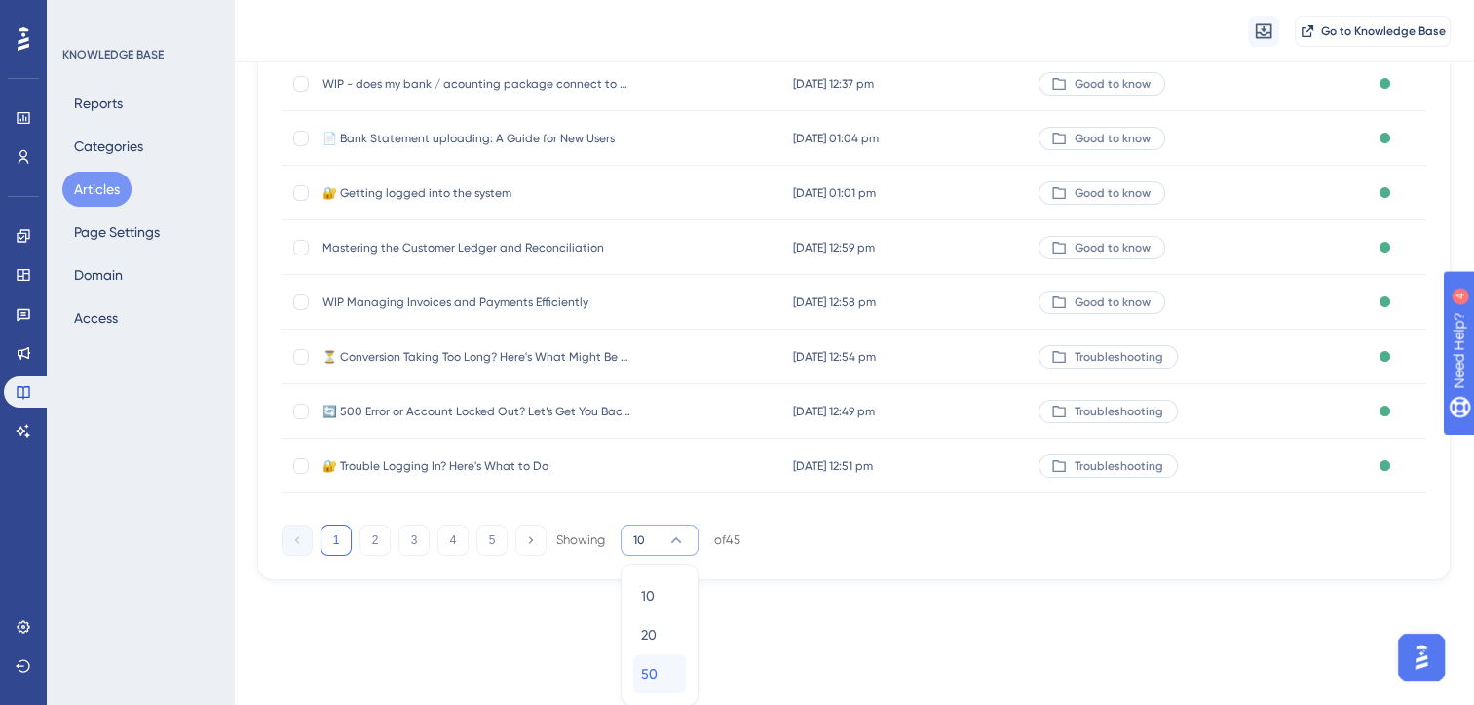
click at [663, 674] on div "50 50" at bounding box center [659, 673] width 37 height 39
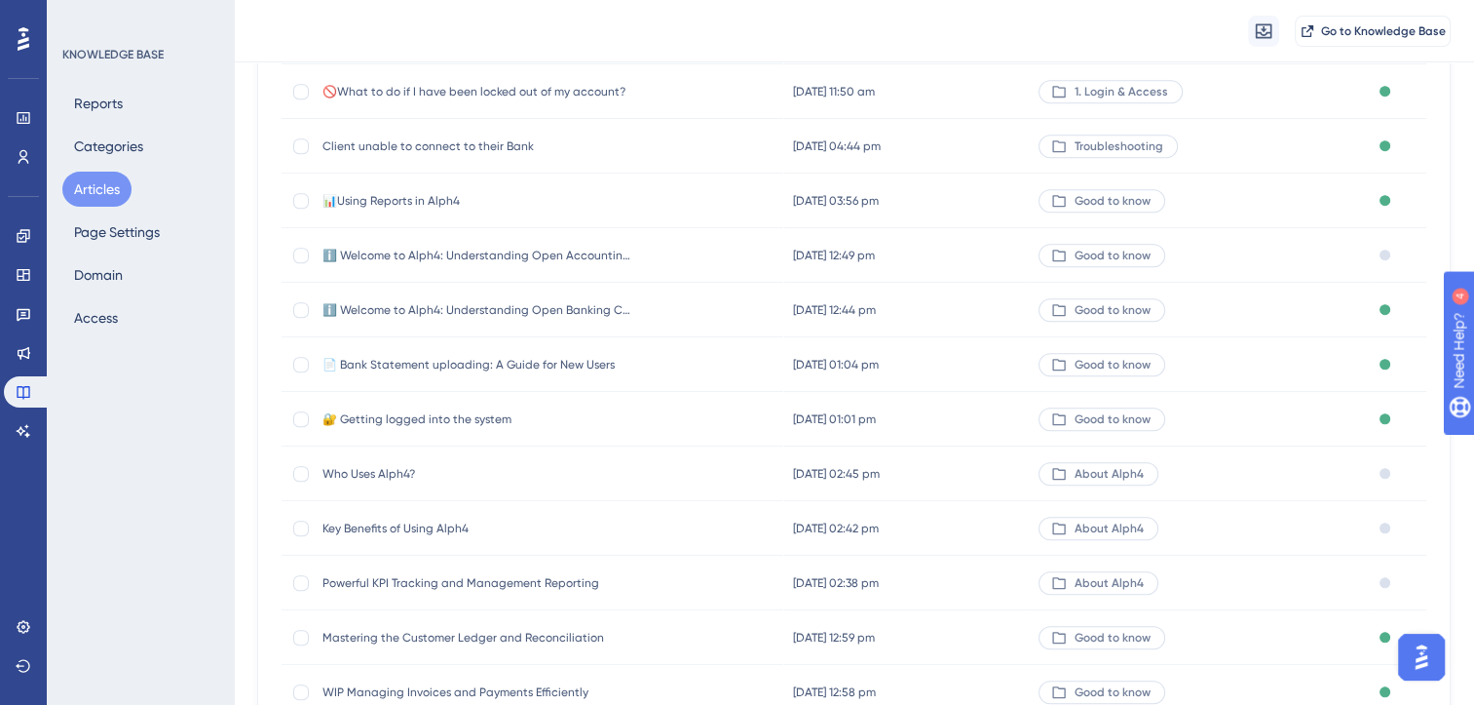
scroll to position [1651, 0]
click at [301, 311] on div at bounding box center [301, 311] width 16 height 16
click at [301, 311] on icon at bounding box center [301, 311] width 8 height 16
checkbox input "false"
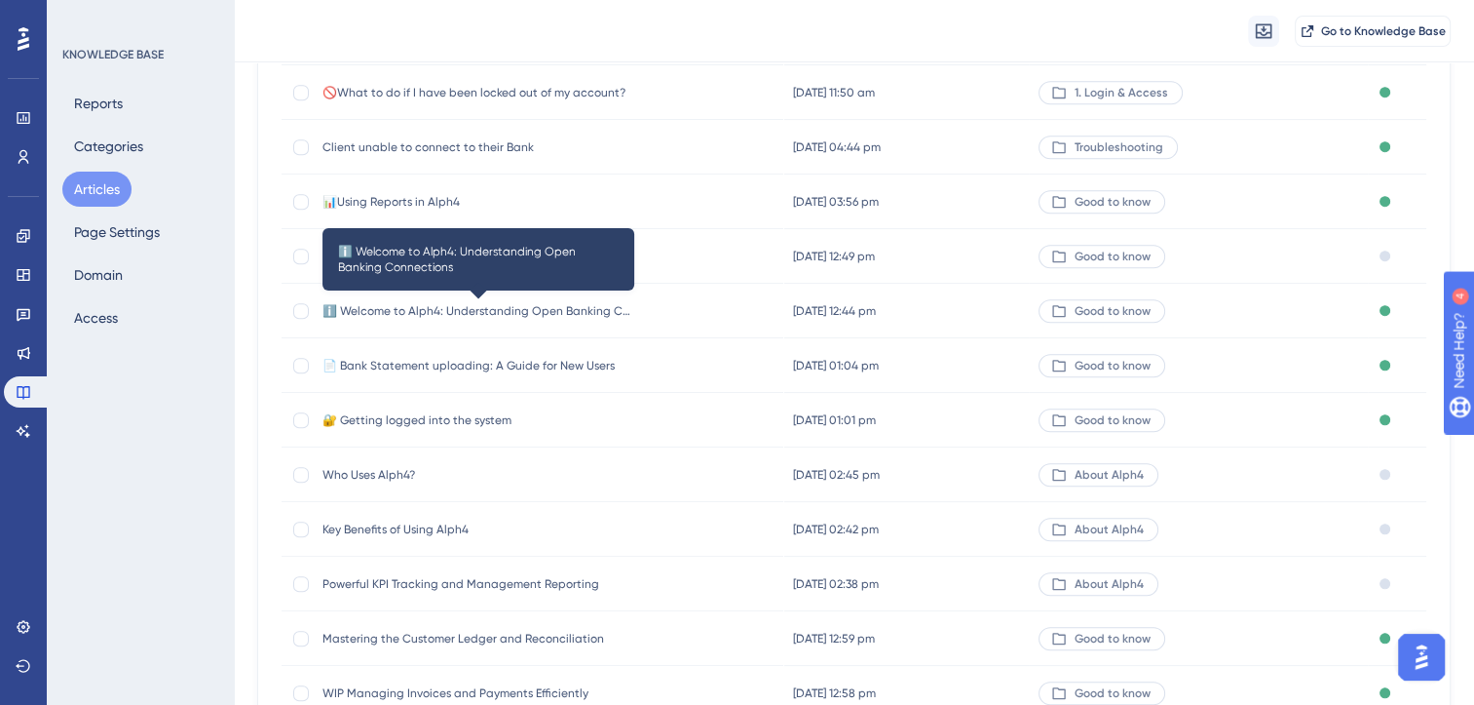
click at [444, 311] on span "ℹ️ Welcome to Alph4: Understanding Open Banking Connections" at bounding box center [479, 311] width 312 height 16
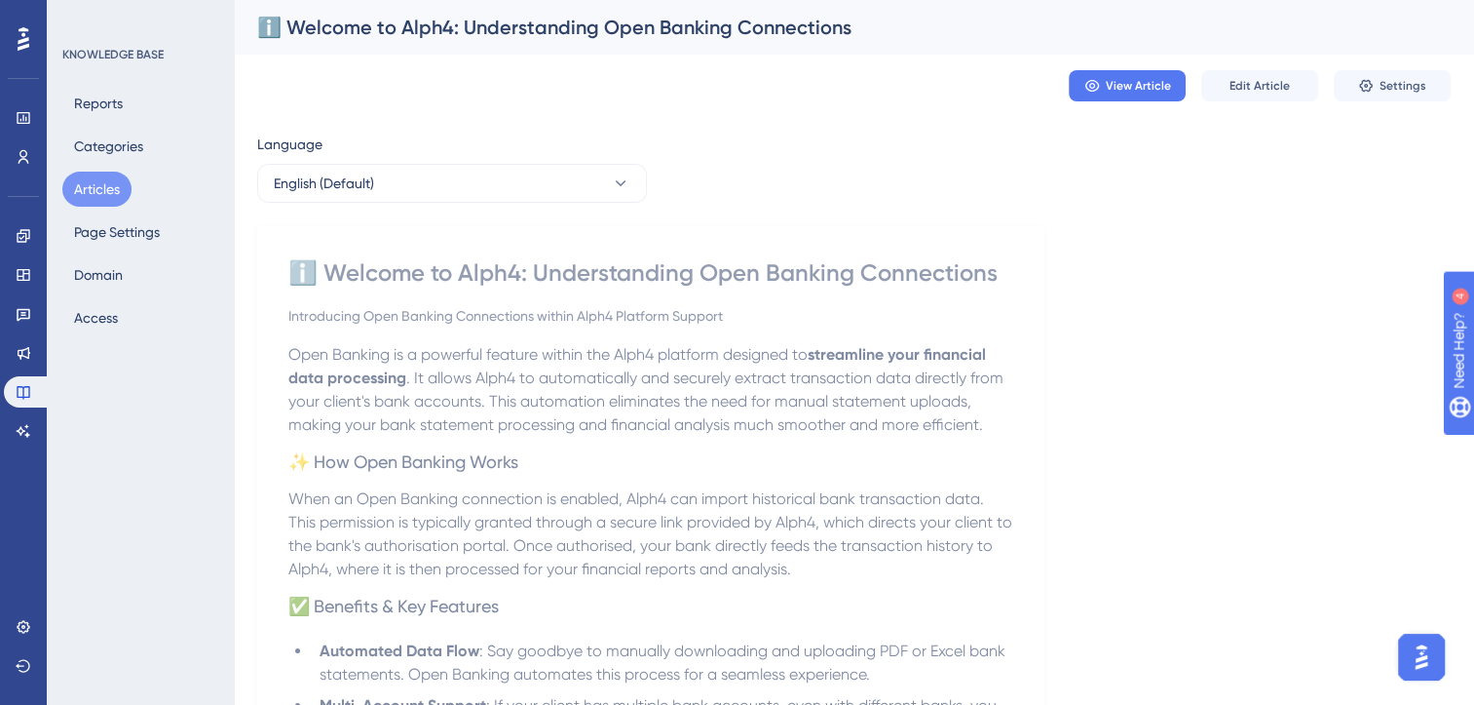
click at [94, 182] on button "Articles" at bounding box center [96, 189] width 69 height 35
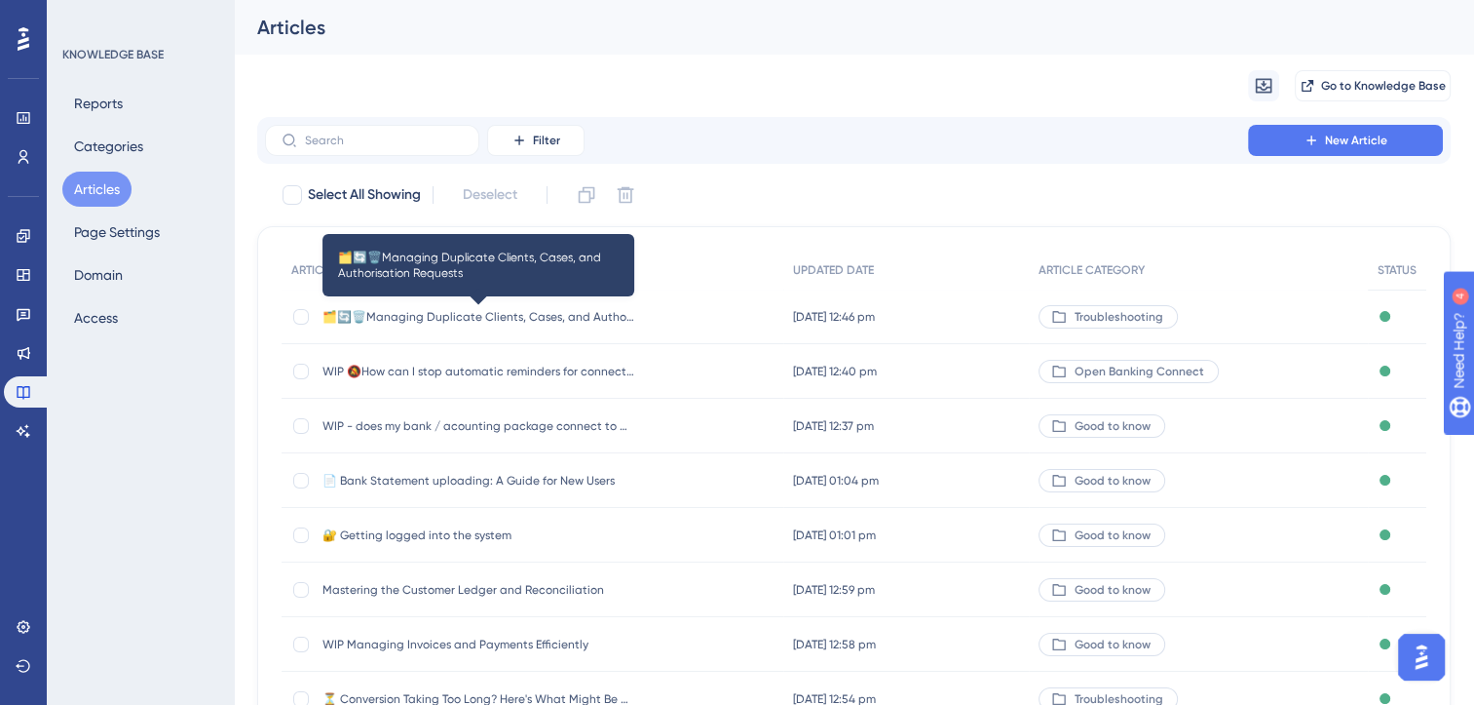
scroll to position [286, 0]
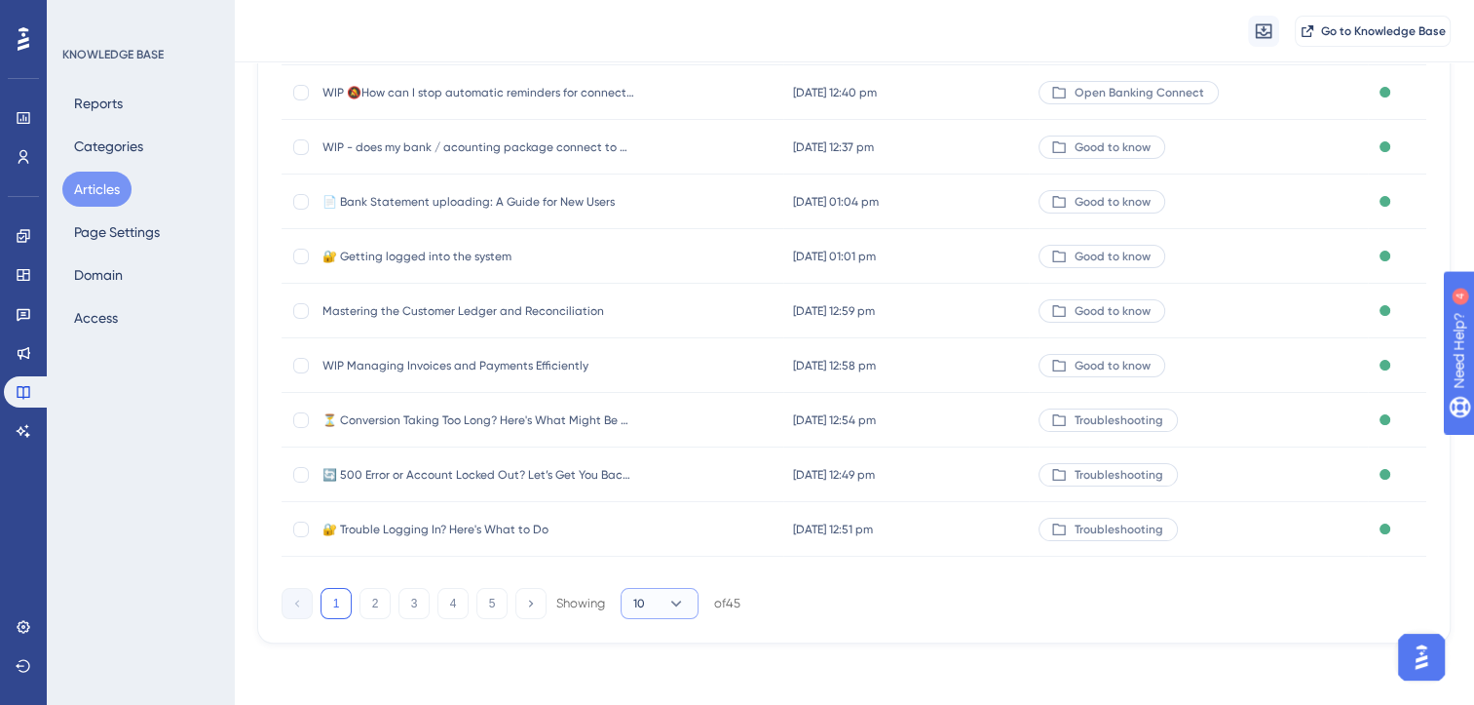
click at [652, 603] on button "10" at bounding box center [660, 603] width 78 height 31
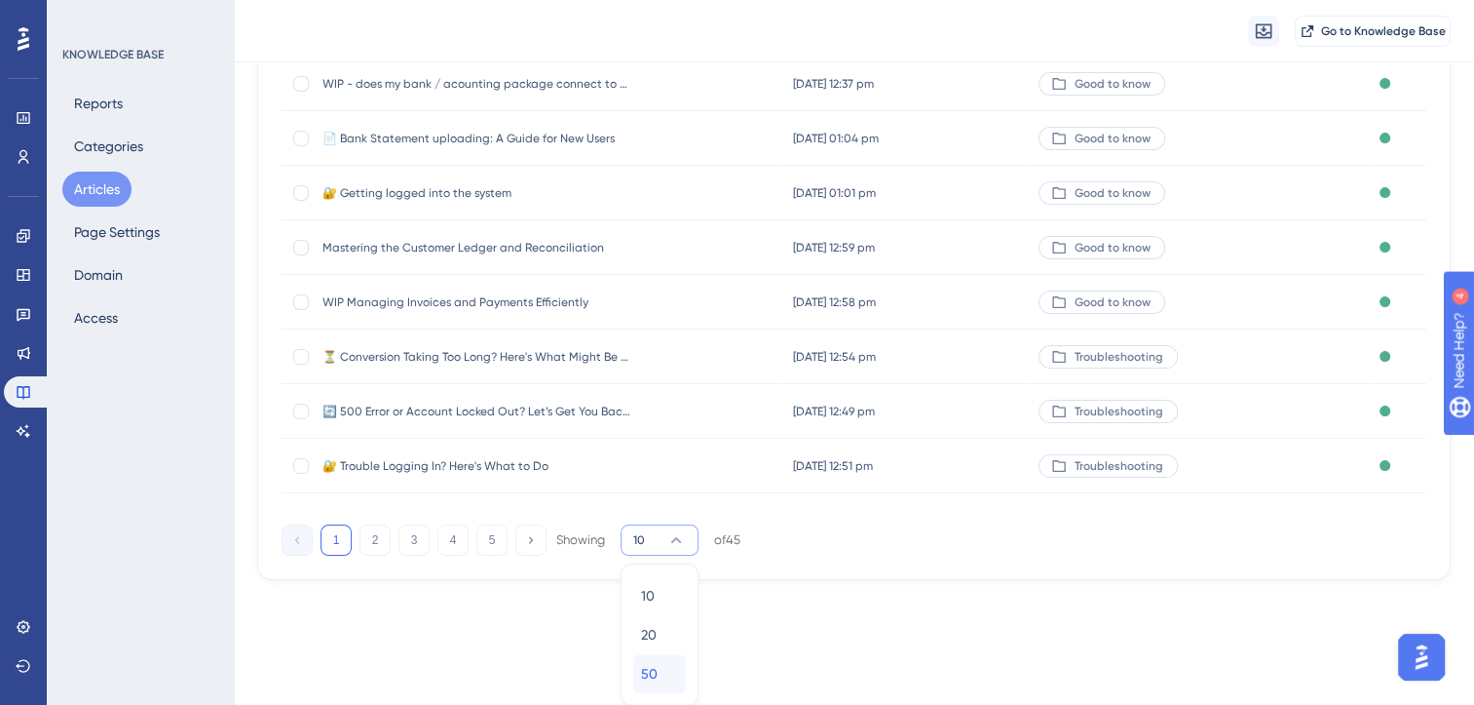
click at [663, 673] on div "50 50" at bounding box center [659, 673] width 37 height 39
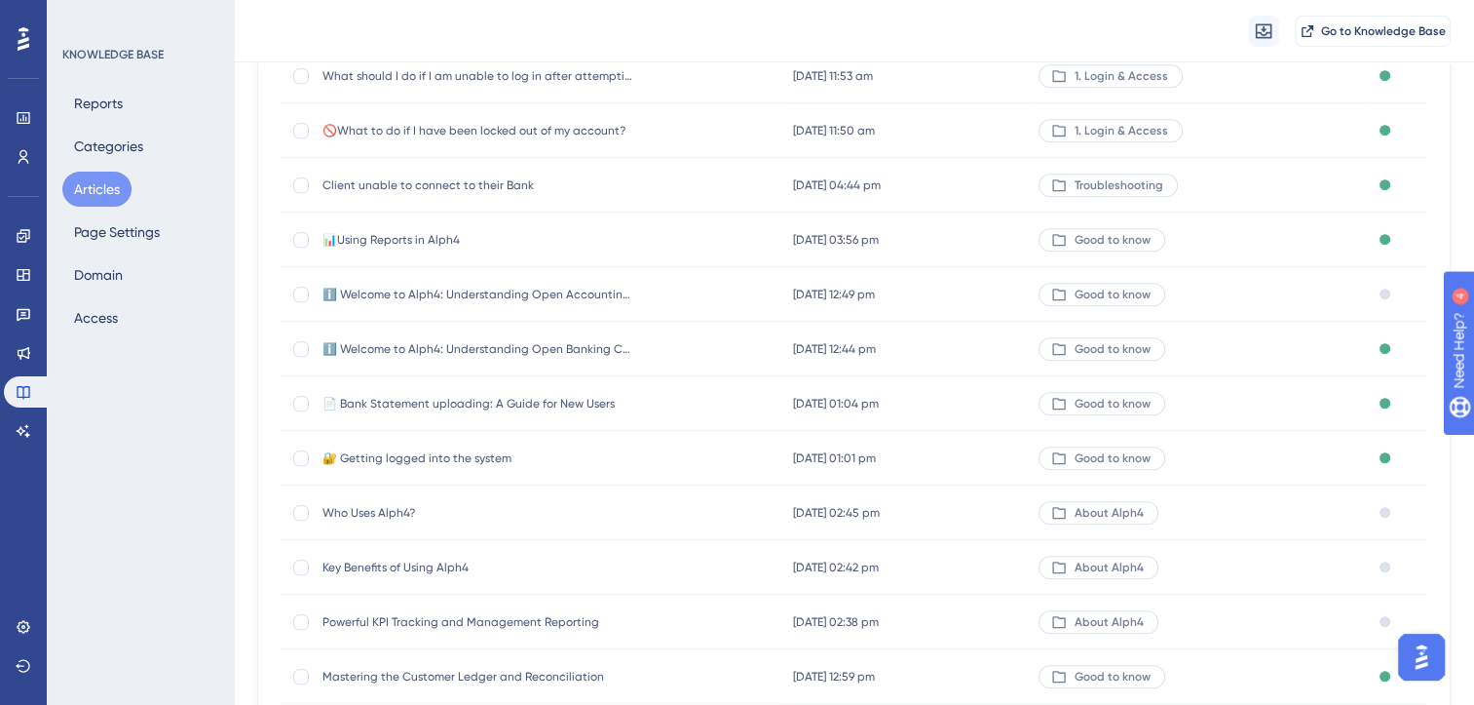
scroll to position [1599, 0]
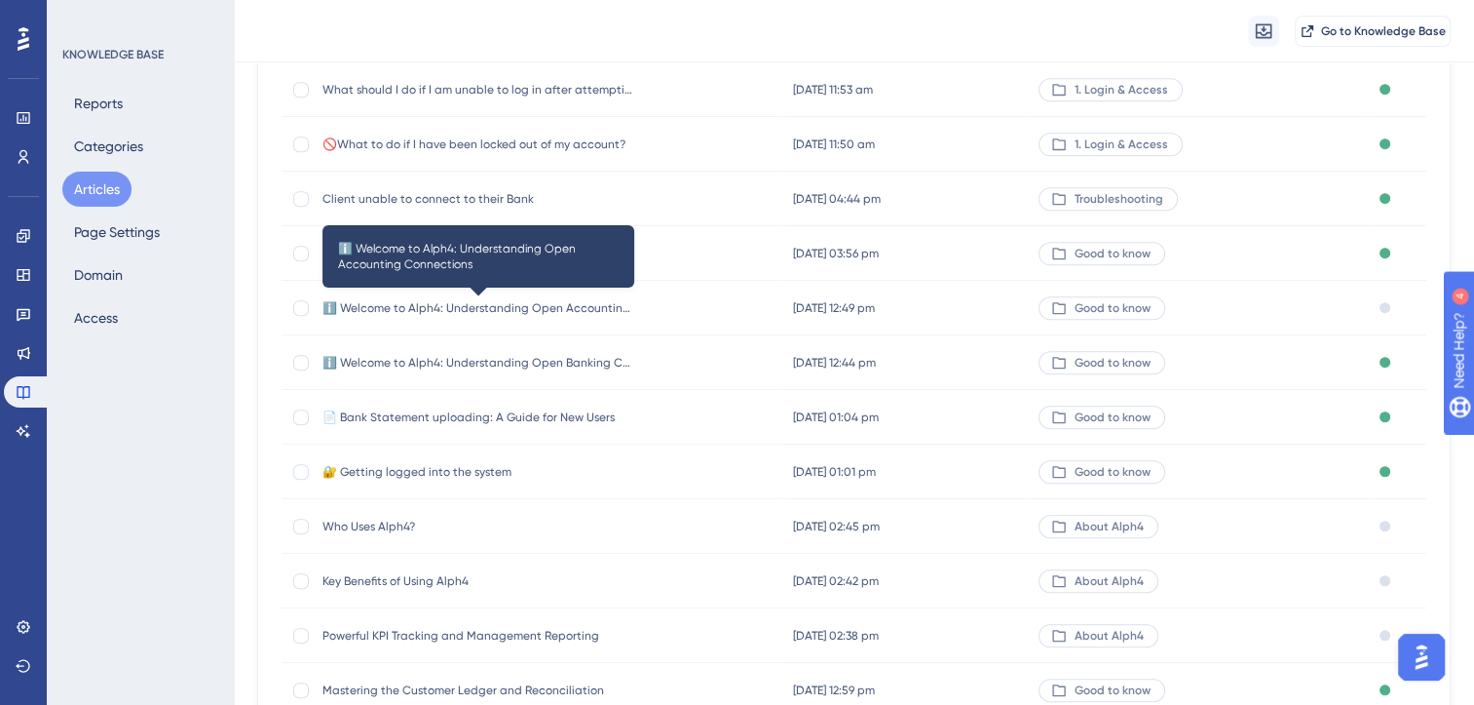
click at [570, 303] on span "ℹ️ Welcome to Alph4: Understanding Open Accounting Connections" at bounding box center [479, 308] width 312 height 16
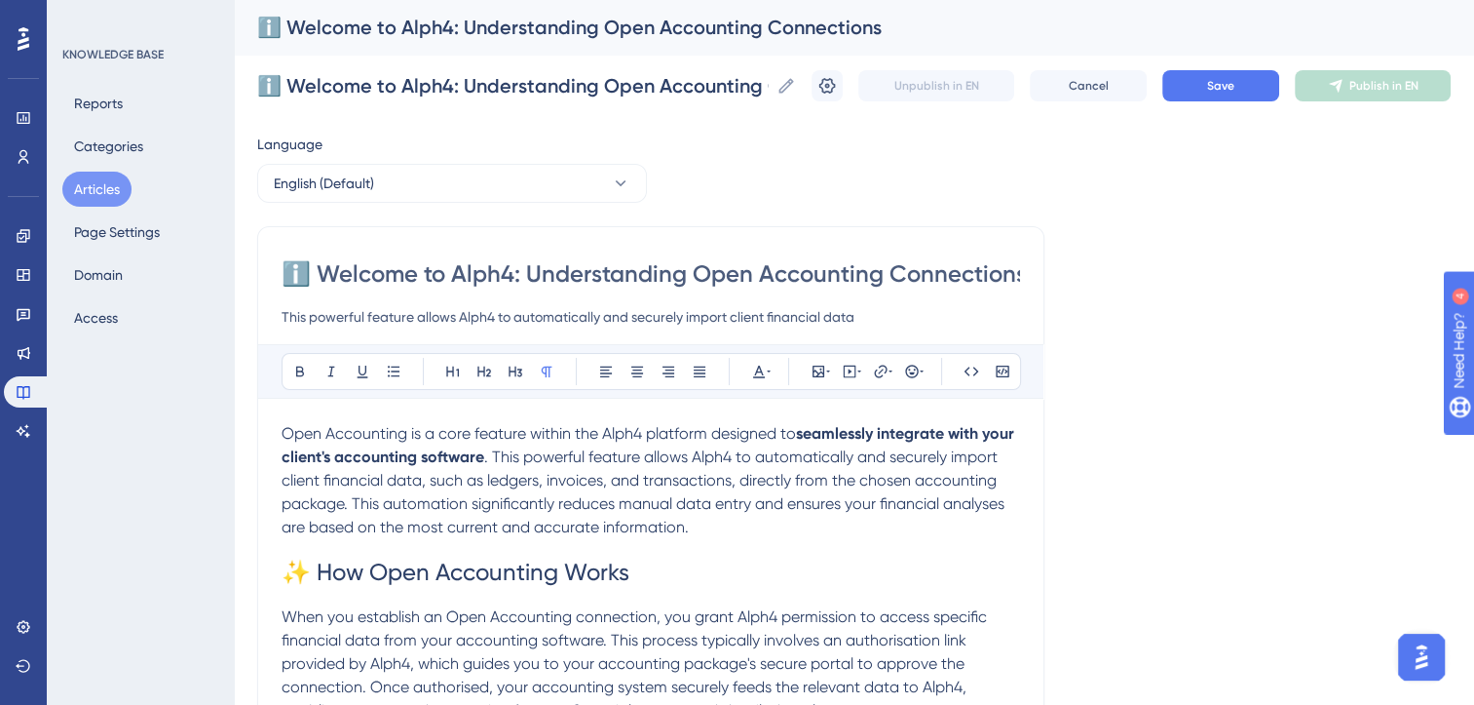
click at [528, 274] on input "ℹ️ Welcome to Alph4: Understanding Open Accounting Connections" at bounding box center [651, 273] width 739 height 31
type input "ℹ️ Understanding Open Accounting Connections"
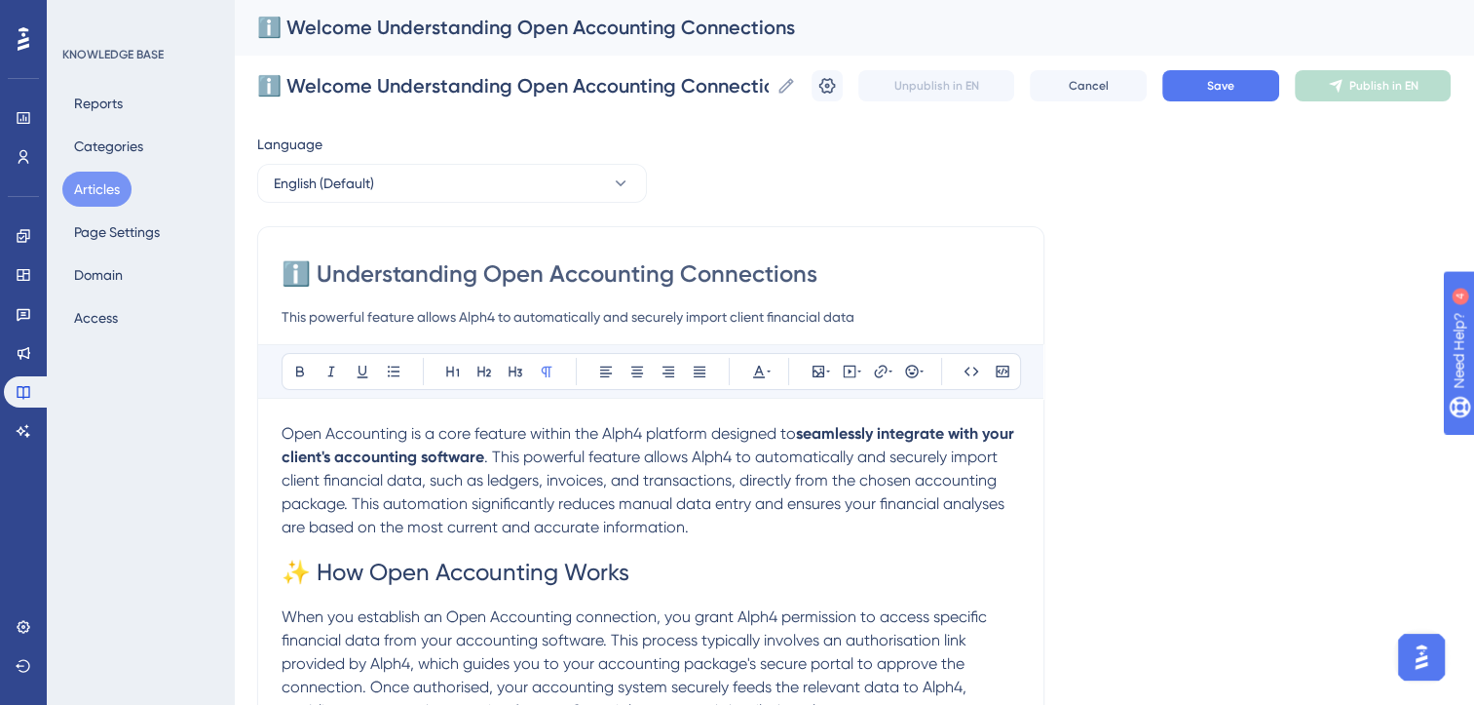
type input "ℹ️ Understanding Open Accounting Connections"
click at [629, 316] on input "This powerful feature allows Alph4 to automatically and securely import client …" at bounding box center [651, 316] width 739 height 23
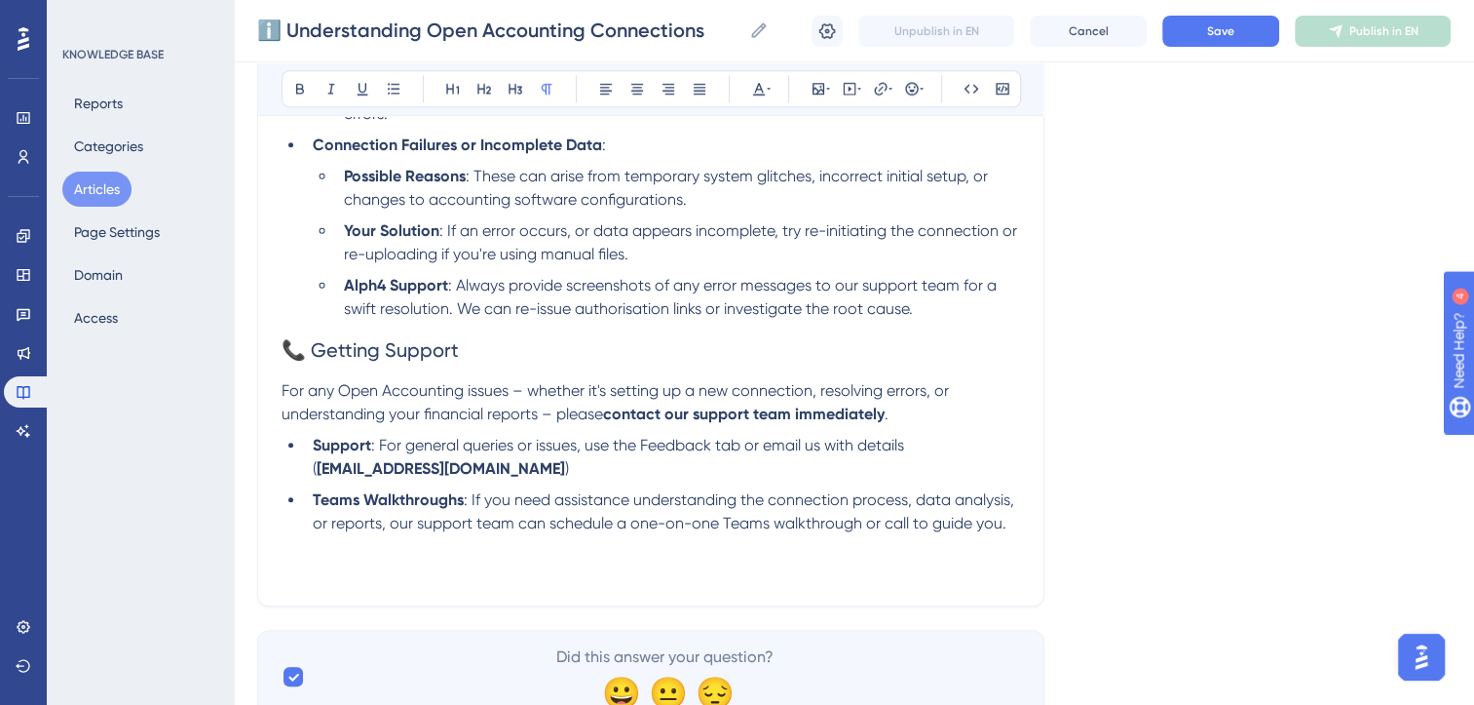
scroll to position [1678, 0]
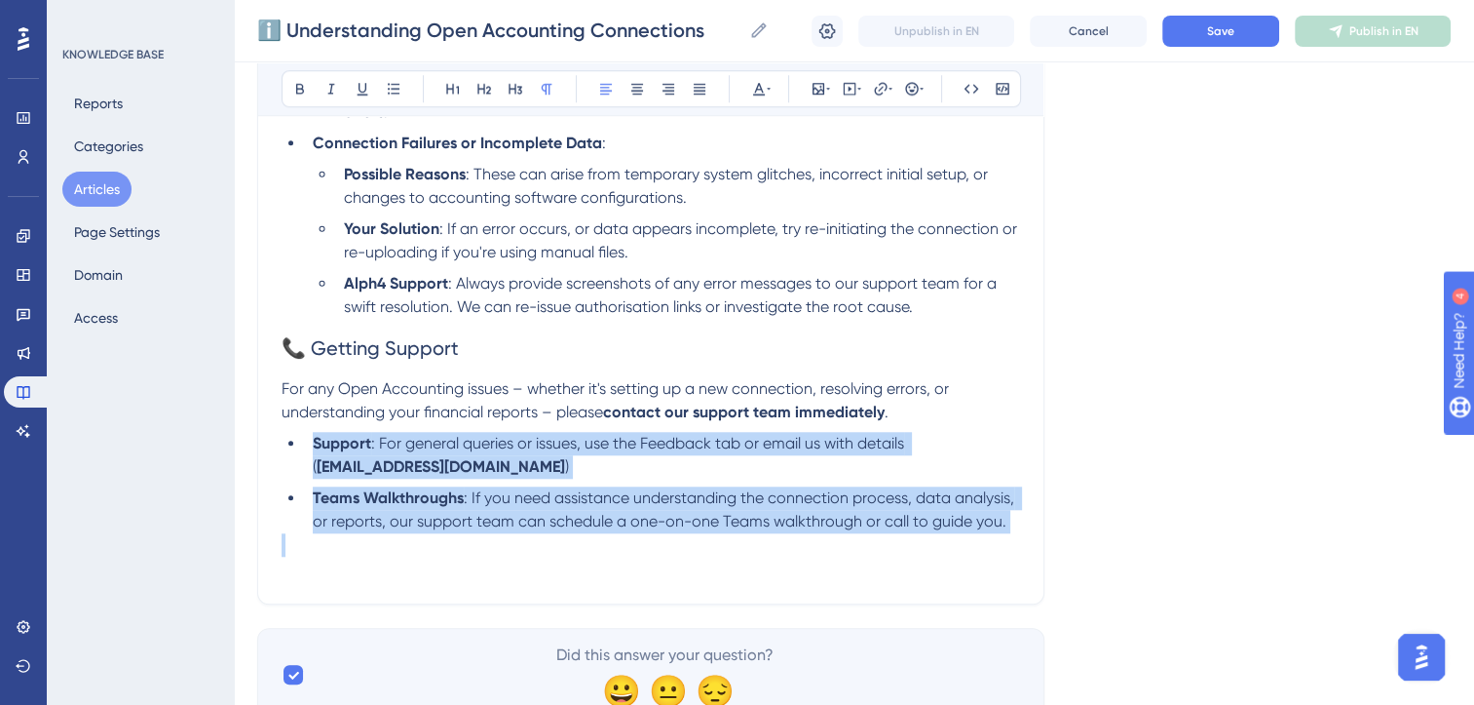
drag, startPoint x: 918, startPoint y: 425, endPoint x: 1057, endPoint y: 561, distance: 195.0
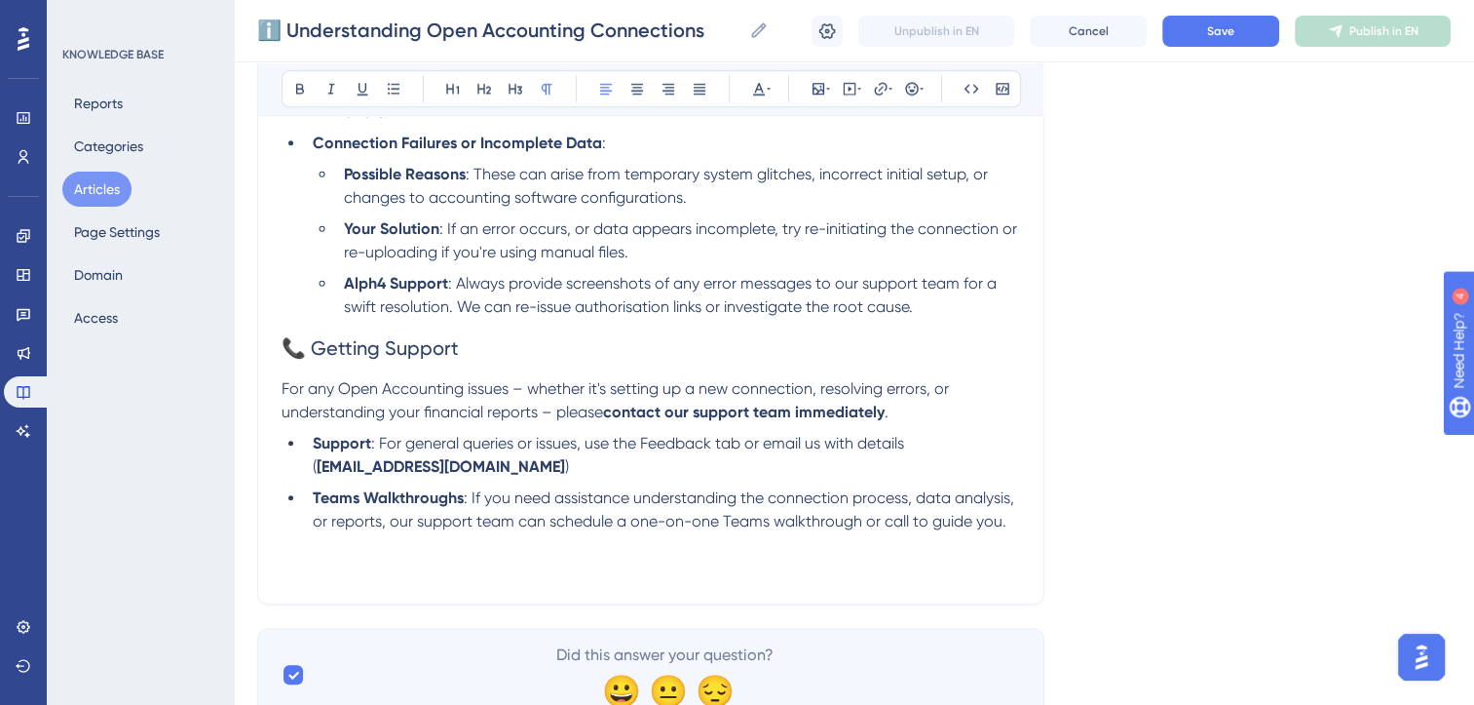
scroll to position [1661, 0]
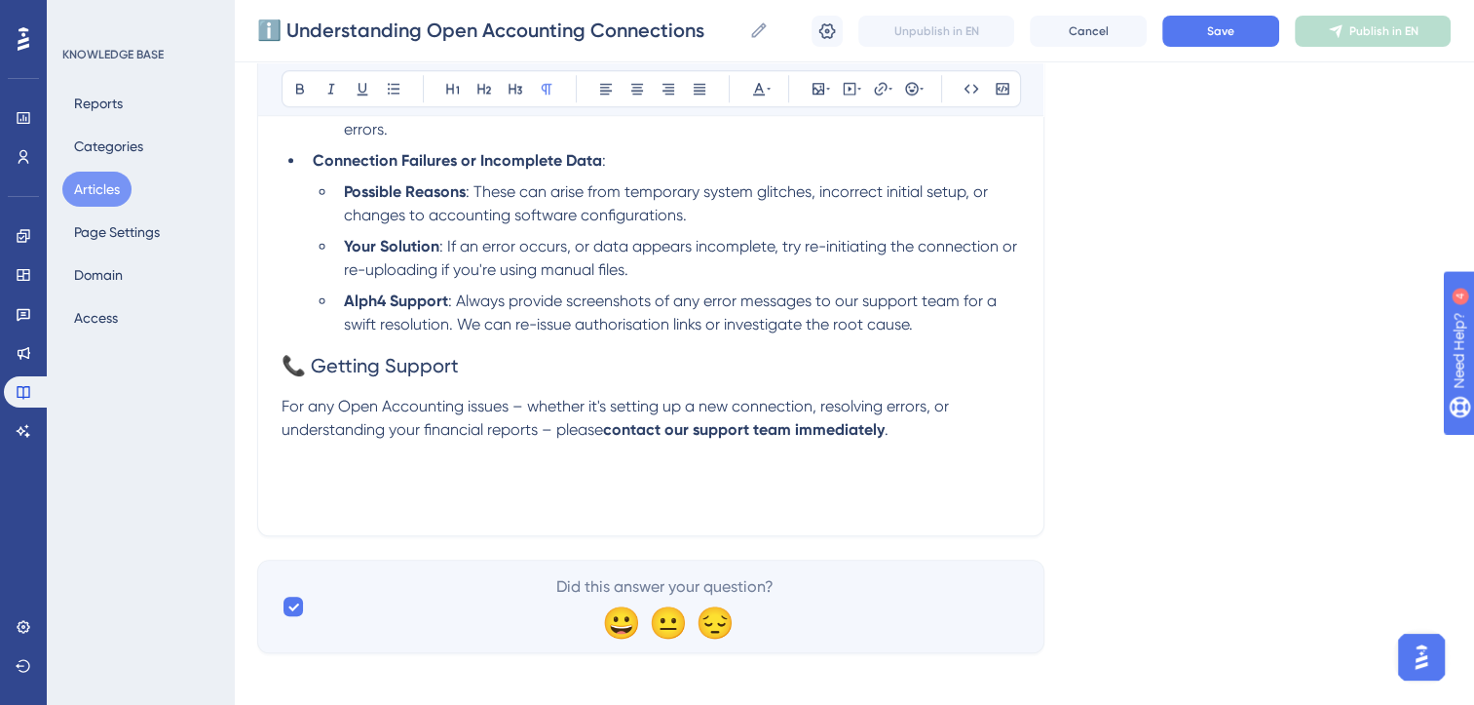
paste div
click at [889, 439] on span "." at bounding box center [887, 429] width 4 height 19
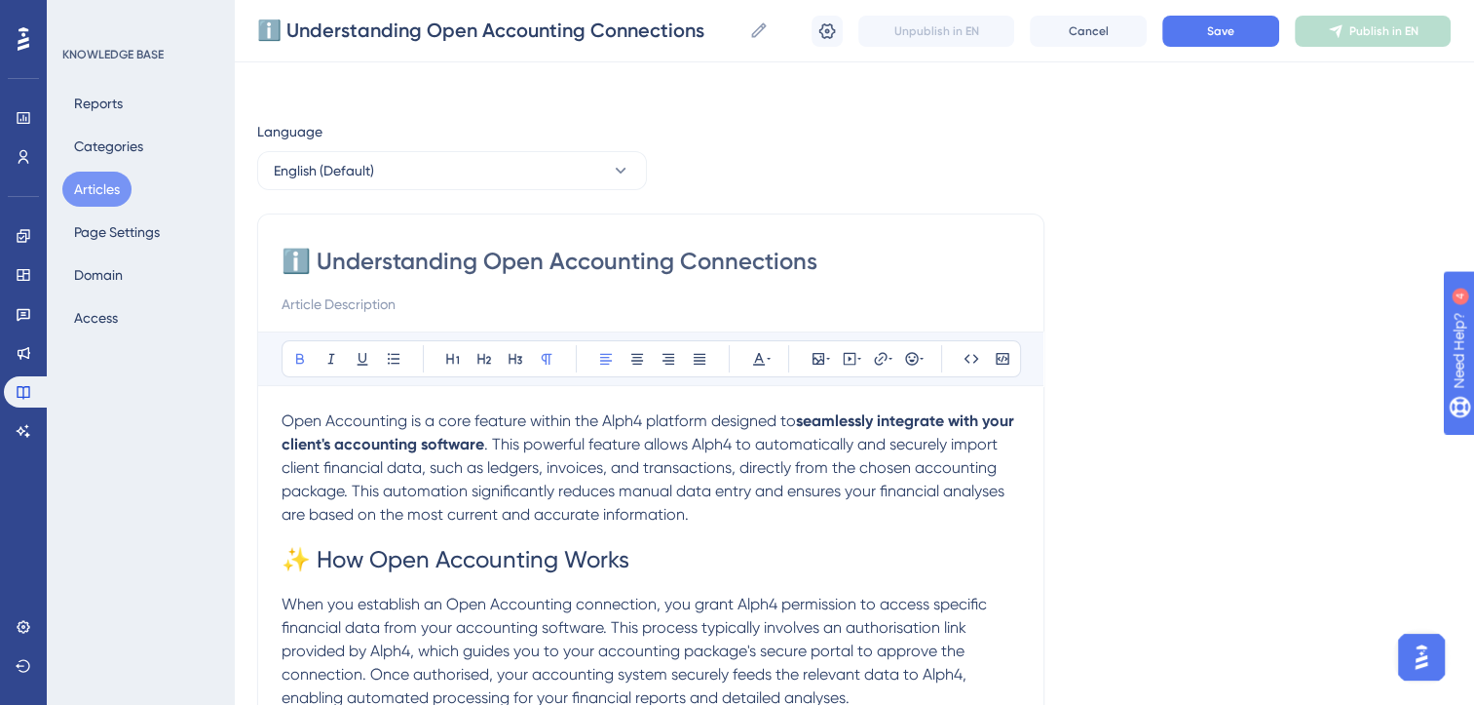
scroll to position [0, 0]
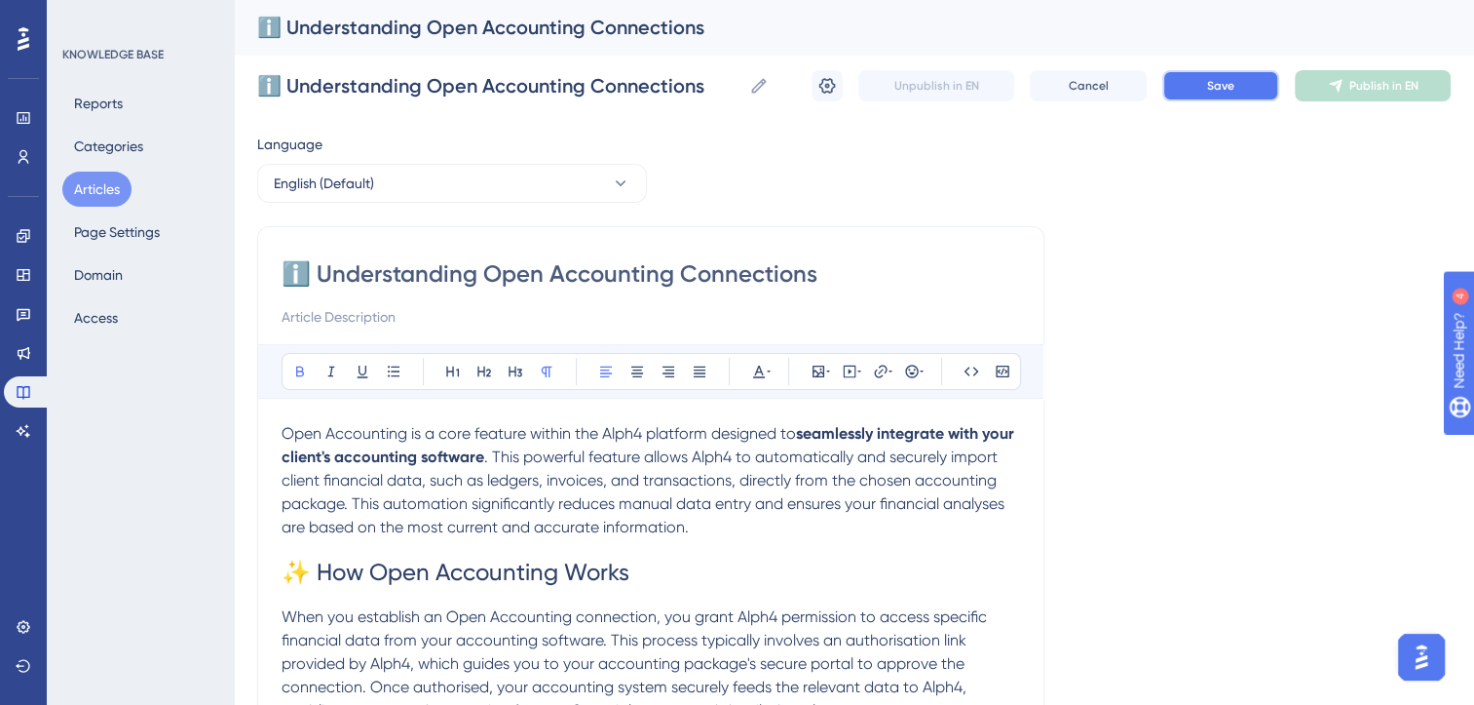
click at [1251, 95] on button "Save" at bounding box center [1221, 85] width 117 height 31
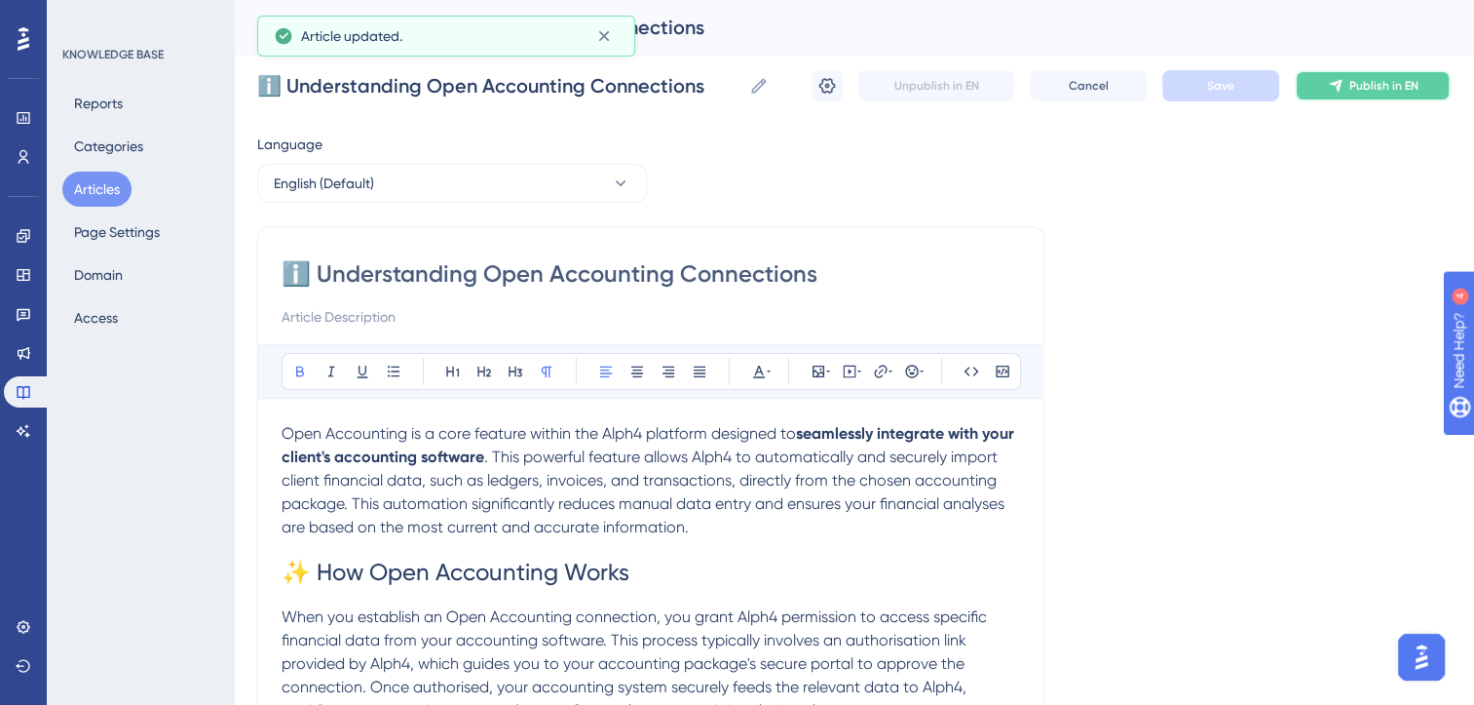
click at [1339, 89] on icon at bounding box center [1335, 86] width 13 height 13
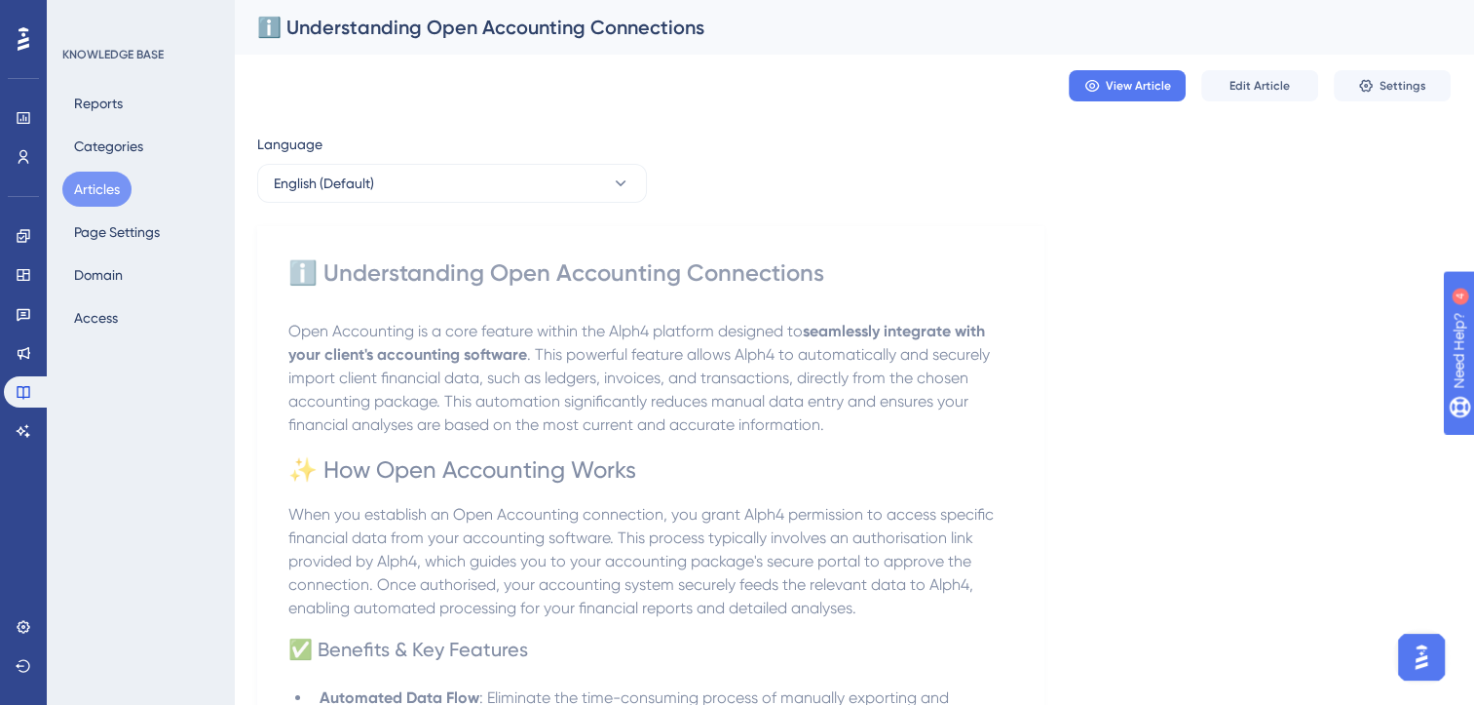
click at [95, 193] on button "Articles" at bounding box center [96, 189] width 69 height 35
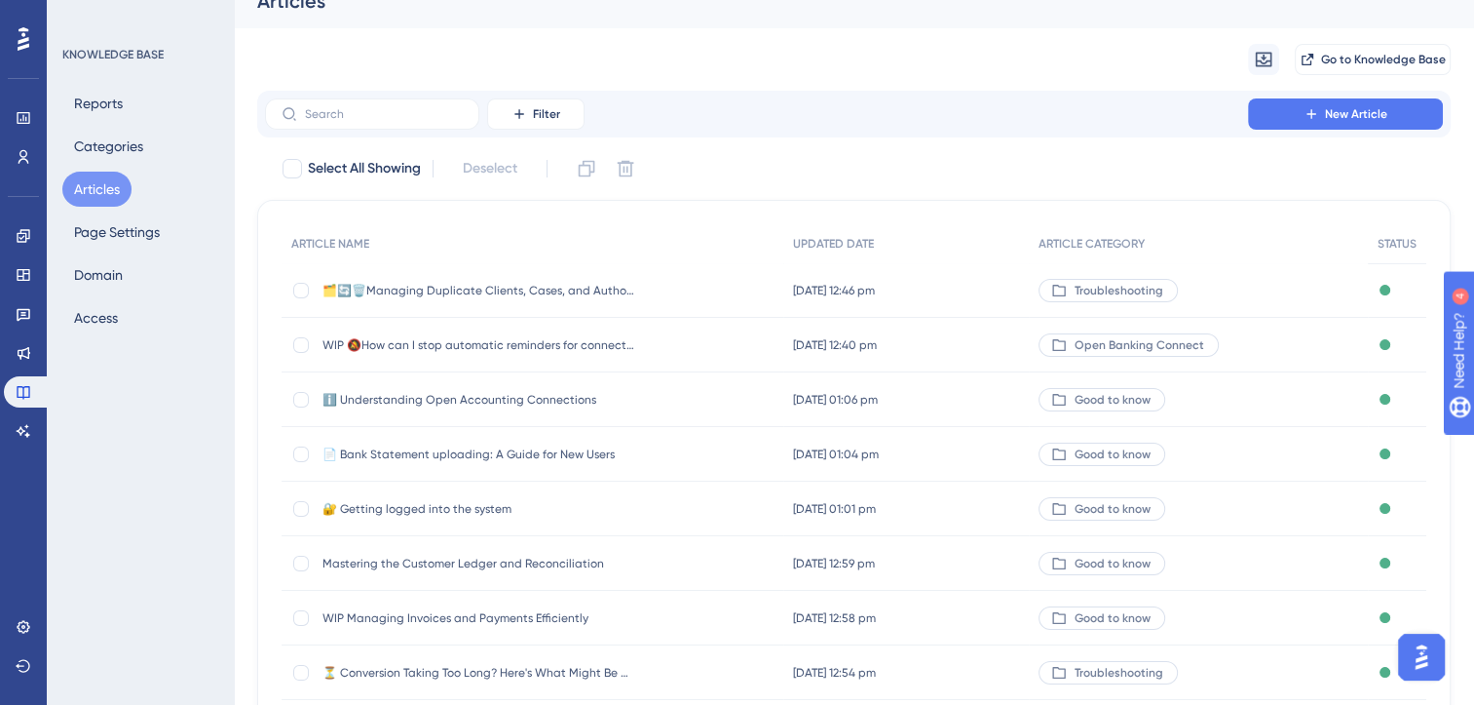
scroll to position [286, 0]
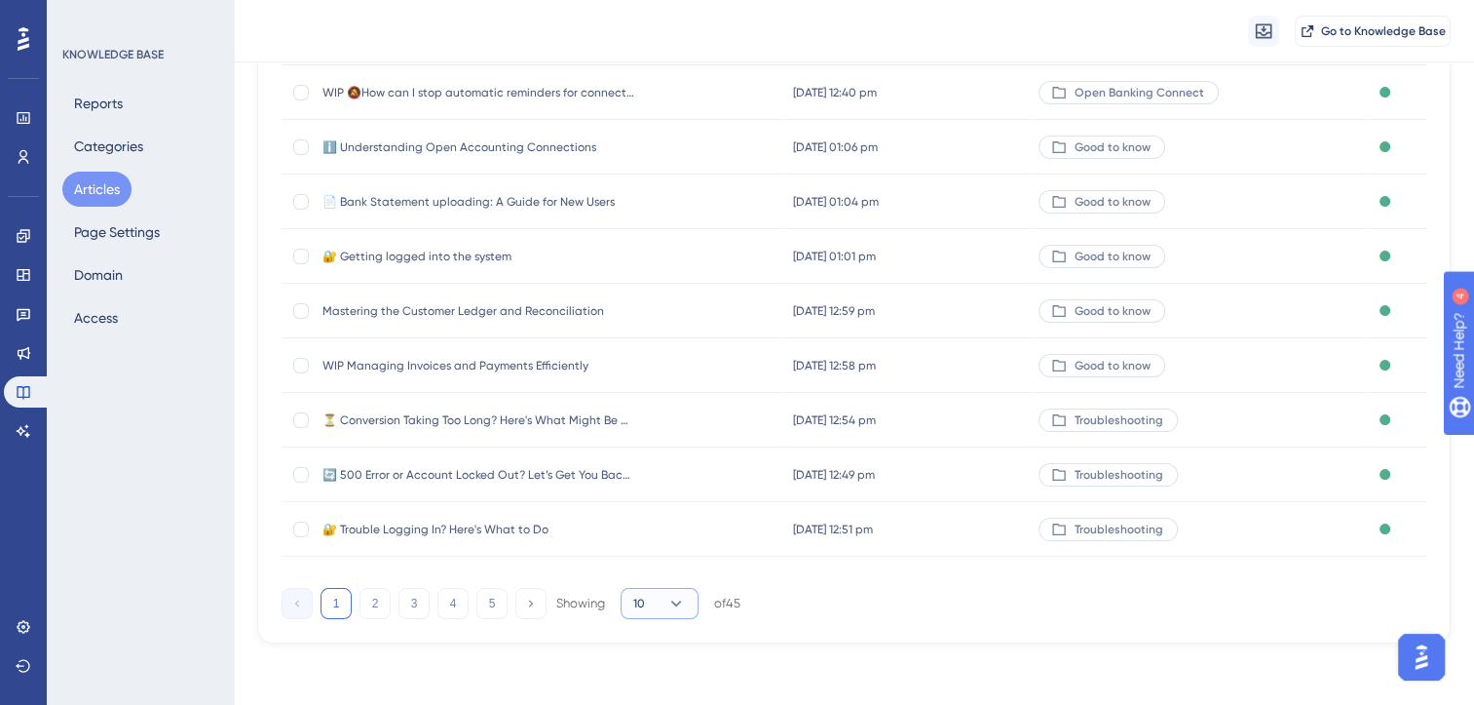
click at [686, 610] on button "10" at bounding box center [660, 603] width 78 height 31
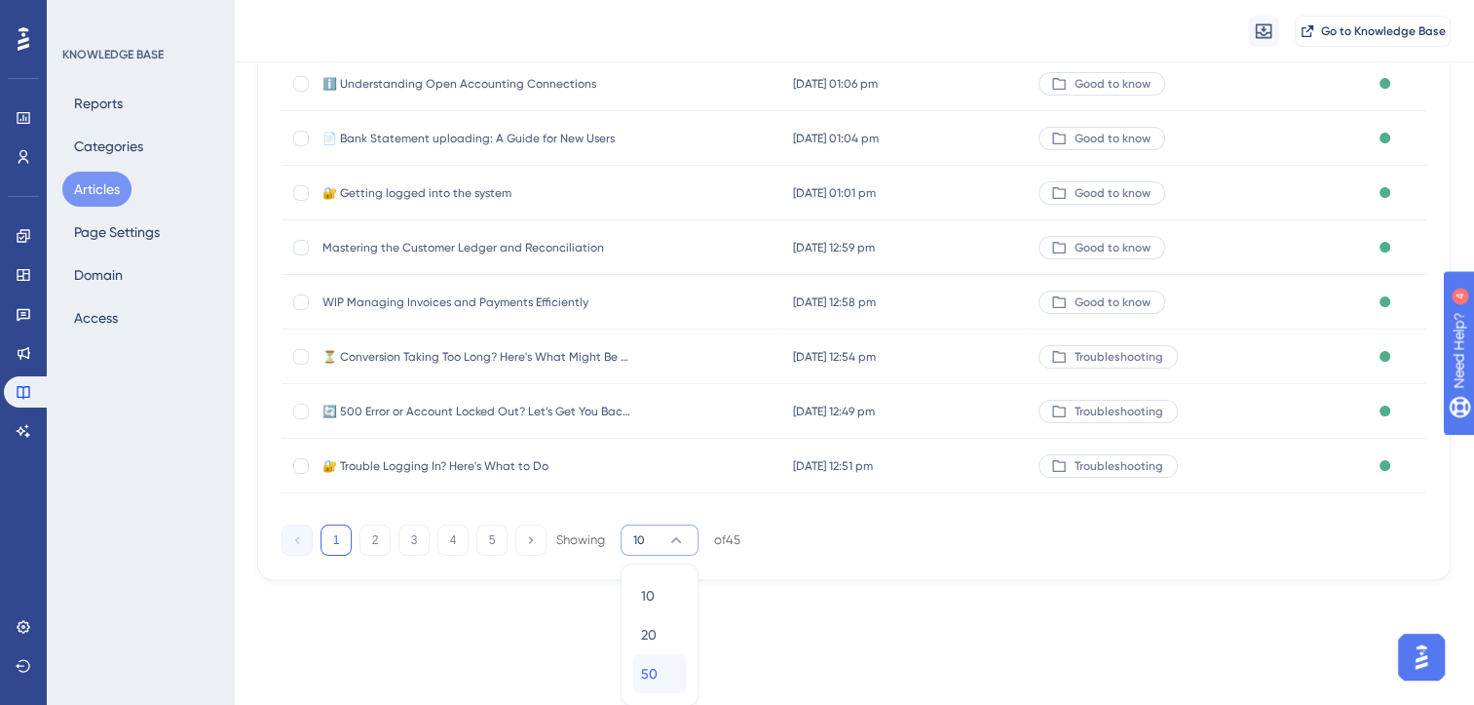
click at [658, 668] on div "50 50" at bounding box center [659, 673] width 37 height 39
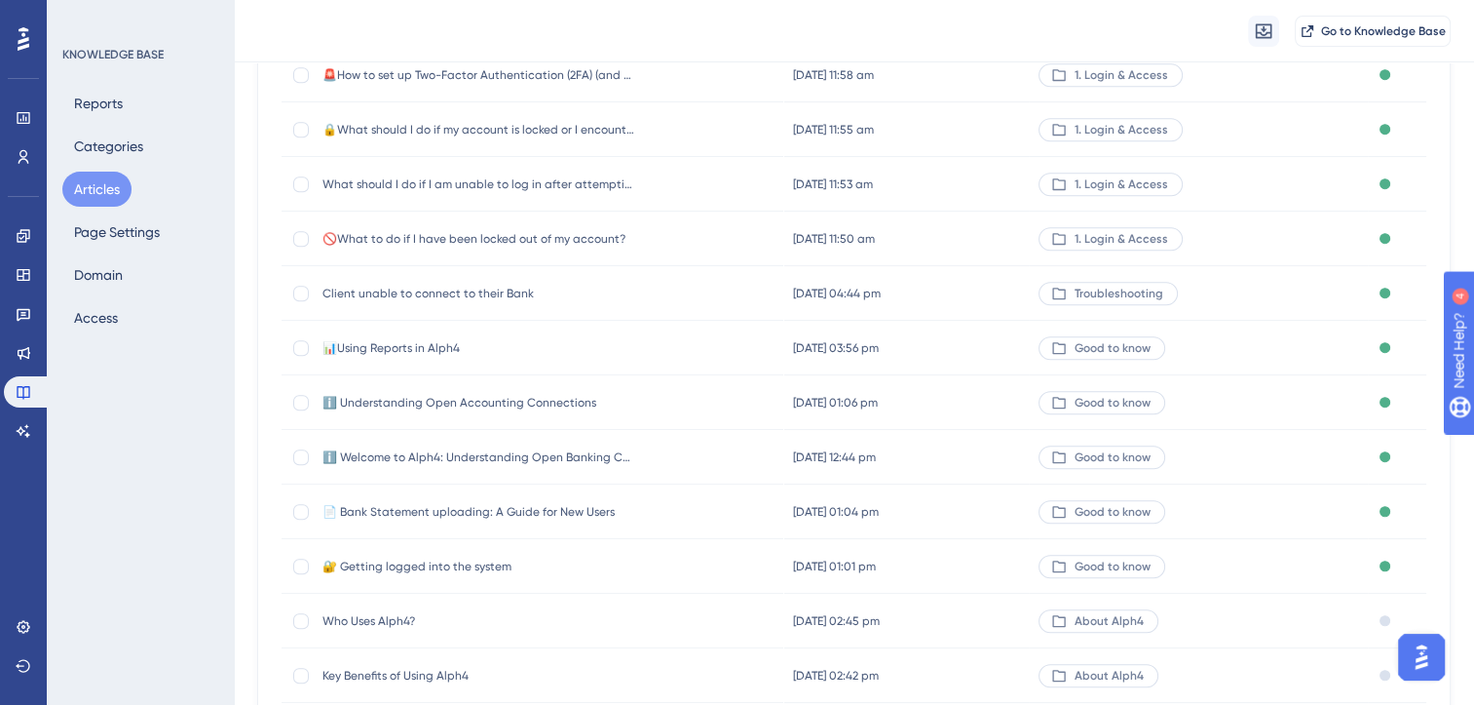
scroll to position [1507, 0]
click at [303, 449] on div at bounding box center [301, 455] width 16 height 16
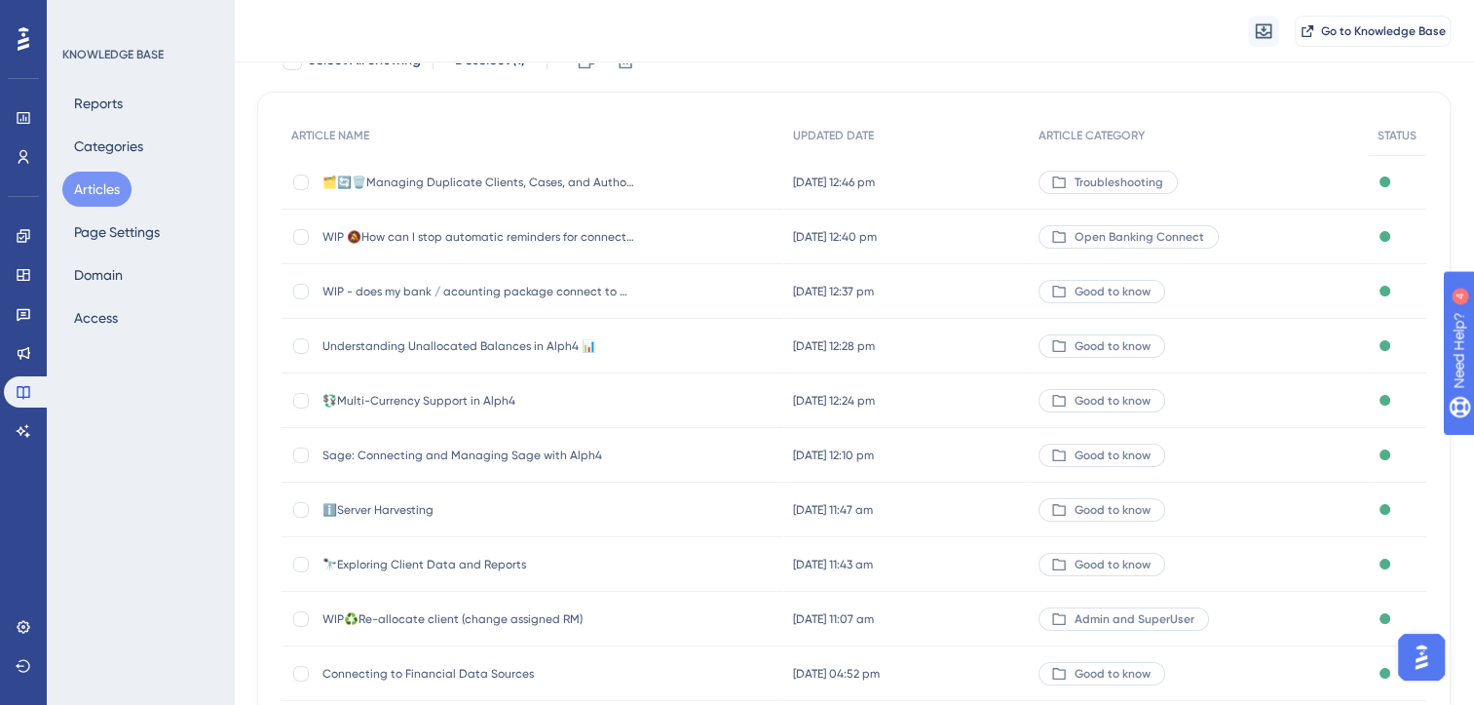
scroll to position [0, 0]
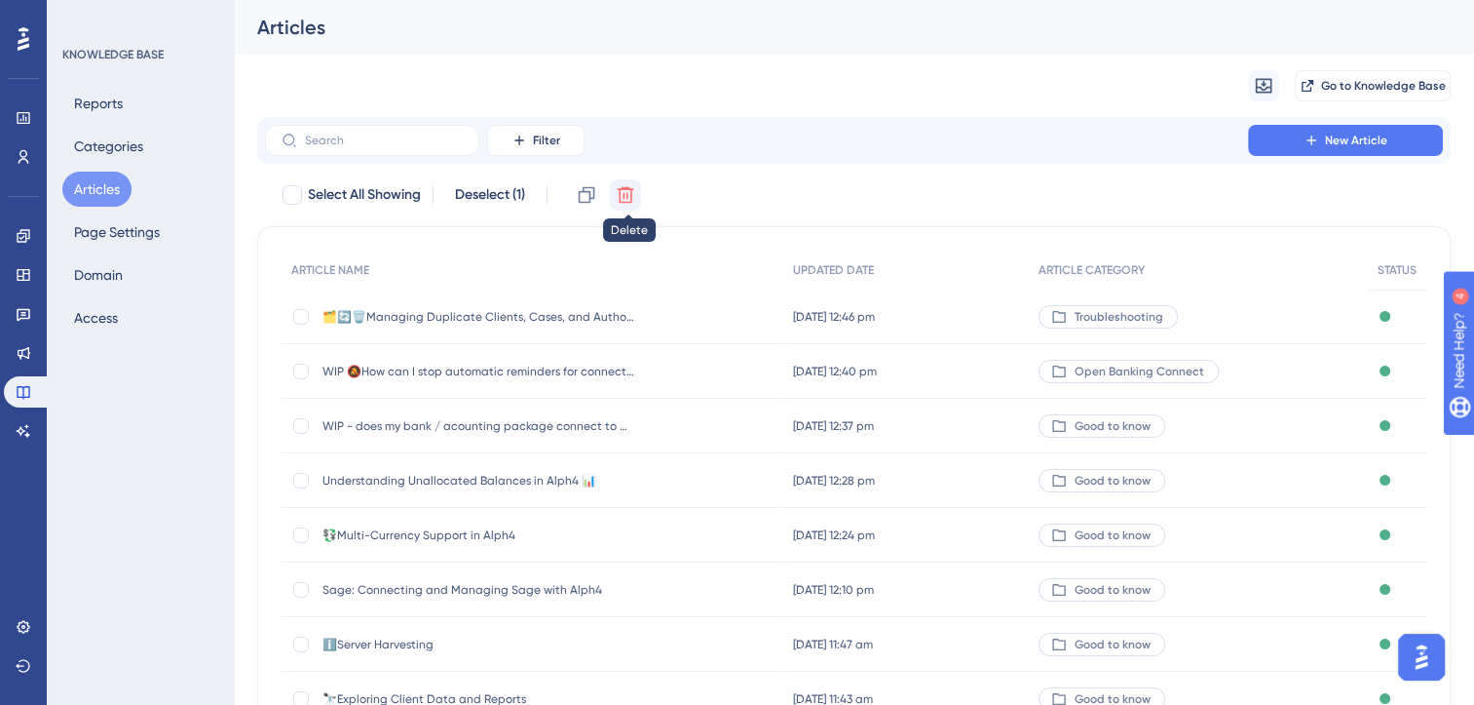
click at [628, 193] on icon at bounding box center [625, 194] width 19 height 19
checkbox input "false"
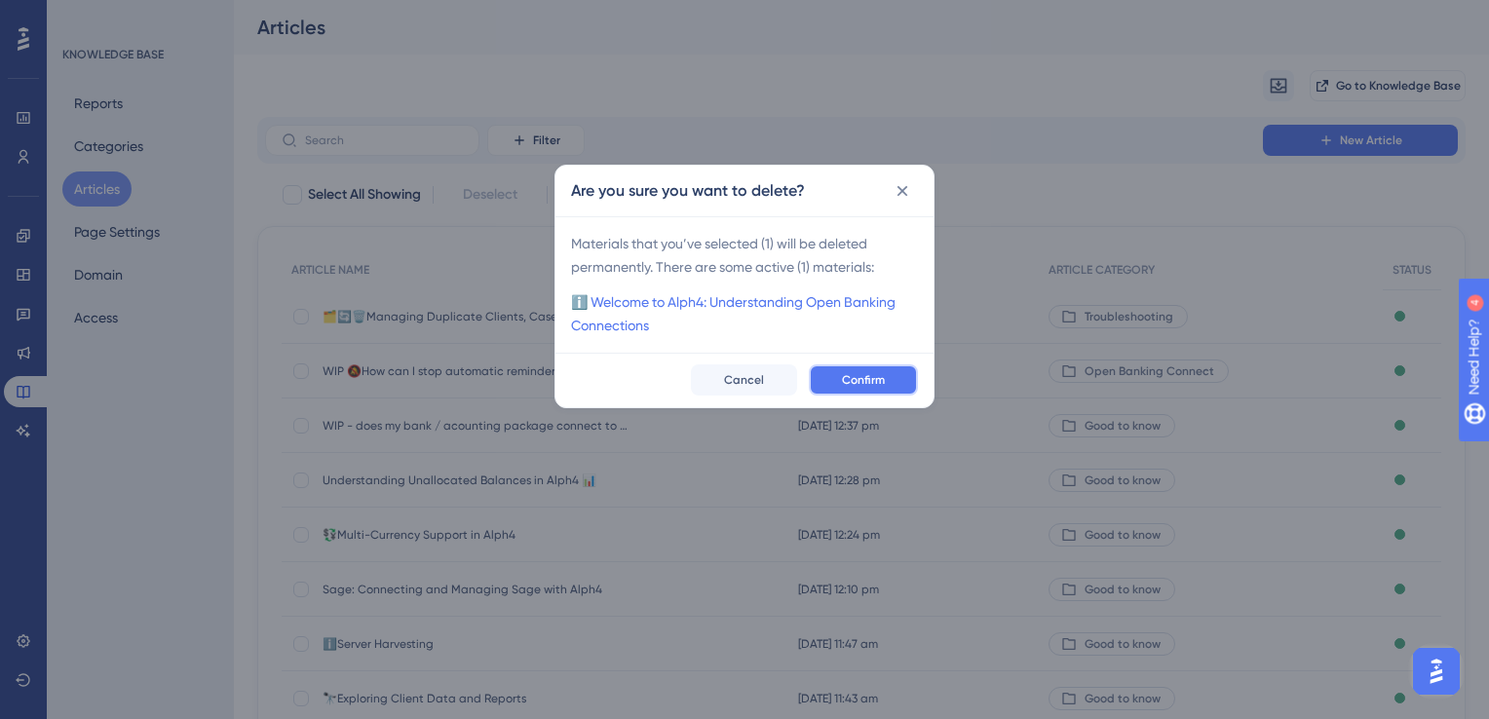
click at [854, 379] on span "Confirm" at bounding box center [863, 380] width 43 height 16
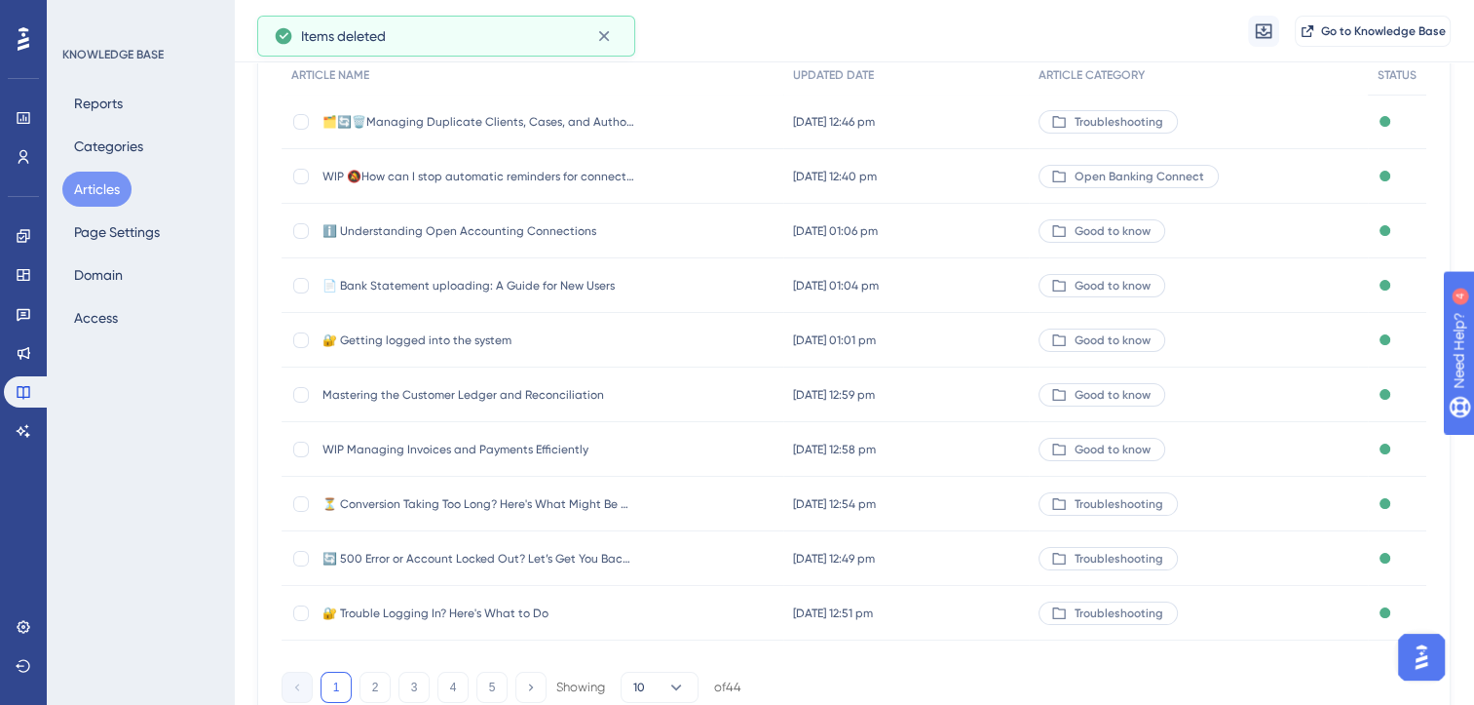
scroll to position [286, 0]
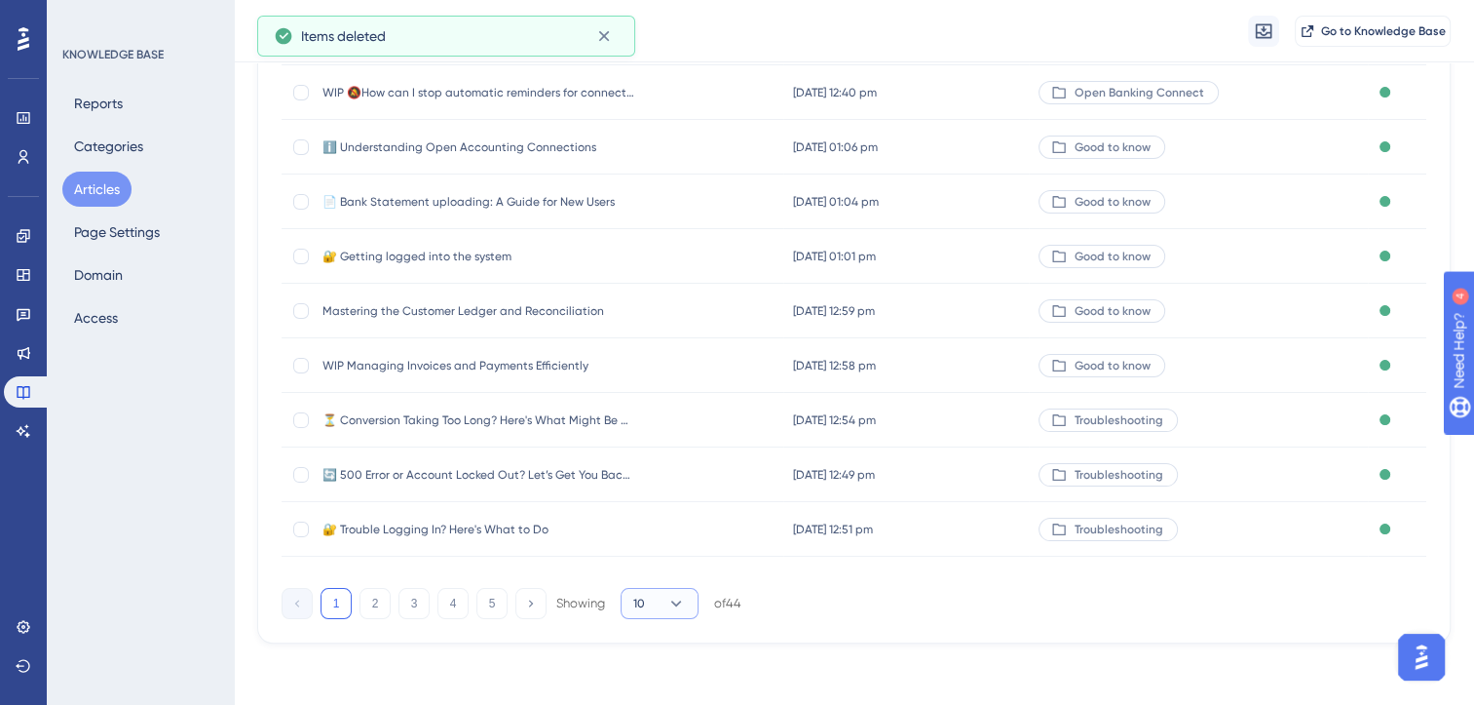
click at [659, 590] on button "10" at bounding box center [660, 603] width 78 height 31
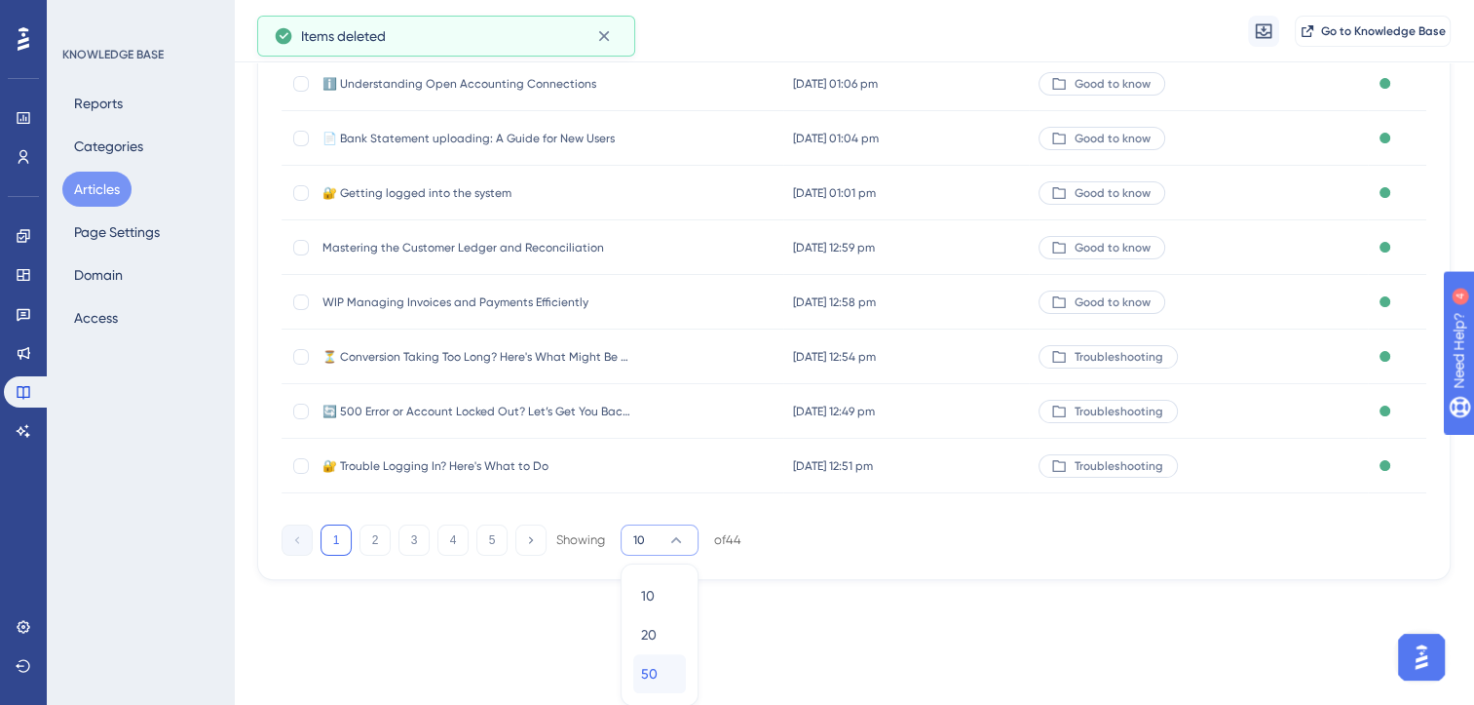
click at [668, 680] on div "50 50" at bounding box center [659, 673] width 37 height 39
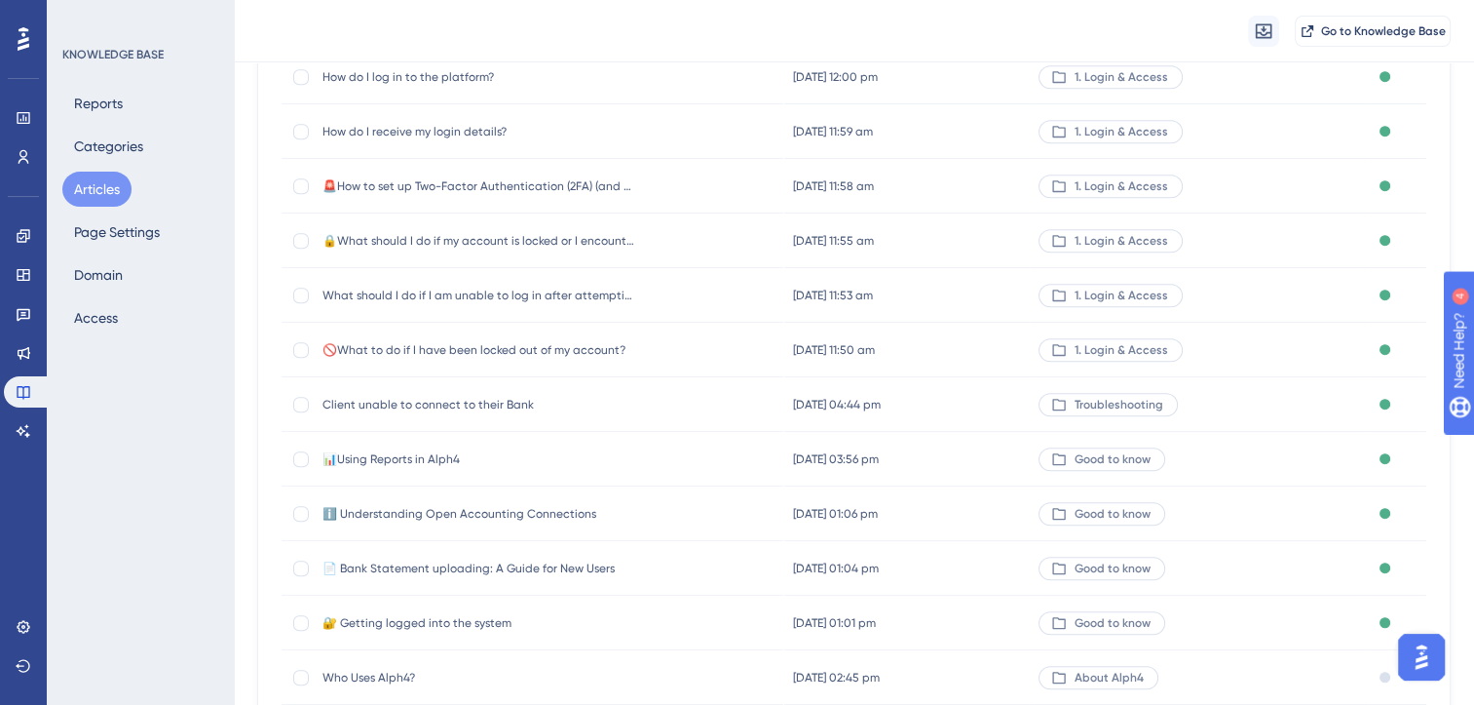
scroll to position [1396, 0]
click at [421, 457] on span "📊Using Reports in Alph4" at bounding box center [479, 456] width 312 height 16
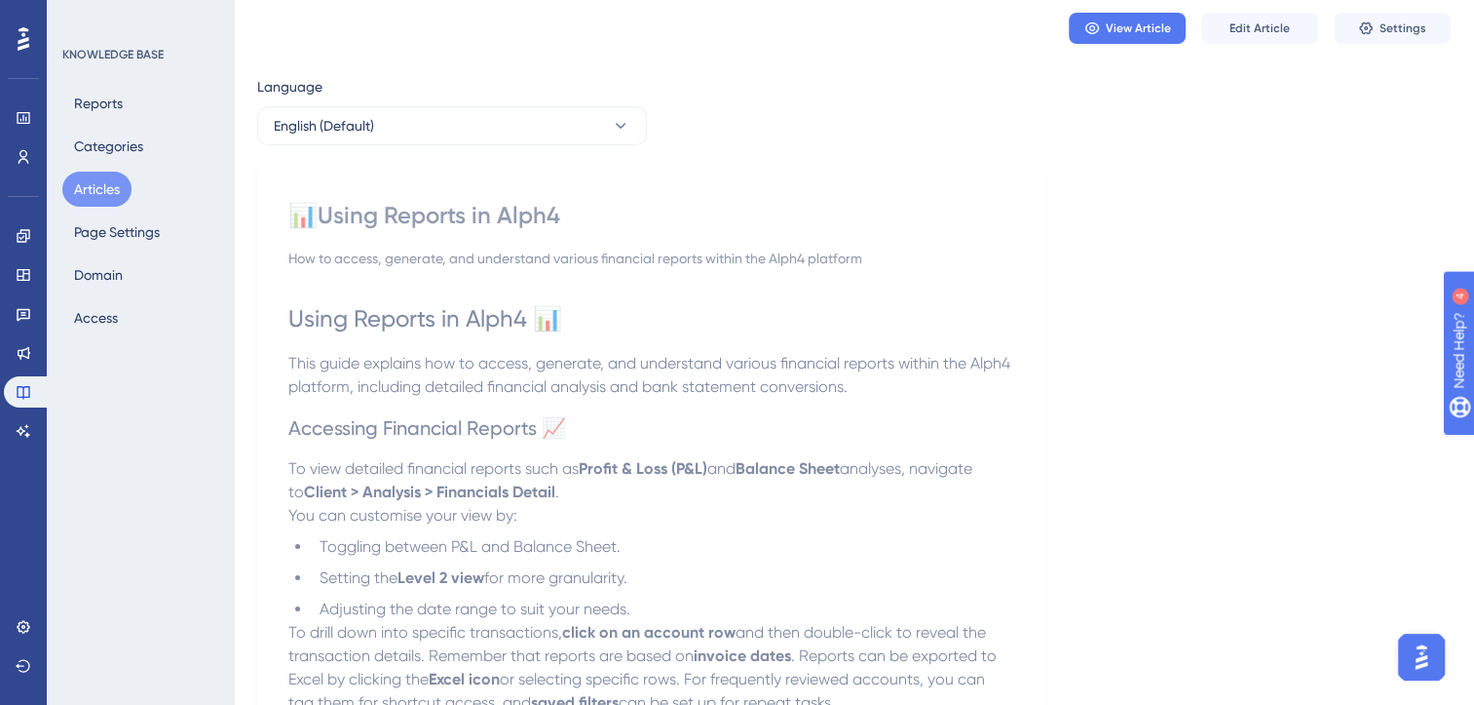
scroll to position [61, 0]
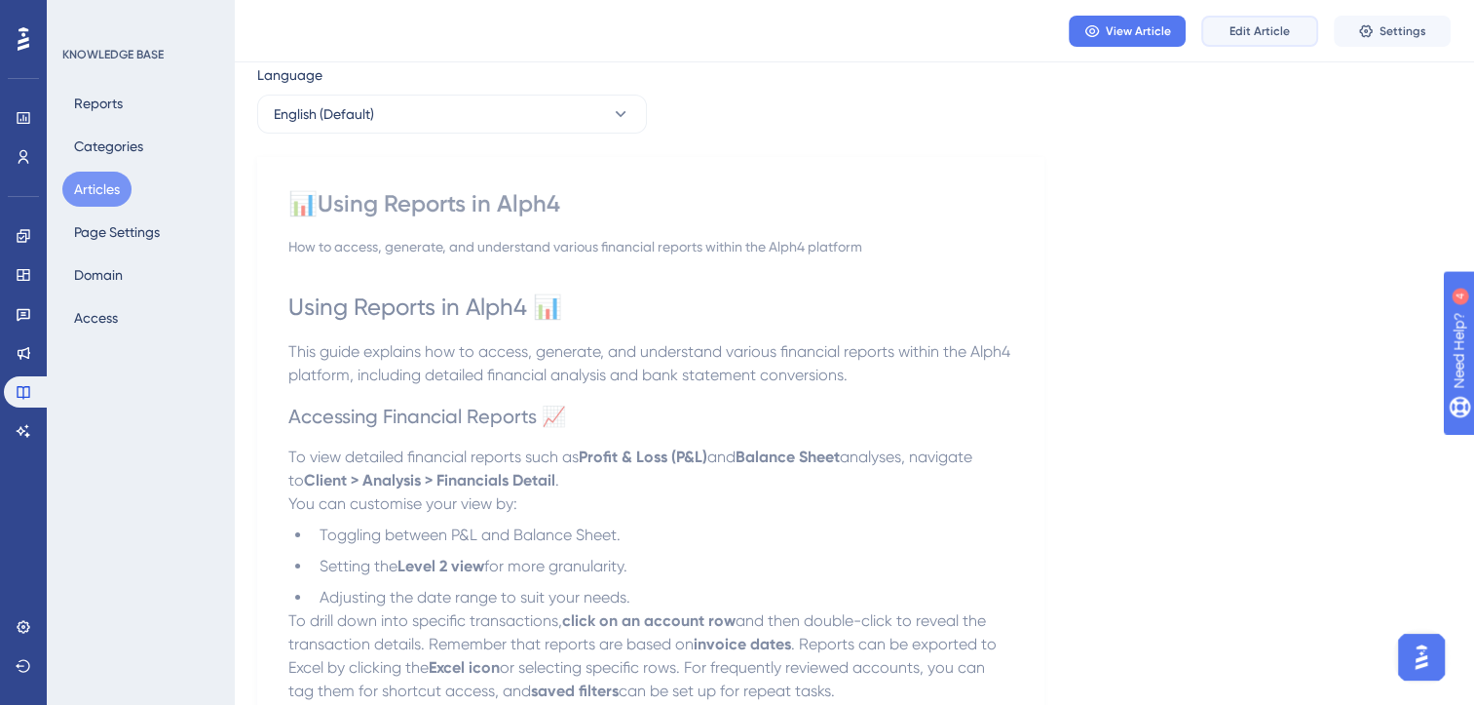
click at [1267, 30] on span "Edit Article" at bounding box center [1260, 31] width 60 height 16
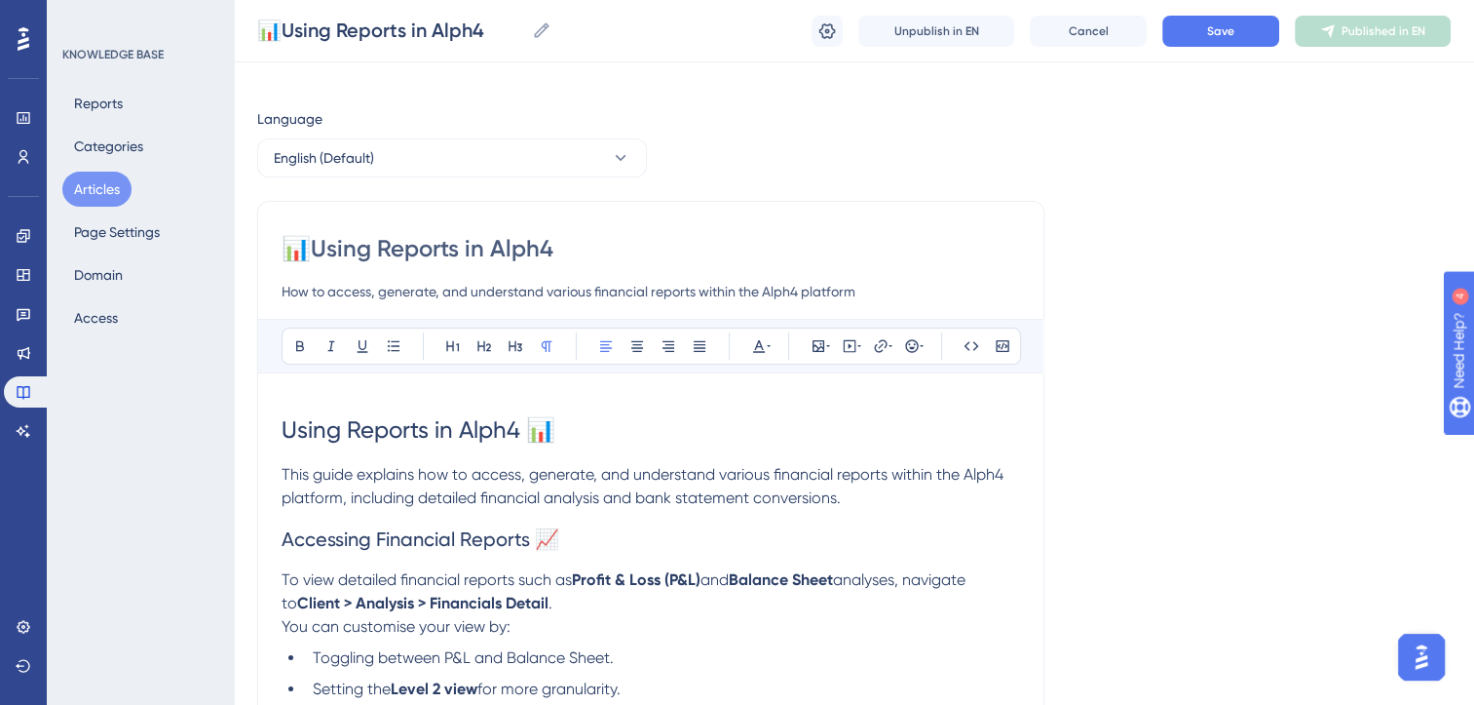
scroll to position [0, 0]
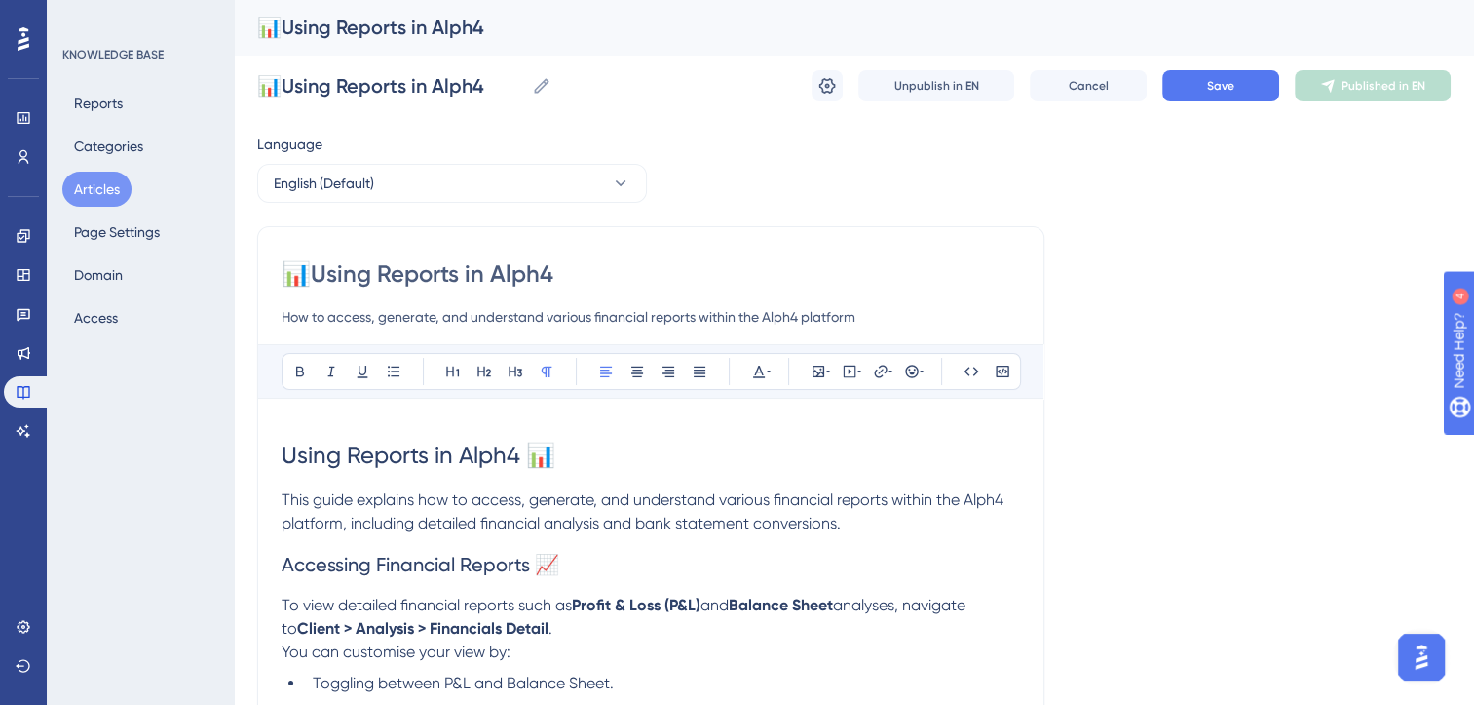
click at [639, 318] on input "How to access, generate, and understand various financial reports within the Al…" at bounding box center [651, 316] width 739 height 23
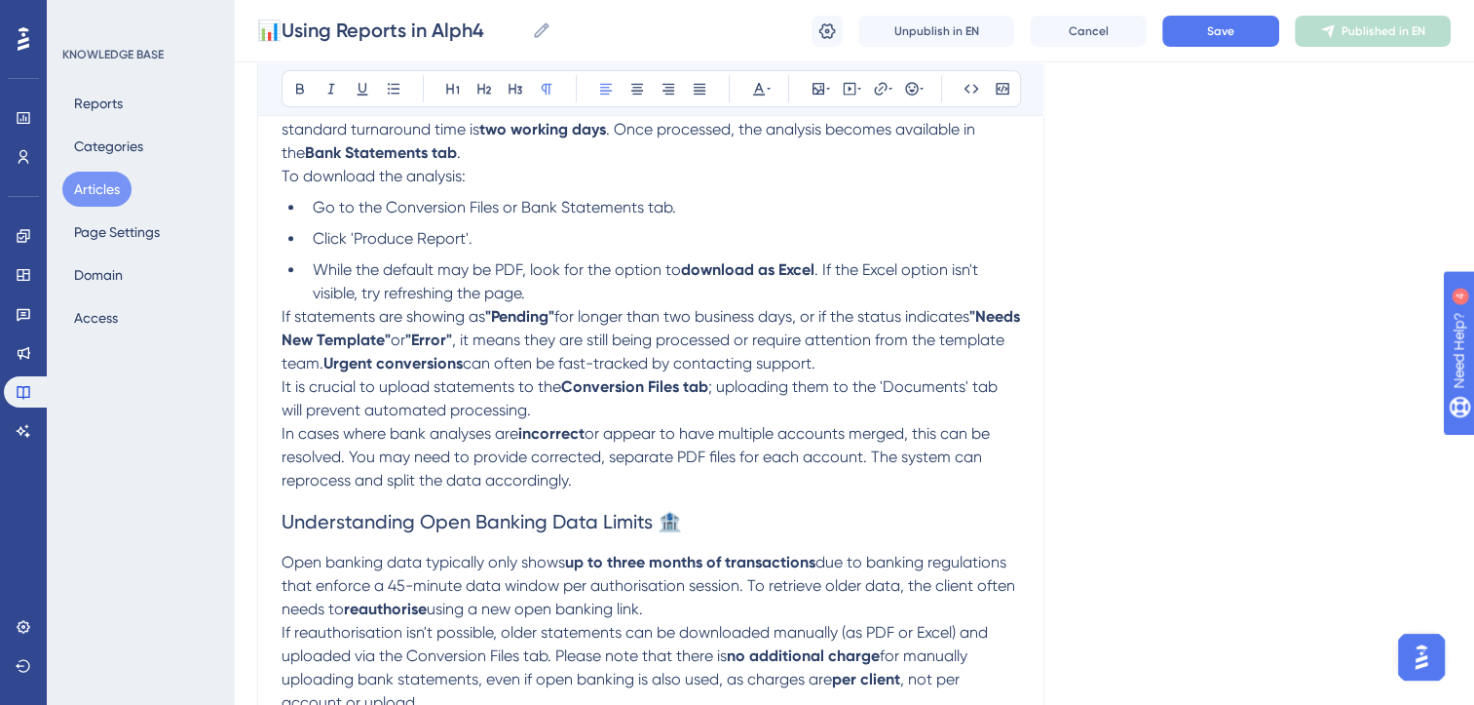
scroll to position [809, 0]
click at [451, 155] on p "After uploading PDF or Excel statements to the Conversion Files tab , the syste…" at bounding box center [651, 128] width 739 height 70
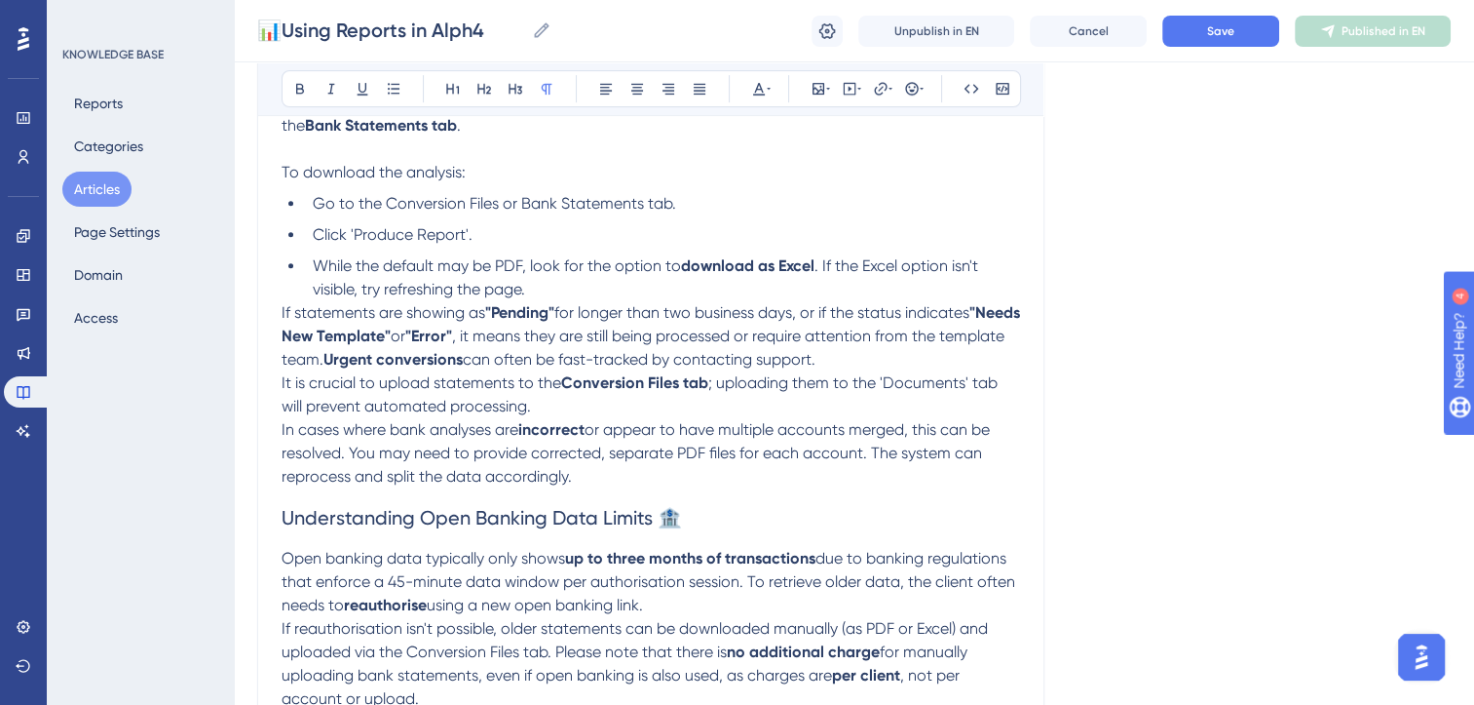
scroll to position [840, 0]
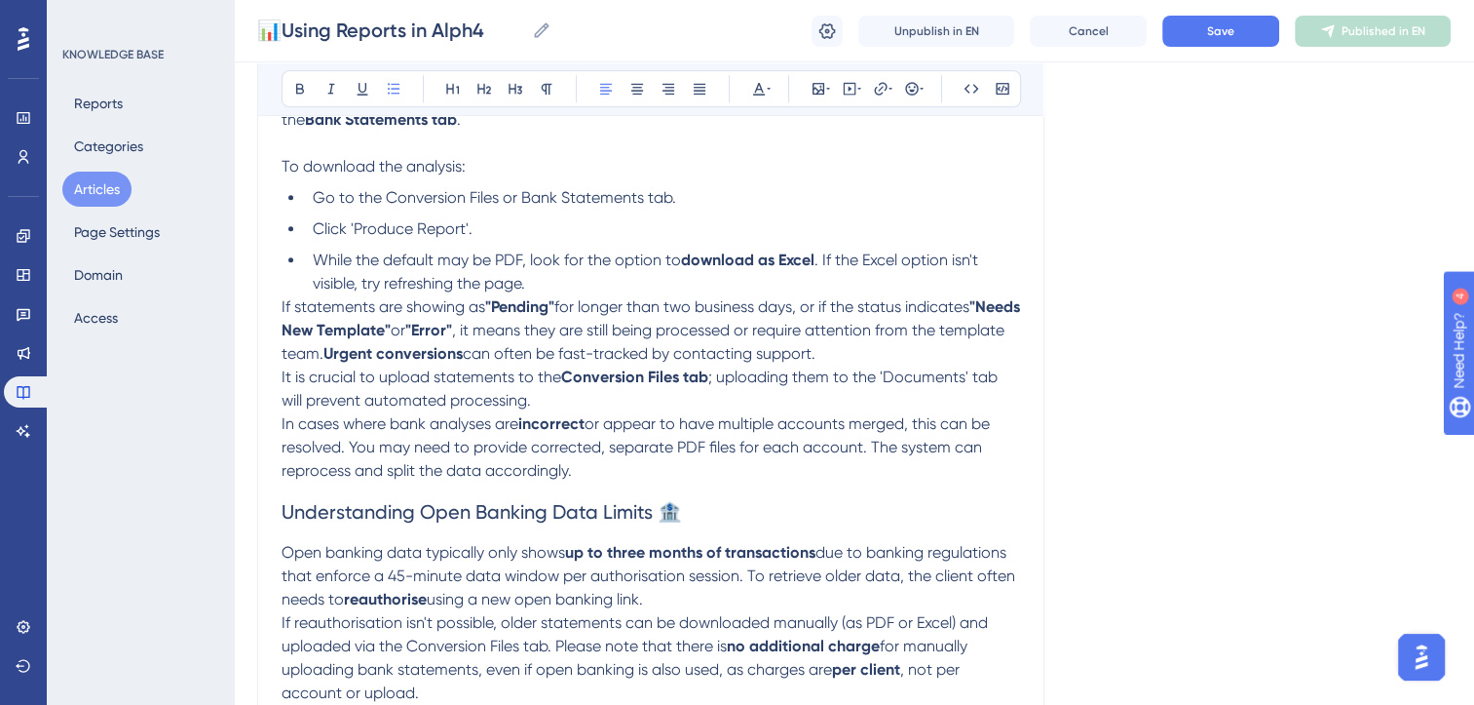
click at [545, 295] on li "While the default may be PDF, look for the option to download as Excel . If the…" at bounding box center [662, 271] width 715 height 47
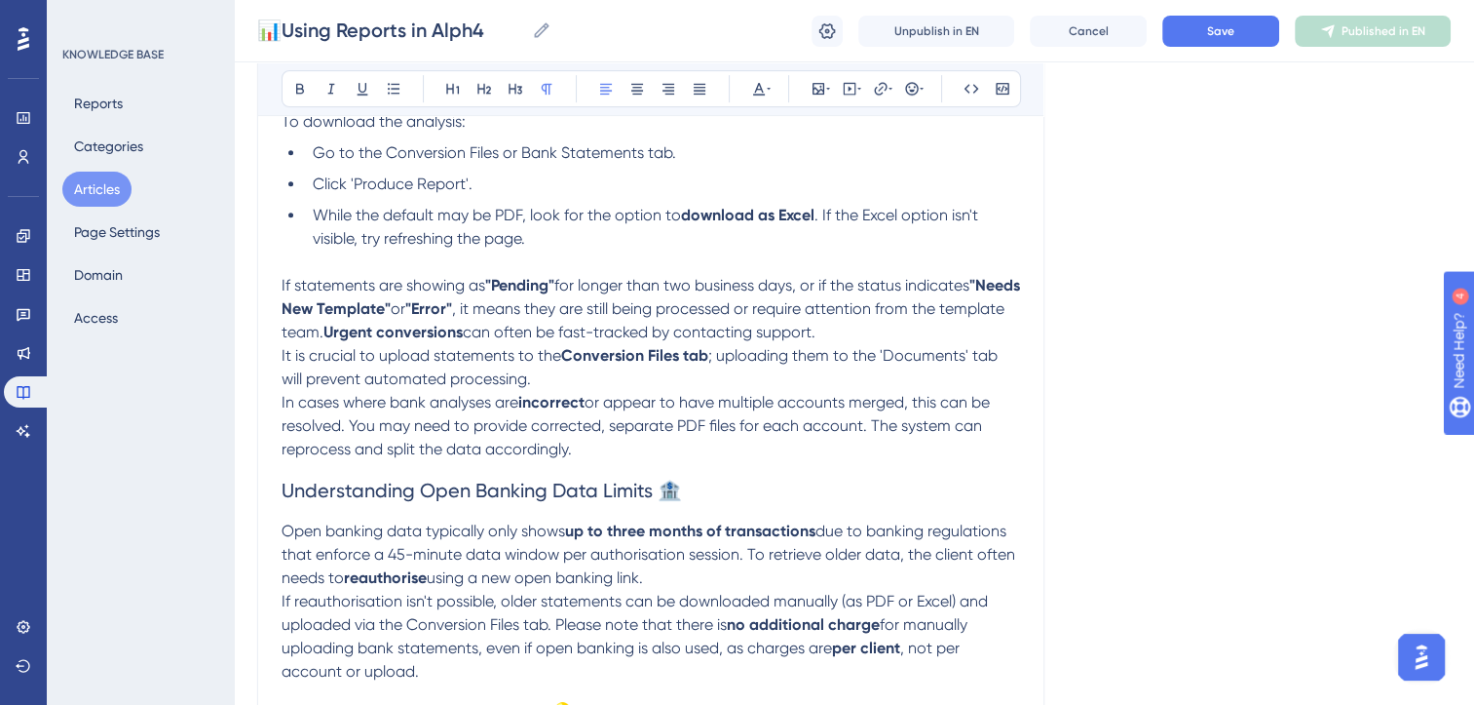
scroll to position [885, 0]
click at [563, 391] on p "It is crucial to upload statements to the Conversion Files tab ; uploading them…" at bounding box center [651, 367] width 739 height 47
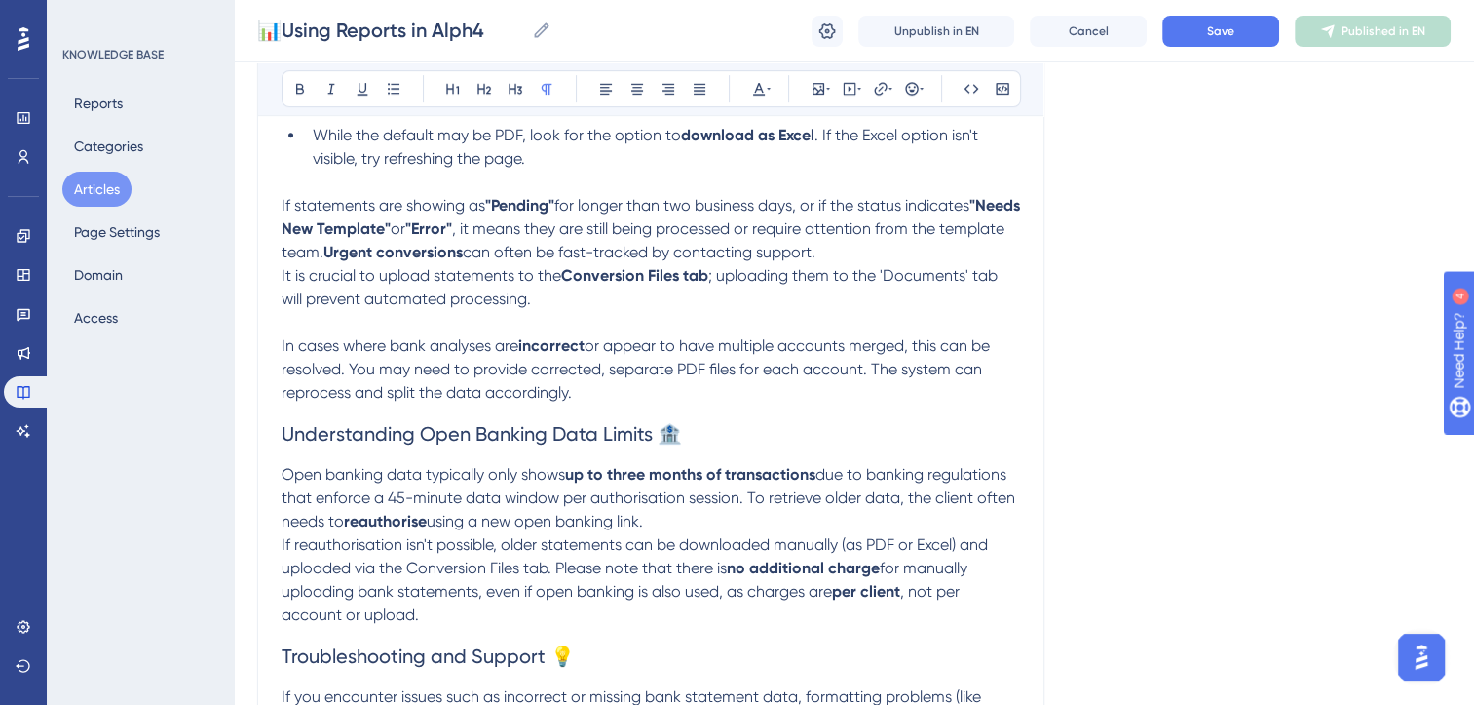
scroll to position [974, 11]
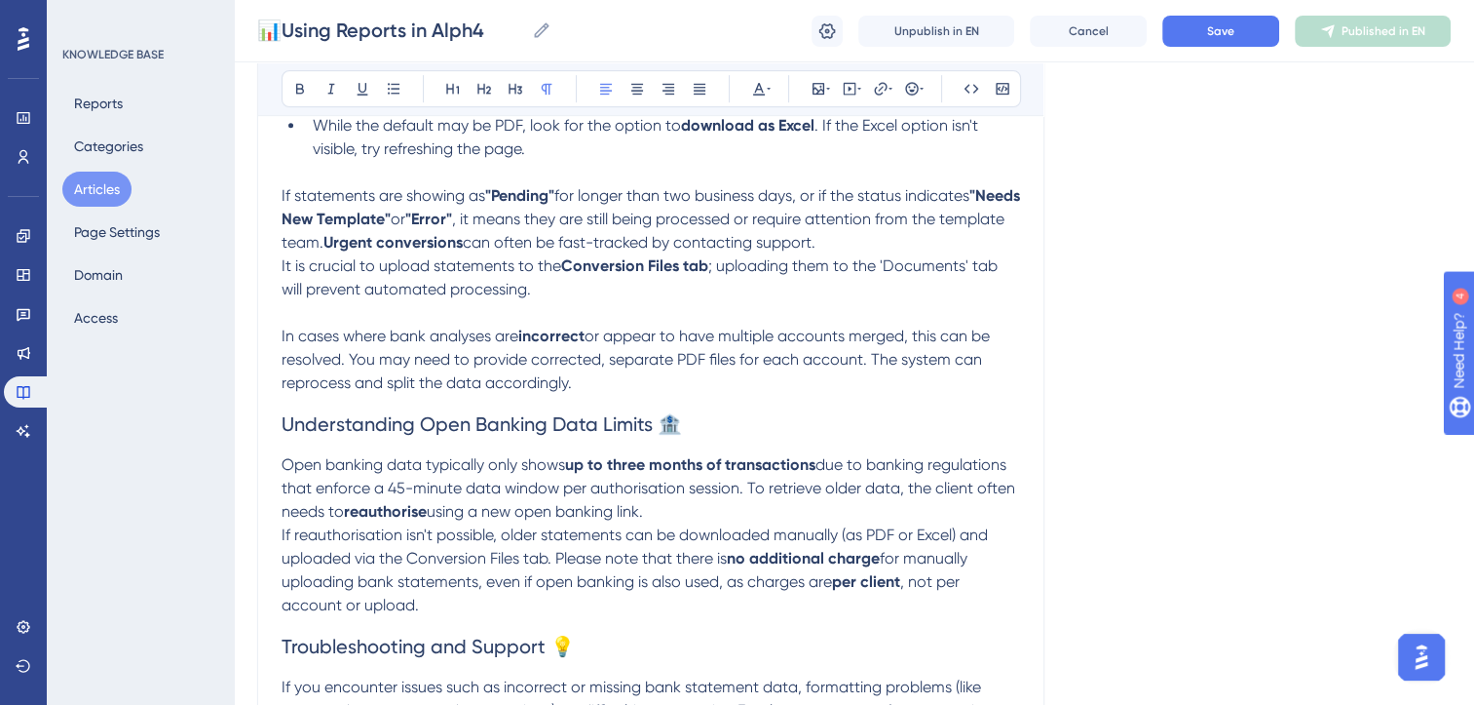
click at [587, 393] on p "In cases where bank analyses are incorrect or appear to have multiple accounts …" at bounding box center [651, 360] width 739 height 70
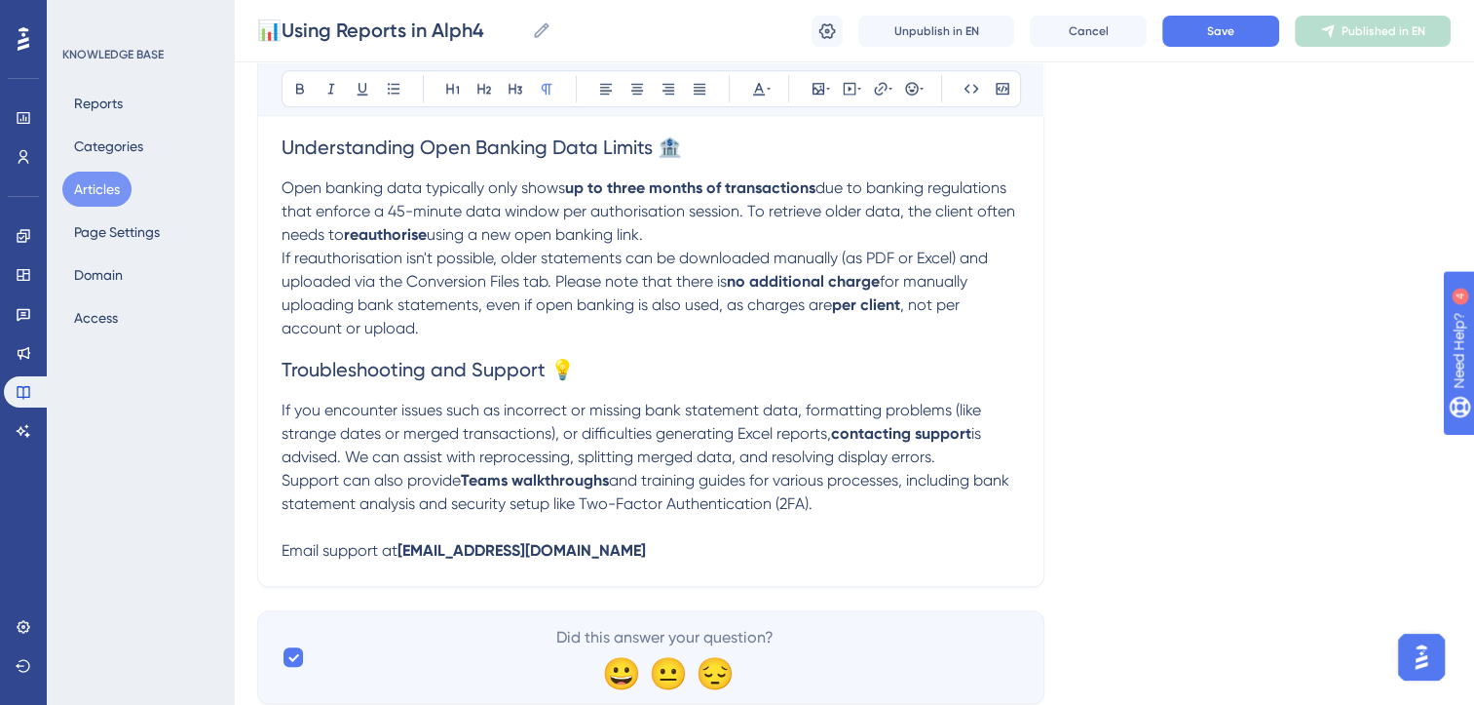
scroll to position [1286, 15]
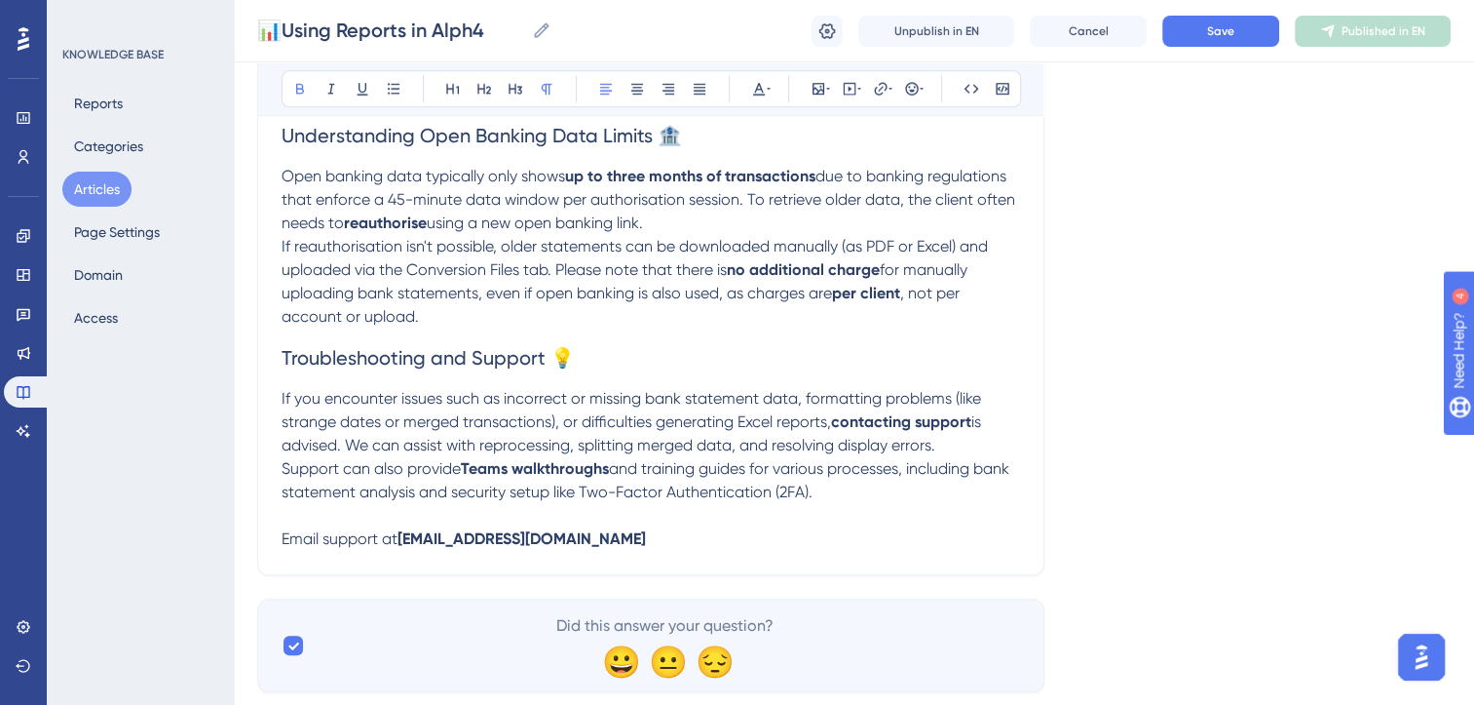
click at [582, 551] on p "Email support at support@alph4.uk" at bounding box center [651, 538] width 739 height 23
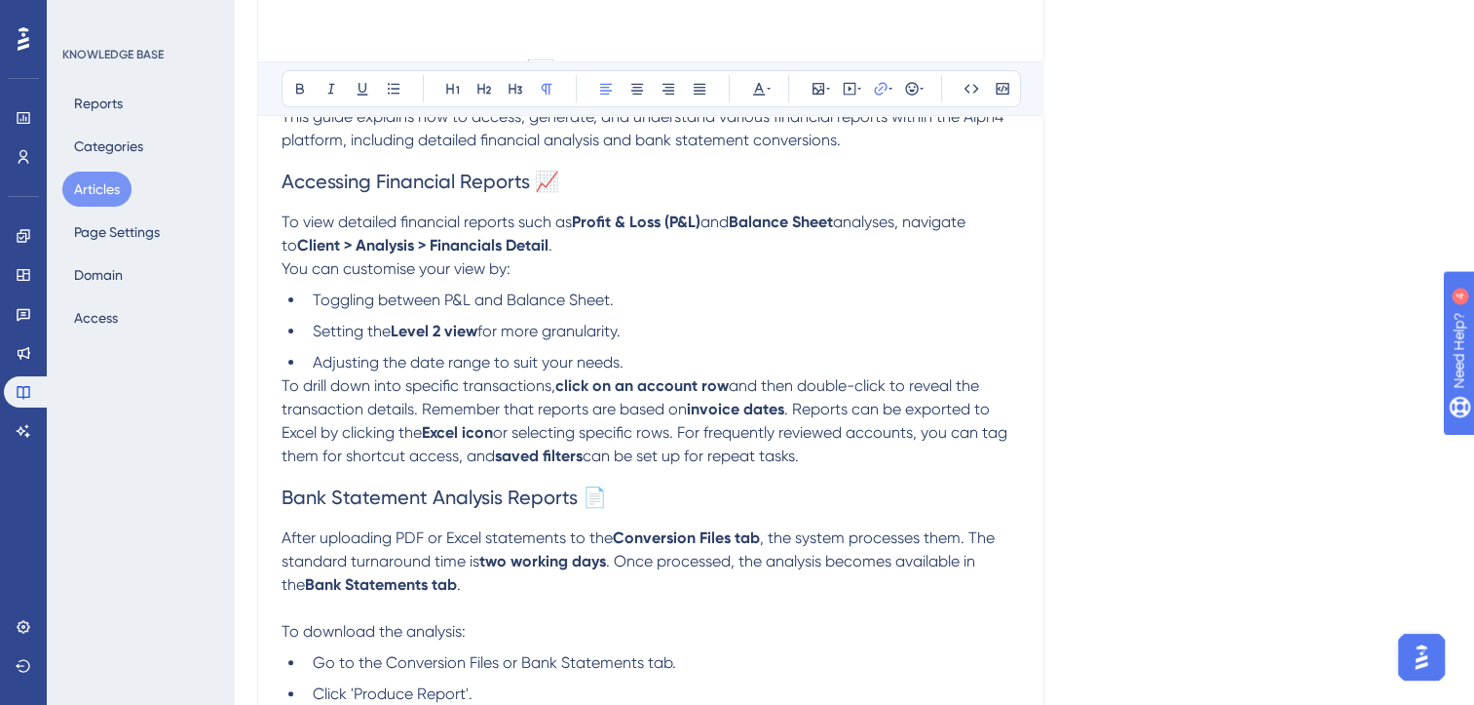
scroll to position [0, 15]
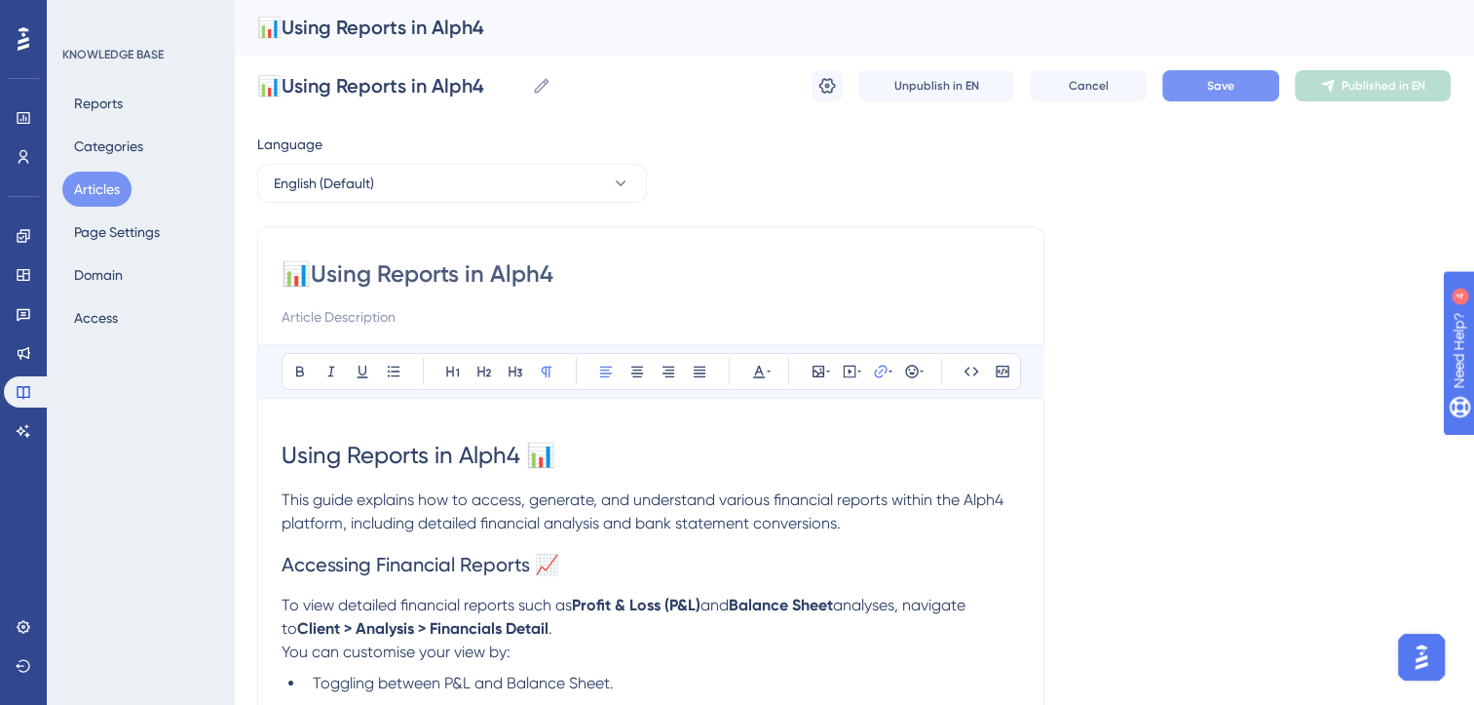
click at [1208, 88] on span "Save" at bounding box center [1220, 86] width 27 height 16
click at [1350, 76] on button "Publish in EN" at bounding box center [1373, 85] width 156 height 31
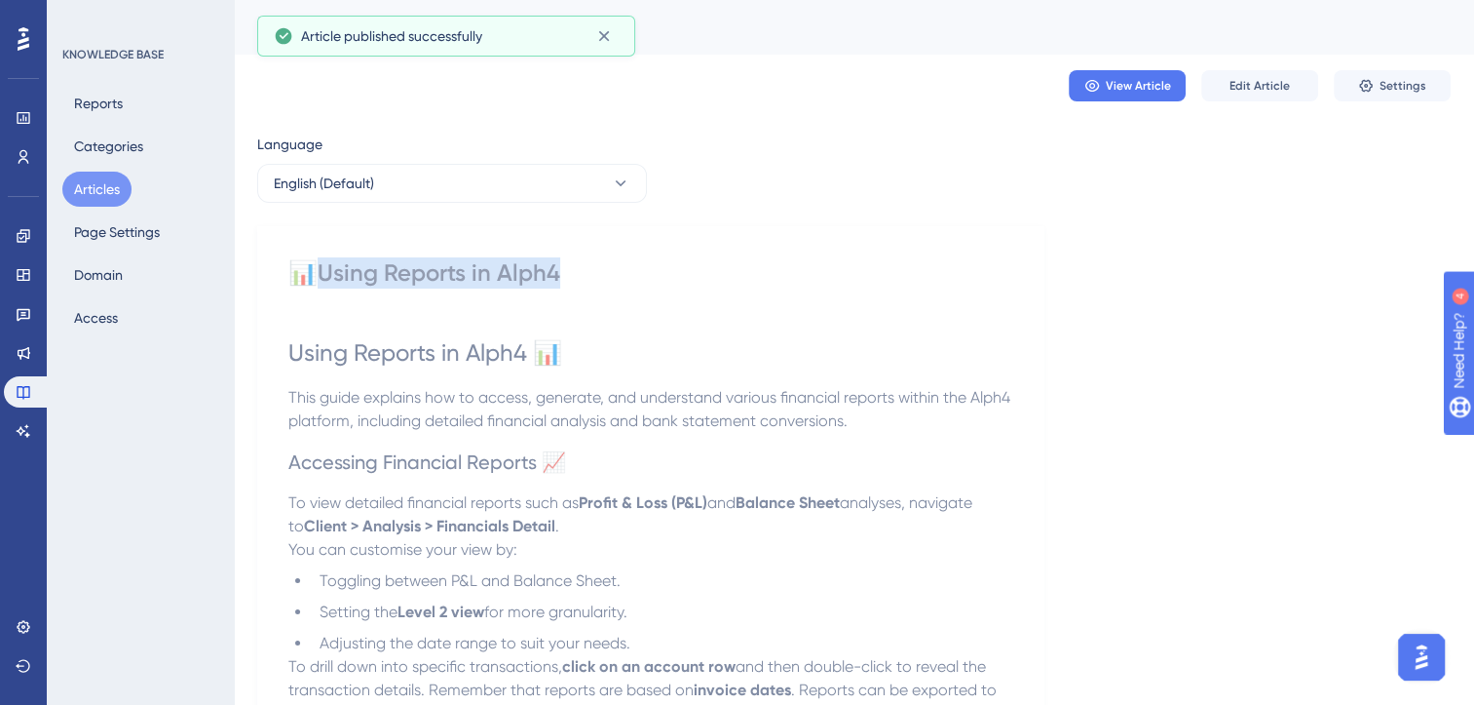
drag, startPoint x: 559, startPoint y: 275, endPoint x: 310, endPoint y: 276, distance: 249.5
click at [310, 276] on div "📊Using Reports in Alph4" at bounding box center [650, 272] width 725 height 31
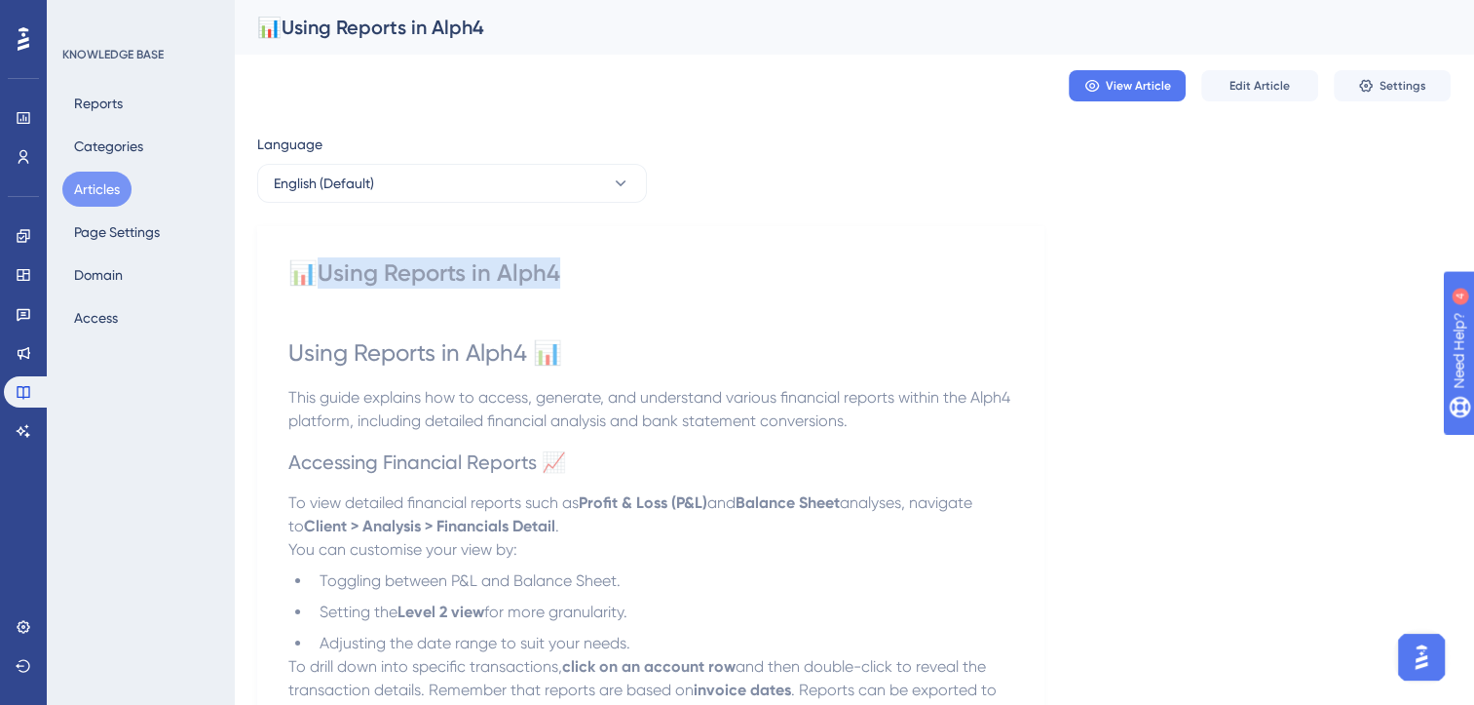
copy div "sing Reports in Alph4"
click at [103, 193] on button "Articles" at bounding box center [96, 189] width 69 height 35
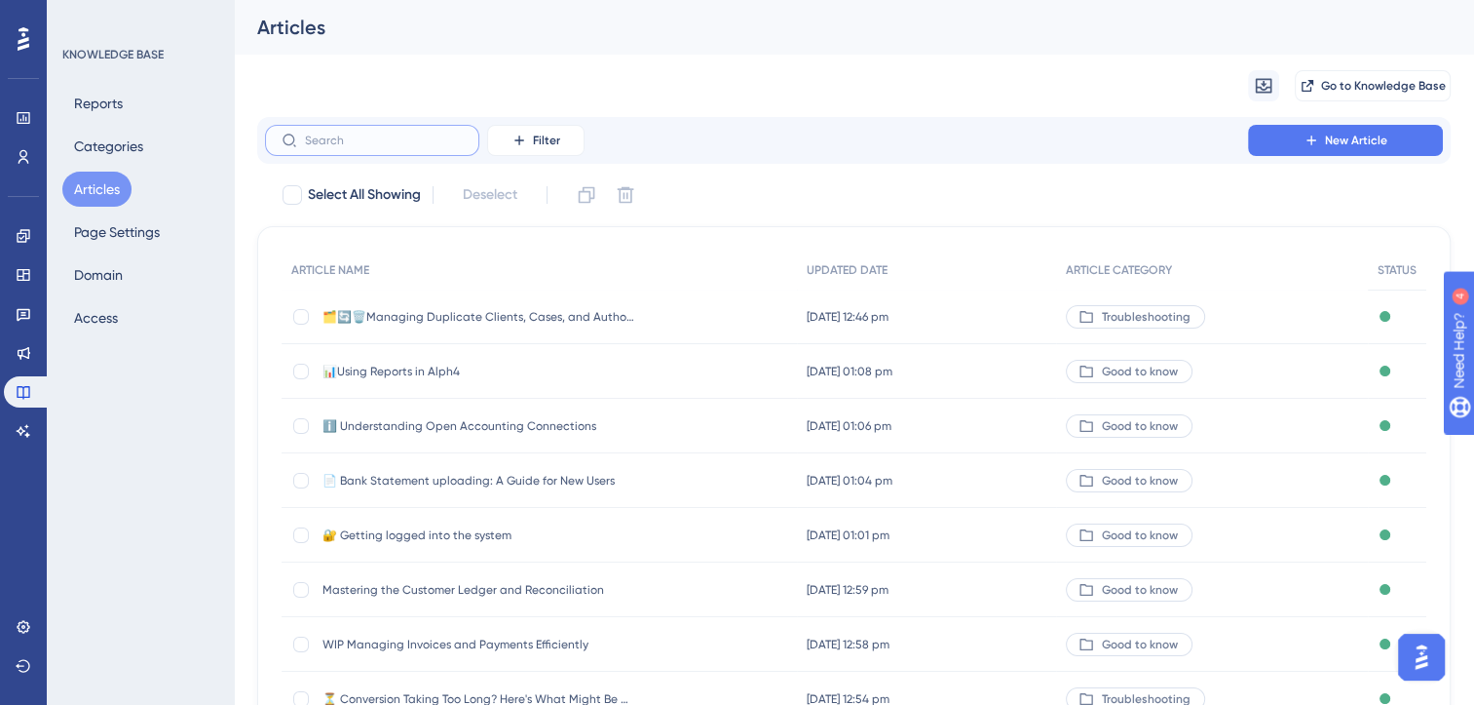
click at [393, 142] on input "text" at bounding box center [384, 141] width 158 height 14
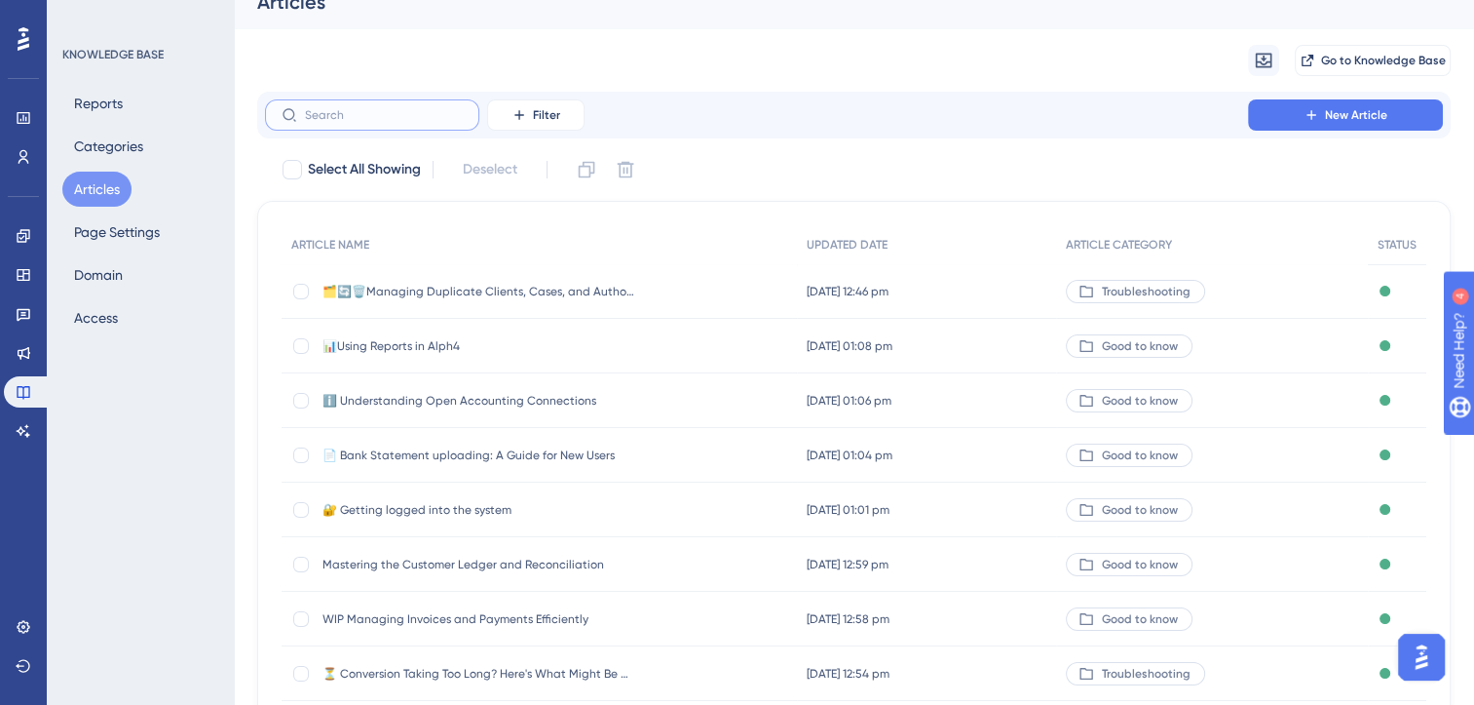
scroll to position [286, 0]
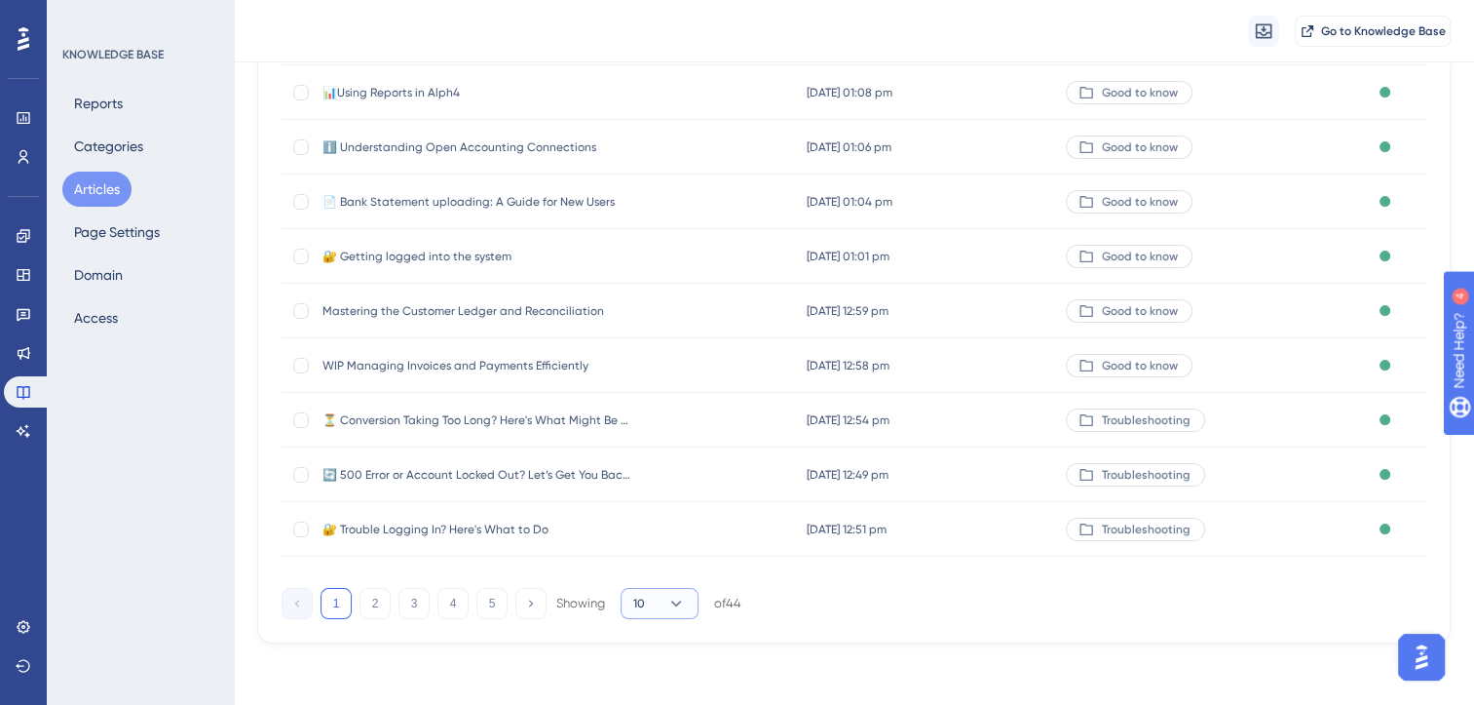
click at [661, 599] on button "10" at bounding box center [660, 603] width 78 height 31
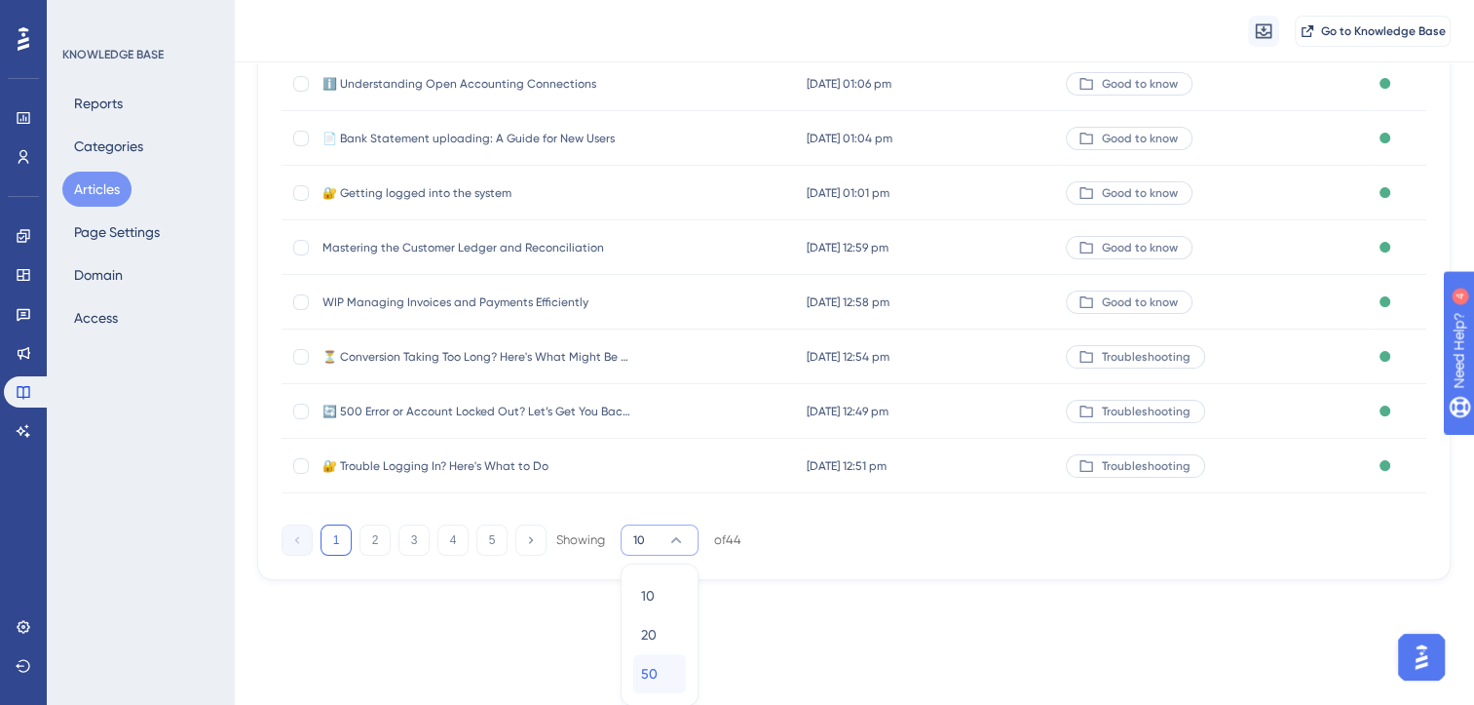
click at [655, 668] on span "50" at bounding box center [649, 673] width 17 height 23
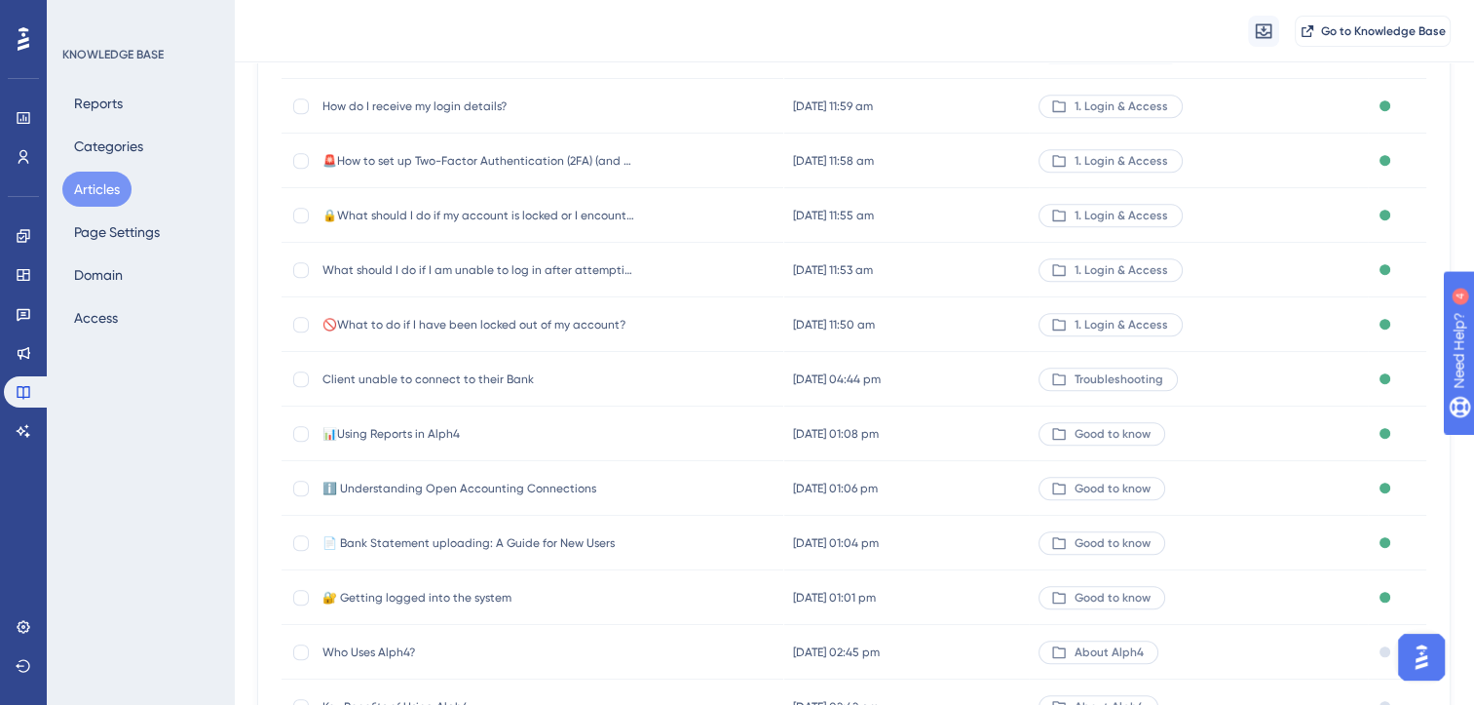
scroll to position [1442, 0]
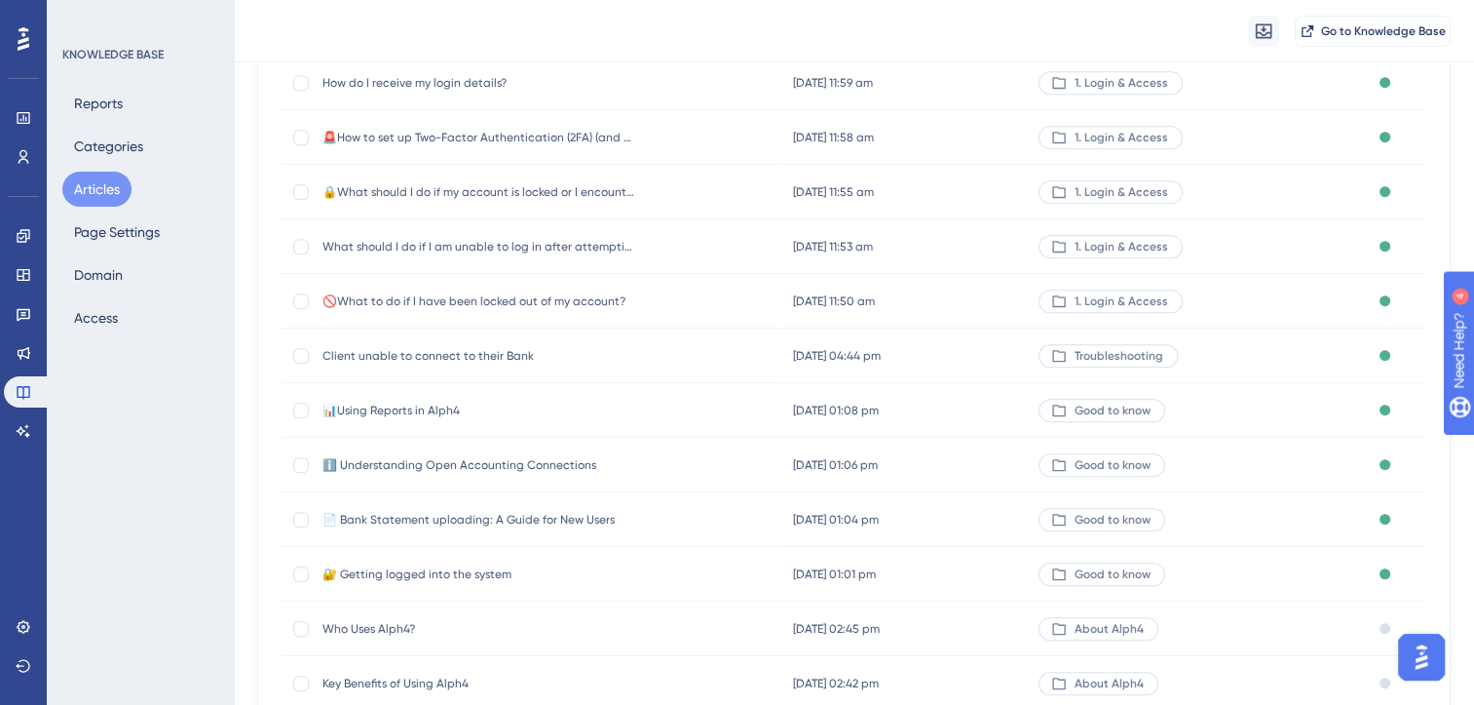
click at [484, 356] on span "Client unable to connect to their Bank" at bounding box center [479, 356] width 312 height 16
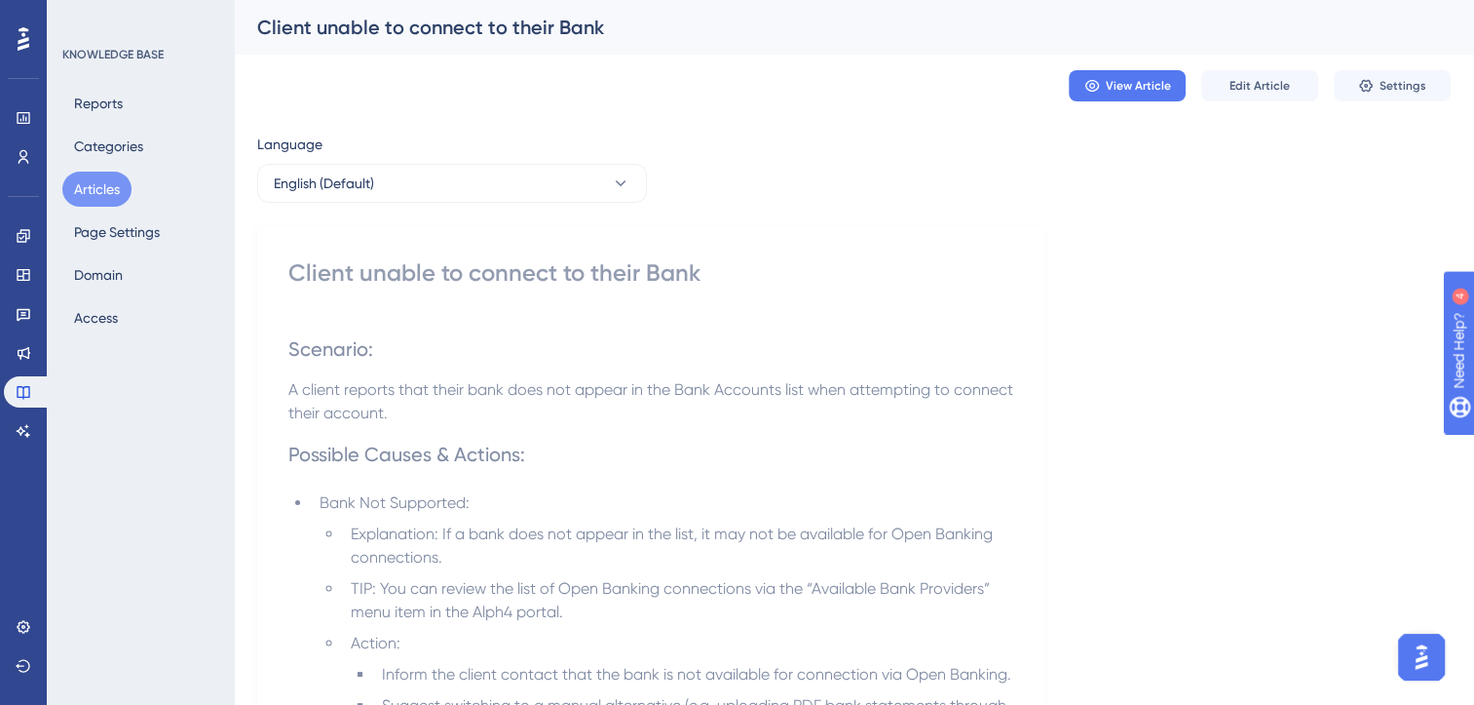
click at [98, 188] on button "Articles" at bounding box center [96, 189] width 69 height 35
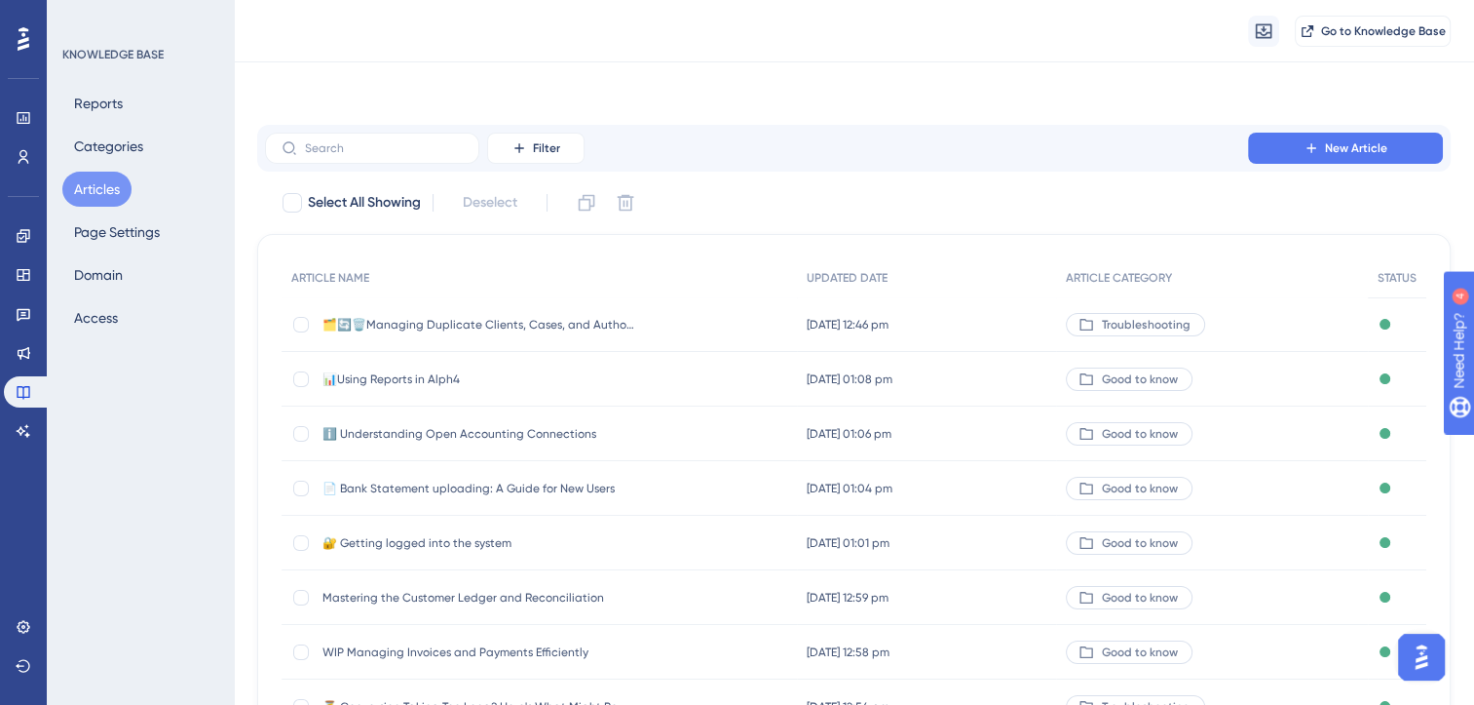
scroll to position [286, 0]
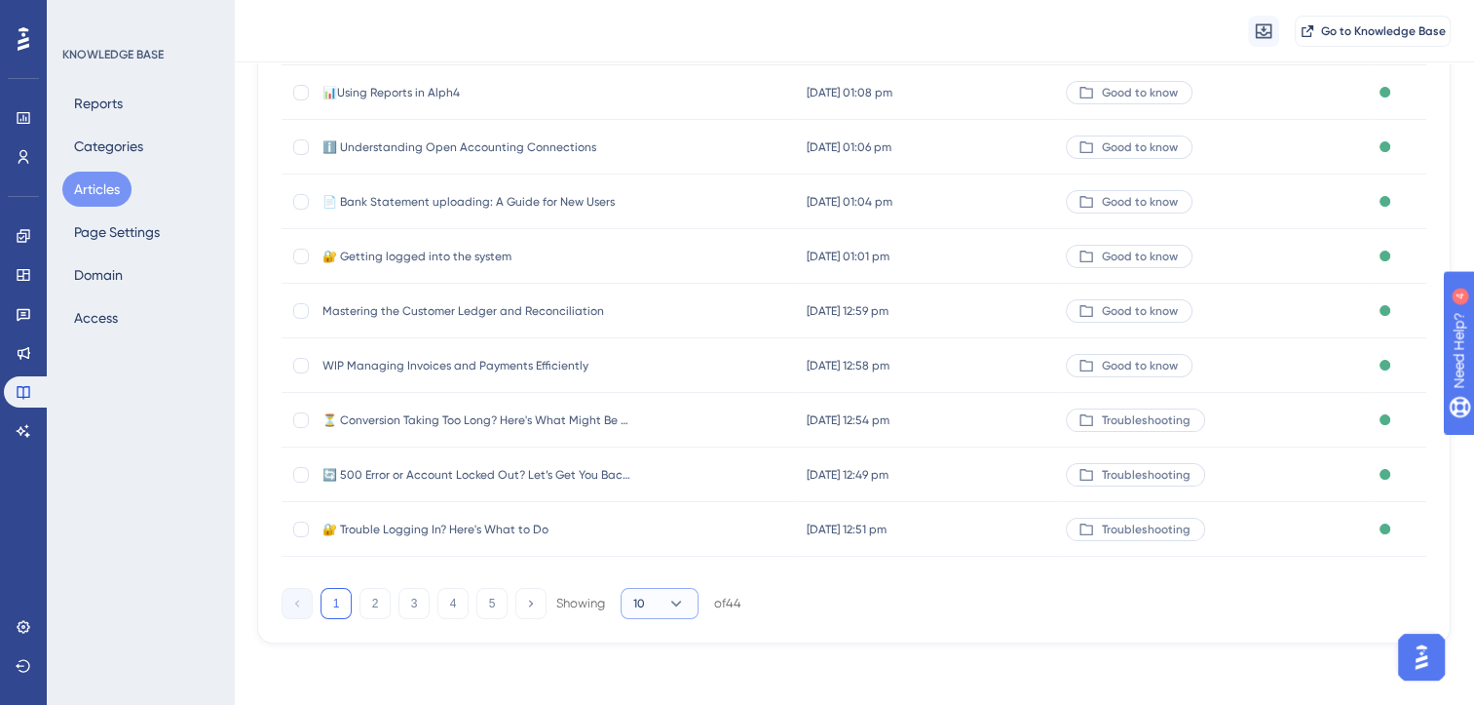
click at [680, 594] on icon at bounding box center [676, 602] width 19 height 19
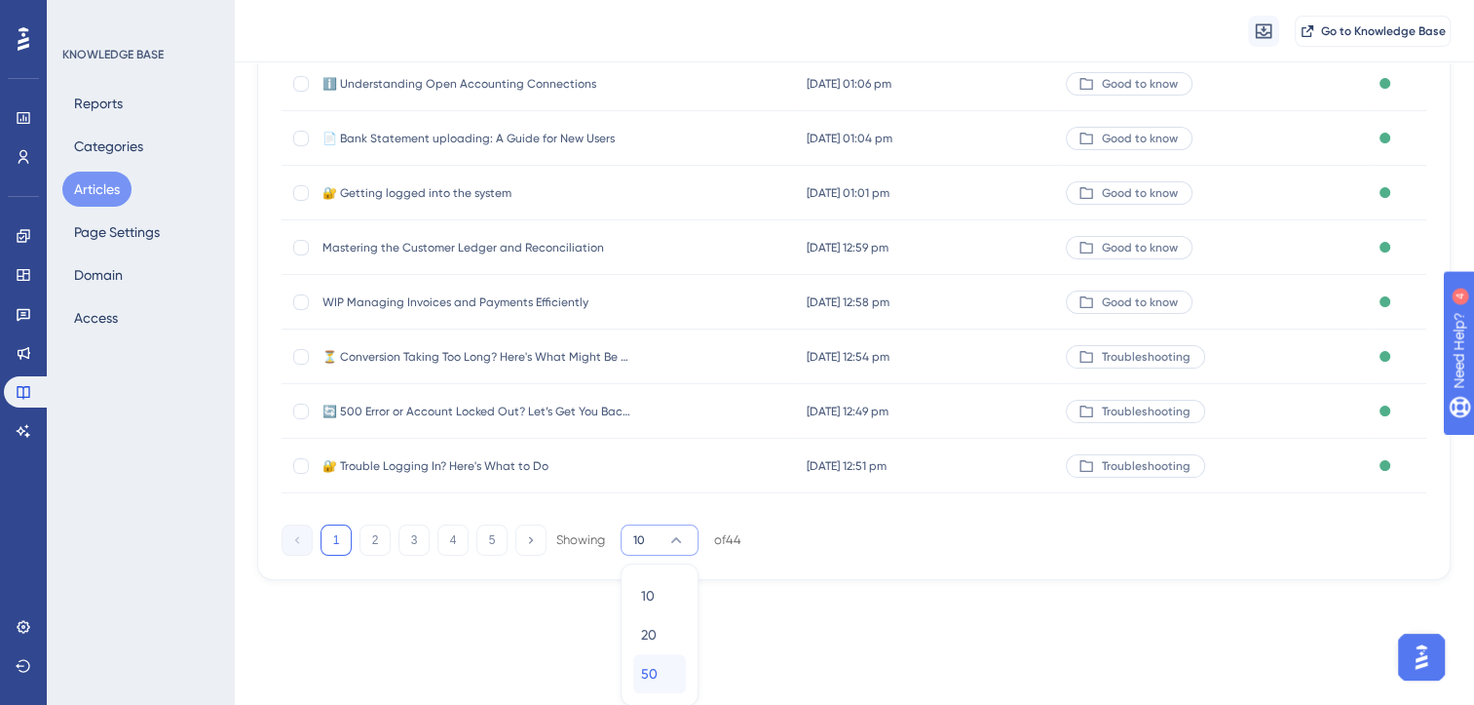
click at [659, 672] on div "50 50" at bounding box center [659, 673] width 37 height 39
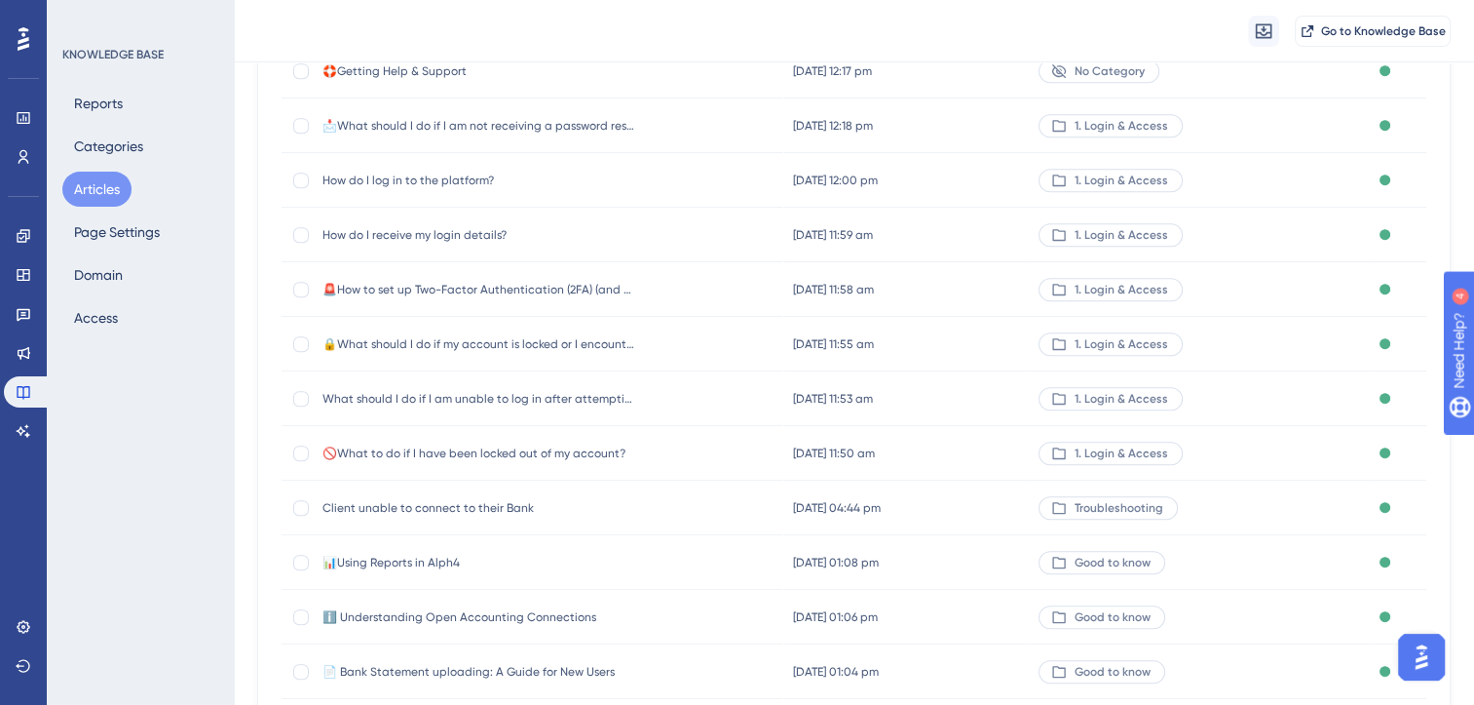
scroll to position [1292, 0]
click at [570, 450] on span "🚫What to do if I have been locked out of my account?" at bounding box center [479, 451] width 312 height 16
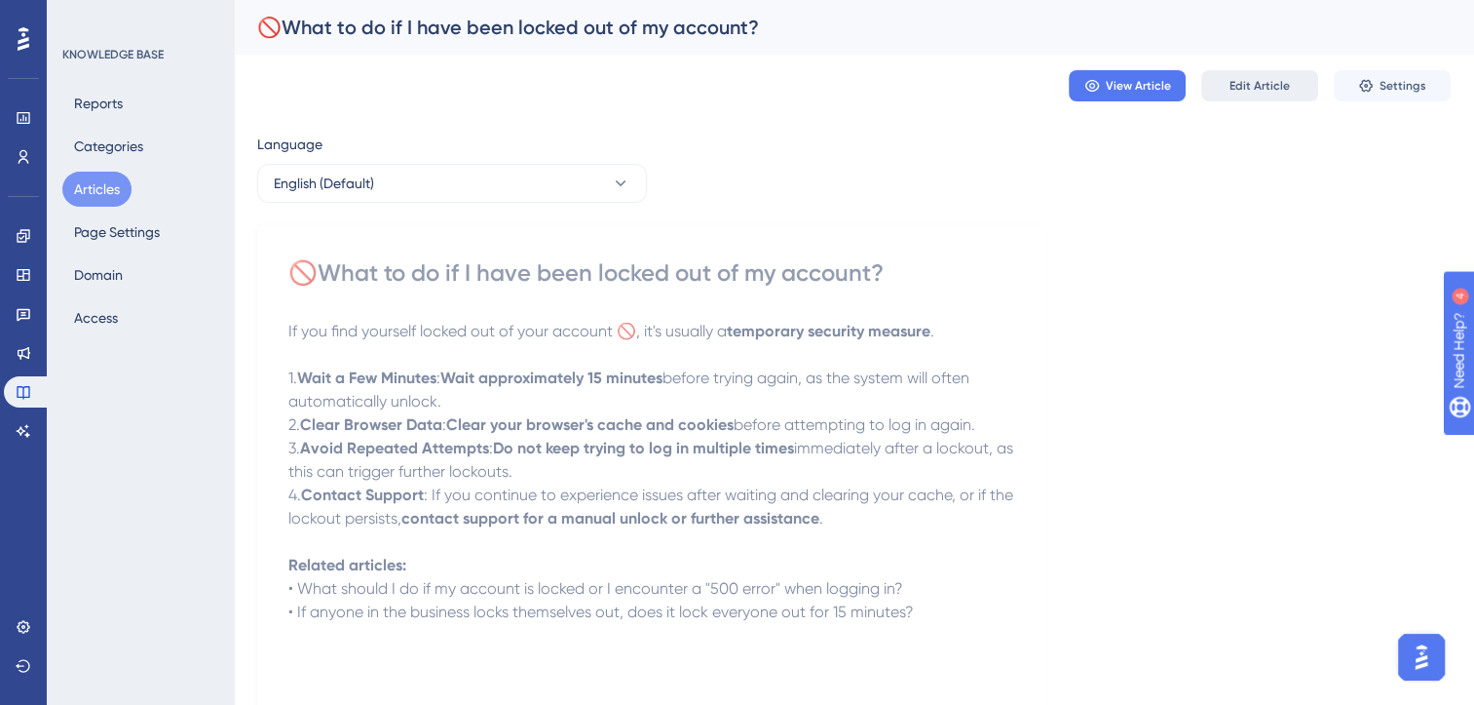
click at [1272, 90] on span "Edit Article" at bounding box center [1260, 86] width 60 height 16
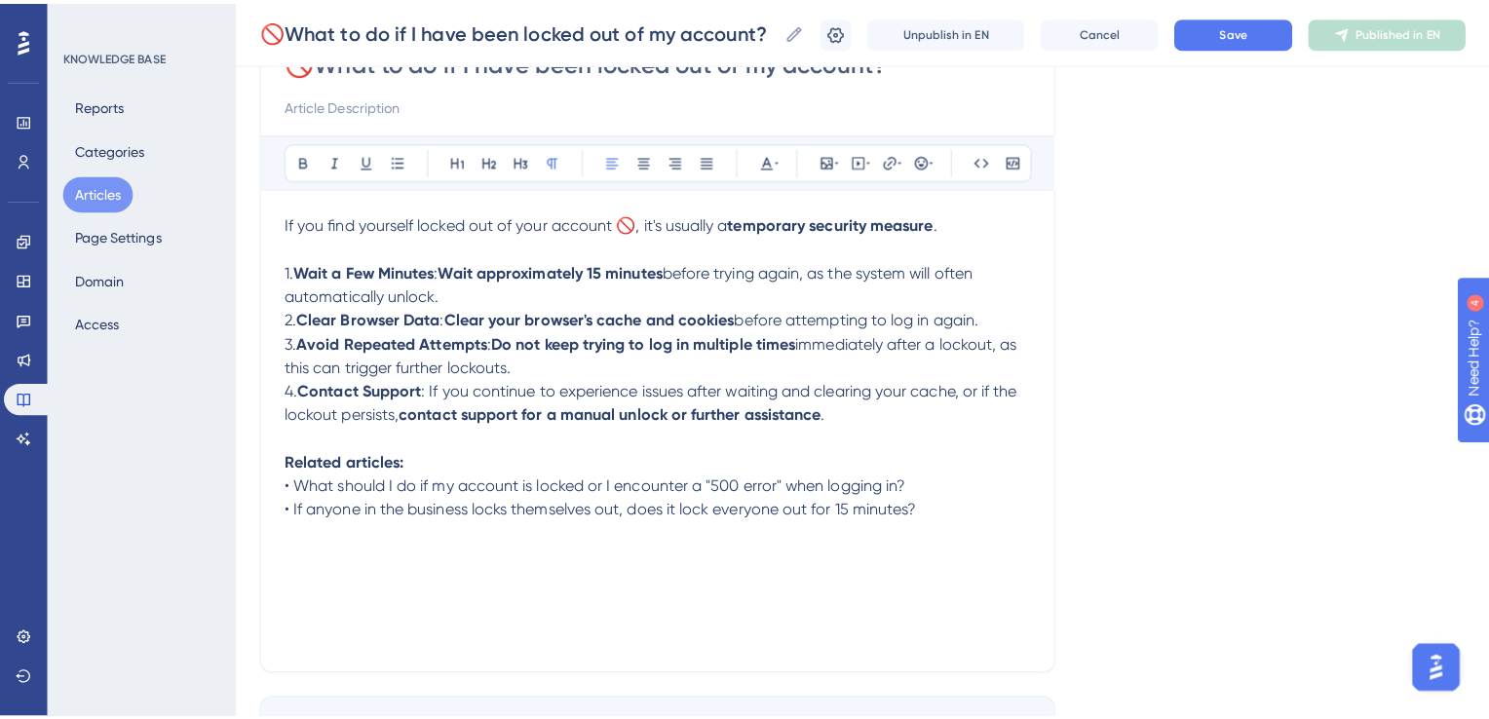
scroll to position [276, 0]
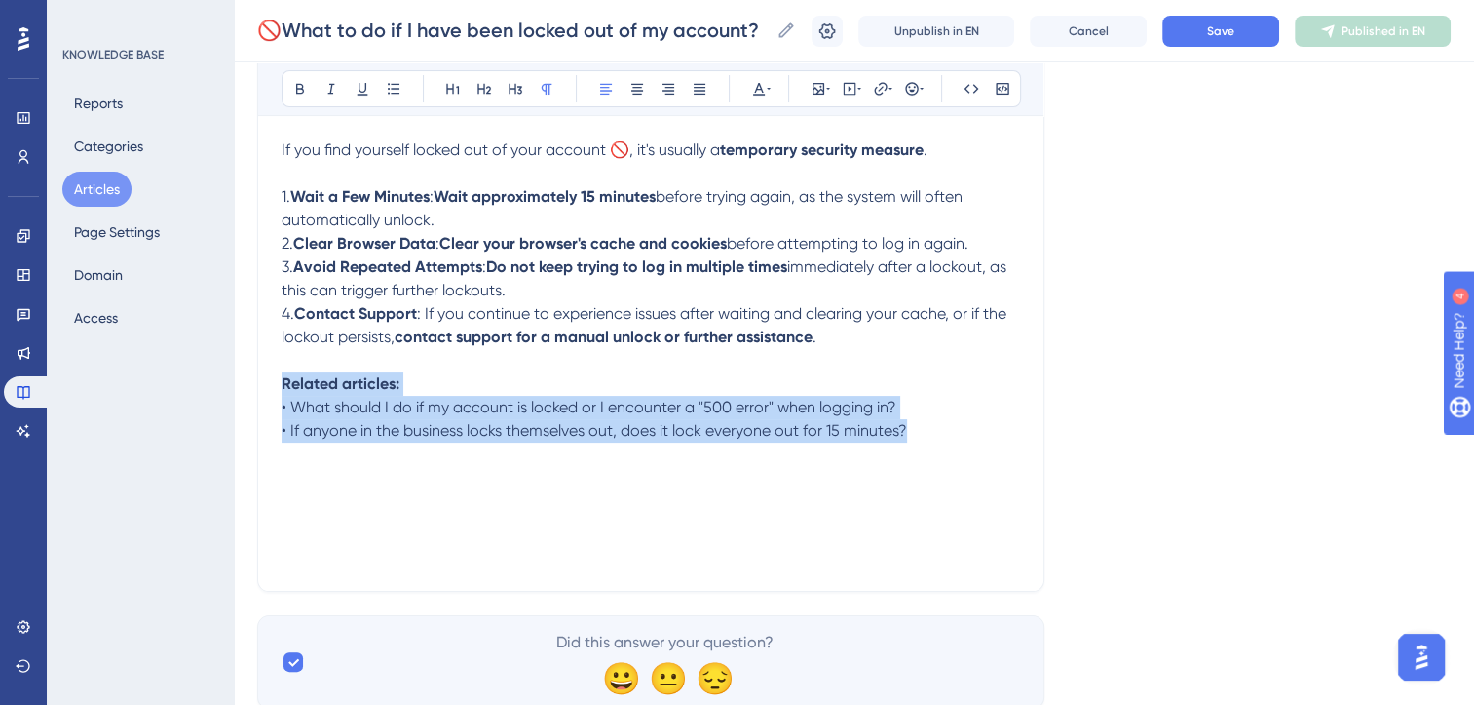
drag, startPoint x: 924, startPoint y: 436, endPoint x: 280, endPoint y: 382, distance: 646.4
click at [280, 382] on div "🚫What to do if I have been locked out of my account? Bold Italic Underline Bull…" at bounding box center [650, 267] width 787 height 649
click at [103, 189] on button "Articles" at bounding box center [96, 189] width 69 height 35
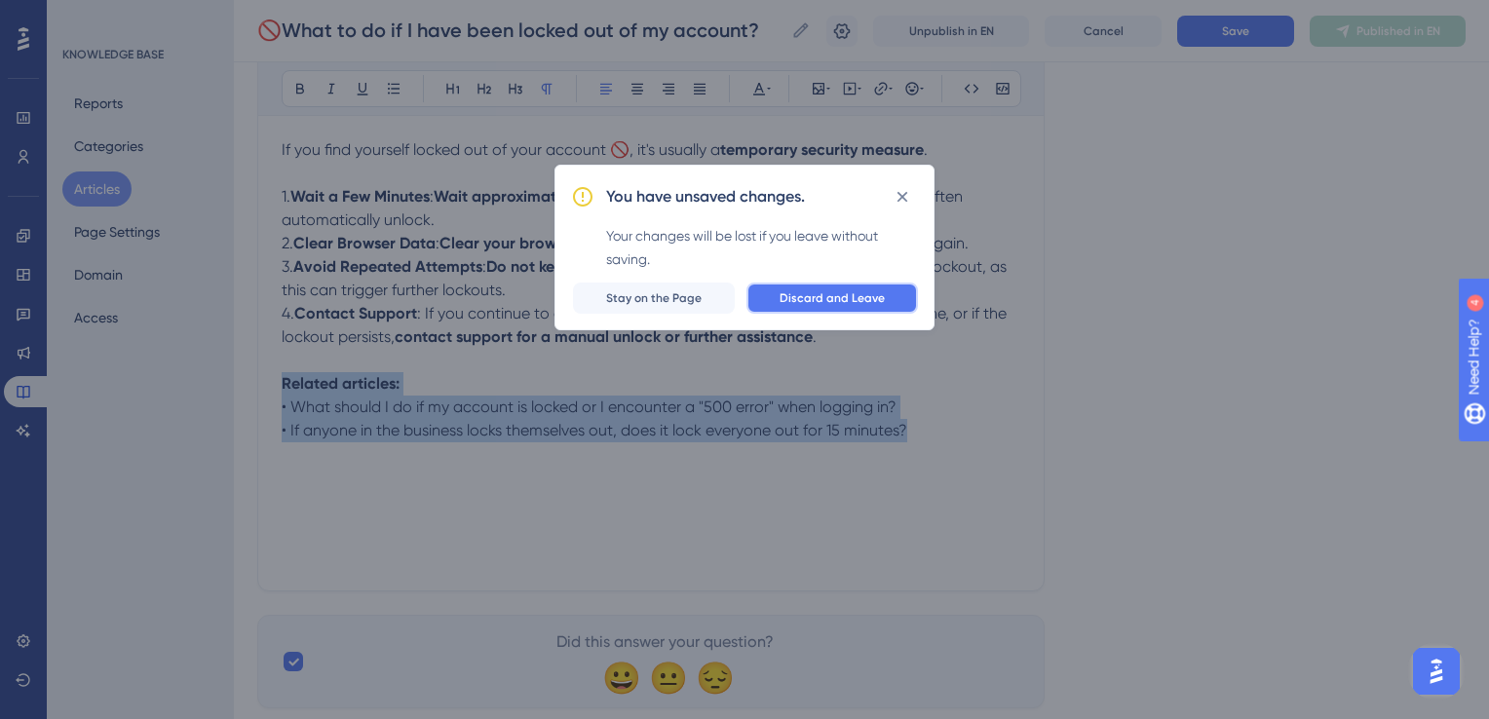
click at [824, 303] on span "Discard and Leave" at bounding box center [832, 298] width 105 height 16
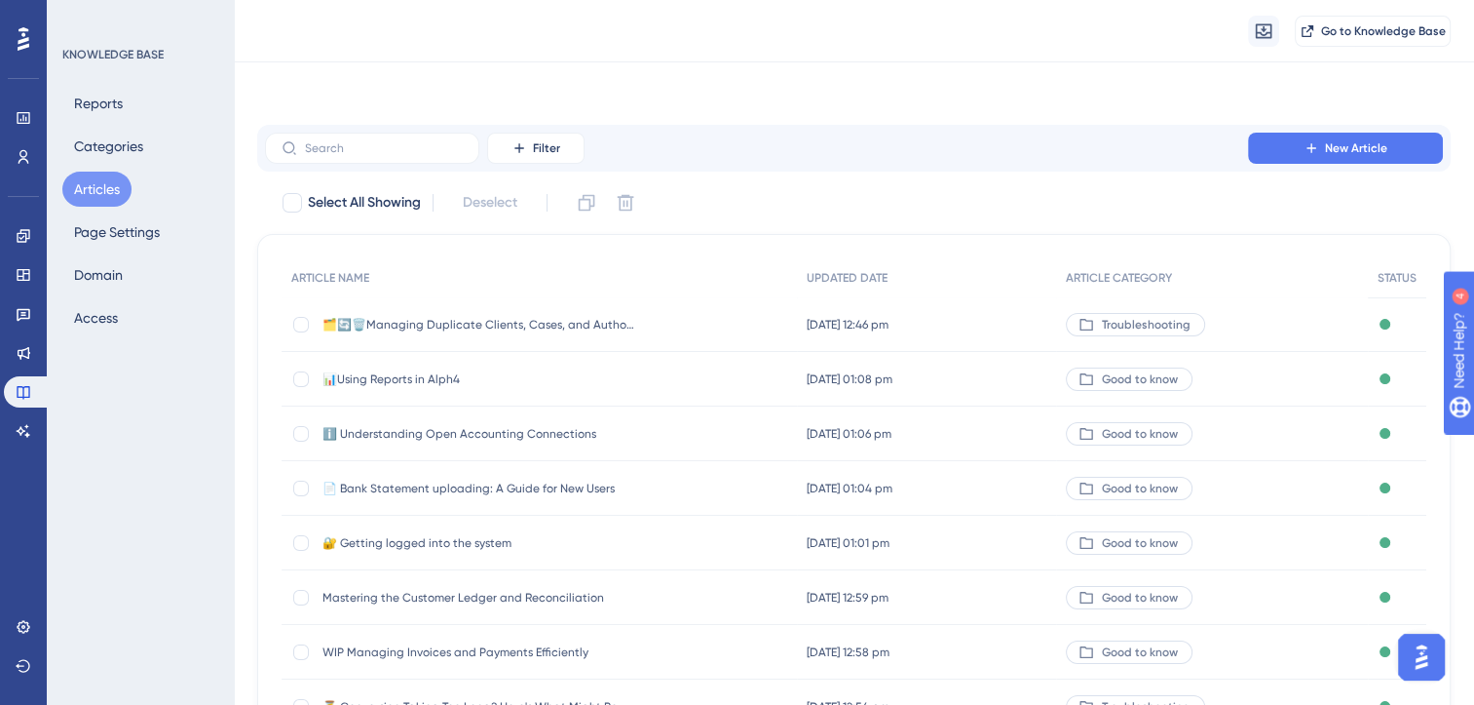
scroll to position [286, 0]
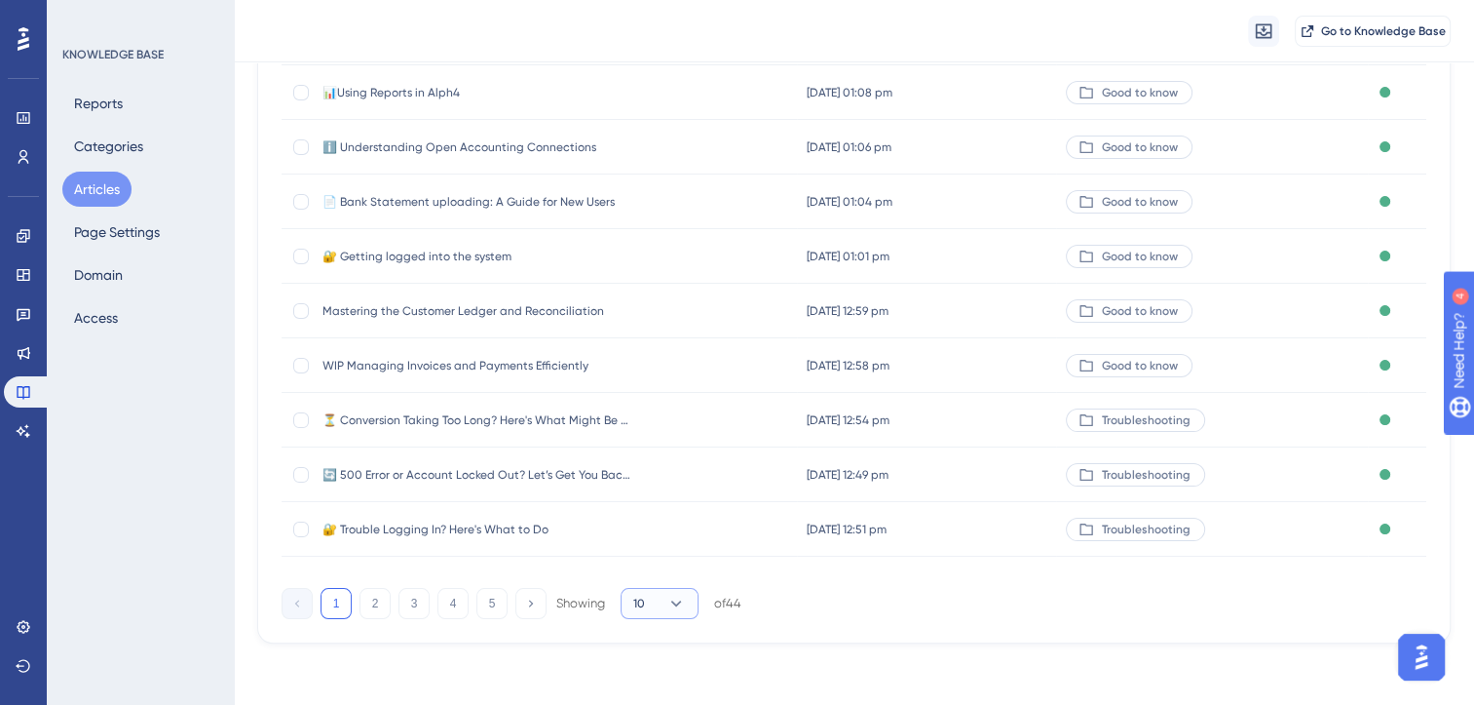
click at [666, 595] on button "10" at bounding box center [660, 603] width 78 height 31
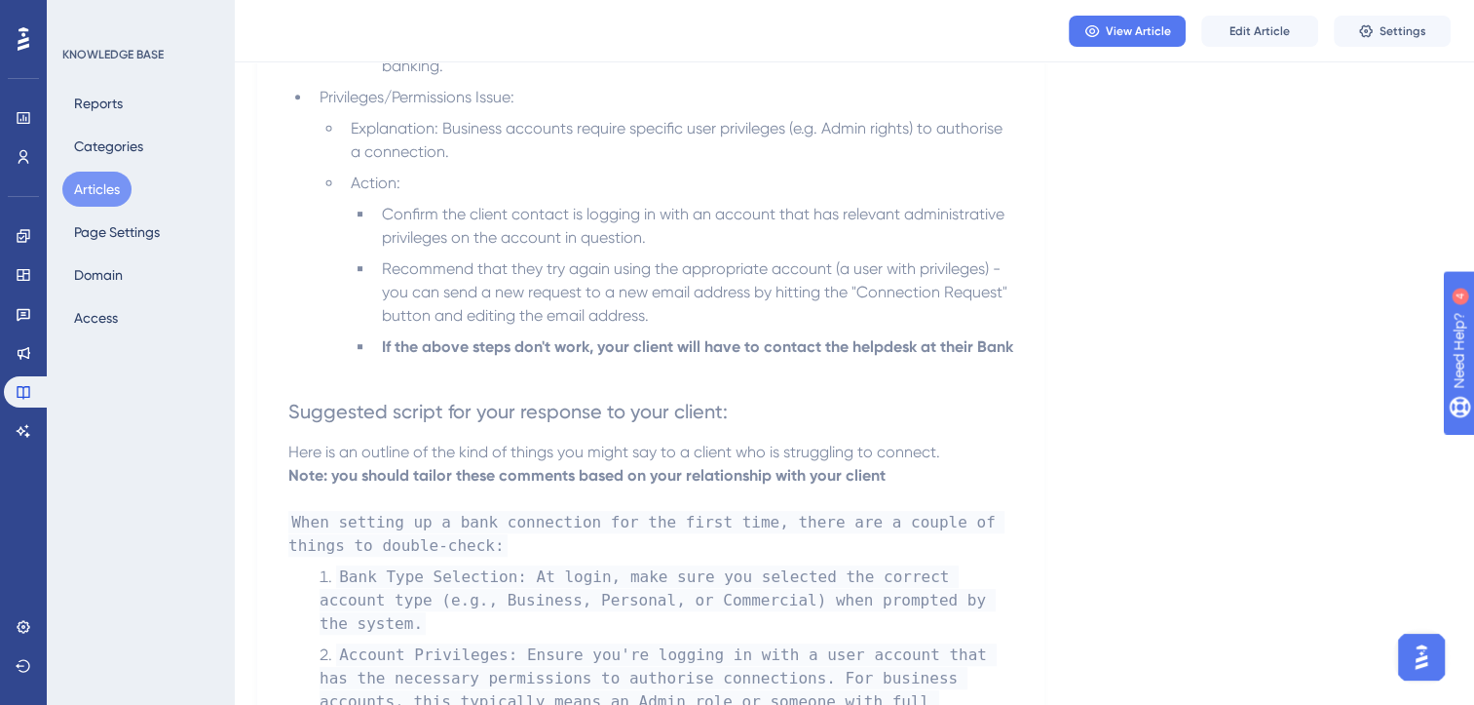
scroll to position [1414, 0]
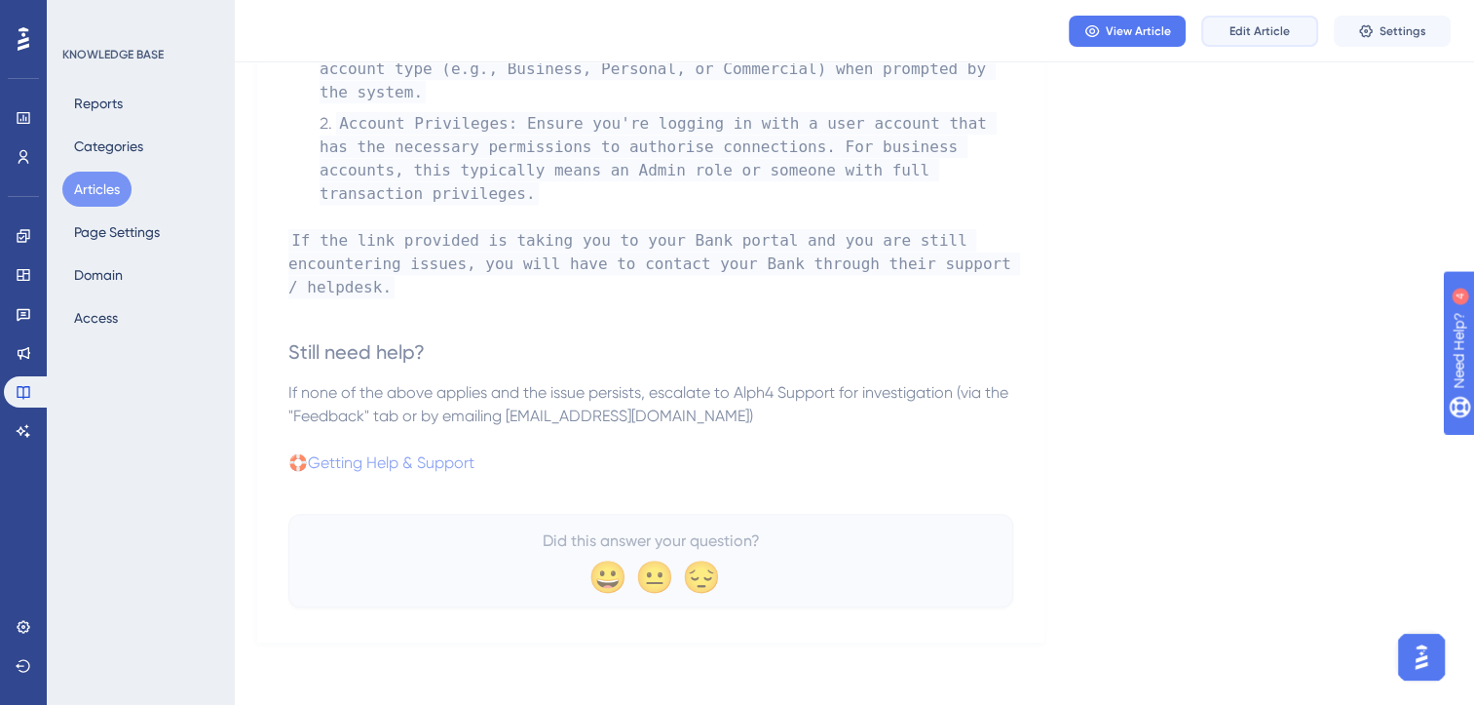
click at [1255, 24] on span "Edit Article" at bounding box center [1260, 31] width 60 height 16
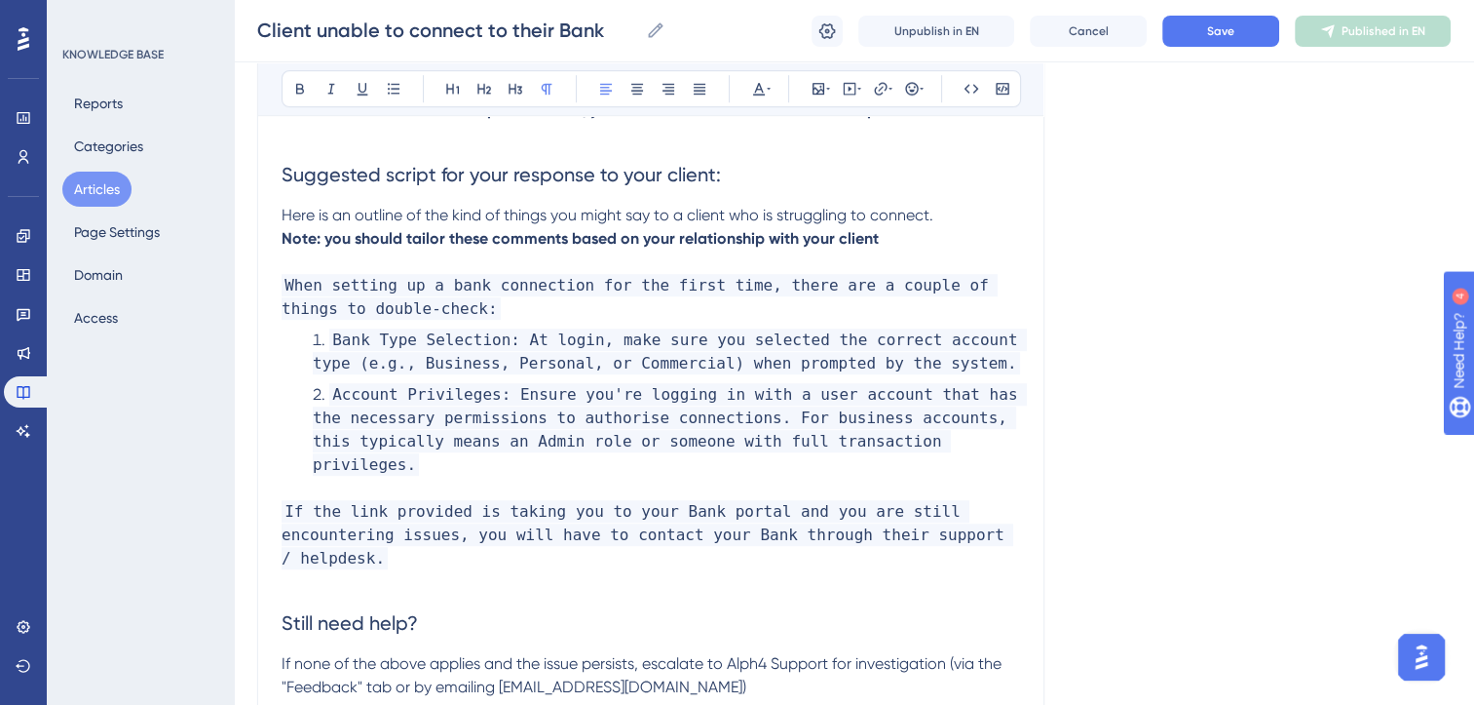
scroll to position [1441, 0]
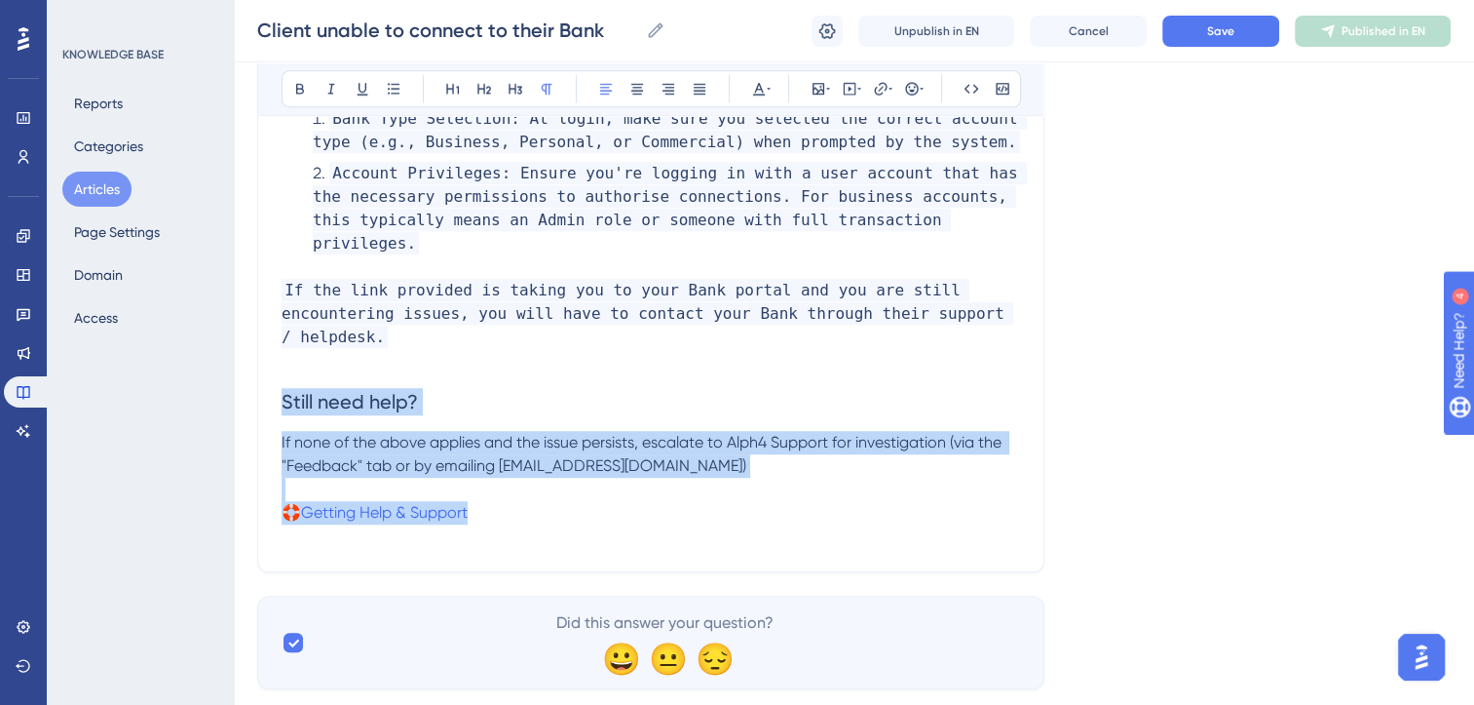
drag, startPoint x: 511, startPoint y: 462, endPoint x: 257, endPoint y: 369, distance: 269.7
copy div "Still need help? If none of the above applies and the issue persists, escalate …"
click at [107, 190] on button "Articles" at bounding box center [96, 189] width 69 height 35
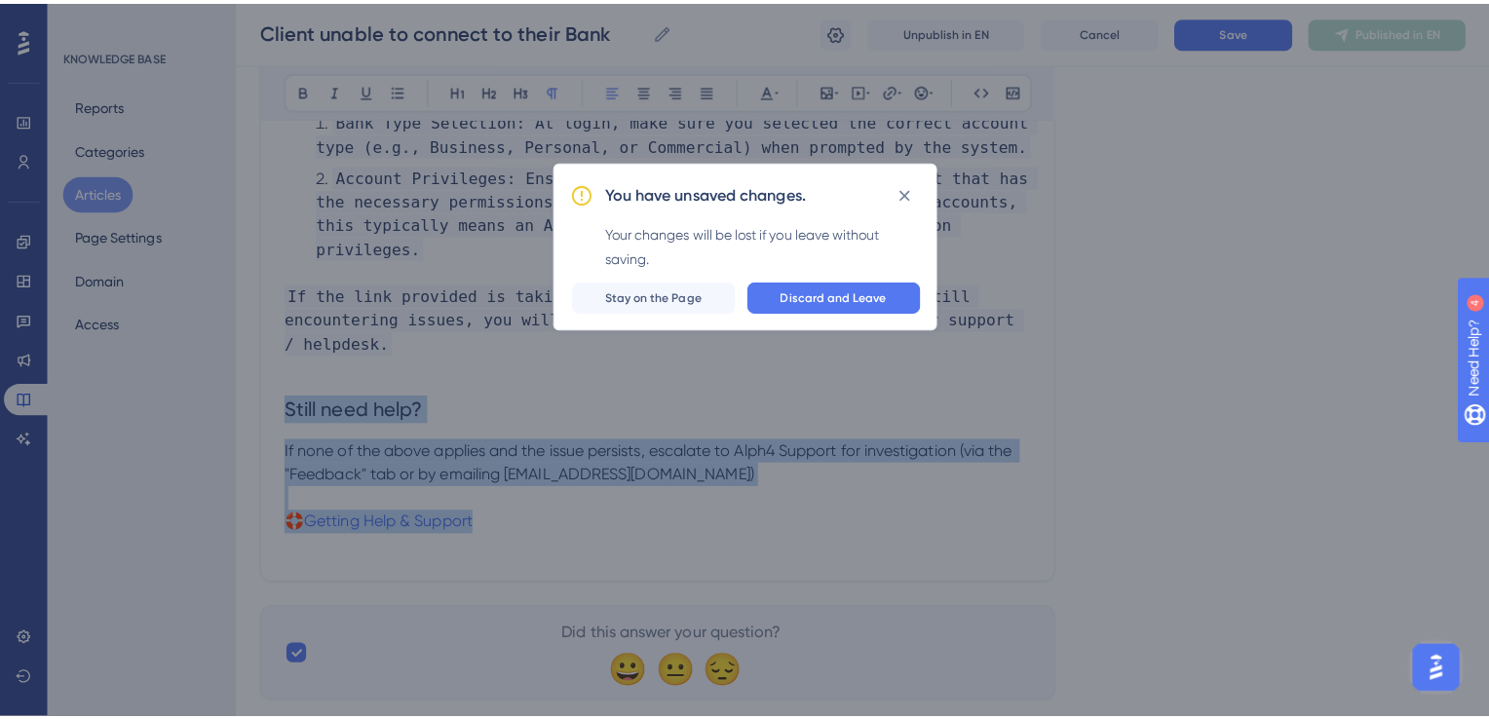
scroll to position [1427, 0]
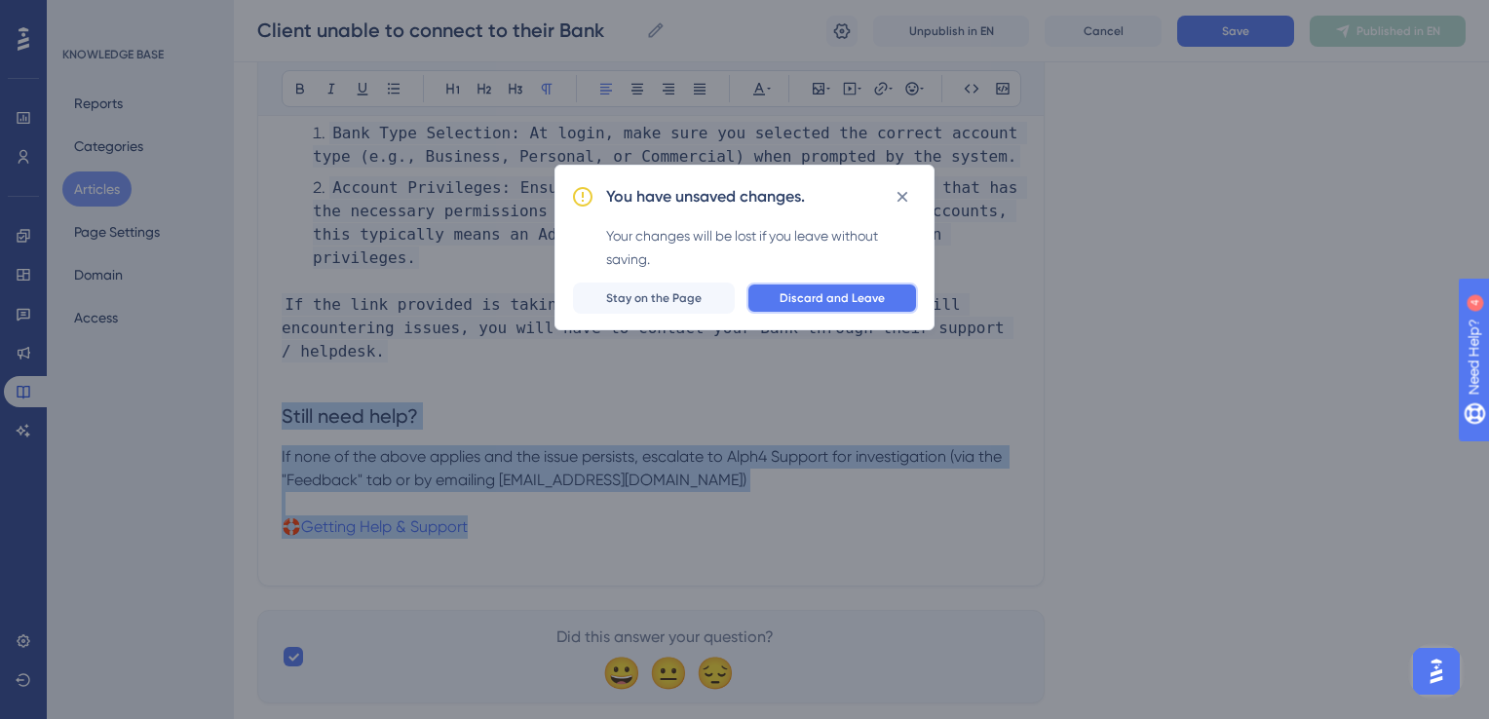
click at [831, 308] on button "Discard and Leave" at bounding box center [832, 298] width 172 height 31
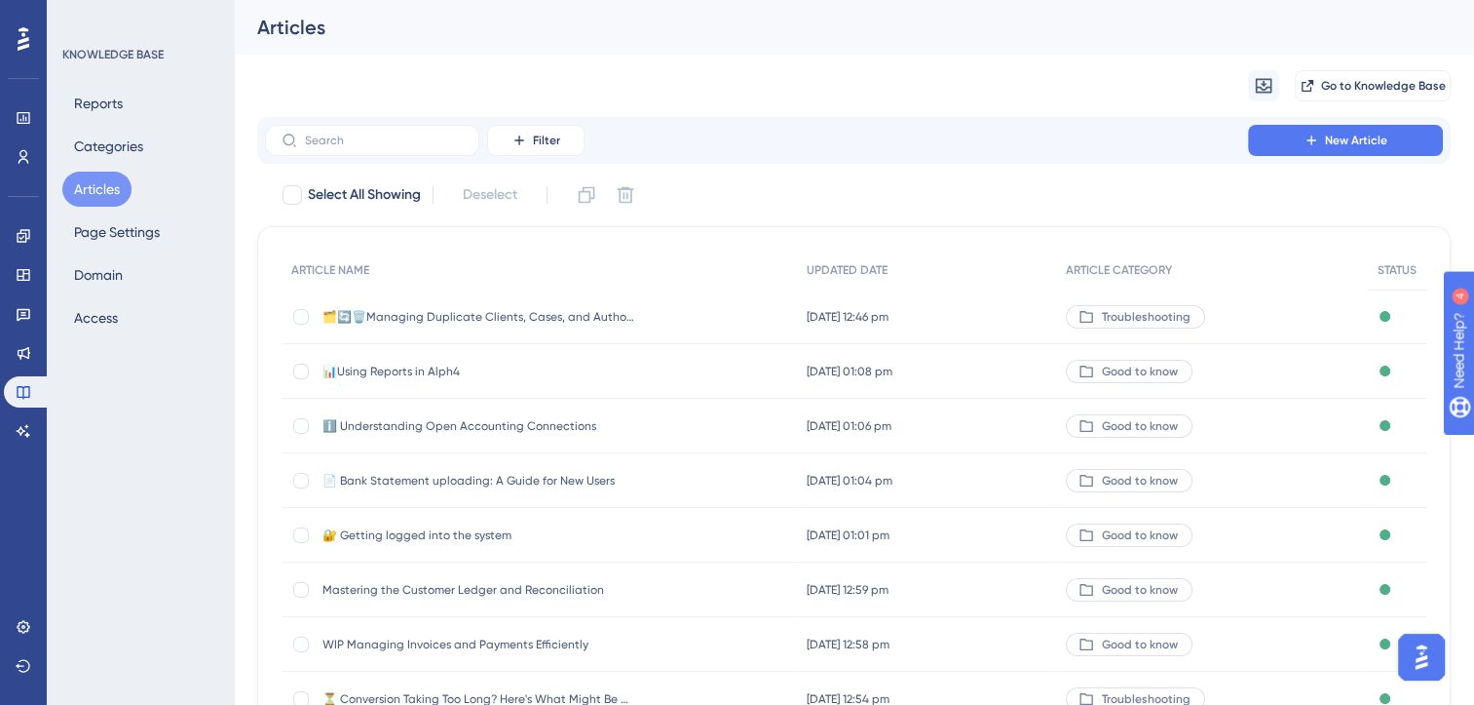
scroll to position [286, 0]
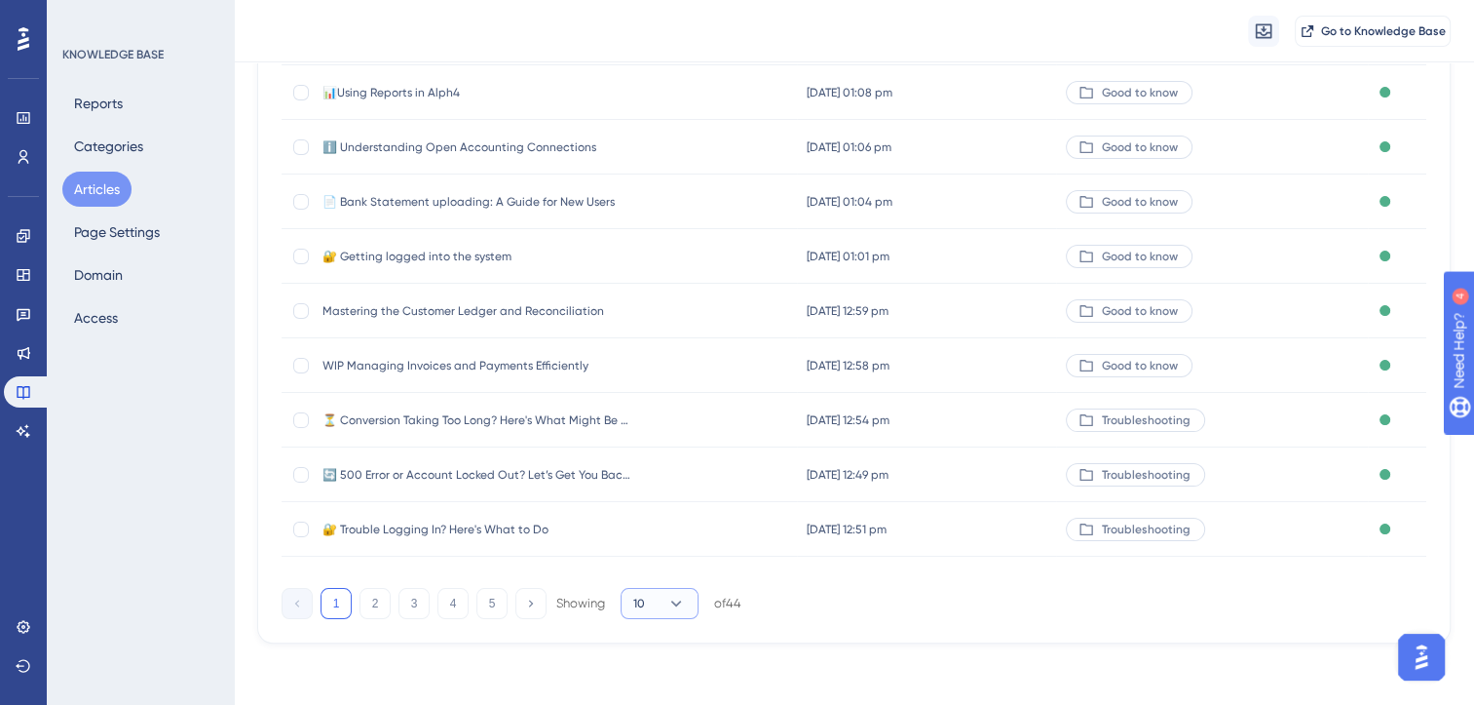
click at [676, 598] on icon at bounding box center [676, 602] width 19 height 19
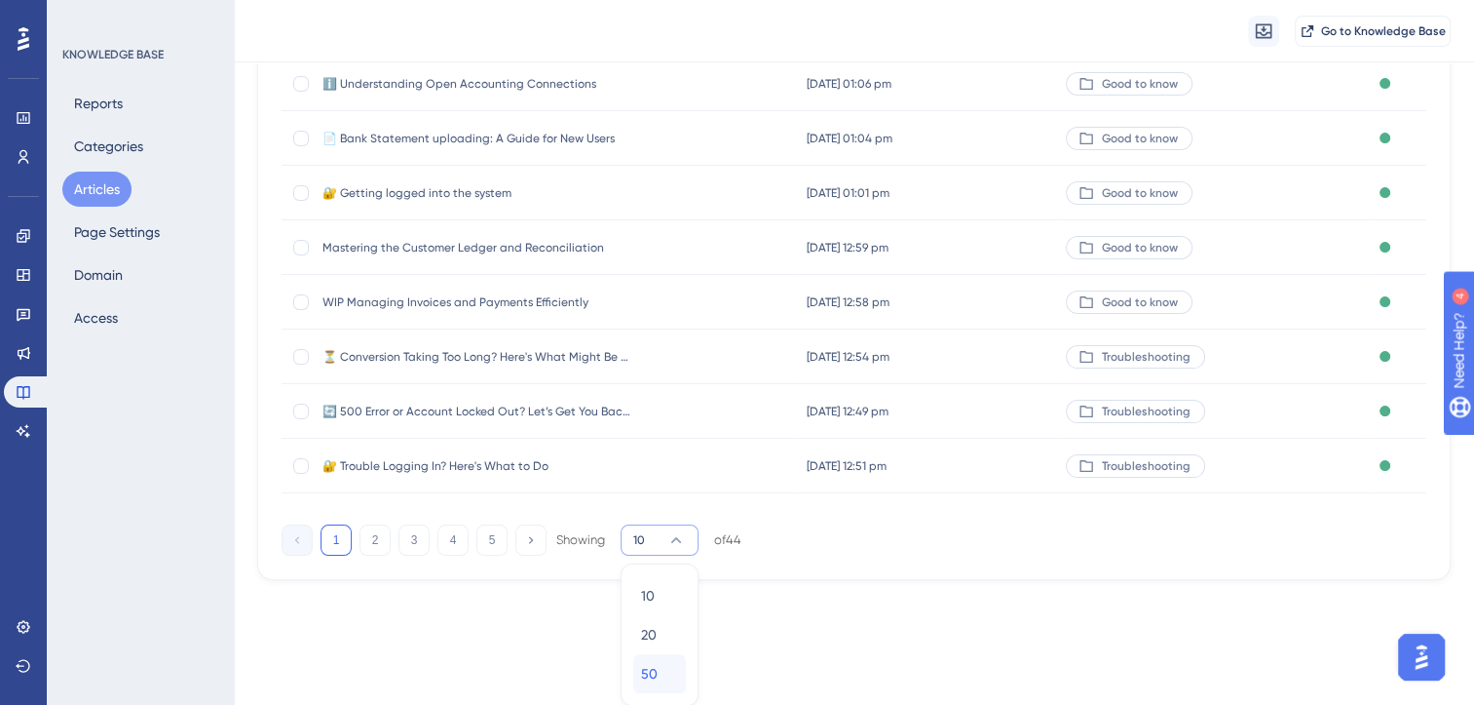
click at [651, 683] on span "50" at bounding box center [649, 673] width 17 height 23
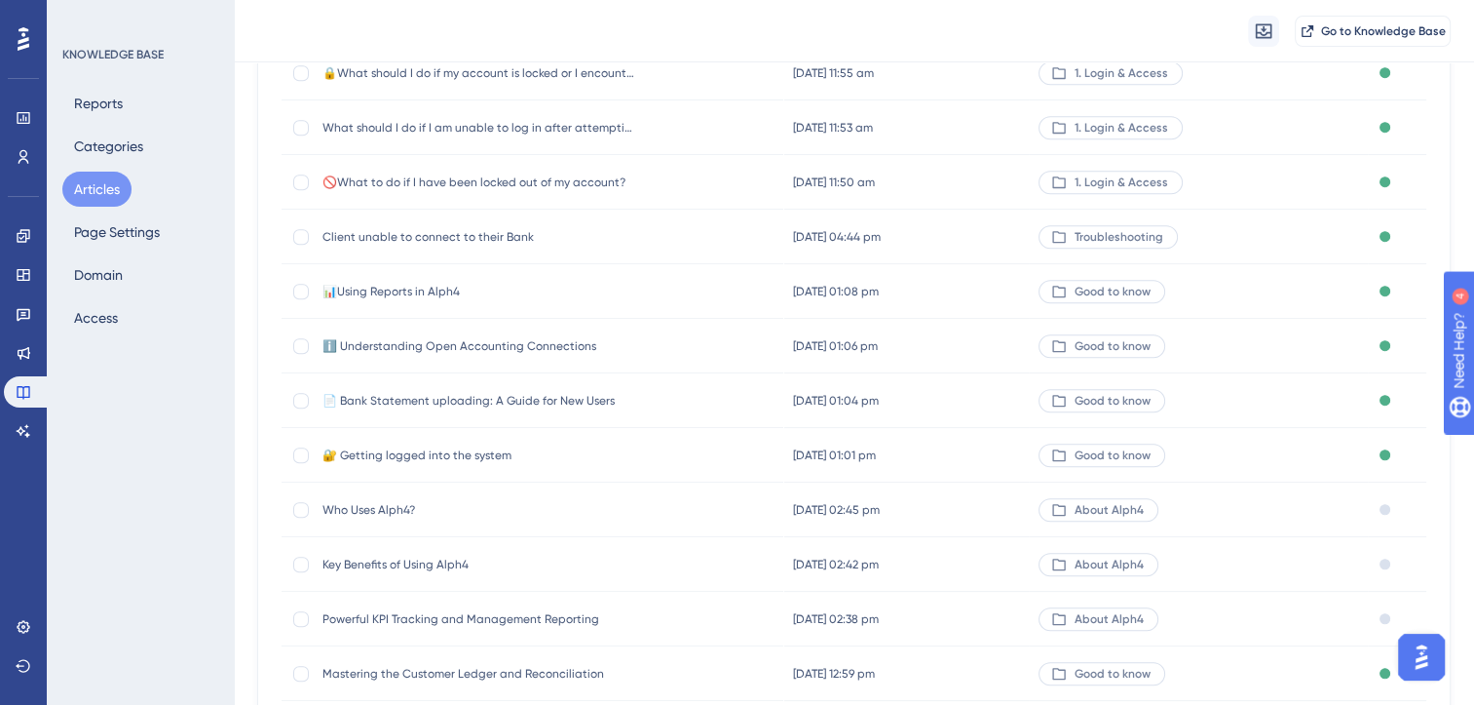
scroll to position [1555, 0]
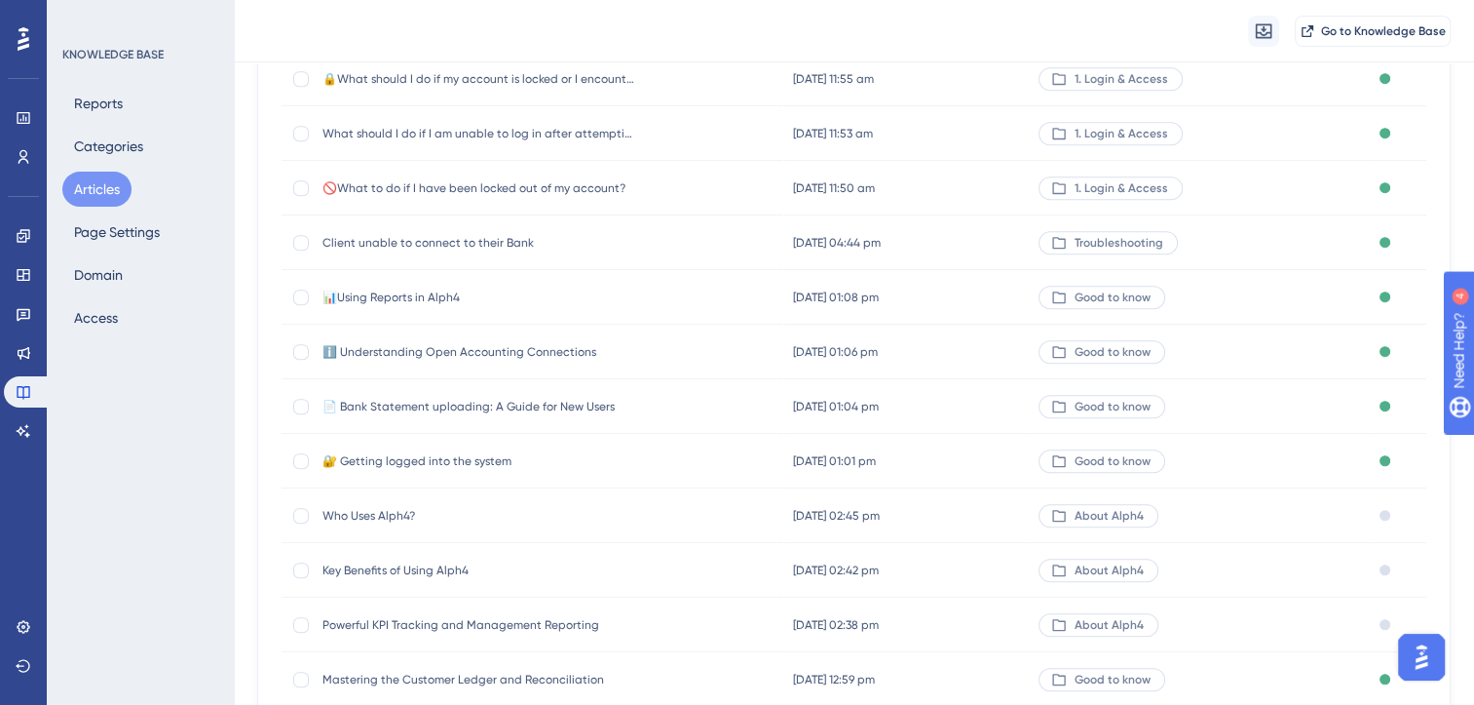
click at [554, 185] on span "🚫What to do if I have been locked out of my account?" at bounding box center [479, 188] width 312 height 16
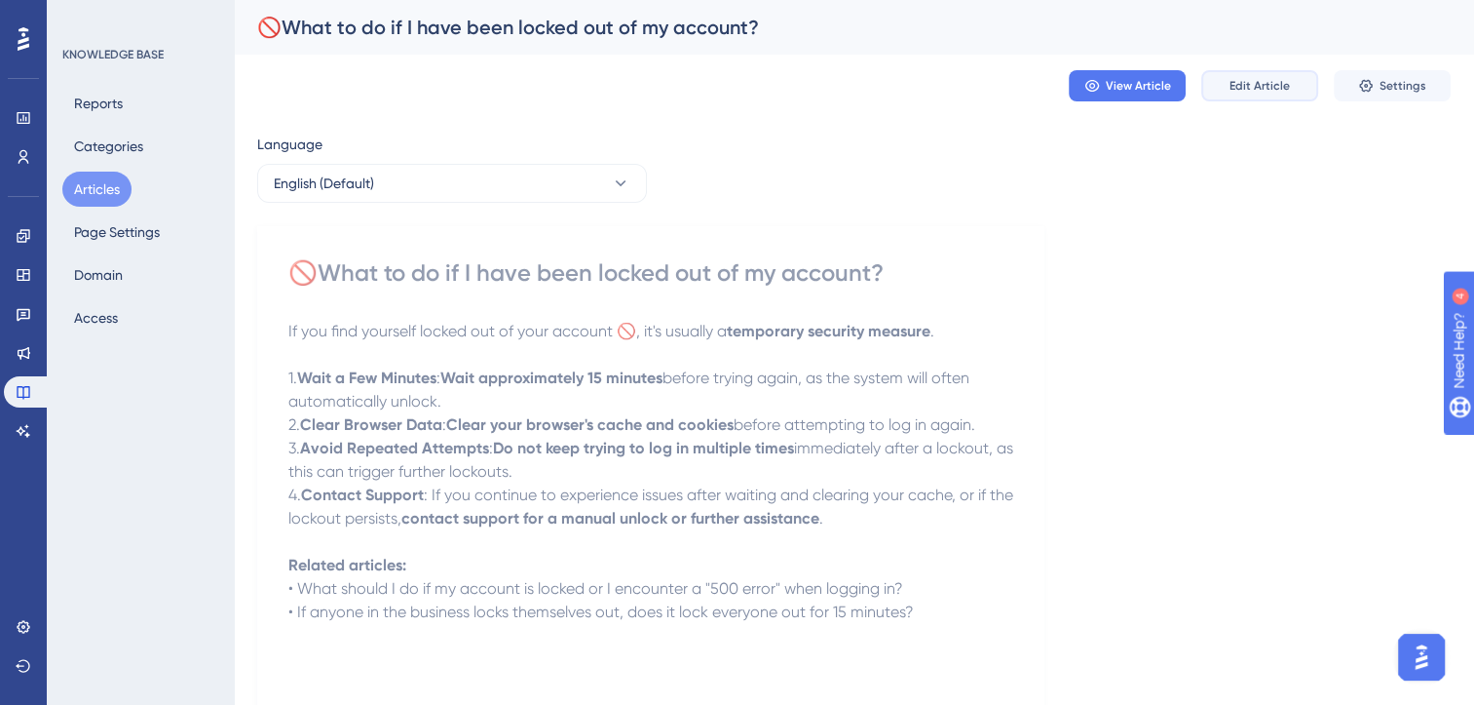
click at [1231, 92] on span "Edit Article" at bounding box center [1260, 86] width 60 height 16
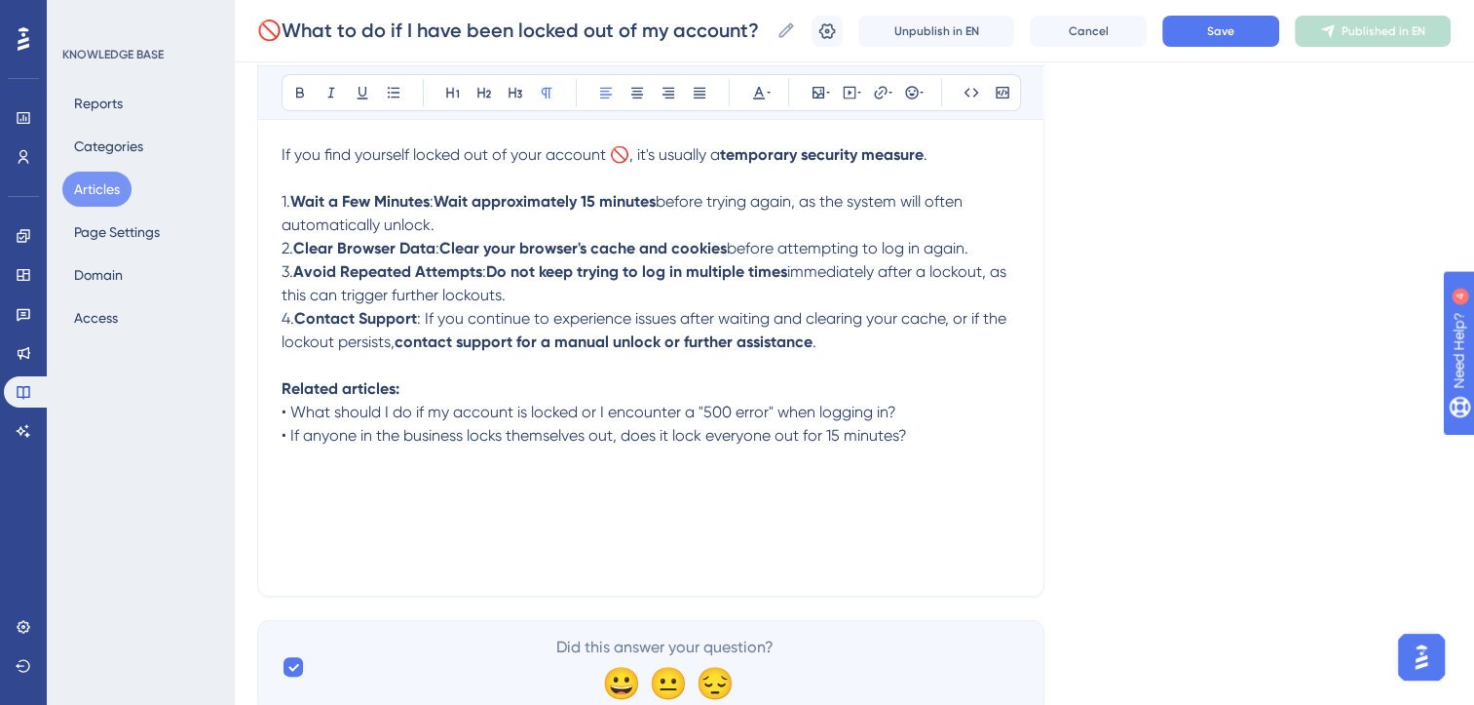
scroll to position [276, 0]
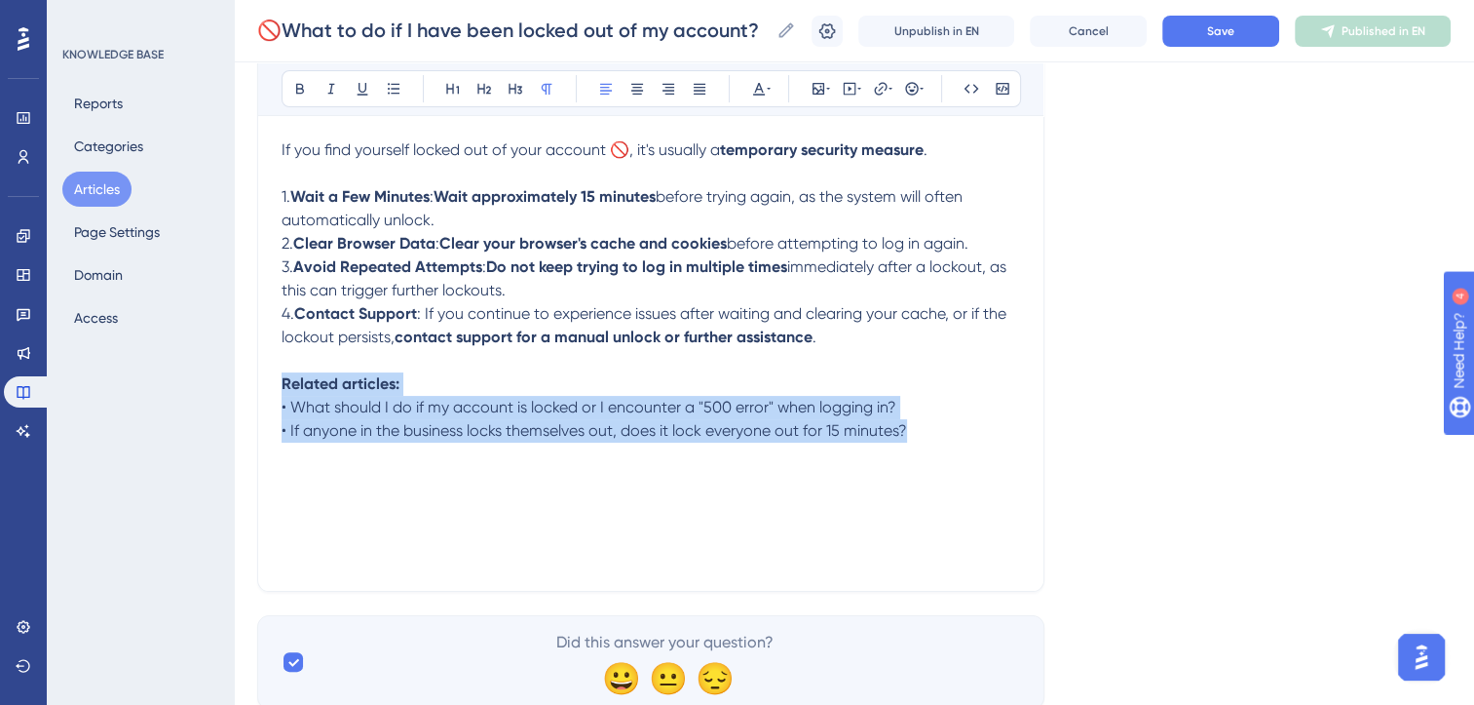
drag, startPoint x: 934, startPoint y: 432, endPoint x: 257, endPoint y: 389, distance: 677.6
click at [257, 389] on div "🚫What to do if I have been locked out of my account? Bold Italic Underline Bull…" at bounding box center [650, 267] width 787 height 649
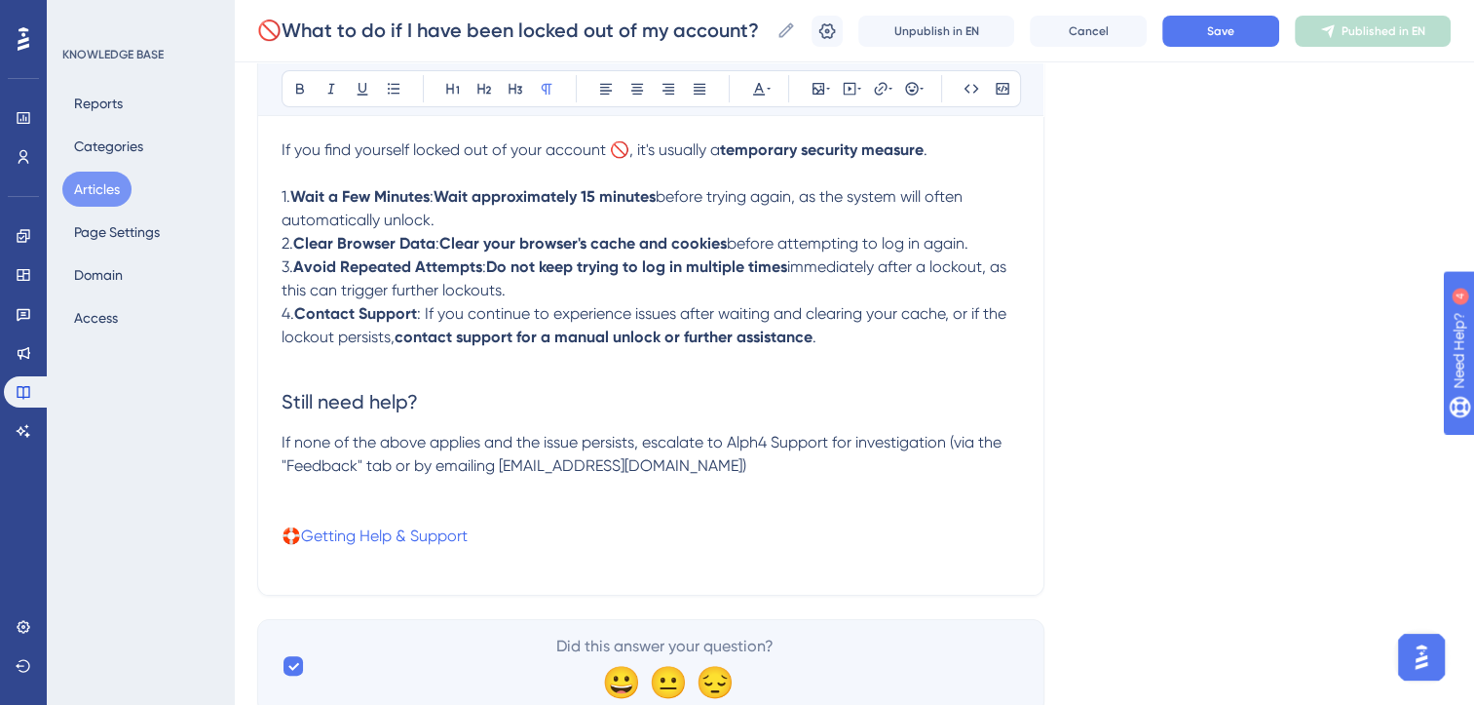
click at [316, 500] on p at bounding box center [651, 488] width 739 height 23
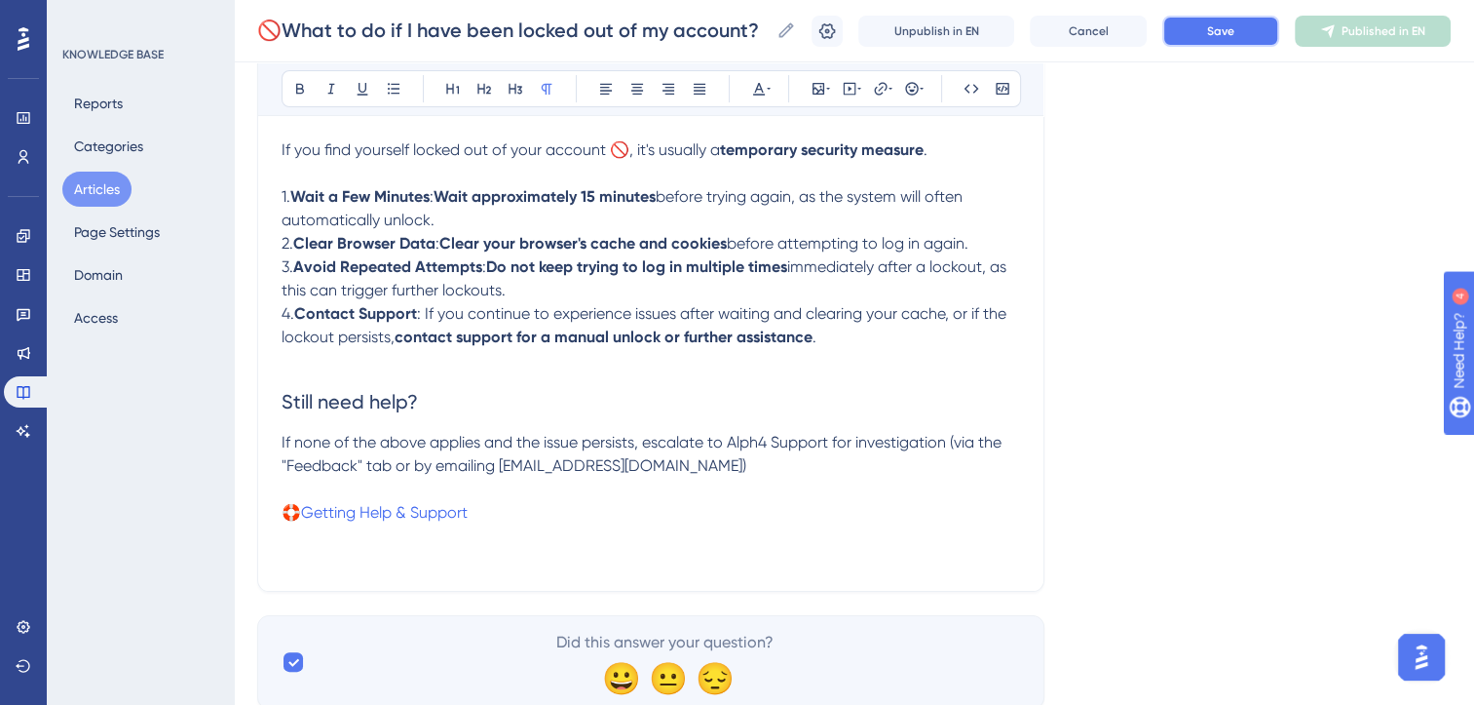
click at [1256, 31] on button "Save" at bounding box center [1221, 31] width 117 height 31
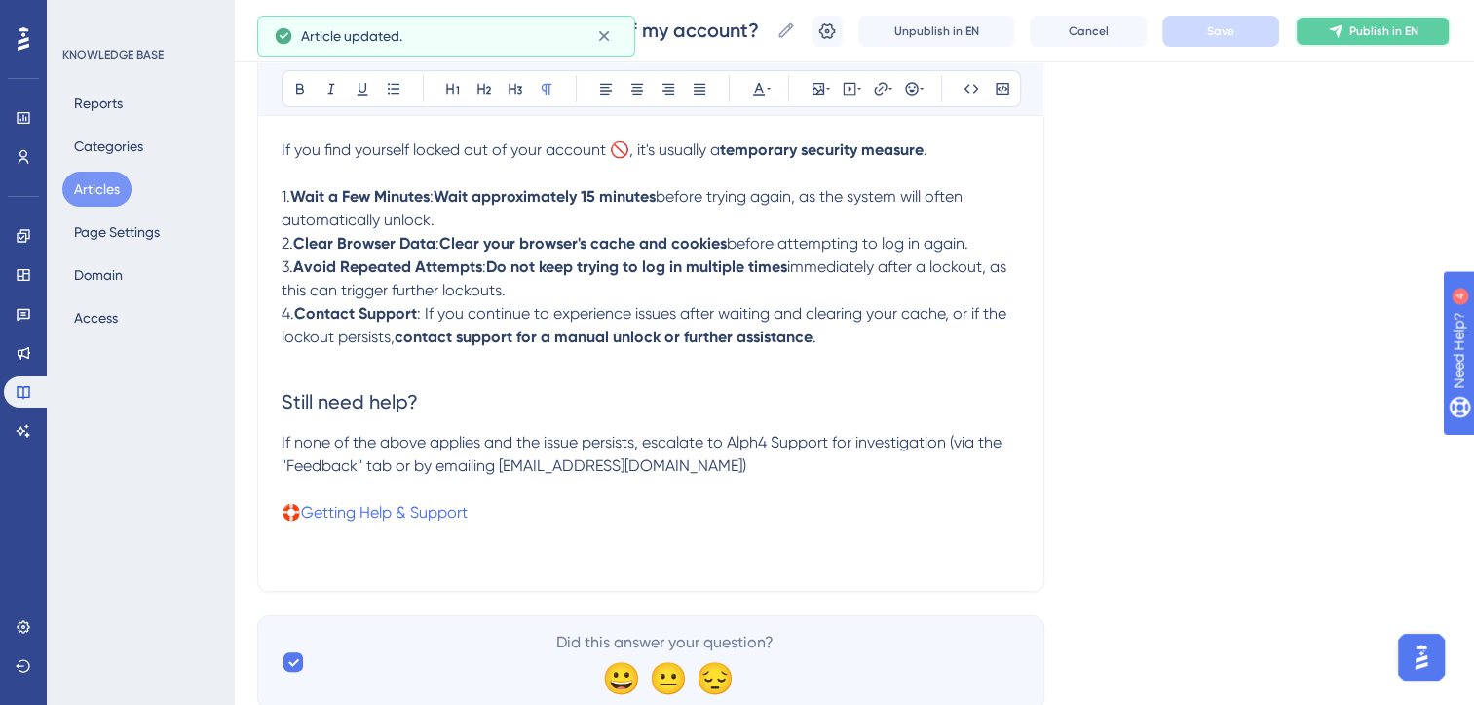
click at [1392, 32] on span "Publish in EN" at bounding box center [1384, 31] width 69 height 16
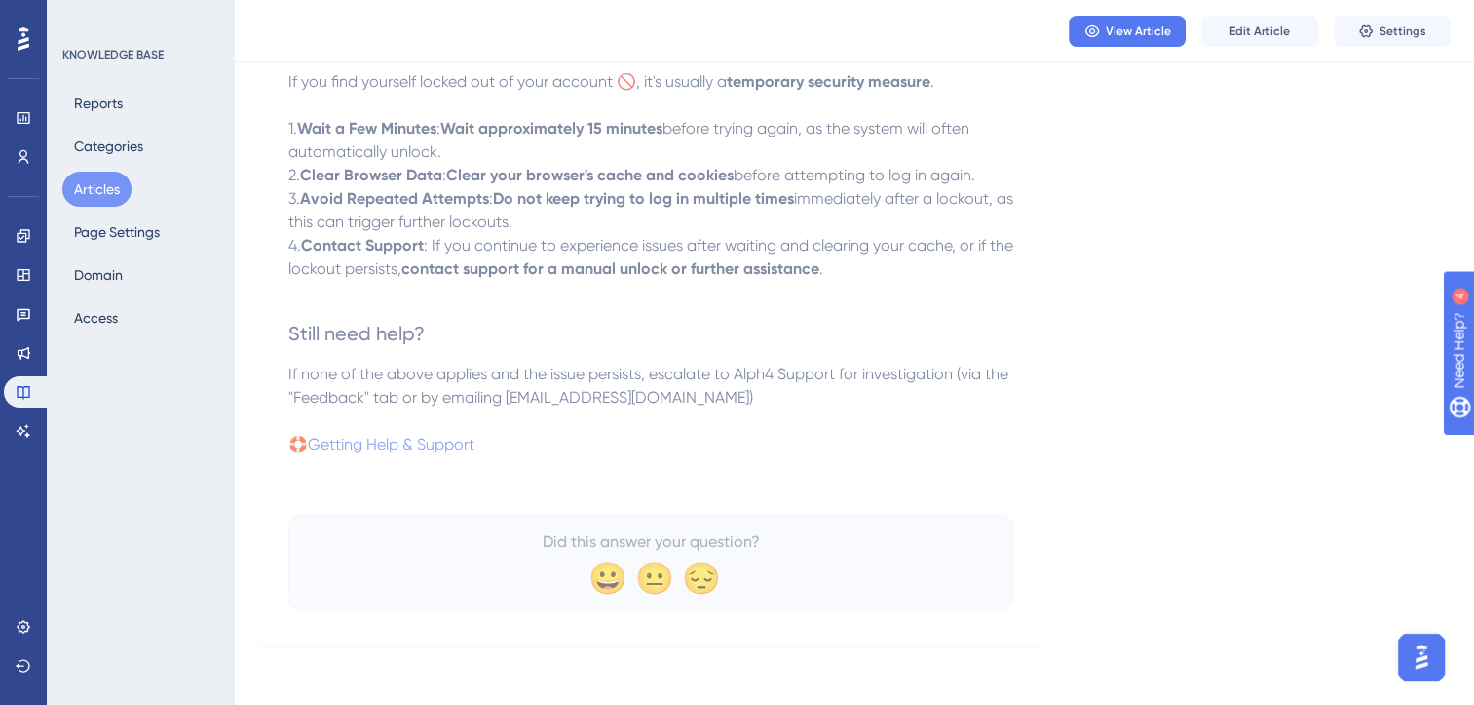
scroll to position [0, 0]
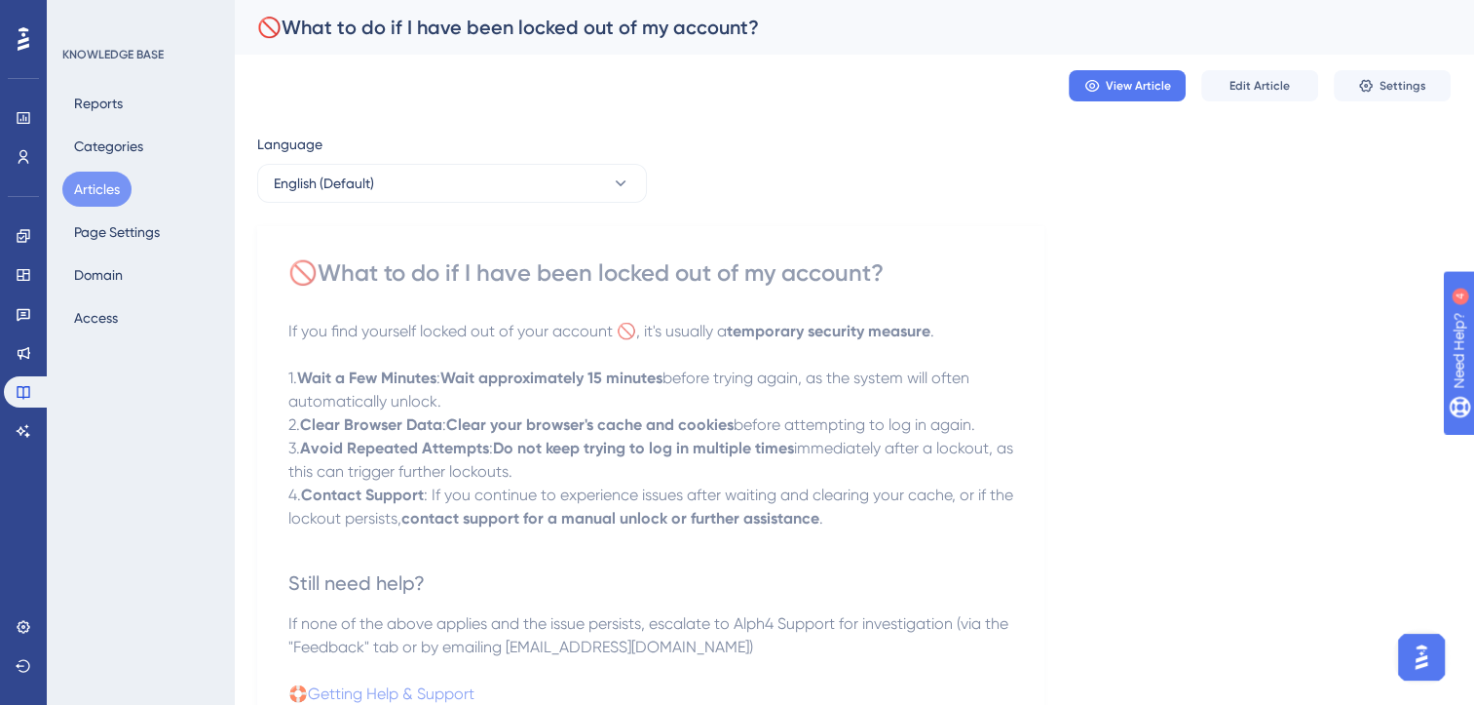
click at [107, 190] on button "Articles" at bounding box center [96, 189] width 69 height 35
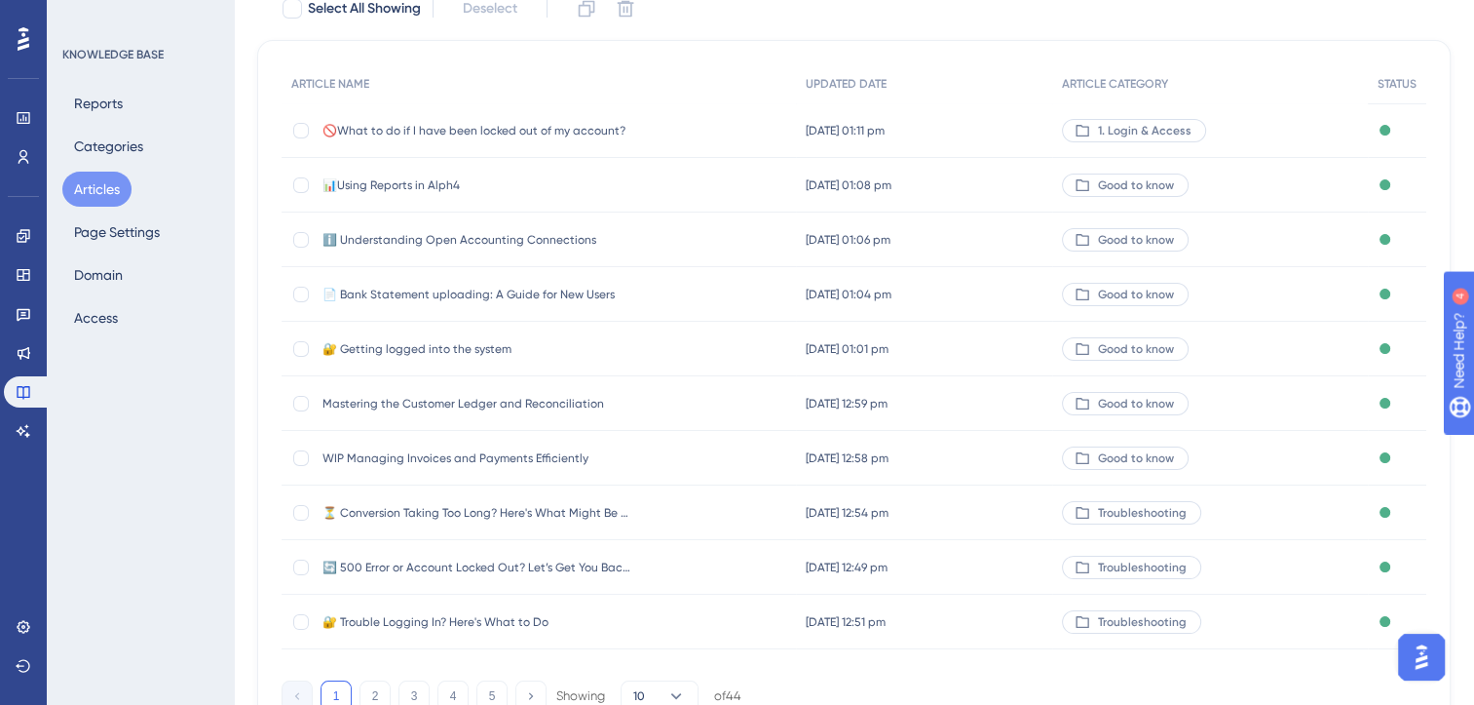
scroll to position [286, 0]
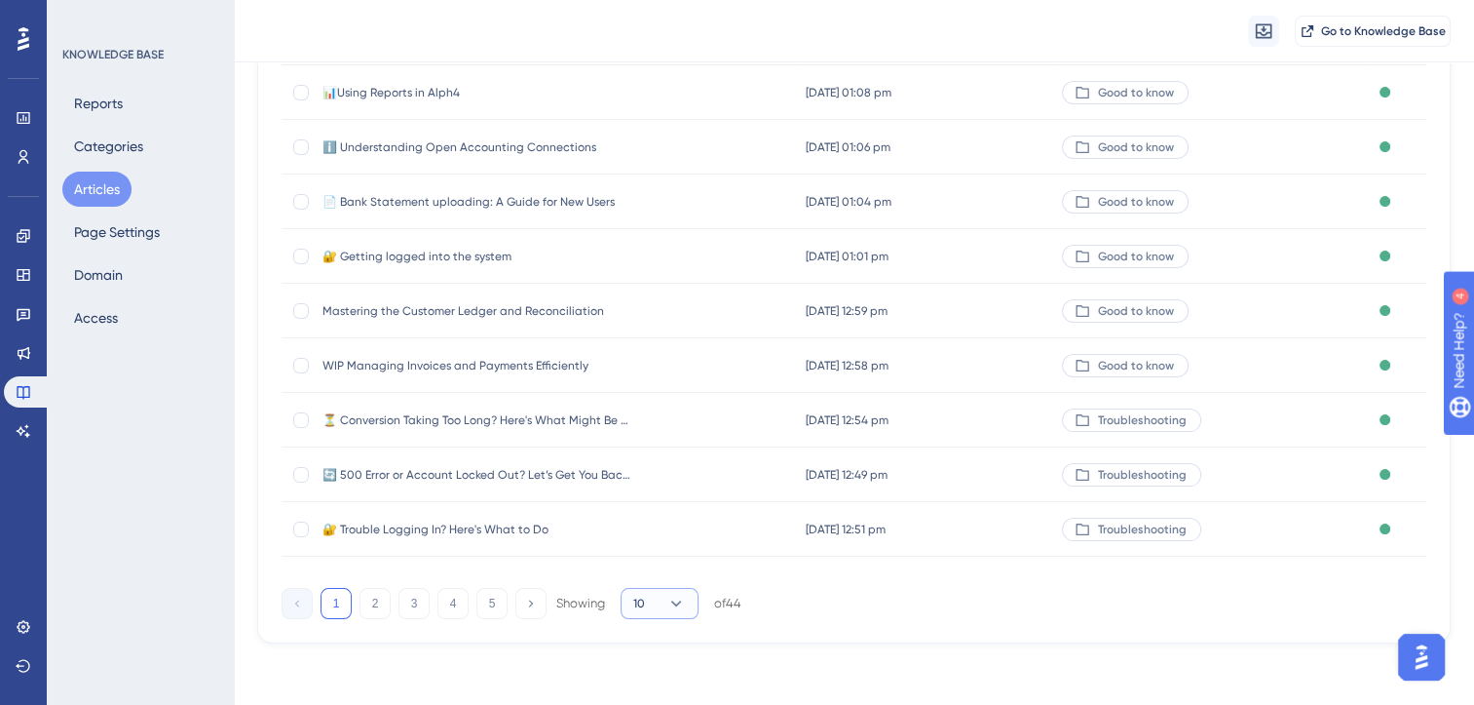
click at [680, 613] on button "10" at bounding box center [660, 603] width 78 height 31
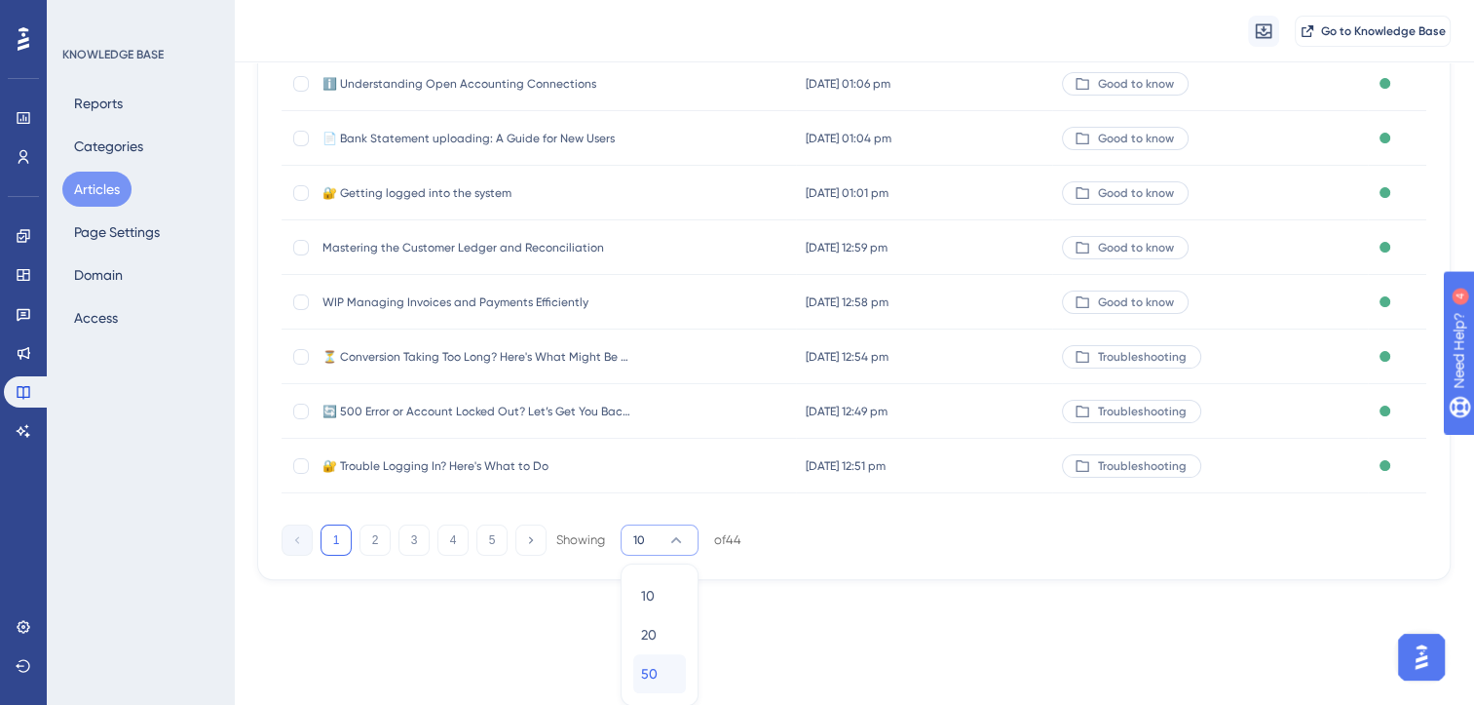
click at [662, 666] on div "50 50" at bounding box center [659, 673] width 37 height 39
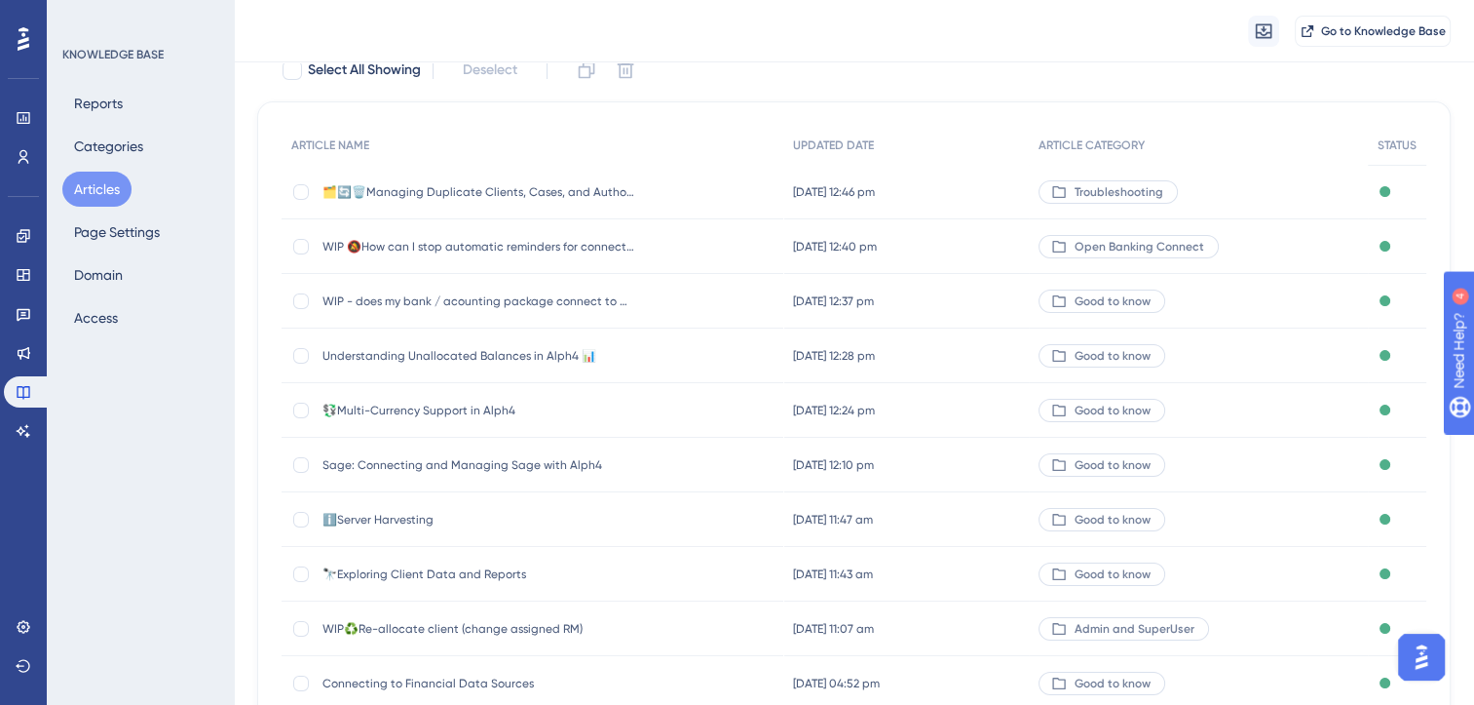
scroll to position [0, 0]
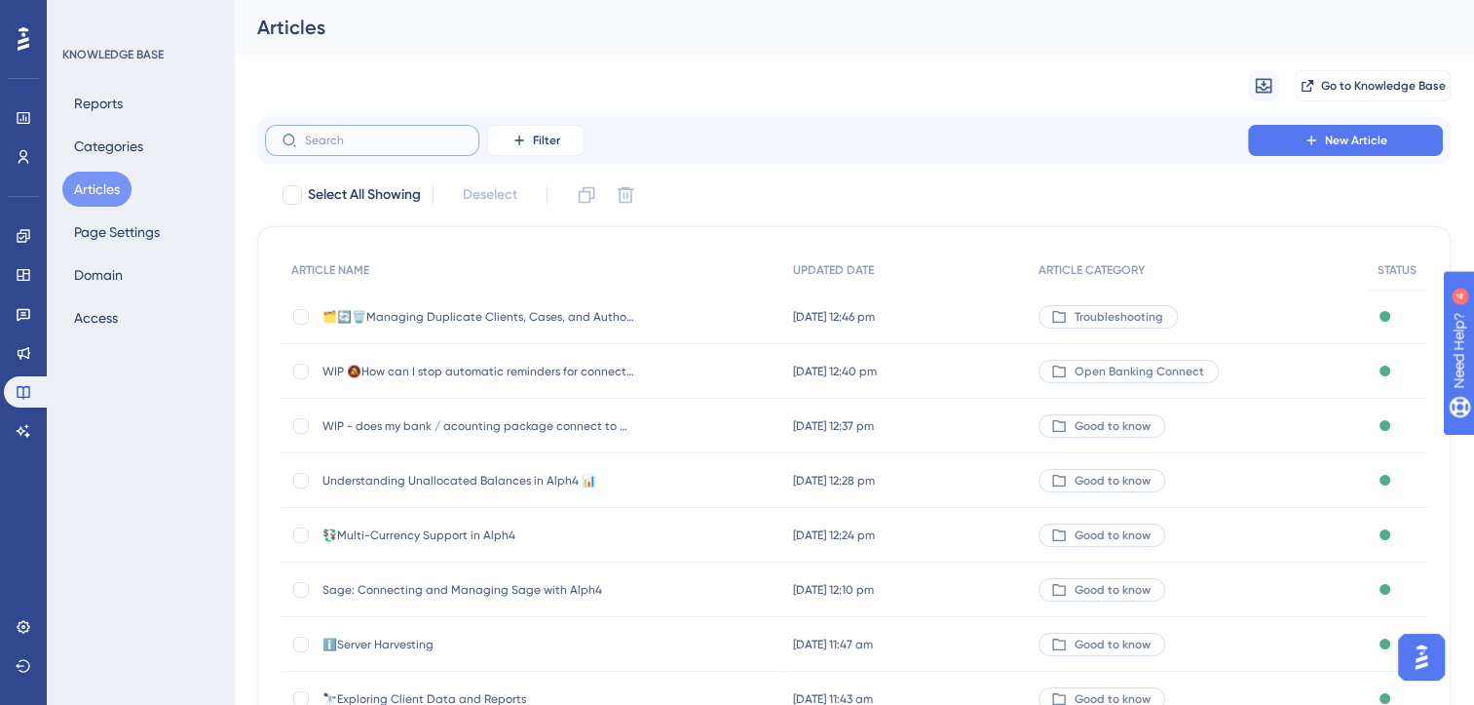
click at [347, 138] on input "text" at bounding box center [384, 141] width 158 height 14
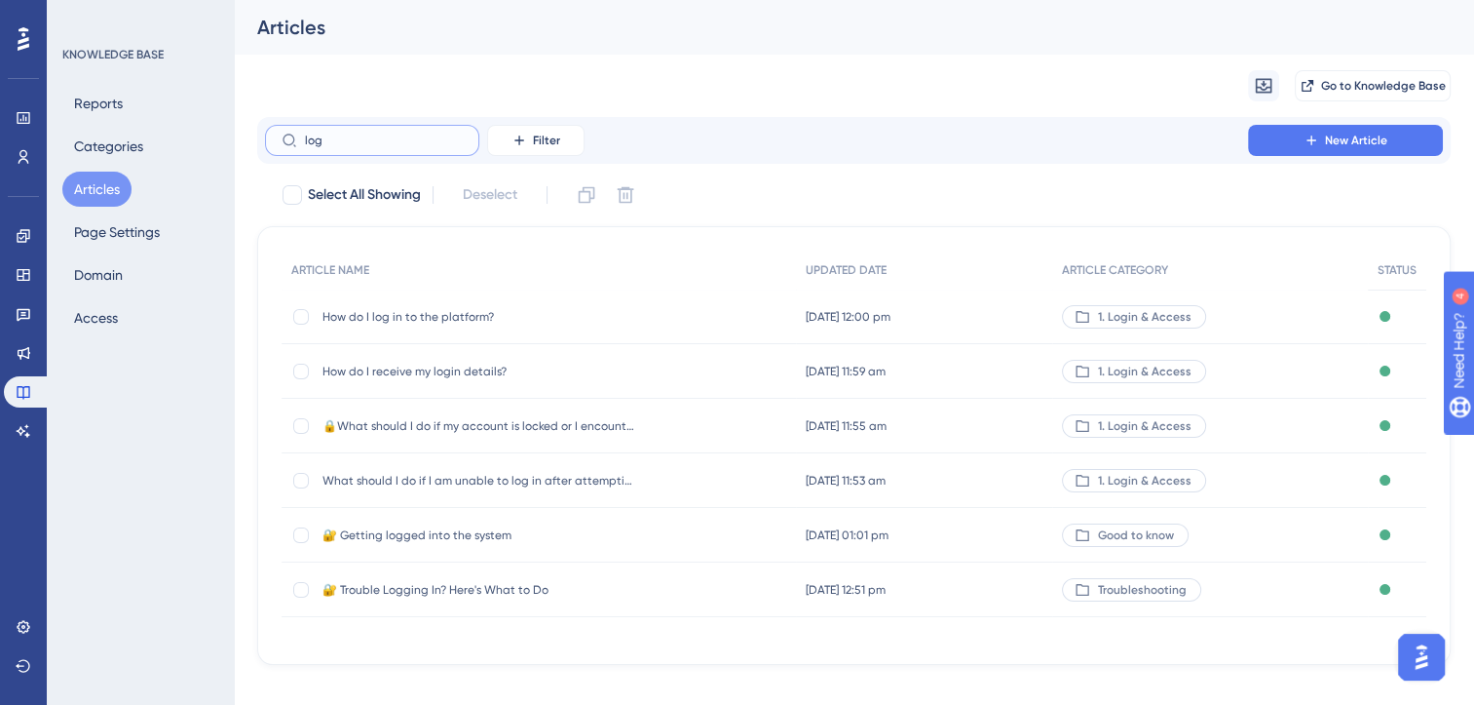
type input "log"
click at [465, 528] on span "🔐 Getting logged into the system" at bounding box center [479, 535] width 312 height 16
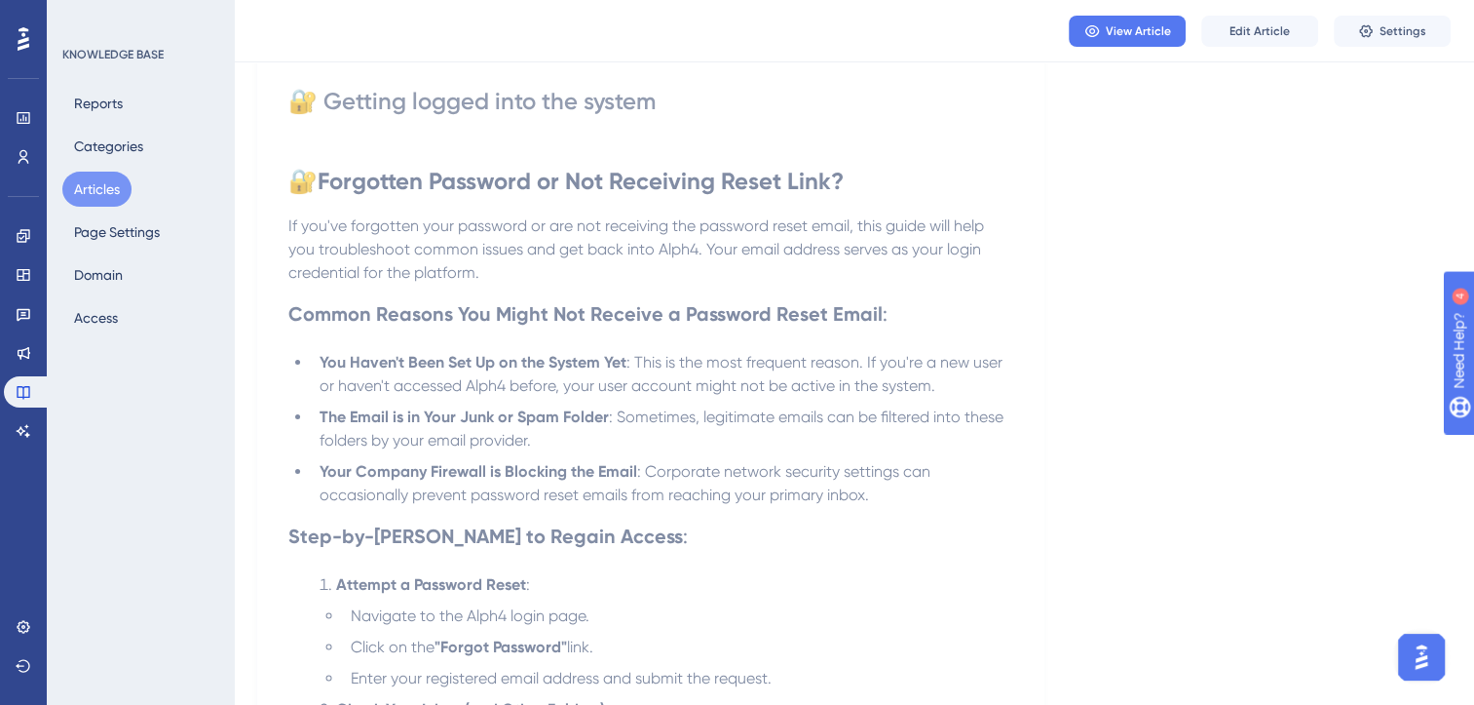
scroll to position [167, 0]
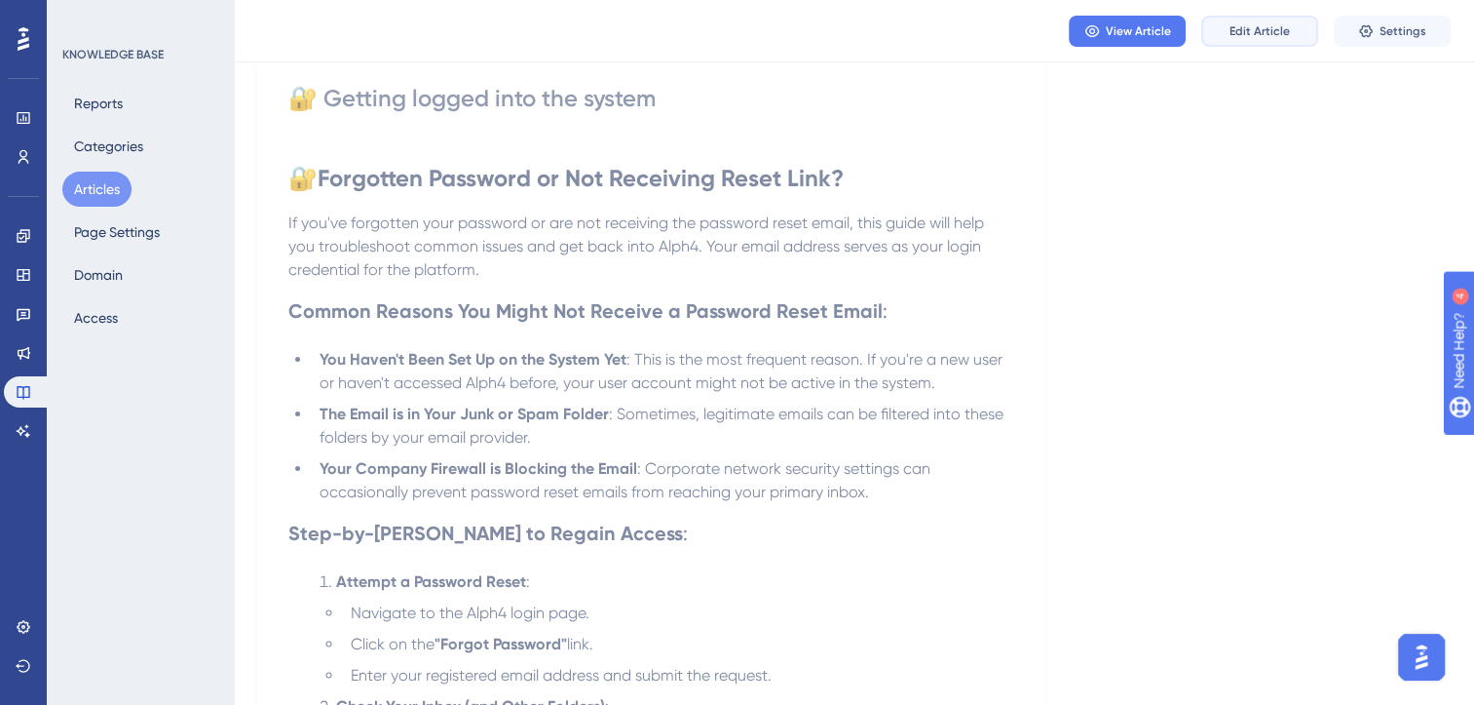
click at [1279, 23] on span "Edit Article" at bounding box center [1260, 31] width 60 height 16
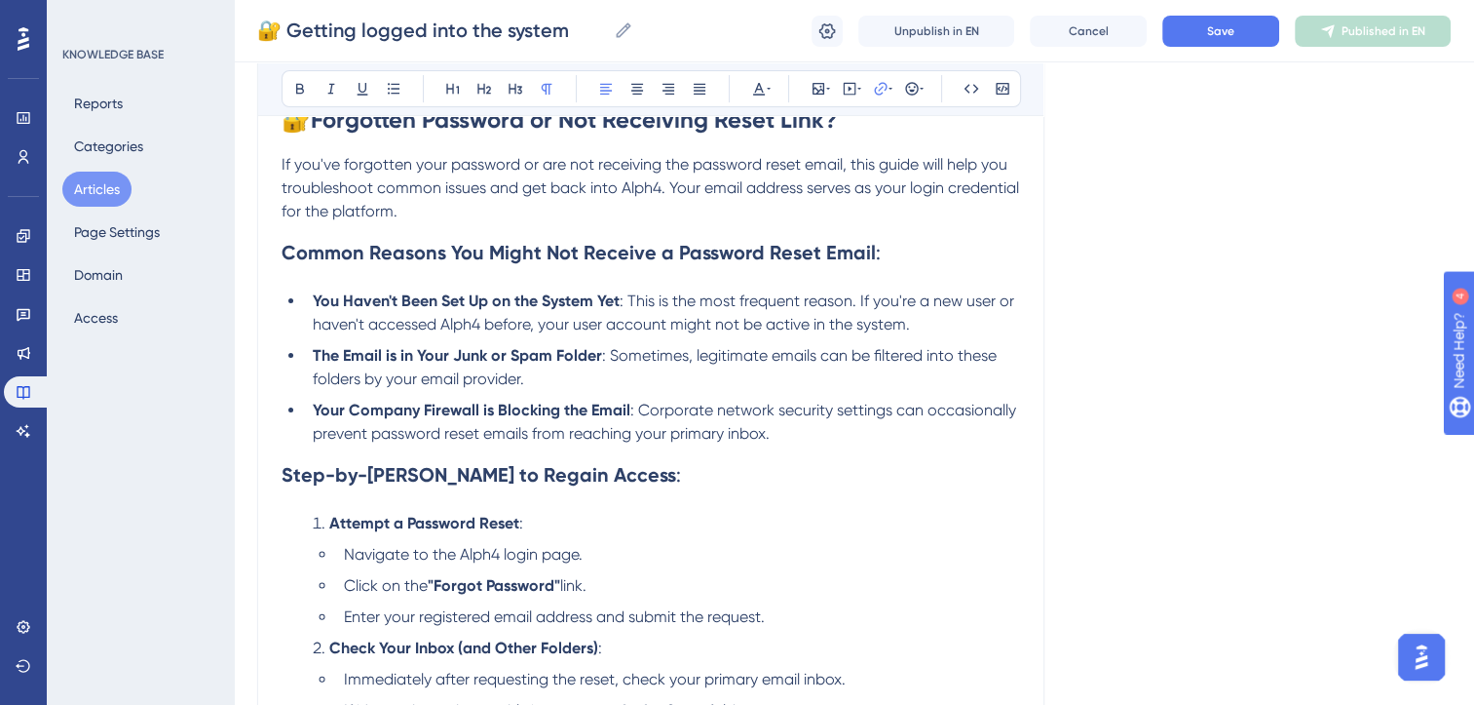
scroll to position [0, 0]
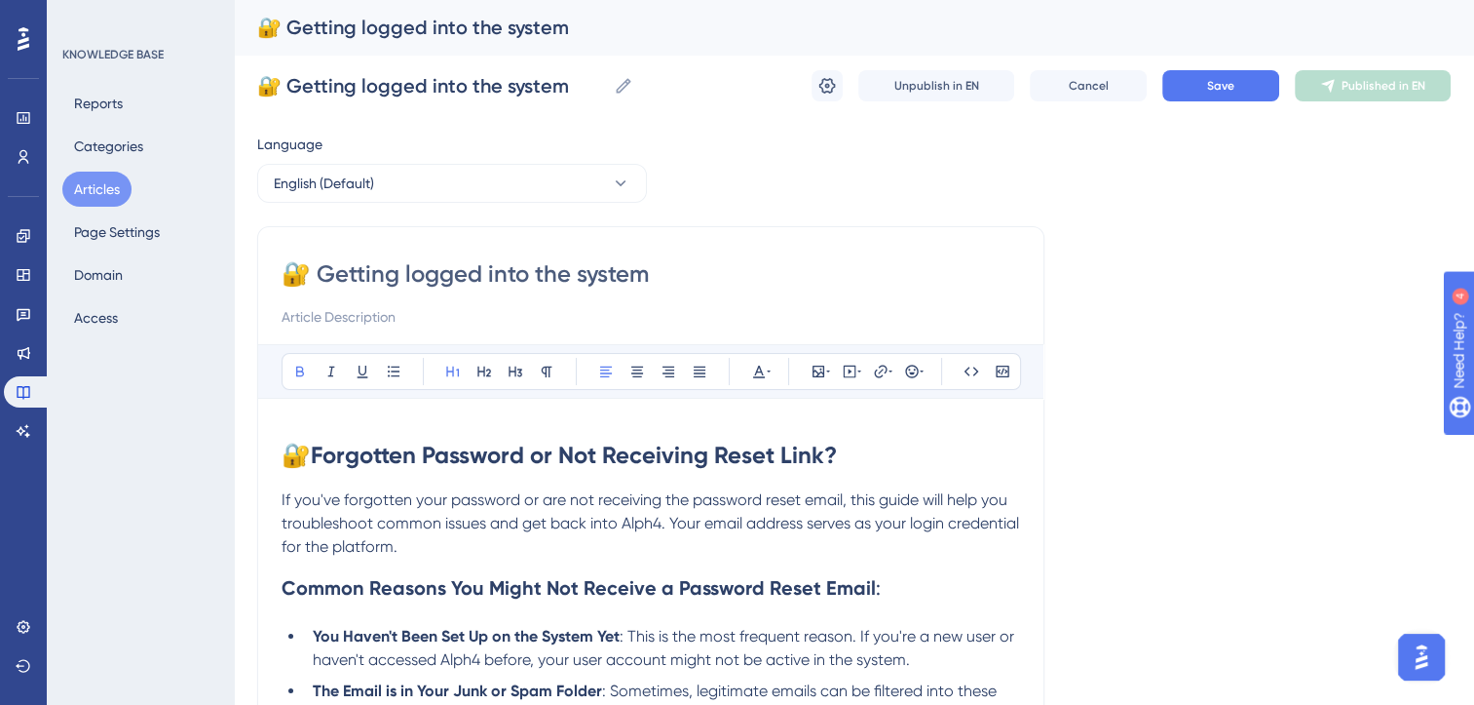
click at [531, 455] on strong "Forgotten Password or Not Receiving Reset Link?" at bounding box center [574, 454] width 526 height 28
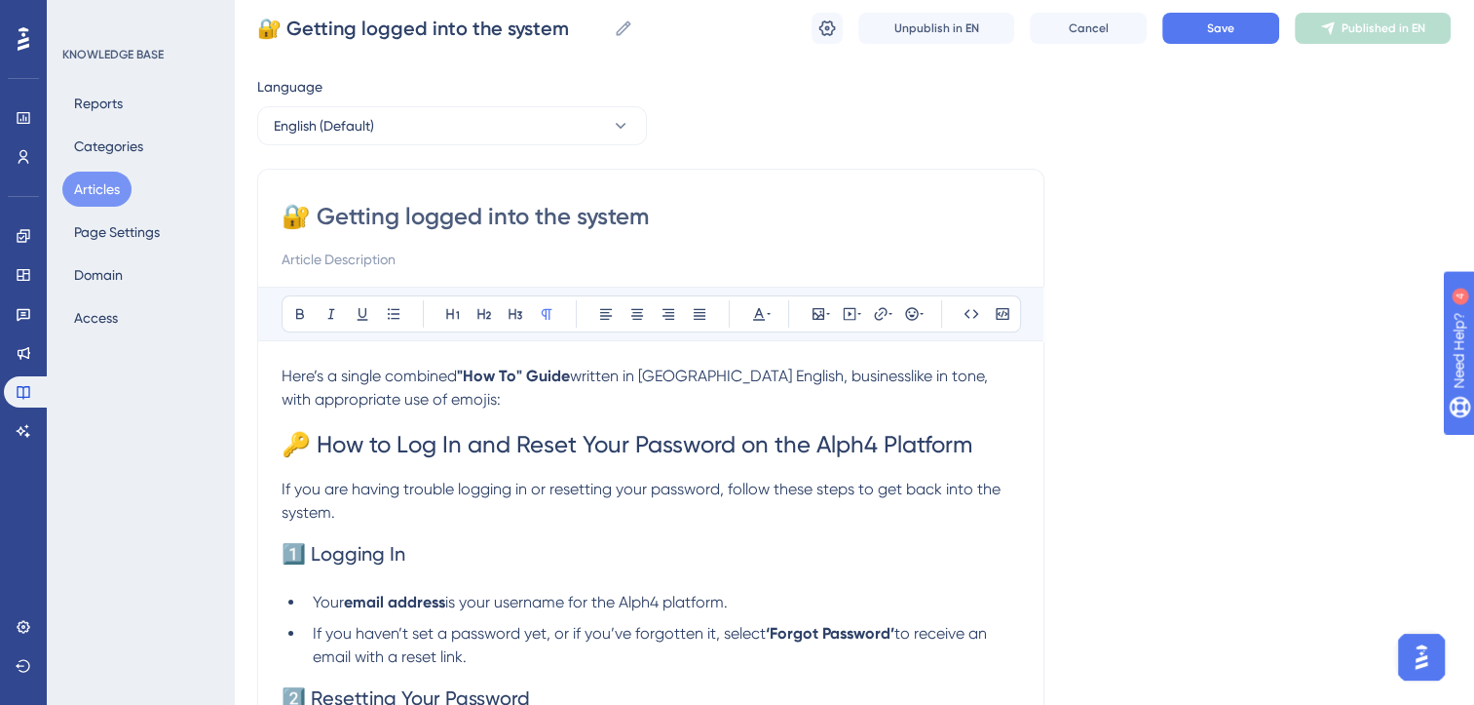
scroll to position [41, 0]
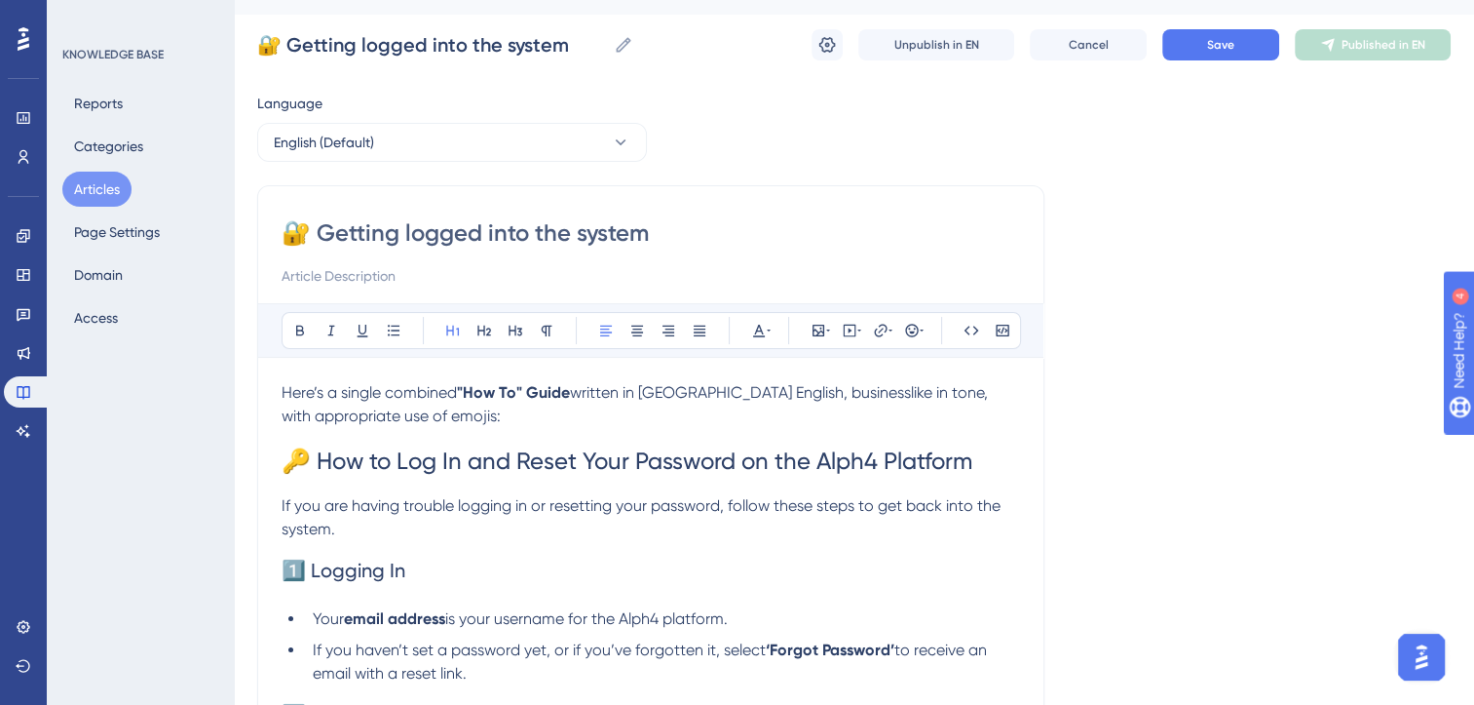
click at [986, 463] on h1 "🔑 How to Log In and Reset Your Password on the Alph4 Platform" at bounding box center [651, 461] width 739 height 66
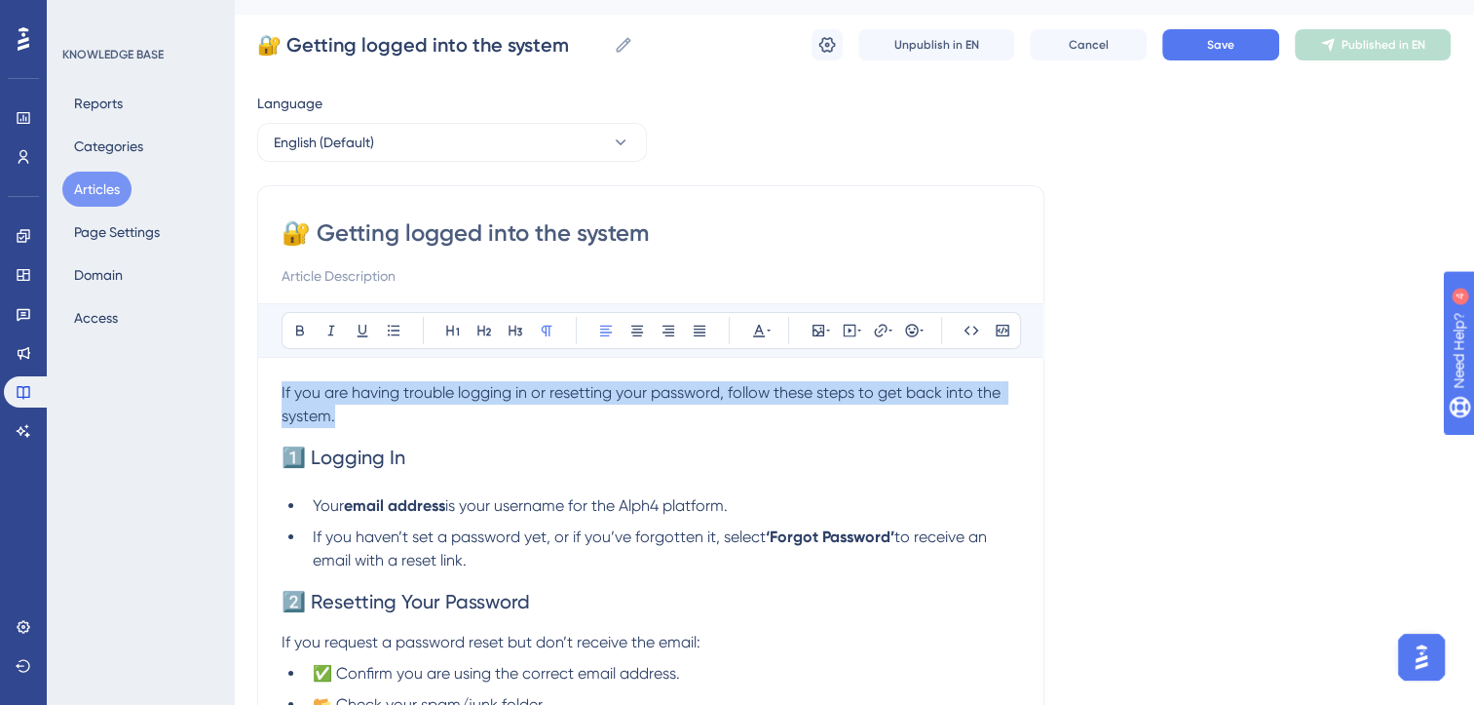
click at [364, 423] on p "If you are having trouble logging in or resetting your password, follow these s…" at bounding box center [651, 404] width 739 height 47
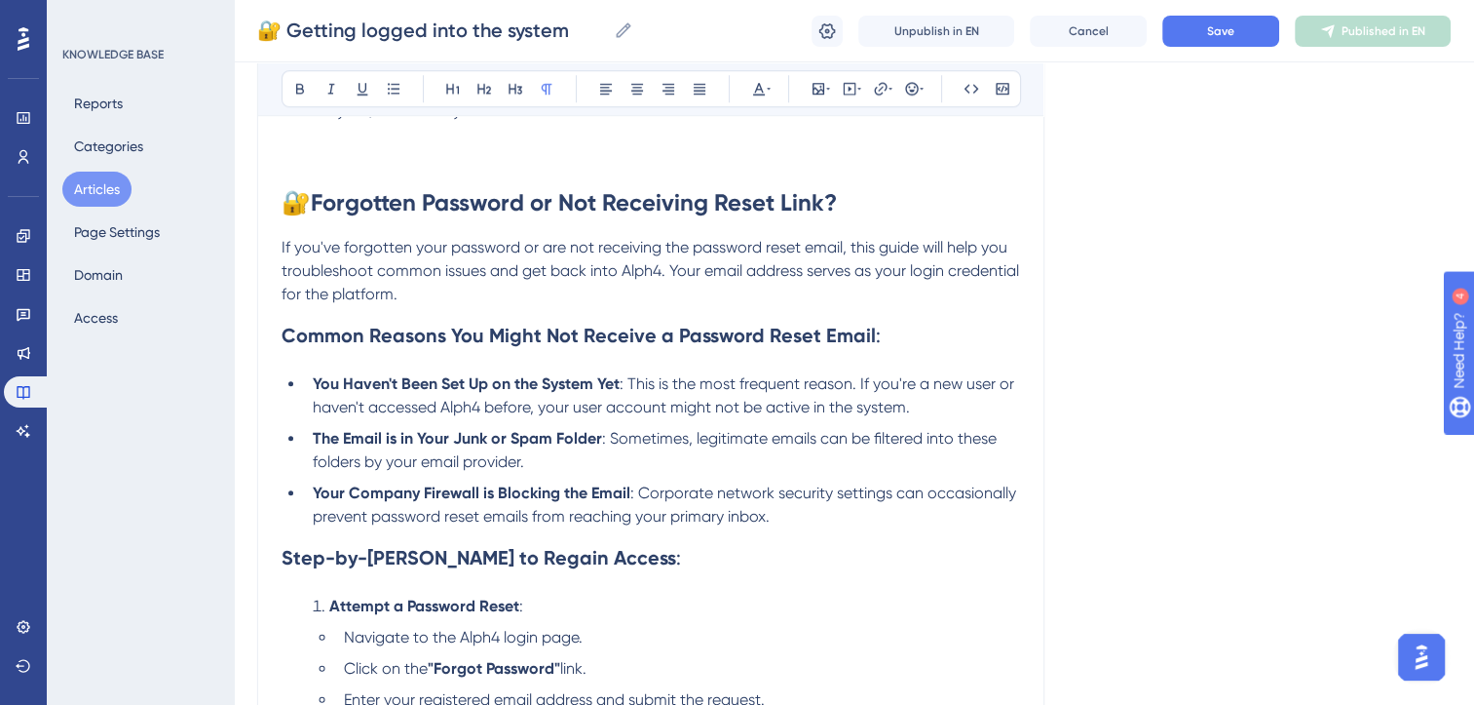
scroll to position [1623, 0]
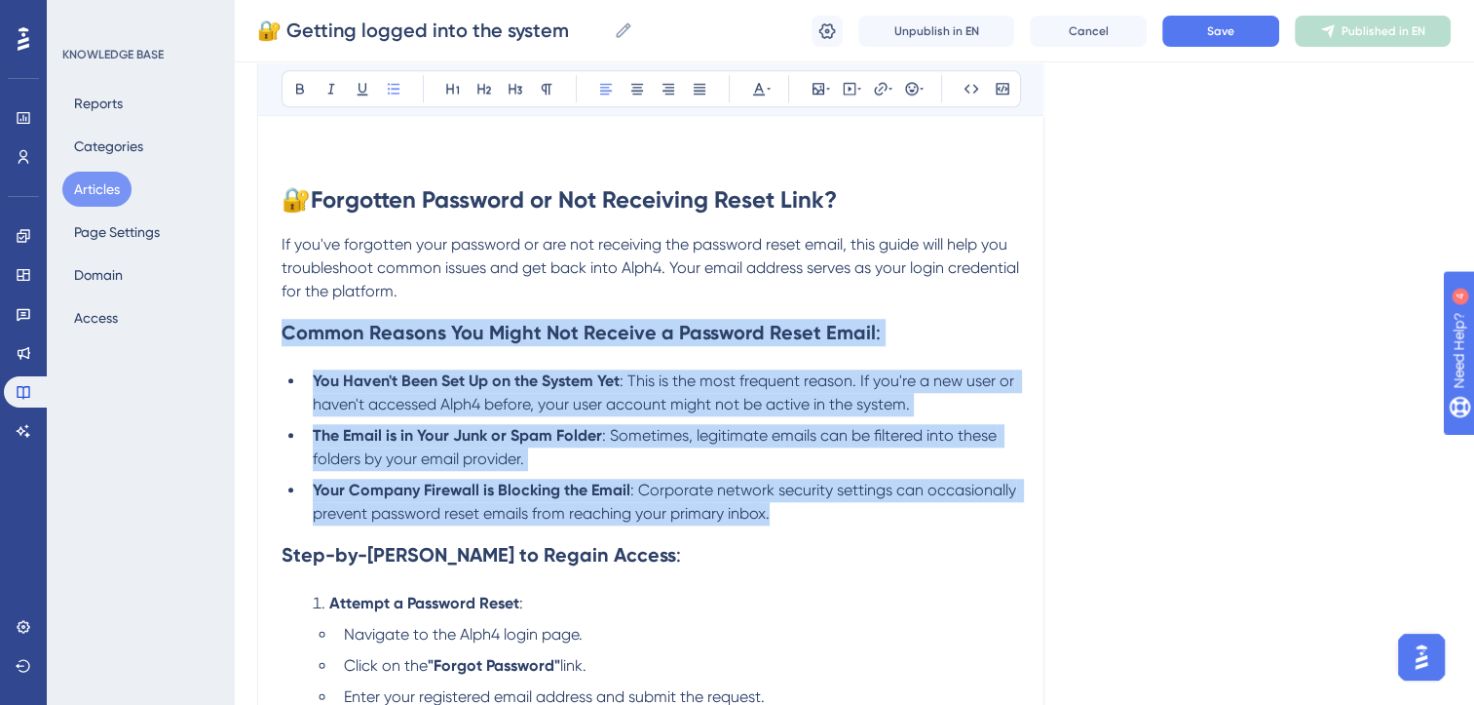
drag, startPoint x: 795, startPoint y: 529, endPoint x: 269, endPoint y: 353, distance: 555.0
click at [269, 353] on div "🔐 Getting logged into the system Bold Italic Underline Bullet Point Heading 1 H…" at bounding box center [650, 130] width 787 height 3070
copy div "Common Reasons You Might Not Receive a Password Reset Email : You Haven't Been …"
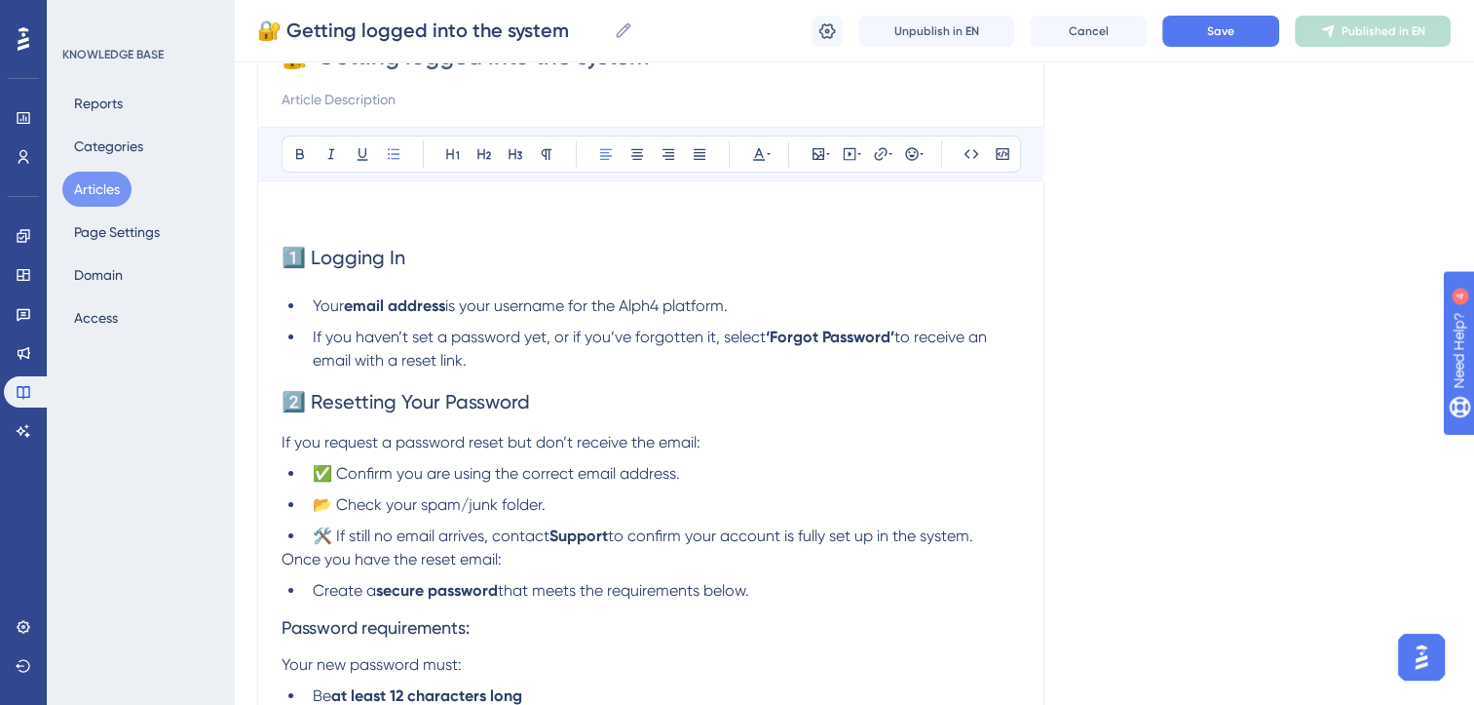
scroll to position [215, 0]
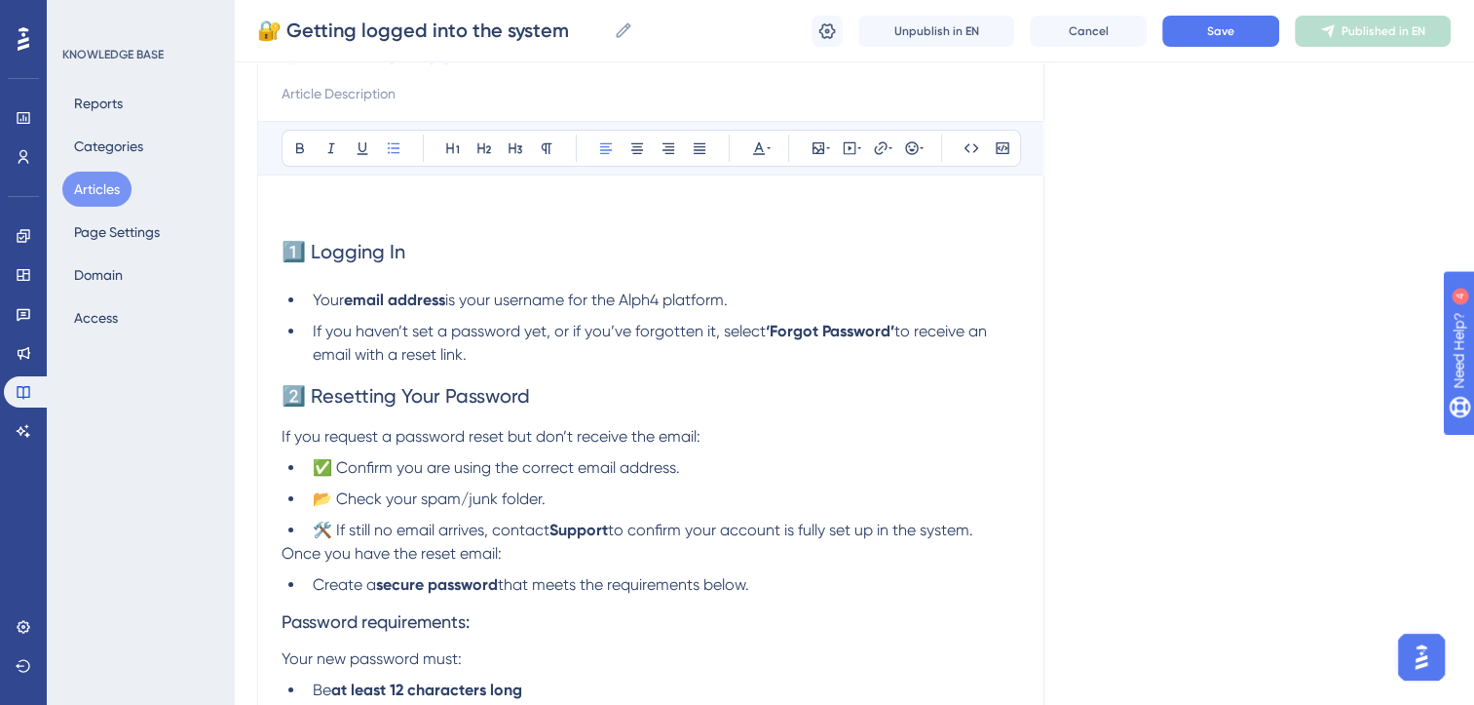
click at [488, 358] on li "If you haven’t set a password yet, or if you’ve forgotten it, select ‘Forgot Pa…" at bounding box center [662, 343] width 715 height 47
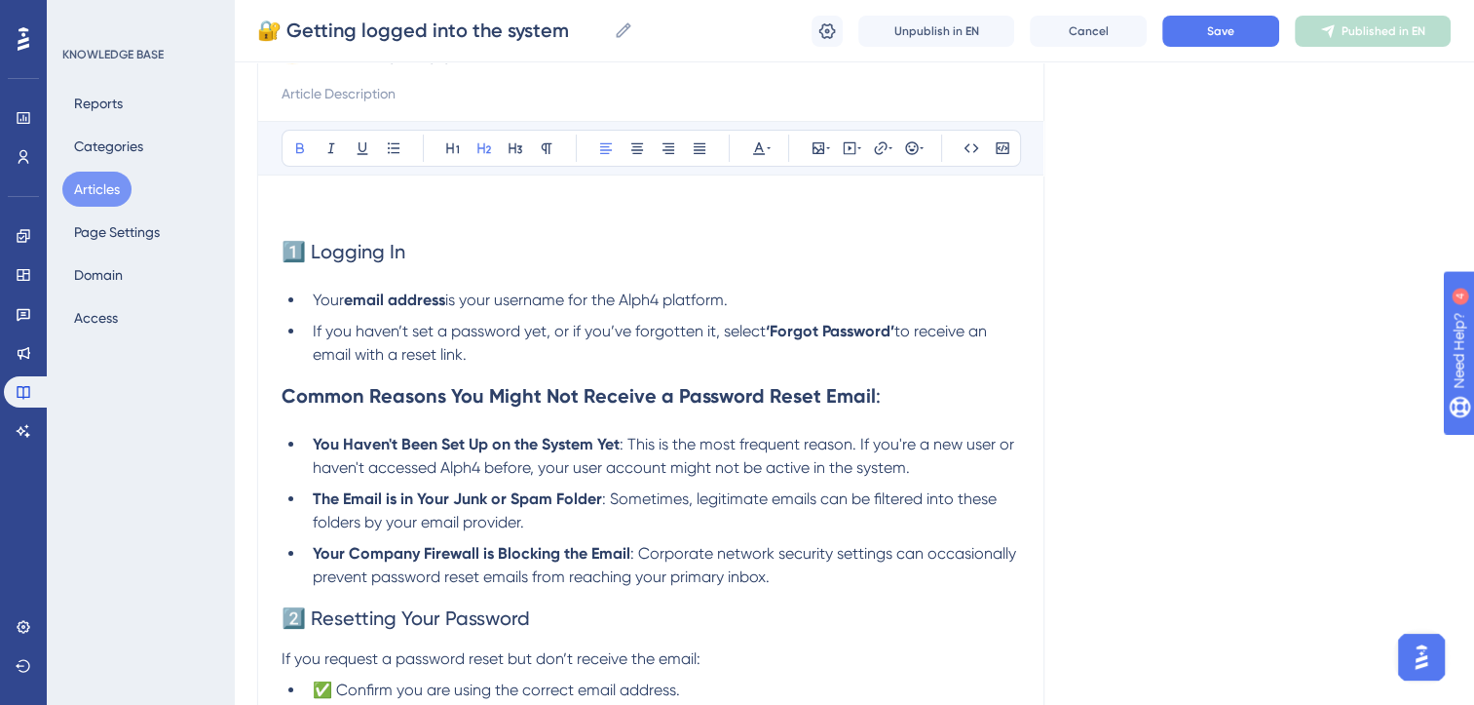
click at [301, 401] on strong "Common Reasons You Might Not Receive a Password Reset Email" at bounding box center [579, 395] width 594 height 23
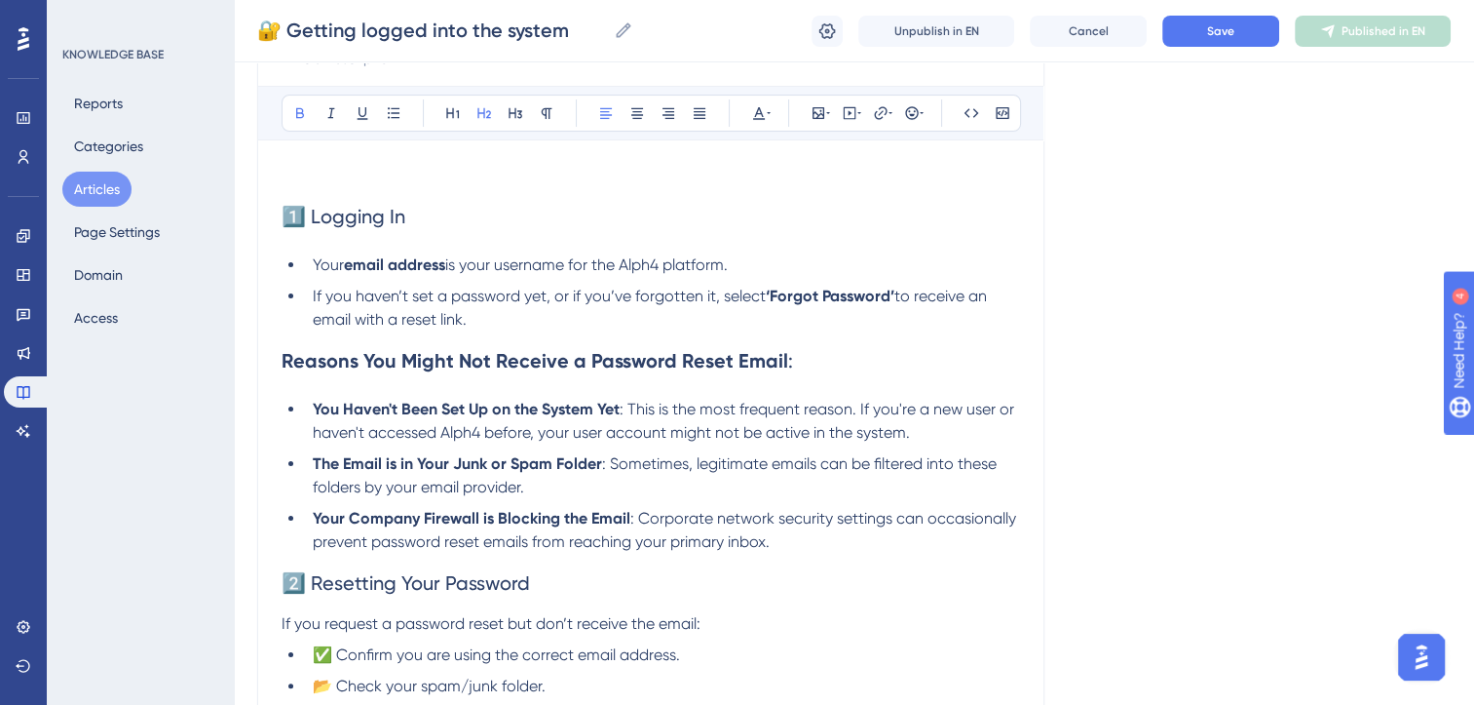
scroll to position [255, 0]
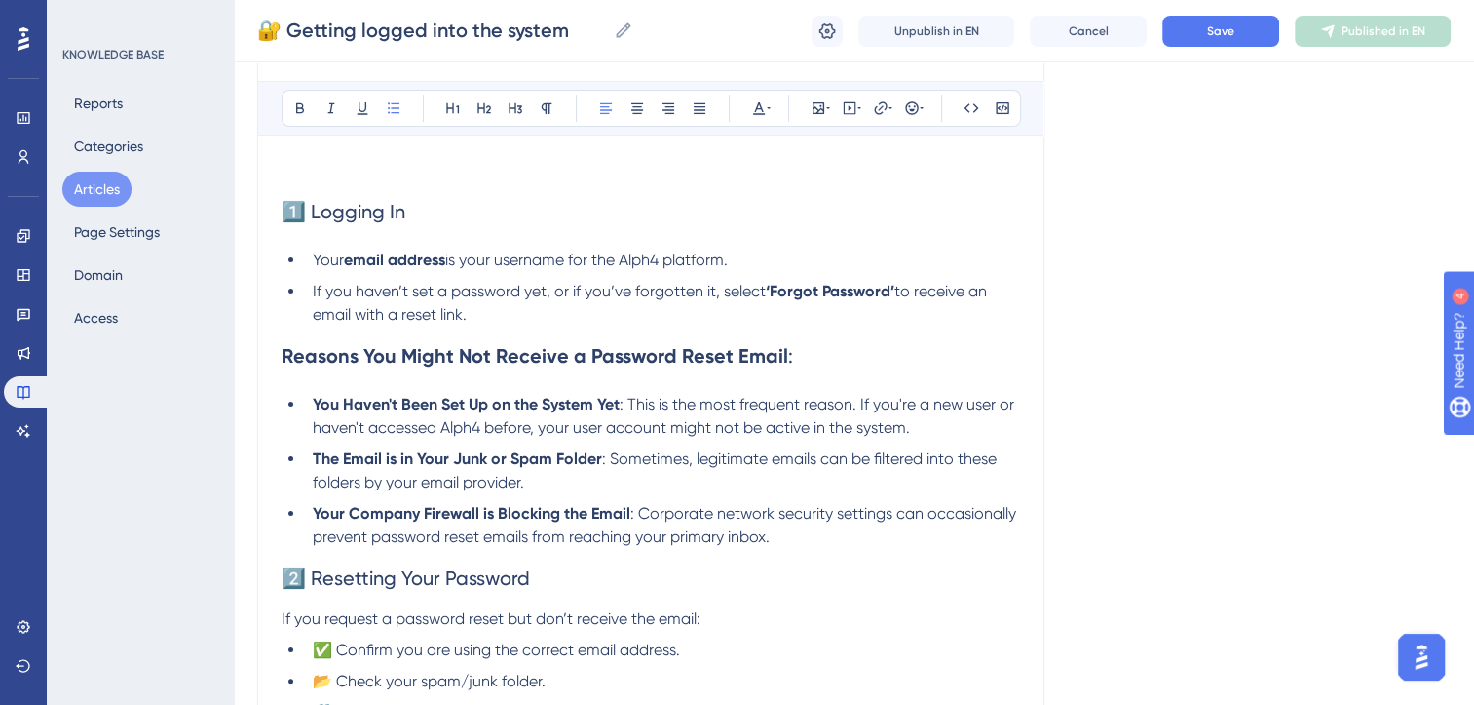
click at [805, 544] on li "Your Company Firewall is Blocking the Email : Corporate network security settin…" at bounding box center [662, 525] width 715 height 47
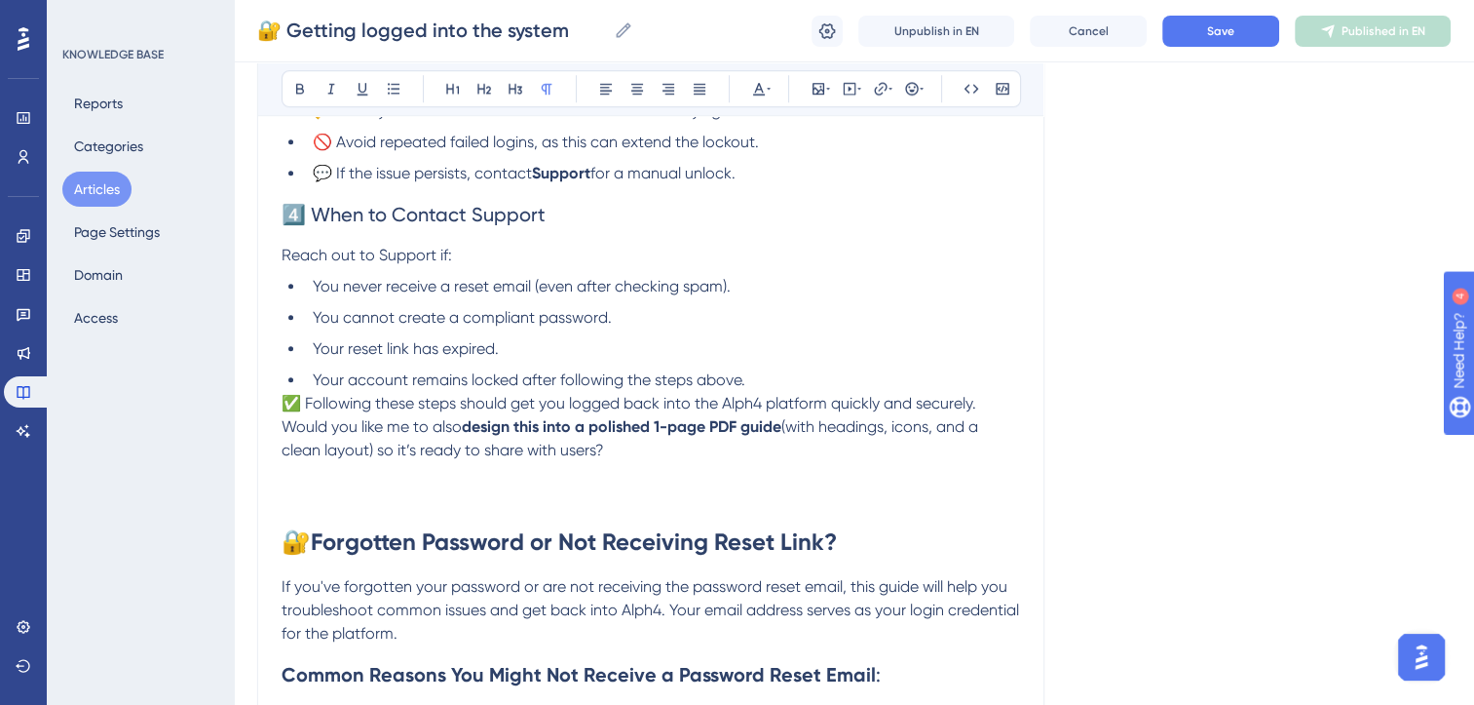
scroll to position [1528, 0]
click at [282, 435] on span "Would you like me to also" at bounding box center [372, 425] width 180 height 19
click at [647, 461] on p "Would you like me to also design this into a polished 1-page PDF guide (with he…" at bounding box center [651, 437] width 739 height 47
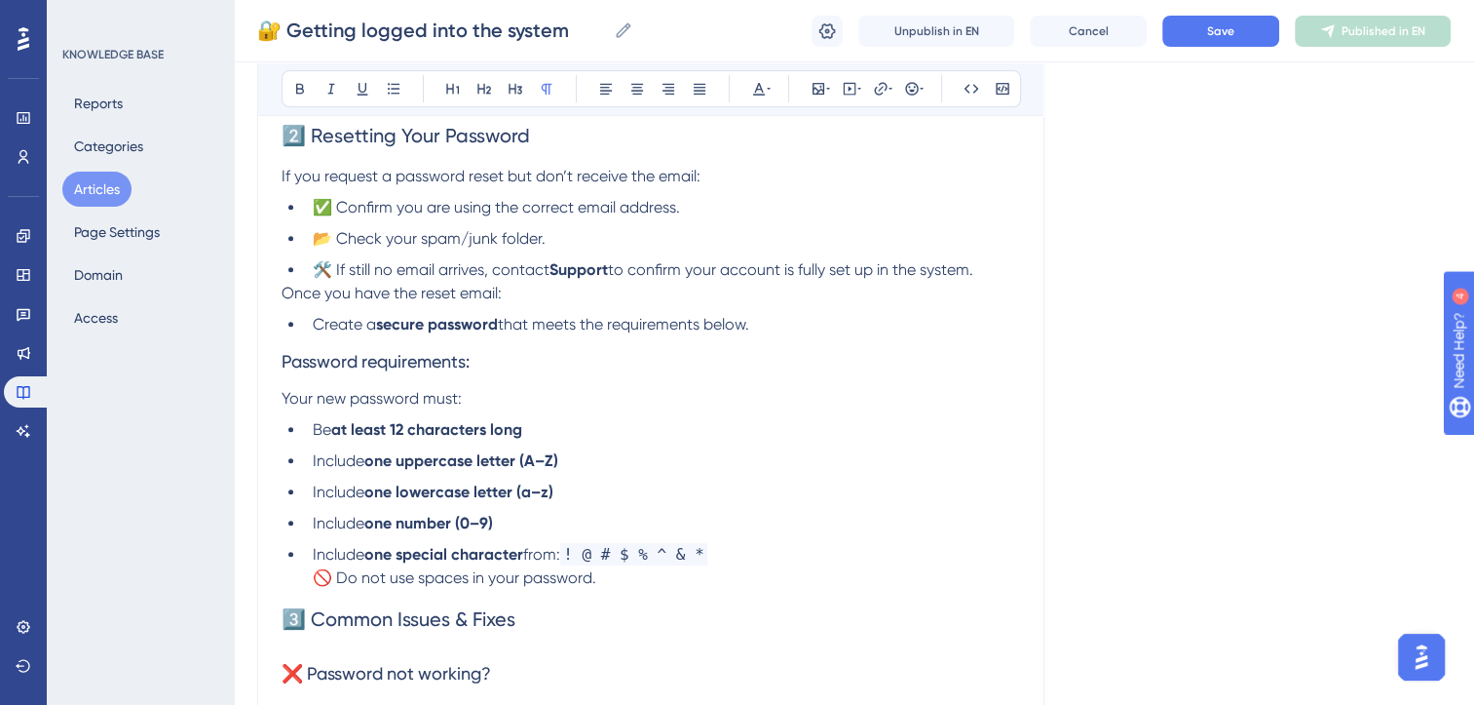
scroll to position [720, 0]
click at [608, 275] on strong "Support" at bounding box center [579, 270] width 58 height 19
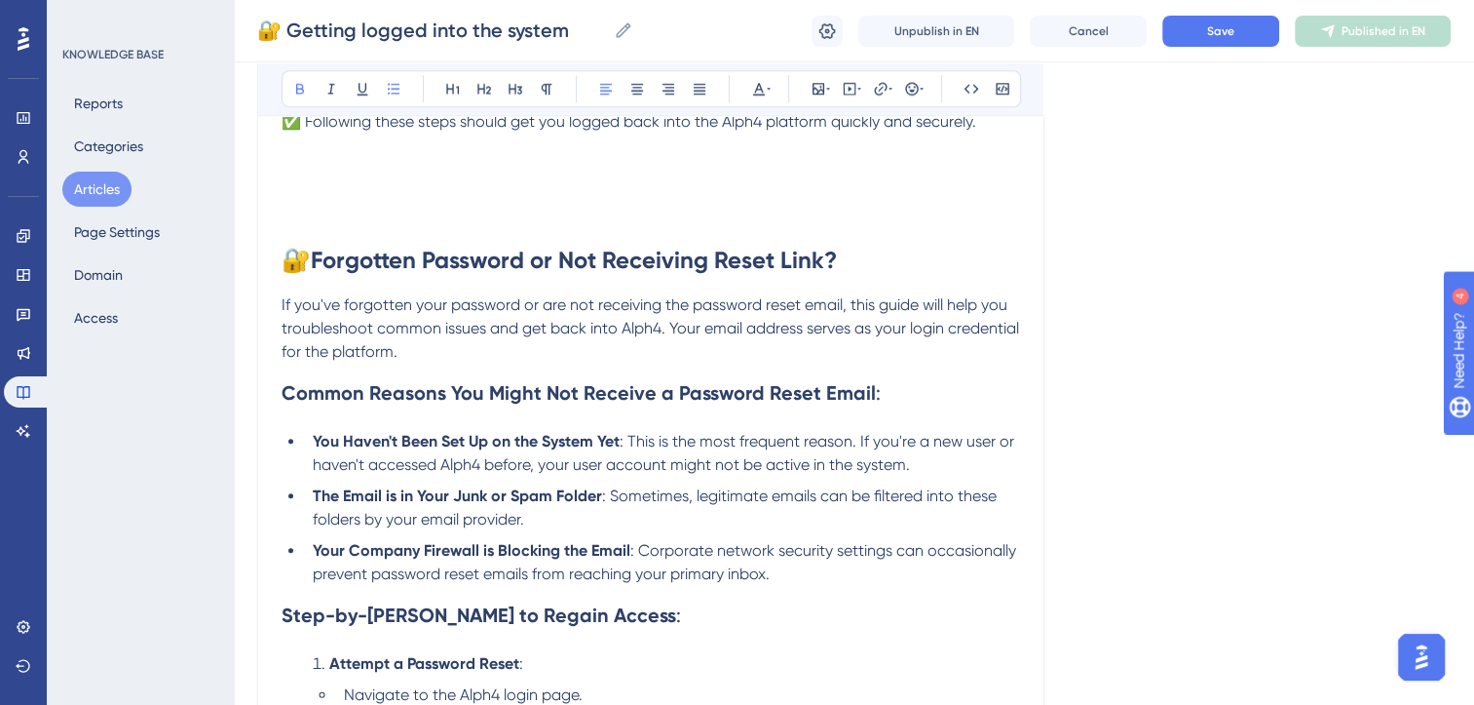
scroll to position [1833, 0]
click at [296, 203] on p at bounding box center [651, 190] width 739 height 23
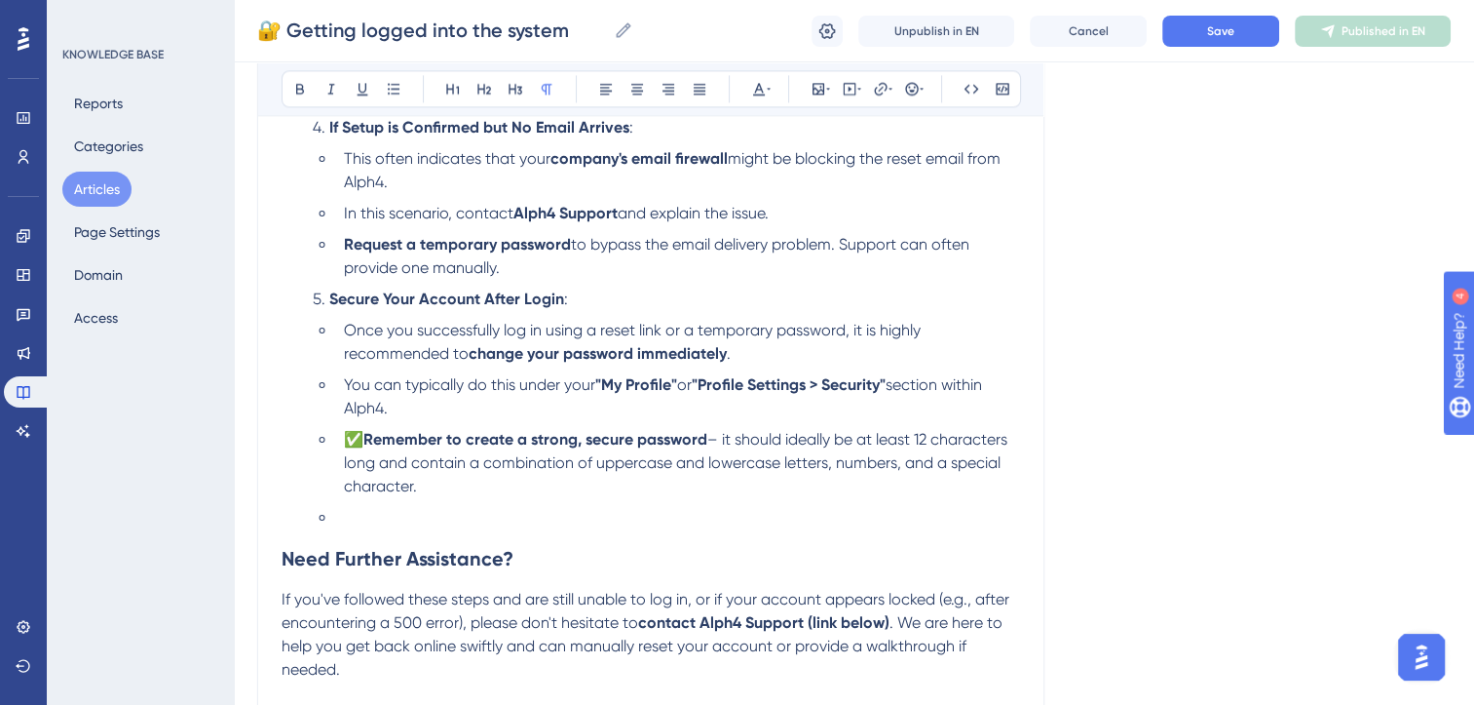
scroll to position [2816, 0]
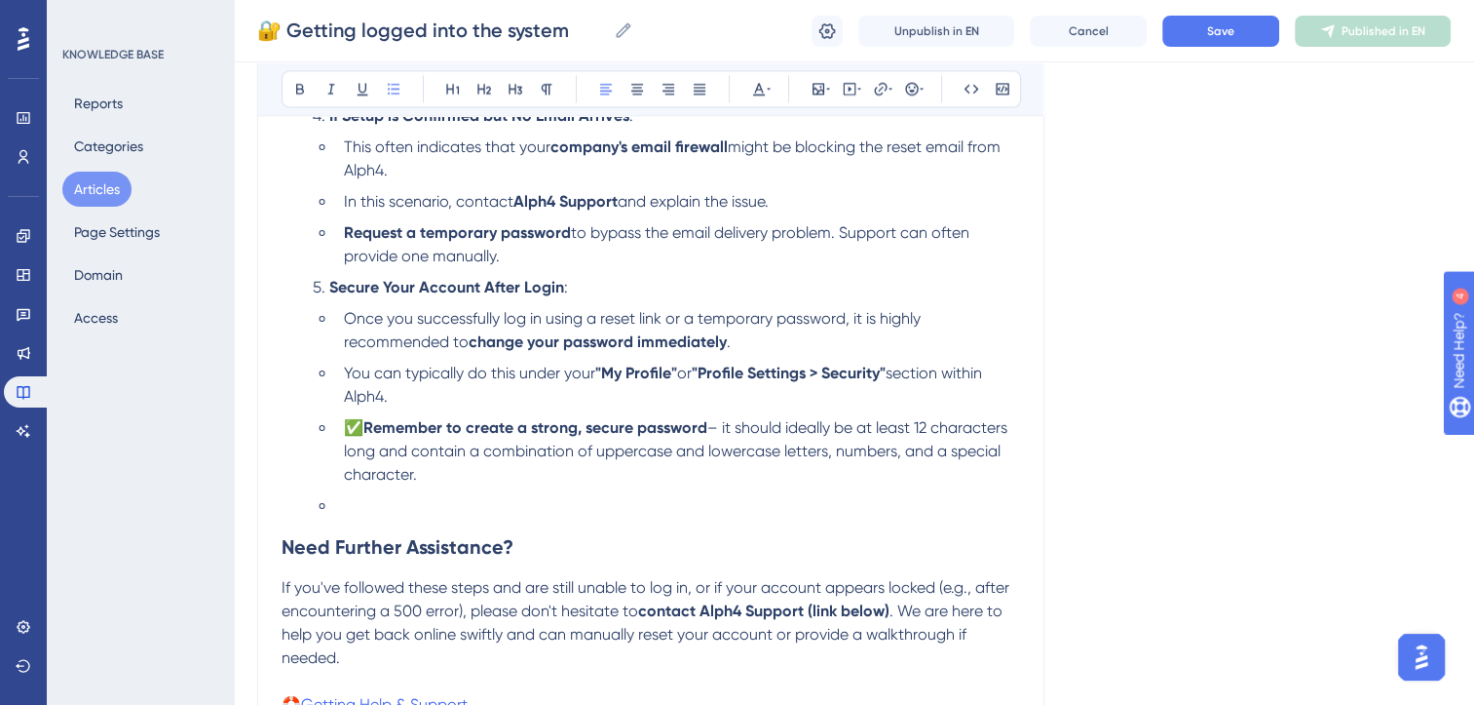
drag, startPoint x: 467, startPoint y: 498, endPoint x: 215, endPoint y: 310, distance: 314.0
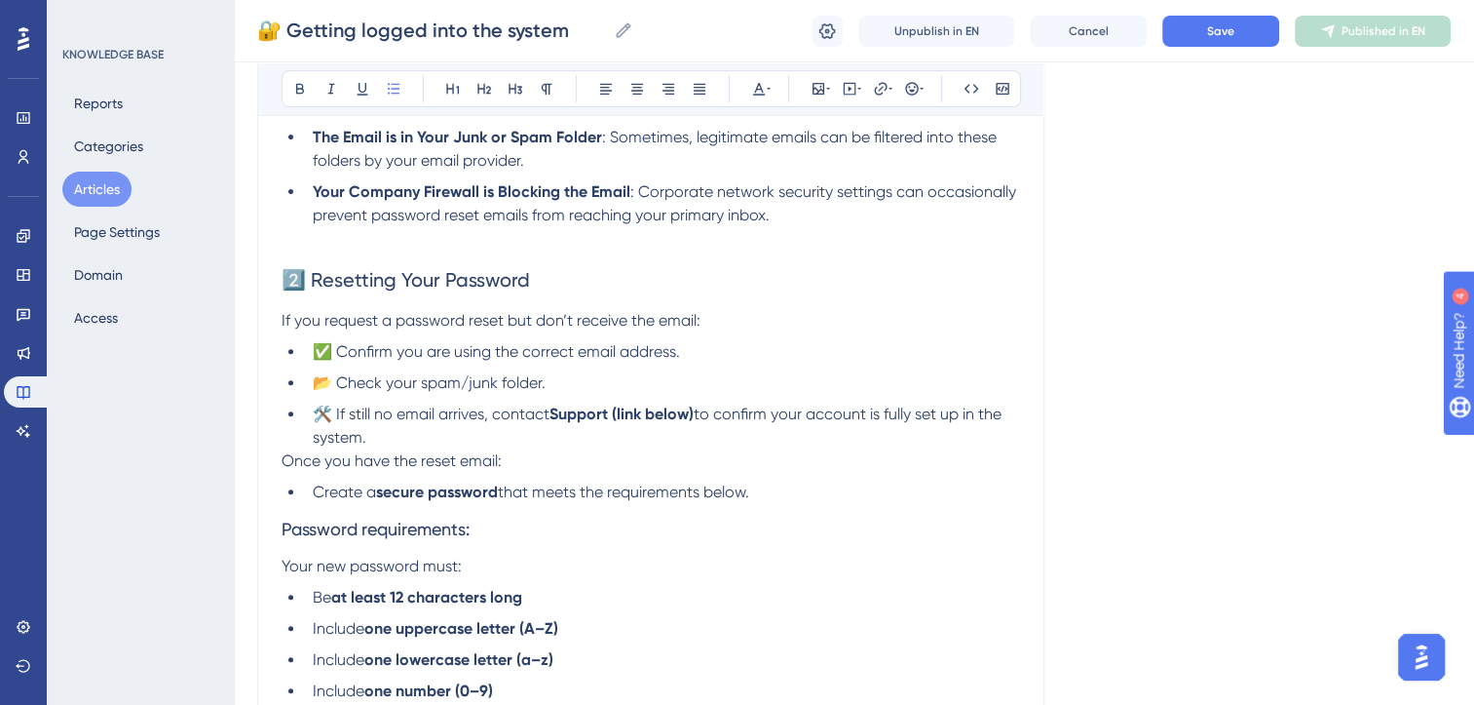
scroll to position [581, 0]
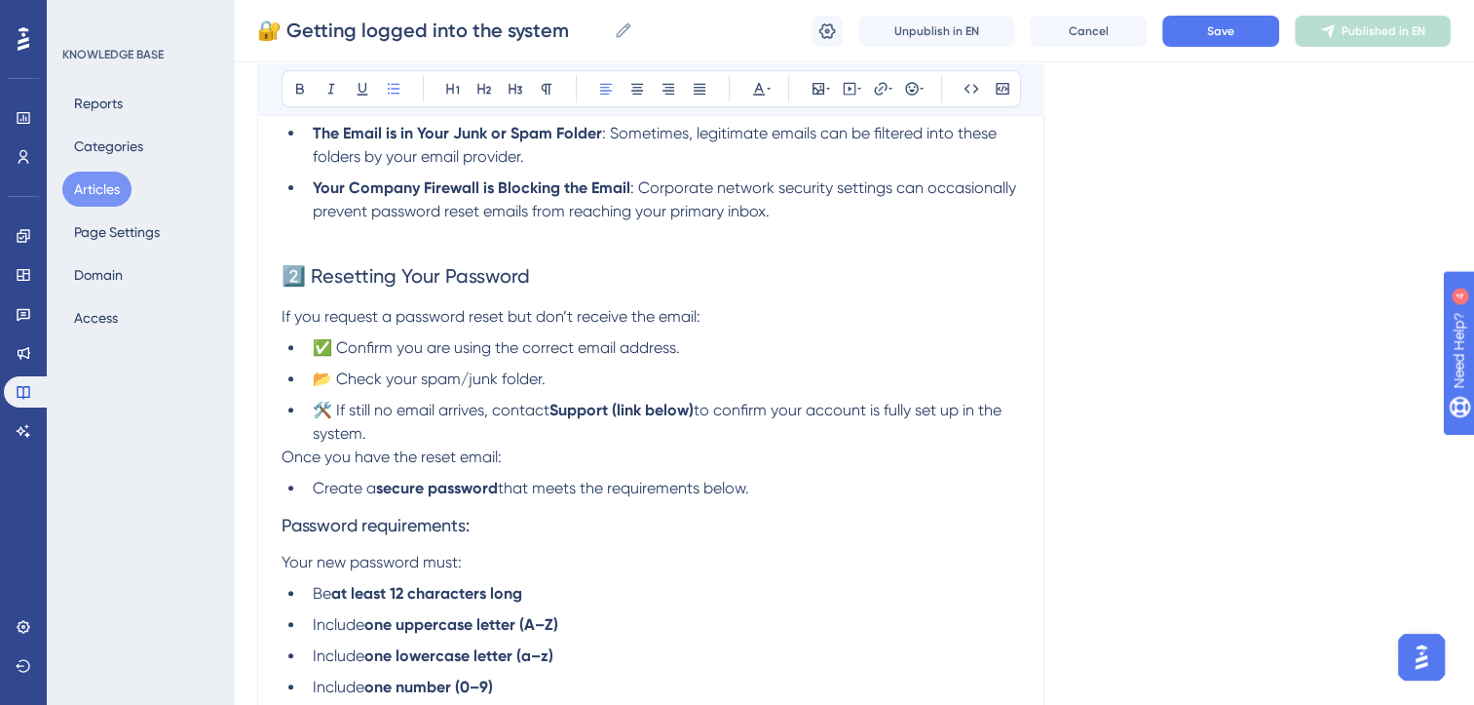
click at [404, 435] on li "🛠️ If still no email arrives, contact Support (link below) to confirm your acco…" at bounding box center [662, 422] width 715 height 47
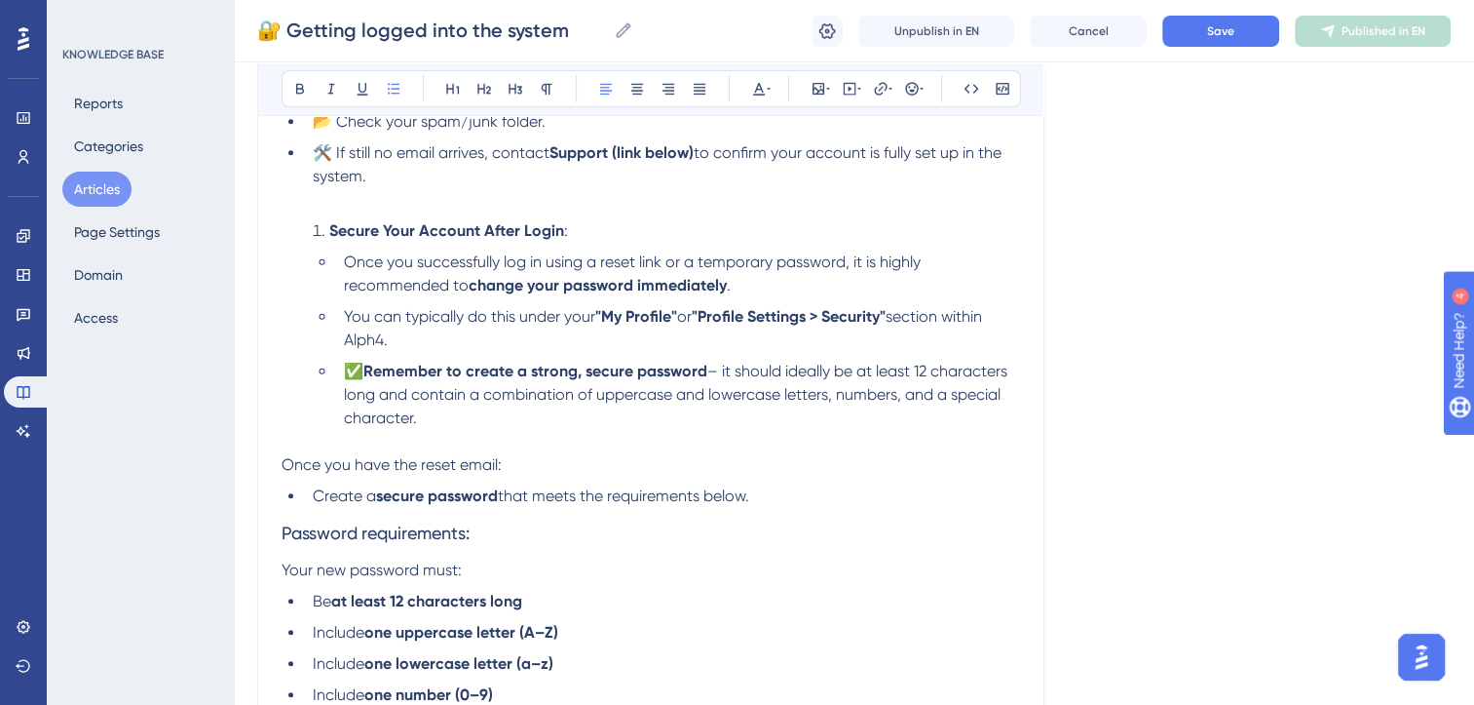
scroll to position [840, 0]
drag, startPoint x: 406, startPoint y: 343, endPoint x: 342, endPoint y: 267, distance: 99.6
click at [342, 267] on ul "Once you successfully log in using a reset link or a temporary password, it is …" at bounding box center [666, 337] width 707 height 179
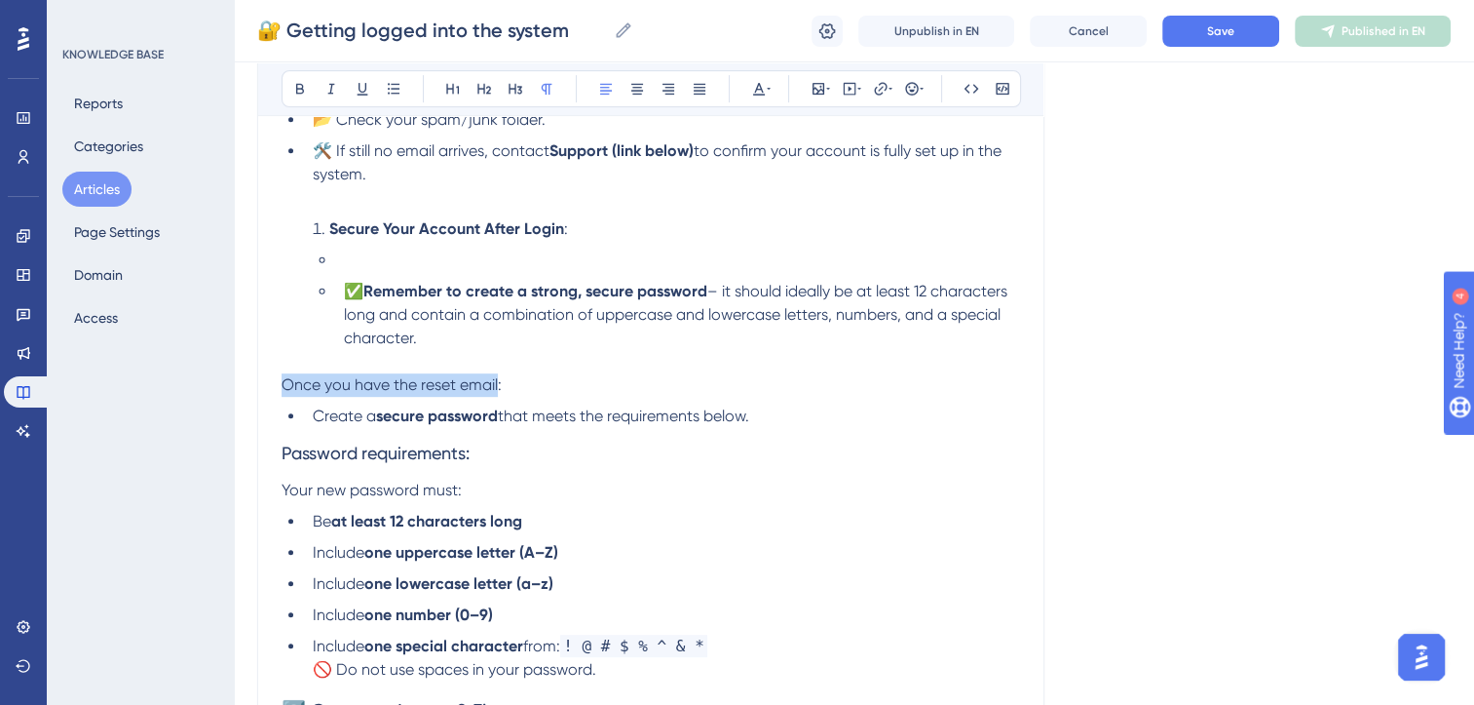
drag, startPoint x: 499, startPoint y: 385, endPoint x: 210, endPoint y: 379, distance: 288.5
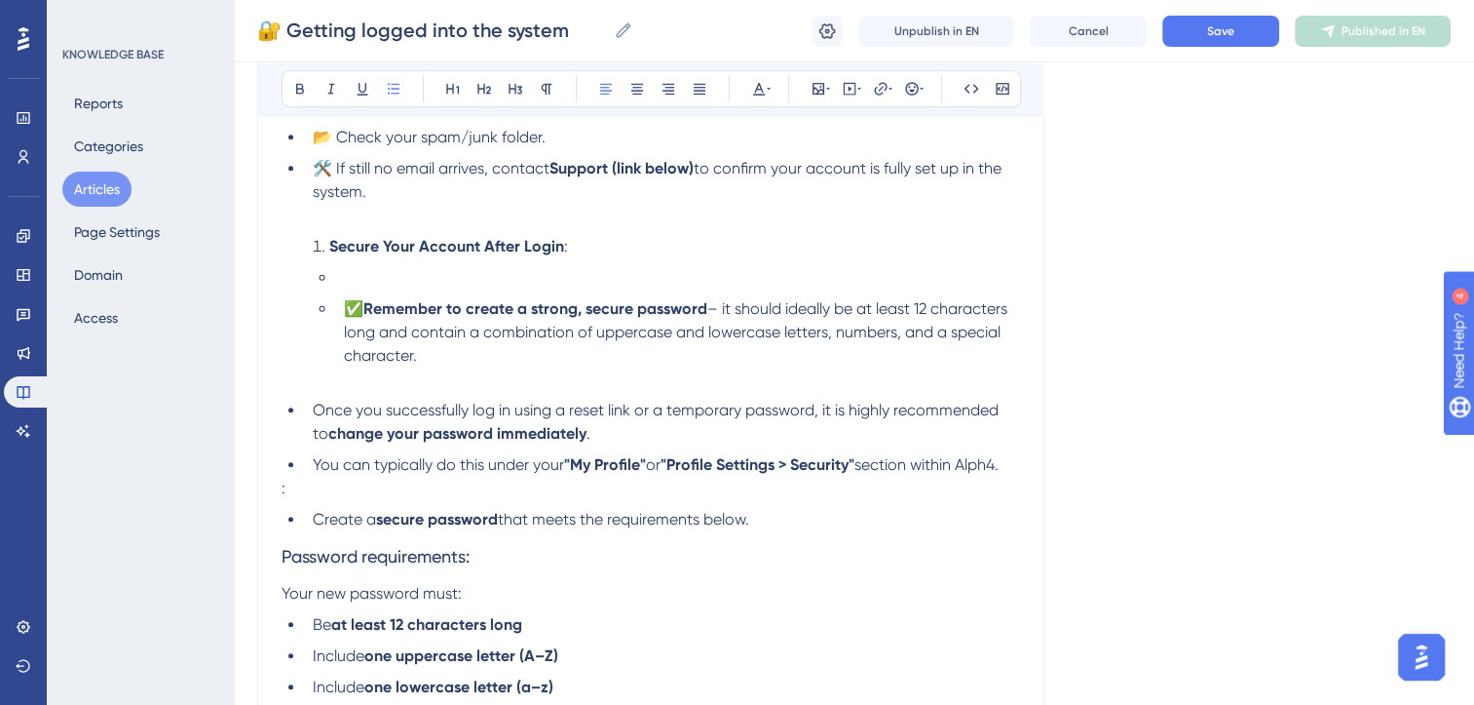
scroll to position [807, 0]
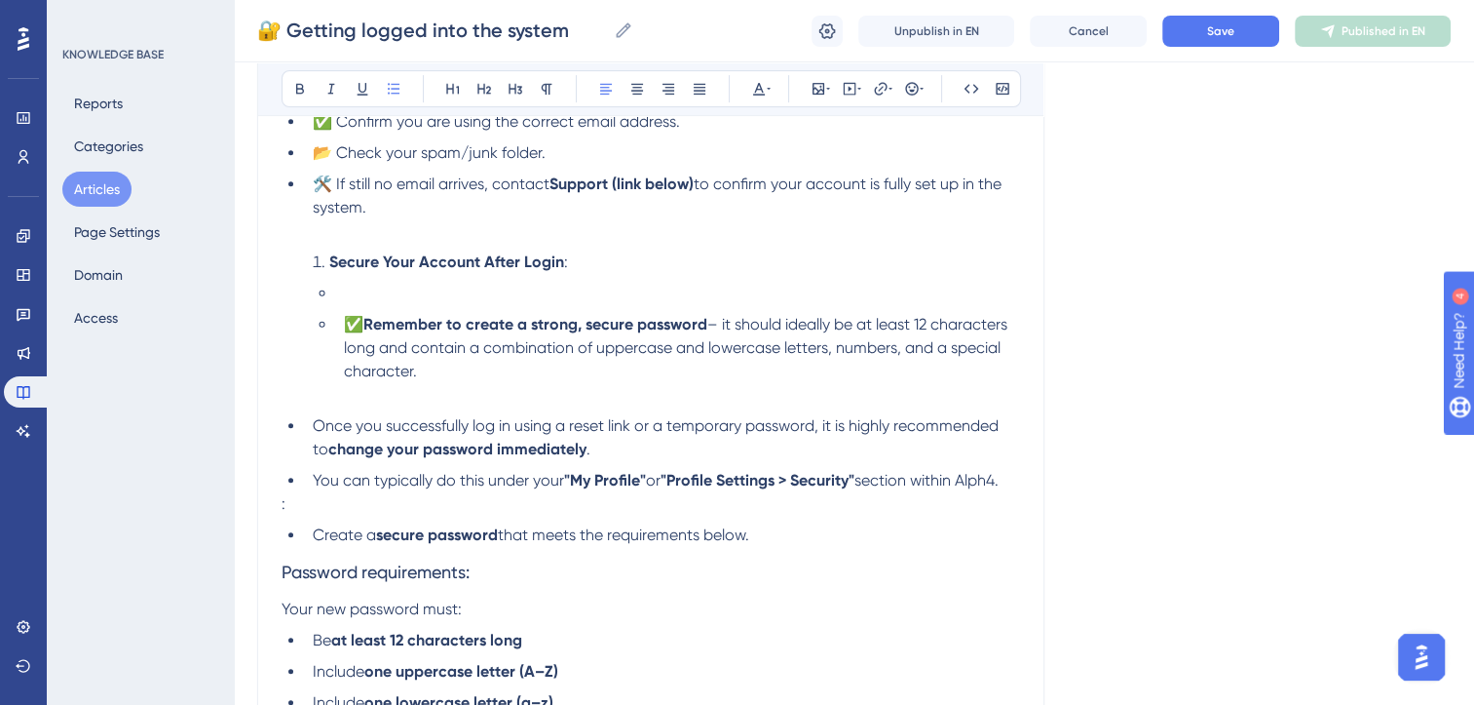
drag, startPoint x: 460, startPoint y: 374, endPoint x: 214, endPoint y: 254, distance: 273.3
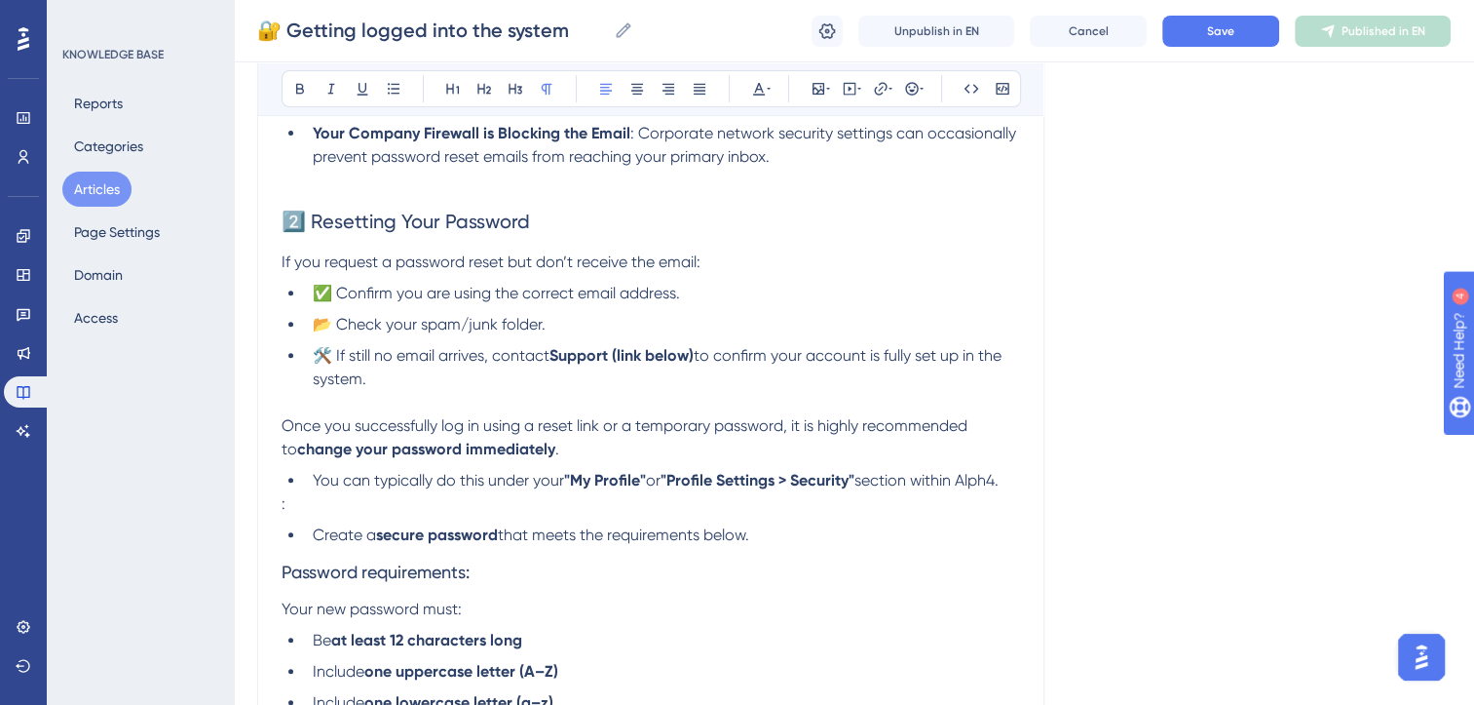
scroll to position [630, 0]
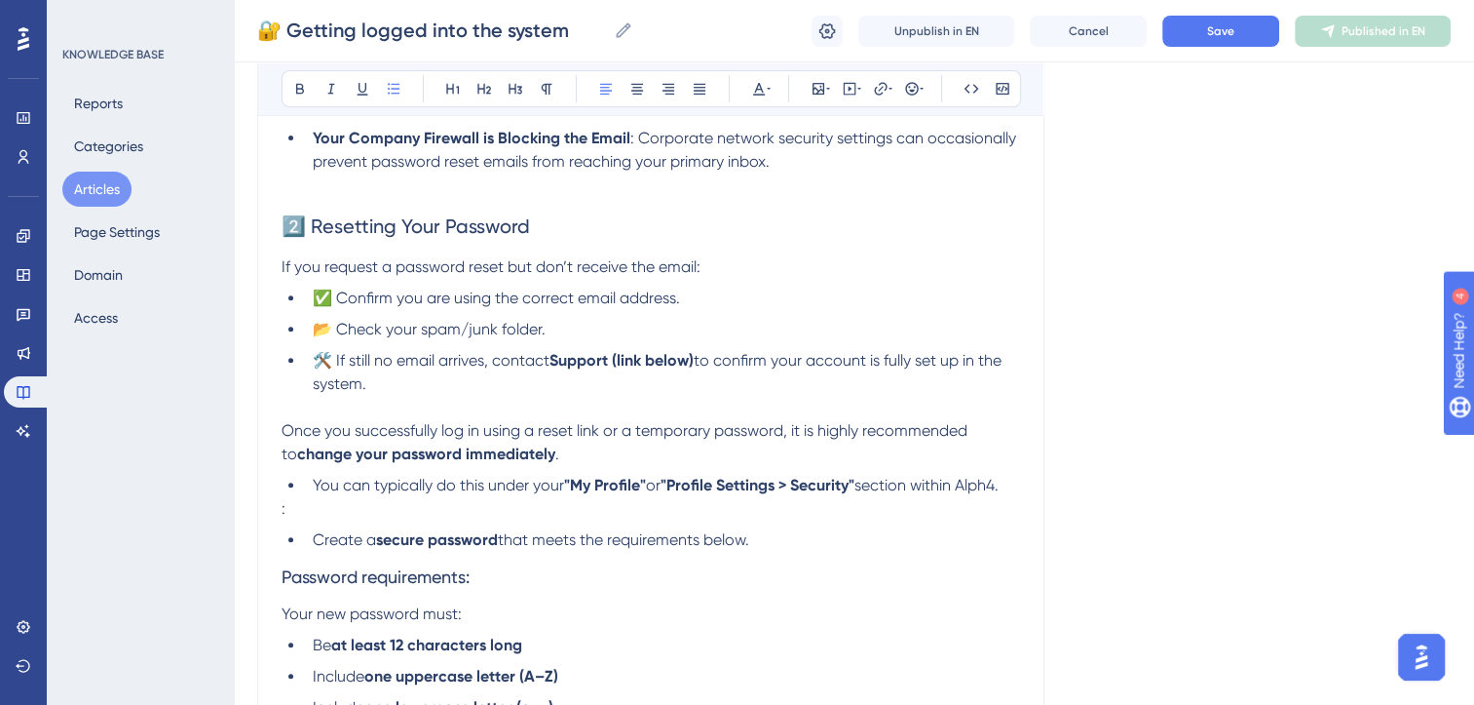
drag, startPoint x: 408, startPoint y: 391, endPoint x: 218, endPoint y: 265, distance: 227.8
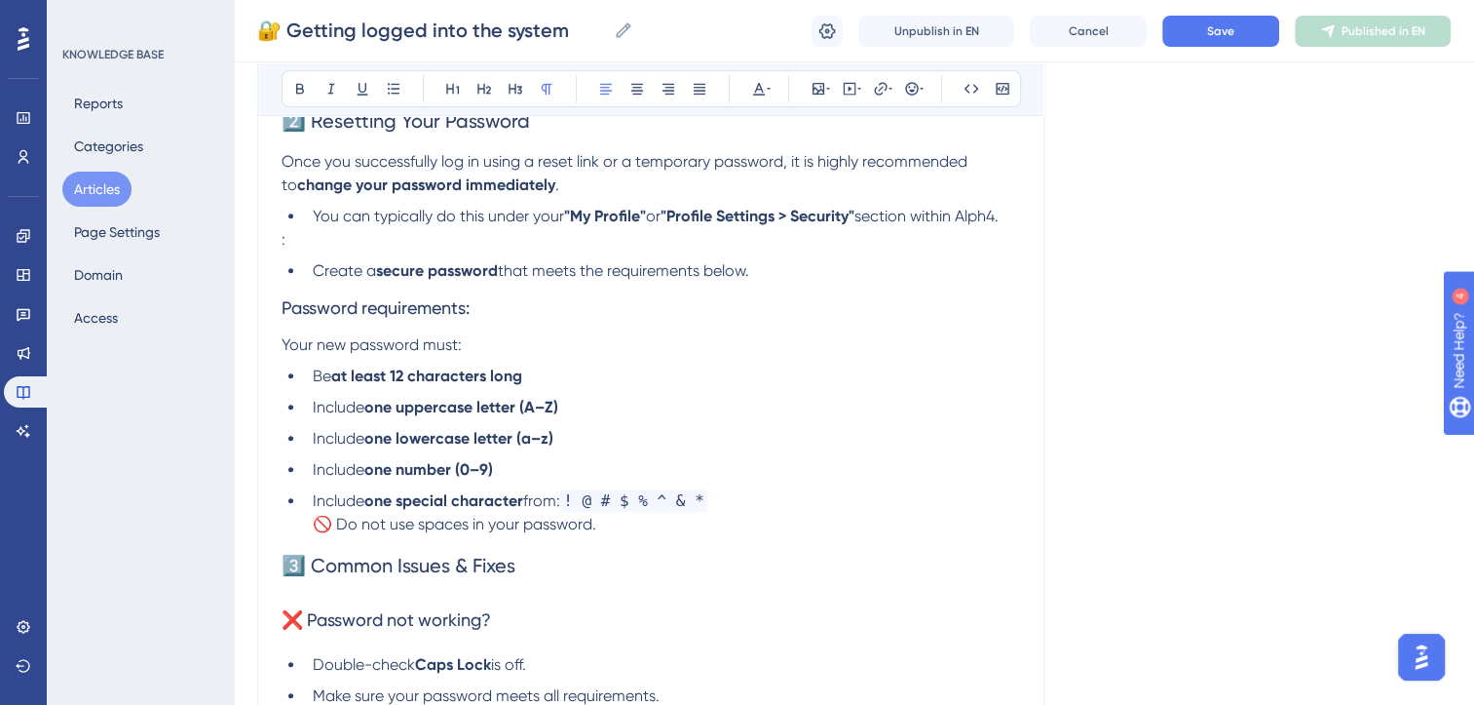
scroll to position [745, 0]
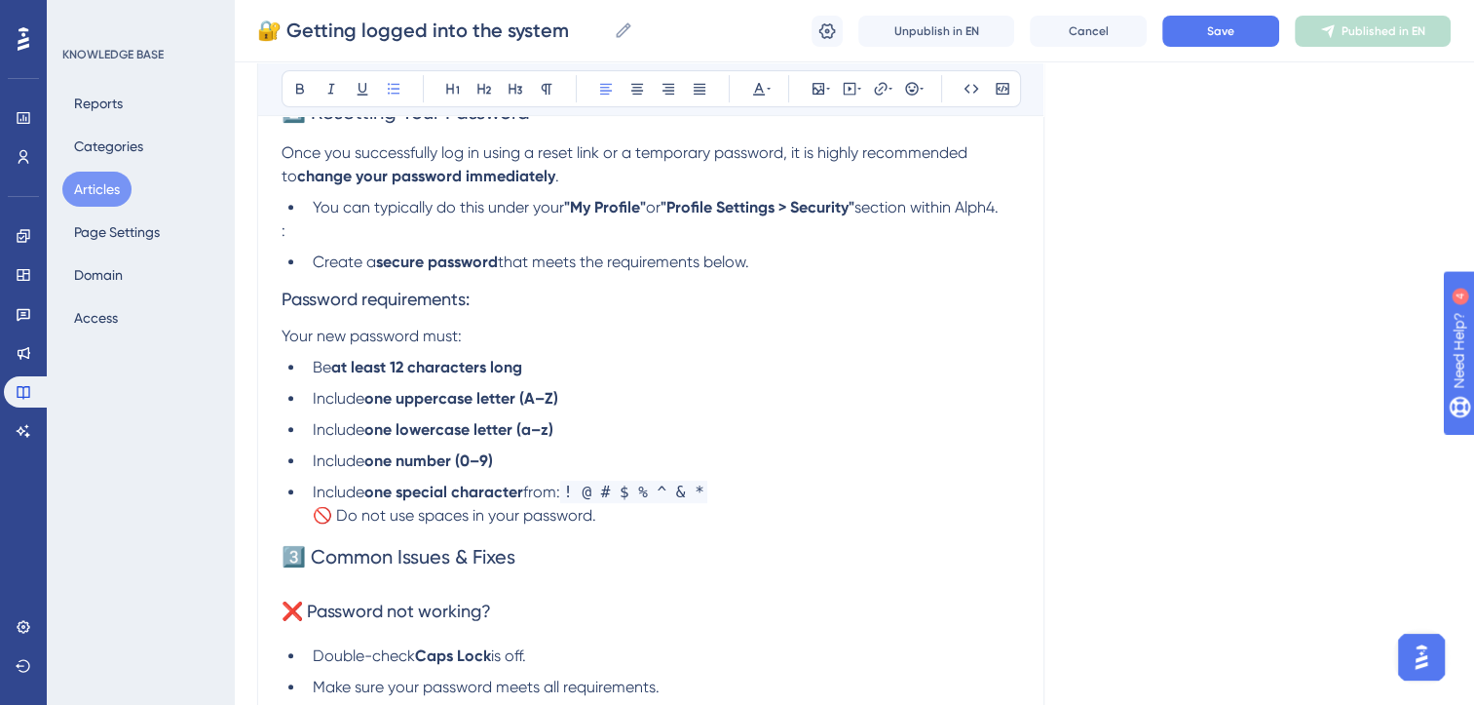
click at [631, 525] on li "Include one special character from: ! @ # $ % ^ & * 🚫 Do not use spaces in your…" at bounding box center [662, 503] width 715 height 47
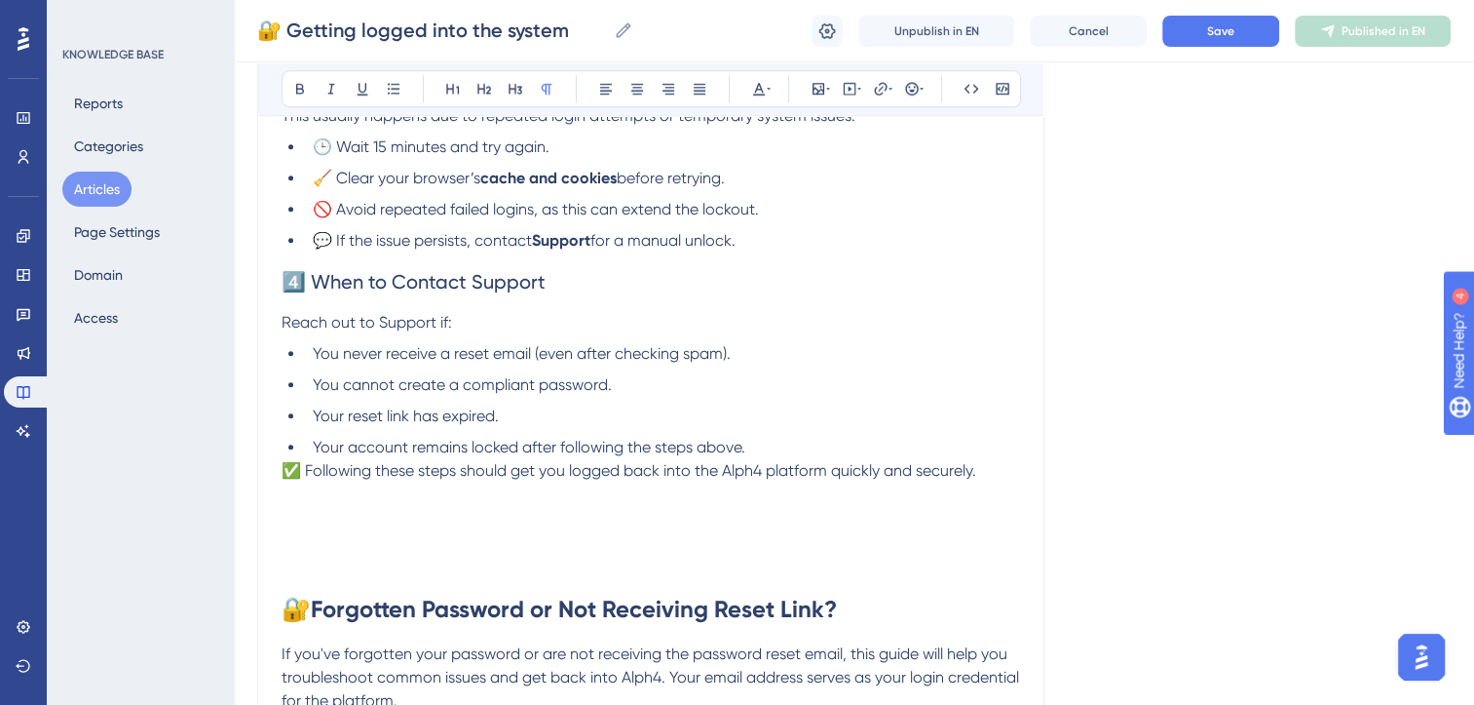
scroll to position [1656, 0]
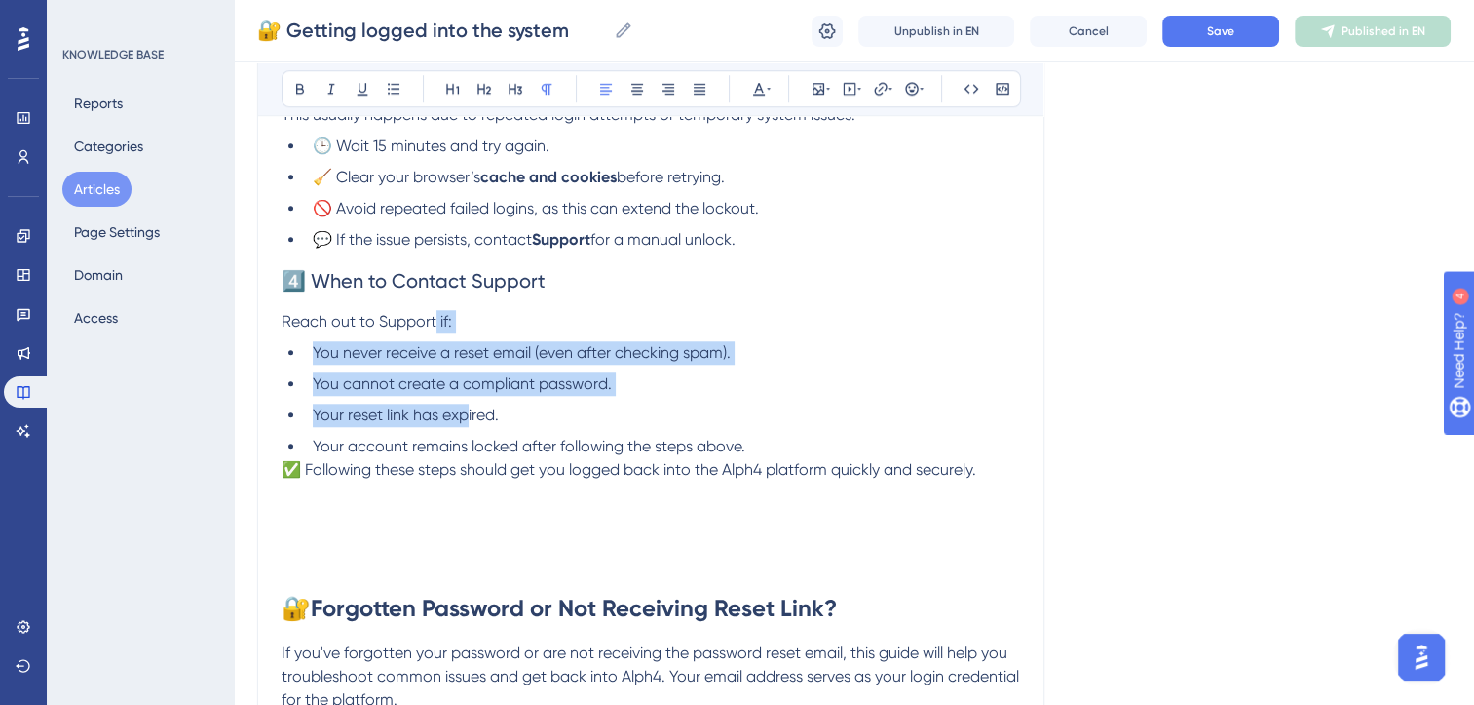
drag, startPoint x: 436, startPoint y: 336, endPoint x: 466, endPoint y: 428, distance: 96.5
click at [466, 428] on div "1️⃣ Logging In Your email address is your username for the Alph4 platform. If y…" at bounding box center [651, 310] width 739 height 3103
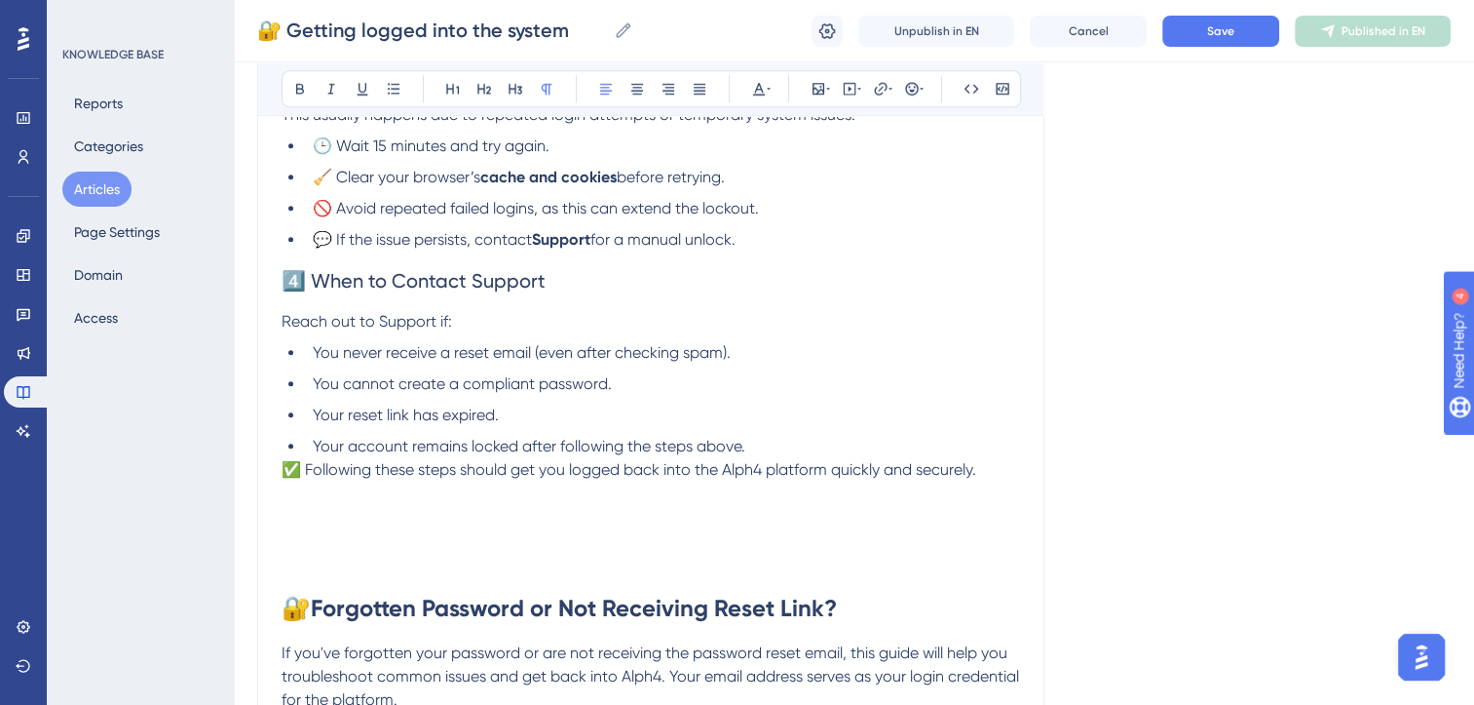
click at [371, 330] on span "Reach out to Support if:" at bounding box center [367, 321] width 171 height 19
click at [778, 458] on li "Your account remains locked after following the steps above." at bounding box center [662, 446] width 715 height 23
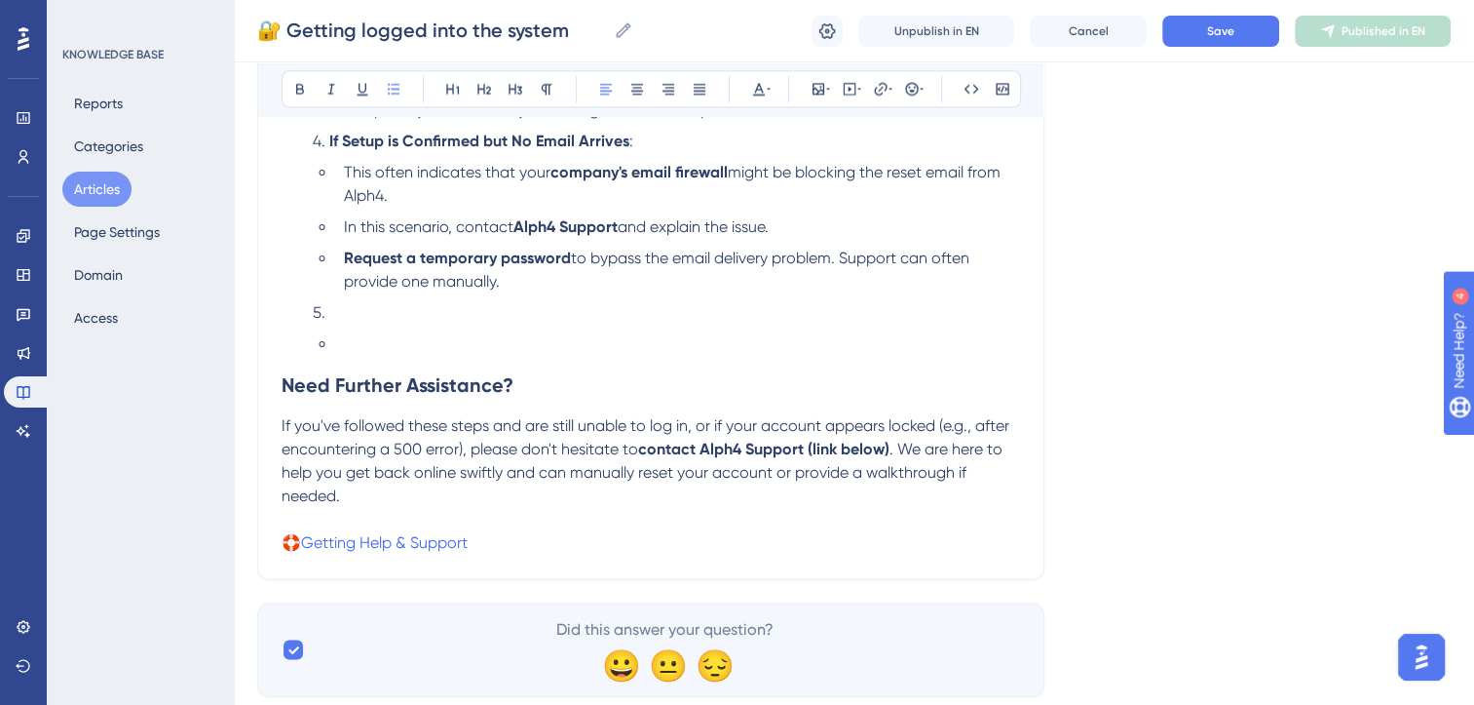
scroll to position [2965, 0]
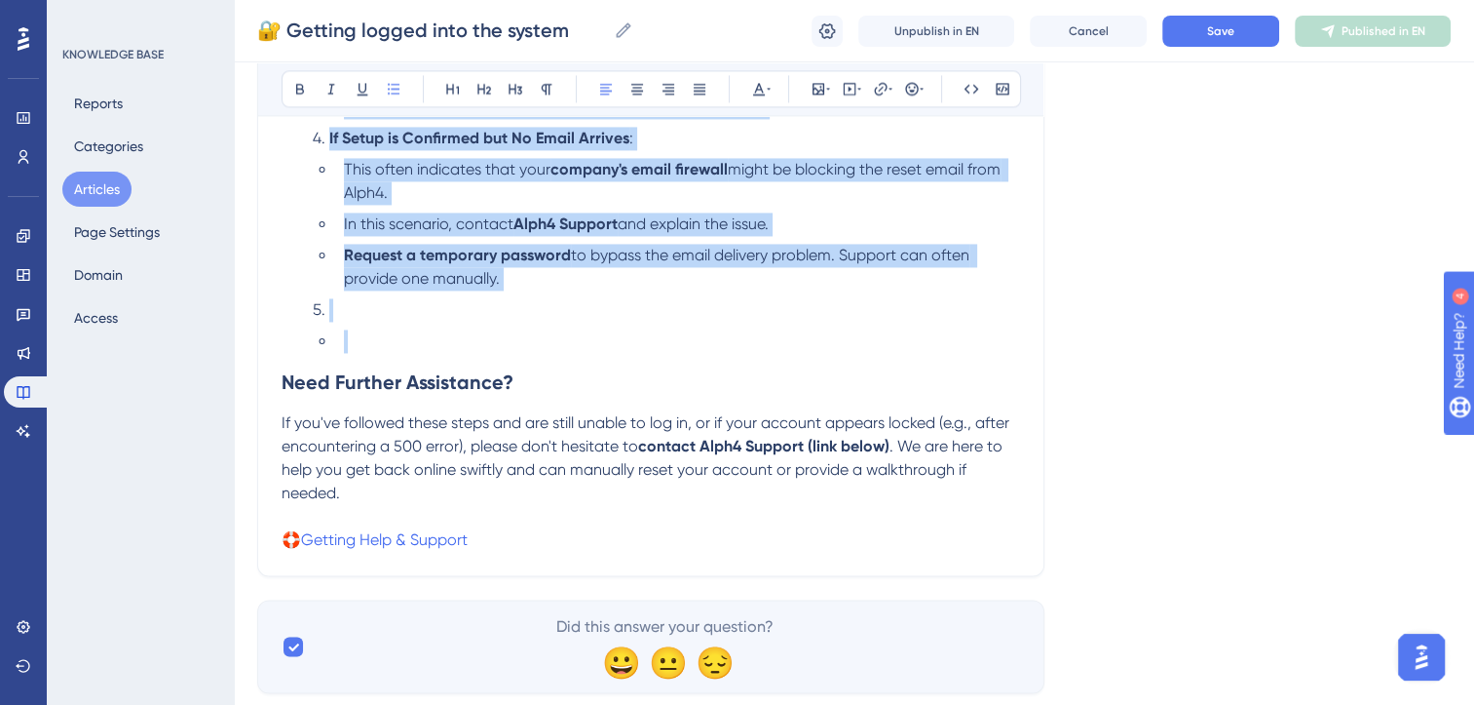
click at [363, 353] on li at bounding box center [678, 340] width 684 height 23
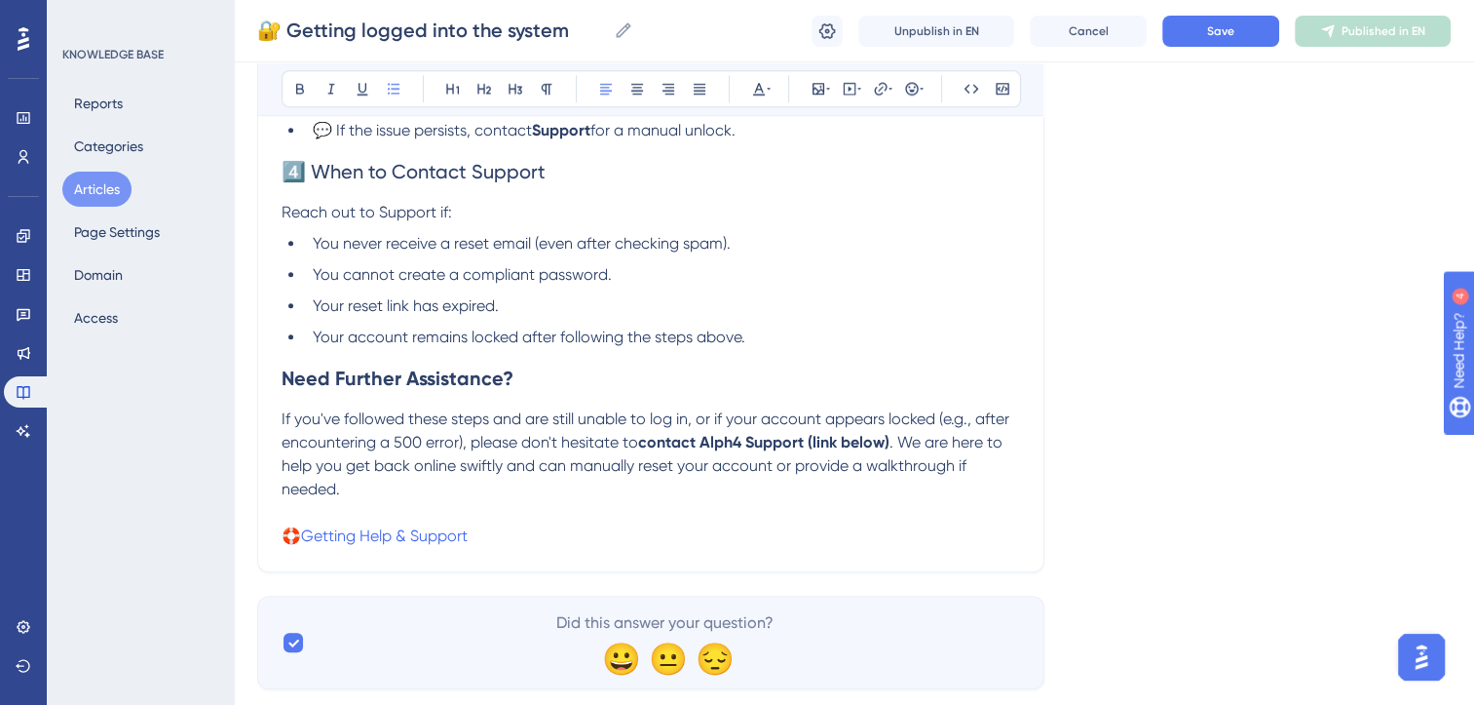
scroll to position [1742, 0]
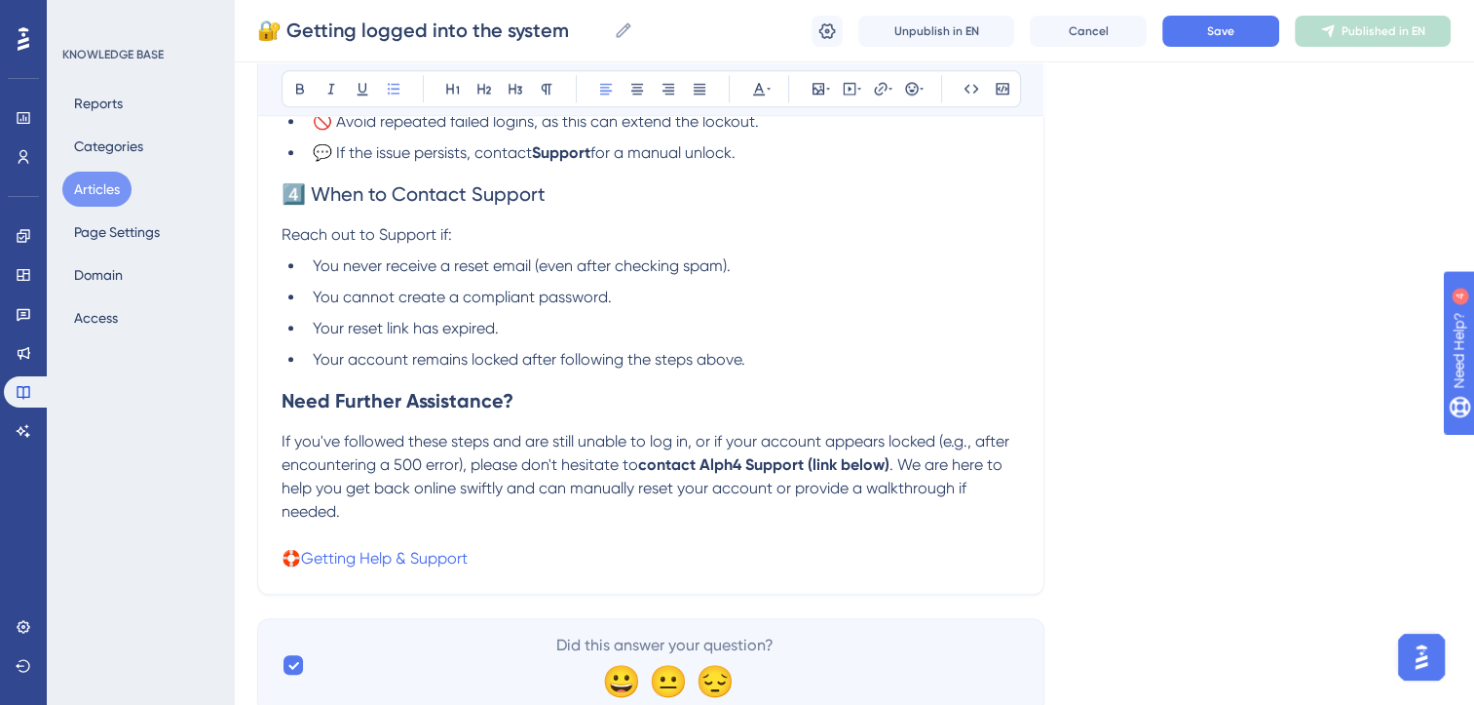
click at [766, 371] on li "Your account remains locked after following the steps above." at bounding box center [662, 359] width 715 height 23
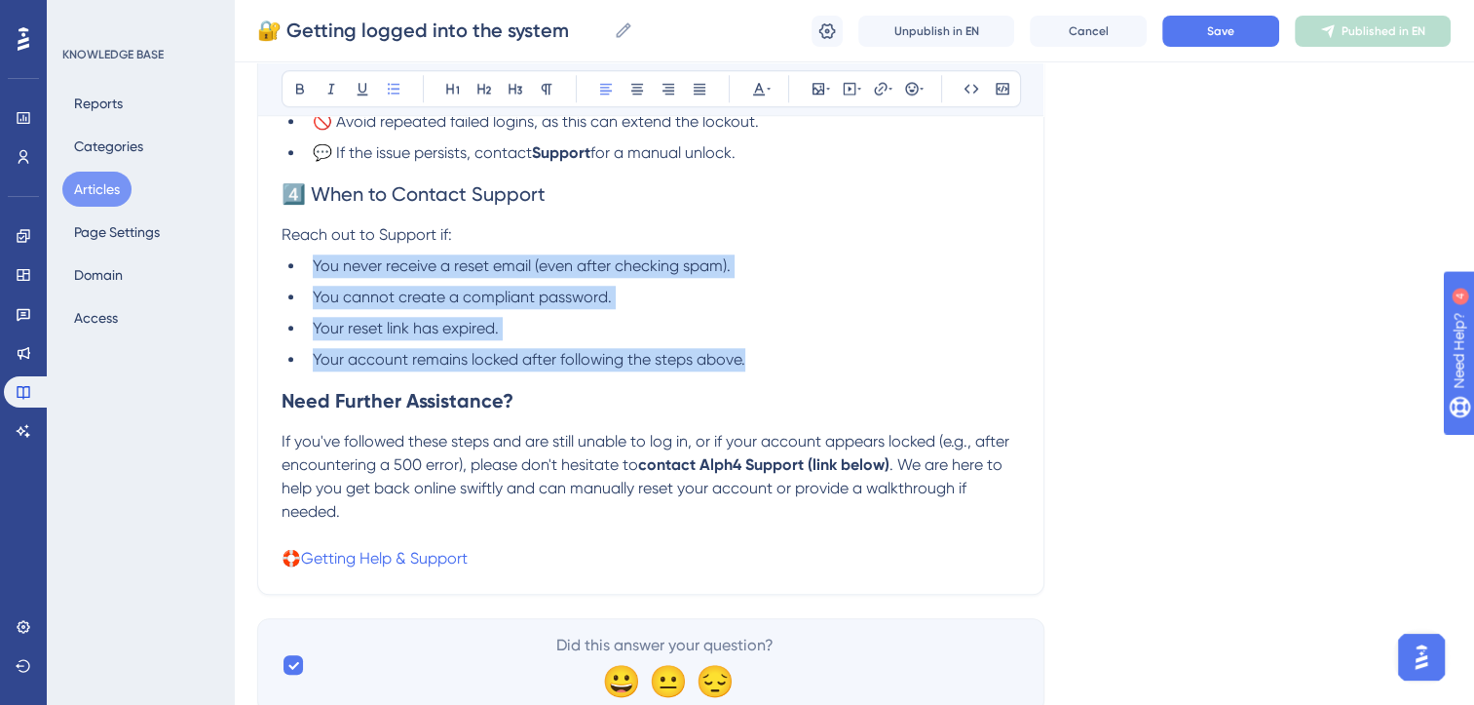
drag, startPoint x: 761, startPoint y: 370, endPoint x: 276, endPoint y: 273, distance: 495.0
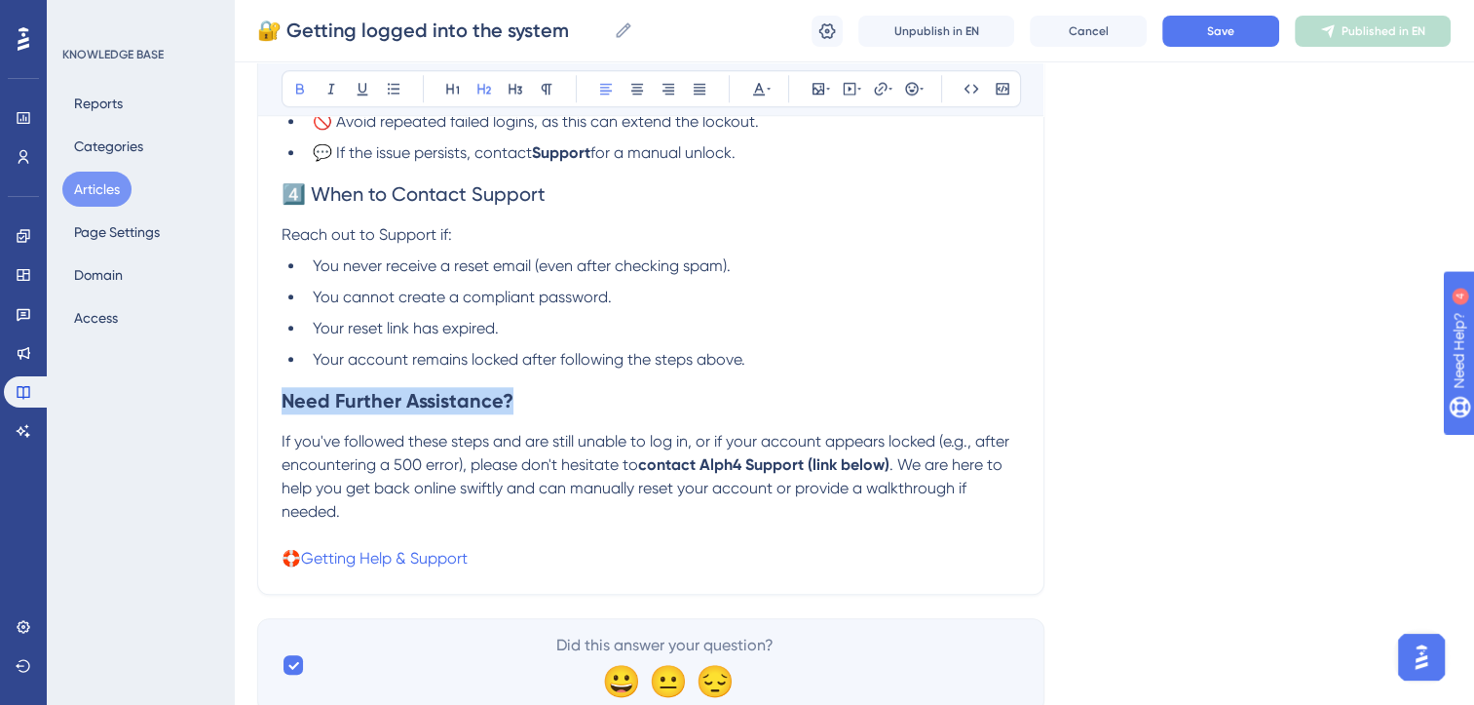
drag, startPoint x: 539, startPoint y: 411, endPoint x: 232, endPoint y: 397, distance: 307.3
click at [756, 371] on li "Your account remains locked after following the steps above." at bounding box center [662, 359] width 715 height 23
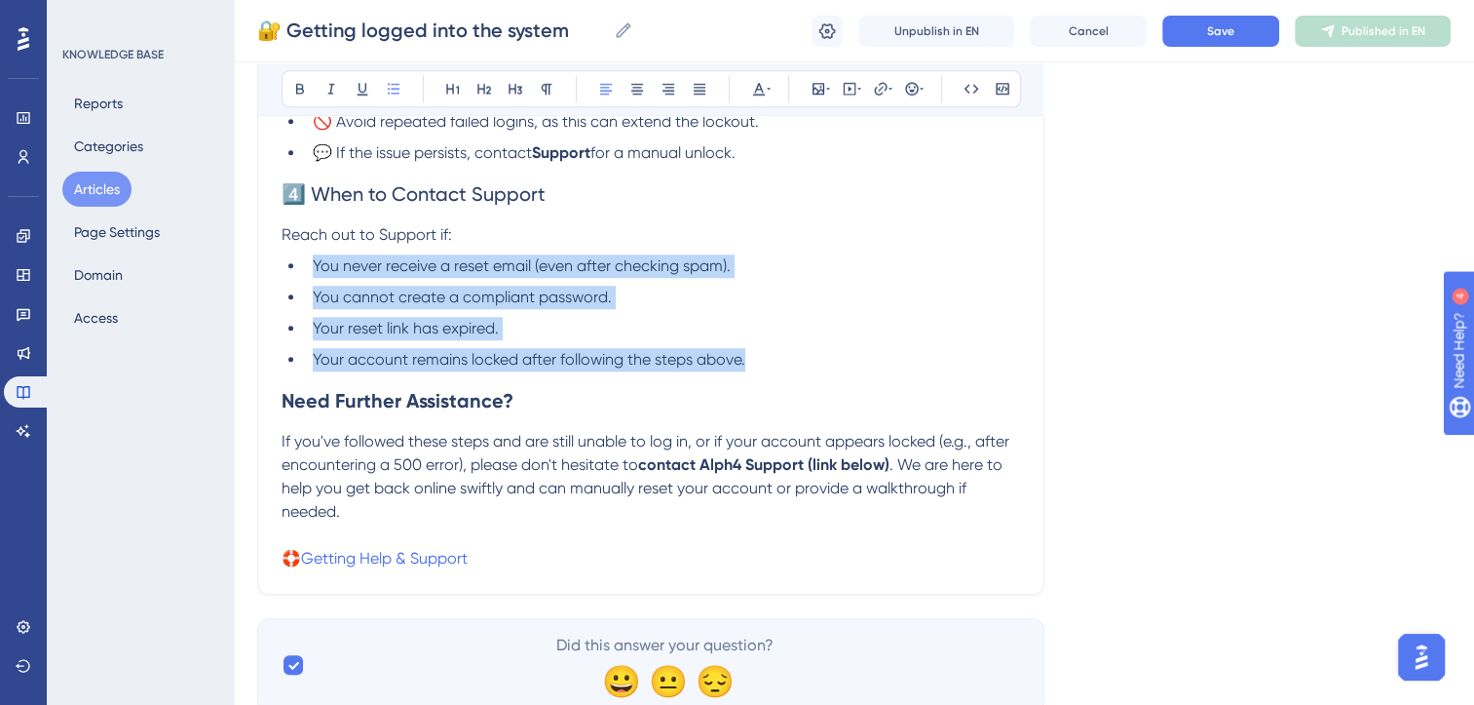
drag, startPoint x: 756, startPoint y: 376, endPoint x: 305, endPoint y: 273, distance: 462.9
click at [305, 273] on ul "You never receive a reset email (even after checking spam). You cannot create a…" at bounding box center [651, 312] width 739 height 117
click at [758, 371] on li "Your account remains locked after following the steps above." at bounding box center [662, 359] width 715 height 23
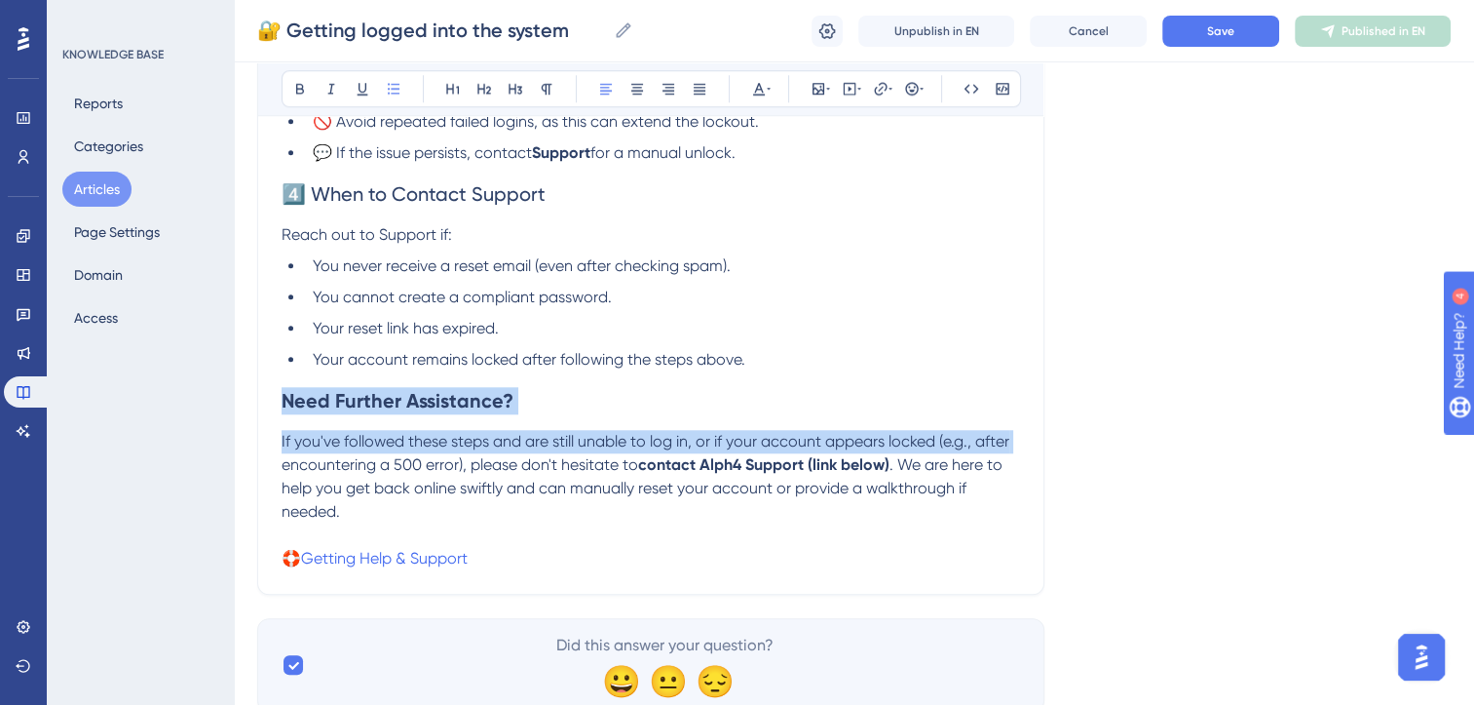
click at [1017, 453] on p "If you've followed these steps and are still unable to log in, or if your accou…" at bounding box center [651, 477] width 739 height 94
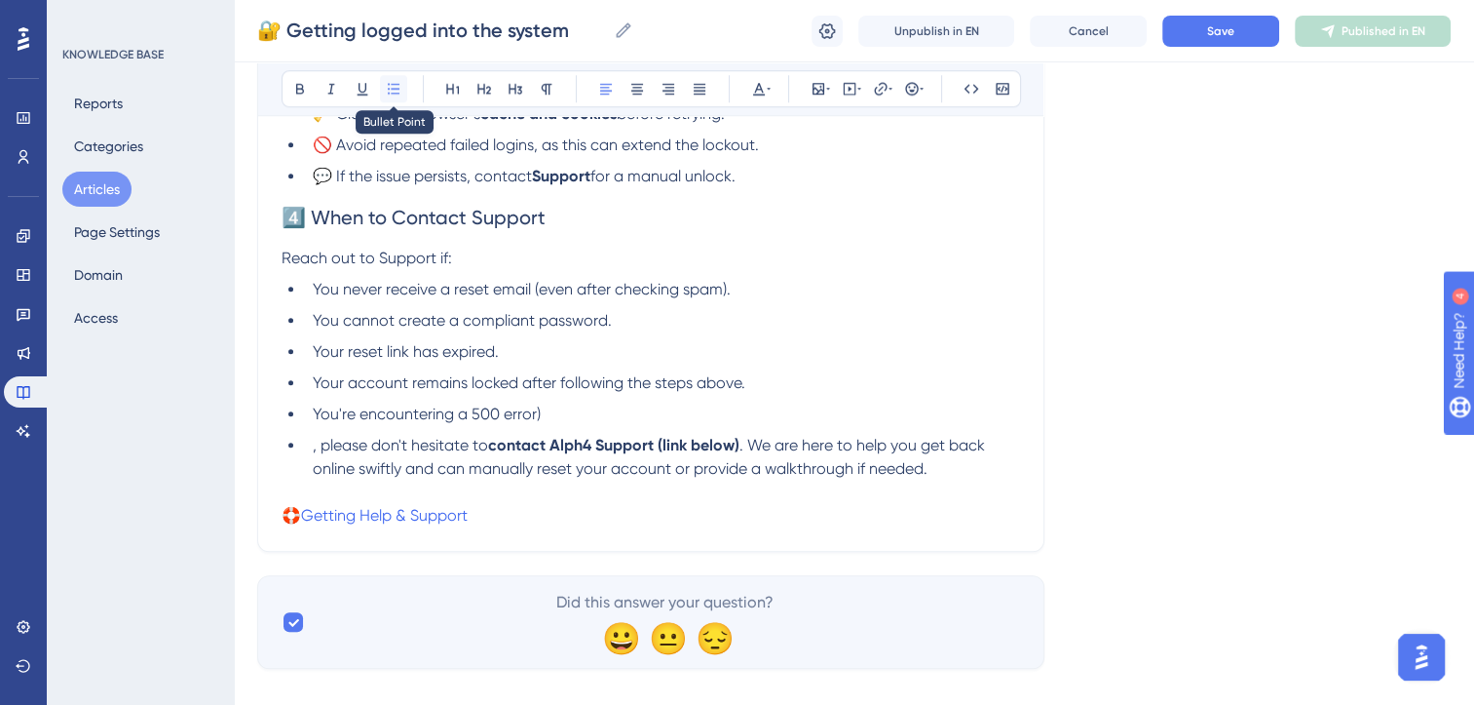
scroll to position [1711, 0]
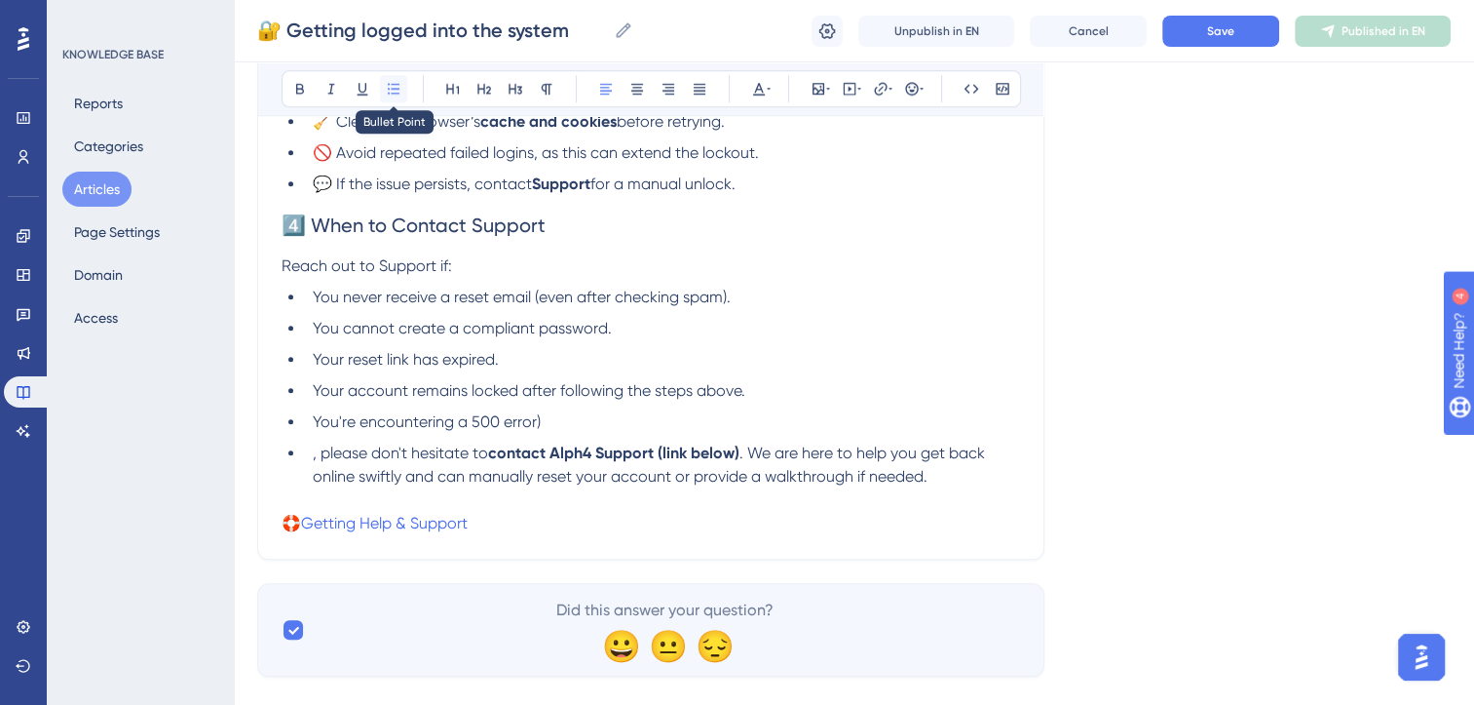
click at [383, 82] on button at bounding box center [393, 88] width 27 height 27
click at [571, 434] on li "You're encountering a 500 error)" at bounding box center [662, 421] width 715 height 23
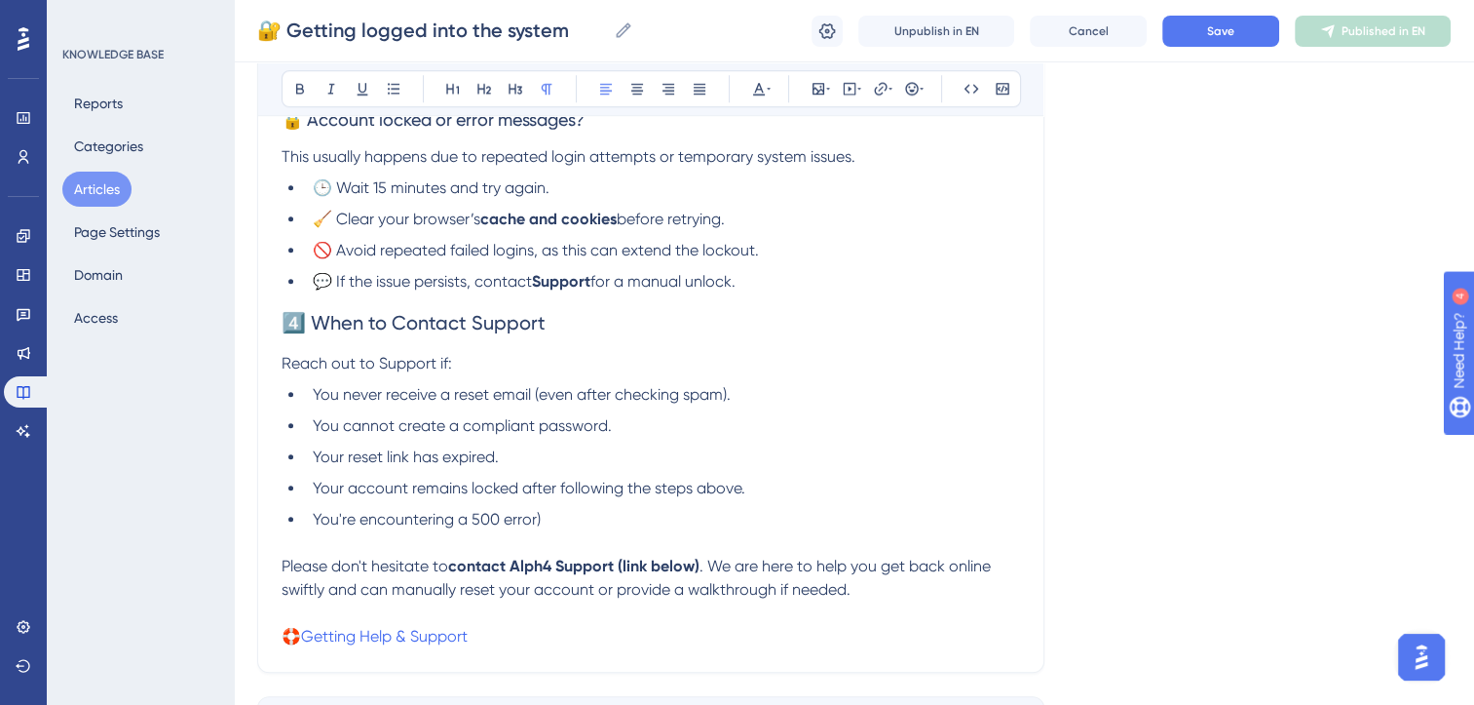
scroll to position [1618, 0]
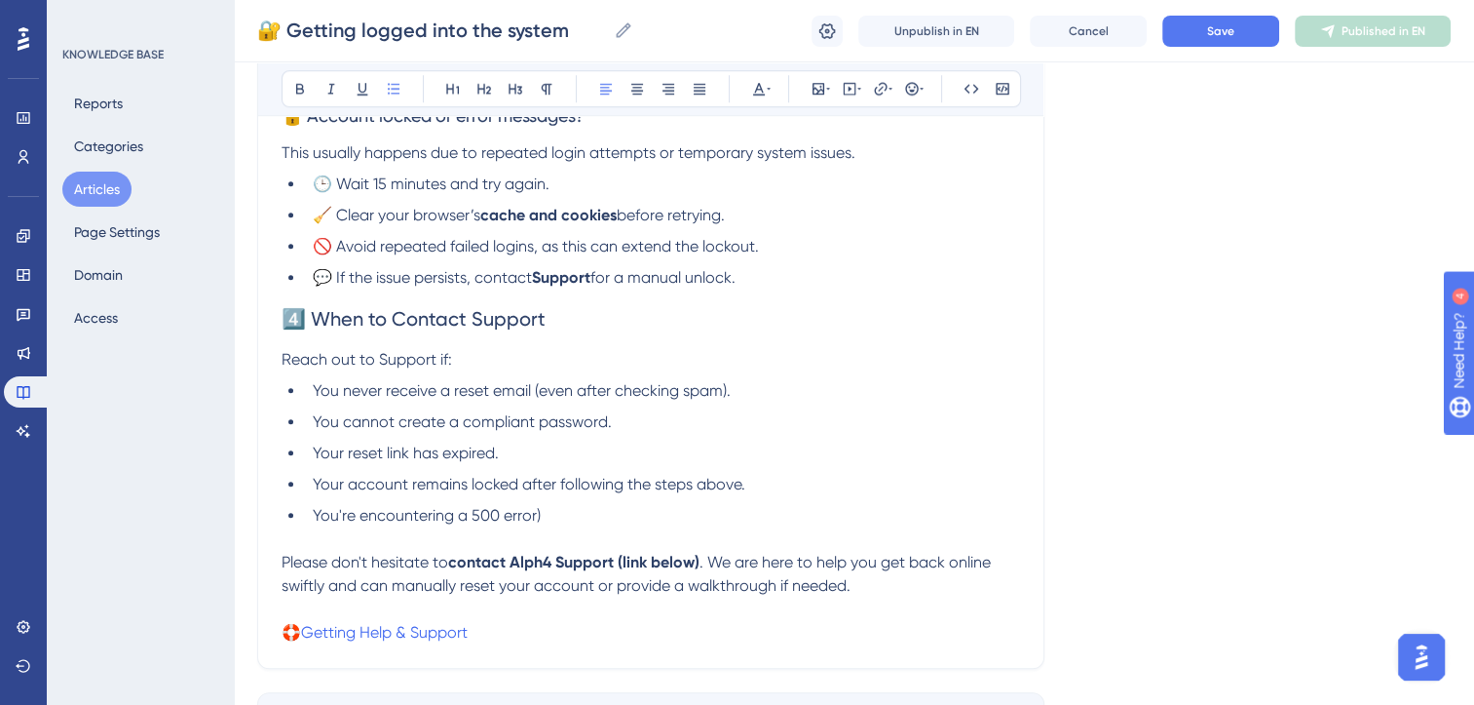
click at [549, 524] on li "You're encountering a 500 error)" at bounding box center [662, 515] width 715 height 23
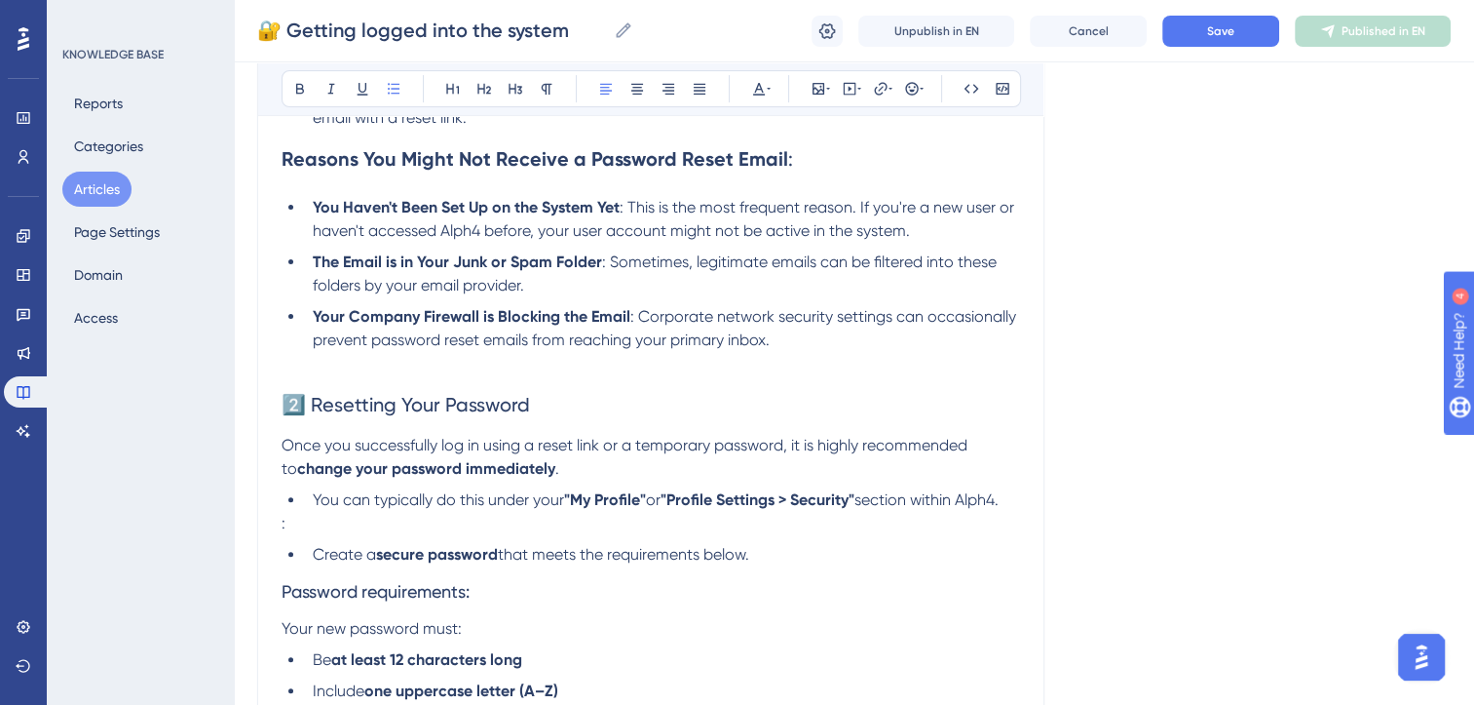
scroll to position [0, 0]
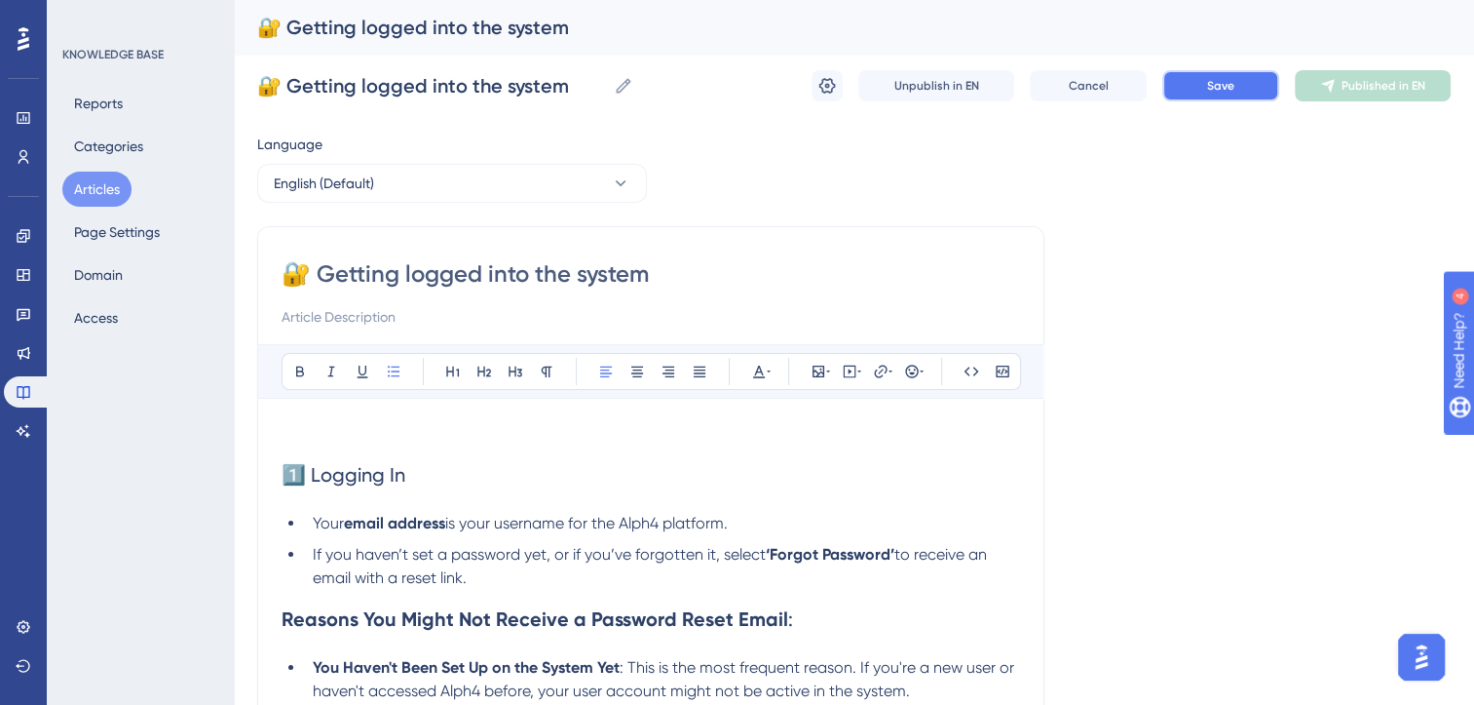
click at [1244, 88] on button "Save" at bounding box center [1221, 85] width 117 height 31
click at [1355, 96] on button "Publish in EN" at bounding box center [1373, 85] width 156 height 31
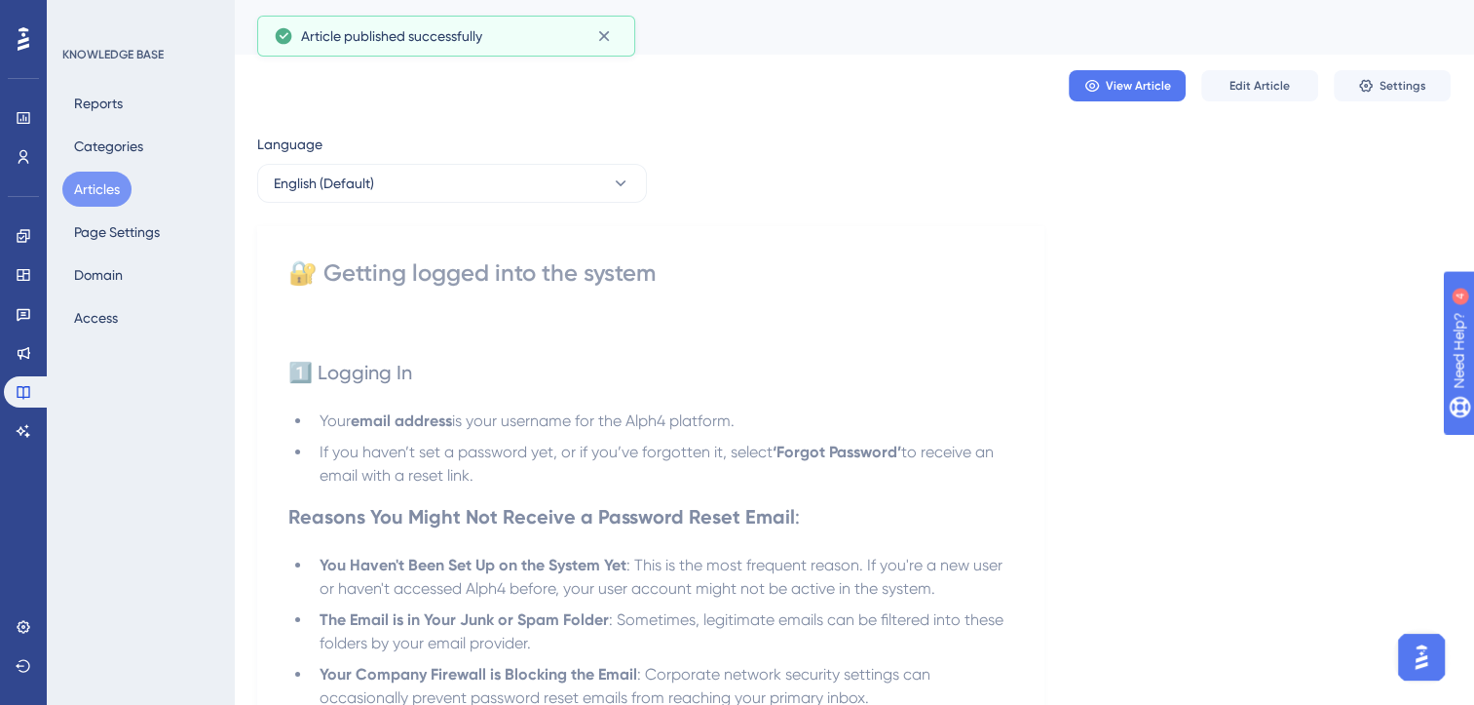
click at [101, 180] on button "Articles" at bounding box center [96, 189] width 69 height 35
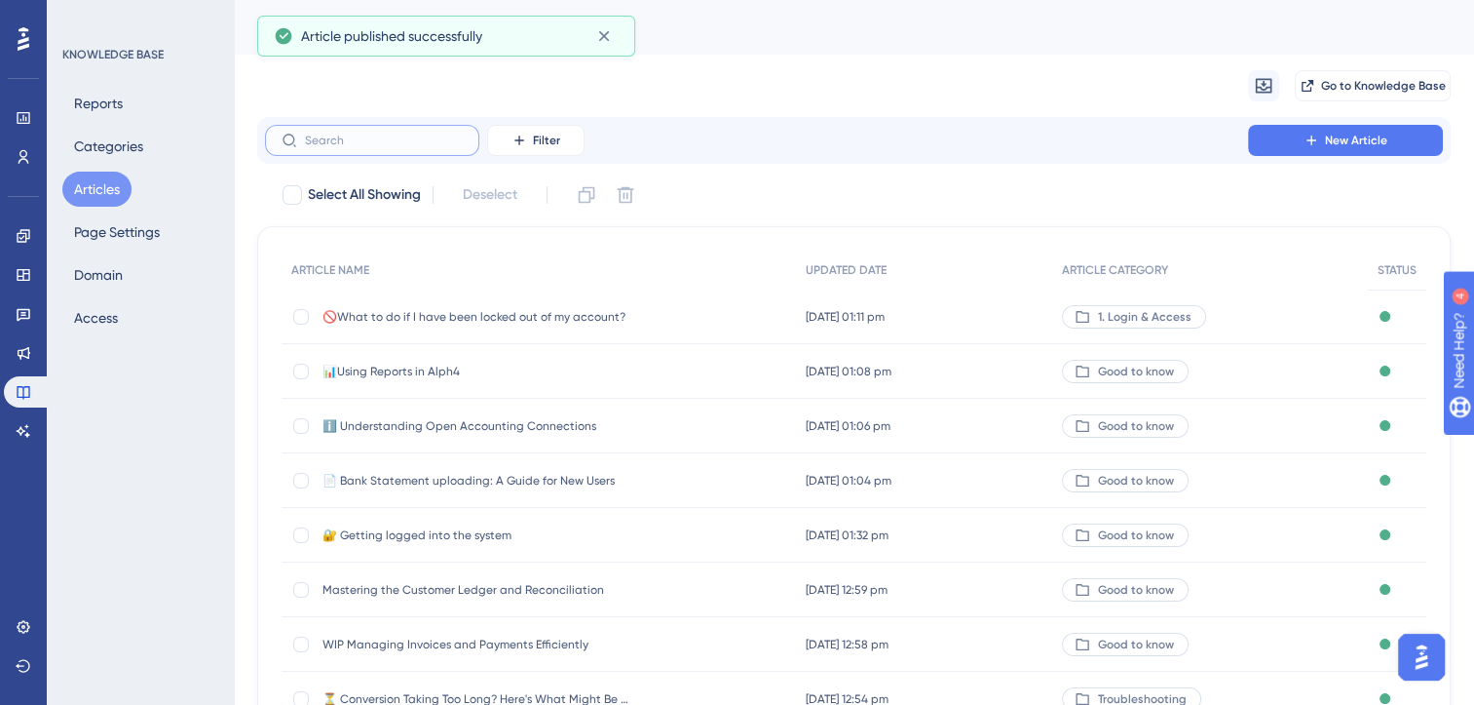
click at [359, 146] on input "text" at bounding box center [384, 141] width 158 height 14
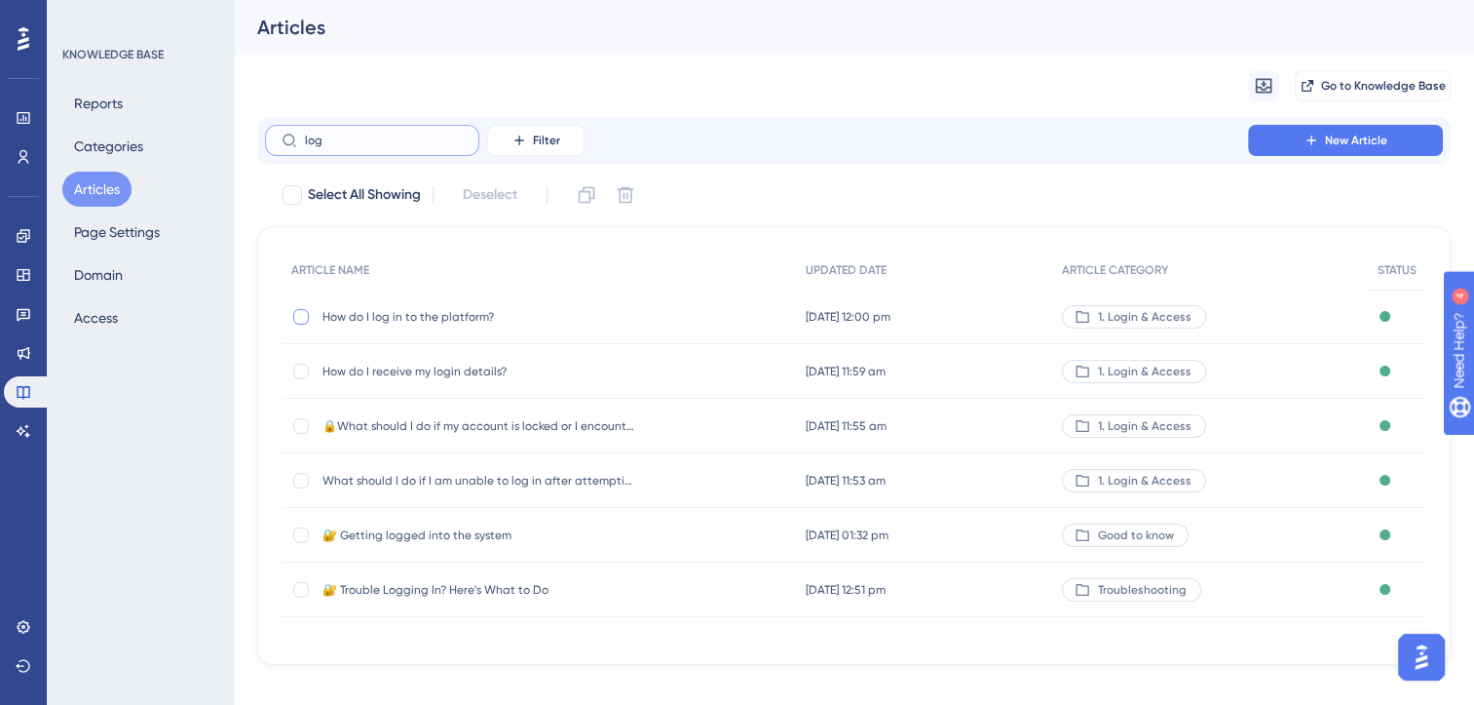
type input "log"
click at [297, 315] on div at bounding box center [301, 317] width 16 height 16
checkbox input "true"
click at [301, 365] on div at bounding box center [301, 371] width 16 height 16
checkbox input "true"
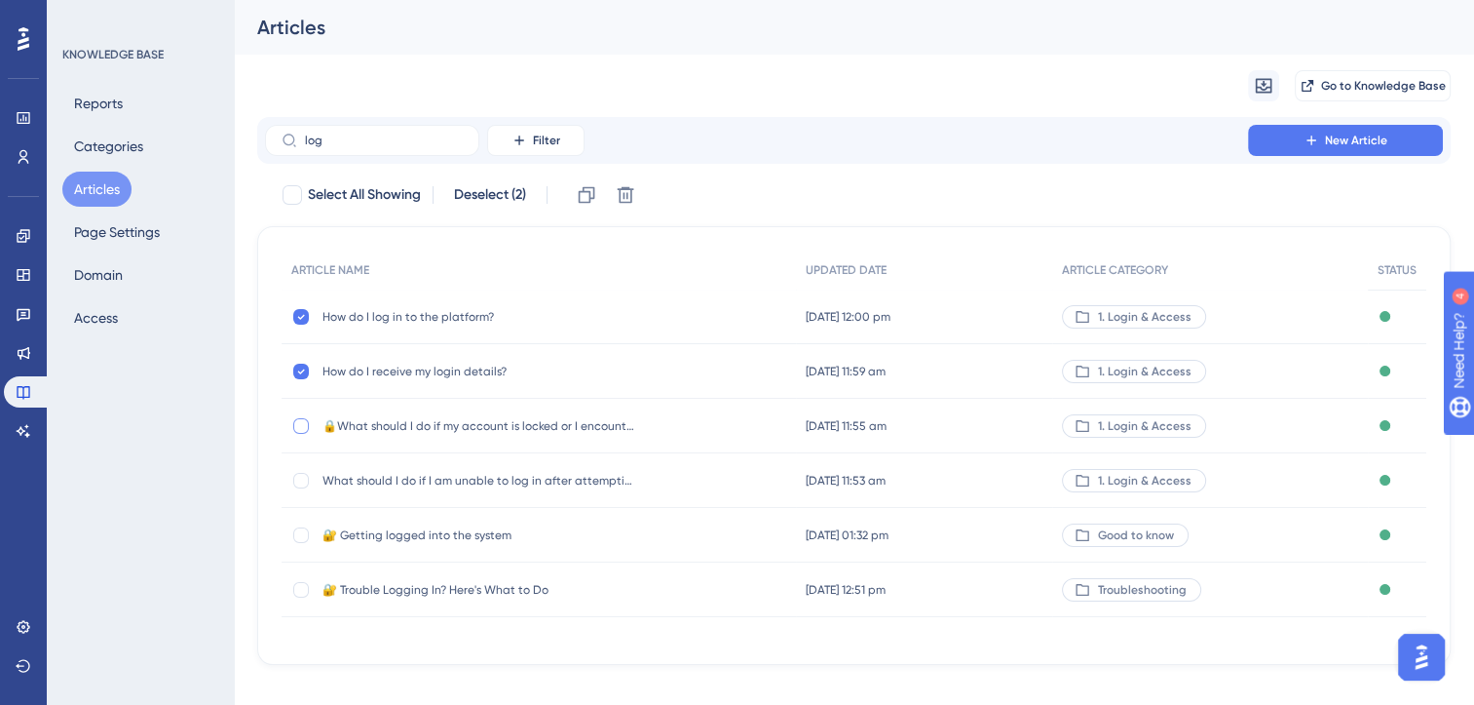
click at [301, 430] on div at bounding box center [301, 426] width 16 height 16
checkbox input "true"
click at [301, 485] on div at bounding box center [301, 481] width 16 height 16
checkbox input "true"
click at [302, 587] on div at bounding box center [301, 590] width 16 height 16
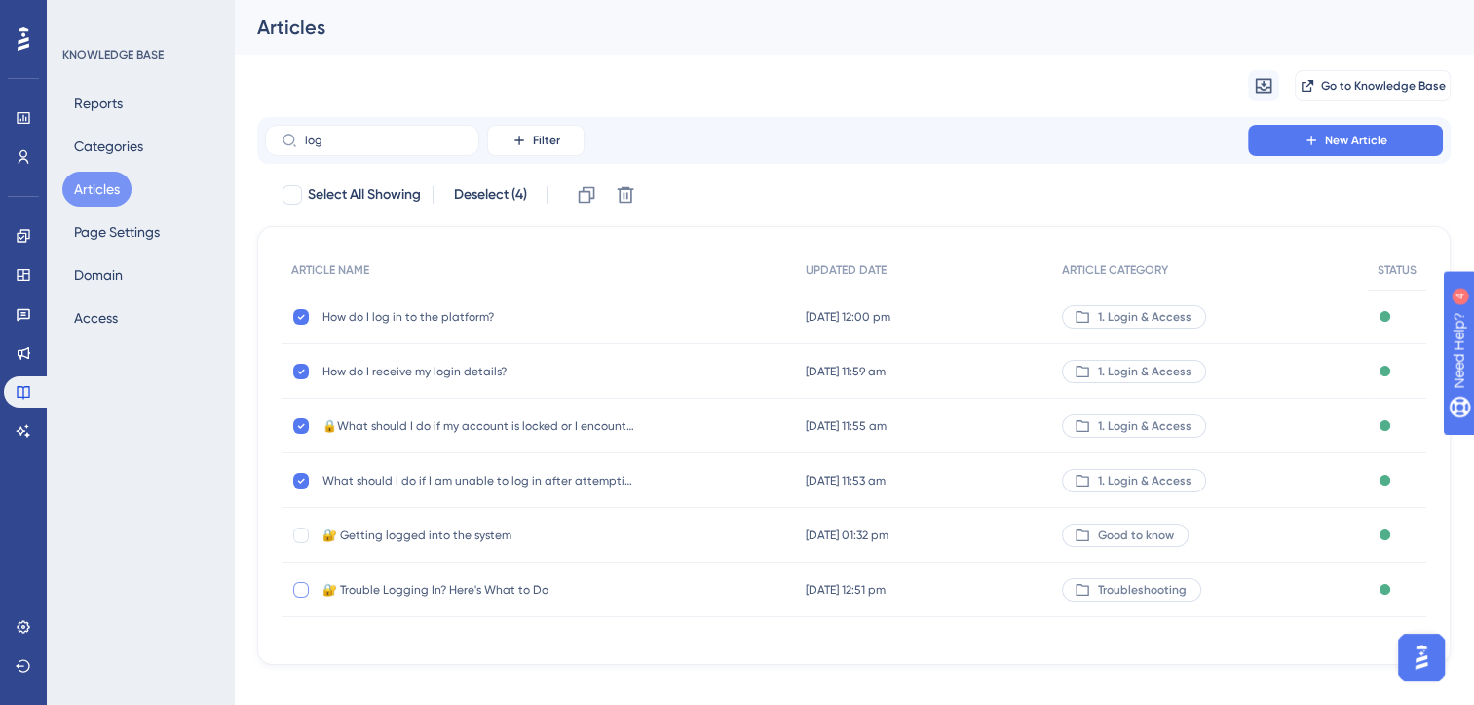
checkbox input "true"
click at [630, 196] on icon at bounding box center [625, 194] width 19 height 19
checkbox input "false"
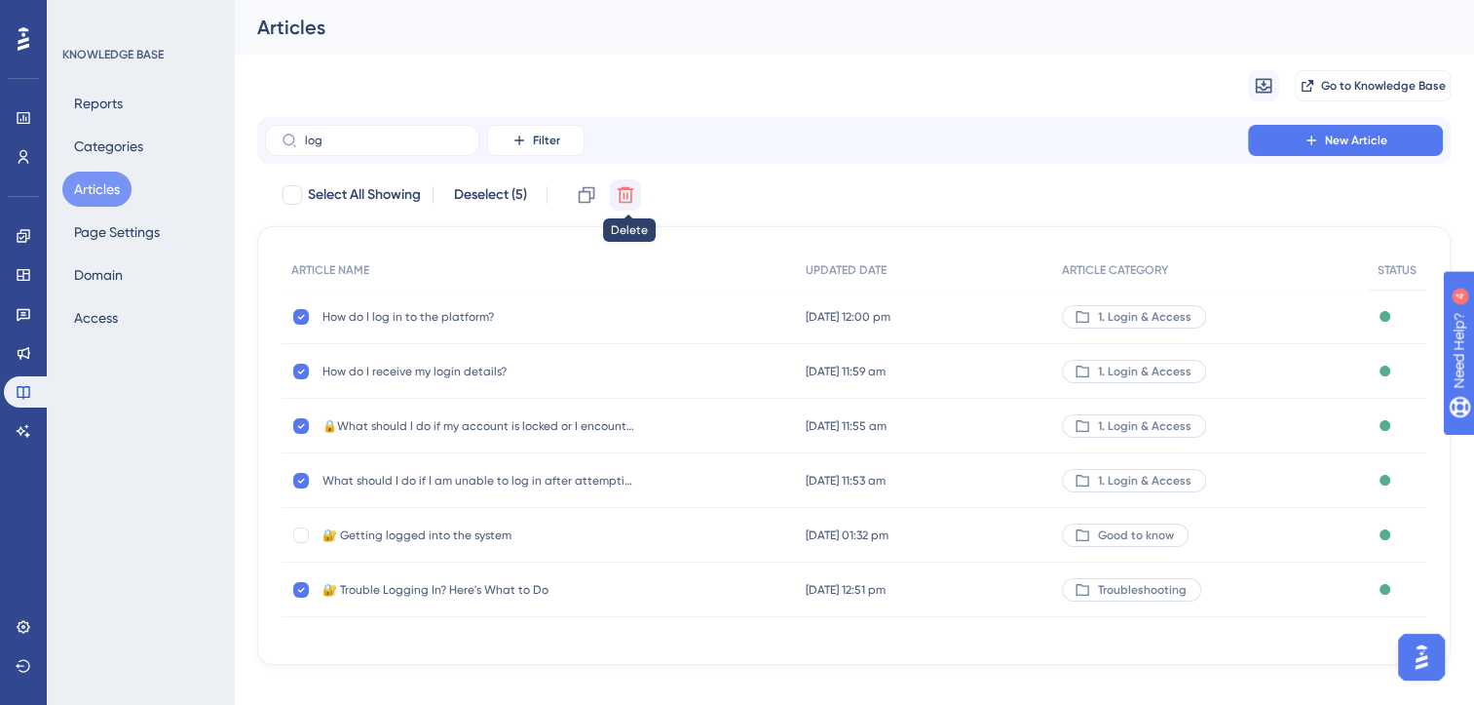
checkbox input "false"
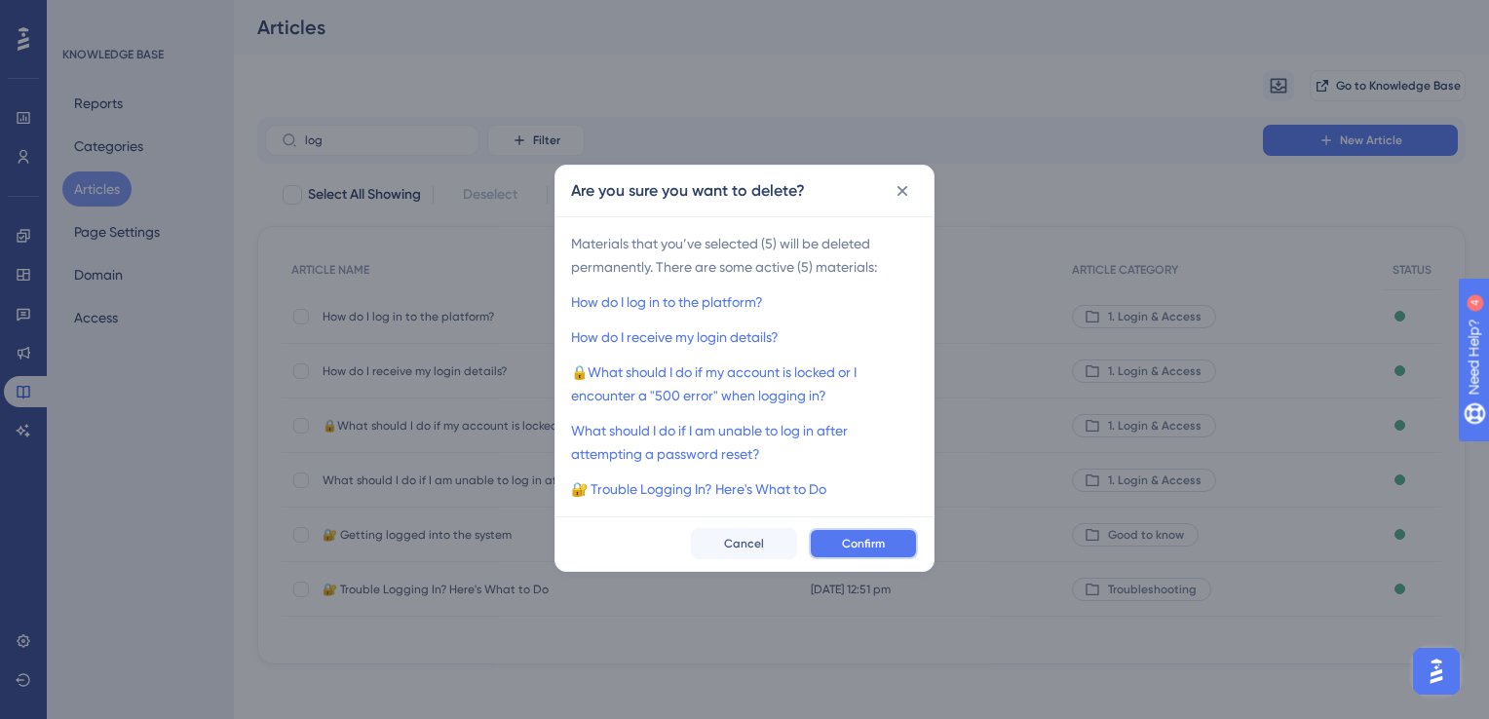
click at [868, 545] on span "Confirm" at bounding box center [863, 544] width 43 height 16
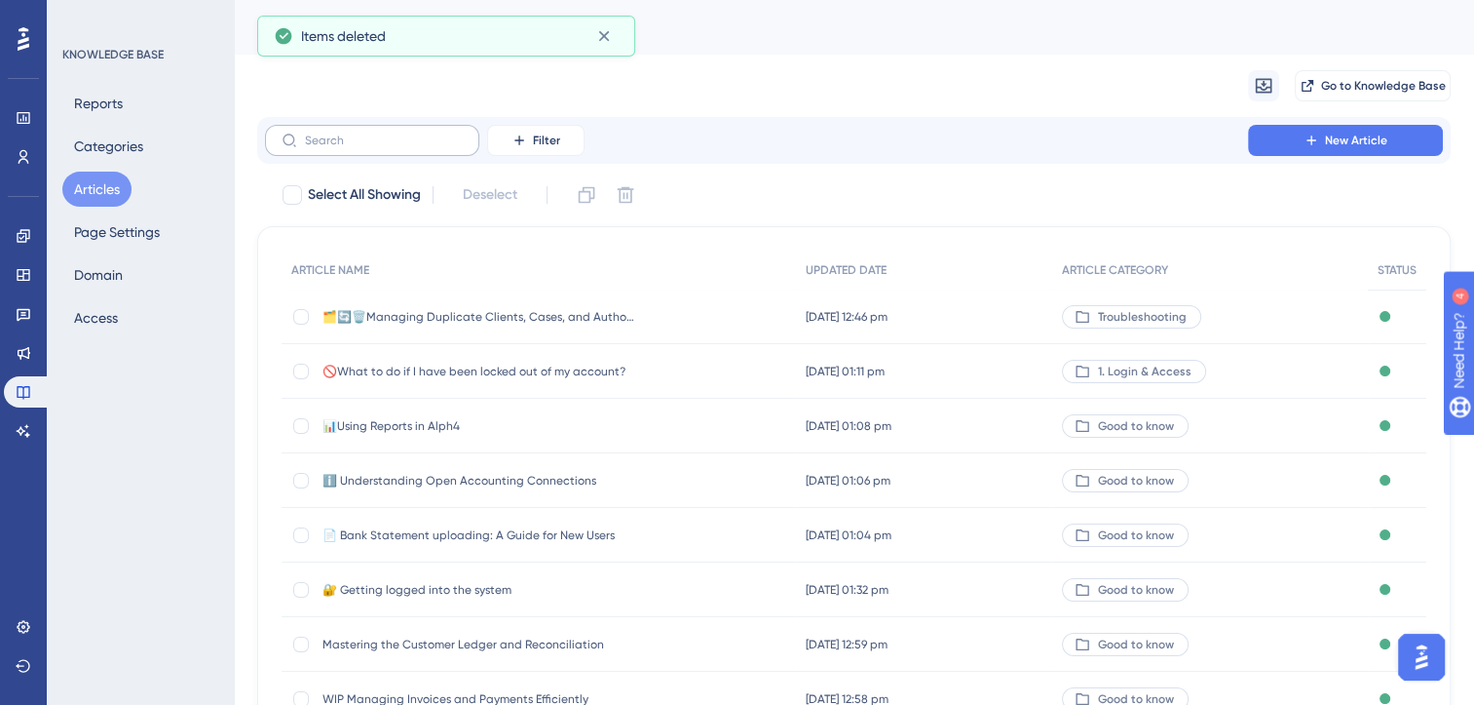
click at [386, 132] on label at bounding box center [372, 140] width 214 height 31
click at [386, 134] on input "text" at bounding box center [384, 141] width 158 height 14
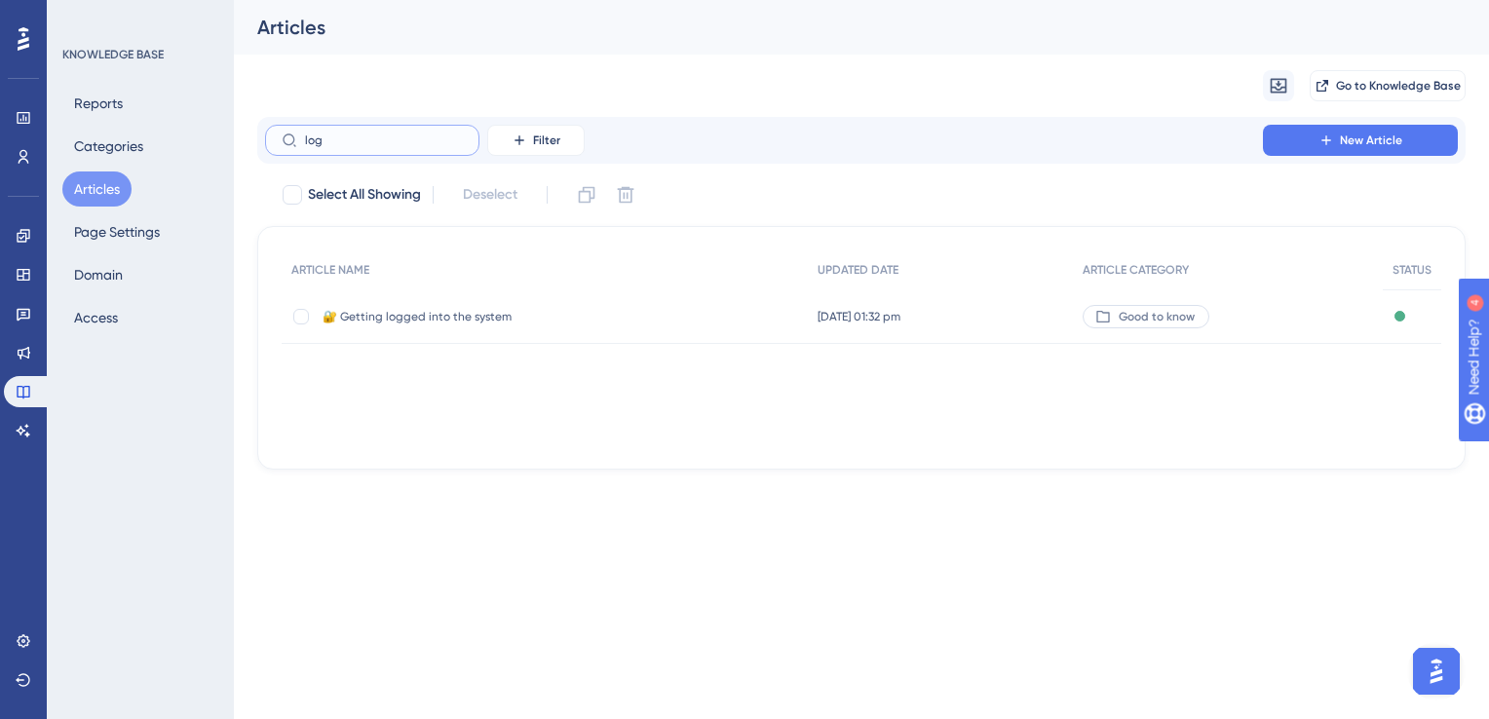
type input "log"
click at [461, 318] on span "🔐 Getting logged into the system" at bounding box center [479, 317] width 312 height 16
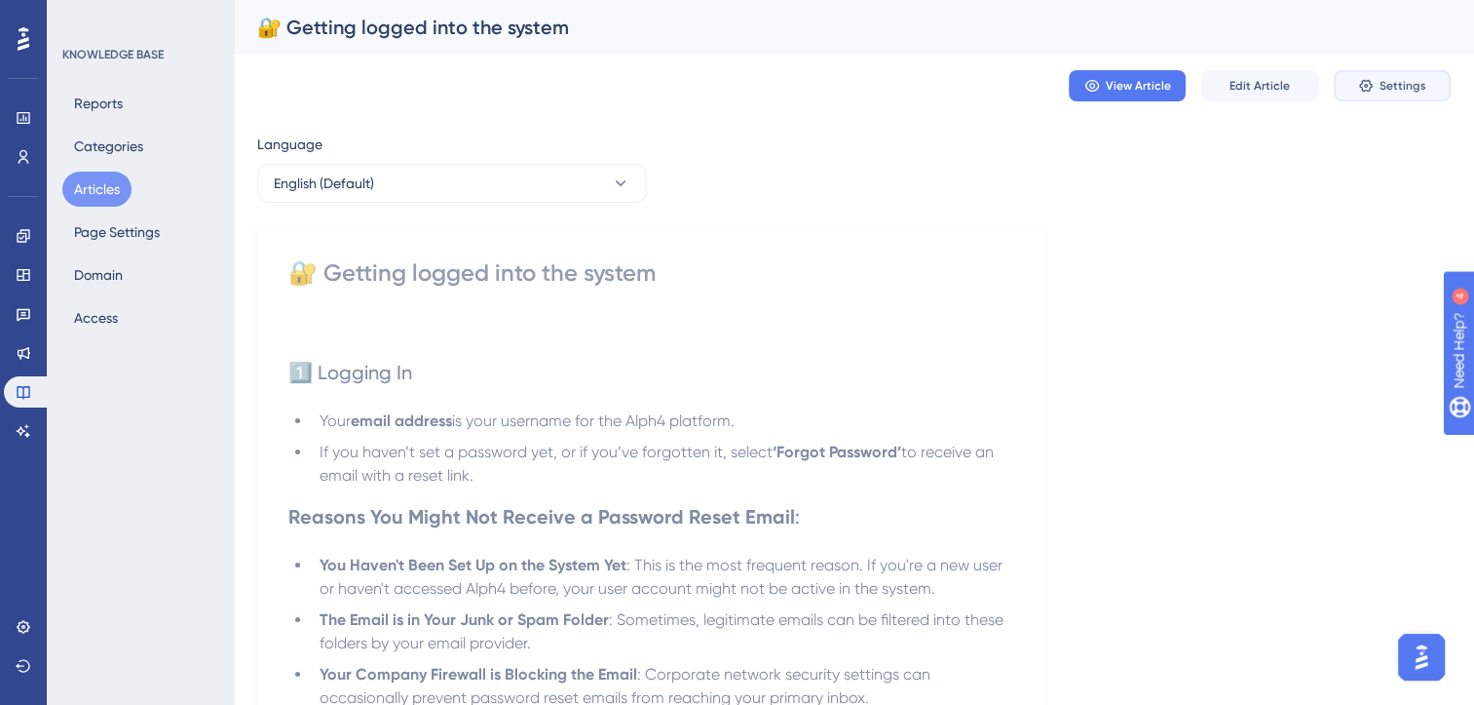
click at [1372, 95] on button "Settings" at bounding box center [1392, 85] width 117 height 31
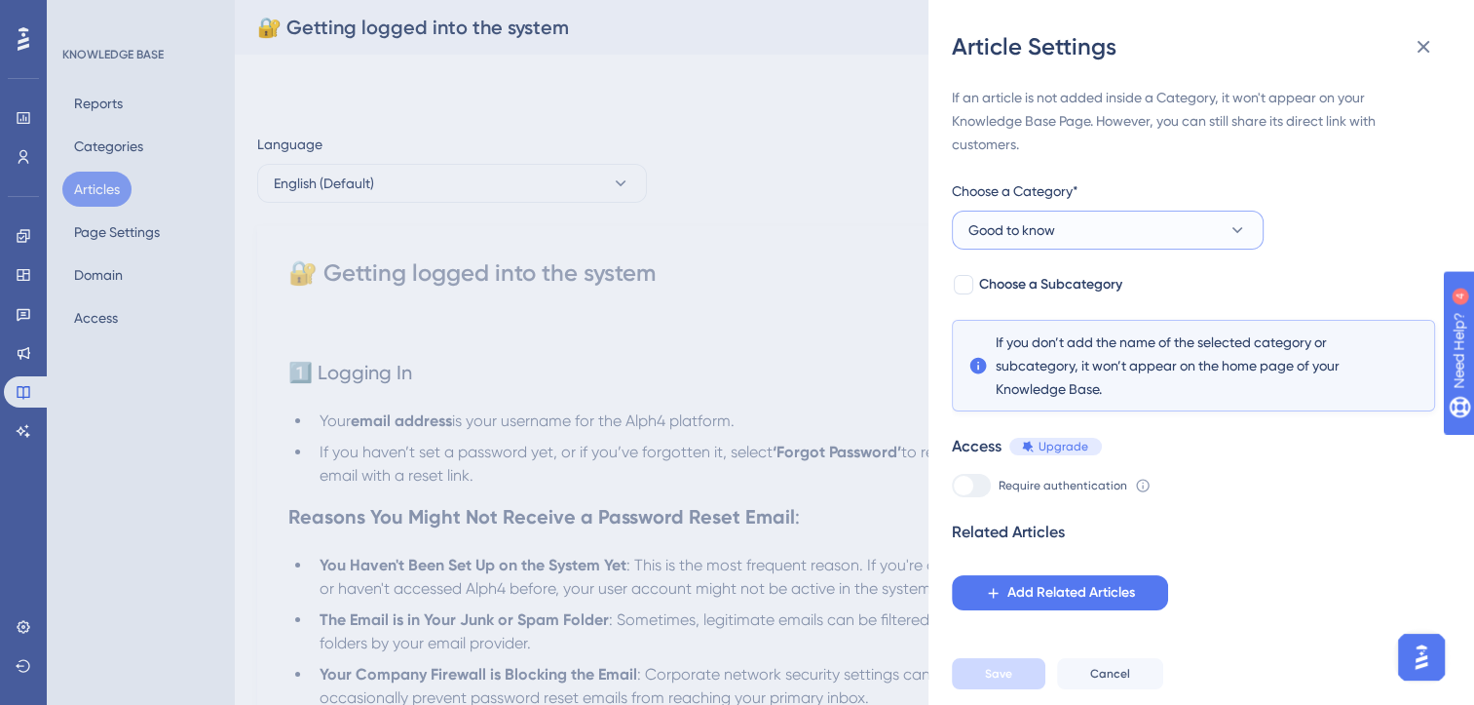
click at [1195, 231] on button "Good to know" at bounding box center [1108, 229] width 312 height 39
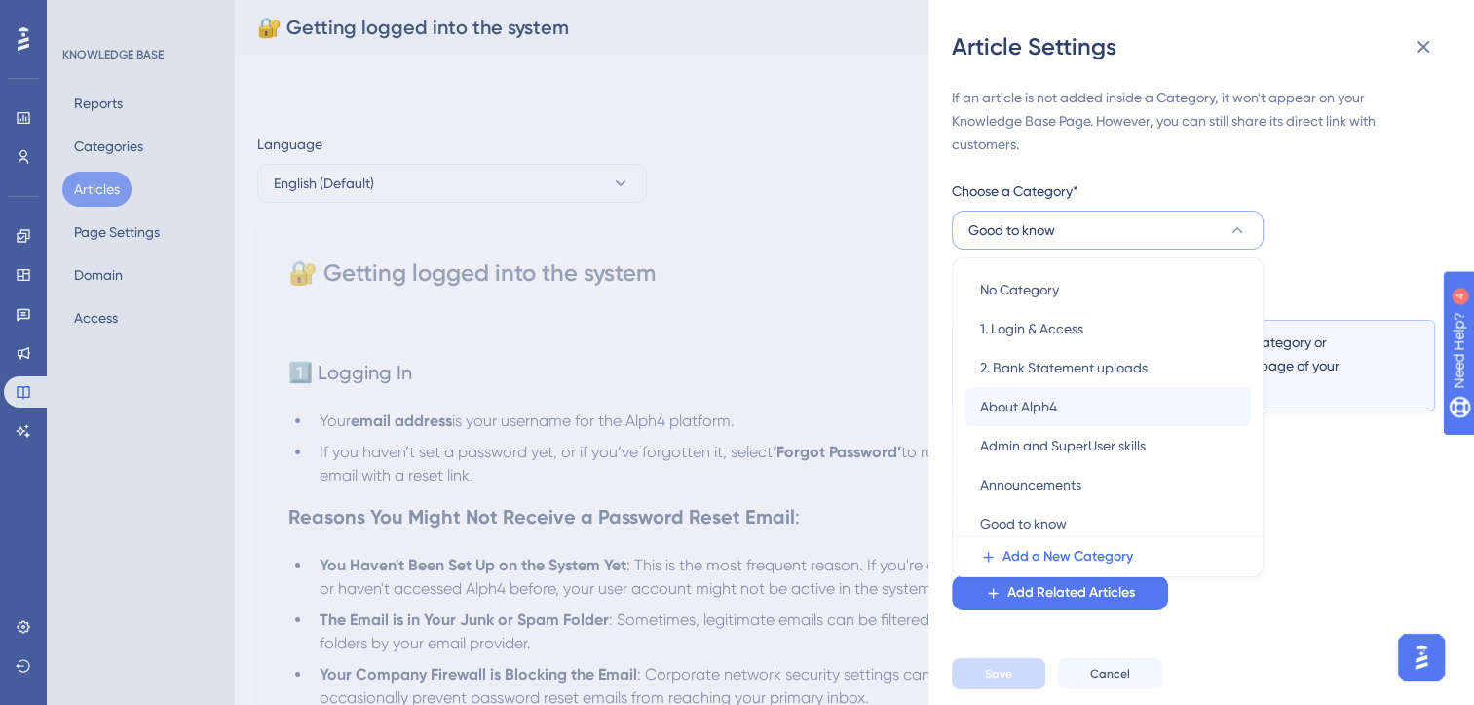
scroll to position [123, 0]
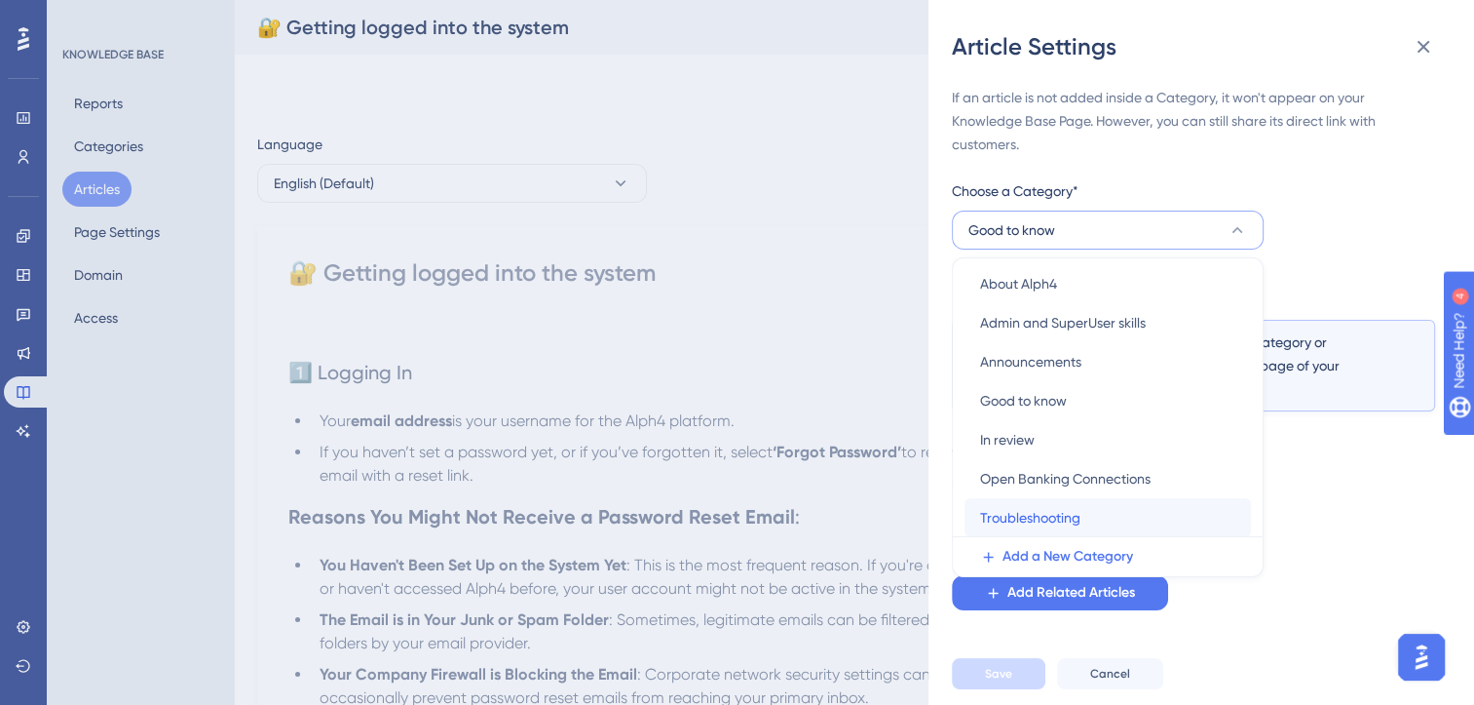
click at [1045, 506] on span "Troubleshooting" at bounding box center [1030, 517] width 100 height 23
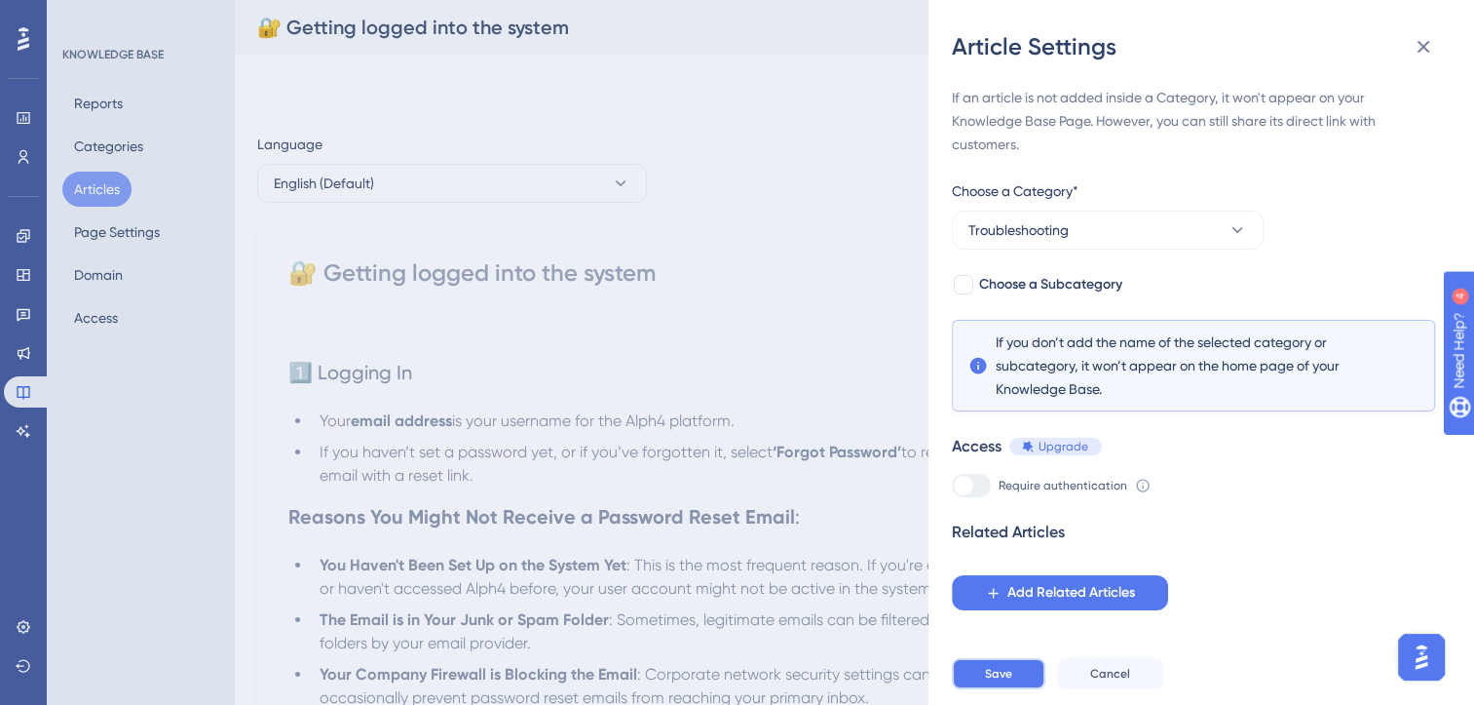
click at [1017, 685] on button "Save" at bounding box center [999, 673] width 94 height 31
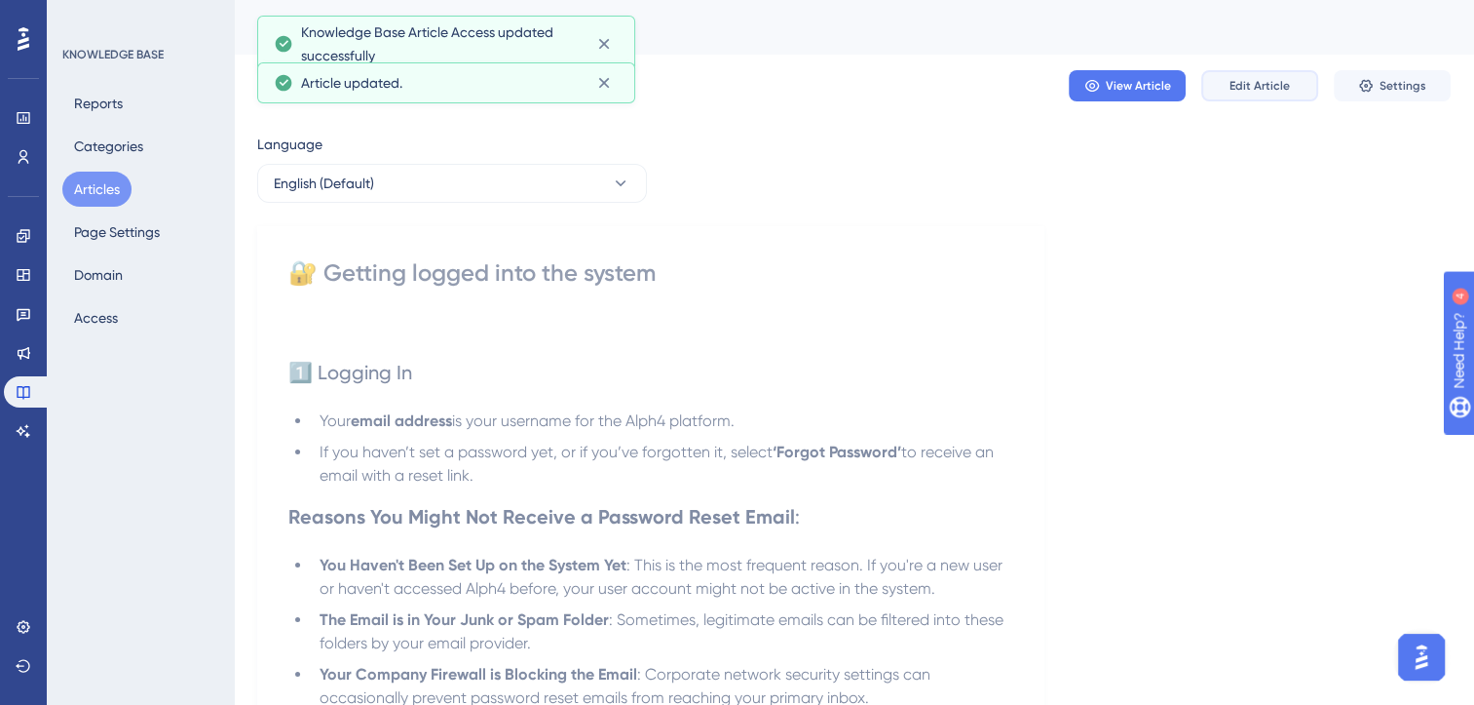
click at [1265, 88] on span "Edit Article" at bounding box center [1260, 86] width 60 height 16
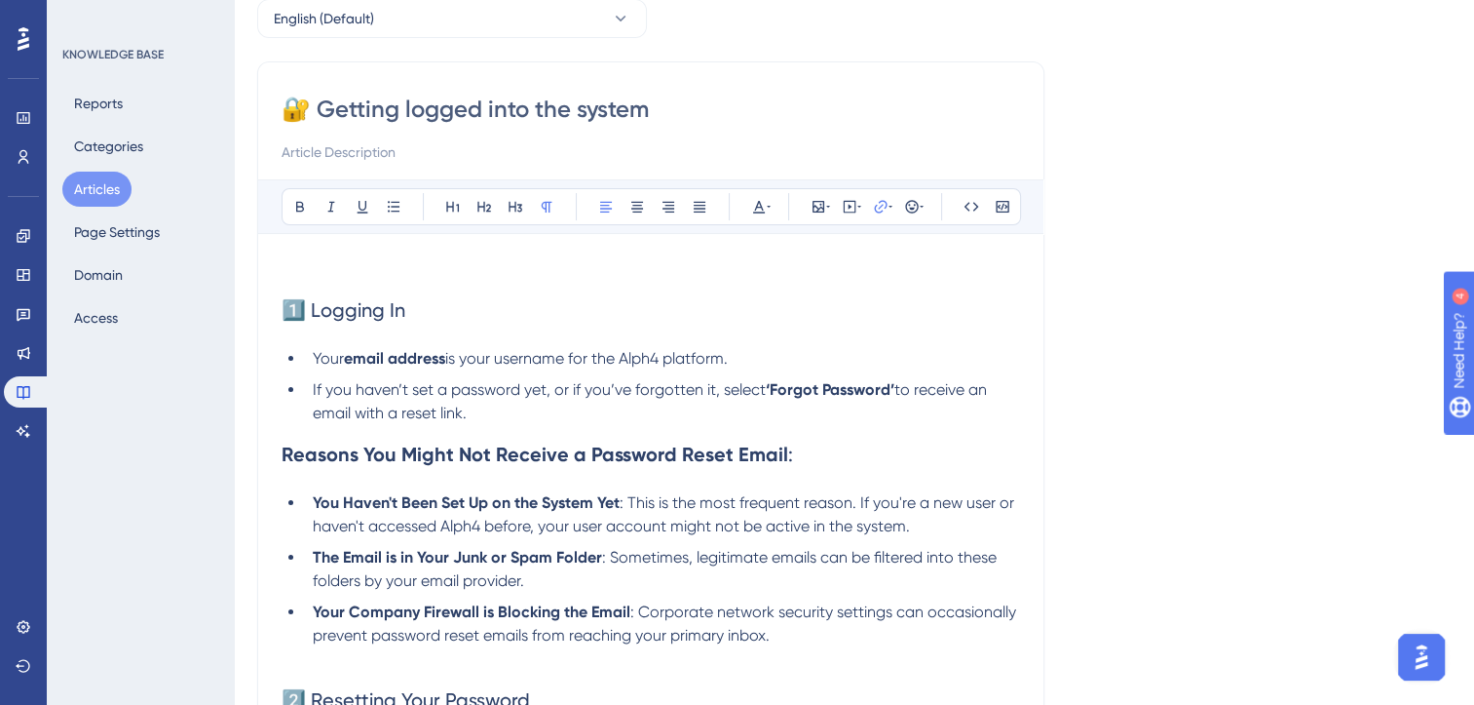
scroll to position [0, 0]
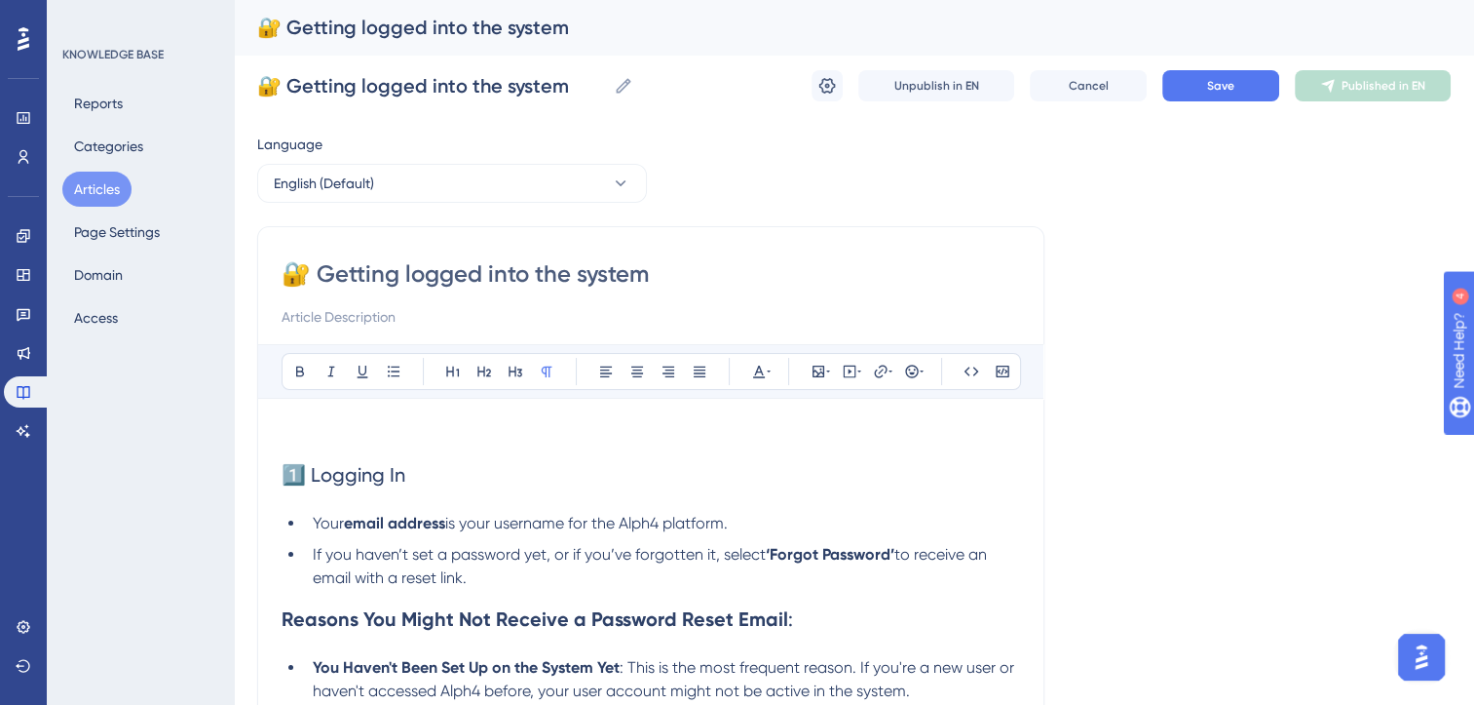
click at [352, 432] on p at bounding box center [651, 433] width 739 height 23
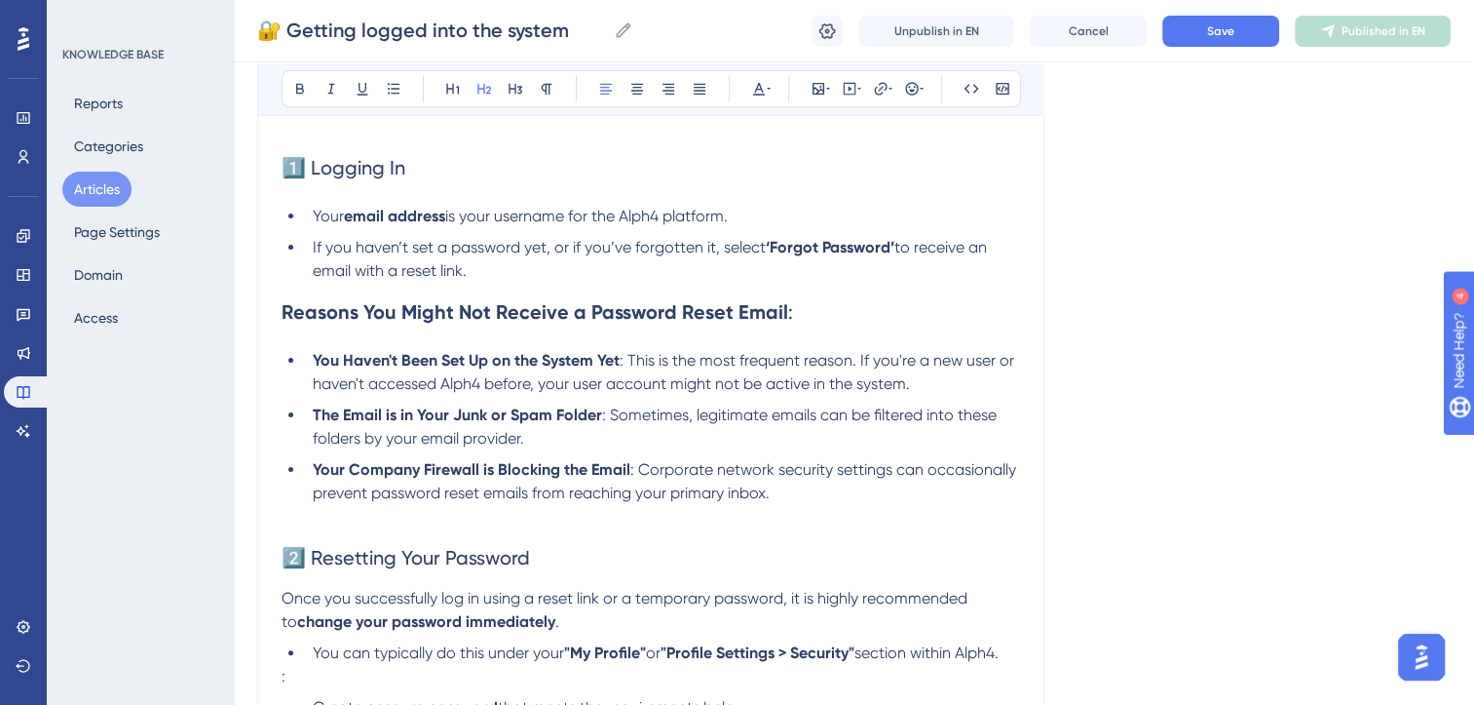
scroll to position [277, 0]
click at [925, 383] on li "You Haven't Been Set Up on the System Yet : This is the most frequent reason. I…" at bounding box center [662, 371] width 715 height 47
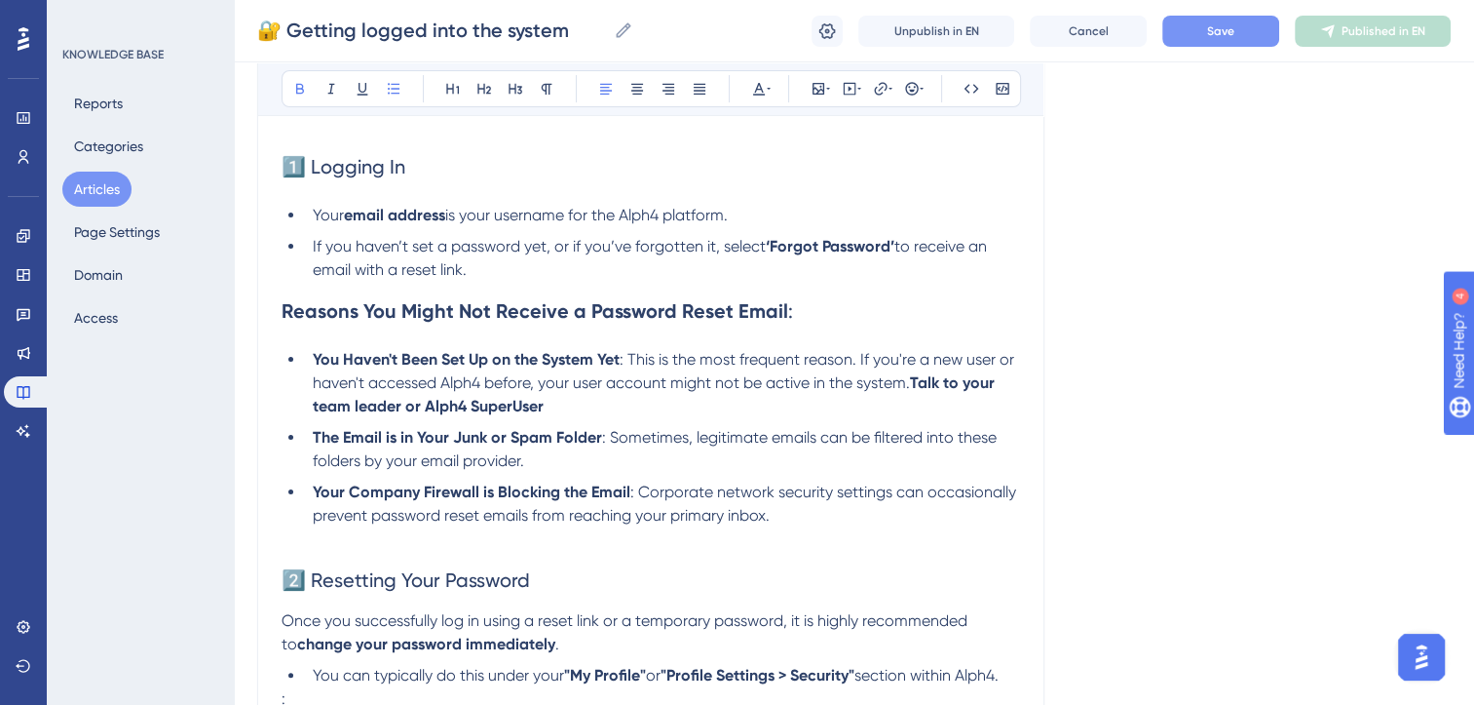
click at [1227, 29] on span "Save" at bounding box center [1220, 31] width 27 height 16
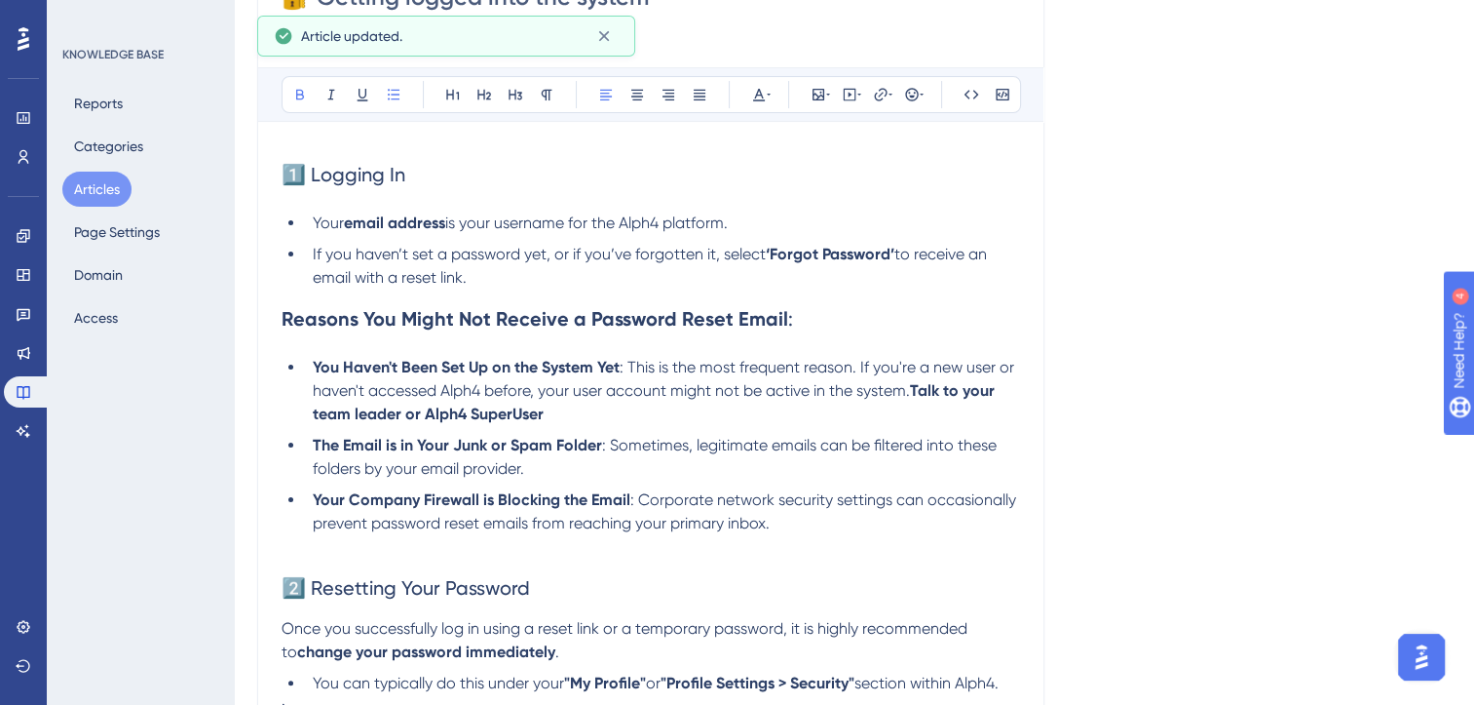
scroll to position [0, 0]
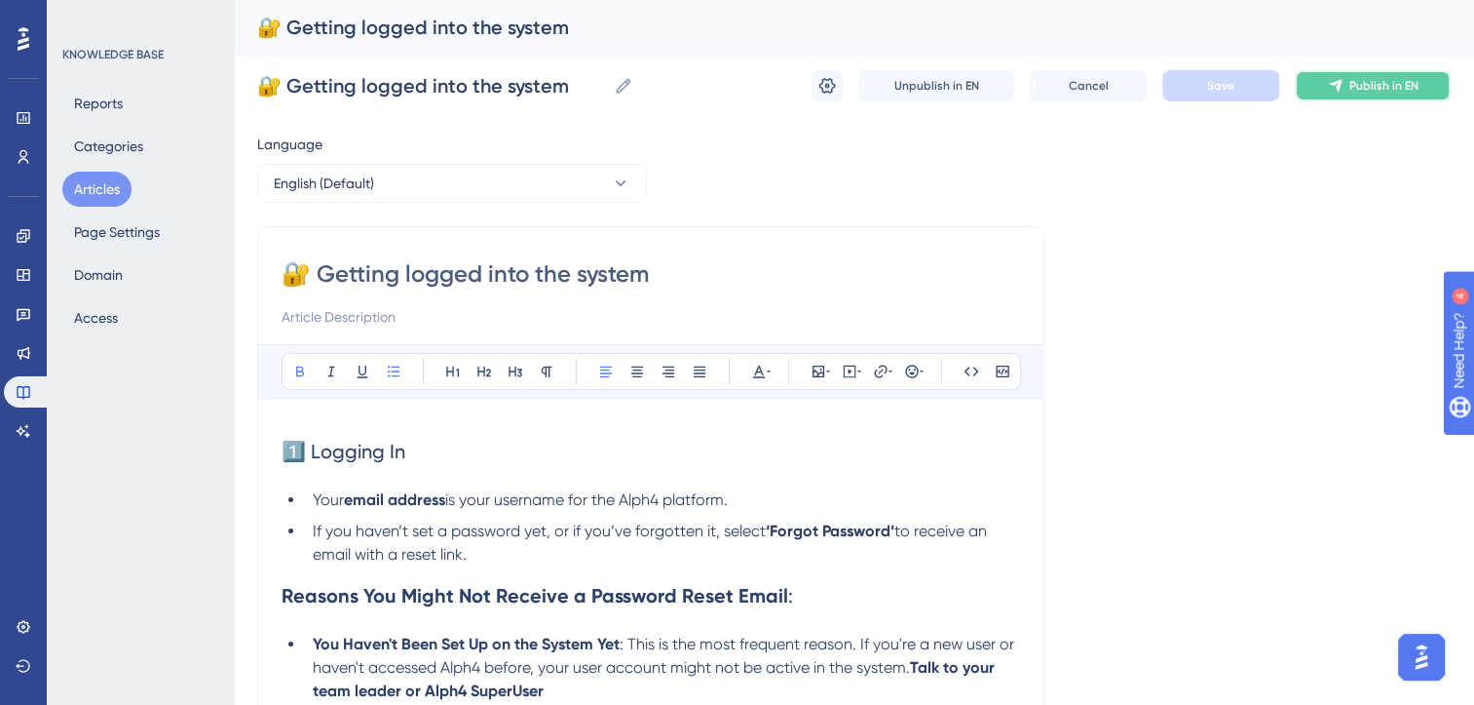
click at [1378, 76] on button "Publish in EN" at bounding box center [1373, 85] width 156 height 31
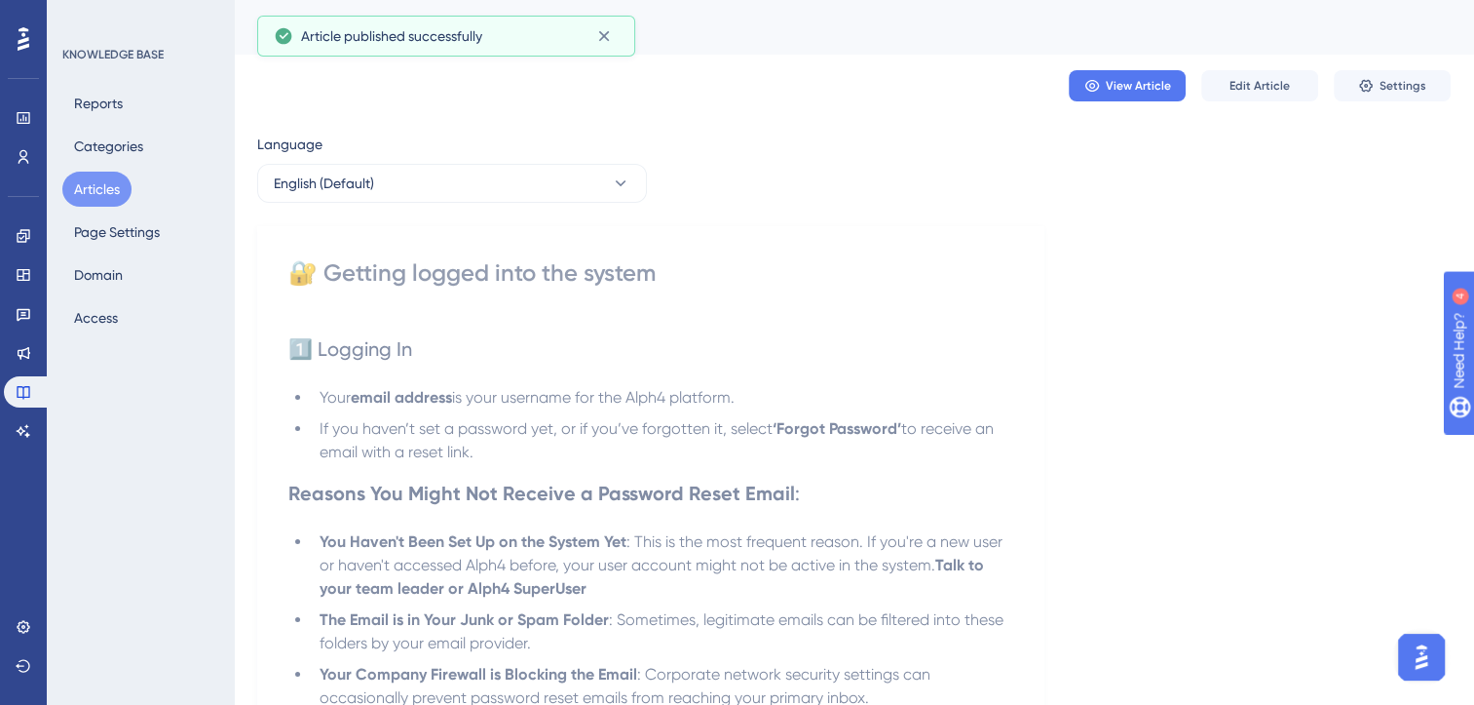
click at [90, 199] on button "Articles" at bounding box center [96, 189] width 69 height 35
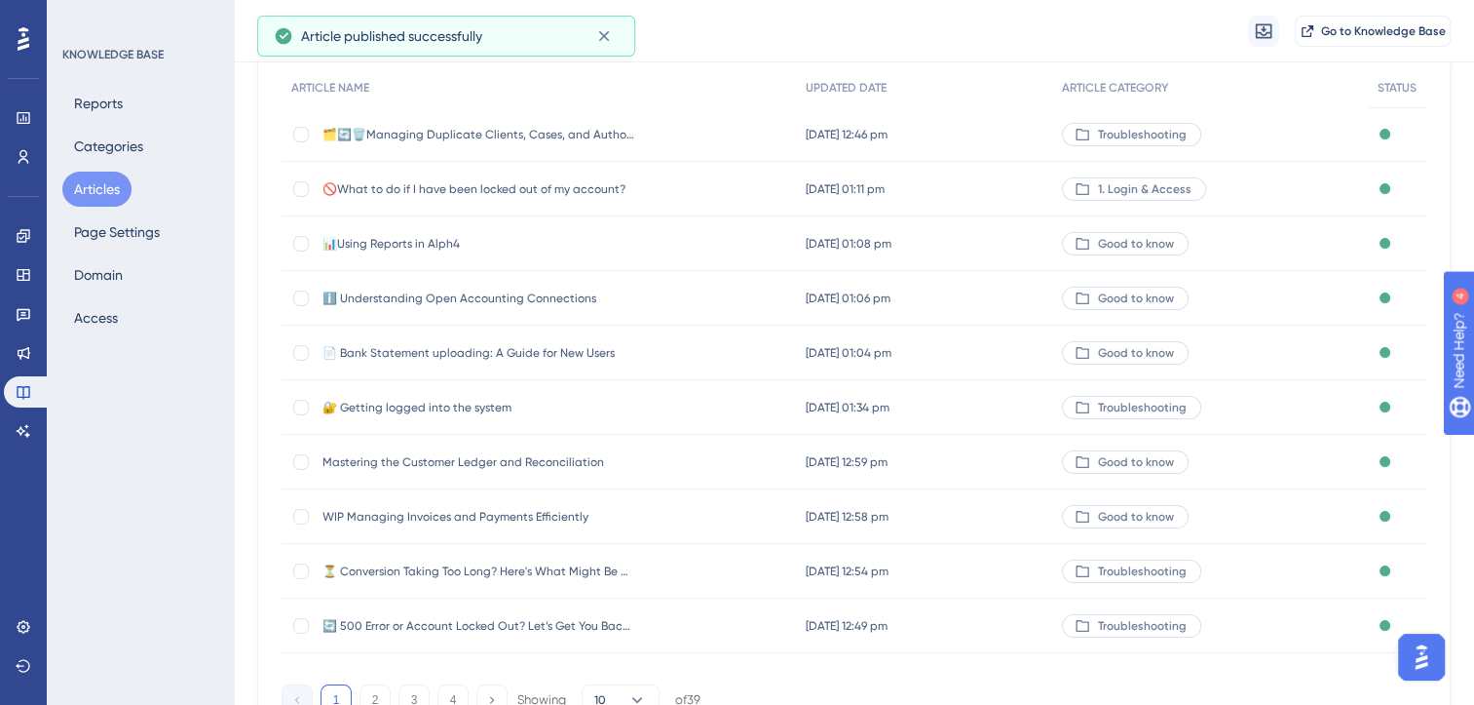
scroll to position [286, 0]
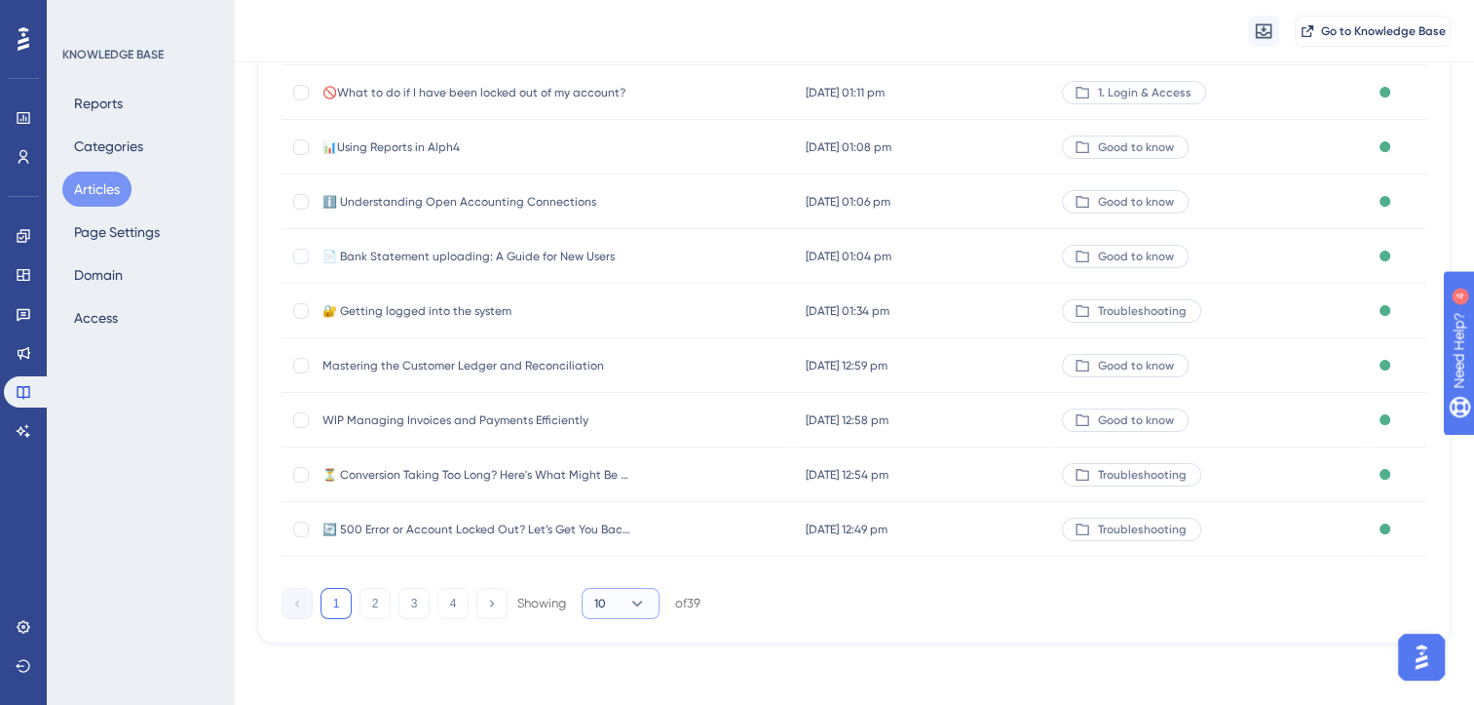
click at [639, 610] on icon at bounding box center [637, 602] width 19 height 19
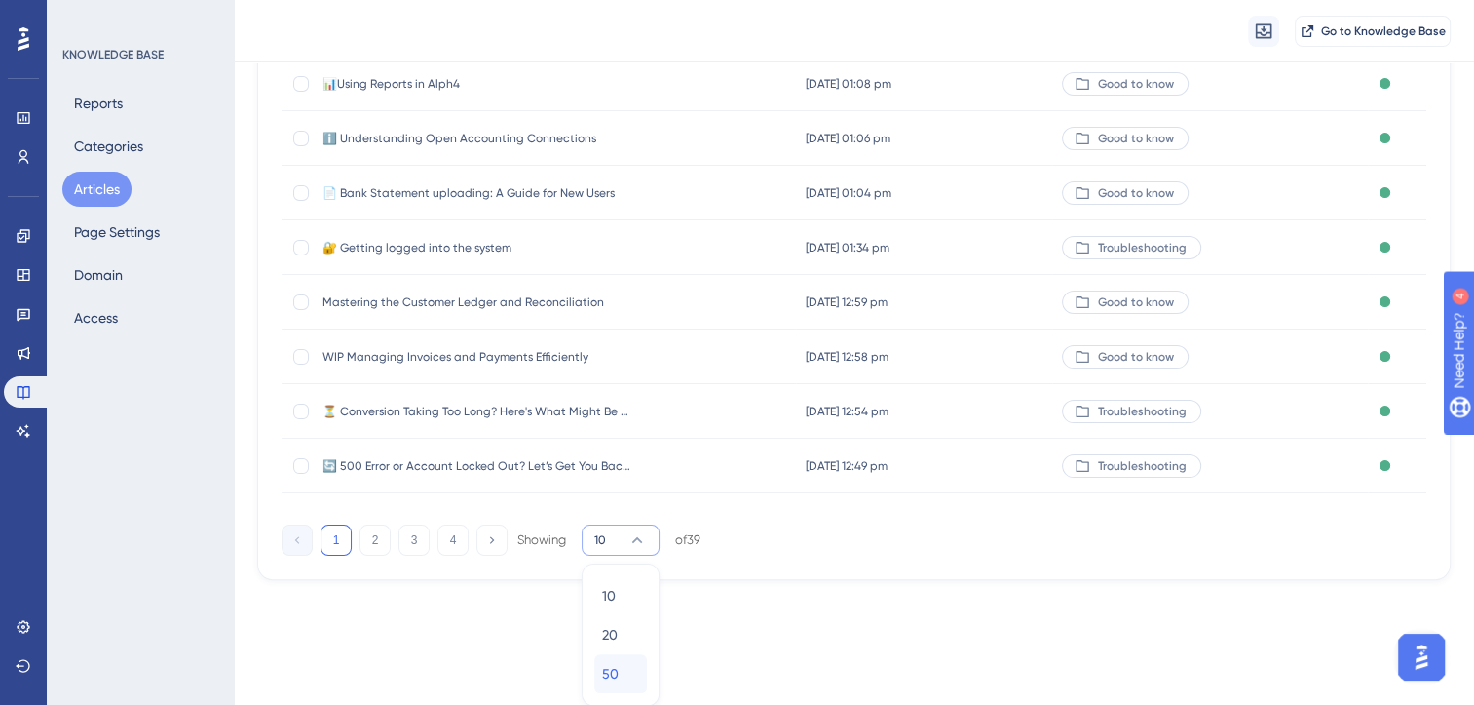
click at [627, 672] on div "50 50" at bounding box center [620, 673] width 37 height 39
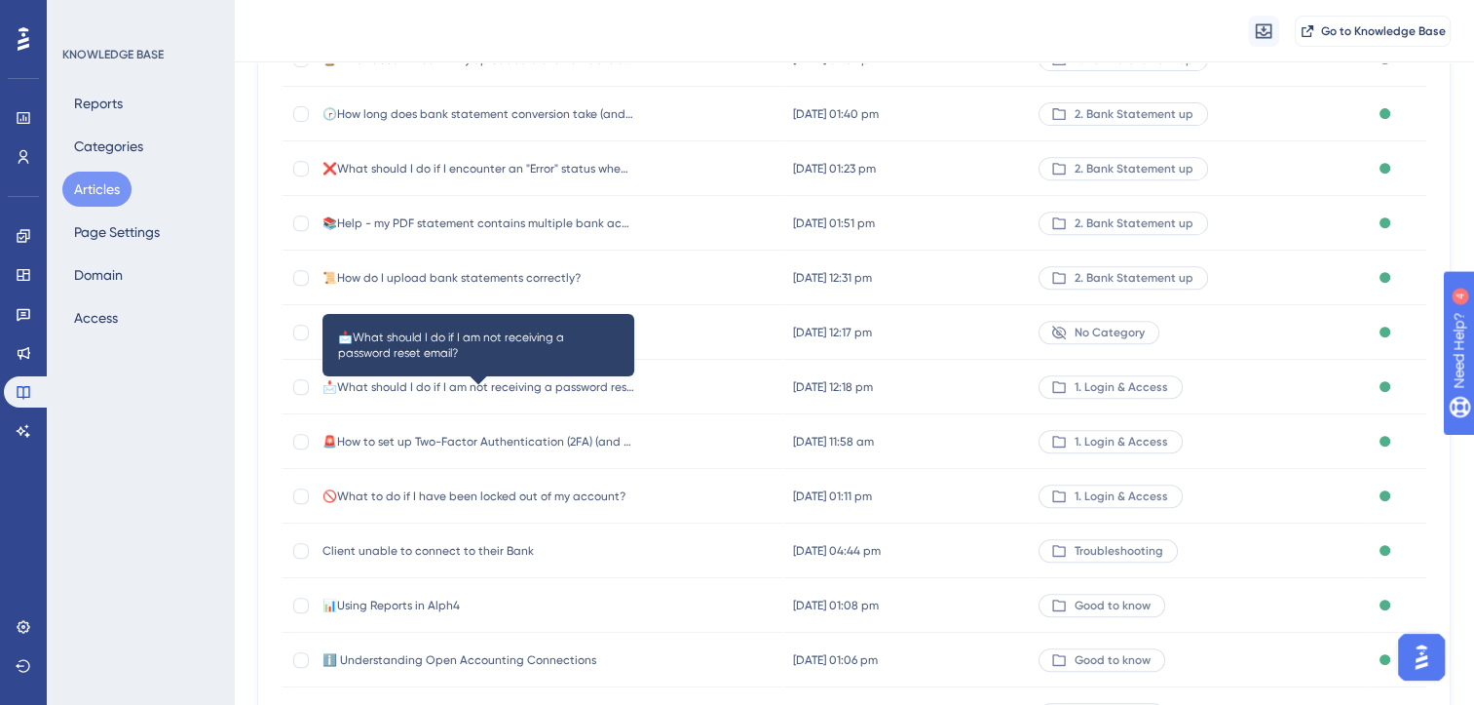
scroll to position [1033, 0]
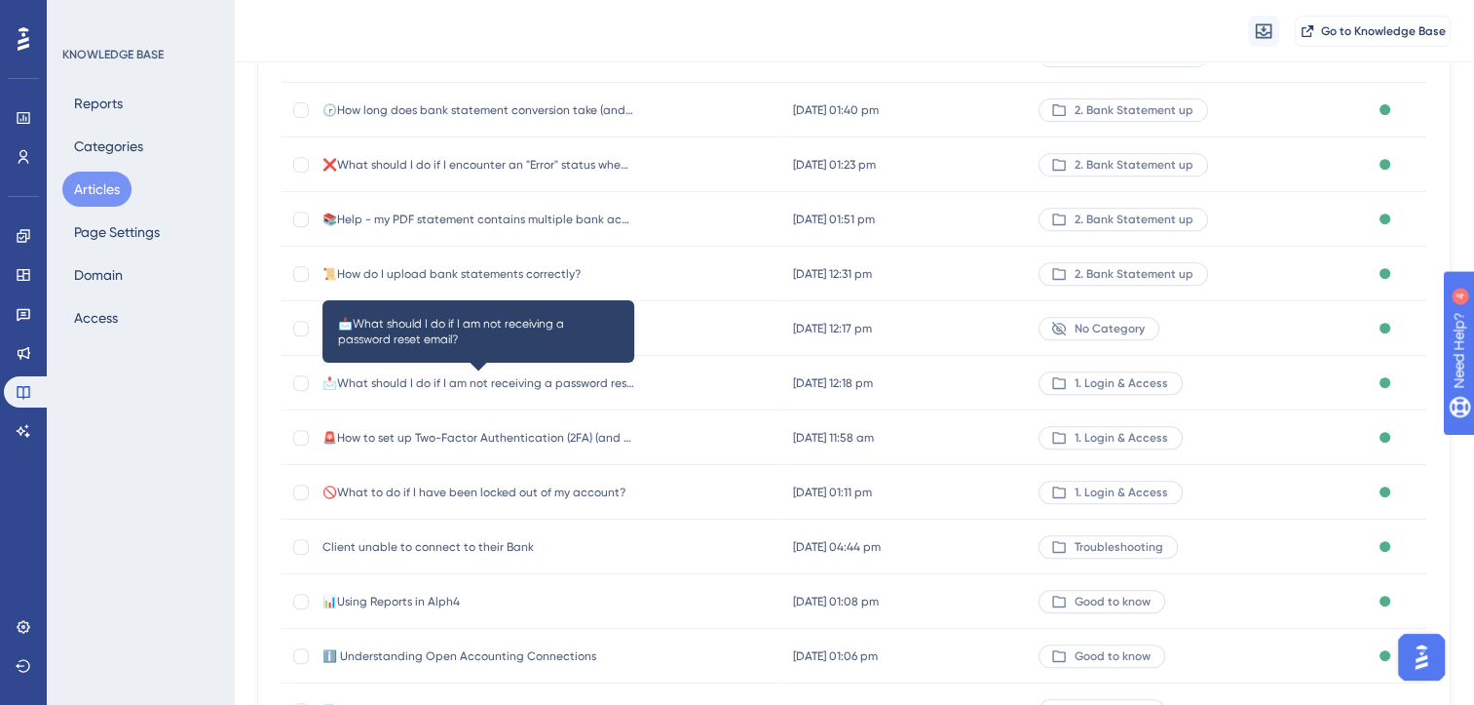
click at [503, 381] on span "📩What should I do if I am not receiving a password reset email?" at bounding box center [479, 383] width 312 height 16
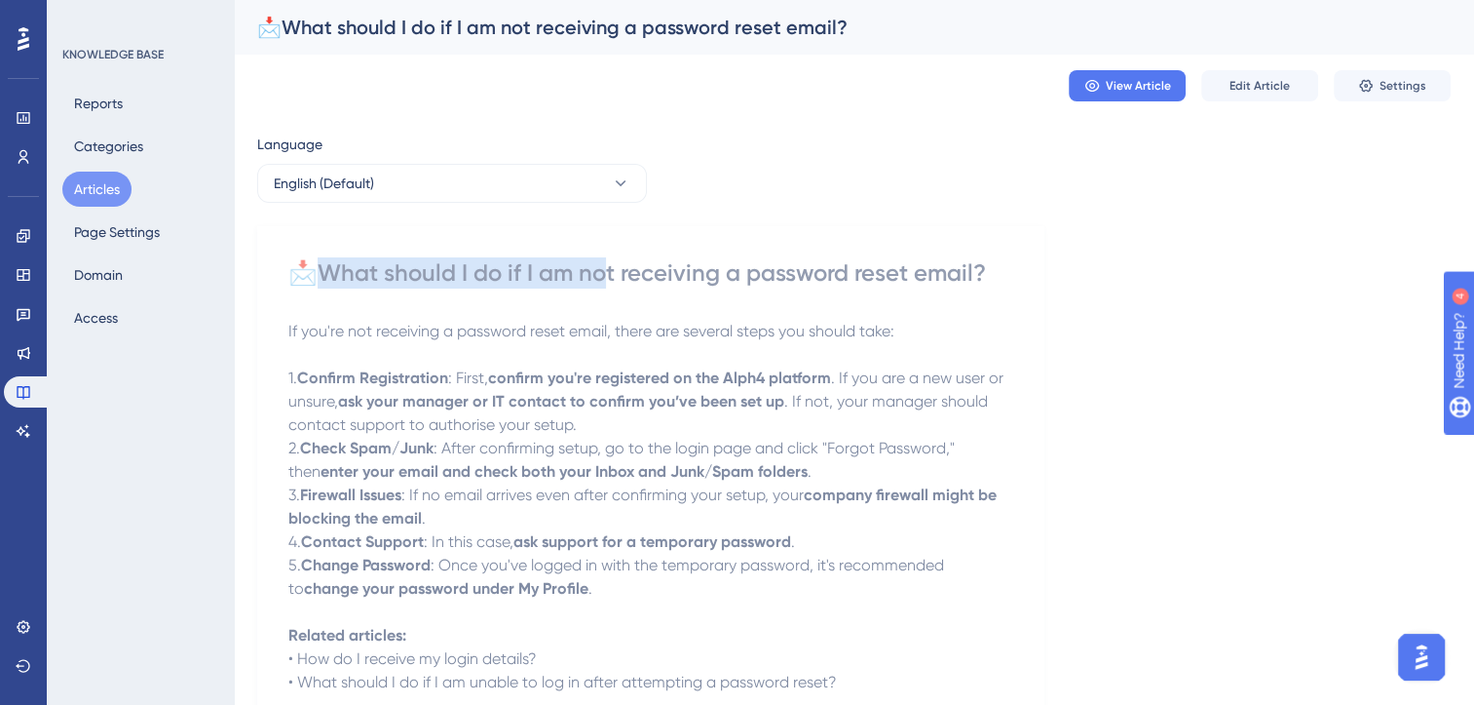
drag, startPoint x: 611, startPoint y: 271, endPoint x: 325, endPoint y: 282, distance: 286.7
click at [325, 282] on div "📩What should I do if I am not receiving a password reset email?" at bounding box center [650, 272] width 725 height 31
copy div "hat should I do if I am not"
click at [92, 187] on button "Articles" at bounding box center [96, 189] width 69 height 35
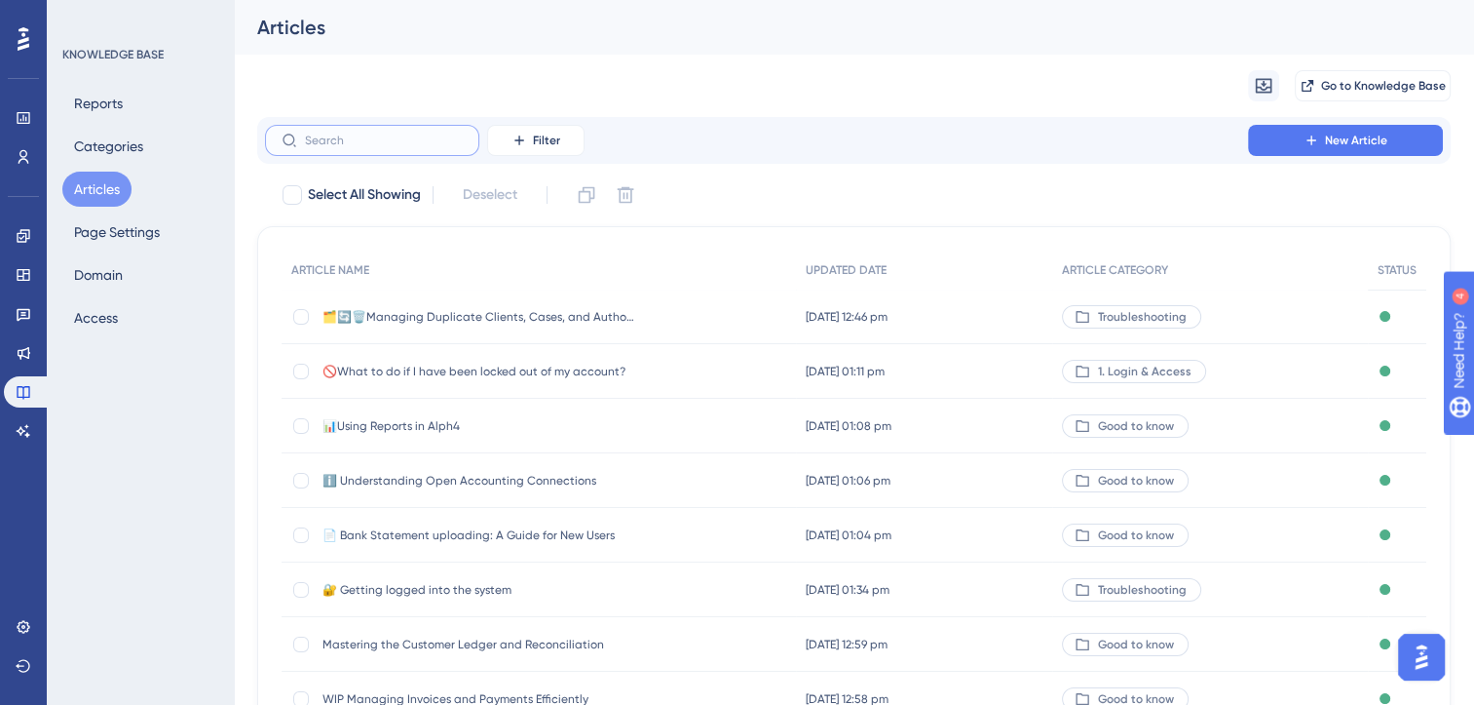
click at [336, 142] on input "text" at bounding box center [384, 141] width 158 height 14
paste input "What should I do if I am no"
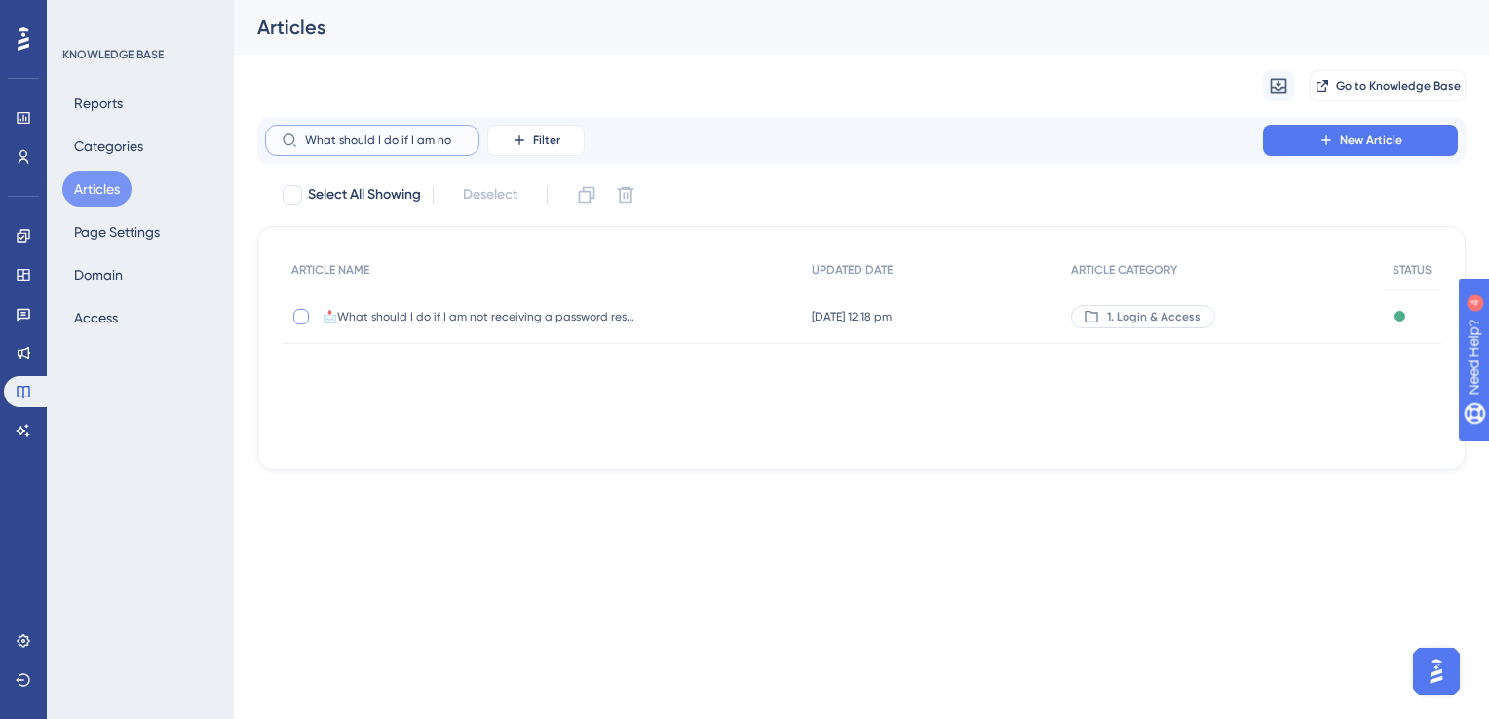
type input "What should I do if I am no"
click at [299, 317] on div at bounding box center [301, 317] width 16 height 16
checkbox input "true"
click at [623, 194] on icon at bounding box center [626, 195] width 17 height 17
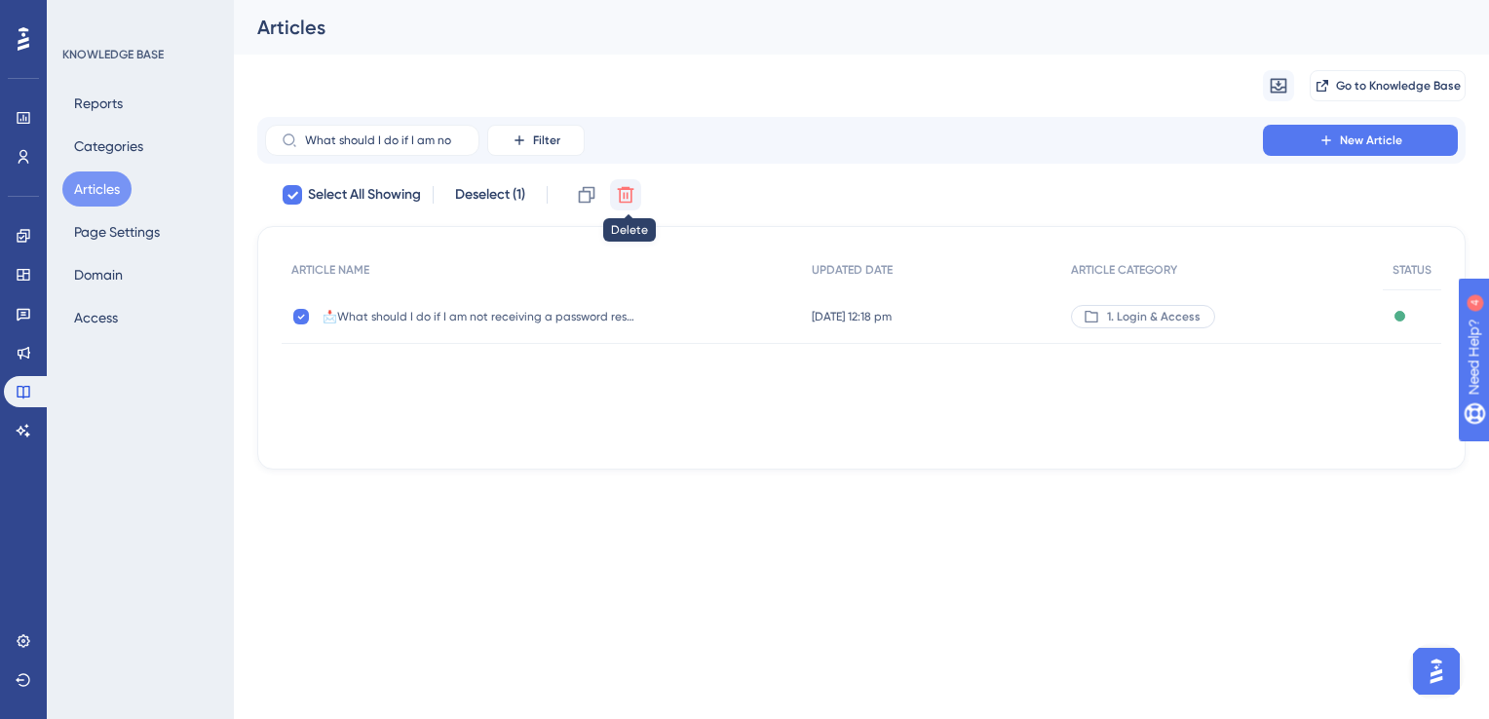
checkbox input "false"
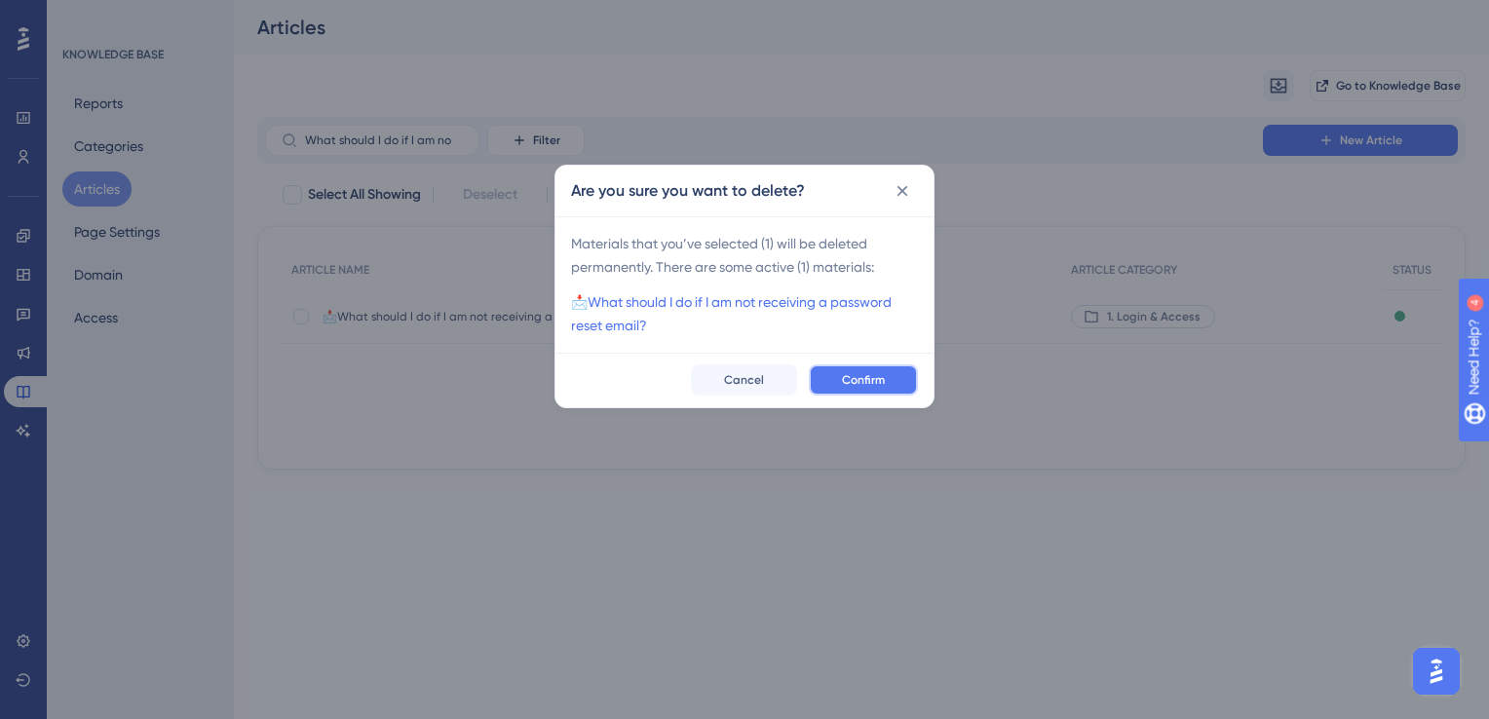
click at [851, 365] on button "Confirm" at bounding box center [863, 379] width 109 height 31
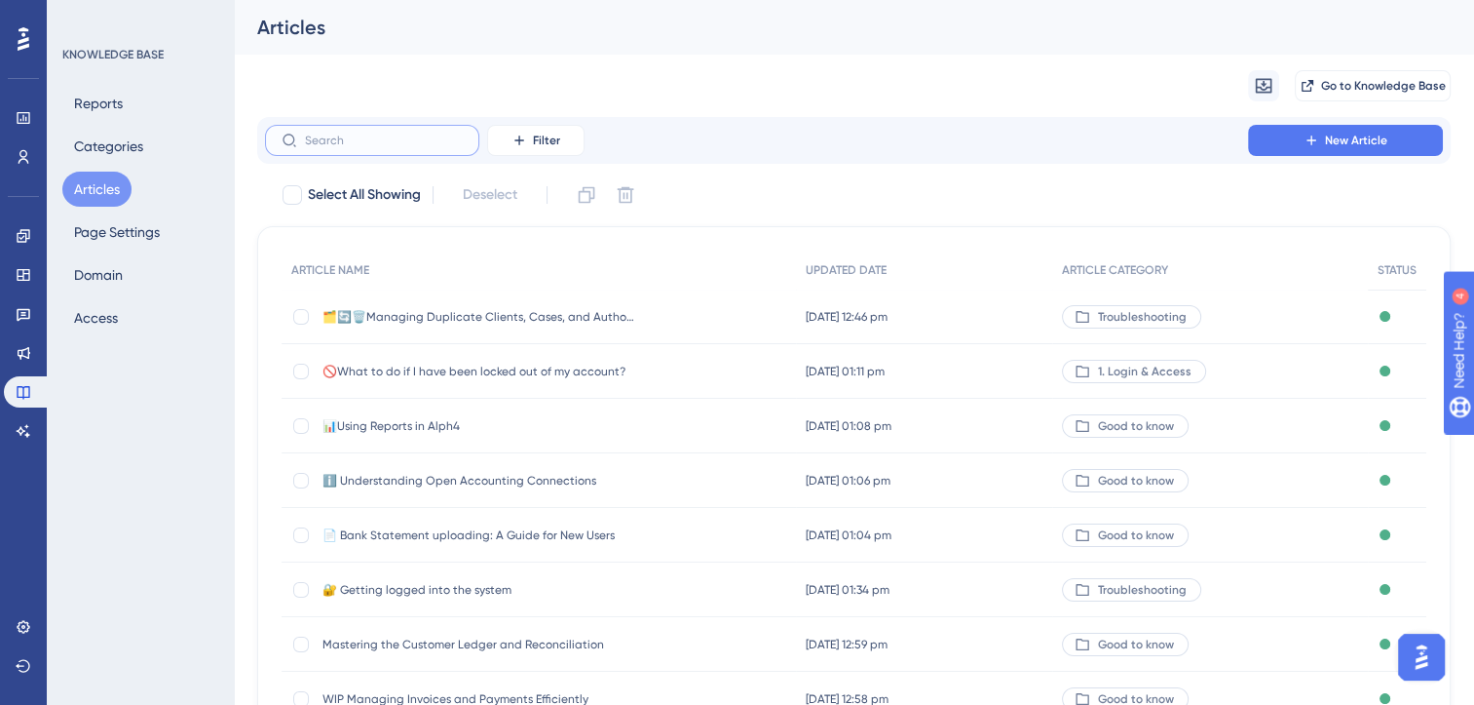
click at [353, 135] on input "text" at bounding box center [384, 141] width 158 height 14
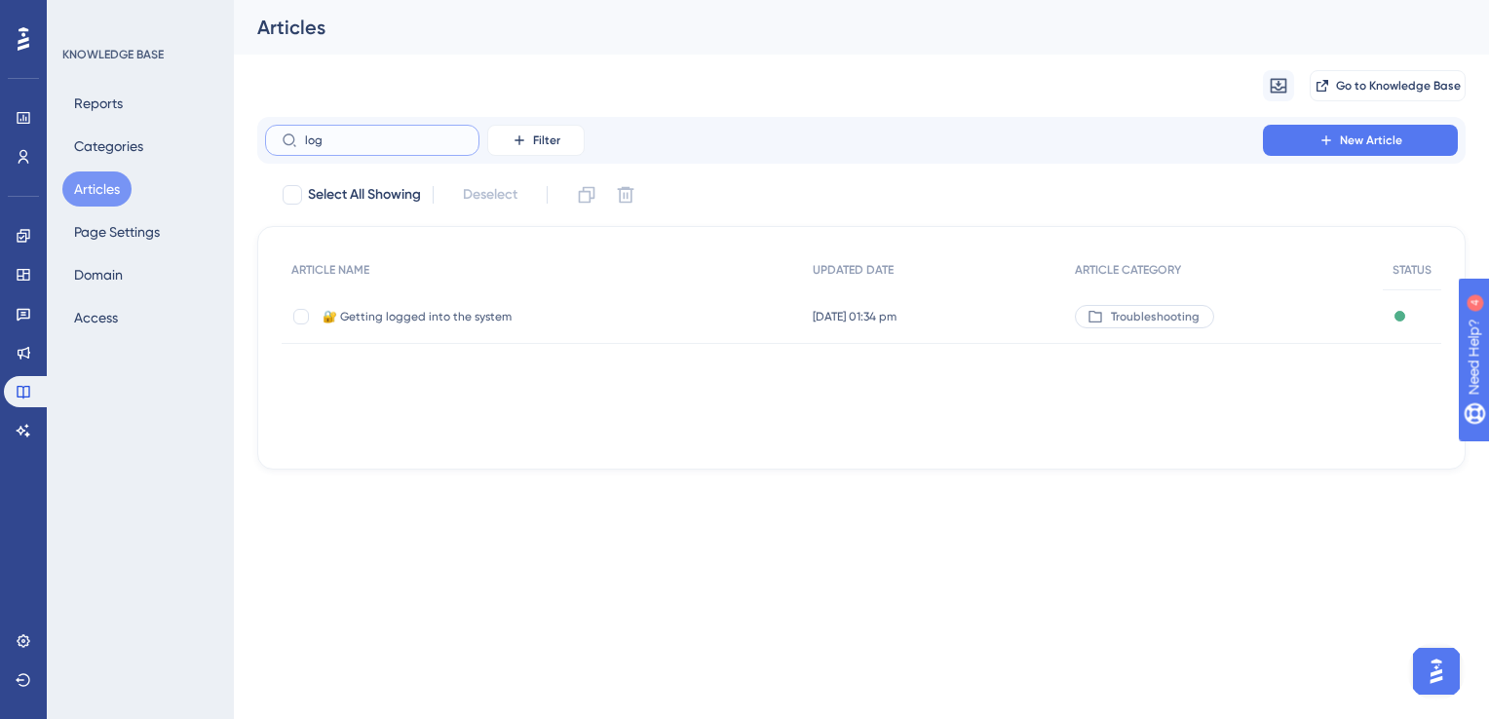
type input "log"
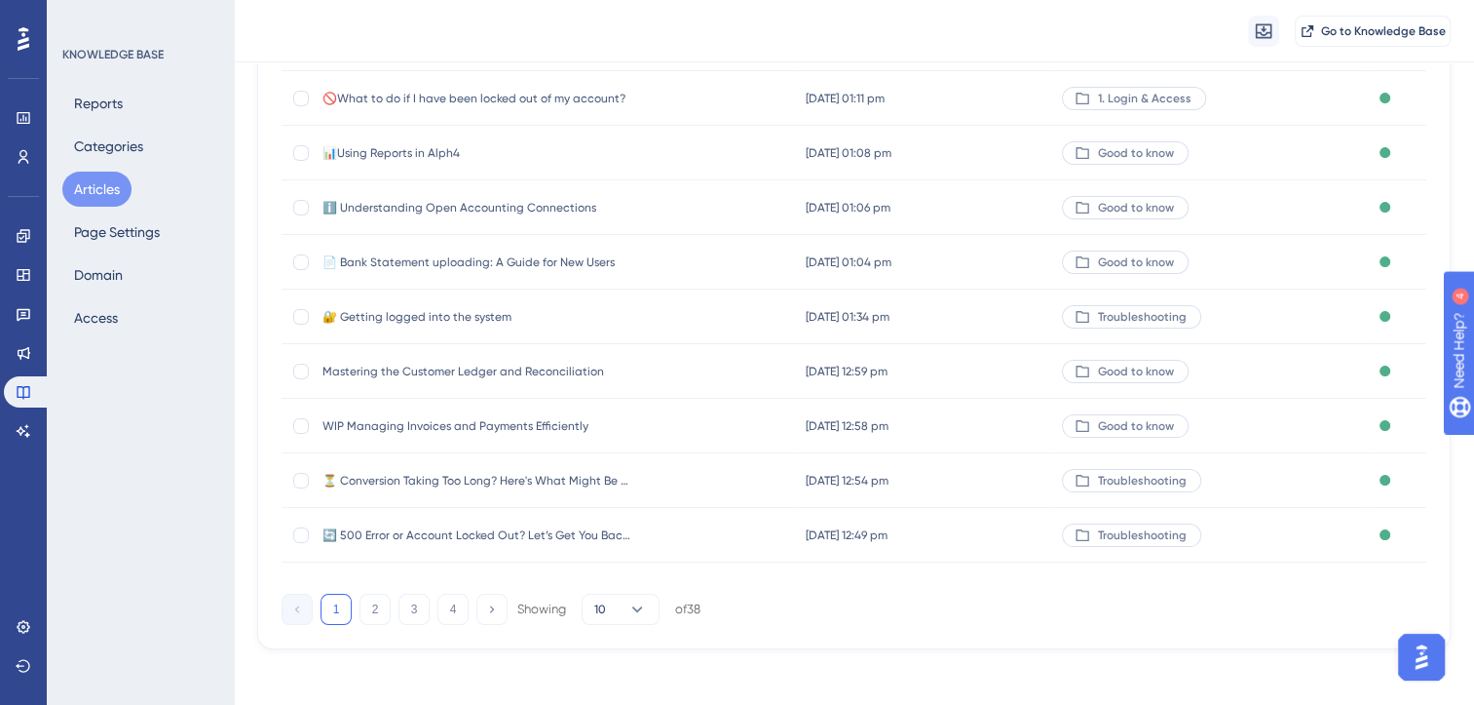
scroll to position [286, 0]
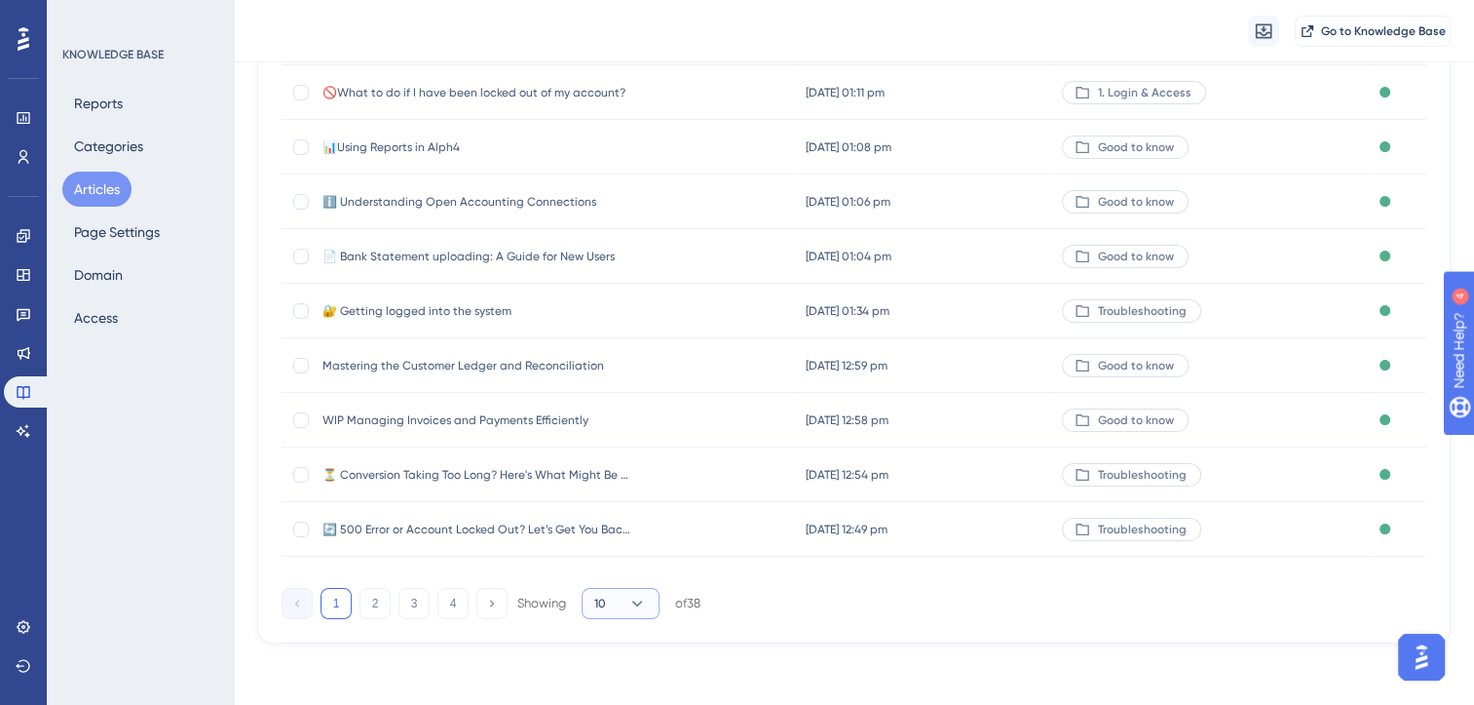
click at [632, 598] on icon at bounding box center [637, 602] width 19 height 19
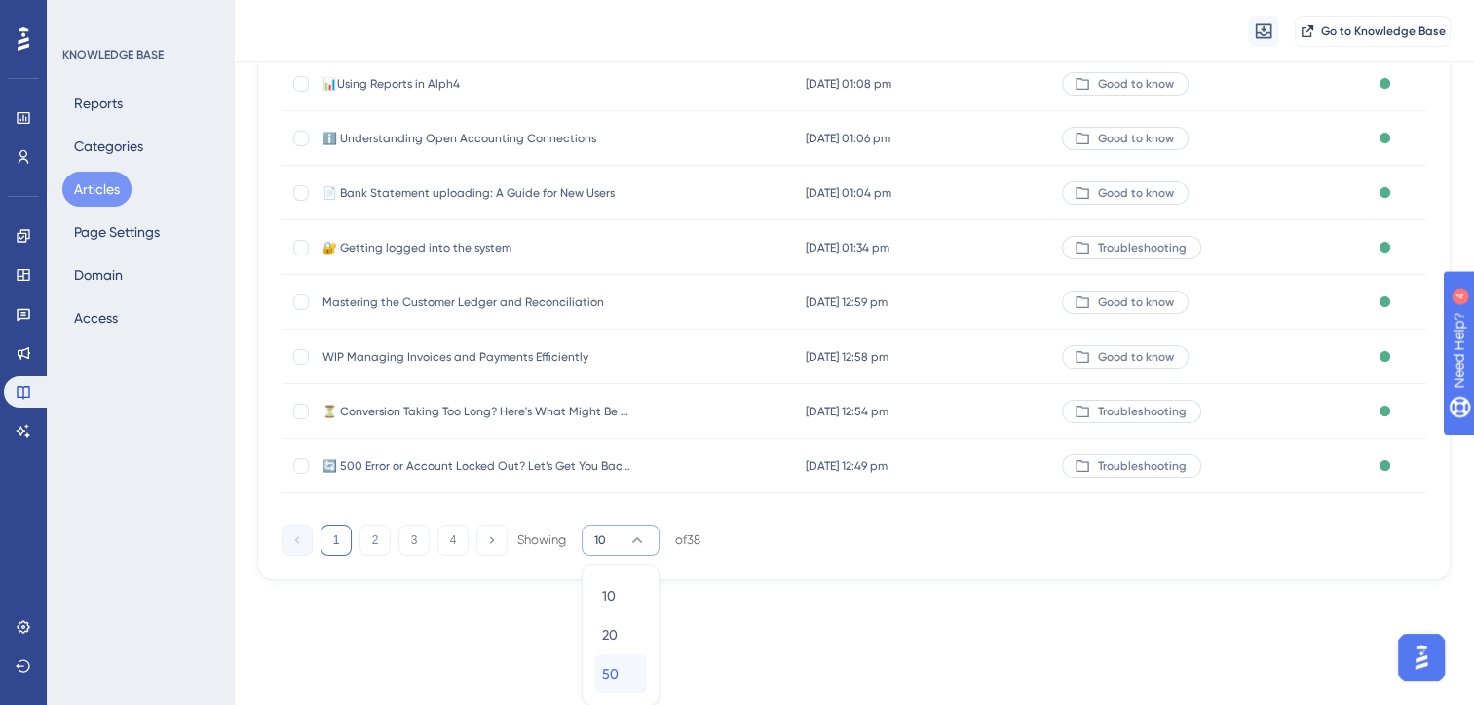
click at [622, 676] on div "50 50" at bounding box center [620, 673] width 37 height 39
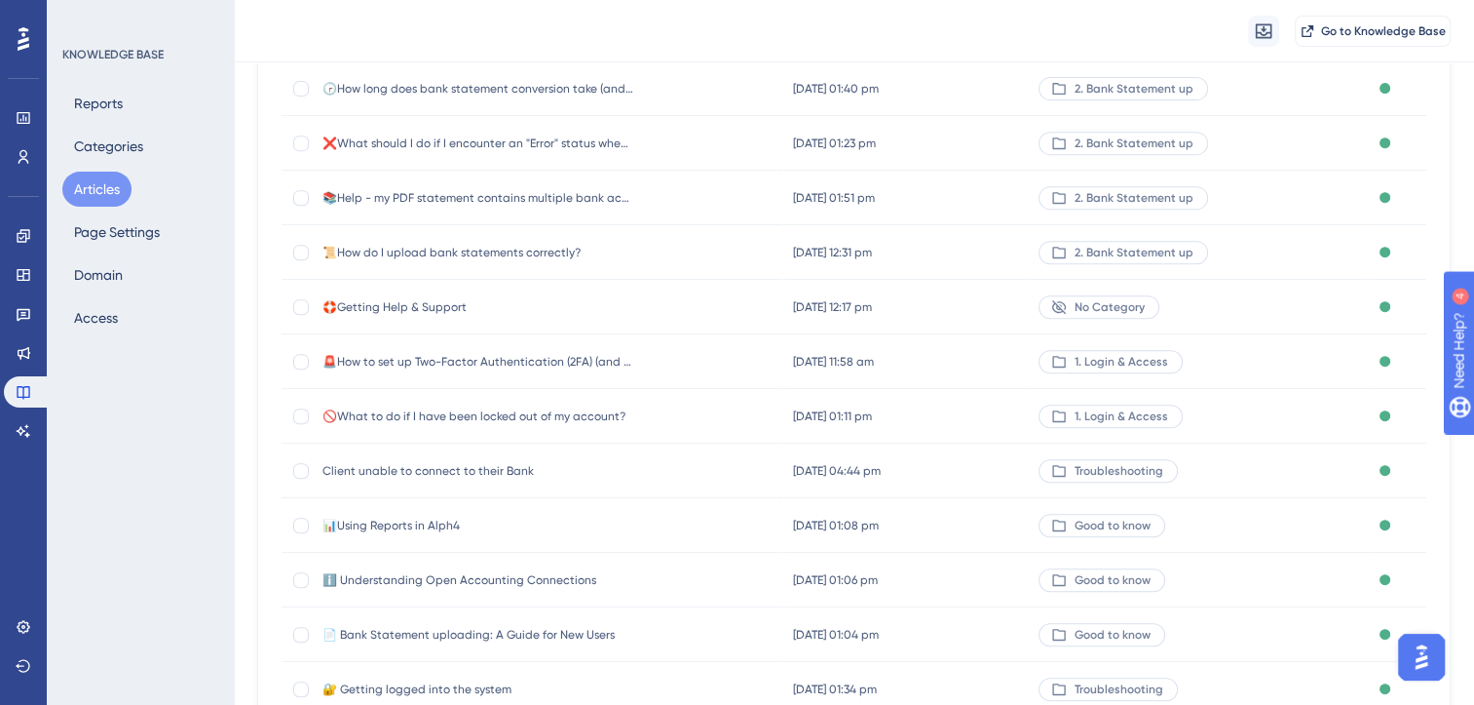
scroll to position [1056, 0]
click at [547, 413] on span "🚫What to do if I have been locked out of my account?" at bounding box center [479, 414] width 312 height 16
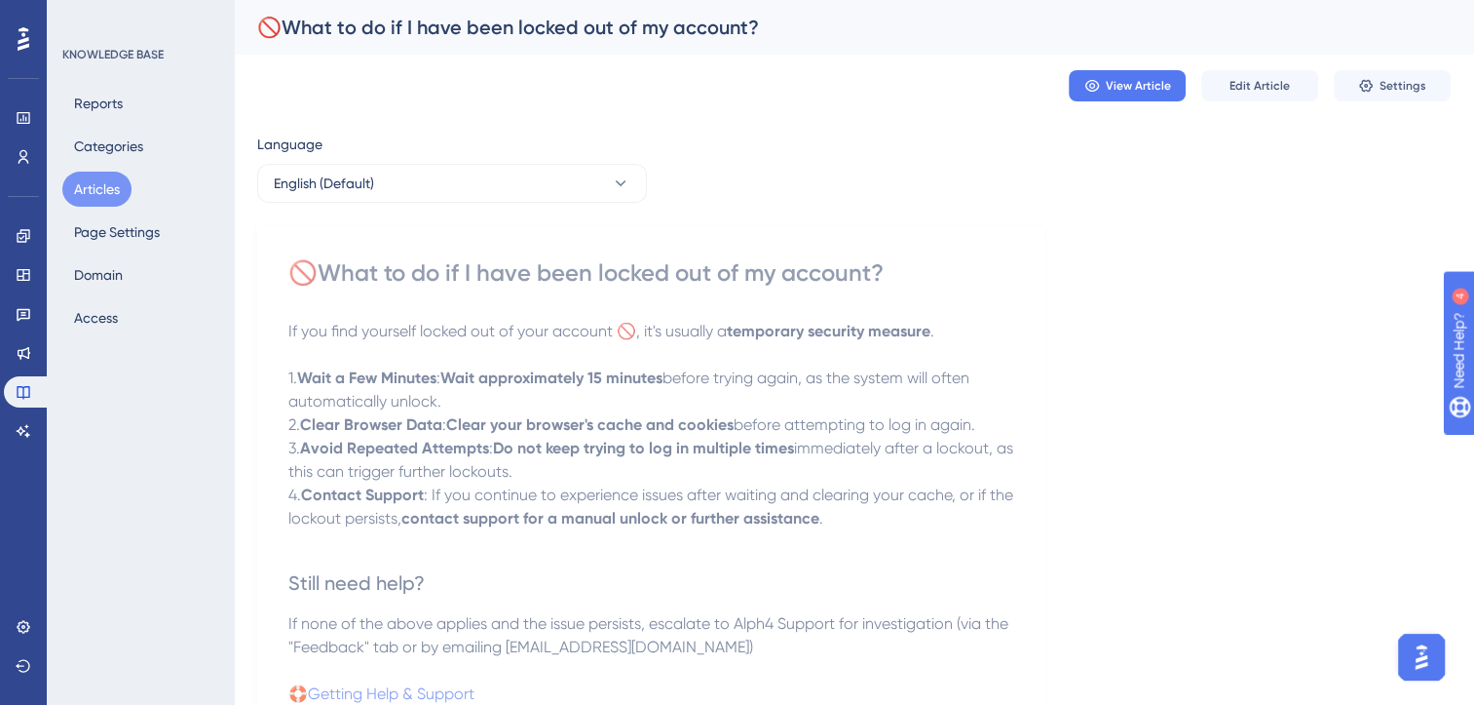
click at [106, 187] on button "Articles" at bounding box center [96, 189] width 69 height 35
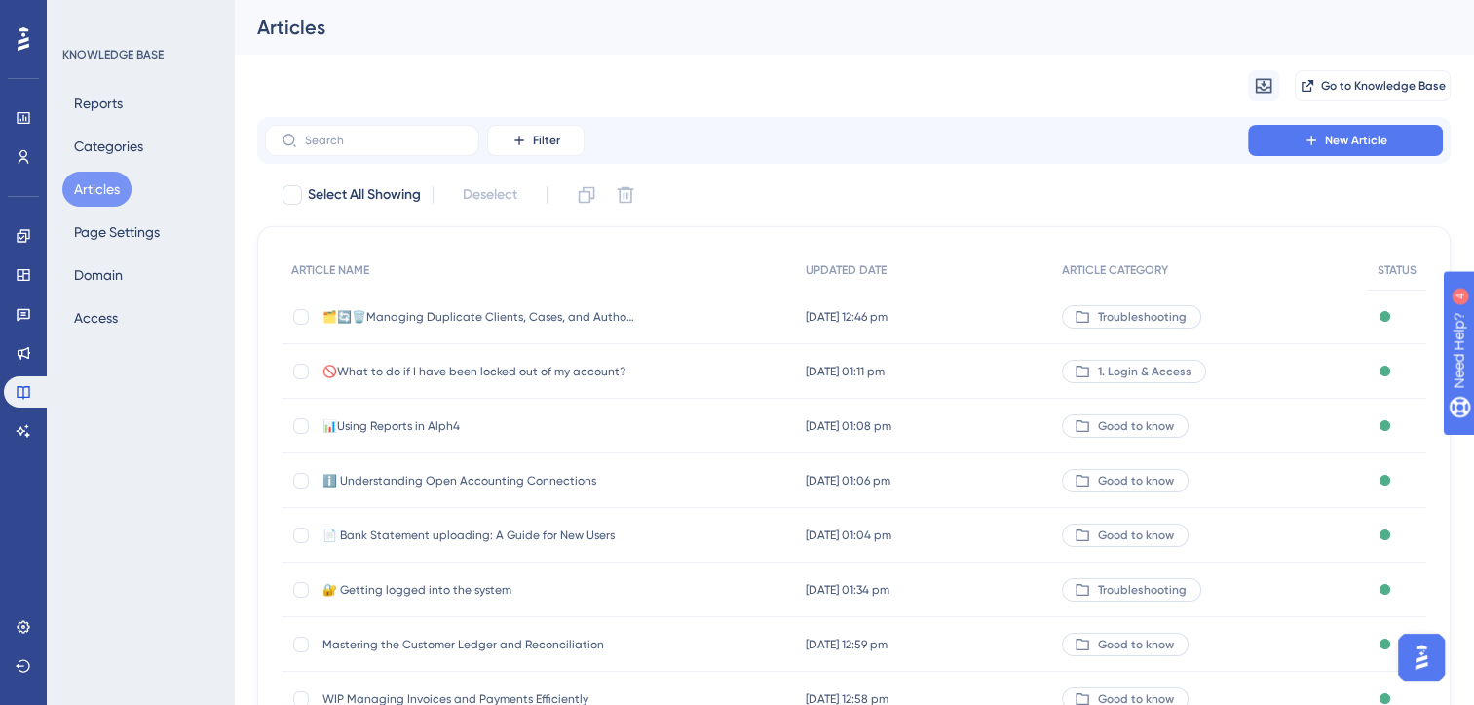
scroll to position [286, 0]
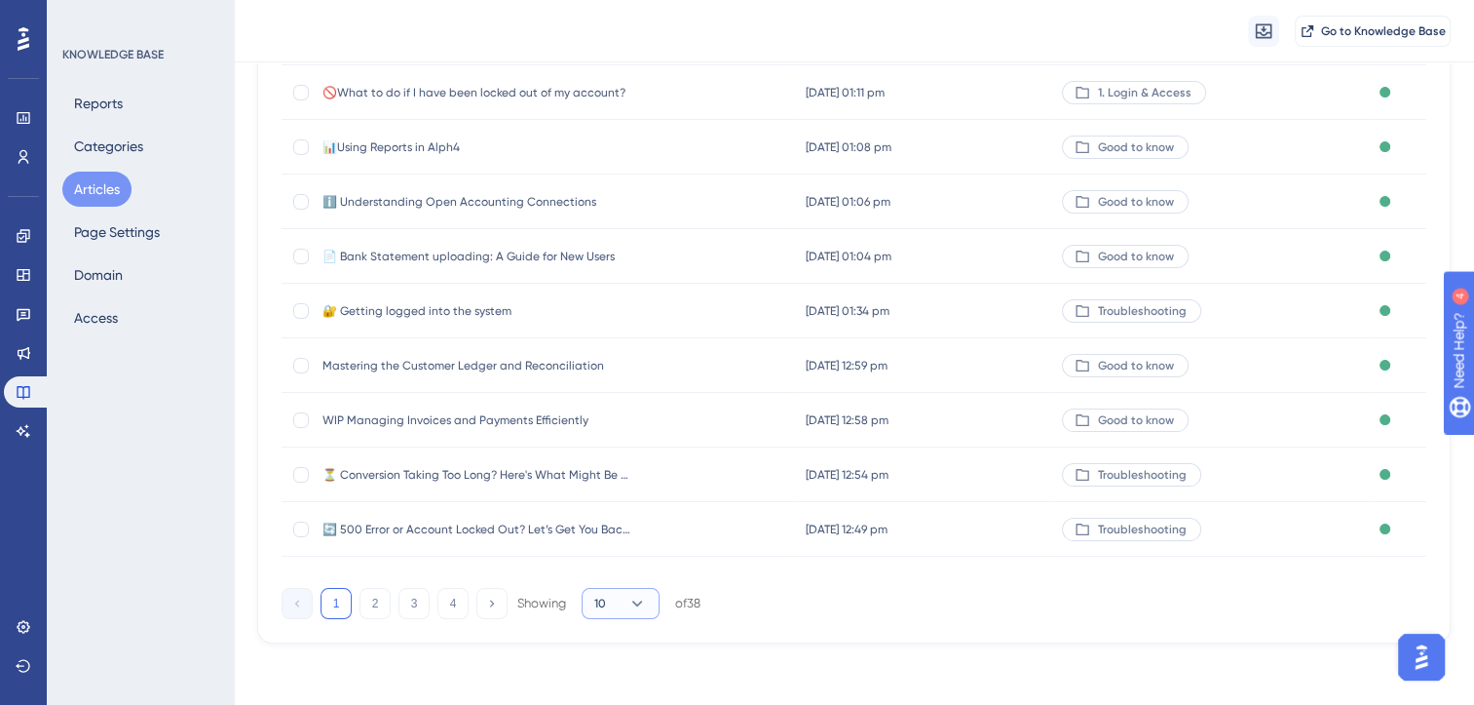
click at [612, 598] on button "10" at bounding box center [621, 603] width 78 height 31
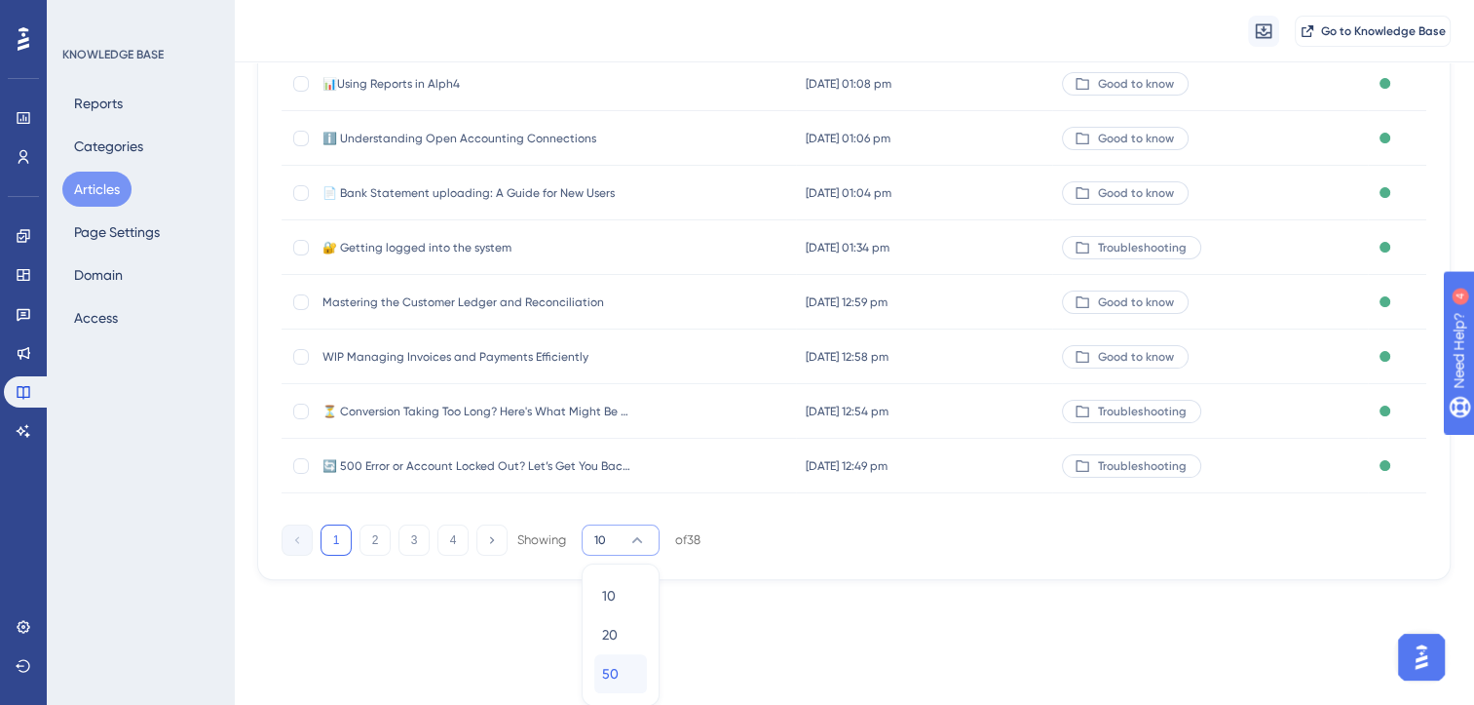
click at [618, 662] on span "50" at bounding box center [610, 673] width 17 height 23
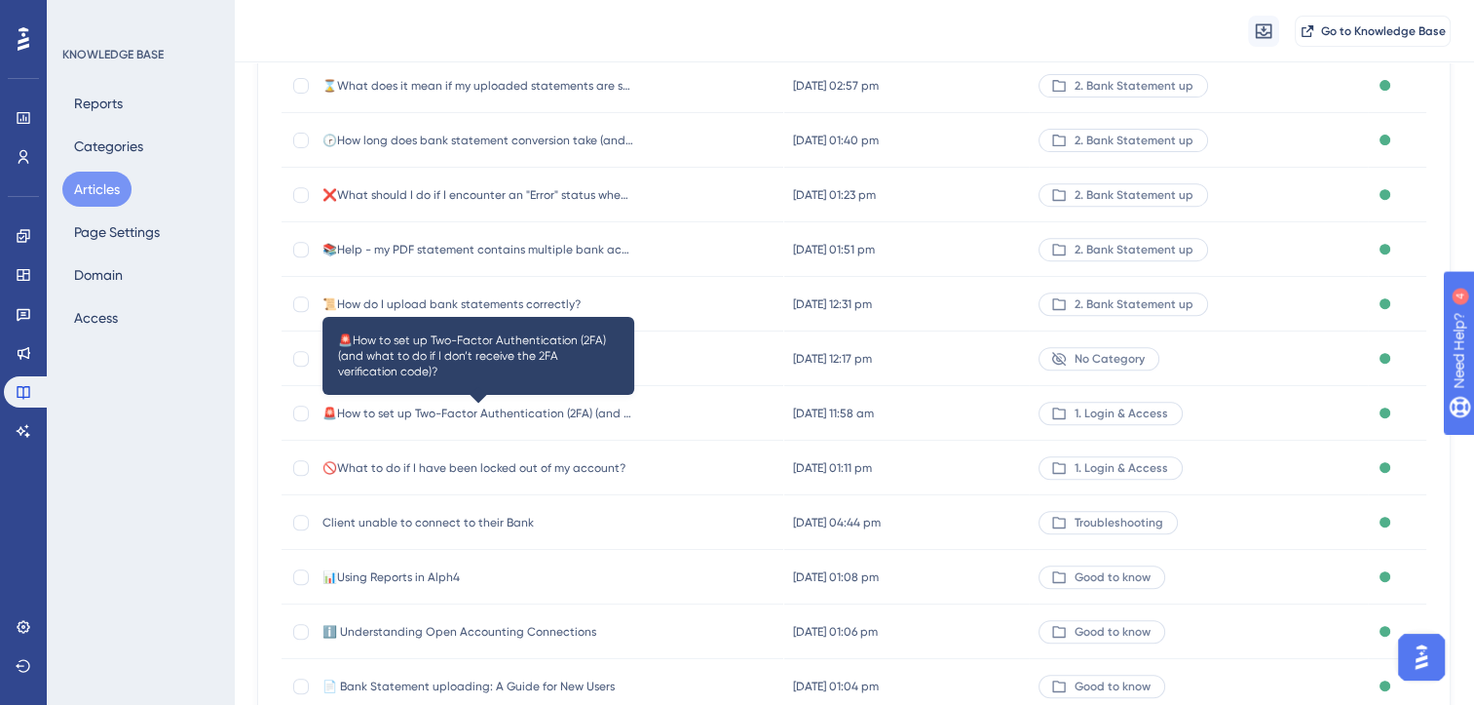
scroll to position [1004, 0]
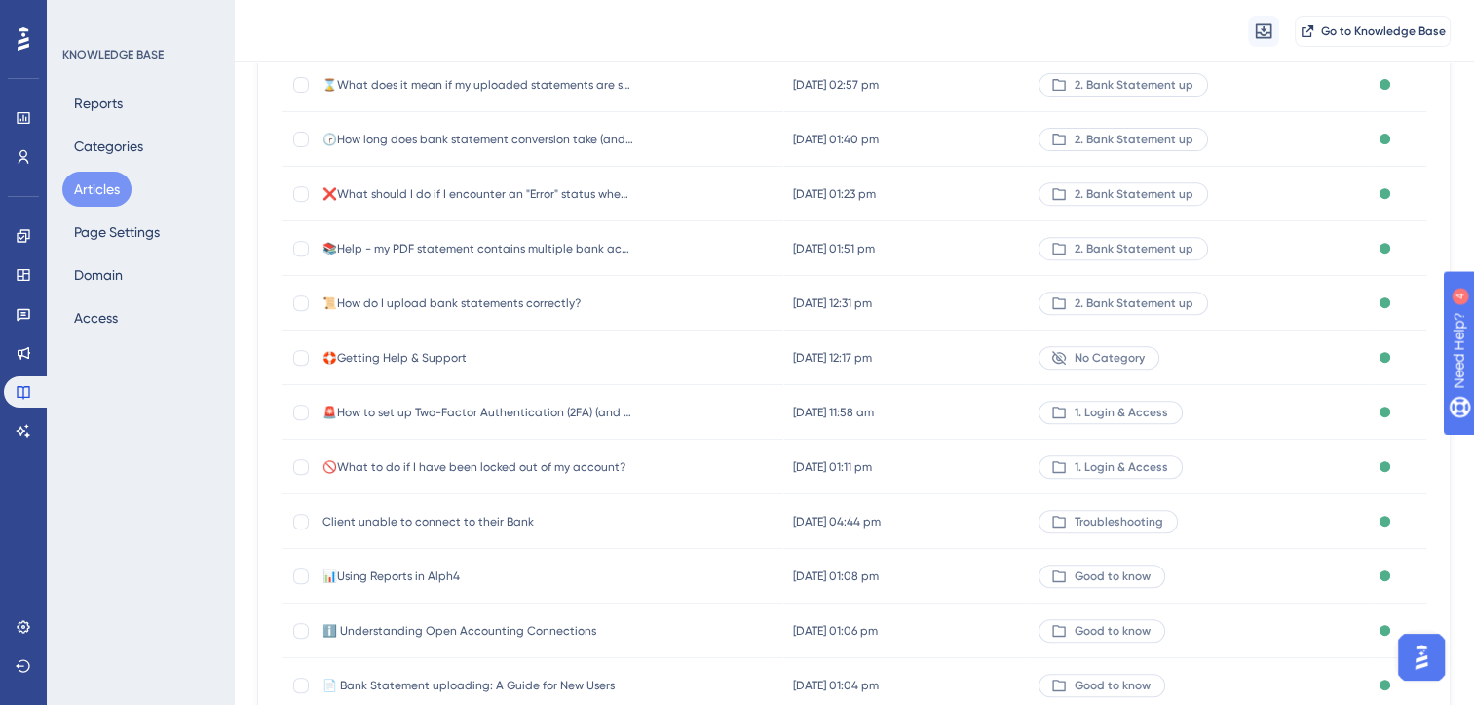
click at [439, 518] on span "Client unable to connect to their Bank" at bounding box center [479, 522] width 312 height 16
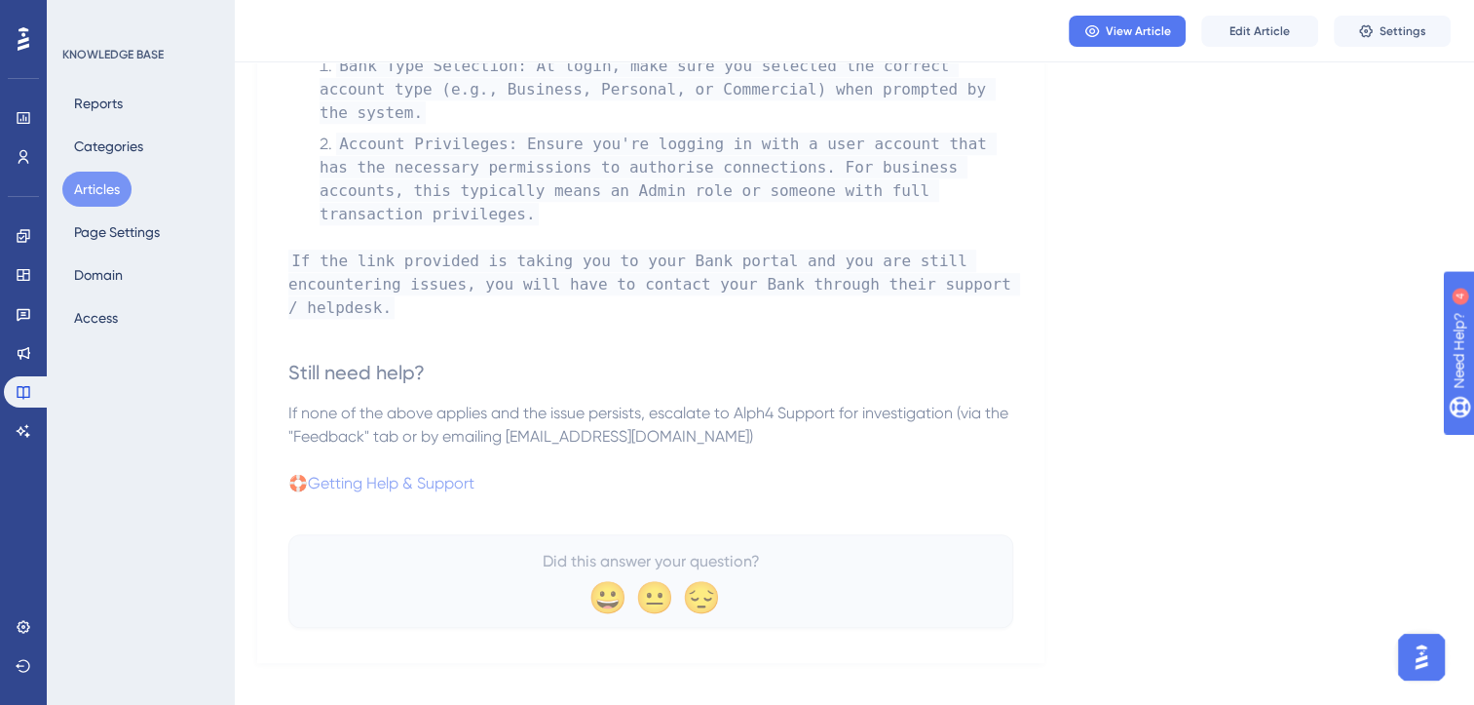
scroll to position [1397, 0]
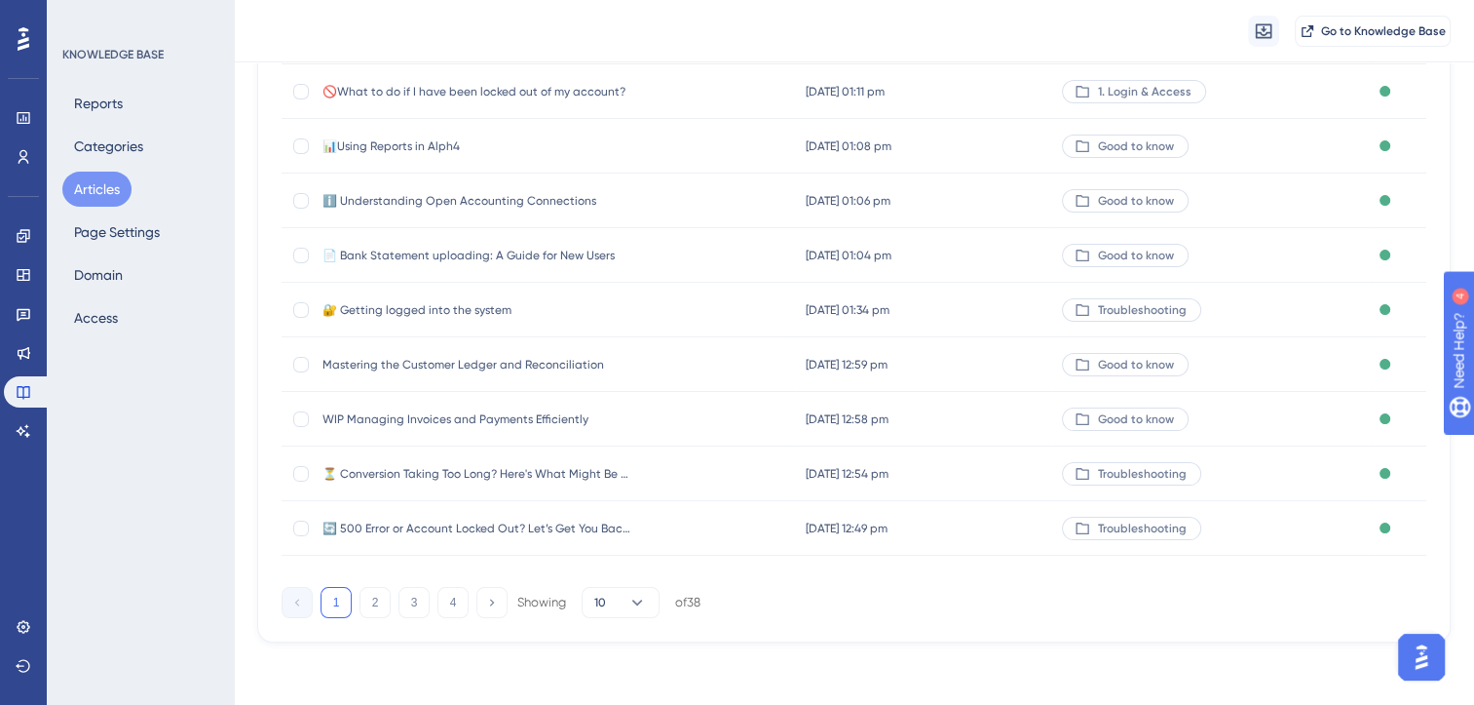
scroll to position [286, 0]
click at [635, 601] on icon at bounding box center [637, 603] width 11 height 6
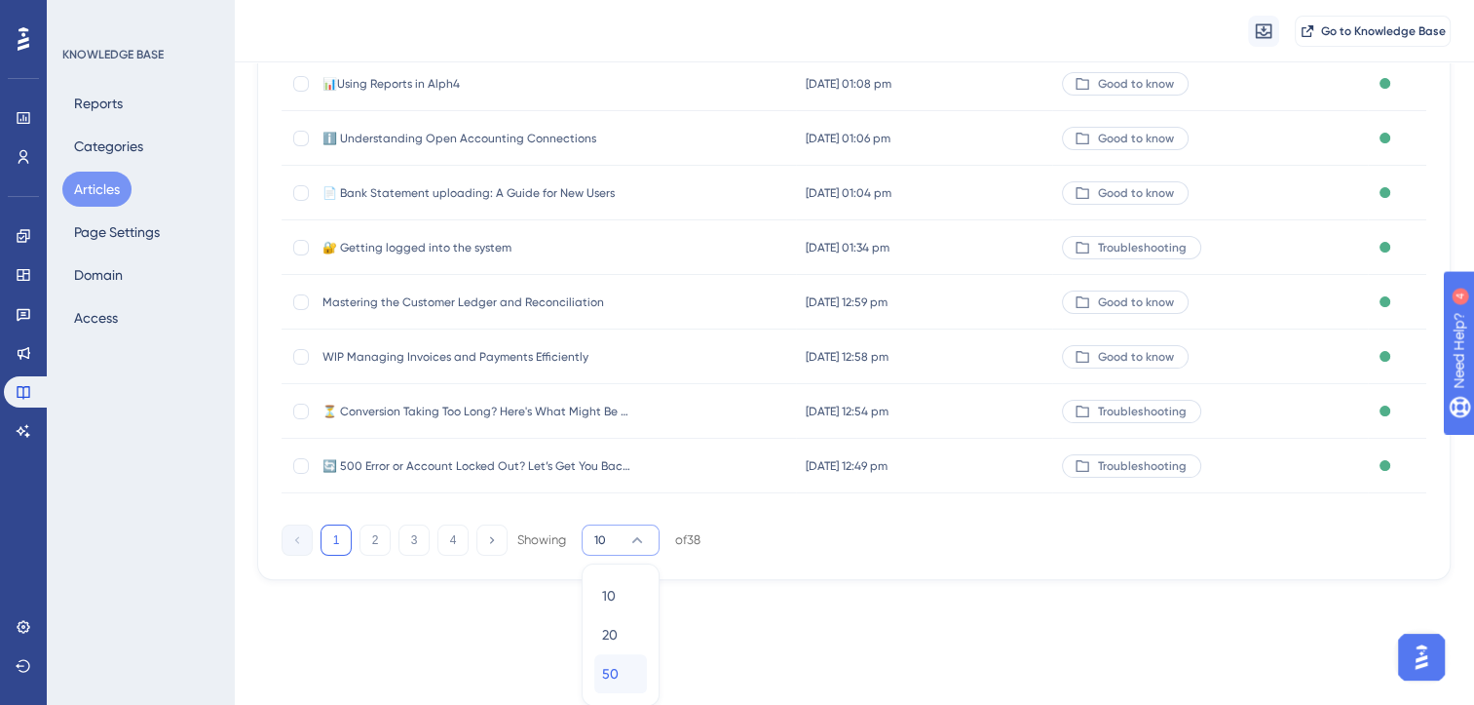
click at [626, 665] on div "50 50" at bounding box center [620, 673] width 37 height 39
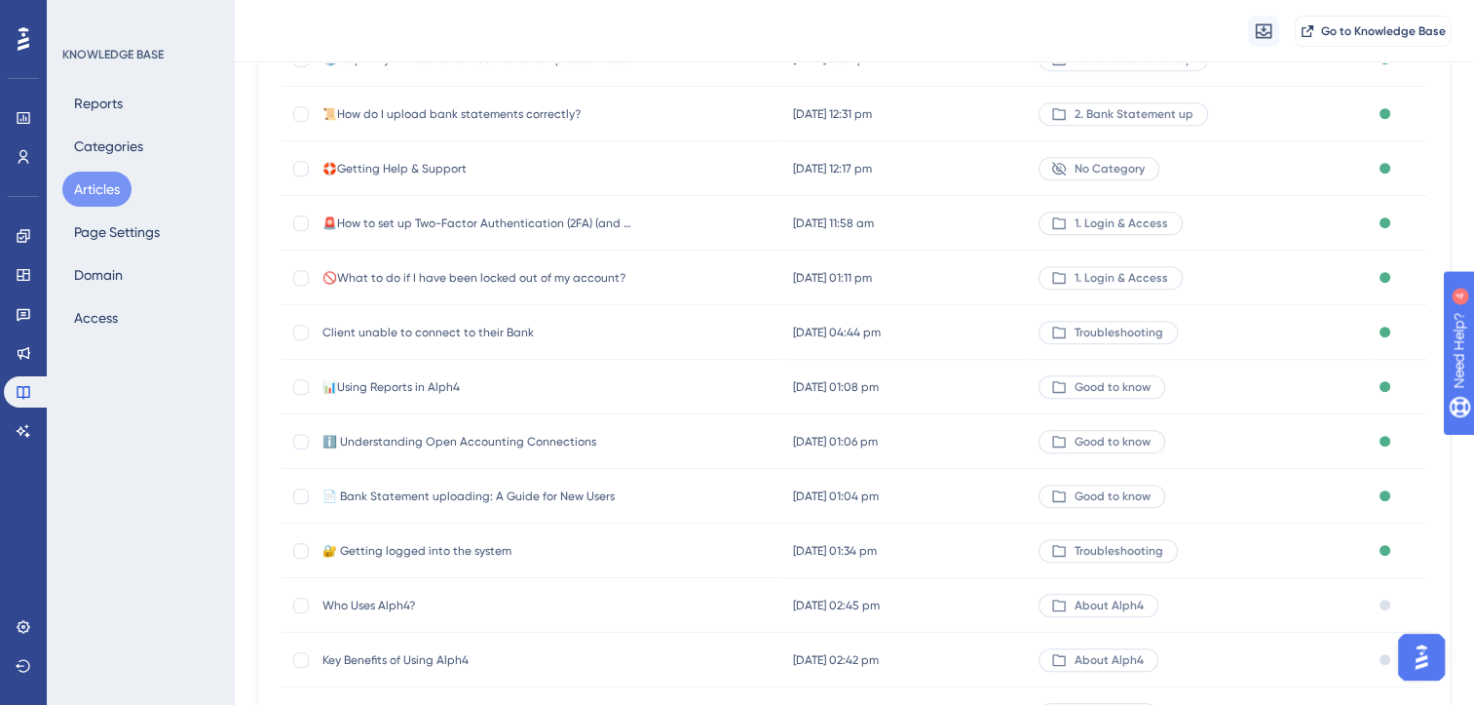
scroll to position [1194, 0]
click at [570, 282] on span "🚫What to do if I have been locked out of my account?" at bounding box center [479, 277] width 312 height 16
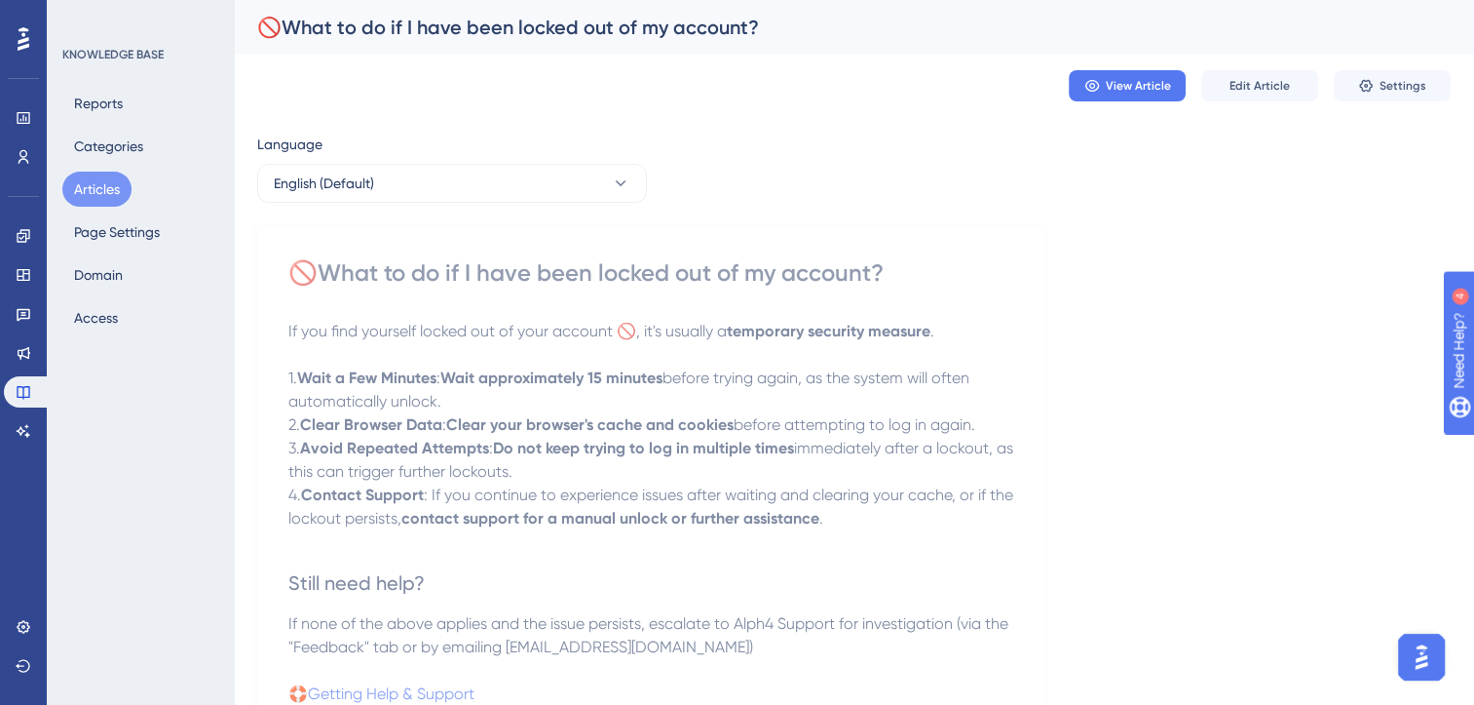
click at [106, 186] on button "Articles" at bounding box center [96, 189] width 69 height 35
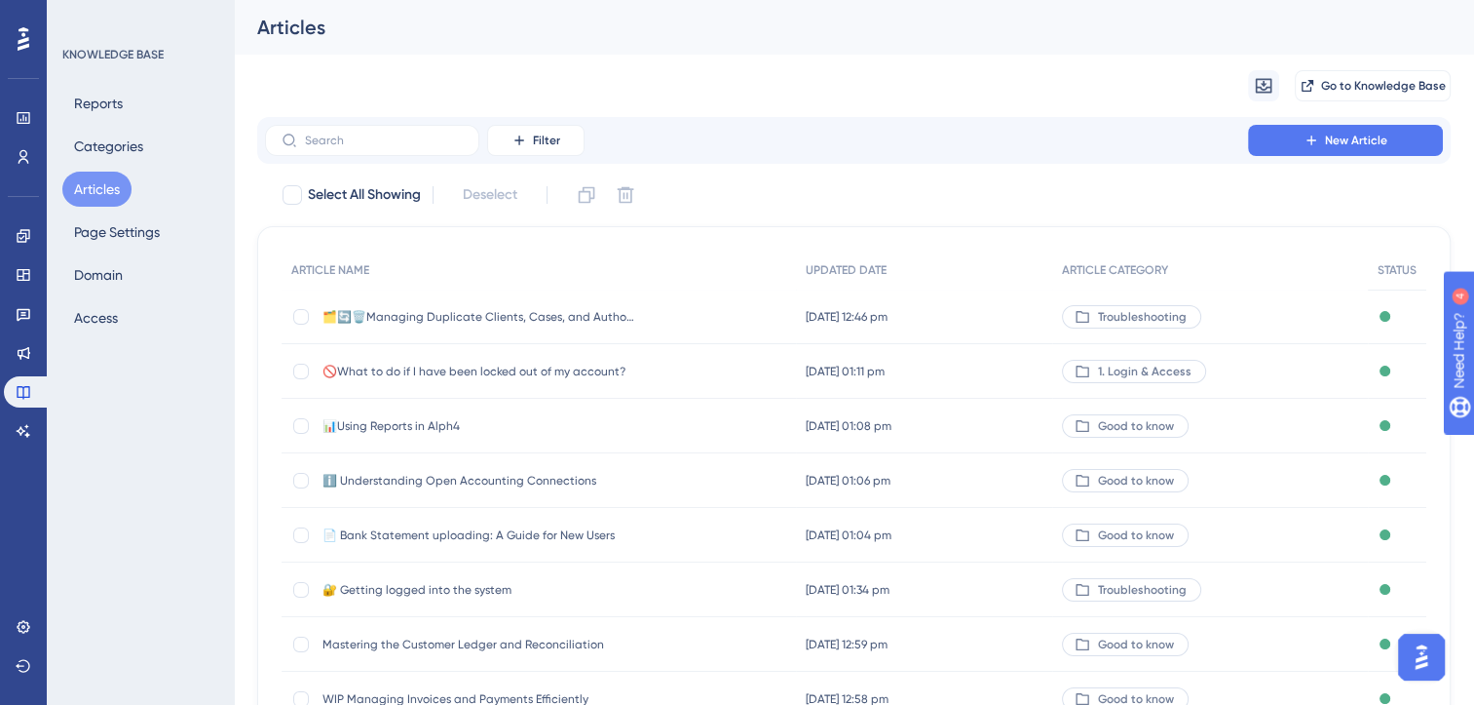
scroll to position [286, 0]
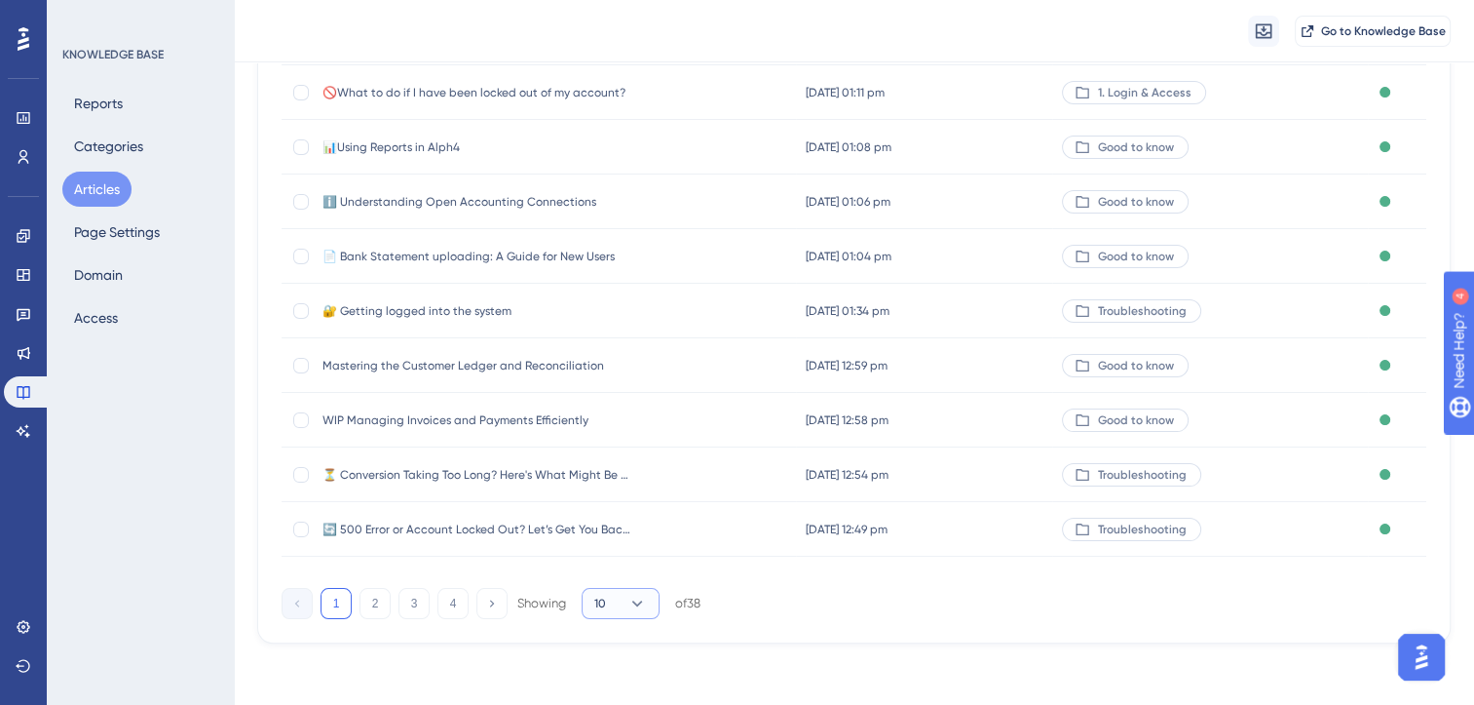
click at [620, 600] on button "10" at bounding box center [621, 603] width 78 height 31
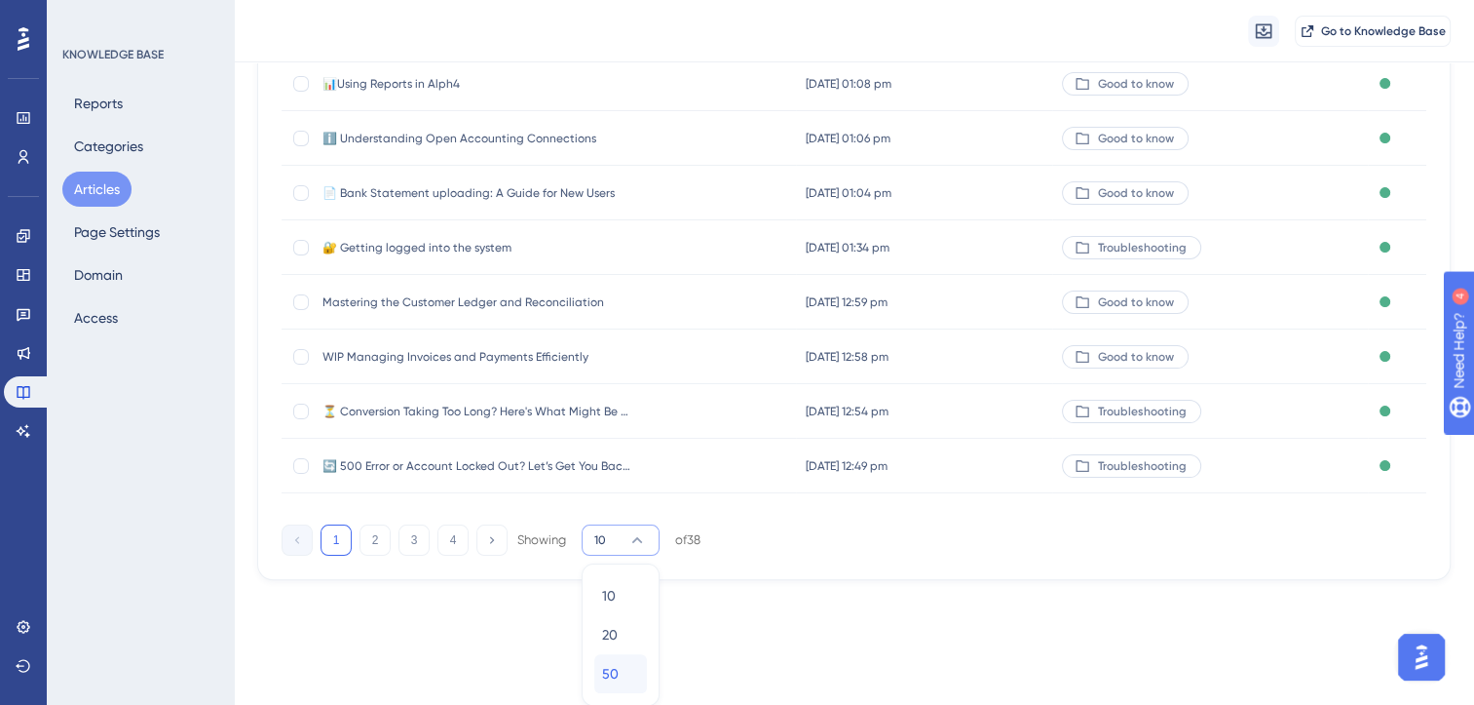
click at [612, 674] on span "50" at bounding box center [610, 673] width 17 height 23
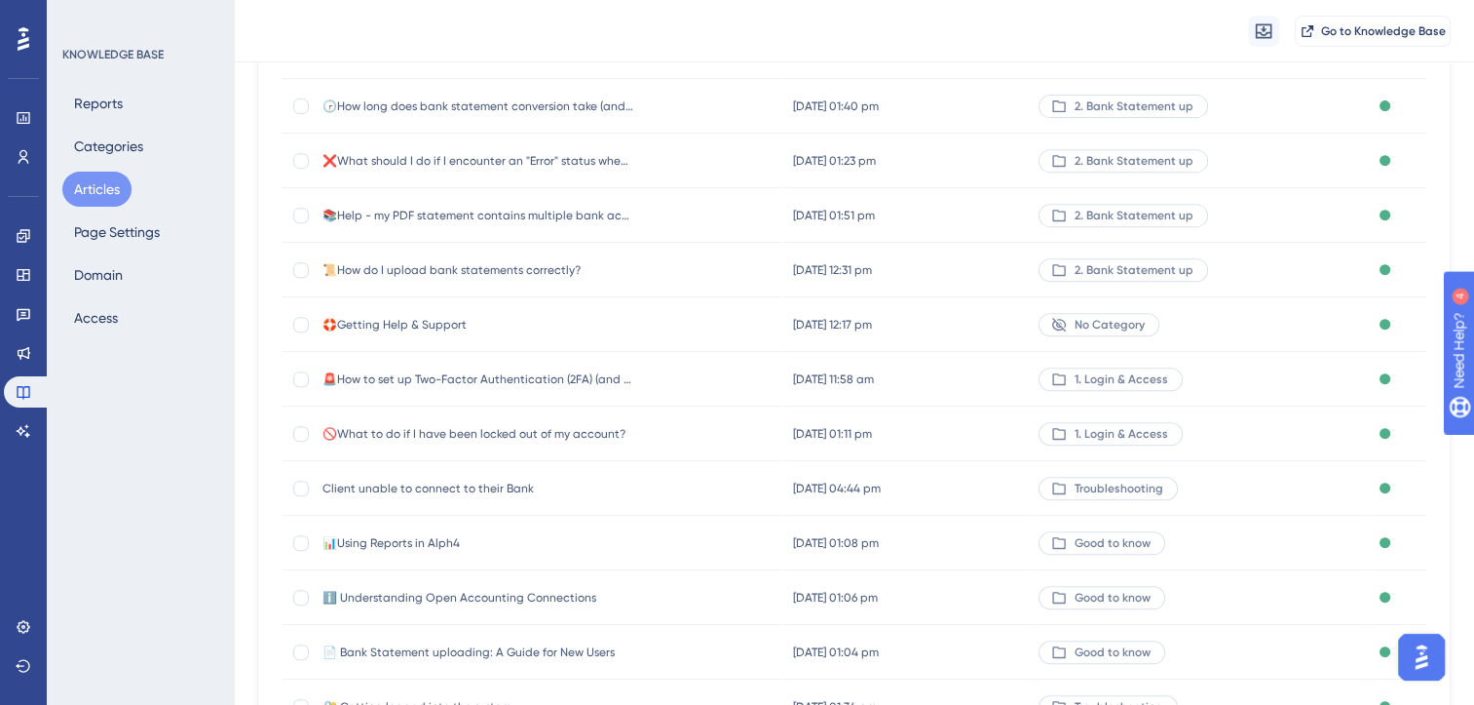
scroll to position [1043, 0]
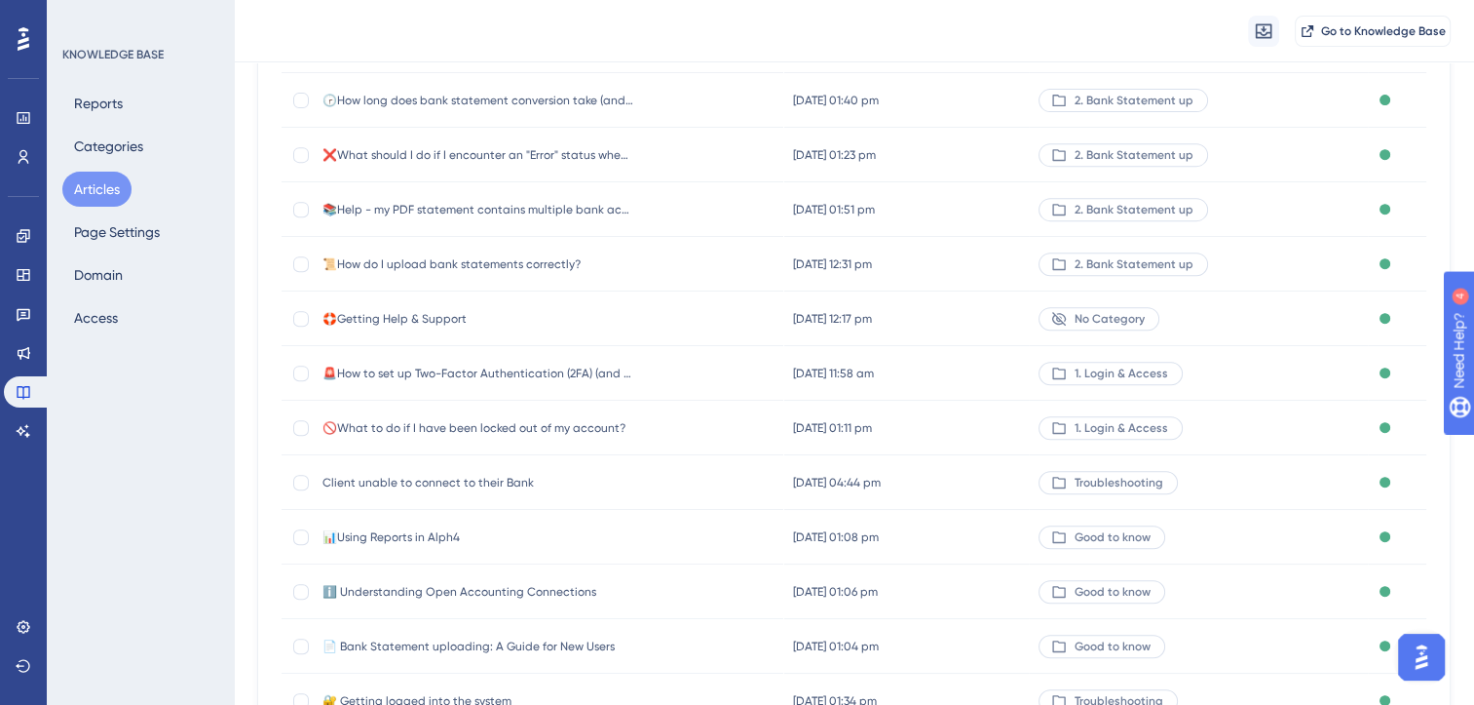
click at [500, 481] on span "Client unable to connect to their Bank" at bounding box center [479, 483] width 312 height 16
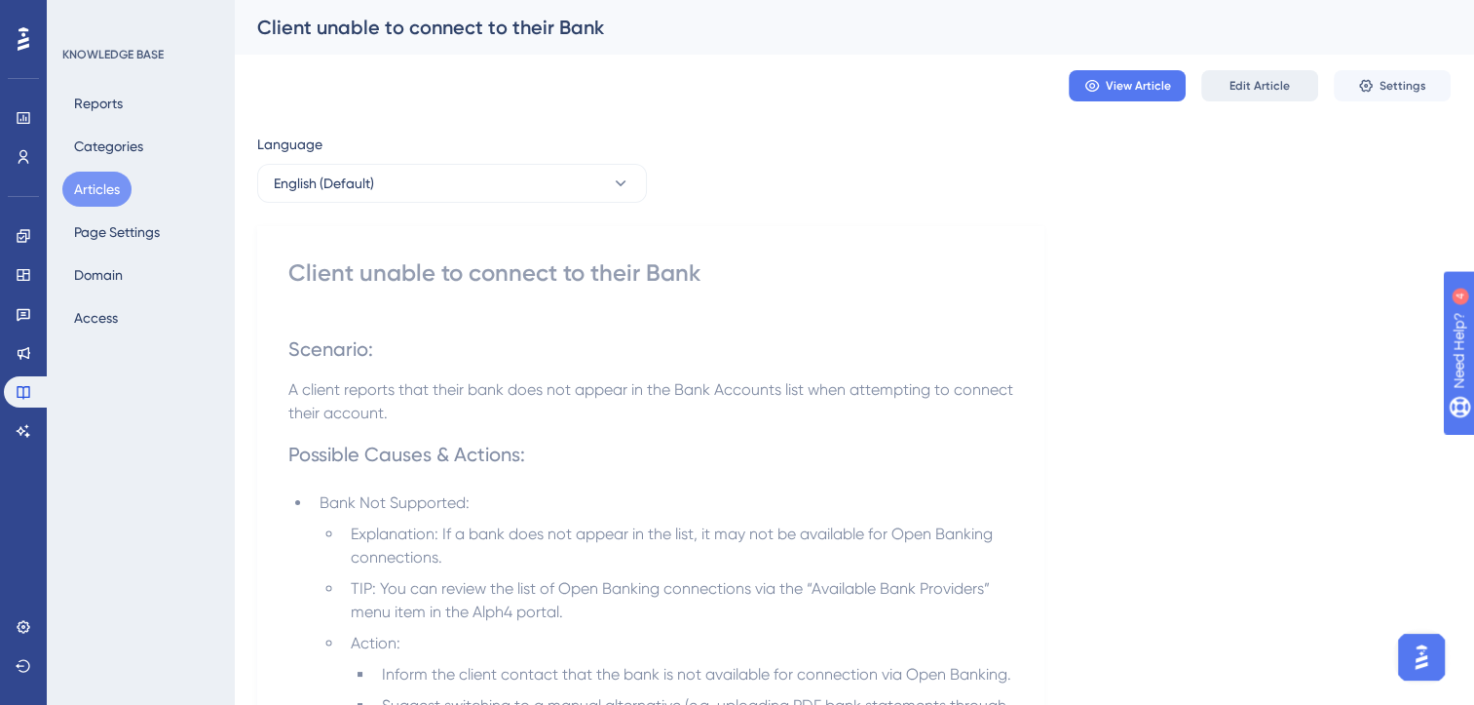
click at [1271, 82] on span "Edit Article" at bounding box center [1260, 86] width 60 height 16
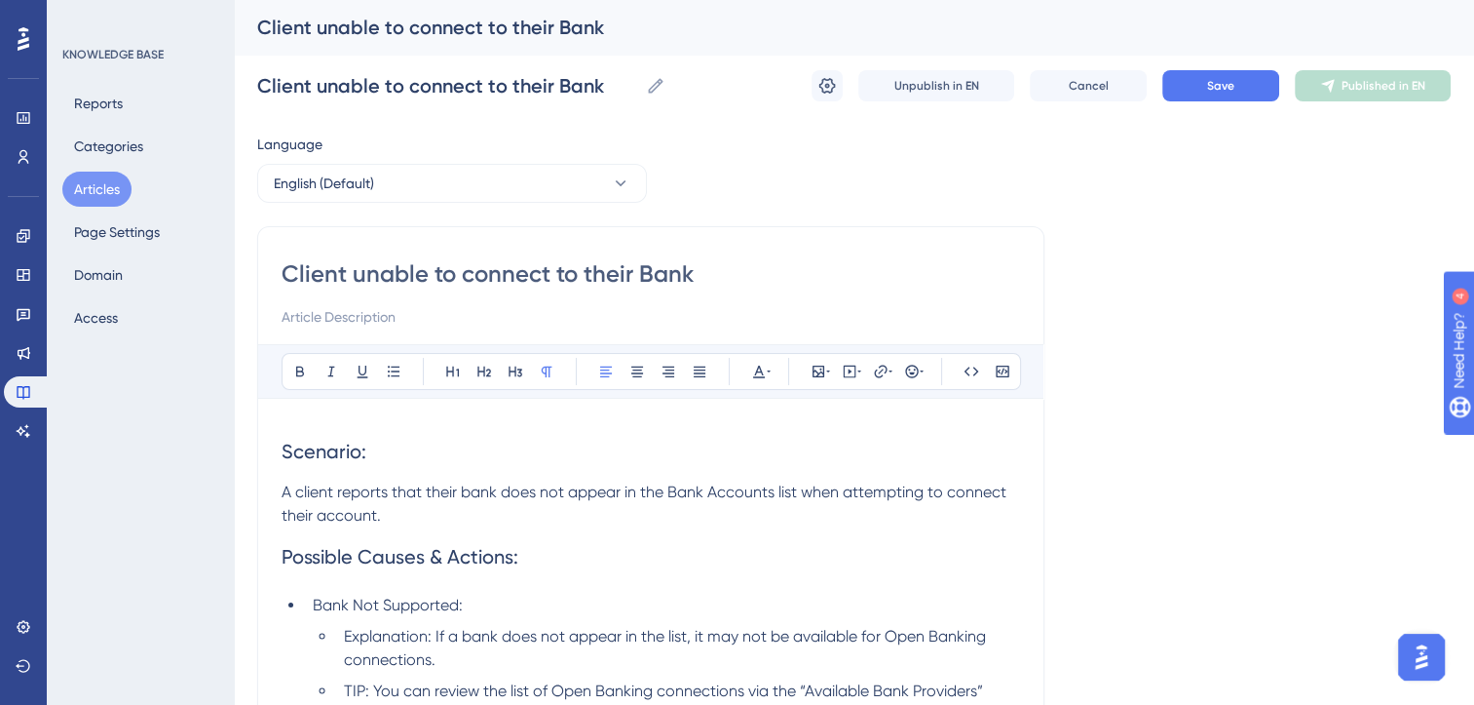
click at [282, 277] on input "Client unable to connect to their Bank" at bounding box center [651, 273] width 739 height 31
type input "😒Client unable to connect to their Bank"
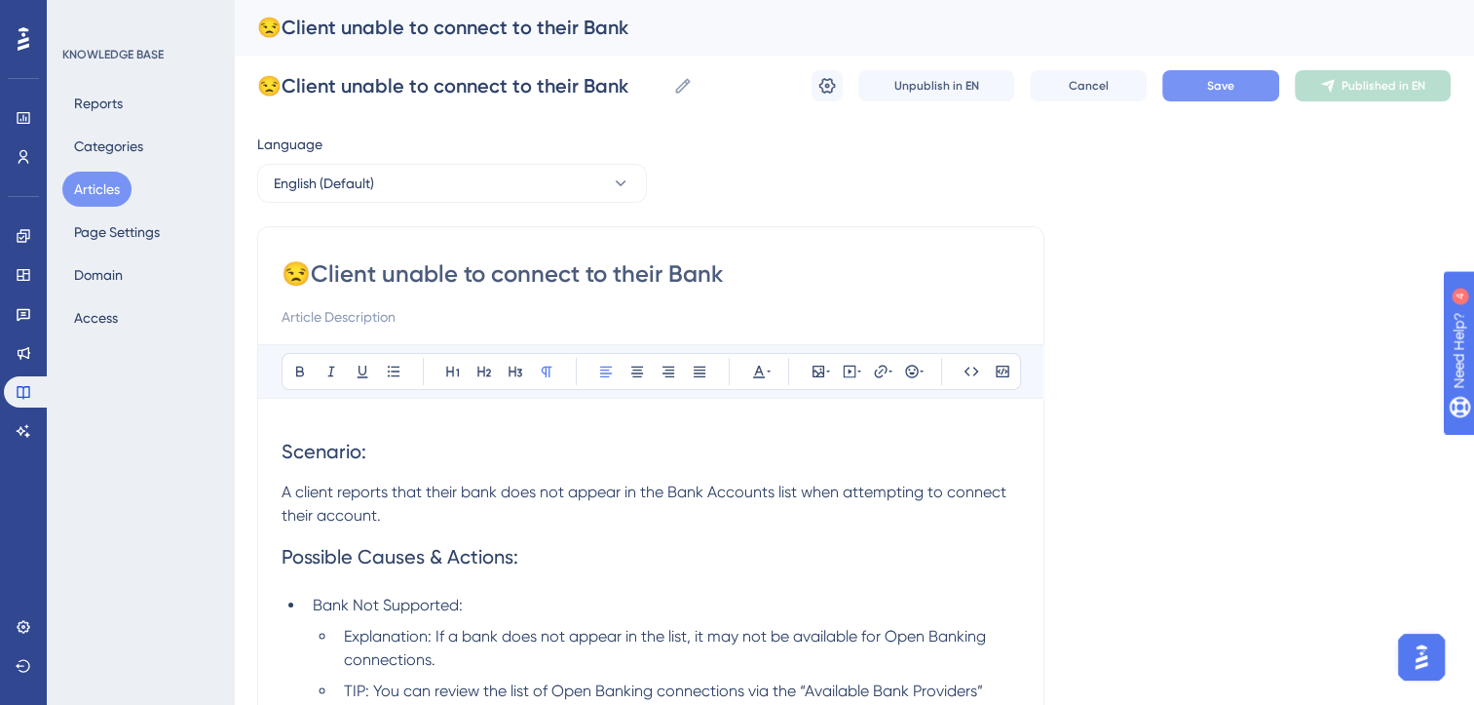
type input "😒Client unable to connect to their Bank"
click at [1247, 90] on button "Save" at bounding box center [1221, 85] width 117 height 31
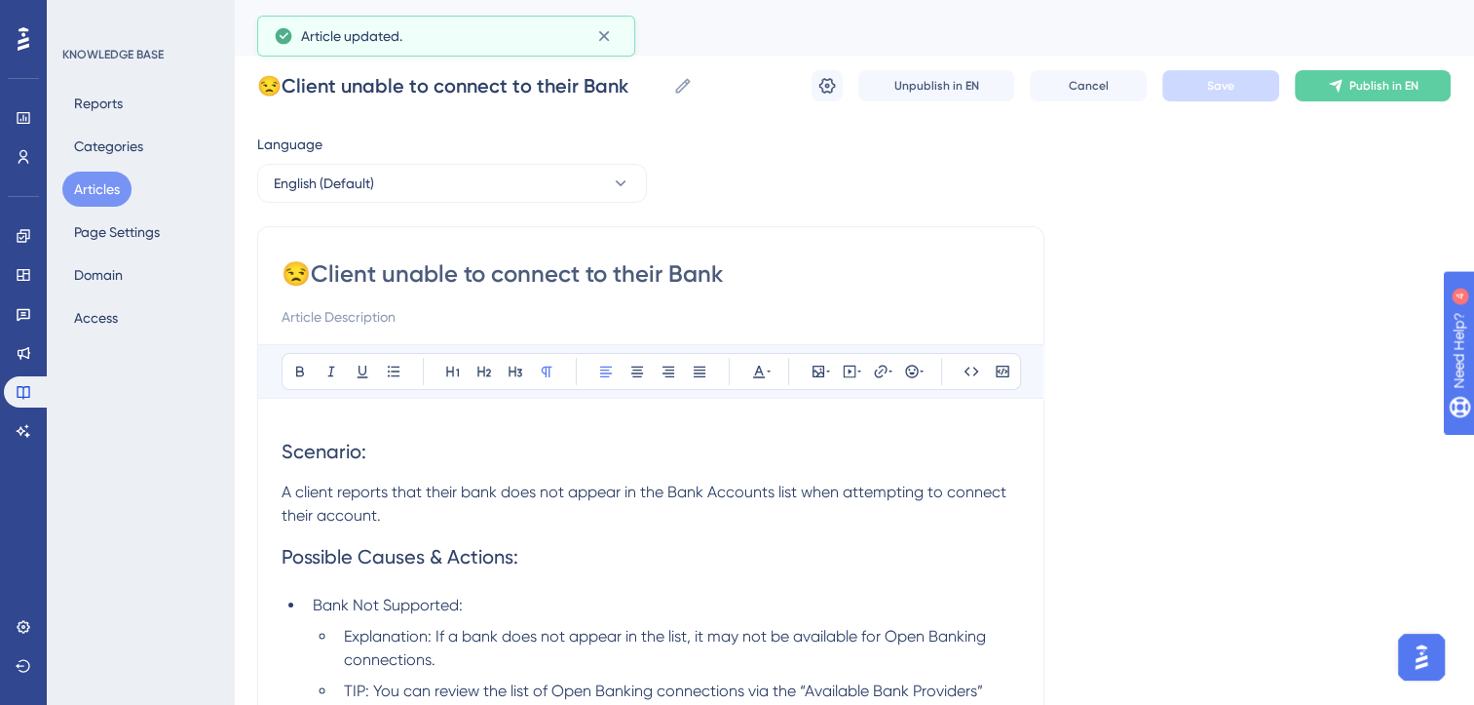
click at [90, 186] on button "Articles" at bounding box center [96, 189] width 69 height 35
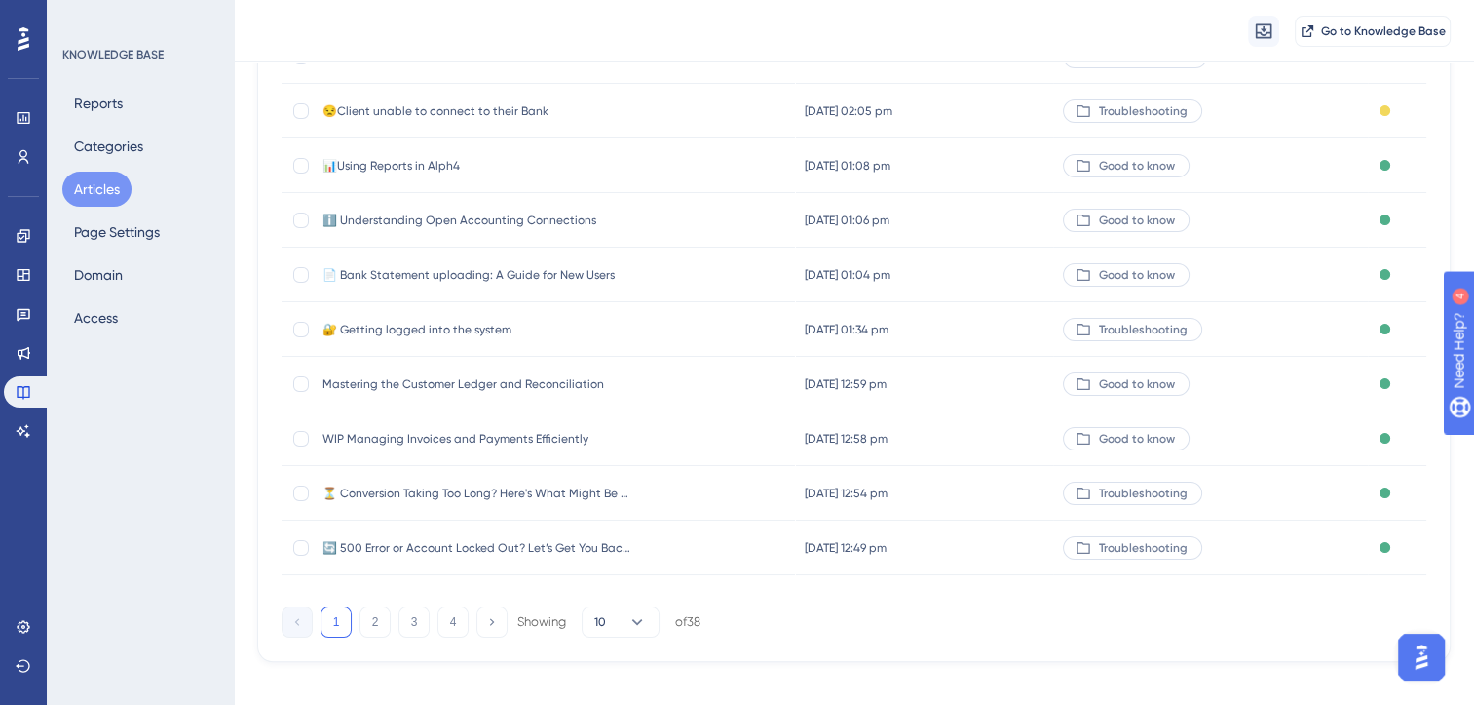
scroll to position [286, 0]
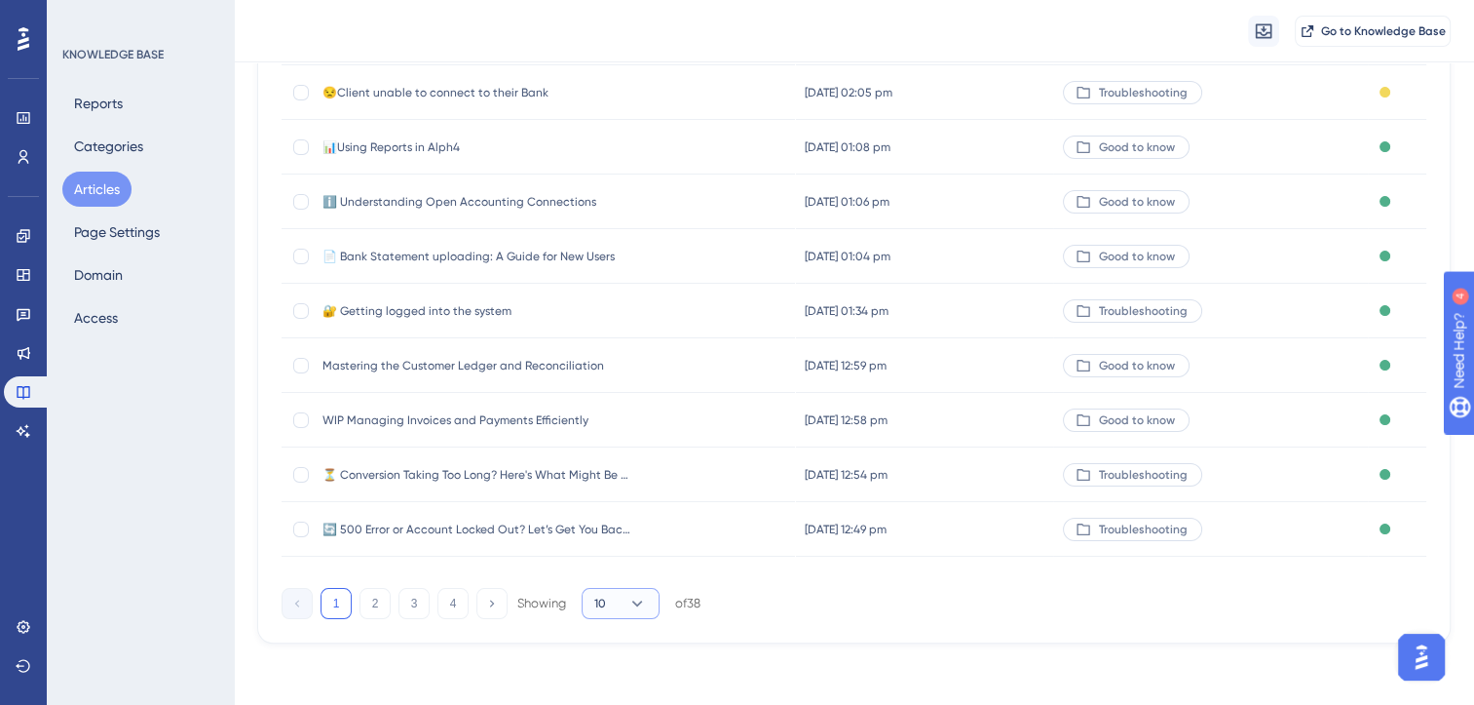
click at [639, 600] on icon at bounding box center [637, 602] width 19 height 19
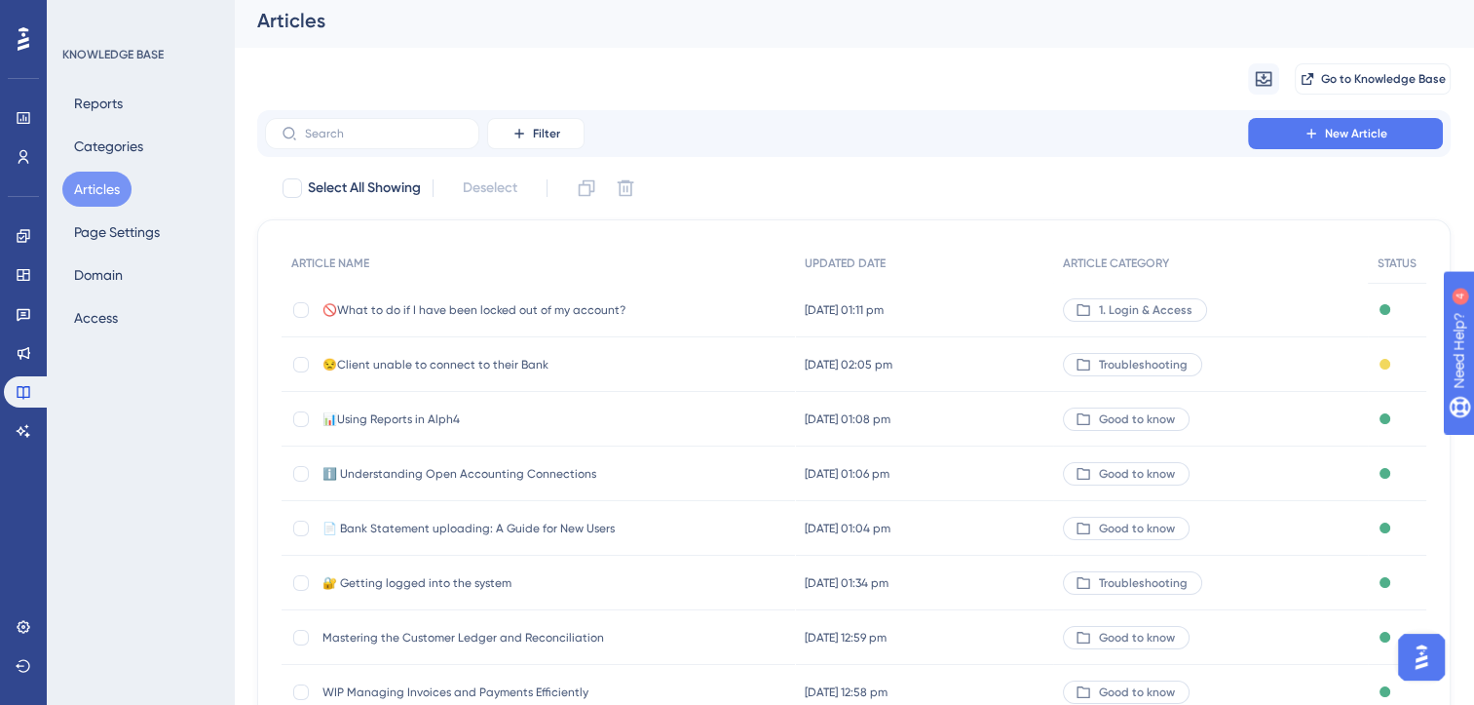
scroll to position [286, 0]
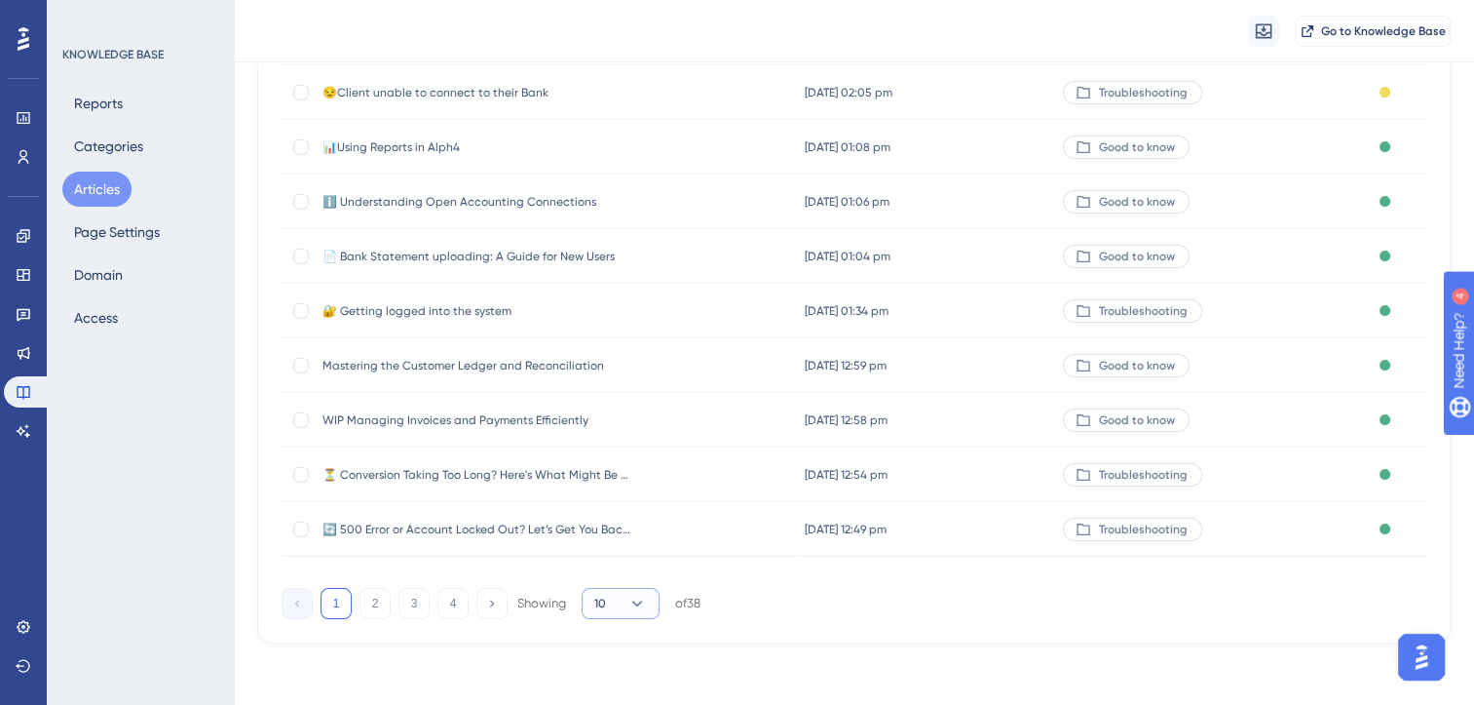
click at [630, 593] on icon at bounding box center [637, 602] width 19 height 19
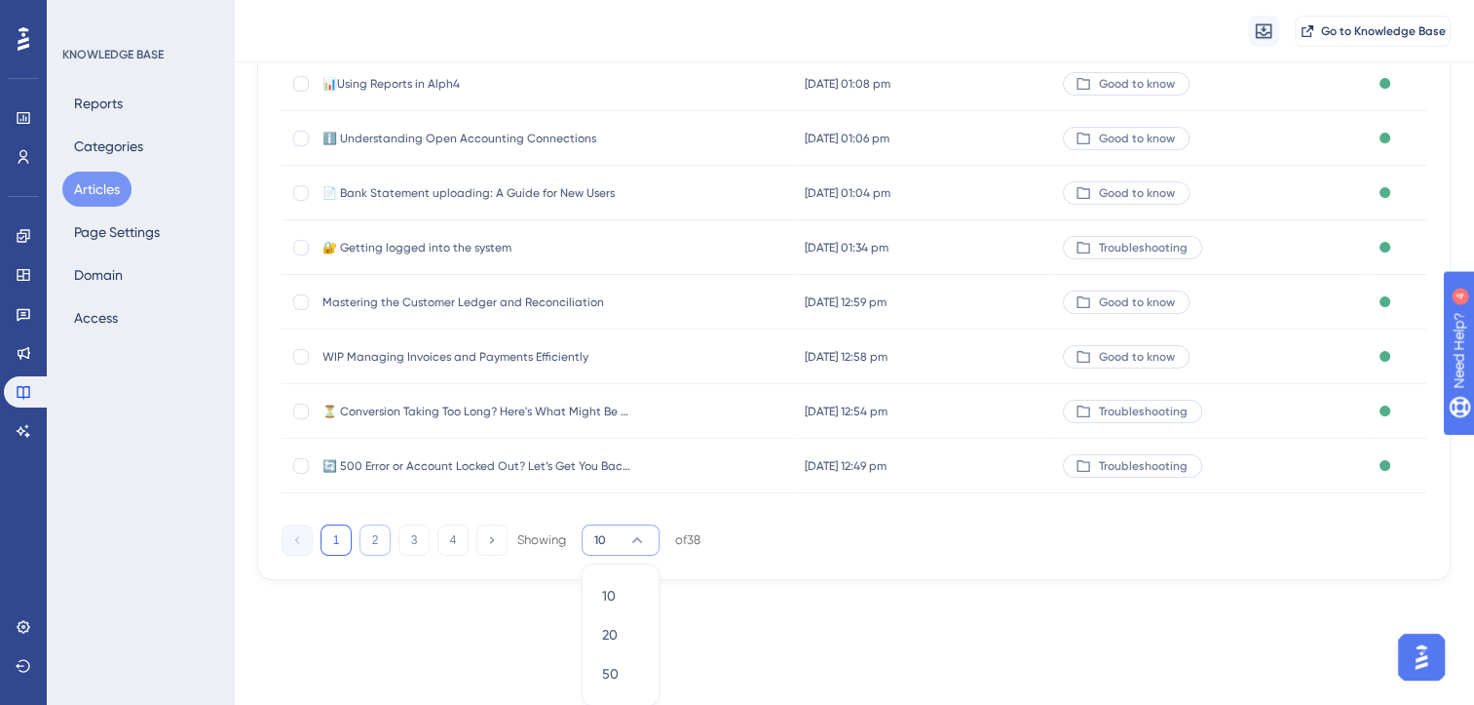
click at [374, 536] on button "2" at bounding box center [375, 539] width 31 height 31
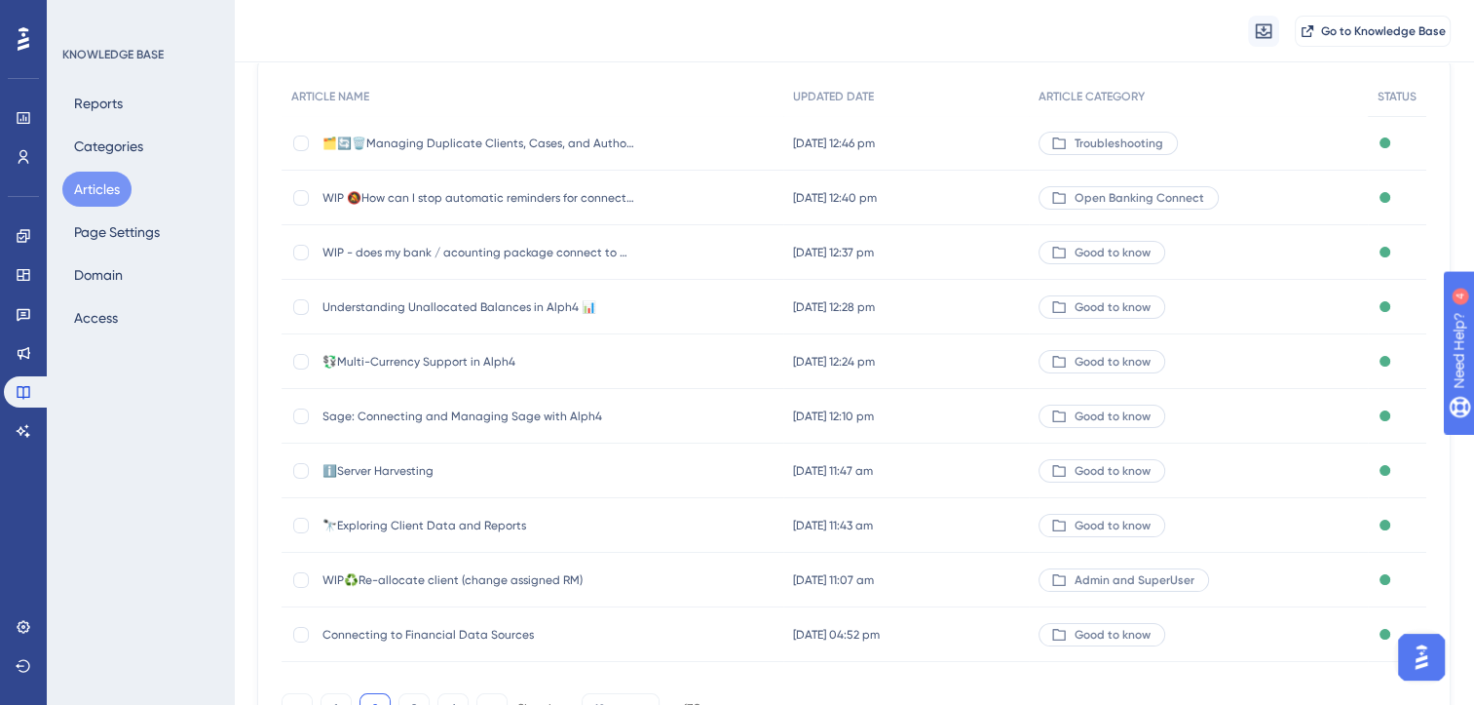
scroll to position [286, 0]
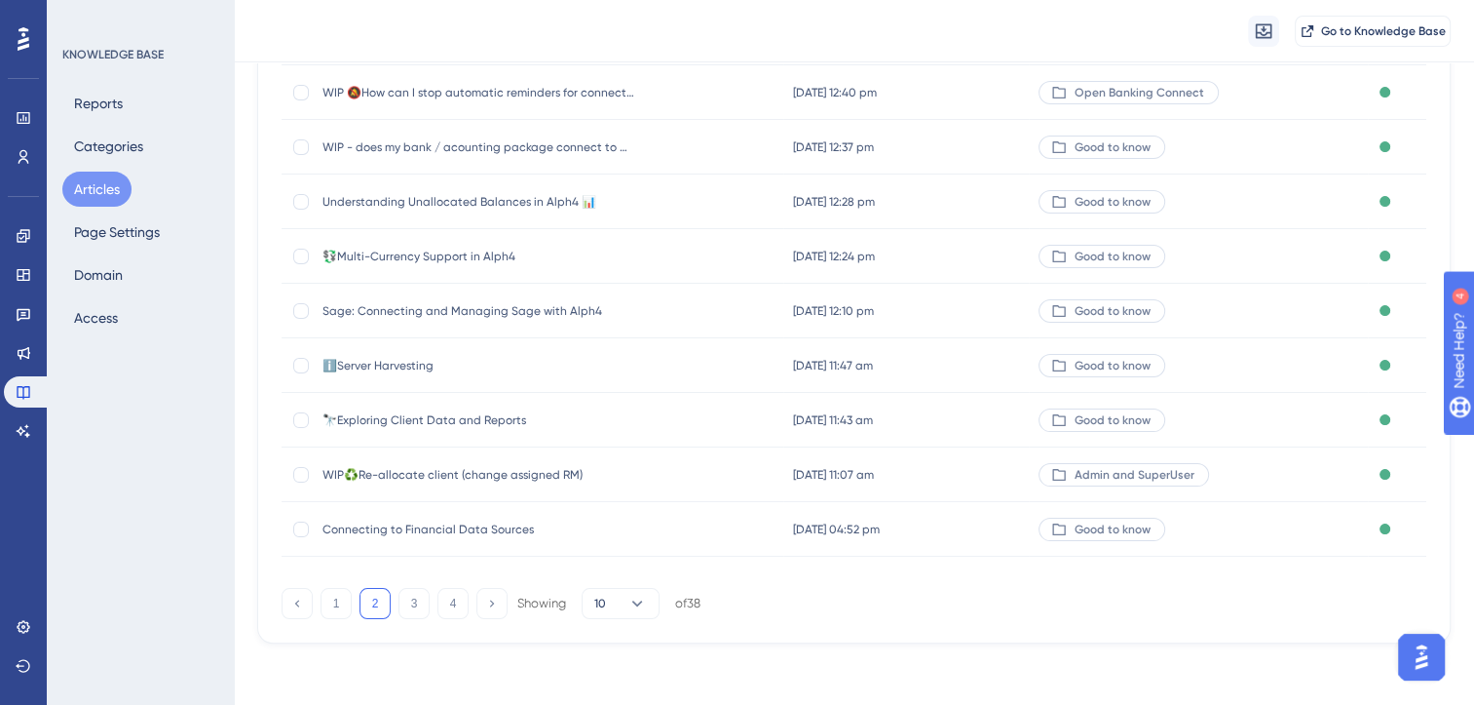
click at [487, 526] on span "Connecting to Financial Data Sources" at bounding box center [479, 529] width 312 height 16
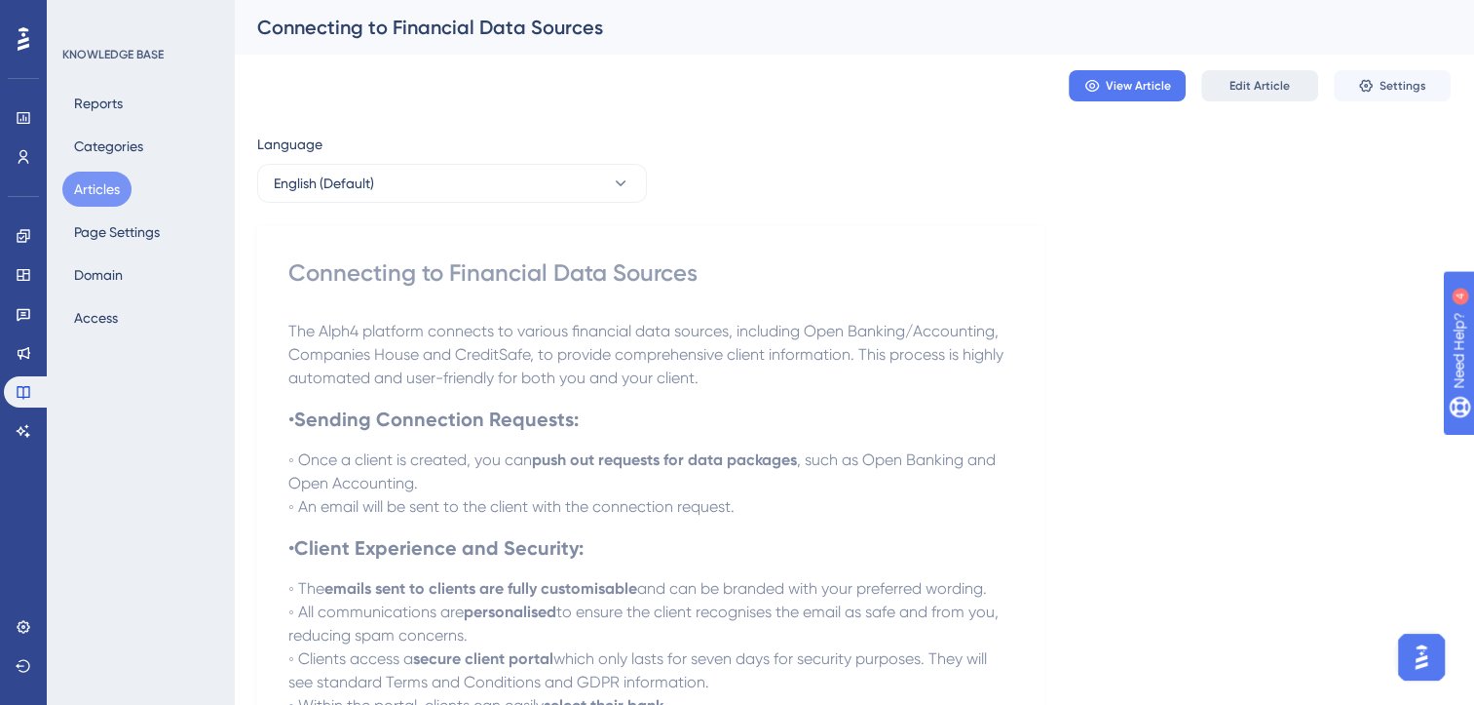
click at [1264, 90] on span "Edit Article" at bounding box center [1260, 86] width 60 height 16
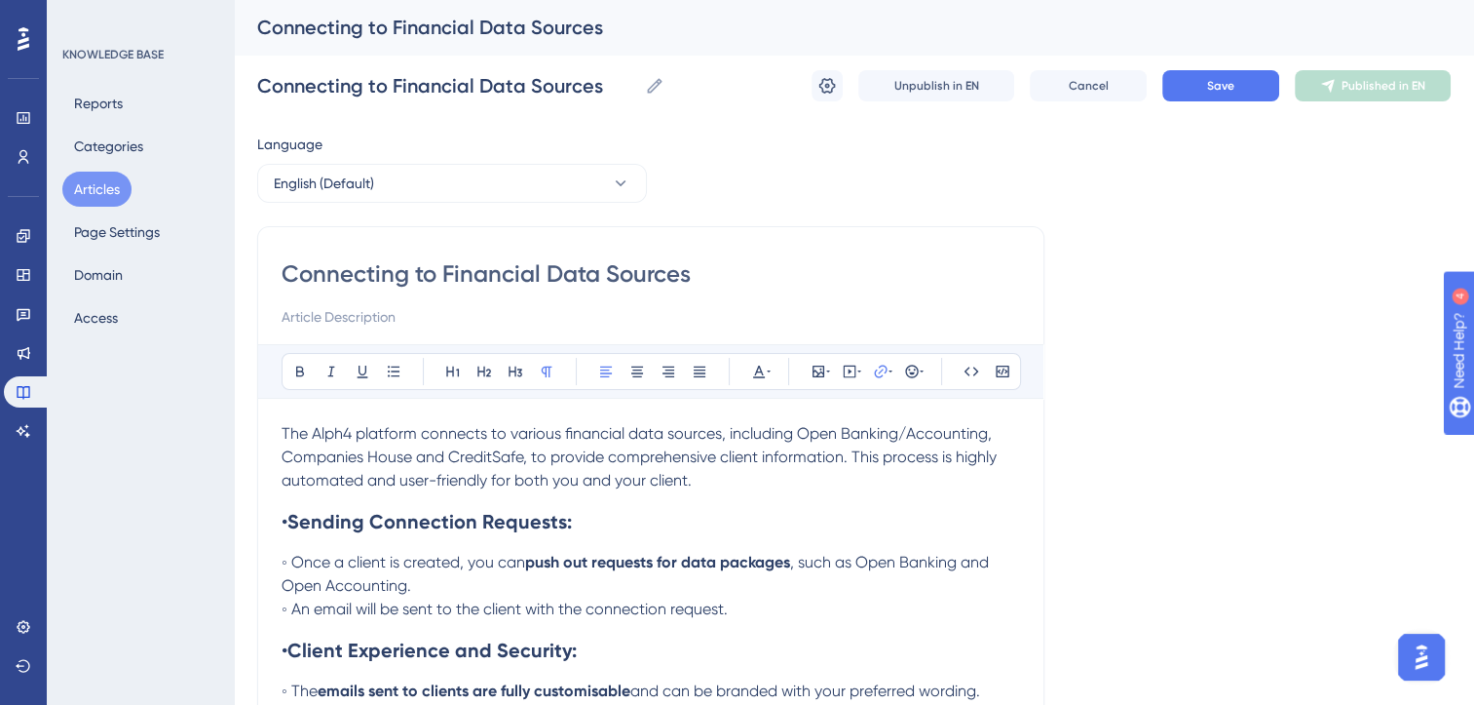
click at [286, 275] on input "Connecting to Financial Data Sources" at bounding box center [651, 273] width 739 height 31
type input "🔌Connecting to Financial Data Sources"
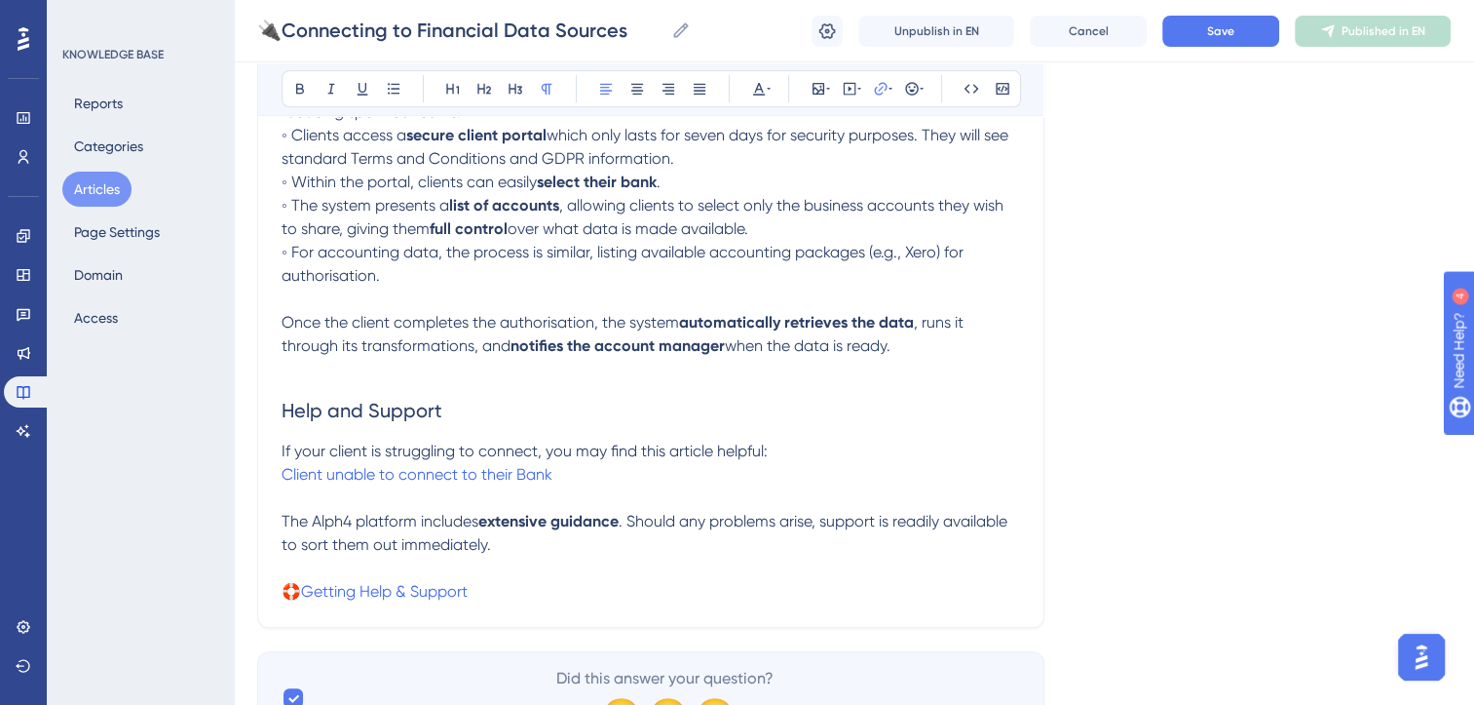
scroll to position [619, 0]
type input "🔌Connecting to Financial Data Sources"
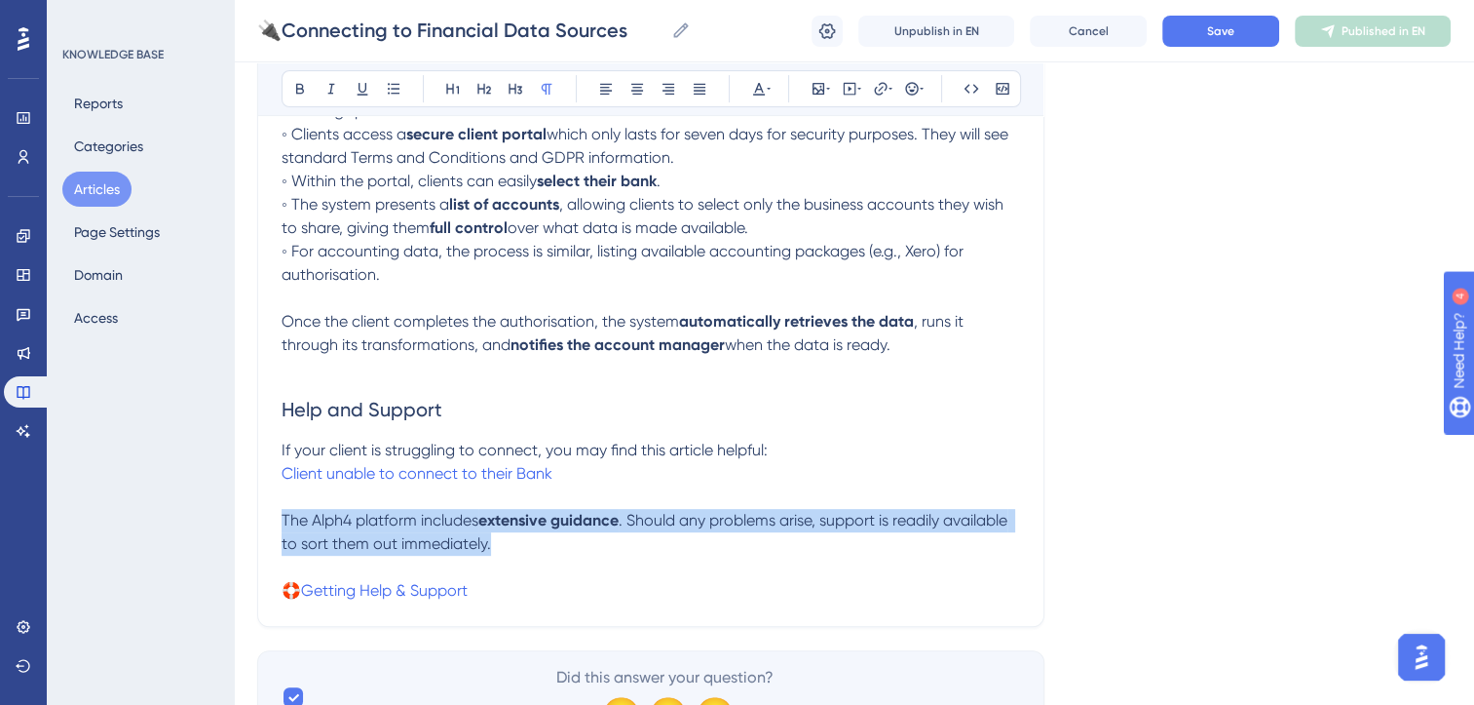
drag, startPoint x: 504, startPoint y: 550, endPoint x: 246, endPoint y: 526, distance: 259.3
click at [246, 526] on div "Performance Users Engagement Widgets Feedback Product Updates Knowledge Base AI…" at bounding box center [854, 78] width 1241 height 1394
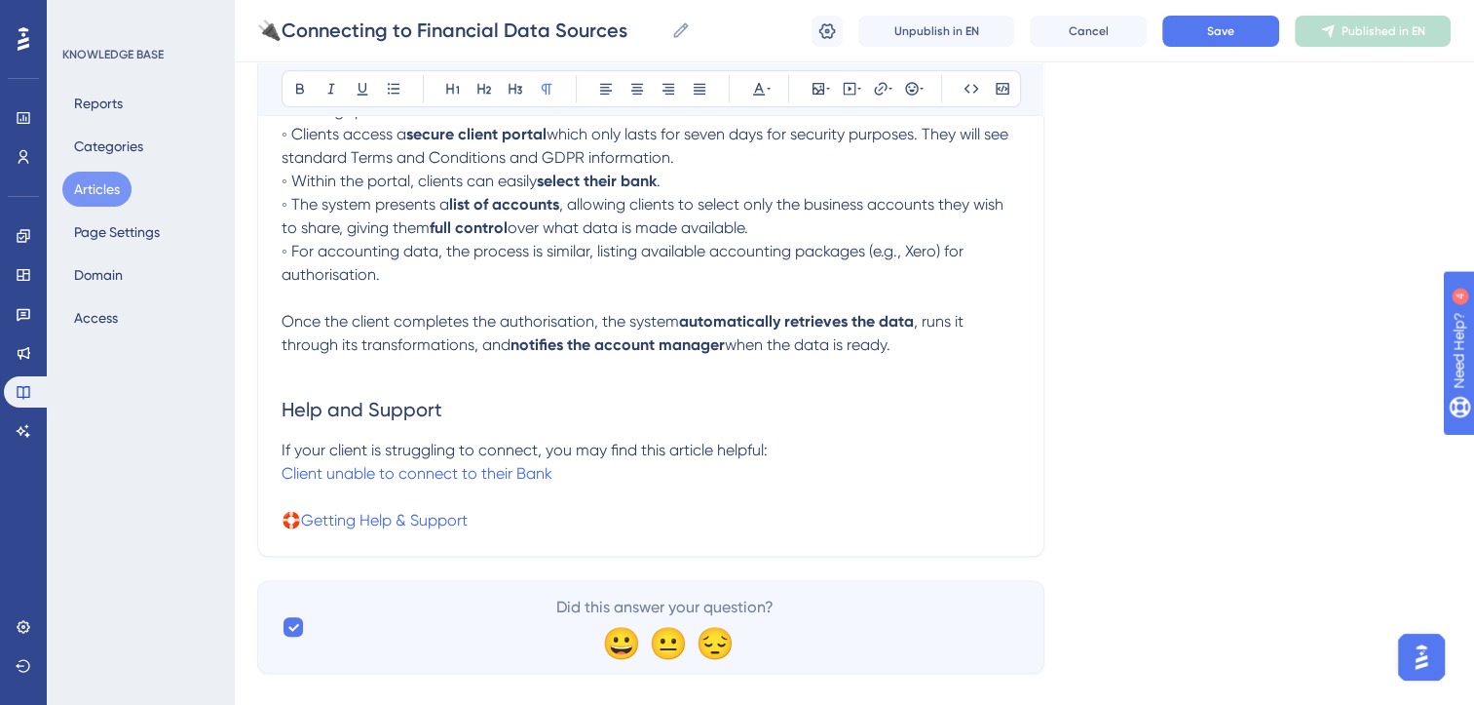
click at [1257, 396] on div "Language English (Default) 🔌Connecting to Financial Data Sources Bold Italic Un…" at bounding box center [854, 89] width 1194 height 1167
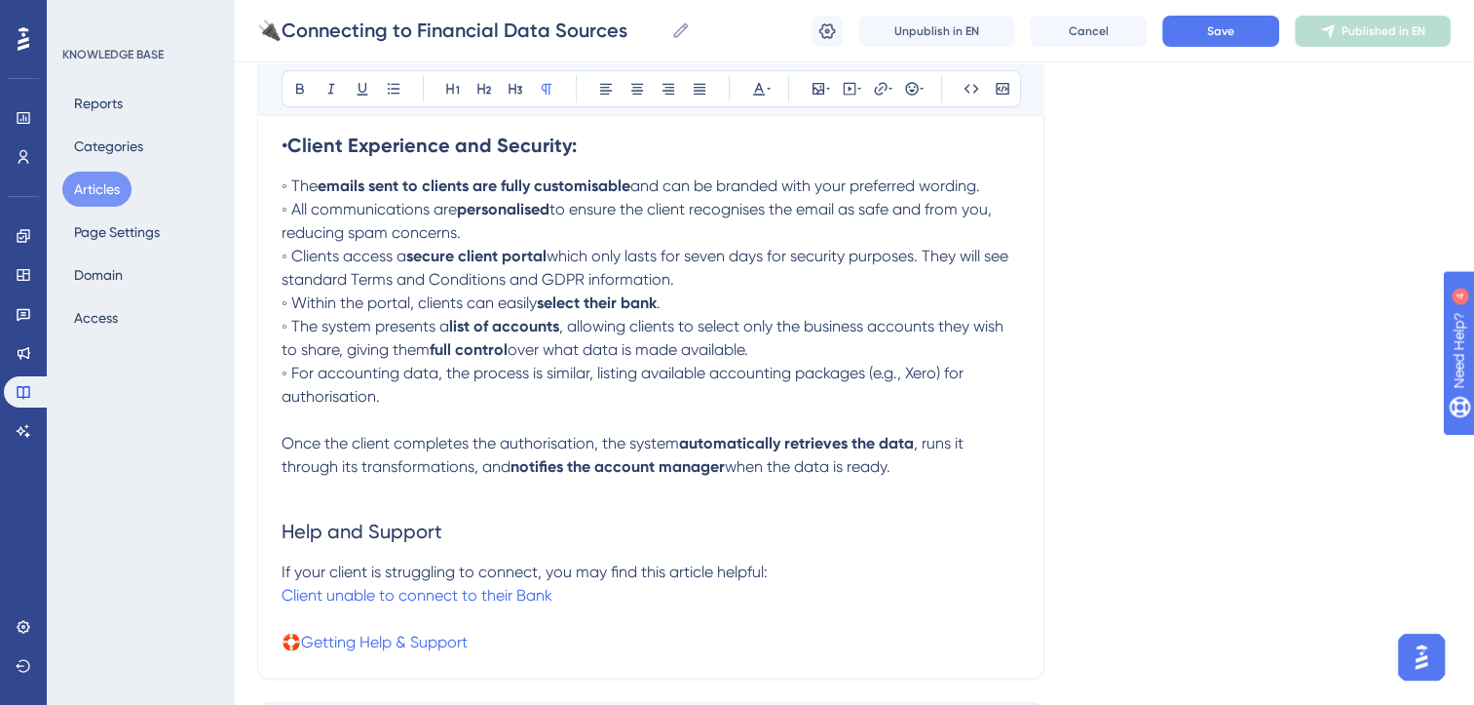
scroll to position [495, 0]
click at [1232, 41] on button "Save" at bounding box center [1221, 31] width 117 height 31
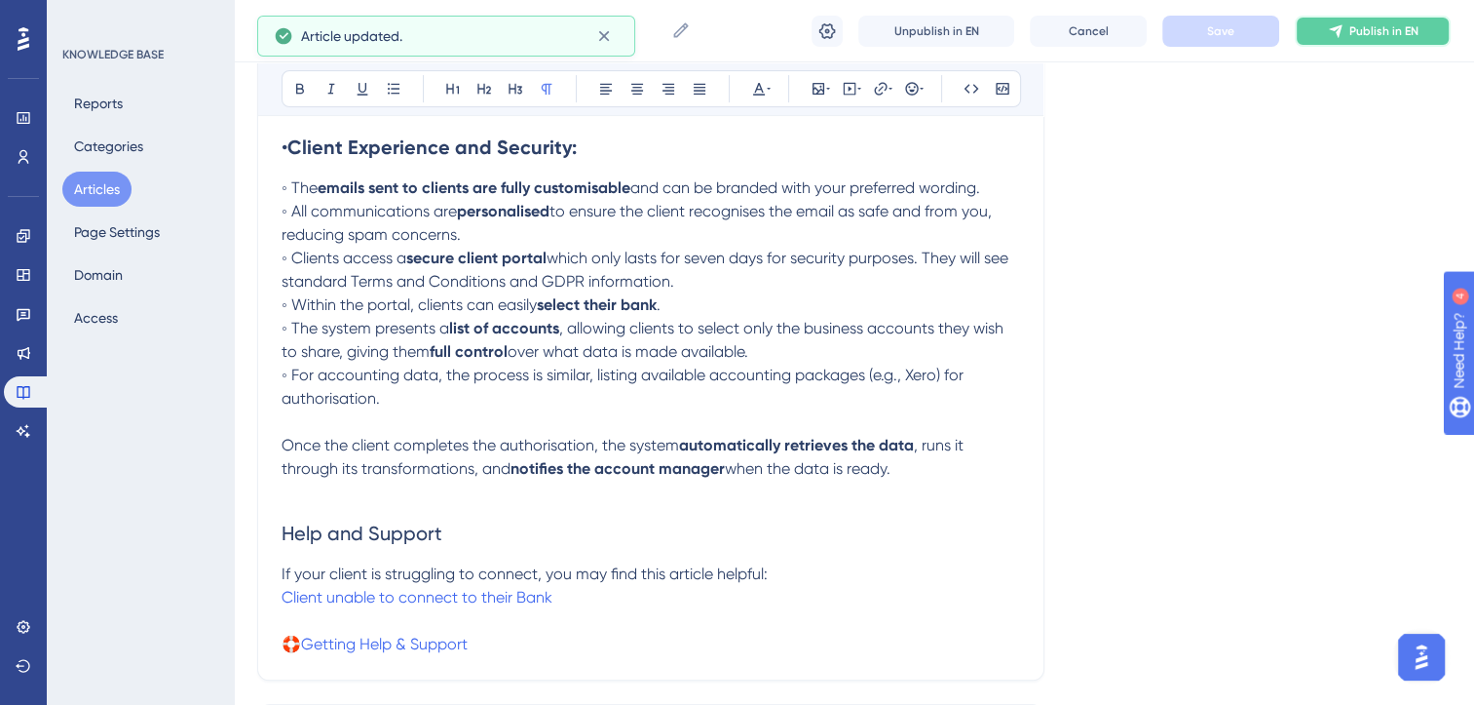
click at [1369, 27] on span "Publish in EN" at bounding box center [1384, 31] width 69 height 16
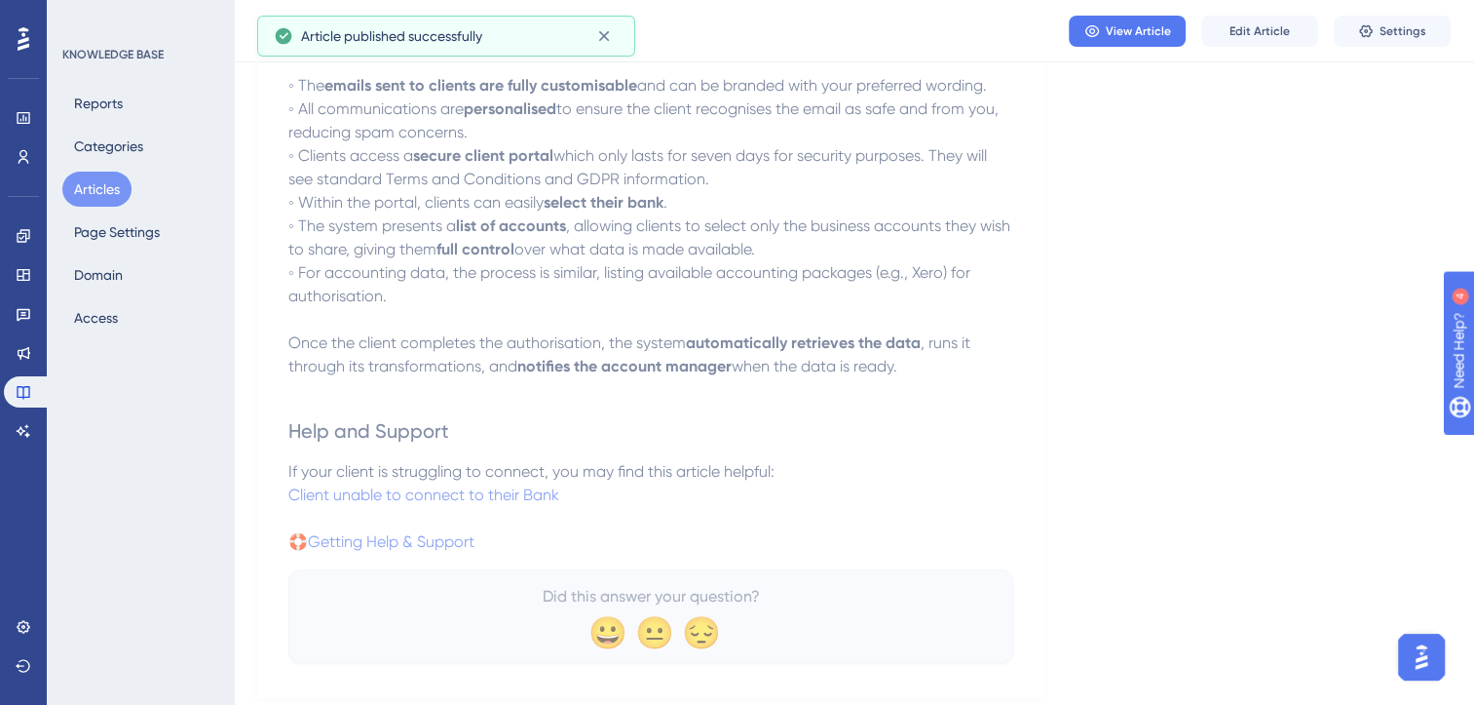
click at [85, 181] on button "Articles" at bounding box center [96, 189] width 69 height 35
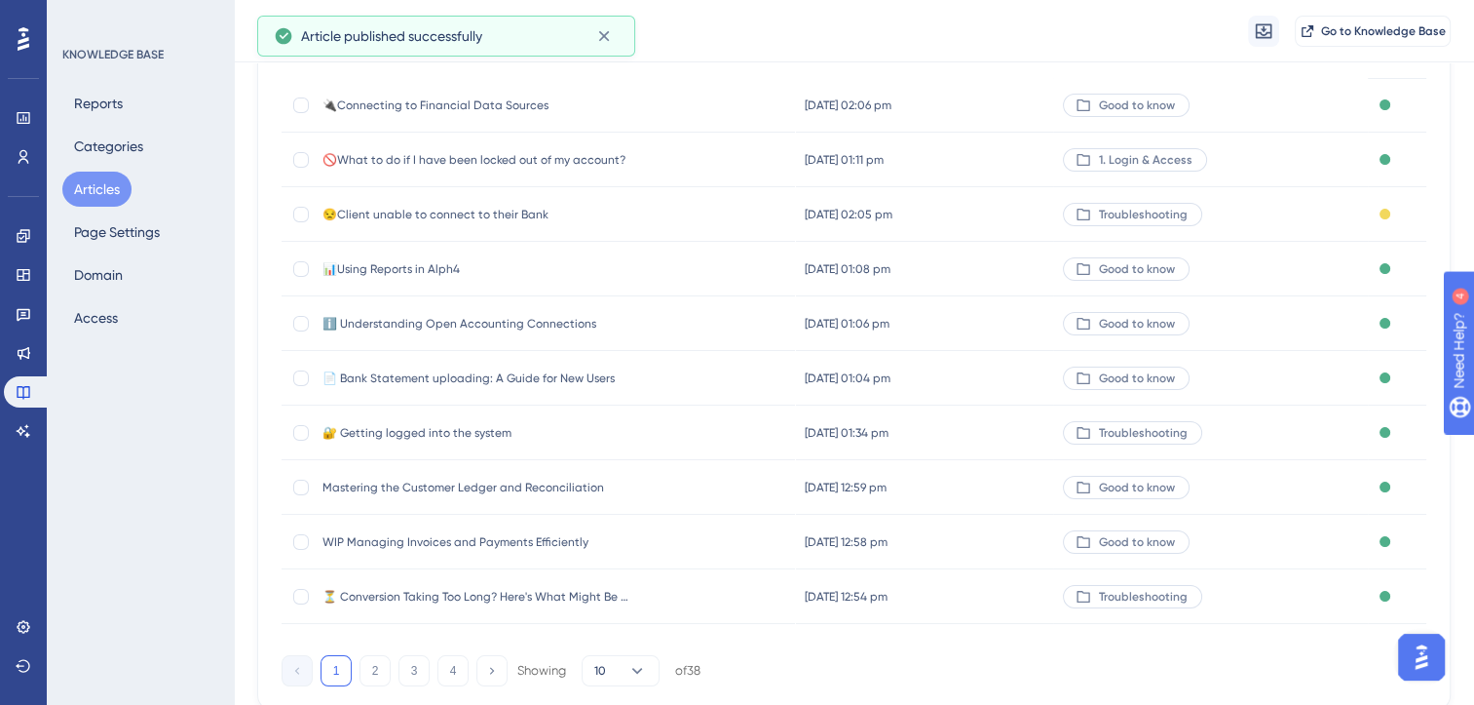
scroll to position [286, 0]
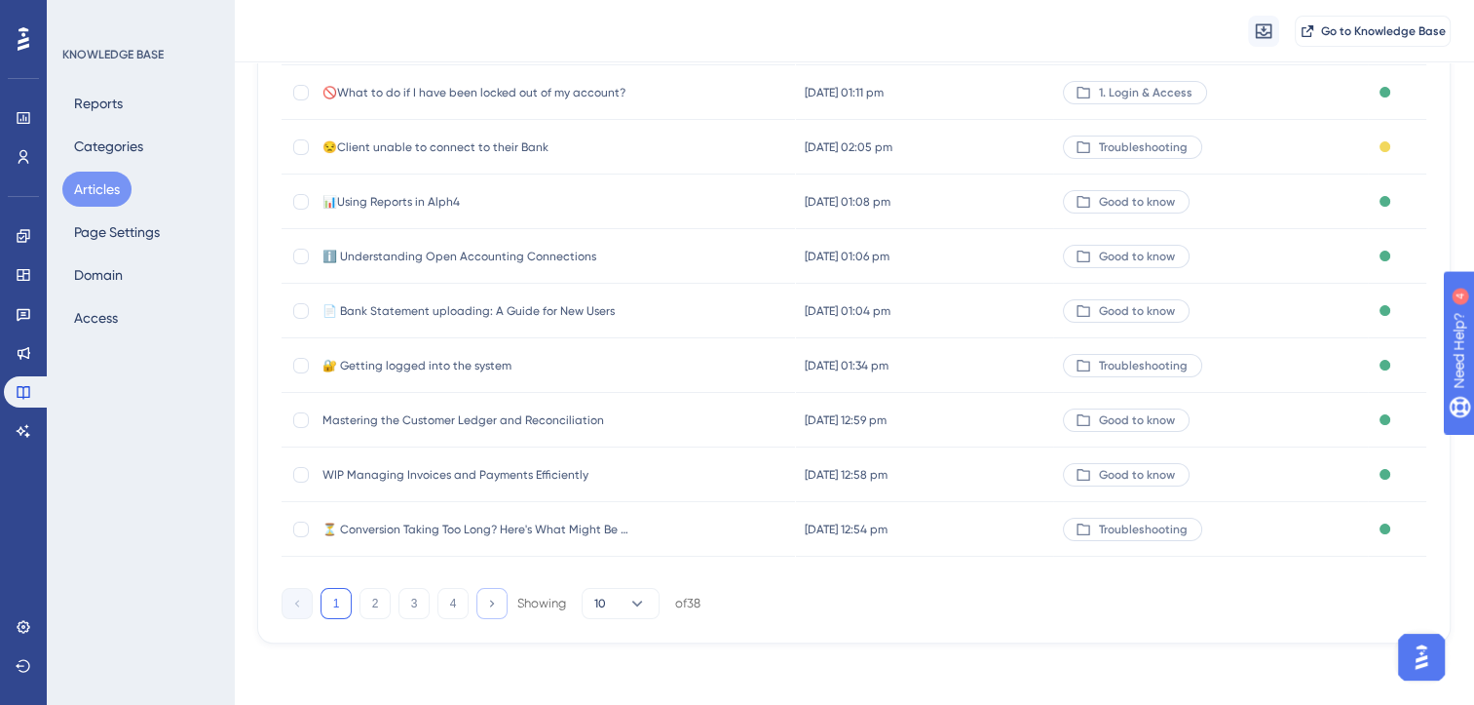
click at [496, 598] on icon at bounding box center [491, 602] width 13 height 13
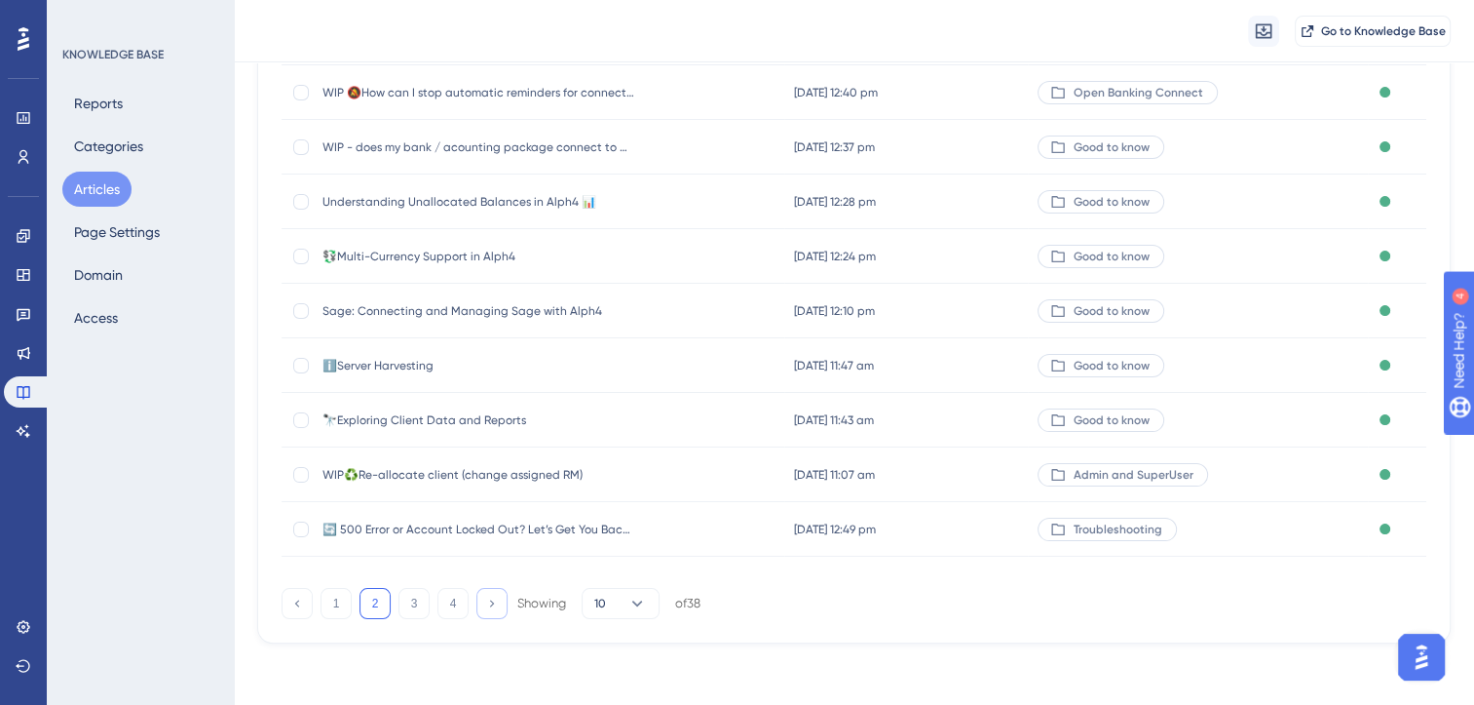
click at [496, 598] on icon at bounding box center [491, 602] width 13 height 13
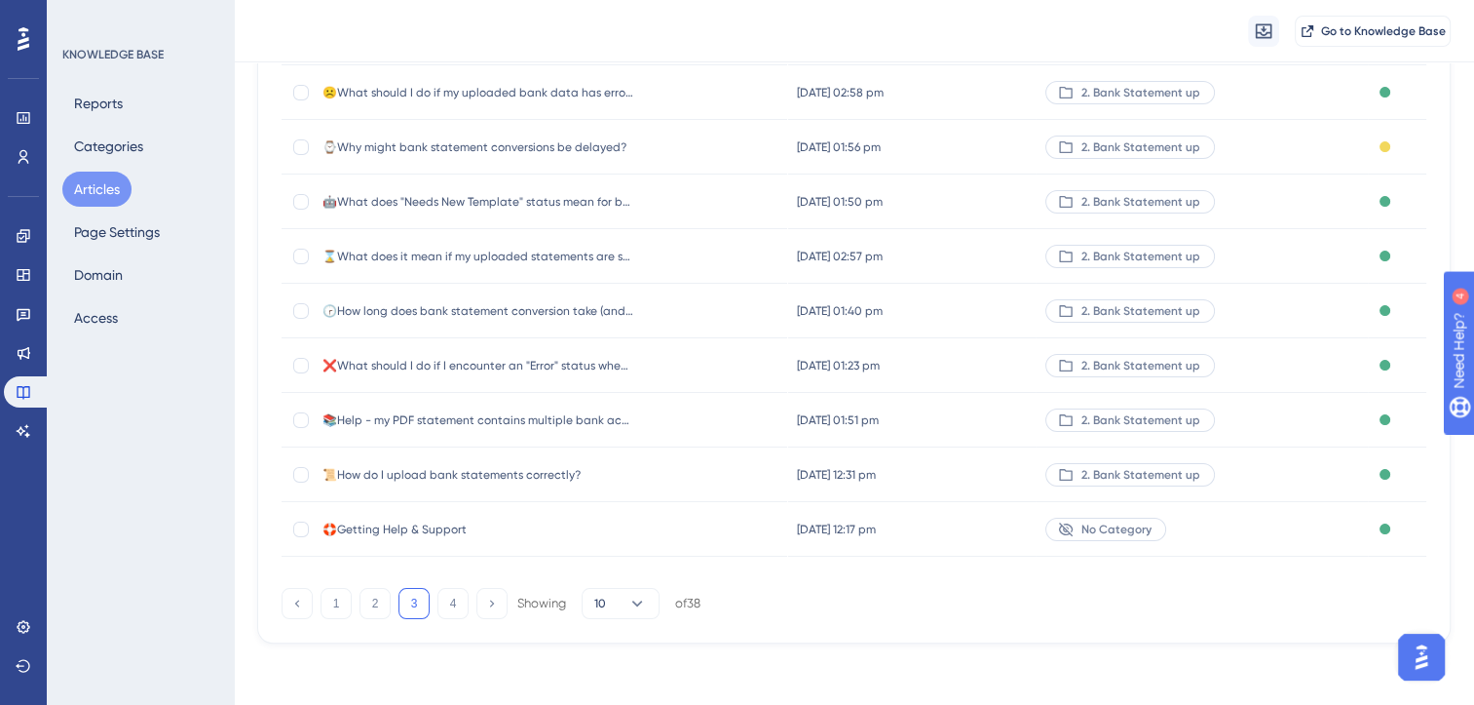
click at [585, 95] on span "☹️What should I do if my uploaded bank data has errors?" at bounding box center [479, 93] width 312 height 16
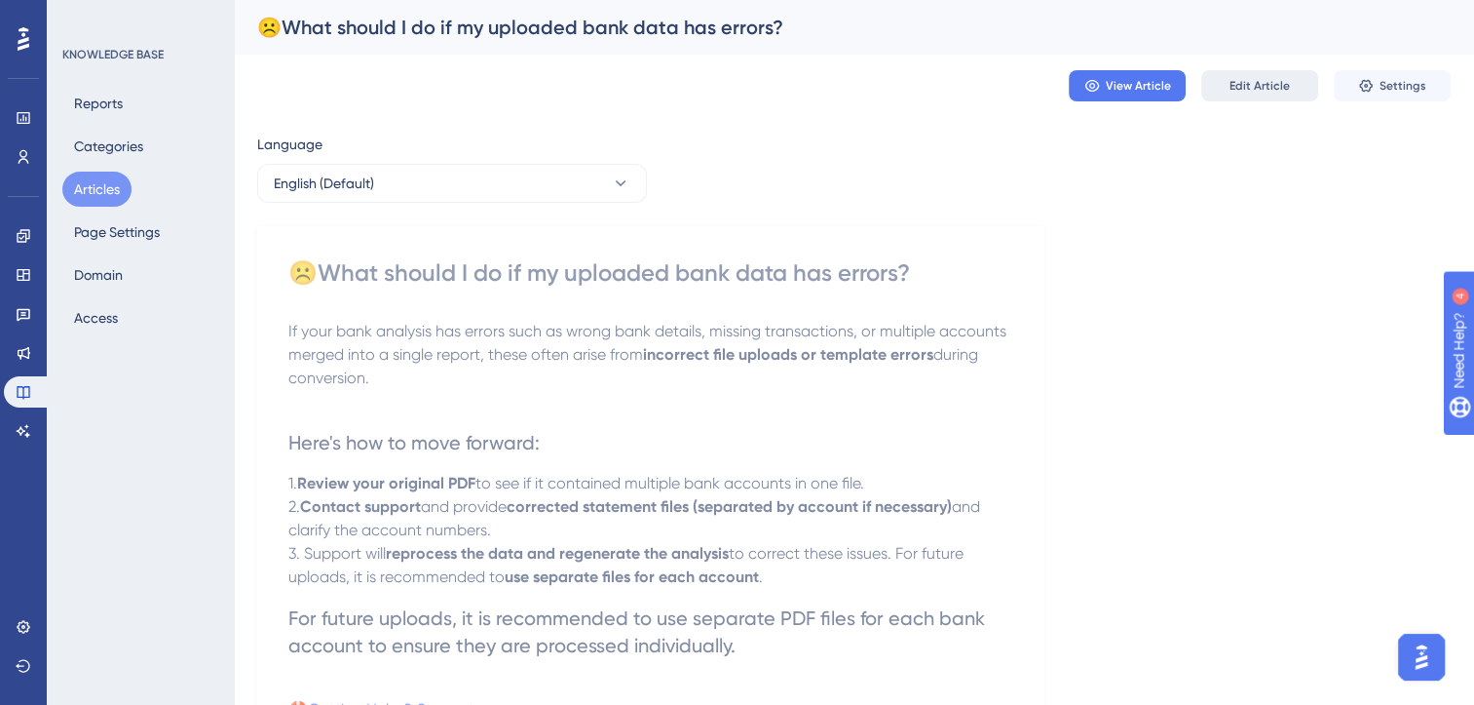
click at [1271, 86] on span "Edit Article" at bounding box center [1260, 86] width 60 height 16
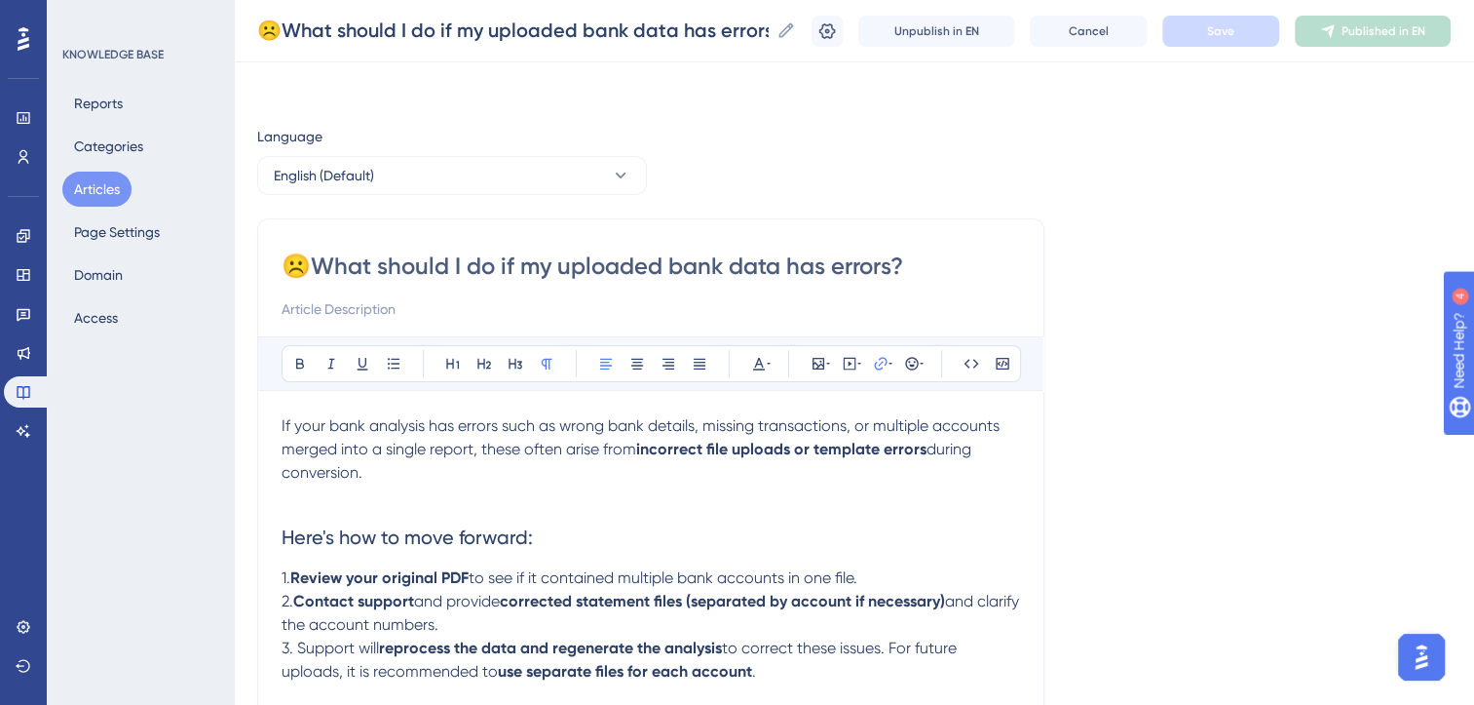
scroll to position [131, 0]
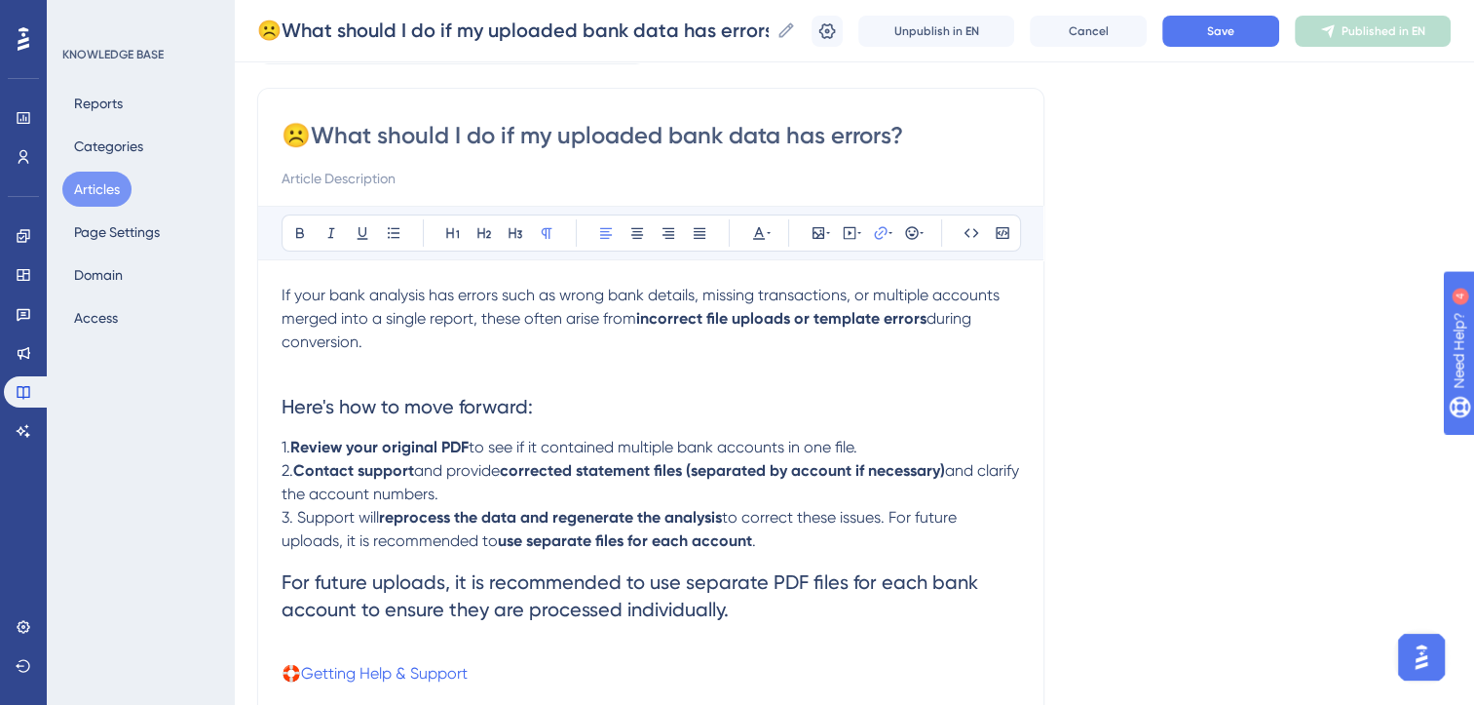
click at [804, 143] on input "☹️What should I do if my uploaded bank data has errors?" at bounding box center [651, 135] width 739 height 31
type input "☹️What should I do if my uploaded bank data shows errors?"
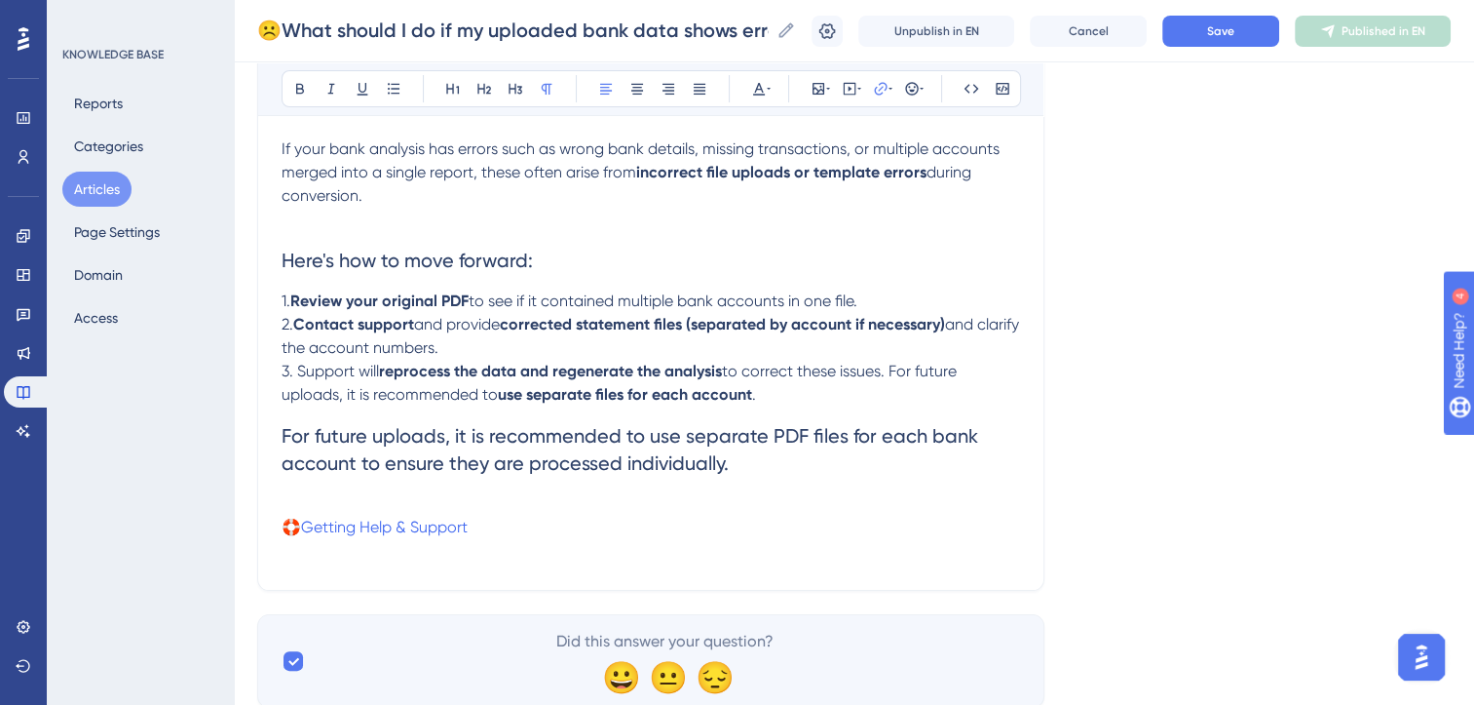
scroll to position [286, 0]
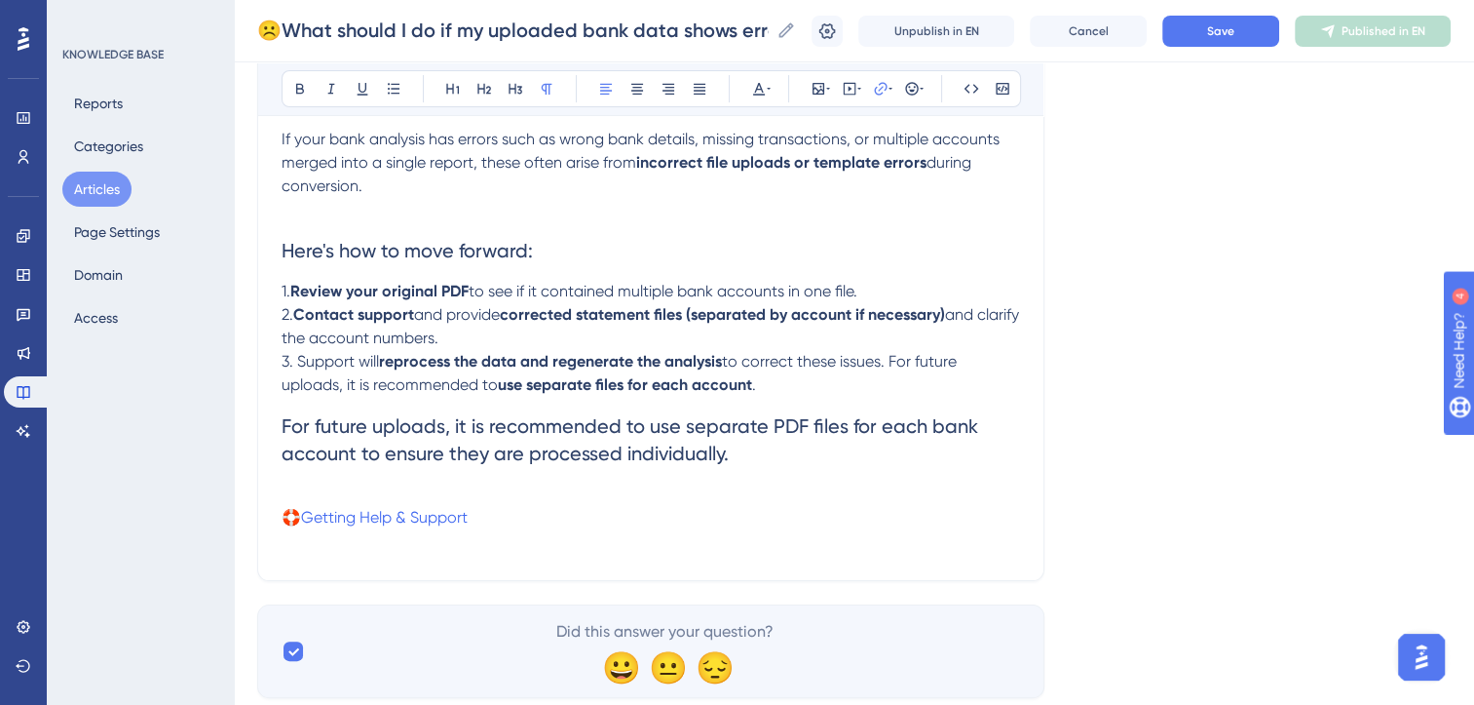
type input "☹️What should I do if my uploaded bank data shows errors?"
click at [523, 251] on span "Here's how to move forward:" at bounding box center [407, 250] width 251 height 23
click at [742, 482] on h2 "For future uploads, it is recommended to use separate PDF files for each bank a…" at bounding box center [651, 440] width 739 height 86
click at [282, 454] on span "For future uploads, it is recommended to use separate PDF files for each bank a…" at bounding box center [633, 439] width 702 height 51
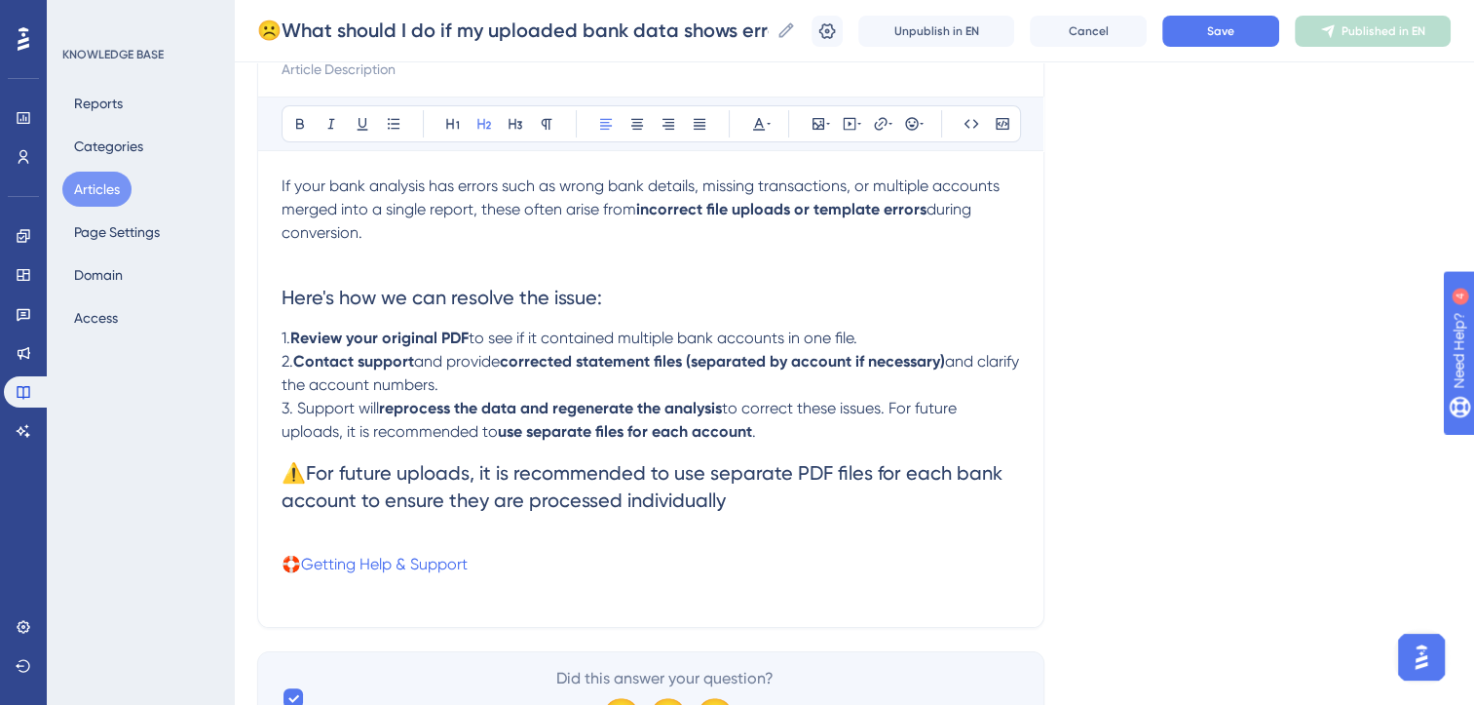
scroll to position [224, 0]
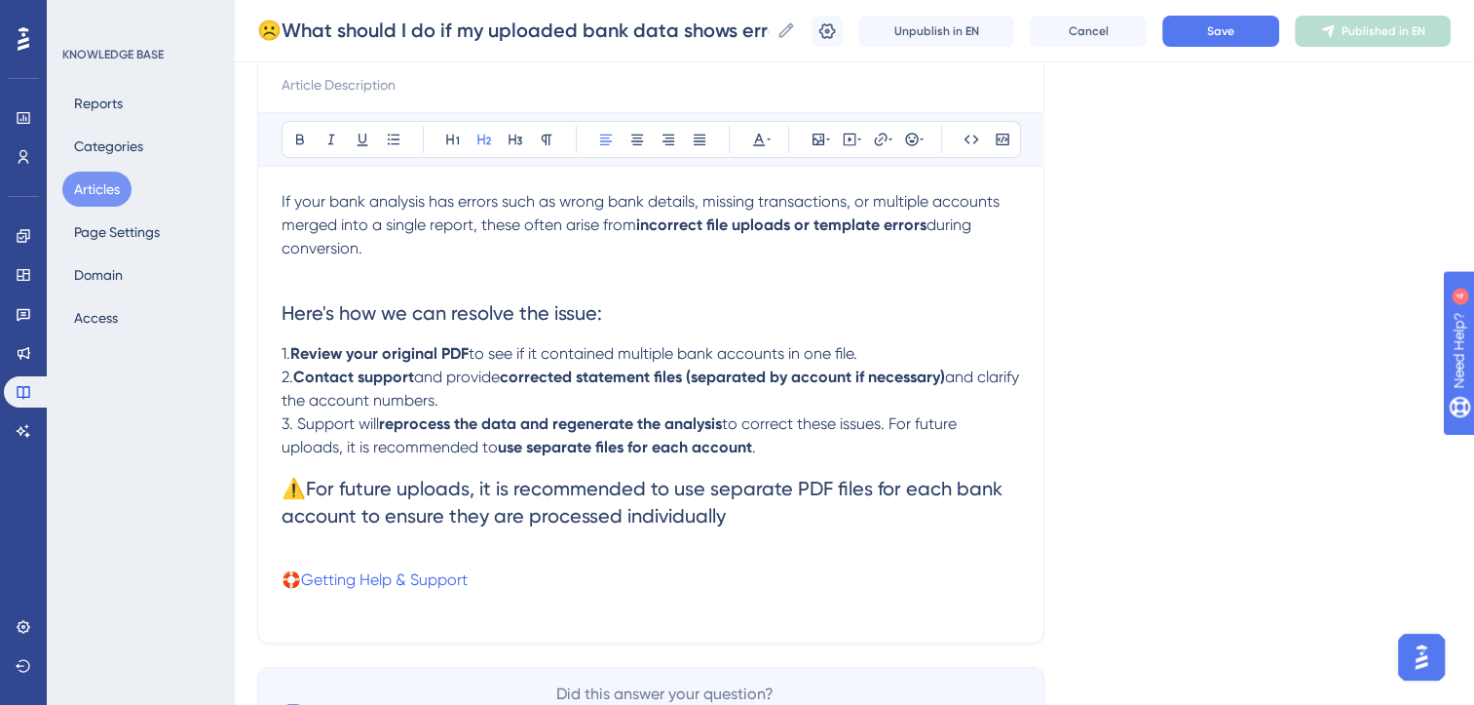
click at [768, 545] on h2 "⚠️For future uploads, it is recommended to use separate PDF files for each bank…" at bounding box center [651, 502] width 739 height 86
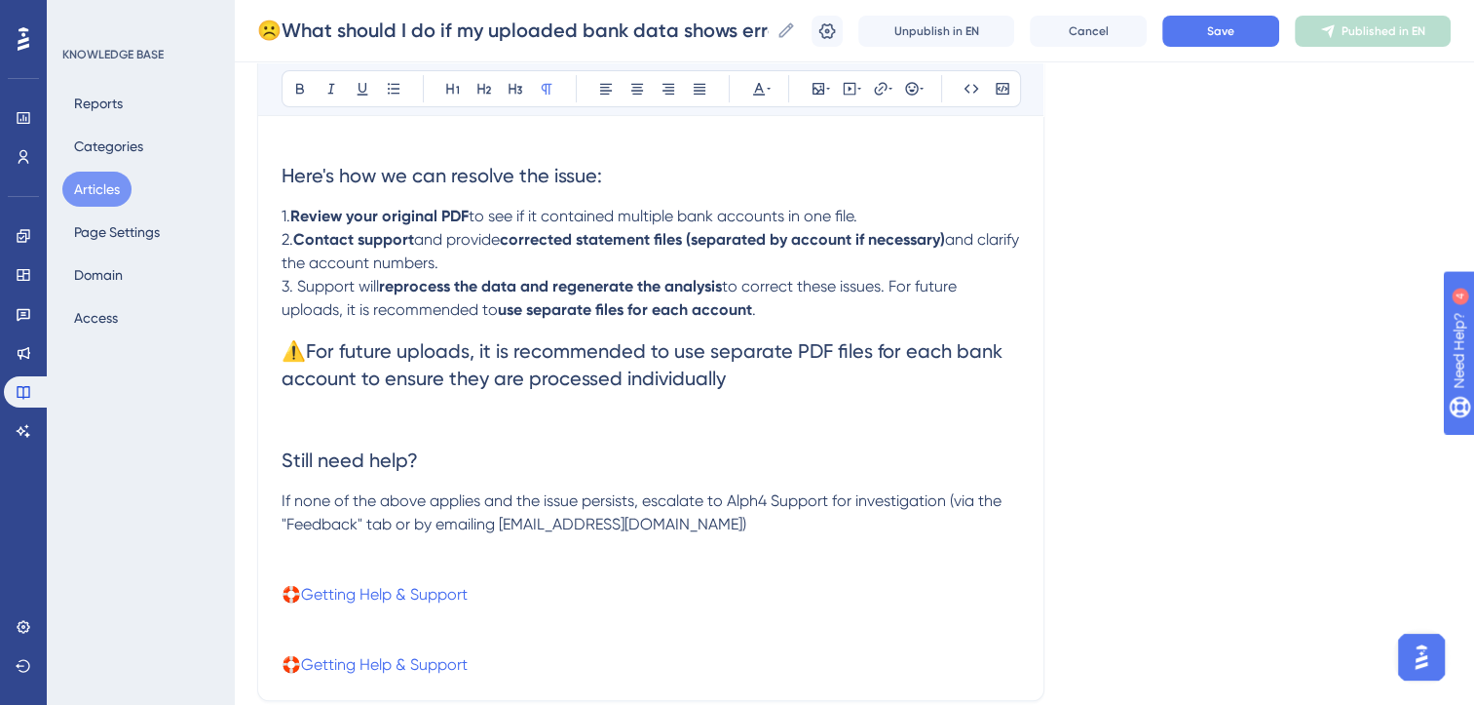
scroll to position [371, 0]
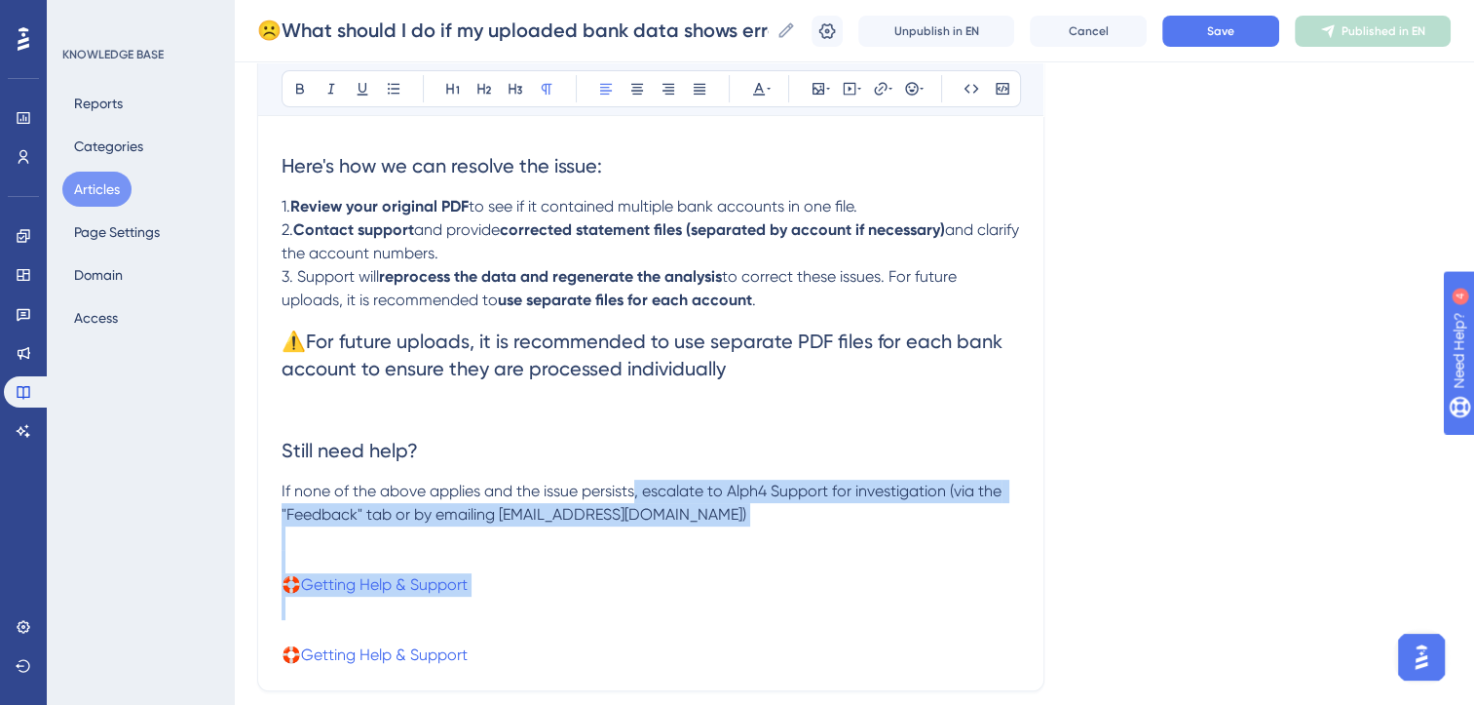
click at [635, 522] on span "If none of the above applies and the issue persists, escalate to Alph4 Support …" at bounding box center [644, 502] width 724 height 42
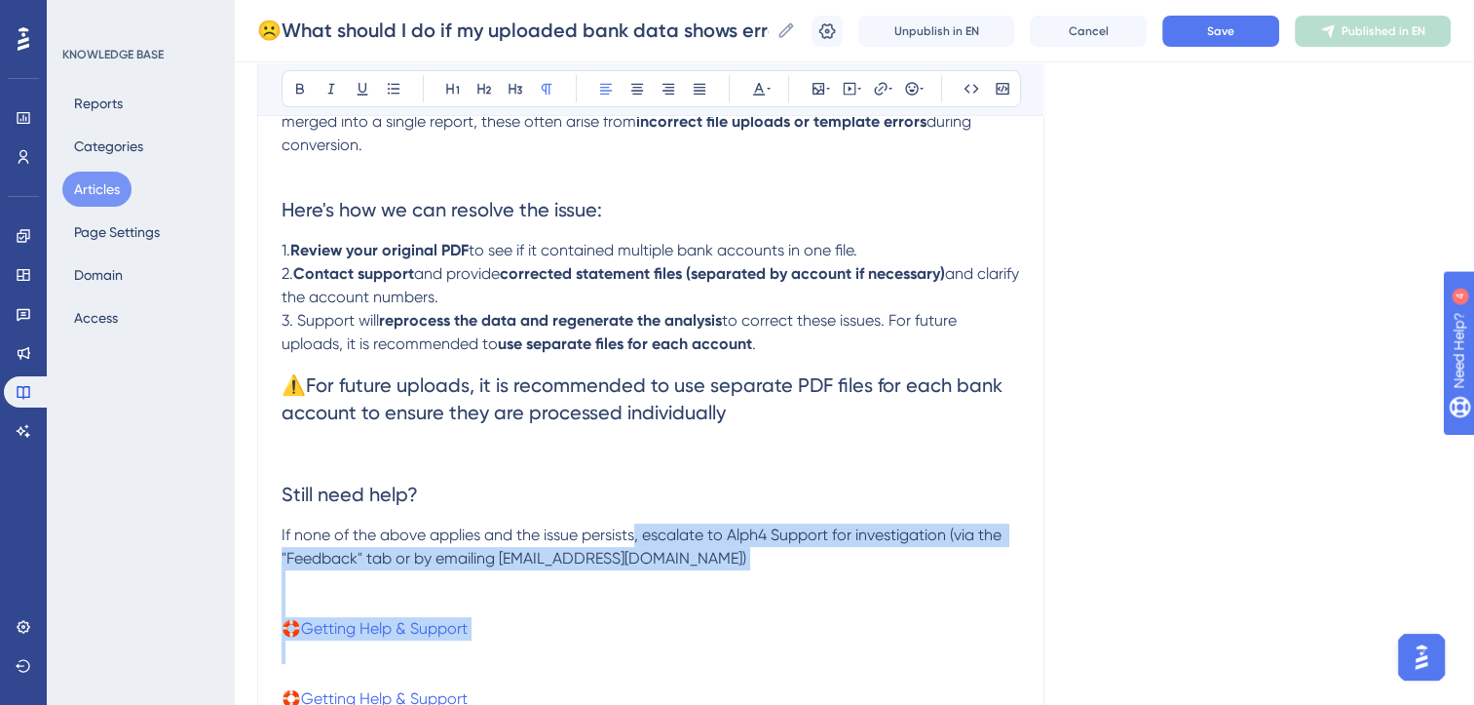
scroll to position [331, 0]
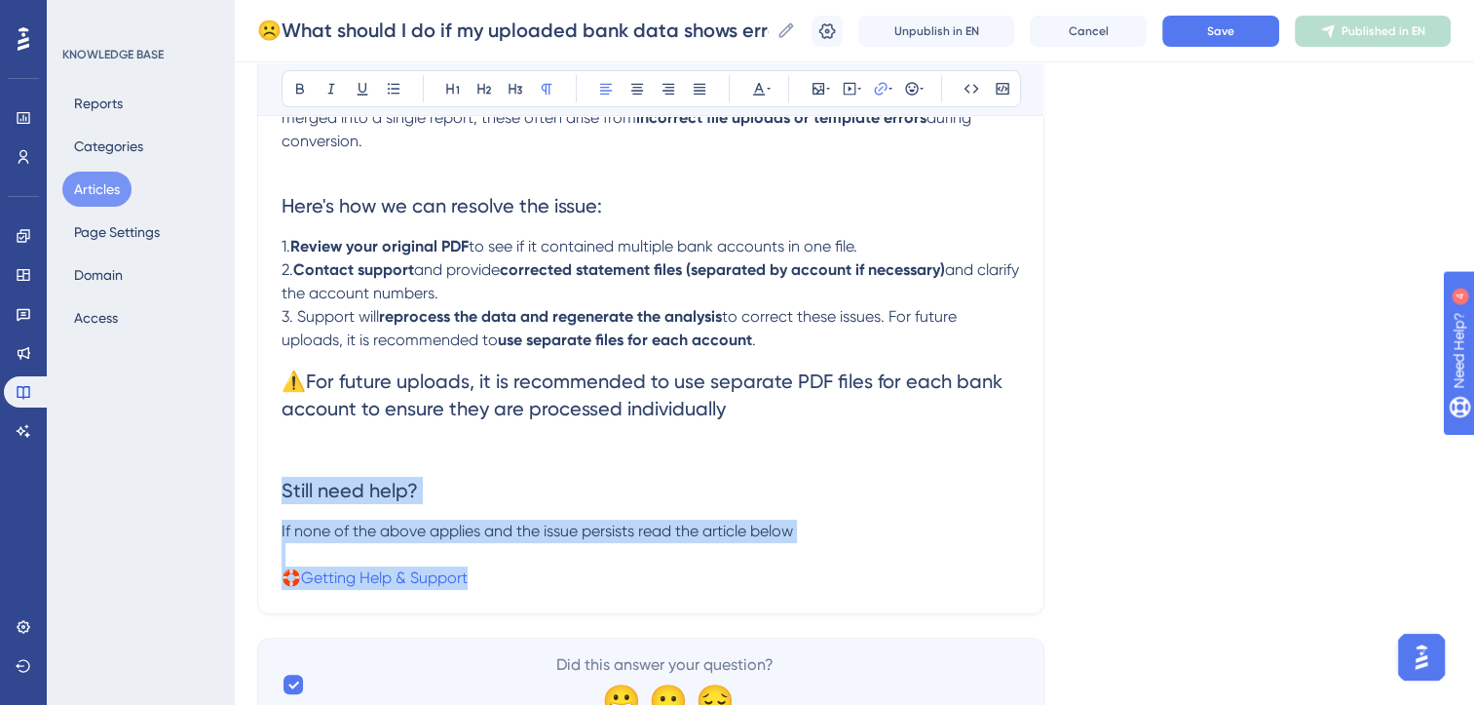
drag, startPoint x: 532, startPoint y: 603, endPoint x: 284, endPoint y: 491, distance: 272.6
click at [284, 491] on div "If your bank analysis has errors such as wrong bank details, missing transactio…" at bounding box center [651, 336] width 739 height 507
copy div "Still need help? If none of the above applies and the issue persists read the a…"
click at [1234, 30] on span "Save" at bounding box center [1220, 31] width 27 height 16
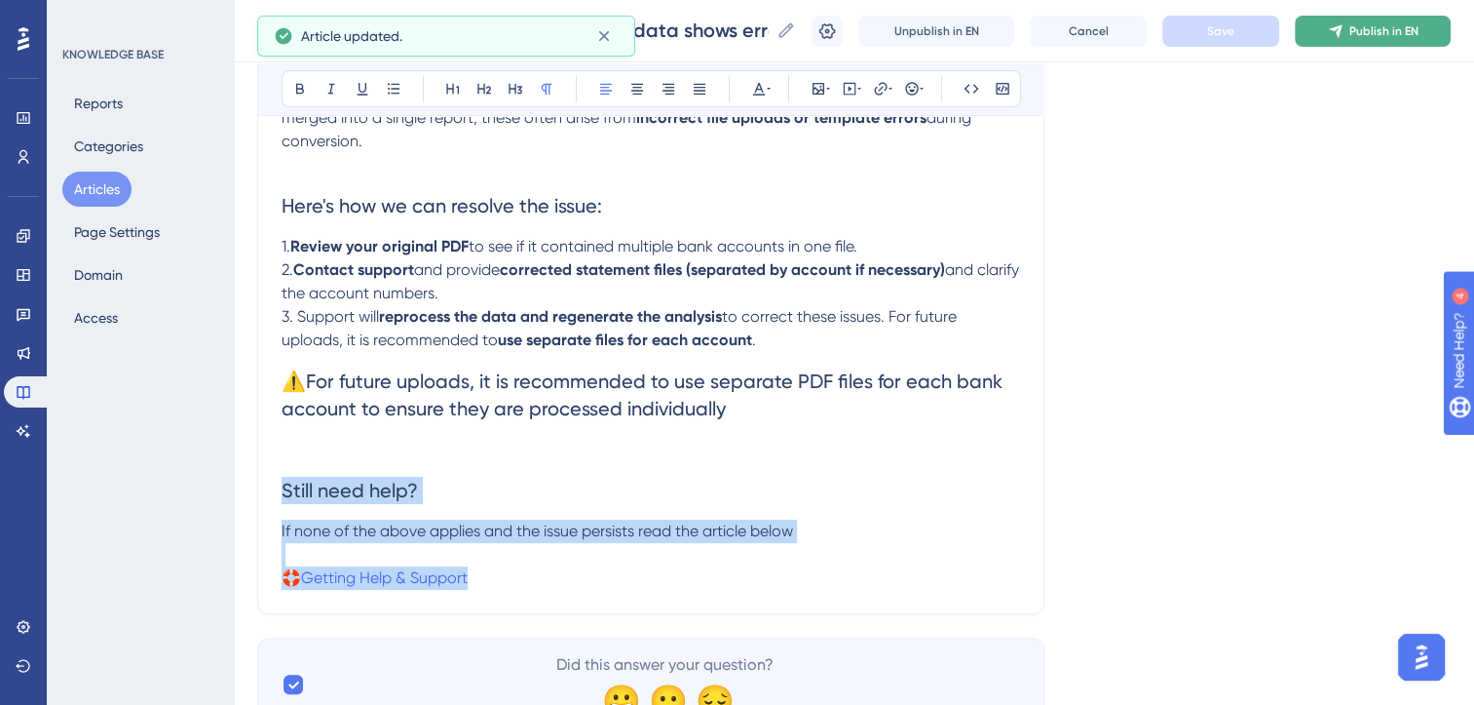
click at [1372, 23] on span "Publish in EN" at bounding box center [1384, 31] width 69 height 16
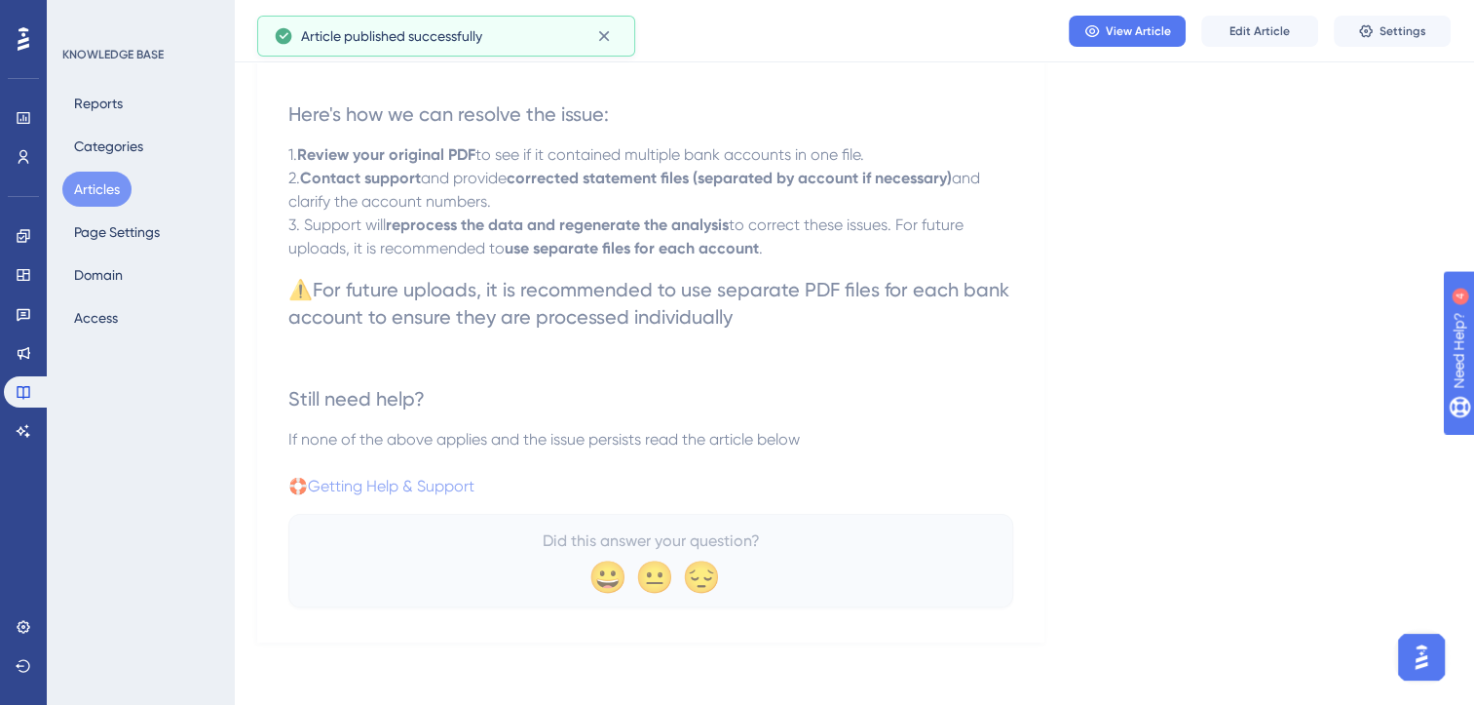
click at [102, 188] on button "Articles" at bounding box center [96, 189] width 69 height 35
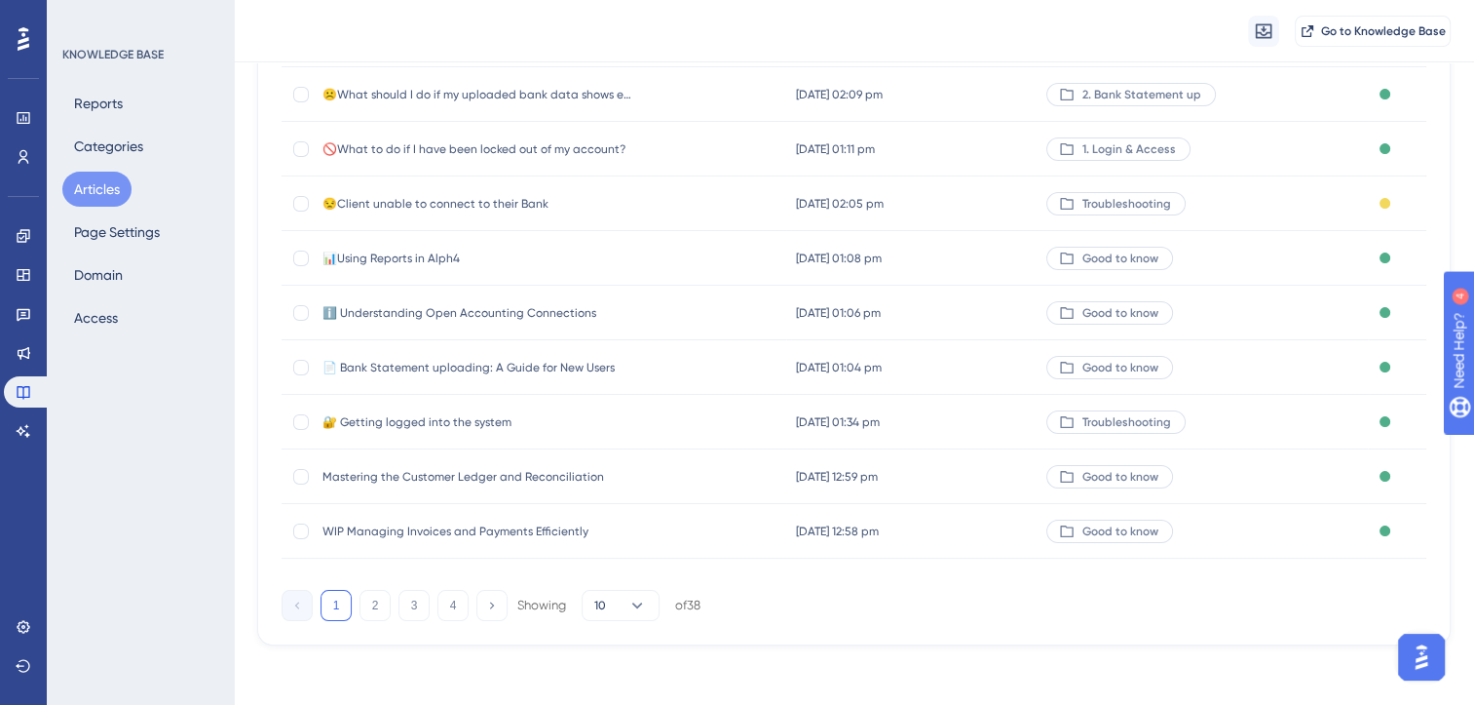
scroll to position [286, 0]
click at [493, 604] on icon at bounding box center [491, 602] width 13 height 13
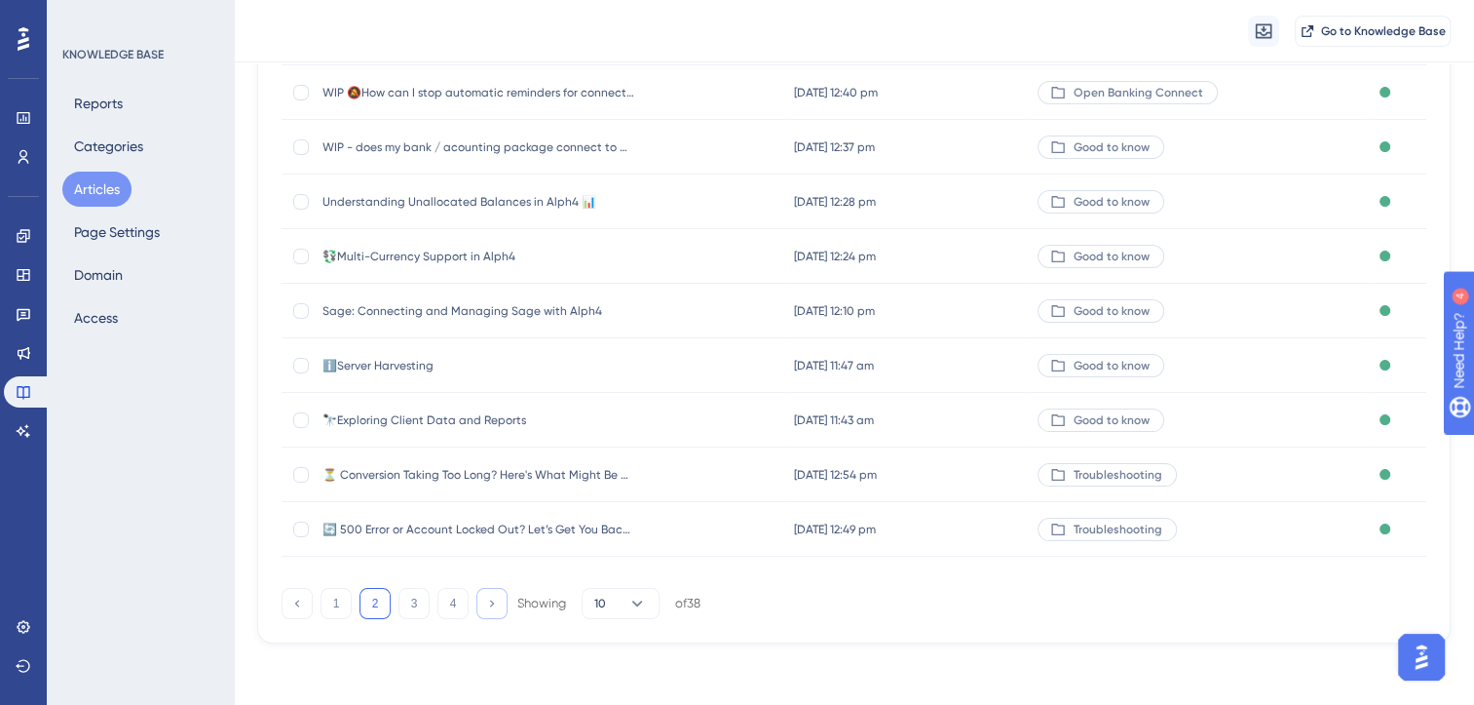
click at [493, 604] on icon at bounding box center [491, 602] width 13 height 13
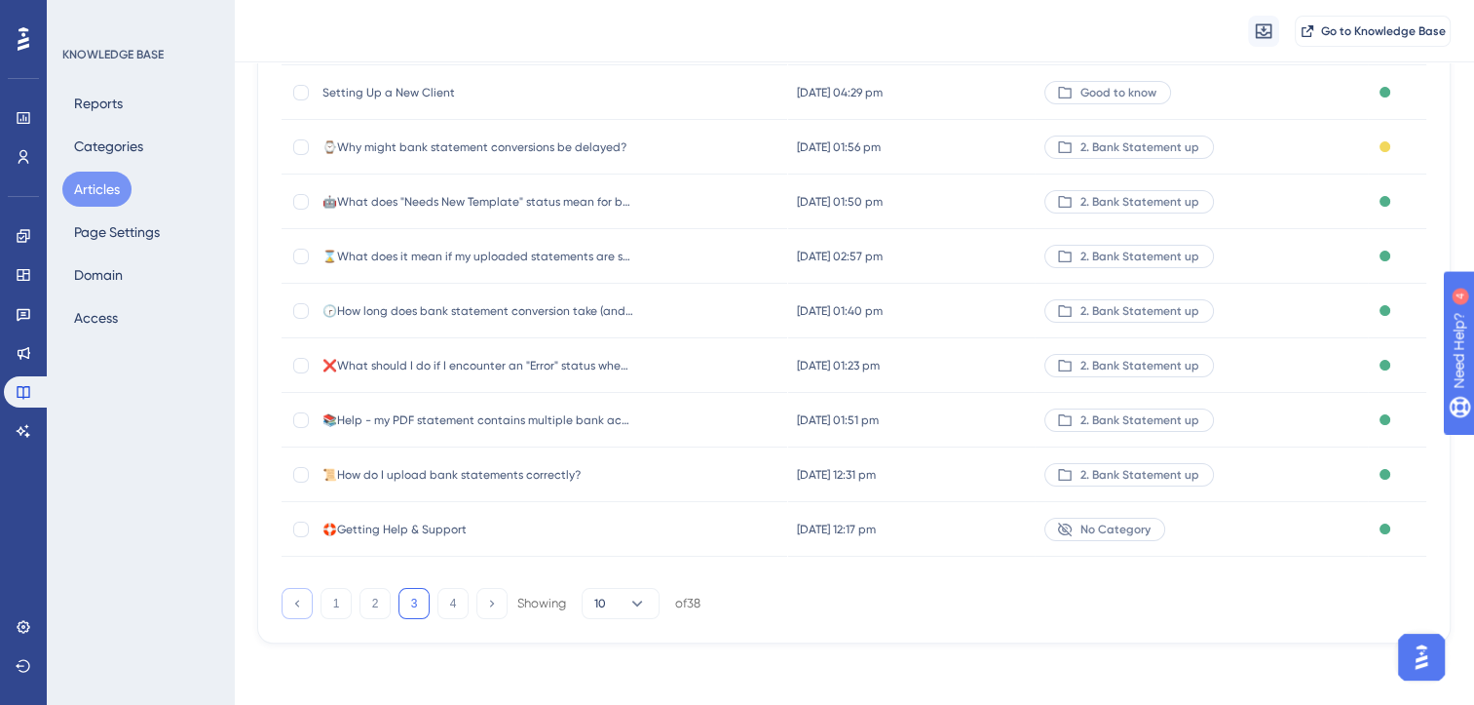
click at [296, 606] on icon at bounding box center [296, 602] width 13 height 13
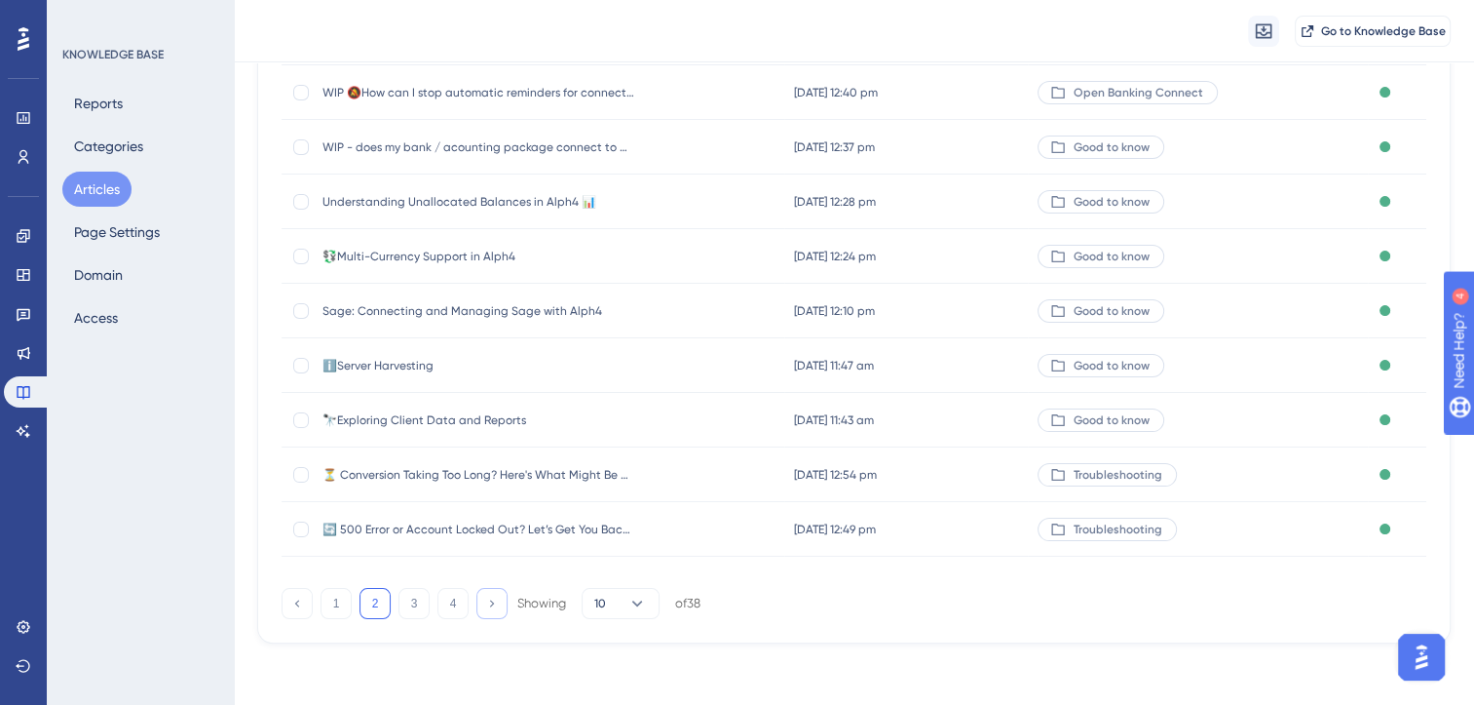
click at [492, 599] on icon at bounding box center [491, 602] width 13 height 13
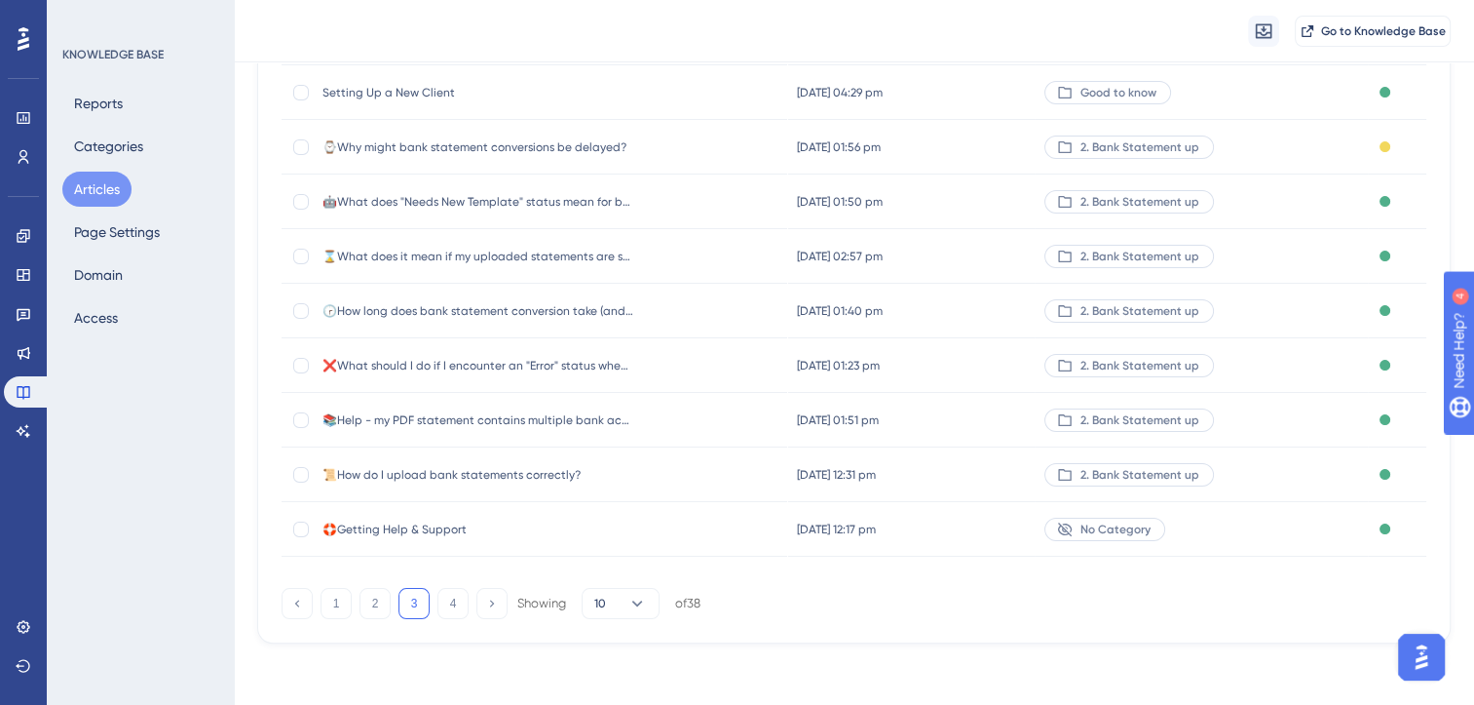
click at [406, 90] on span "Setting Up a New Client" at bounding box center [479, 93] width 312 height 16
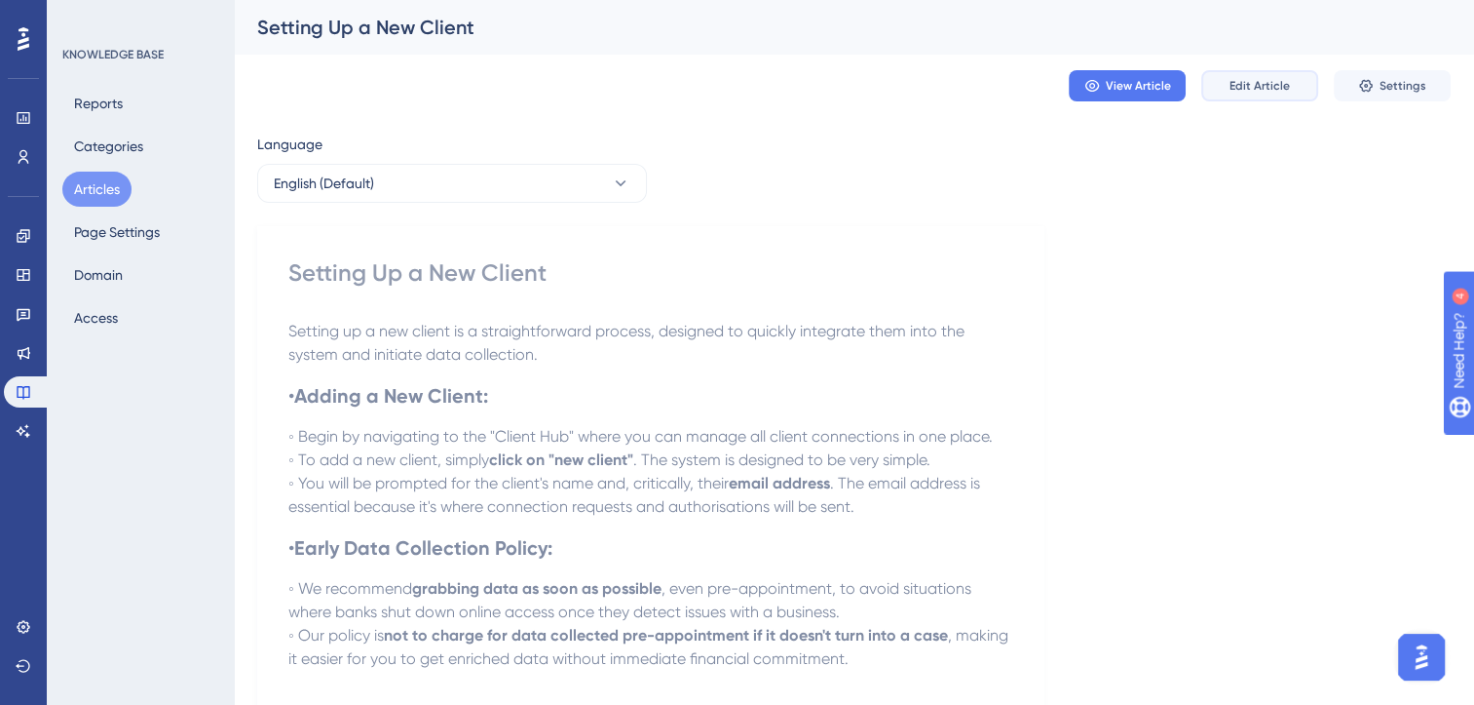
click at [1279, 84] on span "Edit Article" at bounding box center [1260, 86] width 60 height 16
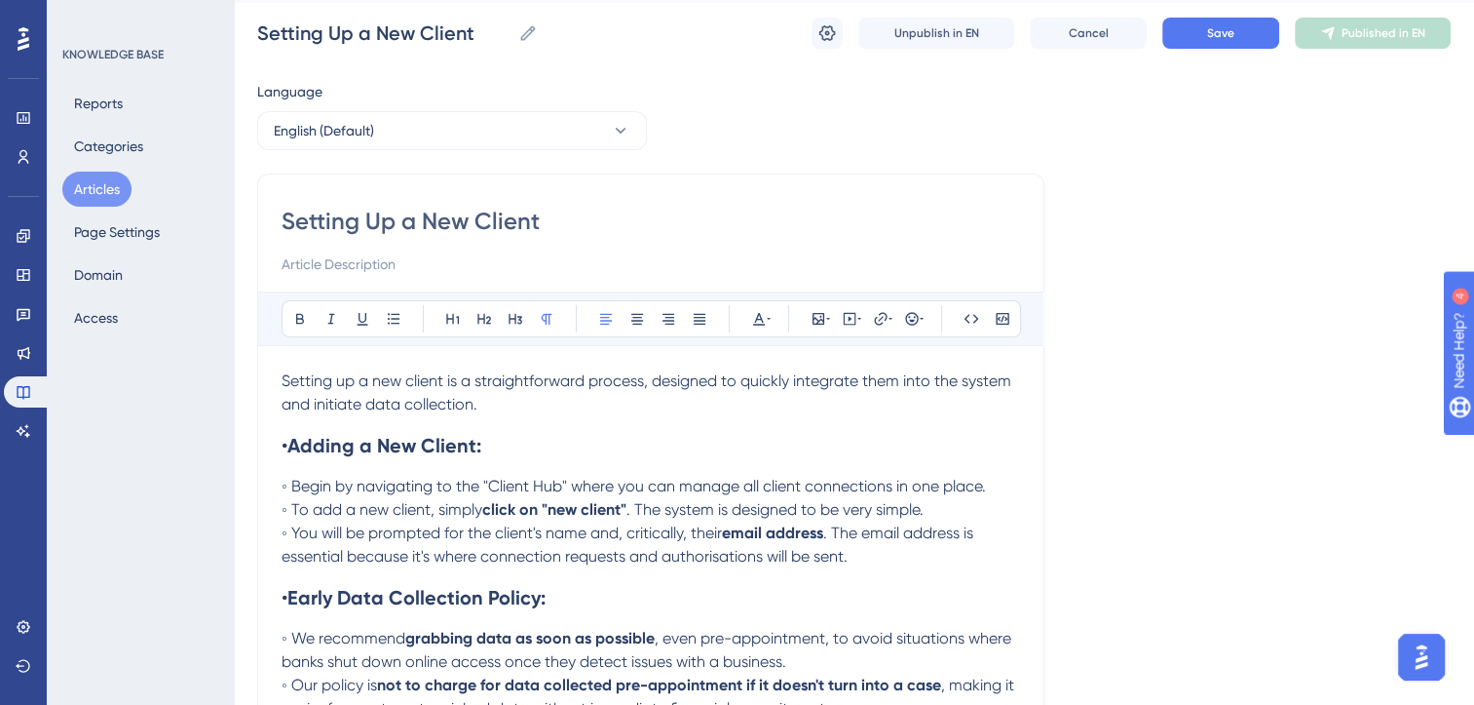
click at [285, 219] on input "Setting Up a New Client" at bounding box center [651, 221] width 739 height 31
type input "✨Setting Up a New Client"
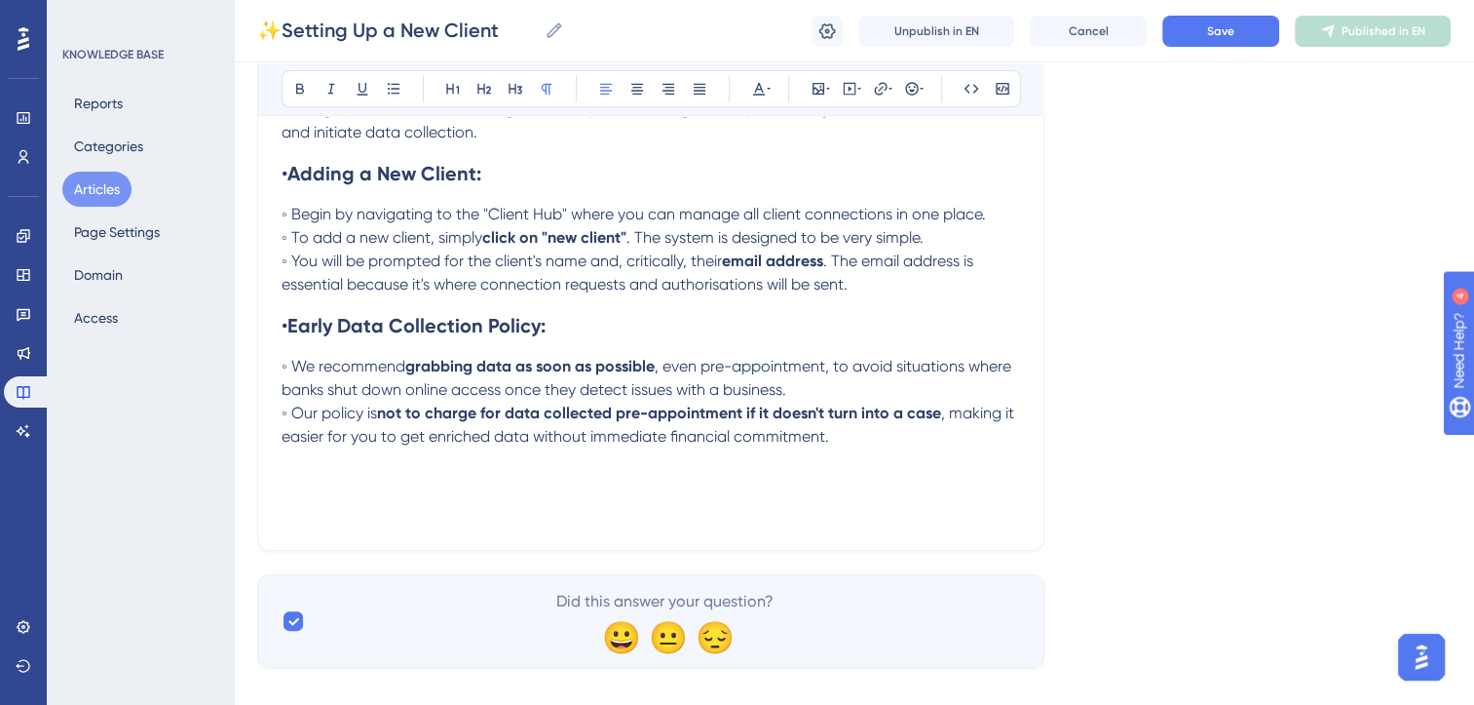
scroll to position [320, 0]
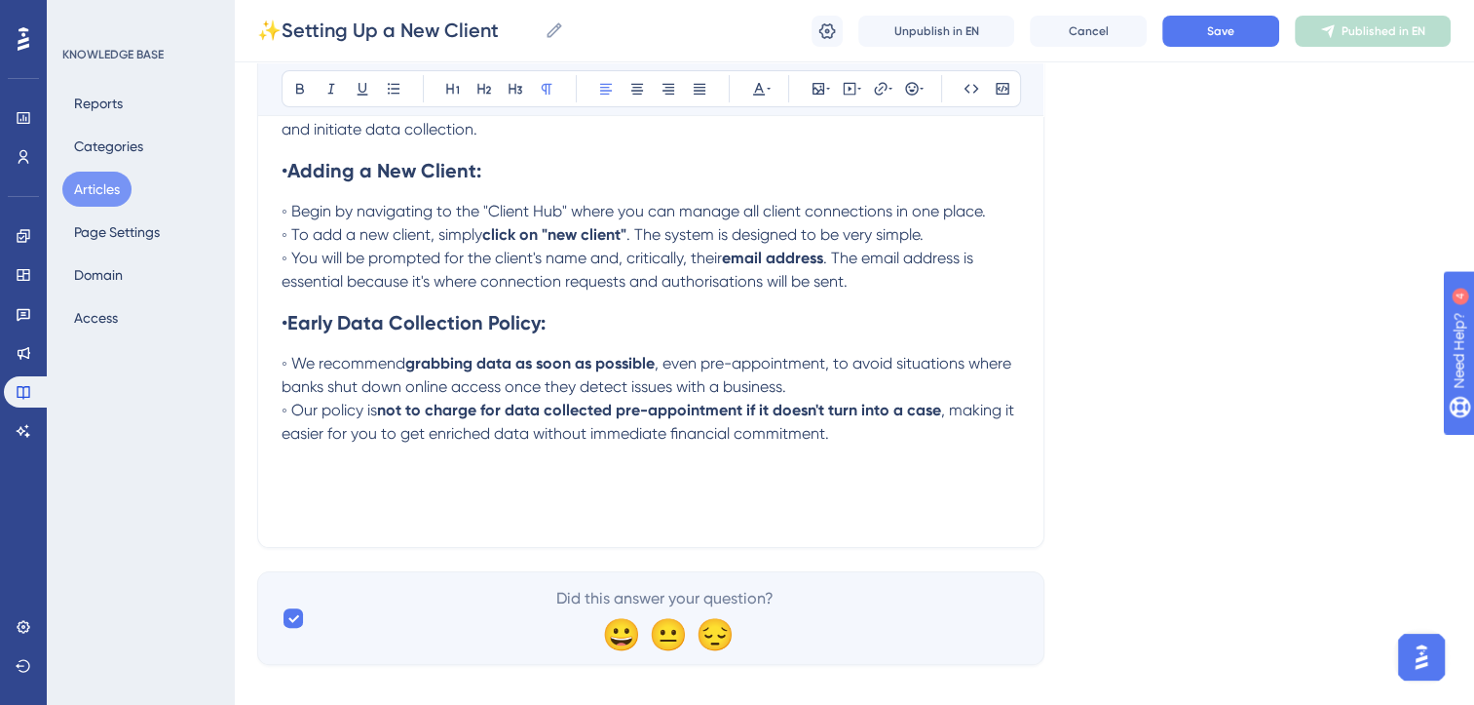
type input "✨Setting Up a New Client"
click at [870, 431] on p "◦ Our policy is not to charge for data collected pre-appointment if it doesn't …" at bounding box center [651, 422] width 739 height 47
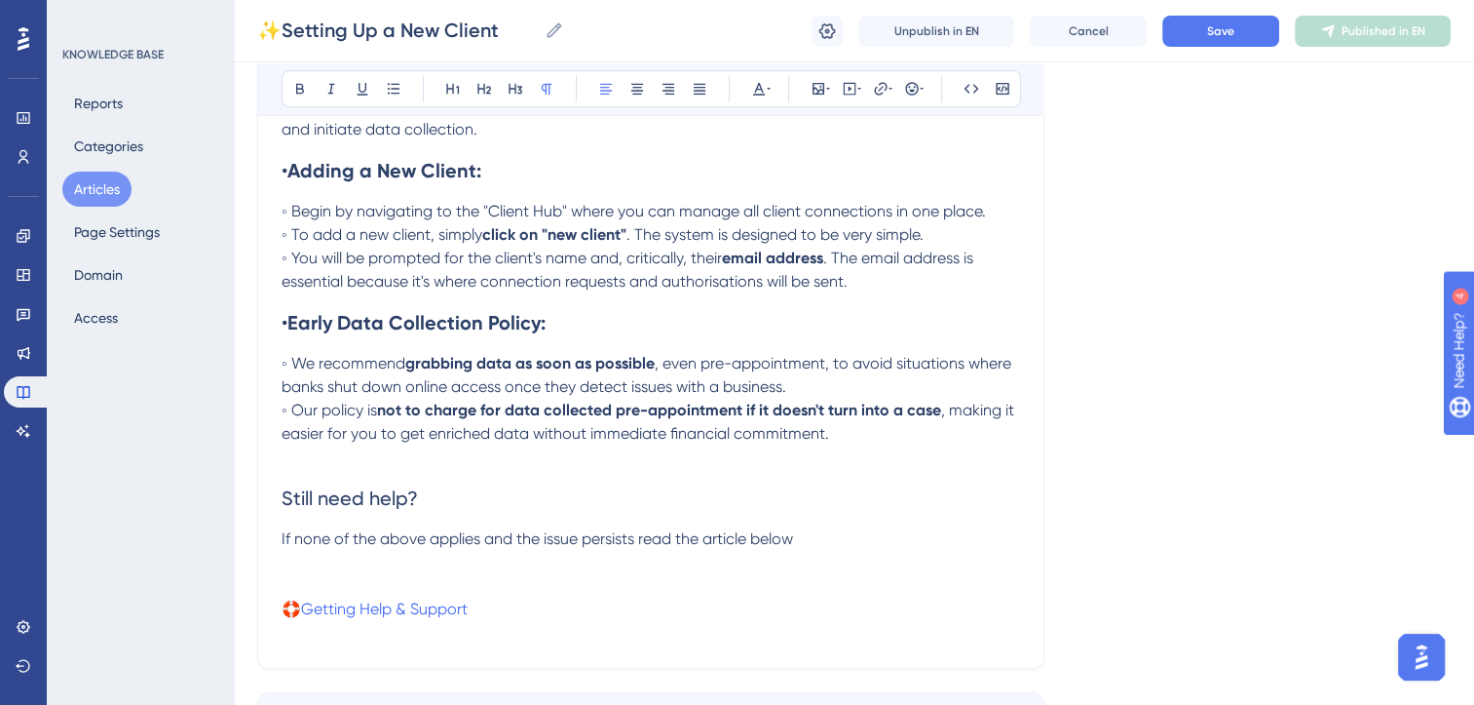
click at [633, 543] on span "If none of the above applies and the issue persists read the article below" at bounding box center [538, 538] width 512 height 19
click at [295, 542] on span "If none of the above applies and the issue persists read the article below" at bounding box center [538, 538] width 512 height 19
click at [399, 541] on span "If this doesn't help and you need more help read the article below" at bounding box center [513, 538] width 463 height 19
click at [386, 591] on p at bounding box center [651, 585] width 739 height 23
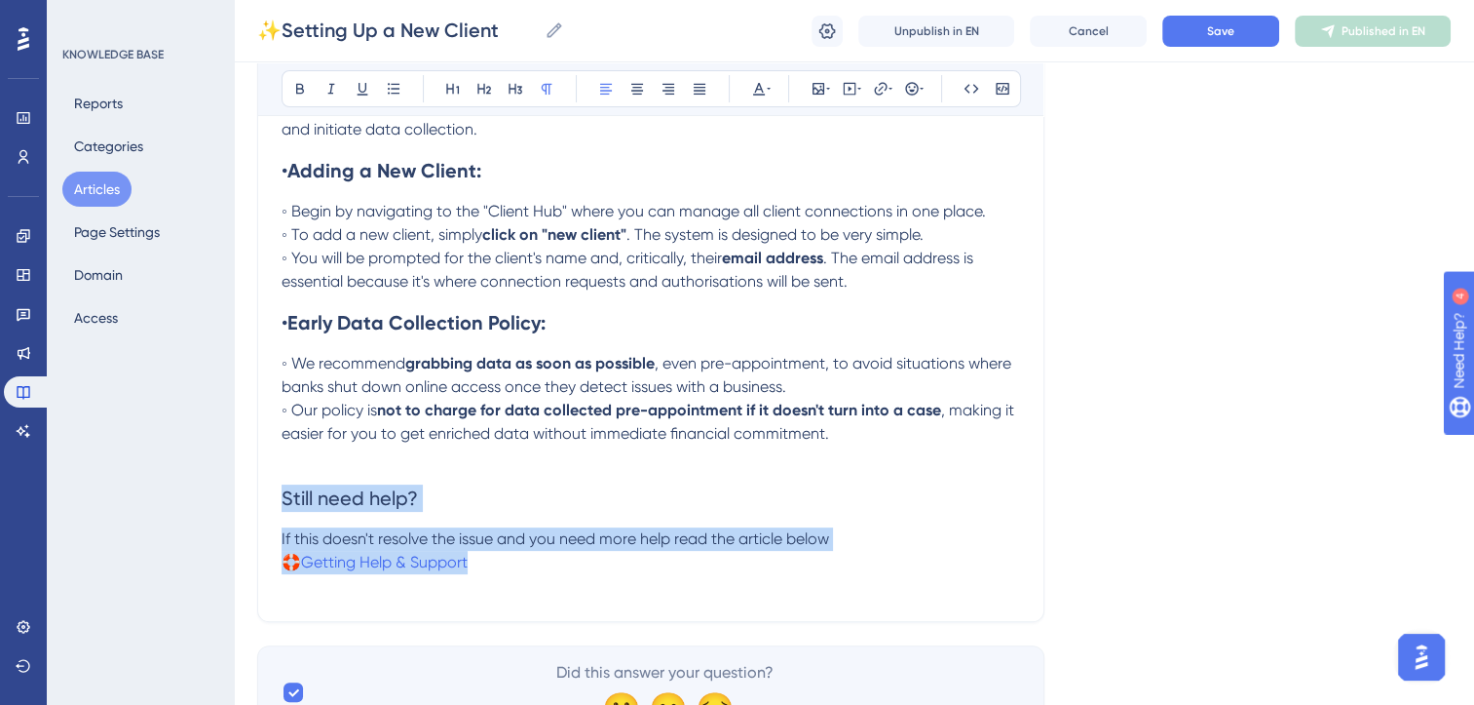
drag, startPoint x: 508, startPoint y: 565, endPoint x: 269, endPoint y: 509, distance: 245.3
click at [269, 509] on div "✨Setting Up a New Client Bold Italic Underline Bullet Point Heading 1 Heading 2…" at bounding box center [650, 260] width 787 height 723
copy div "Still need help? If this doesn't resolve the issue and you need more help read …"
click at [1234, 37] on span "Save" at bounding box center [1220, 31] width 27 height 16
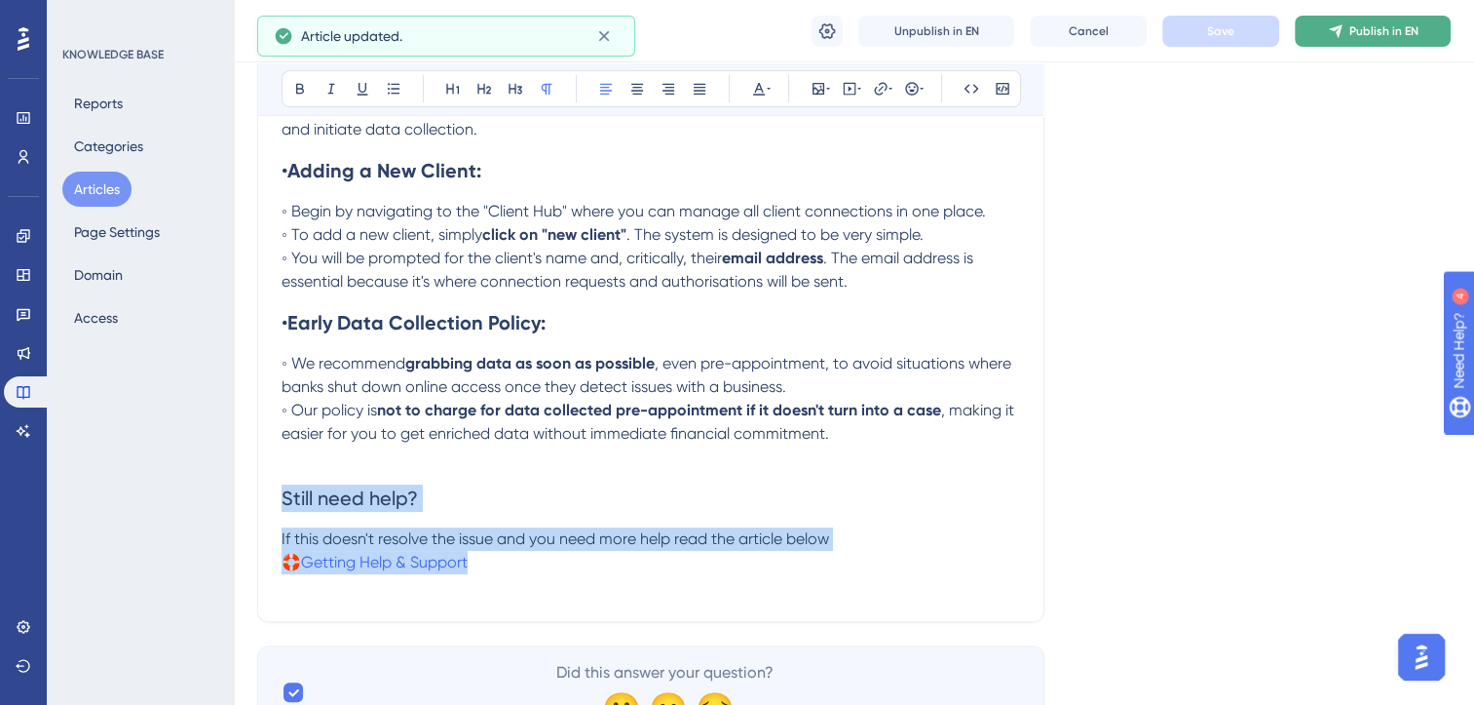
click at [1361, 33] on span "Publish in EN" at bounding box center [1384, 31] width 69 height 16
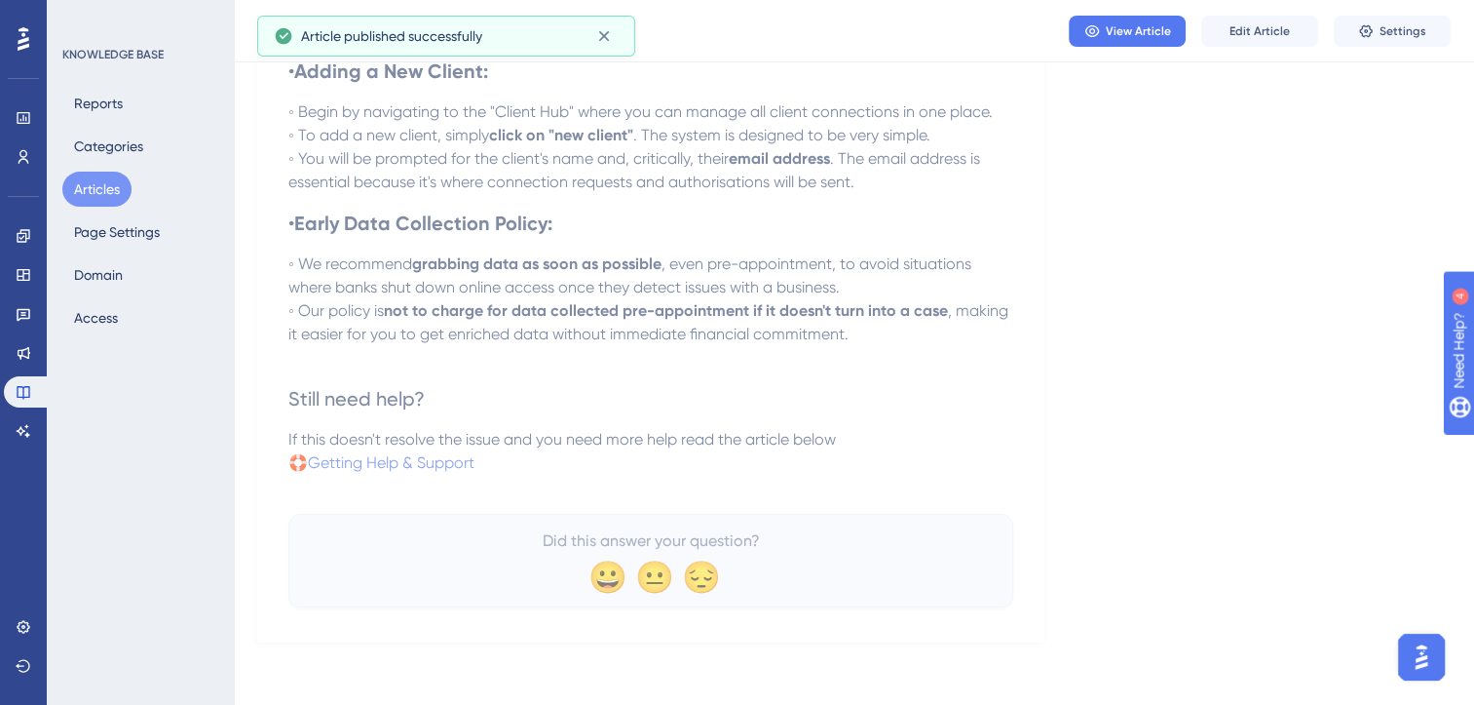
click at [87, 184] on button "Articles" at bounding box center [96, 189] width 69 height 35
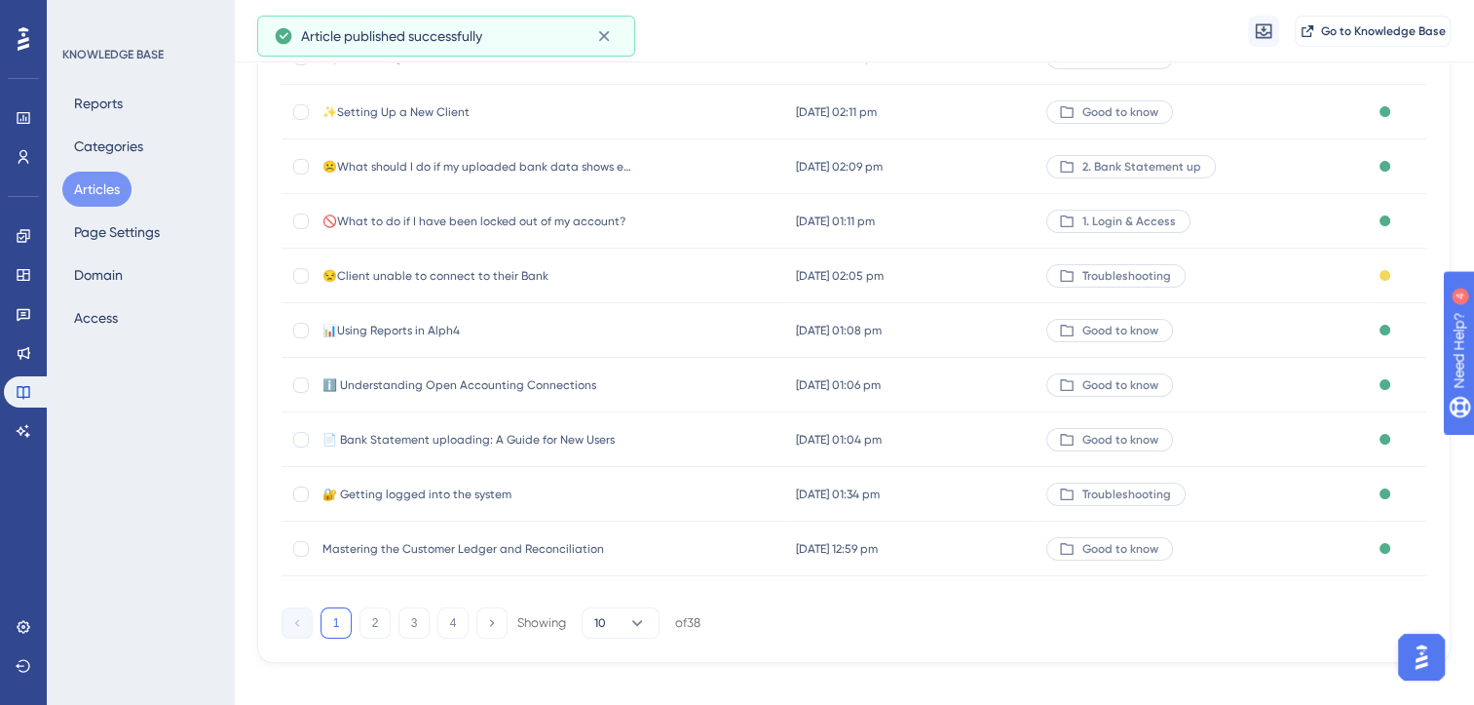
scroll to position [286, 0]
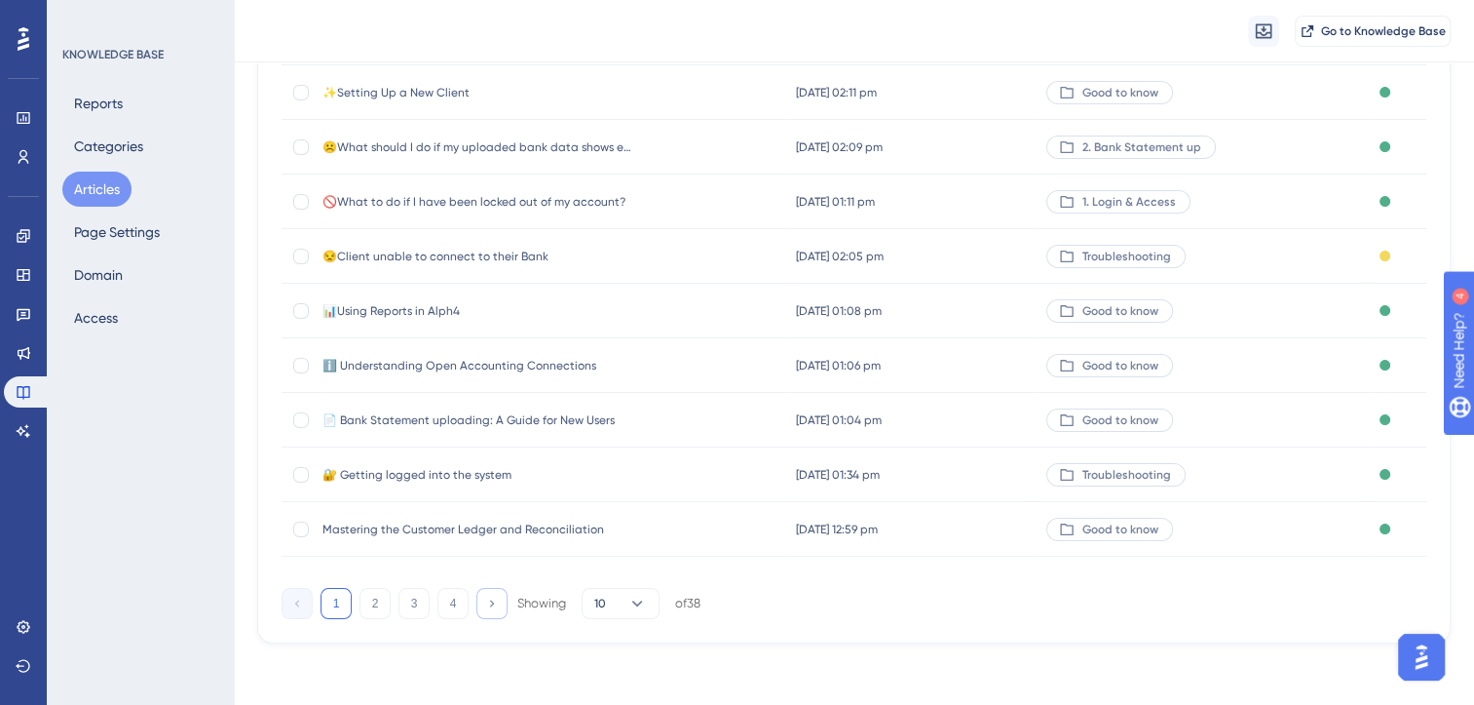
click at [498, 598] on icon at bounding box center [491, 602] width 13 height 13
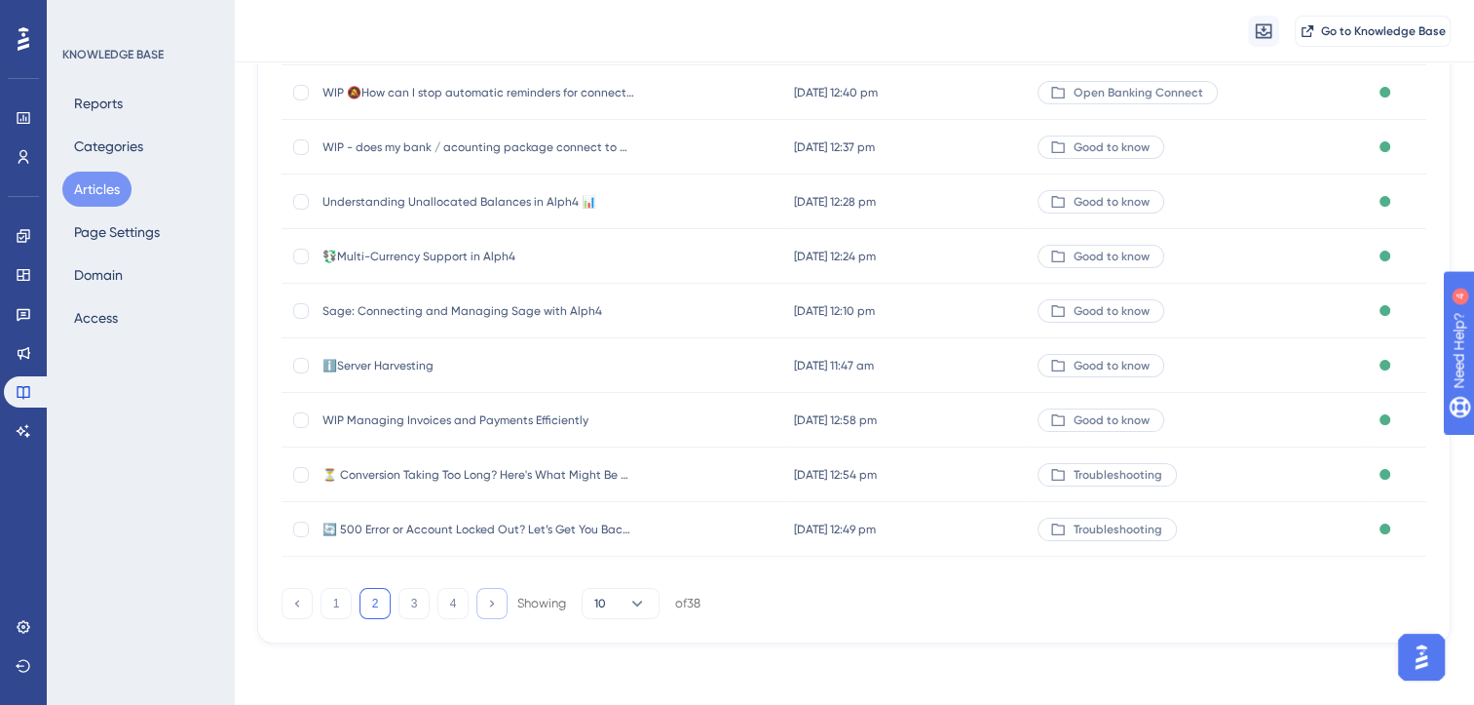
click at [498, 598] on icon at bounding box center [491, 602] width 13 height 13
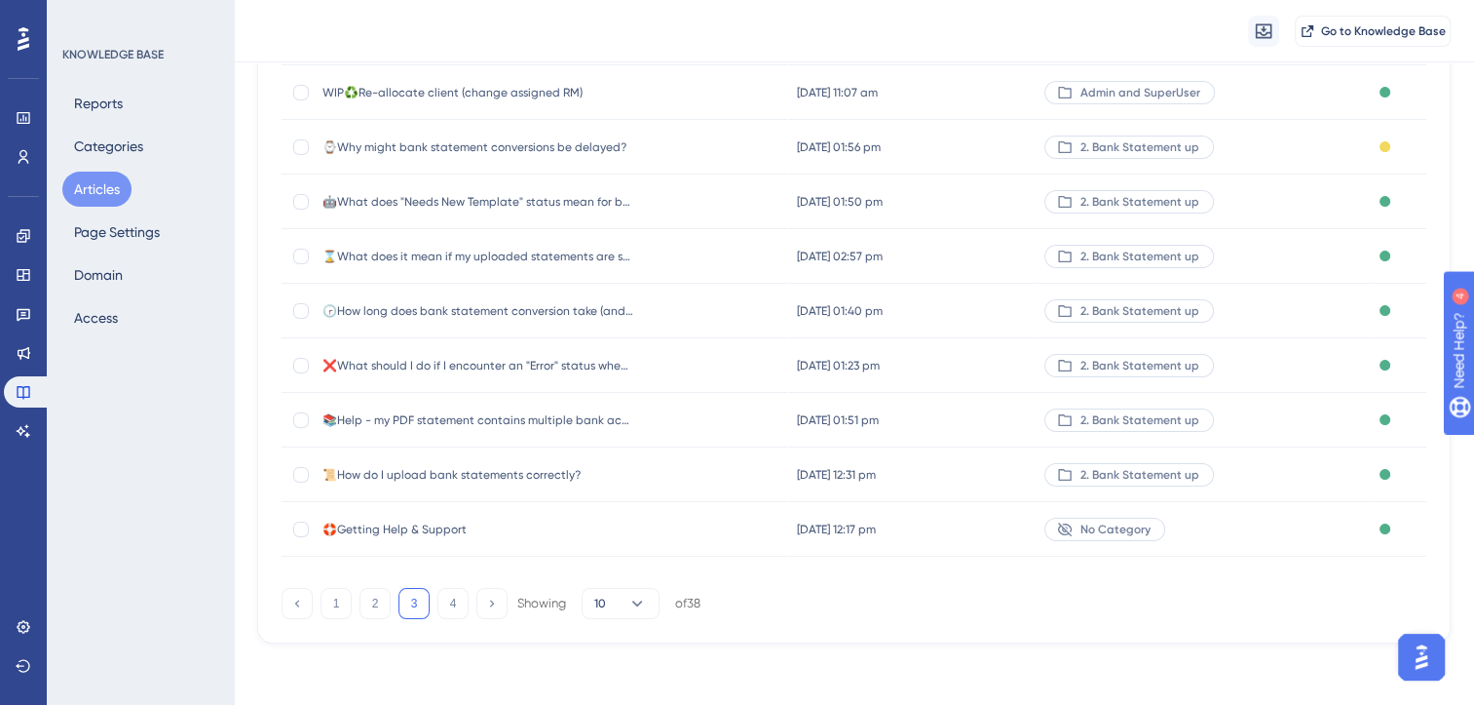
click at [507, 148] on span "⌚Why might bank statement conversions be delayed?" at bounding box center [479, 147] width 312 height 16
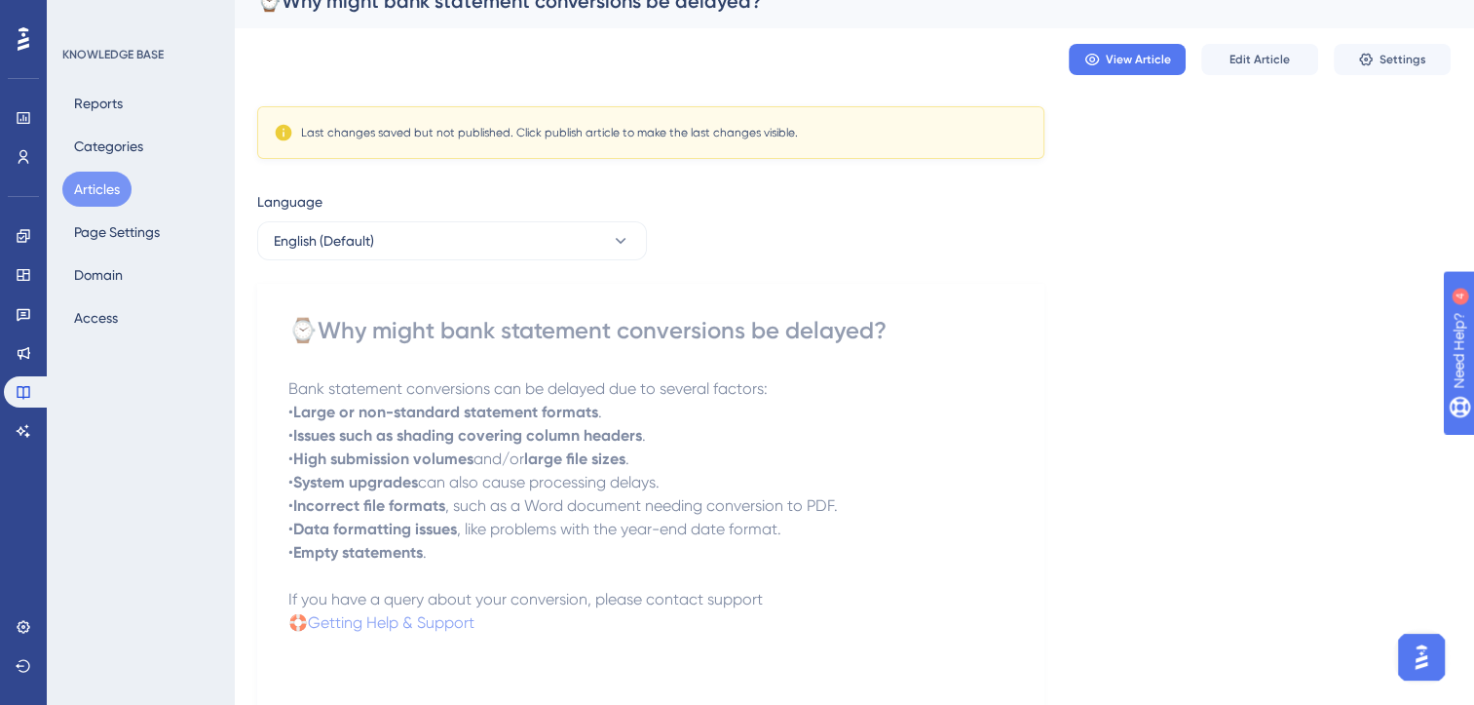
scroll to position [31, 0]
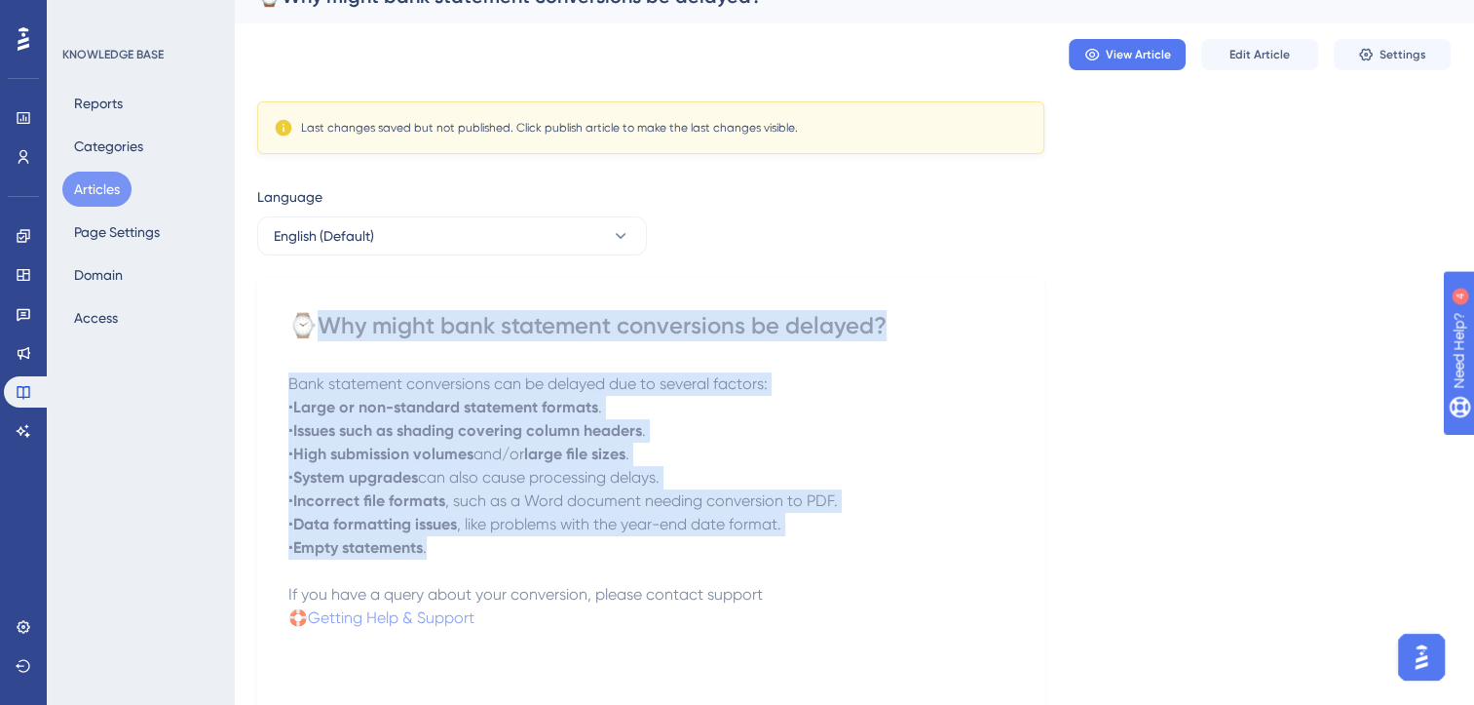
drag, startPoint x: 477, startPoint y: 555, endPoint x: 327, endPoint y: 311, distance: 287.0
click at [327, 311] on div "⌚Why might bank statement conversions be delayed? Bank statement conversions ca…" at bounding box center [650, 610] width 725 height 600
click at [866, 427] on p "• Issues such as shading covering column headers ." at bounding box center [650, 430] width 725 height 23
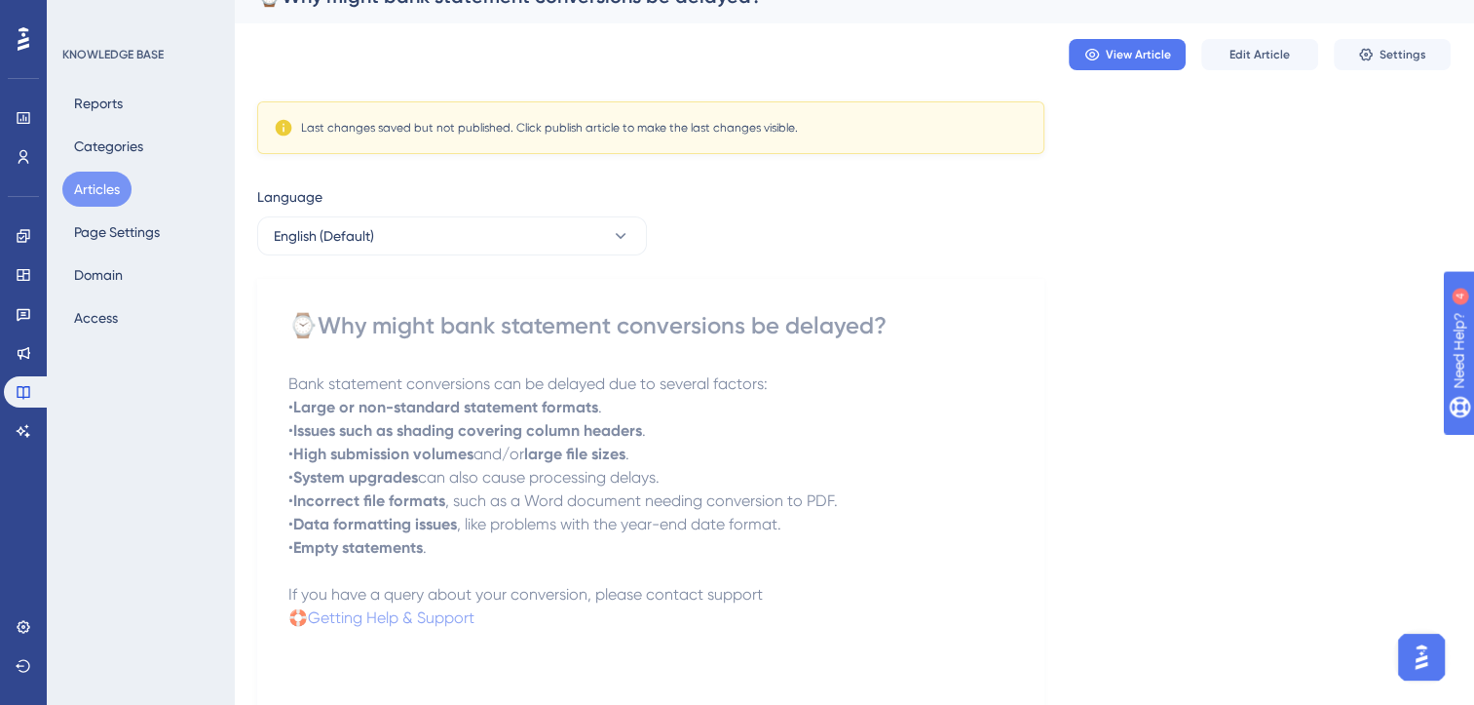
scroll to position [0, 0]
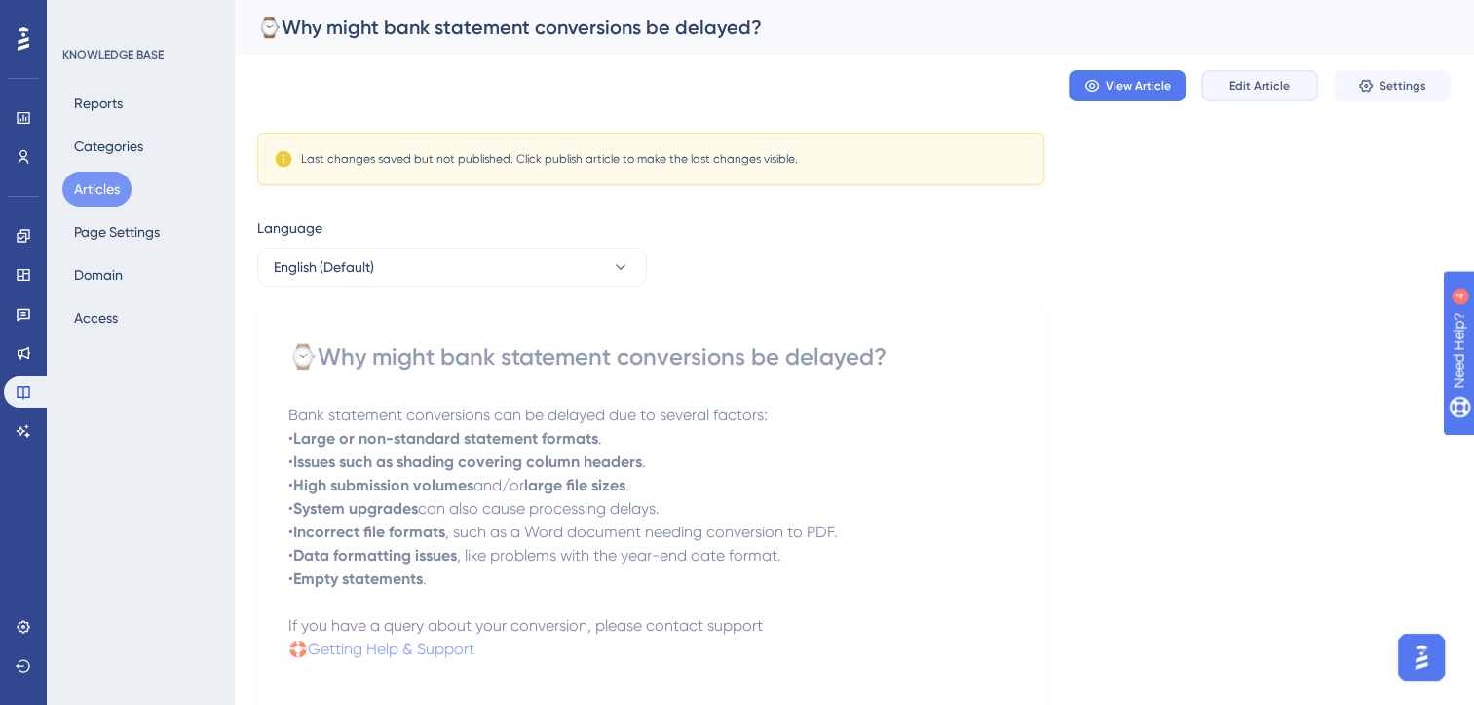
click at [1247, 94] on button "Edit Article" at bounding box center [1260, 85] width 117 height 31
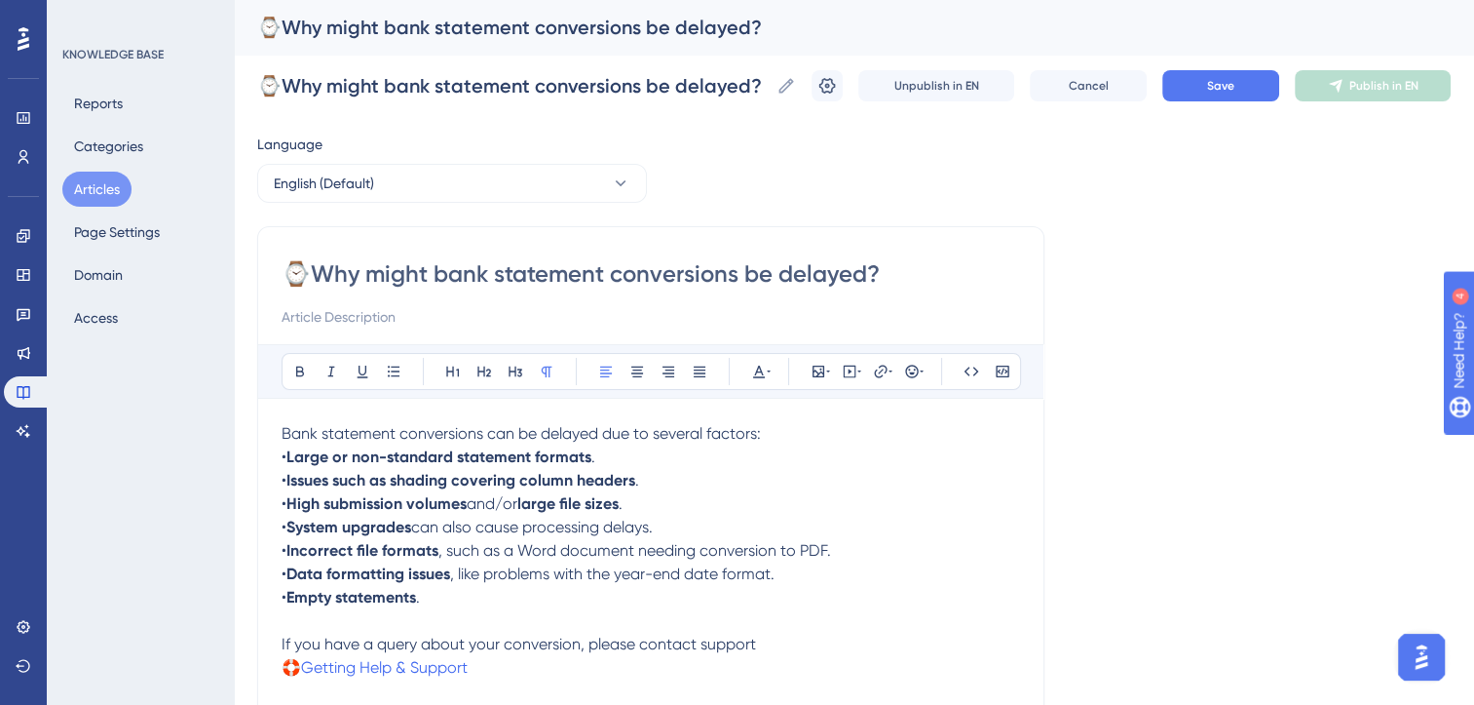
click at [783, 649] on p "If you have a query about your conversion, please contact support" at bounding box center [651, 643] width 739 height 23
click at [776, 653] on p "If you have a query about your conversion, please contact support" at bounding box center [651, 643] width 739 height 23
click at [300, 628] on p at bounding box center [651, 620] width 739 height 23
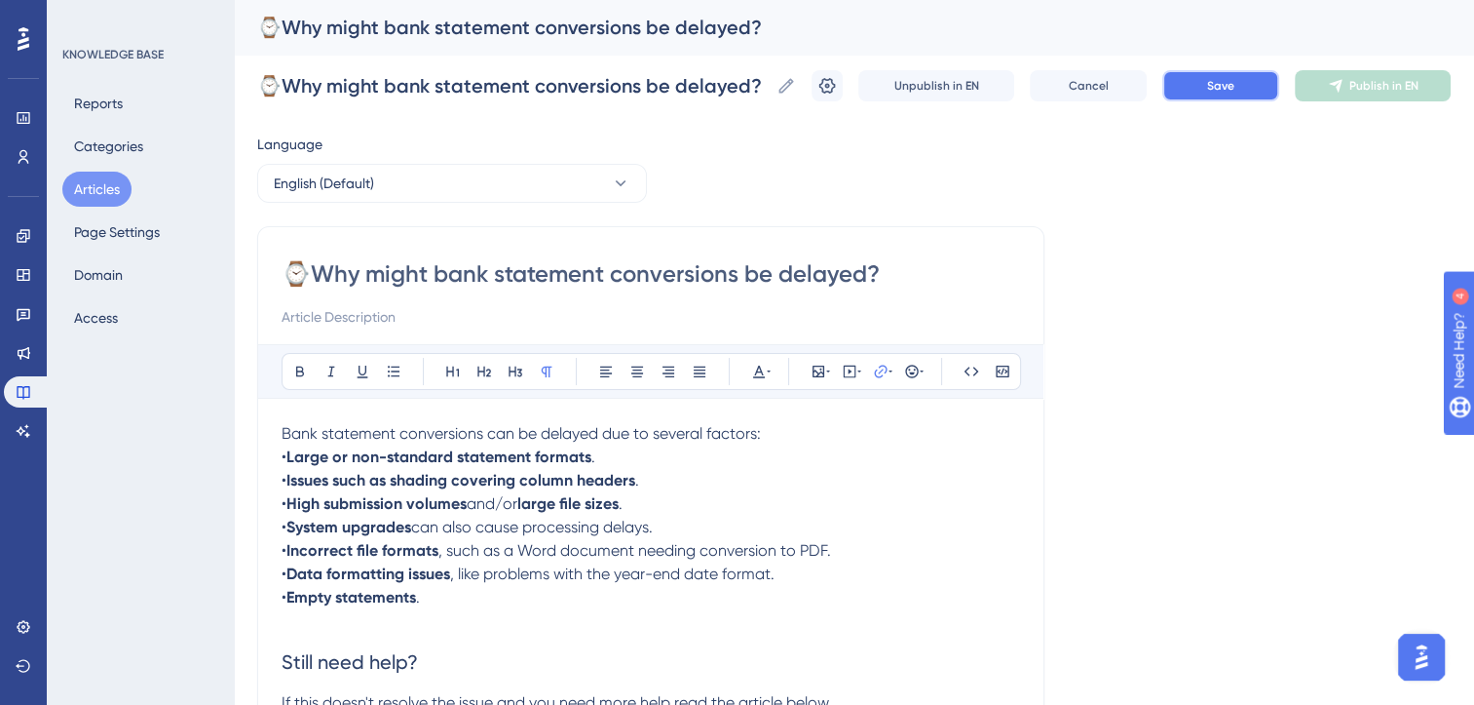
click at [1235, 92] on span "Save" at bounding box center [1220, 86] width 27 height 16
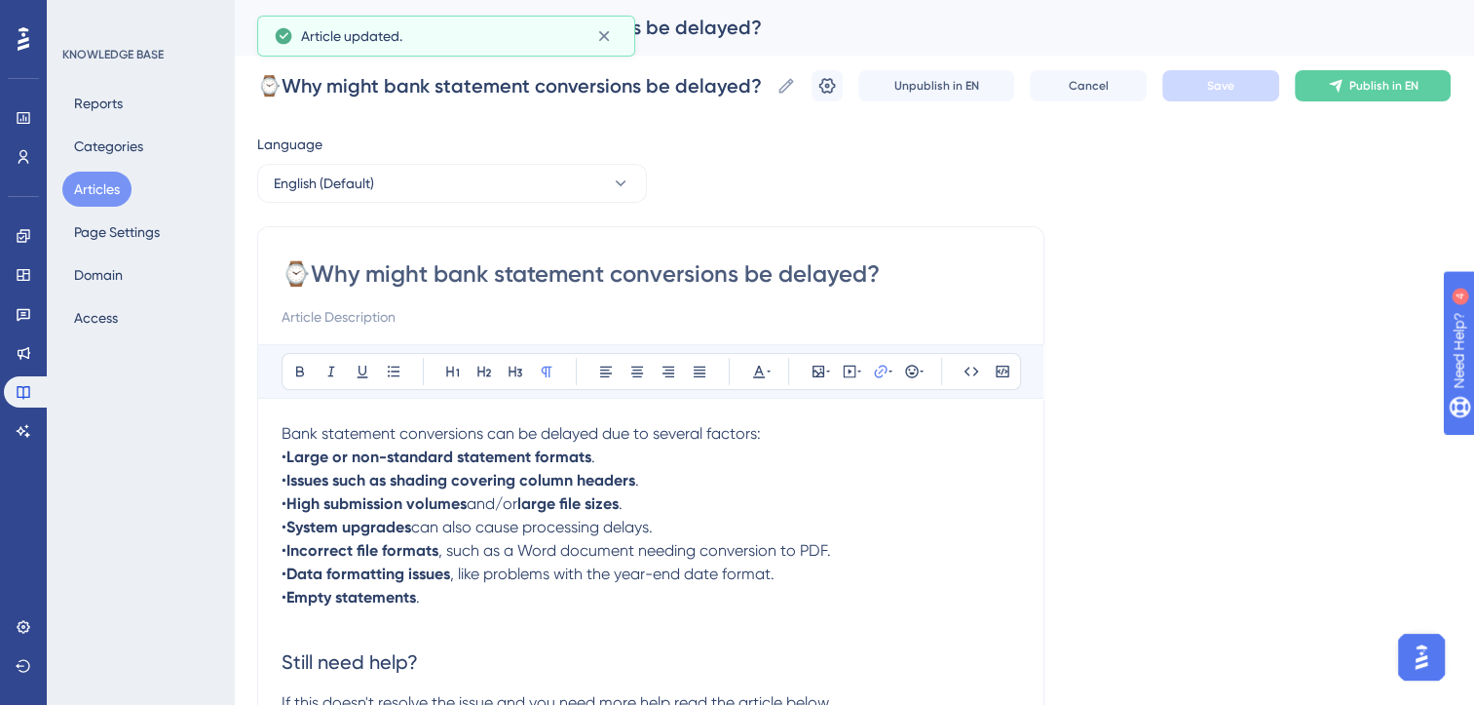
click at [101, 193] on button "Articles" at bounding box center [96, 189] width 69 height 35
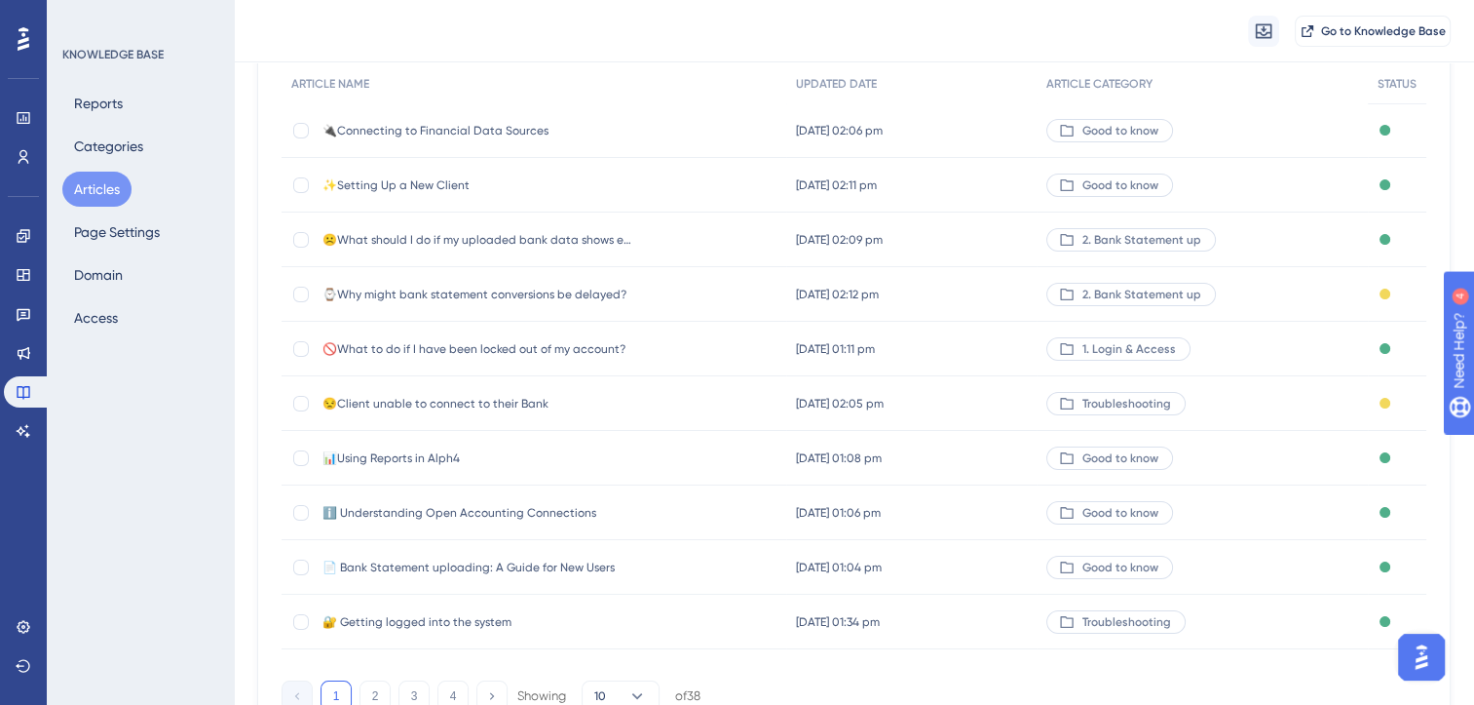
scroll to position [210, 0]
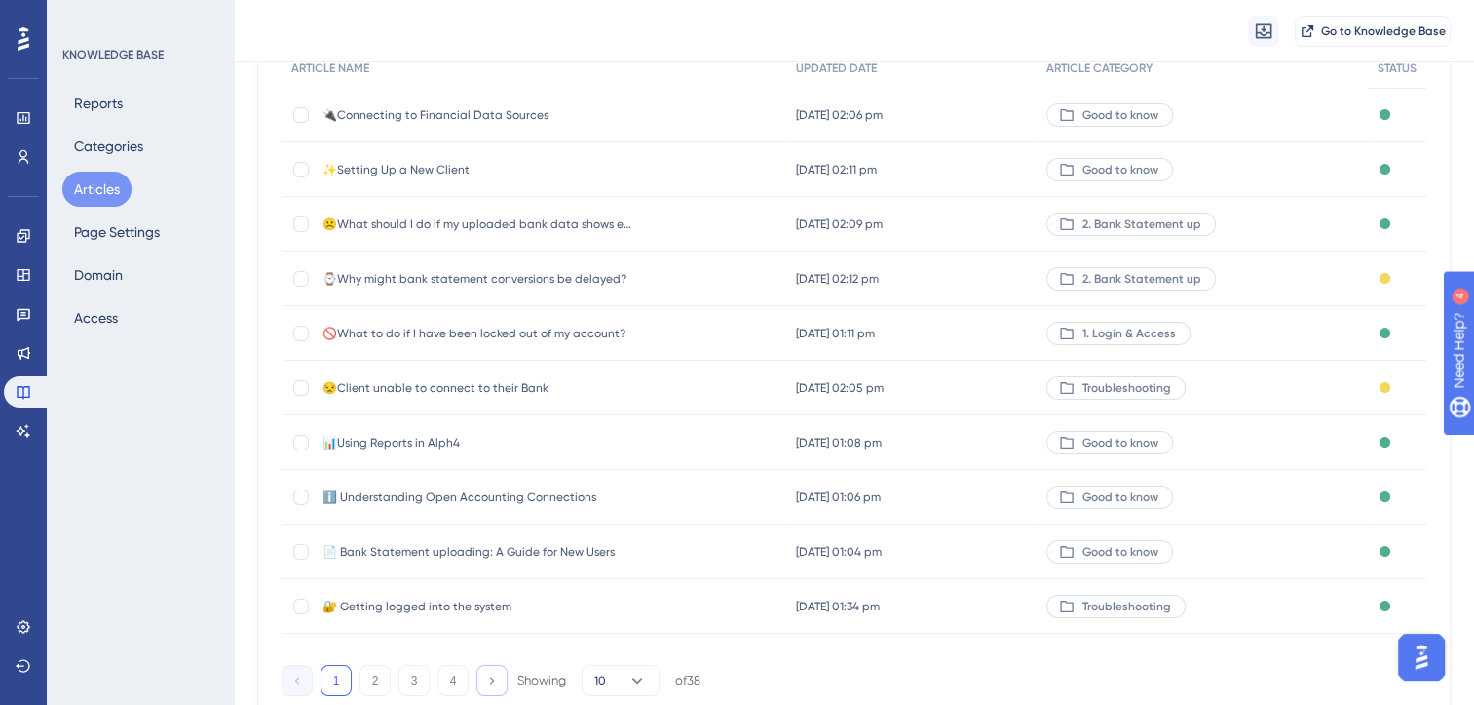
click at [493, 675] on icon at bounding box center [491, 679] width 13 height 13
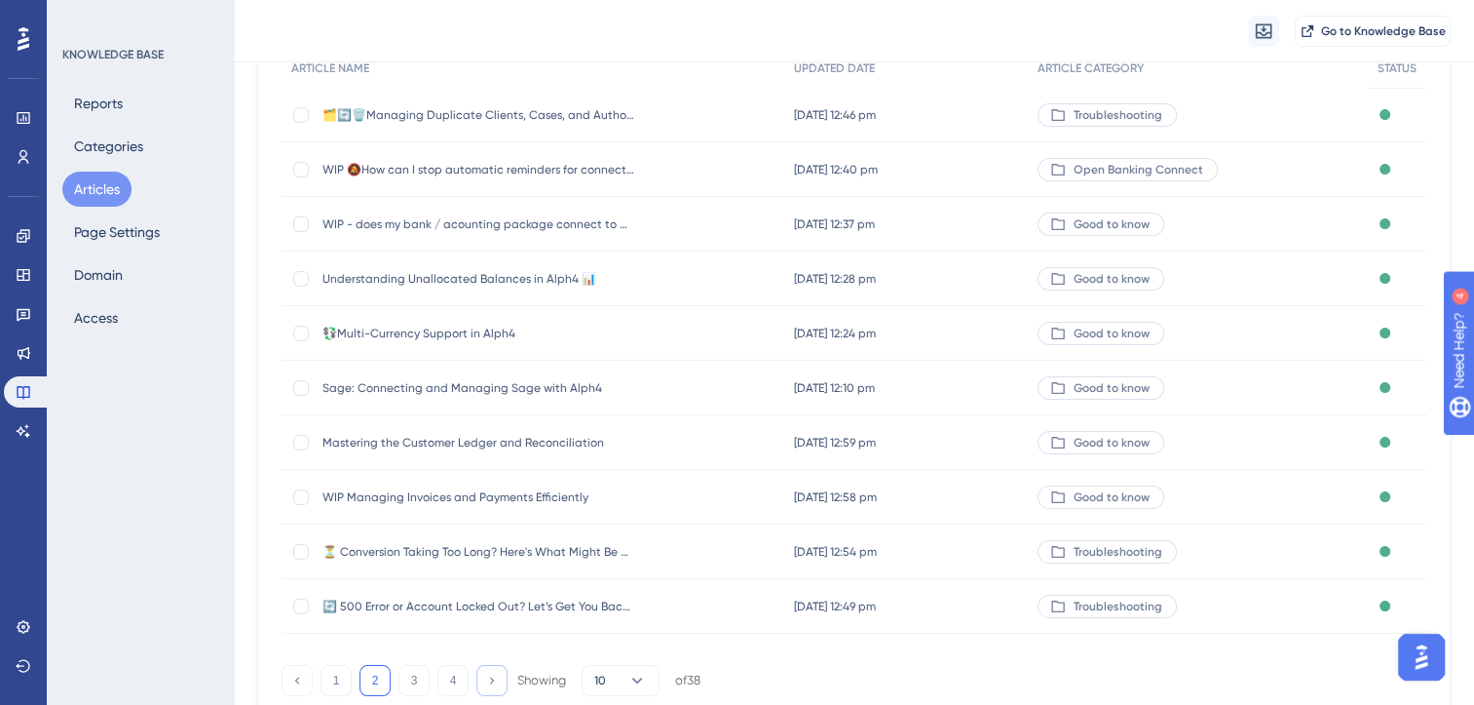
click at [493, 675] on icon at bounding box center [491, 679] width 13 height 13
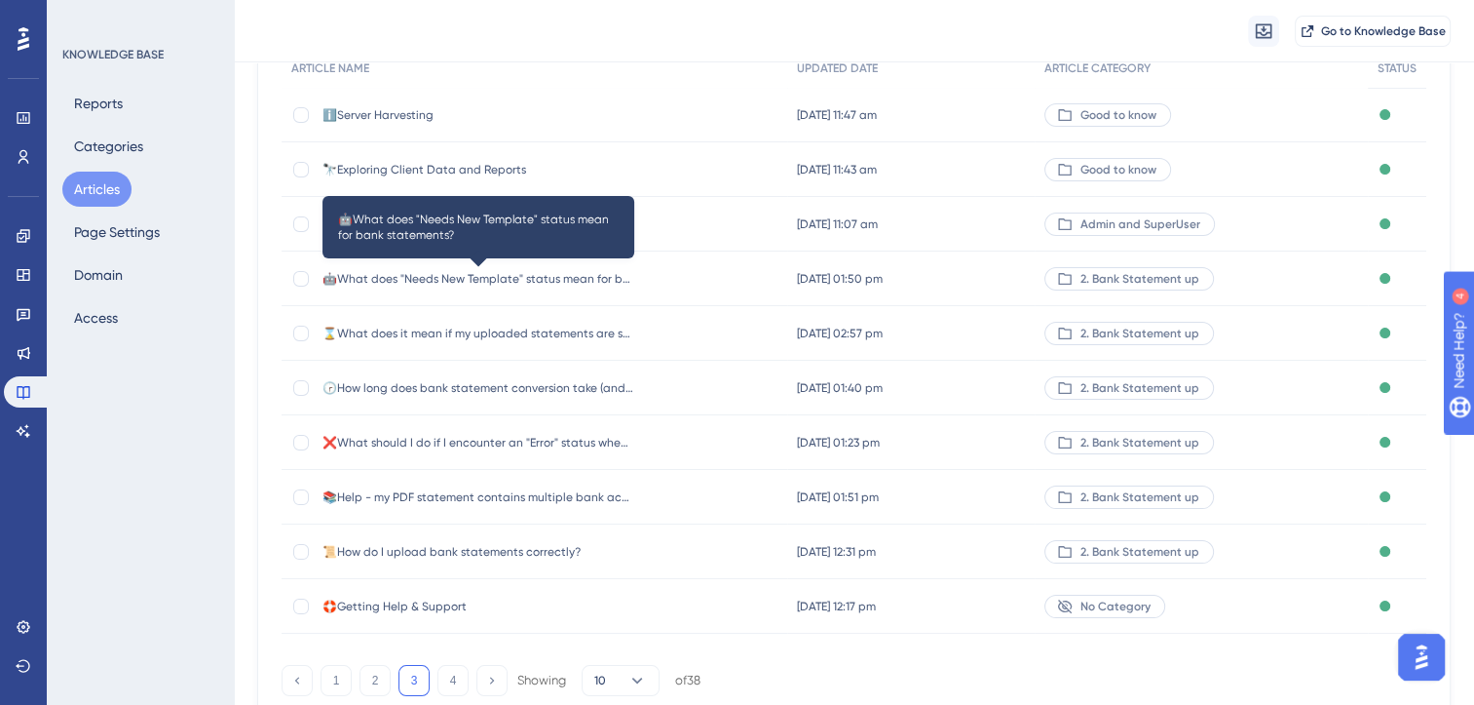
click at [557, 283] on span "🤖What does "Needs New Template" status mean for bank statements?" at bounding box center [479, 279] width 312 height 16
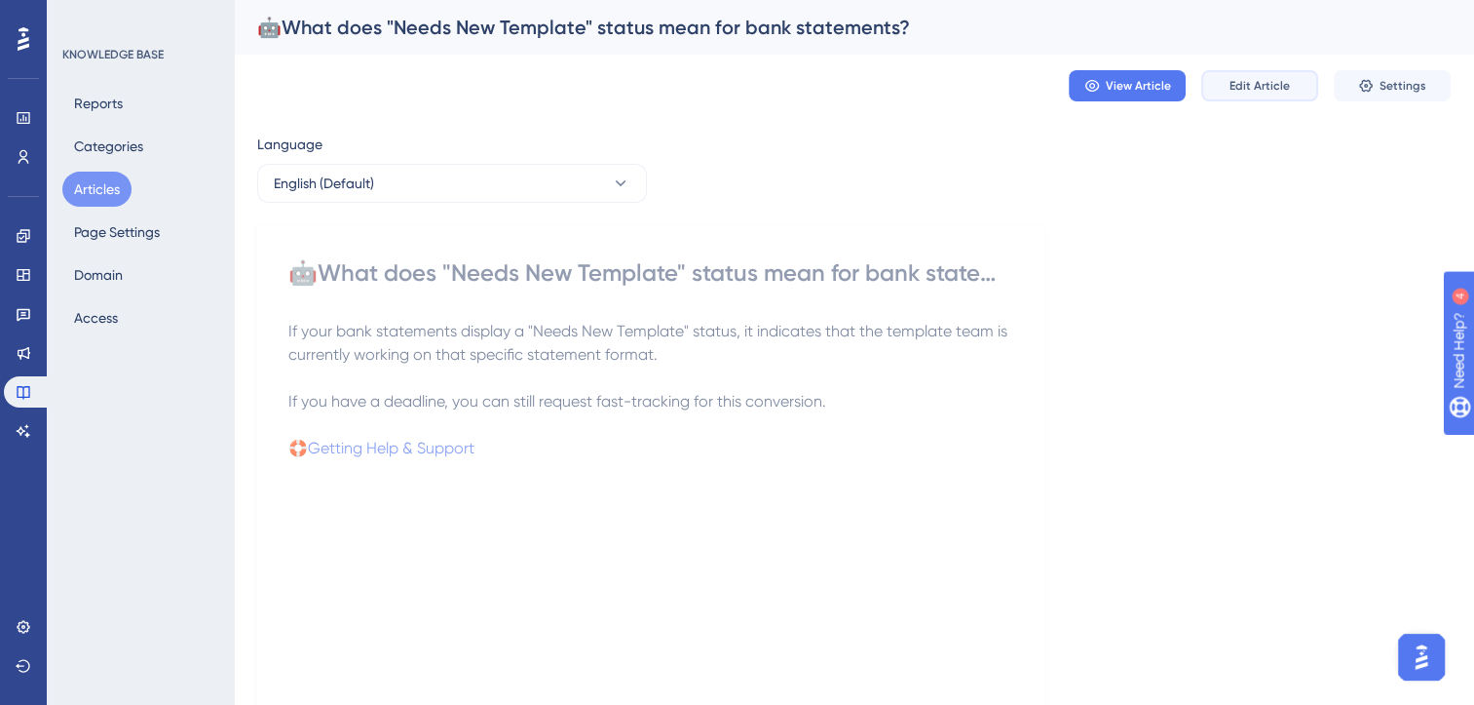
click at [1251, 80] on span "Edit Article" at bounding box center [1260, 86] width 60 height 16
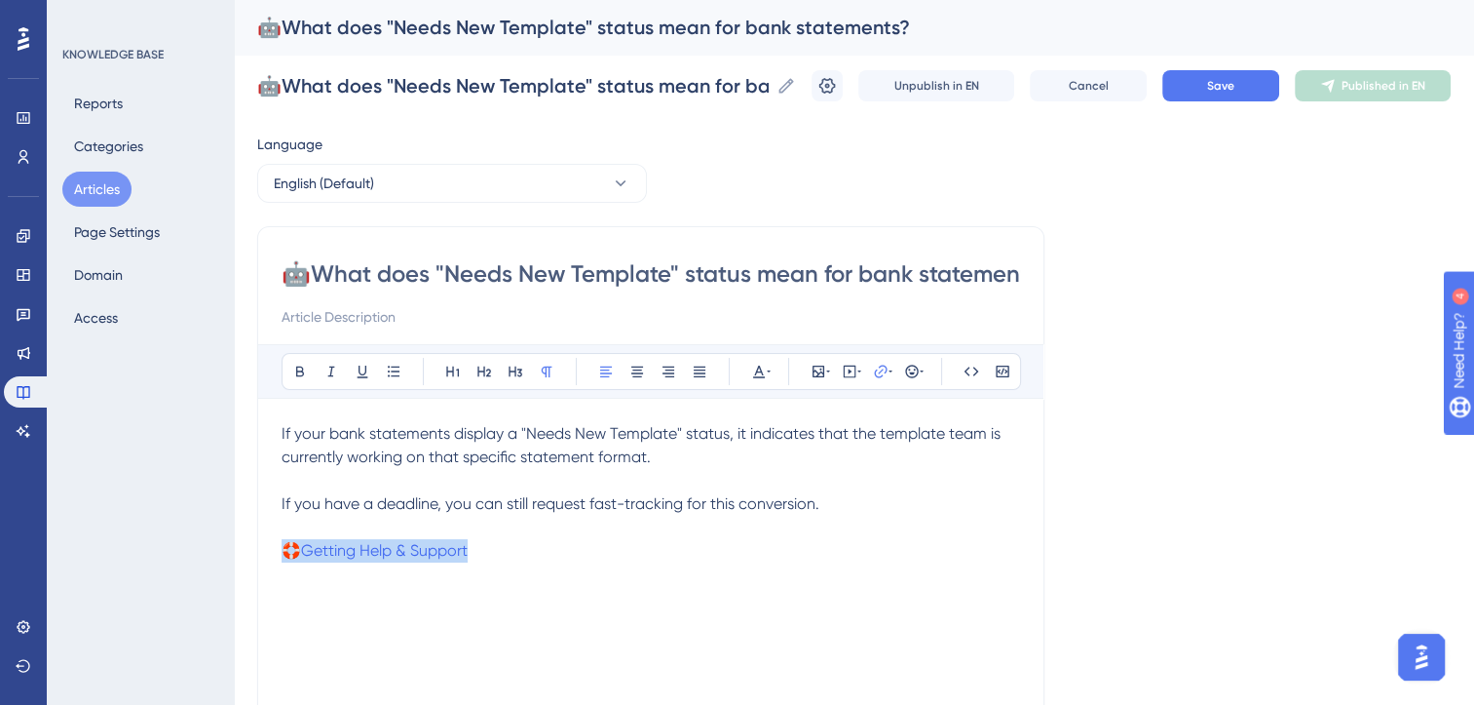
drag, startPoint x: 612, startPoint y: 590, endPoint x: 277, endPoint y: 544, distance: 338.3
click at [277, 544] on div "🤖What does "Needs New Template" status mean for bank statements? Bold Italic Un…" at bounding box center [650, 550] width 787 height 649
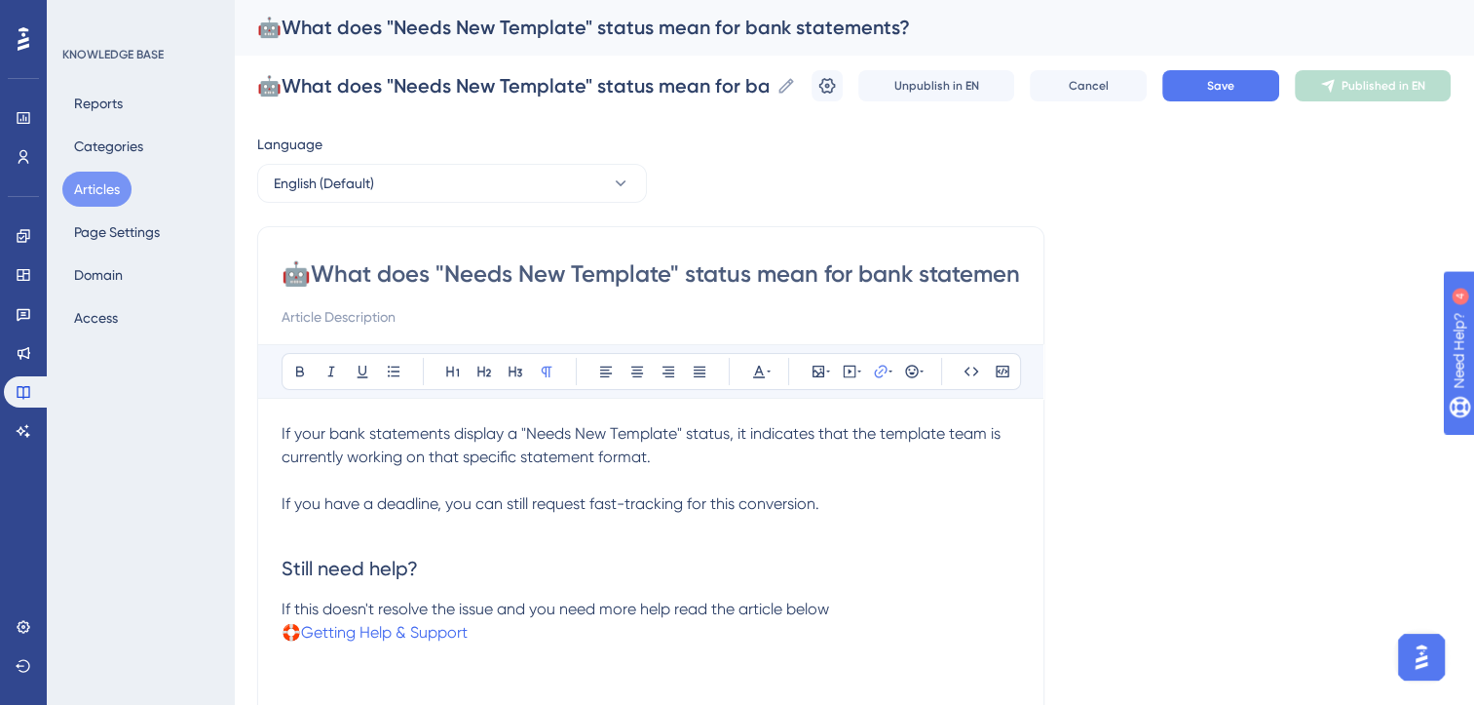
click at [518, 501] on span "If you have a deadline, you can still request fast-tracking for this conversion." at bounding box center [551, 503] width 538 height 19
click at [789, 505] on span "If you have a deadline, you can request fast-tracking for this conversion." at bounding box center [538, 503] width 513 height 19
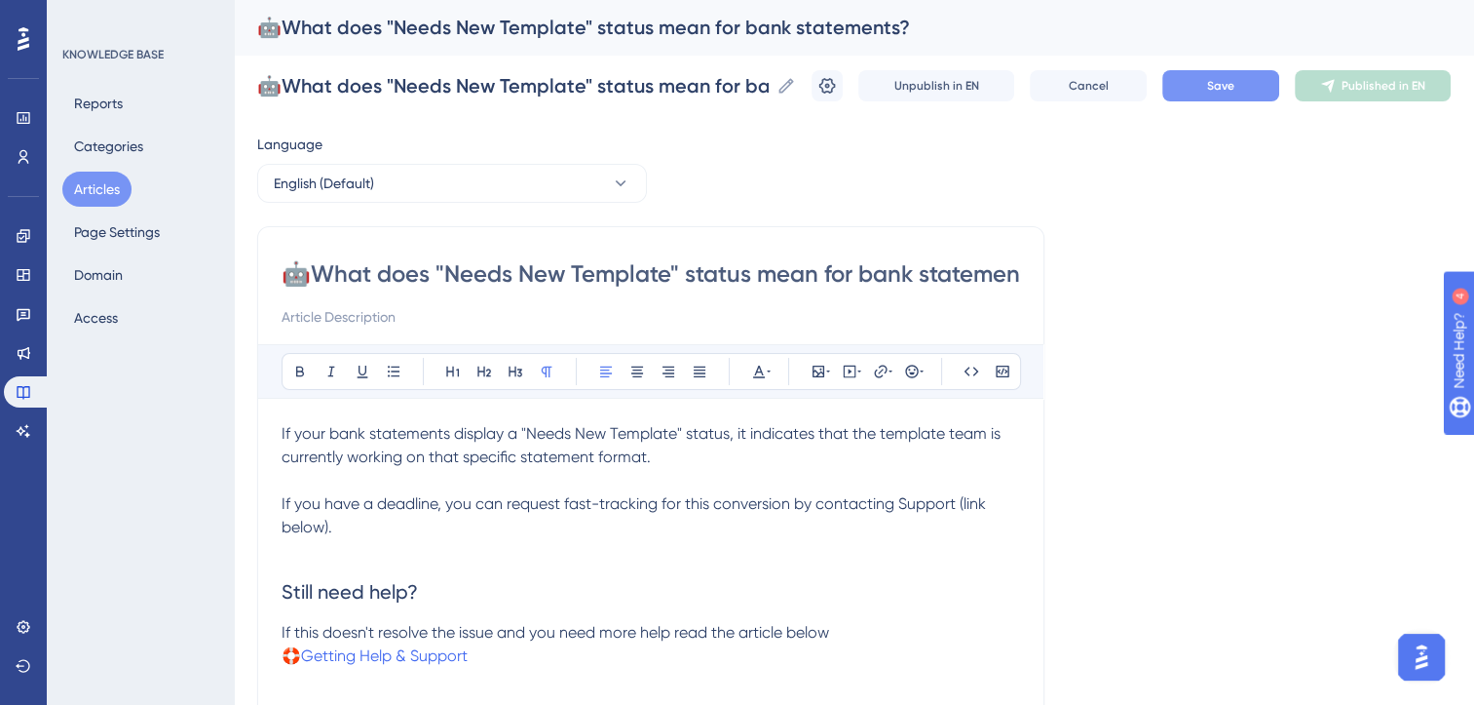
click at [1235, 89] on span "Save" at bounding box center [1220, 86] width 27 height 16
click at [71, 188] on button "Articles" at bounding box center [96, 189] width 69 height 35
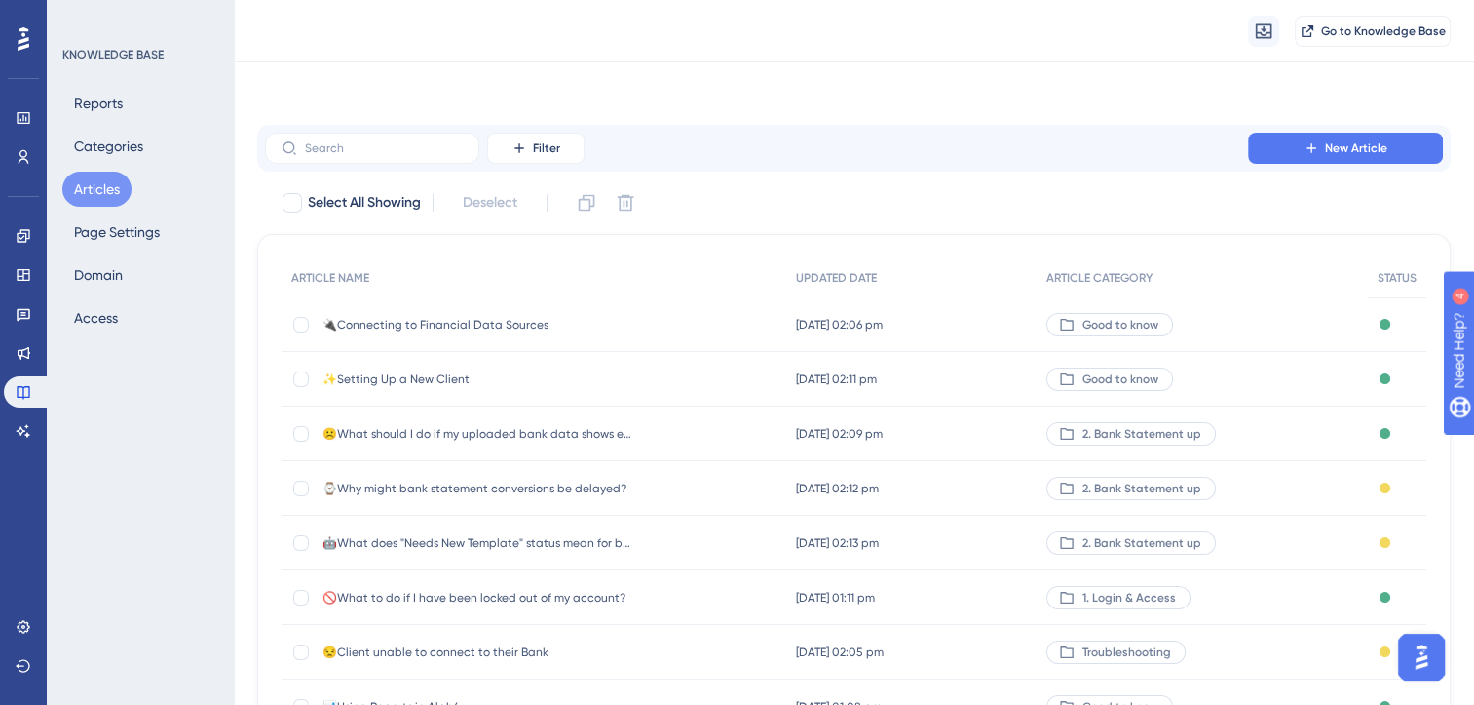
scroll to position [286, 0]
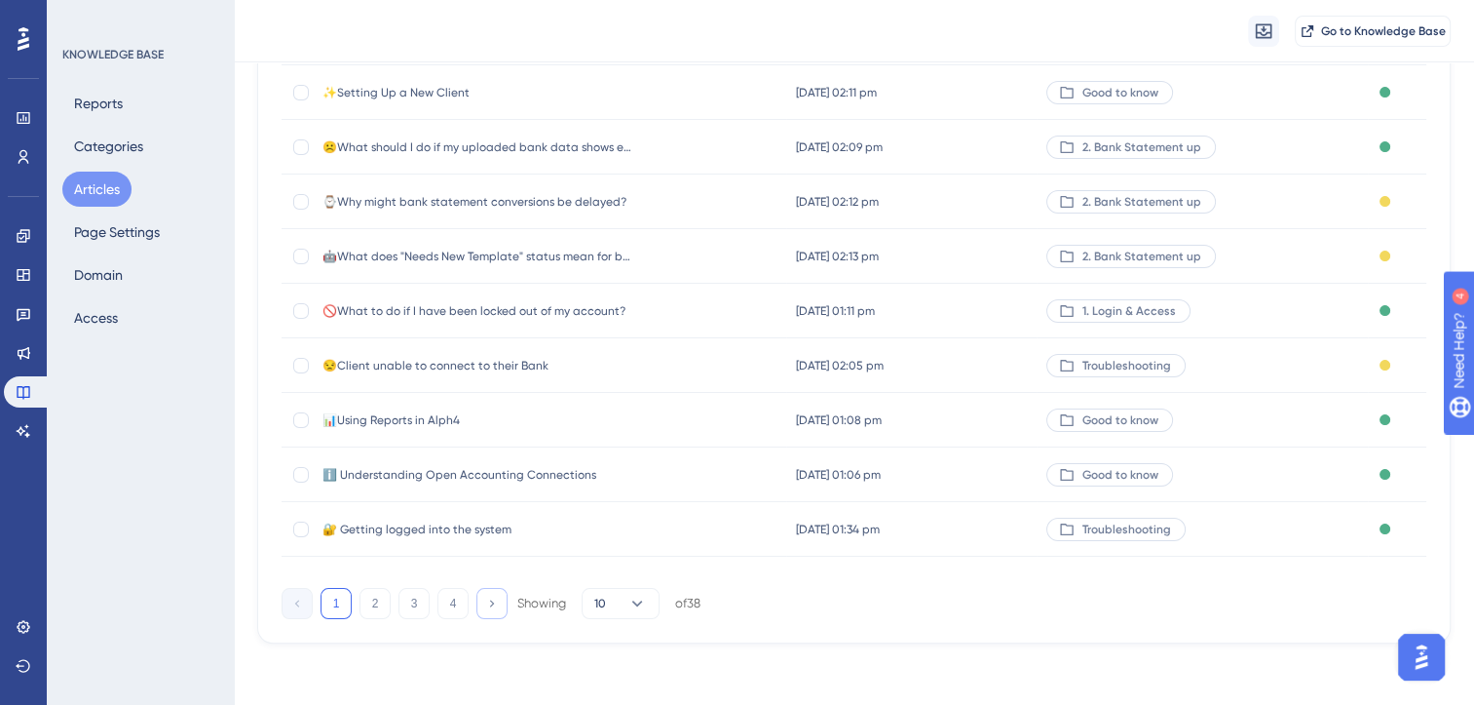
click at [485, 602] on icon at bounding box center [491, 602] width 13 height 13
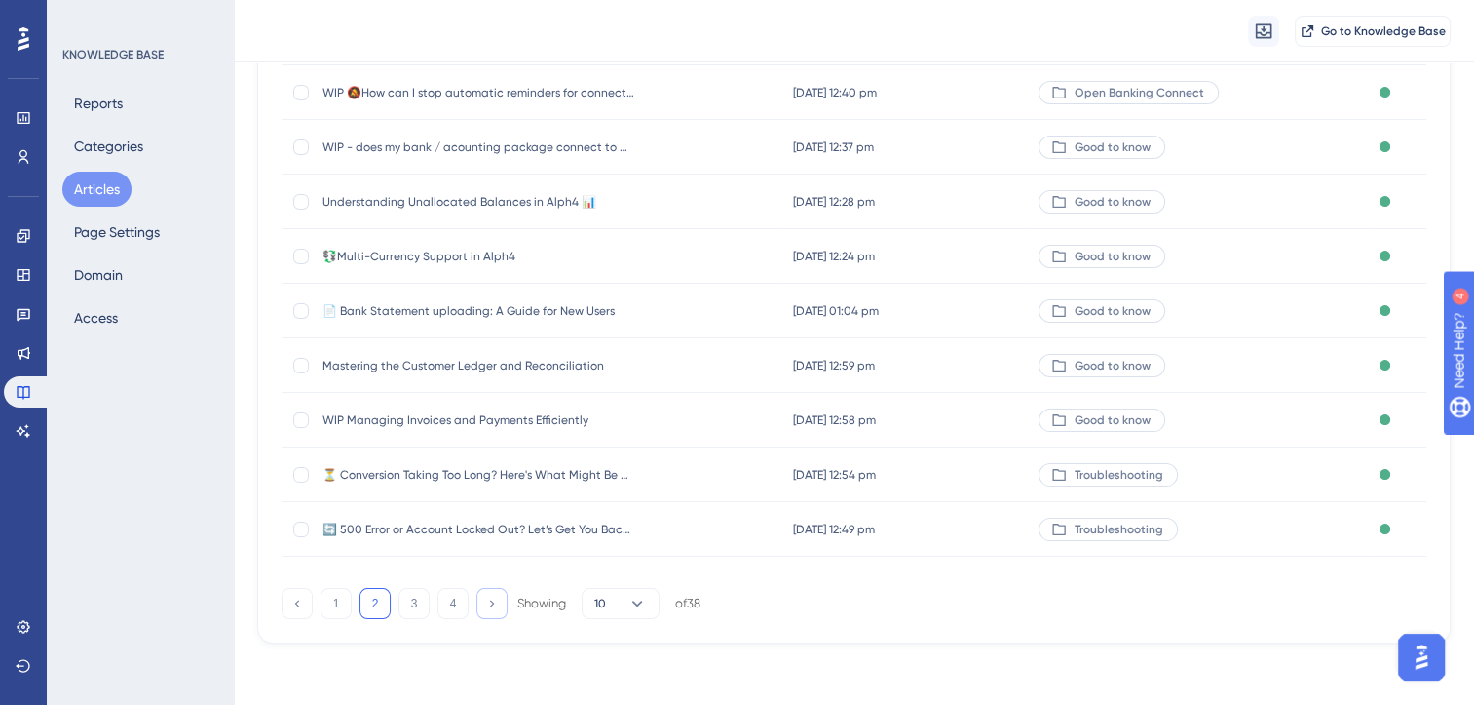
click at [485, 602] on icon at bounding box center [491, 602] width 13 height 13
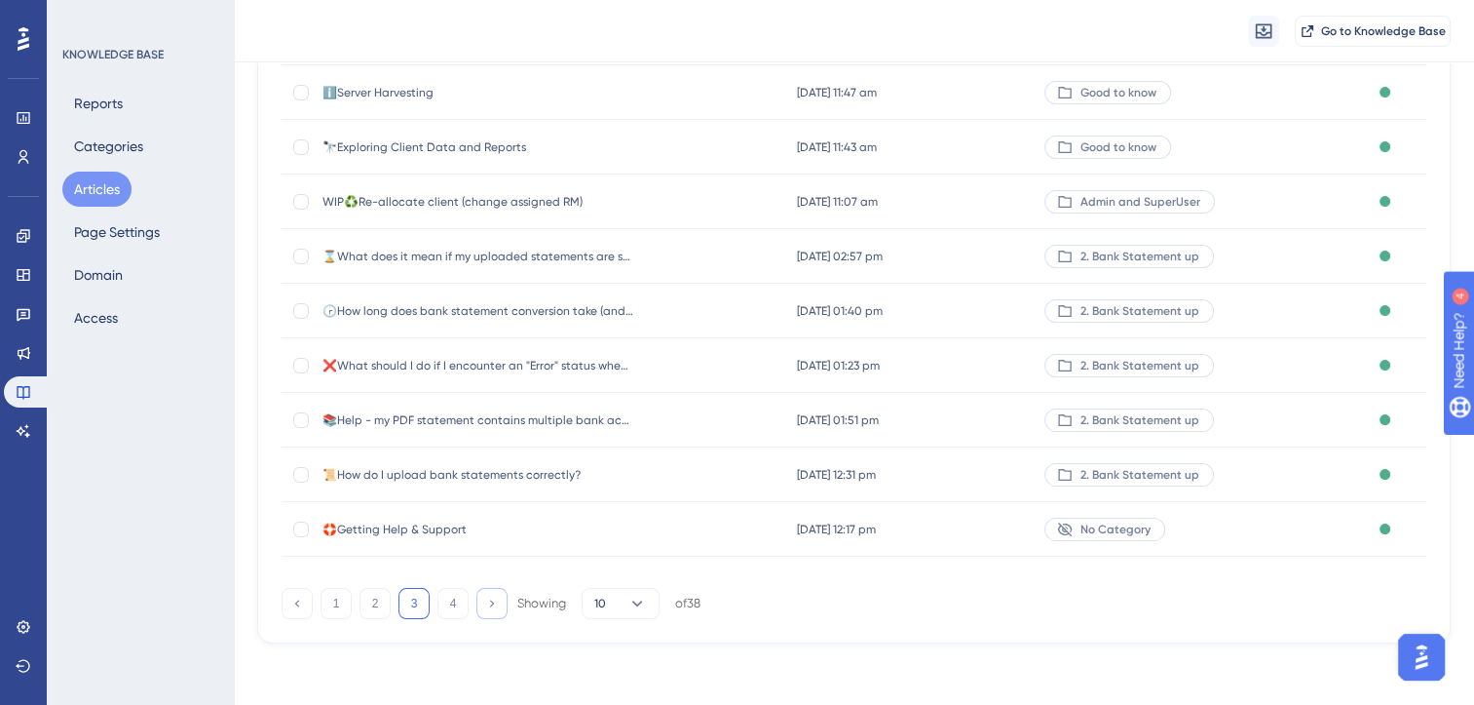
click at [485, 602] on icon at bounding box center [491, 602] width 13 height 13
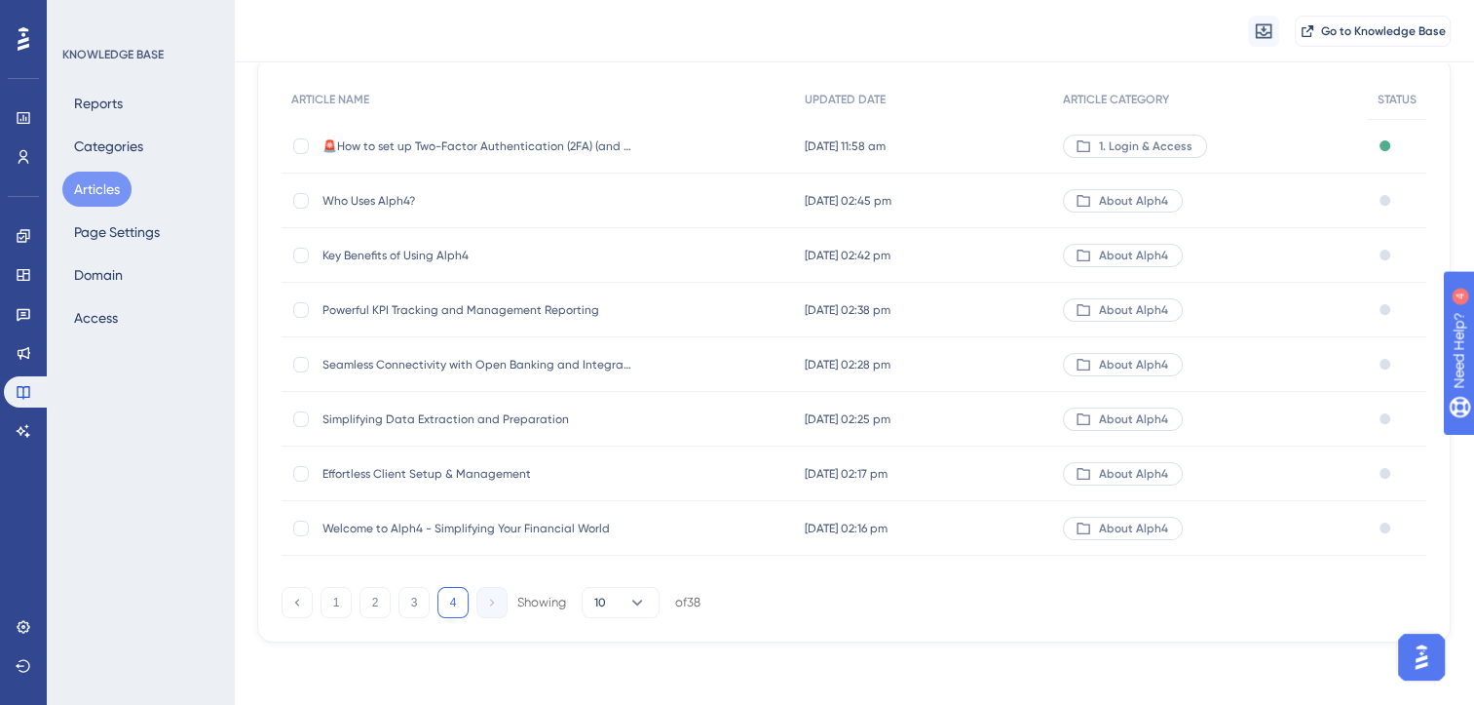
scroll to position [177, 0]
click at [421, 602] on button "3" at bounding box center [414, 603] width 31 height 31
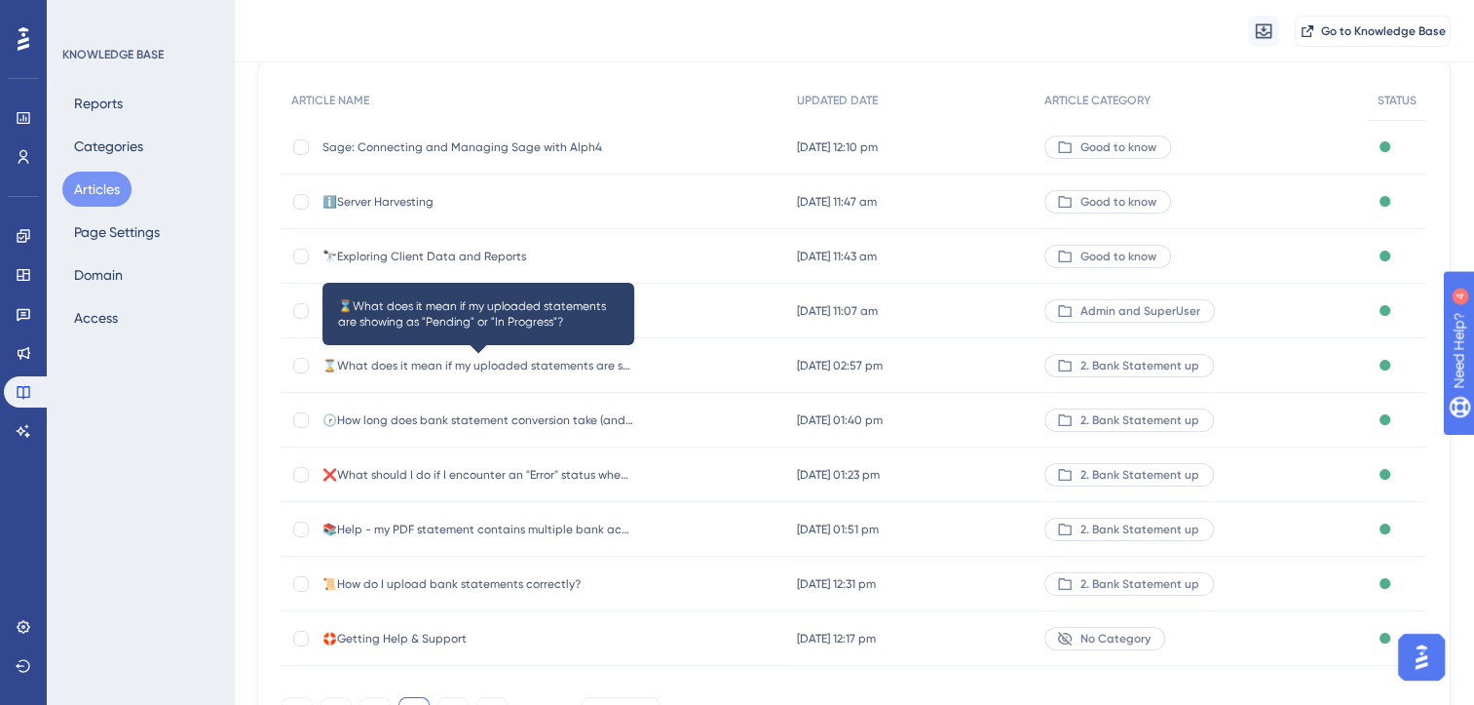
click at [550, 362] on span "⌛What does it mean if my uploaded statements are showing as "Pending" or "In Pr…" at bounding box center [479, 366] width 312 height 16
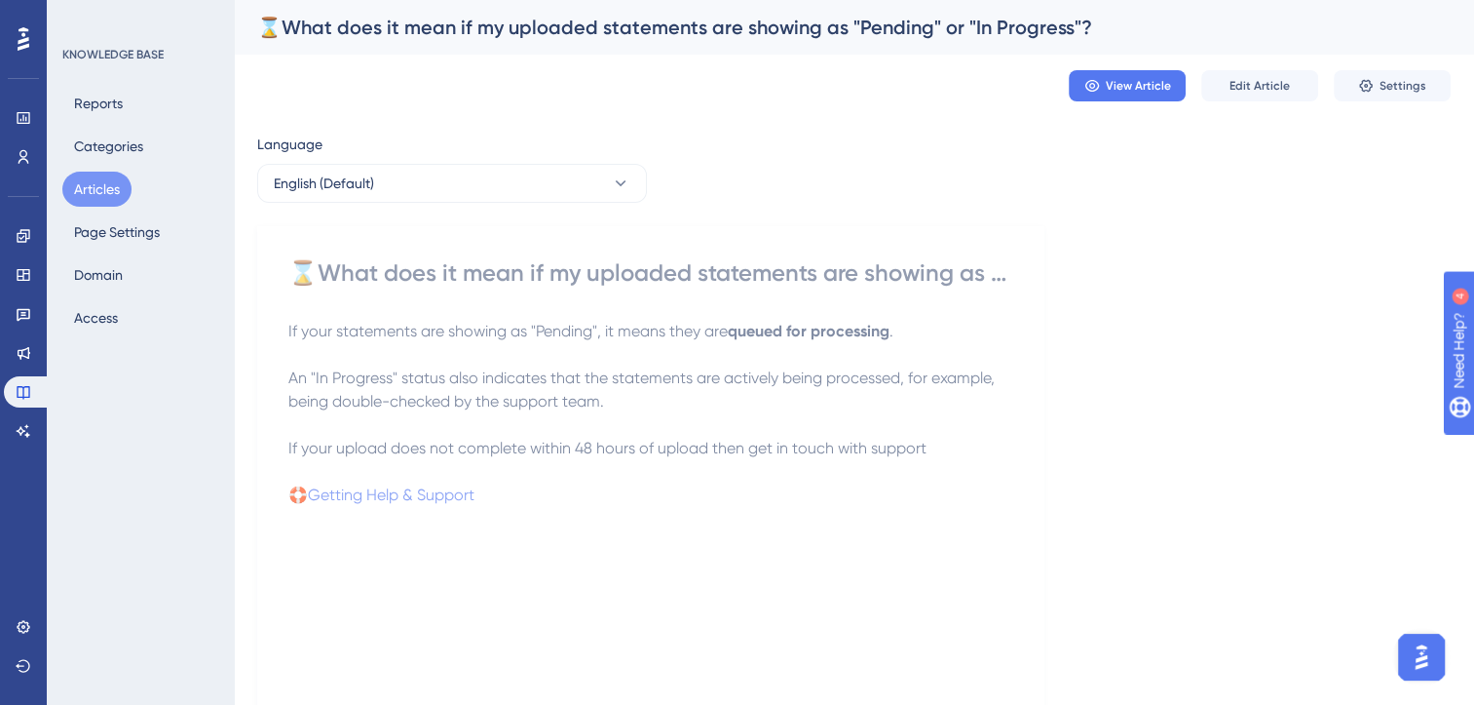
click at [821, 276] on div "⌛What does it mean if my uploaded statements are showing as "Pending" or "In Pr…" at bounding box center [650, 272] width 725 height 31
click at [1271, 87] on span "Edit Article" at bounding box center [1260, 86] width 60 height 16
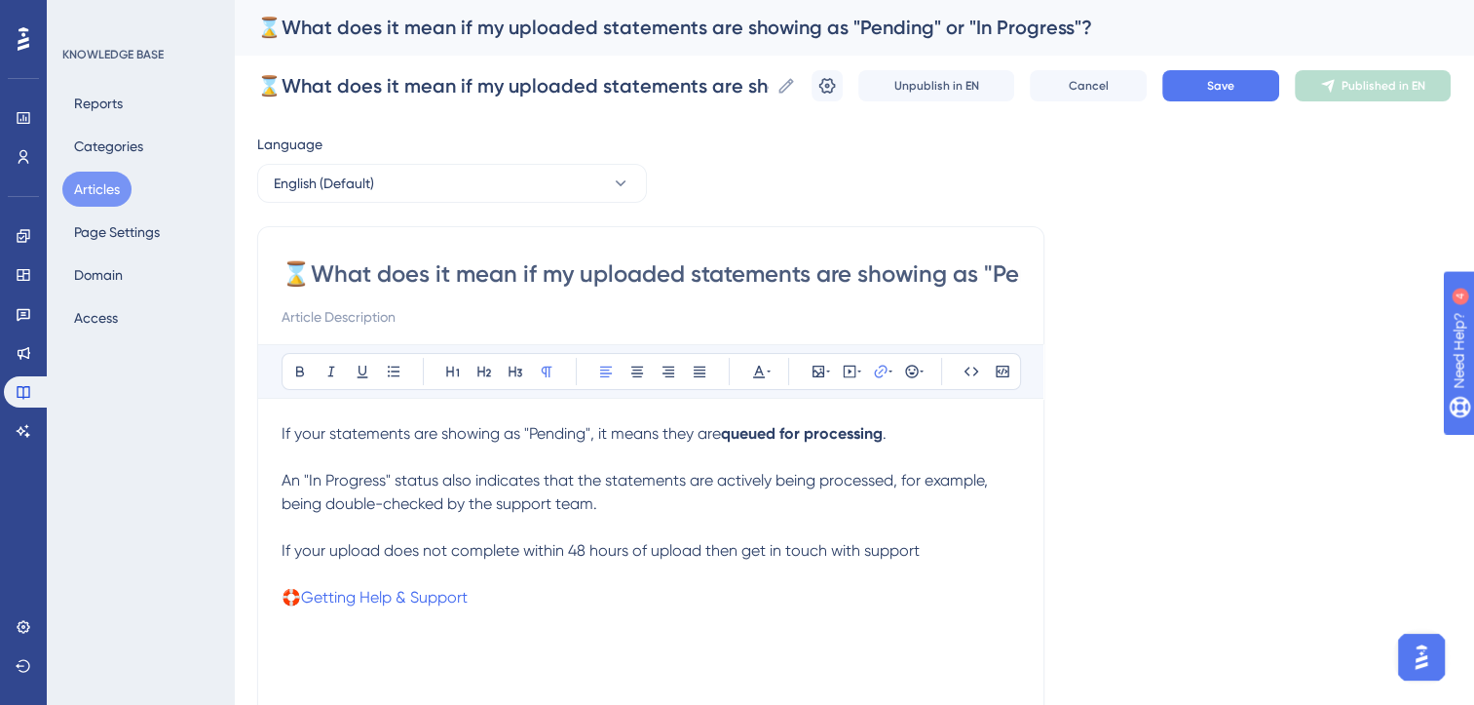
drag, startPoint x: 724, startPoint y: 279, endPoint x: 572, endPoint y: 282, distance: 152.0
click at [572, 282] on input "⌛What does it mean if my uploaded statements are showing as "Pending" or "In Pr…" at bounding box center [651, 273] width 739 height 31
click at [1182, 472] on div "Language English (Default) ⌛What does it mean if my uploaded statements are sho…" at bounding box center [854, 562] width 1194 height 859
click at [1305, 493] on div "Language English (Default) ⌛What does it mean if my uploaded statements are sho…" at bounding box center [854, 562] width 1194 height 859
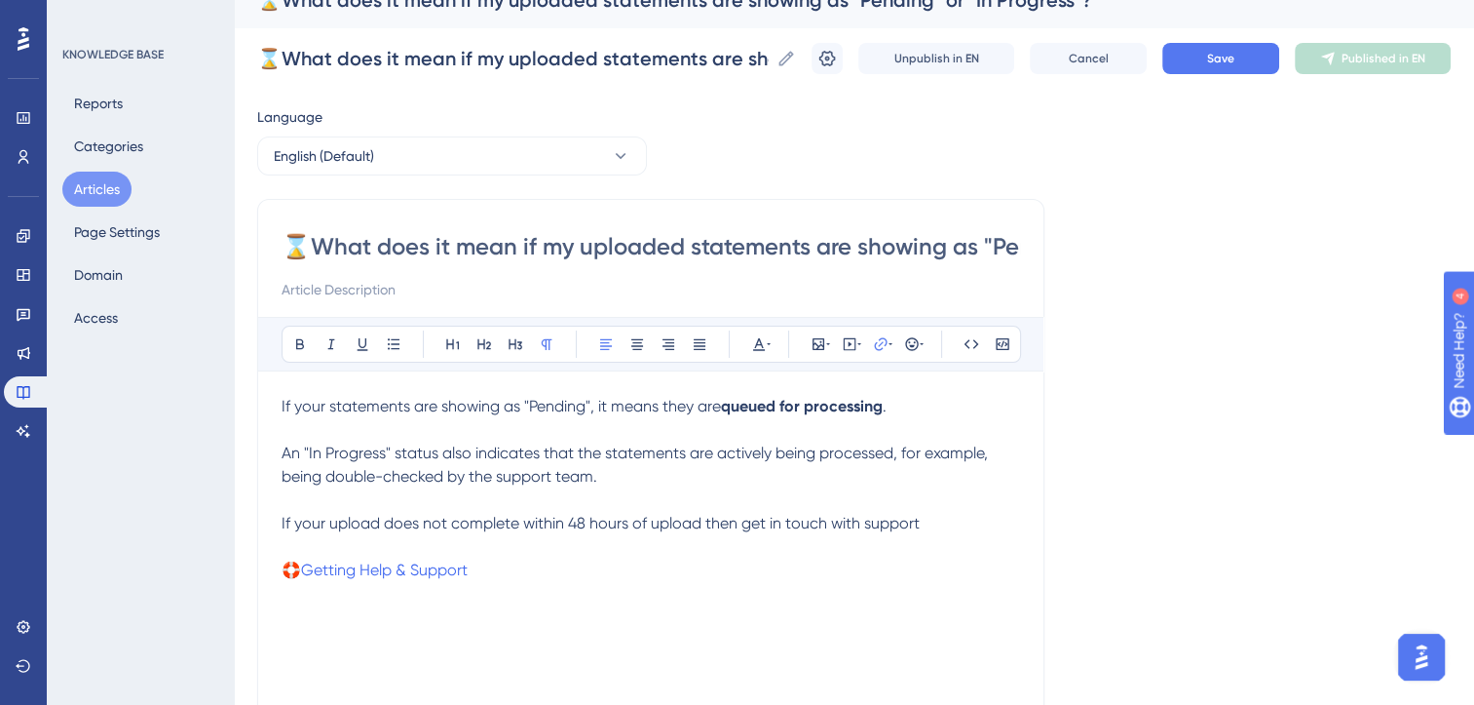
scroll to position [29, 0]
click at [282, 401] on span "If your statements are showing as "Pending", it means they are" at bounding box center [501, 404] width 439 height 19
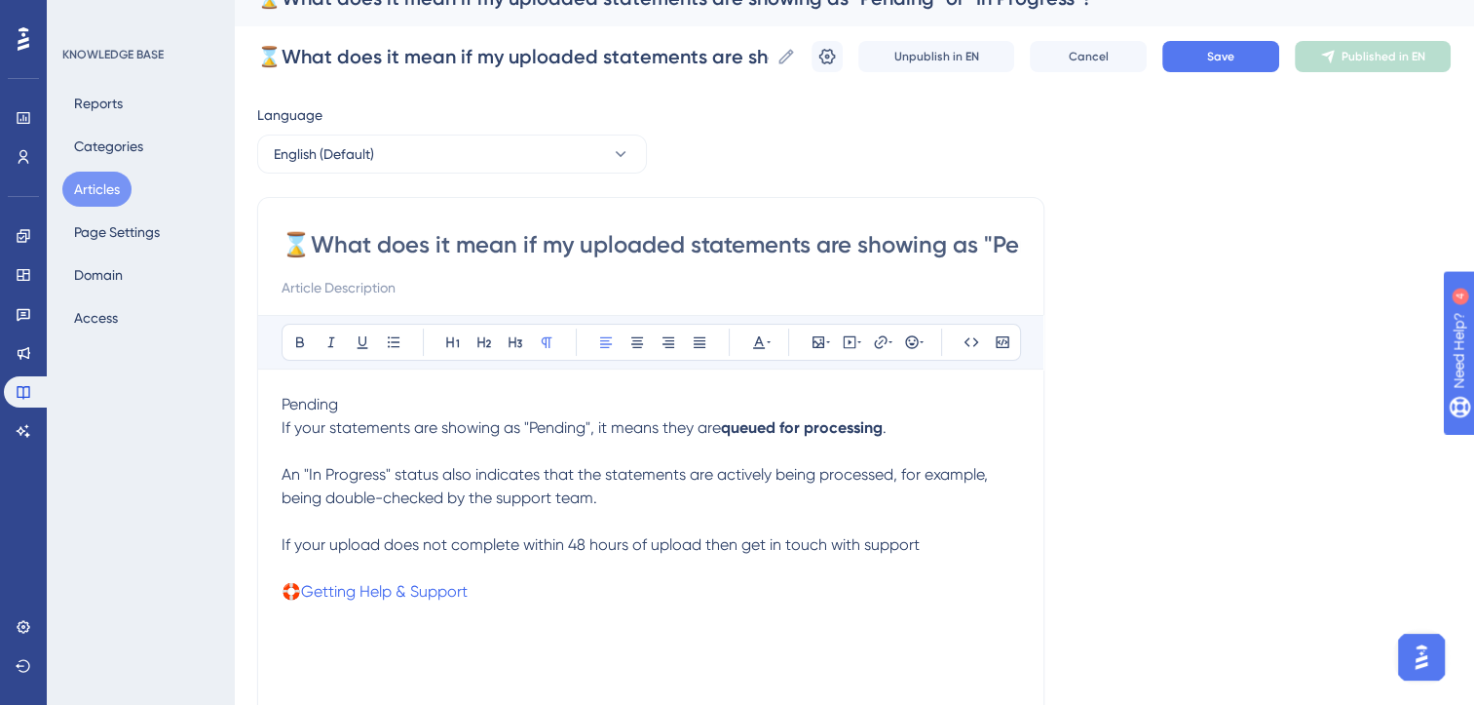
click at [300, 404] on span "Pending" at bounding box center [310, 404] width 57 height 19
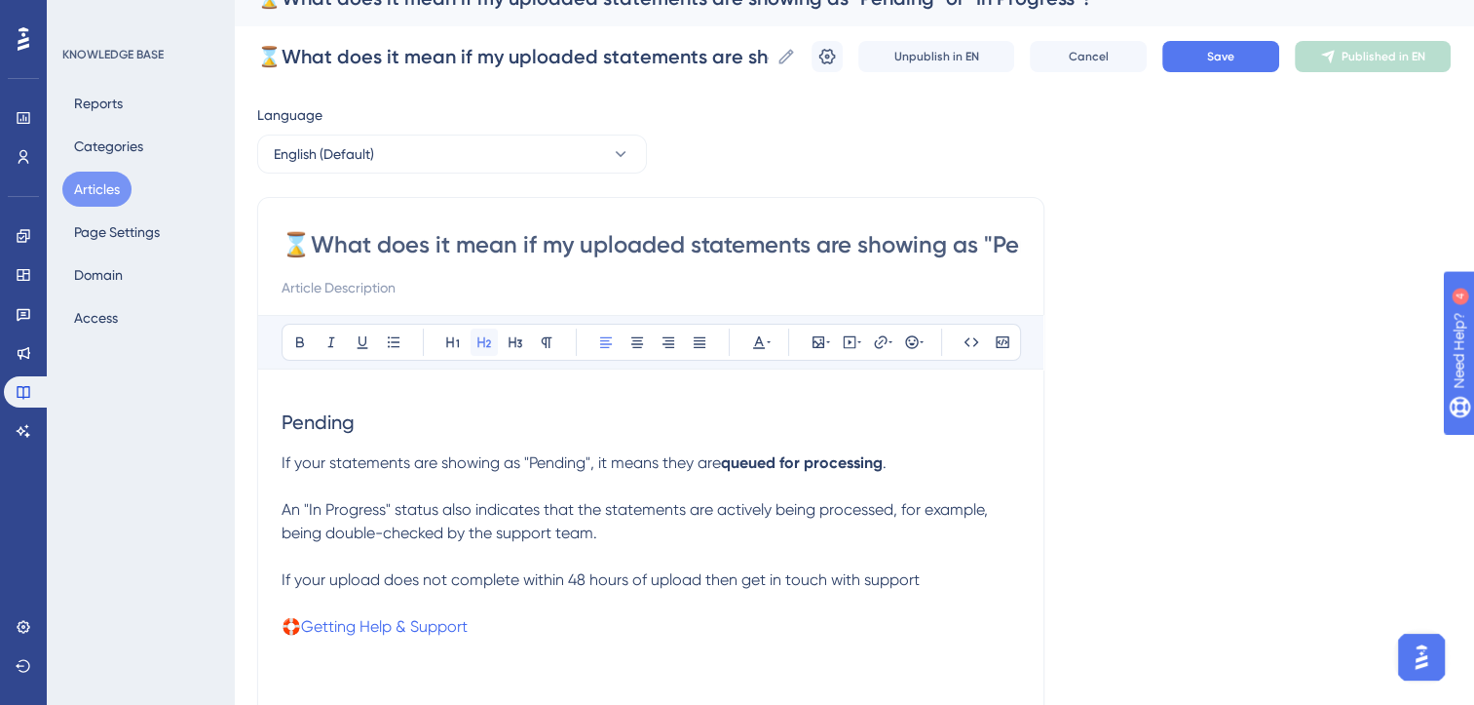
click at [478, 342] on icon at bounding box center [484, 342] width 14 height 11
drag, startPoint x: 386, startPoint y: 510, endPoint x: 305, endPoint y: 512, distance: 80.9
click at [305, 512] on span "An "In Progress" status also indicates that the statements are actively being p…" at bounding box center [637, 521] width 710 height 42
click at [282, 509] on span "An "In Progress" status also indicates that the statements are actively being p…" at bounding box center [637, 521] width 710 height 42
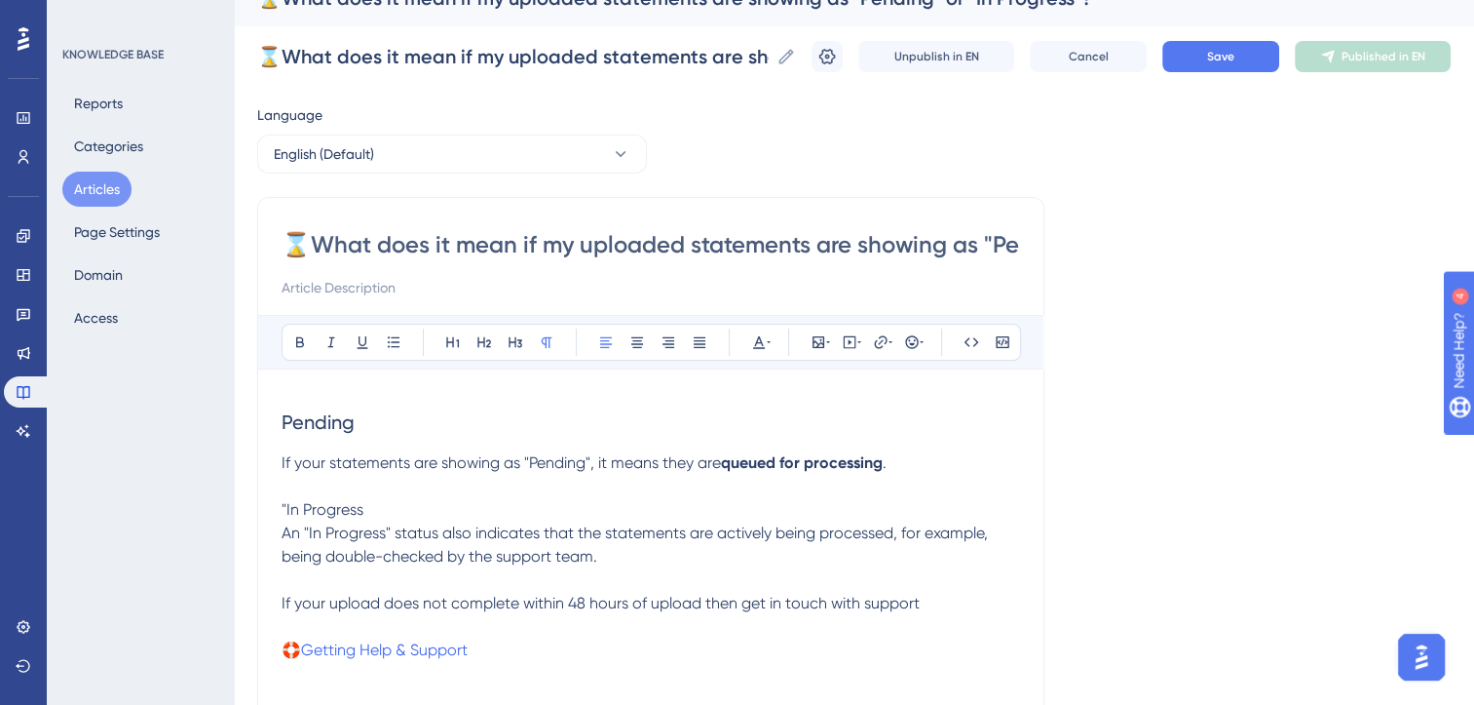
click at [282, 509] on span ""In Progress" at bounding box center [323, 509] width 82 height 19
click at [406, 512] on p "In Progress" at bounding box center [651, 509] width 739 height 23
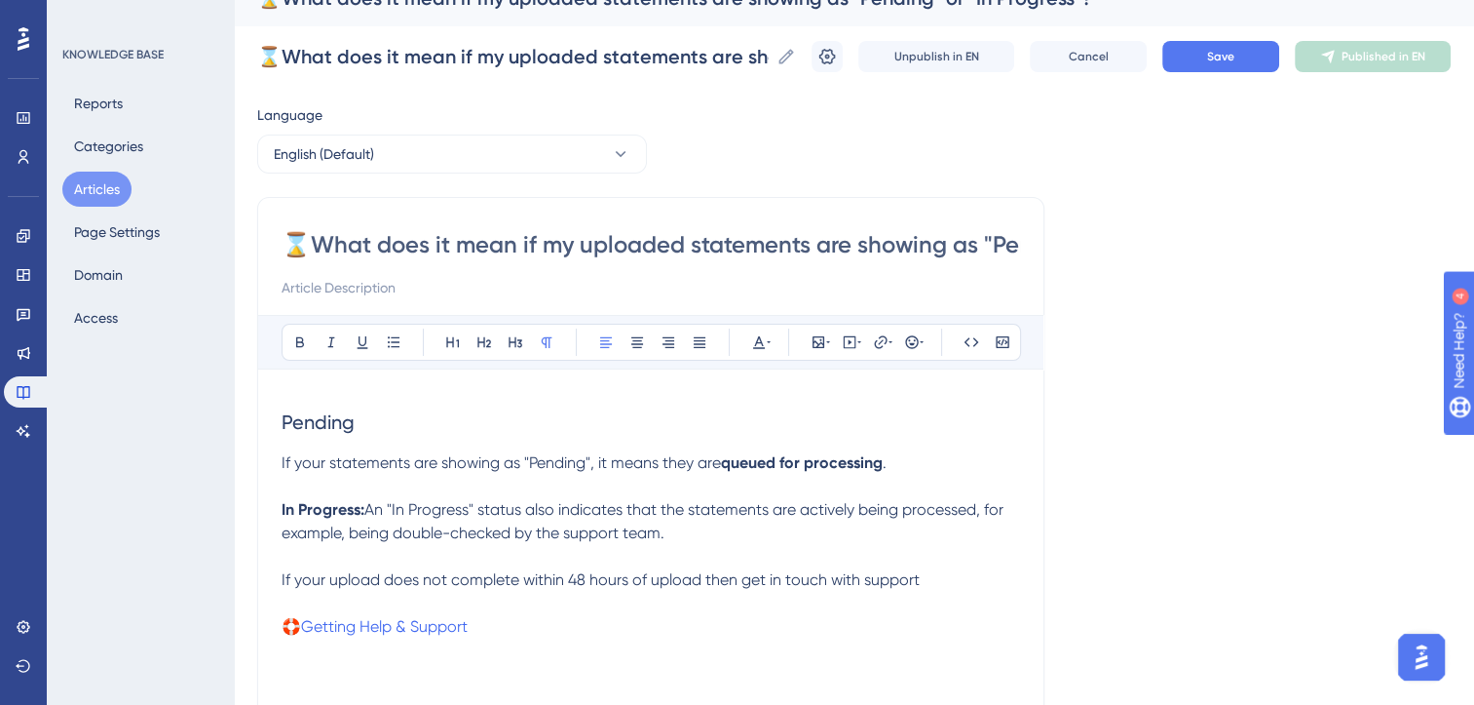
click at [303, 466] on span "If your statements are showing as "Pending", it means they are" at bounding box center [501, 462] width 439 height 19
click at [328, 427] on span "Pending" at bounding box center [318, 421] width 73 height 23
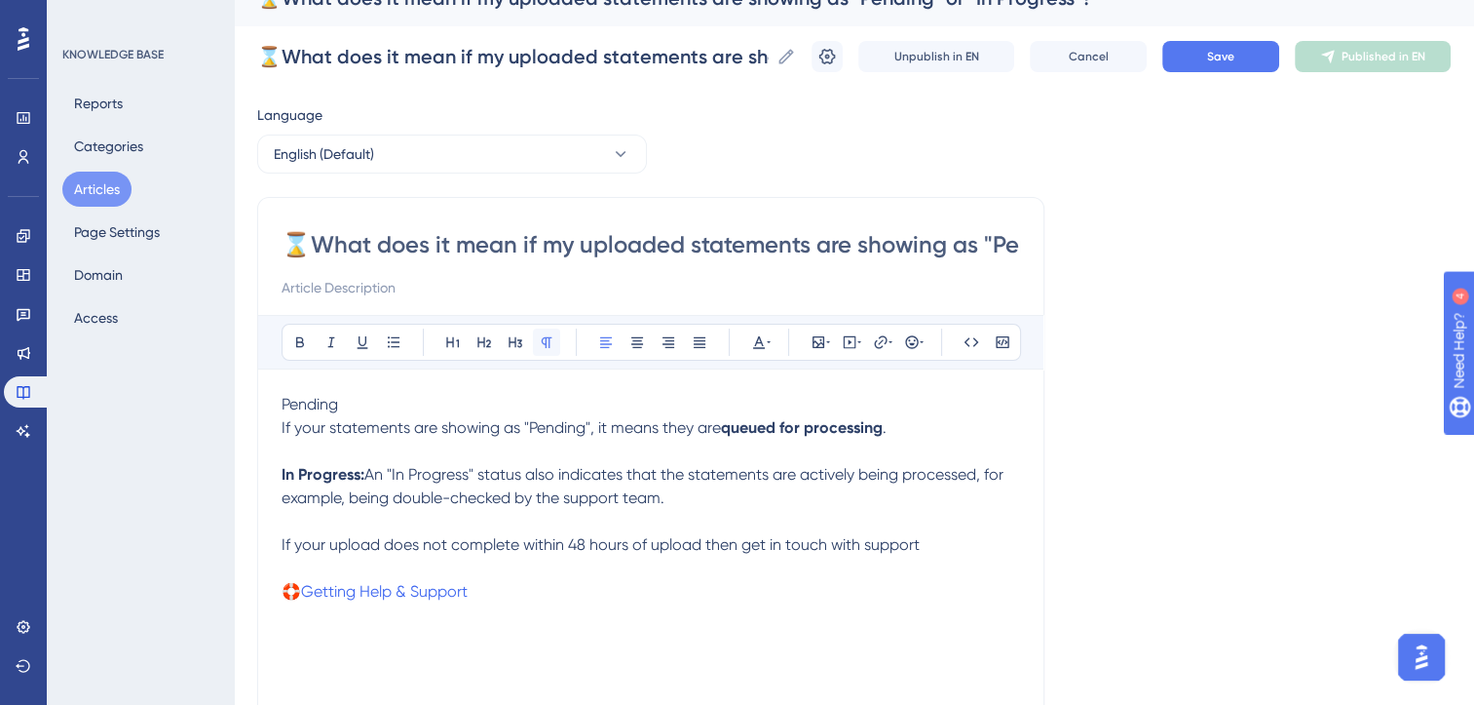
click at [554, 336] on button at bounding box center [546, 341] width 27 height 27
click at [352, 405] on p "Pending" at bounding box center [651, 404] width 739 height 23
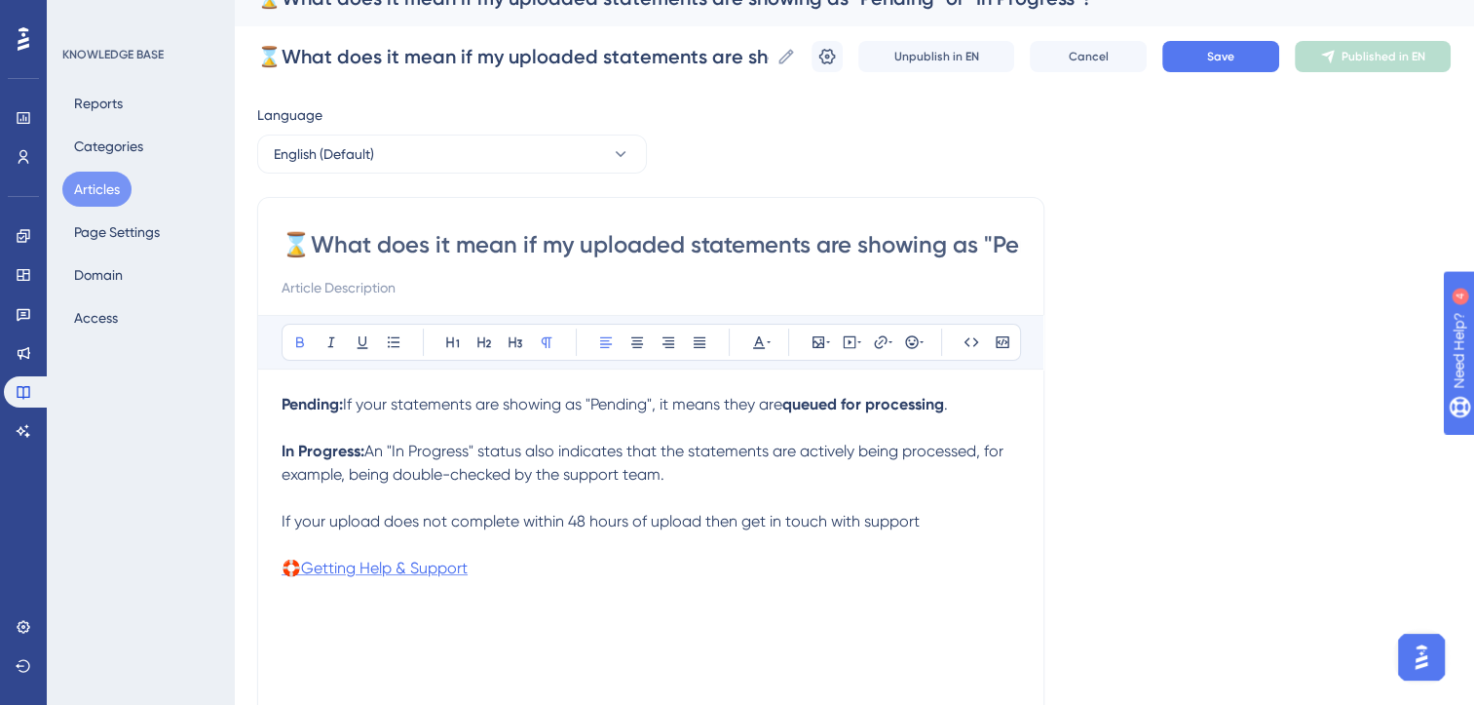
click at [897, 571] on p "🛟Getting Help & Support" at bounding box center [651, 567] width 739 height 23
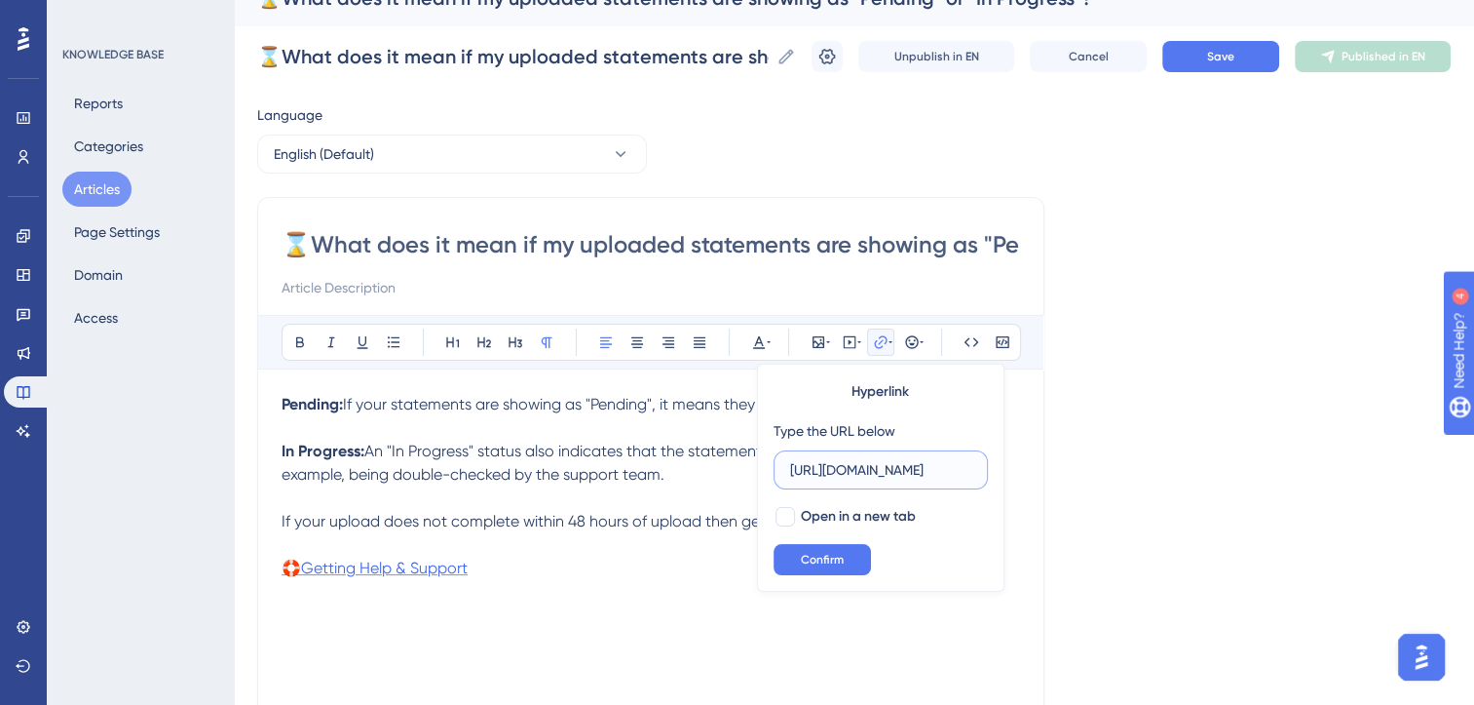
scroll to position [0, 333]
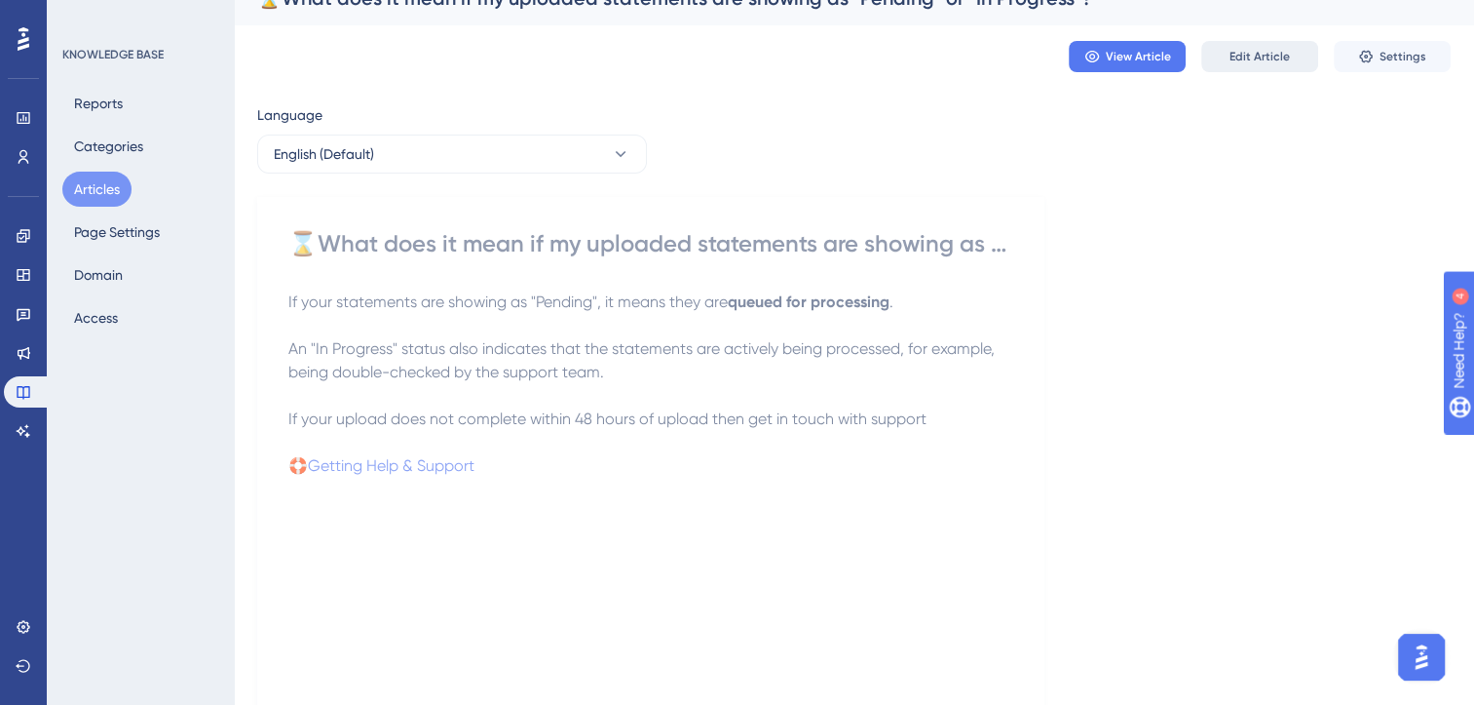
click at [1251, 54] on span "Edit Article" at bounding box center [1260, 57] width 60 height 16
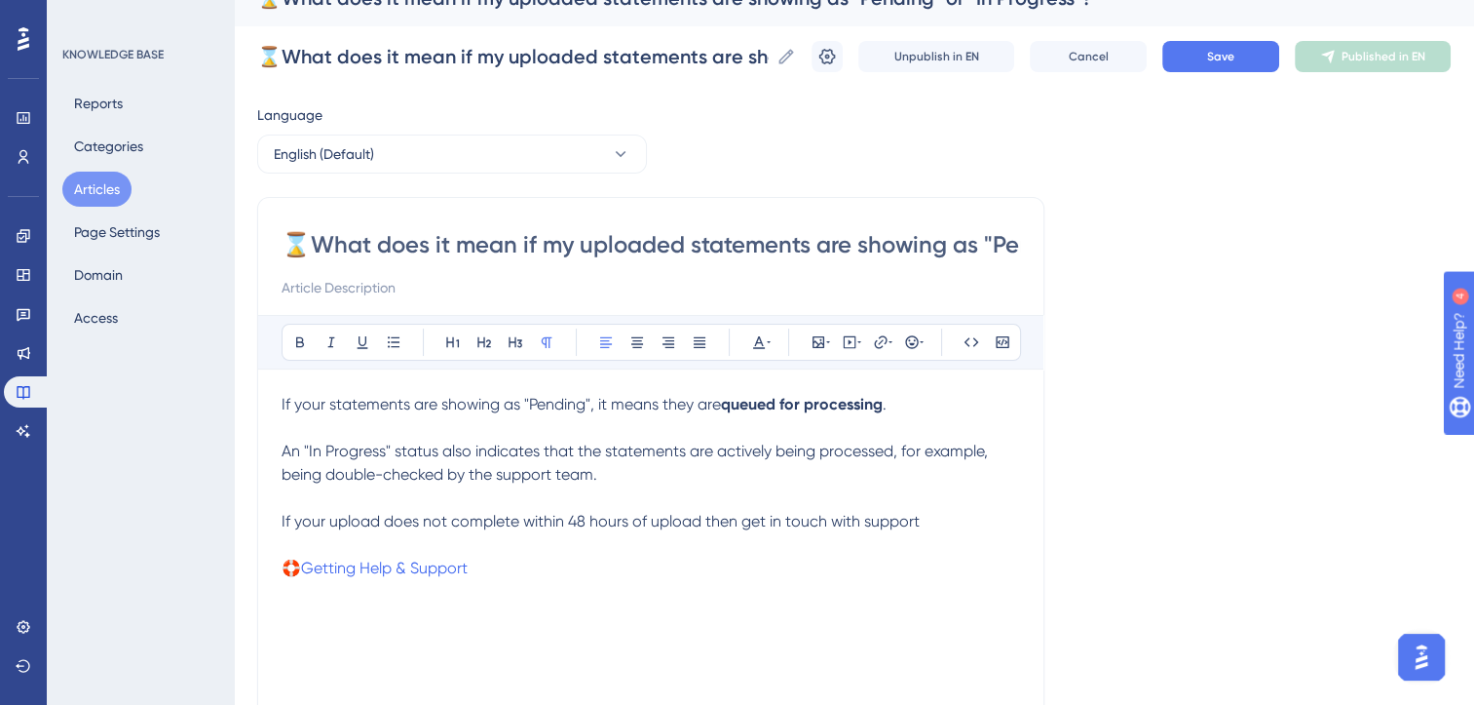
click at [413, 401] on span "If your statements are showing as "Pending", it means they are" at bounding box center [501, 404] width 439 height 19
click at [283, 450] on span "An "In Progress" status also indicates that the statements are actively being p…" at bounding box center [637, 462] width 710 height 42
click at [296, 346] on icon at bounding box center [300, 342] width 16 height 16
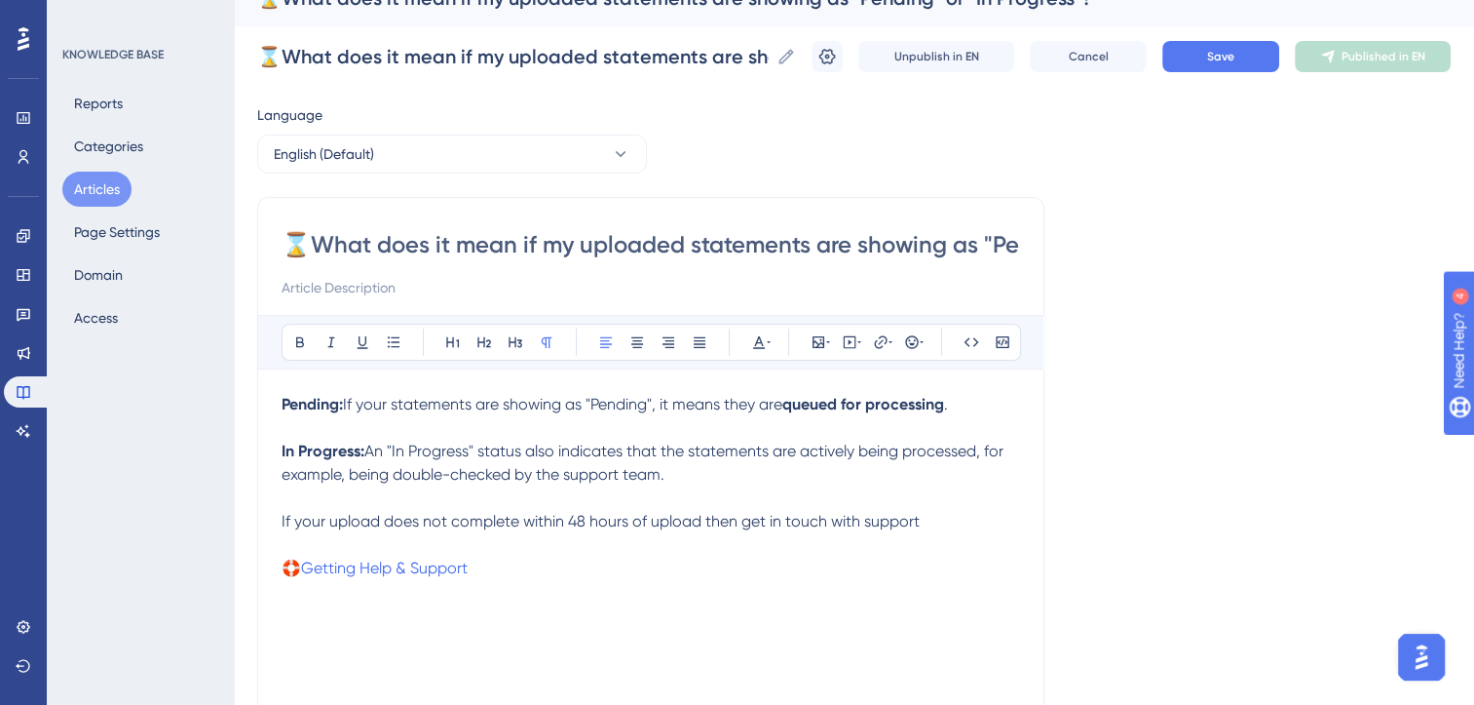
click at [624, 470] on span "An "In Progress" status also indicates that the statements are actively being p…" at bounding box center [645, 462] width 726 height 42
click at [547, 454] on span "An "In Progress" status also indicates that the statements are actively being p…" at bounding box center [645, 462] width 726 height 42
click at [946, 452] on span "An "In Progress" status indicates that the statements are actively being proces…" at bounding box center [628, 462] width 693 height 42
click at [729, 477] on span "An "In Progress" status indicates that the statements are actively being proces…" at bounding box center [639, 462] width 714 height 42
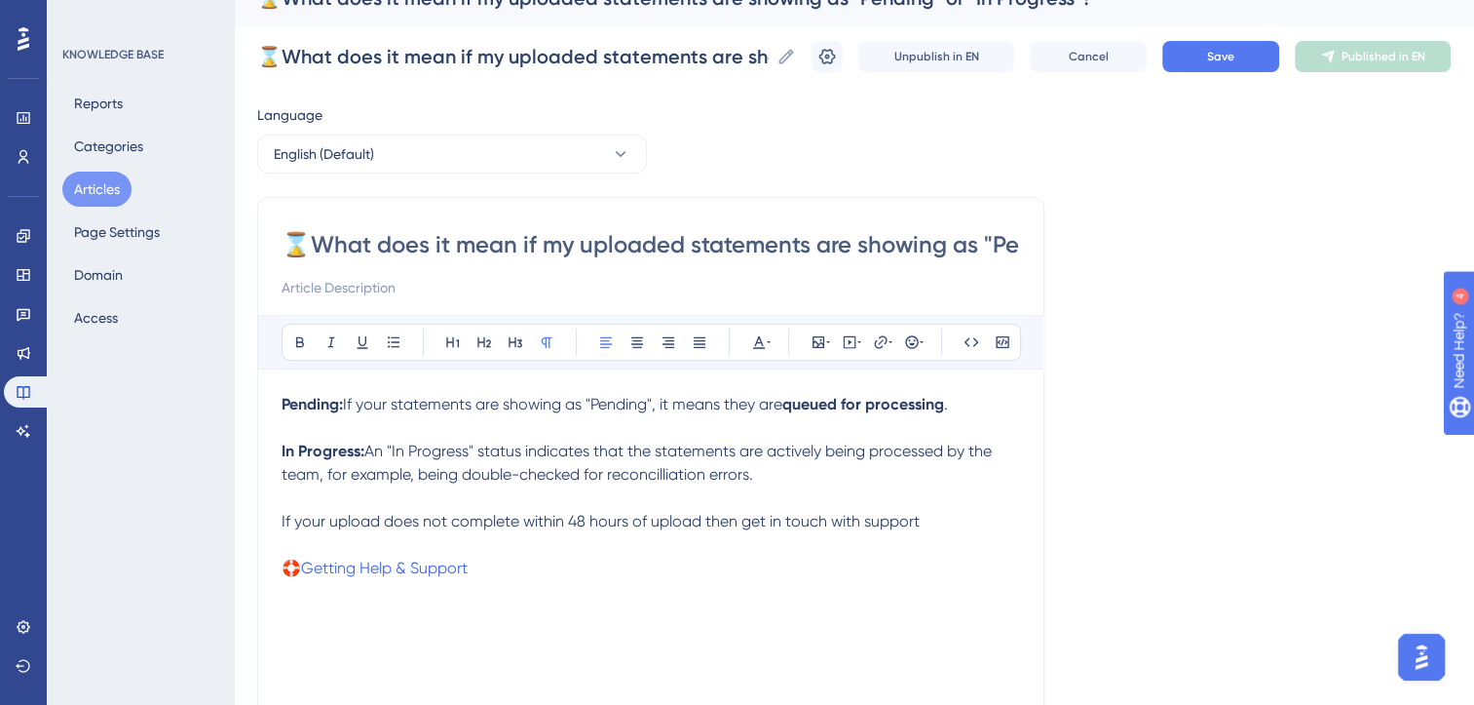
click at [664, 475] on span "An "In Progress" status indicates that the statements are actively being proces…" at bounding box center [639, 462] width 714 height 42
click at [296, 520] on span "If your upload does not complete within 48 hours of upload then get in touch wi…" at bounding box center [601, 521] width 638 height 19
click at [386, 545] on p "If you are in a hurry, or your upload does not complete within 48 hours of uplo…" at bounding box center [651, 533] width 739 height 47
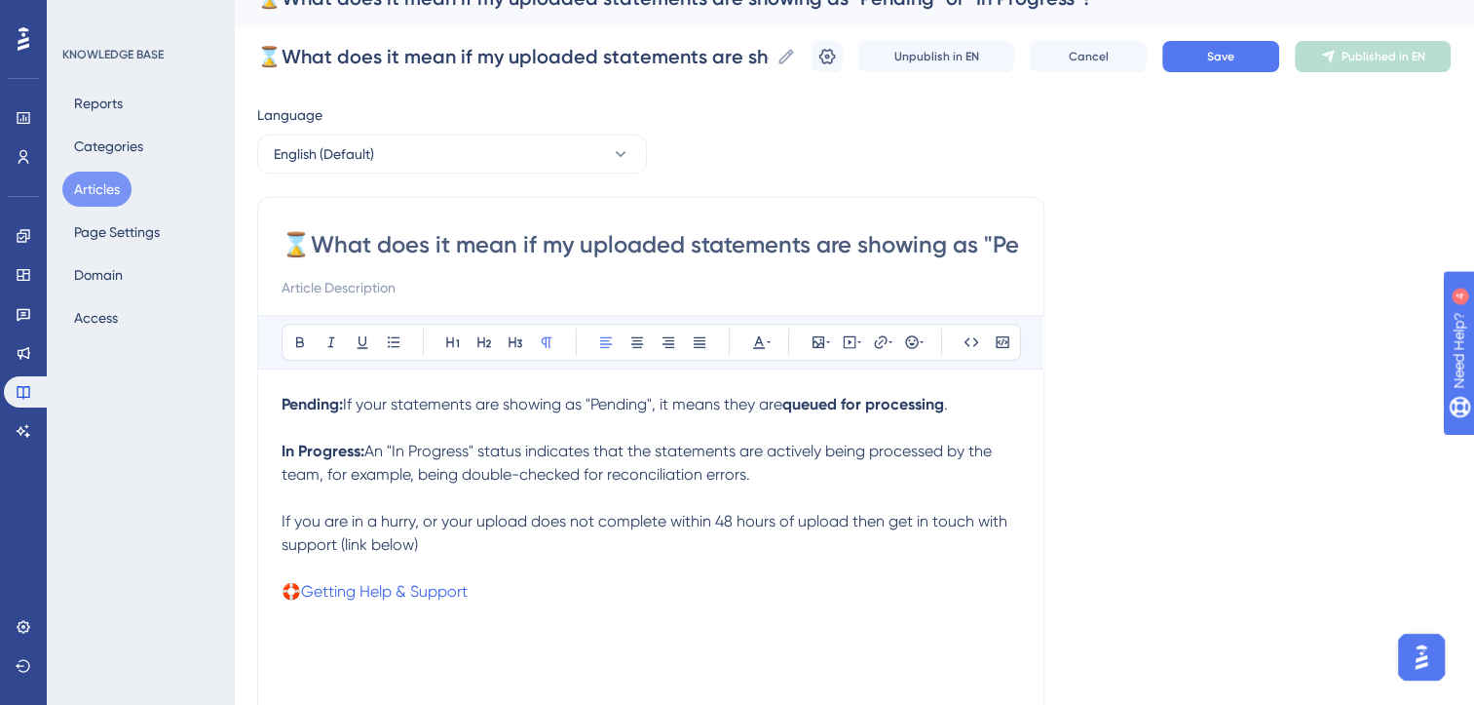
click at [982, 248] on input "⌛What does it mean if my uploaded statements are showing as "Pending" or "In Pr…" at bounding box center [651, 244] width 739 height 31
click at [1230, 64] on button "Save" at bounding box center [1221, 56] width 117 height 31
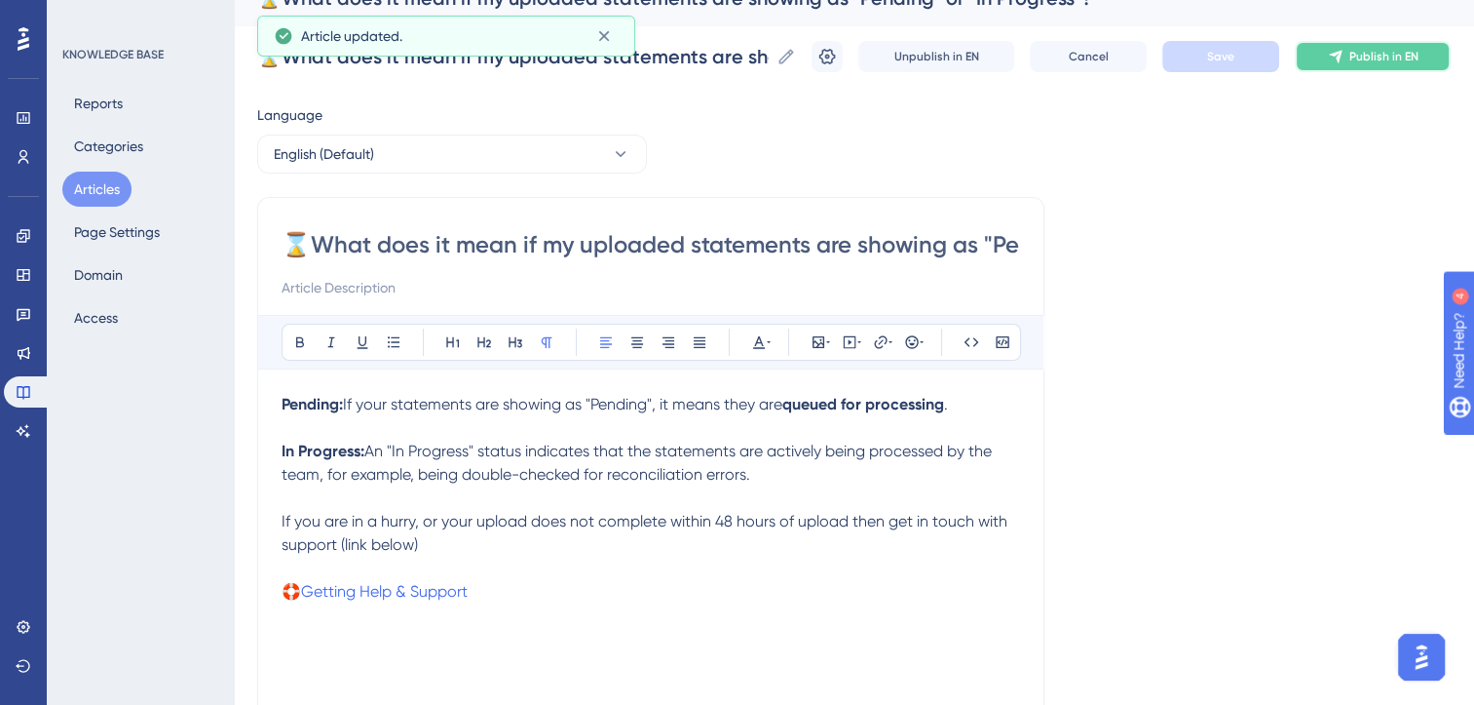
click at [1318, 60] on button "Publish in EN" at bounding box center [1373, 56] width 156 height 31
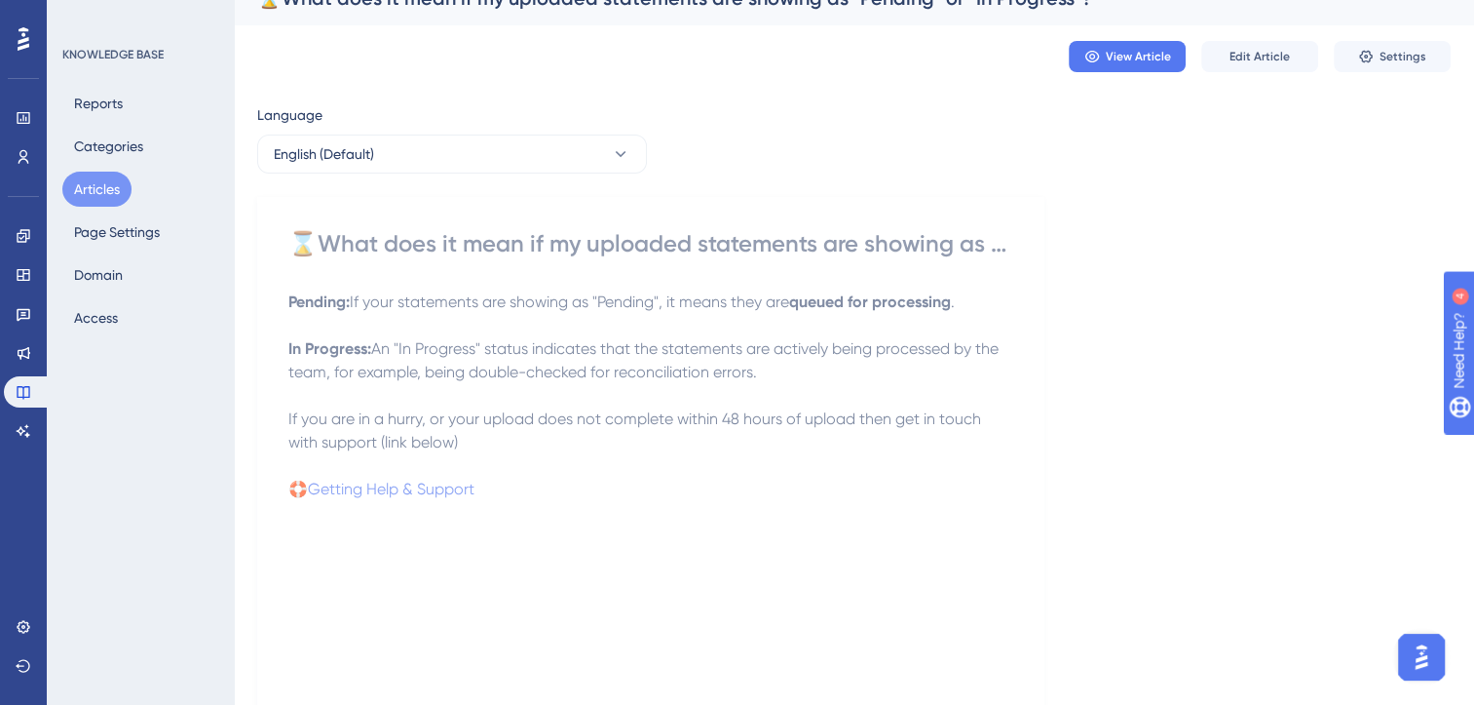
click at [87, 192] on button "Articles" at bounding box center [96, 189] width 69 height 35
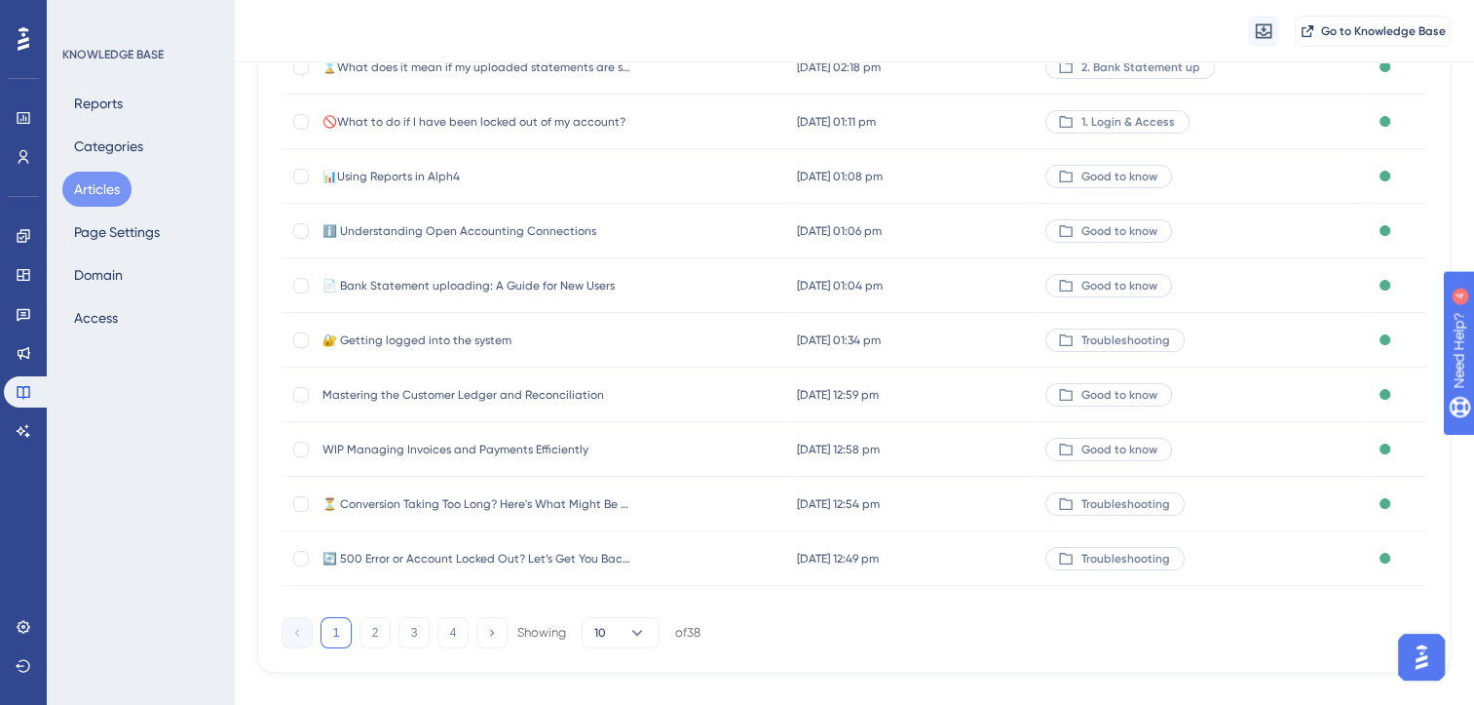
scroll to position [257, 0]
click at [492, 629] on icon at bounding box center [491, 632] width 13 height 13
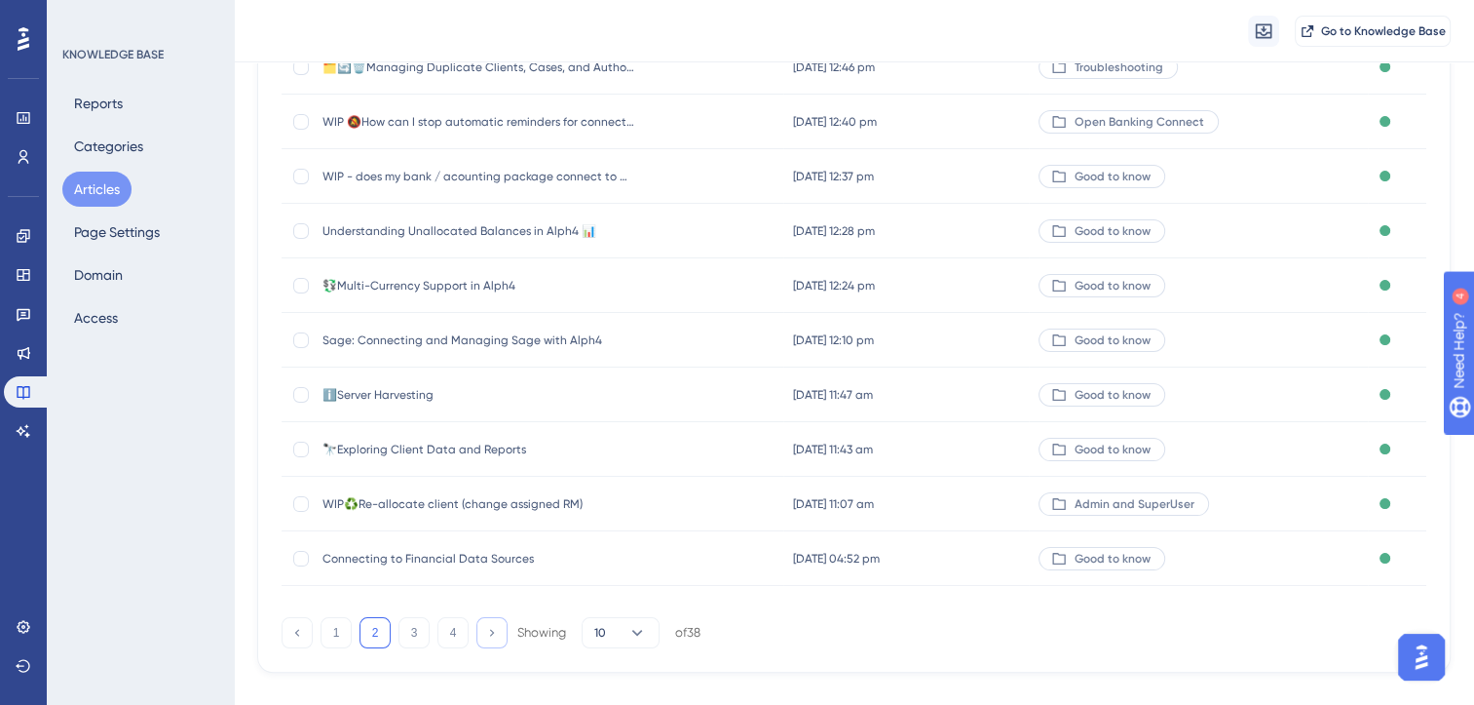
click at [492, 629] on icon at bounding box center [491, 632] width 13 height 13
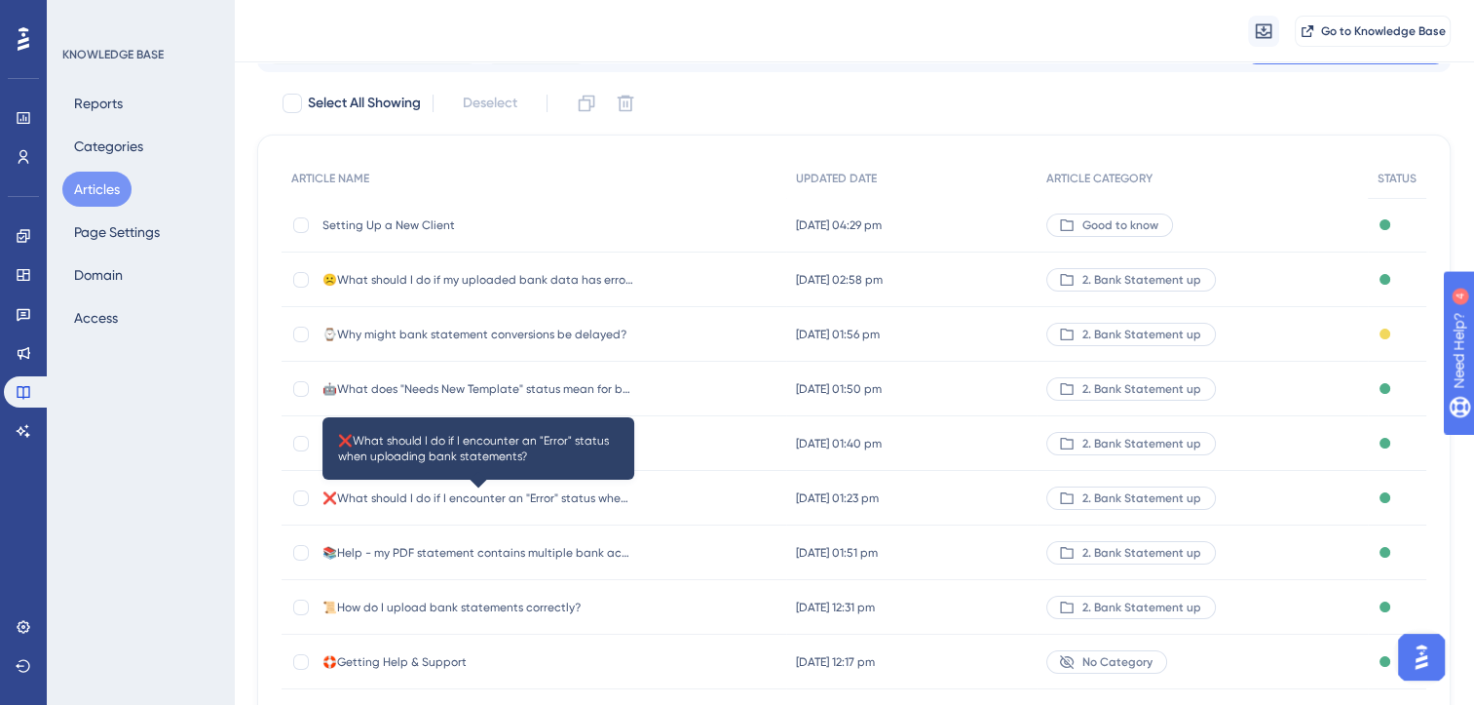
scroll to position [94, 0]
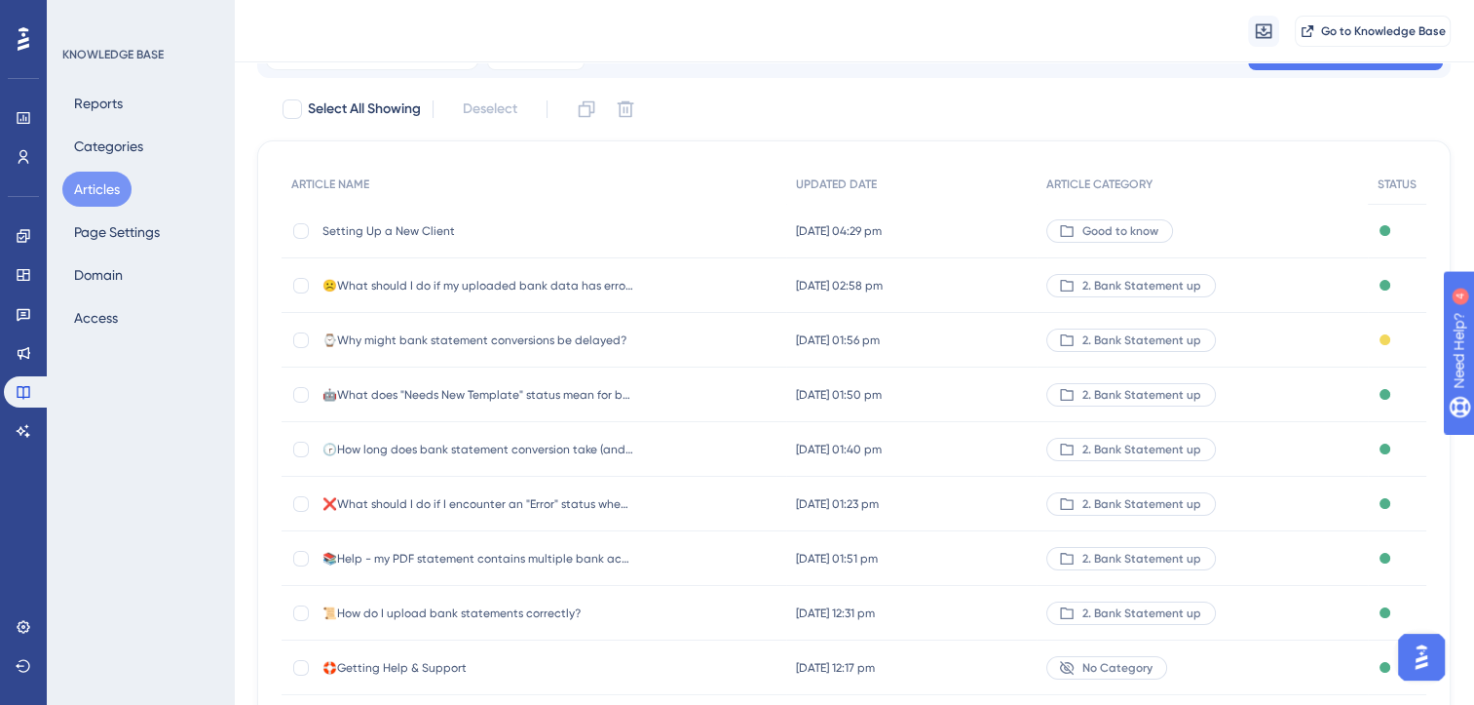
click at [423, 227] on span "Setting Up a New Client" at bounding box center [479, 231] width 312 height 16
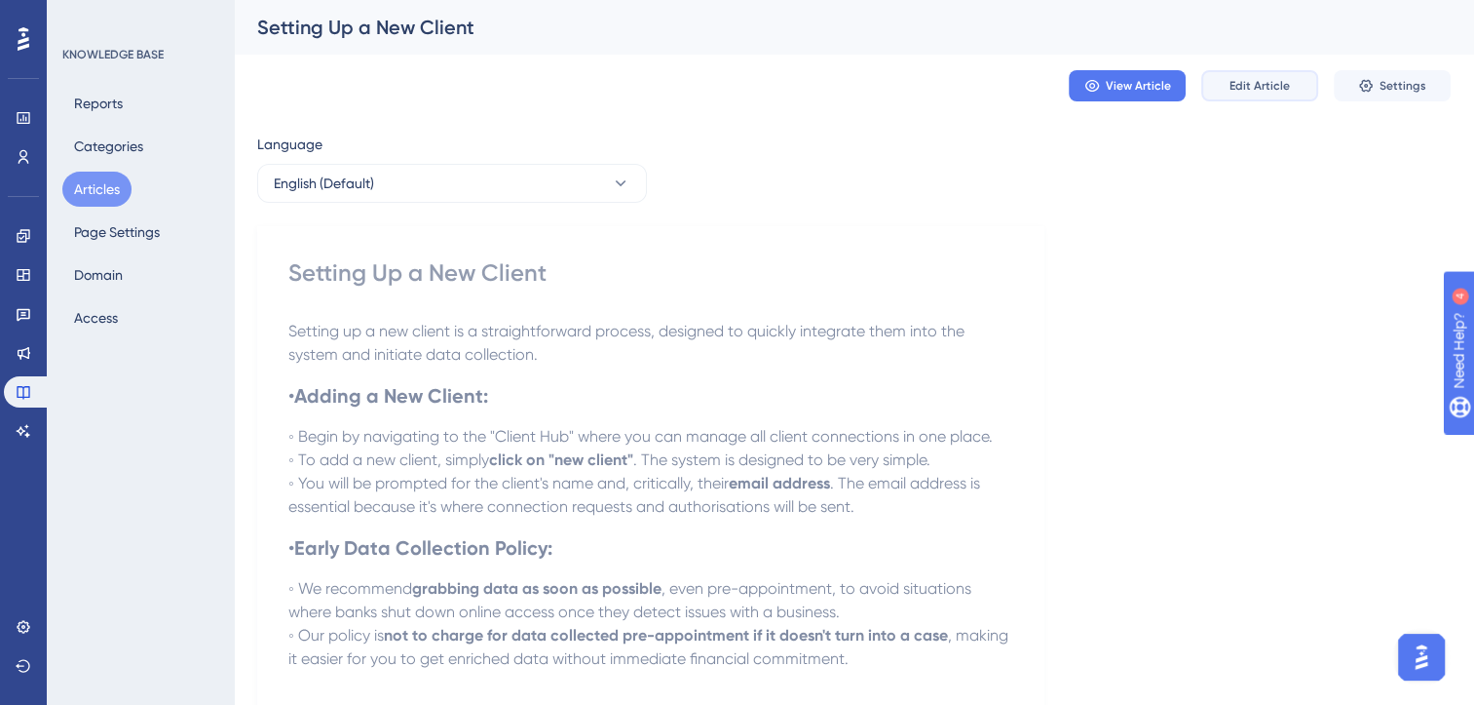
click at [1274, 81] on span "Edit Article" at bounding box center [1260, 86] width 60 height 16
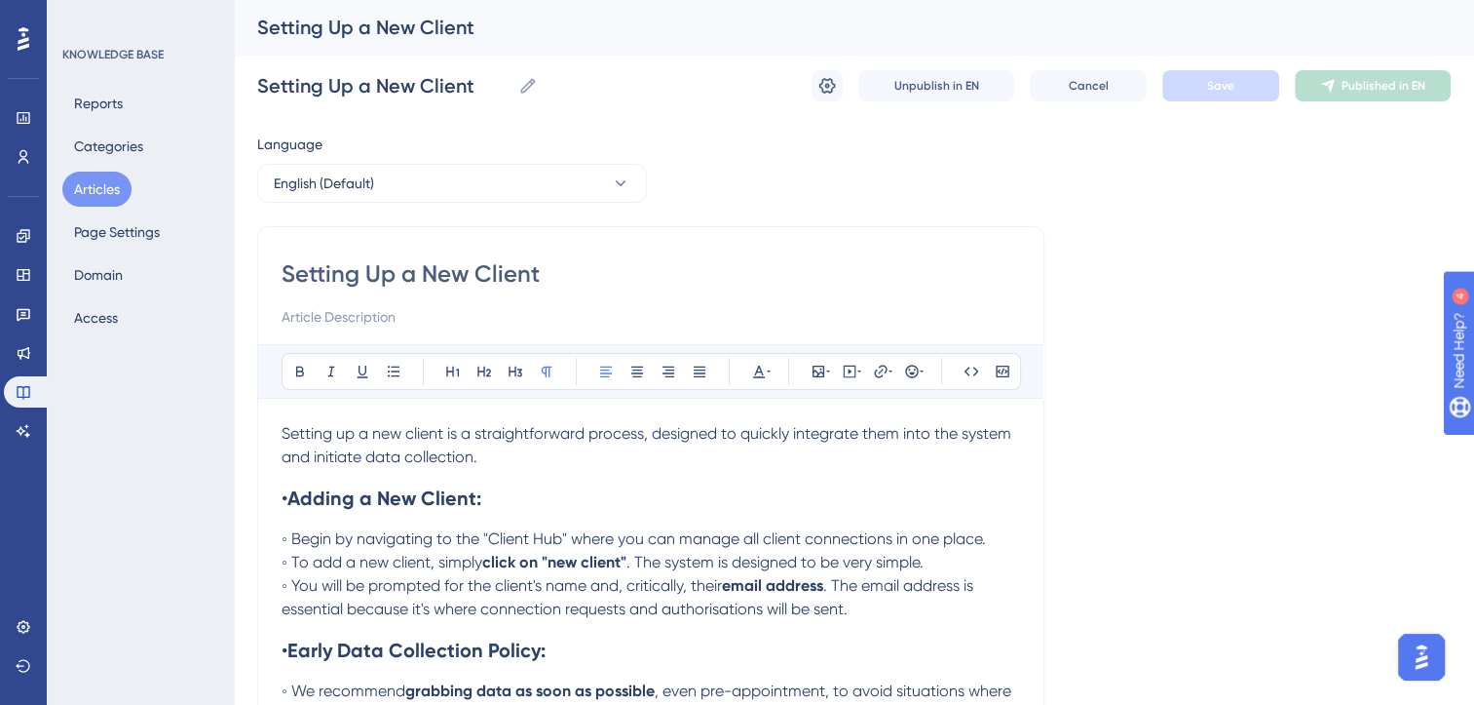
scroll to position [53, 0]
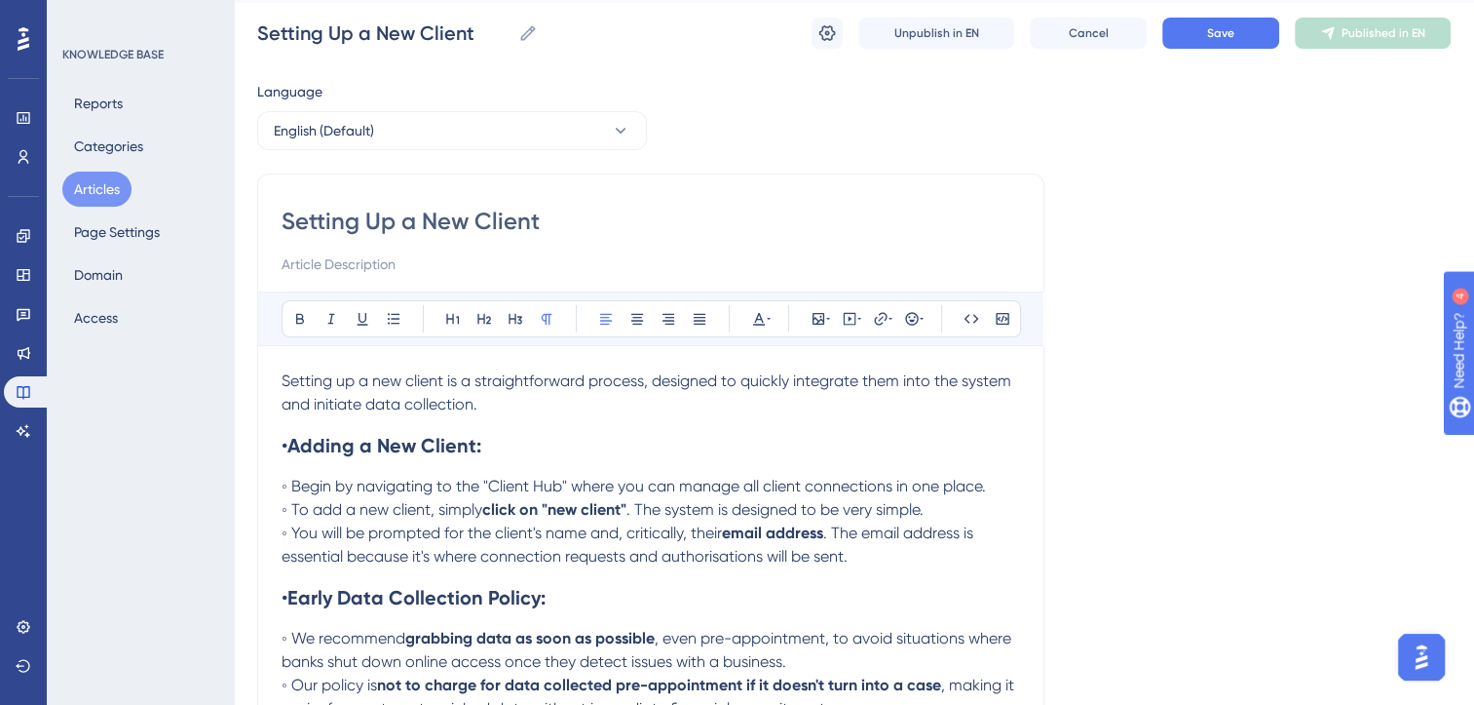
click at [282, 222] on input "Setting Up a New Client" at bounding box center [651, 221] width 739 height 31
click at [288, 225] on input "Setting Up a New Client" at bounding box center [651, 221] width 739 height 31
type input "✨Setting Up a New Client"
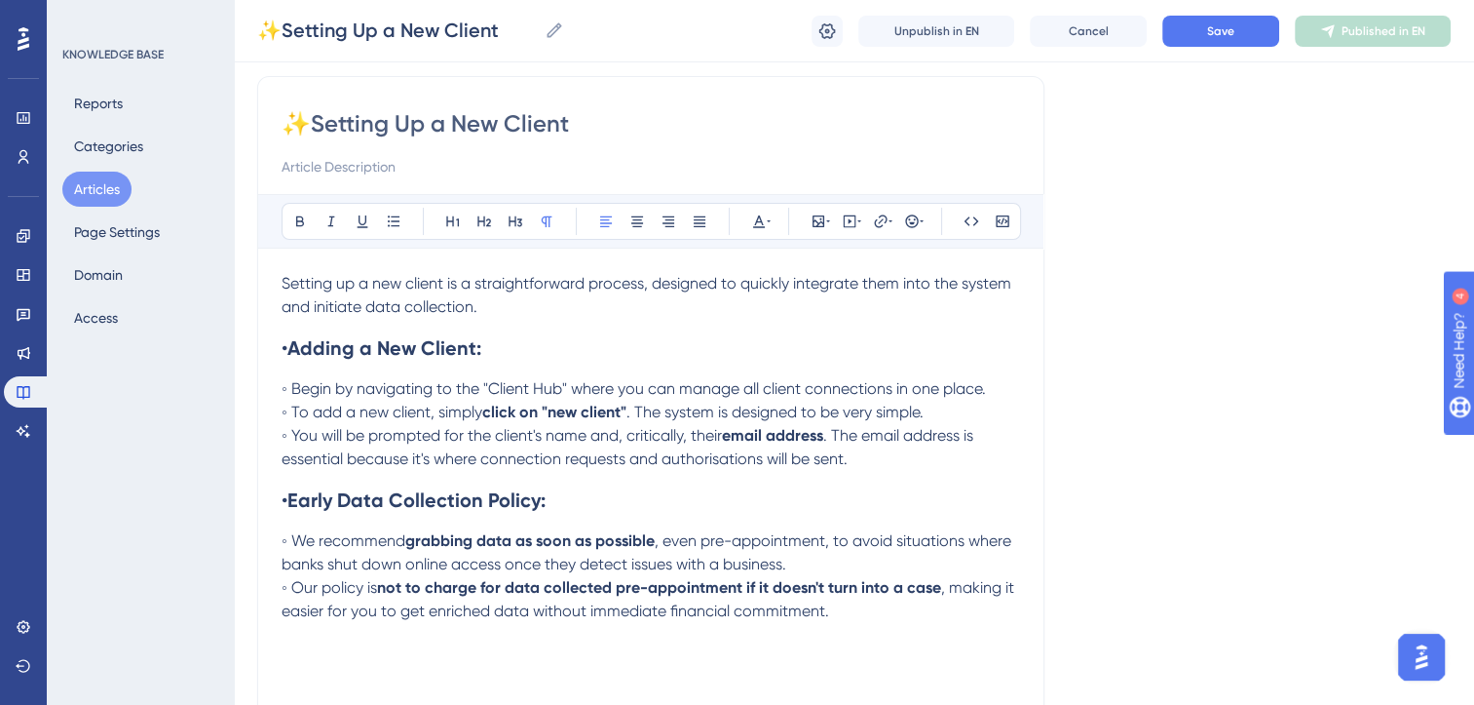
scroll to position [150, 0]
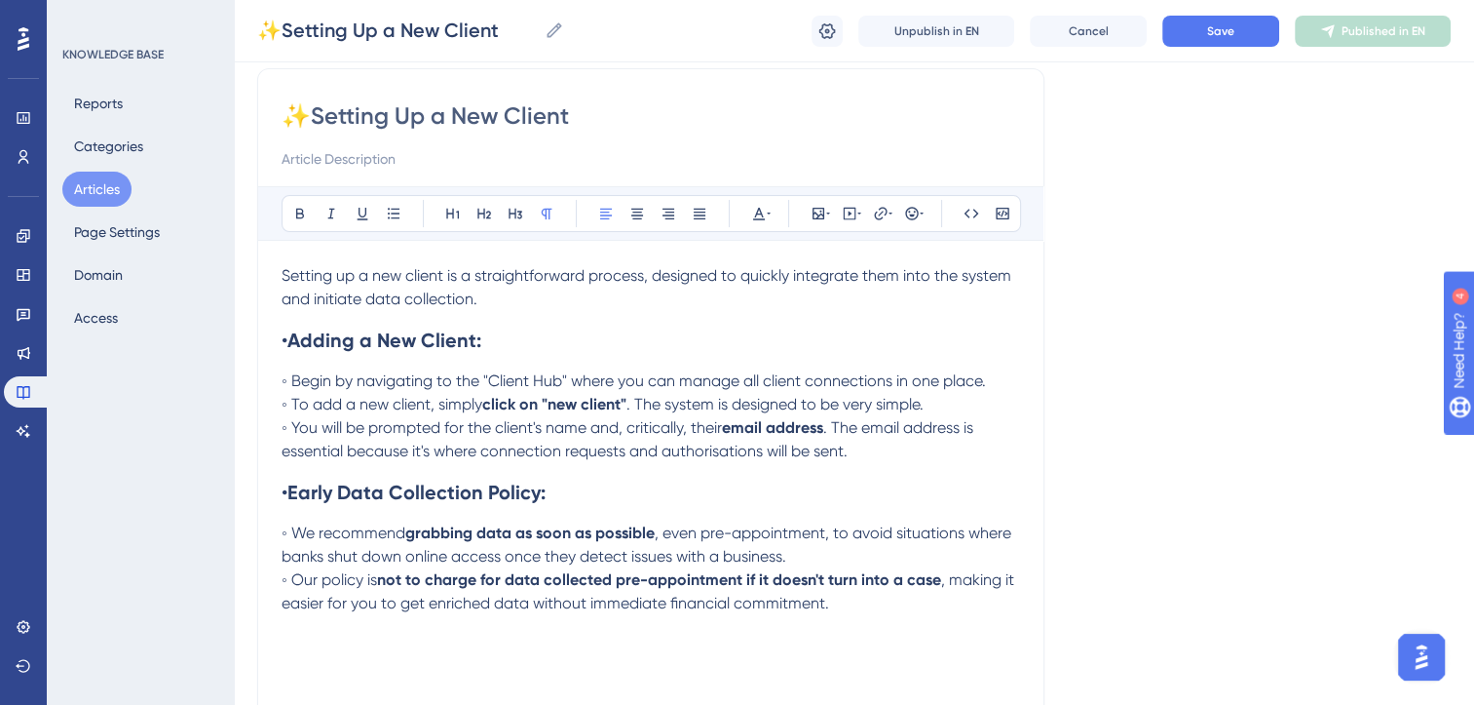
type input "✨Setting Up a New Client"
click at [854, 424] on span ". The email address is essential because it's where connection requests and aut…" at bounding box center [630, 439] width 696 height 42
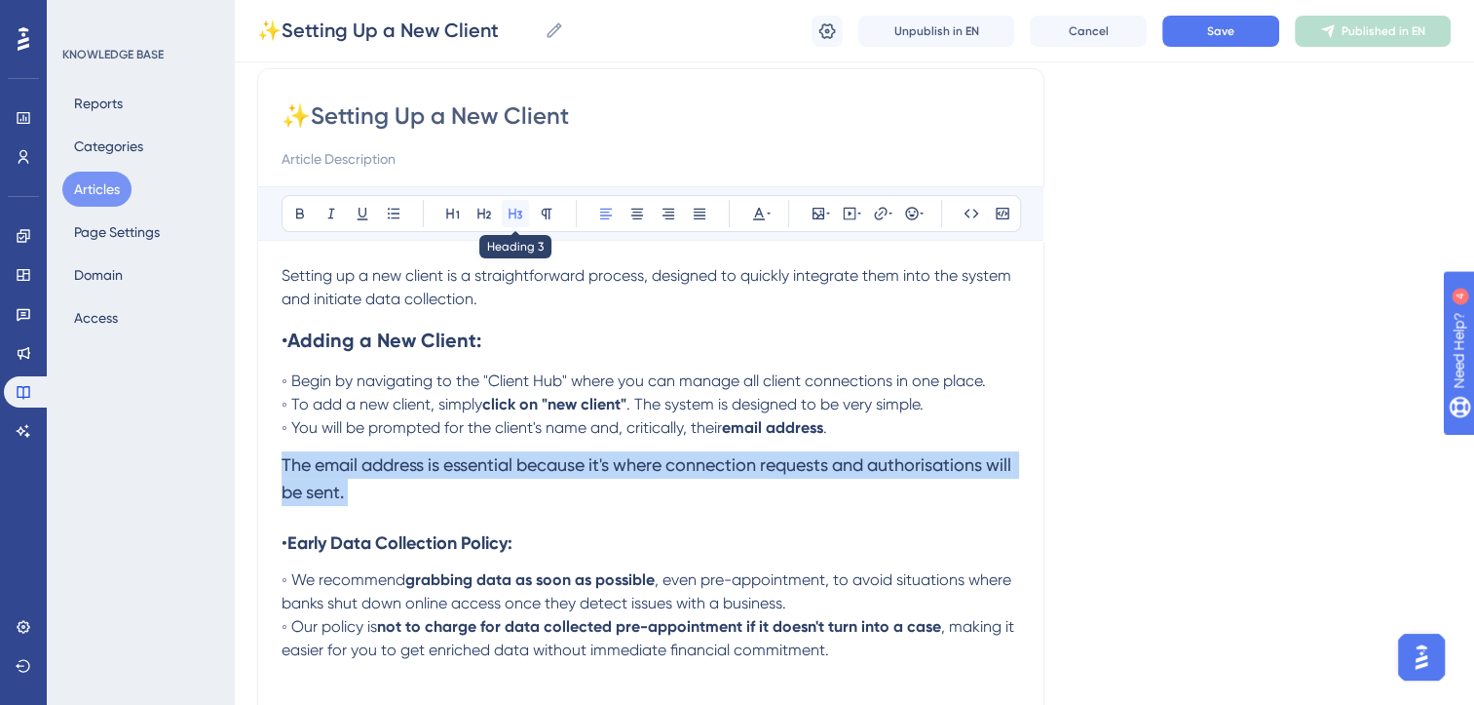
click at [522, 208] on button at bounding box center [515, 213] width 27 height 27
click at [690, 497] on h3 "The email address is essential because it's where connection requests and autho…" at bounding box center [651, 478] width 739 height 78
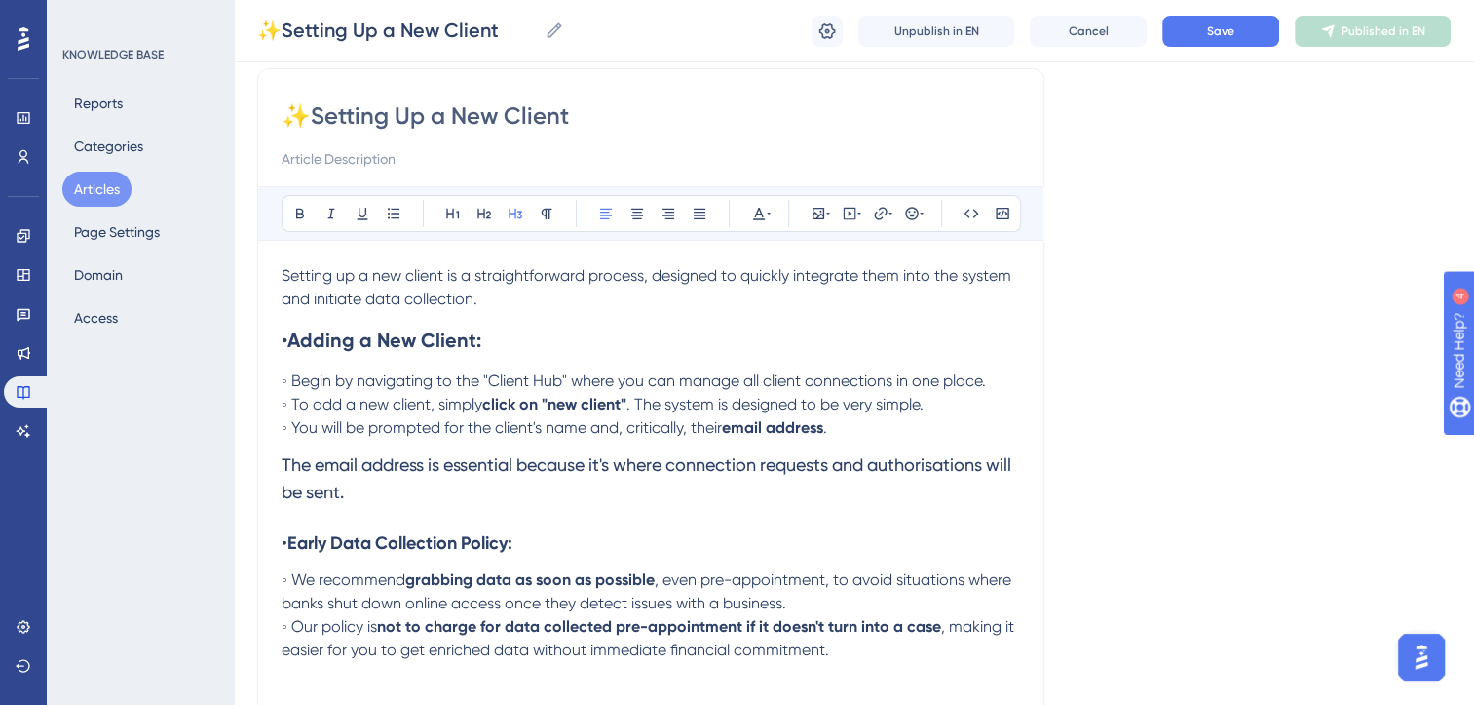
click at [283, 460] on span "The email address is essential because it's where connection requests and autho…" at bounding box center [649, 478] width 734 height 48
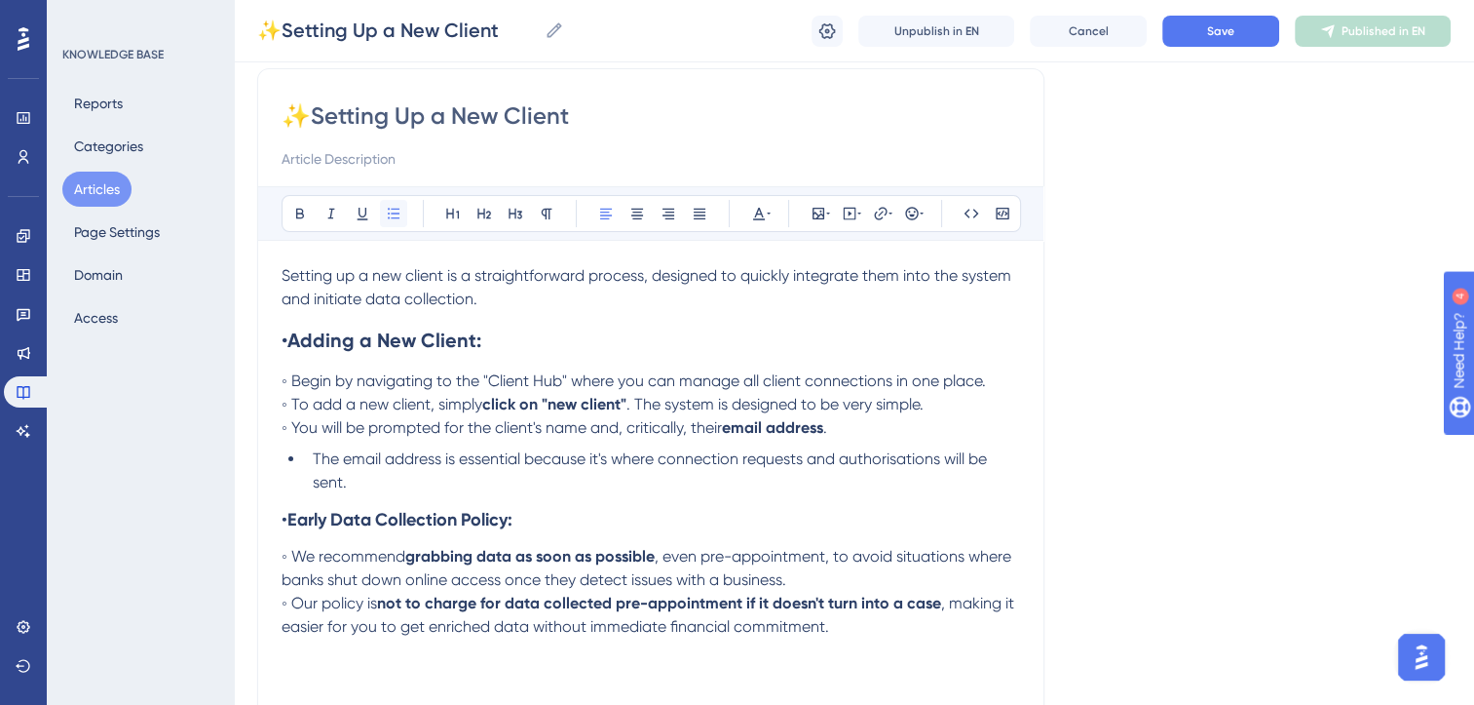
click at [390, 210] on icon at bounding box center [394, 214] width 16 height 16
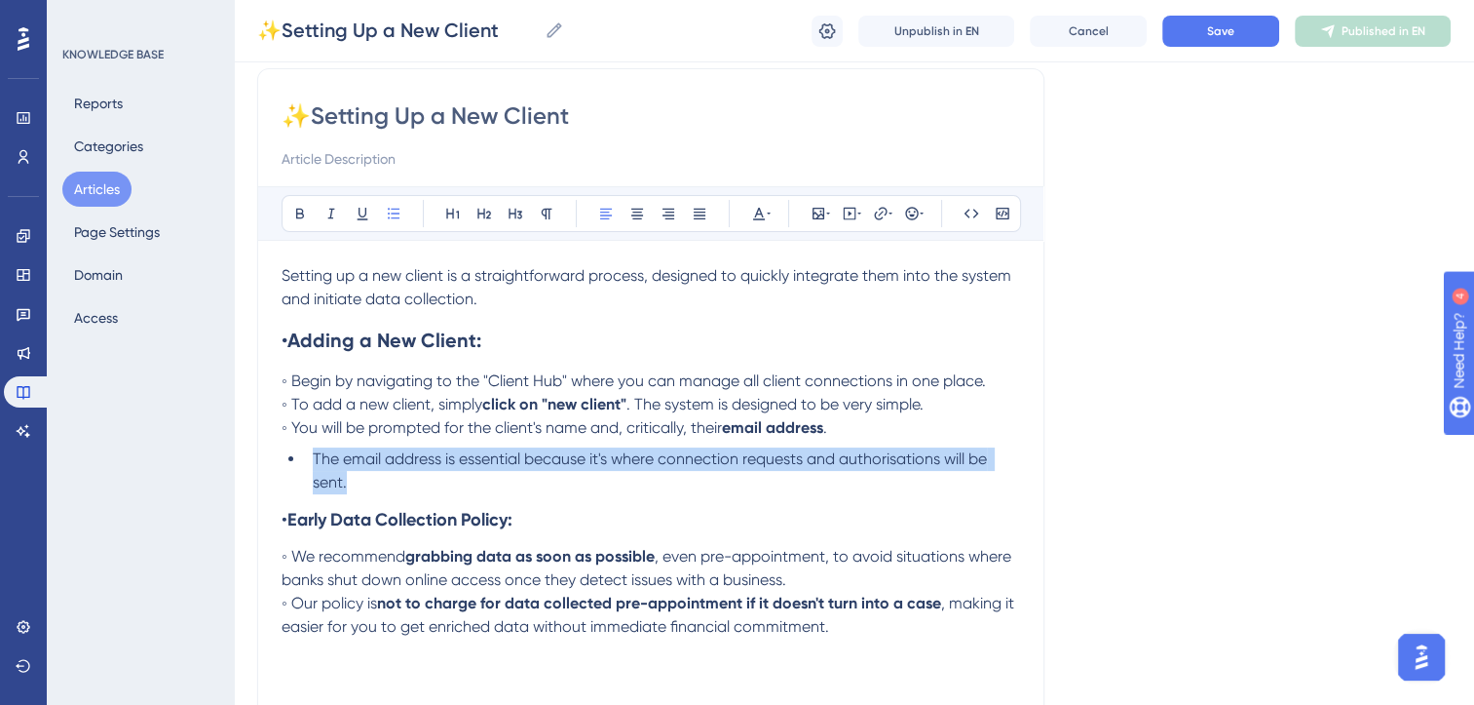
click at [365, 476] on li "The email address is essential because it's where connection requests and autho…" at bounding box center [662, 470] width 715 height 47
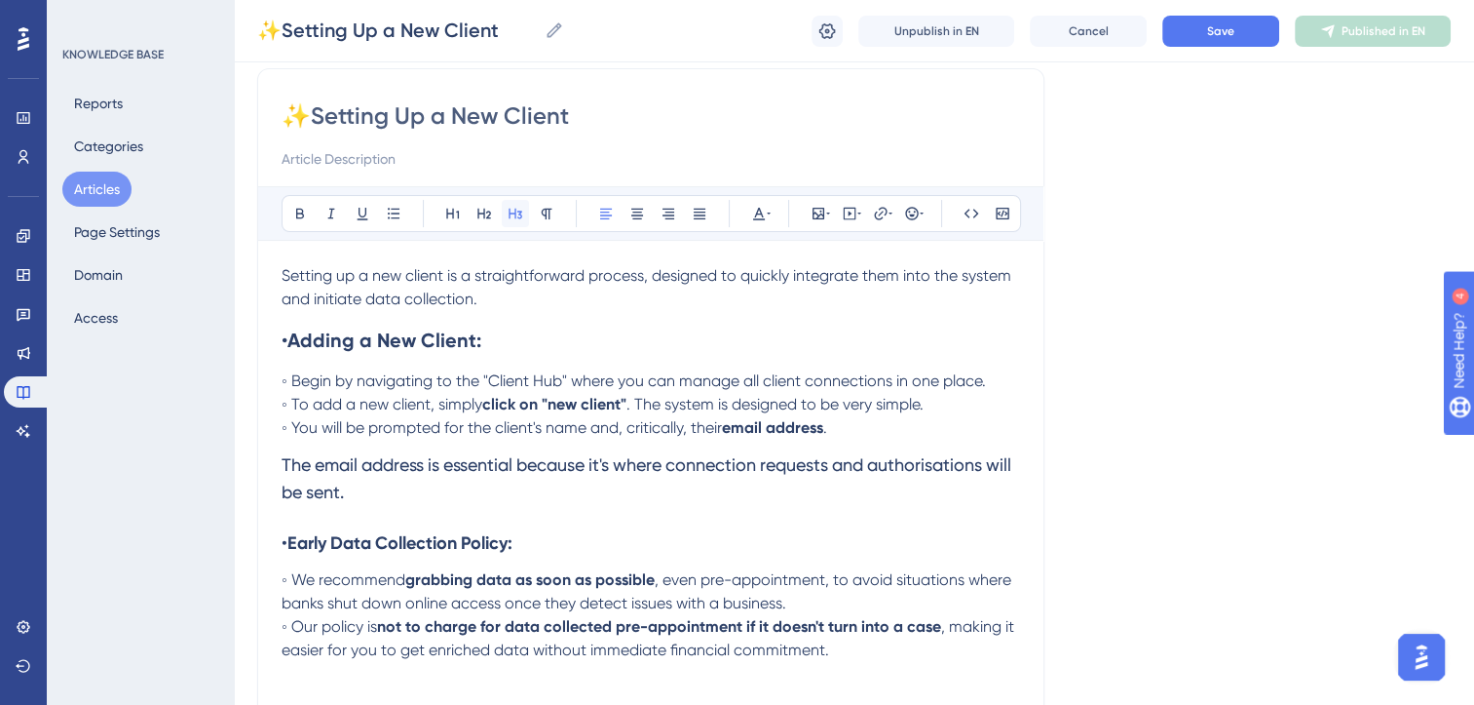
click at [518, 216] on icon at bounding box center [516, 214] width 14 height 11
click at [654, 517] on h3 "• Early Data Collection Policy:" at bounding box center [651, 542] width 739 height 51
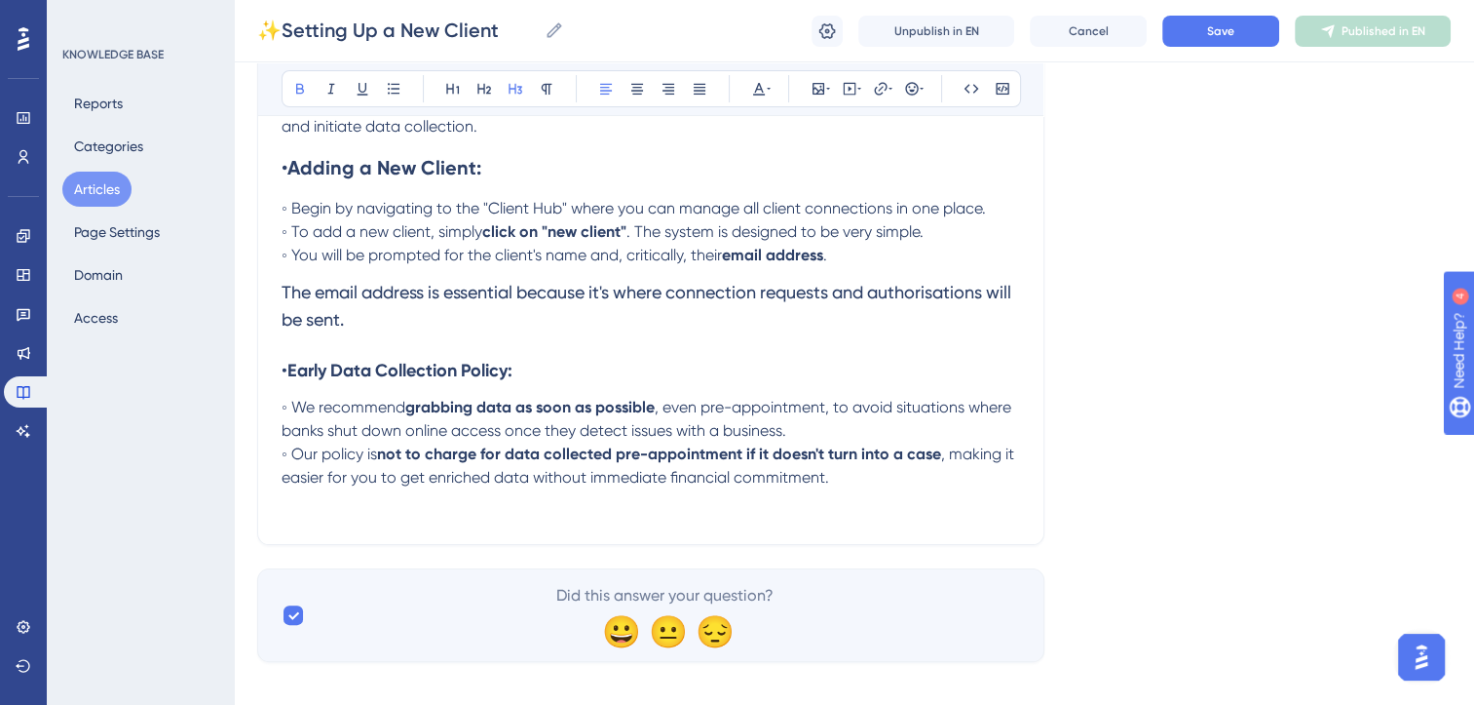
scroll to position [326, 0]
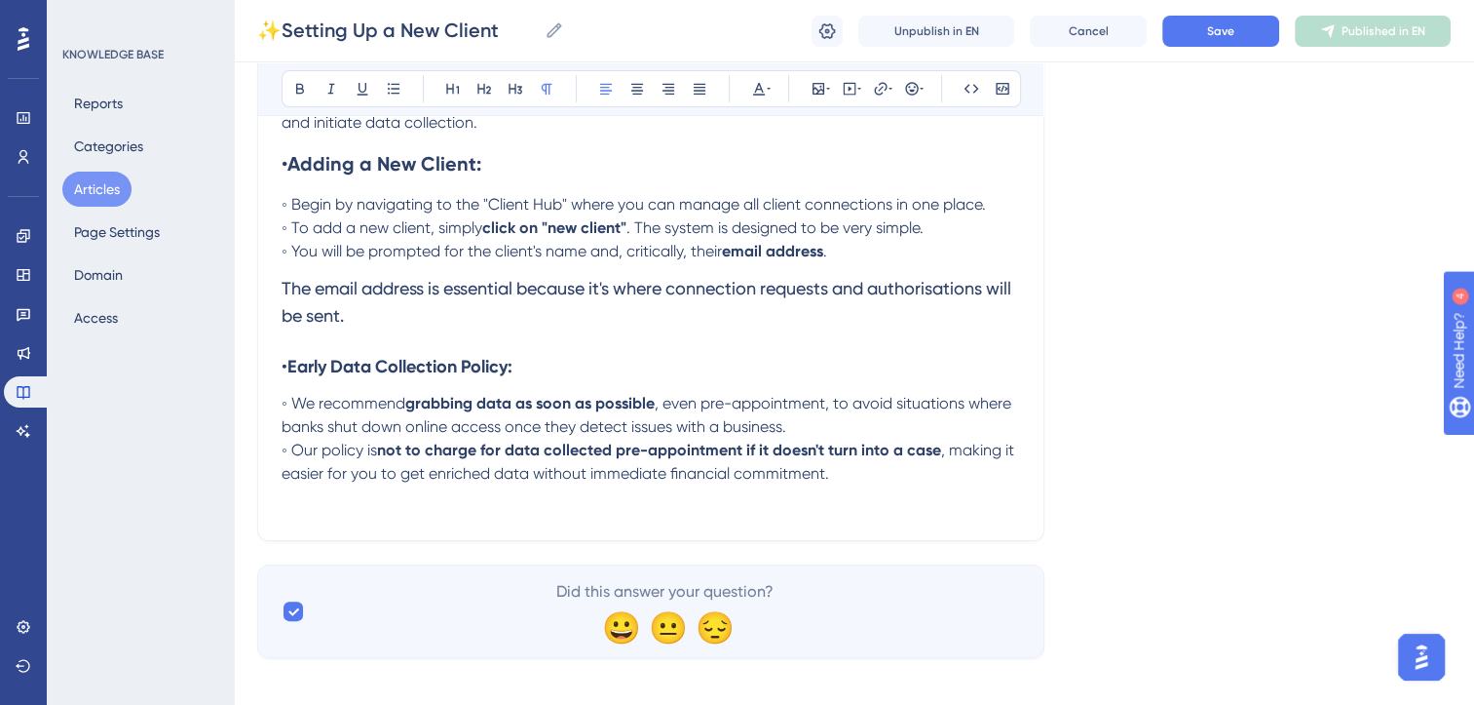
click at [876, 476] on p "◦ Our policy is not to charge for data collected pre-appointment if it doesn't …" at bounding box center [651, 462] width 739 height 47
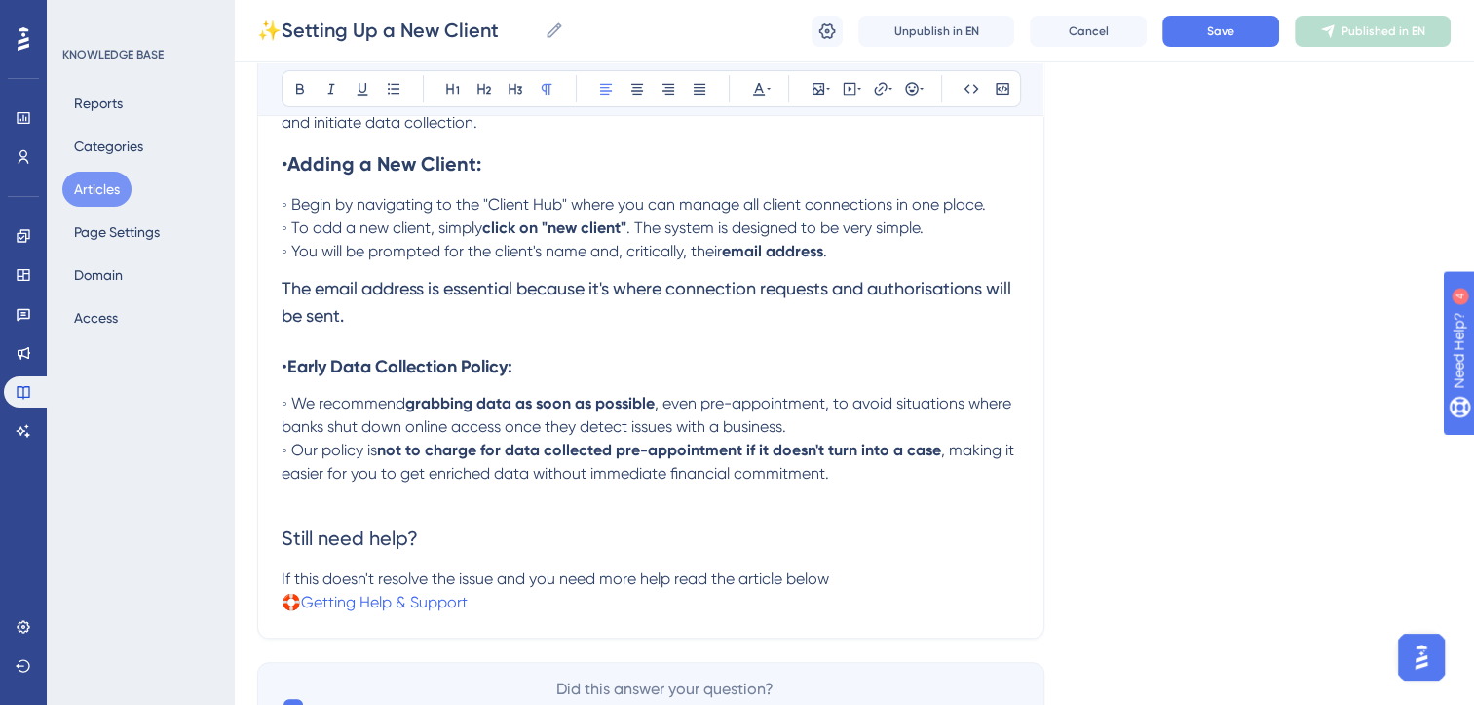
click at [838, 575] on p "If this doesn't resolve the issue and you need more help read the article below" at bounding box center [651, 578] width 739 height 23
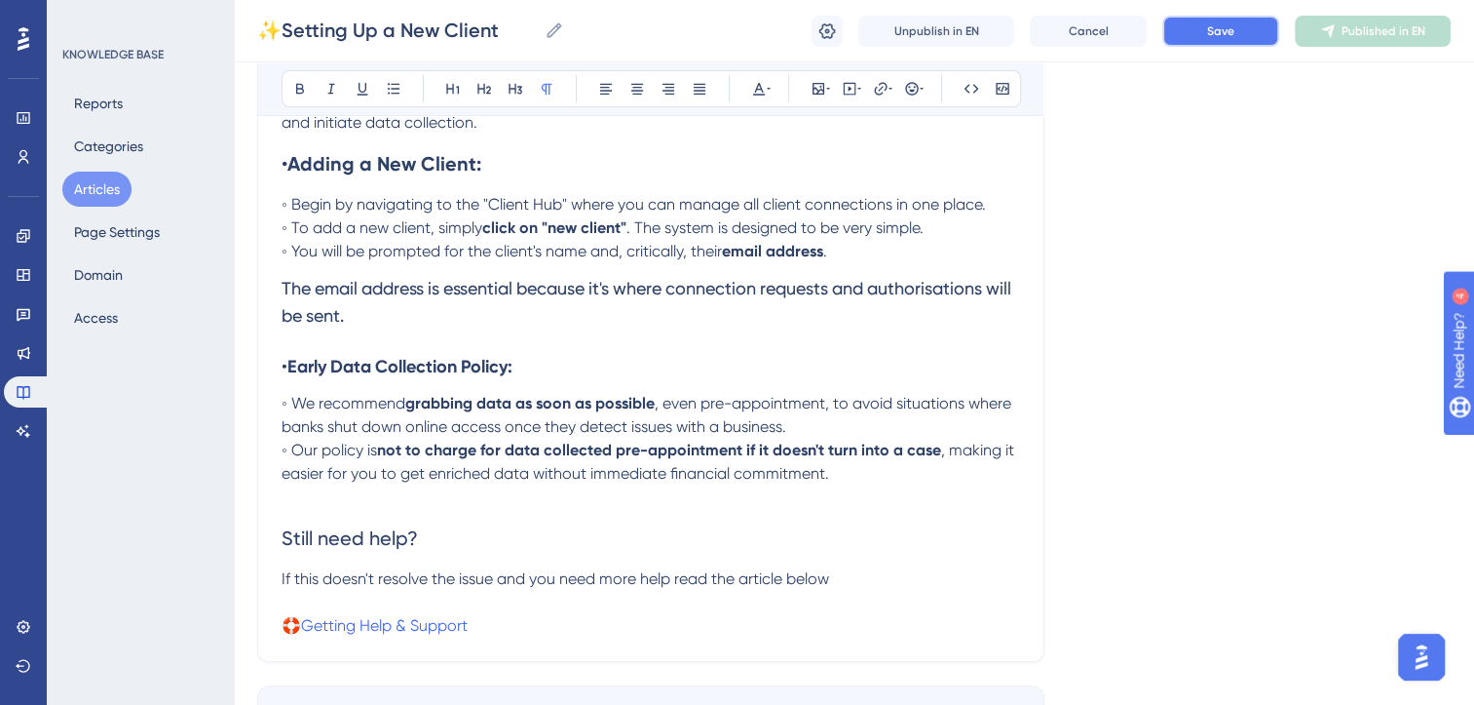
click at [1242, 29] on button "Save" at bounding box center [1221, 31] width 117 height 31
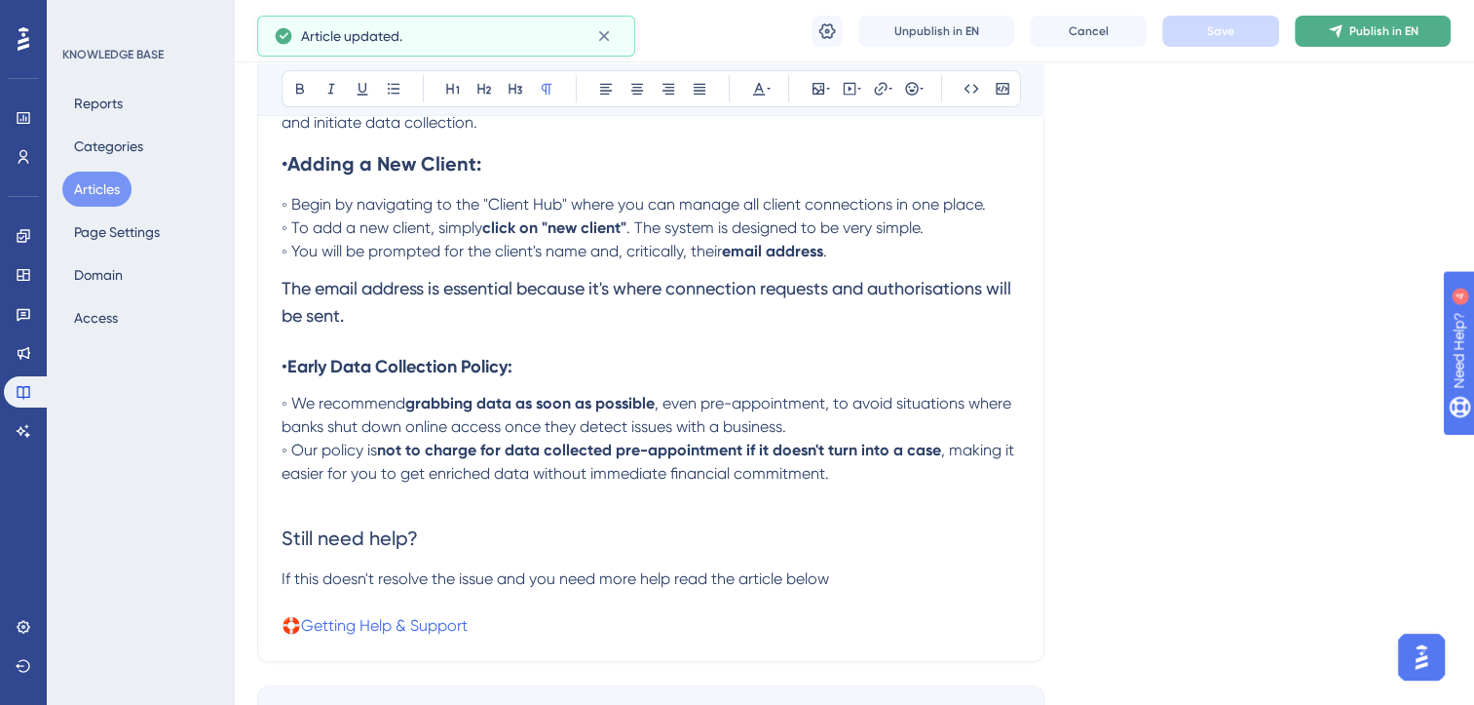
click at [1372, 33] on span "Publish in EN" at bounding box center [1384, 31] width 69 height 16
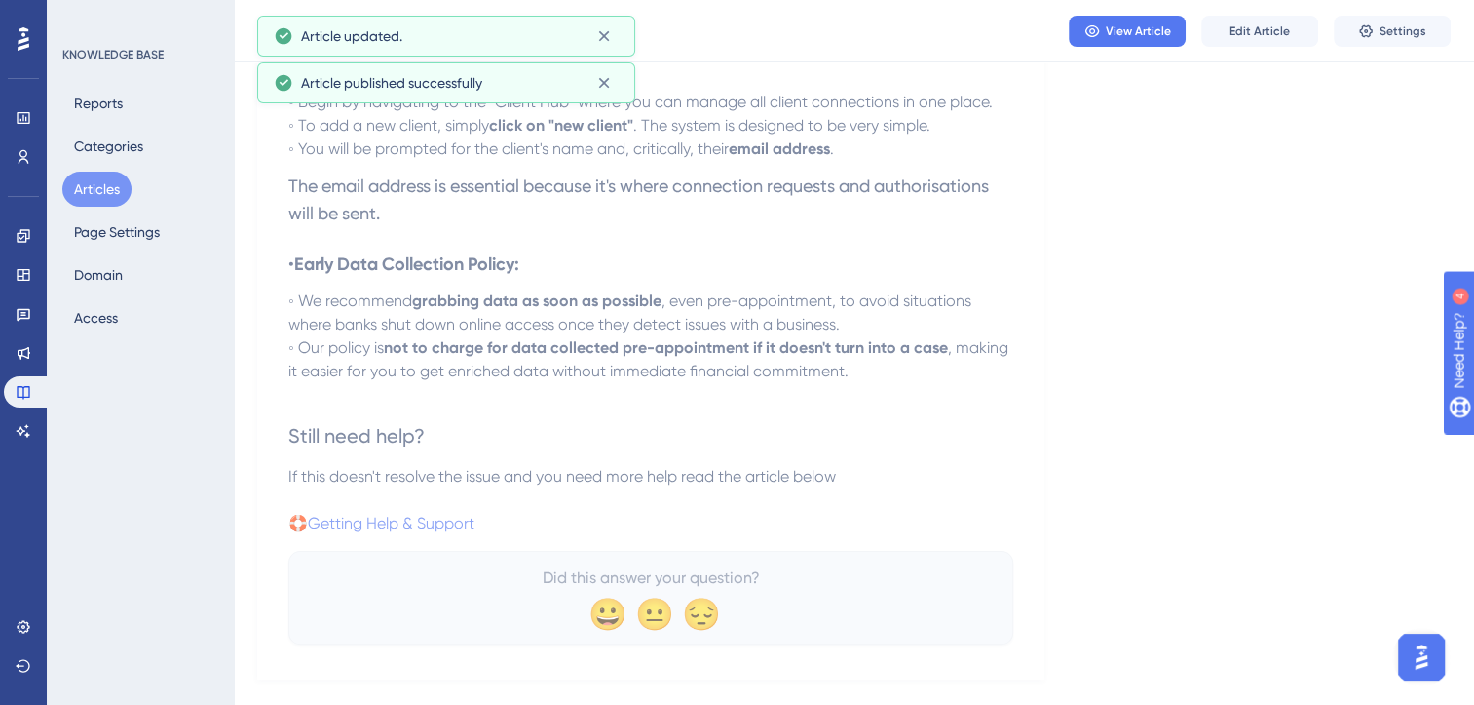
click at [105, 194] on button "Articles" at bounding box center [96, 189] width 69 height 35
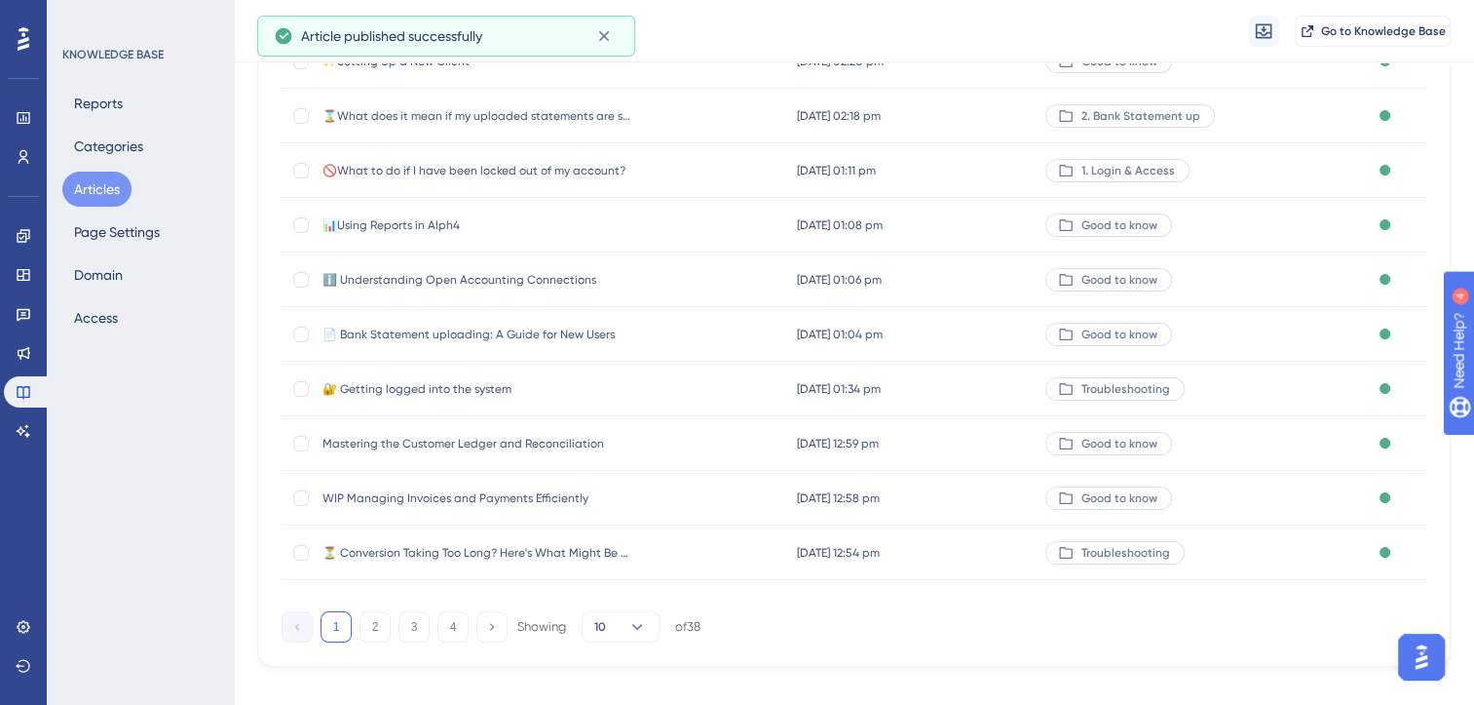
scroll to position [279, 0]
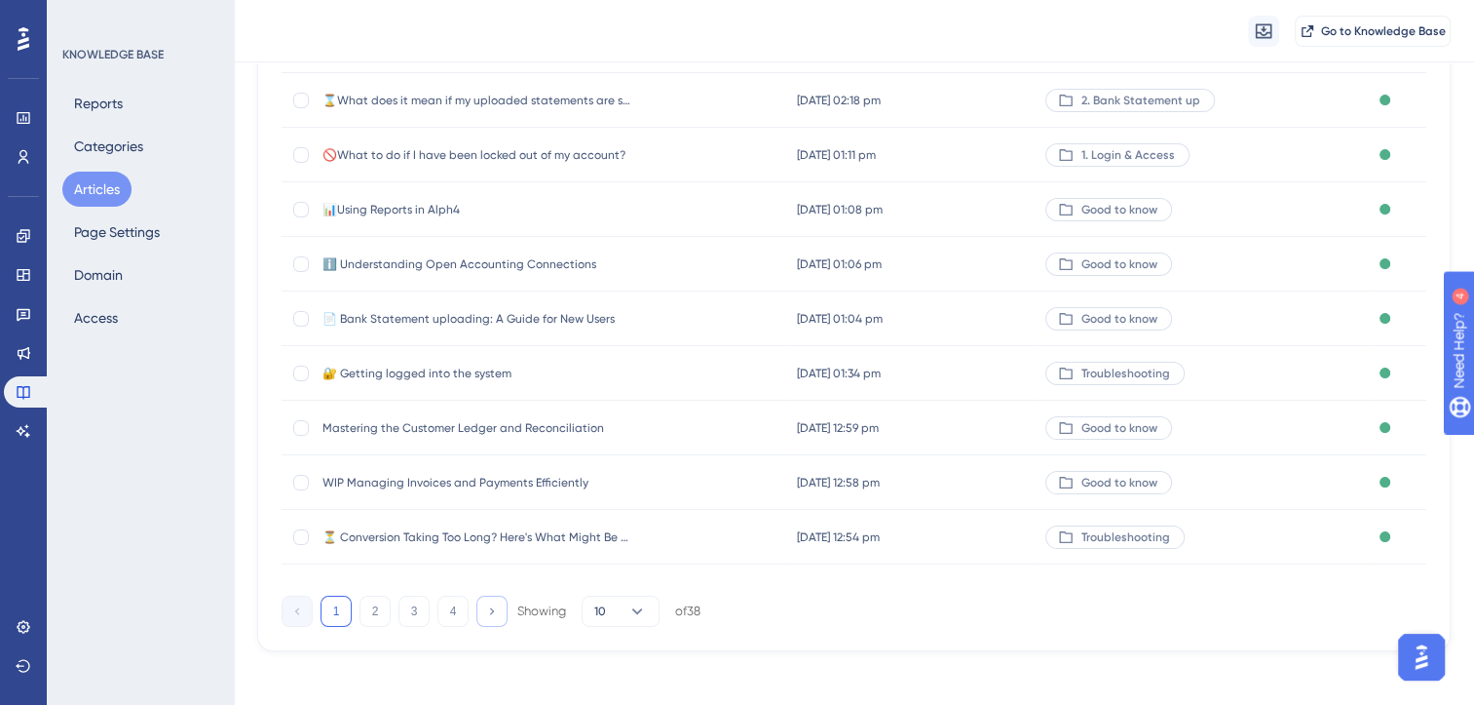
click at [485, 604] on icon at bounding box center [491, 610] width 13 height 13
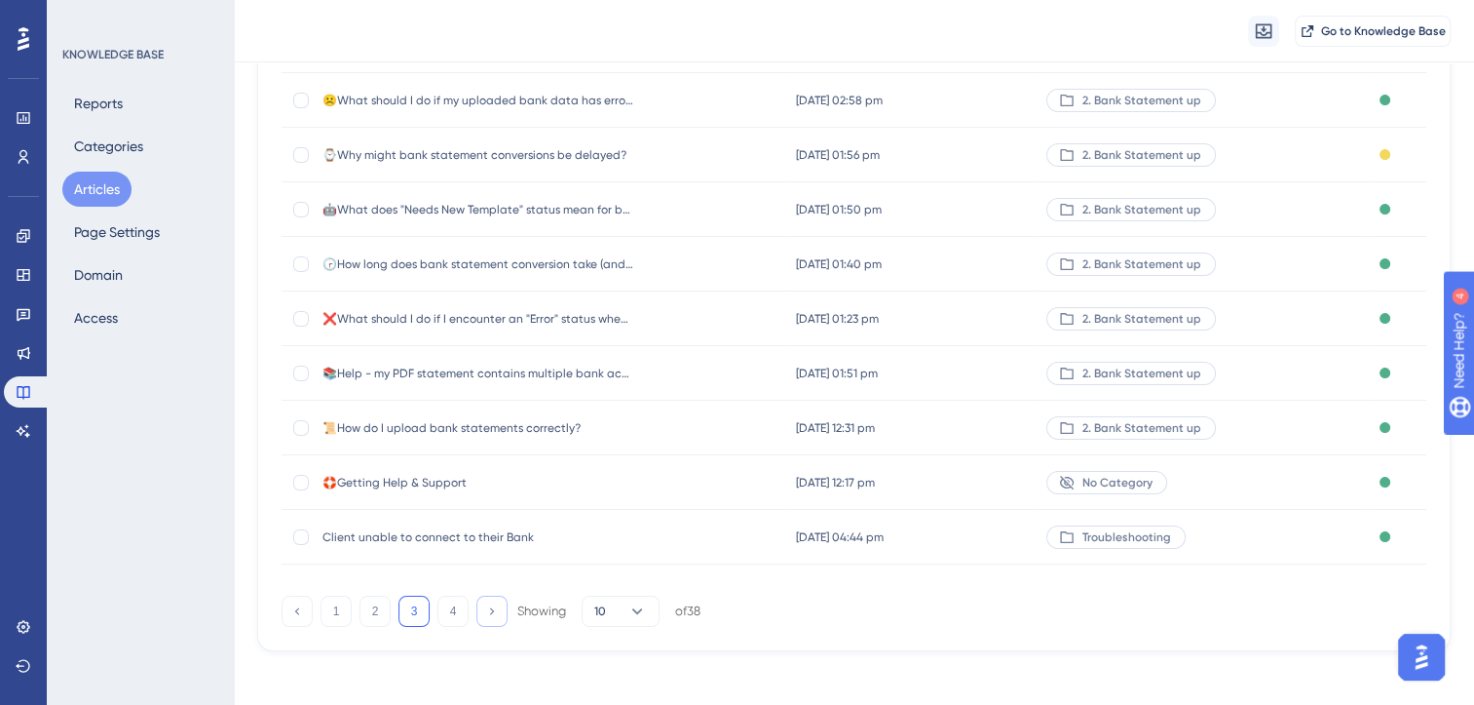
click at [498, 611] on icon at bounding box center [491, 610] width 13 height 13
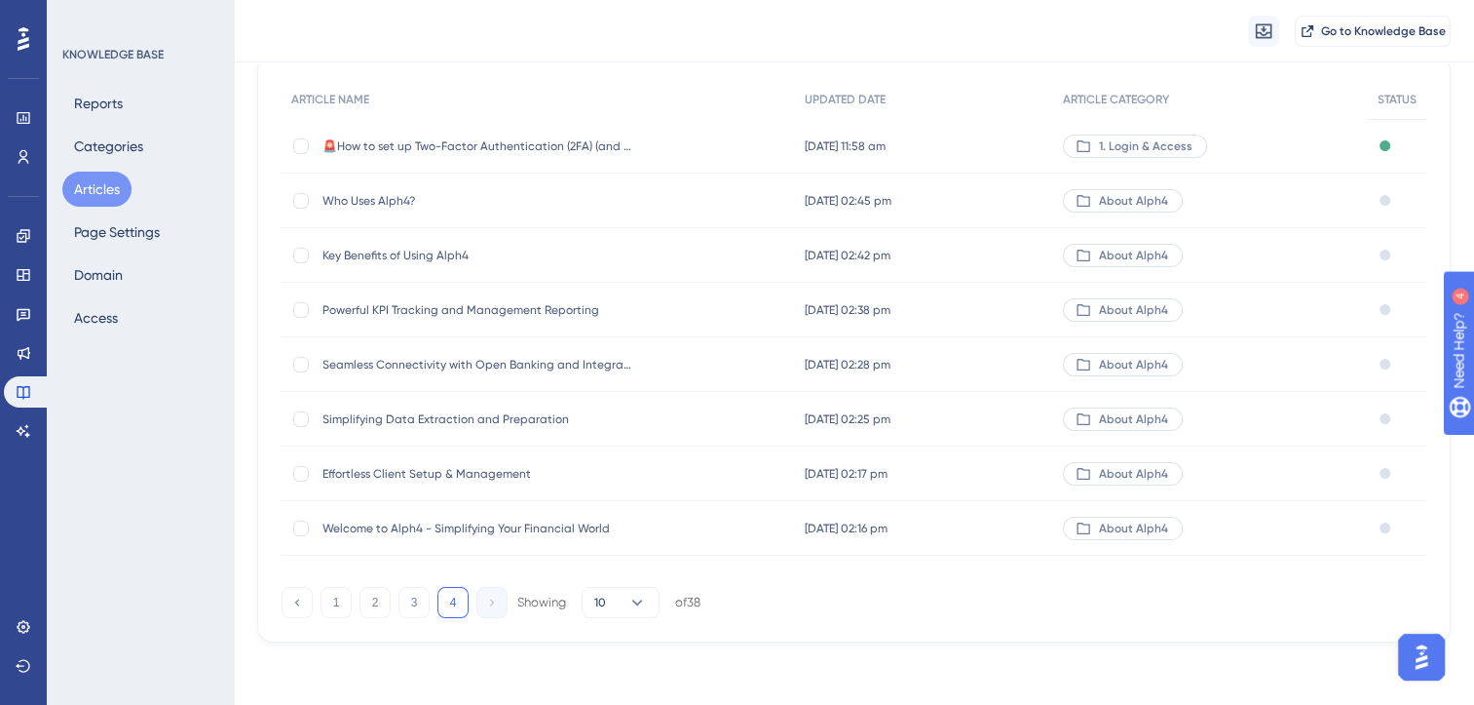
scroll to position [177, 0]
click at [415, 604] on button "3" at bounding box center [414, 603] width 31 height 31
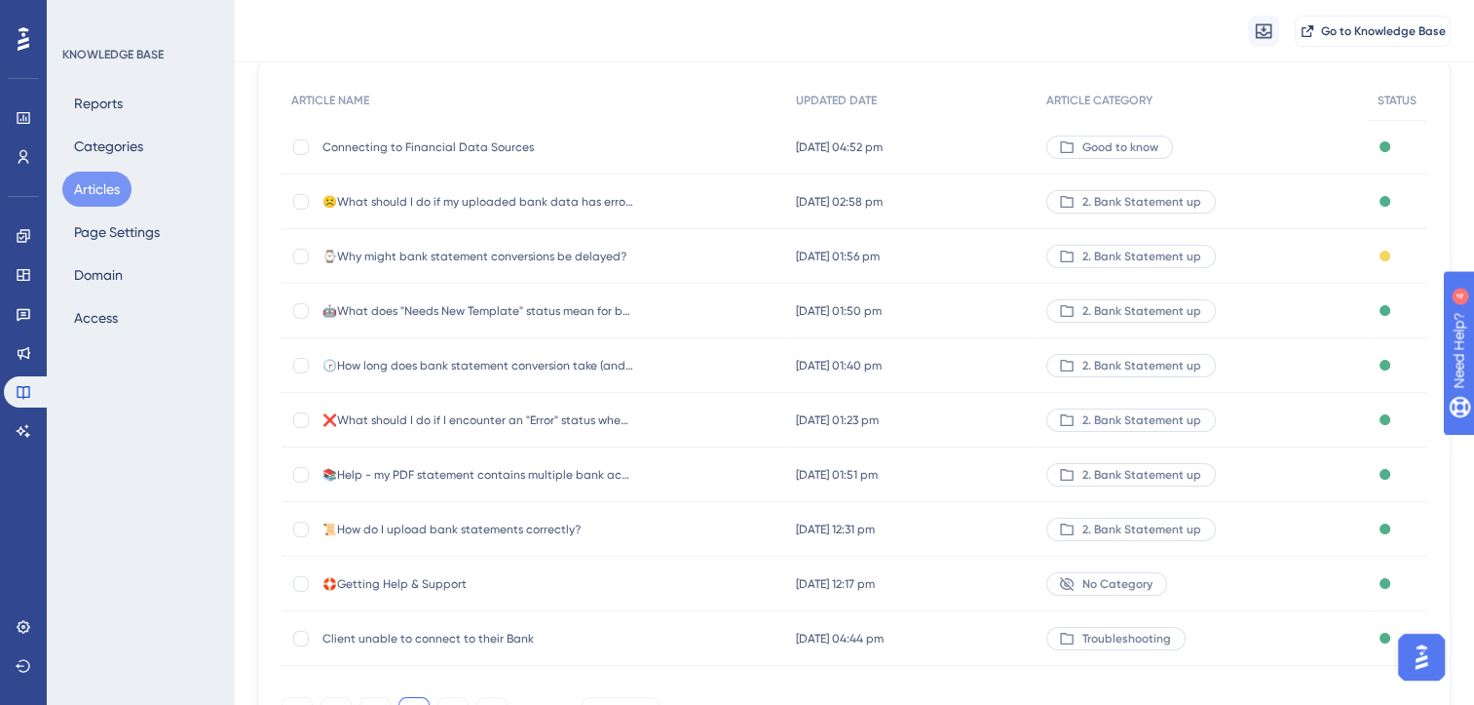
click at [496, 147] on span "Connecting to Financial Data Sources" at bounding box center [479, 147] width 312 height 16
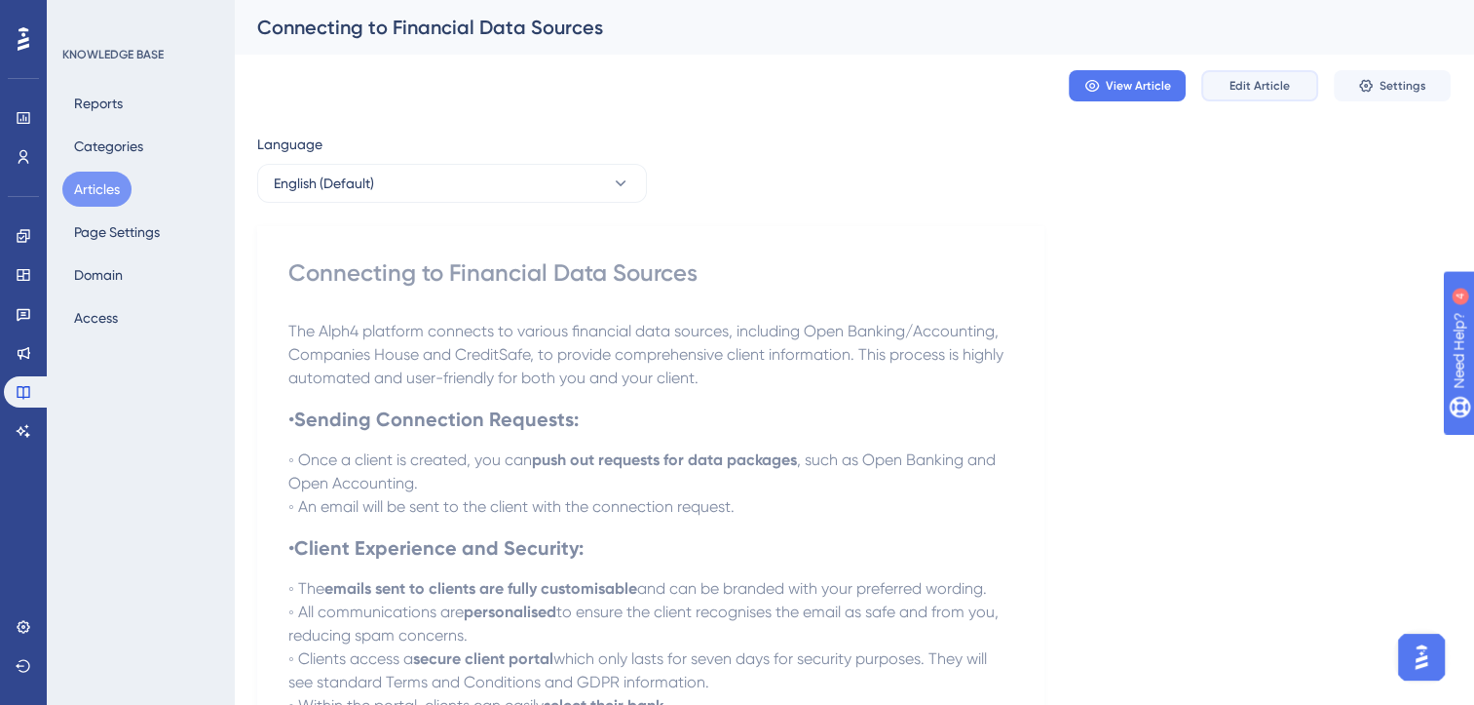
click at [1254, 76] on button "Edit Article" at bounding box center [1260, 85] width 117 height 31
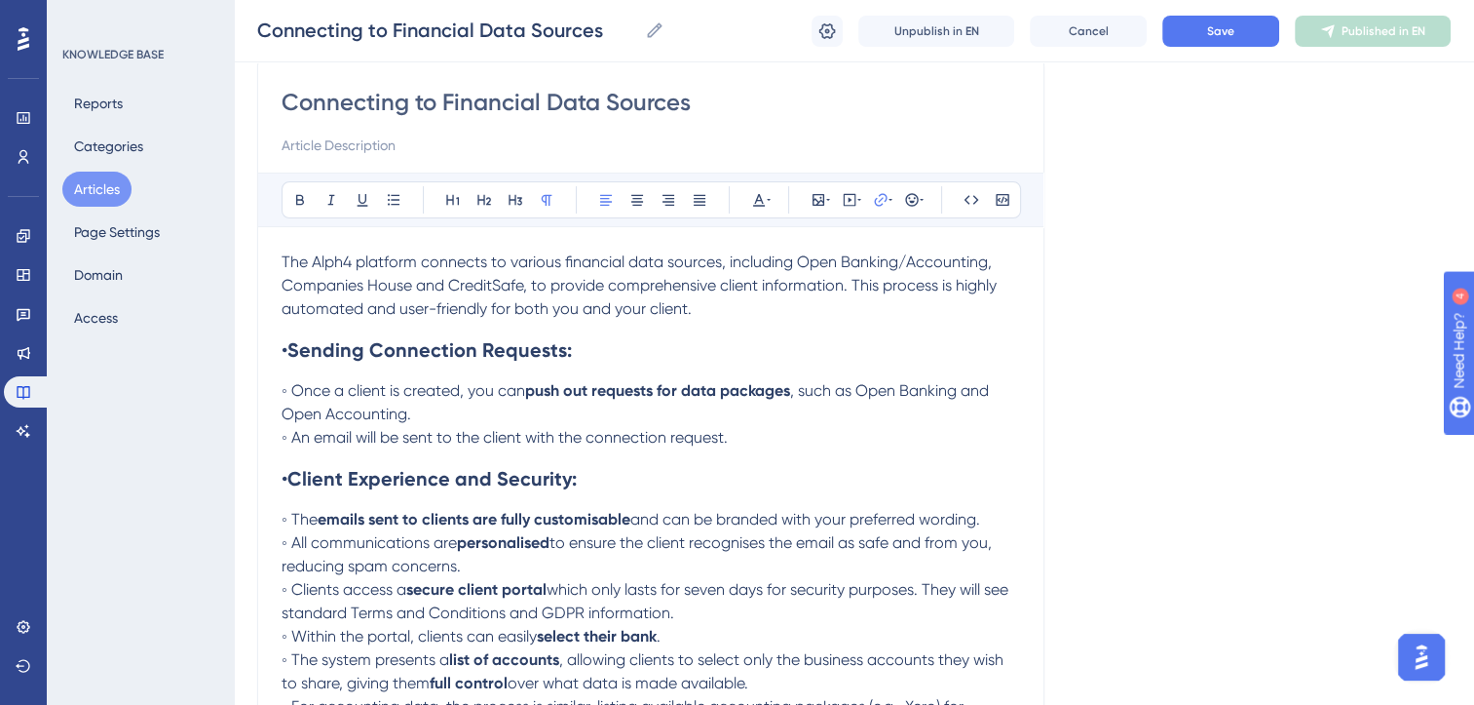
scroll to position [164, 0]
click at [979, 286] on span "The Alph4 platform connects to various financial data sources, including Open B…" at bounding box center [641, 284] width 719 height 65
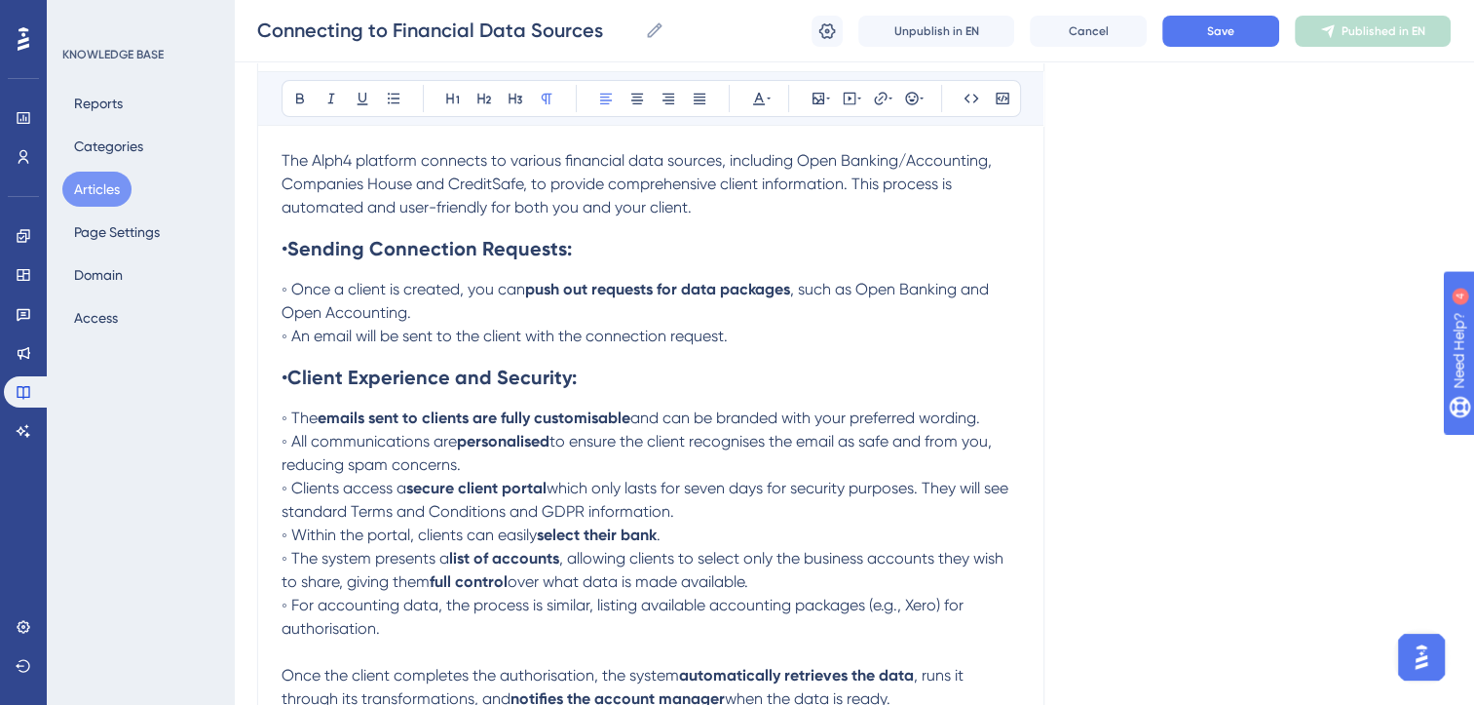
scroll to position [269, 0]
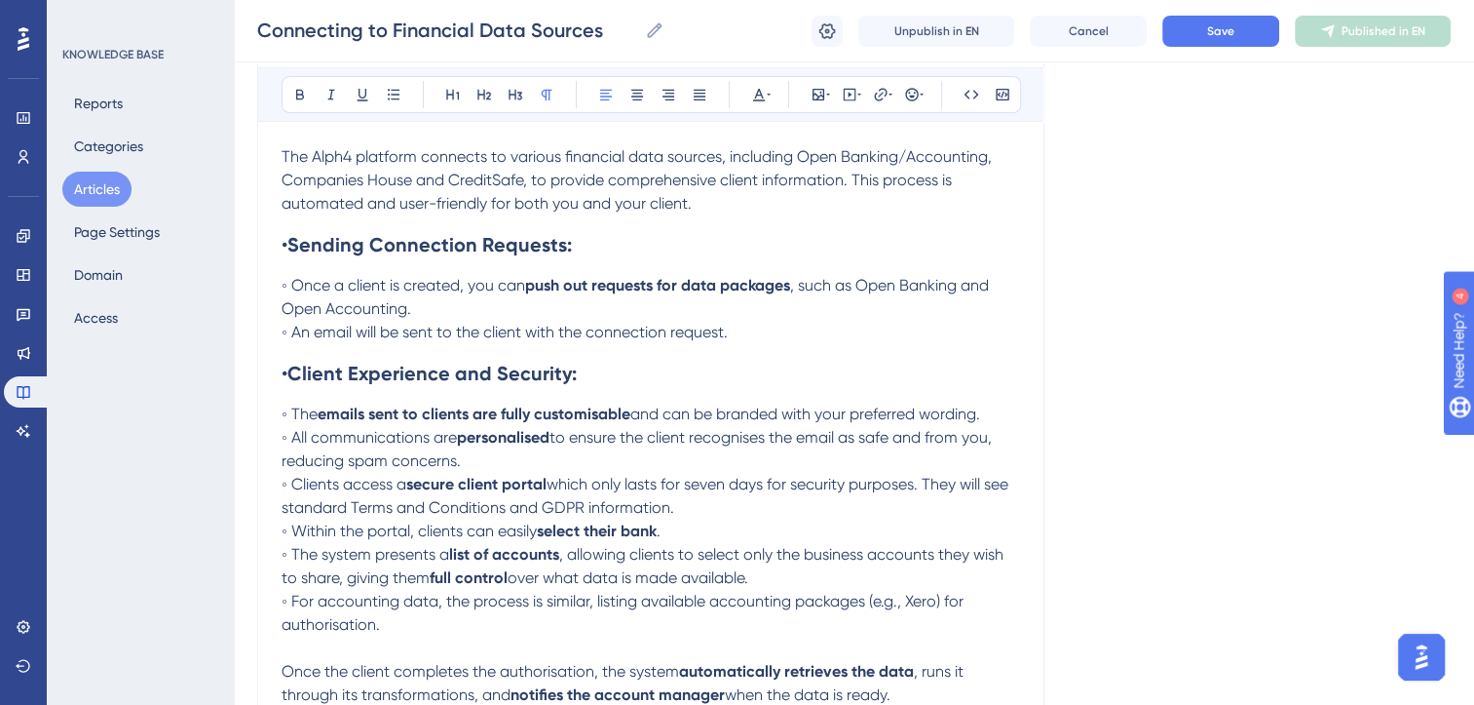
click at [689, 204] on span "The Alph4 platform connects to various financial data sources, including Open B…" at bounding box center [639, 179] width 714 height 65
click at [697, 205] on span "The Alph4 platform connects to various financial data sources, including Open B…" at bounding box center [639, 179] width 714 height 65
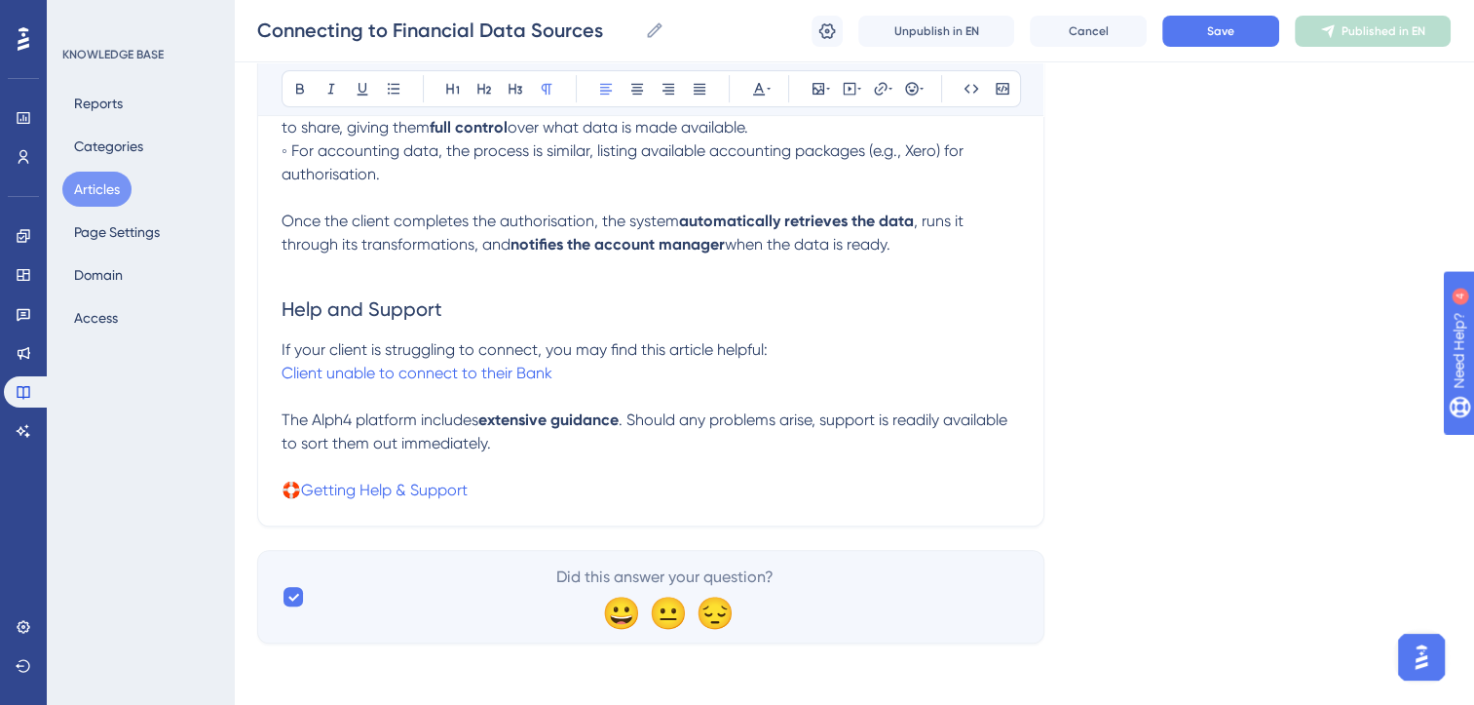
scroll to position [726, 0]
click at [285, 420] on span "The Alph4 platform includes" at bounding box center [380, 418] width 197 height 19
click at [508, 489] on p "🛟Getting Help & Support" at bounding box center [651, 488] width 739 height 23
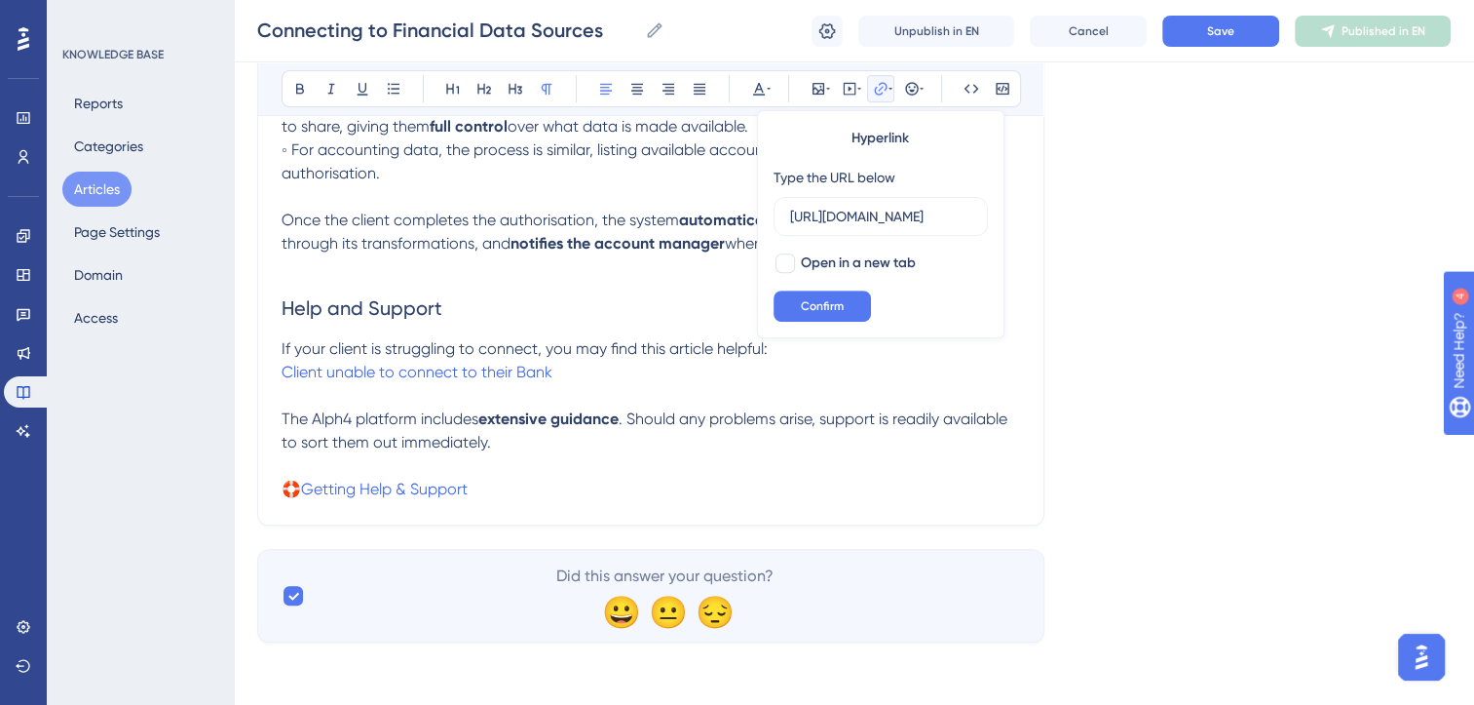
scroll to position [0, 0]
click at [286, 420] on span "The Alph4 platform includes" at bounding box center [380, 418] width 197 height 19
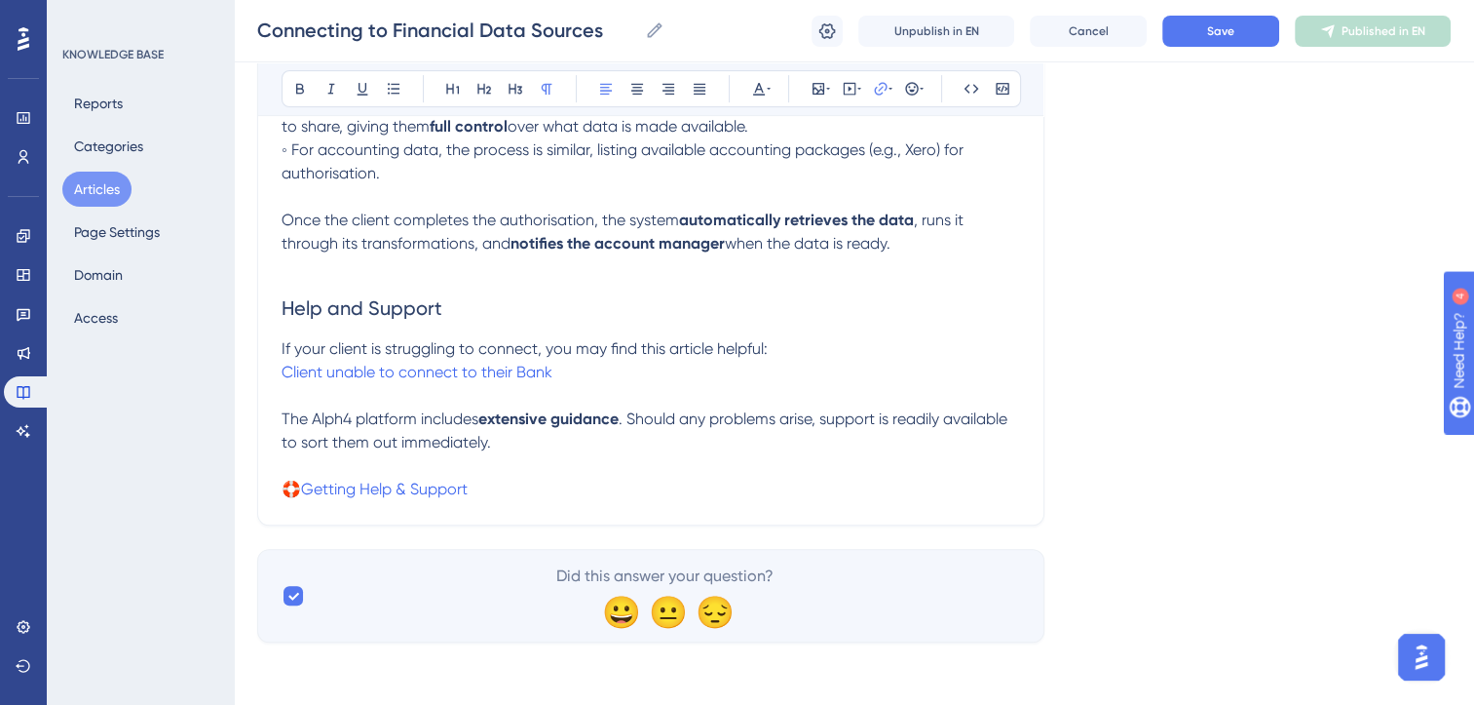
click at [286, 420] on span "The Alph4 platform includes" at bounding box center [380, 418] width 197 height 19
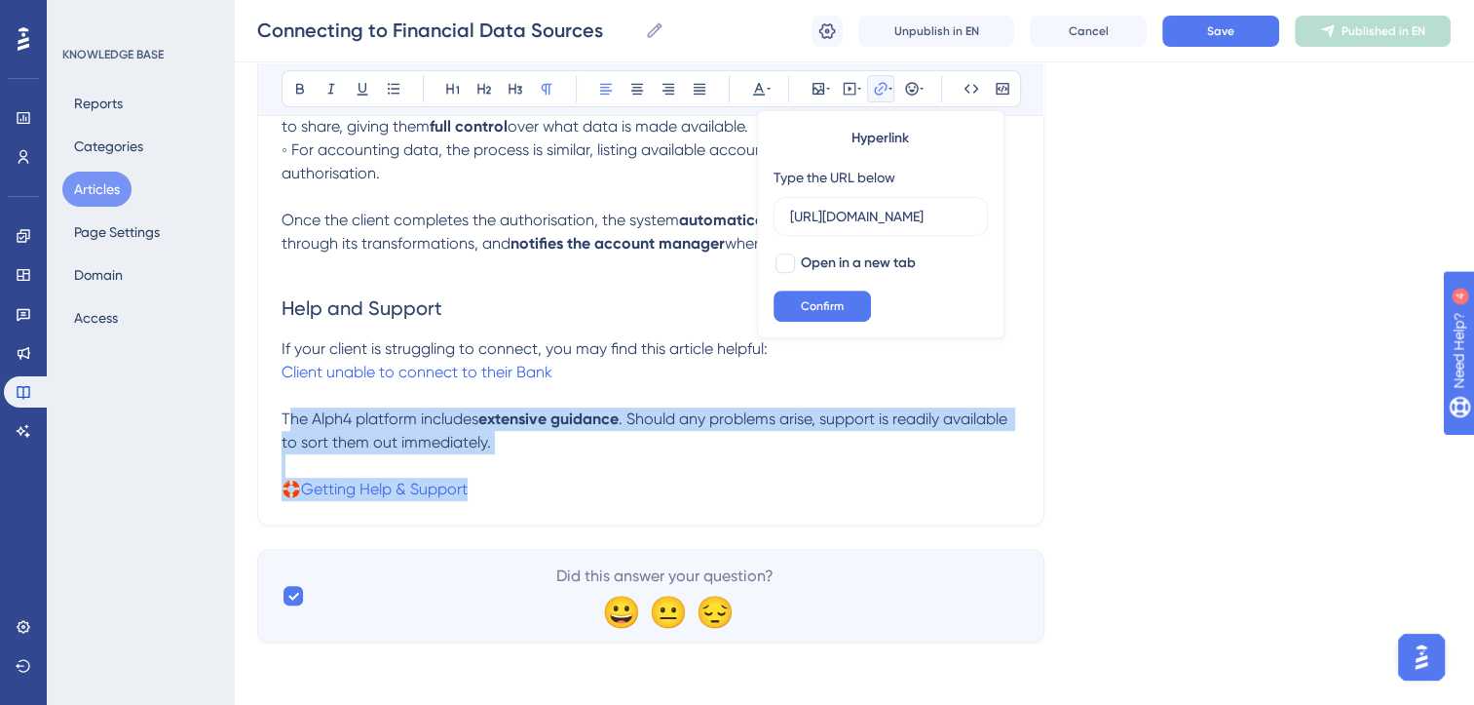
drag, startPoint x: 286, startPoint y: 420, endPoint x: 541, endPoint y: 509, distance: 270.3
click at [541, 509] on div "Connecting to Financial Data Sources Bold Italic Underline Bullet Point Heading…" at bounding box center [650, 11] width 787 height 1027
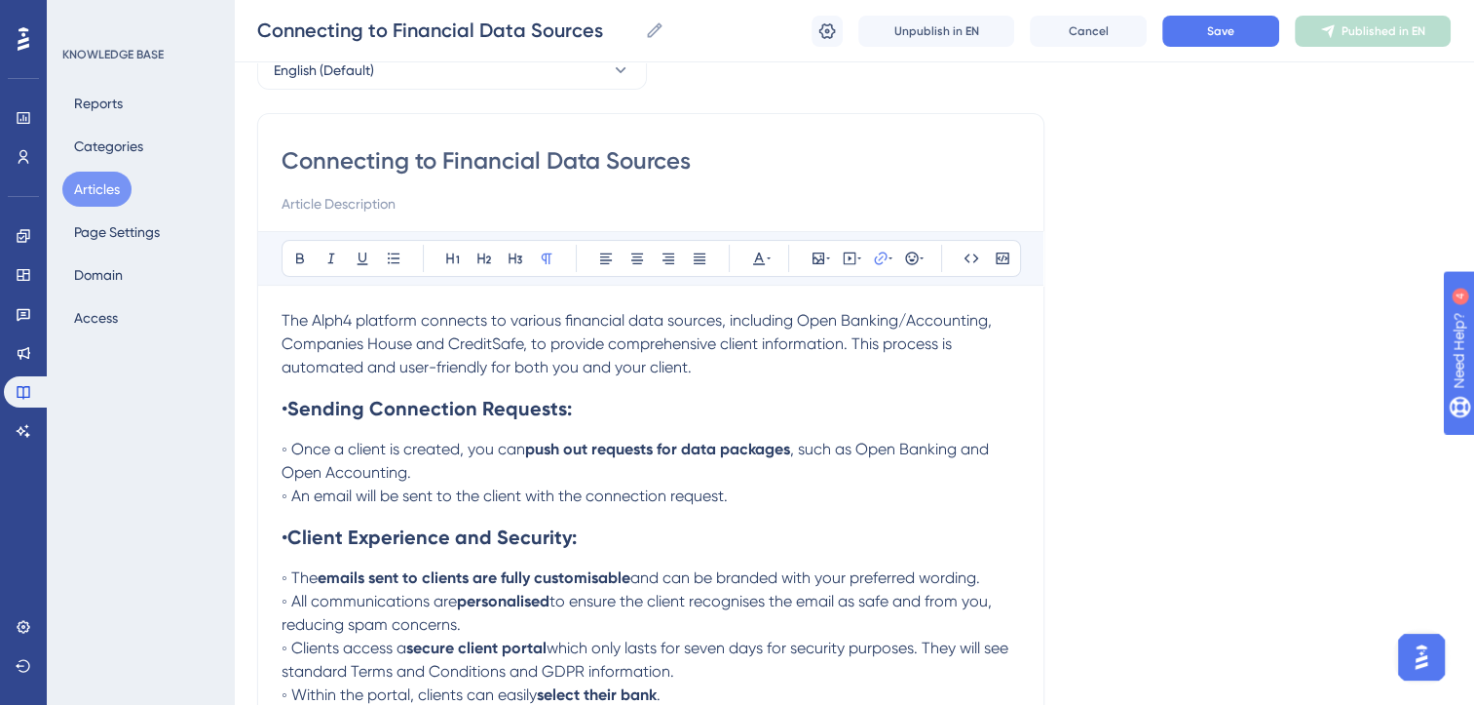
scroll to position [97, 0]
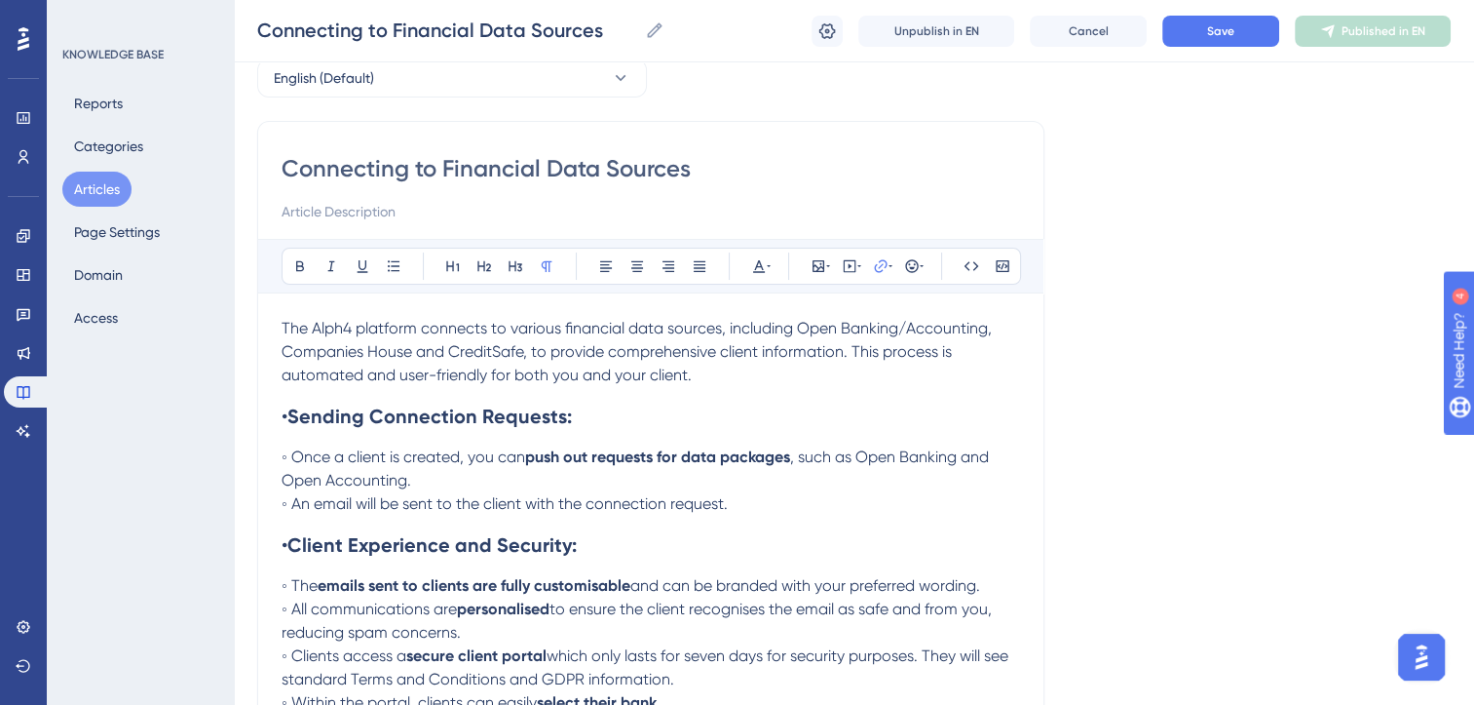
click at [281, 162] on div "Connecting to Financial Data Sources Bold Italic Underline Bullet Point Heading…" at bounding box center [650, 623] width 787 height 1004
click at [294, 166] on input "Connecting to Financial Data Sources" at bounding box center [651, 168] width 739 height 31
type input "🔌Connecting to Financial Data Sources"
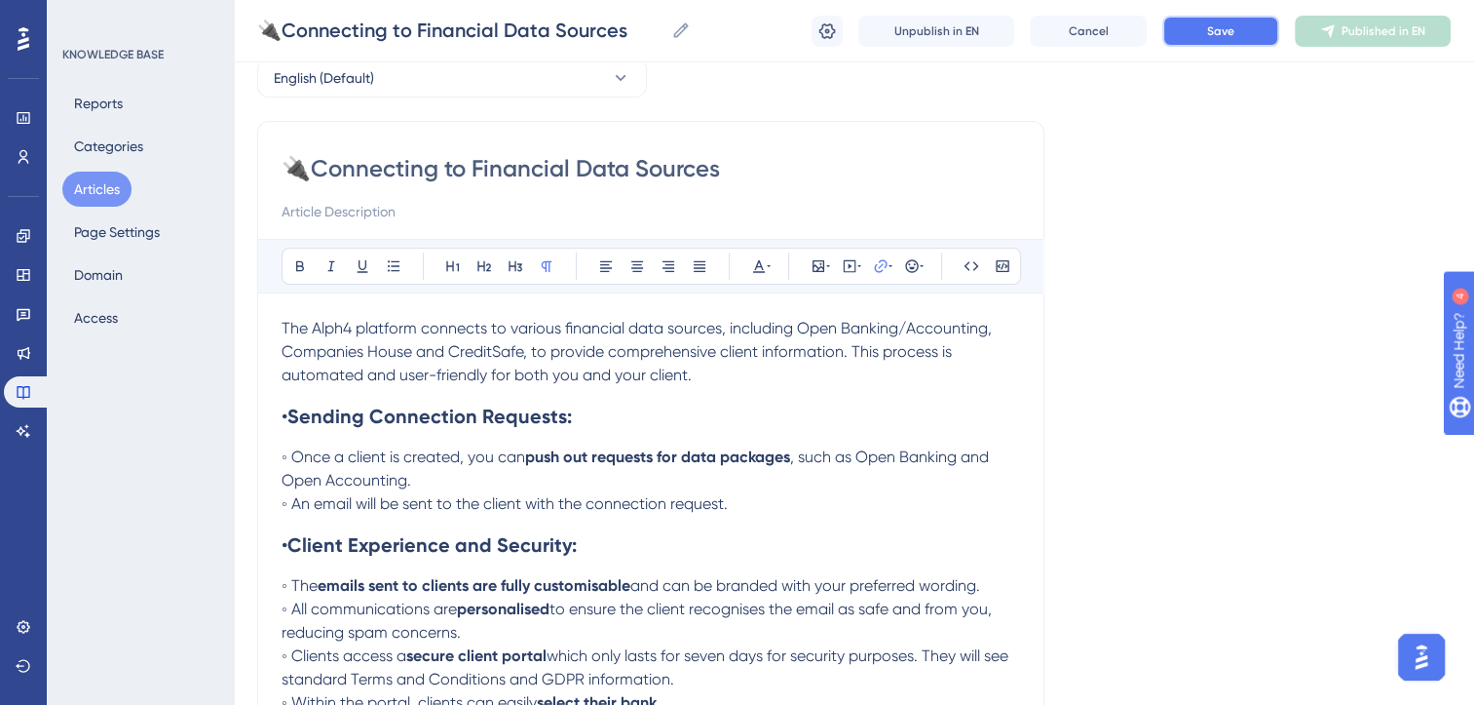
click at [1239, 29] on button "Save" at bounding box center [1221, 31] width 117 height 31
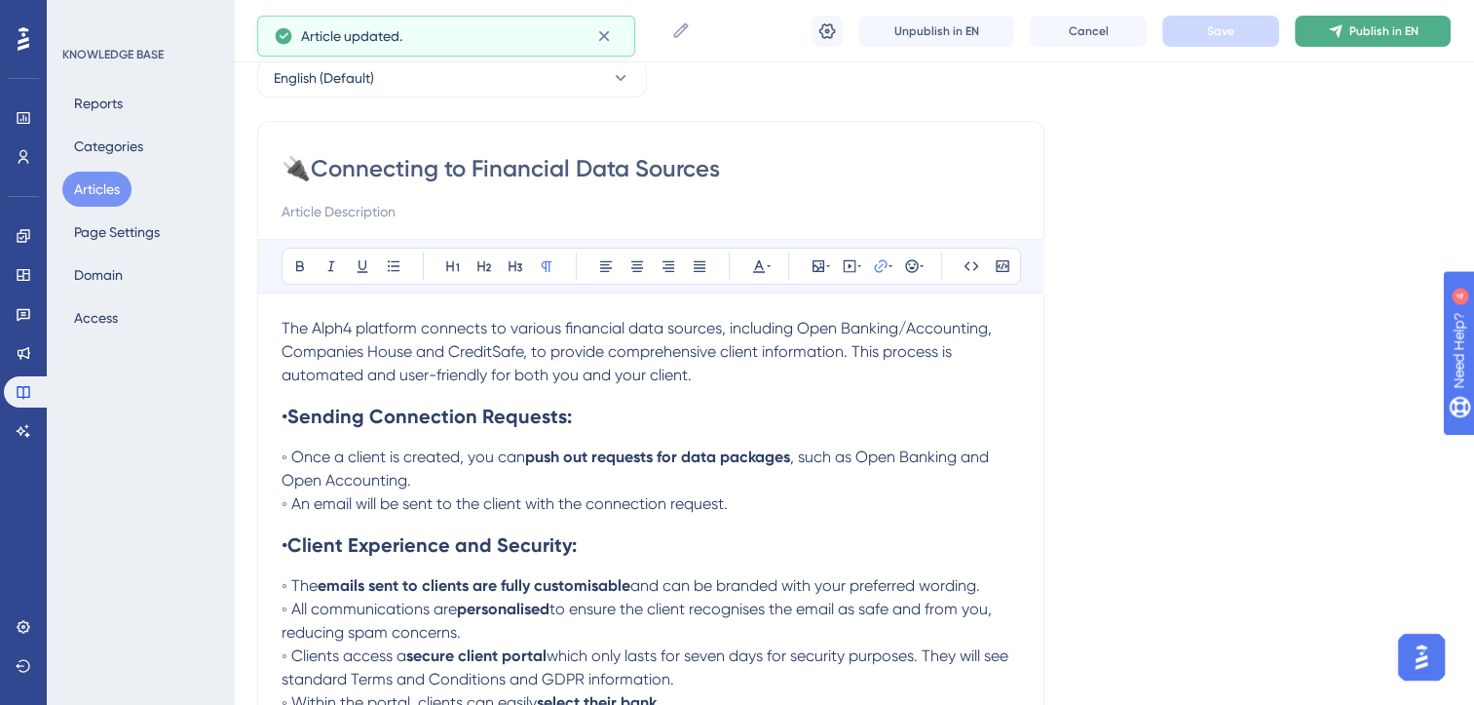
click at [1367, 31] on span "Publish in EN" at bounding box center [1384, 31] width 69 height 16
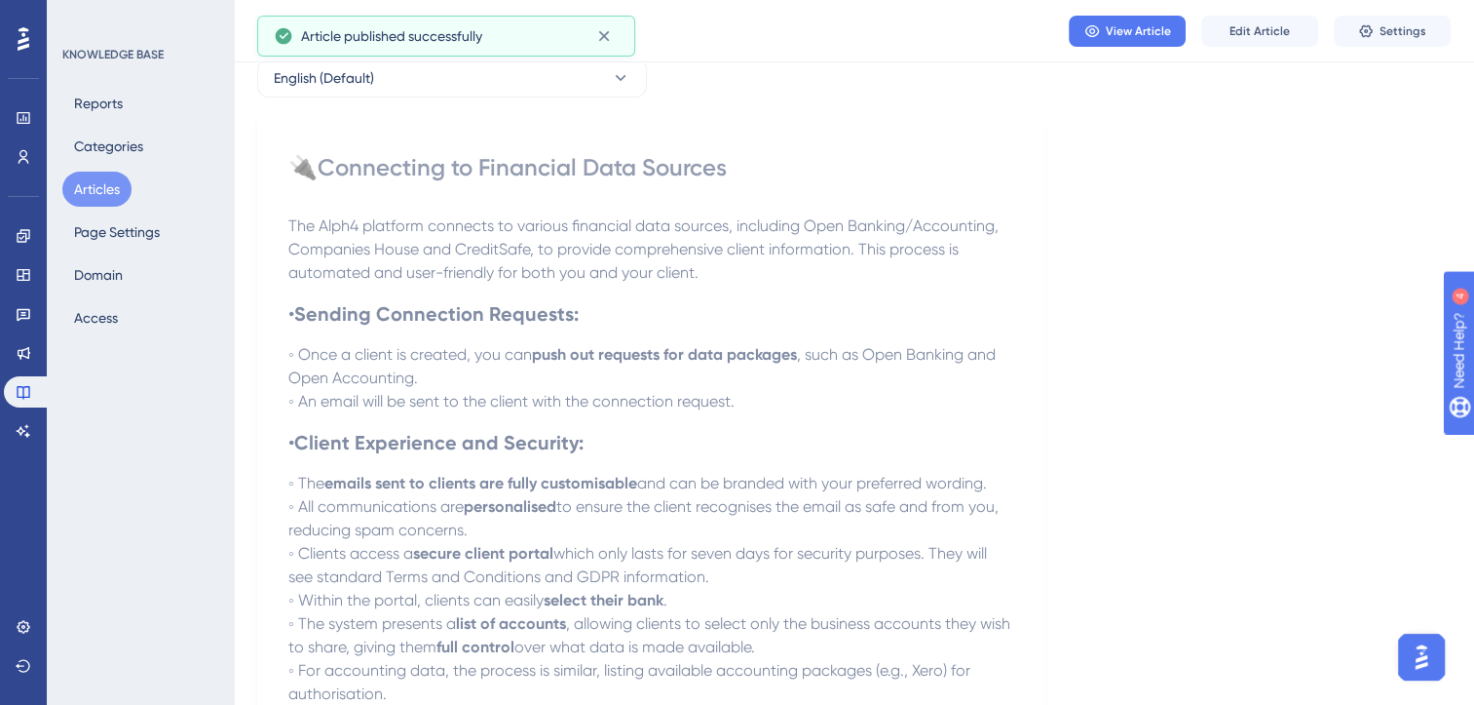
click at [97, 188] on button "Articles" at bounding box center [96, 189] width 69 height 35
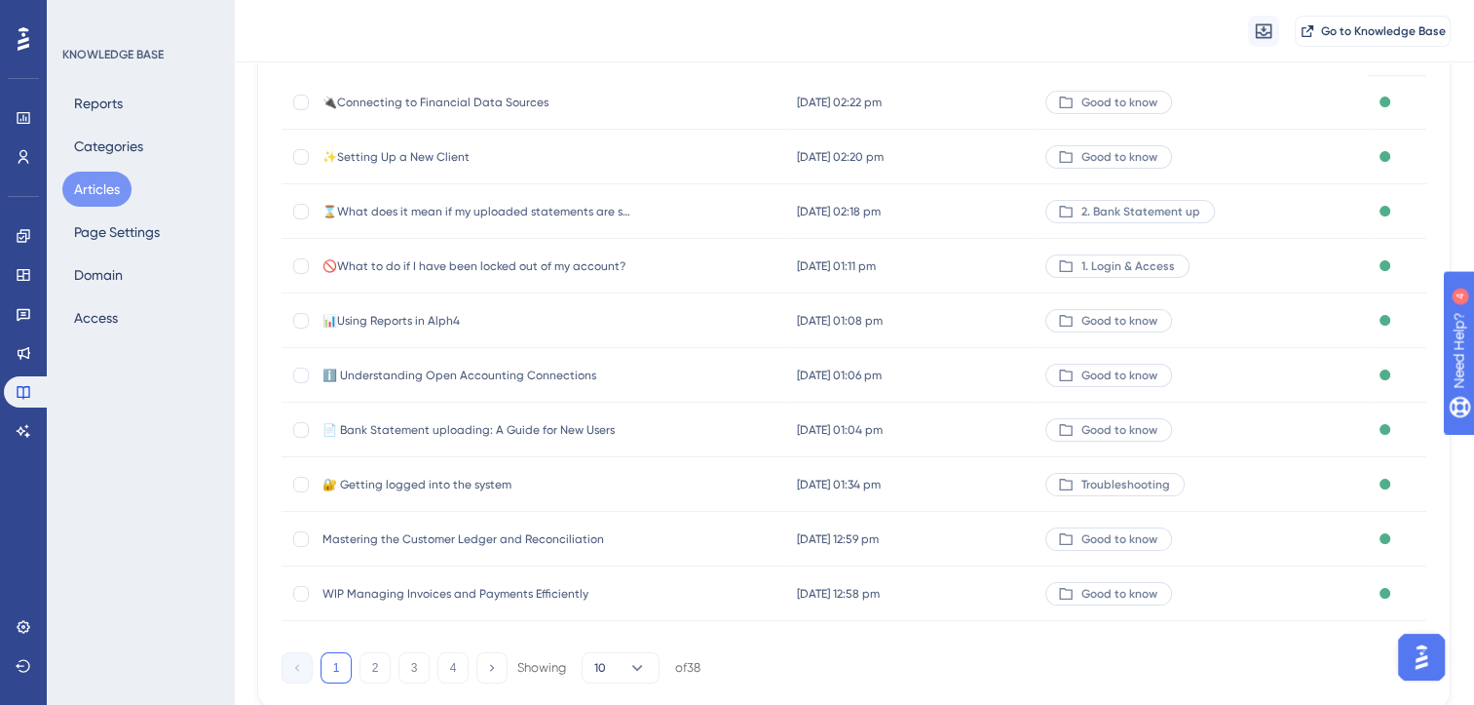
scroll to position [224, 0]
click at [491, 664] on icon at bounding box center [492, 665] width 4 height 7
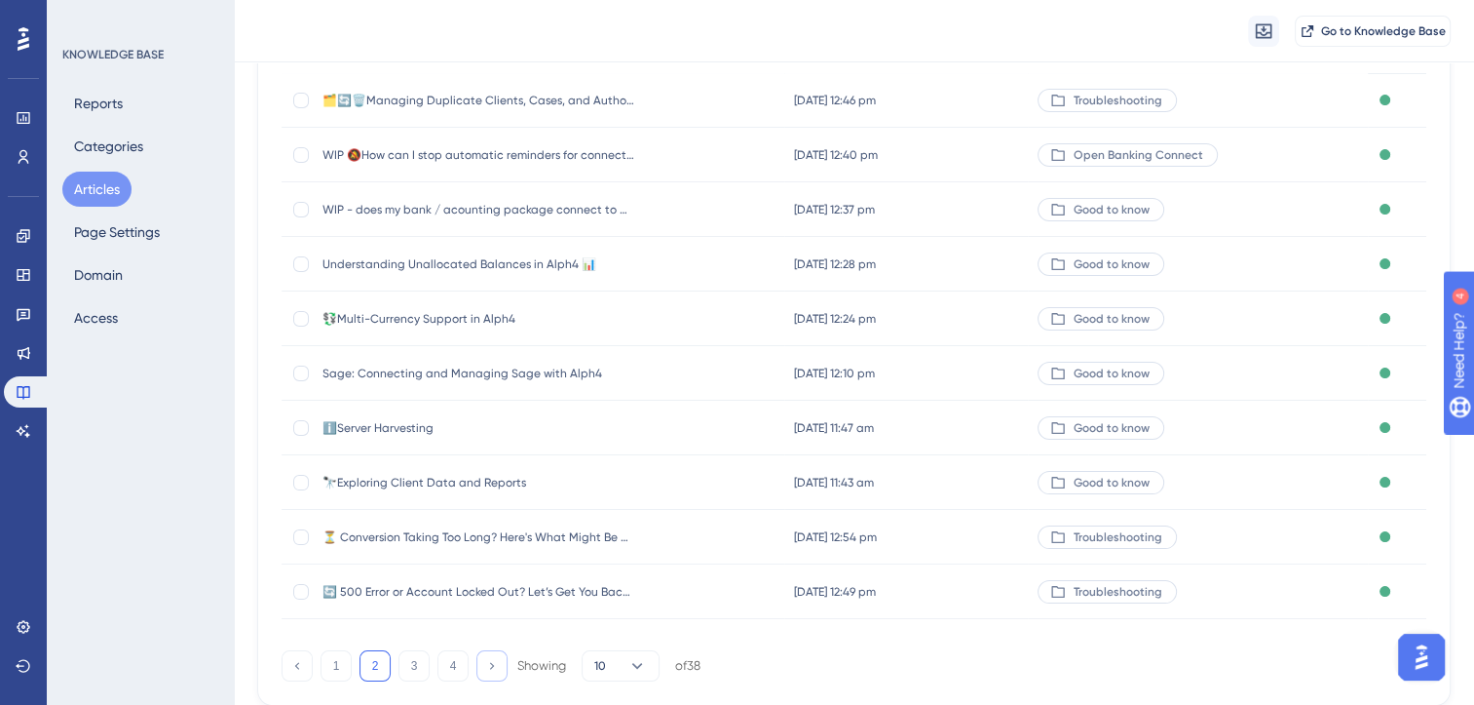
click at [491, 664] on icon at bounding box center [492, 665] width 4 height 7
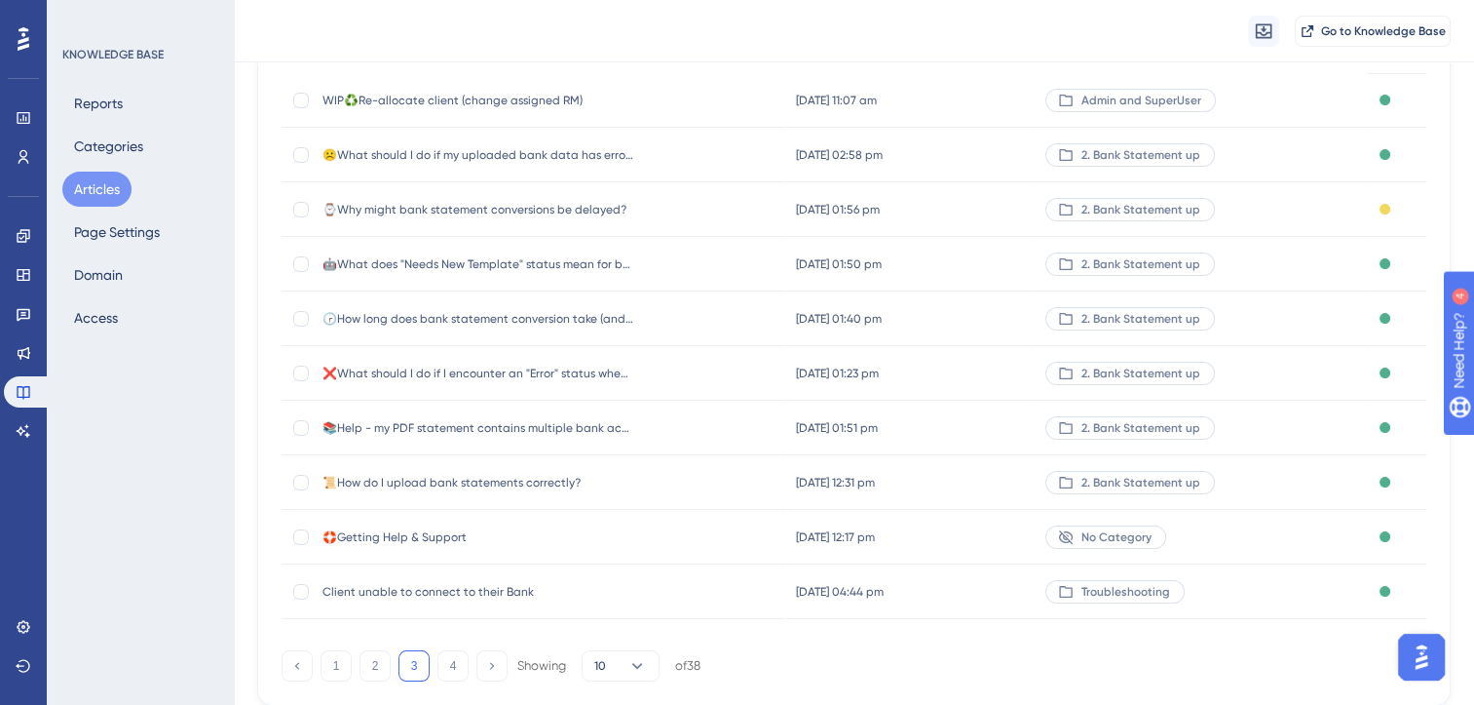
click at [585, 156] on span "☹️What should I do if my uploaded bank data has errors?" at bounding box center [479, 155] width 312 height 16
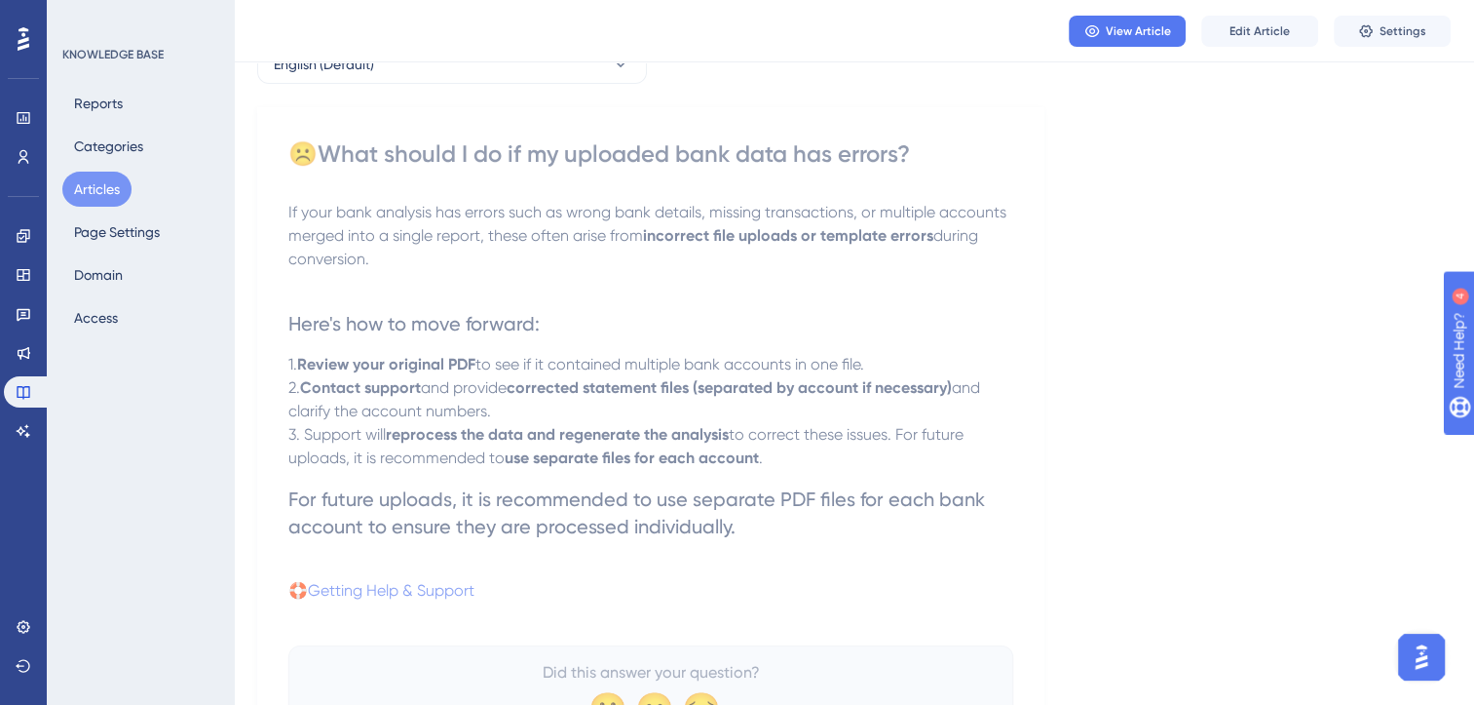
scroll to position [117, 0]
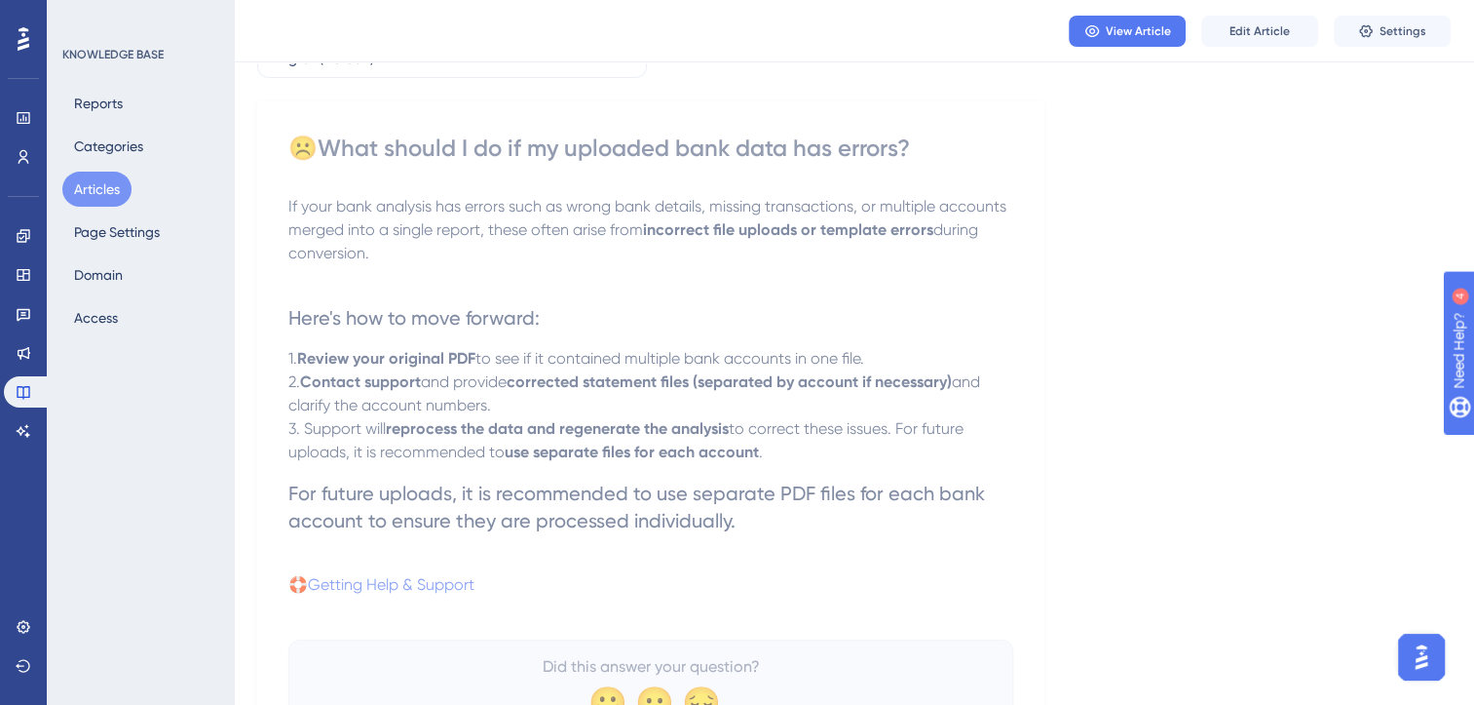
click at [115, 189] on button "Articles" at bounding box center [96, 189] width 69 height 35
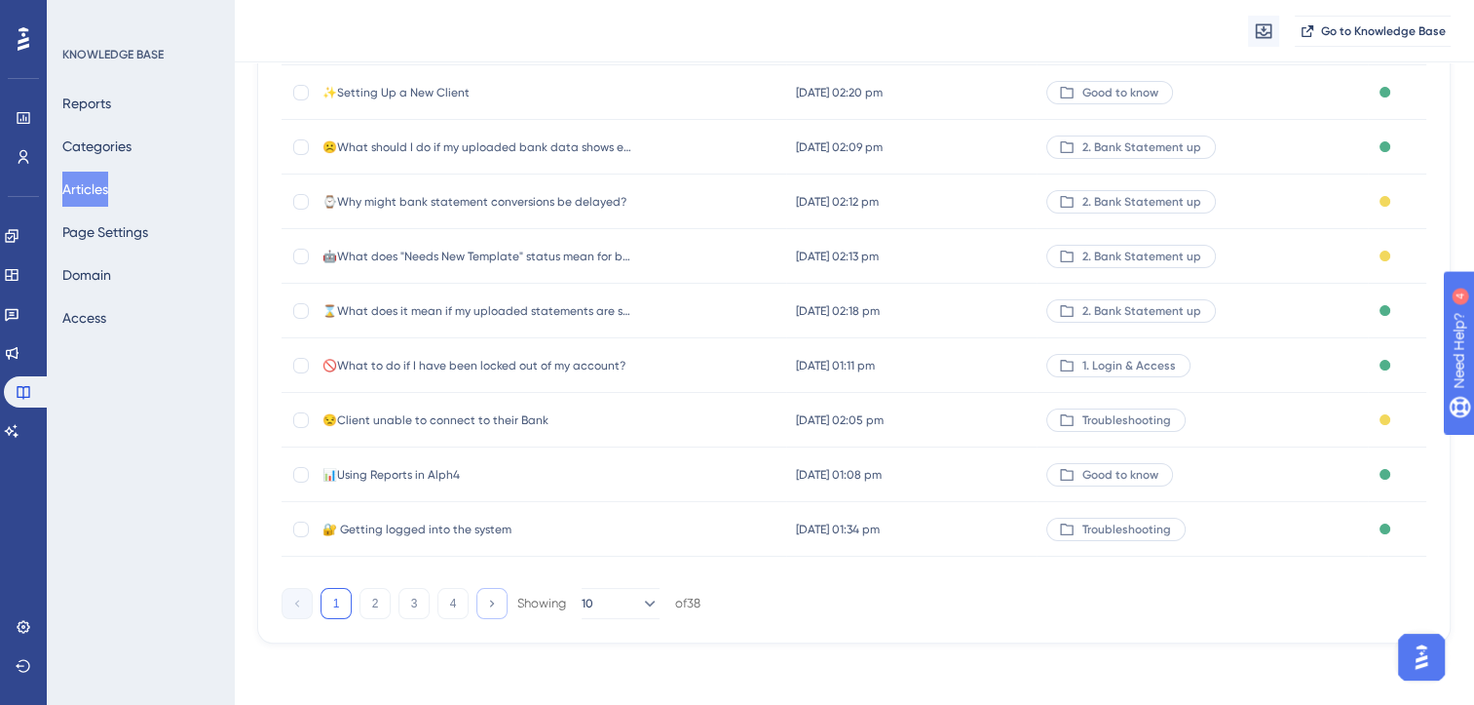
click at [484, 610] on button at bounding box center [492, 603] width 31 height 31
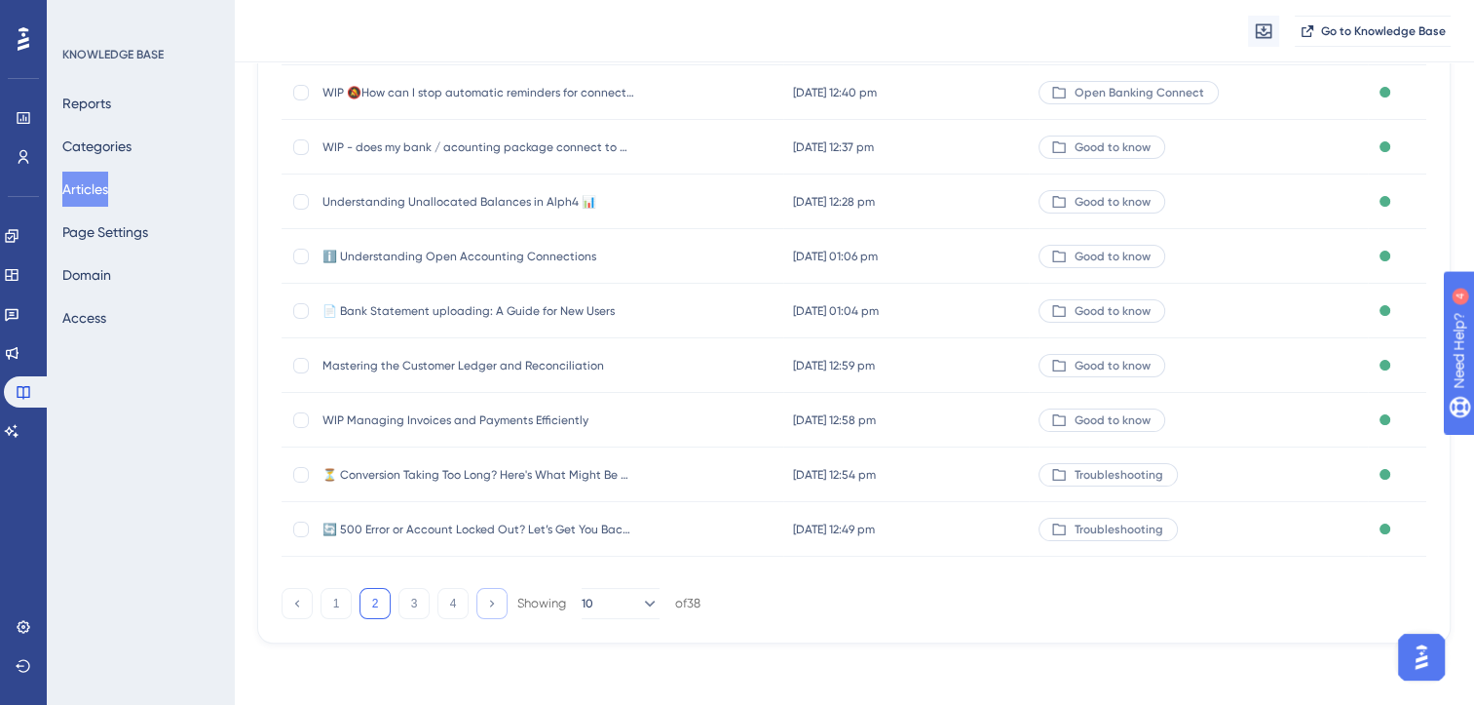
click at [484, 610] on button at bounding box center [492, 603] width 31 height 31
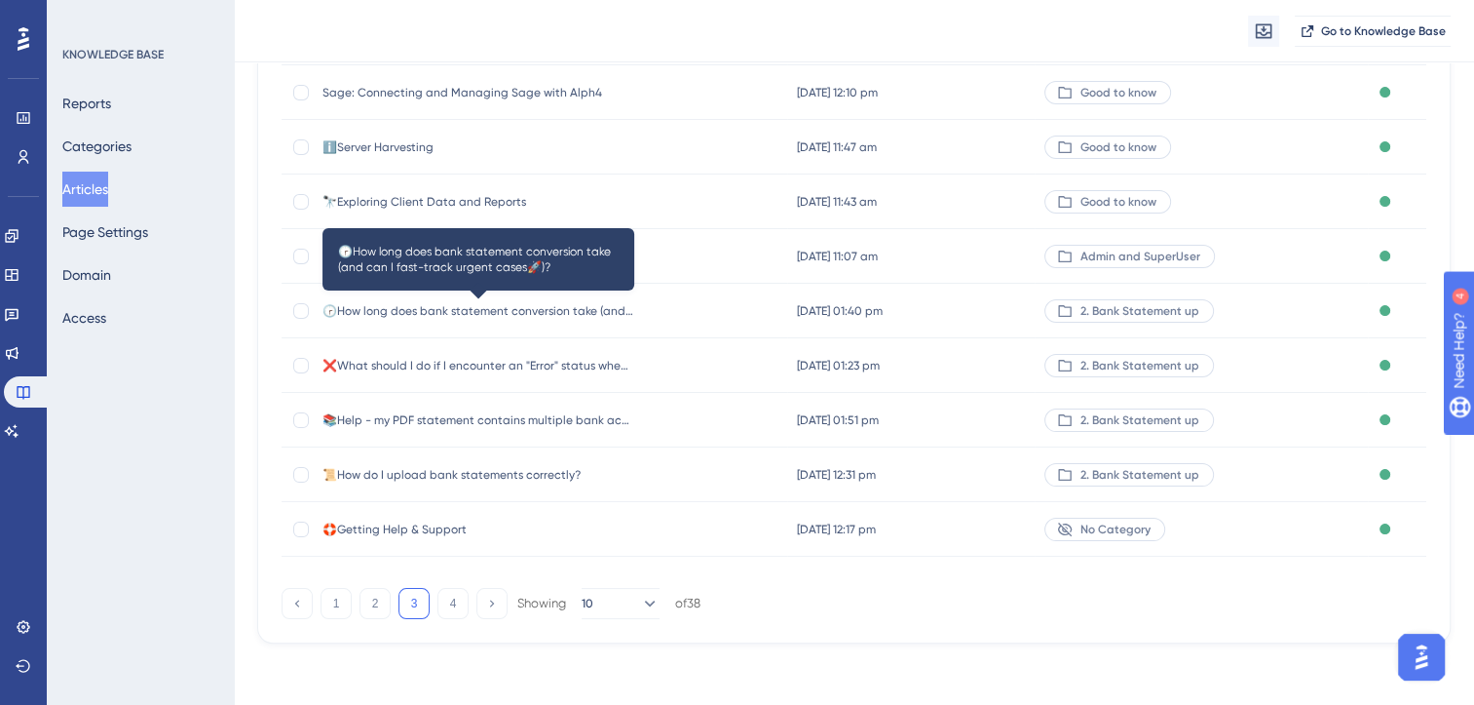
click at [553, 304] on span "🕝How long does bank statement conversion take (and can I fast-track urgent case…" at bounding box center [479, 311] width 312 height 16
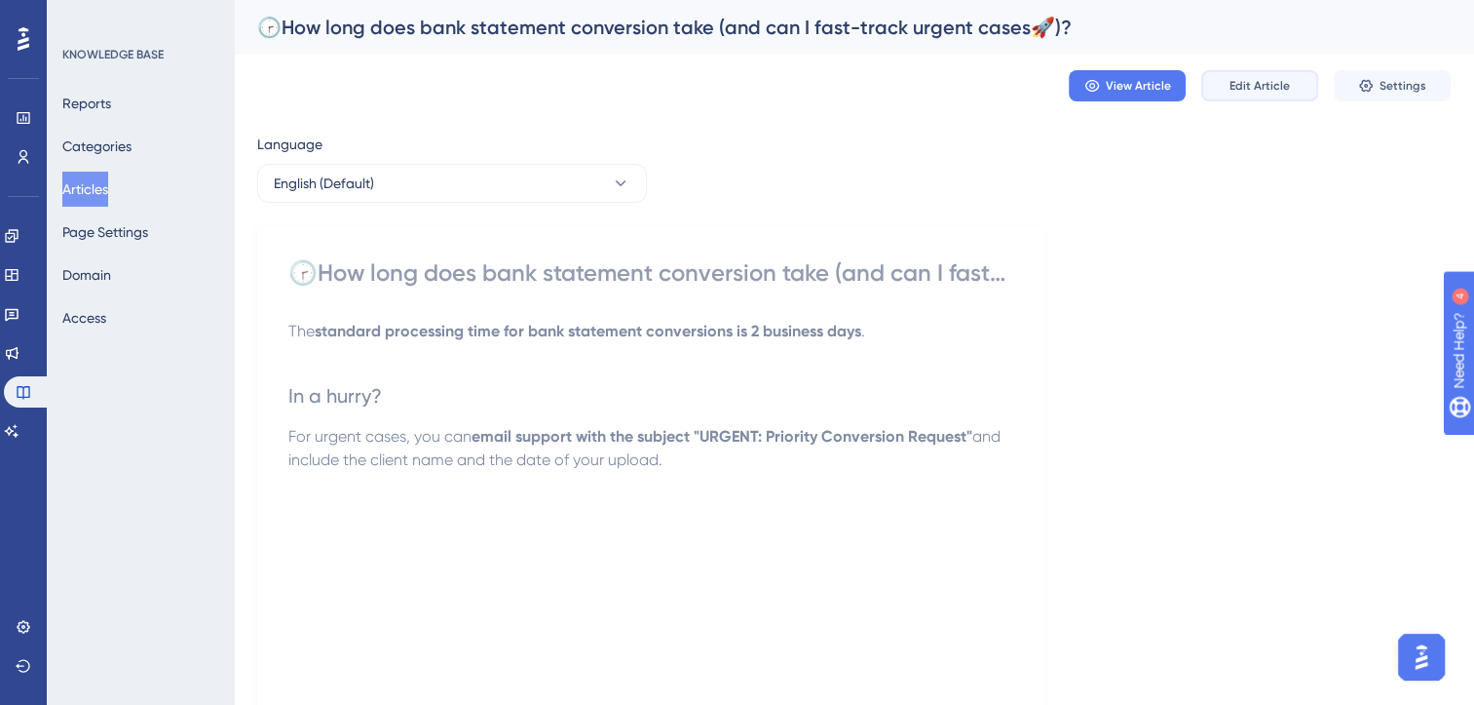
click at [1261, 88] on span "Edit Article" at bounding box center [1260, 86] width 60 height 16
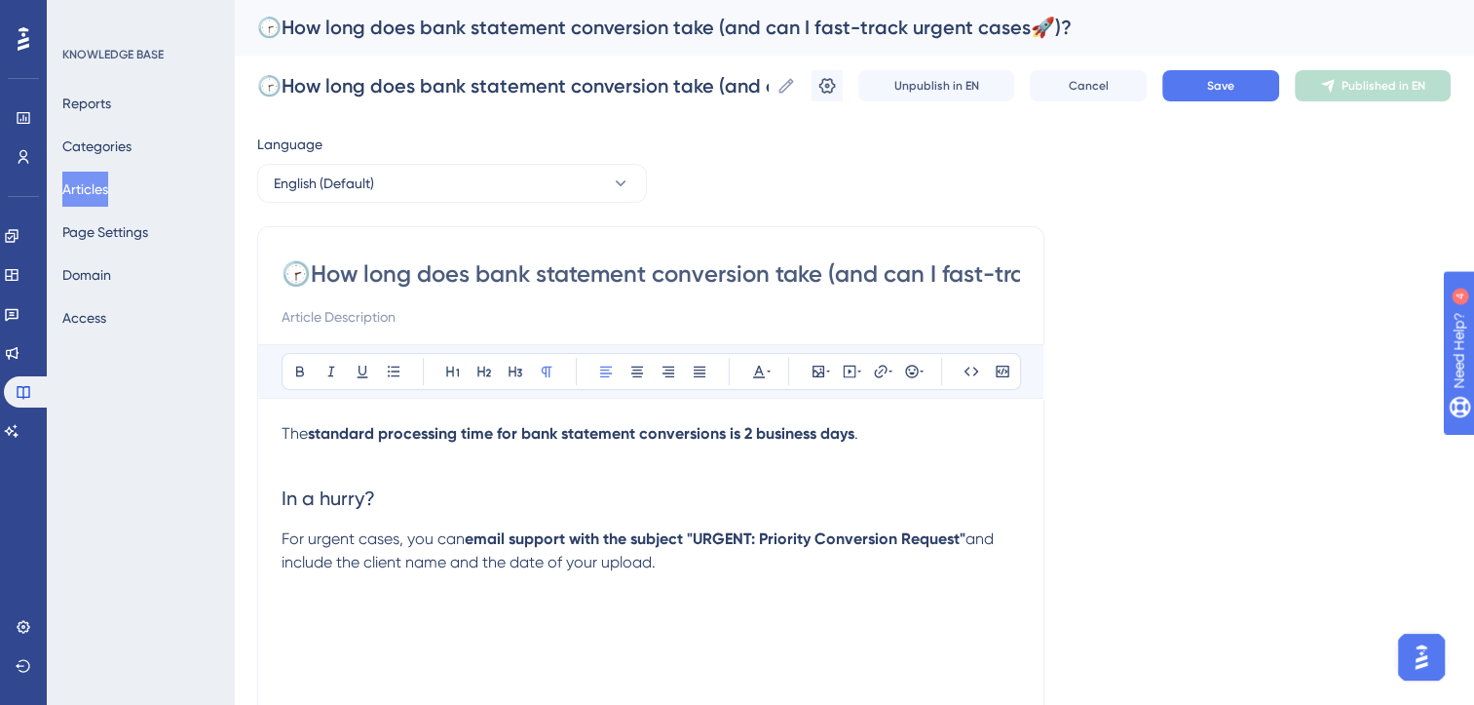
click at [681, 563] on p "For urgent cases, you can email support with the subject "URGENT: Priority Conv…" at bounding box center [651, 550] width 739 height 47
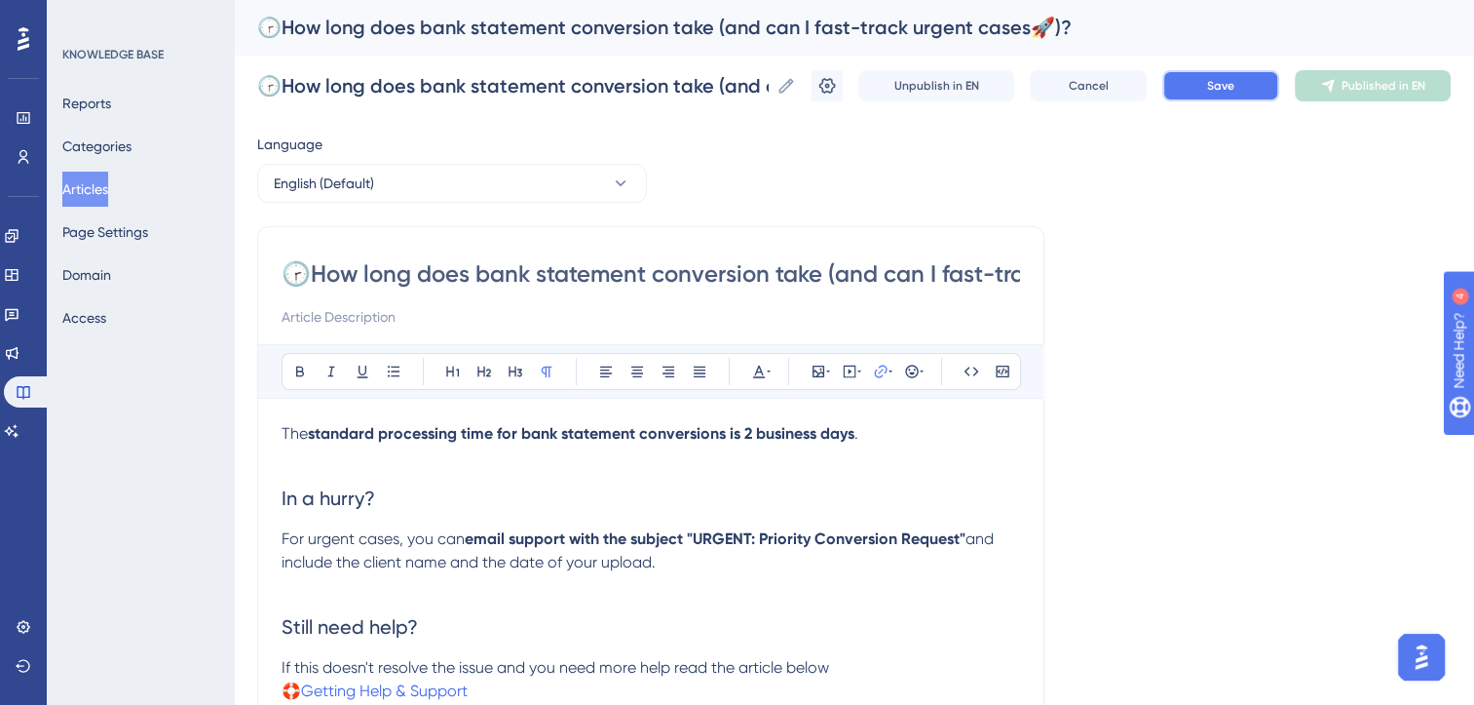
click at [1271, 80] on button "Save" at bounding box center [1221, 85] width 117 height 31
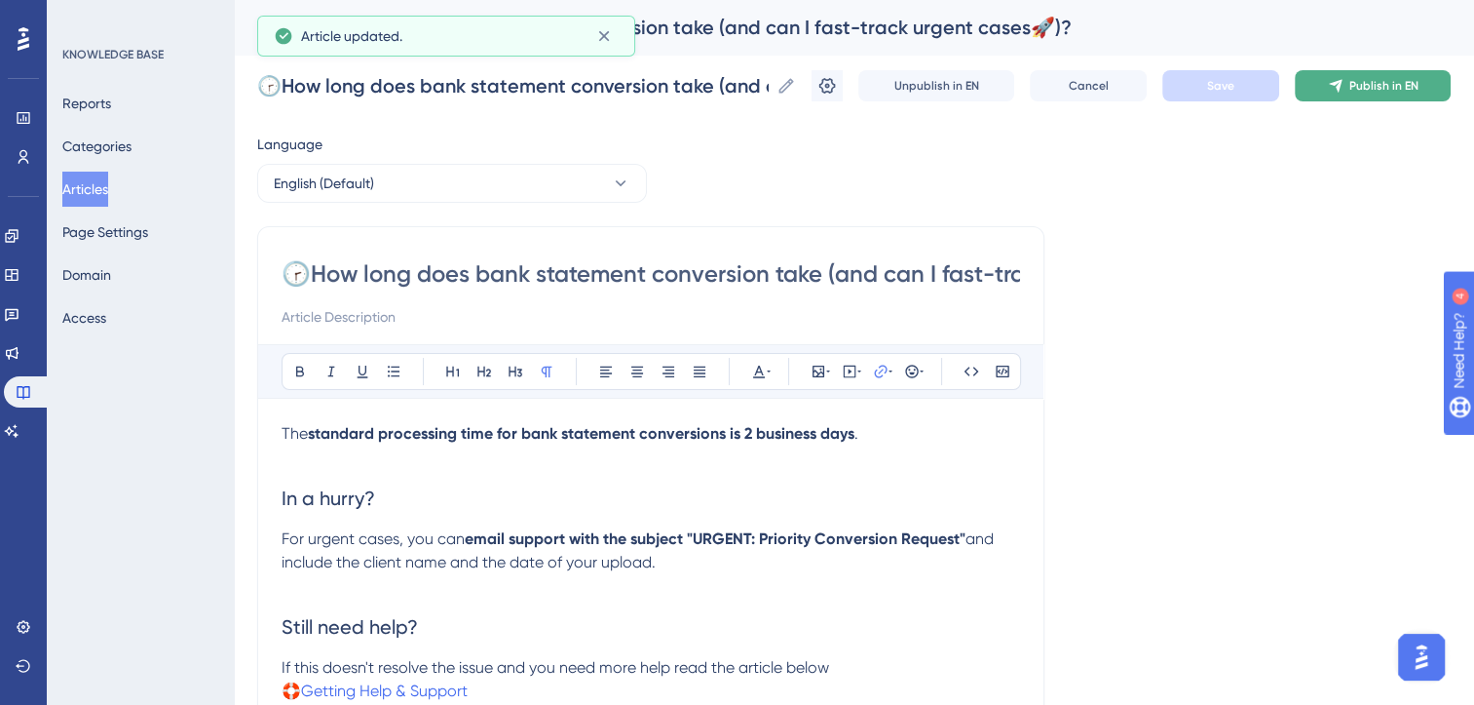
click at [1368, 86] on span "Publish in EN" at bounding box center [1384, 86] width 69 height 16
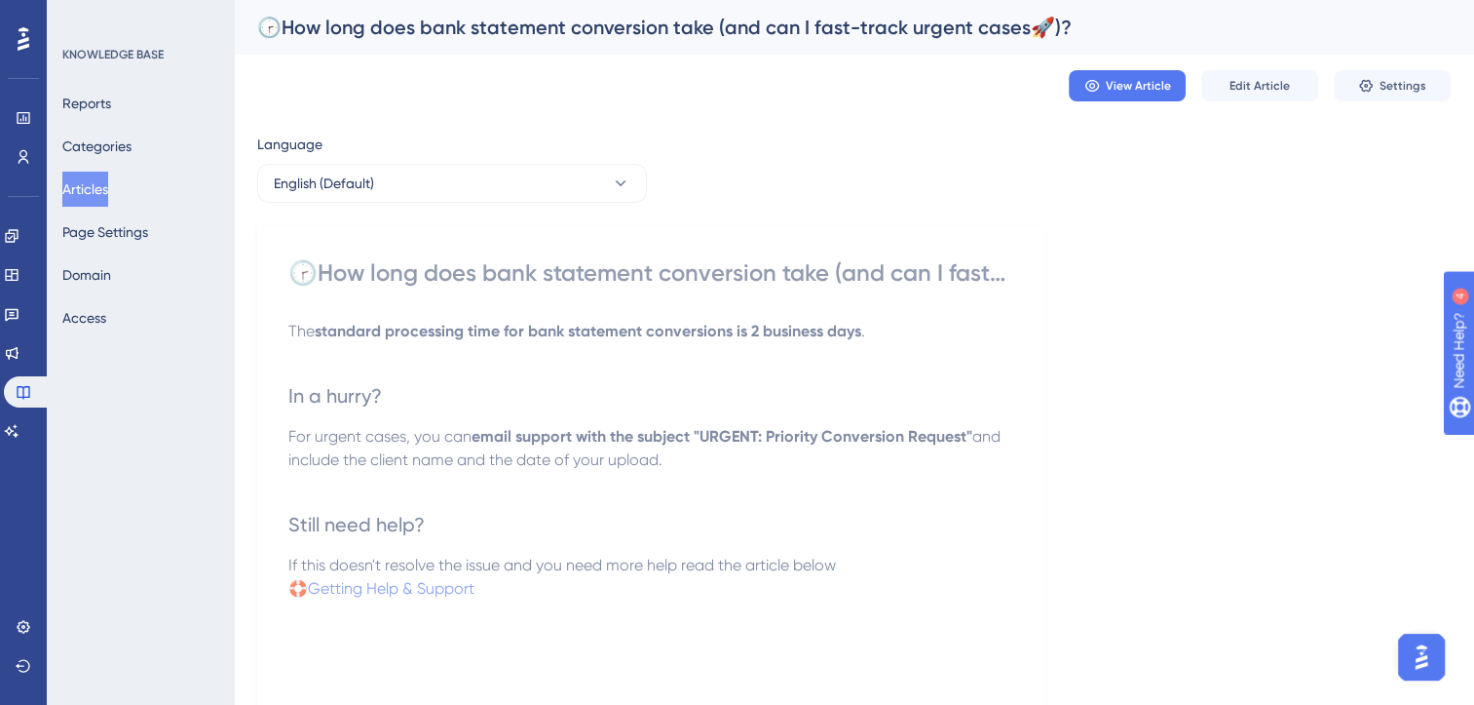
click at [108, 193] on button "Articles" at bounding box center [85, 189] width 46 height 35
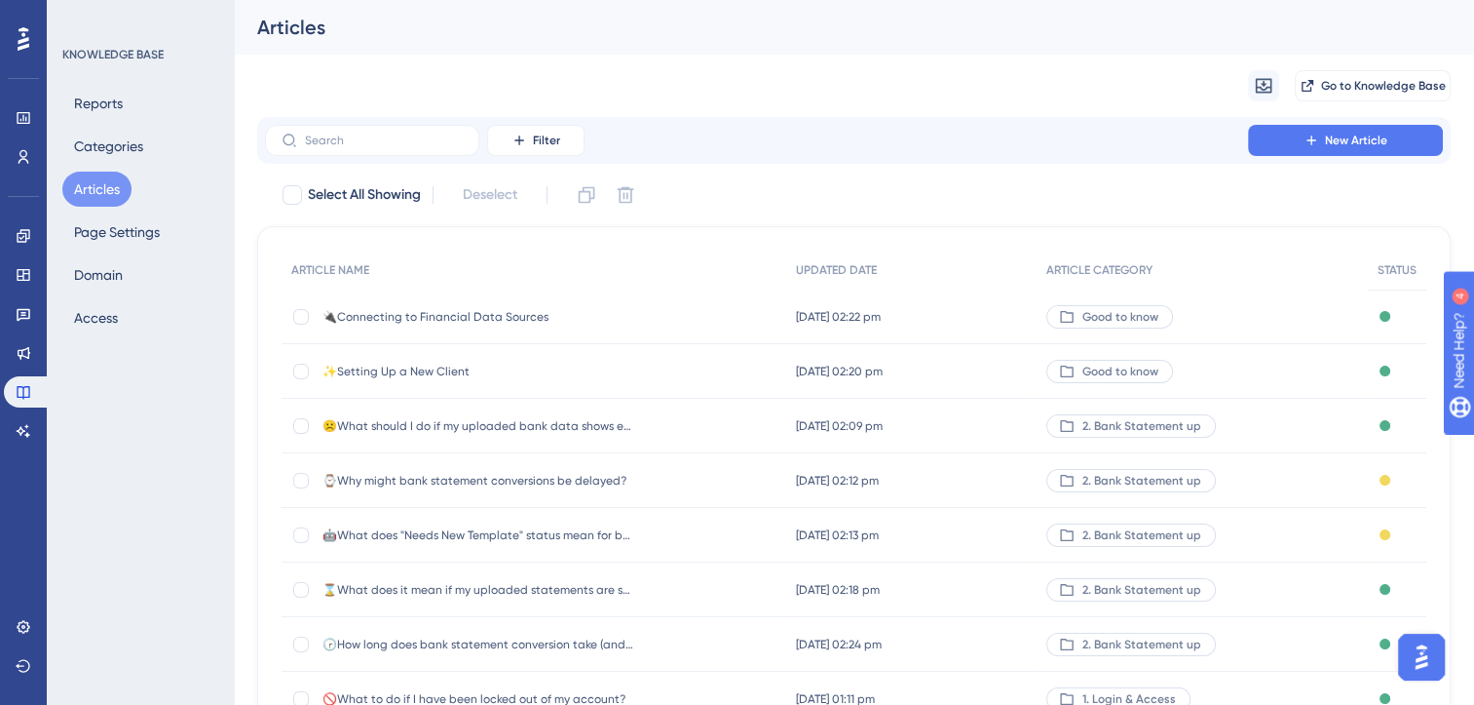
scroll to position [68, 0]
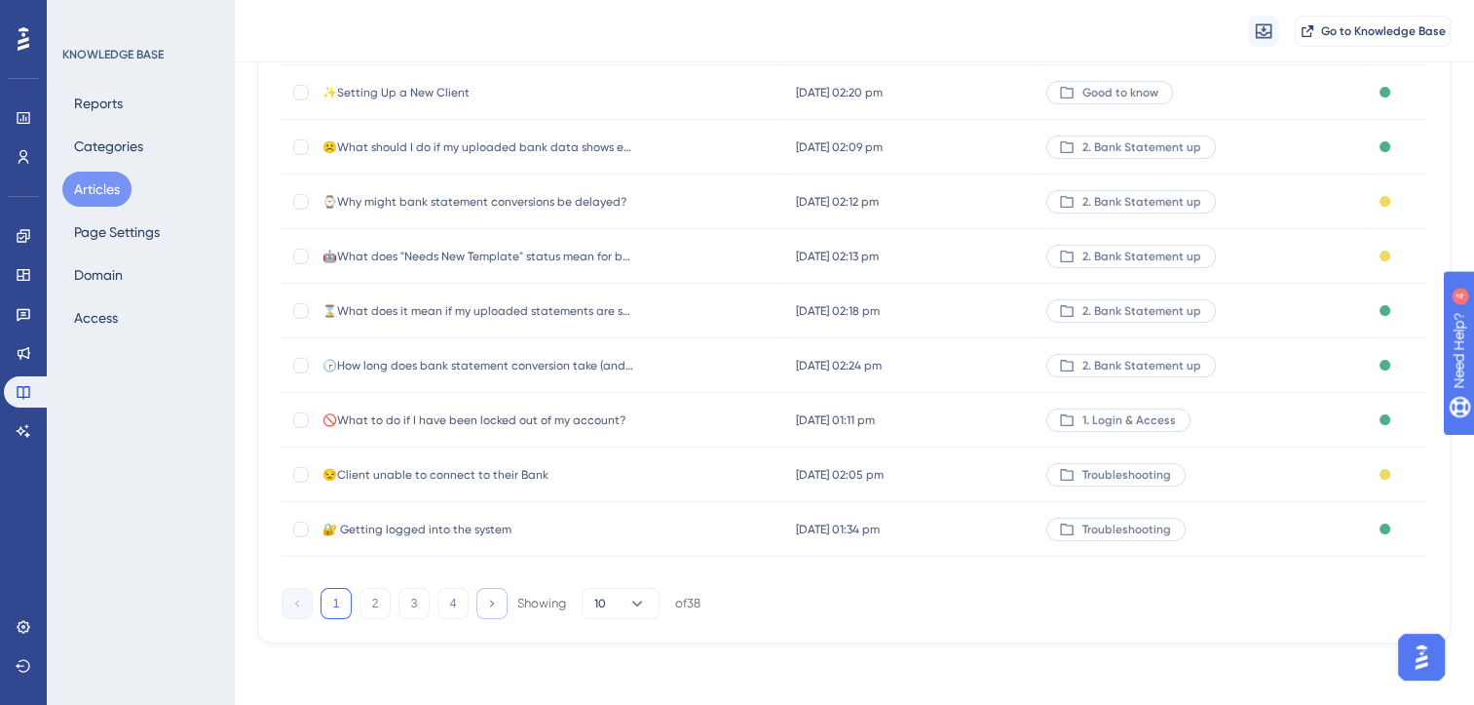
click at [483, 607] on button at bounding box center [492, 603] width 31 height 31
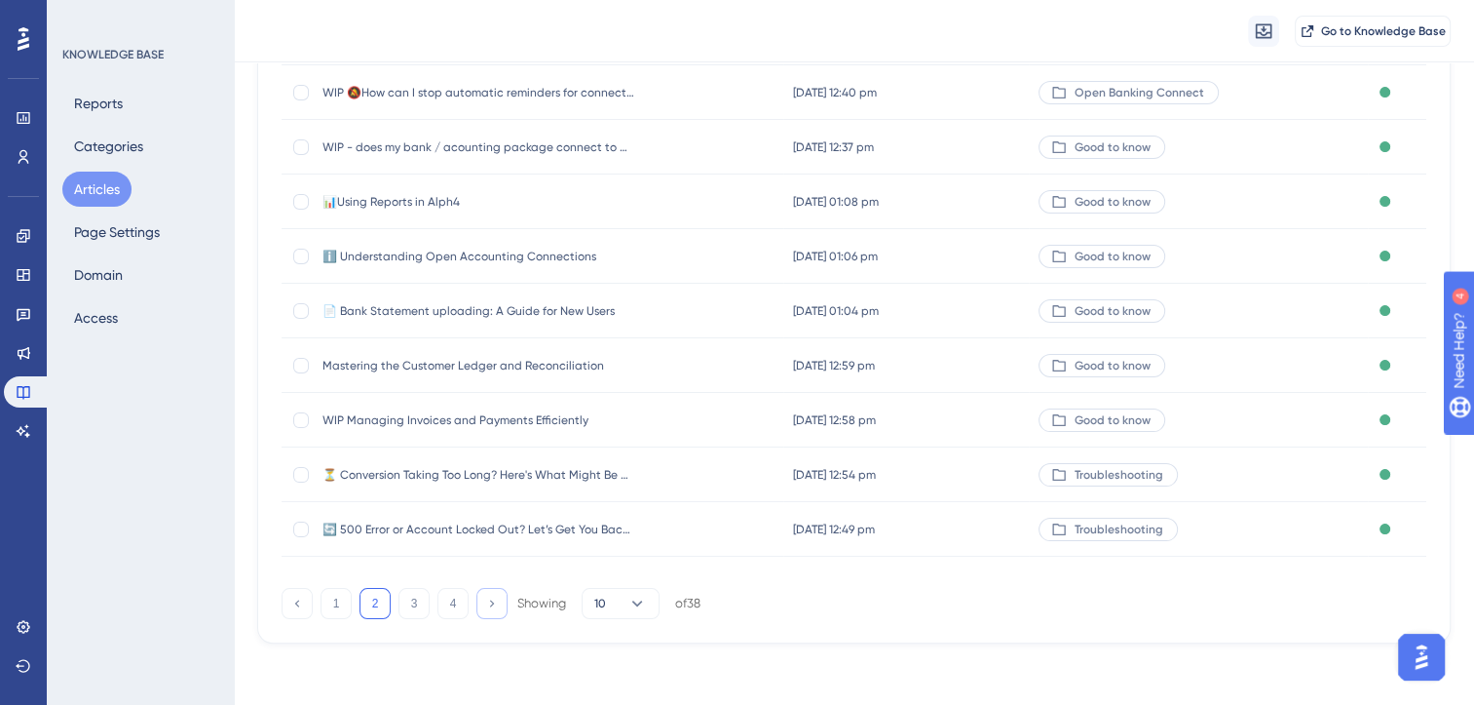
click at [483, 607] on button at bounding box center [492, 603] width 31 height 31
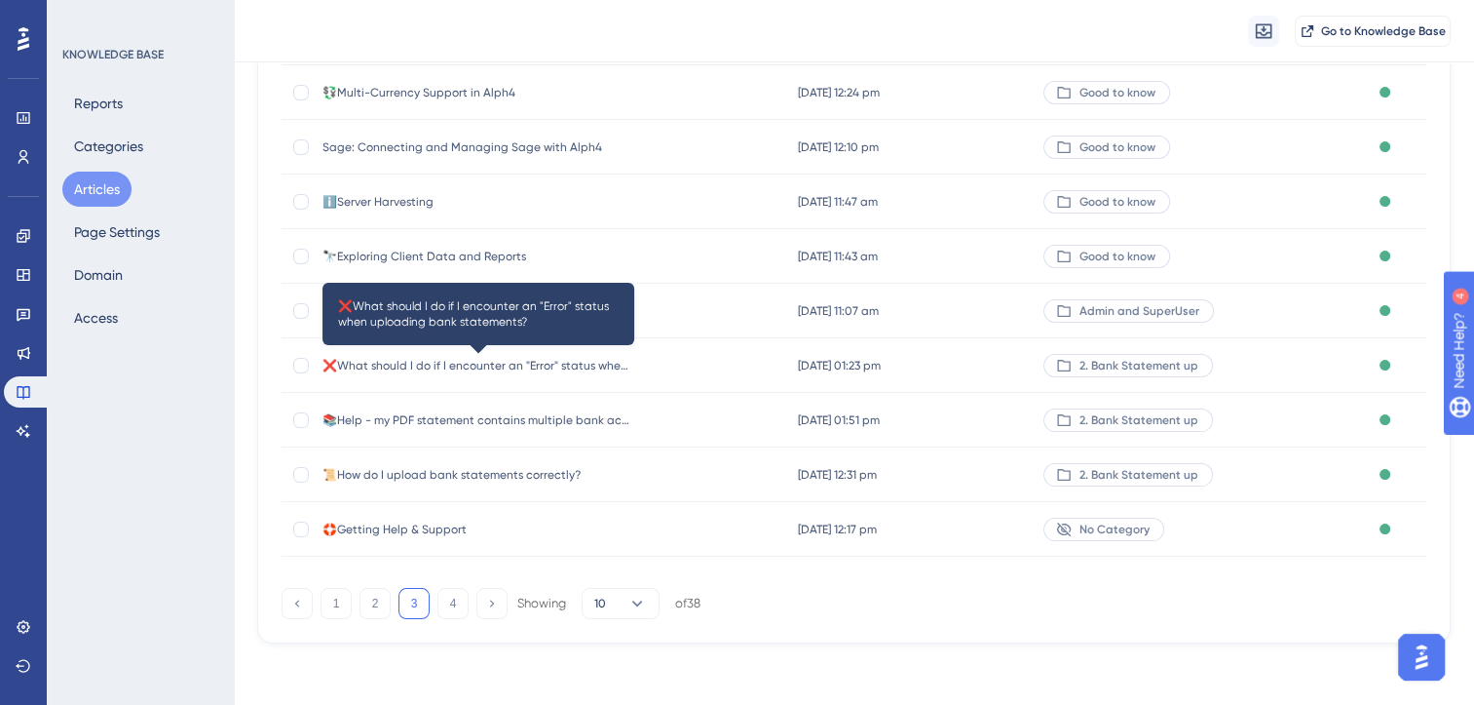
click at [585, 364] on span "❌What should I do if I encounter an "Error" status when uploading bank statemen…" at bounding box center [479, 366] width 312 height 16
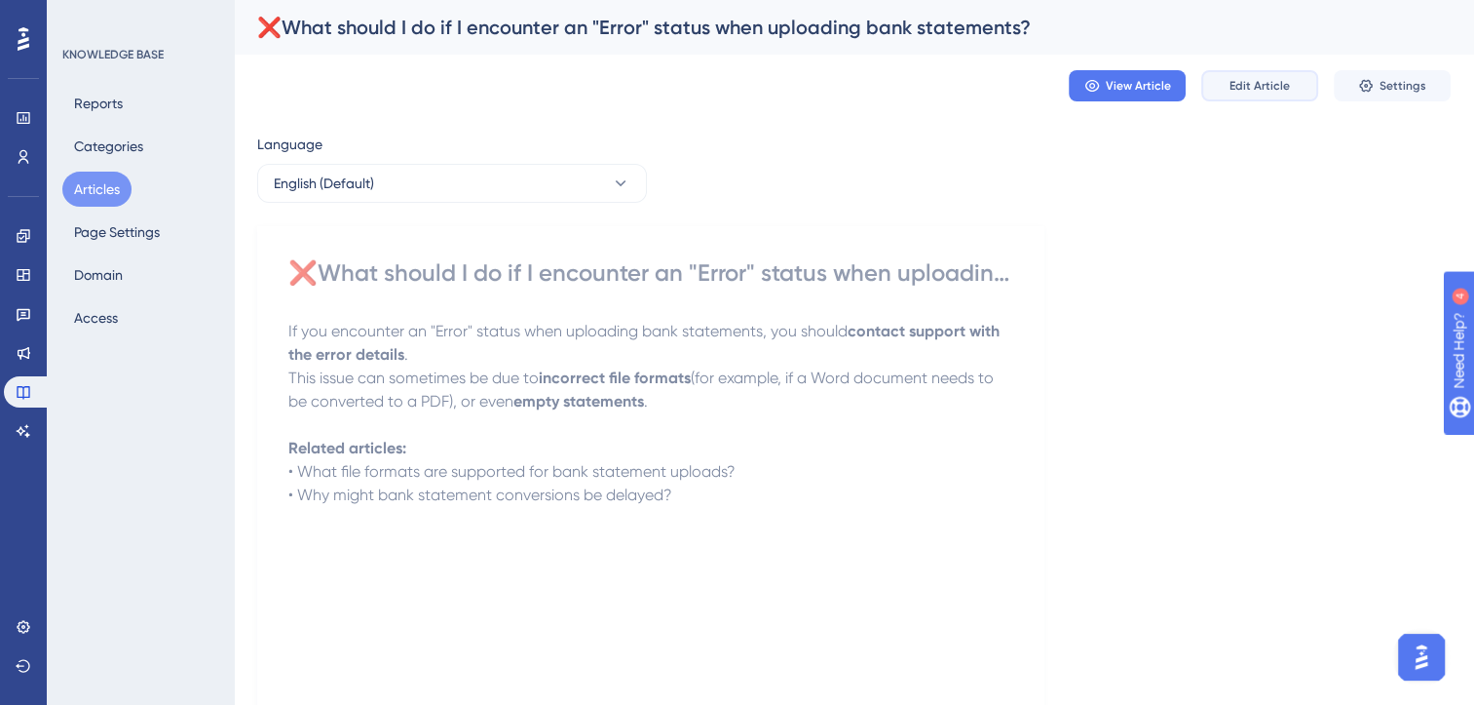
click at [1242, 94] on button "Edit Article" at bounding box center [1260, 85] width 117 height 31
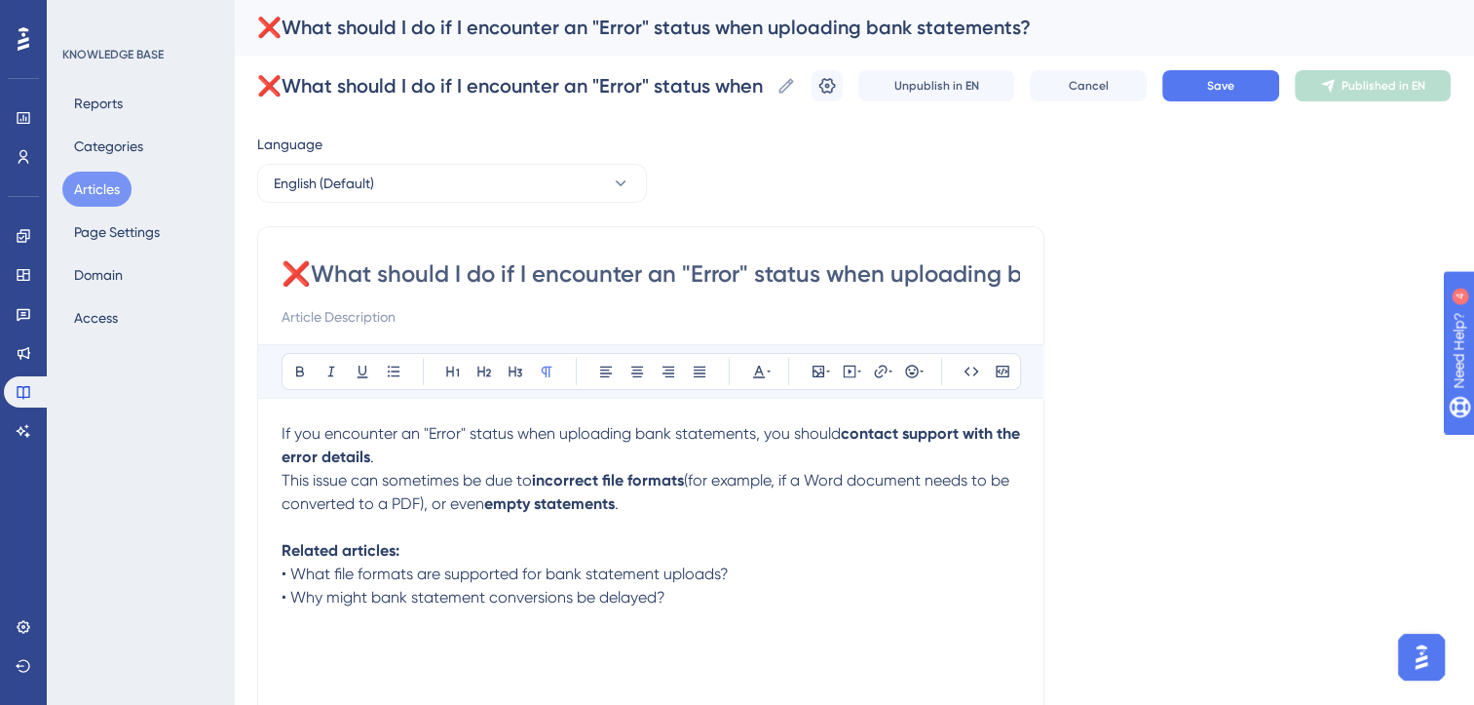
click at [303, 534] on p at bounding box center [651, 527] width 739 height 23
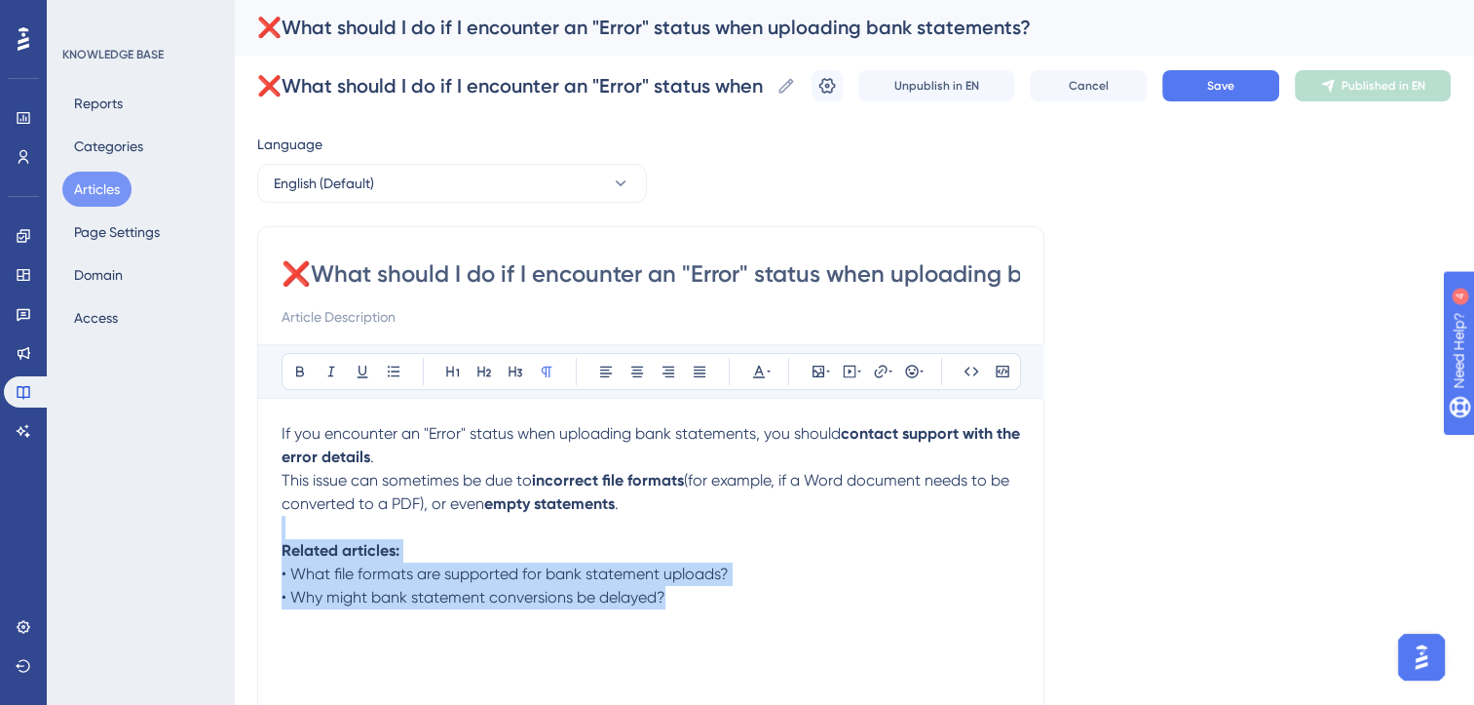
click at [703, 600] on p "• Why might bank statement conversions be delayed?" at bounding box center [651, 597] width 739 height 23
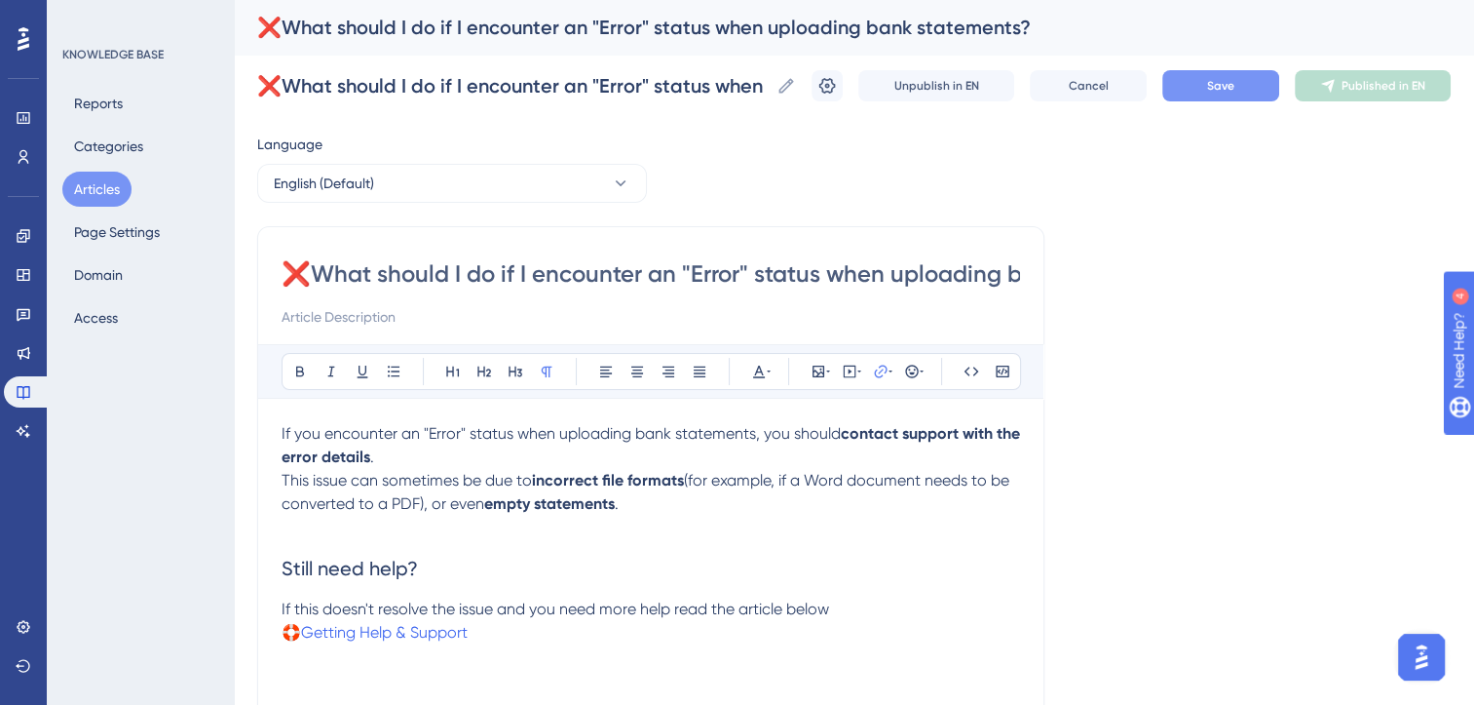
click at [1224, 83] on span "Save" at bounding box center [1220, 86] width 27 height 16
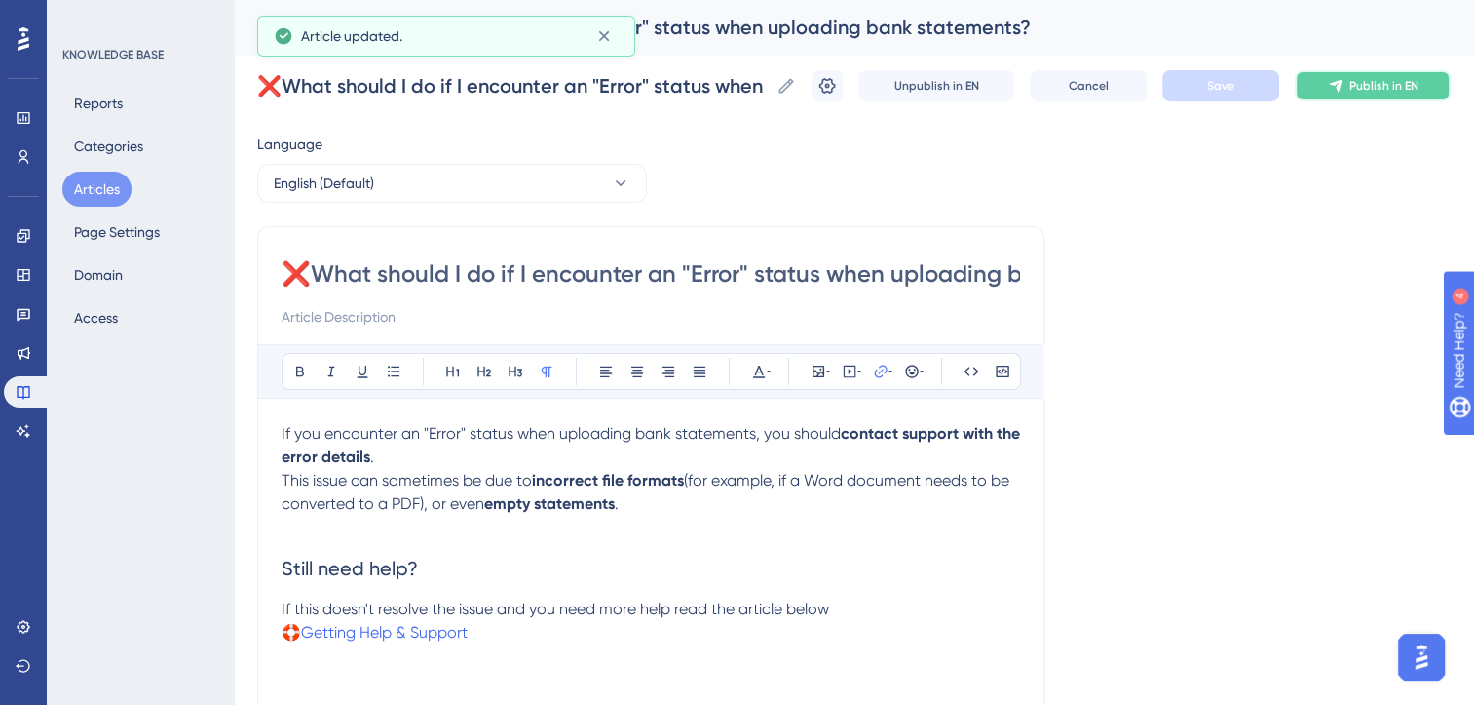
click at [1397, 93] on span "Publish in EN" at bounding box center [1384, 86] width 69 height 16
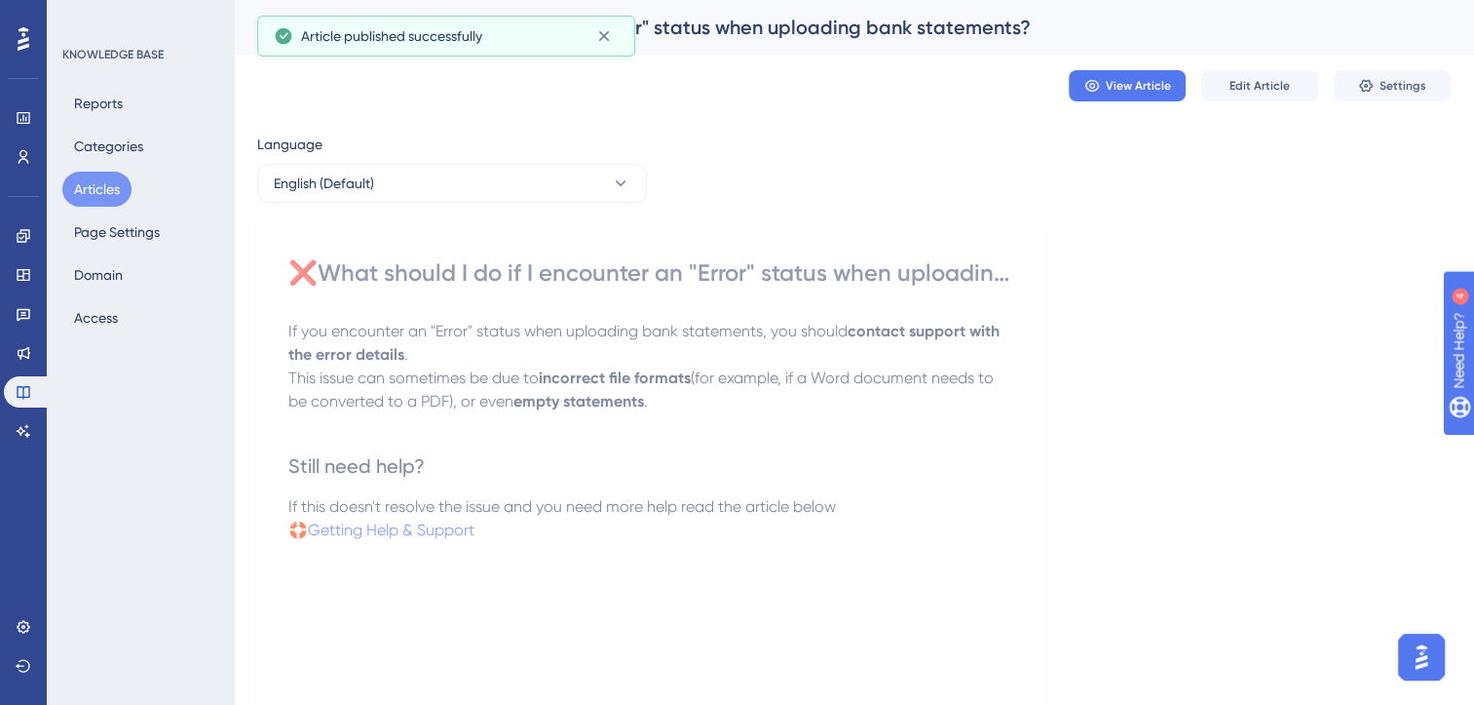
click at [101, 193] on button "Articles" at bounding box center [96, 189] width 69 height 35
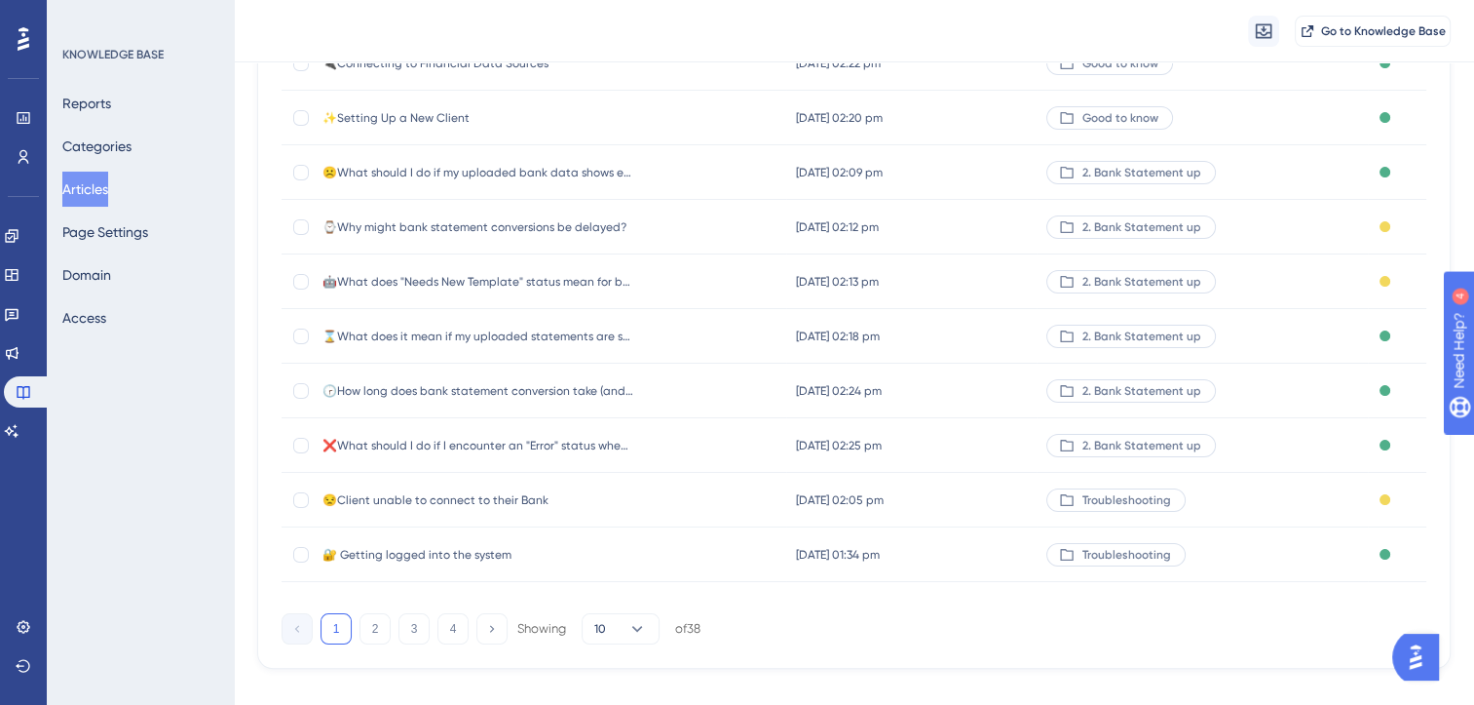
scroll to position [286, 0]
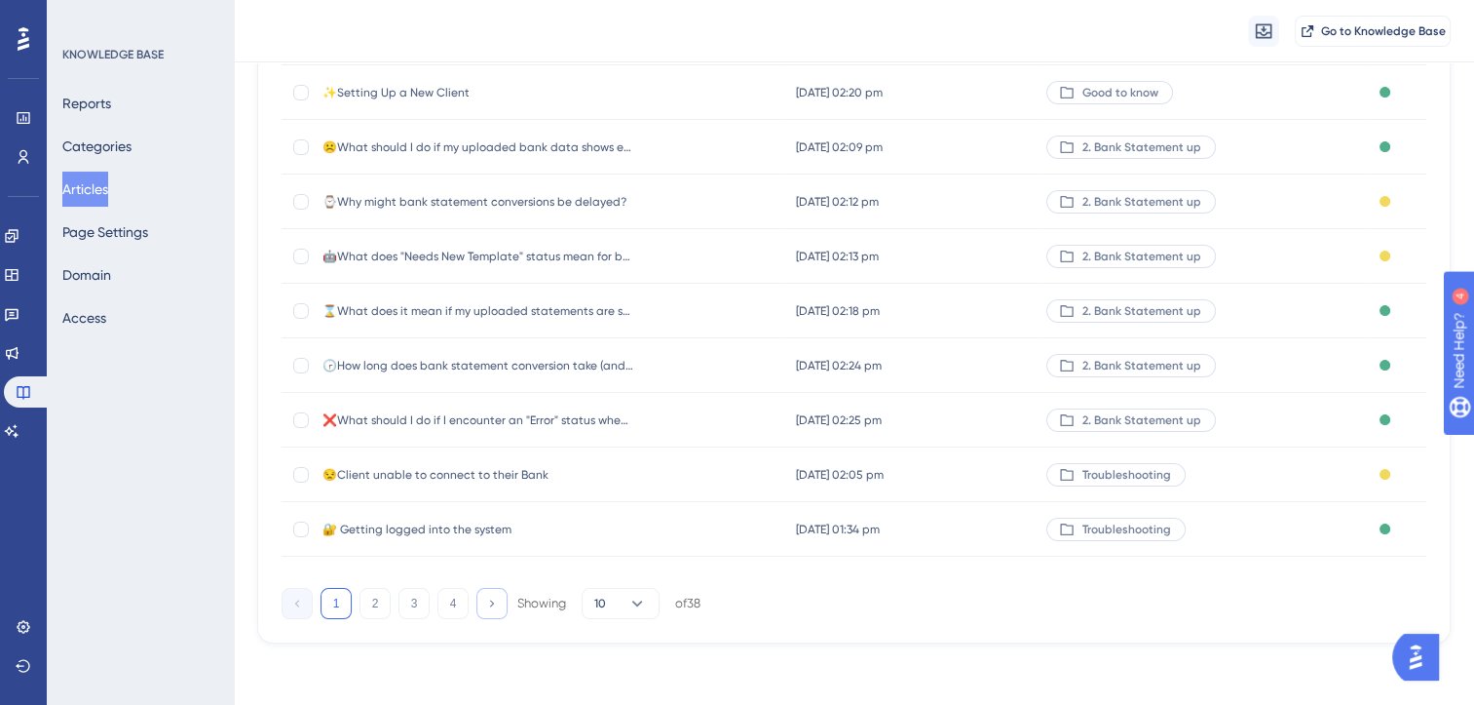
click at [489, 599] on icon at bounding box center [491, 602] width 13 height 13
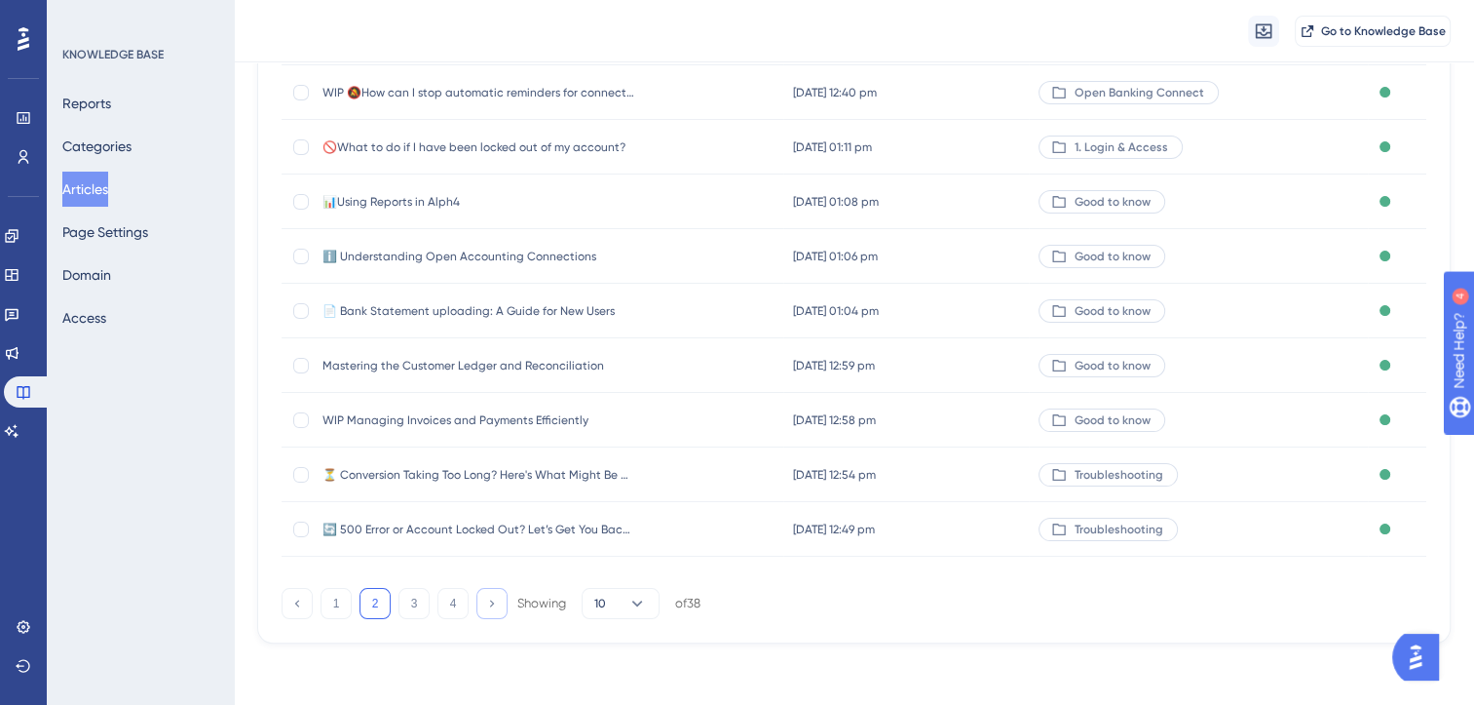
click at [489, 599] on icon at bounding box center [491, 602] width 13 height 13
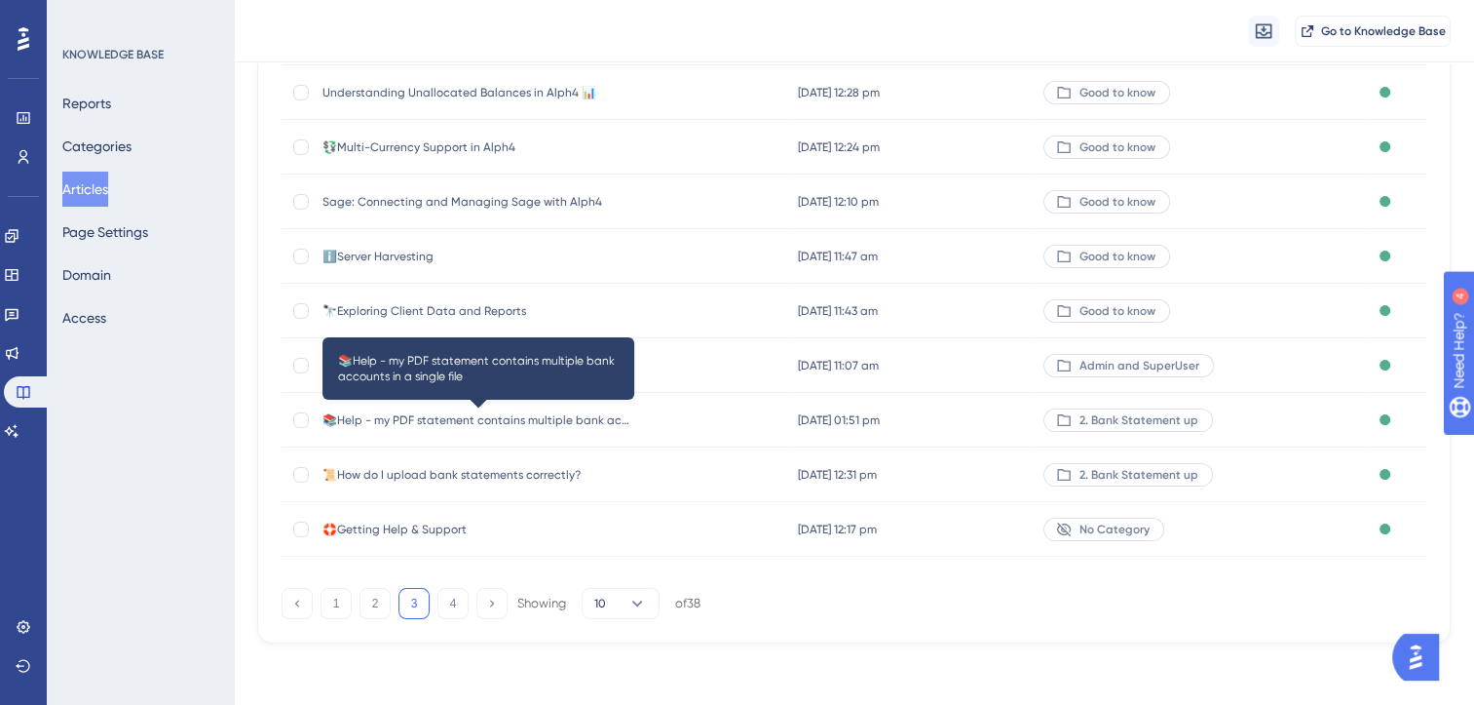
click at [464, 420] on span "📚Help - my PDF statement contains multiple bank accounts in a single file" at bounding box center [479, 420] width 312 height 16
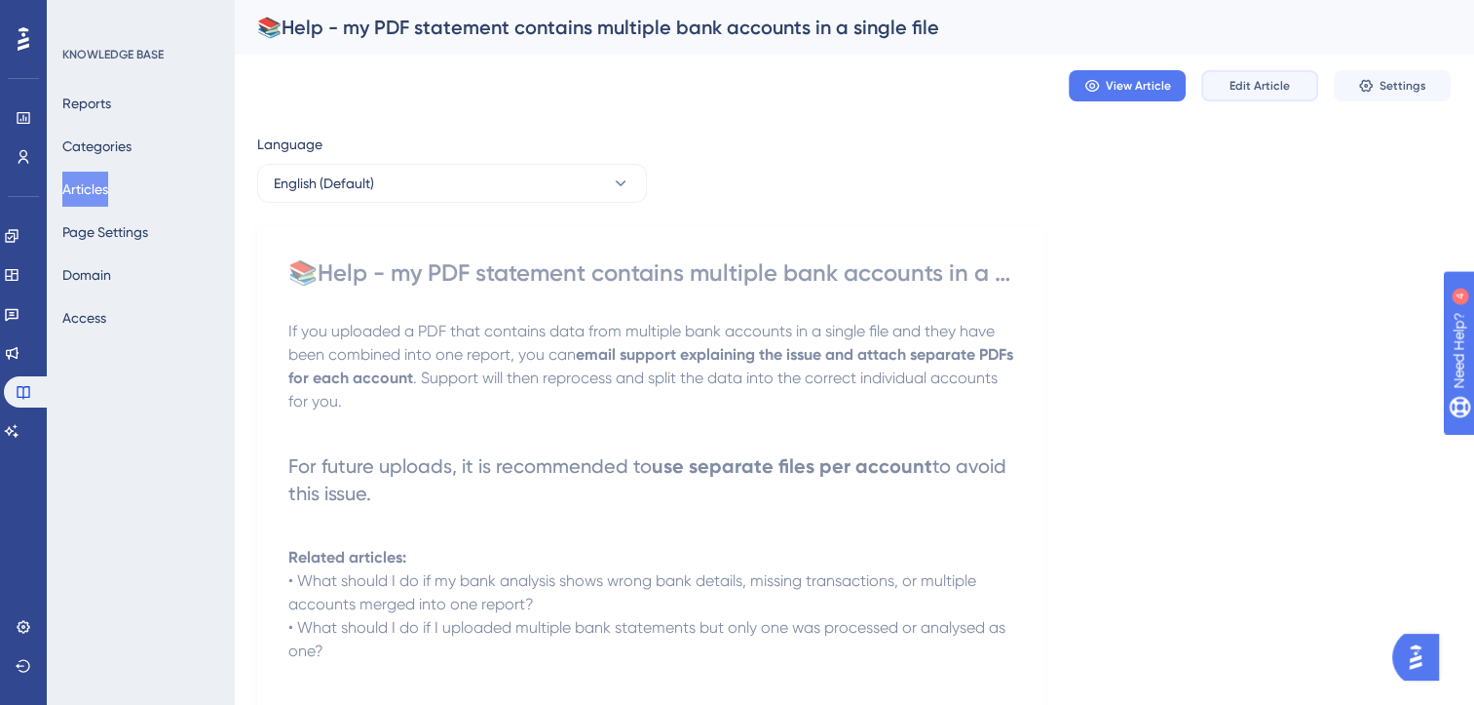
click at [1277, 80] on span "Edit Article" at bounding box center [1260, 86] width 60 height 16
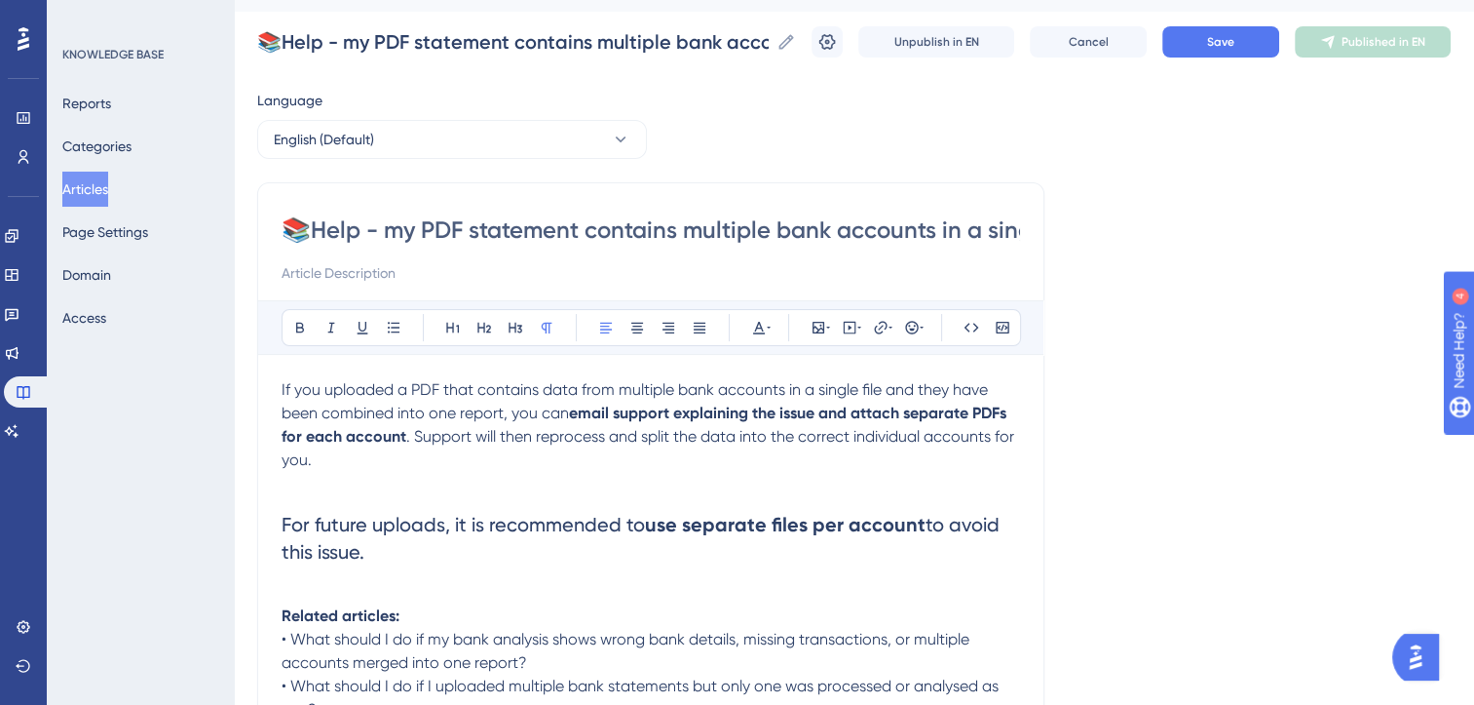
drag, startPoint x: 671, startPoint y: 233, endPoint x: 644, endPoint y: 236, distance: 27.4
click at [644, 236] on input "📚Help - my PDF statement contains multiple bank accounts in a single file" at bounding box center [651, 229] width 739 height 31
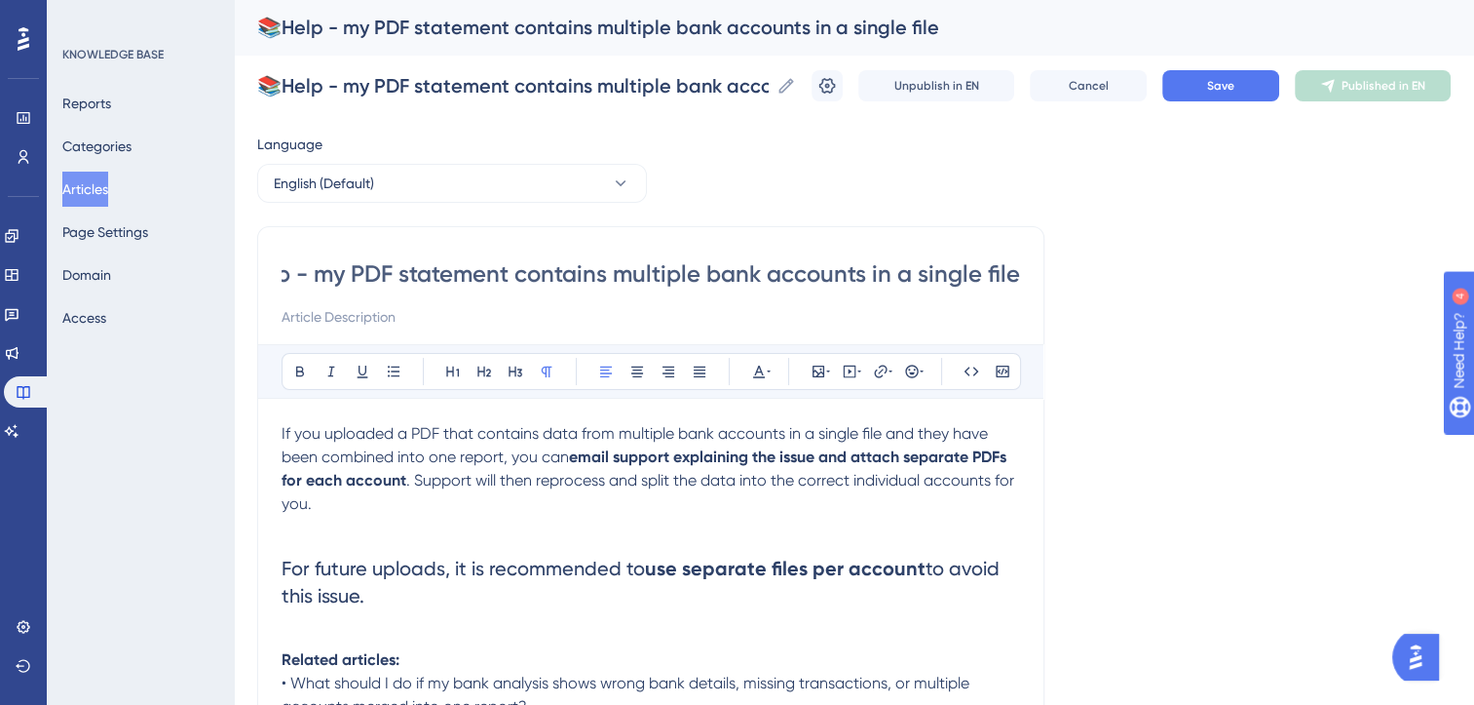
scroll to position [0, 0]
click at [405, 482] on span ". Support will then reprocess and split the data into the correct individual ac…" at bounding box center [650, 492] width 737 height 42
click at [516, 484] on span ". Support will then reprocess and split the data into the correct individual ac…" at bounding box center [646, 492] width 728 height 42
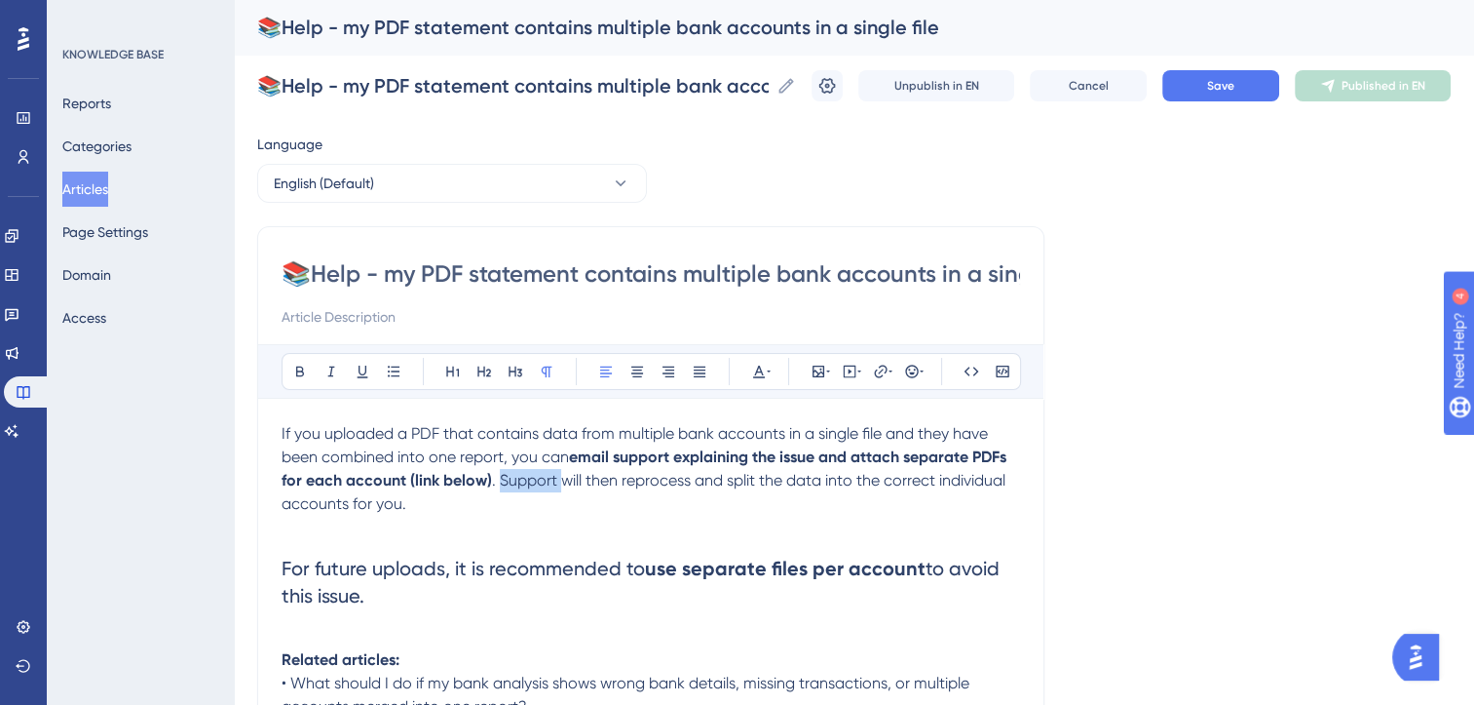
click at [516, 484] on span ". Support will then reprocess and split the data into the correct individual ac…" at bounding box center [646, 492] width 728 height 42
click at [326, 431] on span "If you uploaded a PDF that contains data from multiple bank accounts in a singl…" at bounding box center [637, 445] width 710 height 42
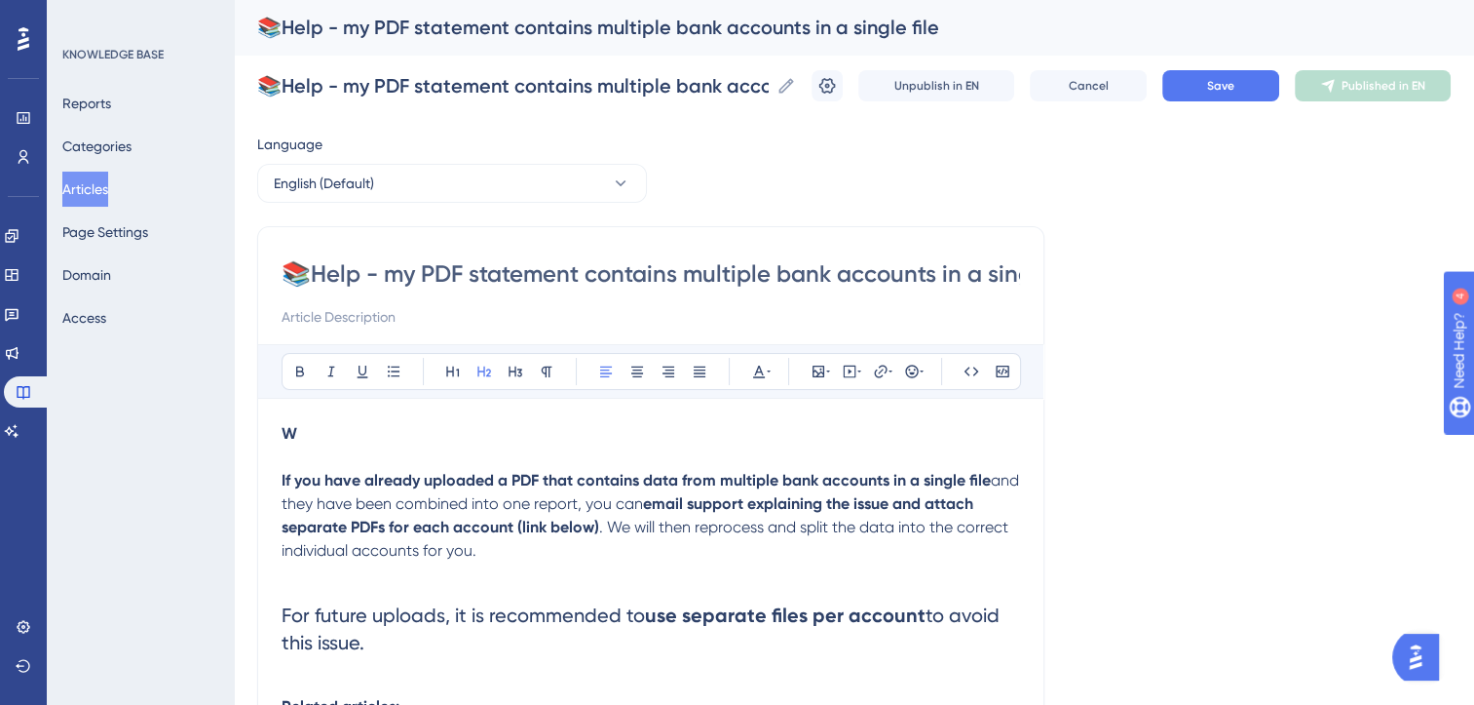
click at [284, 615] on span "For future uploads, it is recommended to" at bounding box center [463, 614] width 363 height 23
click at [391, 480] on strong "If you have already uploaded a PDF that contains data from multiple bank accoun…" at bounding box center [636, 480] width 709 height 19
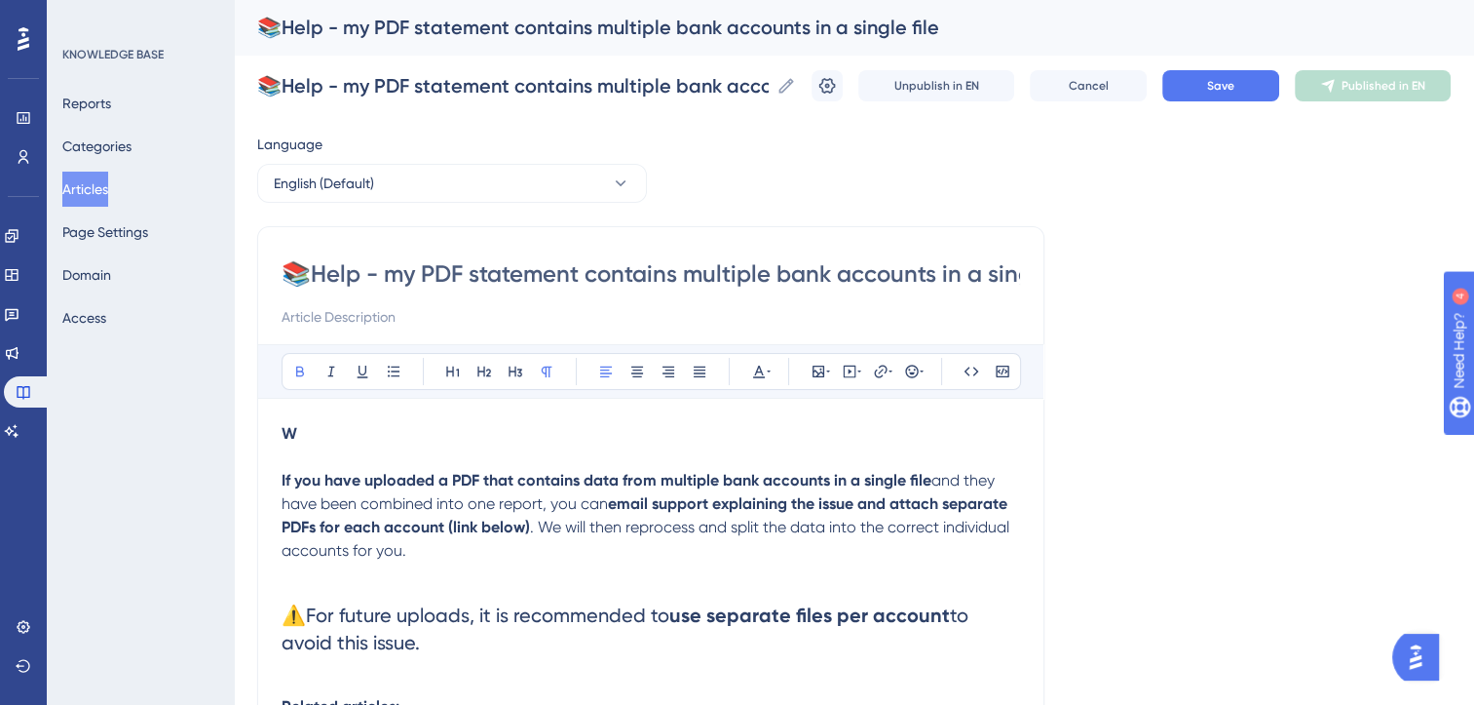
click at [301, 458] on p at bounding box center [651, 456] width 739 height 23
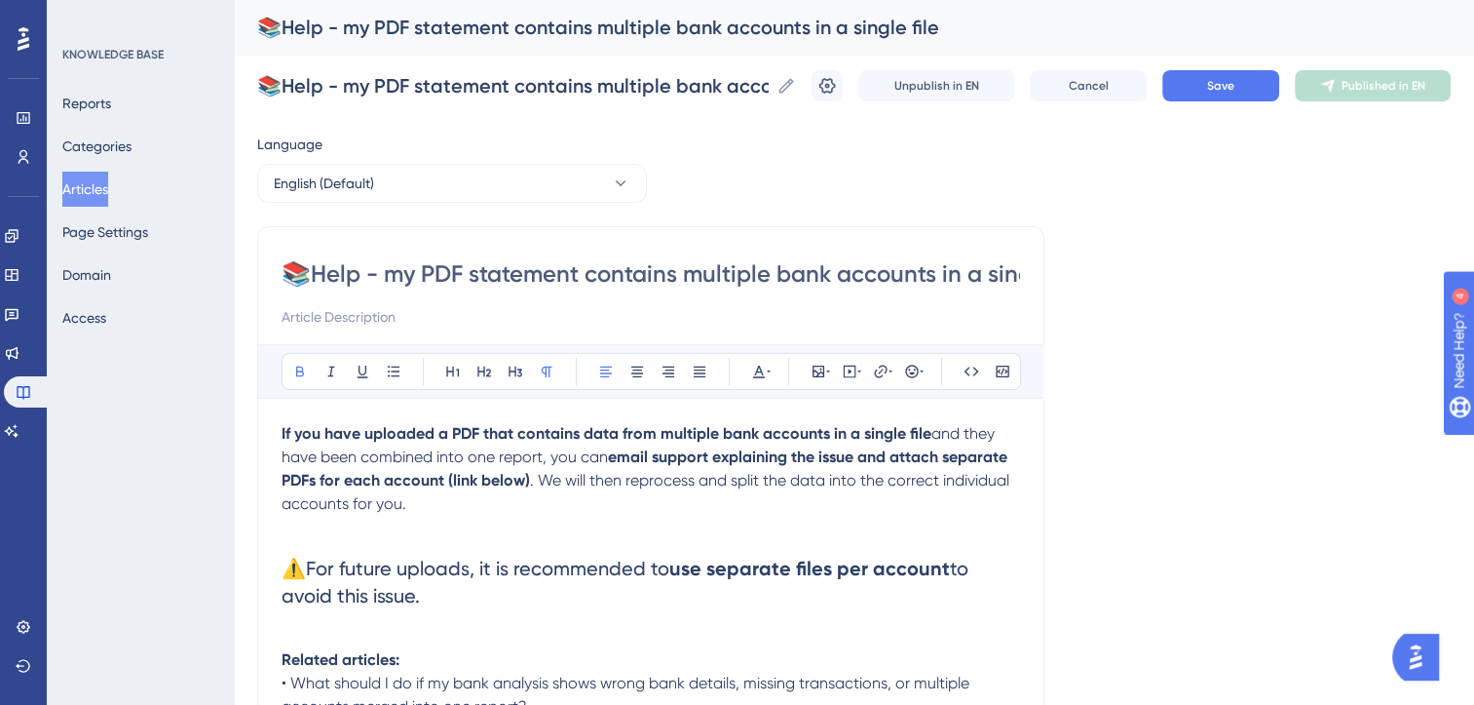
click at [390, 277] on input "📚Help - my PDF statement contains multiple bank accounts in a single file" at bounding box center [651, 273] width 739 height 31
type input "📚Help - Imy PDF statement contains multiple bank accounts in a single file"
type input "📚Help - I've uploamy PDF statement contains multiple bank accounts in a single …"
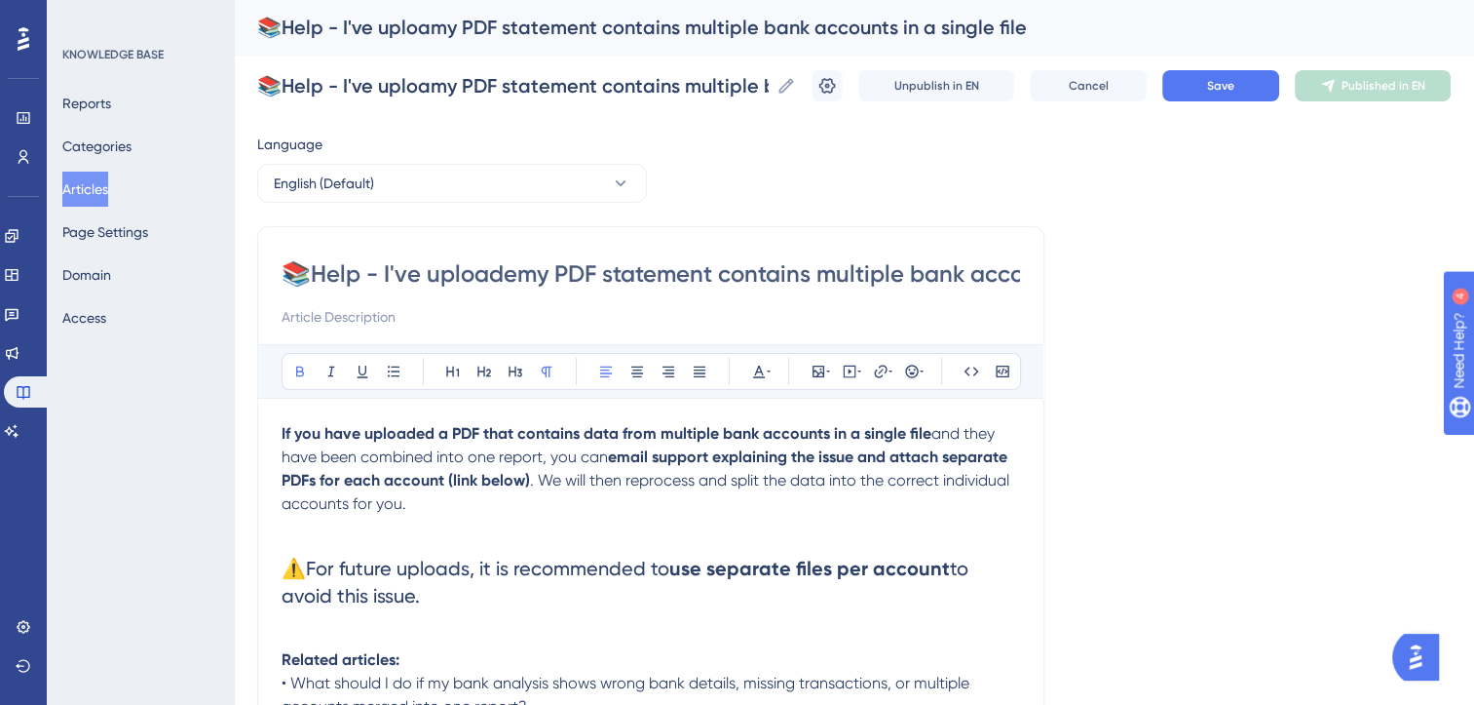
type input "📚Help - I've uploadedmy PDF statement contains multiple bank accounts in a sing…"
type input "📚Help - I've uploaded my PDF statement contains multiple bank accounts in a sin…"
type input "📚Help - I've uploaded PDF statement contains multiple bank accounts in a single…"
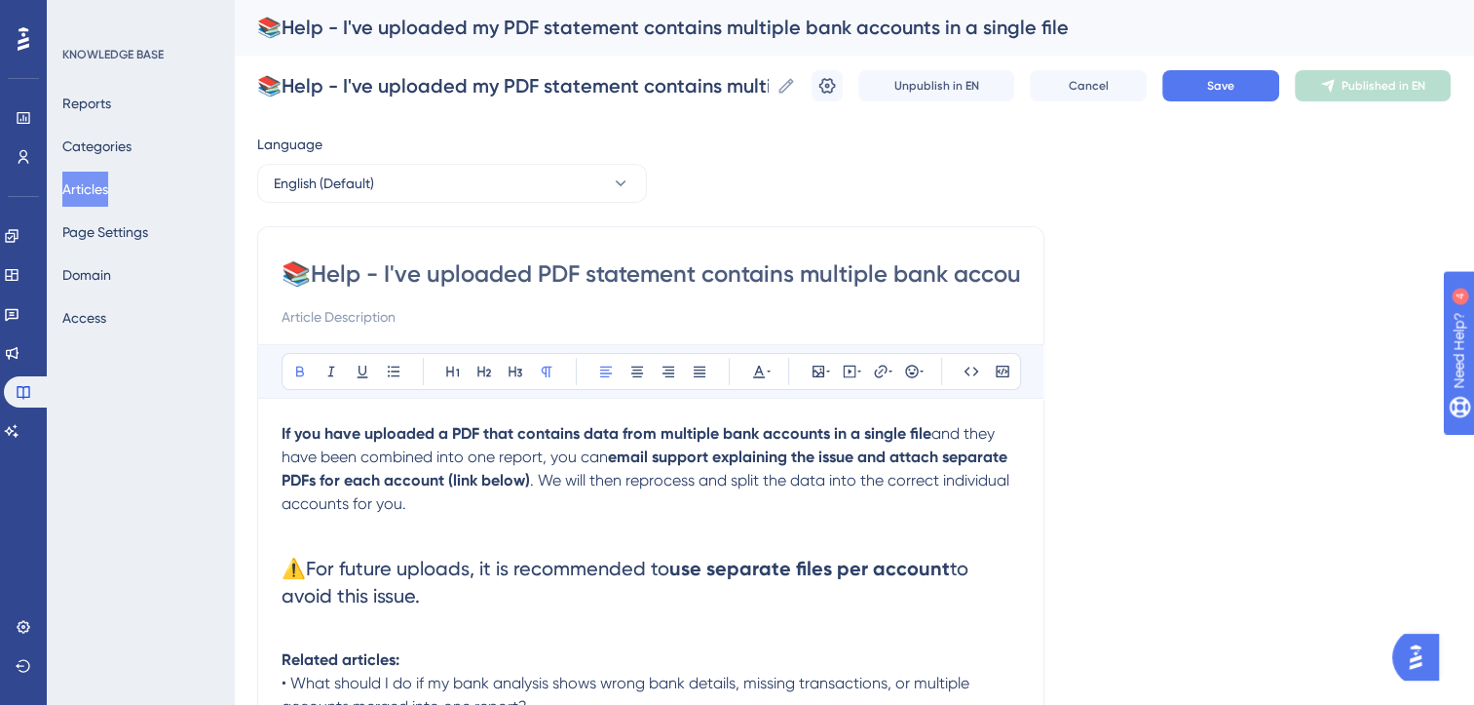
type input "📚Help - I've uploaded PDF statement contains multiple bank accounts in a single…"
type input "📚Help - I've uploaded a miPDF statement contains multiple bank accounts in a si…"
type input "📚Help - I've uploaded a PDF statement contains multiple bank accounts in a sing…"
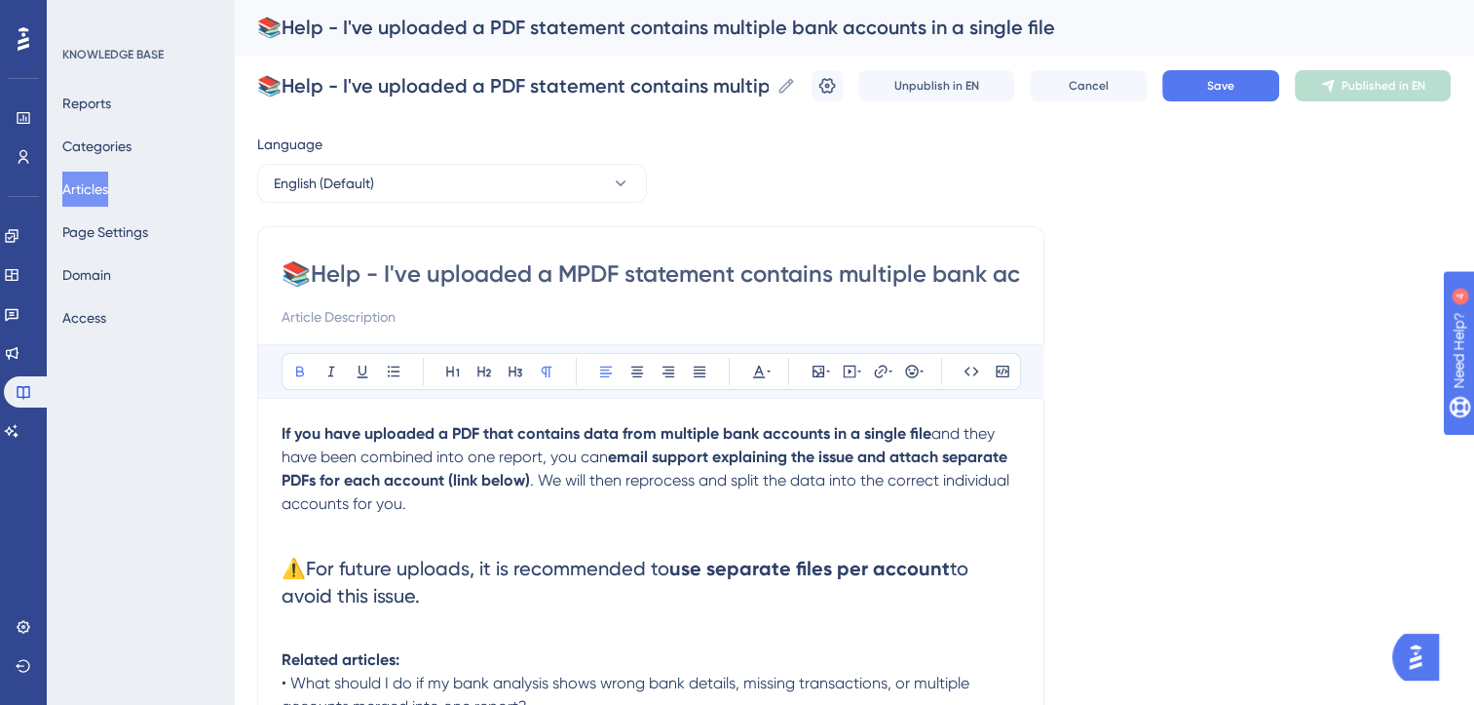
type input "📚Help - I've uploaded a MAPDF statement contains multiple bank accounts in a si…"
type input "📚Help - I've uploaded a MAPPDF statement contains multiple bank accounts in a s…"
type input "📚Help - I've uploaded a MAP (PDF statement contains multiple bank accounts in a…"
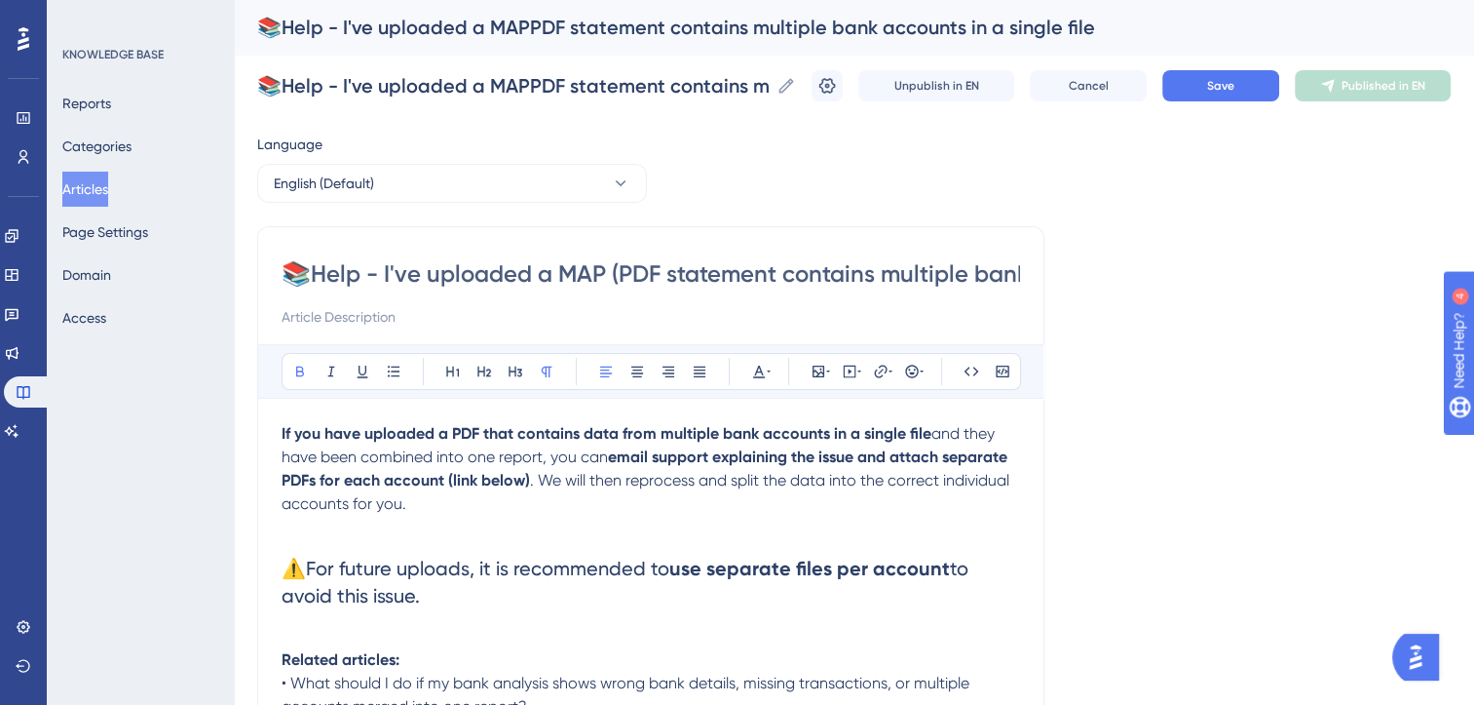
type input "📚Help - I've uploaded a MAP (PDF statement contains multiple bank accounts in a…"
type input "📚Help - I've uploaded a MAP (MPDF statement contains multiple bank accounts in …"
type input "📚Help - I've uploaded a MAP (MiPDF statement contains multiple bank accounts in…"
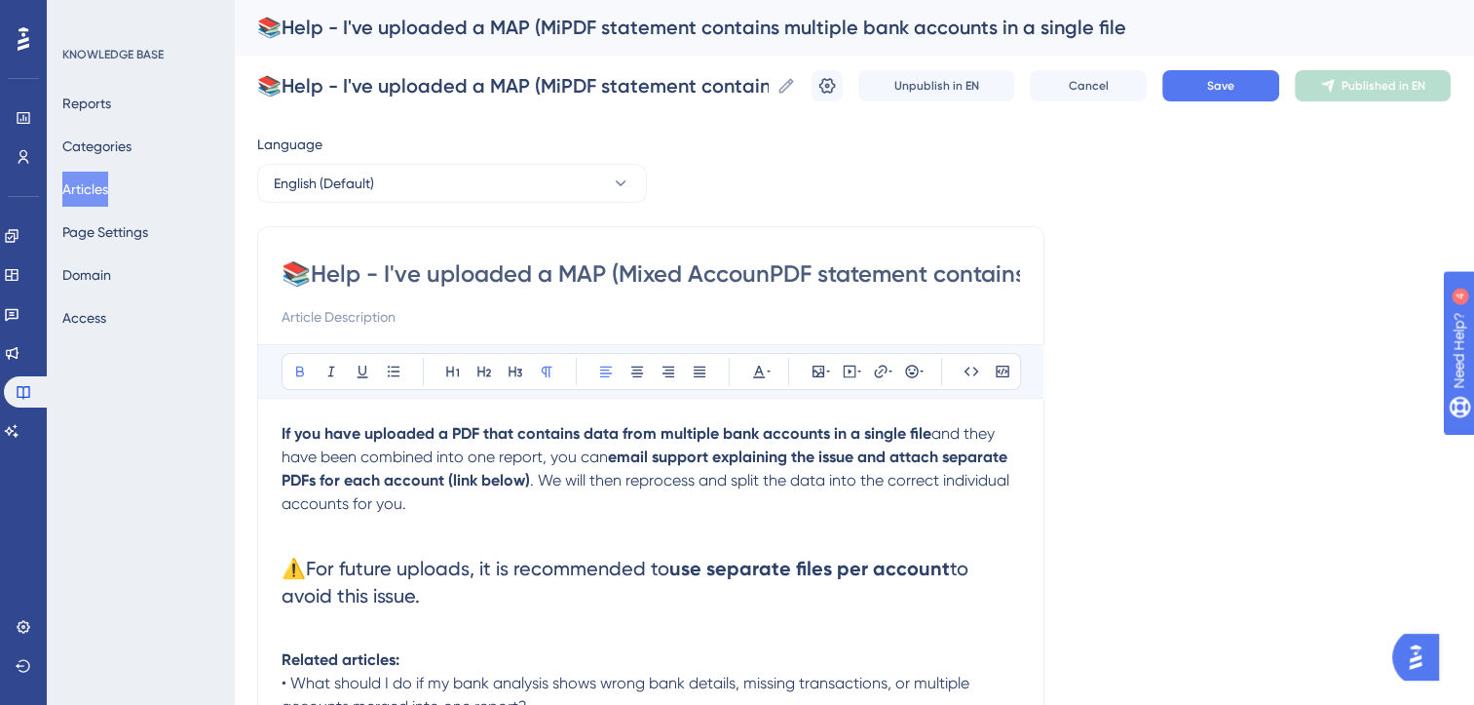
type input "📚Help - I've uploaded a MAP (Mixed AccountPDF statement contains multiple bank …"
type input "📚Help - I've uploaded a MAP (Mixed Account PDF statement contains multiple bank…"
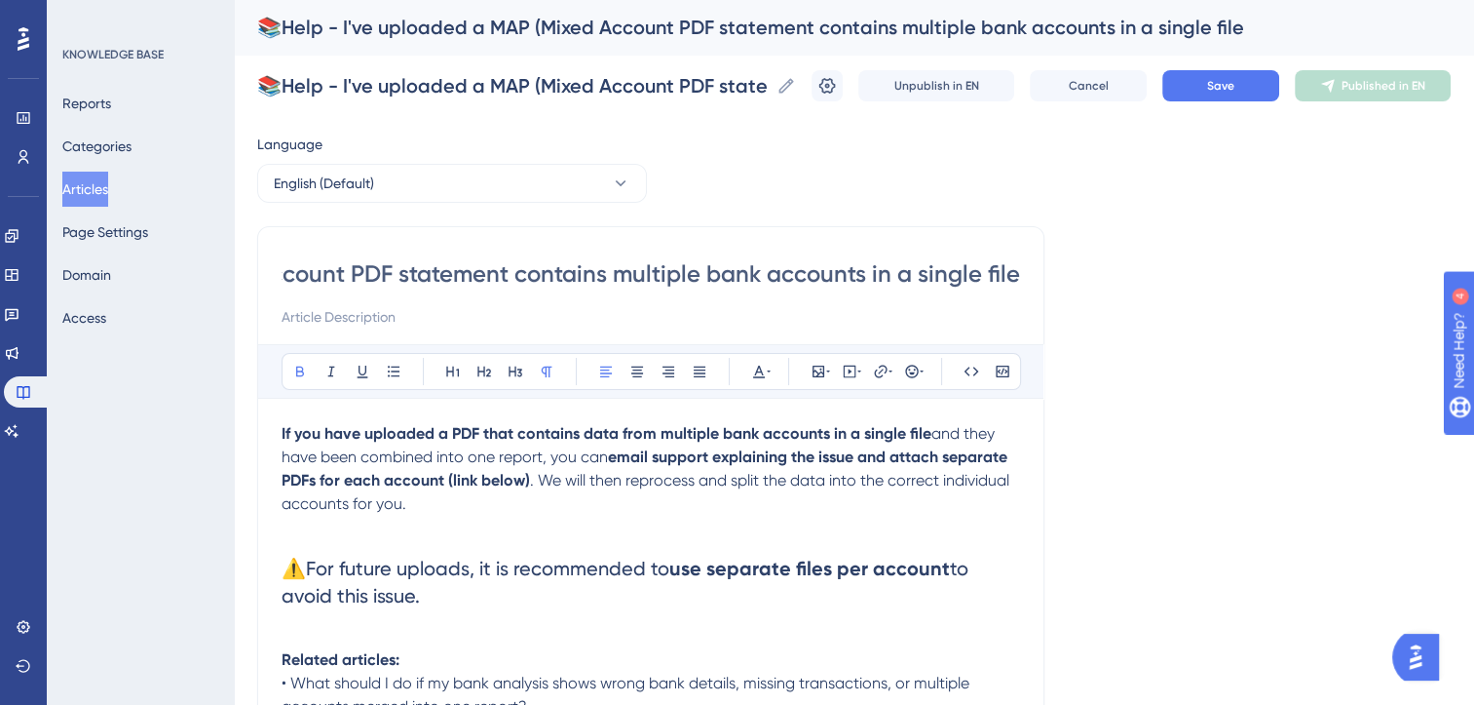
type input "📚Help - I've uploaded a MAP (Mixed Account PDF)"
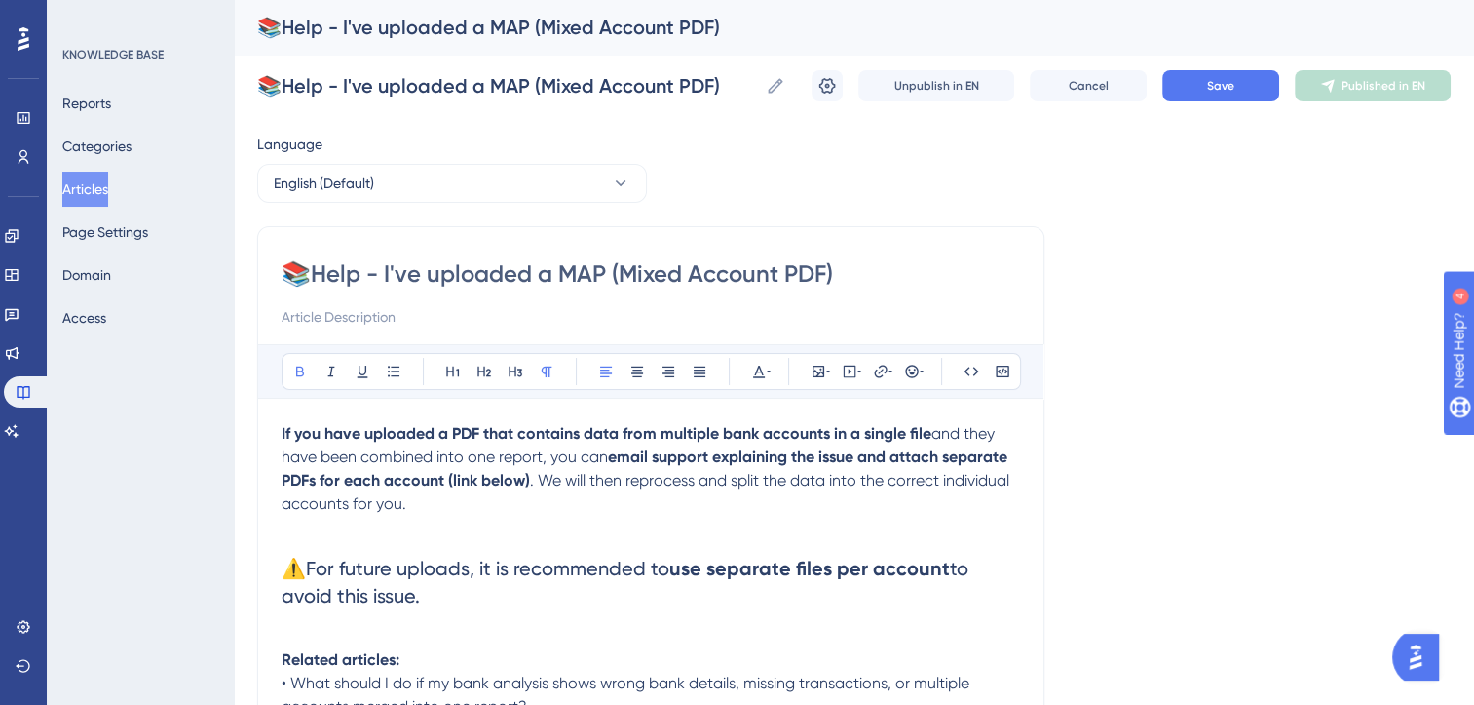
type input "📚Help - I've uploaded a MAP (Mixed Account PDF)!"
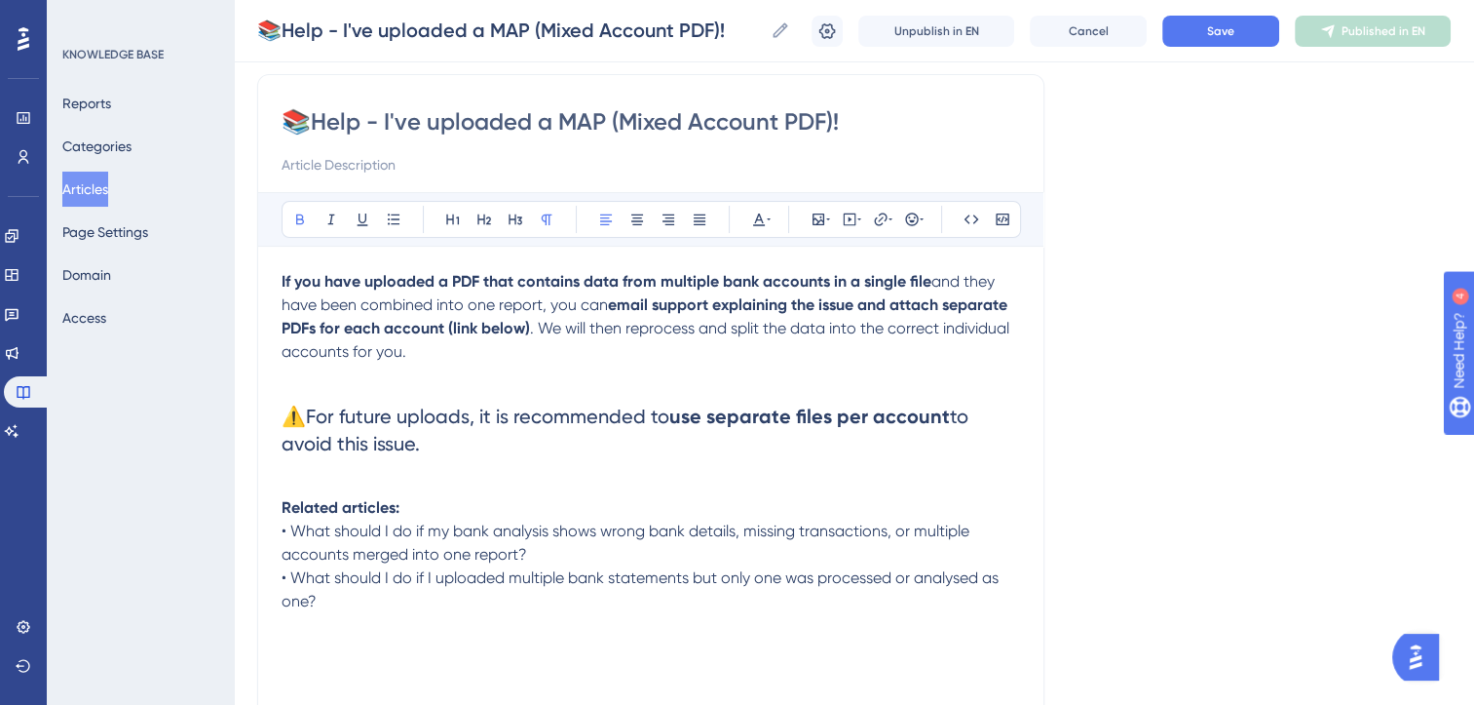
scroll to position [160, 0]
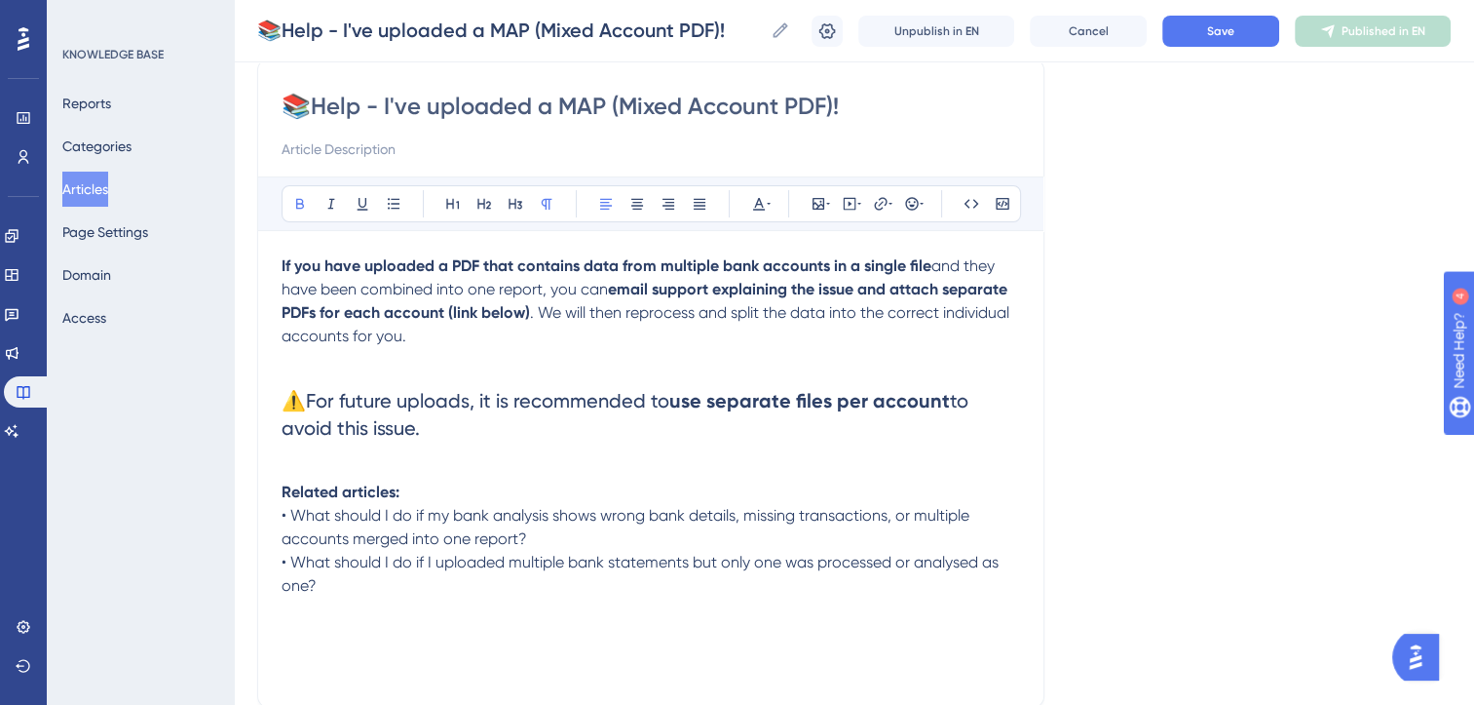
type input "📚Help - I've uploaded a MAP (Mixed Account PDF)!"
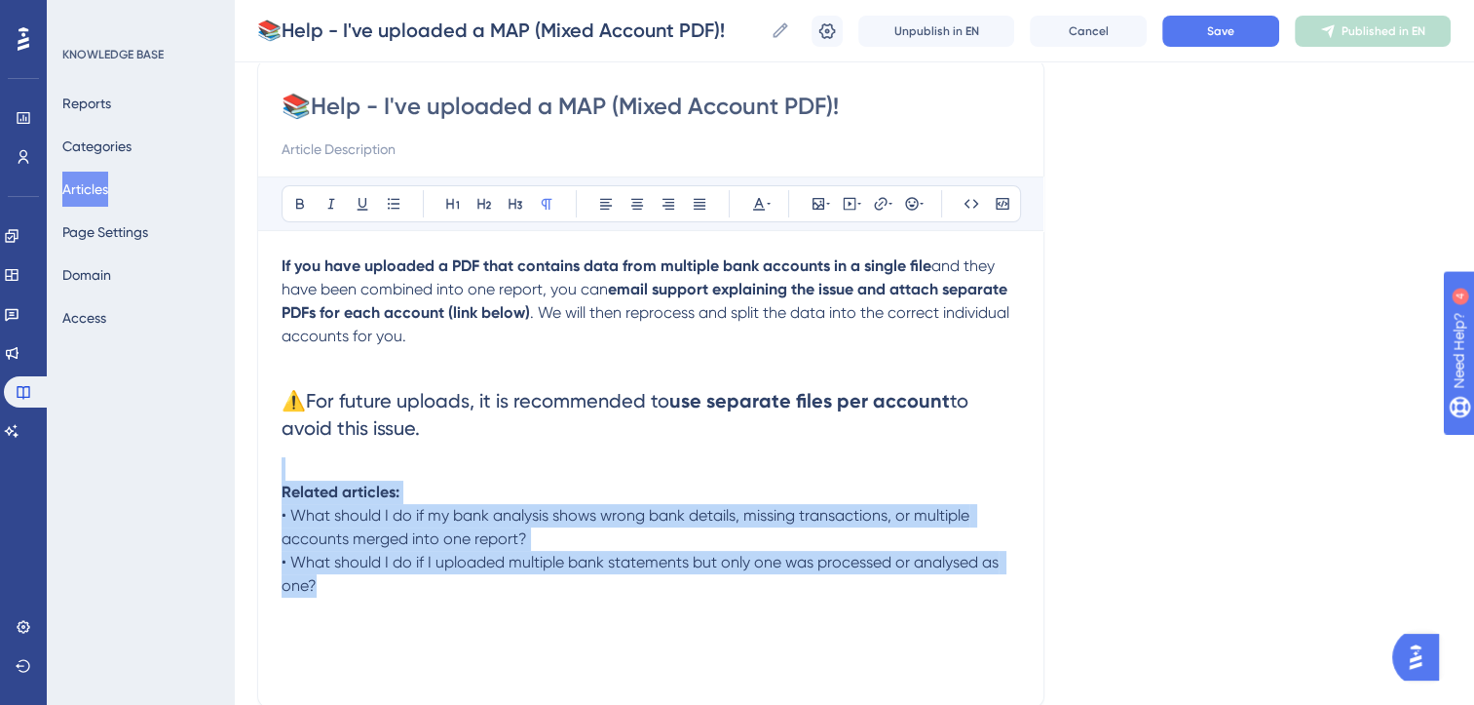
drag, startPoint x: 298, startPoint y: 469, endPoint x: 421, endPoint y: 667, distance: 232.8
click at [421, 667] on div "If you have uploaded a PDF that contains data from multiple bank accounts in a …" at bounding box center [651, 468] width 739 height 429
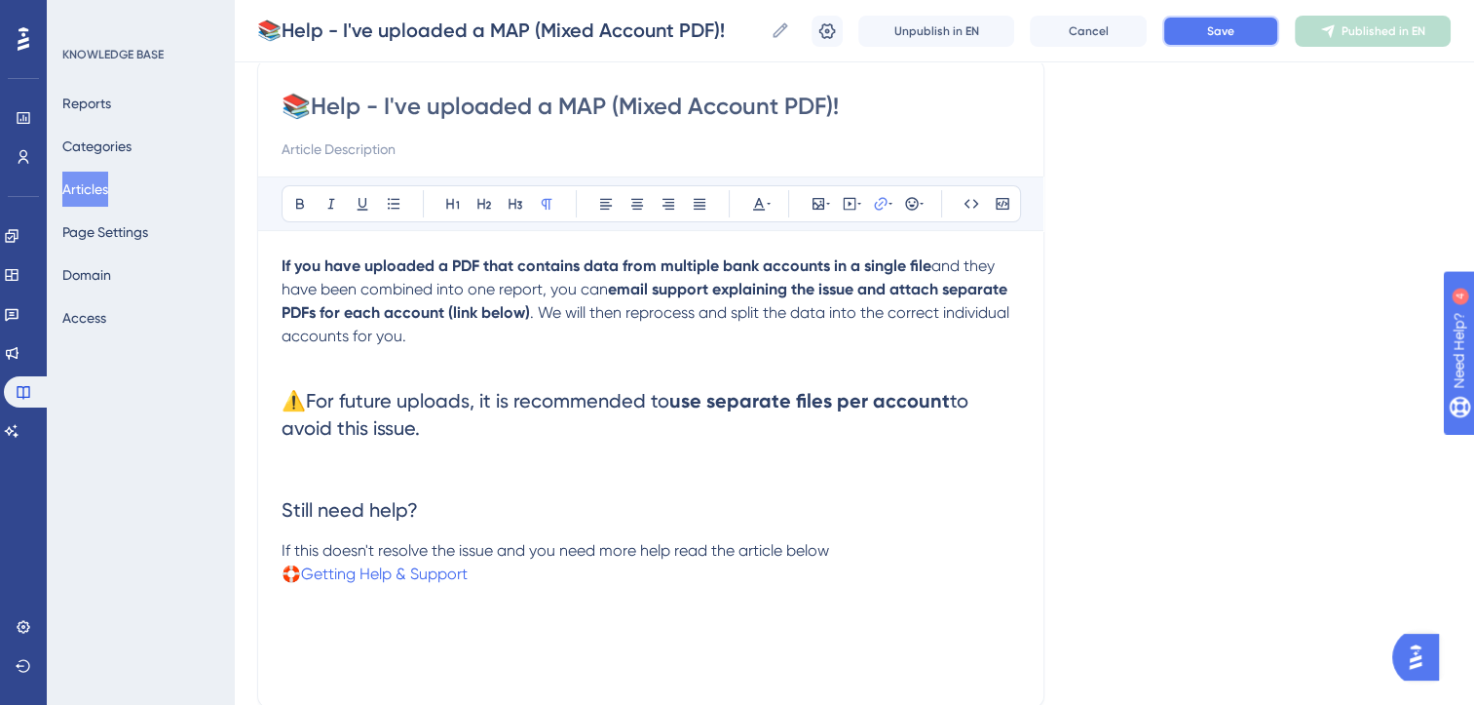
click at [1213, 21] on button "Save" at bounding box center [1221, 31] width 117 height 31
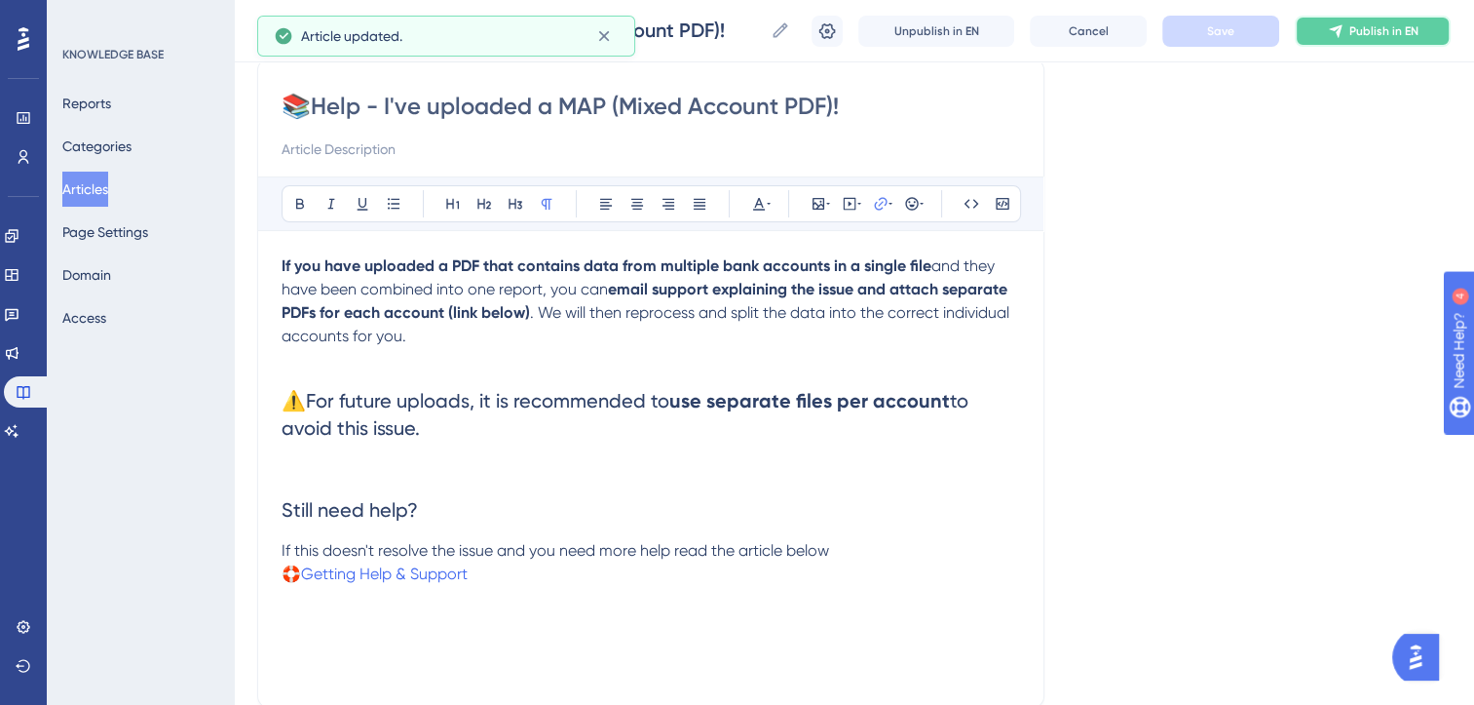
click at [1364, 33] on span "Publish in EN" at bounding box center [1384, 31] width 69 height 16
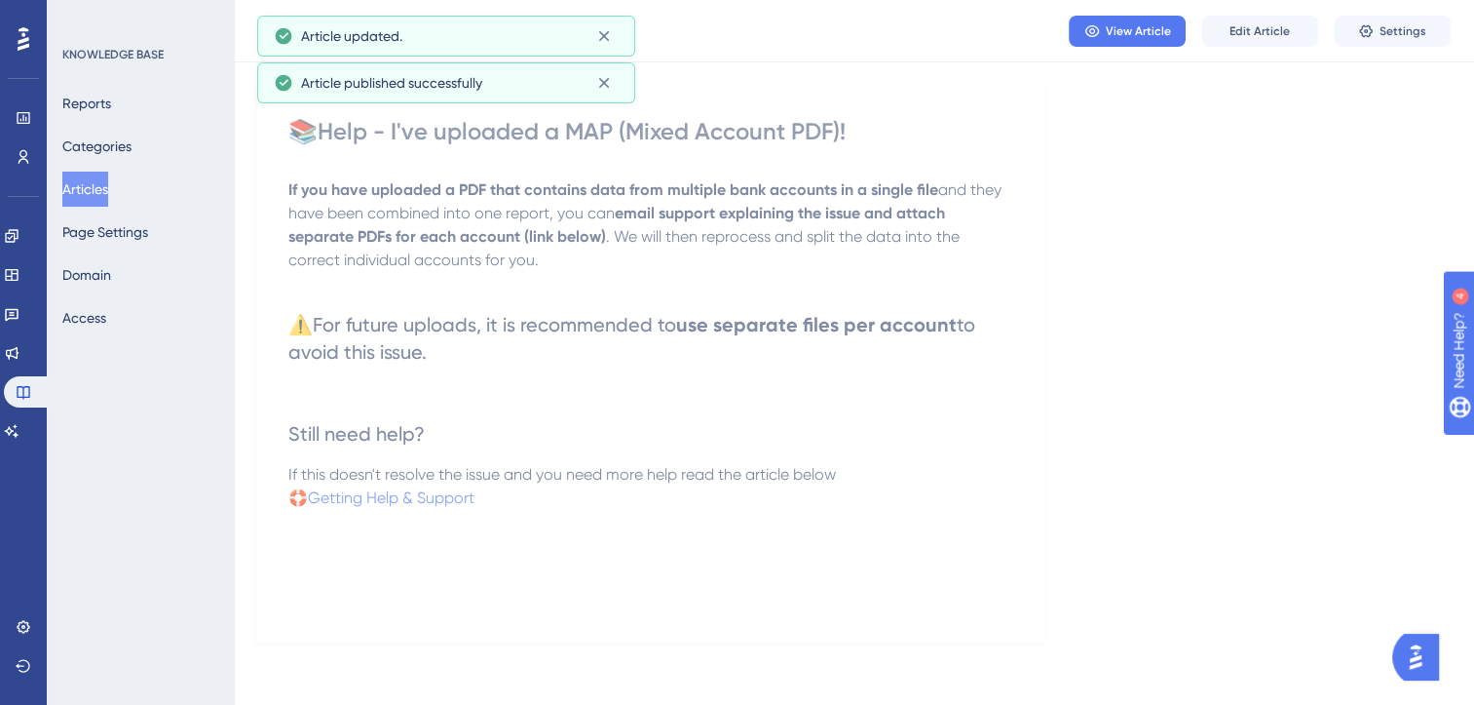
scroll to position [133, 0]
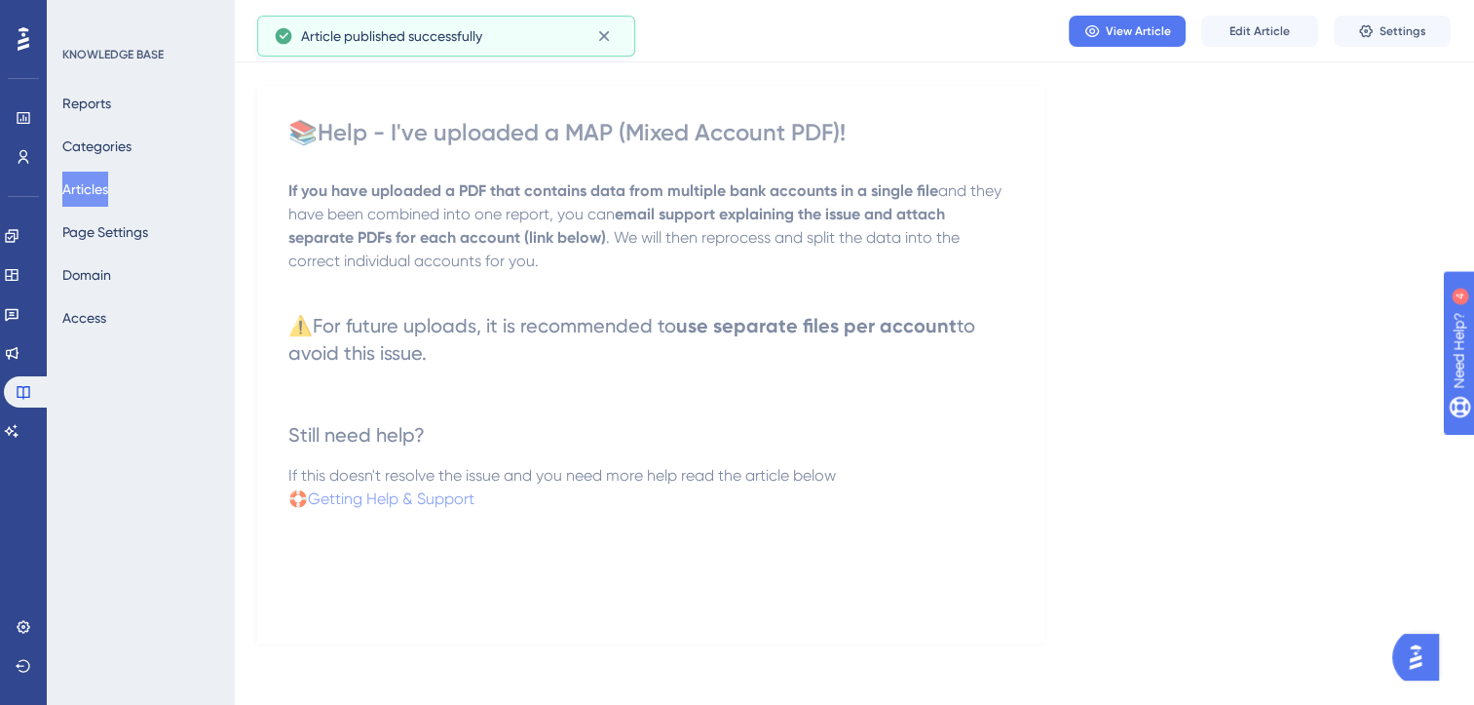
click at [108, 176] on button "Articles" at bounding box center [85, 189] width 46 height 35
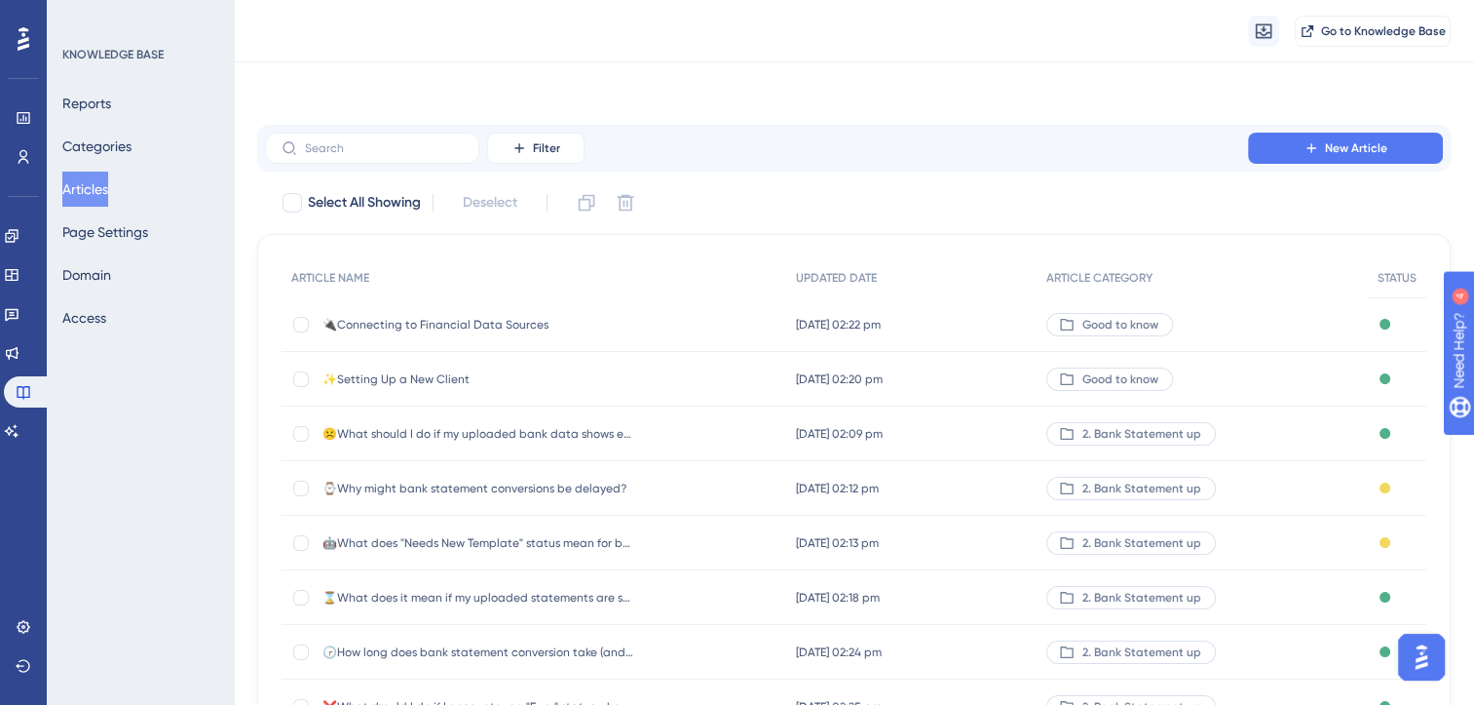
scroll to position [286, 0]
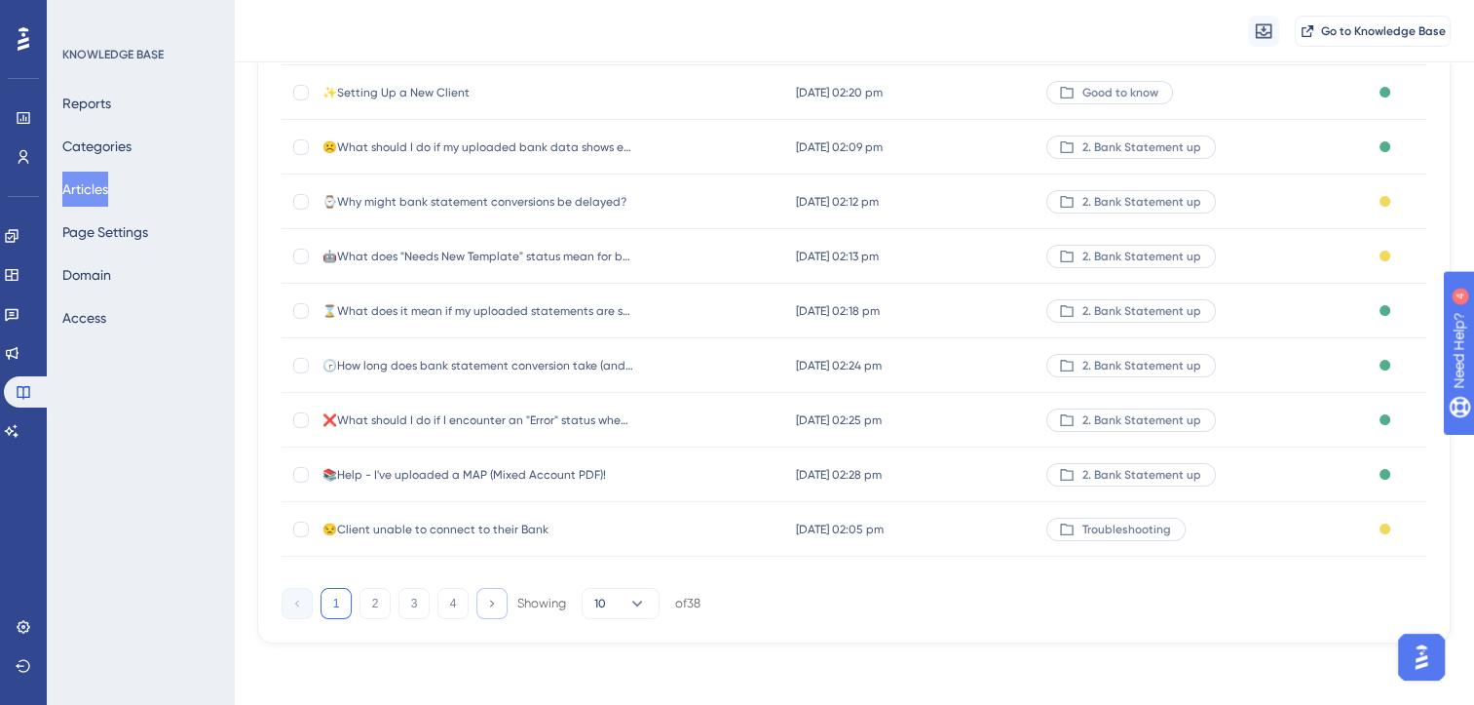
click at [481, 605] on button at bounding box center [492, 603] width 31 height 31
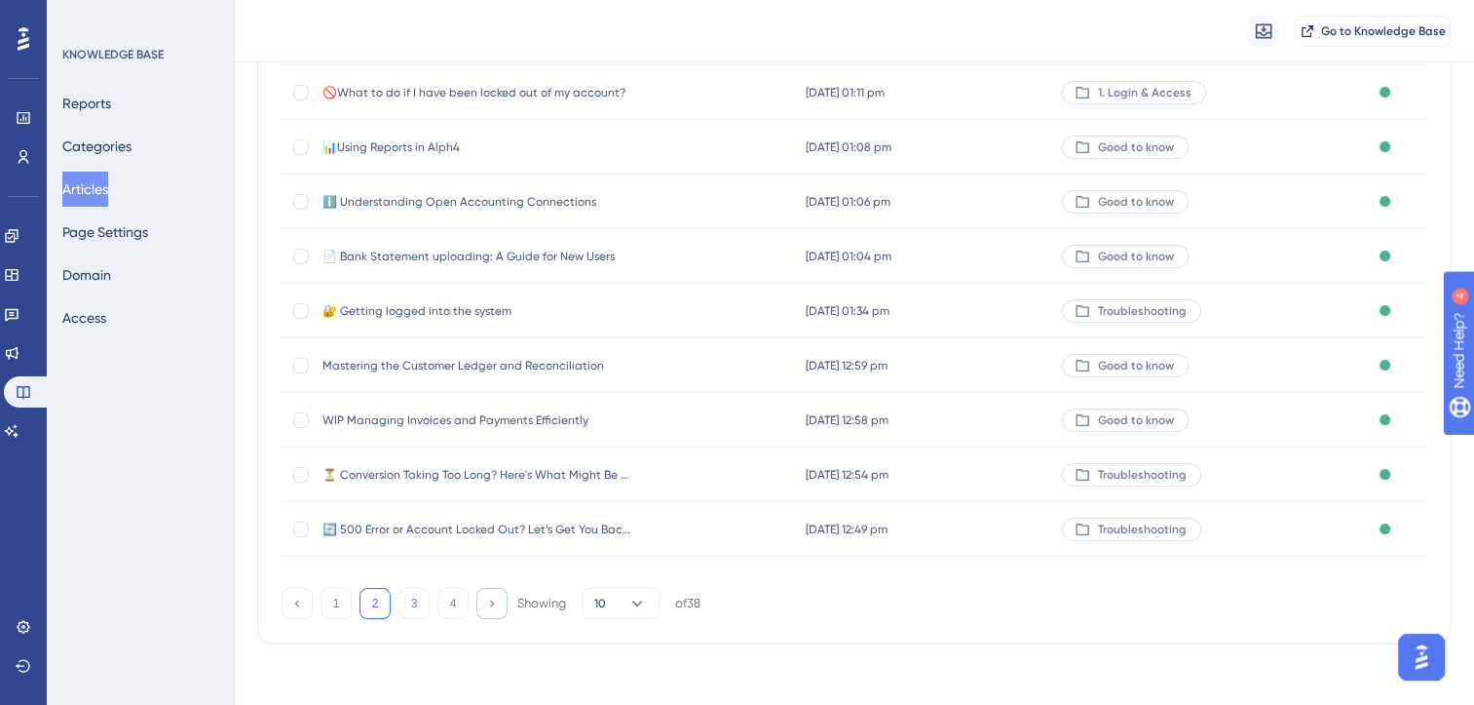
click at [481, 605] on button at bounding box center [492, 603] width 31 height 31
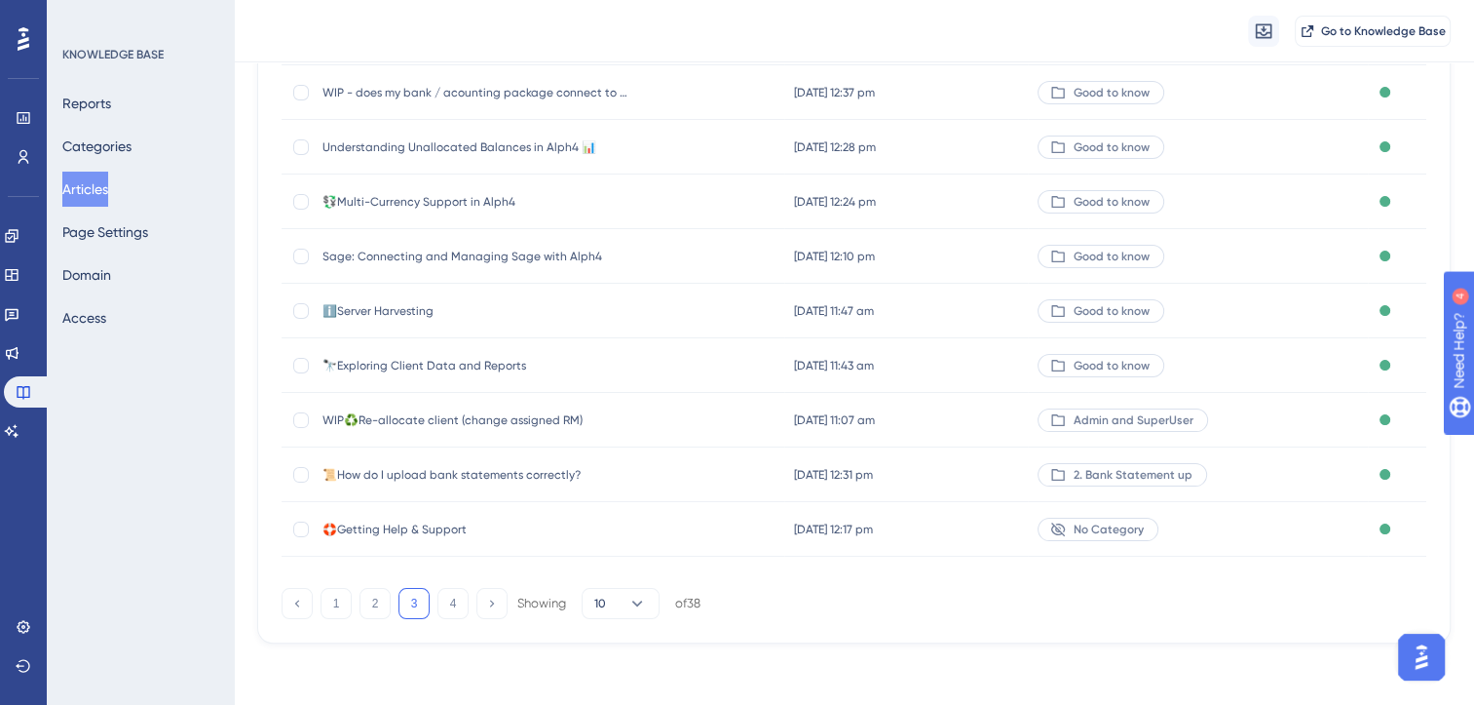
click at [503, 474] on span "📜How do I upload bank statements correctly?" at bounding box center [479, 475] width 312 height 16
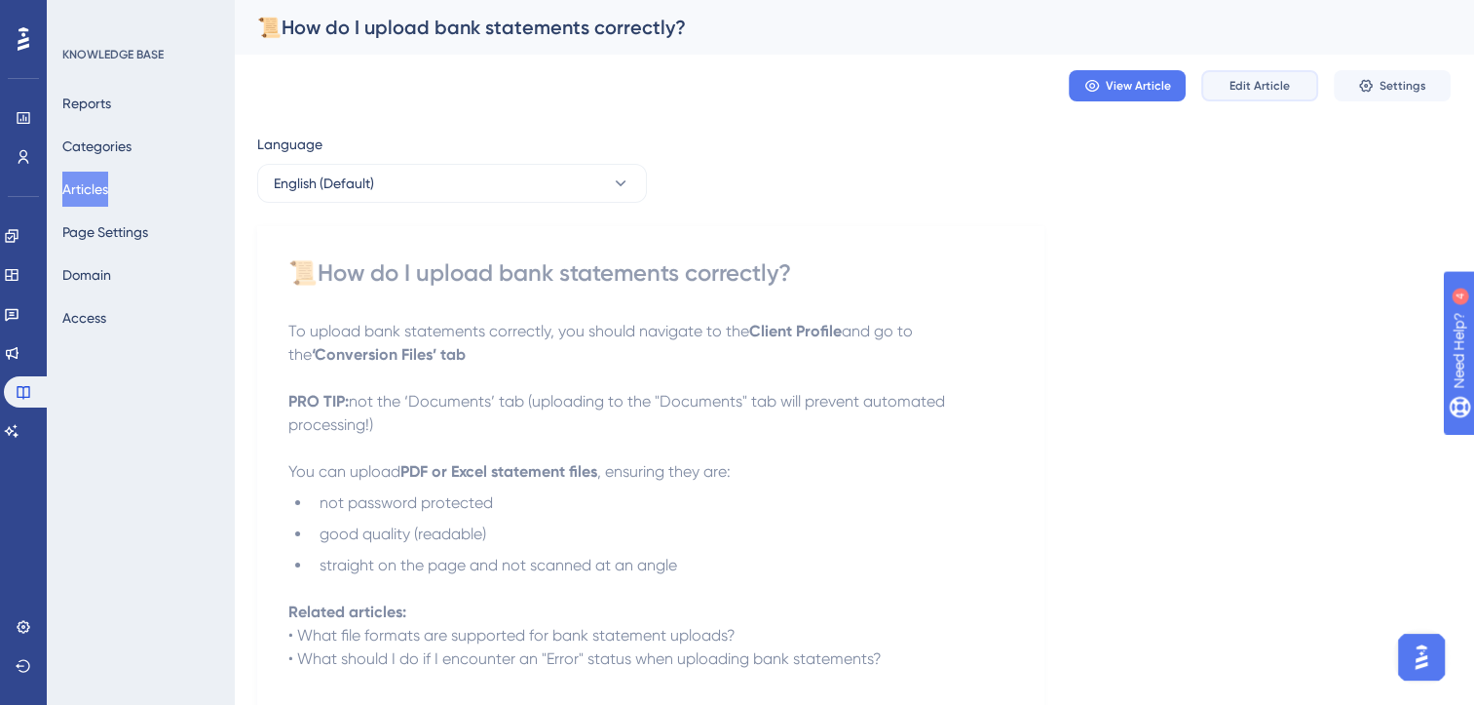
click at [1268, 90] on span "Edit Article" at bounding box center [1260, 86] width 60 height 16
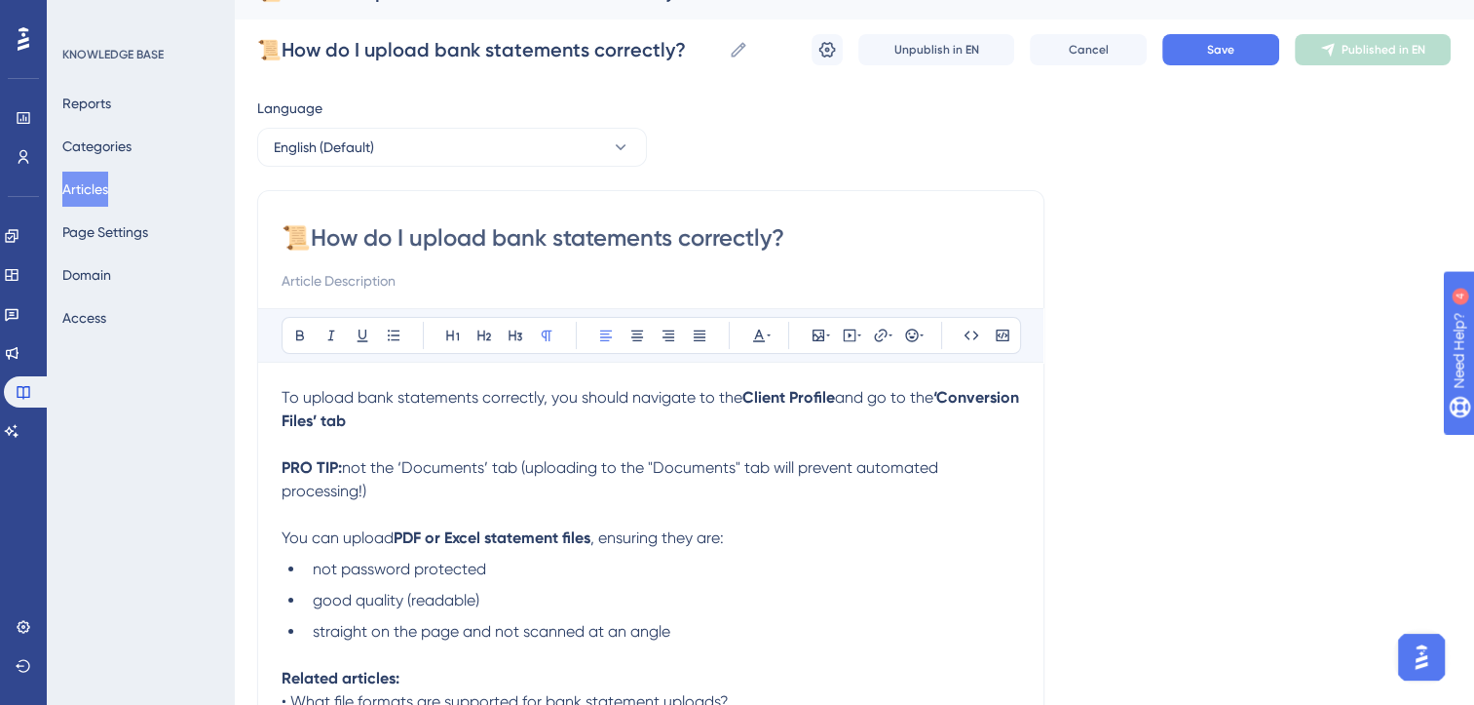
scroll to position [34, 0]
click at [497, 237] on input "📜How do I upload bank statements correctly?" at bounding box center [651, 239] width 739 height 31
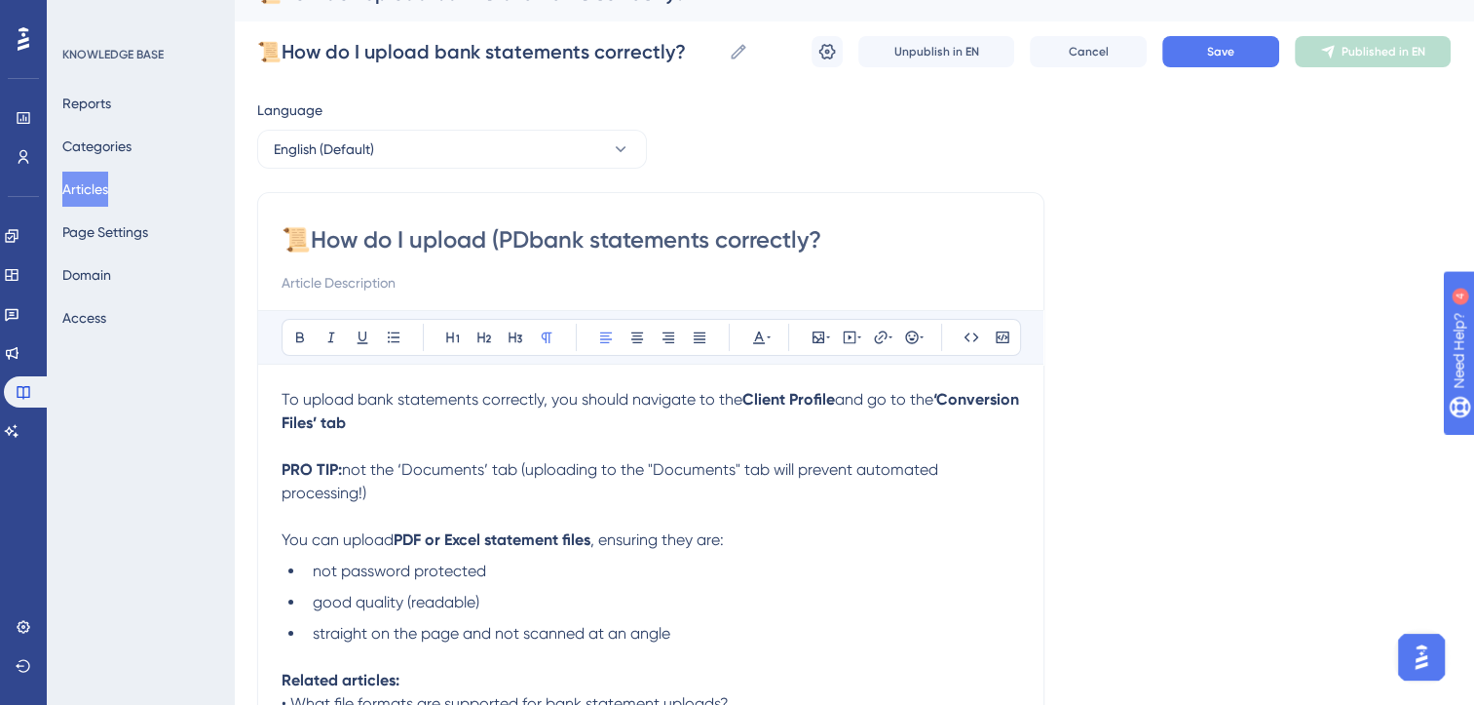
type input "📜How do I upload (PDFbank statements correctly?"
type input "📜How do I upload (PDF) bank statements correctly?"
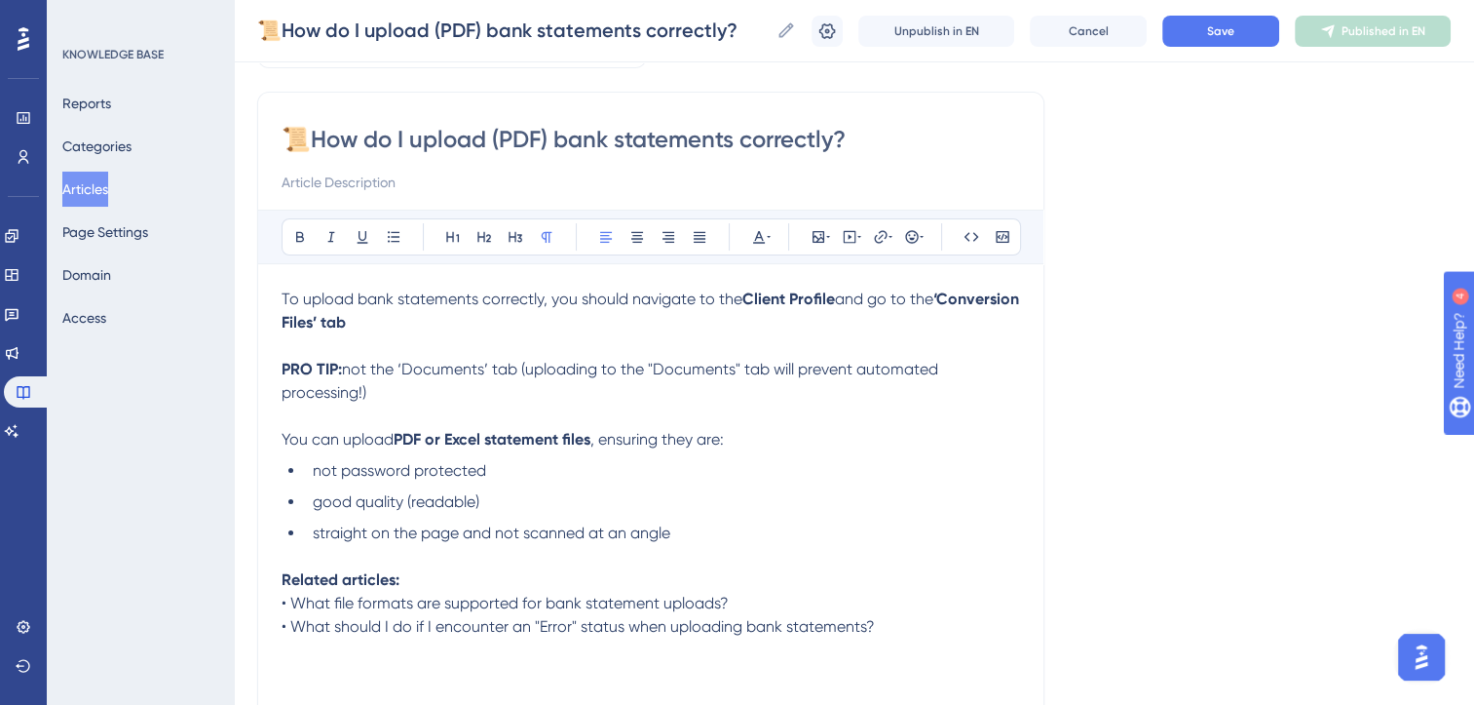
scroll to position [135, 0]
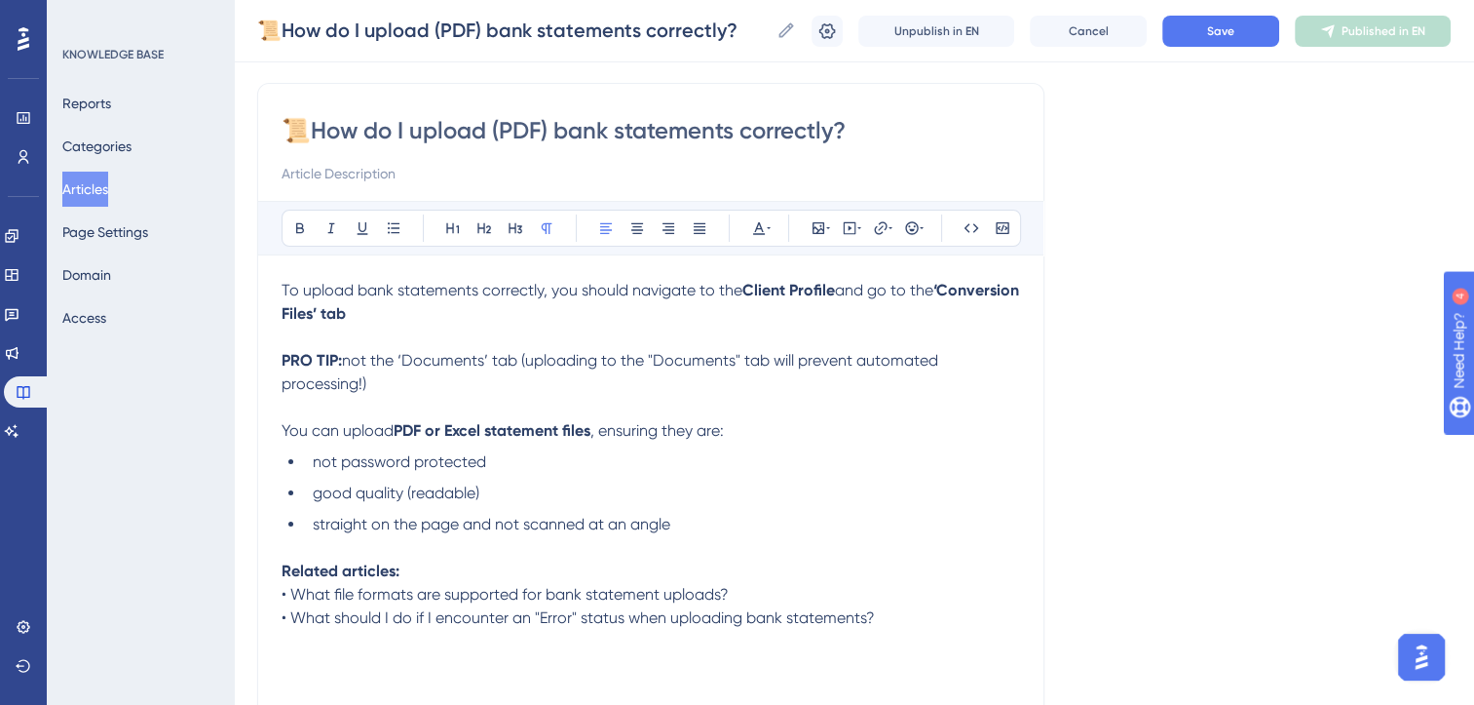
type input "📜How do I upload (PDF) bank statements correctly?"
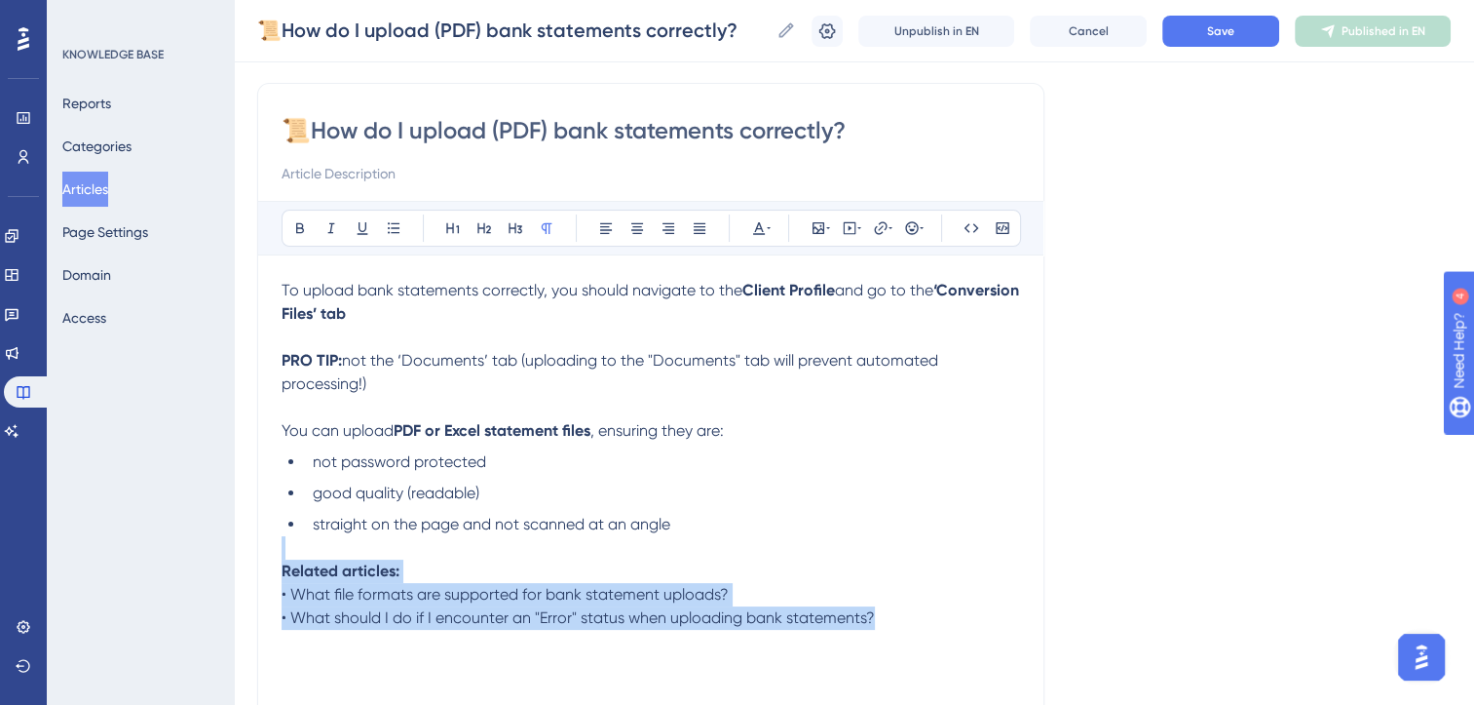
drag, startPoint x: 293, startPoint y: 553, endPoint x: 877, endPoint y: 615, distance: 587.0
click at [877, 615] on div "To upload bank statements correctly, you should navigate to the Client Profile …" at bounding box center [651, 493] width 739 height 429
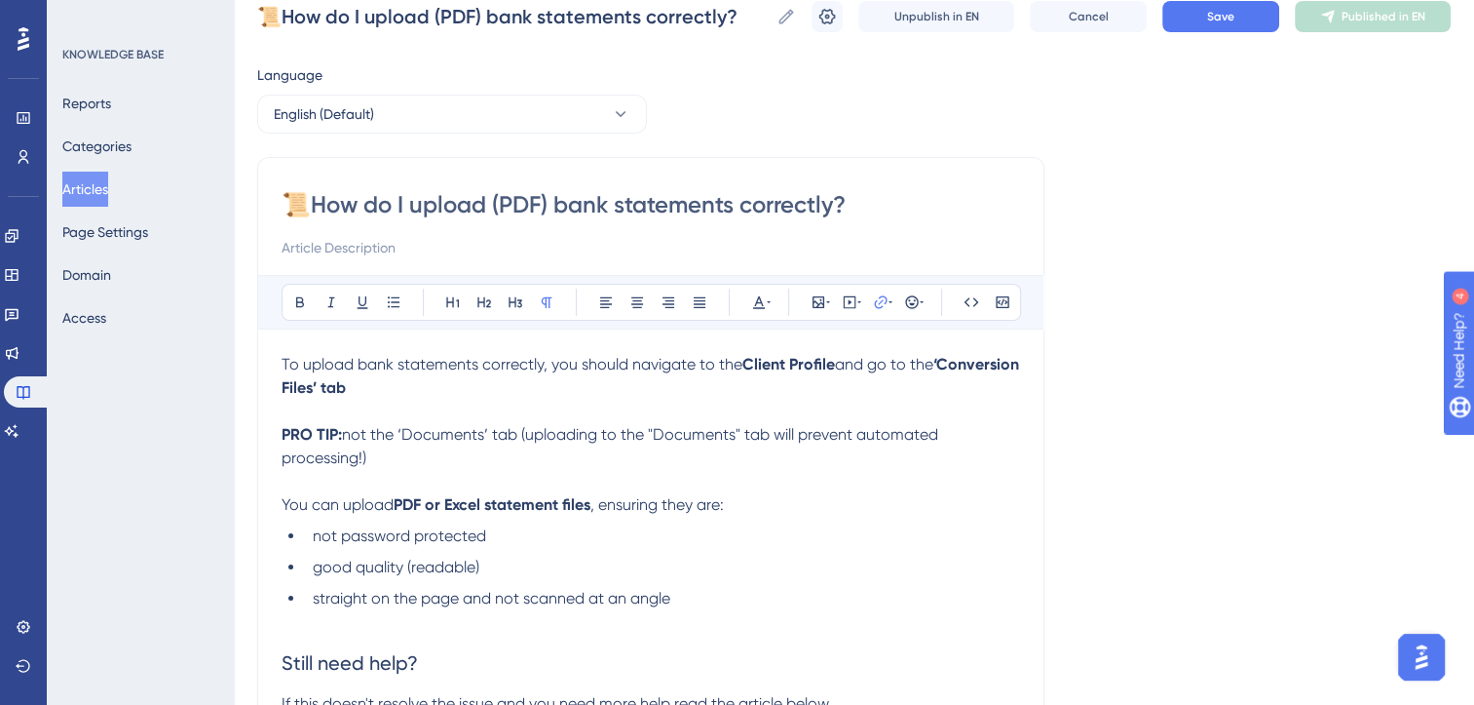
scroll to position [0, 0]
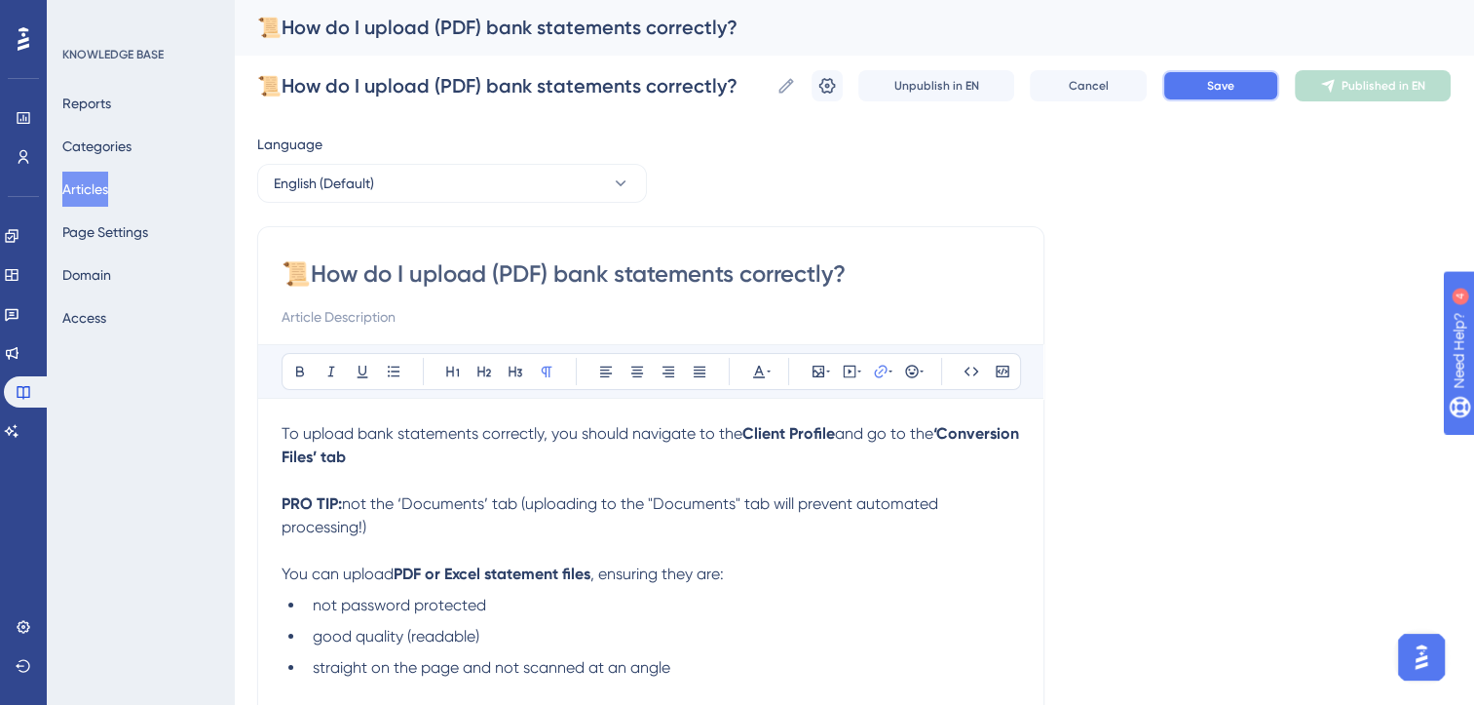
click at [1235, 87] on span "Save" at bounding box center [1220, 86] width 27 height 16
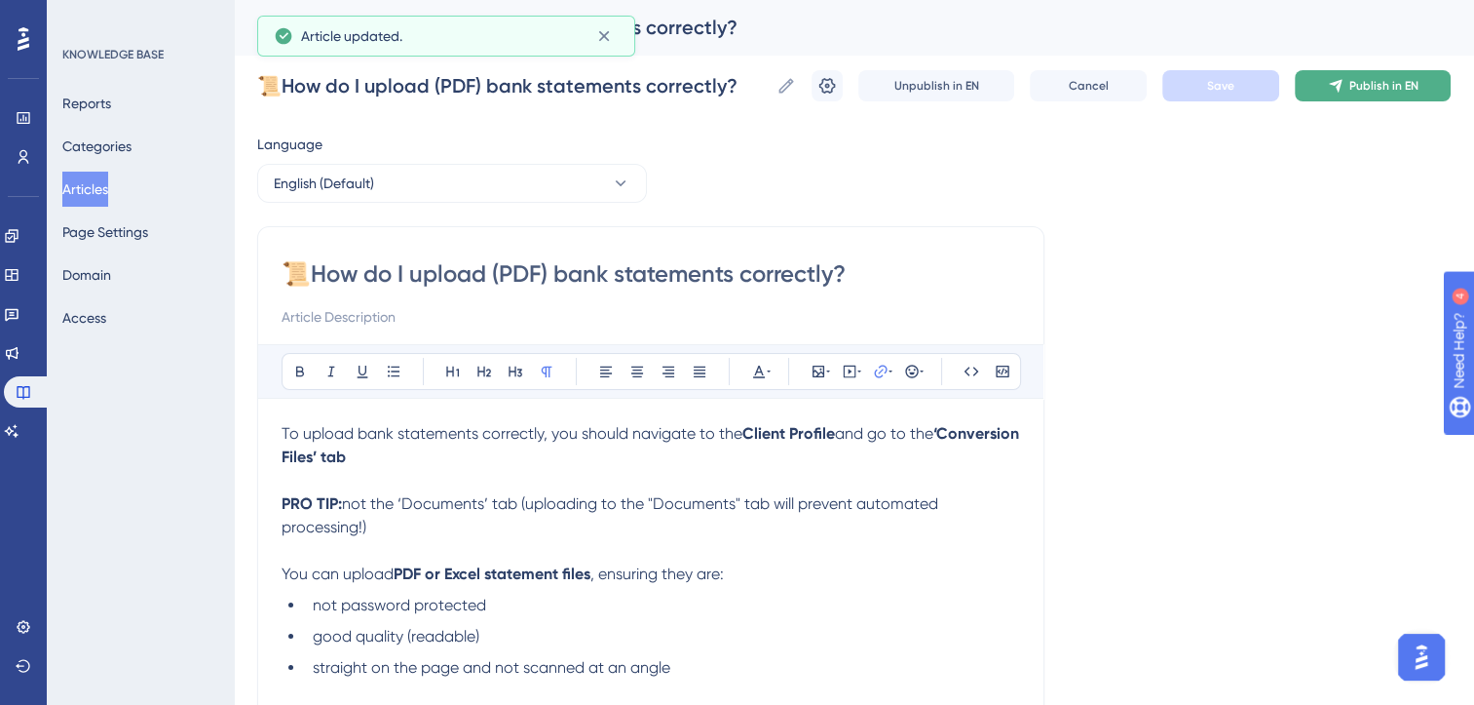
click at [1342, 92] on icon at bounding box center [1335, 86] width 13 height 13
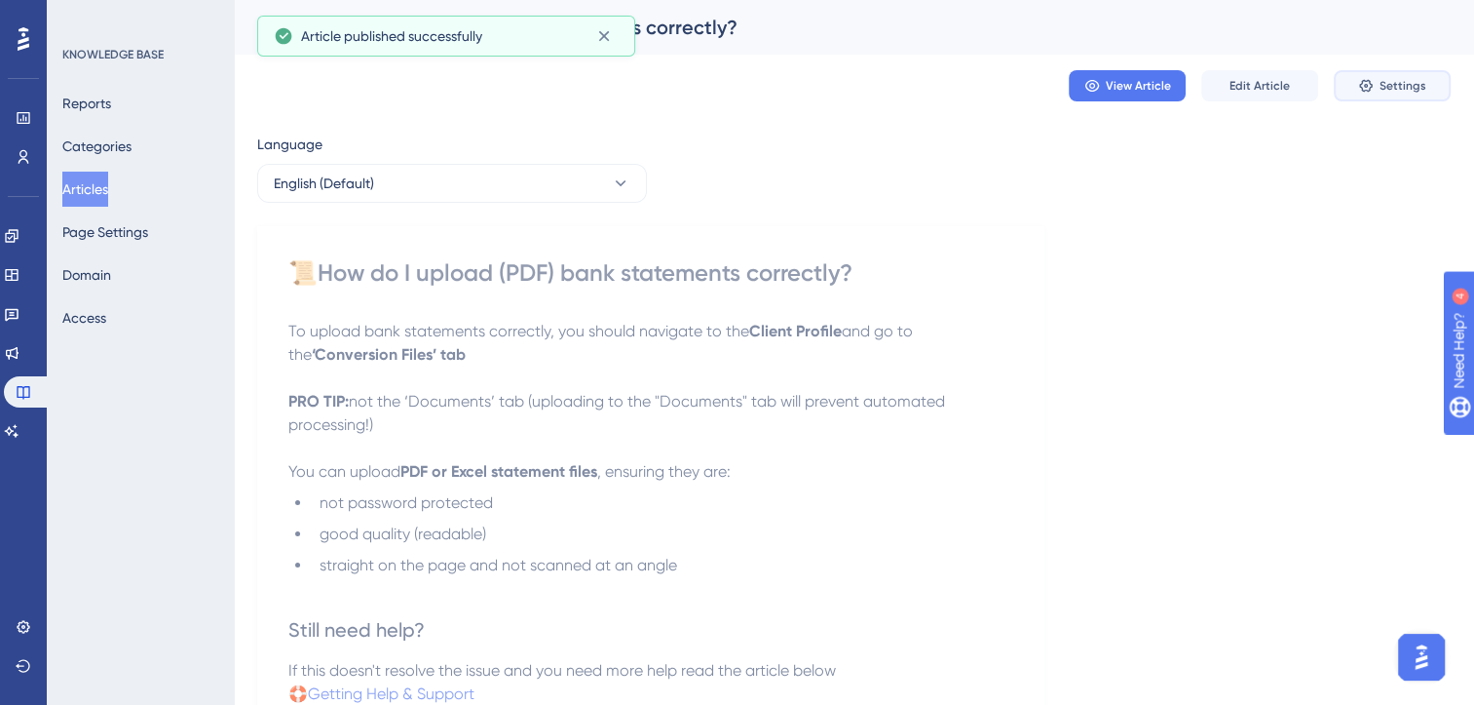
click at [1342, 92] on button "Settings" at bounding box center [1392, 85] width 117 height 31
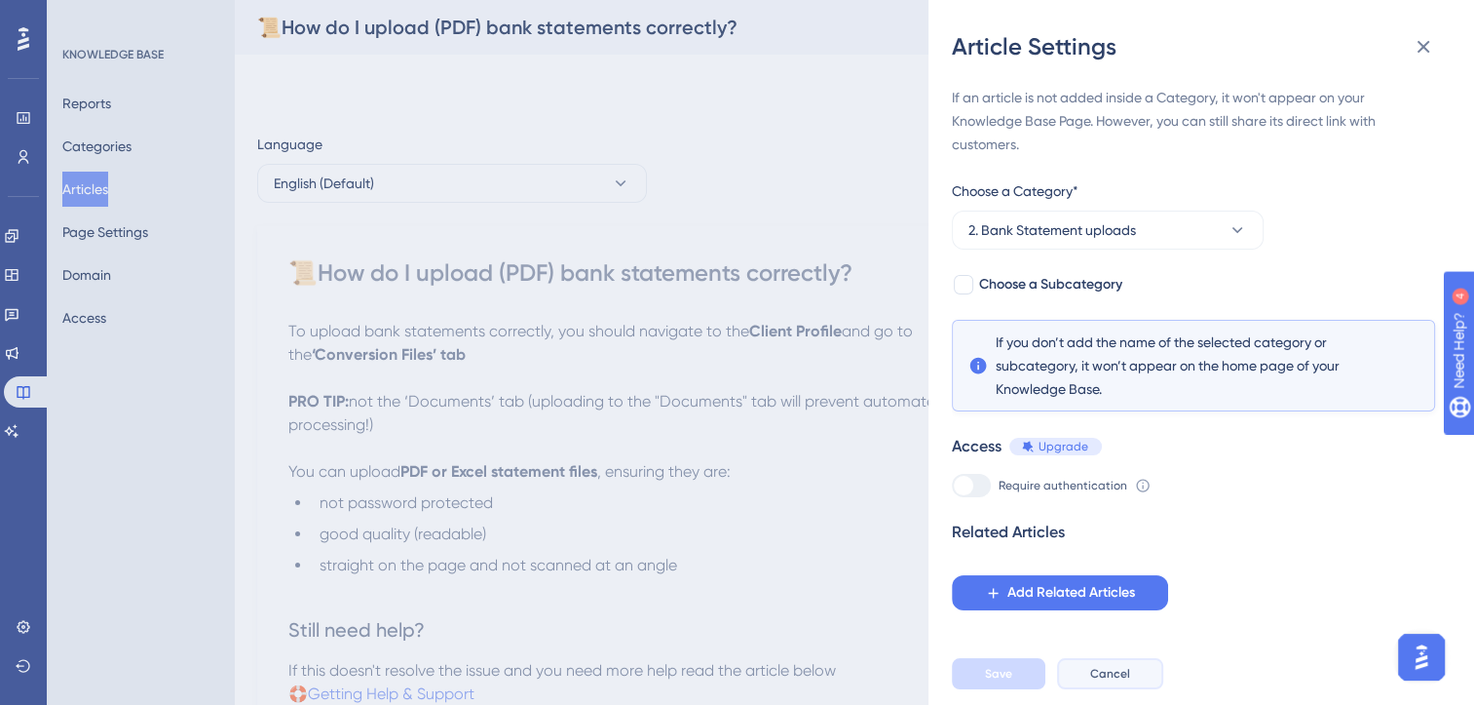
click at [1134, 685] on button "Cancel" at bounding box center [1110, 673] width 106 height 31
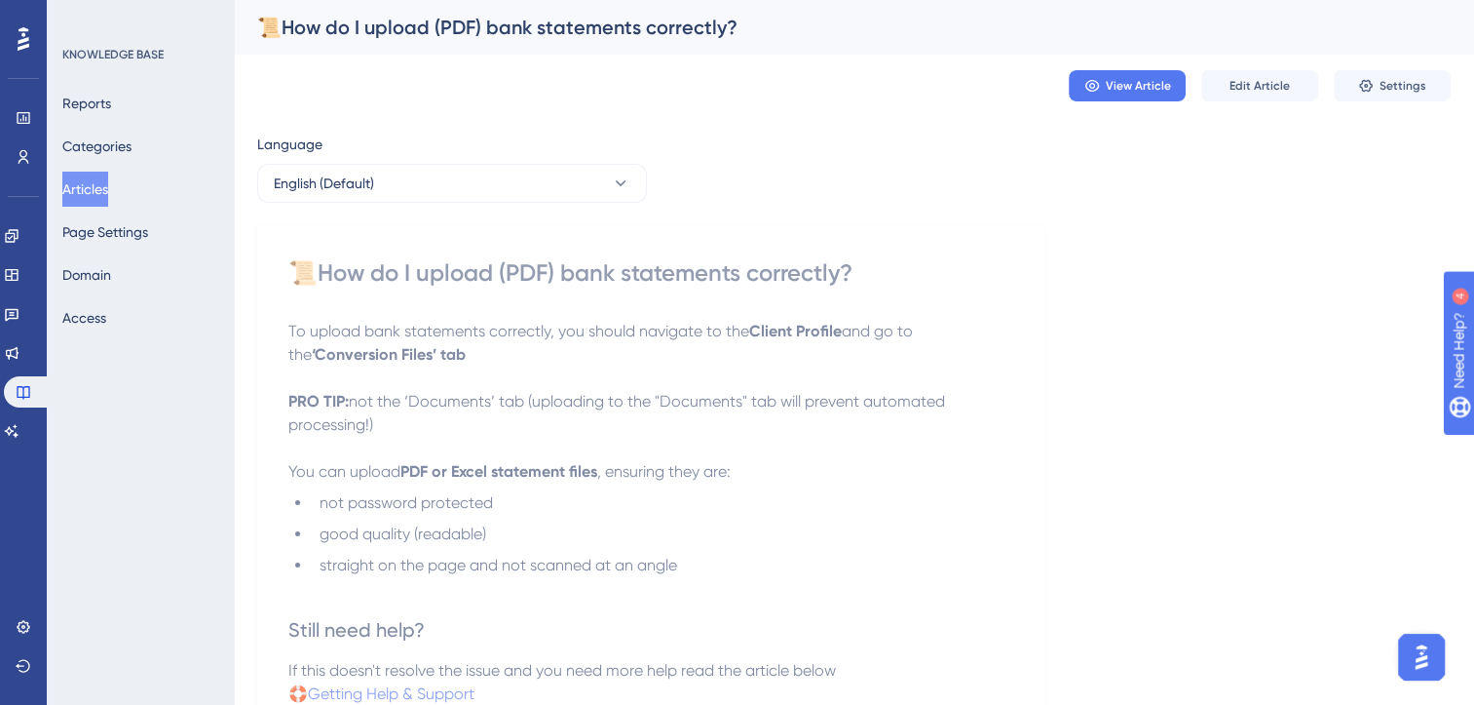
click at [103, 189] on button "Articles" at bounding box center [85, 189] width 46 height 35
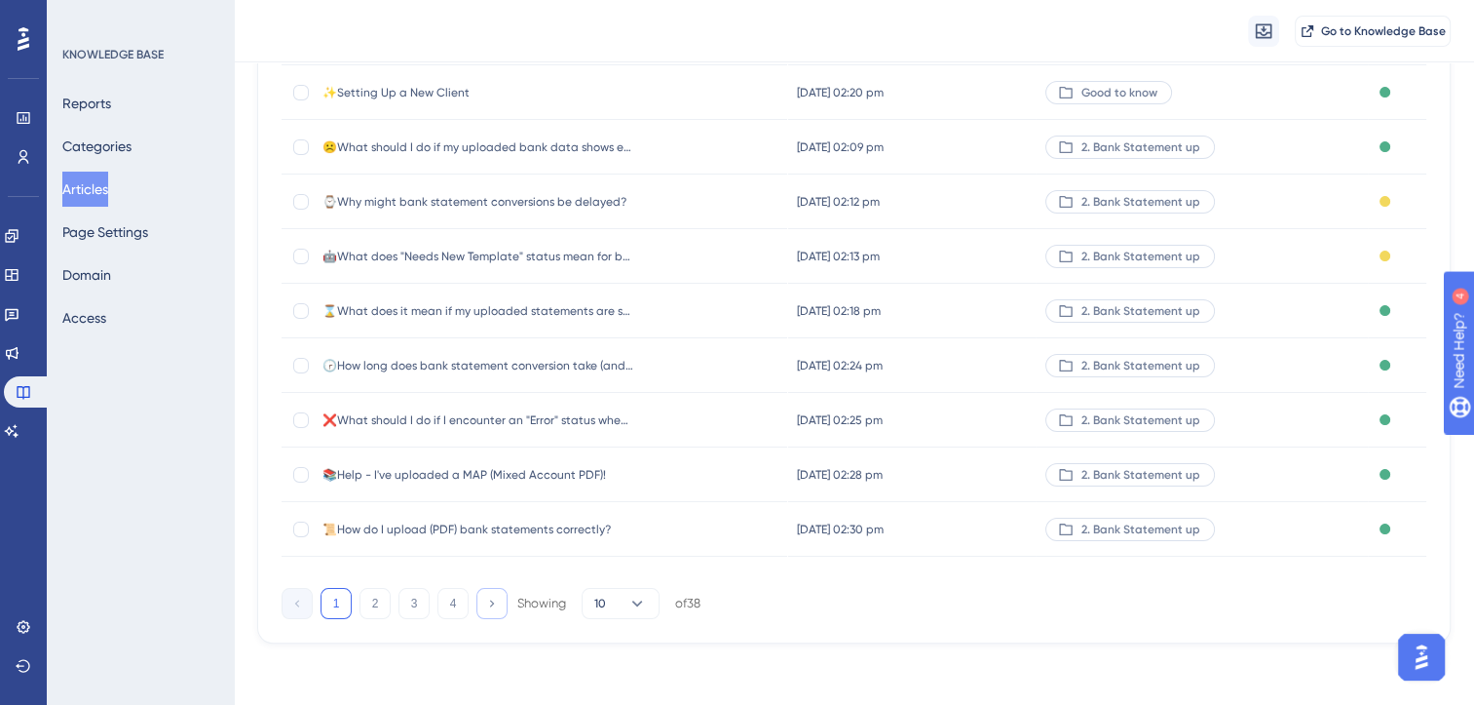
click at [491, 598] on icon at bounding box center [491, 602] width 13 height 13
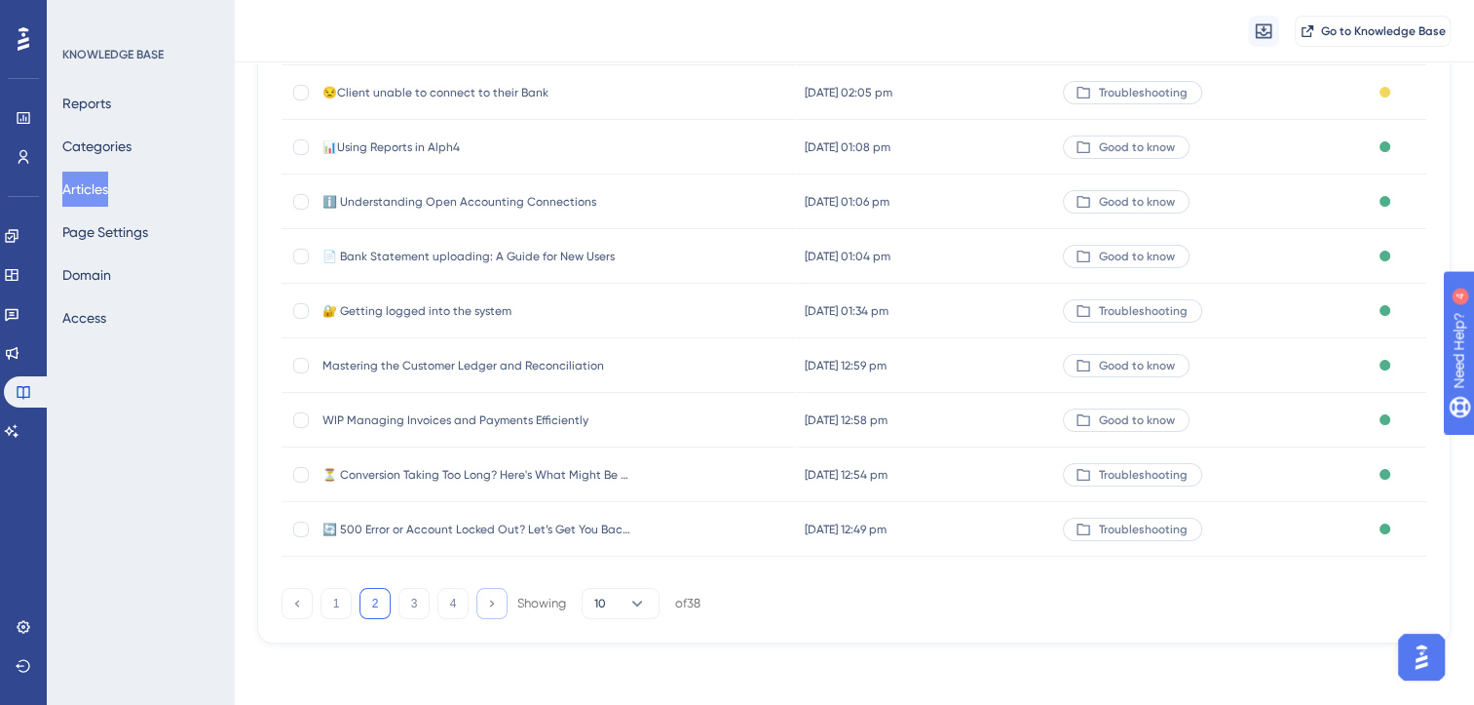
click at [491, 598] on icon at bounding box center [491, 602] width 13 height 13
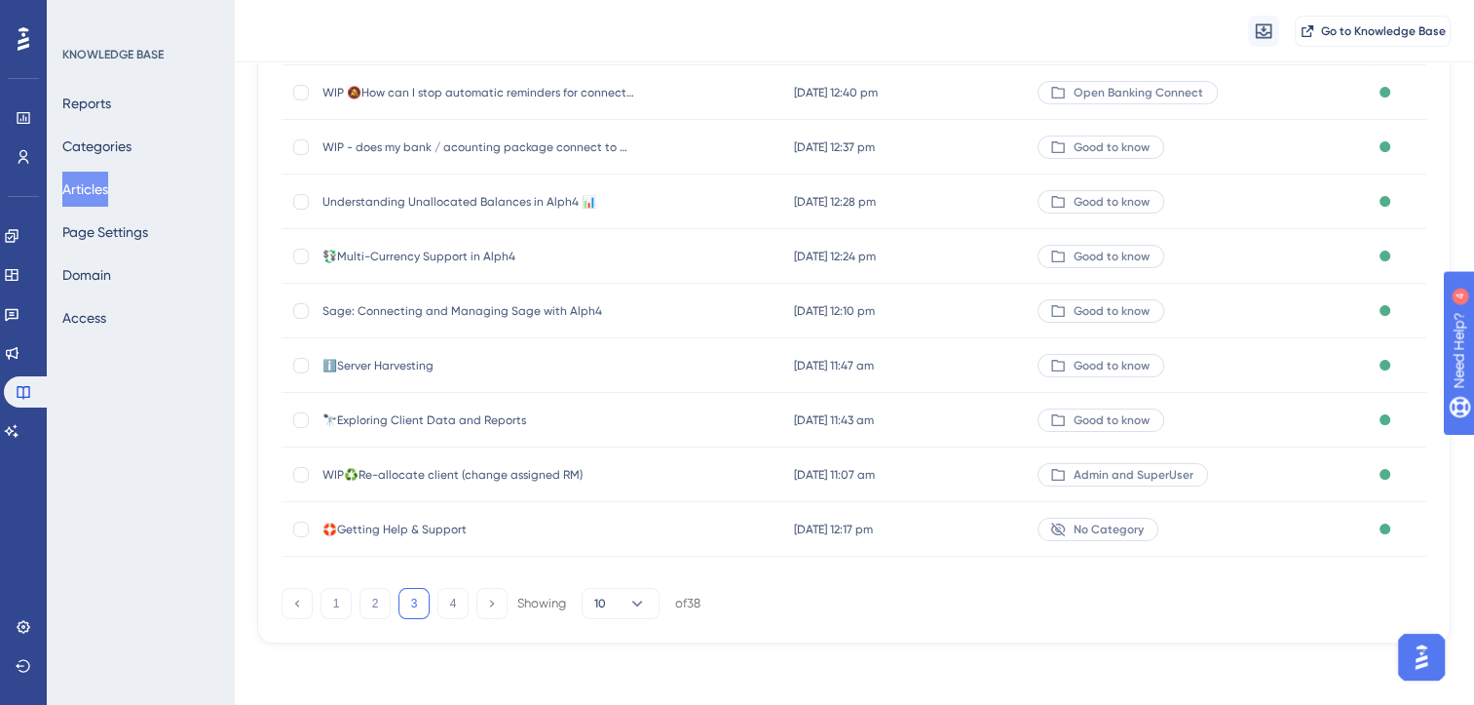
click at [428, 528] on span "🛟Getting Help & Support" at bounding box center [479, 529] width 312 height 16
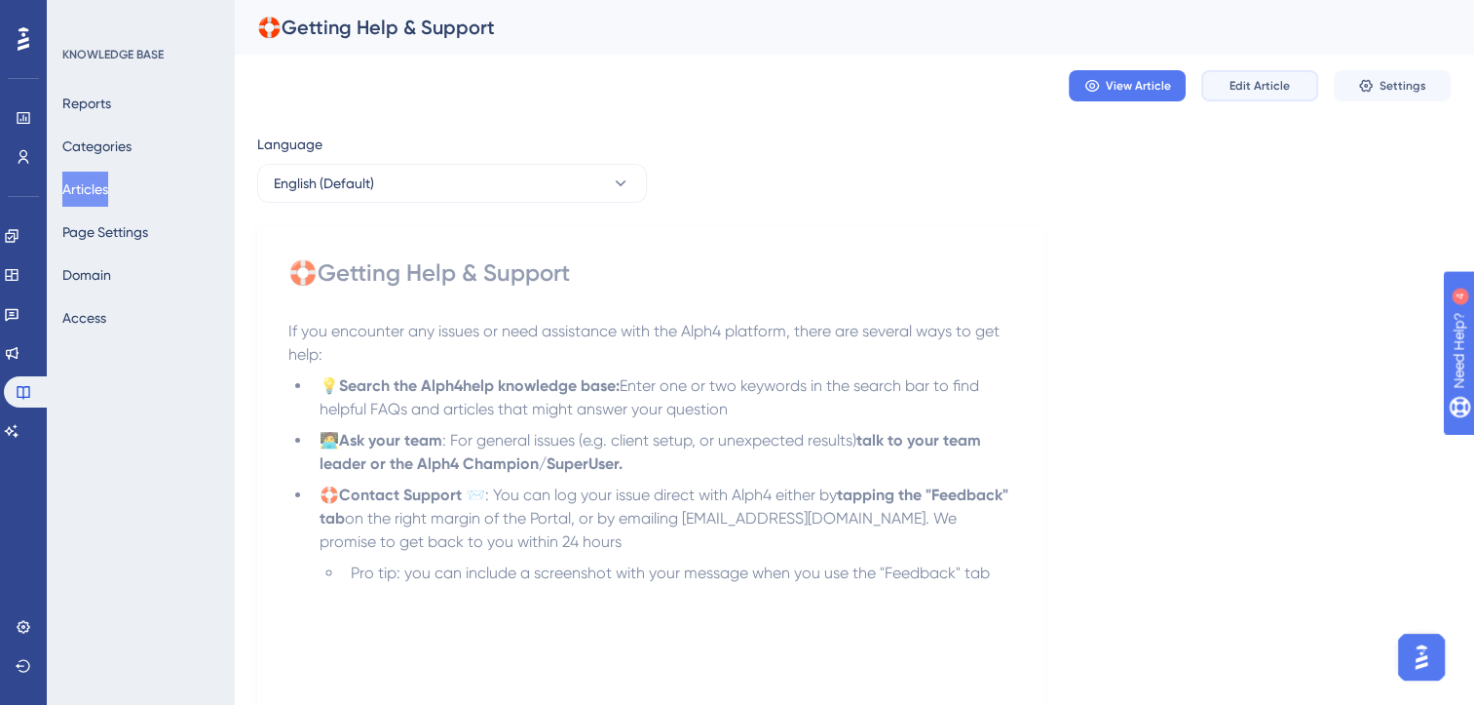
click at [1267, 76] on button "Edit Article" at bounding box center [1260, 85] width 117 height 31
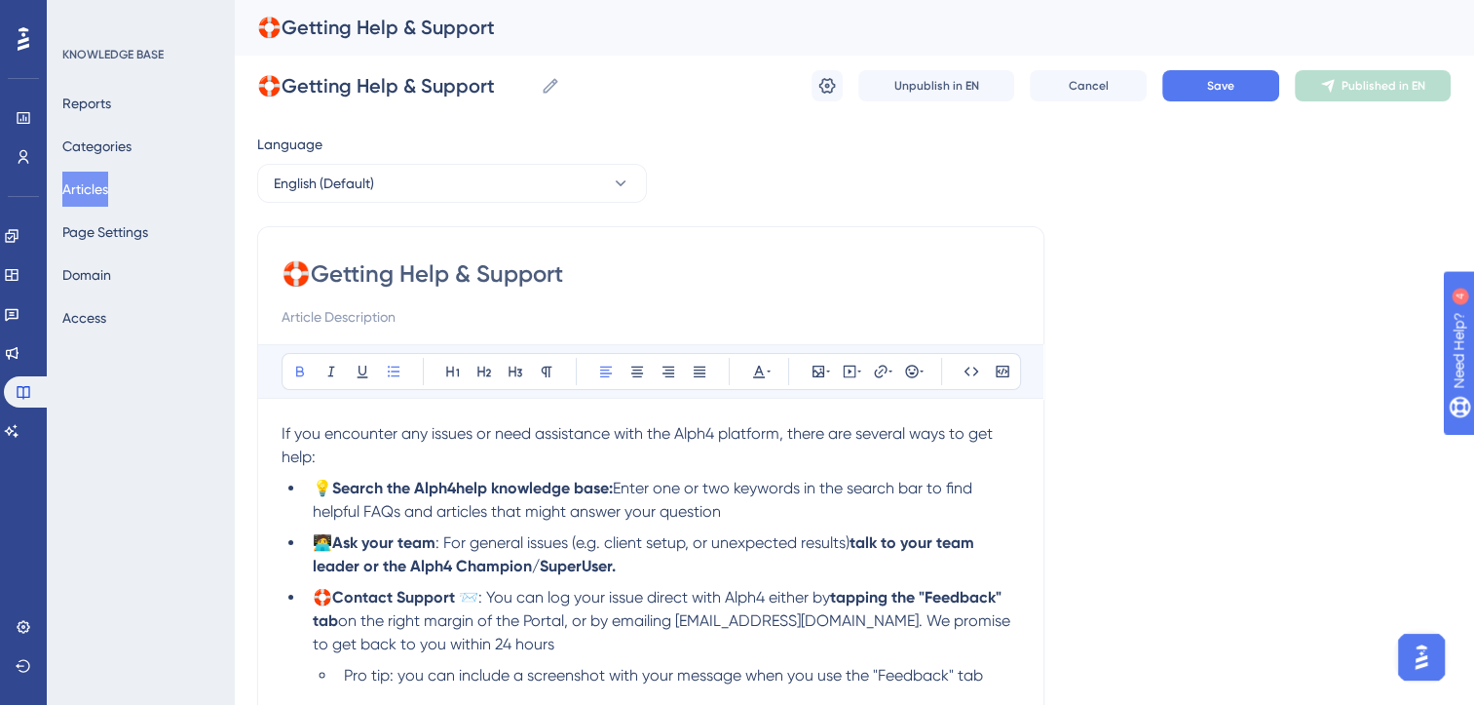
click at [486, 487] on strong "💡Search the Alph4help knowledge base:" at bounding box center [463, 487] width 300 height 19
click at [705, 511] on li "💡Search the Alph4 knowledge base: Enter one or two keywords in the search bar t…" at bounding box center [662, 500] width 715 height 47
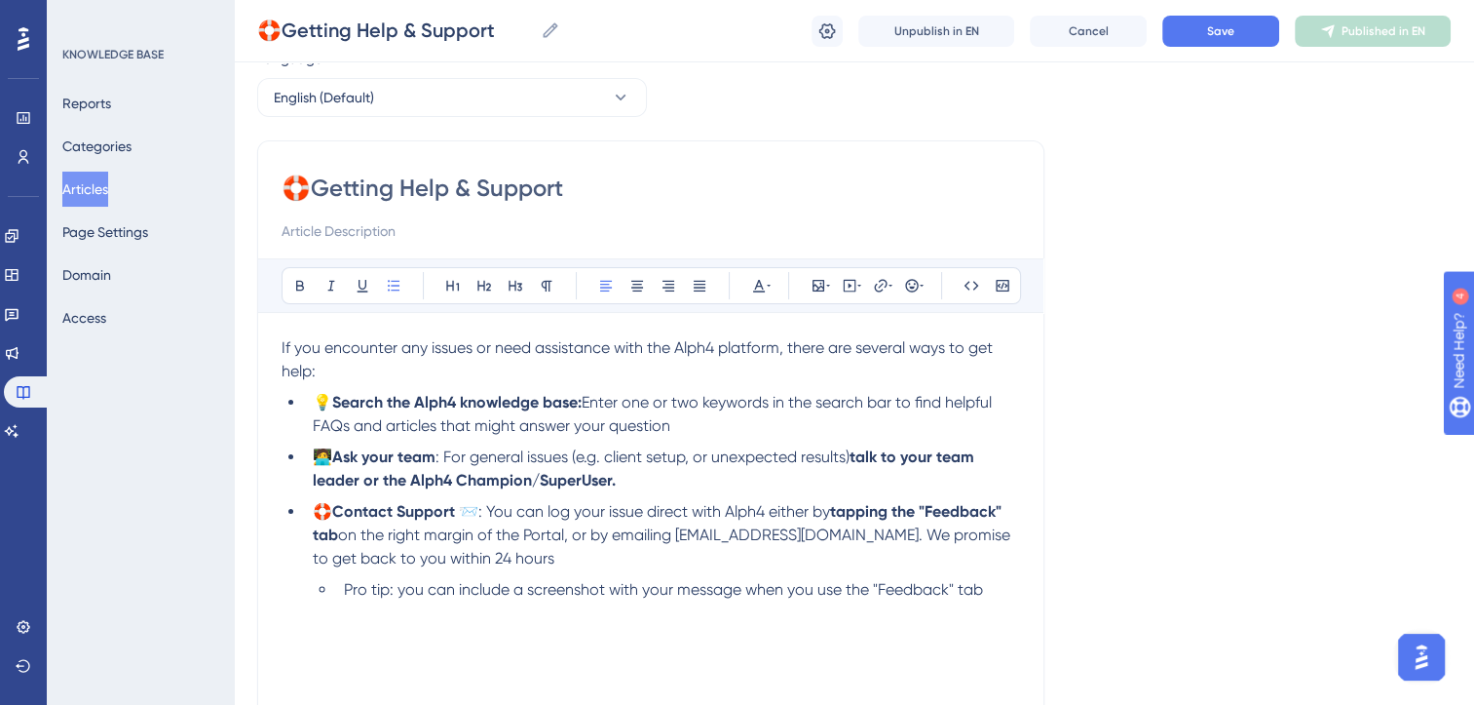
scroll to position [78, 0]
click at [1004, 591] on li "Pro tip: you can include a screenshot with your message when you use the "Feedb…" at bounding box center [678, 589] width 684 height 23
click at [561, 618] on p at bounding box center [651, 612] width 739 height 23
click at [830, 517] on span ": You can log your issue direct with Alph4 either by" at bounding box center [654, 511] width 352 height 19
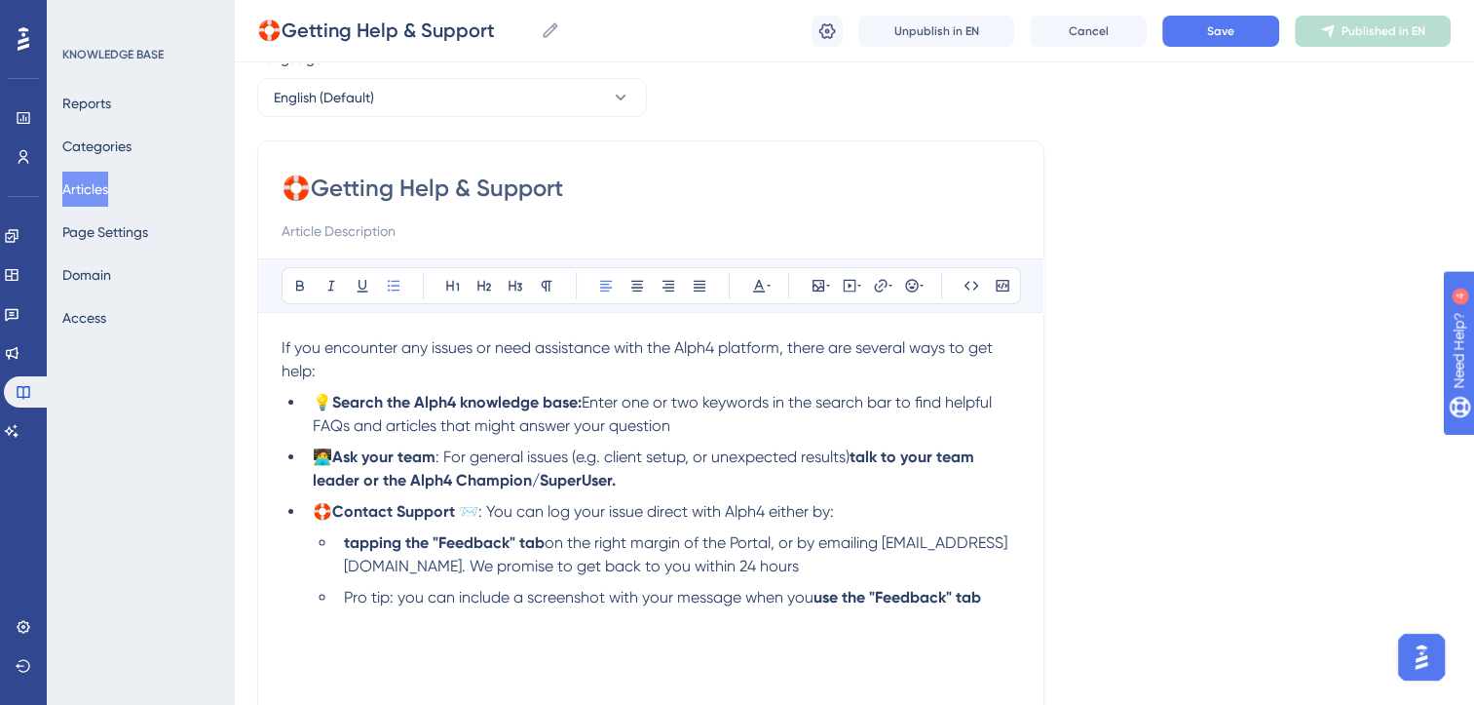
click at [800, 547] on span "on the right margin of the Portal, or by emailing support@alph4.uk. We promise …" at bounding box center [676, 554] width 664 height 42
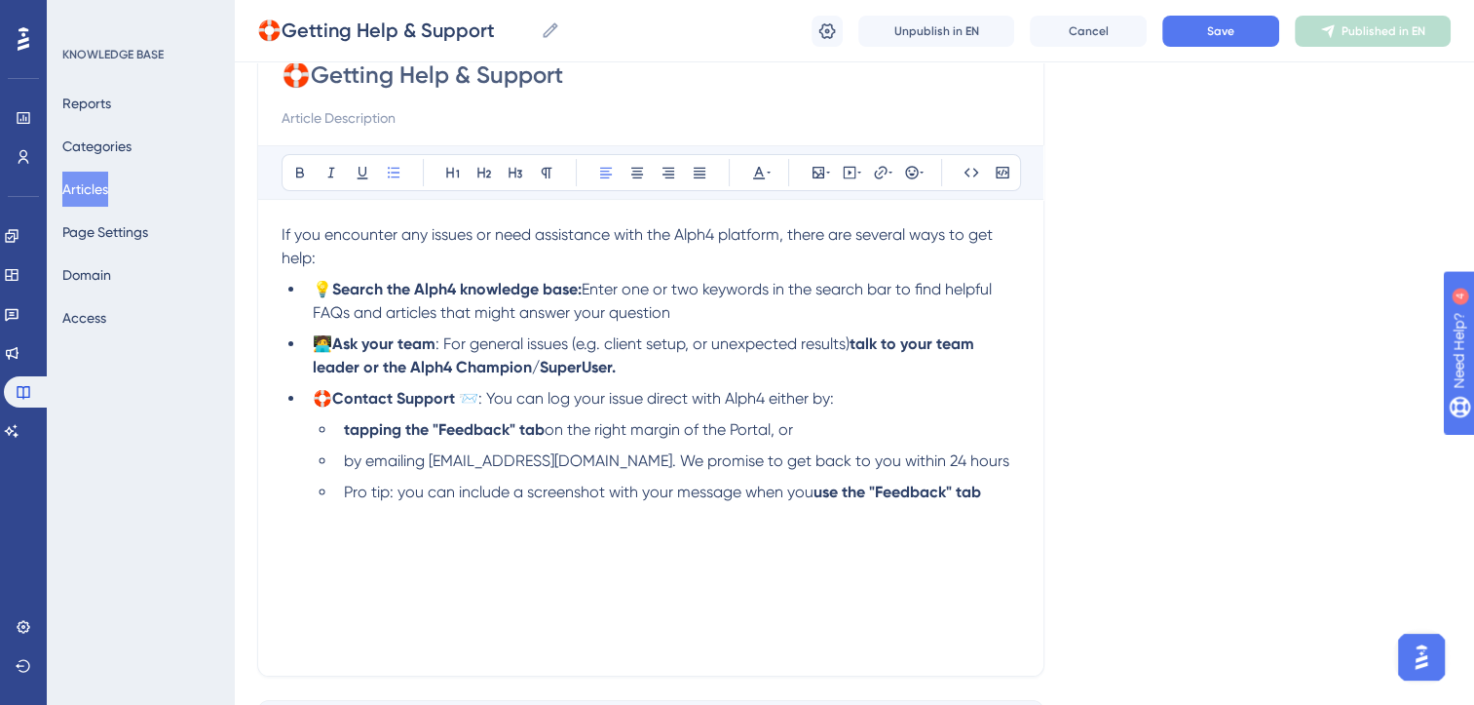
scroll to position [191, 0]
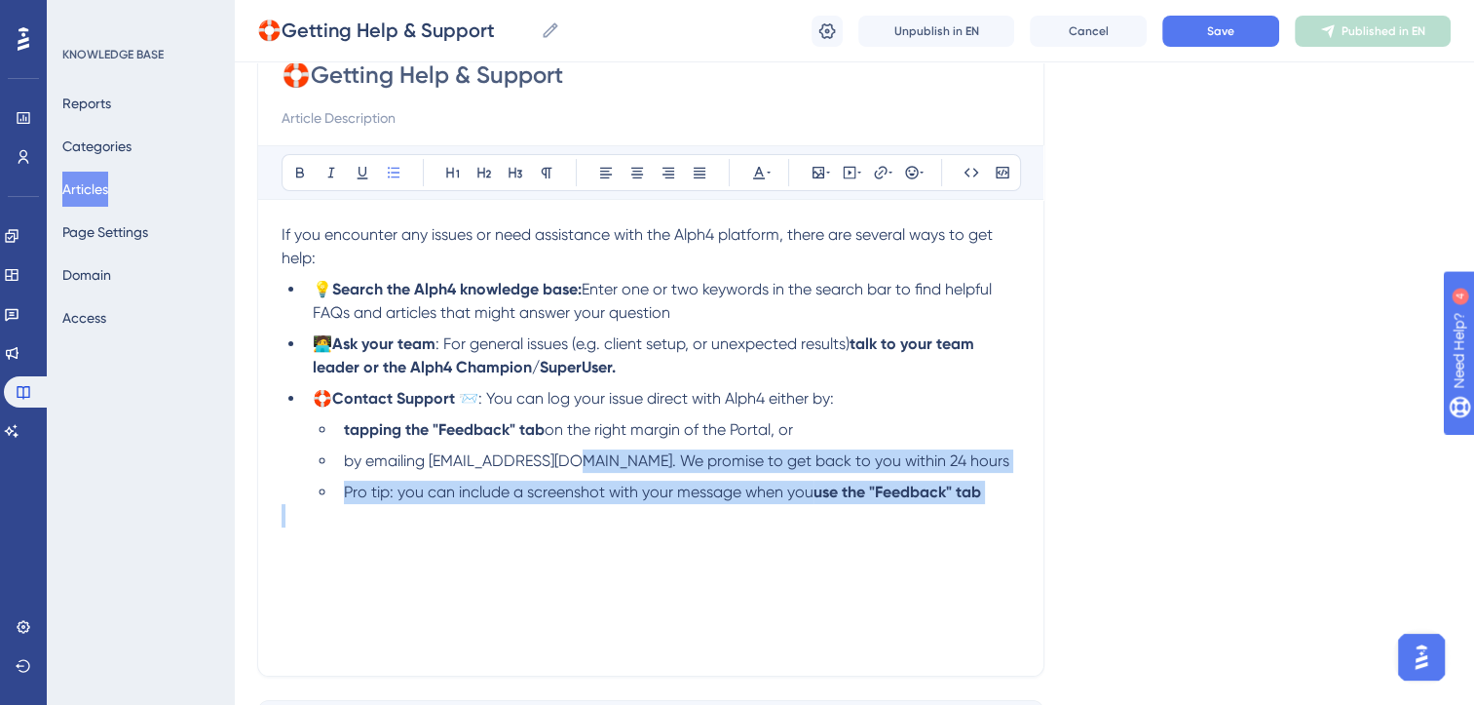
drag, startPoint x: 569, startPoint y: 462, endPoint x: 623, endPoint y: 552, distance: 104.5
click at [623, 552] on div "If you encounter any issues or need assistance with the Alph4 platform, there a…" at bounding box center [651, 437] width 739 height 429
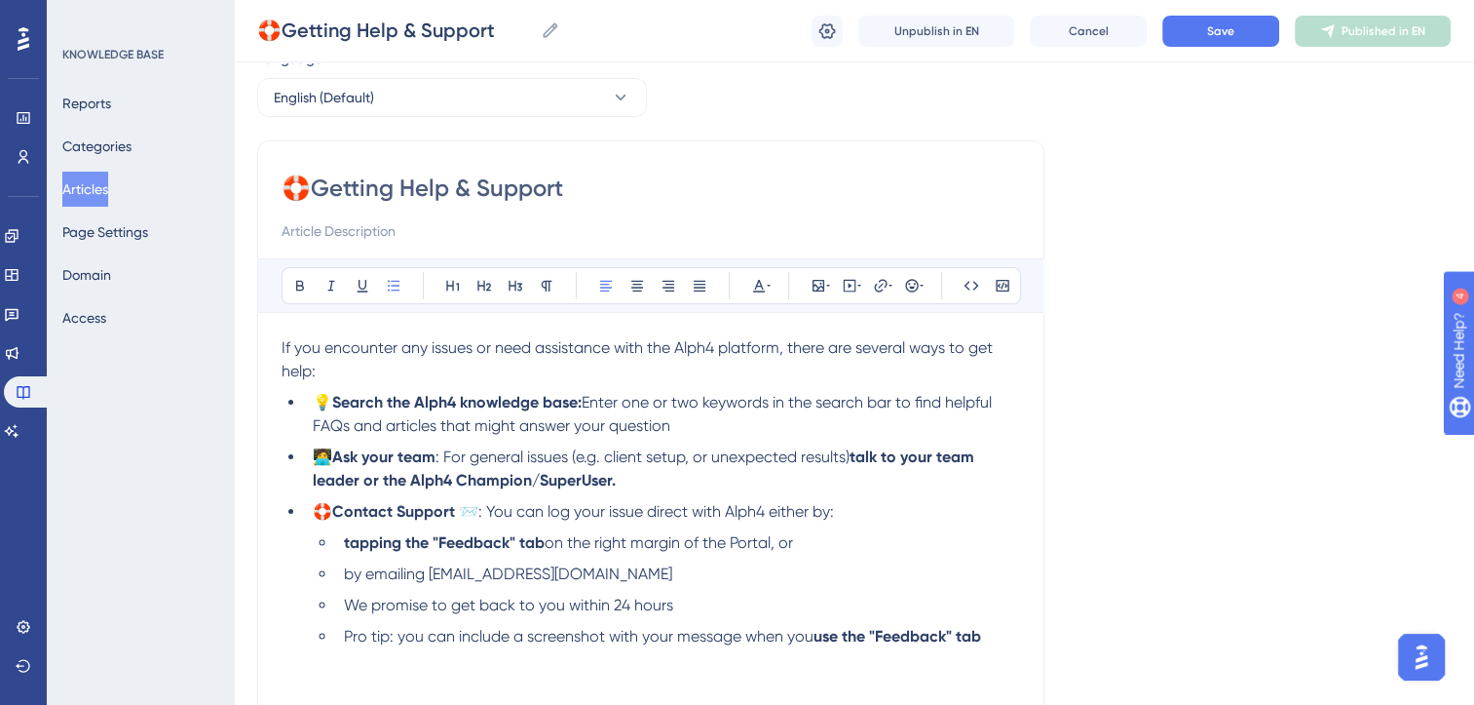
scroll to position [74, 0]
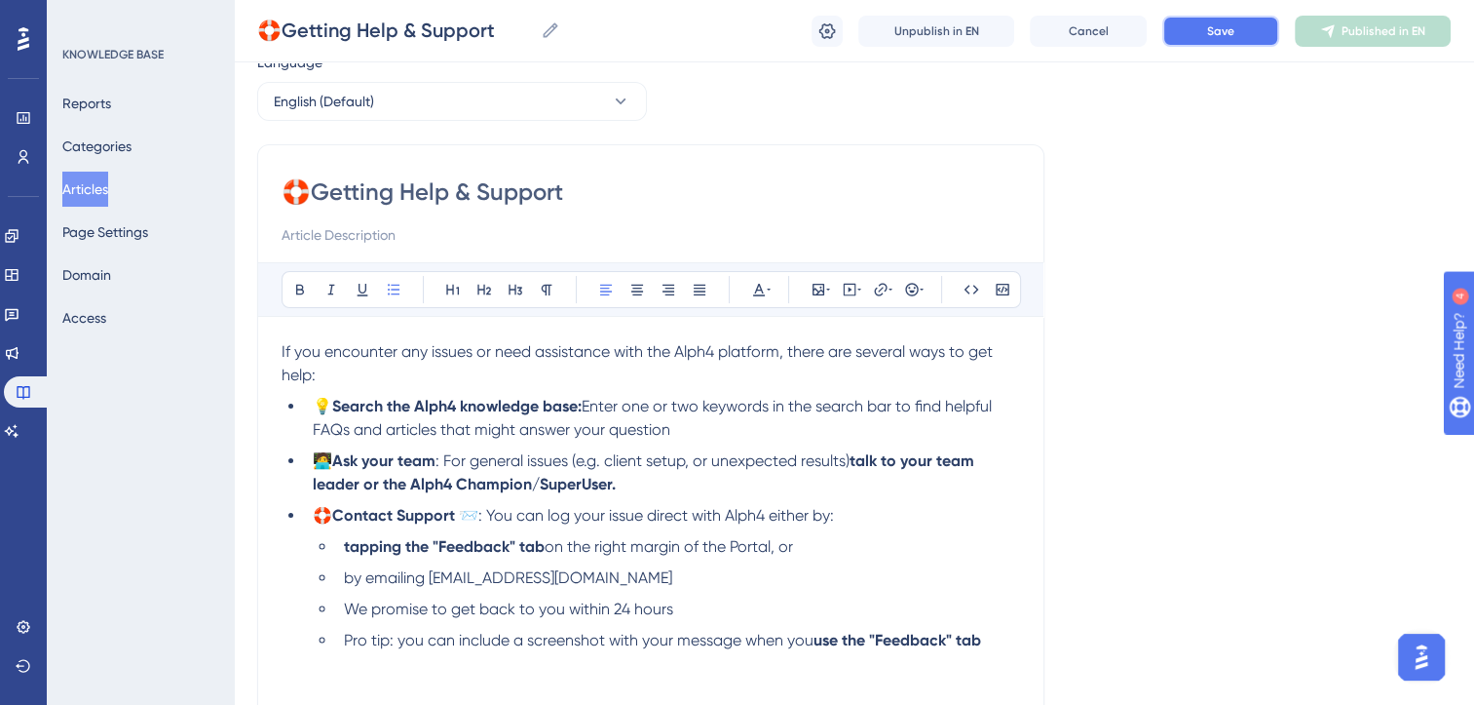
click at [1253, 30] on button "Save" at bounding box center [1221, 31] width 117 height 31
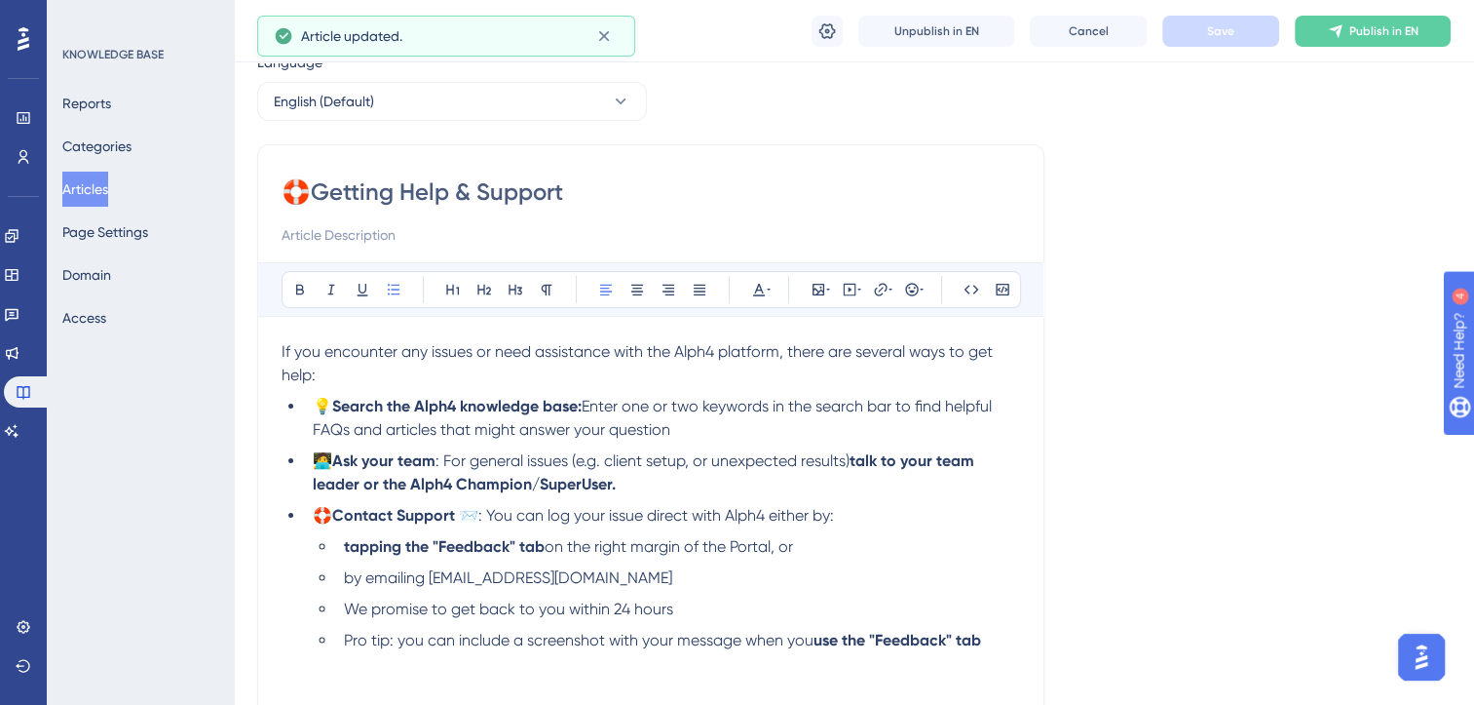
click at [81, 185] on button "Articles" at bounding box center [85, 189] width 46 height 35
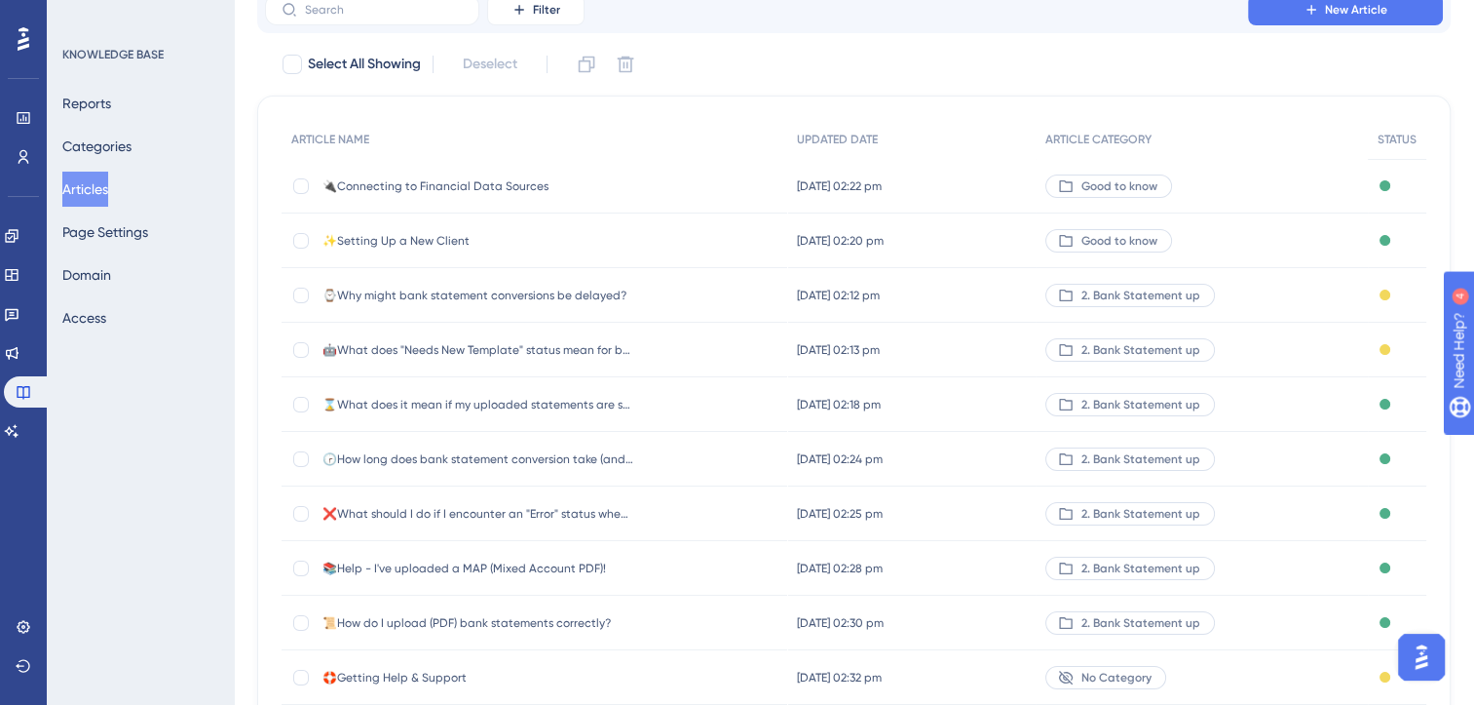
scroll to position [286, 0]
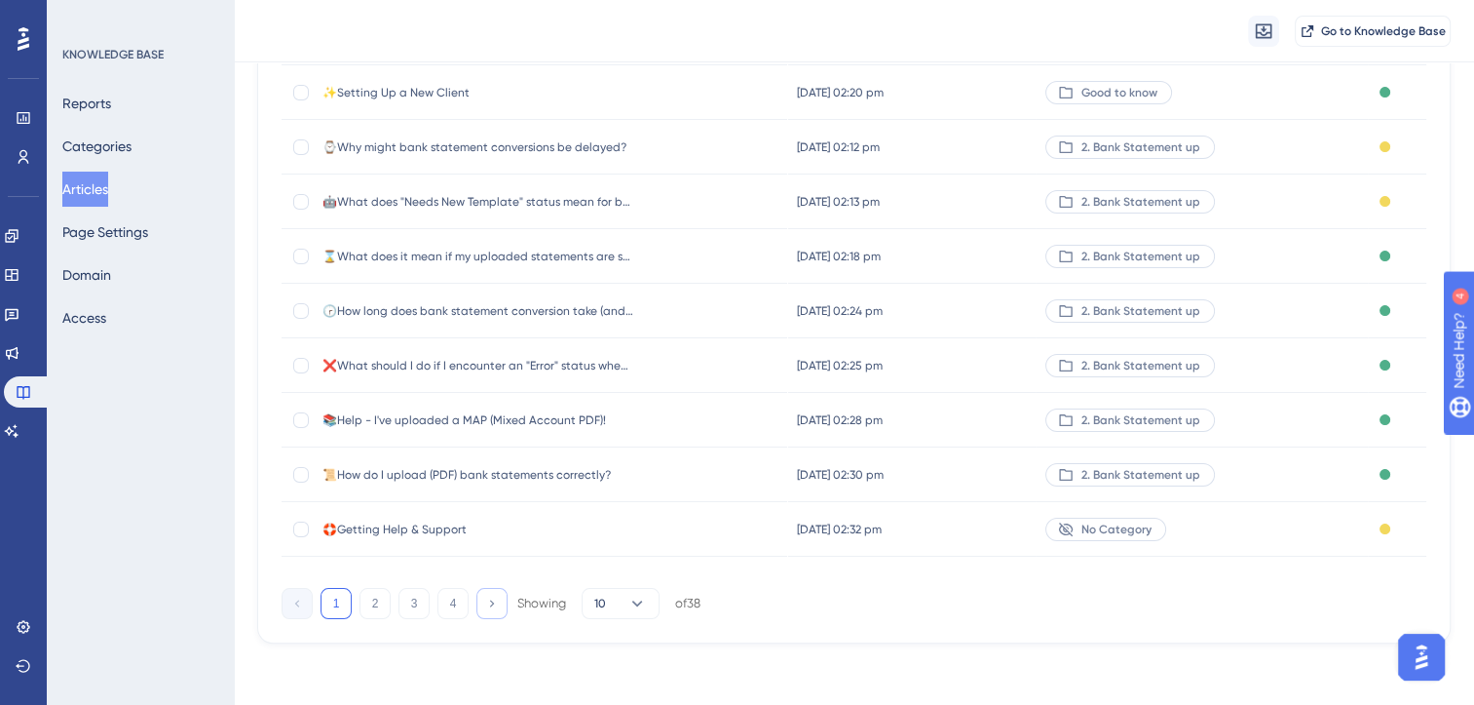
click at [494, 604] on icon at bounding box center [491, 602] width 13 height 13
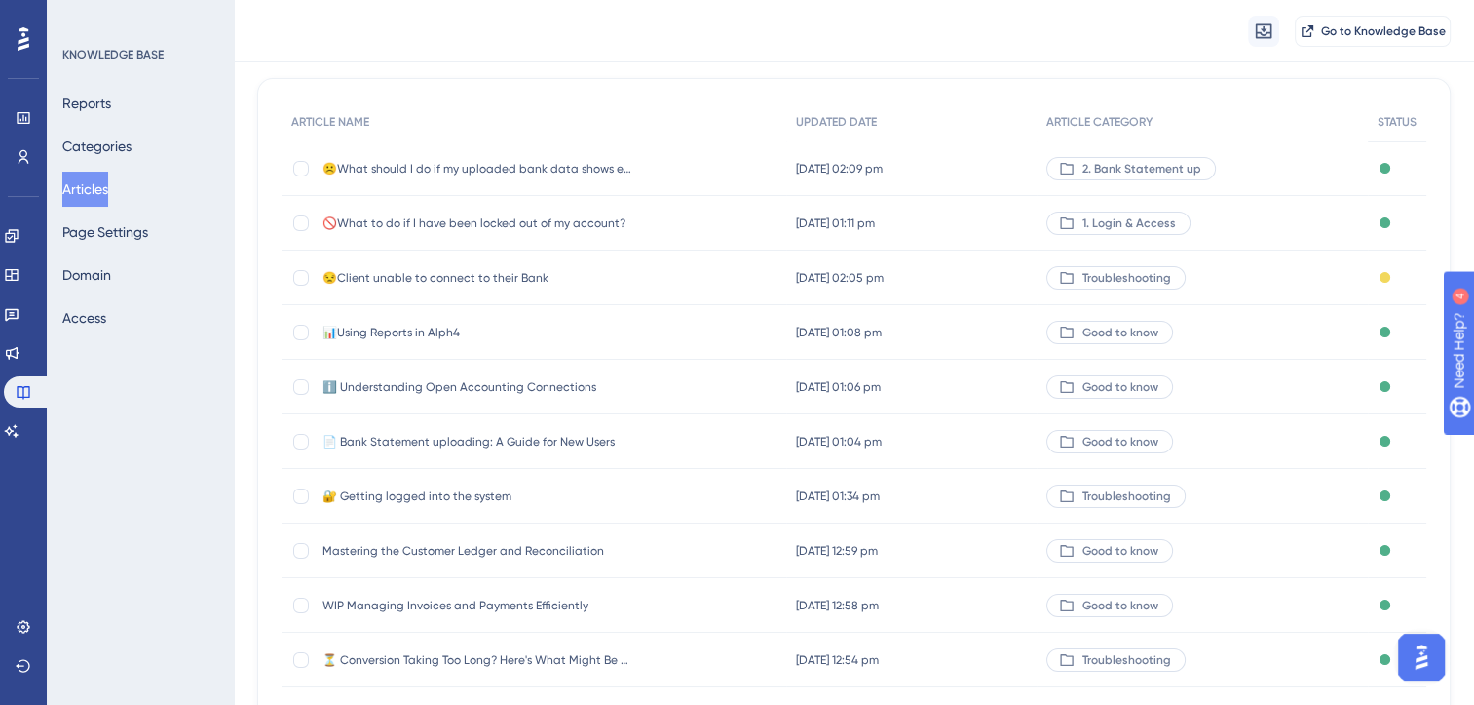
scroll to position [154, 0]
click at [464, 279] on span "😒Client unable to connect to their Bank" at bounding box center [479, 280] width 312 height 16
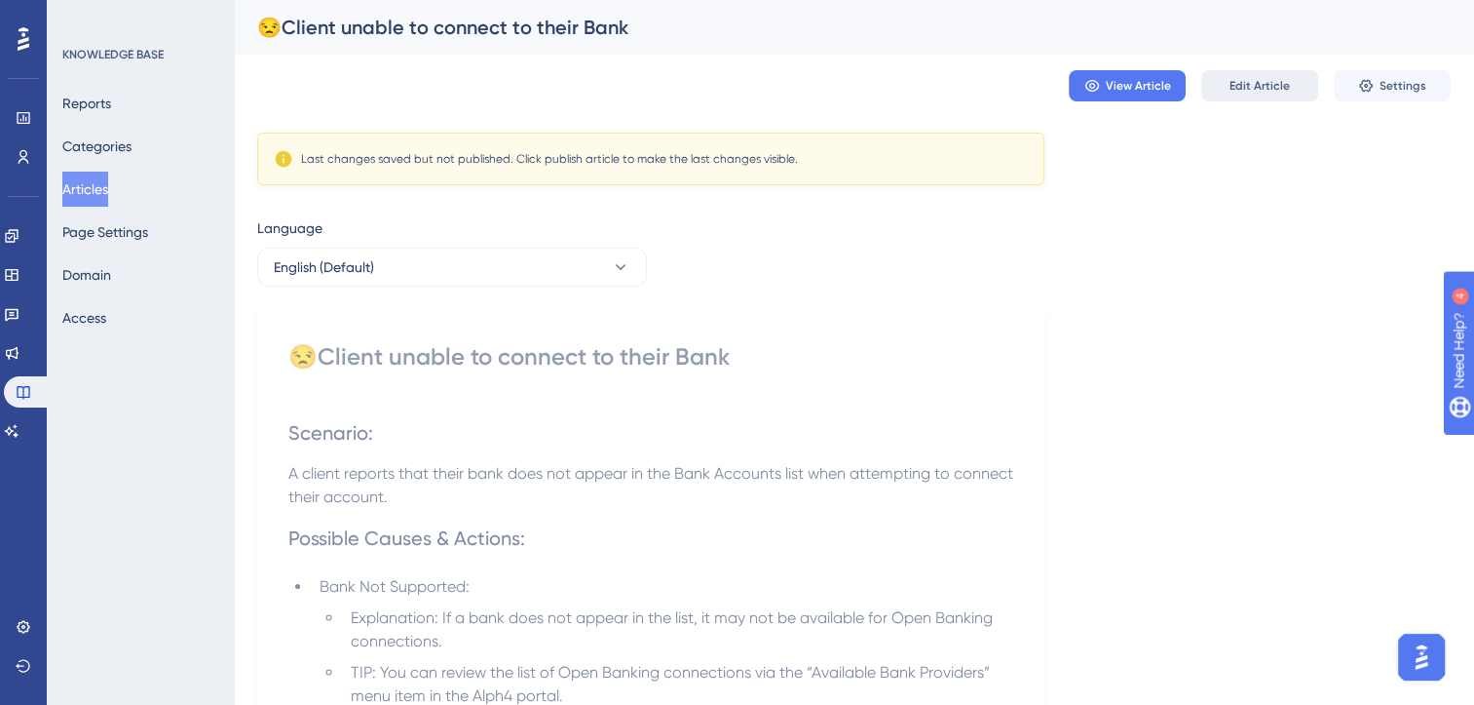
click at [1262, 87] on span "Edit Article" at bounding box center [1260, 86] width 60 height 16
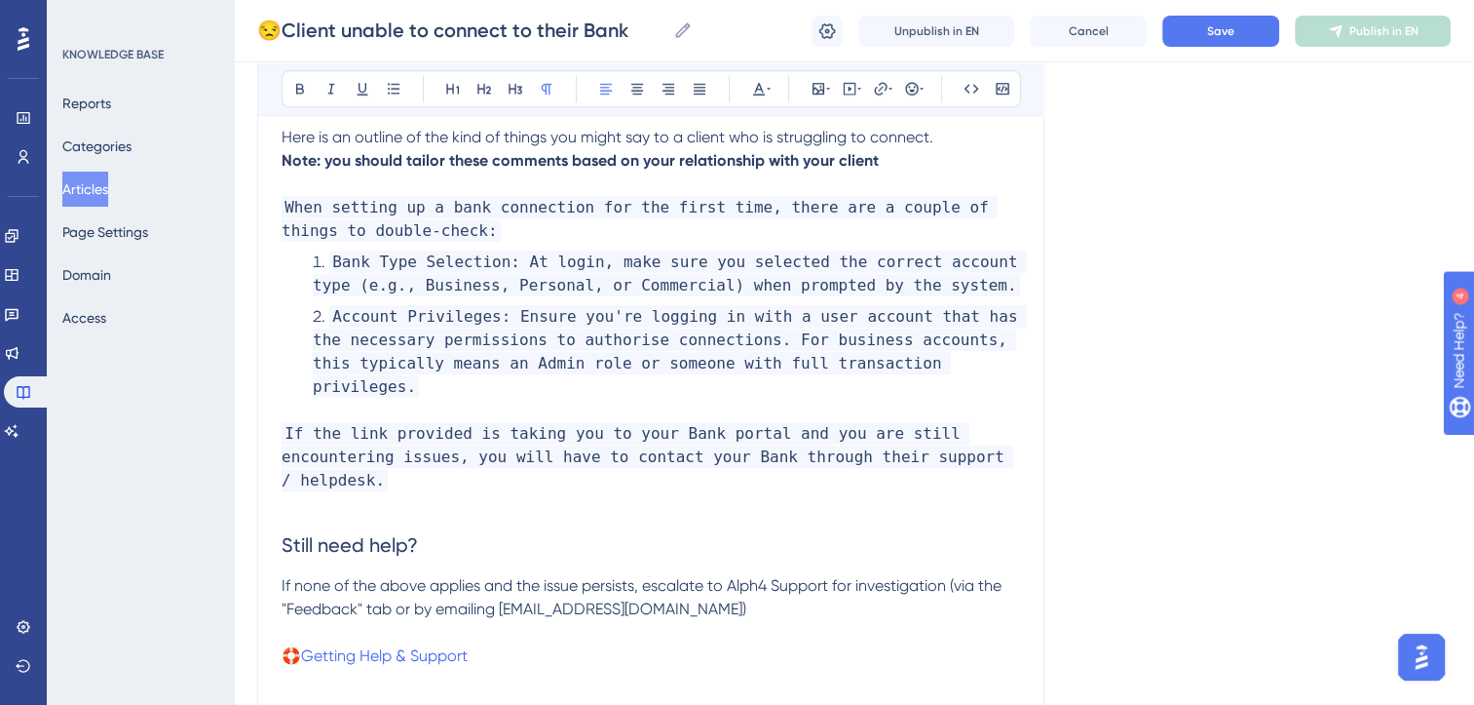
scroll to position [1310, 0]
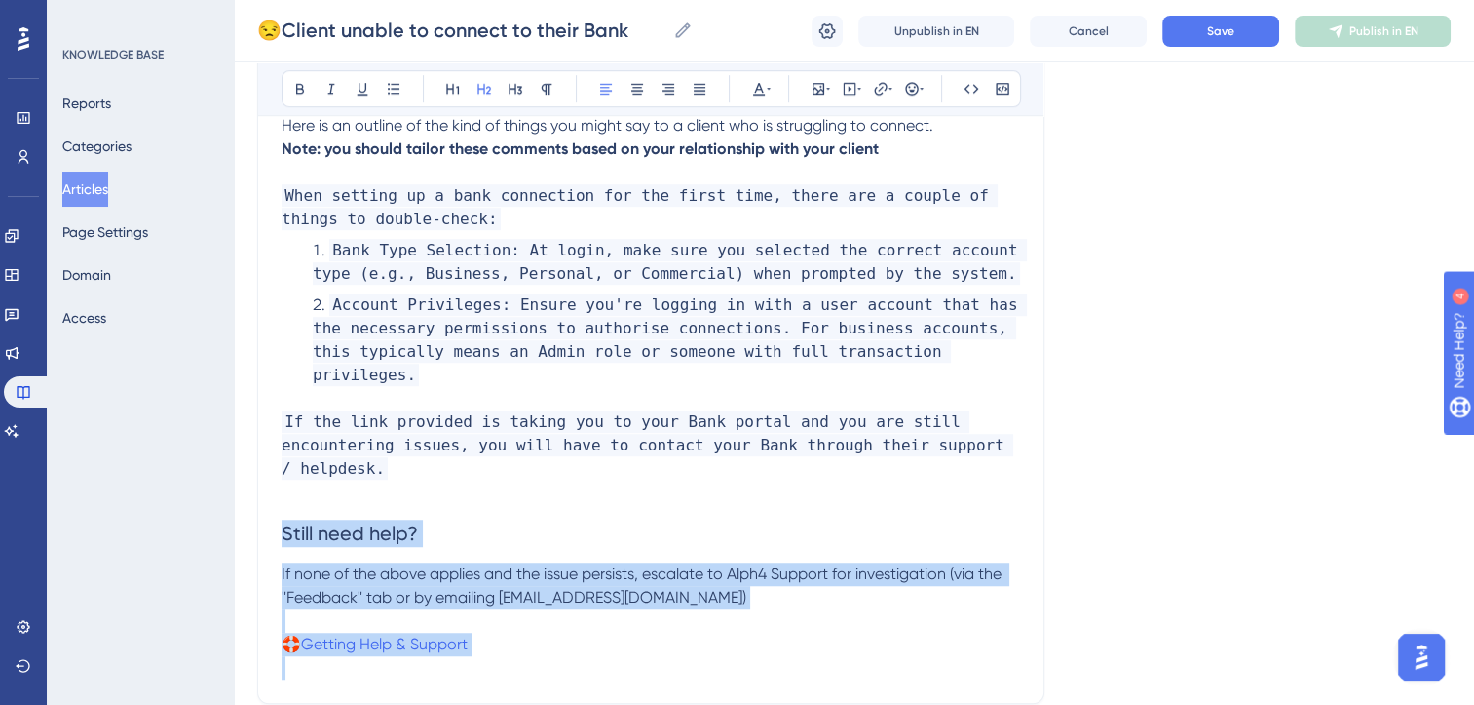
drag, startPoint x: 284, startPoint y: 485, endPoint x: 545, endPoint y: 631, distance: 299.3
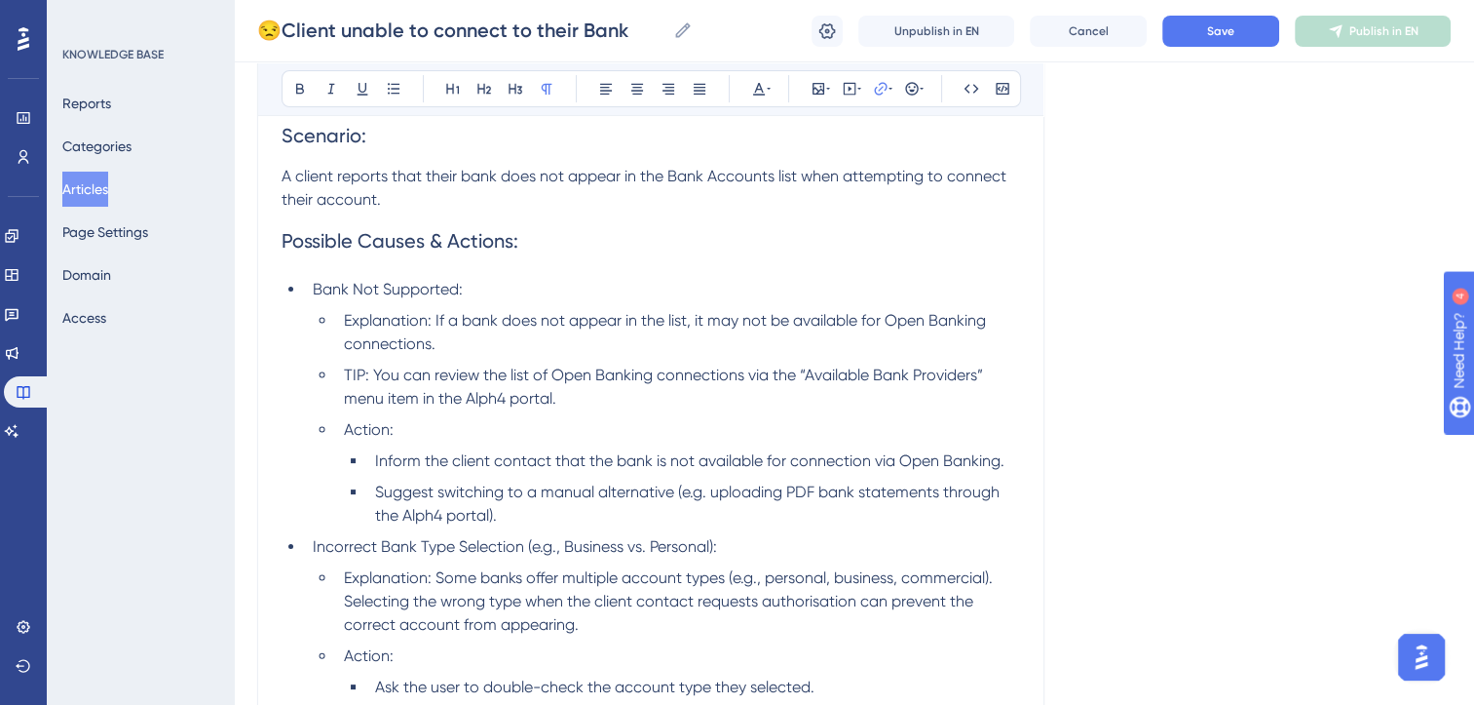
scroll to position [0, 0]
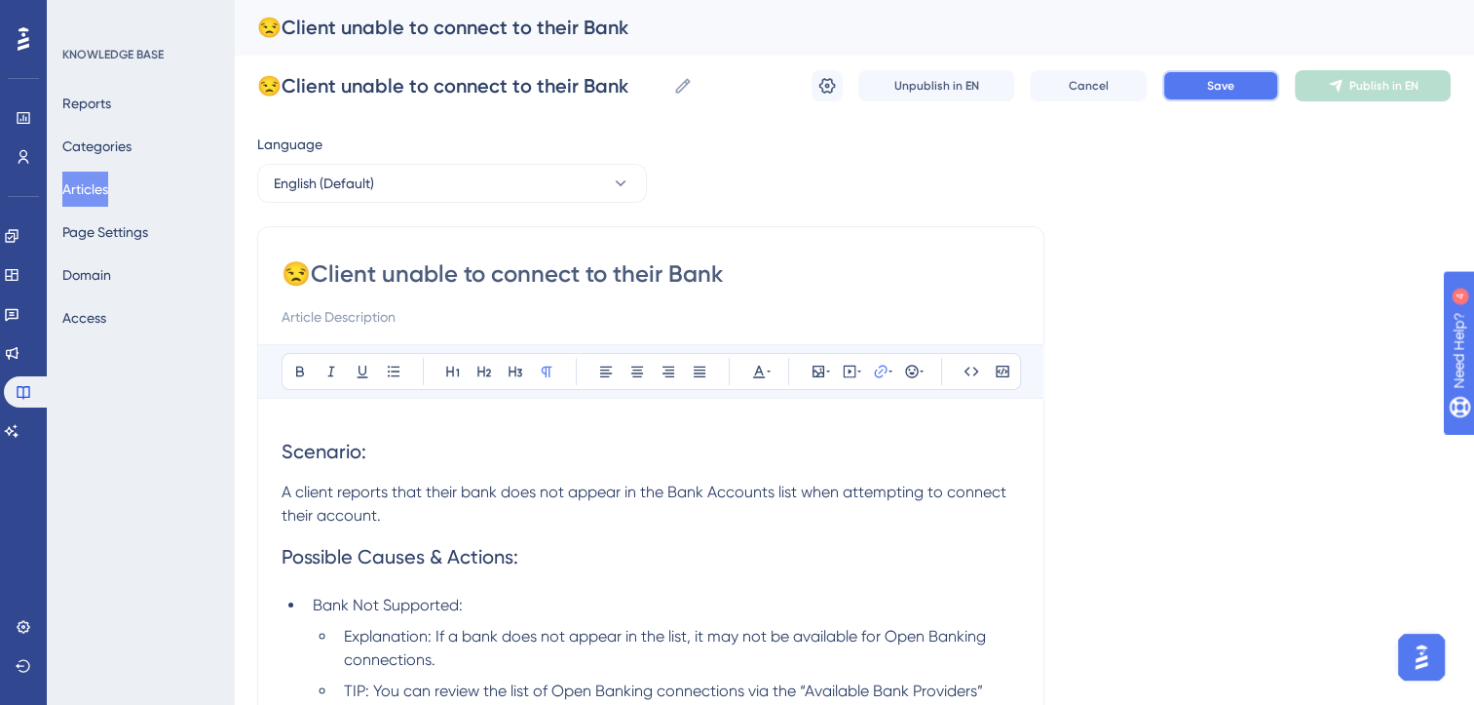
click at [1246, 77] on button "Save" at bounding box center [1221, 85] width 117 height 31
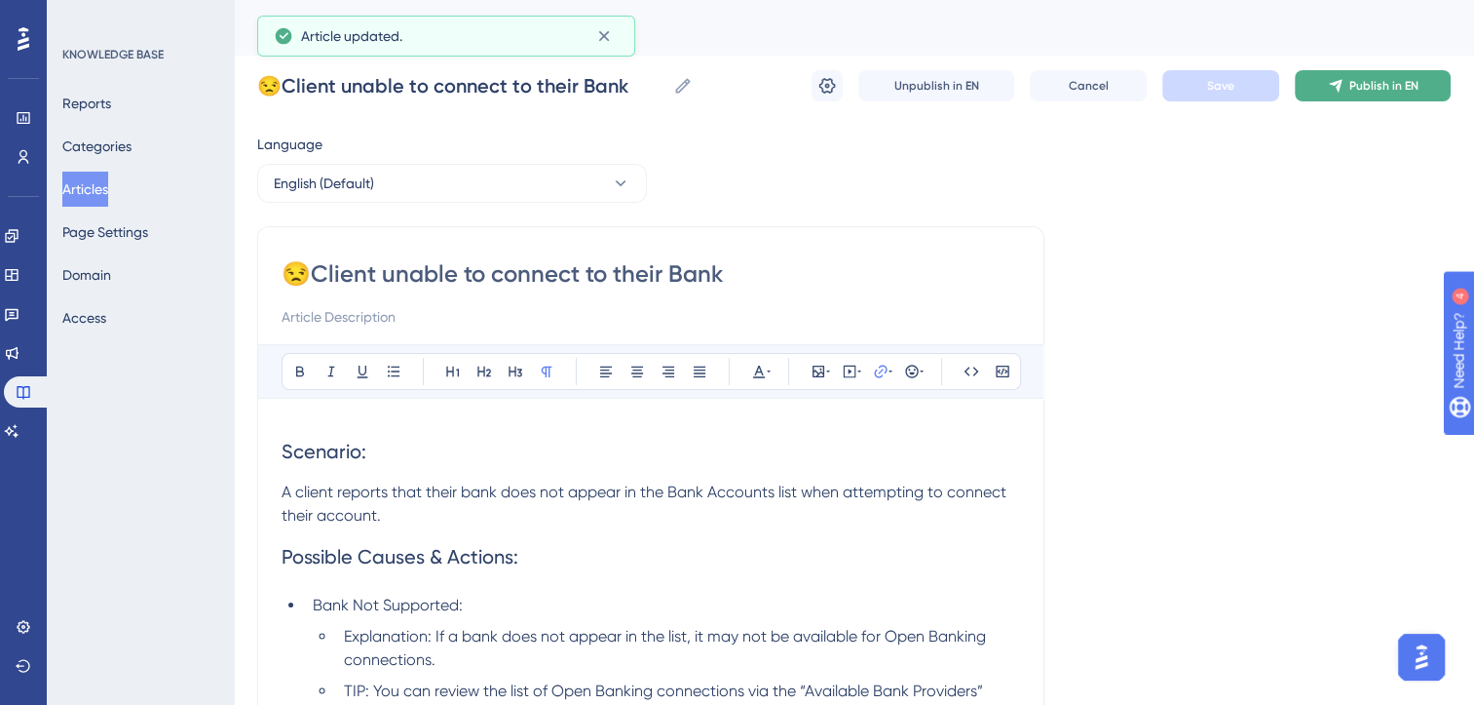
click at [1378, 88] on span "Publish in EN" at bounding box center [1384, 86] width 69 height 16
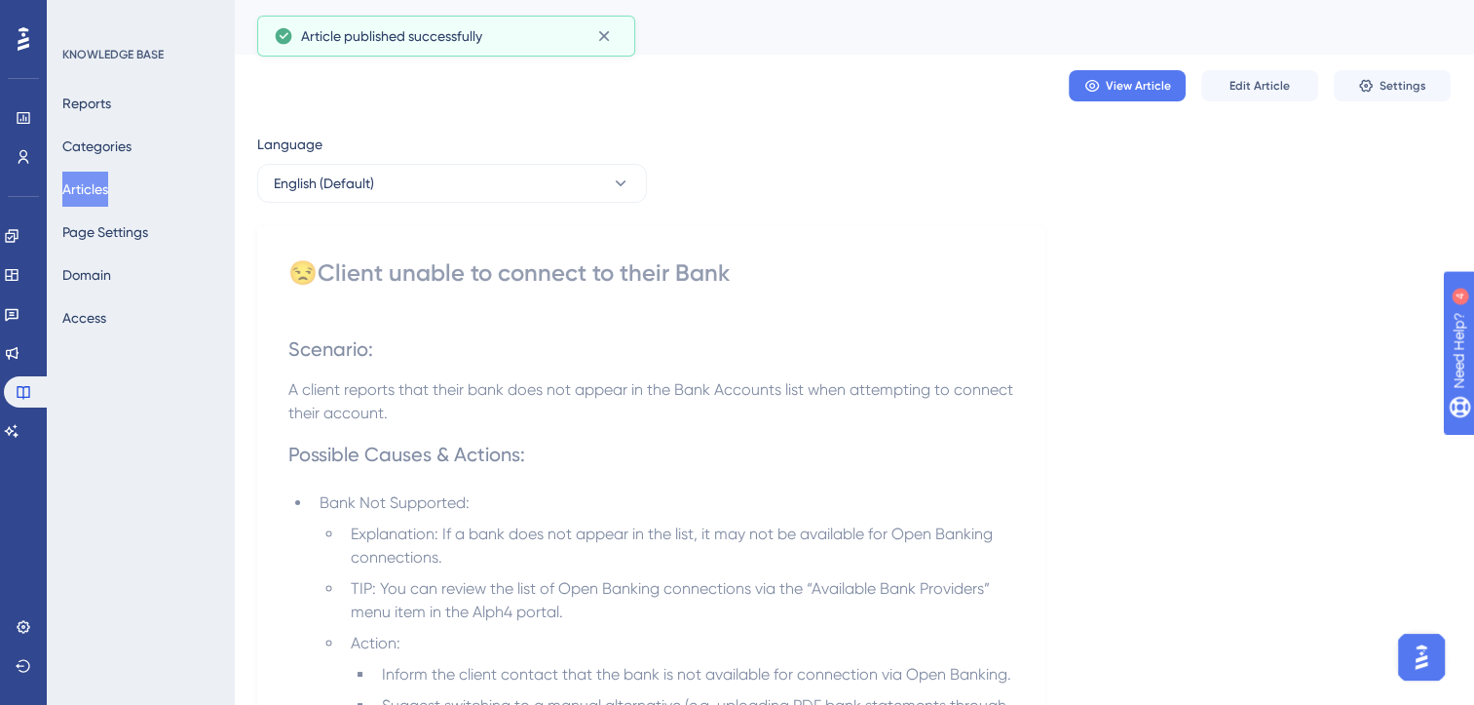
click at [95, 187] on button "Articles" at bounding box center [85, 189] width 46 height 35
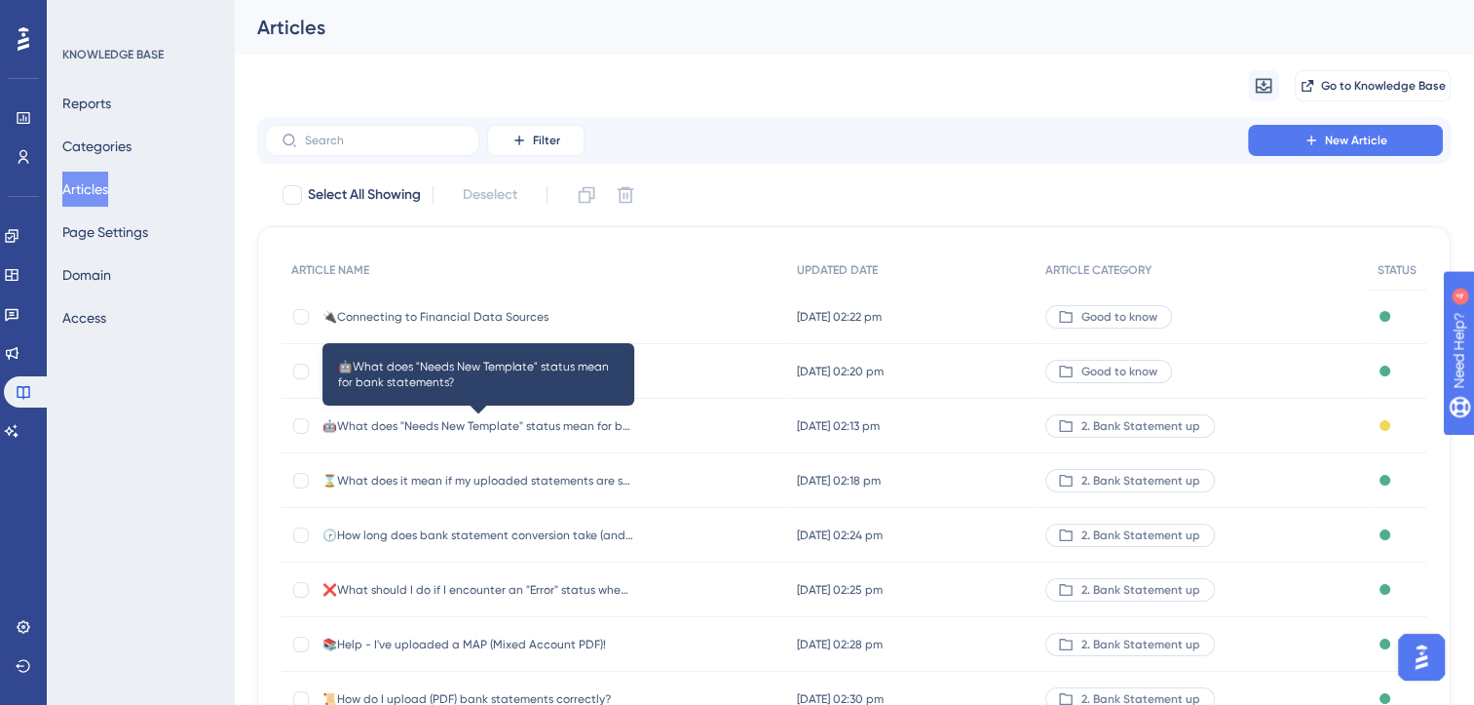
click at [548, 419] on span "🤖What does "Needs New Template" status mean for bank statements?" at bounding box center [479, 426] width 312 height 16
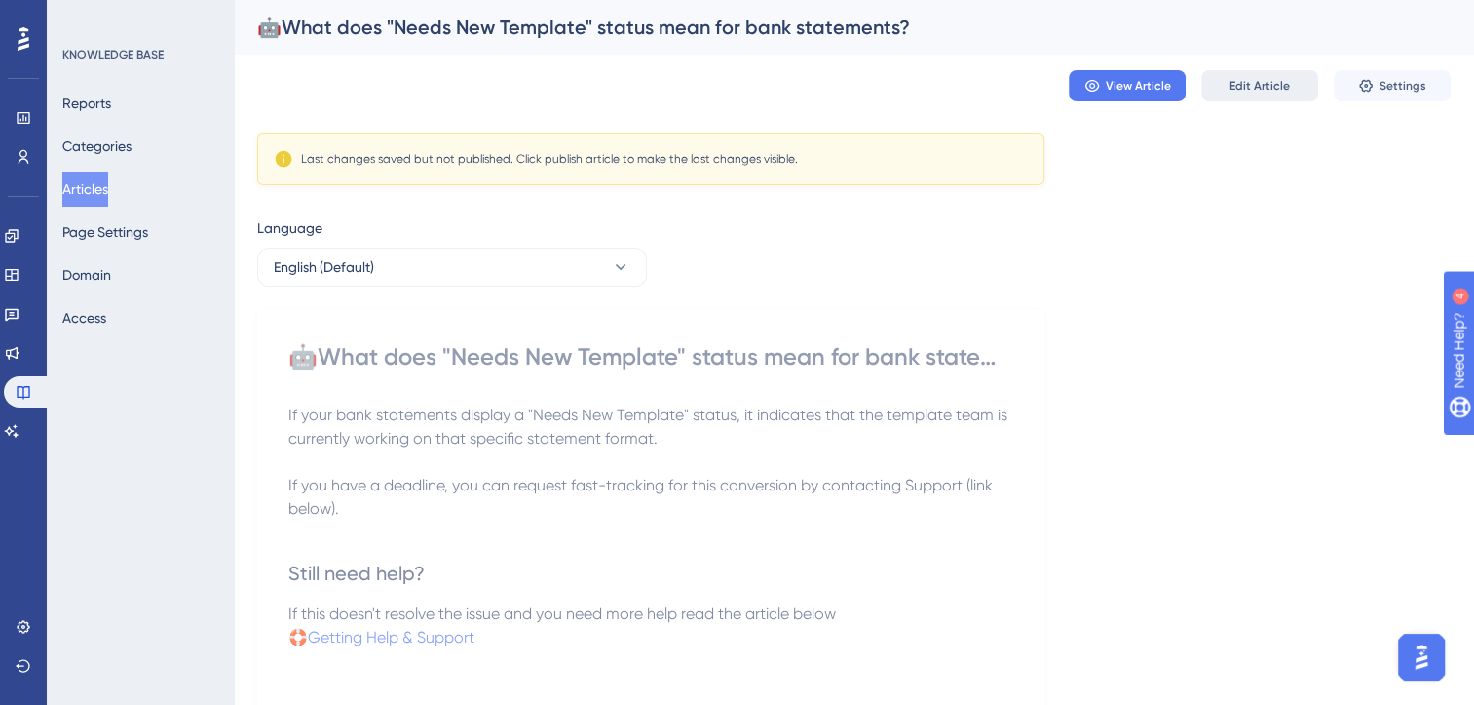
click at [1256, 95] on button "Edit Article" at bounding box center [1260, 85] width 117 height 31
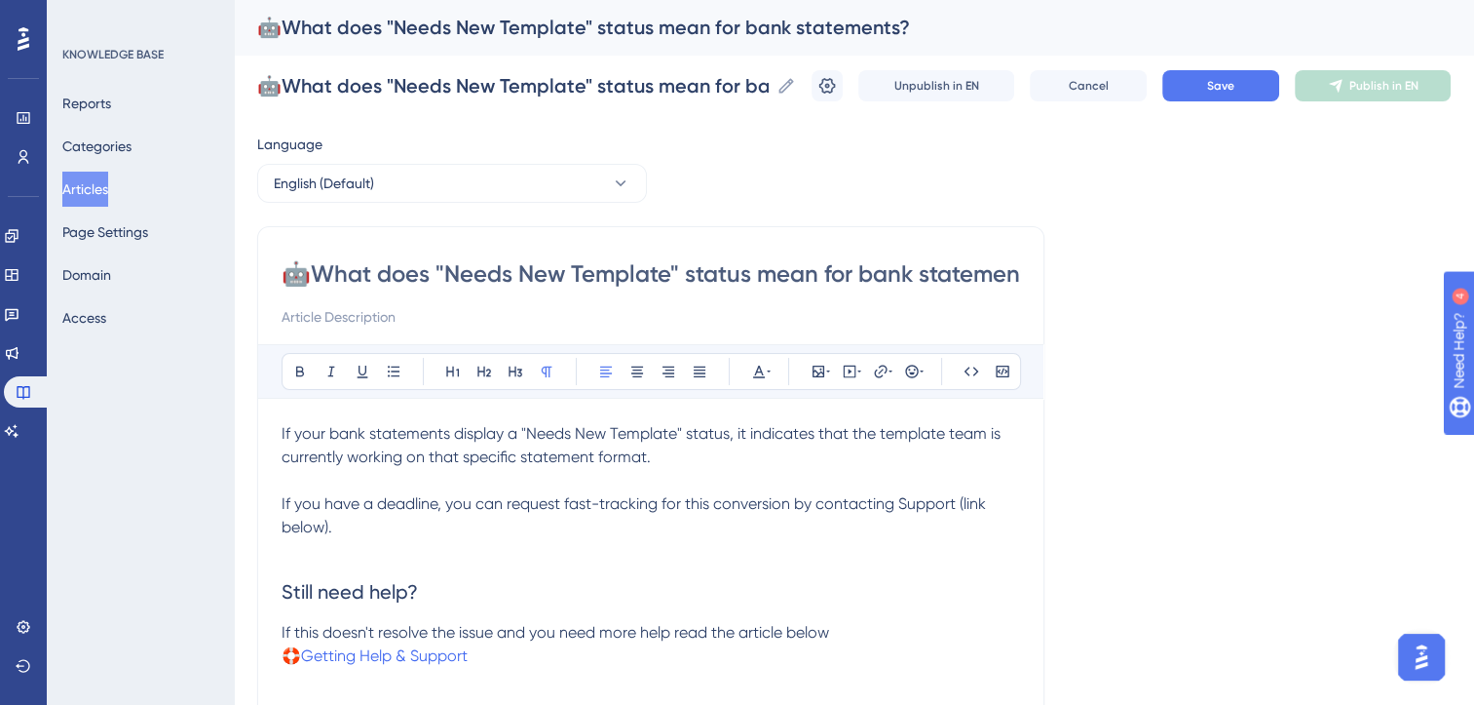
click at [425, 457] on span "If your bank statements display a "Needs New Template" status, it indicates tha…" at bounding box center [643, 445] width 723 height 42
click at [720, 460] on span "If your bank statements display a "Needs New Template" status, it indicates tha…" at bounding box center [643, 445] width 723 height 42
click at [1255, 73] on button "Save" at bounding box center [1221, 85] width 117 height 31
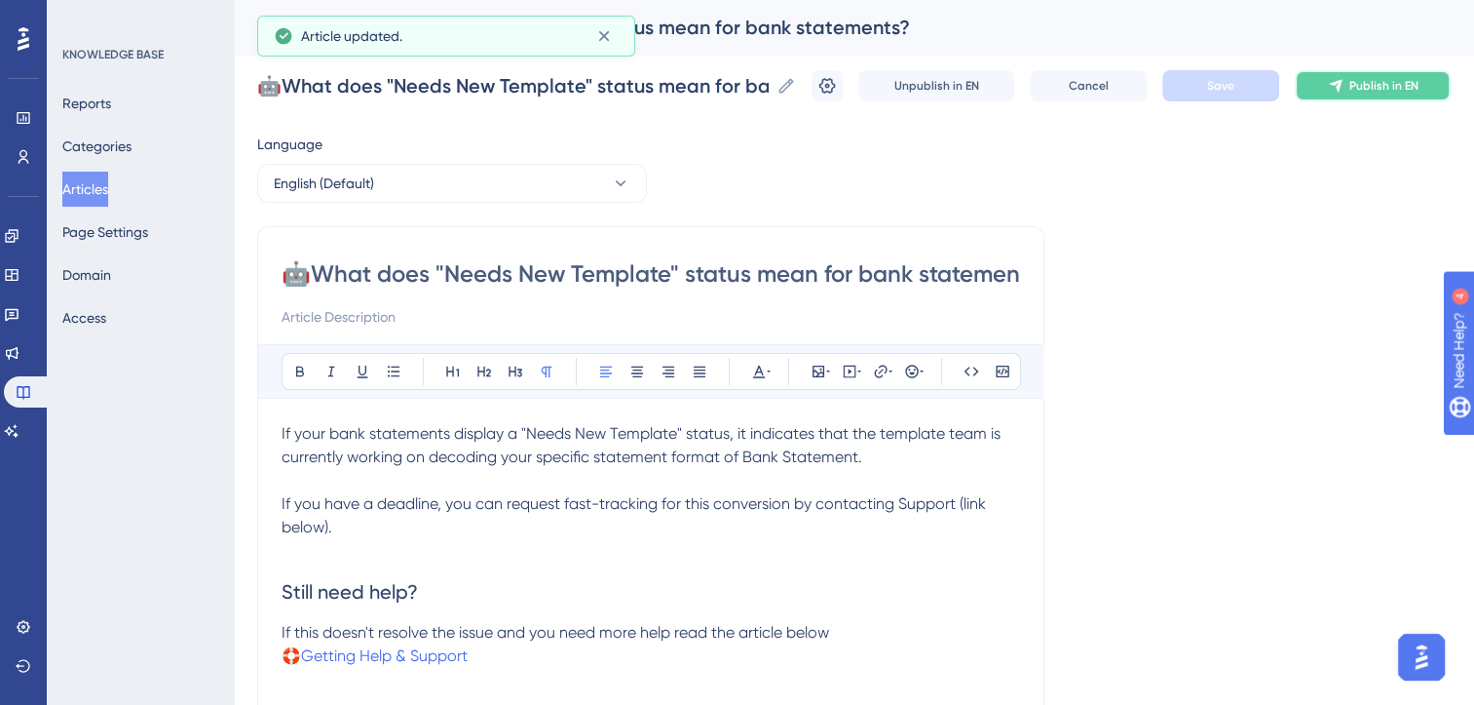
click at [1399, 88] on span "Publish in EN" at bounding box center [1384, 86] width 69 height 16
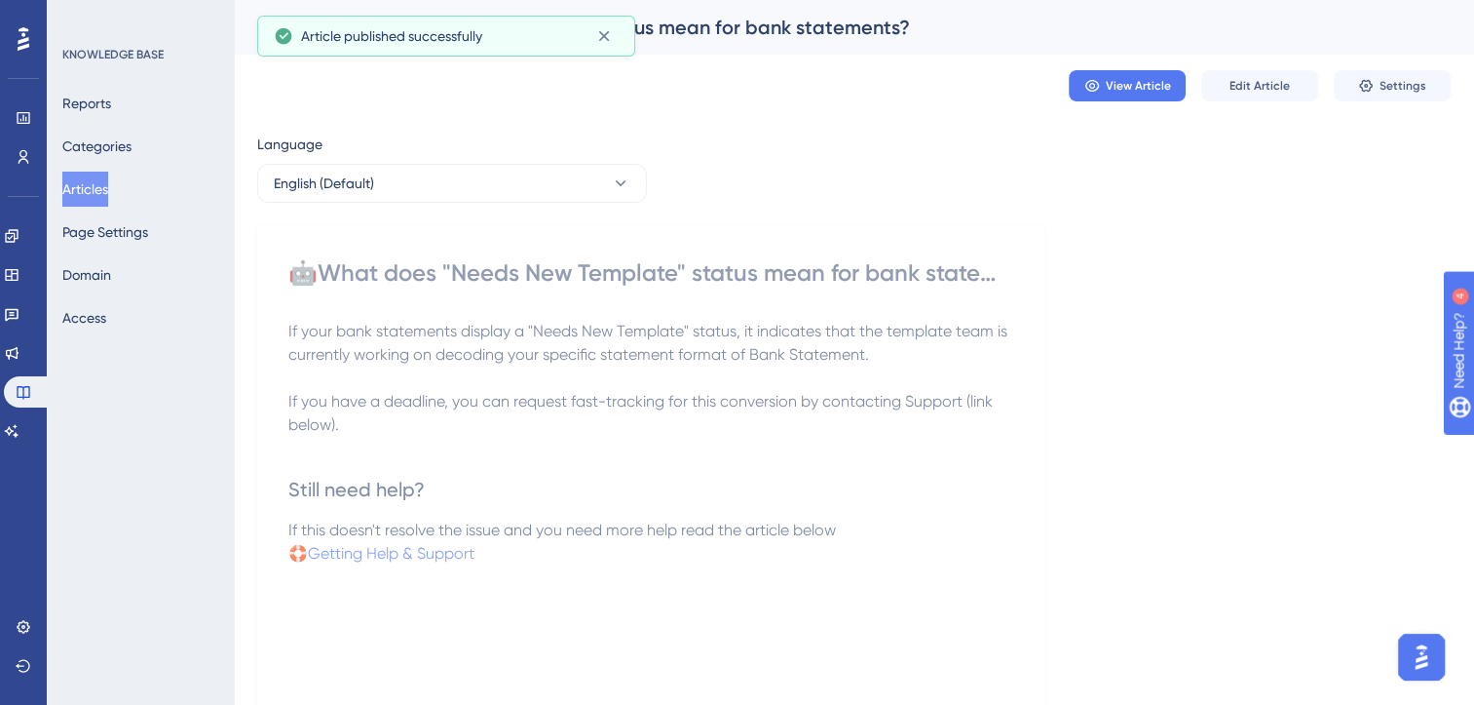
click at [107, 183] on button "Articles" at bounding box center [85, 189] width 46 height 35
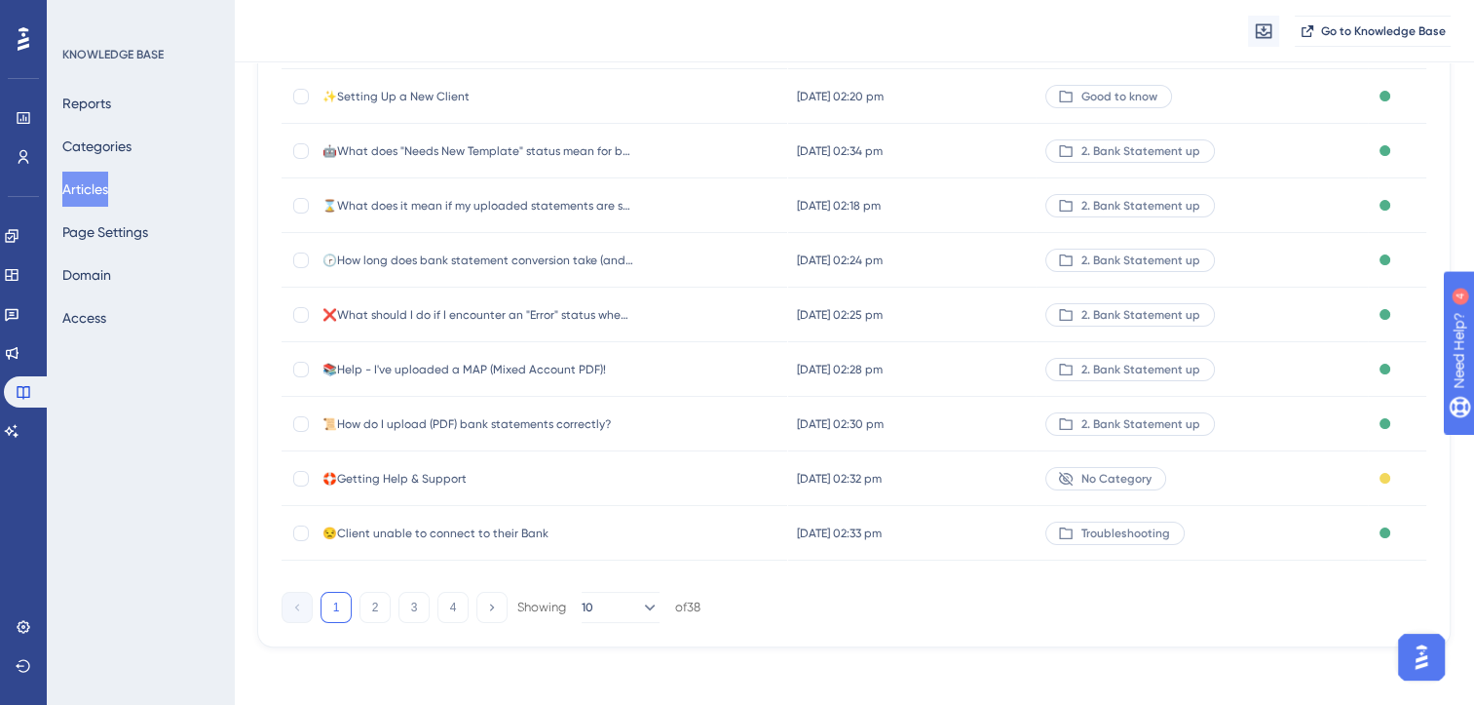
scroll to position [286, 0]
click at [433, 477] on span "🛟Getting Help & Support" at bounding box center [479, 475] width 312 height 16
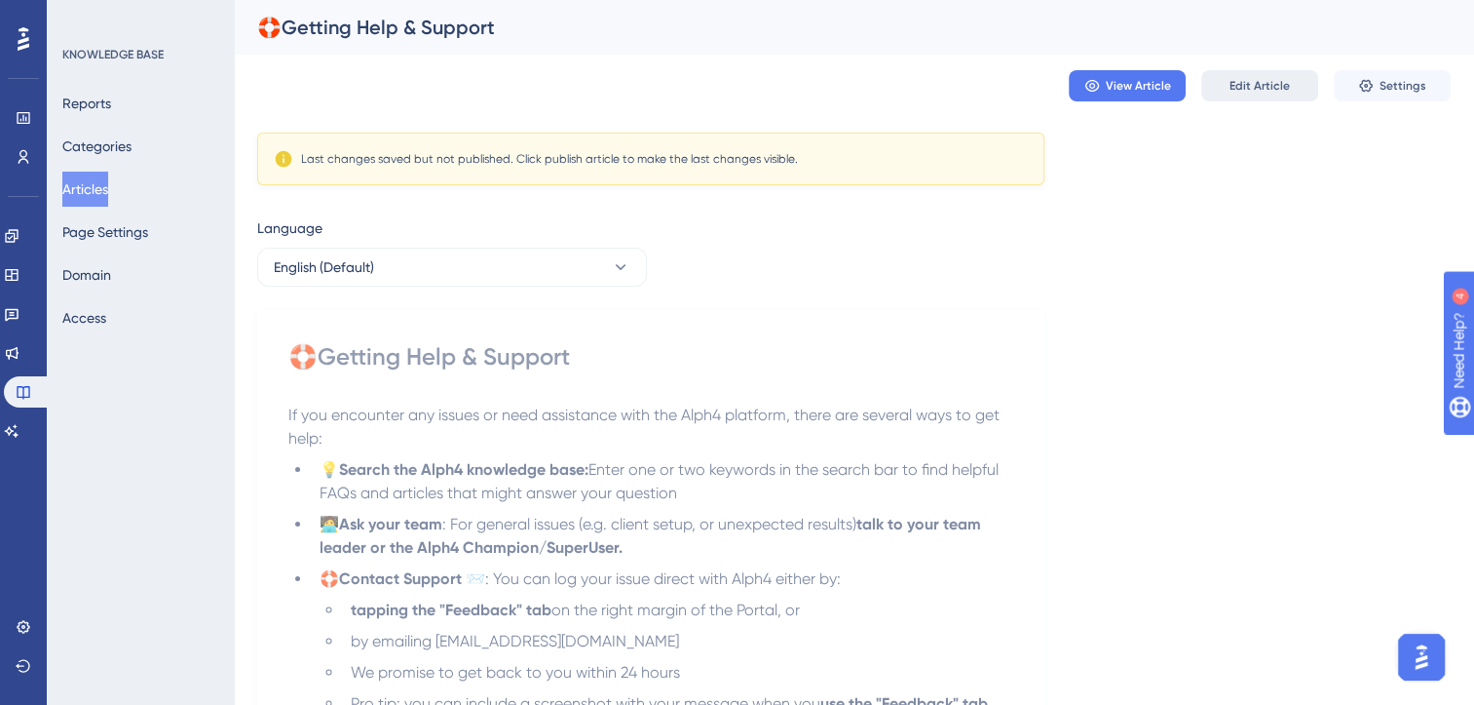
click at [1252, 92] on span "Edit Article" at bounding box center [1260, 86] width 60 height 16
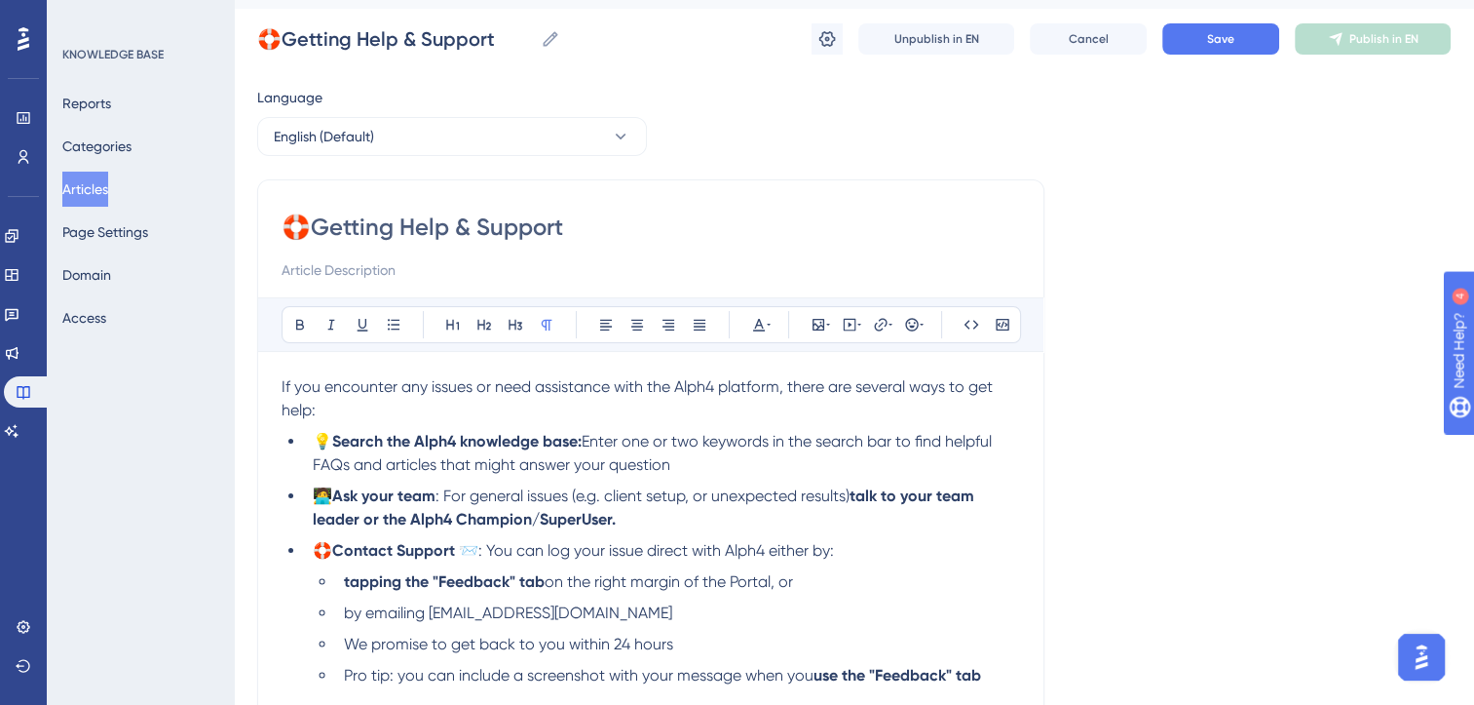
scroll to position [43, 0]
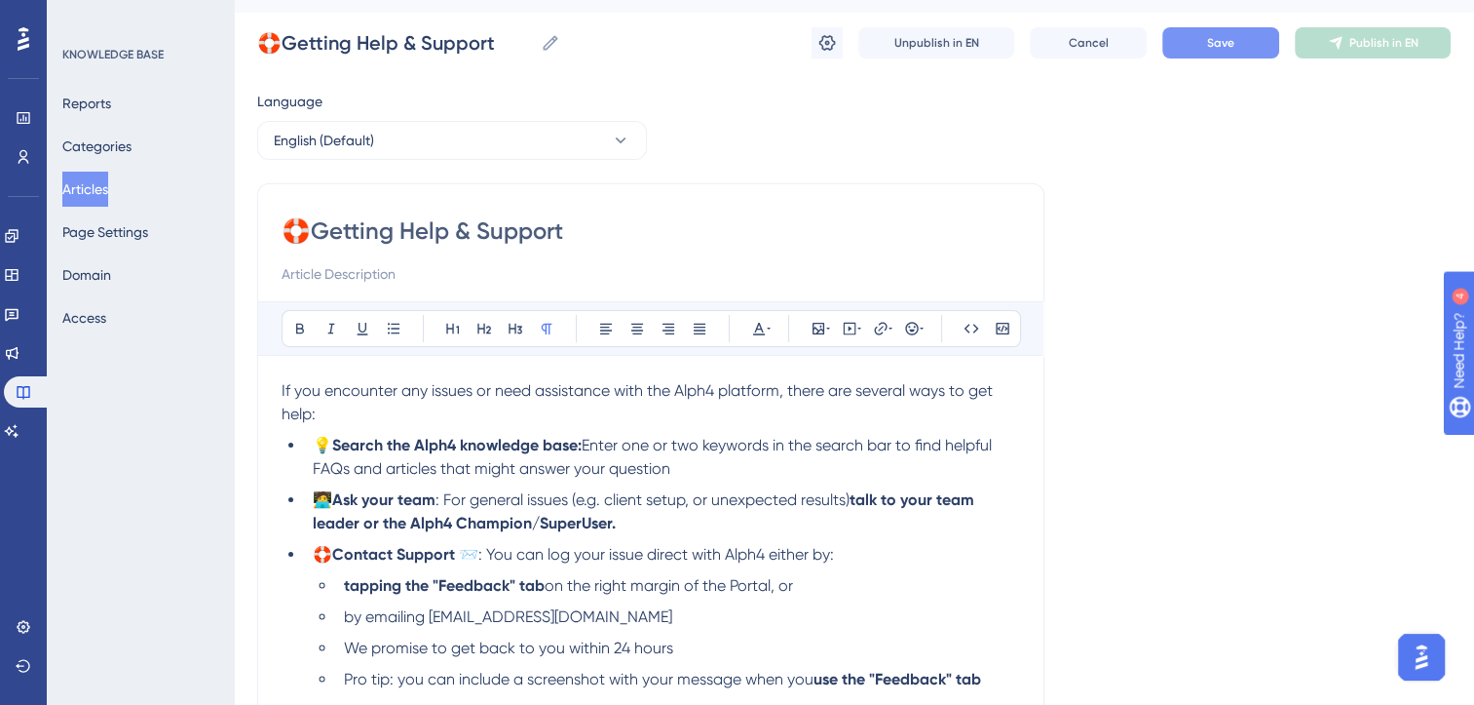
click at [1243, 45] on button "Save" at bounding box center [1221, 42] width 117 height 31
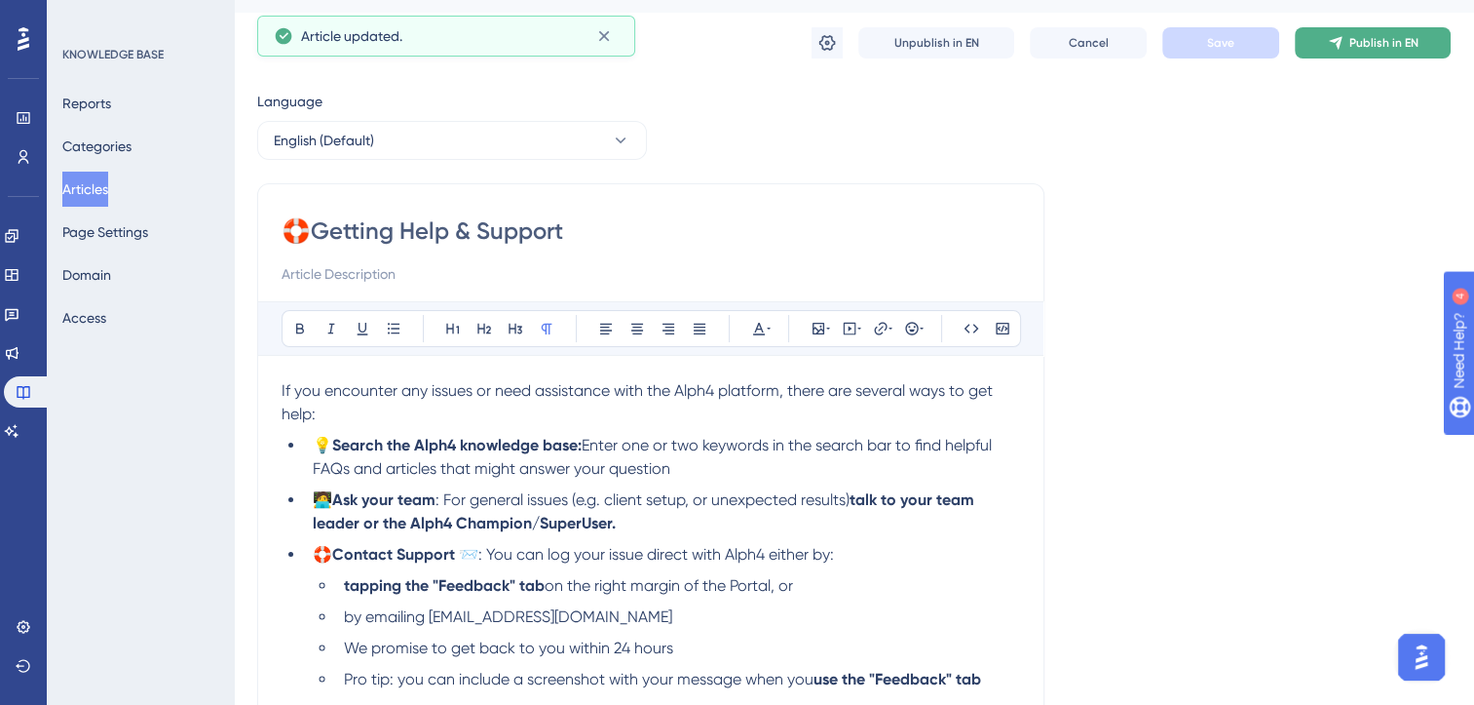
click at [1428, 49] on button "Publish in EN" at bounding box center [1373, 42] width 156 height 31
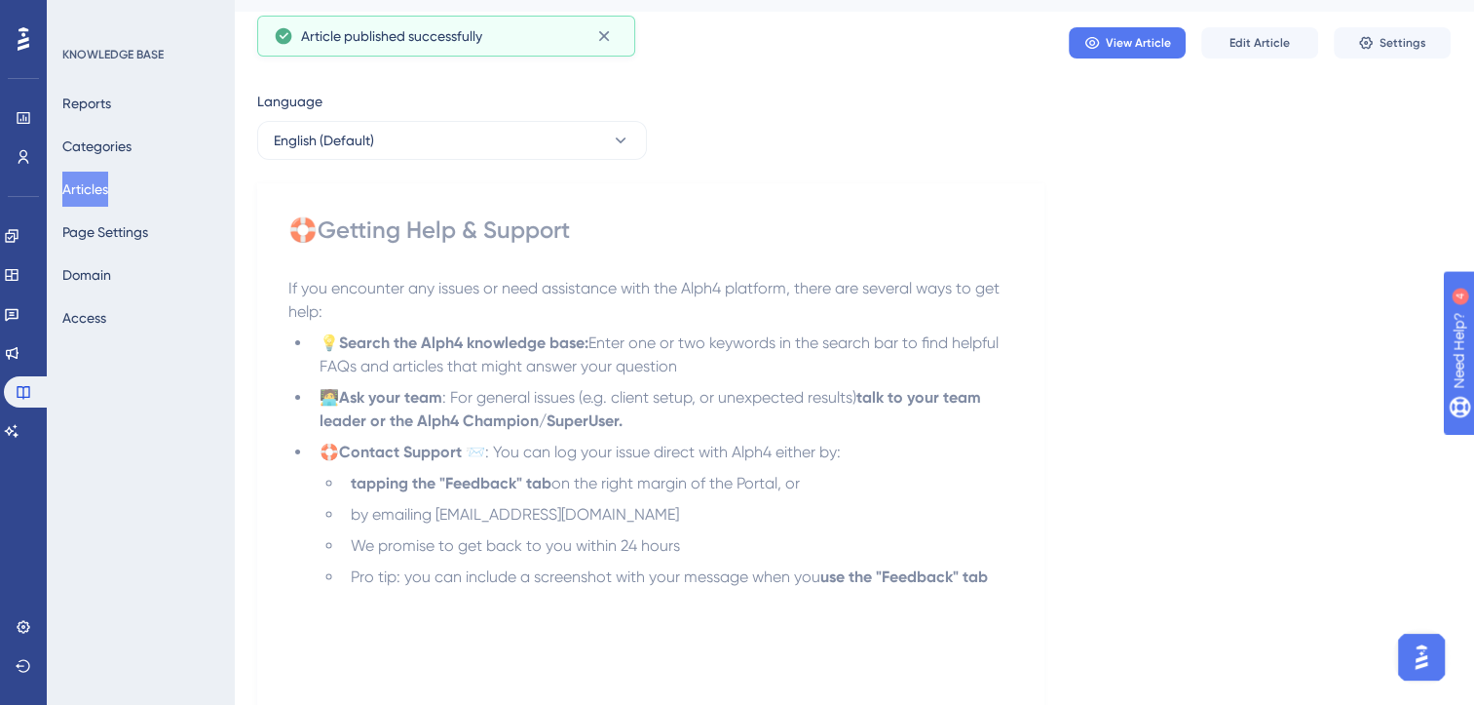
click at [141, 199] on div "Reports Categories Articles Page Settings Domain Access" at bounding box center [141, 210] width 158 height 249
click at [108, 190] on button "Articles" at bounding box center [85, 189] width 46 height 35
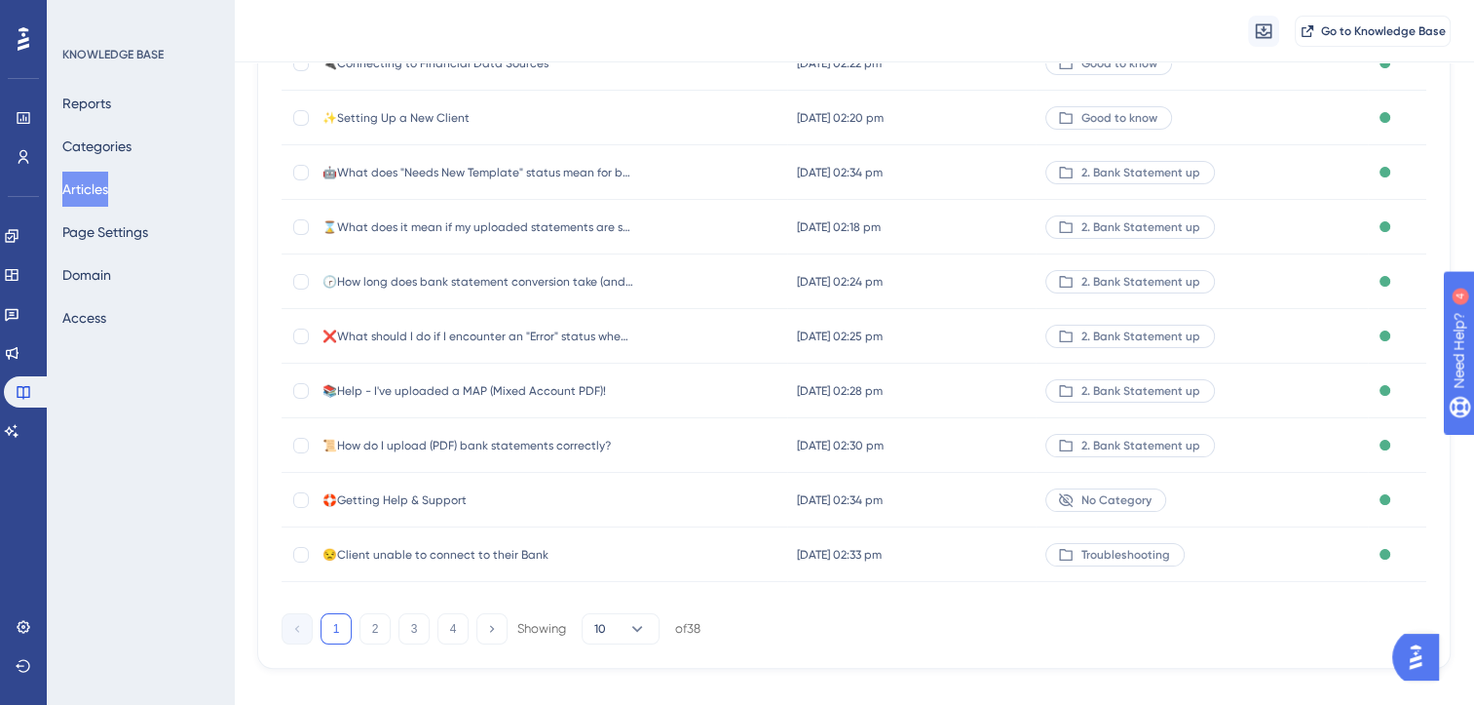
scroll to position [269, 0]
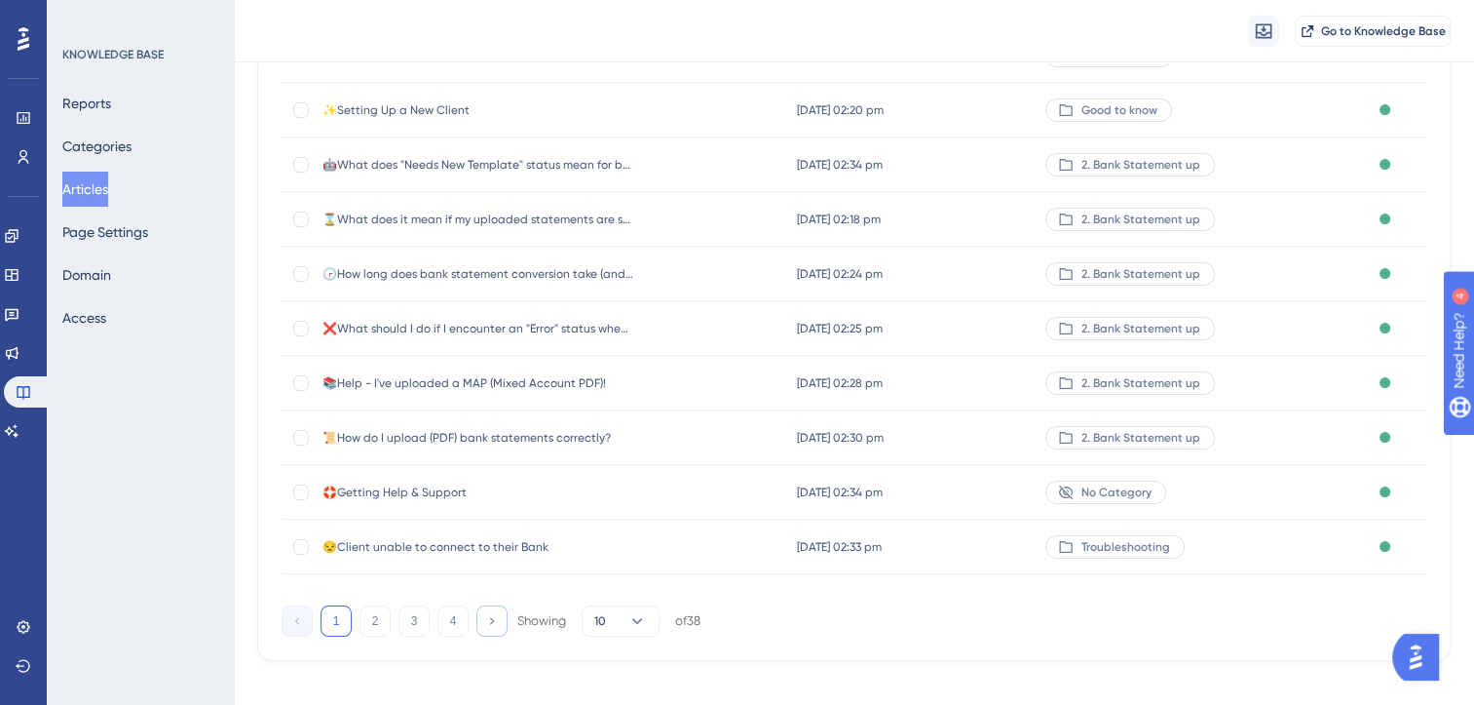
click at [494, 618] on icon at bounding box center [491, 620] width 13 height 13
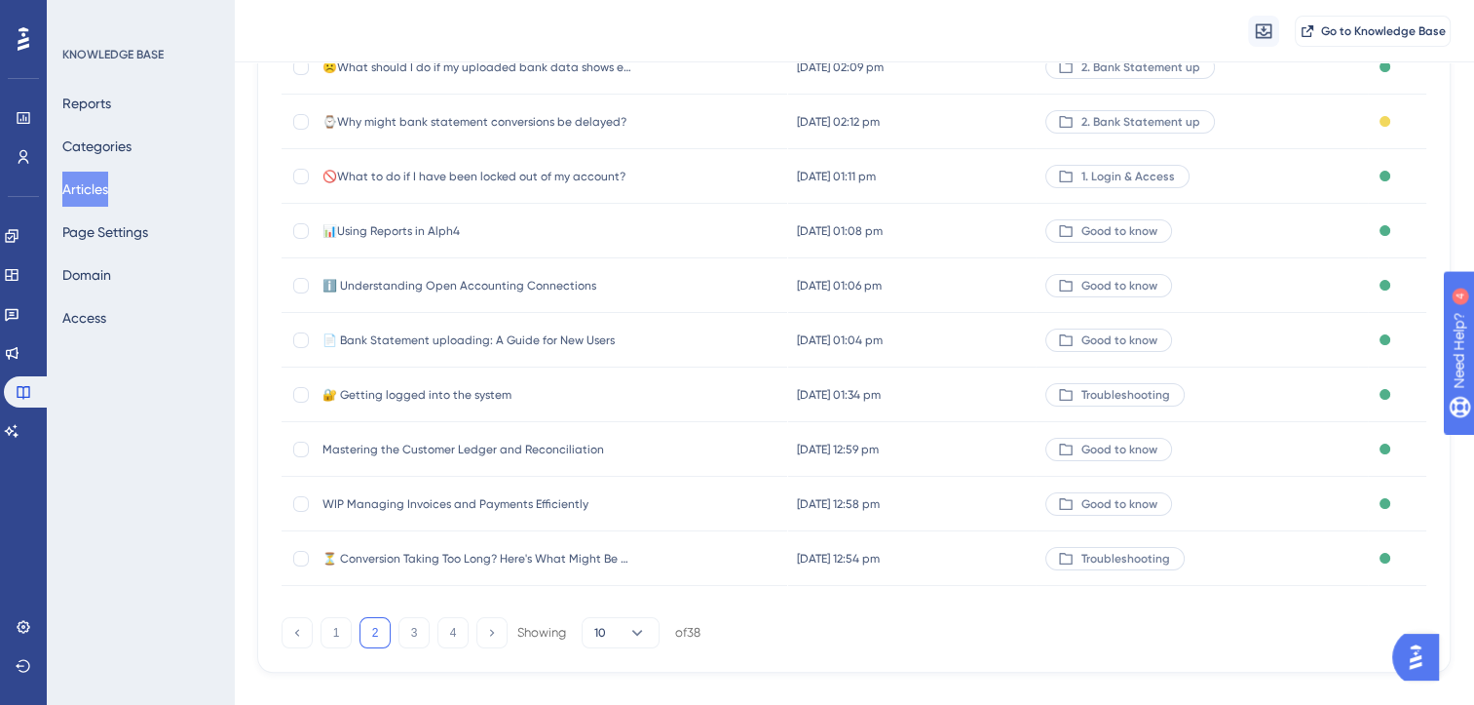
scroll to position [257, 0]
click at [491, 630] on icon at bounding box center [492, 632] width 4 height 7
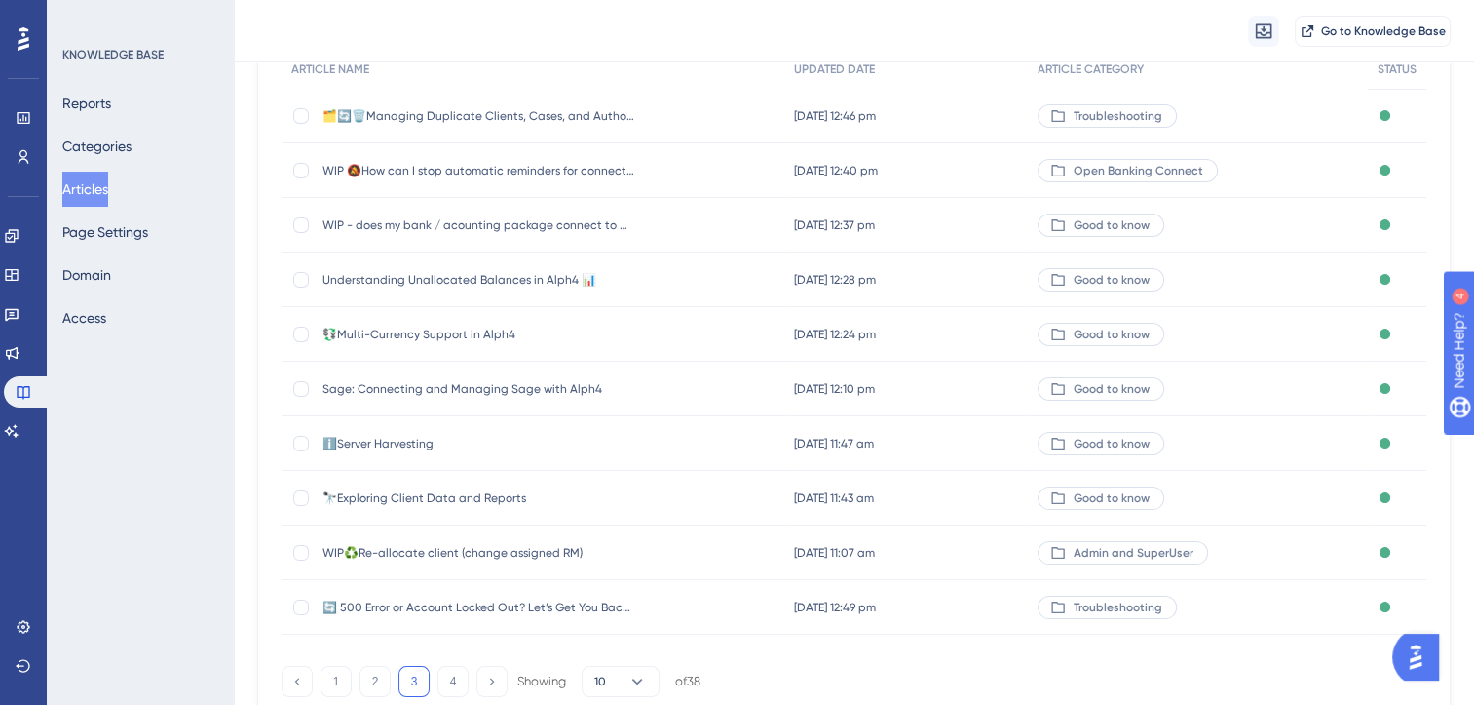
scroll to position [286, 0]
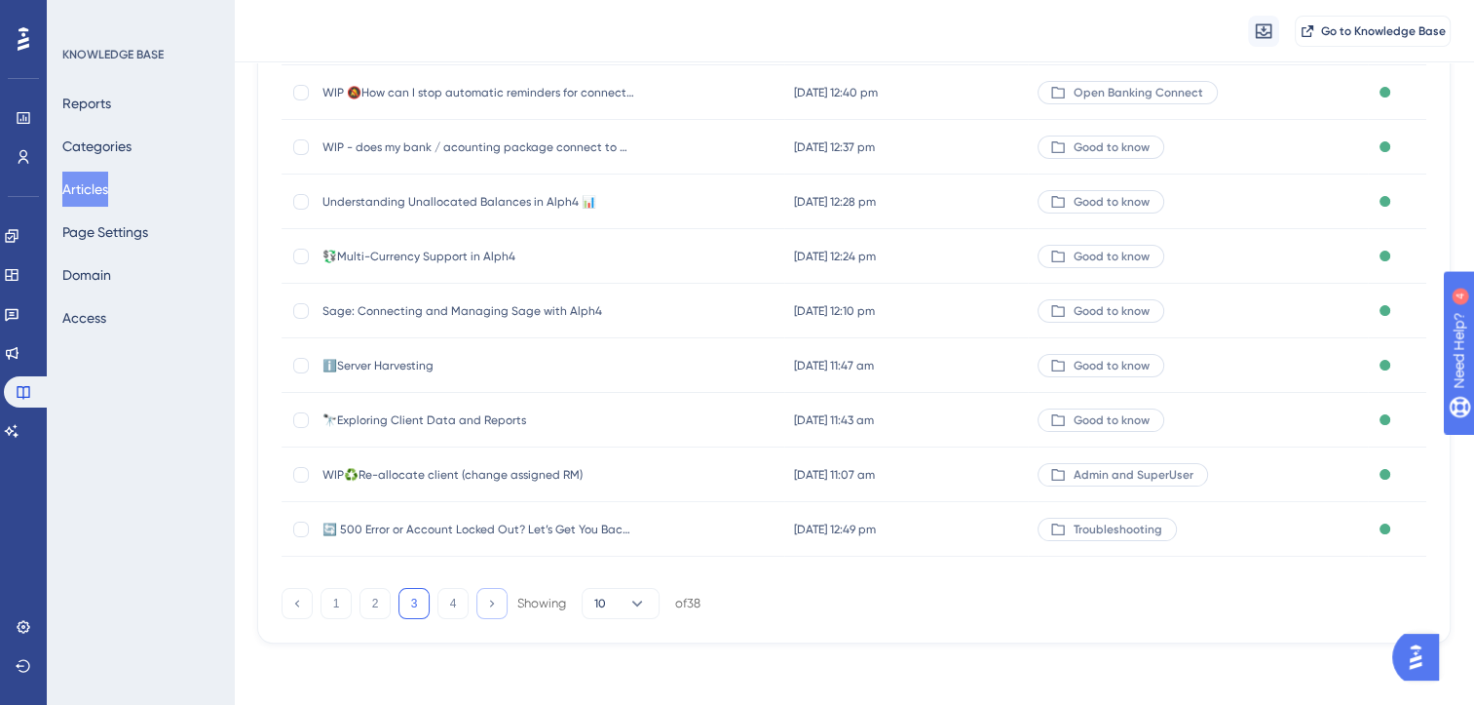
click at [485, 604] on icon at bounding box center [491, 602] width 13 height 13
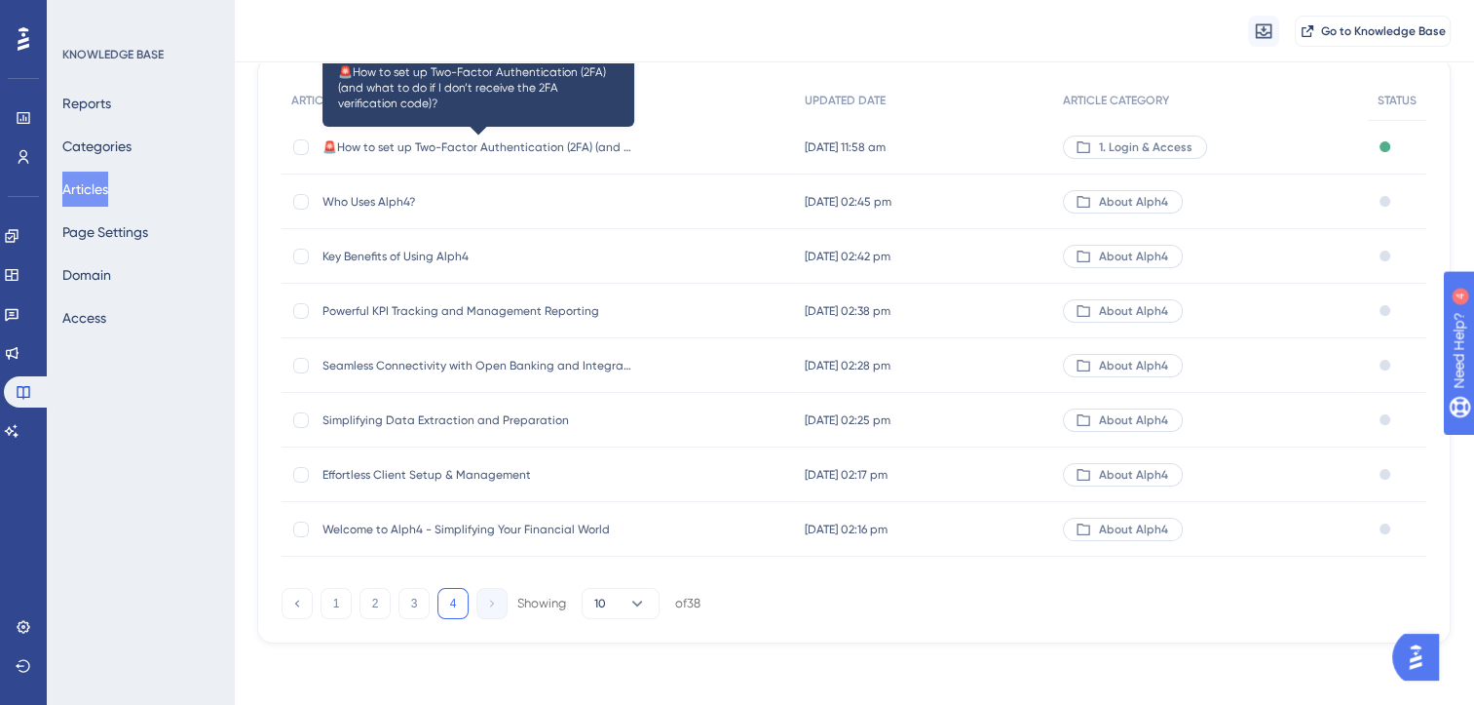
click at [542, 147] on span "🚨How to set up Two-Factor Authentication (2FA) (and what to do if I don’t recei…" at bounding box center [479, 147] width 312 height 16
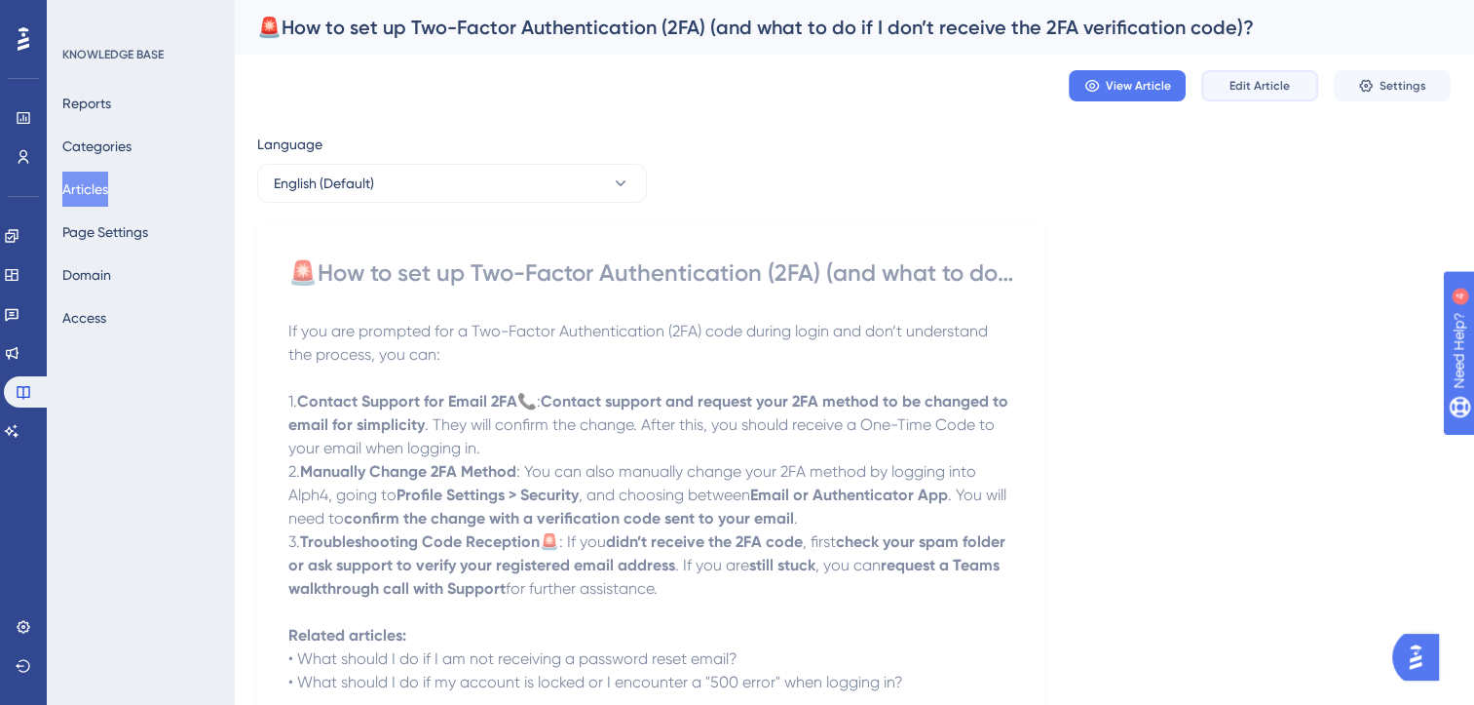
click at [1229, 88] on button "Edit Article" at bounding box center [1260, 85] width 117 height 31
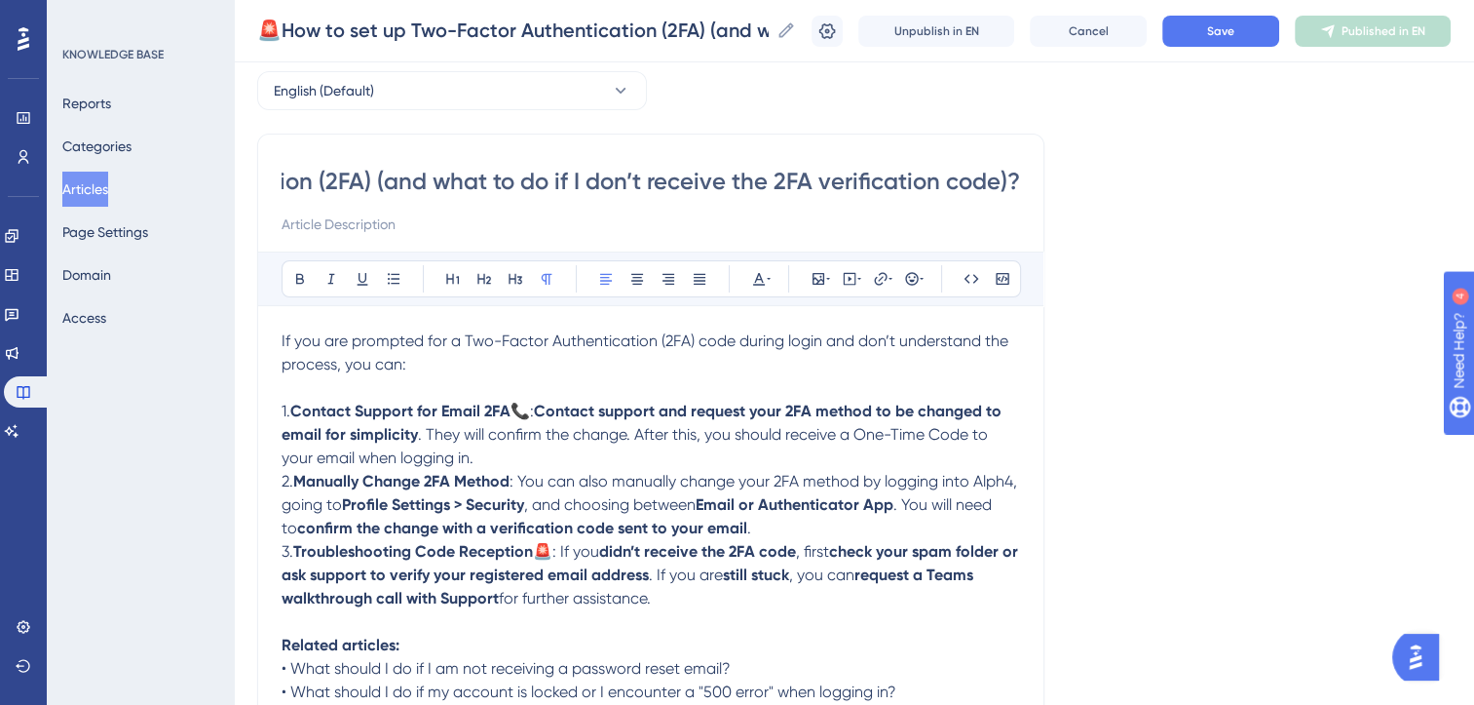
scroll to position [84, 0]
click at [568, 555] on span "🚨: If you" at bounding box center [566, 552] width 66 height 19
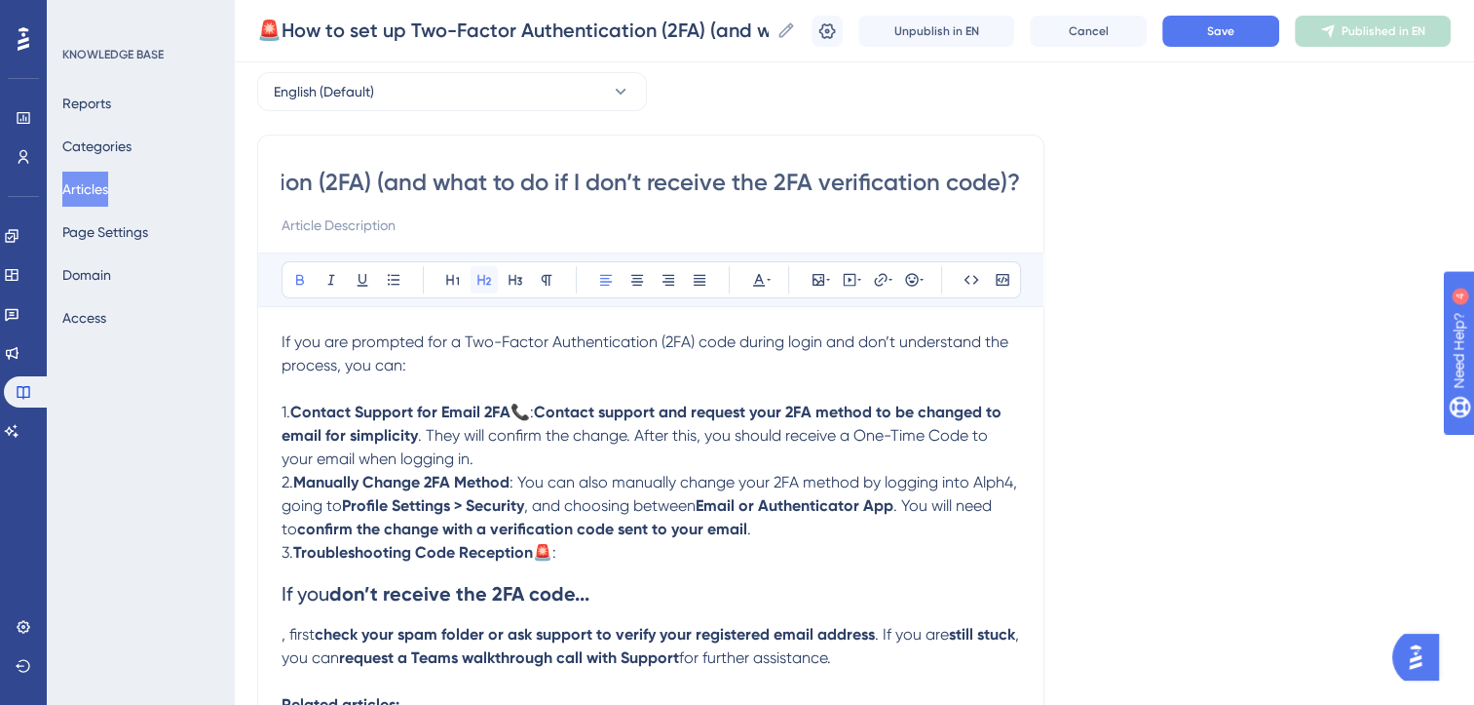
click at [483, 281] on icon at bounding box center [484, 280] width 14 height 11
click at [585, 563] on p "3. Troubleshooting Code Reception 🚨:" at bounding box center [651, 552] width 739 height 23
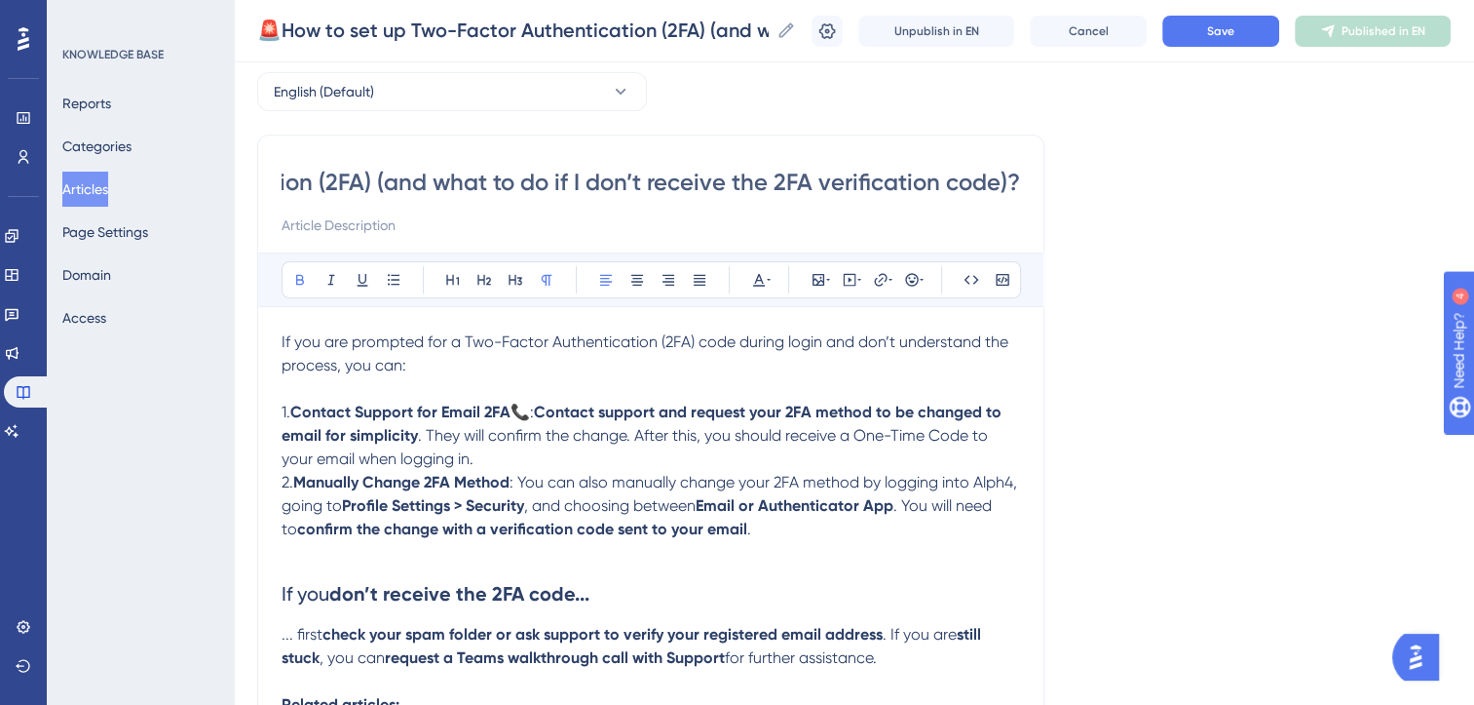
click at [446, 636] on strong "check your spam folder or ask support to verify your registered email address" at bounding box center [603, 634] width 560 height 19
click at [534, 638] on strong "check your spam/junk folder or ask support to verify your registered email addr…" at bounding box center [621, 634] width 597 height 19
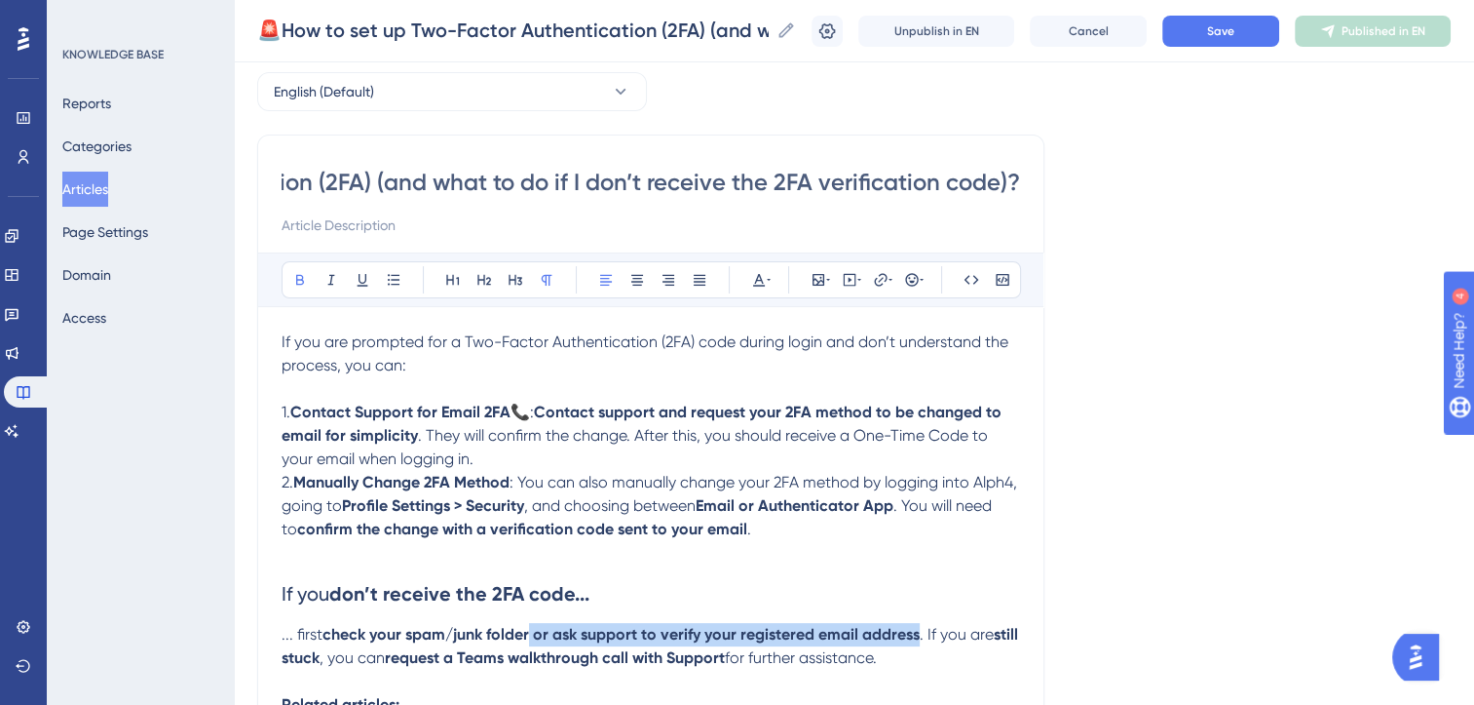
click at [918, 638] on strong "check your spam/junk folder or ask support to verify your registered email addr…" at bounding box center [621, 634] width 597 height 19
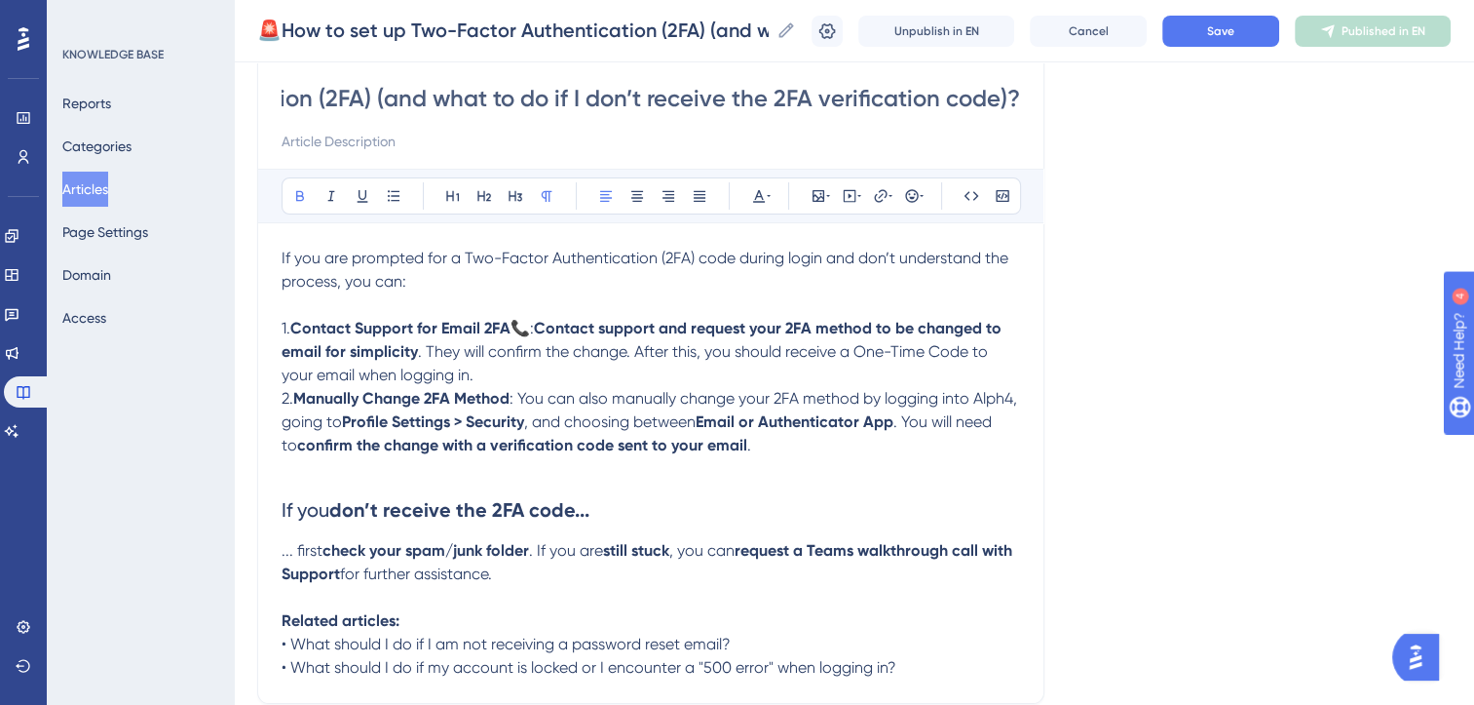
scroll to position [191, 0]
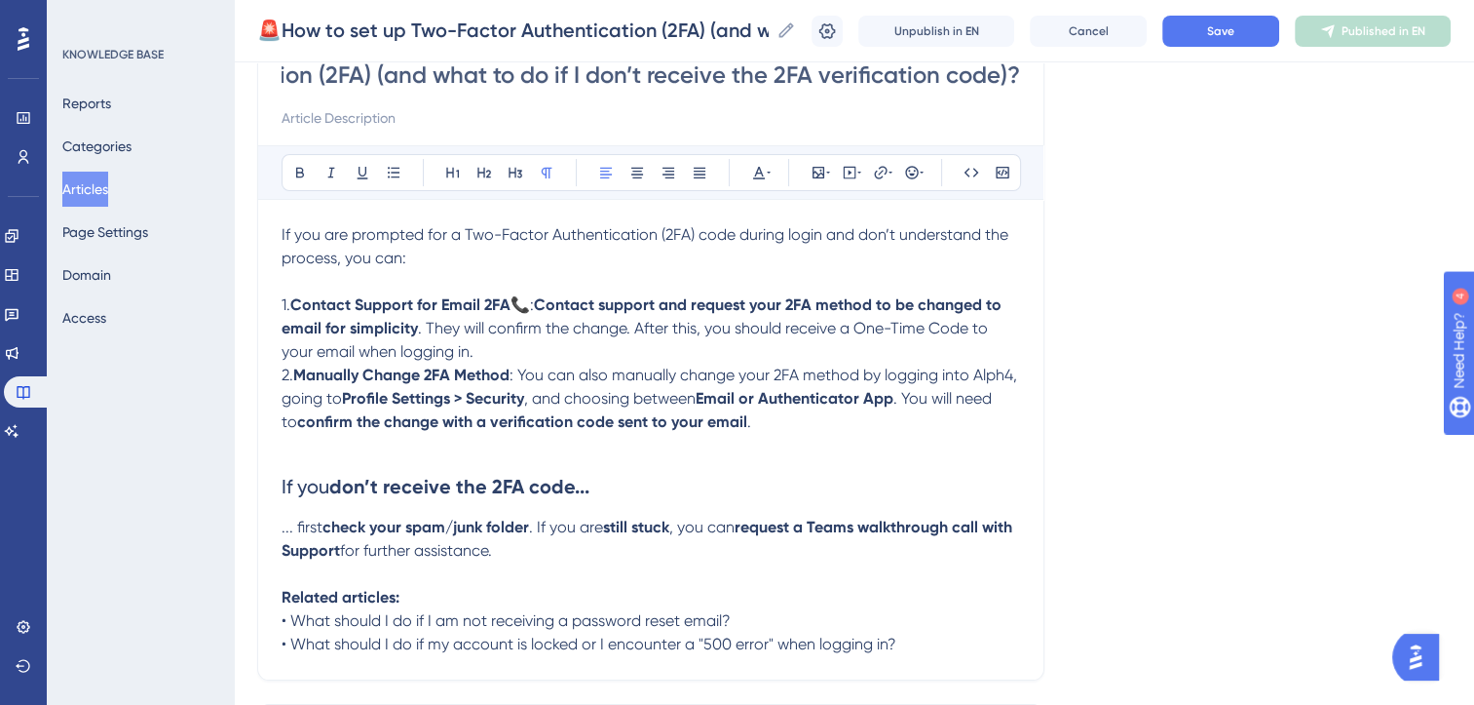
click at [492, 556] on span "for further assistance." at bounding box center [416, 550] width 152 height 19
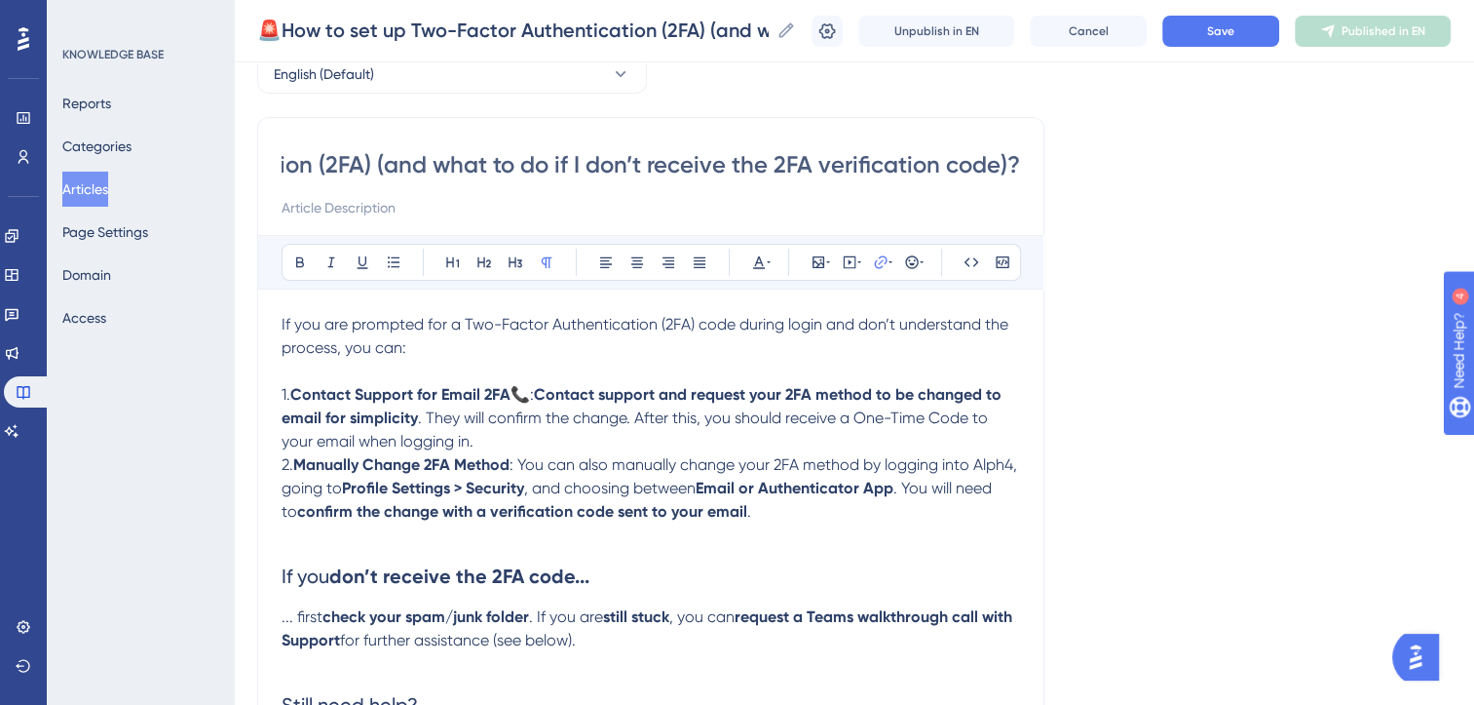
scroll to position [99, 0]
click at [606, 164] on input "🚨How to set up Two-Factor Authentication (2FA) (and what to do if I don’t recei…" at bounding box center [651, 166] width 739 height 31
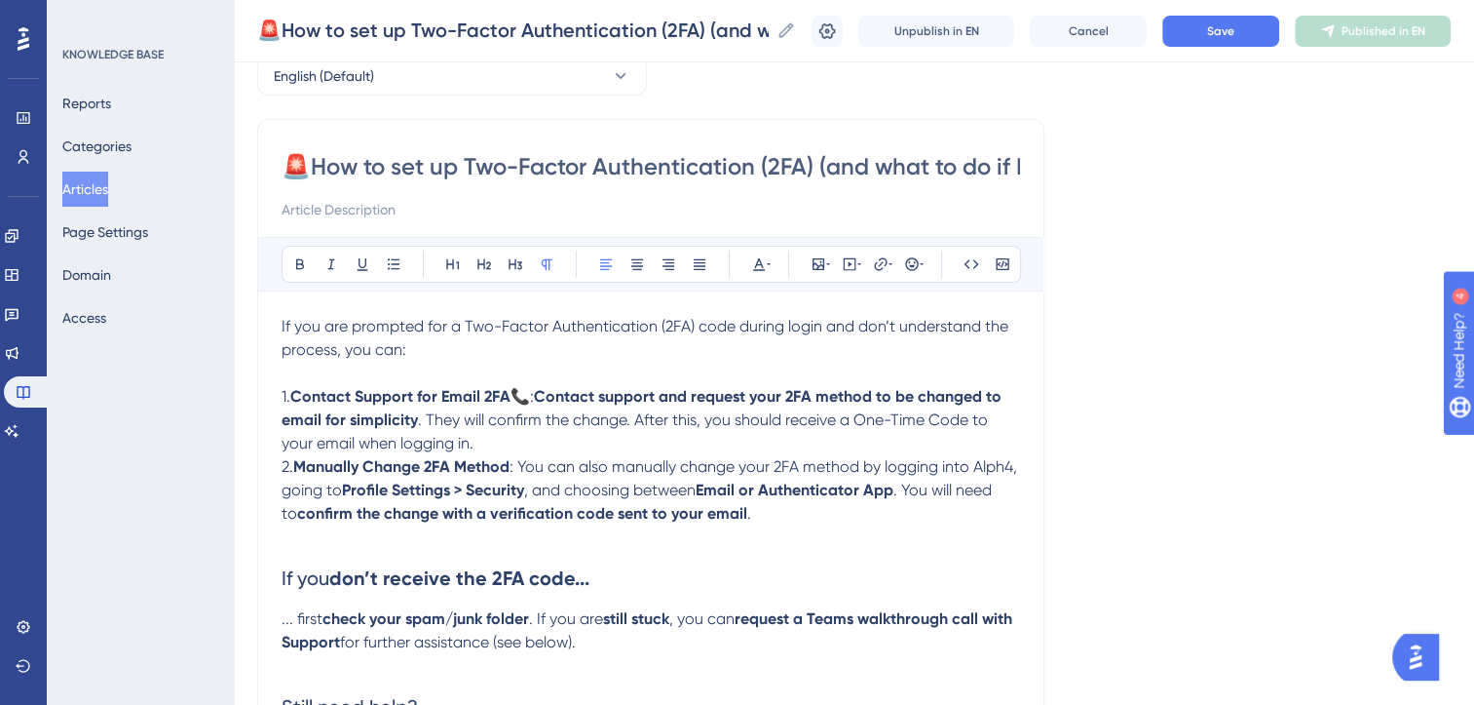
click at [464, 325] on span "If you are prompted for a Two-Factor Authentication (2FA) code during login and…" at bounding box center [647, 338] width 731 height 42
